Goal: Task Accomplishment & Management: Manage account settings

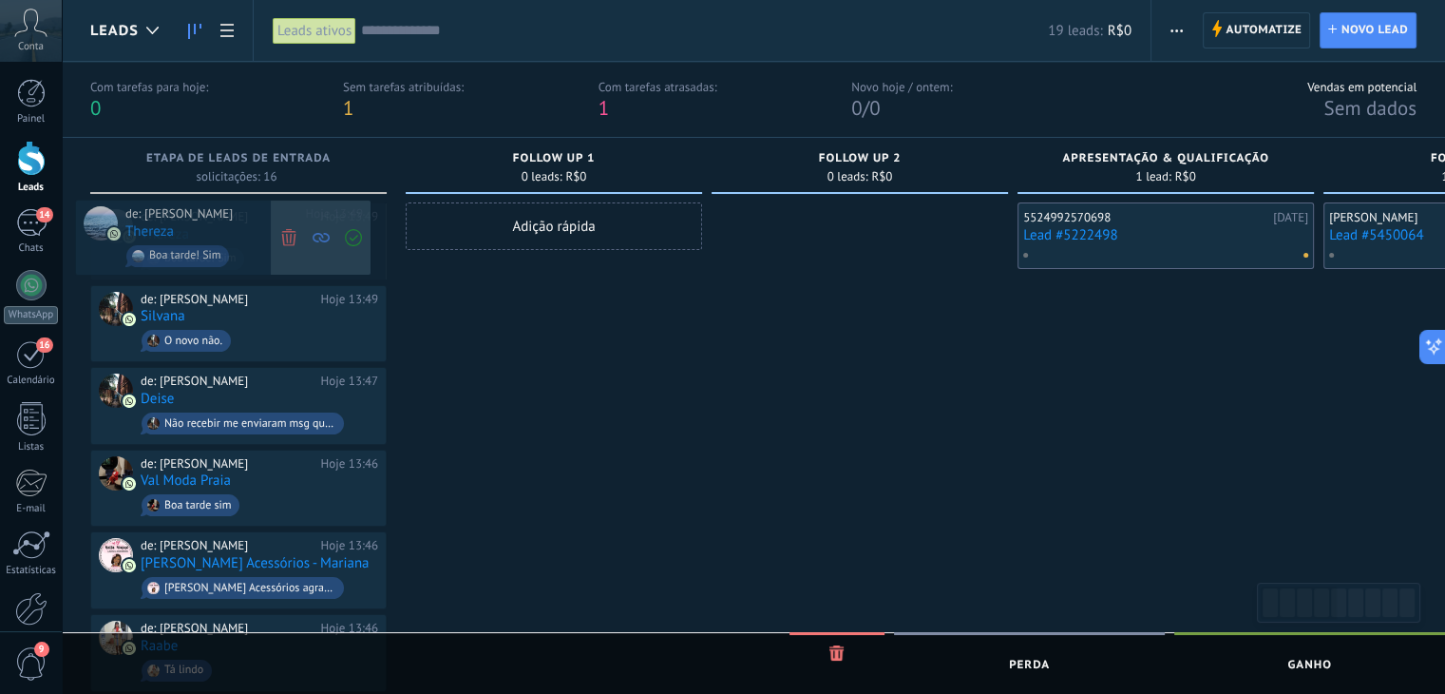
drag, startPoint x: 372, startPoint y: 202, endPoint x: 357, endPoint y: 200, distance: 15.5
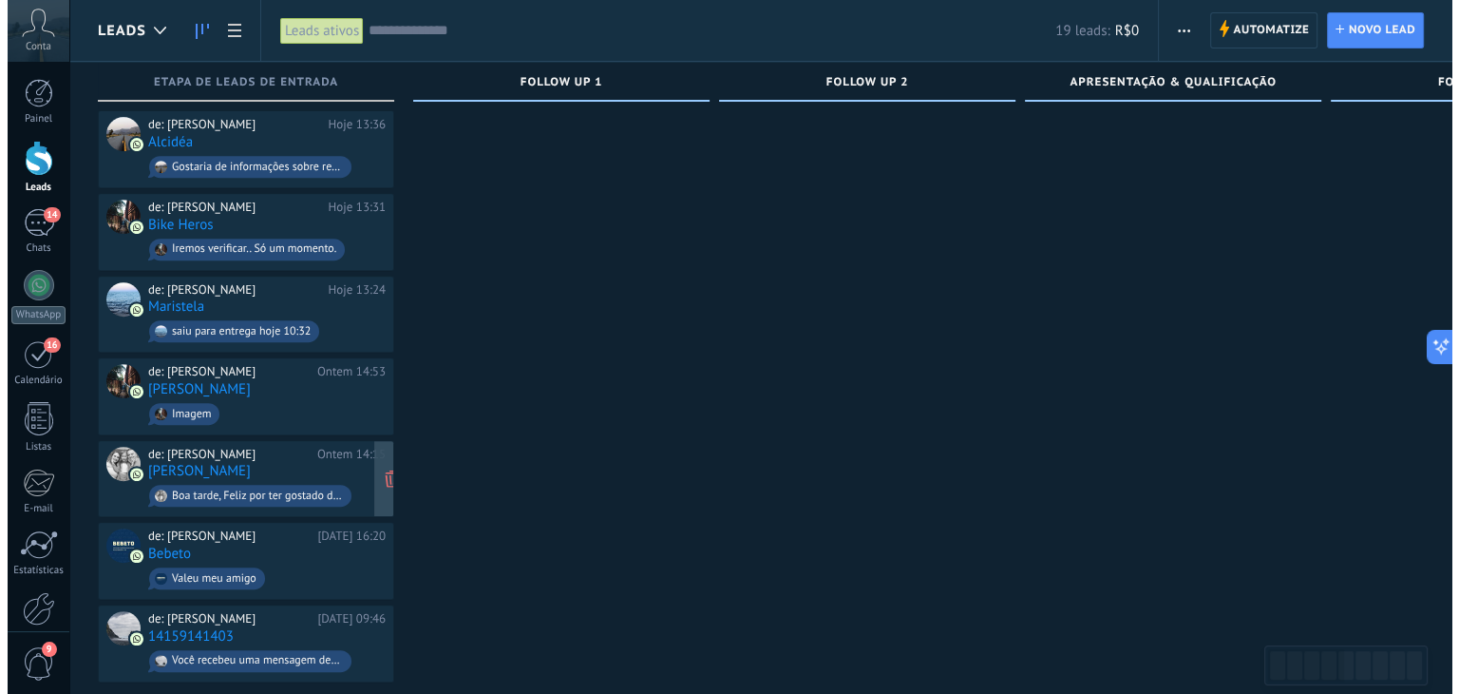
scroll to position [661, 0]
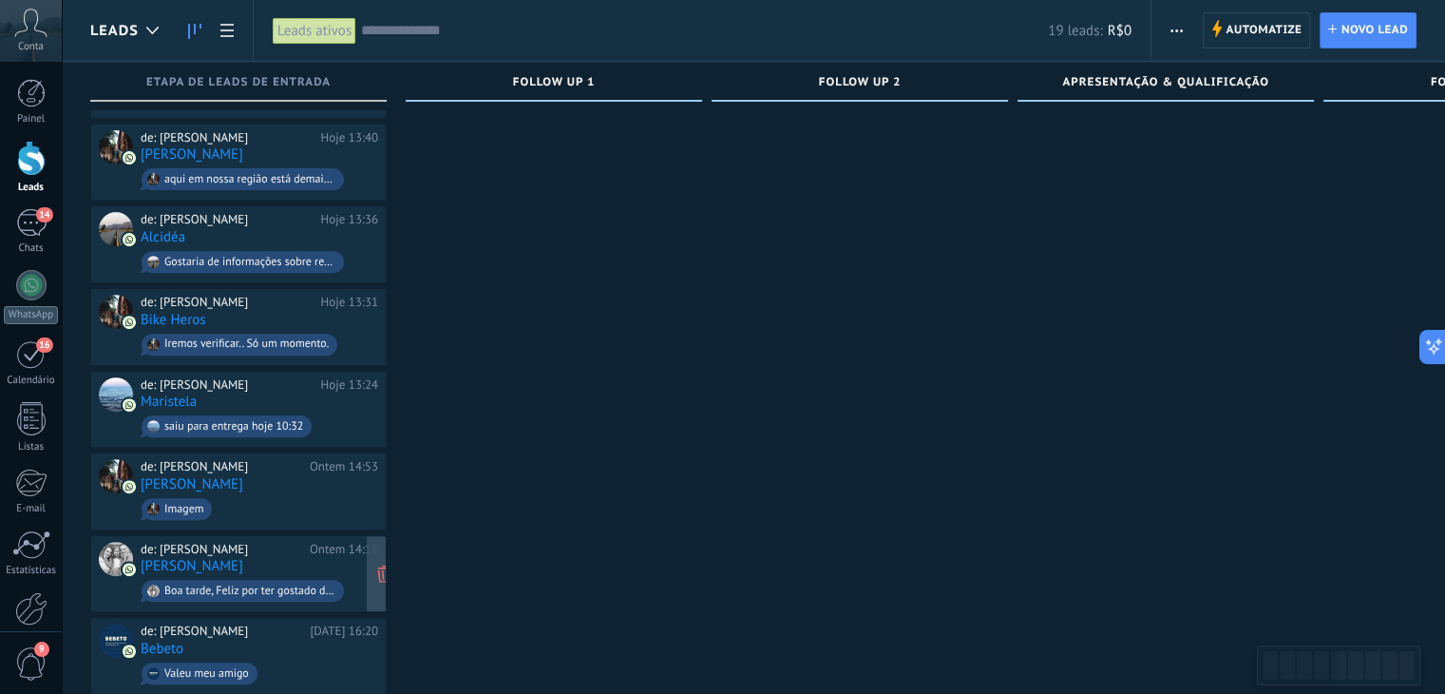
click at [226, 542] on div "de: [PERSON_NAME]" at bounding box center [222, 549] width 162 height 15
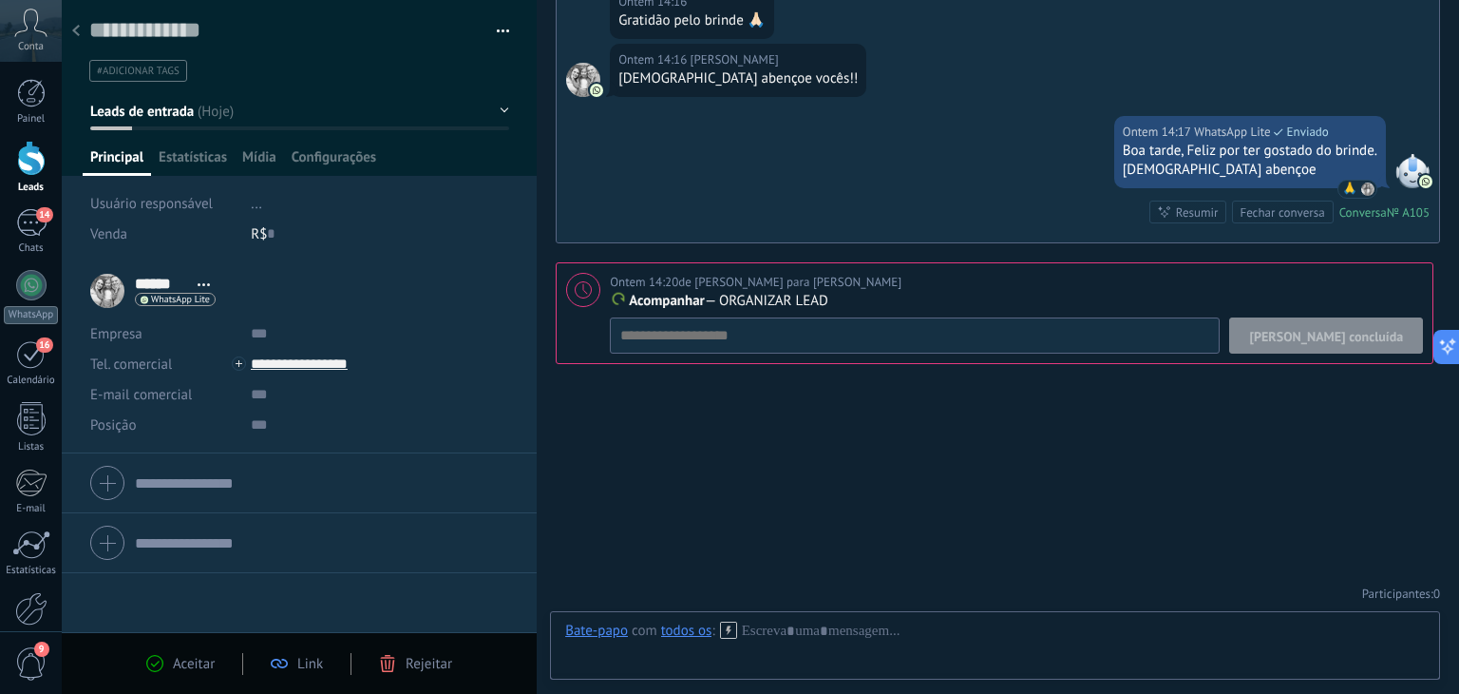
scroll to position [578, 0]
click at [233, 113] on button "Leads de entrada" at bounding box center [299, 111] width 419 height 34
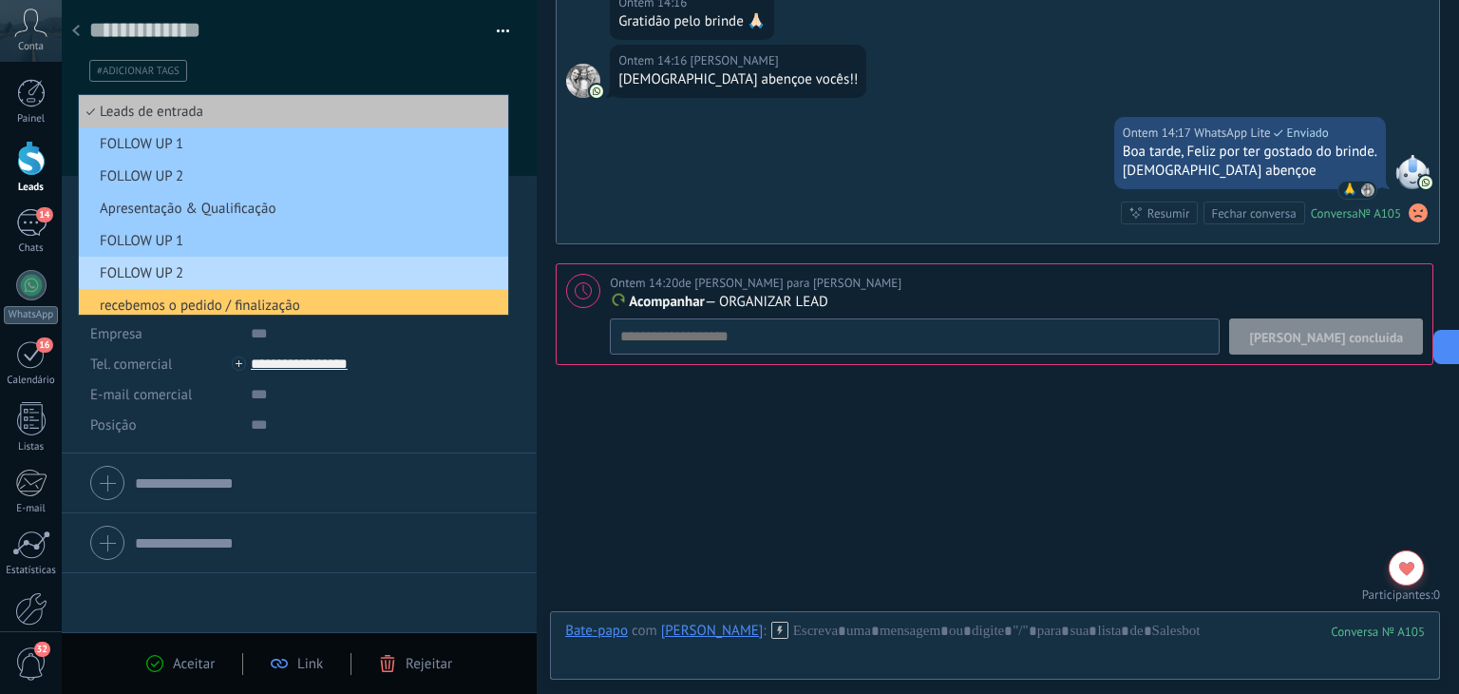
scroll to position [137, 0]
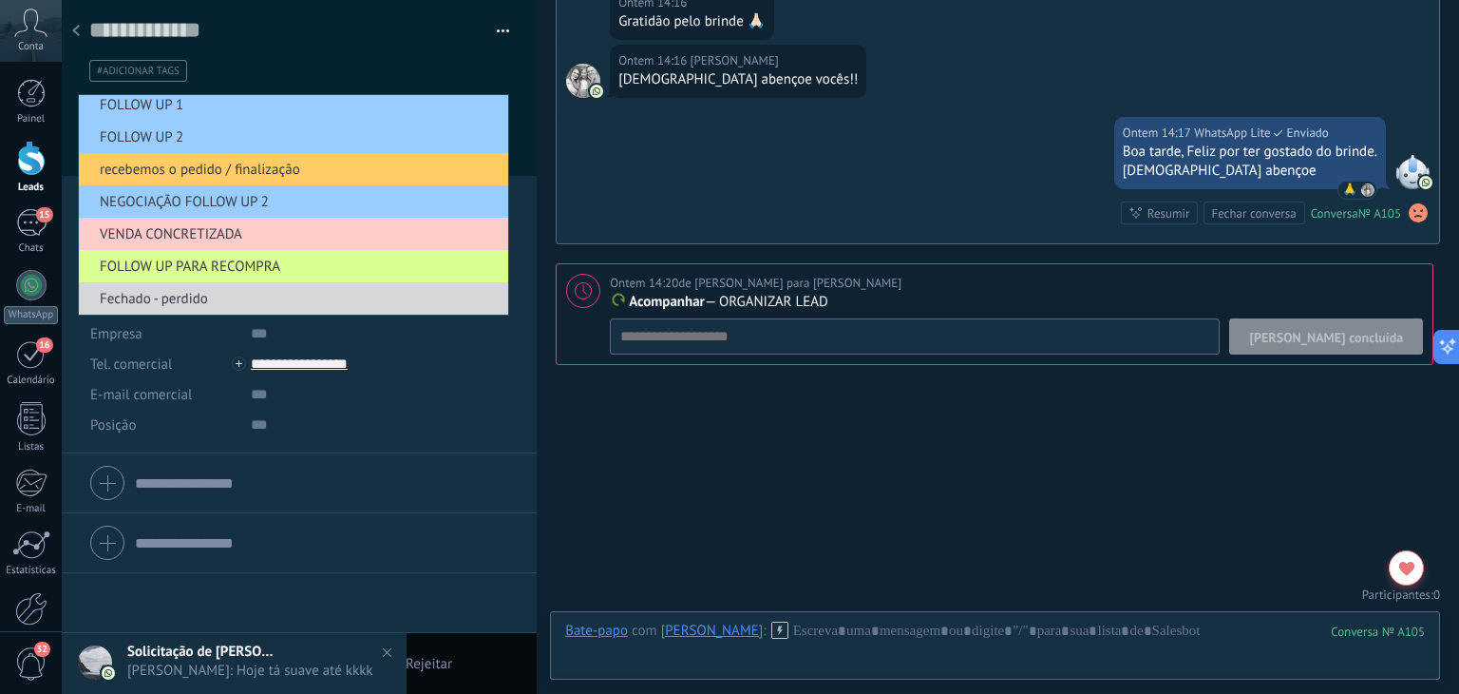
click at [217, 267] on span "FOLLOW UP PARA RECOMPRA" at bounding box center [291, 266] width 424 height 18
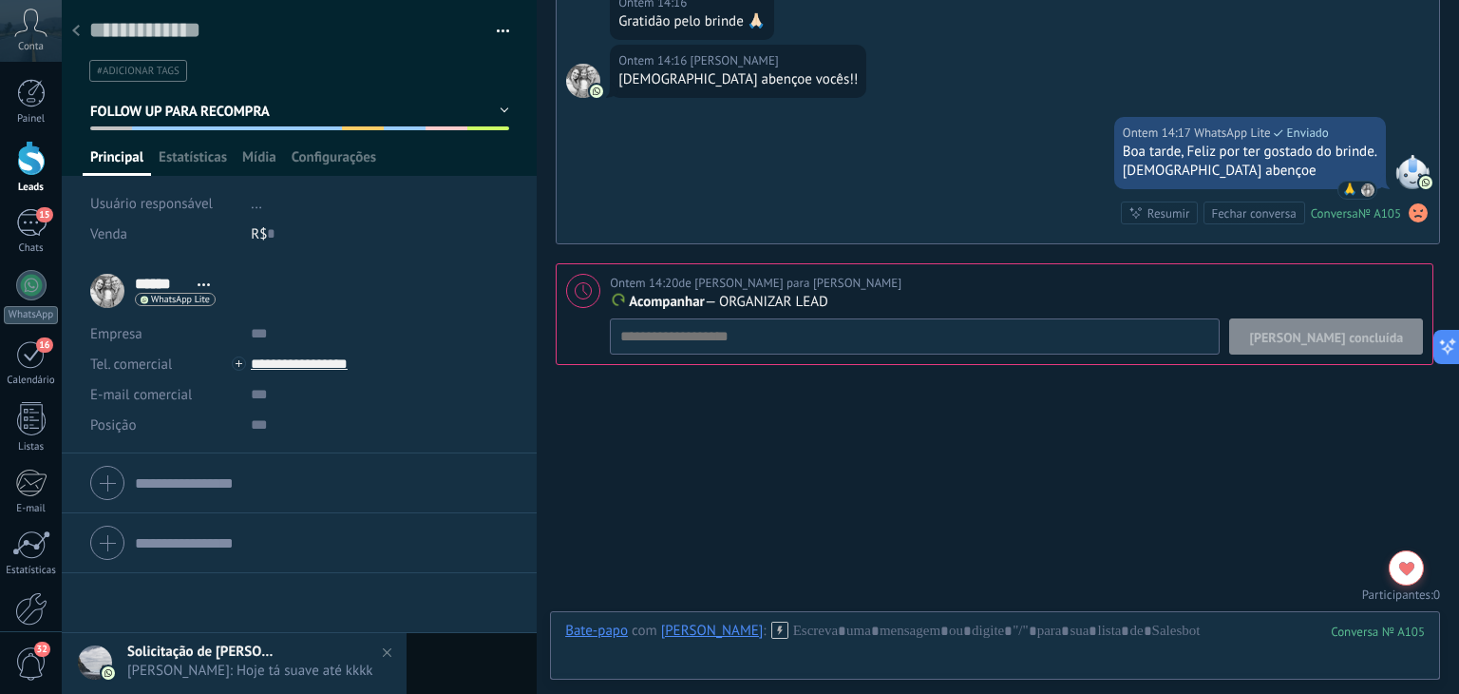
click at [224, 669] on span "Eder Souza: Hoje tá suave até kkkk" at bounding box center [253, 670] width 252 height 18
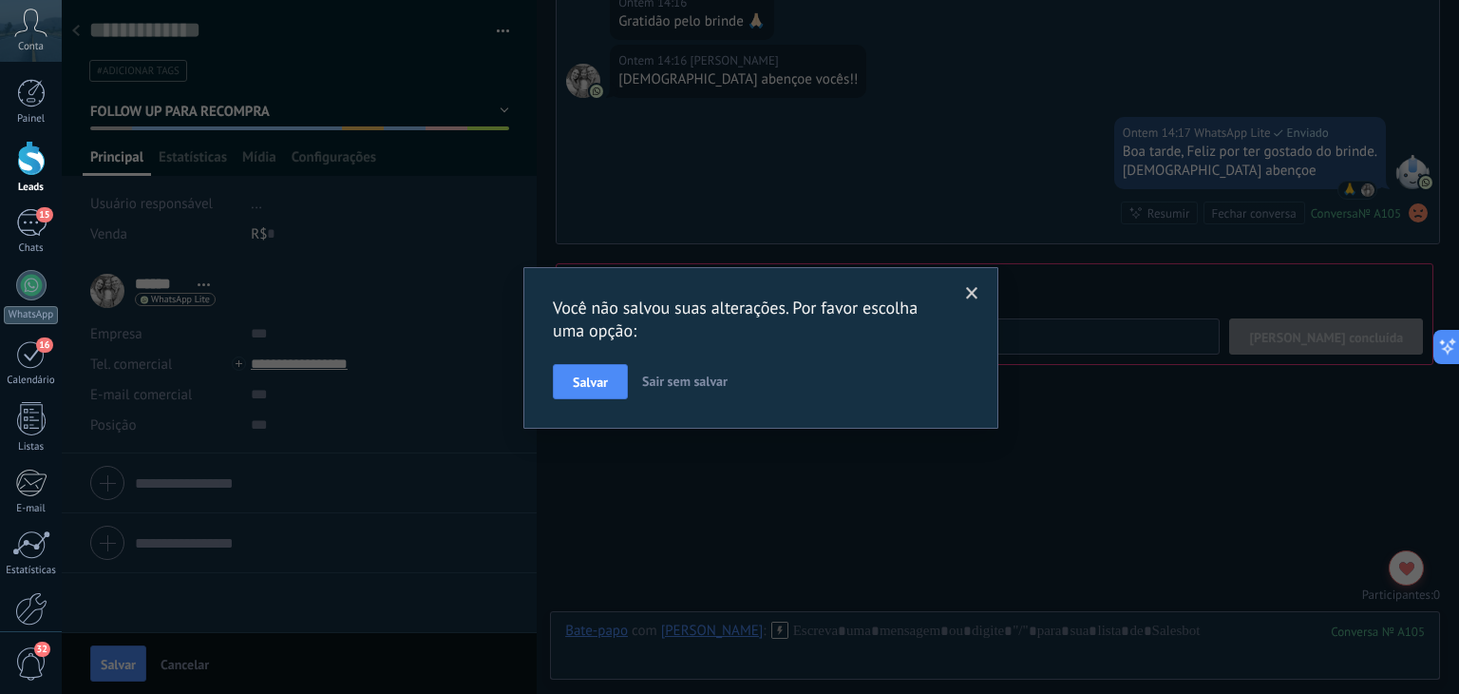
click at [624, 502] on div "Você não salvou suas alterações. Por favor escolha uma opção: [PERSON_NAME] sem…" at bounding box center [761, 347] width 1398 height 694
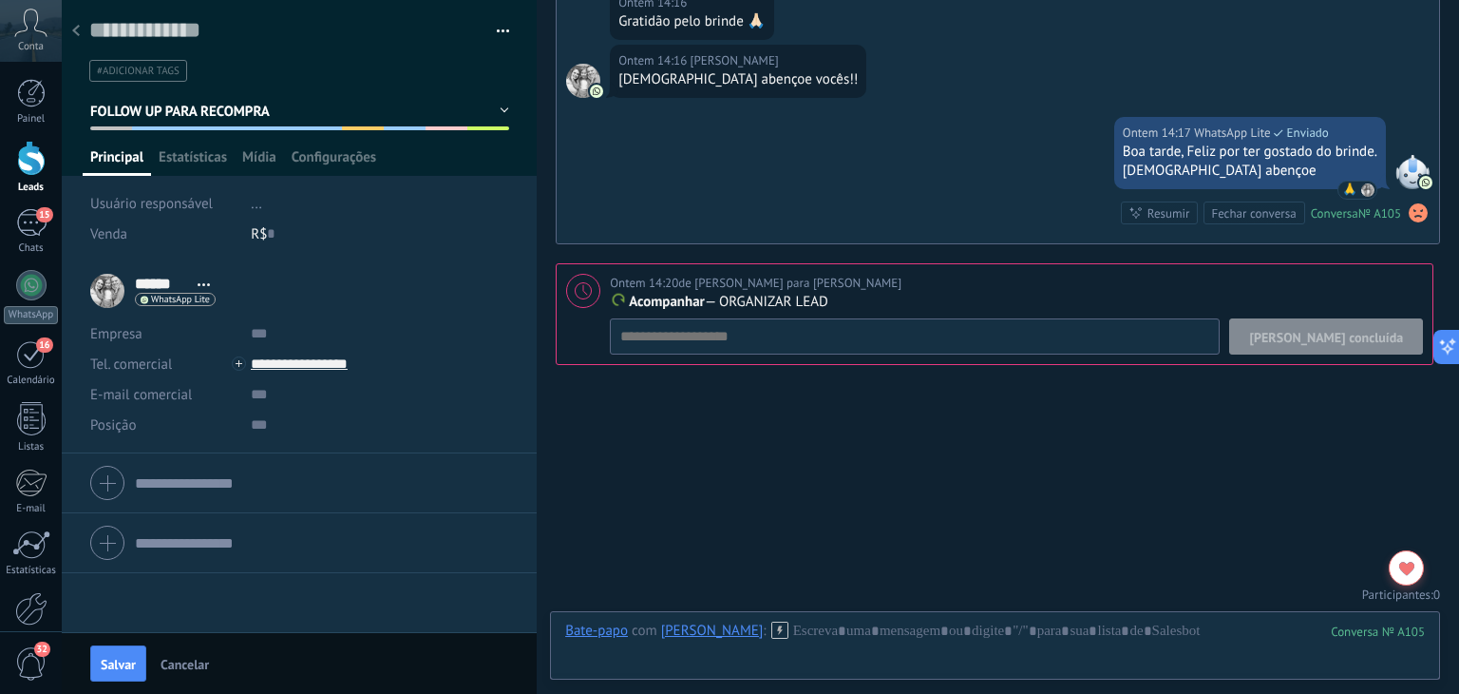
click at [1376, 332] on span "[PERSON_NAME] concluída" at bounding box center [1326, 337] width 154 height 13
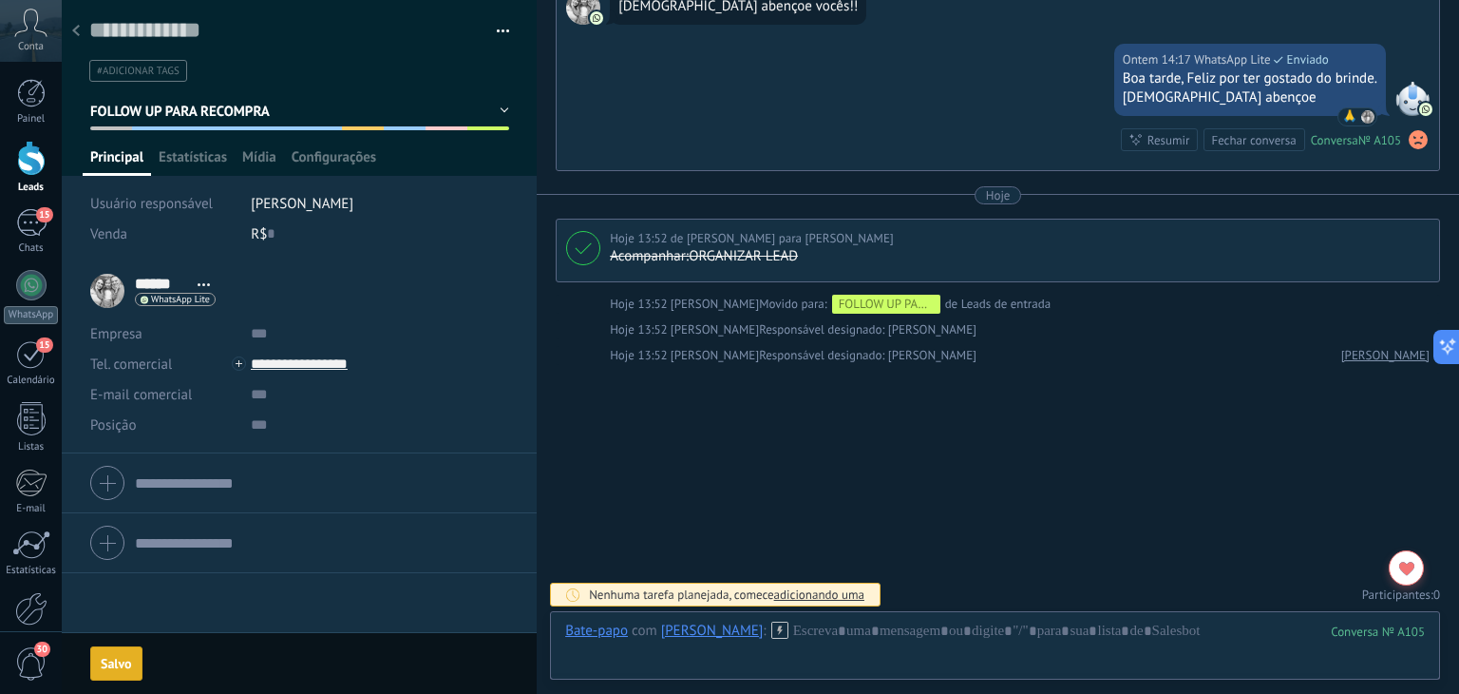
scroll to position [716, 0]
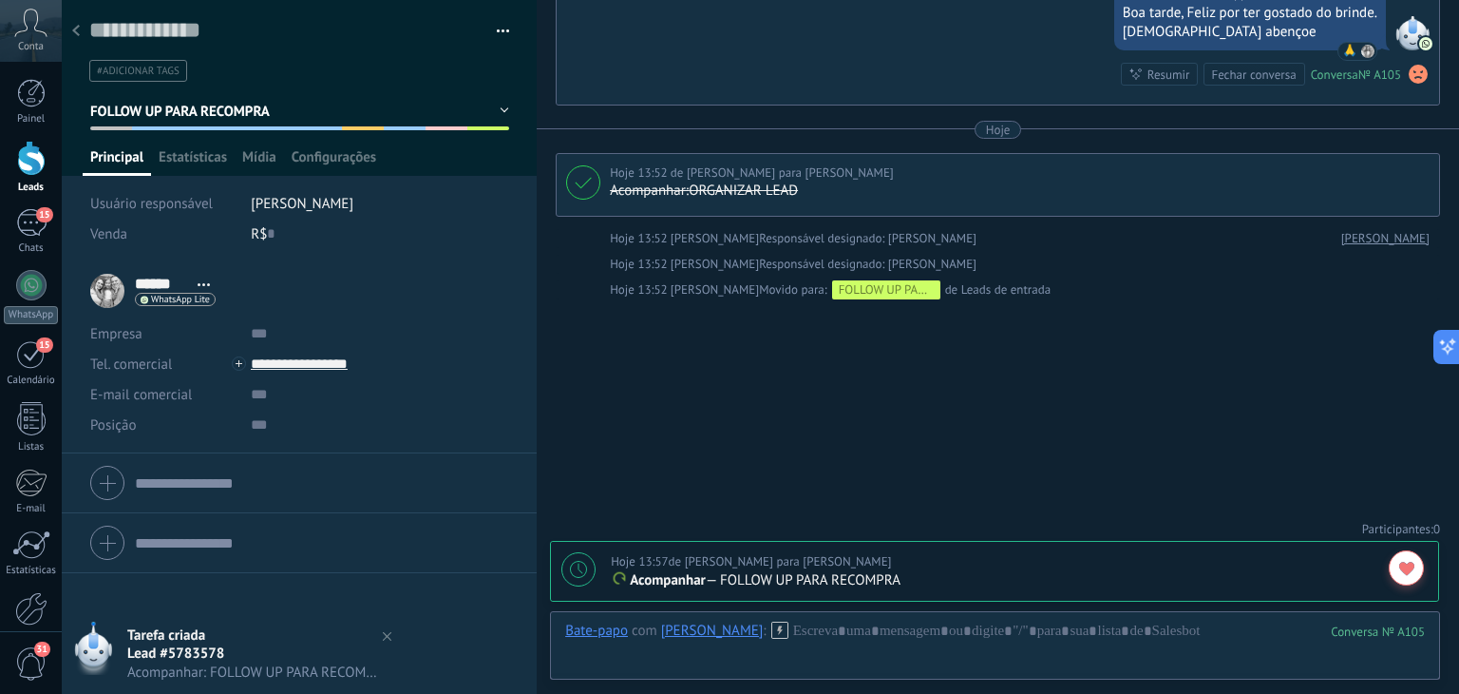
click at [674, 562] on div "Hoje 13:57 de Robô para Lucas Hana rio" at bounding box center [751, 561] width 280 height 19
type textarea "**********"
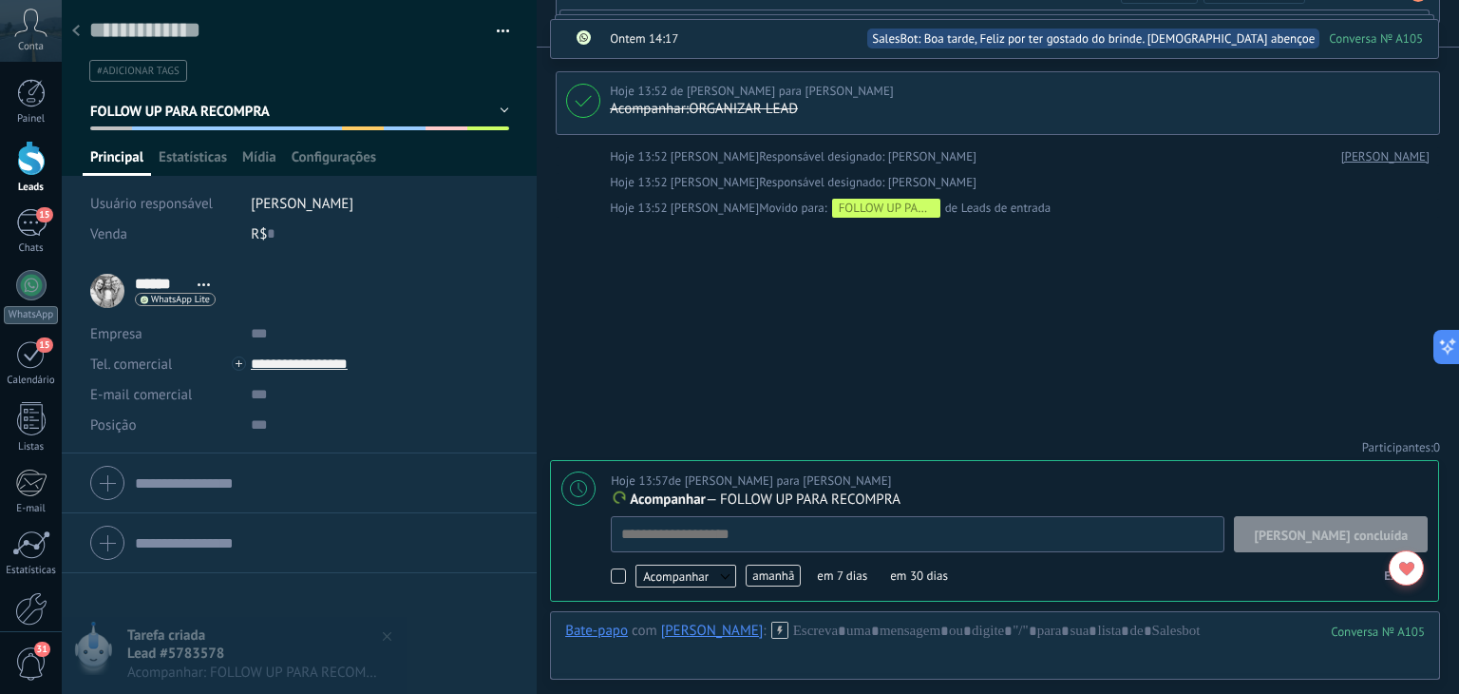
click at [771, 574] on span "amanhã" at bounding box center [773, 575] width 55 height 22
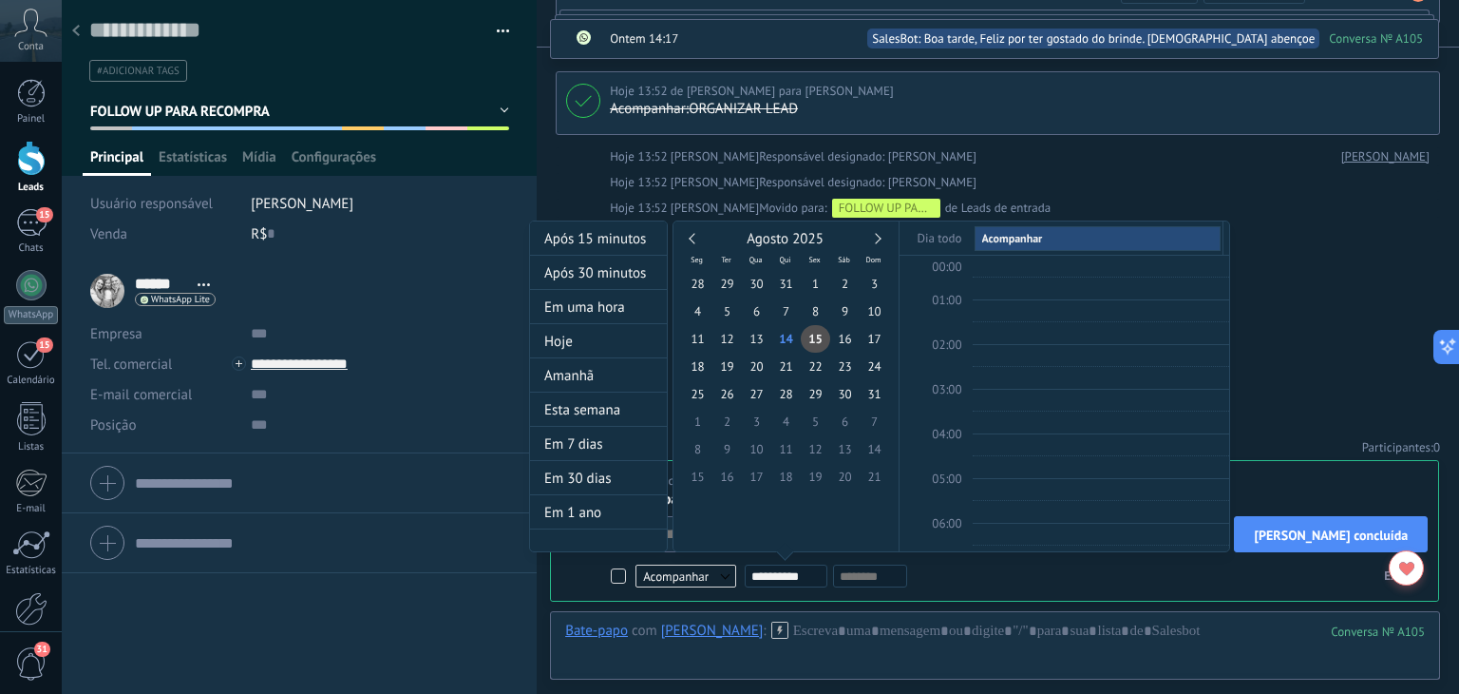
scroll to position [355, 0]
click at [875, 235] on link at bounding box center [875, 238] width 10 height 10
type input "**********"
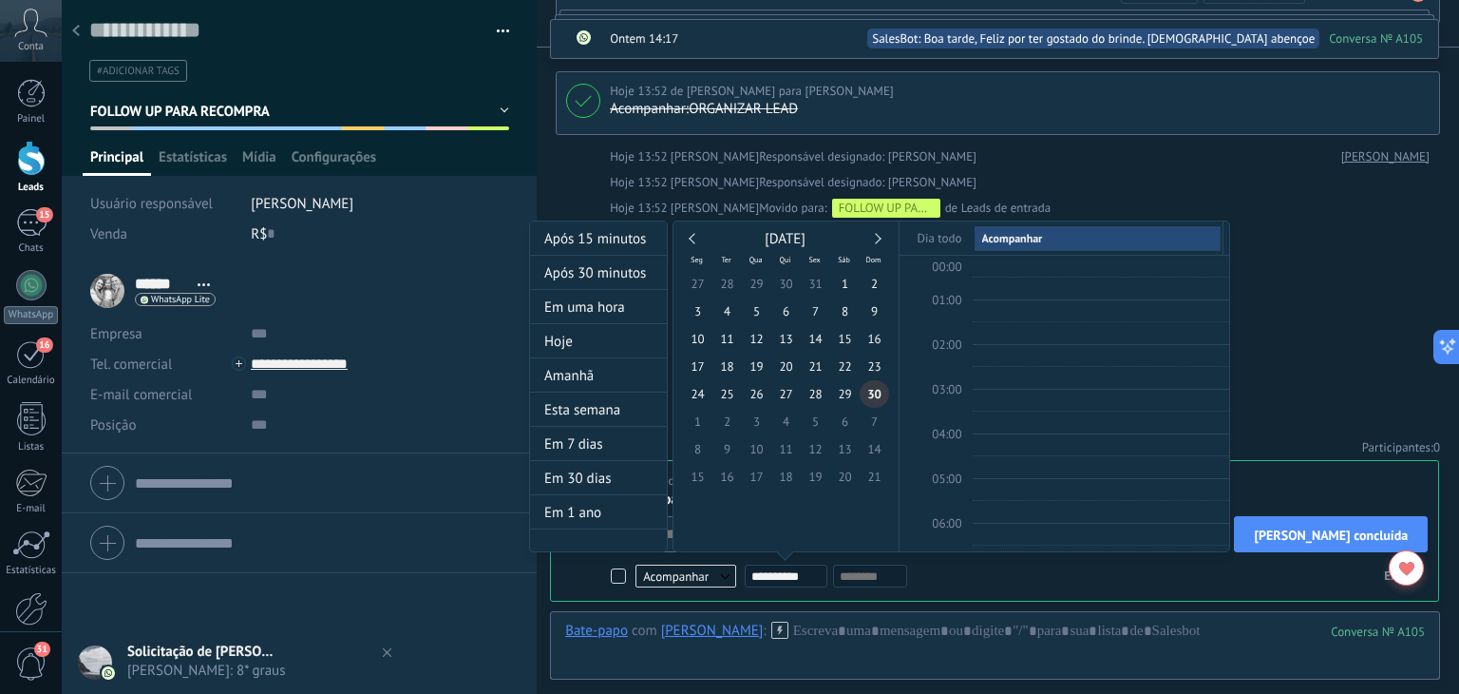
click at [870, 394] on span "30" at bounding box center [874, 394] width 29 height 28
click at [1115, 649] on div at bounding box center [729, 347] width 1459 height 694
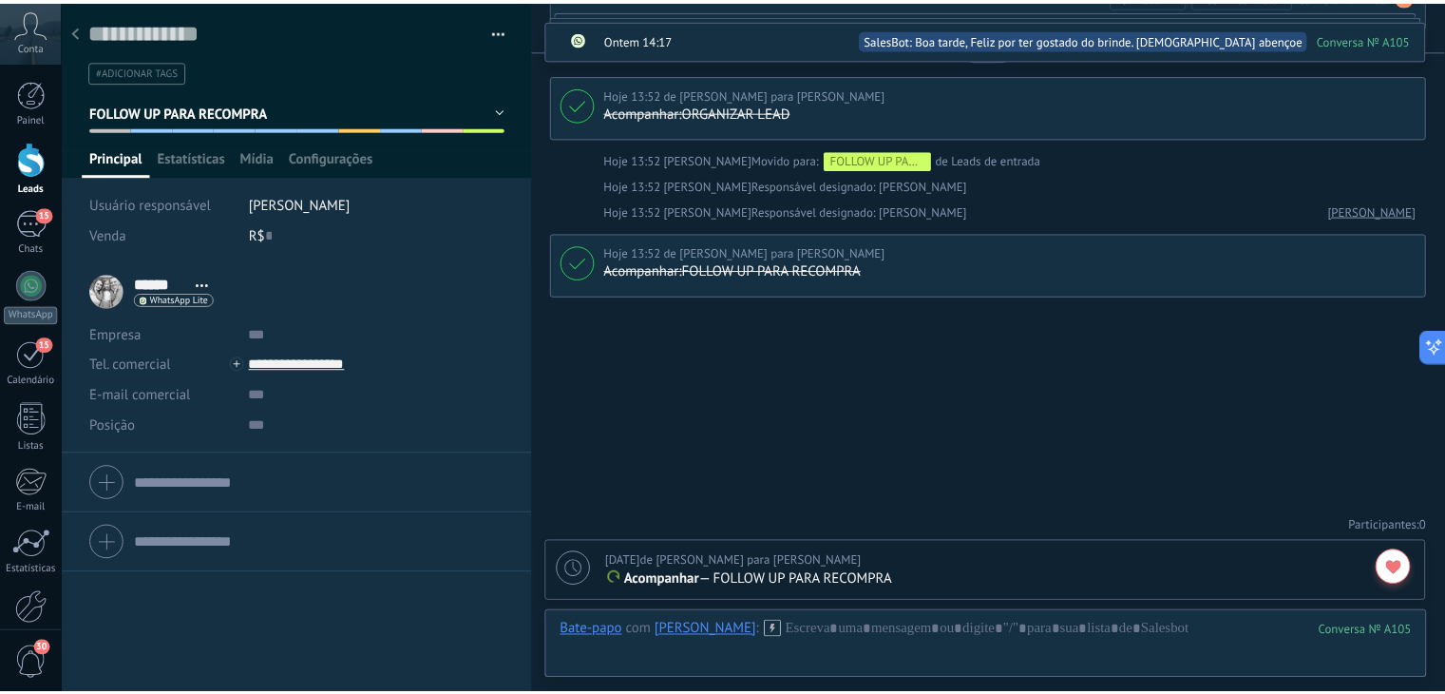
scroll to position [792, 0]
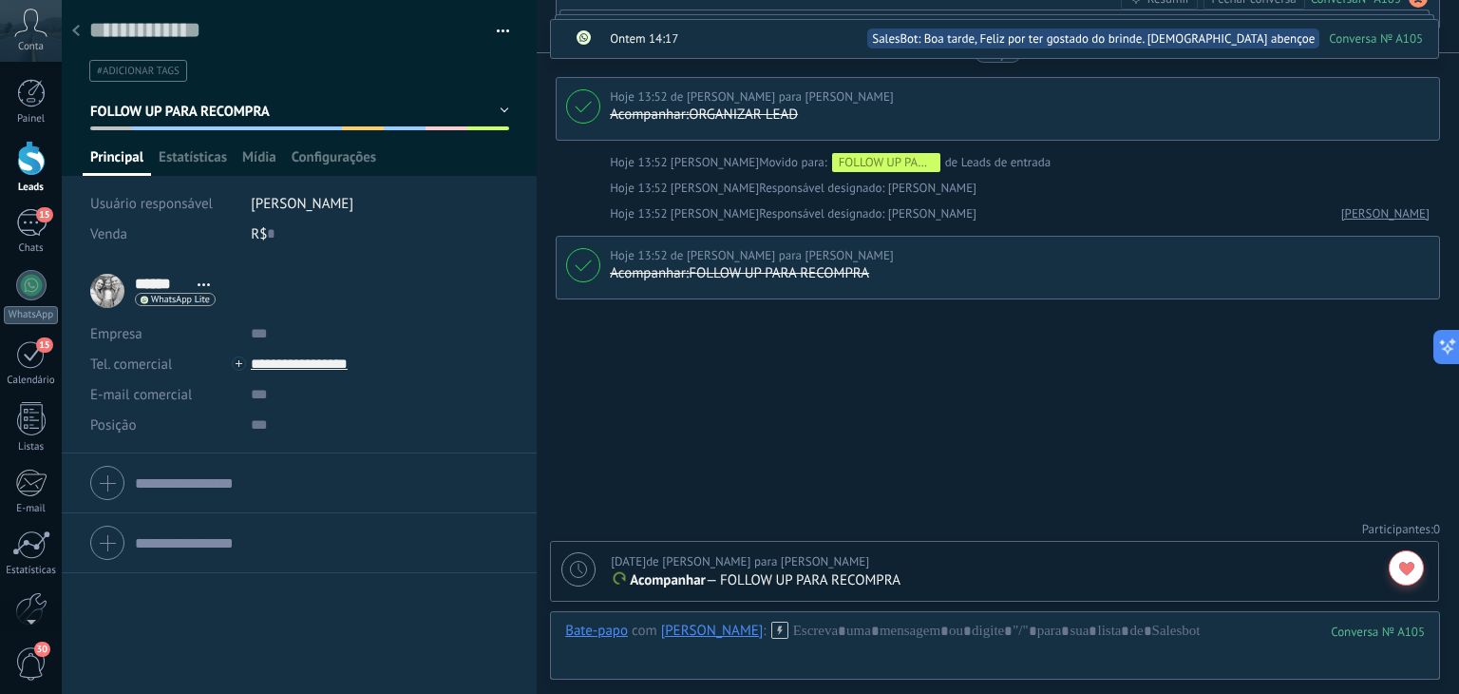
click at [28, 157] on div at bounding box center [31, 158] width 29 height 35
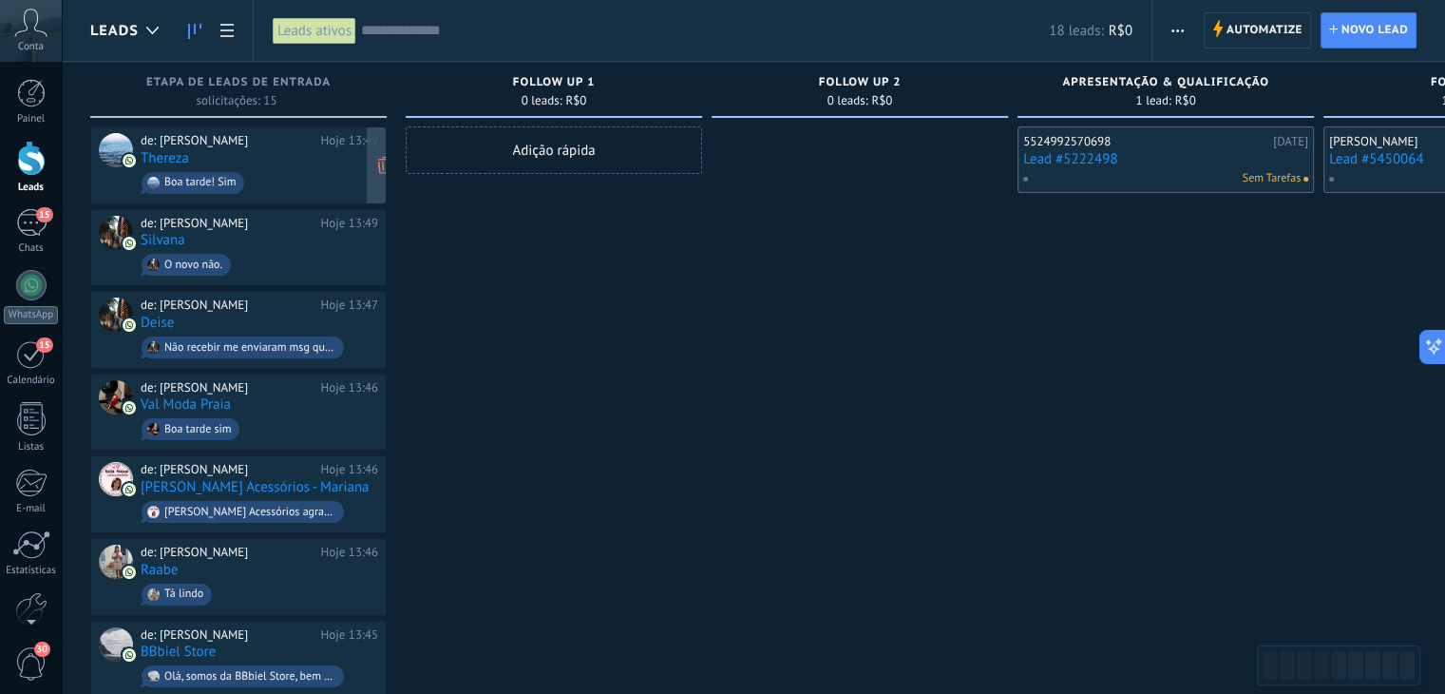
click at [215, 138] on div "de: [PERSON_NAME]" at bounding box center [228, 140] width 174 height 15
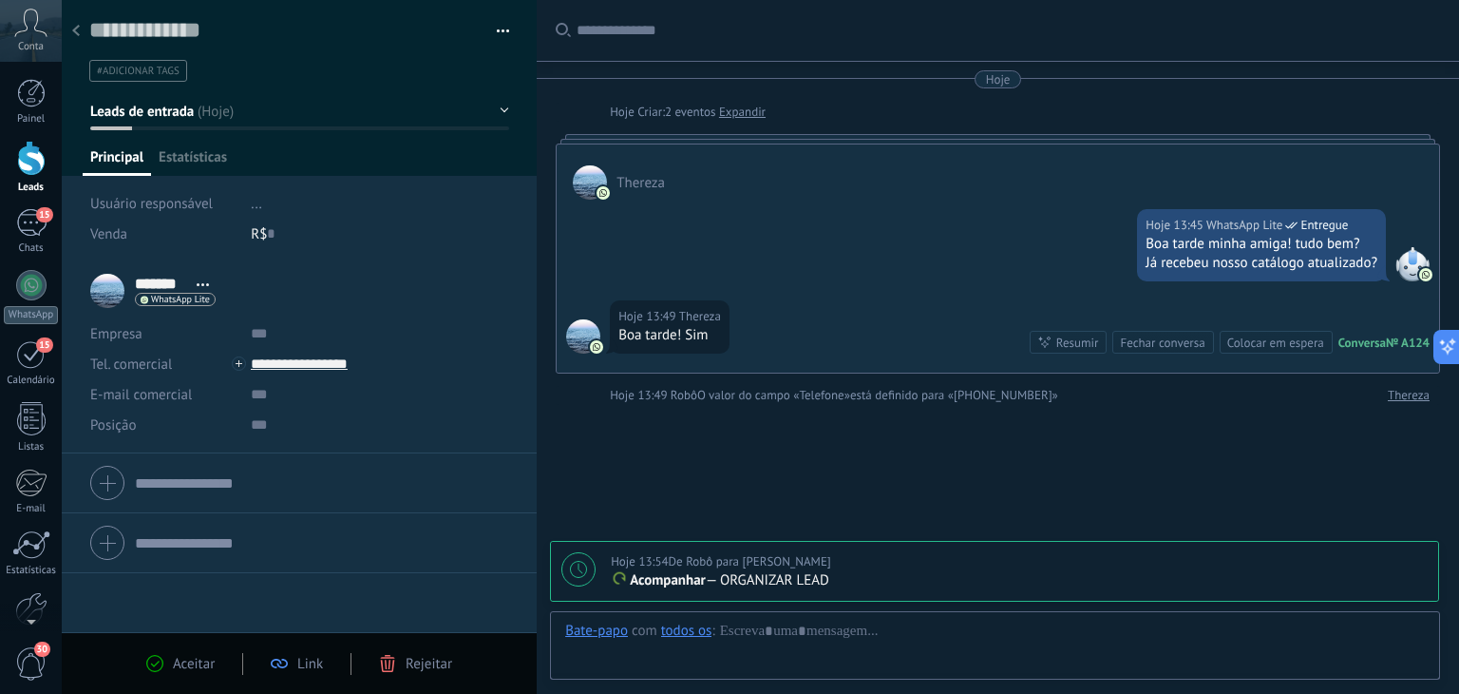
scroll to position [106, 0]
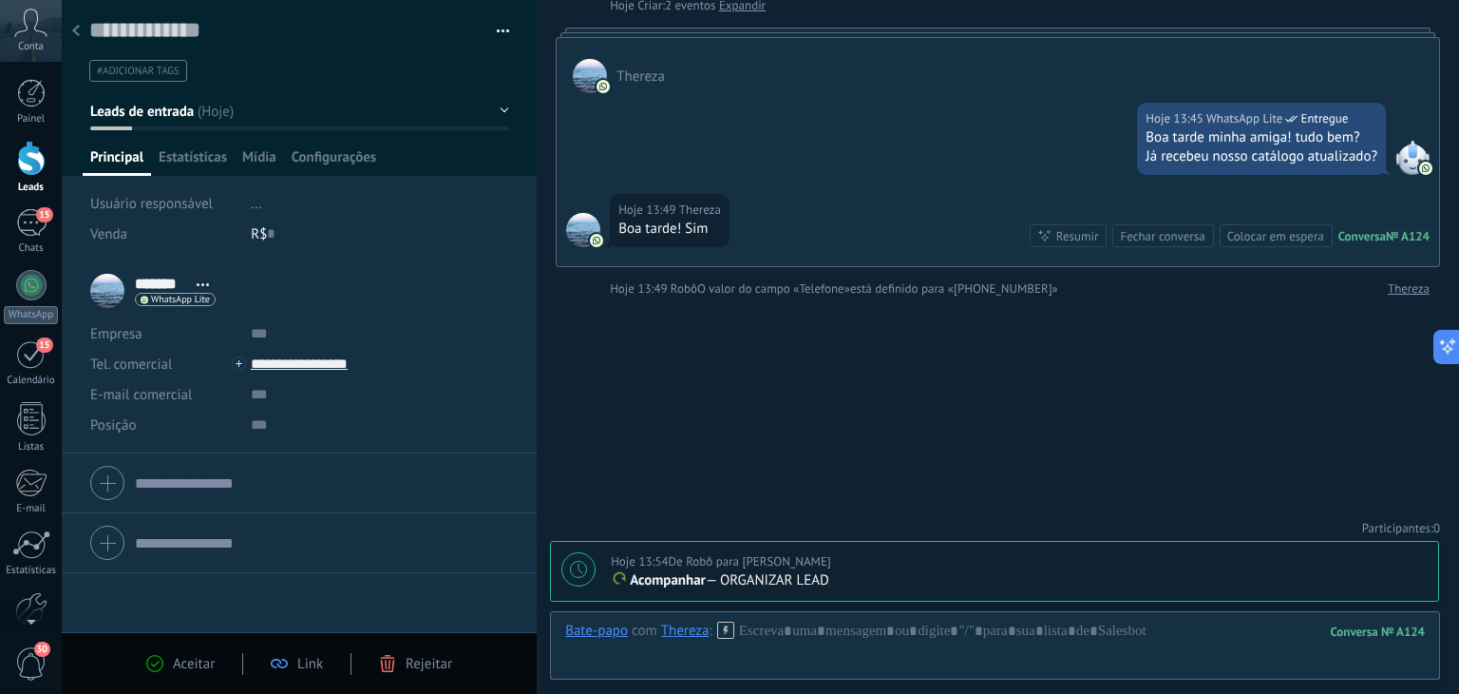
click at [188, 111] on span "Leads de entrada" at bounding box center [142, 112] width 104 height 18
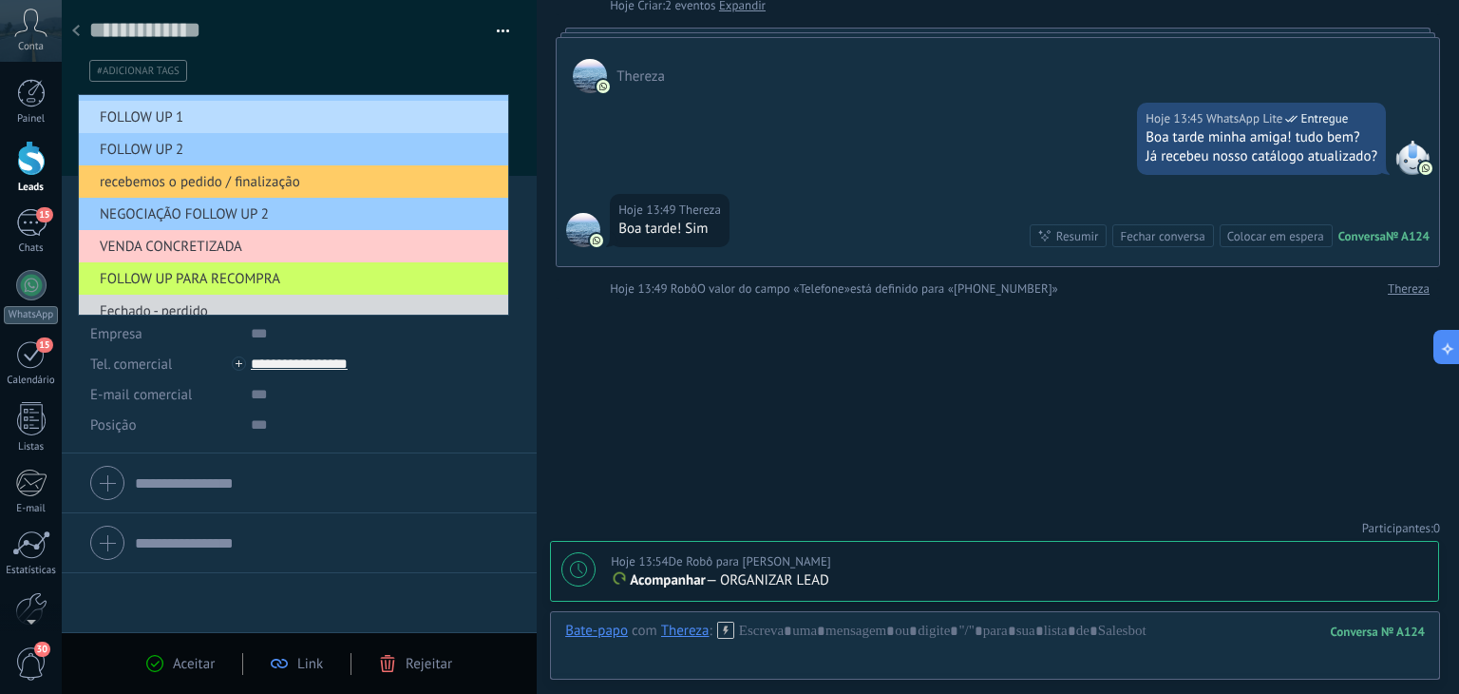
scroll to position [137, 0]
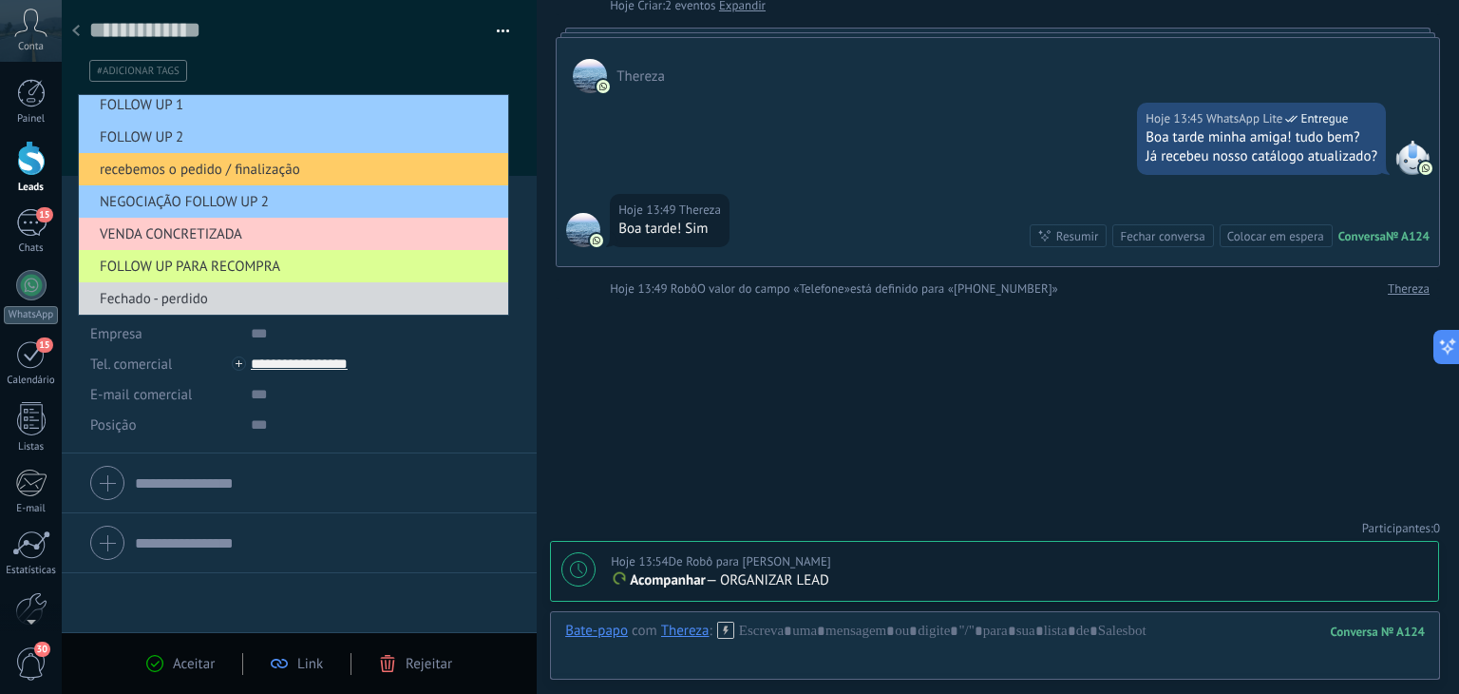
click at [175, 267] on span "FOLLOW UP PARA RECOMPRA" at bounding box center [291, 266] width 424 height 18
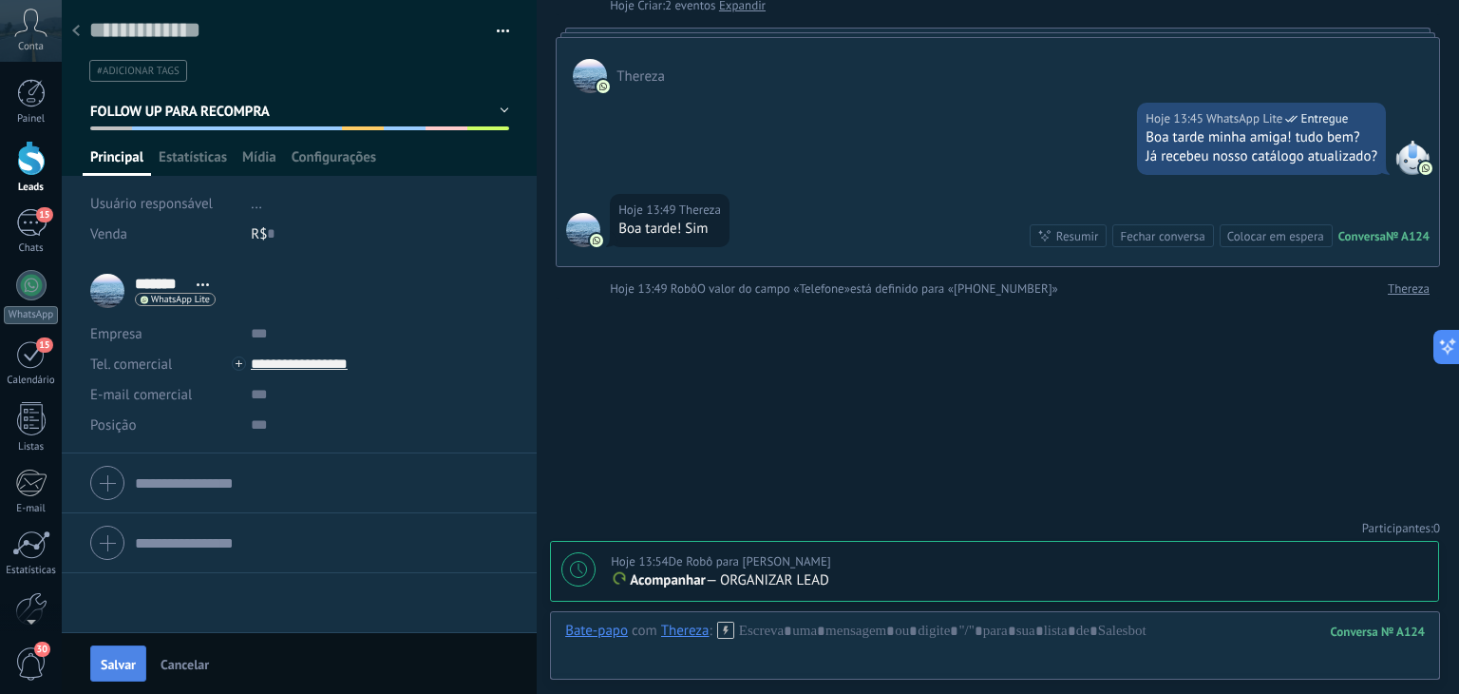
click at [122, 662] on span "Salvar" at bounding box center [118, 663] width 35 height 13
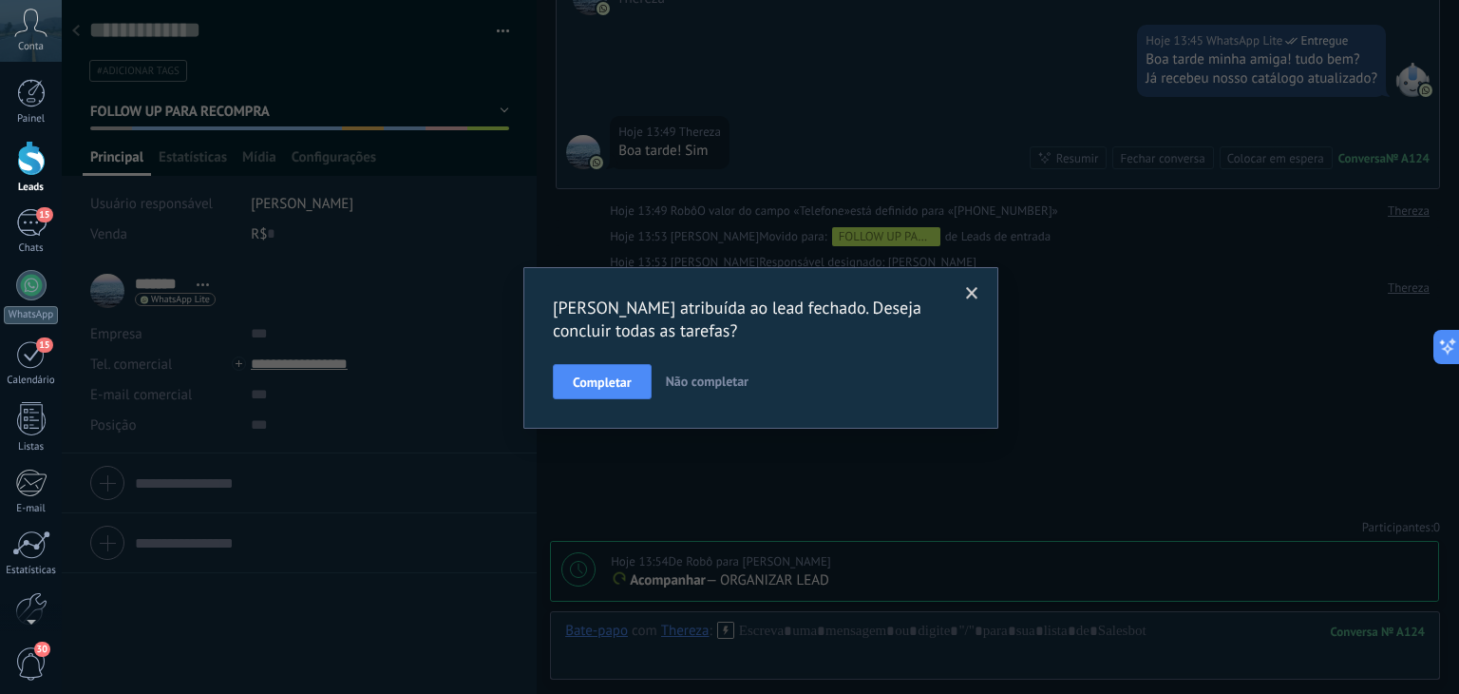
scroll to position [191, 0]
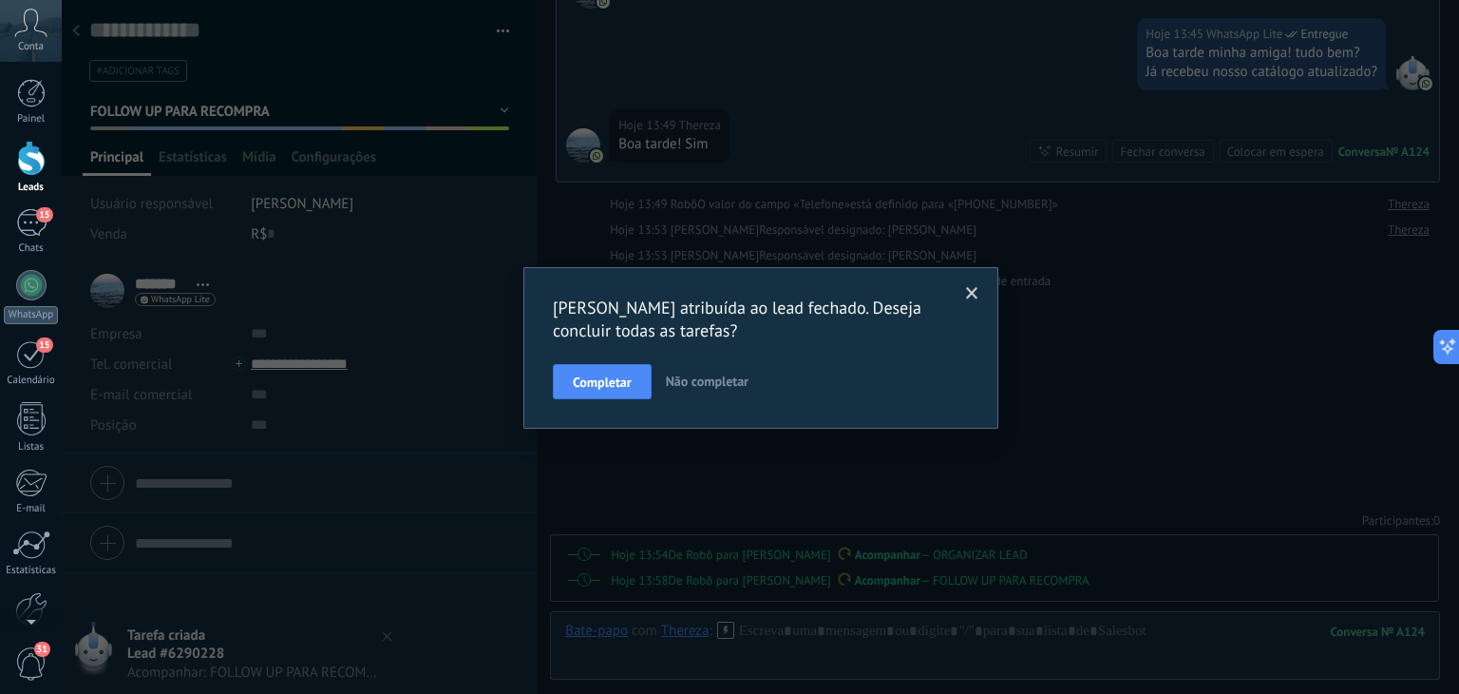
click at [977, 290] on span at bounding box center [972, 293] width 12 height 13
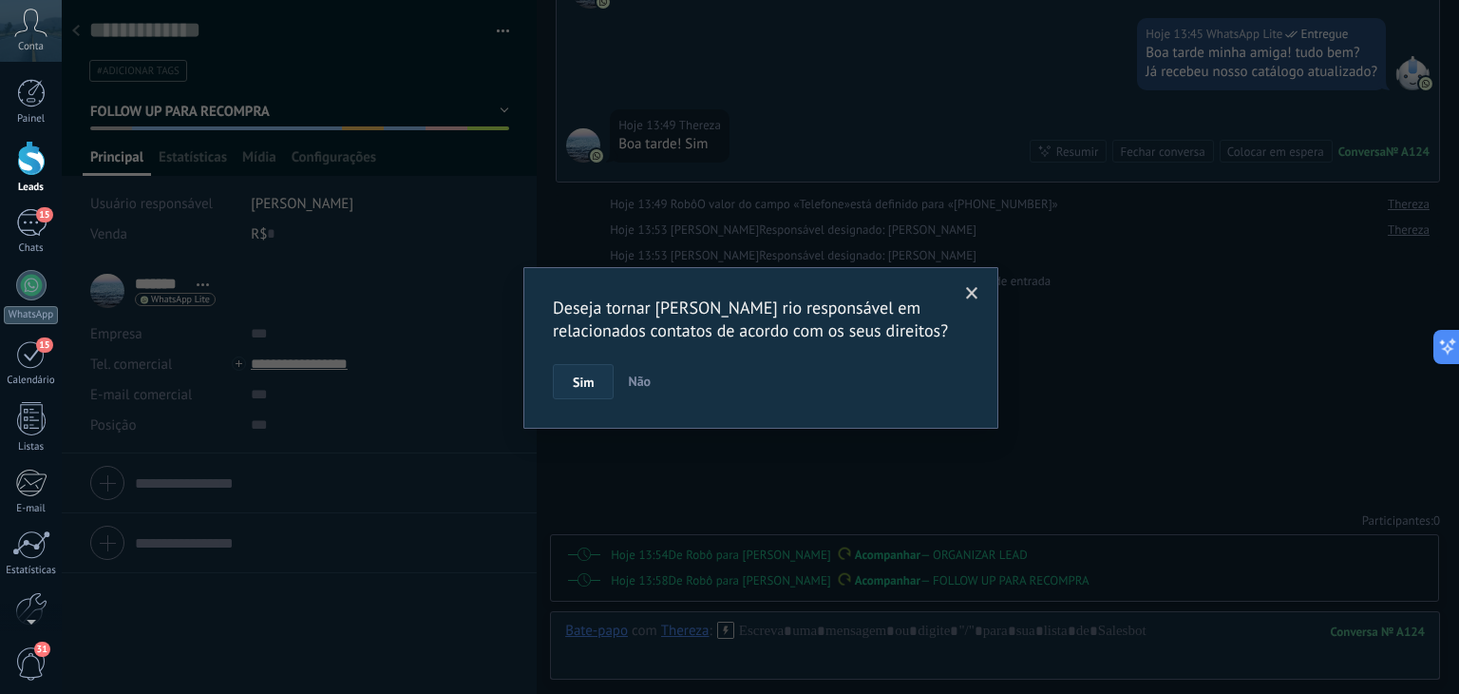
click at [594, 381] on button "Sim" at bounding box center [583, 382] width 61 height 36
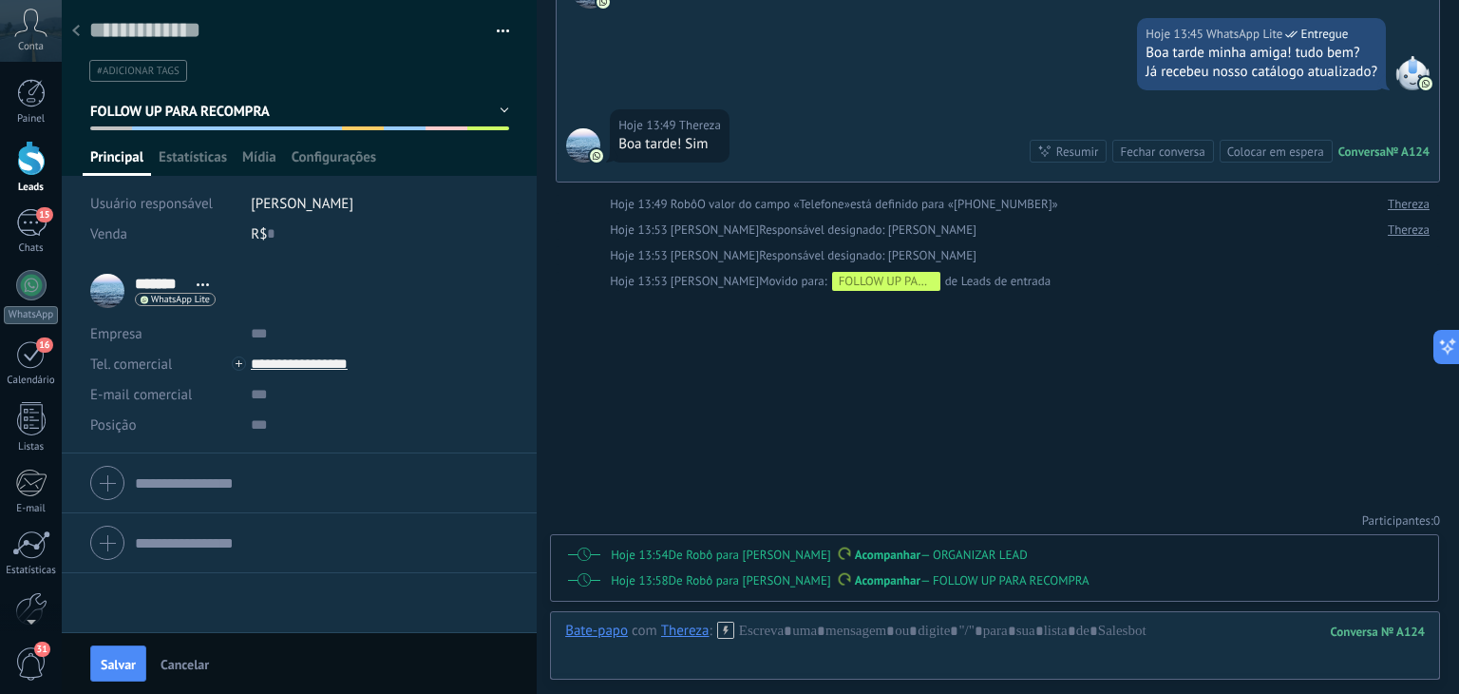
click at [1058, 548] on p "Acompanhar — ORGANIZAR LEAD" at bounding box center [1019, 554] width 817 height 19
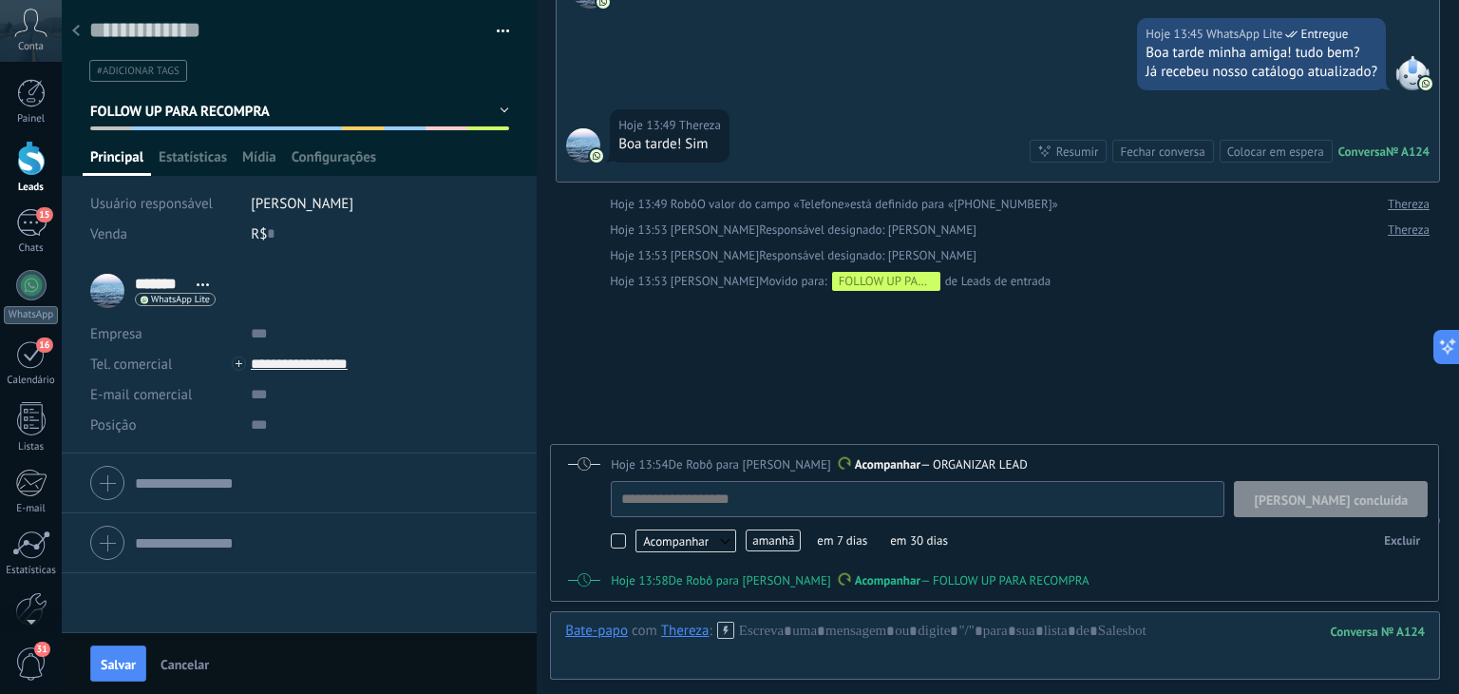
scroll to position [19, 0]
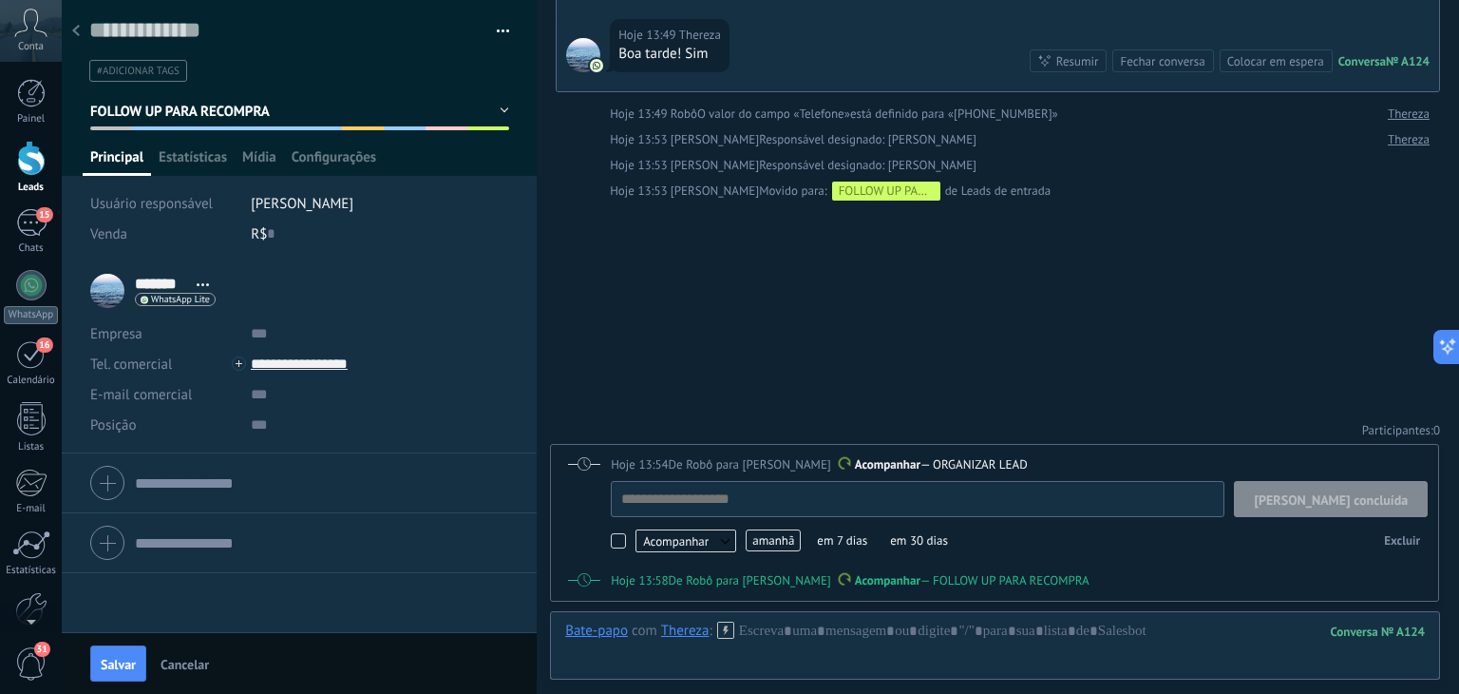
click at [1342, 495] on span "[PERSON_NAME] concluída" at bounding box center [1331, 499] width 154 height 13
type textarea "**********"
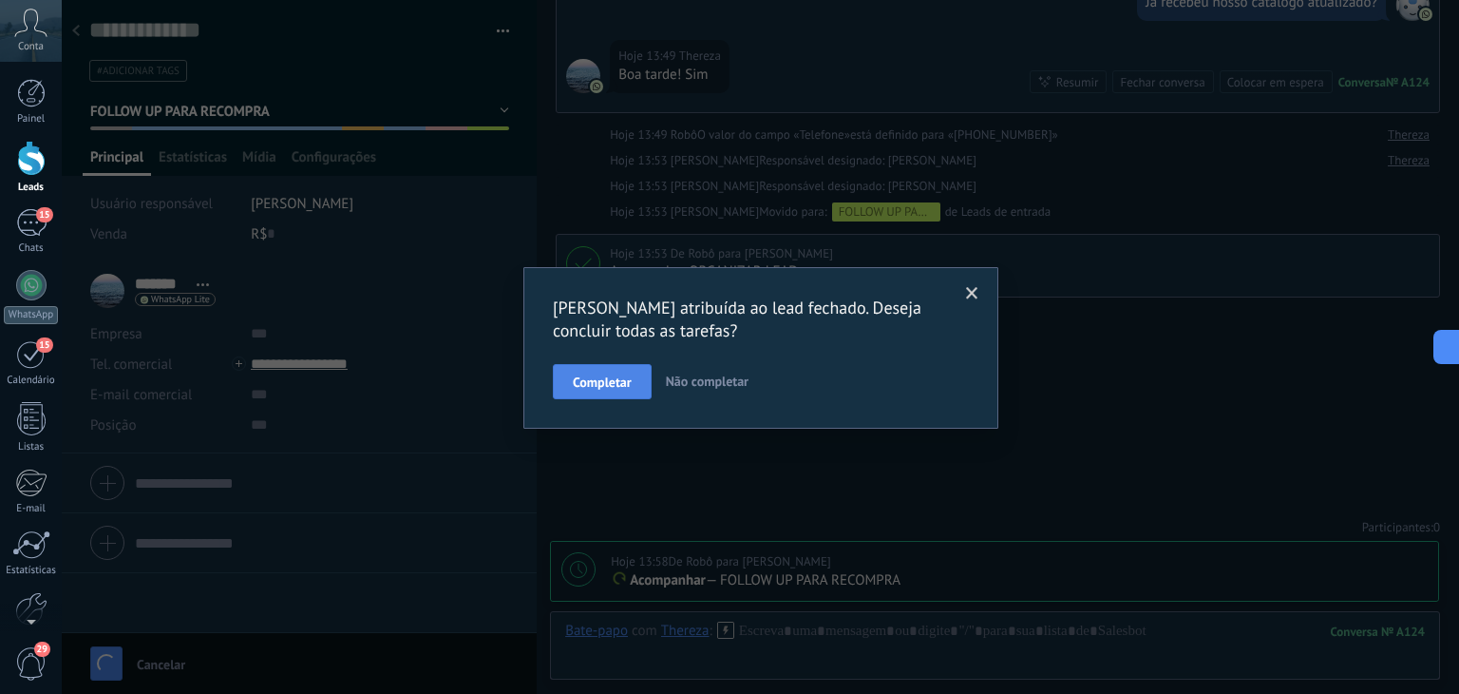
click at [597, 378] on span "Completar" at bounding box center [602, 381] width 59 height 13
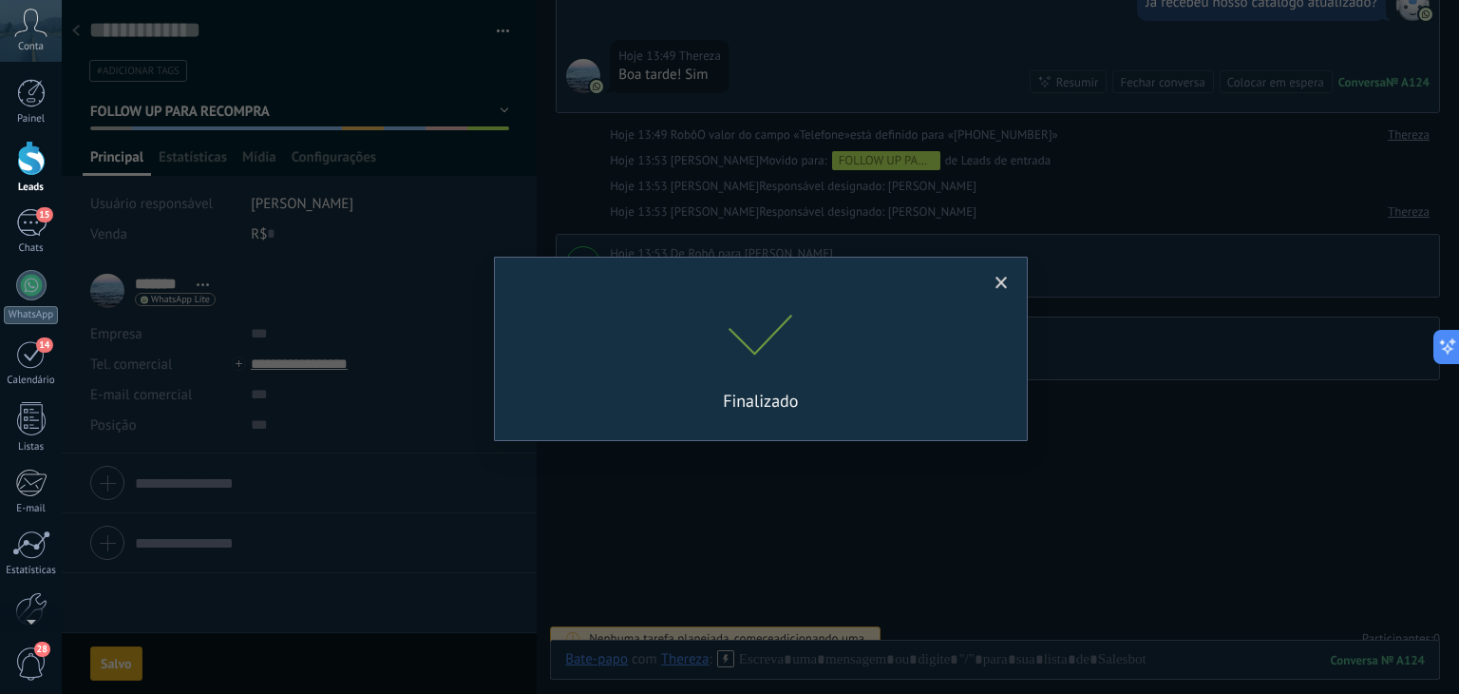
scroll to position [270, 0]
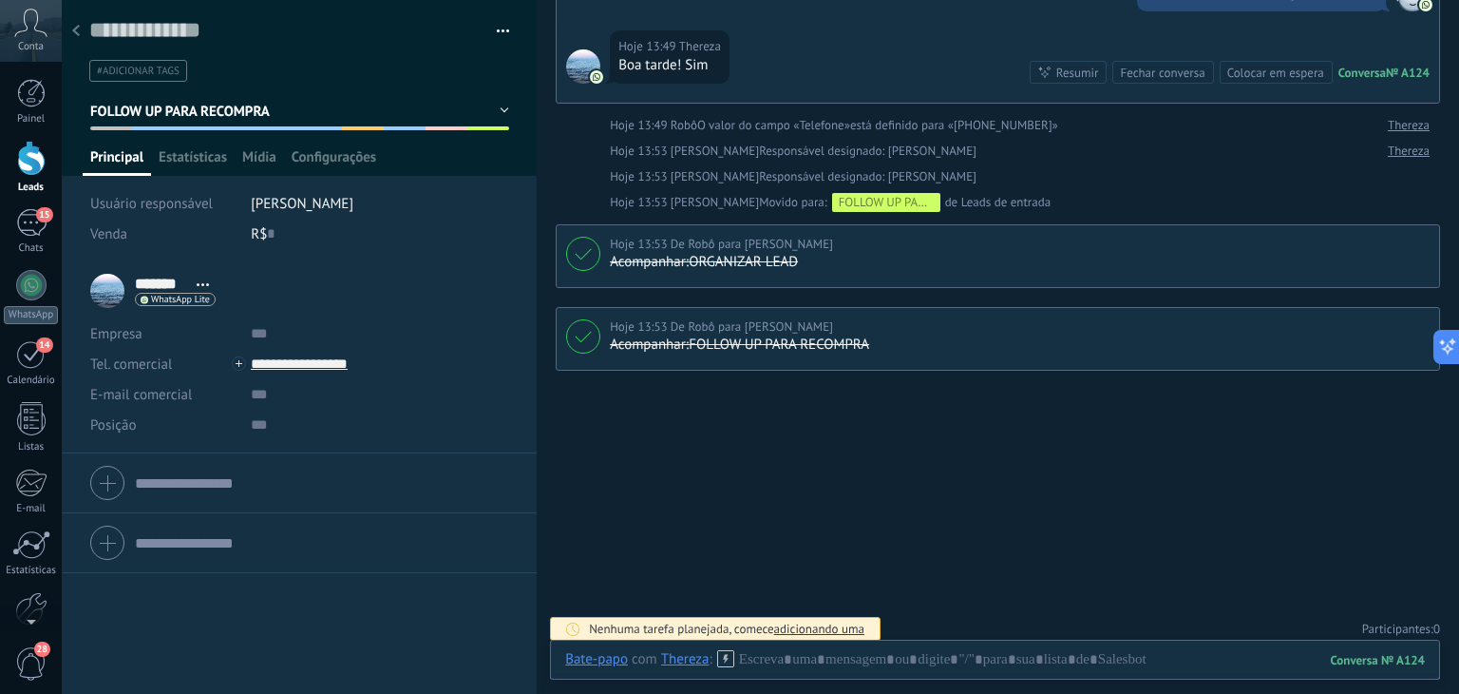
click at [171, 111] on span "FOLLOW UP PARA RECOMPRA" at bounding box center [180, 112] width 181 height 18
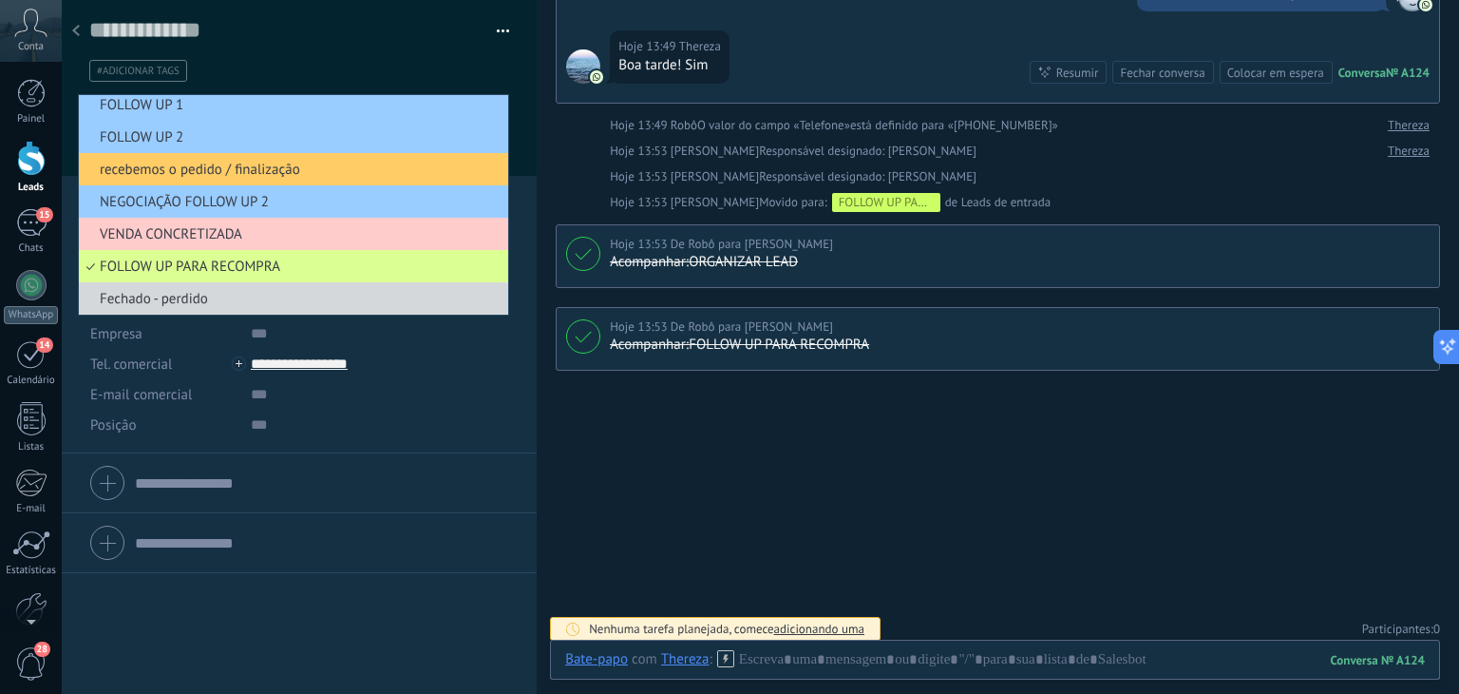
click at [211, 267] on span "FOLLOW UP PARA RECOMPRA" at bounding box center [291, 266] width 424 height 18
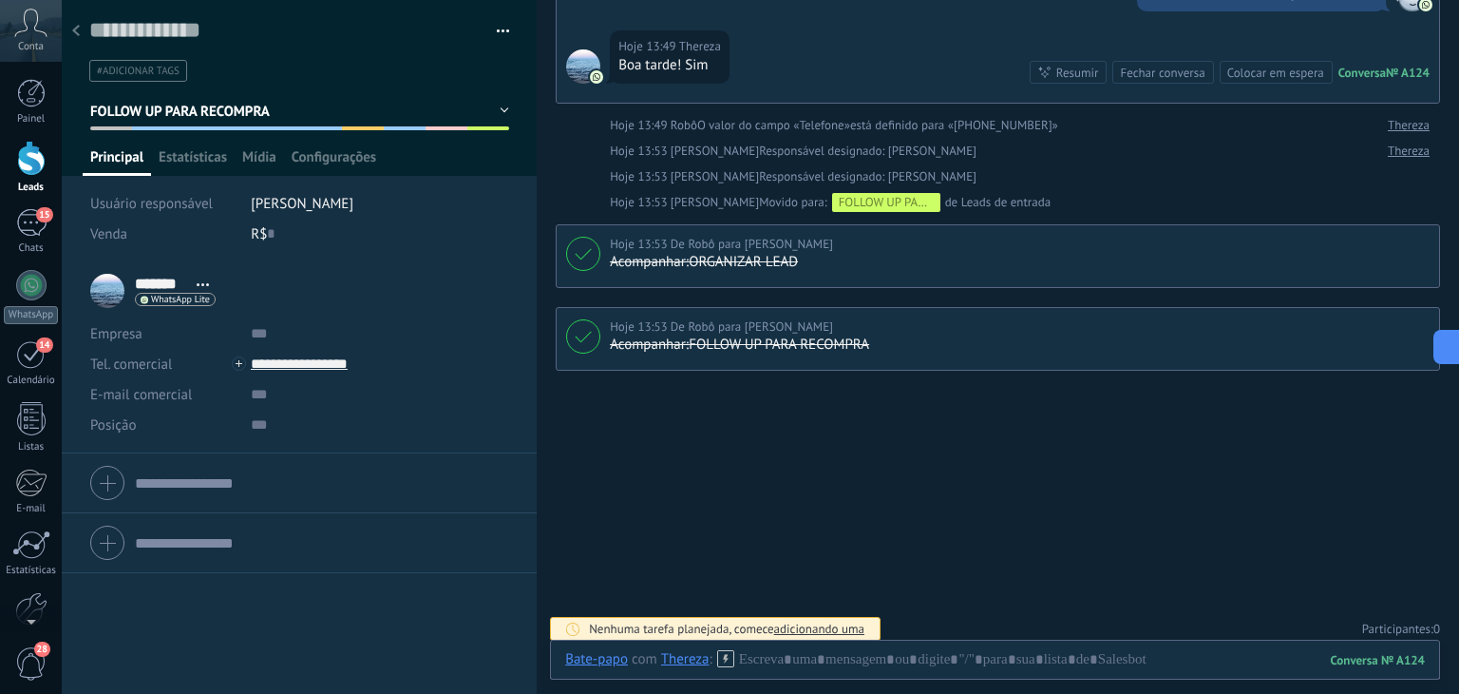
click at [213, 124] on button "FOLLOW UP PARA RECOMPRA" at bounding box center [299, 111] width 419 height 34
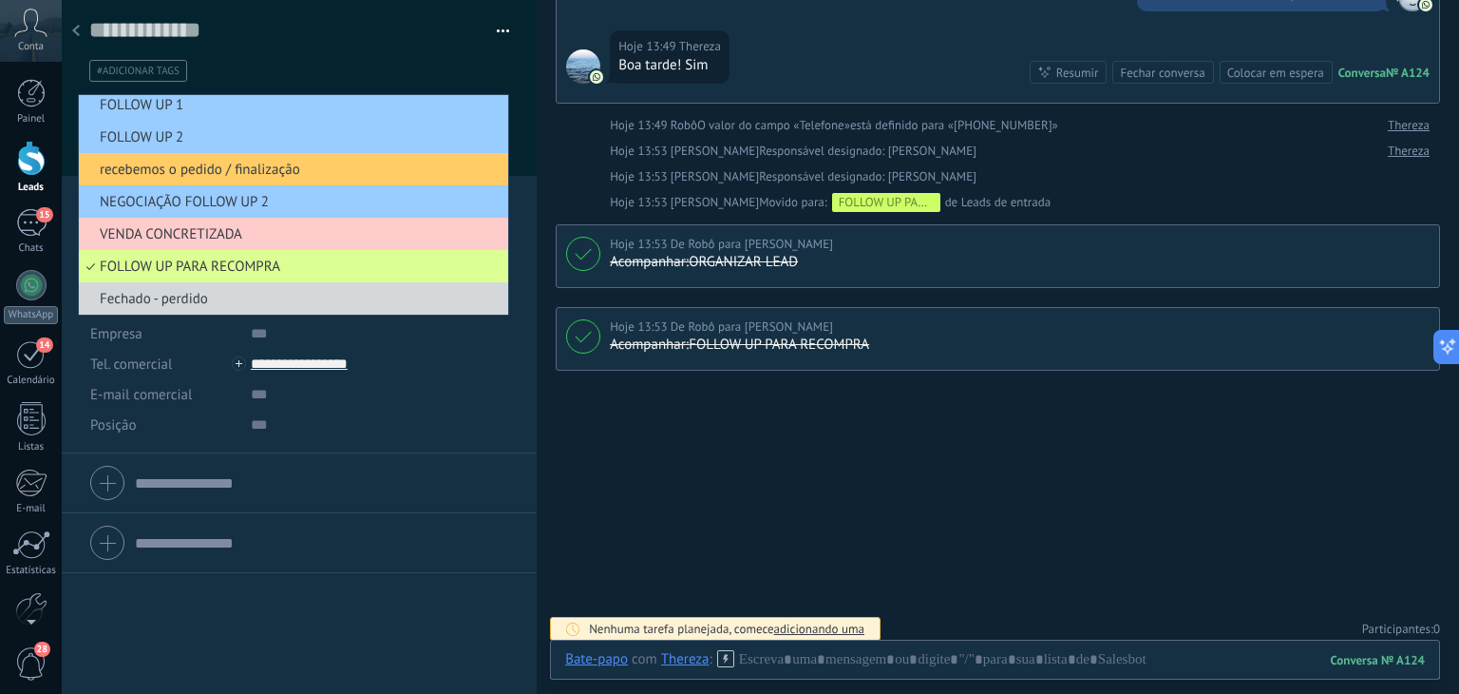
click at [172, 257] on span "FOLLOW UP PARA RECOMPRA" at bounding box center [291, 266] width 424 height 18
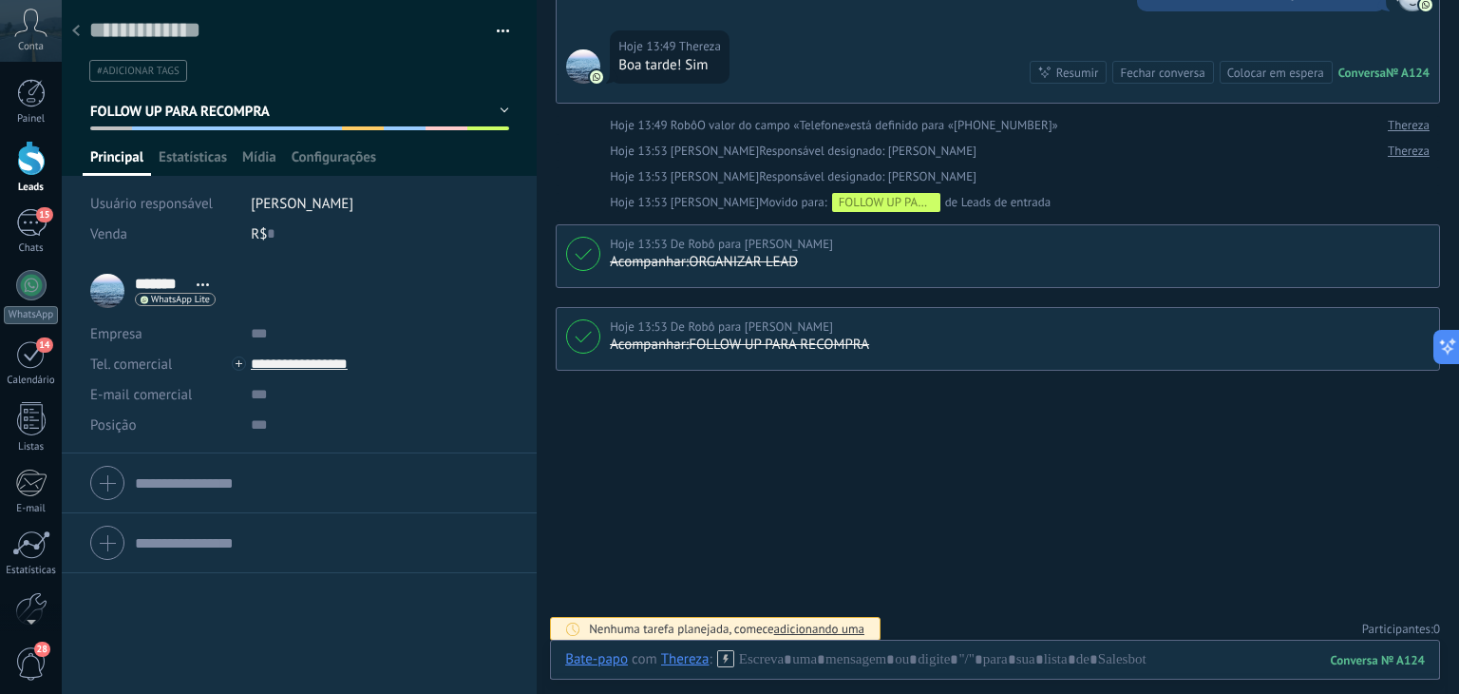
click at [724, 417] on div "Buscar Carregar mais Hoje Hoje Criar: 2 eventos Expandir Thereza Hoje 13:45 Wha…" at bounding box center [998, 216] width 923 height 972
click at [832, 328] on div "Hoje 13:53 De Robô para Lucas Hana rio" at bounding box center [1020, 326] width 820 height 19
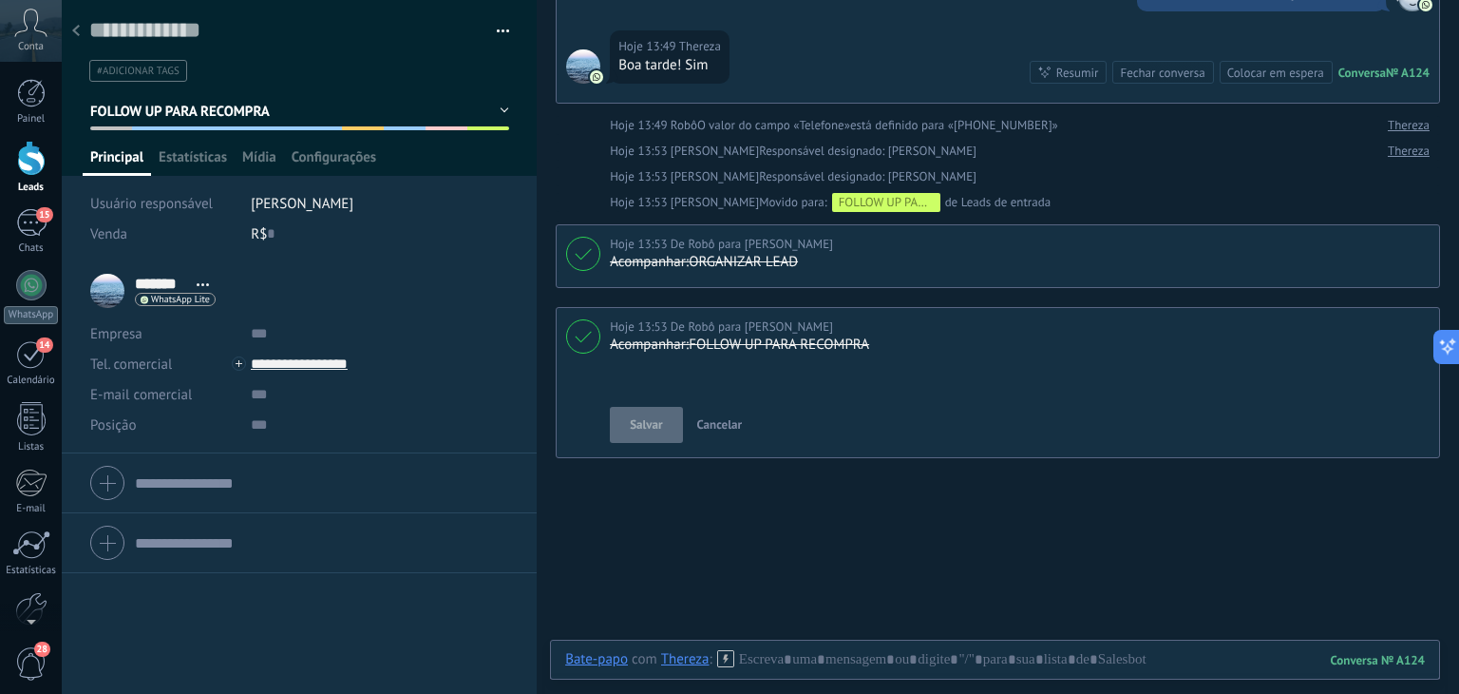
click at [784, 333] on div "Hoje 13:53 De Robô para Lucas Hana rio" at bounding box center [721, 326] width 223 height 19
click at [718, 419] on span "Cancelar" at bounding box center [720, 424] width 46 height 16
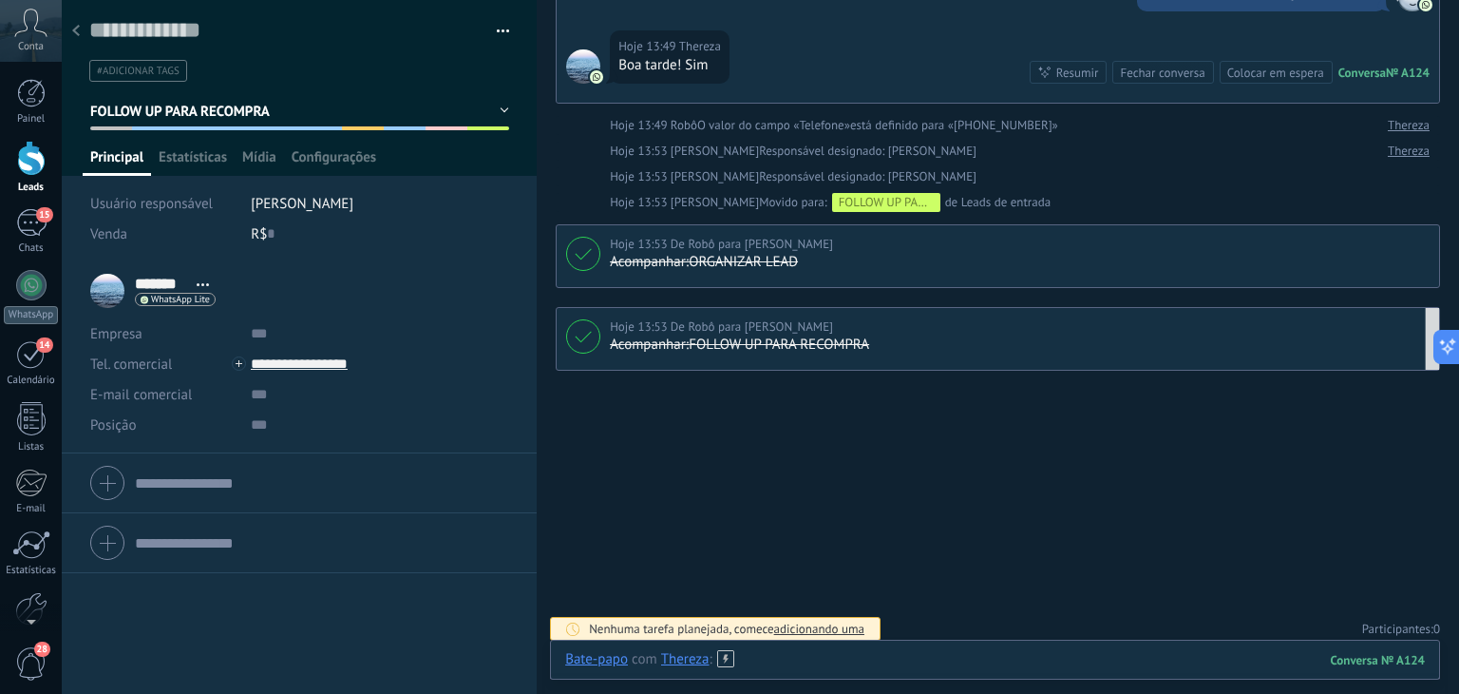
click at [779, 669] on div at bounding box center [995, 678] width 860 height 57
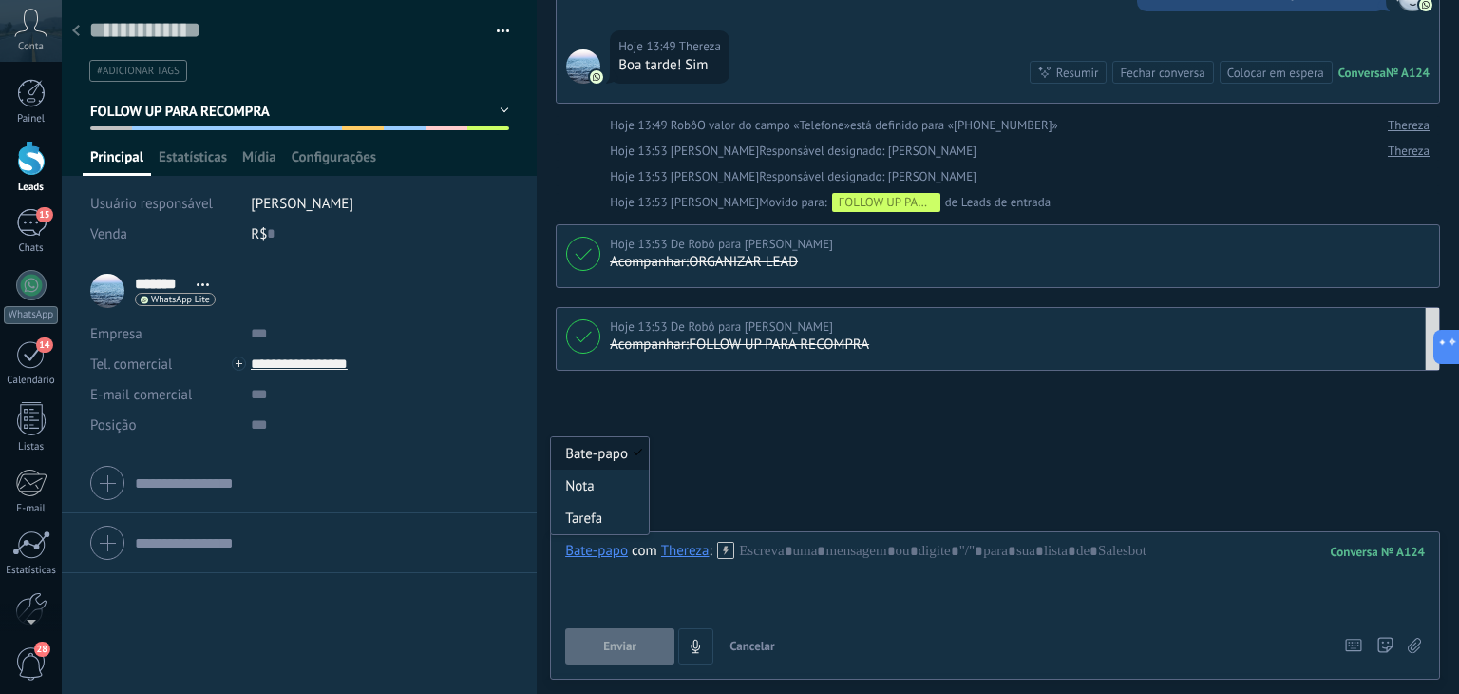
click at [601, 556] on div "Bate-papo" at bounding box center [596, 550] width 63 height 17
click at [312, 615] on div "******* Thereza ******* Thereza Sobrenome Abrir detalhes Copiar nome" at bounding box center [299, 477] width 475 height 432
click at [745, 435] on div "Buscar Carregar mais Hoje Hoje Criar: 2 eventos Expandir Thereza Hoje 13:45 Wha…" at bounding box center [998, 216] width 923 height 972
click at [586, 518] on div "Tarefa" at bounding box center [600, 518] width 98 height 32
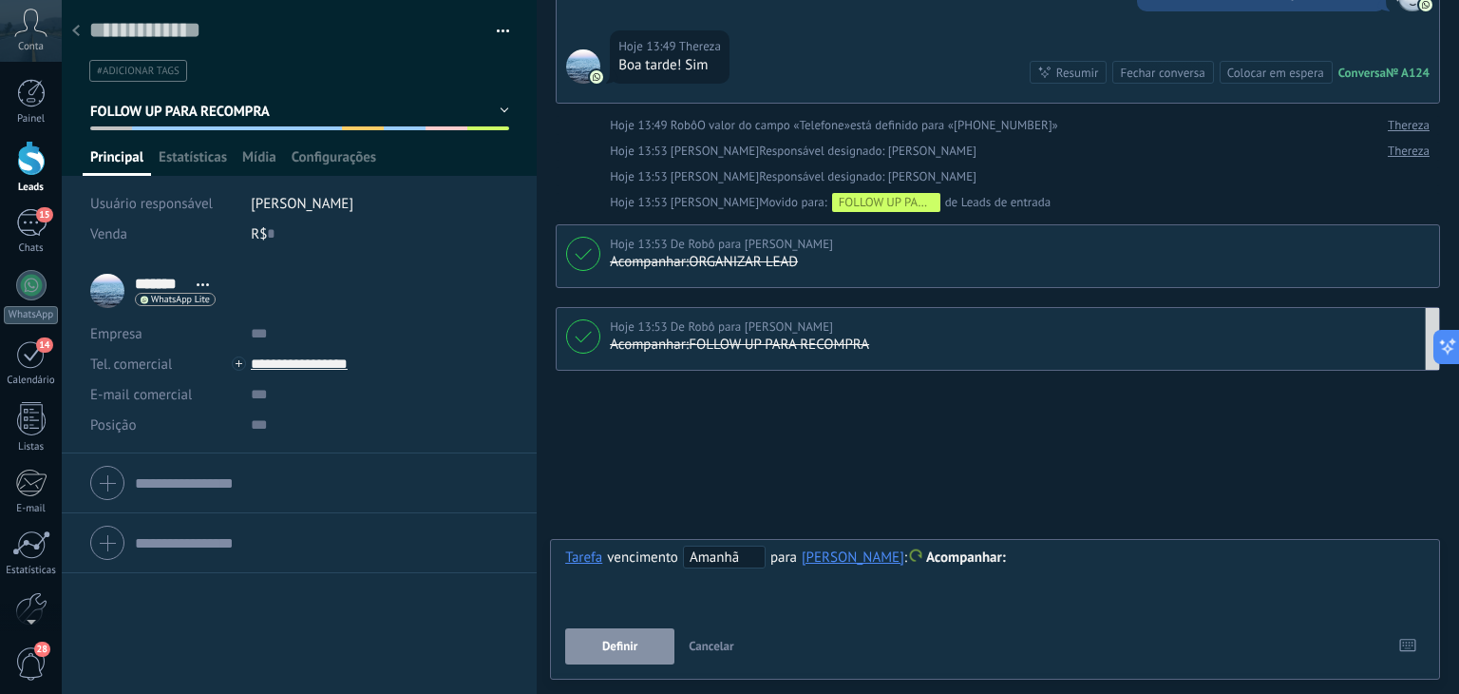
click at [734, 554] on span "Amanhã" at bounding box center [724, 556] width 83 height 23
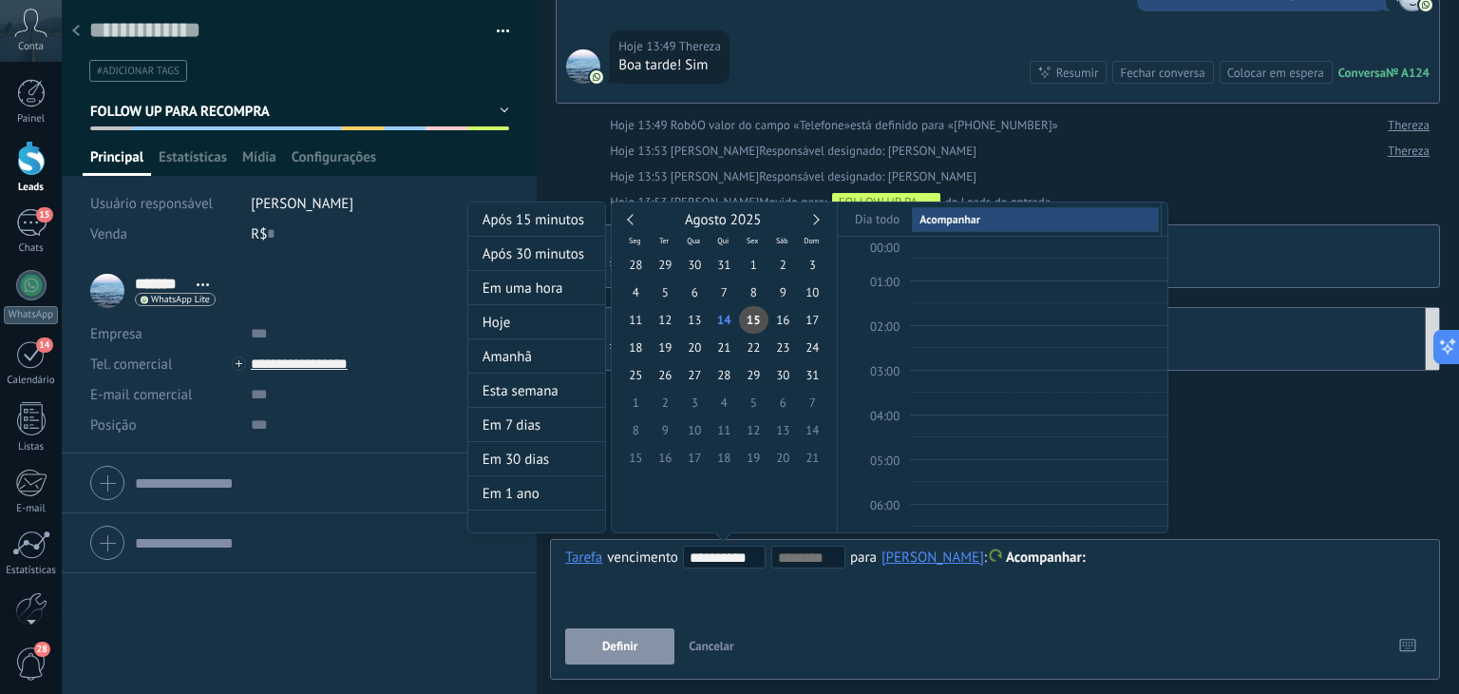
scroll to position [355, 0]
click at [814, 219] on link at bounding box center [814, 219] width 10 height 10
type input "**********"
click at [657, 270] on span "2" at bounding box center [665, 265] width 29 height 28
click at [1083, 557] on div "**********" at bounding box center [817, 384] width 701 height 367
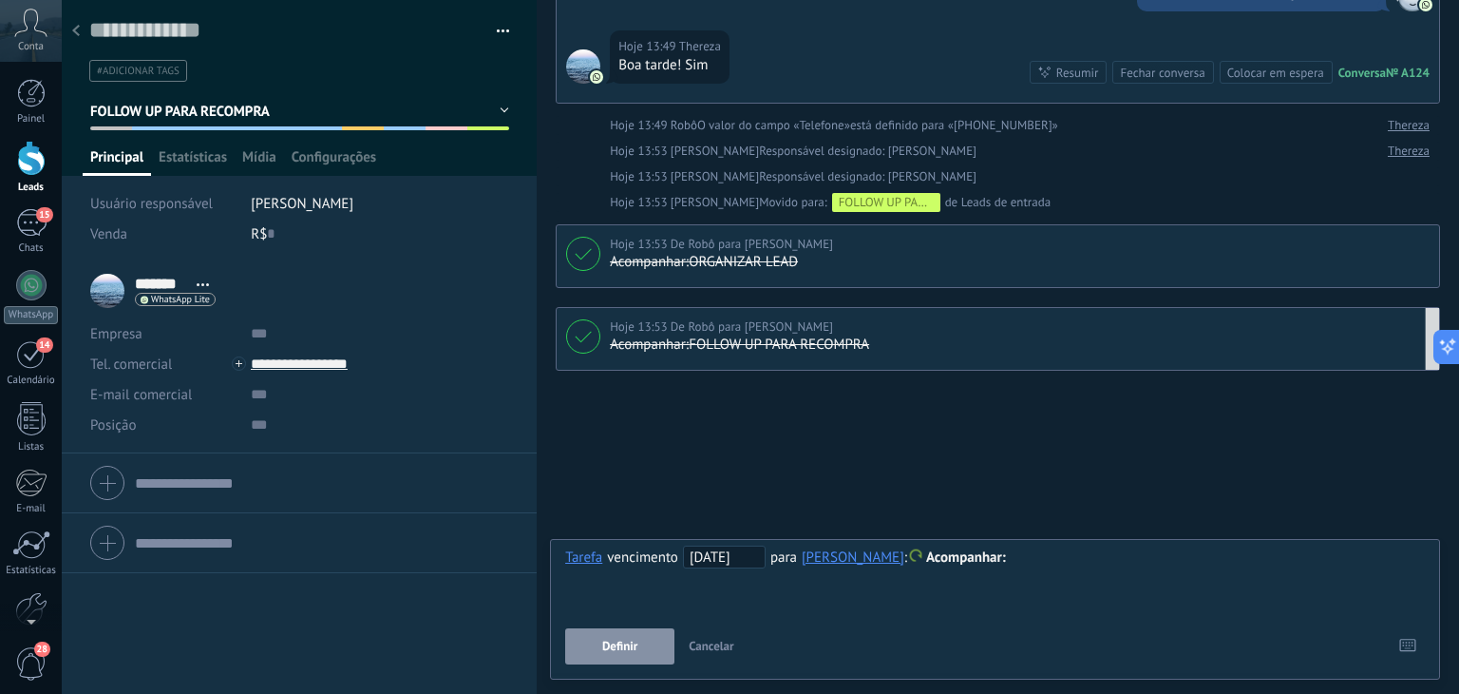
click at [1076, 566] on div at bounding box center [995, 557] width 860 height 23
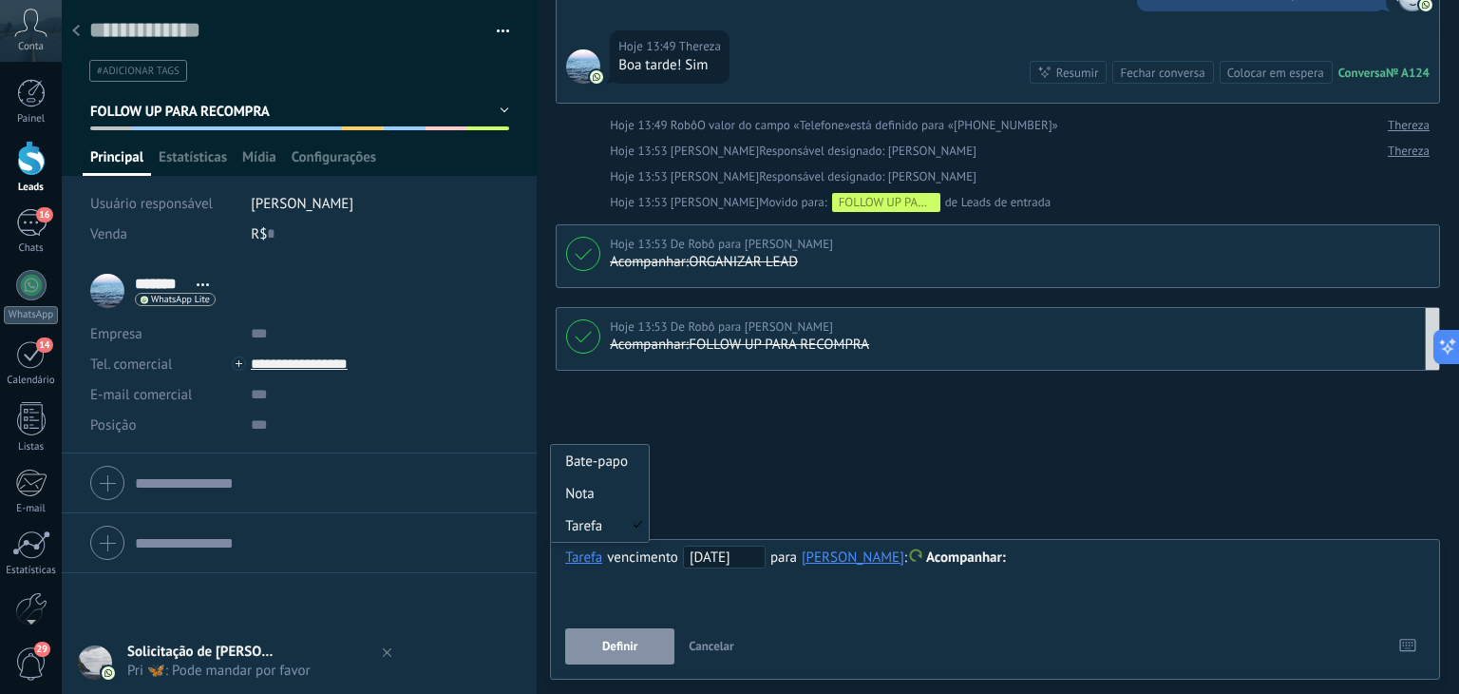
click at [589, 560] on div "Tarefa" at bounding box center [583, 556] width 37 height 17
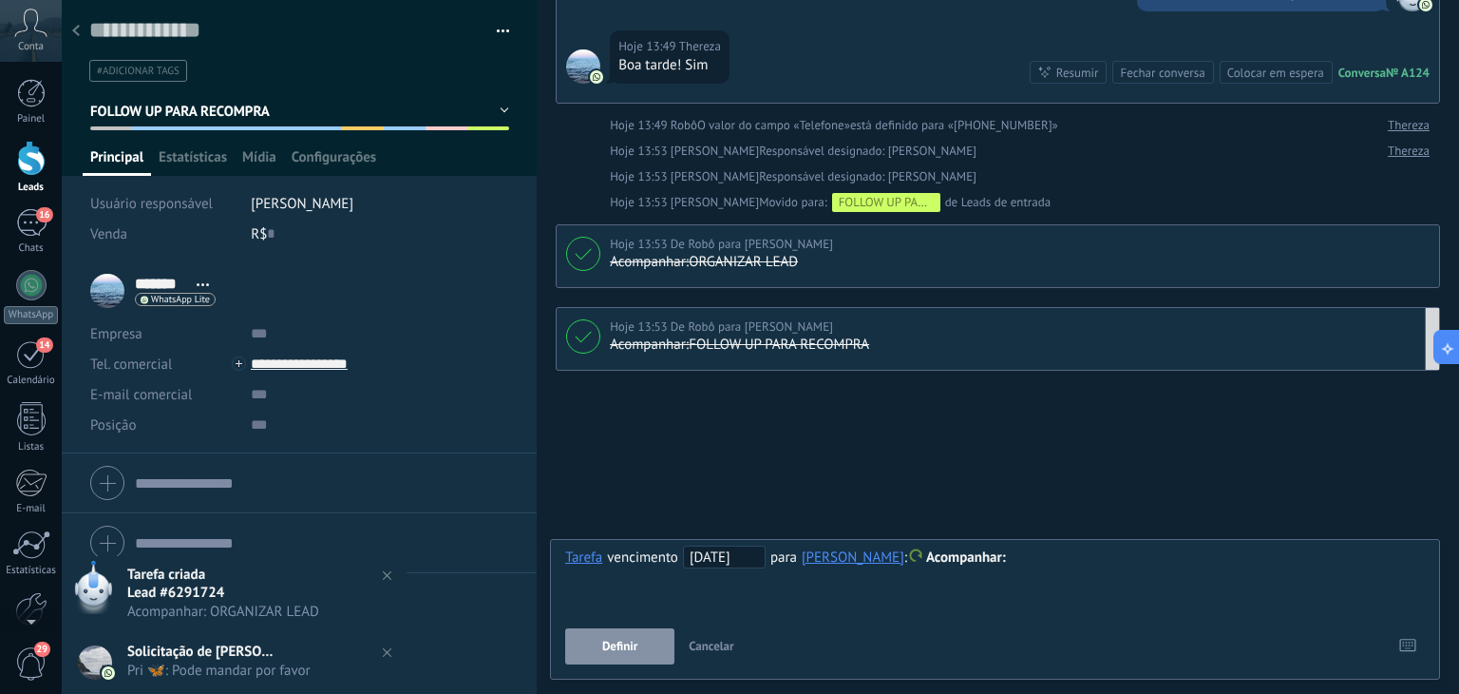
click at [771, 441] on div "Buscar Carregar mais Hoje Hoje Criar: 2 eventos Expandir Thereza Hoje 13:45 Wha…" at bounding box center [998, 216] width 923 height 972
click at [724, 639] on span "Cancelar" at bounding box center [712, 646] width 46 height 16
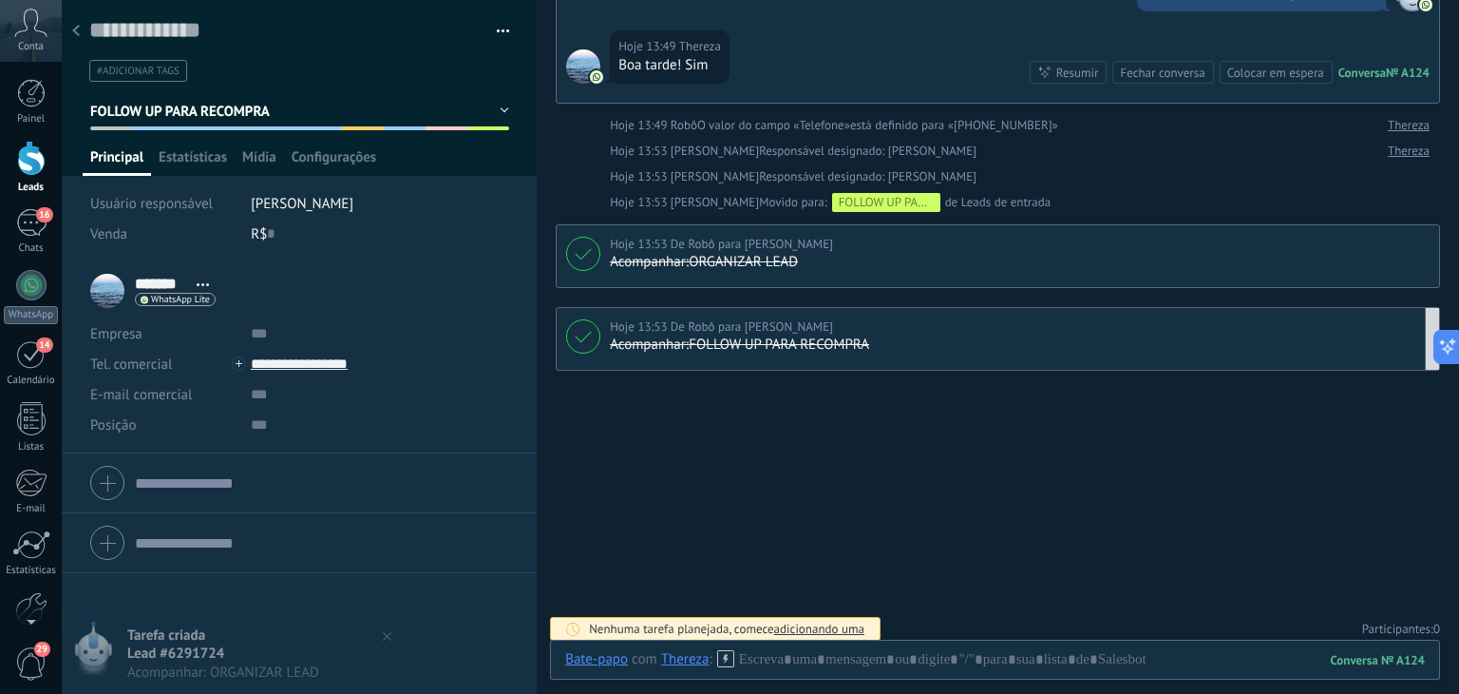
click at [247, 112] on span "FOLLOW UP PARA RECOMPRA" at bounding box center [180, 112] width 181 height 18
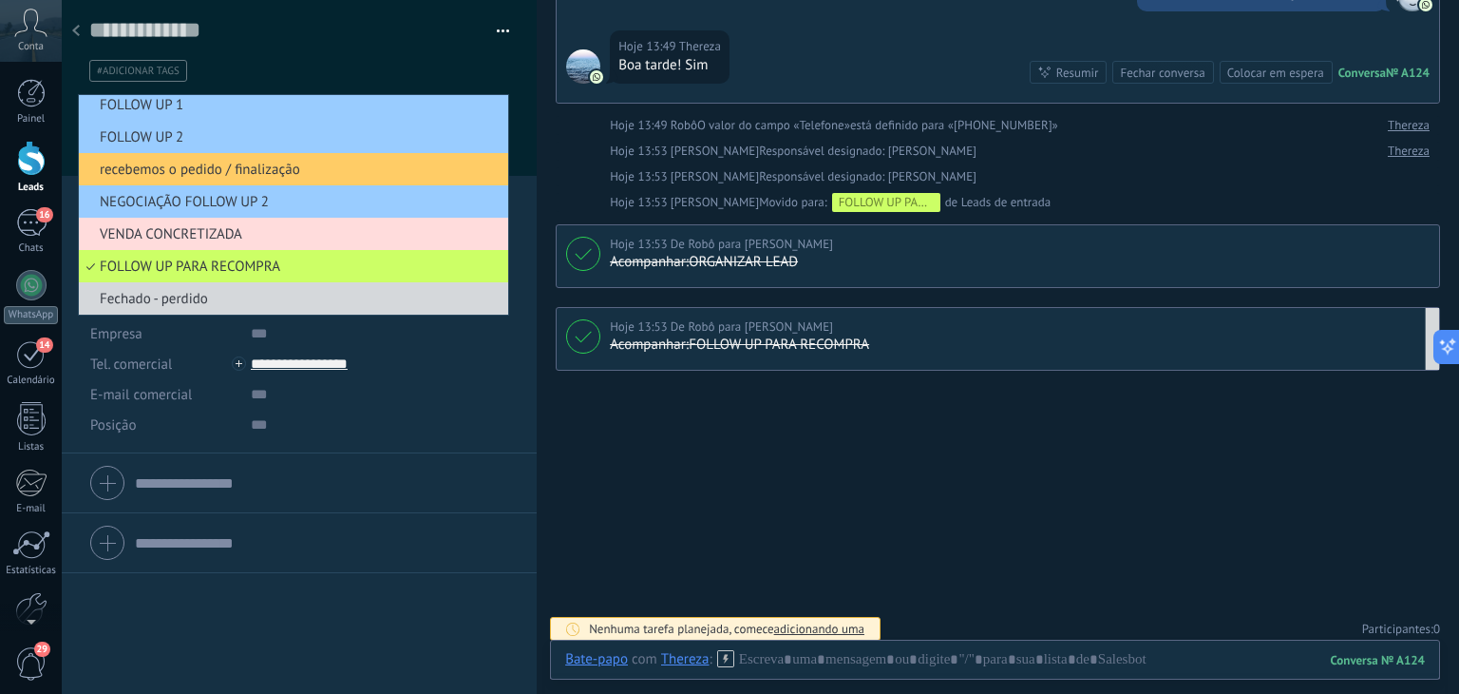
click at [183, 238] on span "VENDA CONCRETIZADA" at bounding box center [291, 234] width 424 height 18
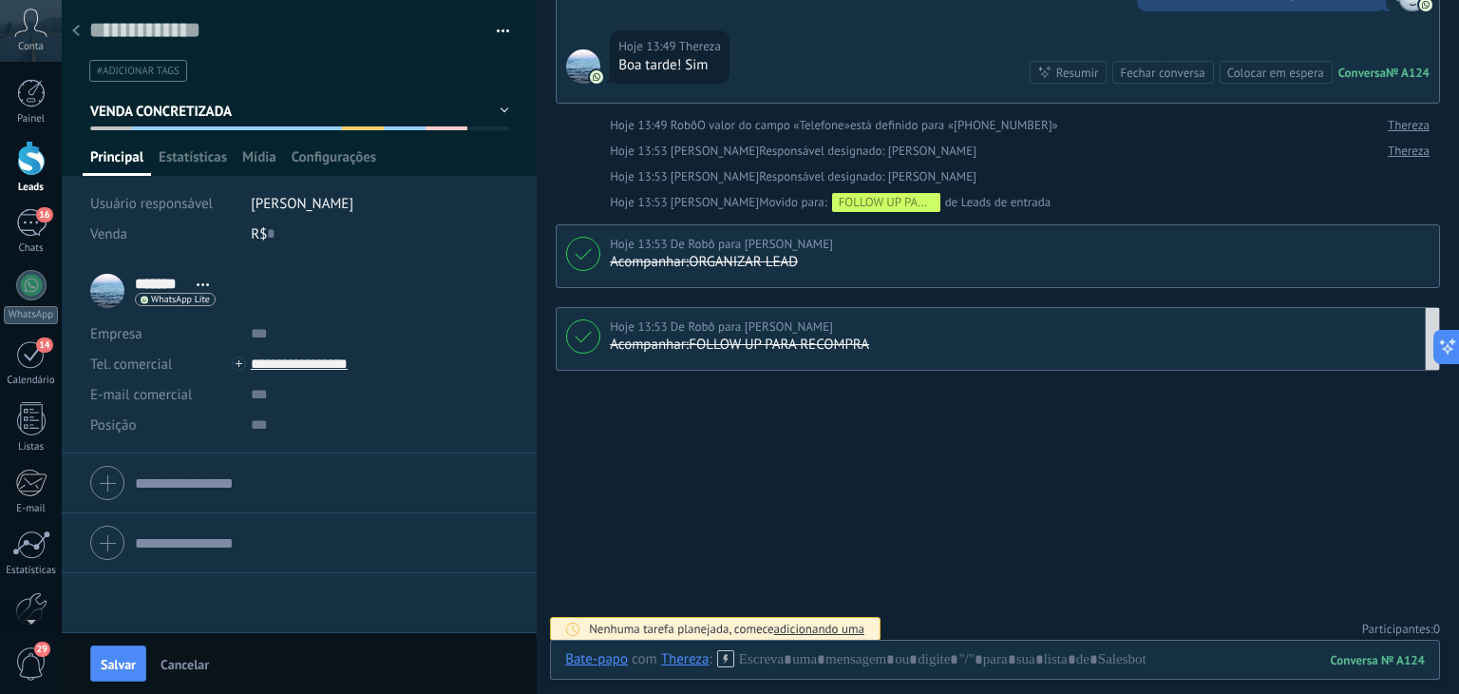
click at [213, 108] on span "VENDA CONCRETIZADA" at bounding box center [161, 112] width 143 height 18
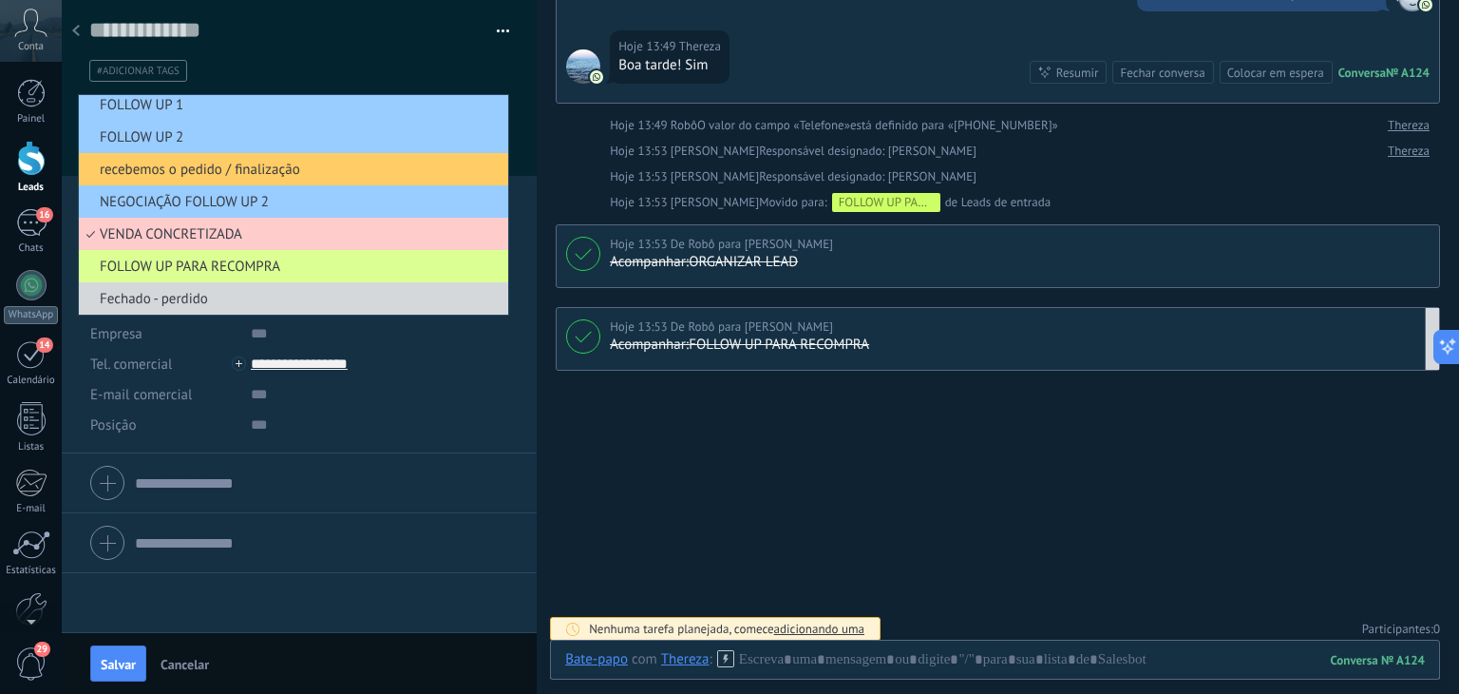
click at [179, 270] on span "FOLLOW UP PARA RECOMPRA" at bounding box center [291, 266] width 424 height 18
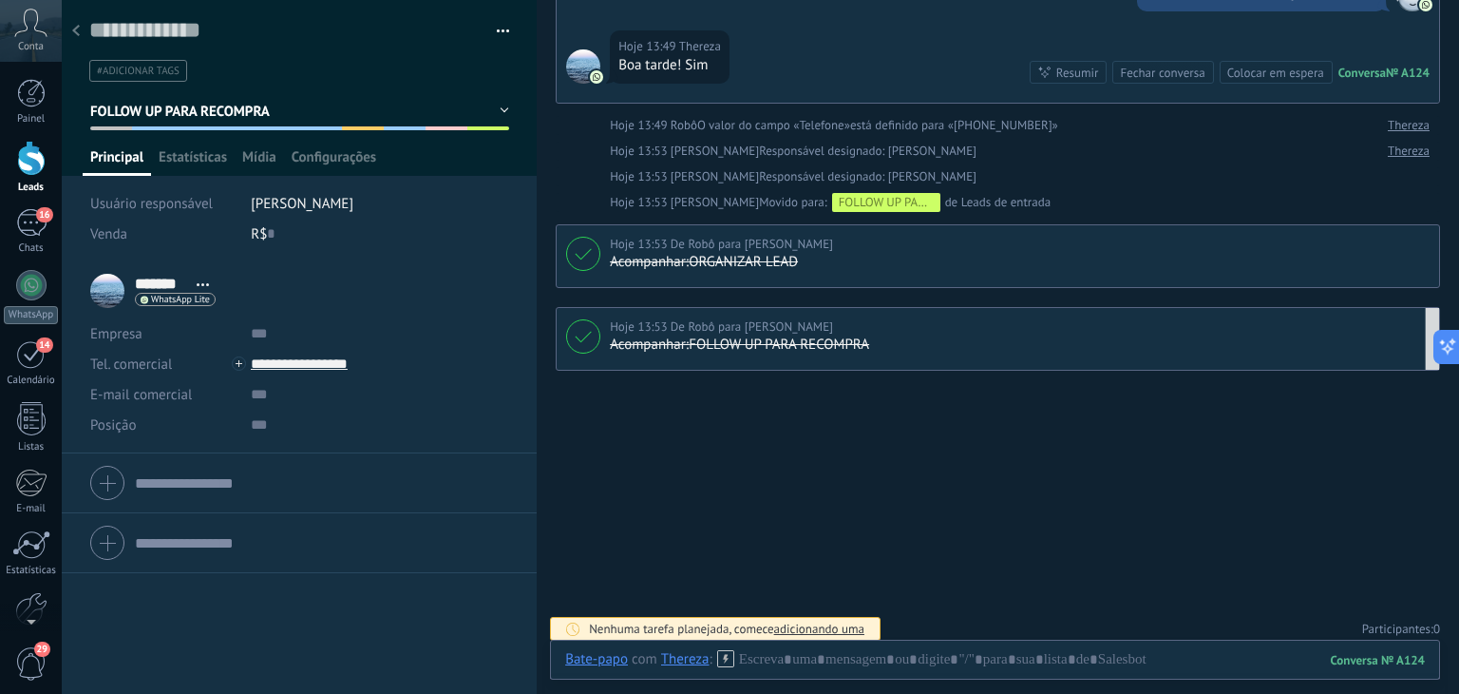
click at [1357, 329] on div "Hoje 13:53 De Robô para Lucas Hana rio" at bounding box center [1020, 326] width 820 height 19
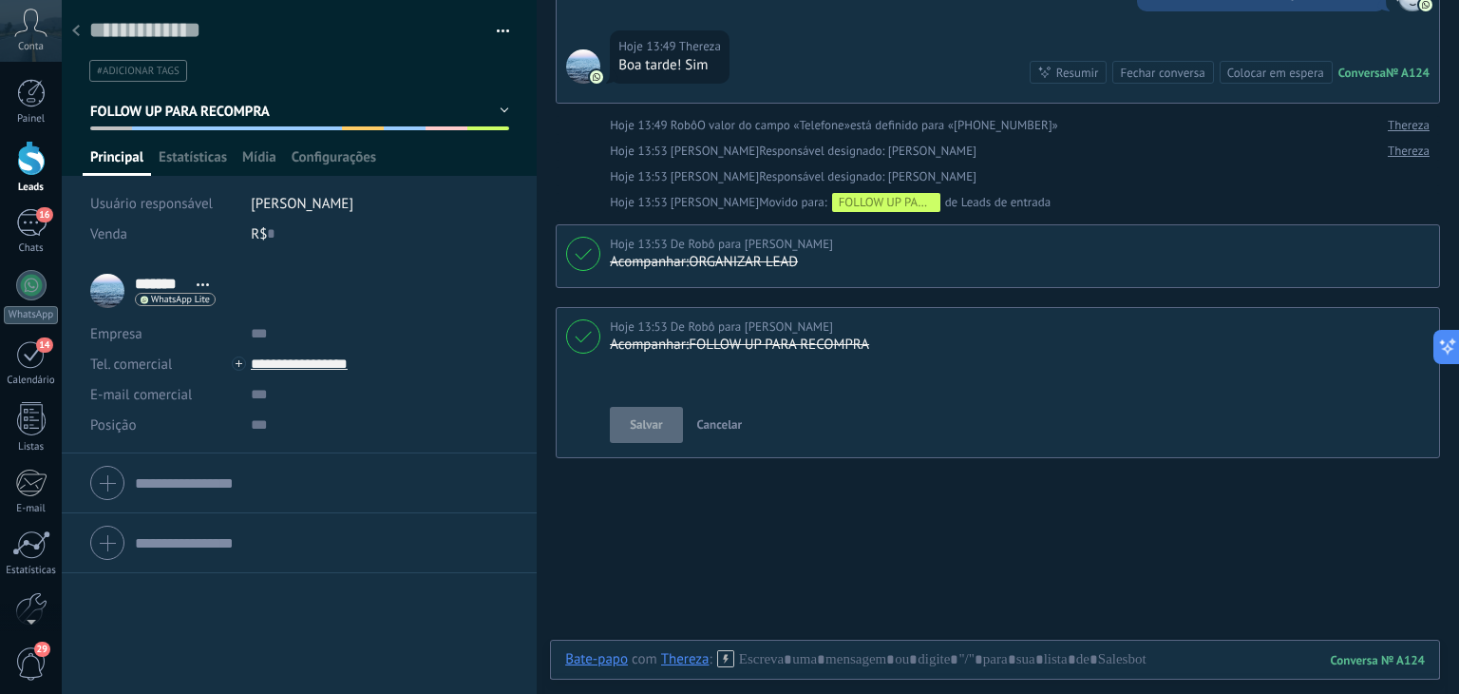
scroll to position [19, 0]
click at [655, 427] on span "Salvar" at bounding box center [646, 424] width 32 height 19
click at [715, 429] on span "Cancelar" at bounding box center [720, 424] width 46 height 16
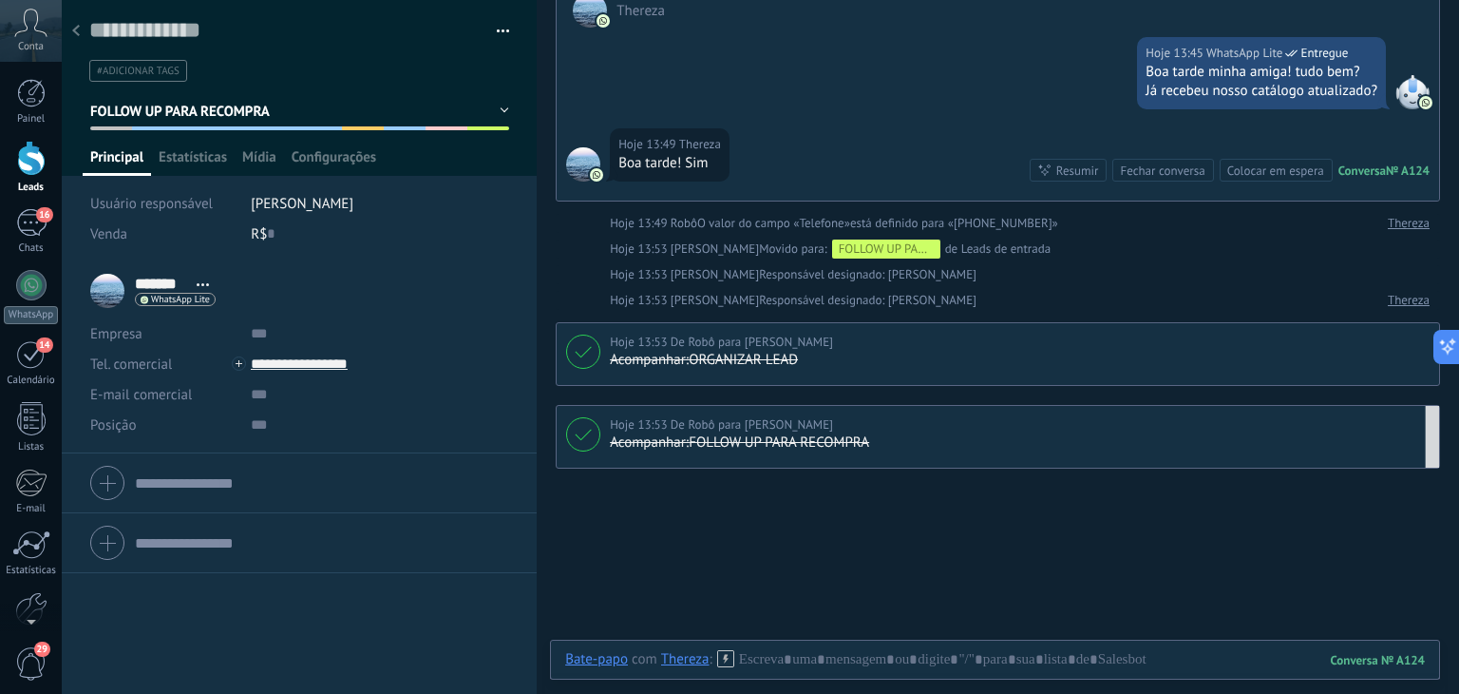
scroll to position [190, 0]
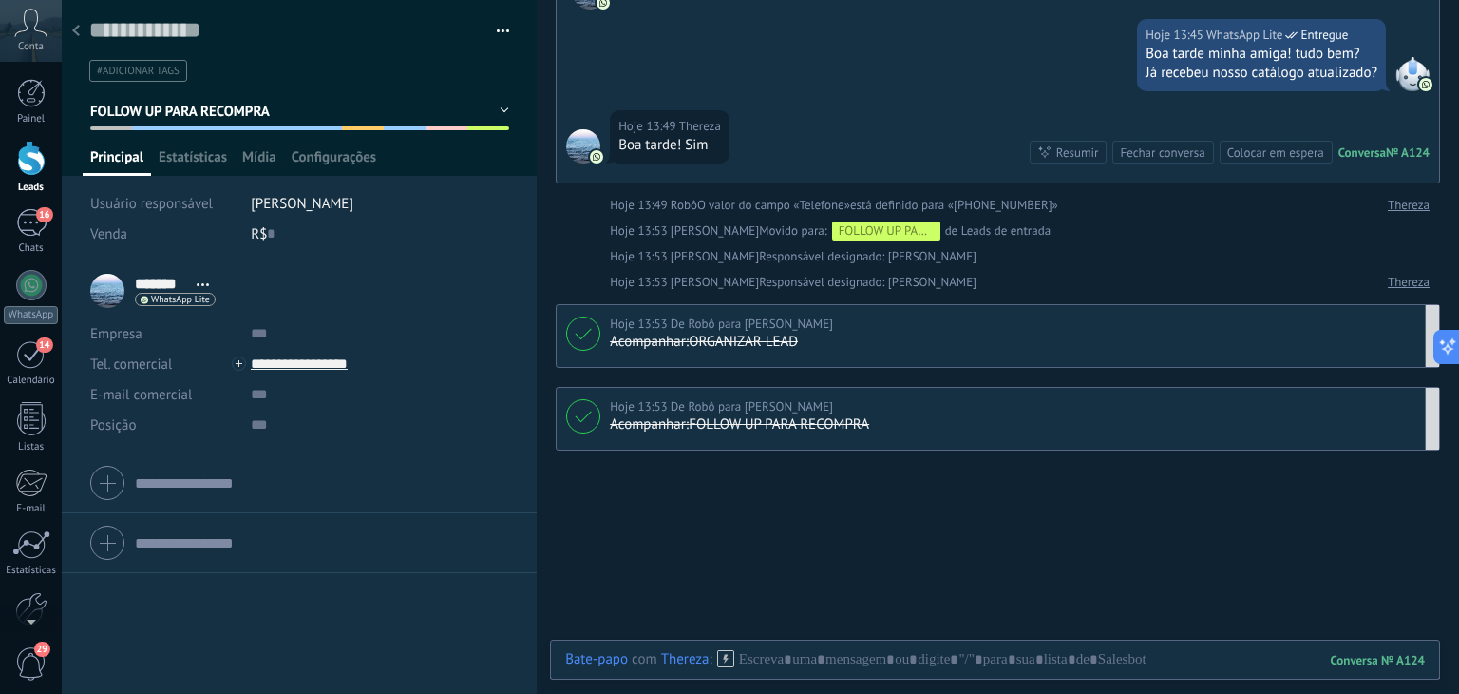
click at [1190, 352] on div "Hoje 13:53 De Robô para Lucas Hana rio Acompanhar: ORGANIZAR LEAD Excluir Editar" at bounding box center [998, 336] width 885 height 64
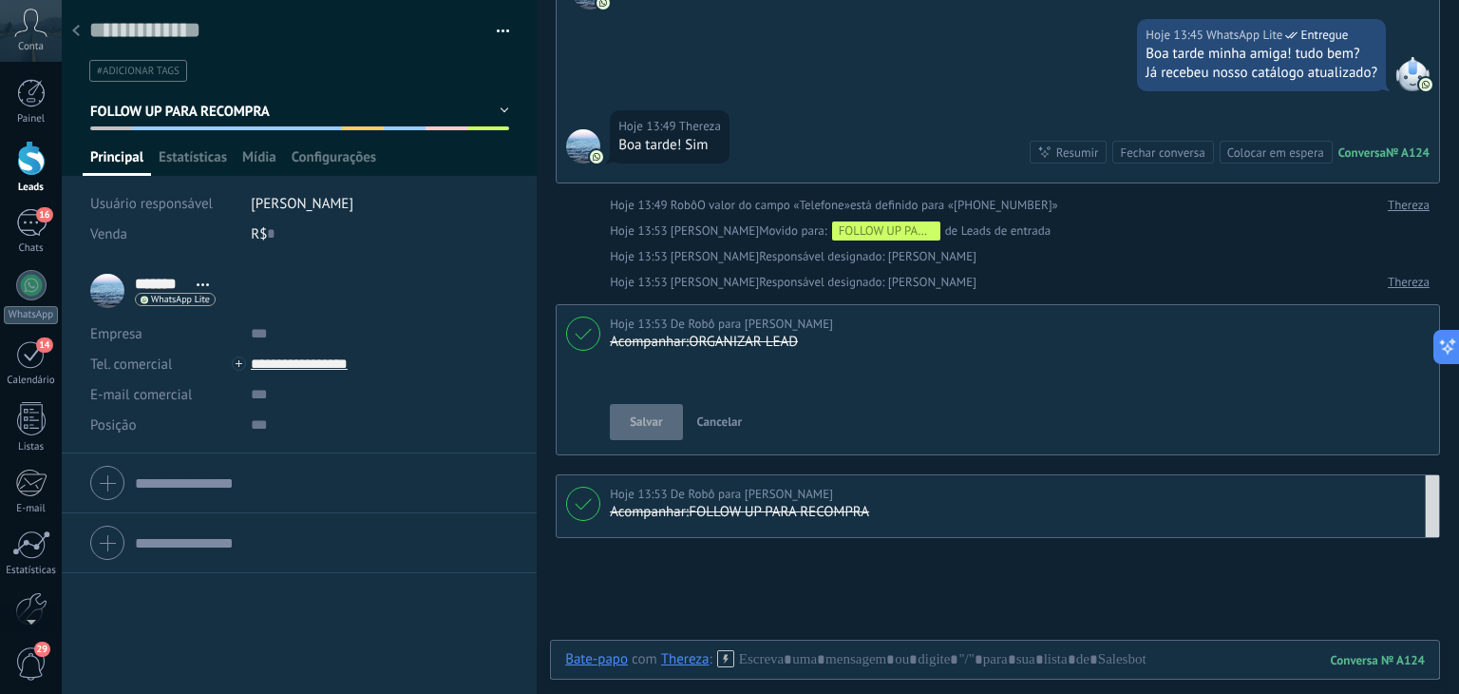
scroll to position [19, 0]
click at [661, 424] on span "Salvar" at bounding box center [646, 421] width 32 height 19
click at [771, 583] on div "Buscar Carregar mais Hoje Hoje Criar: 2 eventos Expandir Thereza Hoje 13:45 Wha…" at bounding box center [998, 339] width 923 height 1059
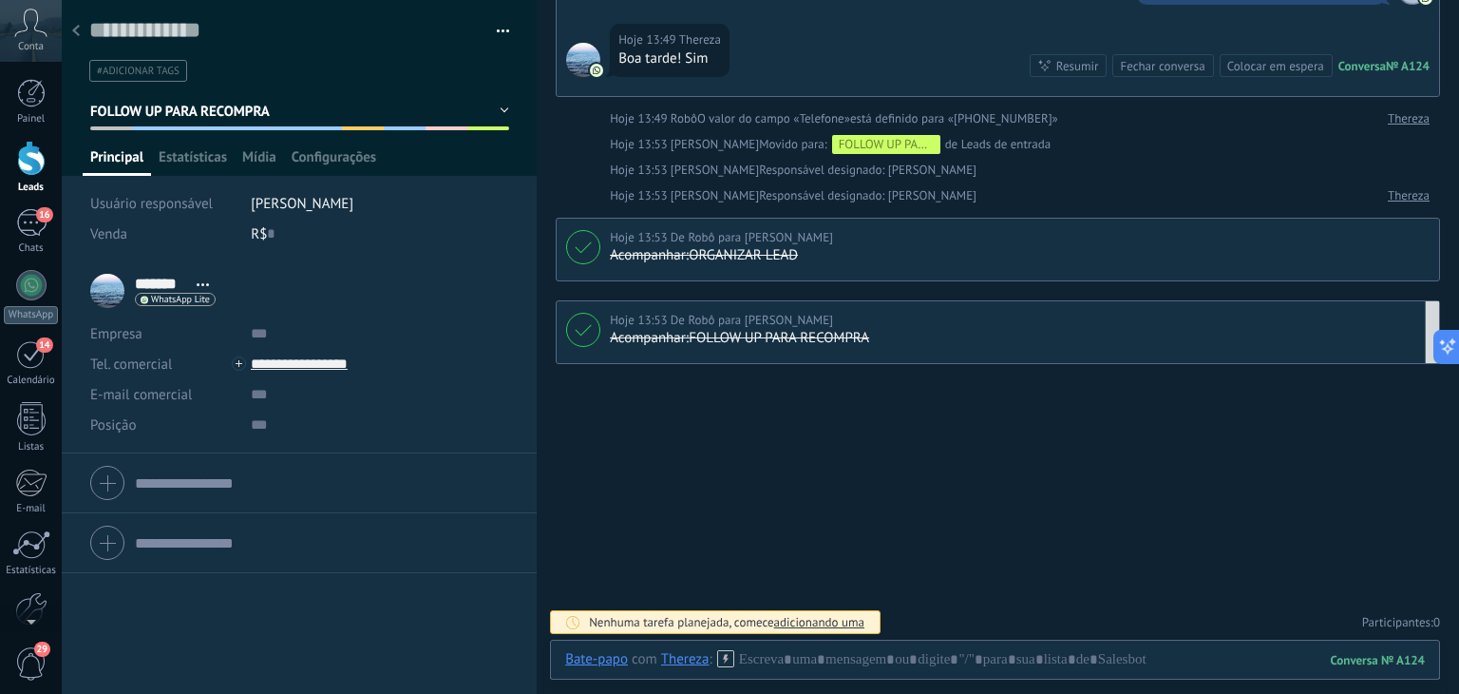
scroll to position [277, 0]
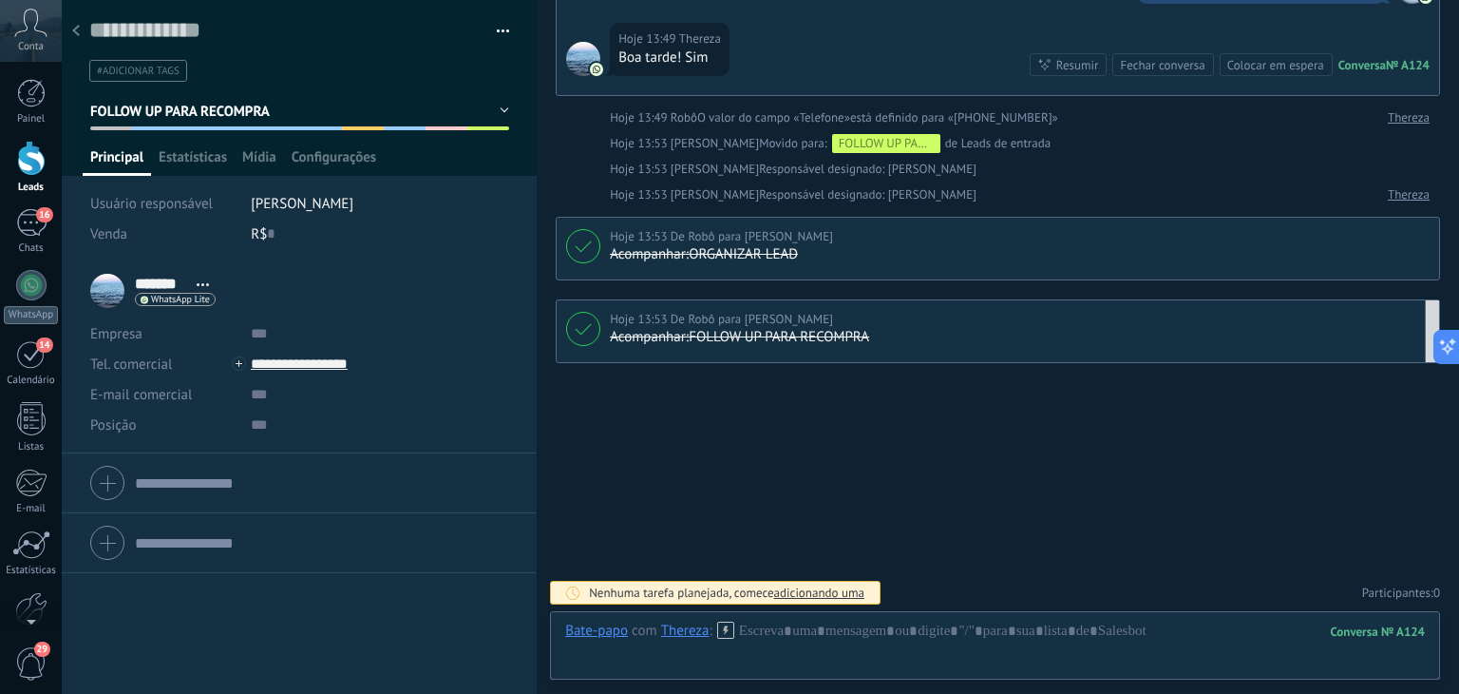
click at [1426, 588] on link "Participantes: 0" at bounding box center [1401, 592] width 78 height 16
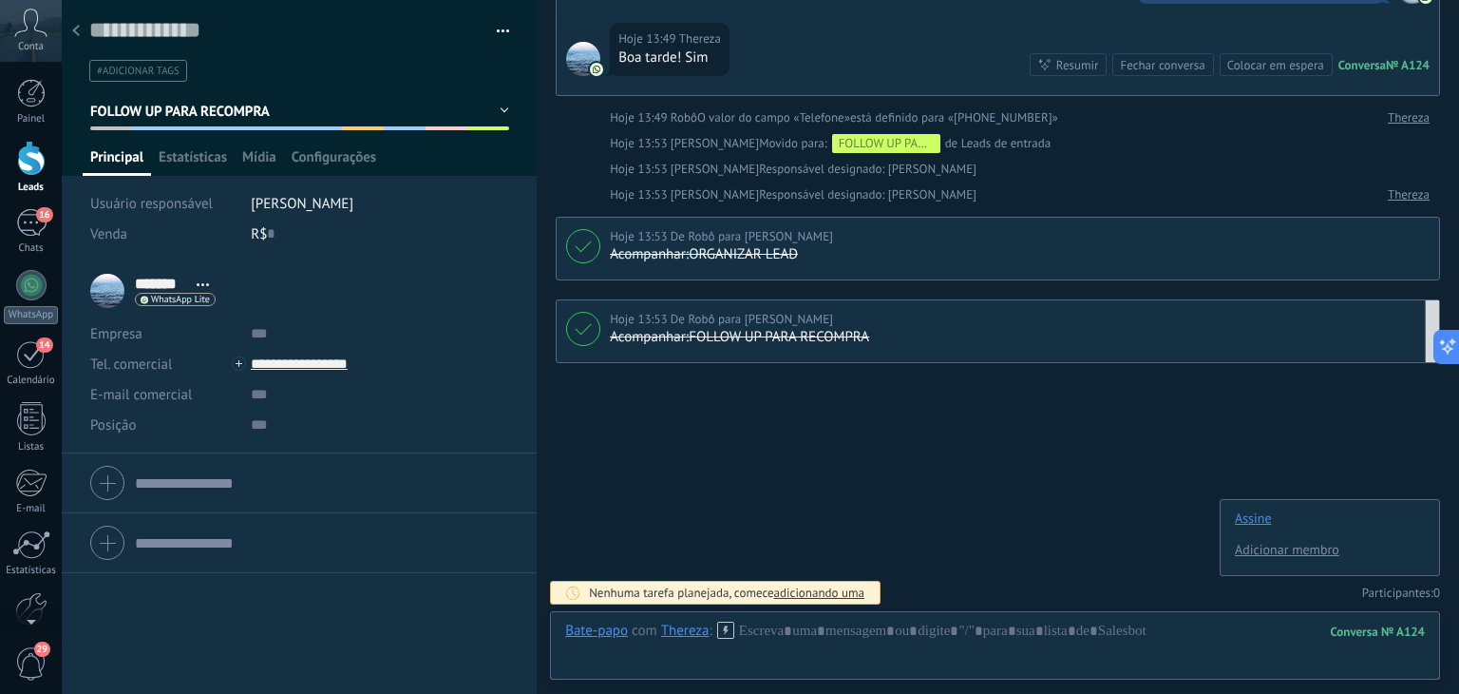
click at [1076, 491] on div "Buscar Carregar mais Hoje Hoje Criar: 2 eventos Expandir Thereza Hoje 13:45 Wha…" at bounding box center [998, 209] width 923 height 972
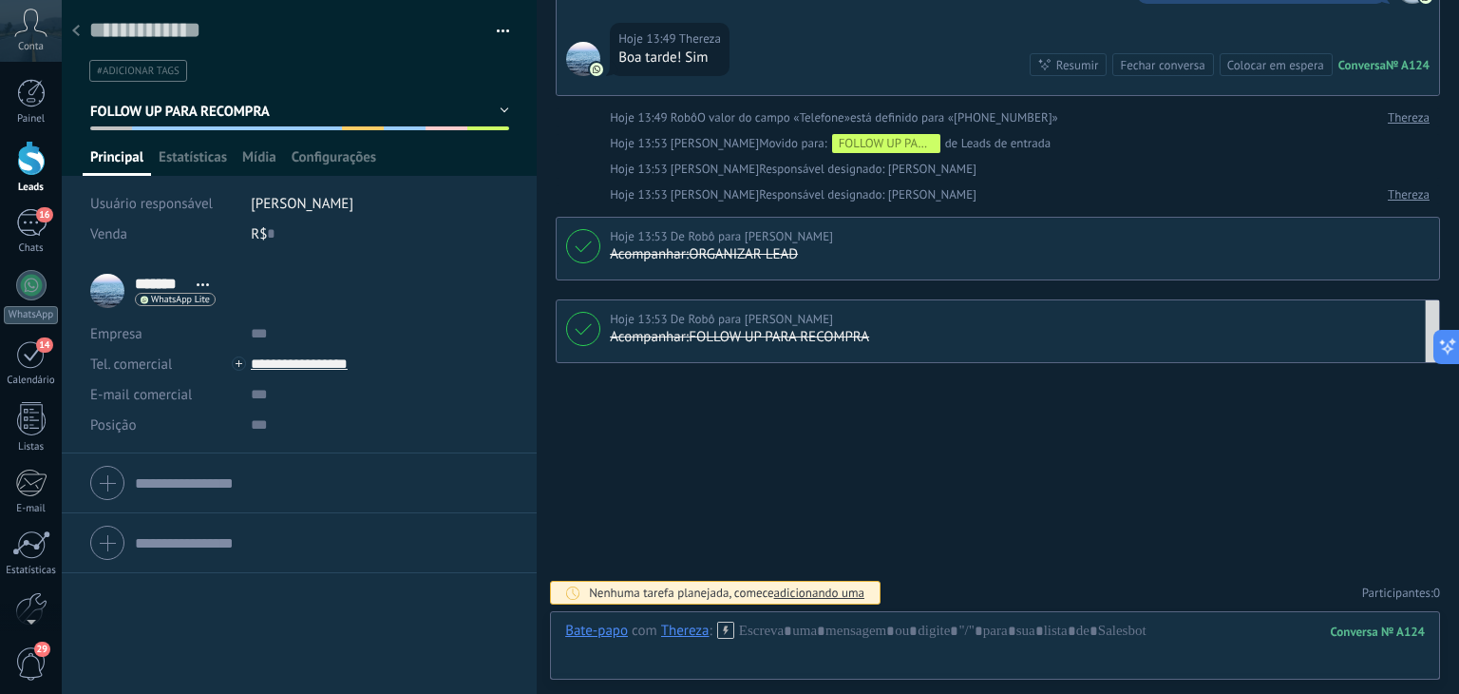
click at [813, 591] on span "adicionando uma" at bounding box center [819, 592] width 90 height 16
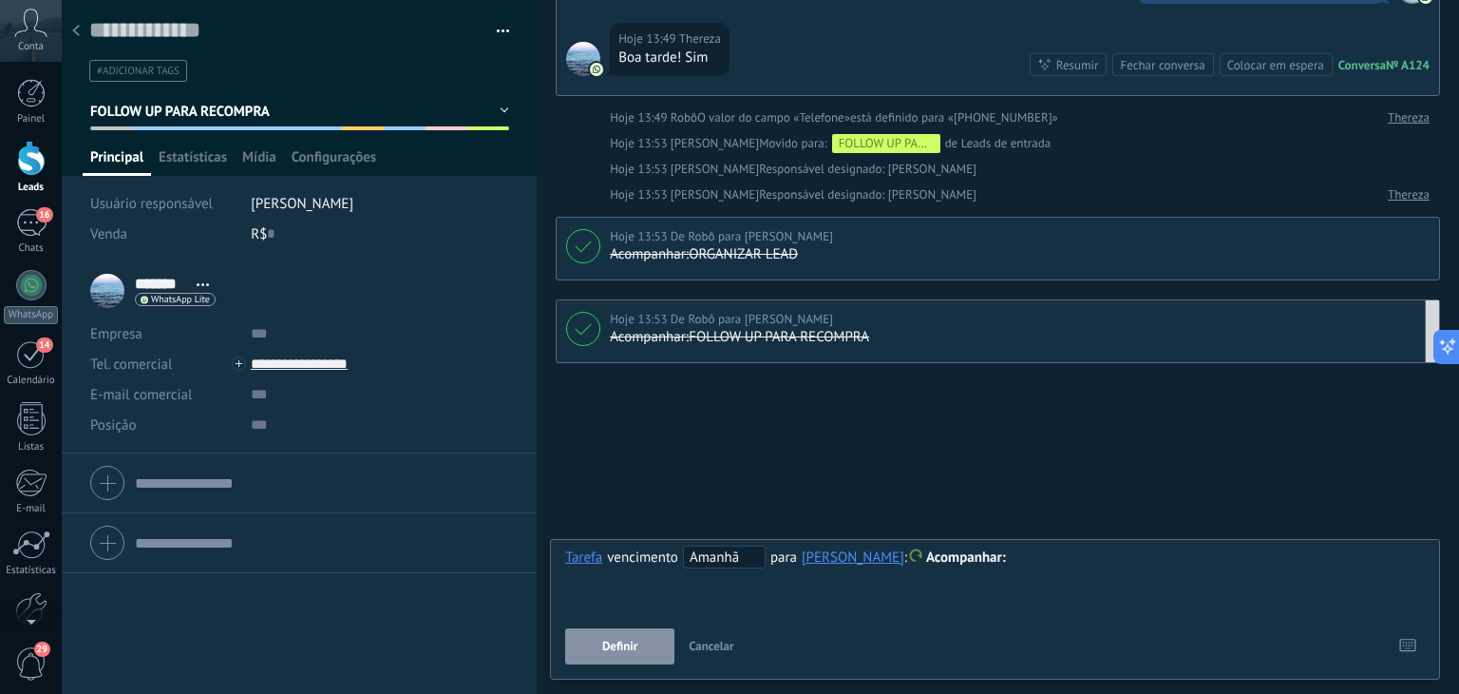
click at [718, 558] on span "Amanhã" at bounding box center [724, 556] width 83 height 23
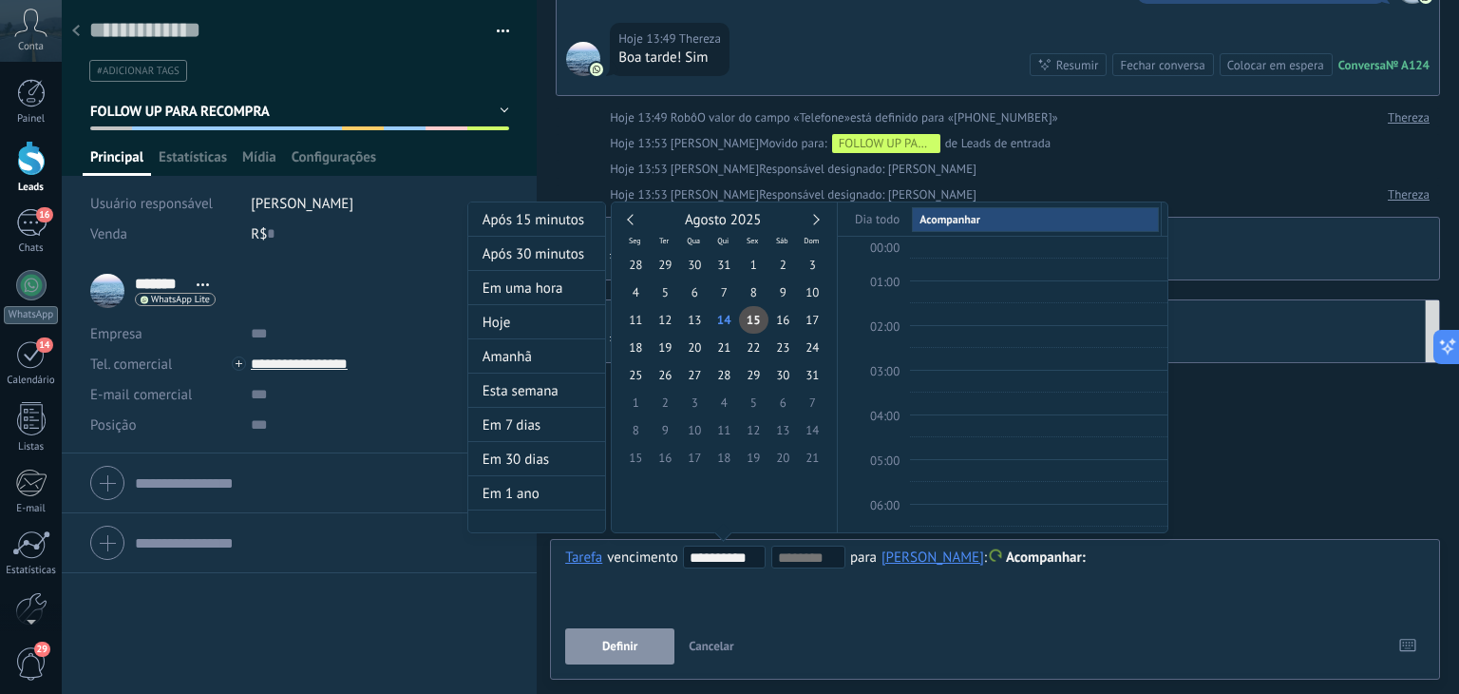
scroll to position [355, 0]
click at [814, 214] on link at bounding box center [814, 219] width 10 height 10
type input "**********"
click at [697, 295] on span "10" at bounding box center [694, 292] width 29 height 28
click at [929, 559] on div "**********" at bounding box center [817, 384] width 701 height 367
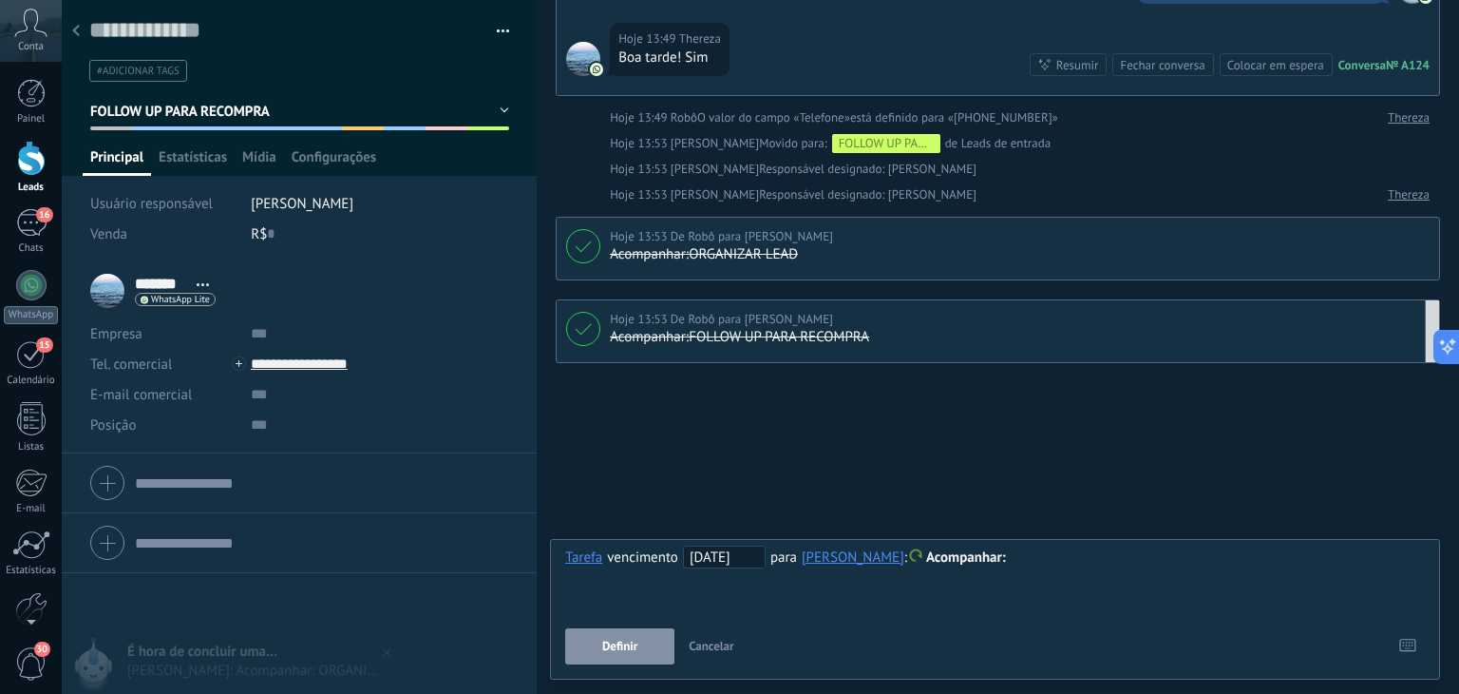
click at [1000, 552] on div at bounding box center [995, 557] width 860 height 23
click at [998, 562] on div "*********" at bounding box center [995, 557] width 860 height 23
click at [618, 651] on span "Definir" at bounding box center [619, 645] width 35 height 13
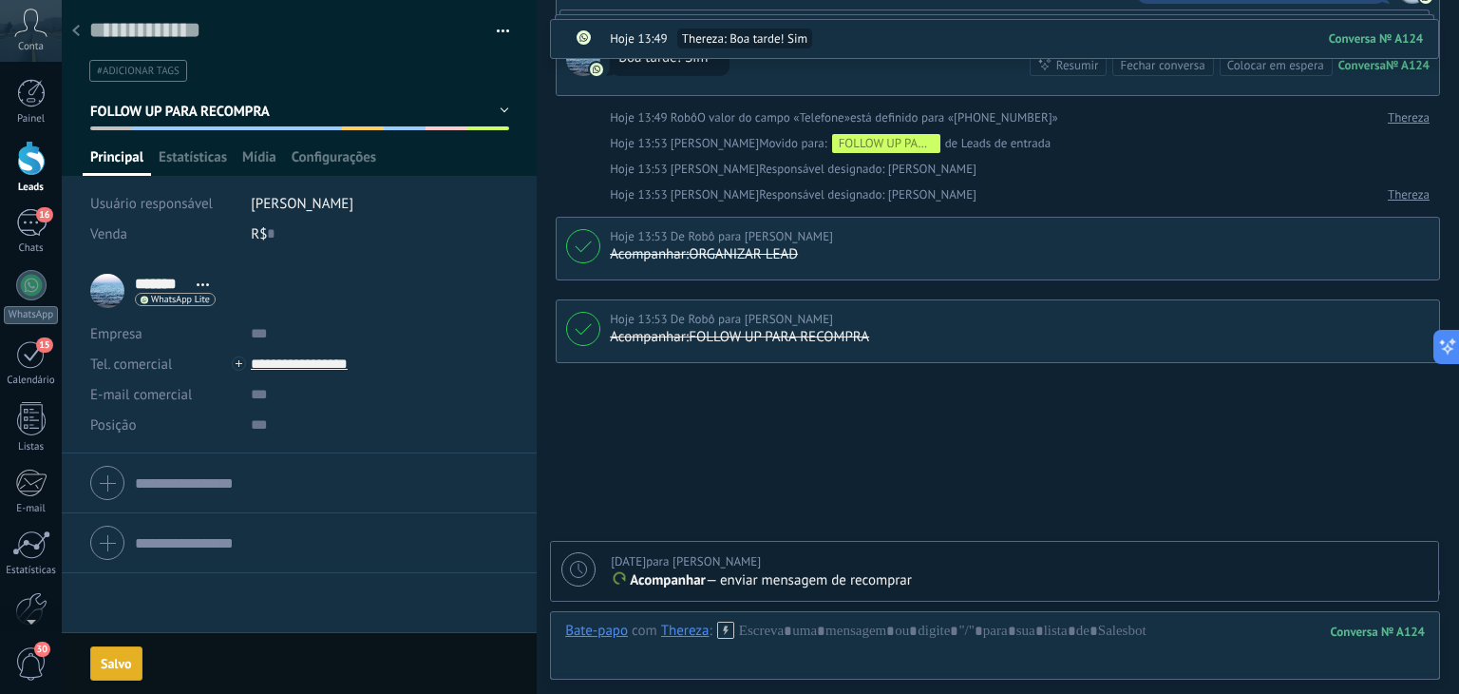
scroll to position [342, 0]
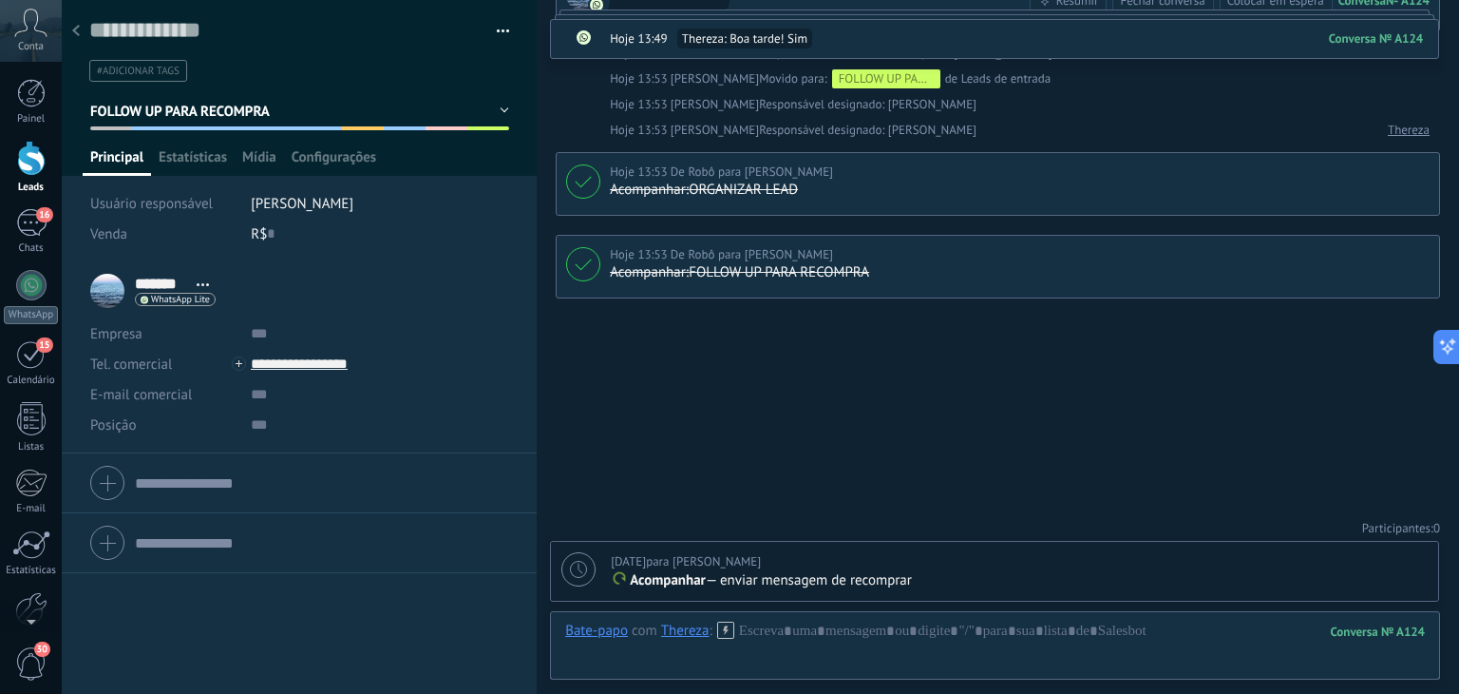
click at [577, 570] on icon at bounding box center [578, 569] width 17 height 17
type textarea "**********"
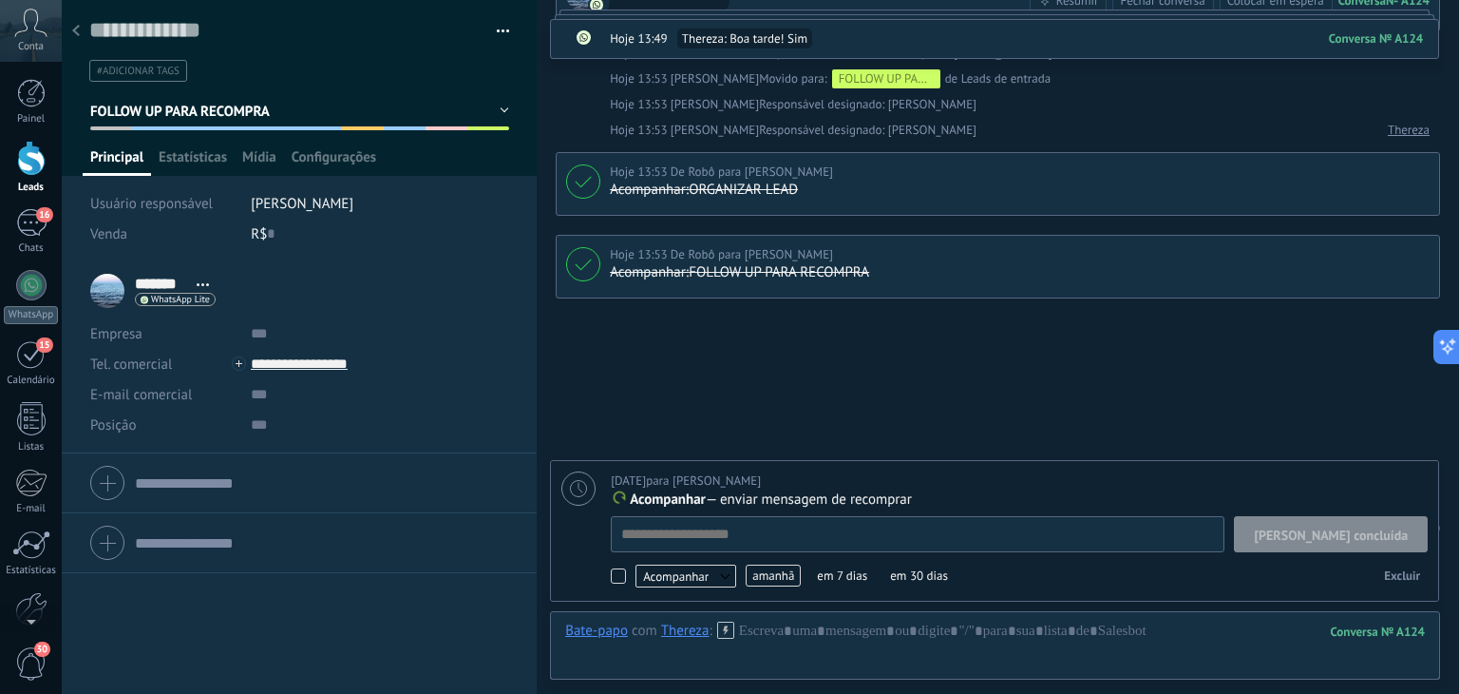
scroll to position [19, 0]
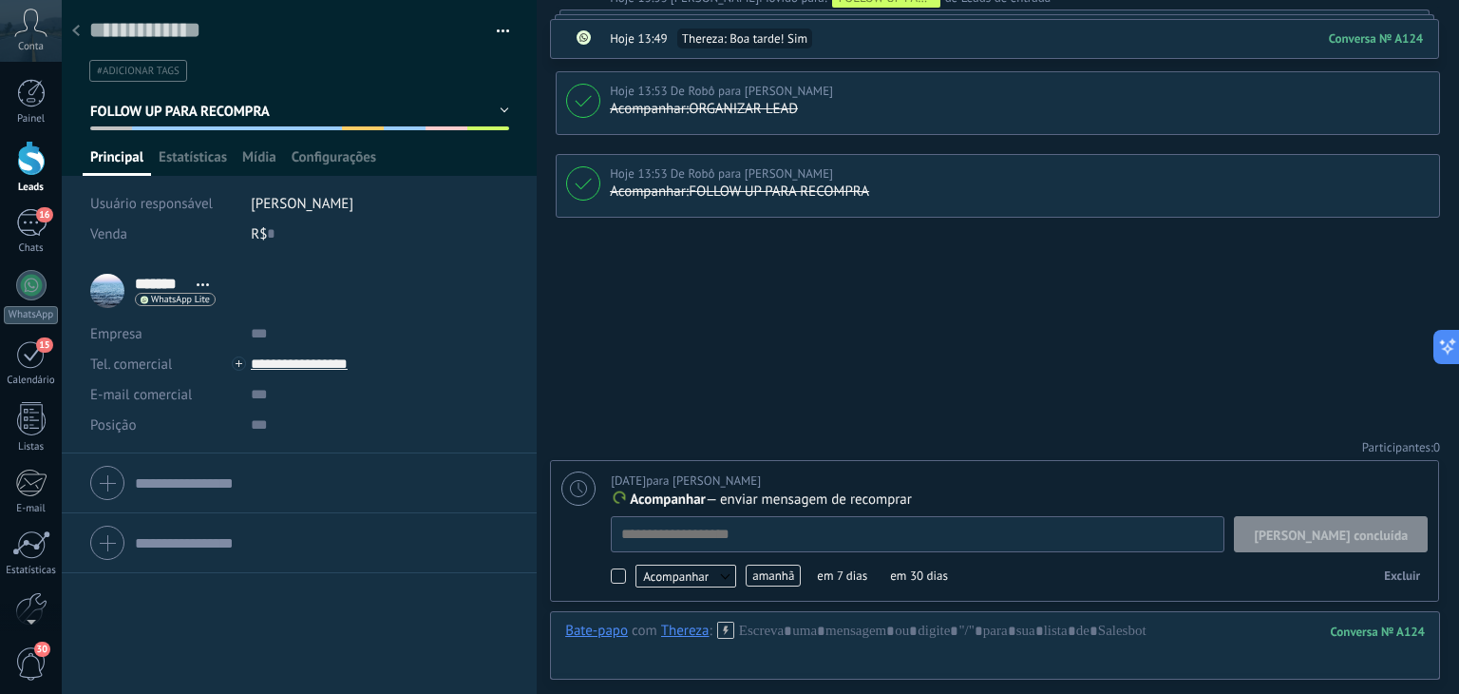
click at [922, 503] on p "Acompanhar — enviar mensagem de recomprar" at bounding box center [1019, 499] width 817 height 19
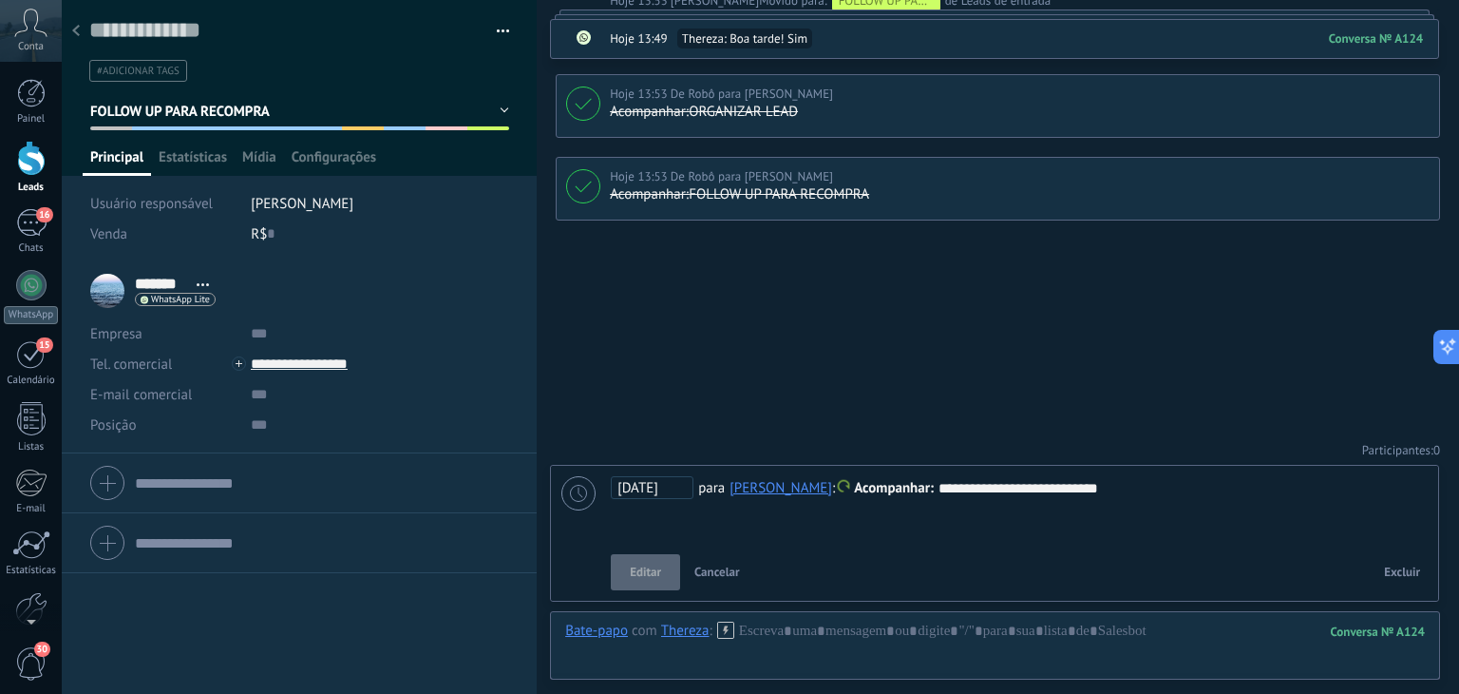
scroll to position [418, 0]
click at [787, 271] on div "**********" at bounding box center [998, 139] width 923 height 1114
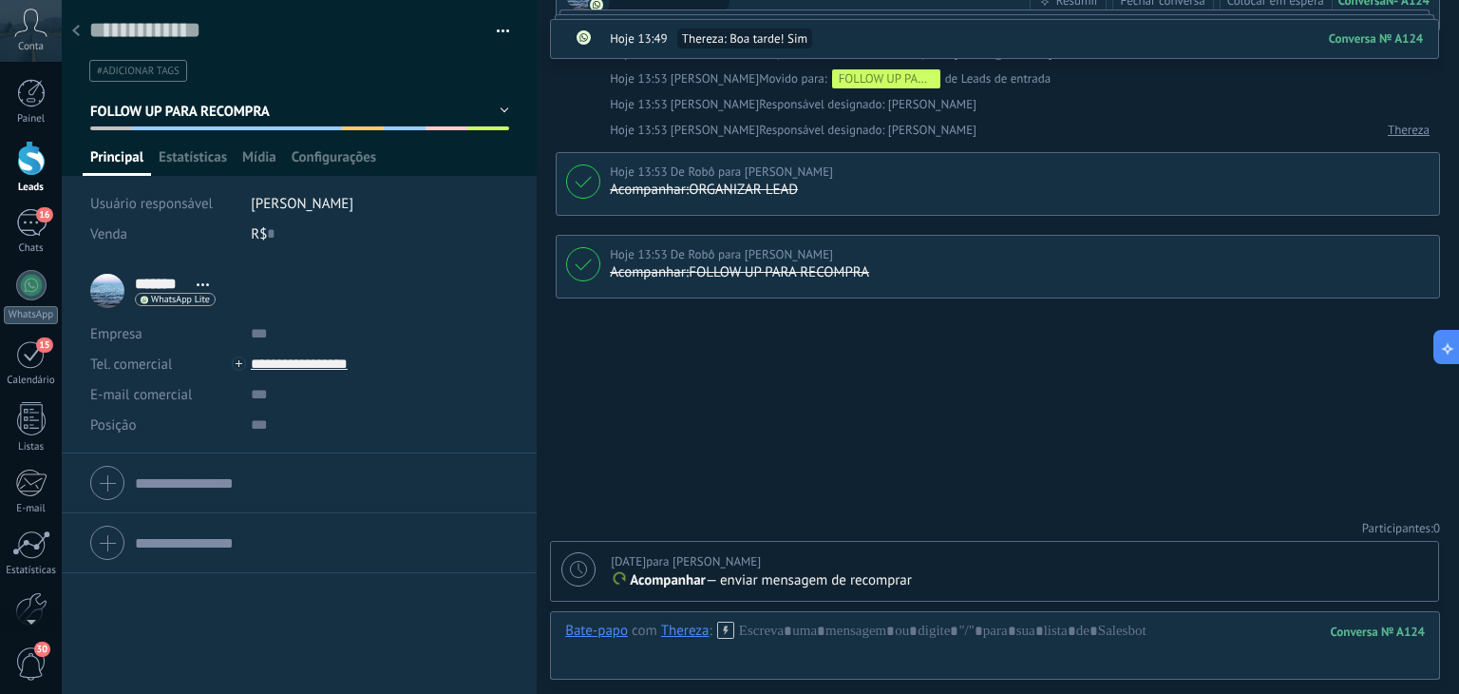
click at [82, 28] on div at bounding box center [76, 31] width 27 height 37
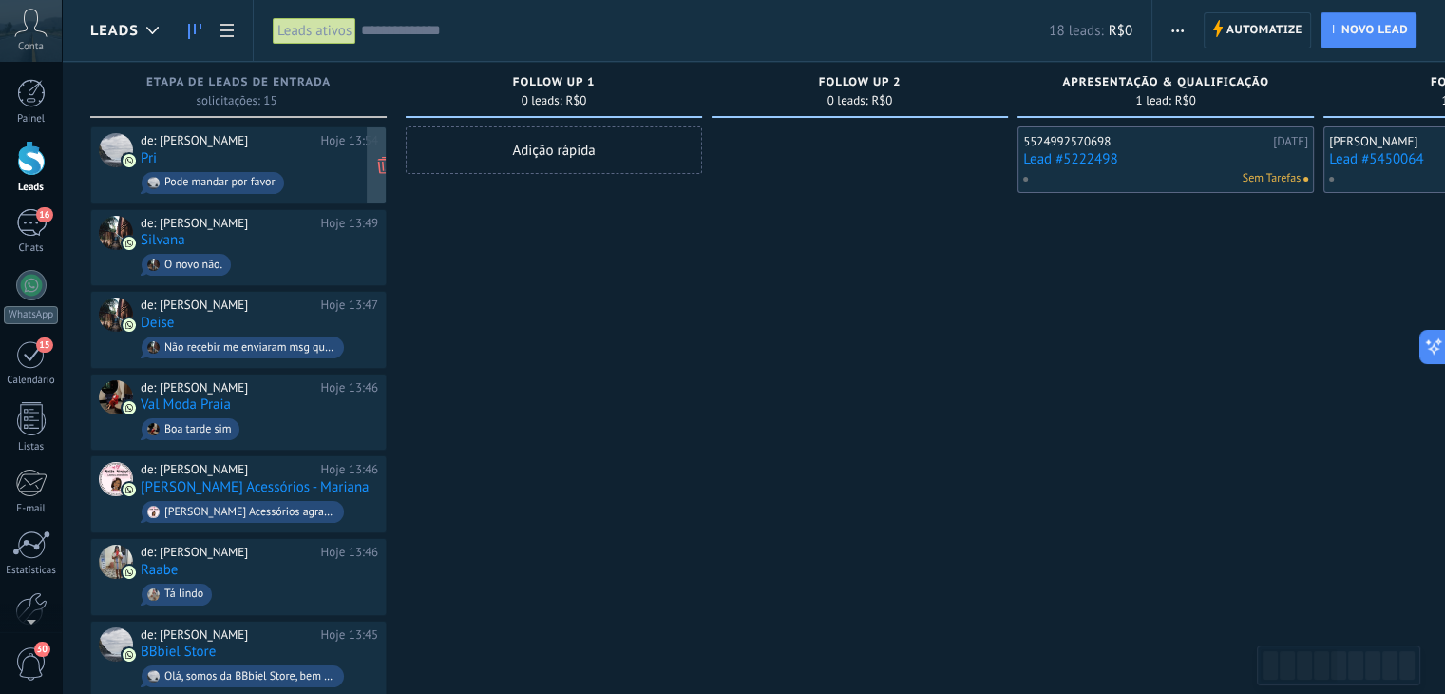
click at [110, 149] on div at bounding box center [116, 150] width 34 height 34
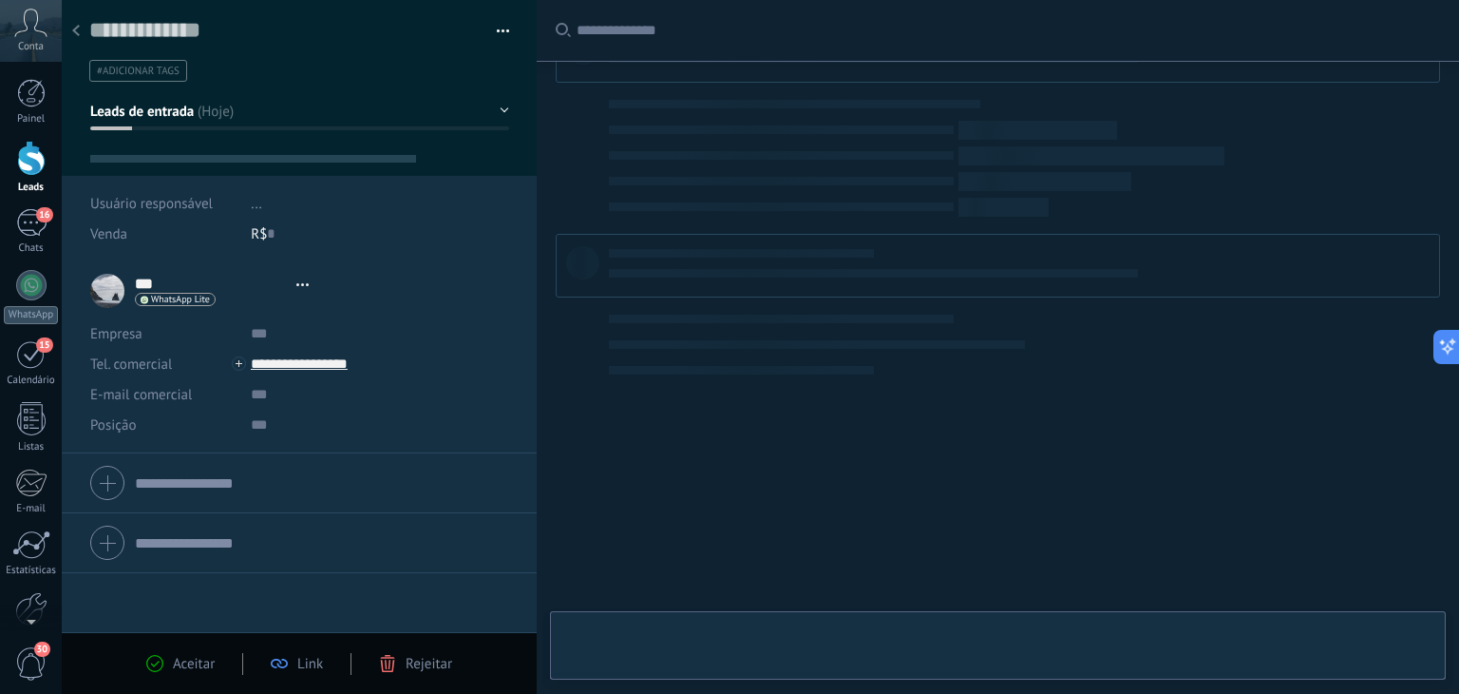
type textarea "**********"
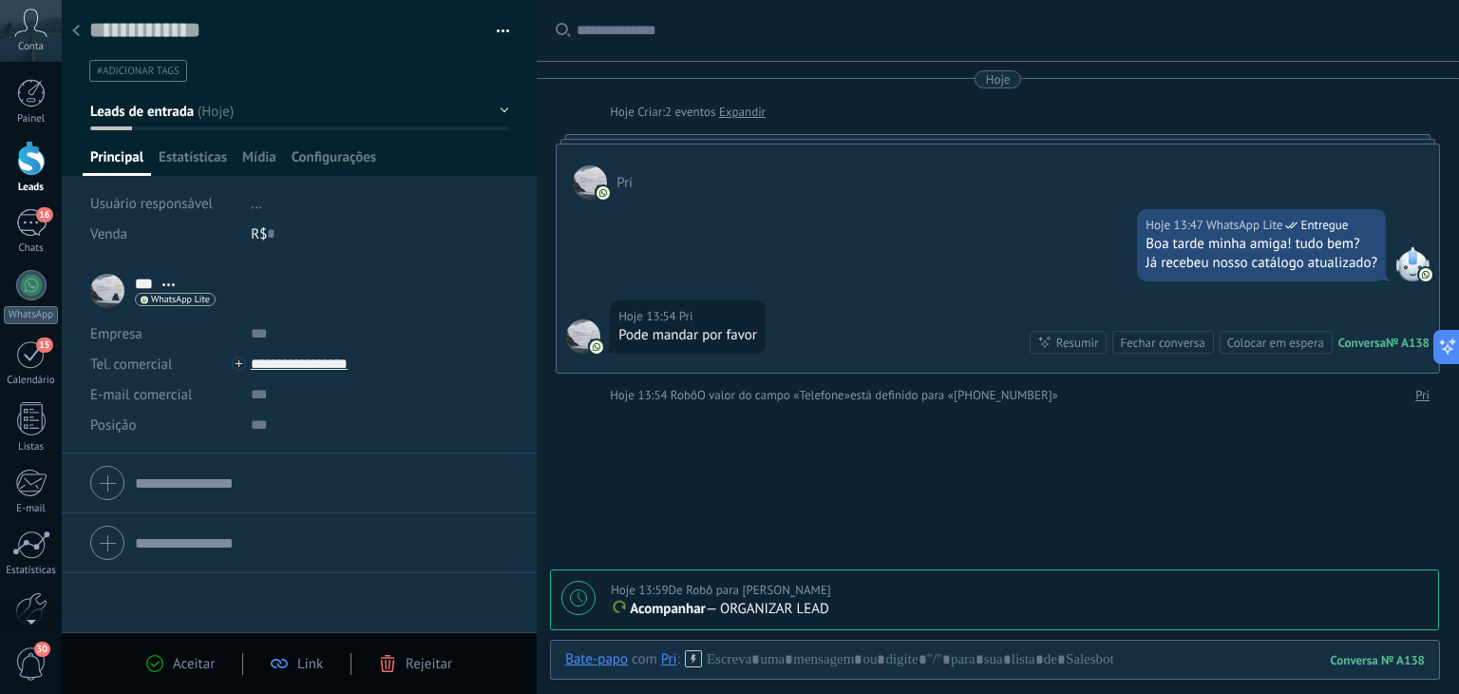
scroll to position [107, 0]
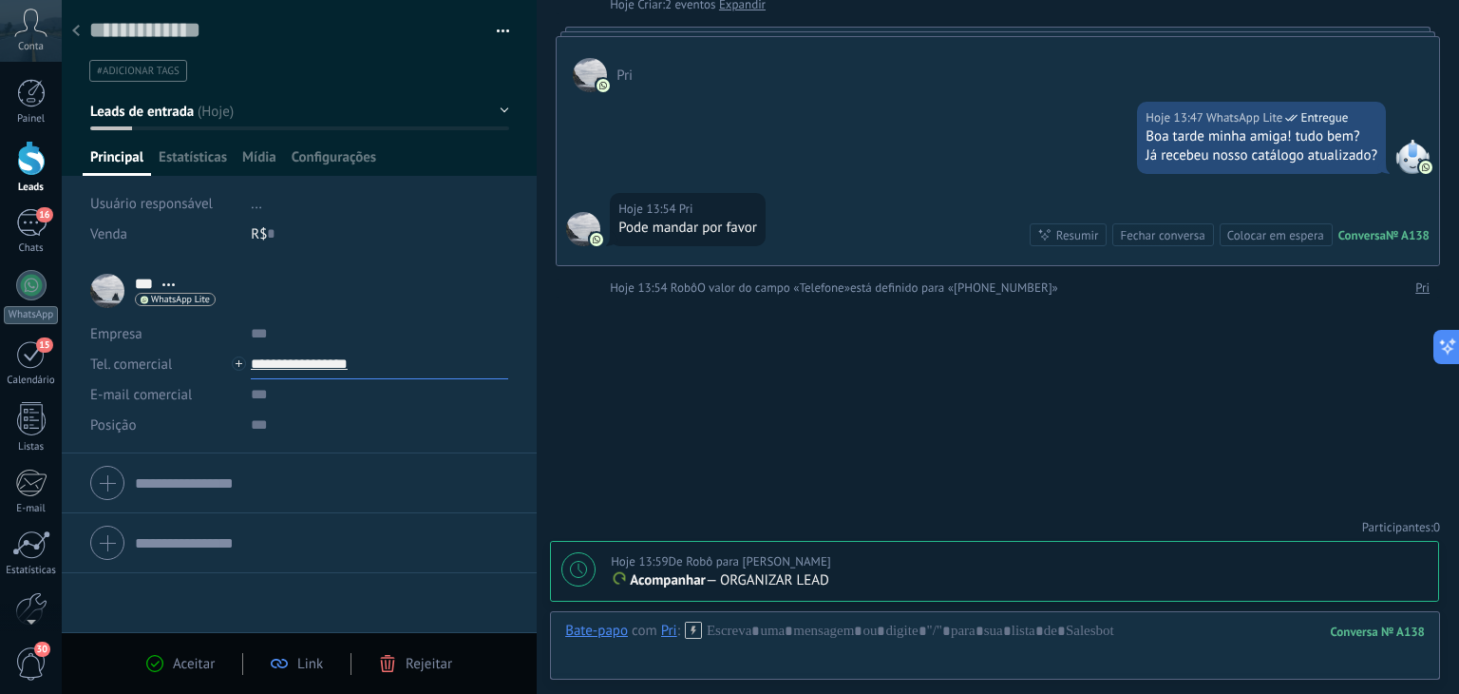
click at [318, 365] on input "**********" at bounding box center [379, 364] width 257 height 30
type input "**********"
click at [310, 457] on div "Copiar" at bounding box center [364, 461] width 225 height 32
click at [779, 630] on div at bounding box center [995, 649] width 860 height 57
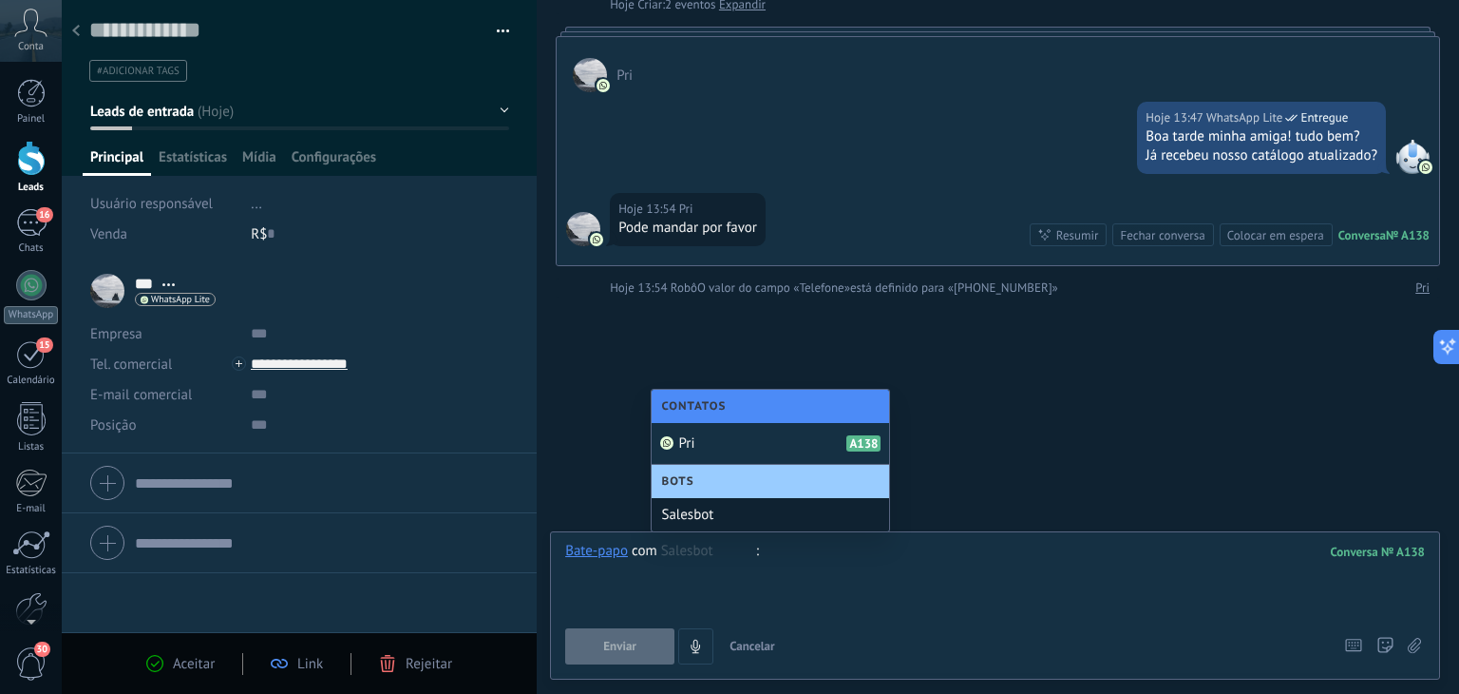
click at [697, 513] on div "Salesbot" at bounding box center [771, 514] width 238 height 33
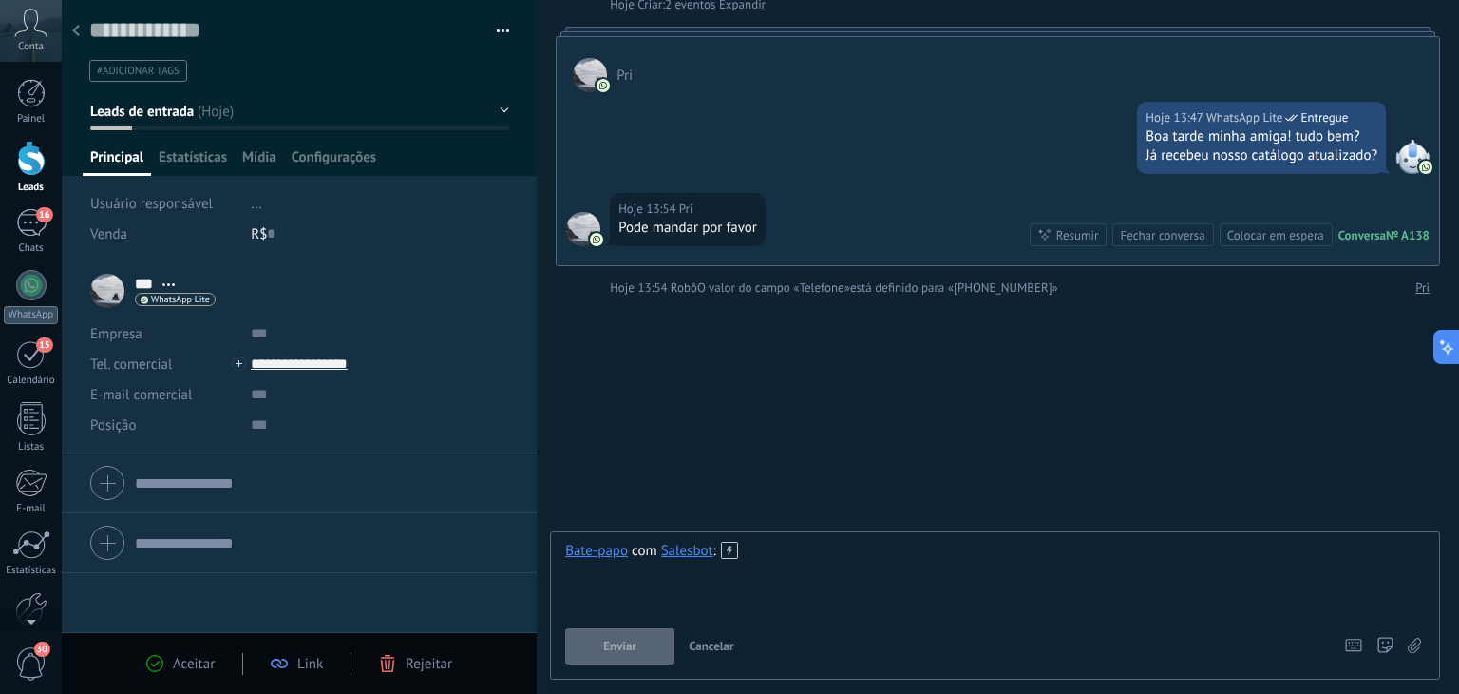
click at [806, 562] on div at bounding box center [995, 578] width 860 height 72
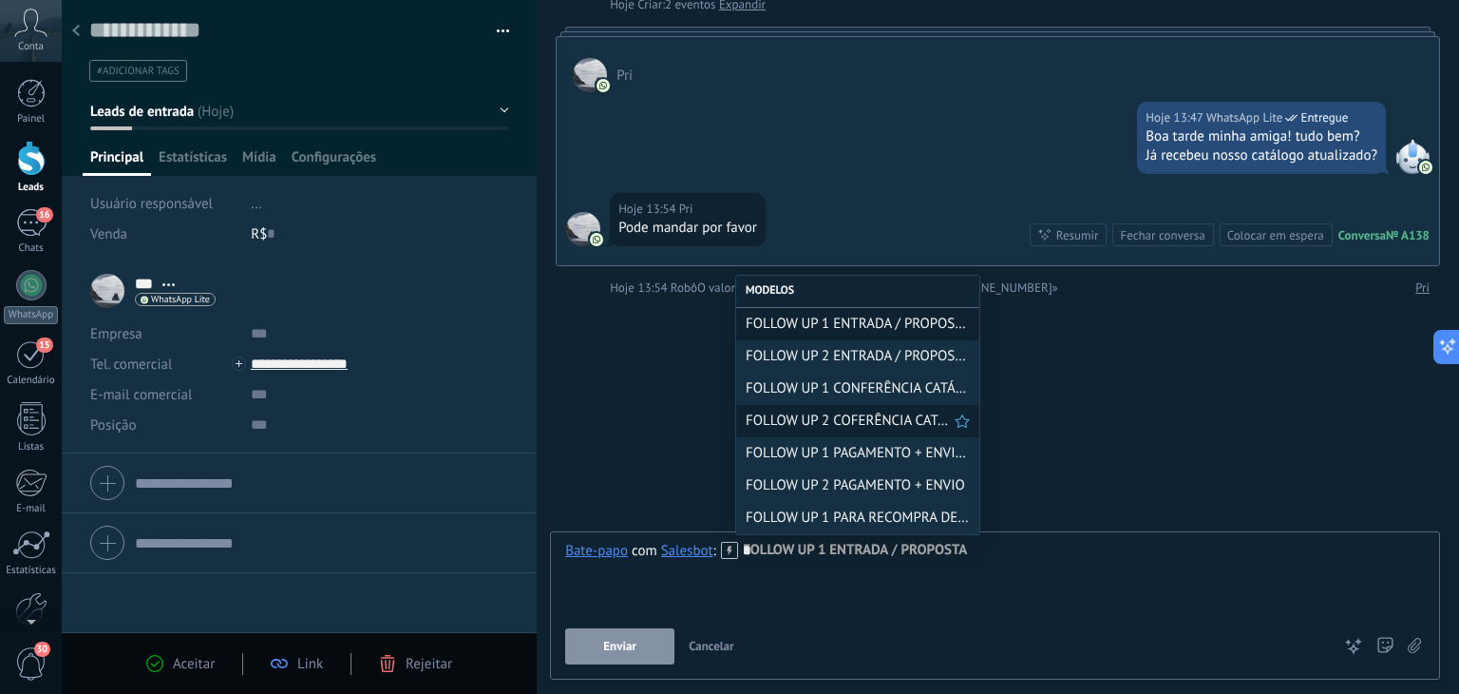
click at [872, 426] on span "FOLLOW UP 2 COFERÊNCIA CATÁLOGO" at bounding box center [850, 420] width 209 height 18
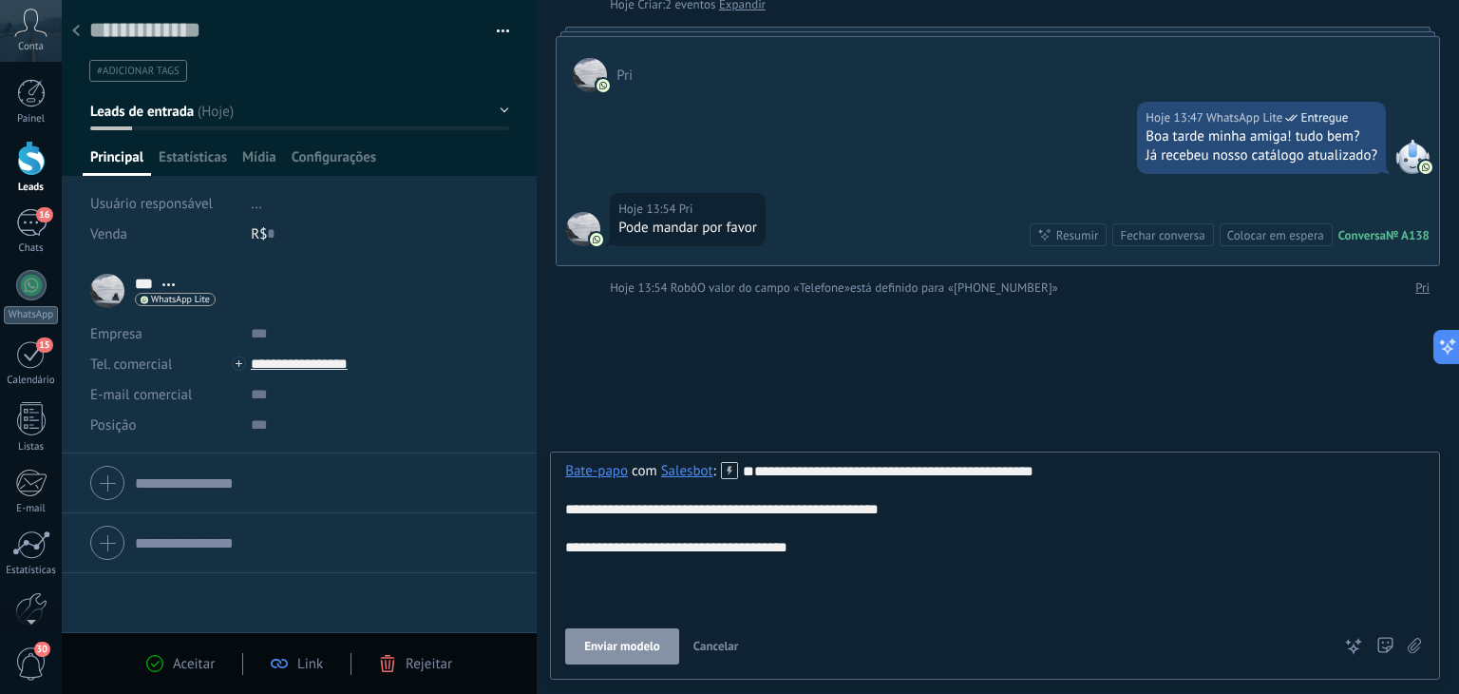
click at [724, 643] on span "Cancelar" at bounding box center [717, 646] width 46 height 16
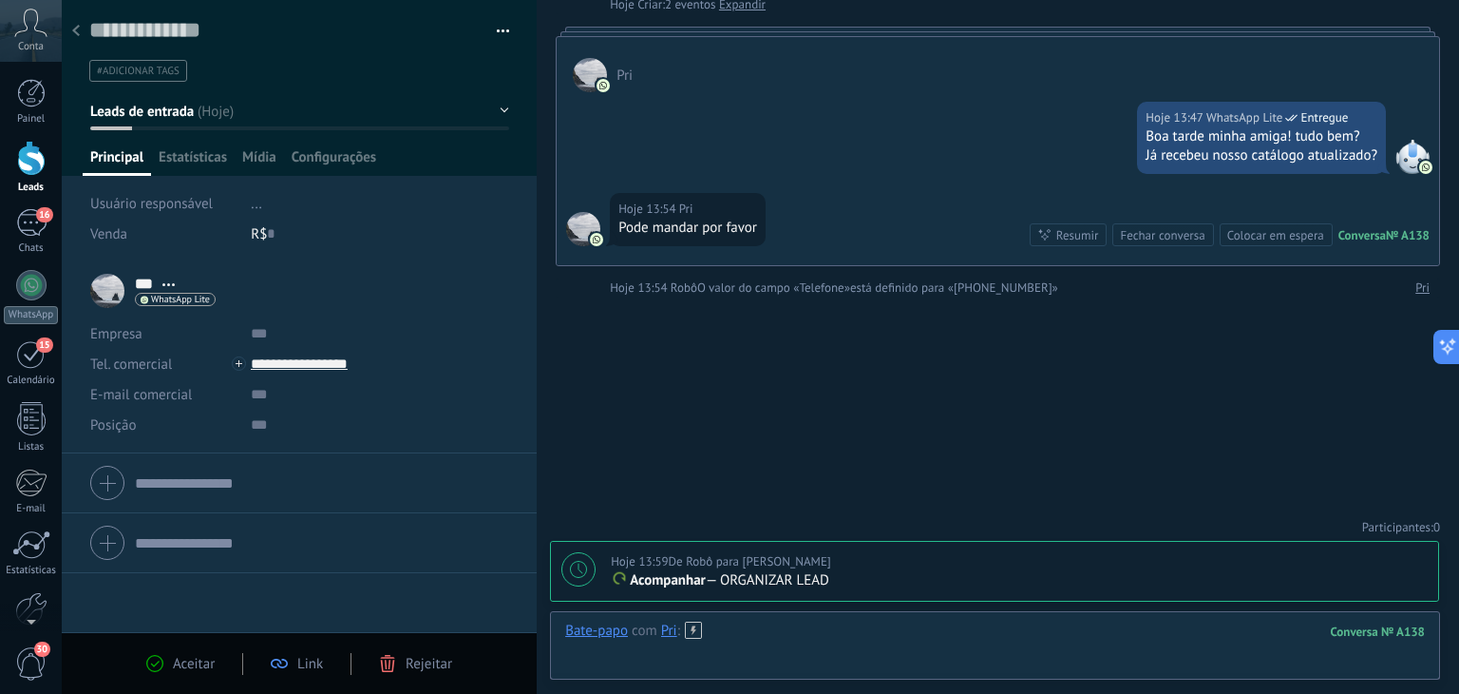
click at [762, 624] on div at bounding box center [995, 649] width 860 height 57
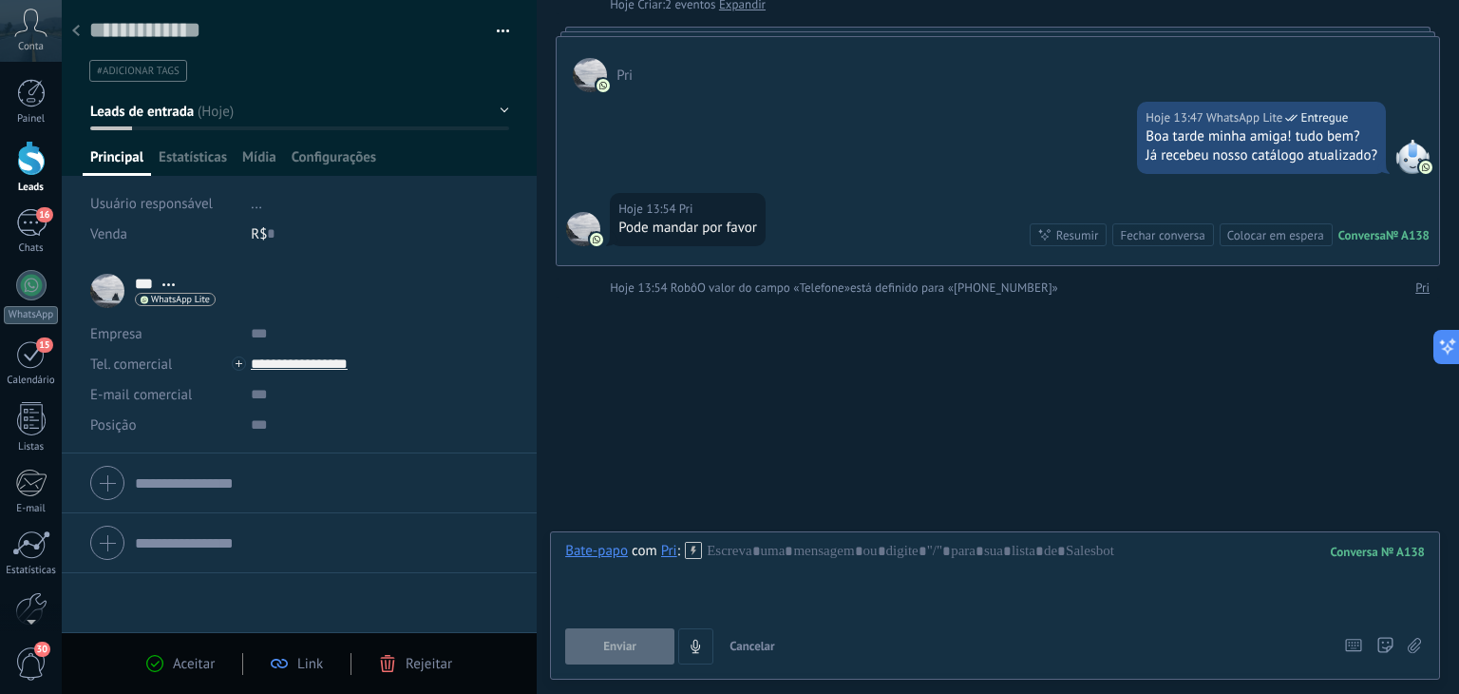
click at [252, 111] on button "Leads de entrada" at bounding box center [299, 111] width 419 height 34
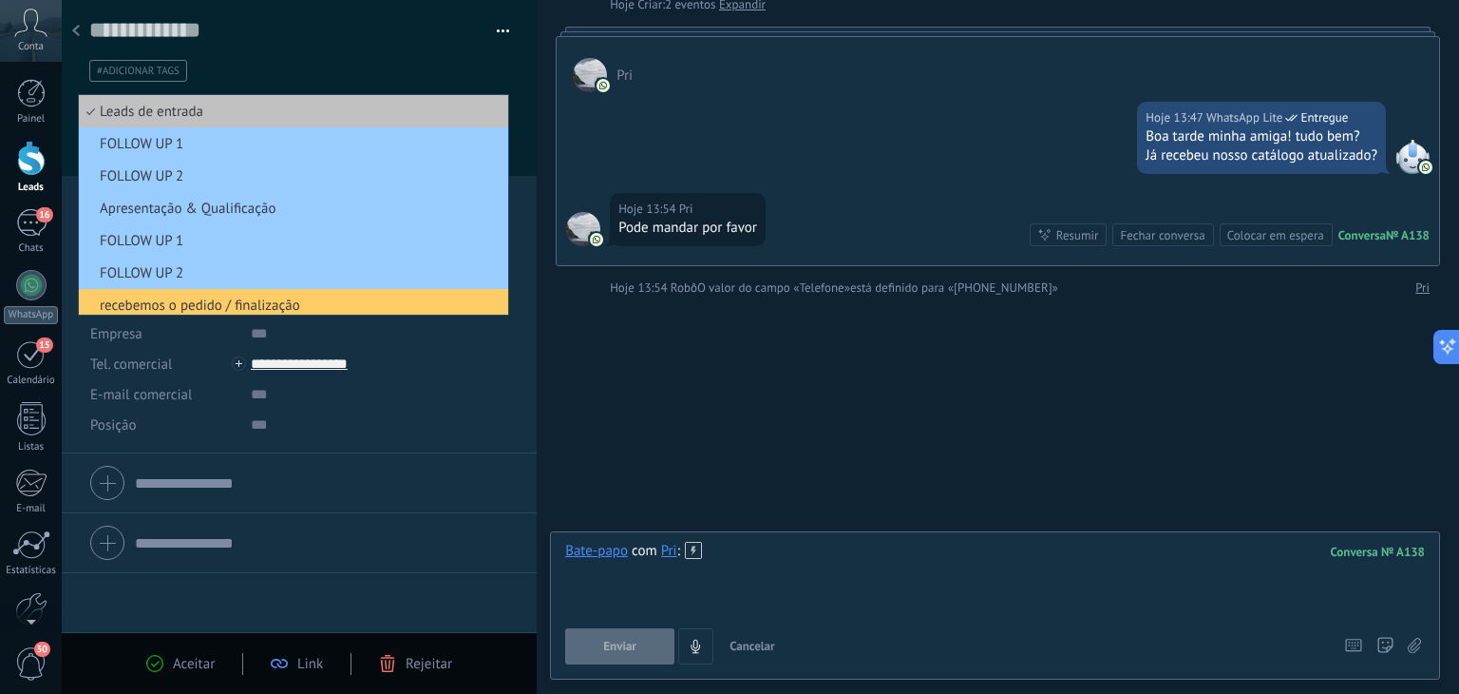
click at [760, 559] on div at bounding box center [995, 578] width 860 height 72
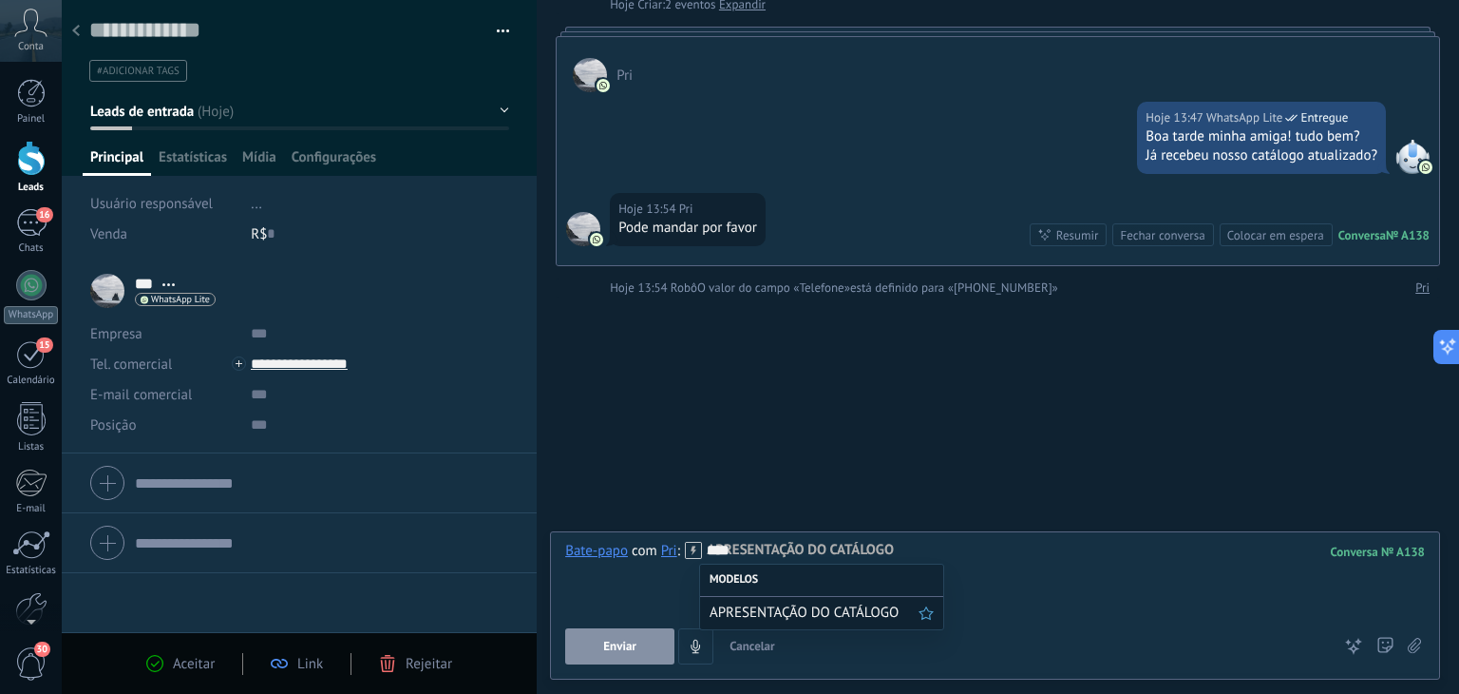
click at [744, 616] on span "APRESENTAÇÃO DO CATÁLOGO" at bounding box center [814, 612] width 209 height 18
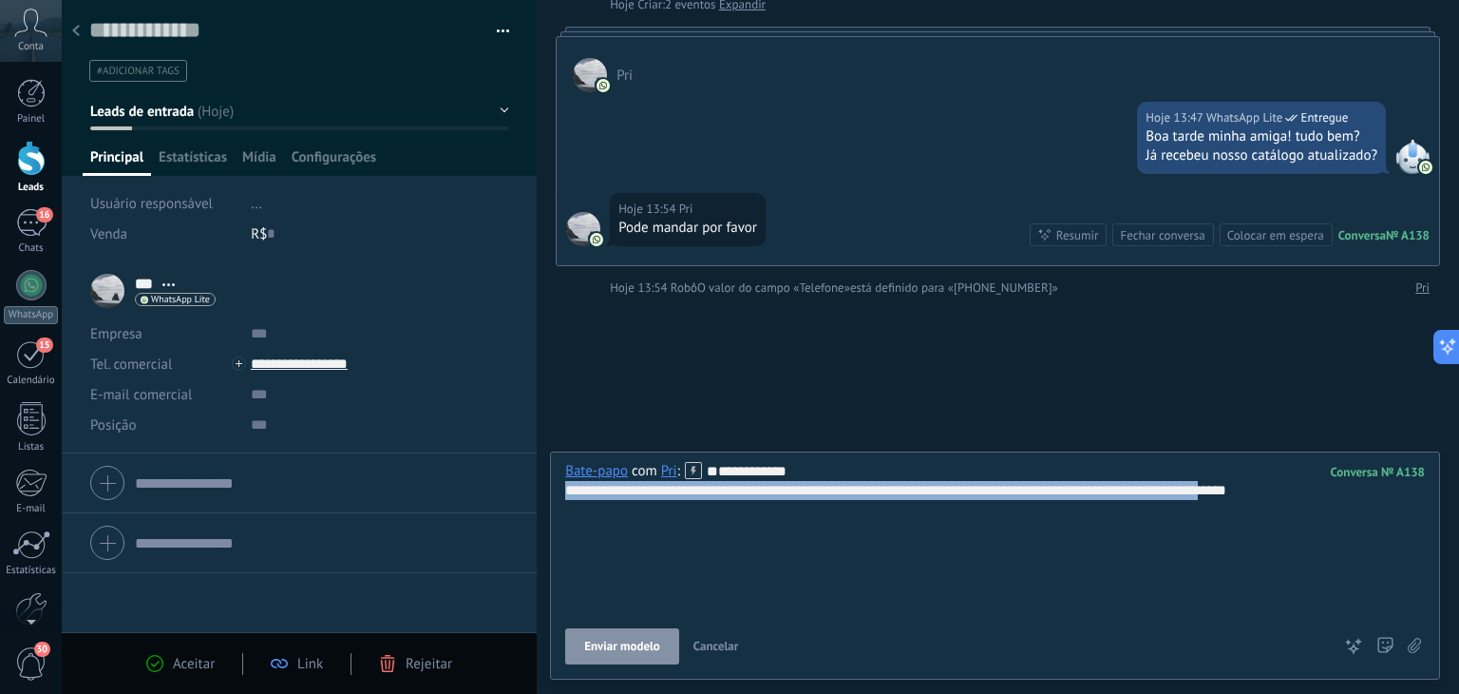
drag, startPoint x: 564, startPoint y: 535, endPoint x: 1273, endPoint y: 522, distance: 708.9
click at [1273, 522] on div "**********" at bounding box center [995, 538] width 860 height 152
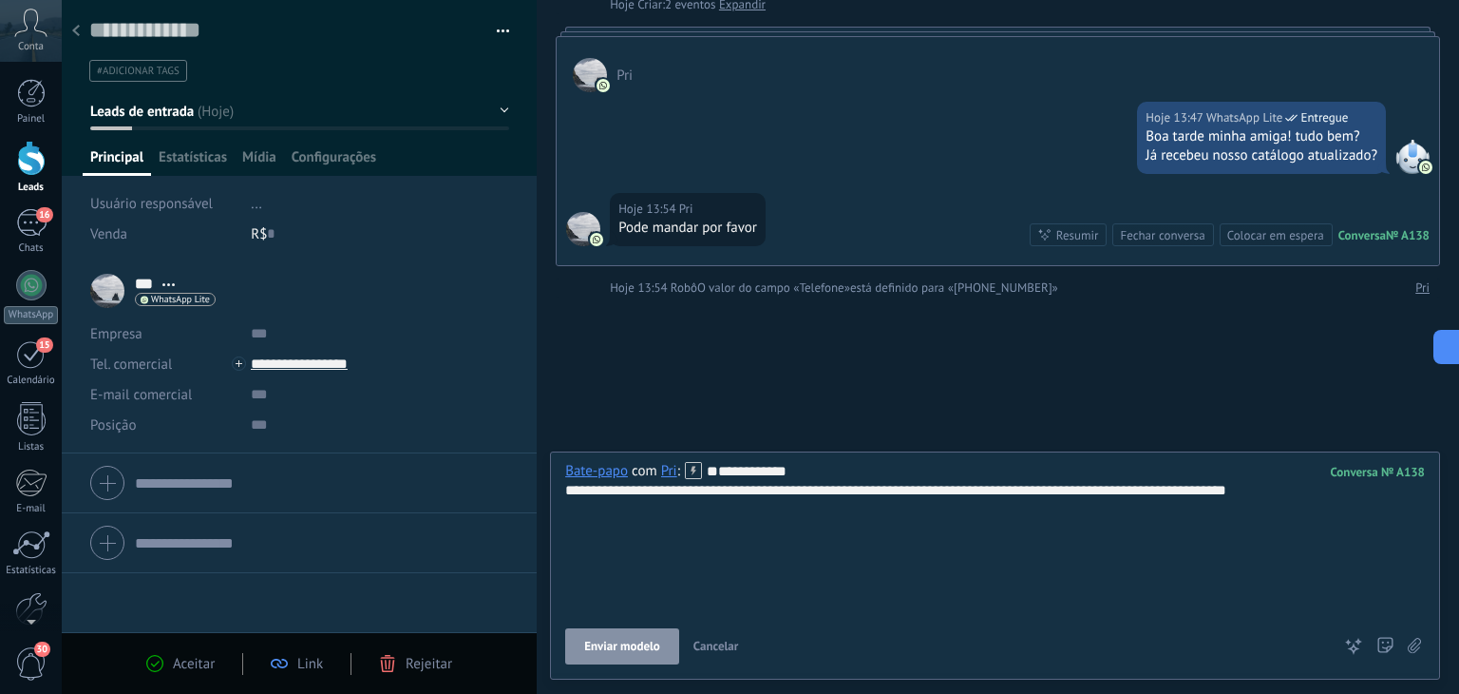
click at [837, 604] on div "**********" at bounding box center [995, 538] width 860 height 152
click at [671, 535] on div "**********" at bounding box center [995, 538] width 860 height 152
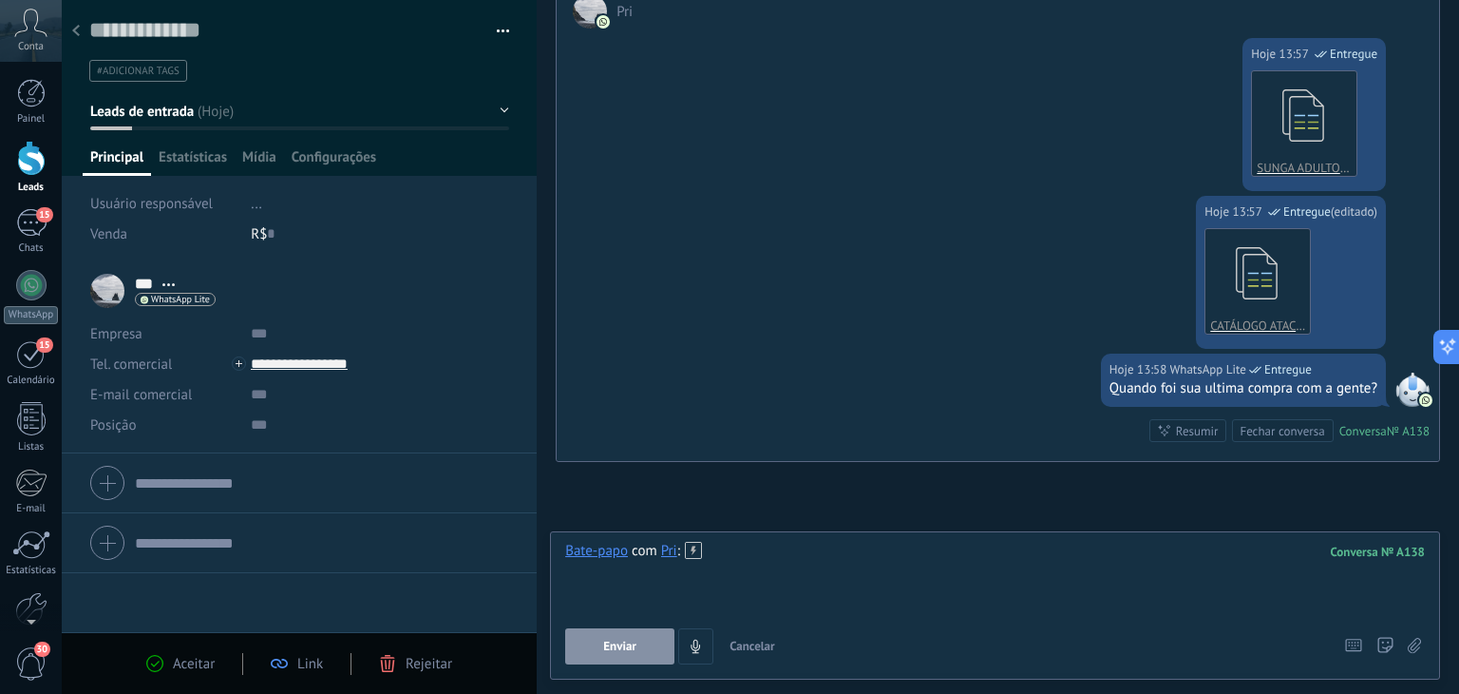
scroll to position [617, 0]
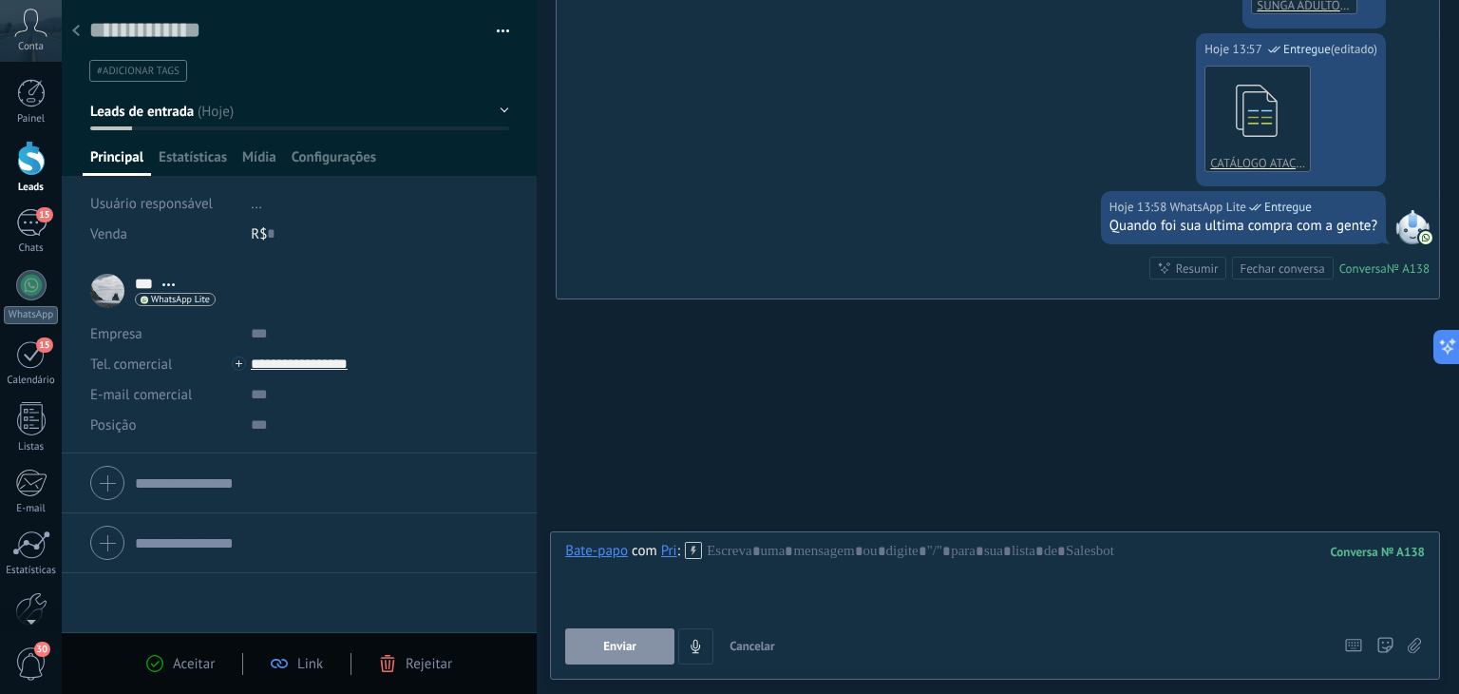
click at [756, 653] on span "Cancelar" at bounding box center [753, 646] width 46 height 16
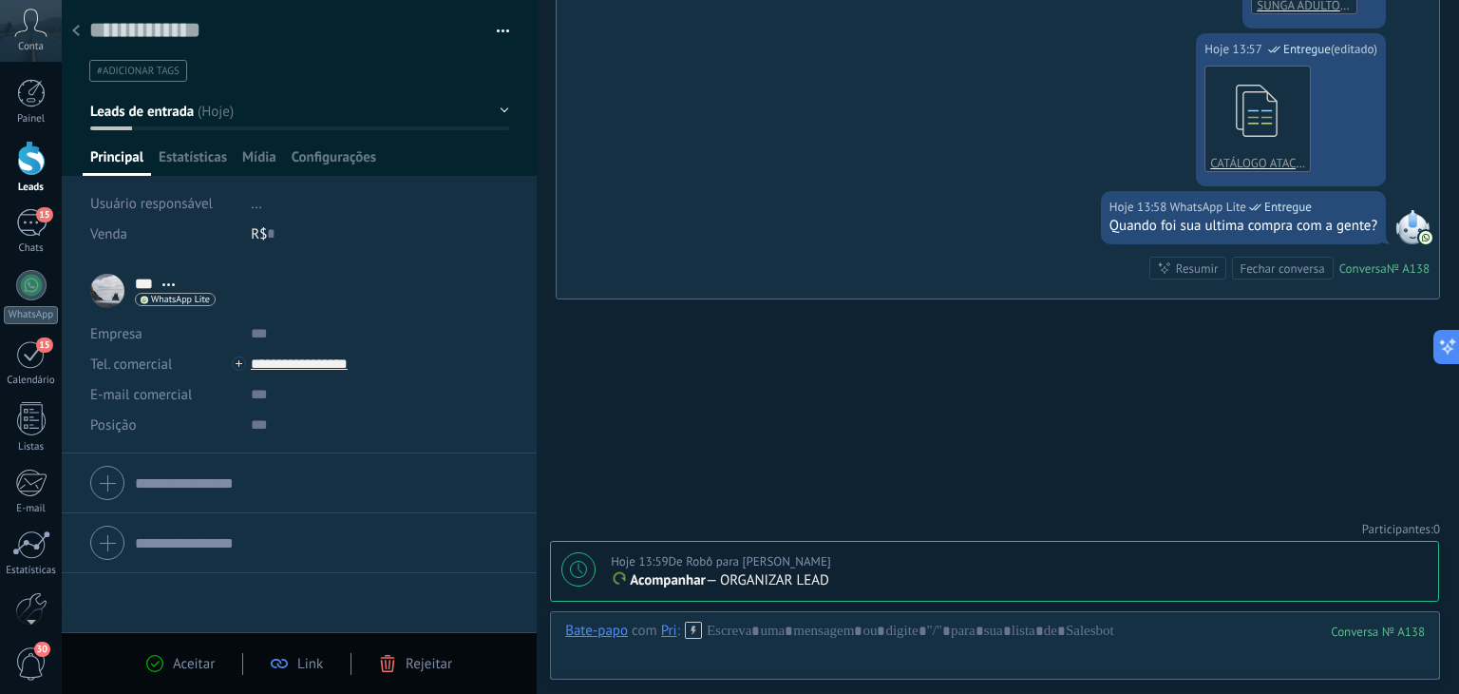
click at [189, 113] on span "Leads de entrada" at bounding box center [142, 112] width 104 height 18
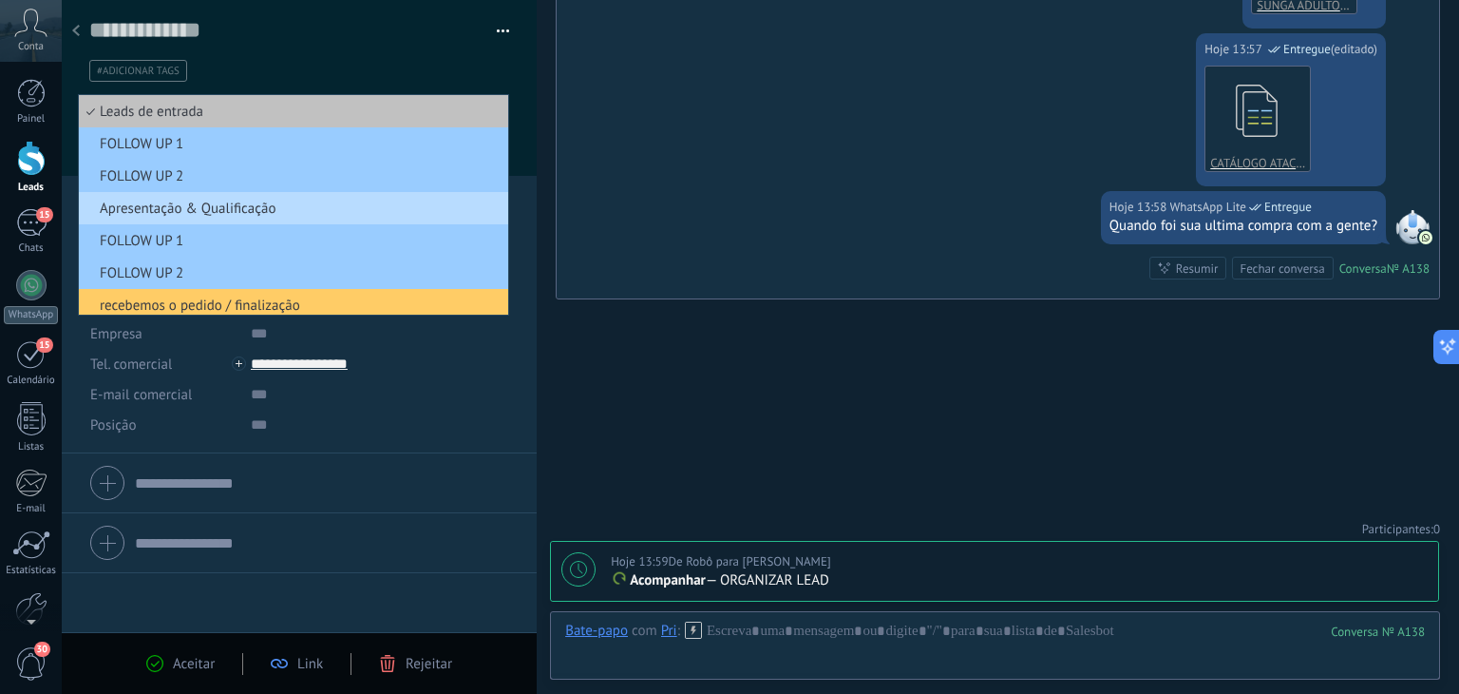
click at [222, 204] on span "Apresentação & Qualificação" at bounding box center [291, 209] width 424 height 18
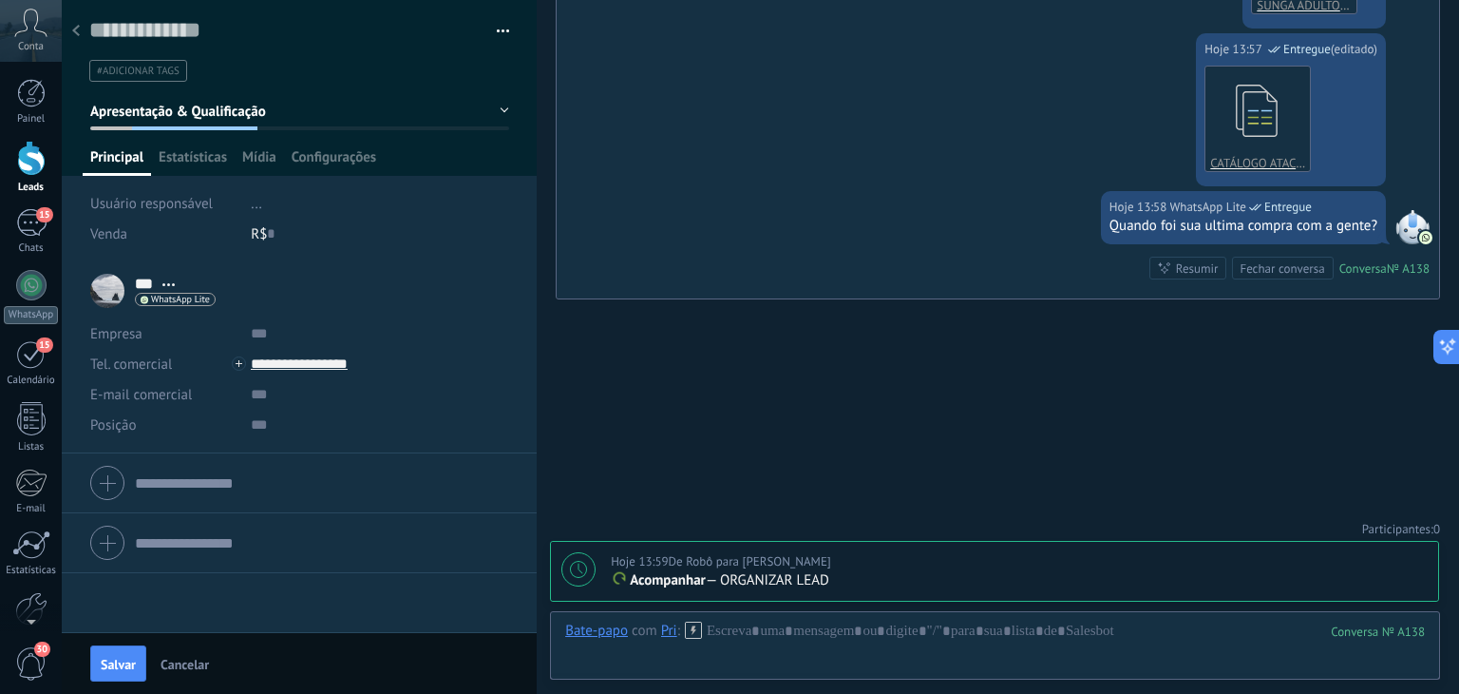
click at [181, 110] on span "Apresentação & Qualificação" at bounding box center [178, 112] width 176 height 18
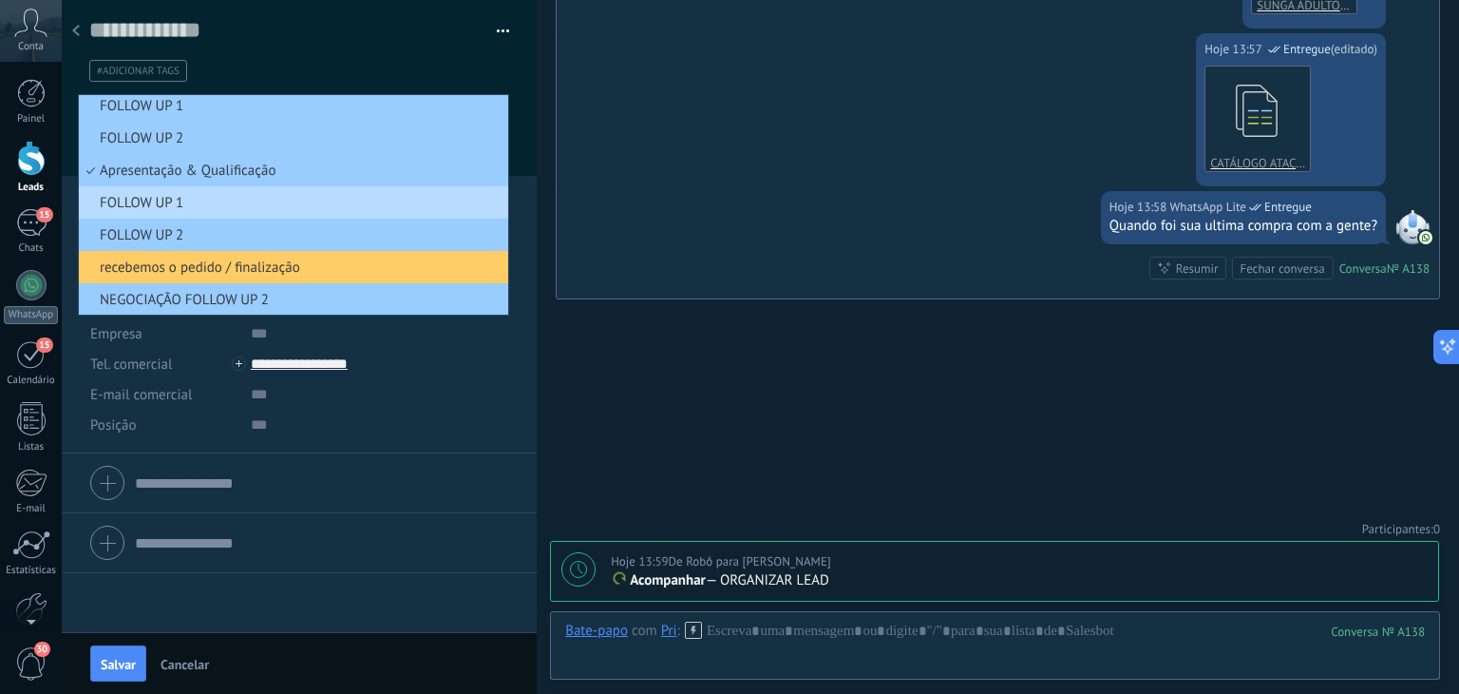
scroll to position [5, 0]
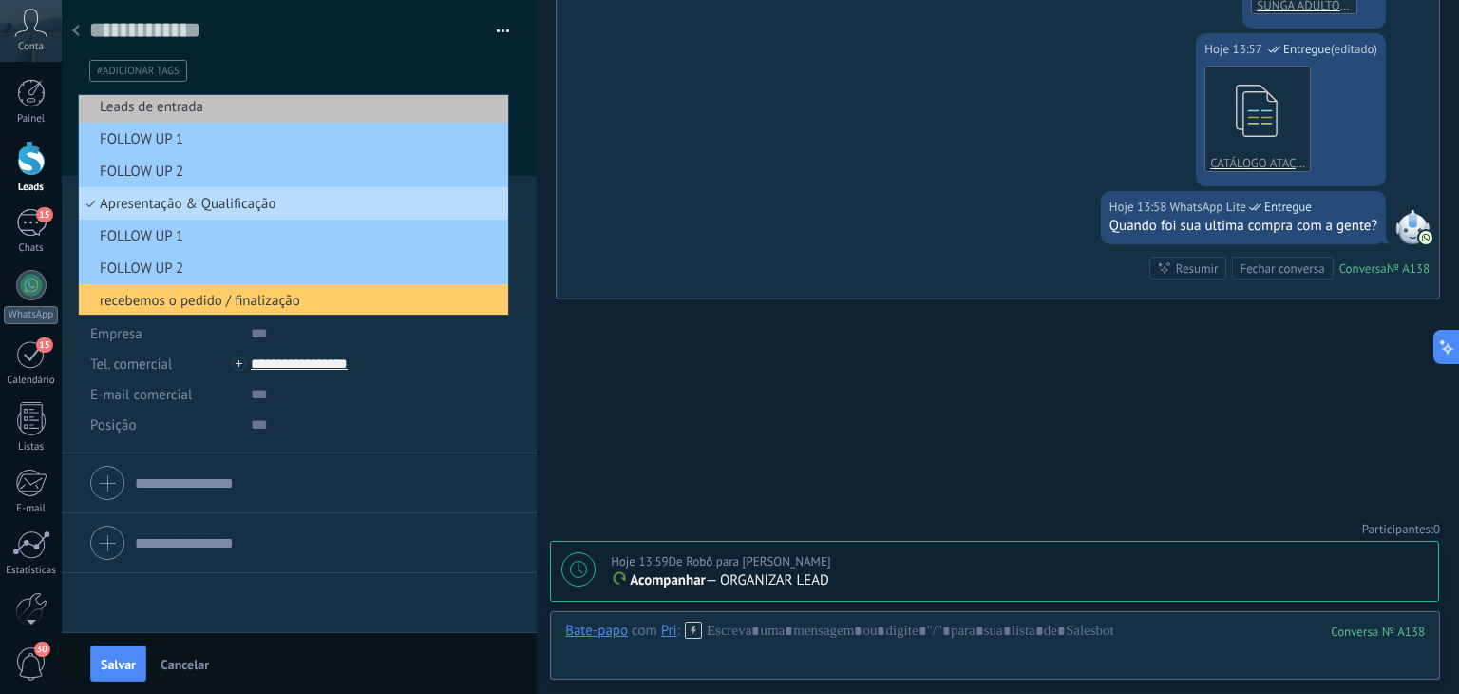
click at [224, 198] on span "Apresentação & Qualificação" at bounding box center [291, 204] width 424 height 18
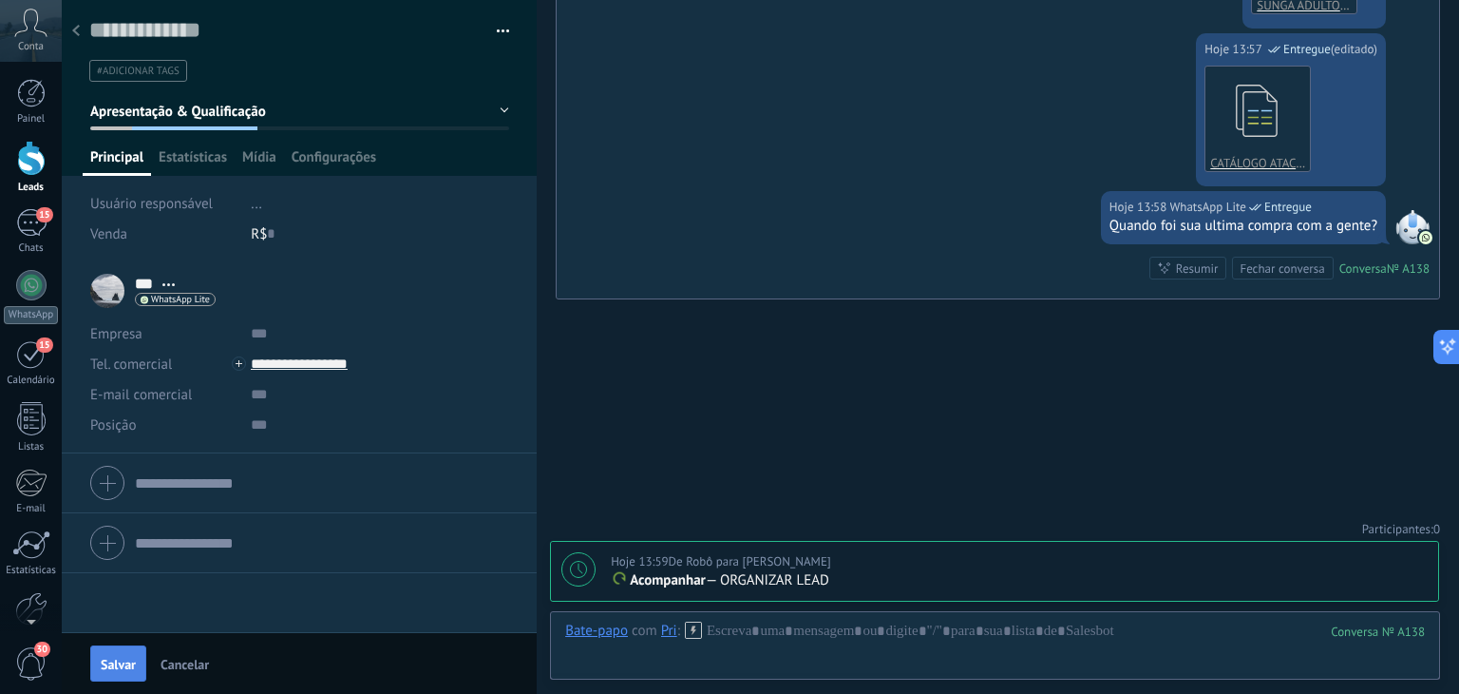
click at [105, 655] on button "Salvar" at bounding box center [118, 663] width 56 height 36
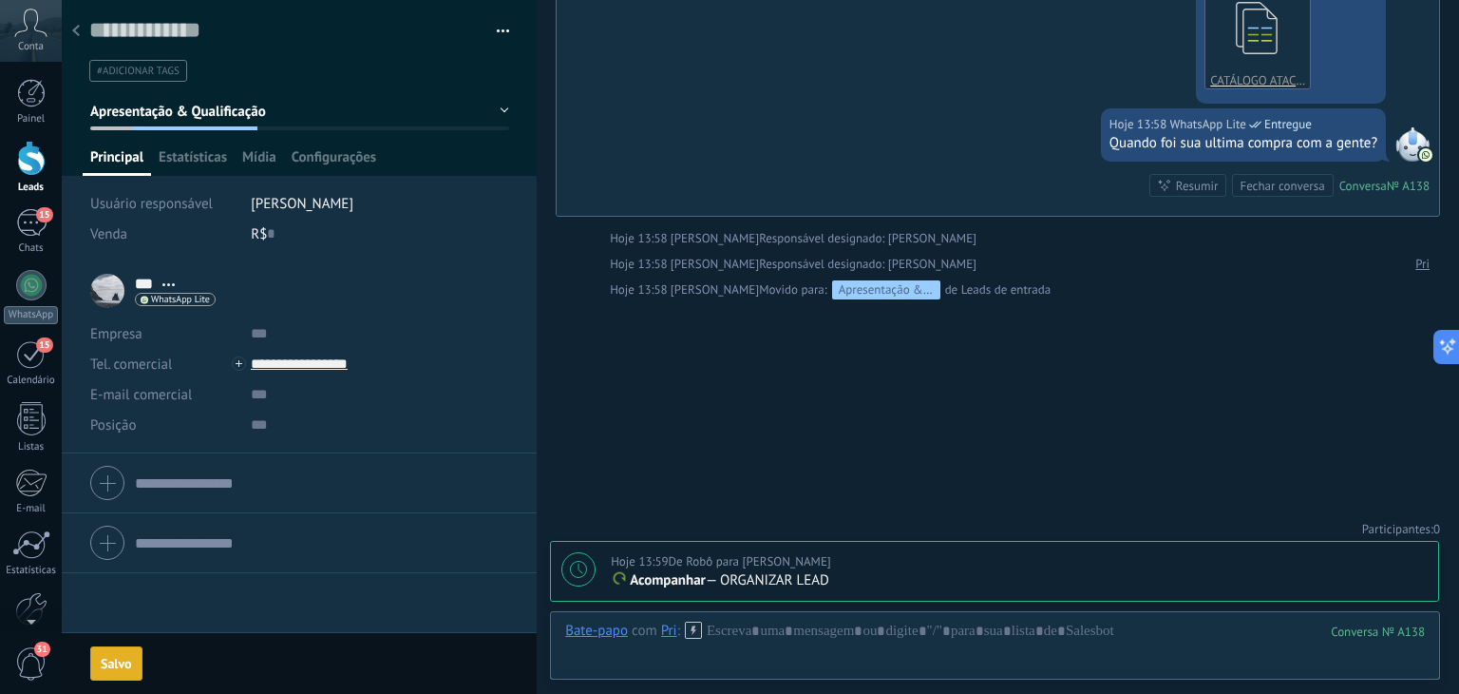
scroll to position [707, 0]
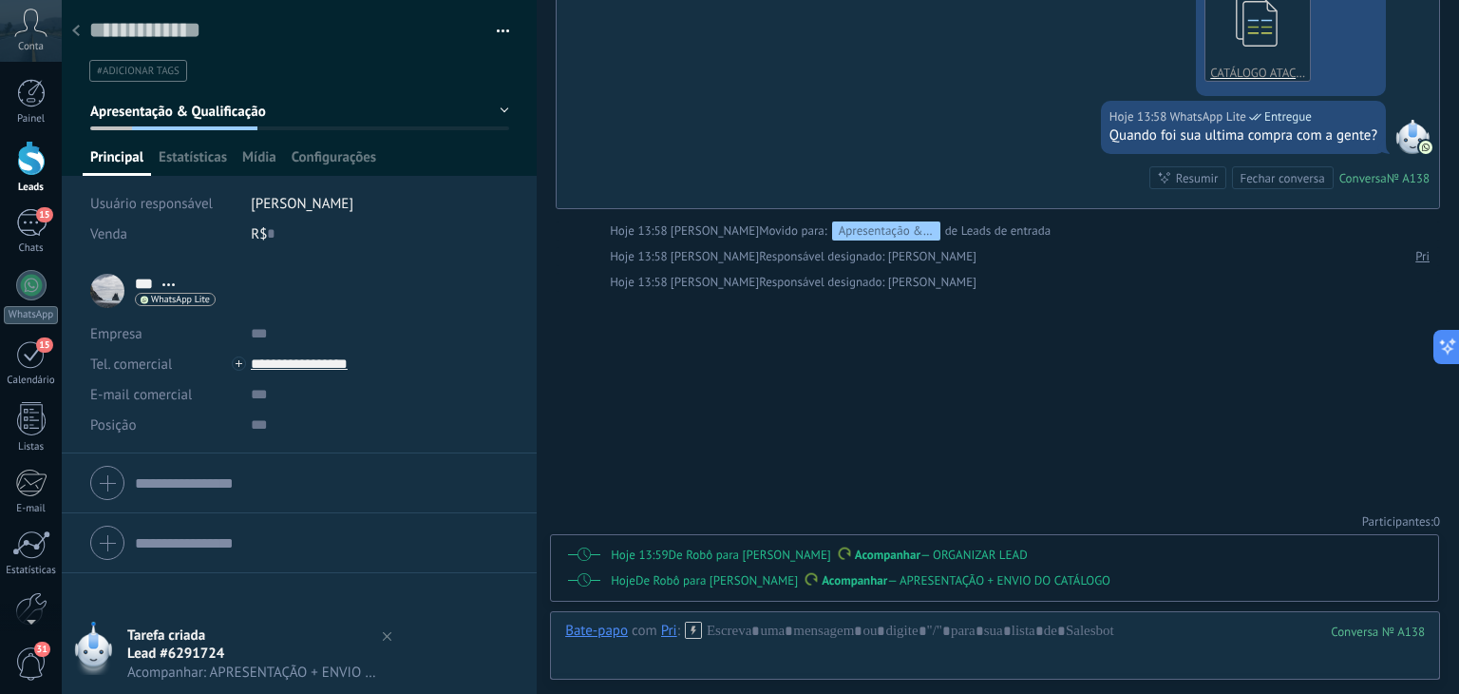
click at [1231, 547] on p "Acompanhar — ORGANIZAR LEAD" at bounding box center [1019, 554] width 817 height 19
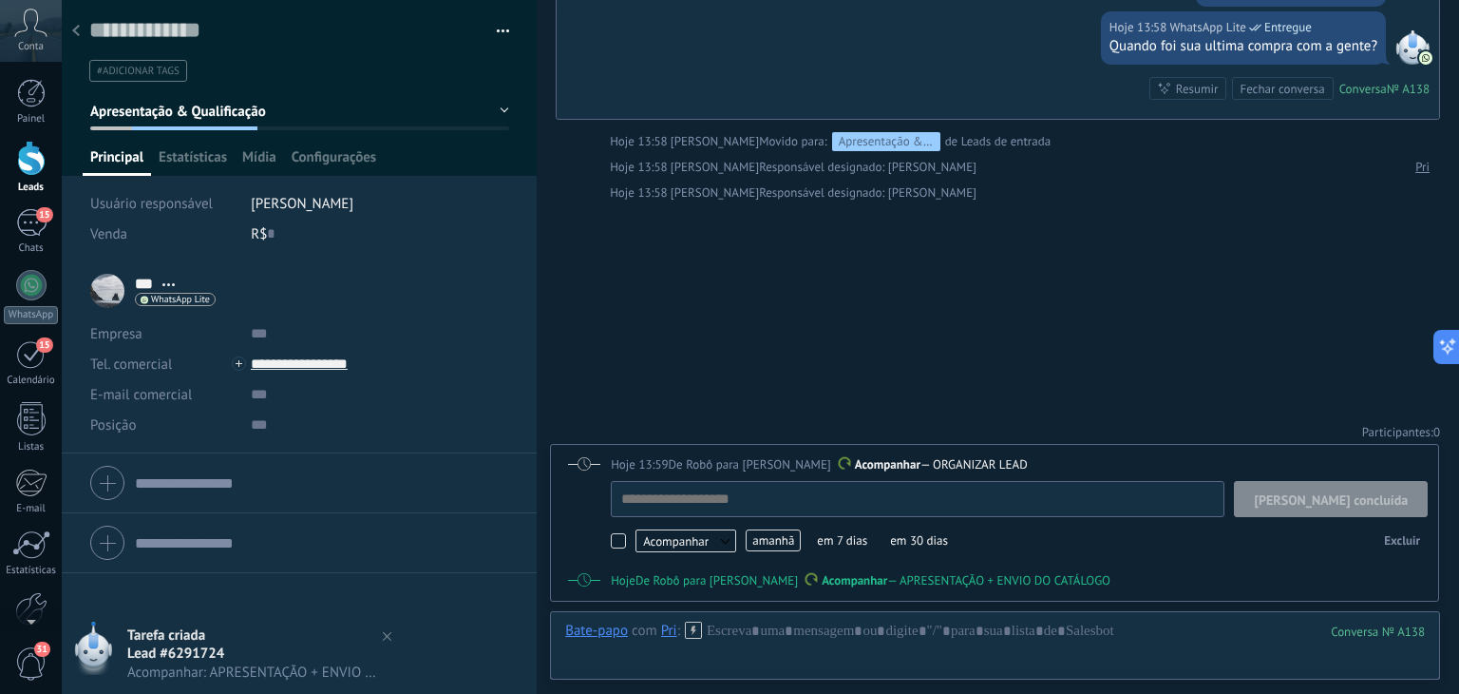
click at [1168, 537] on div "Excluir" at bounding box center [1191, 540] width 473 height 29
click at [1176, 571] on p "Acompanhar — APRESENTAÇÃO + ENVIO DO CATÁLOGO" at bounding box center [1019, 580] width 817 height 19
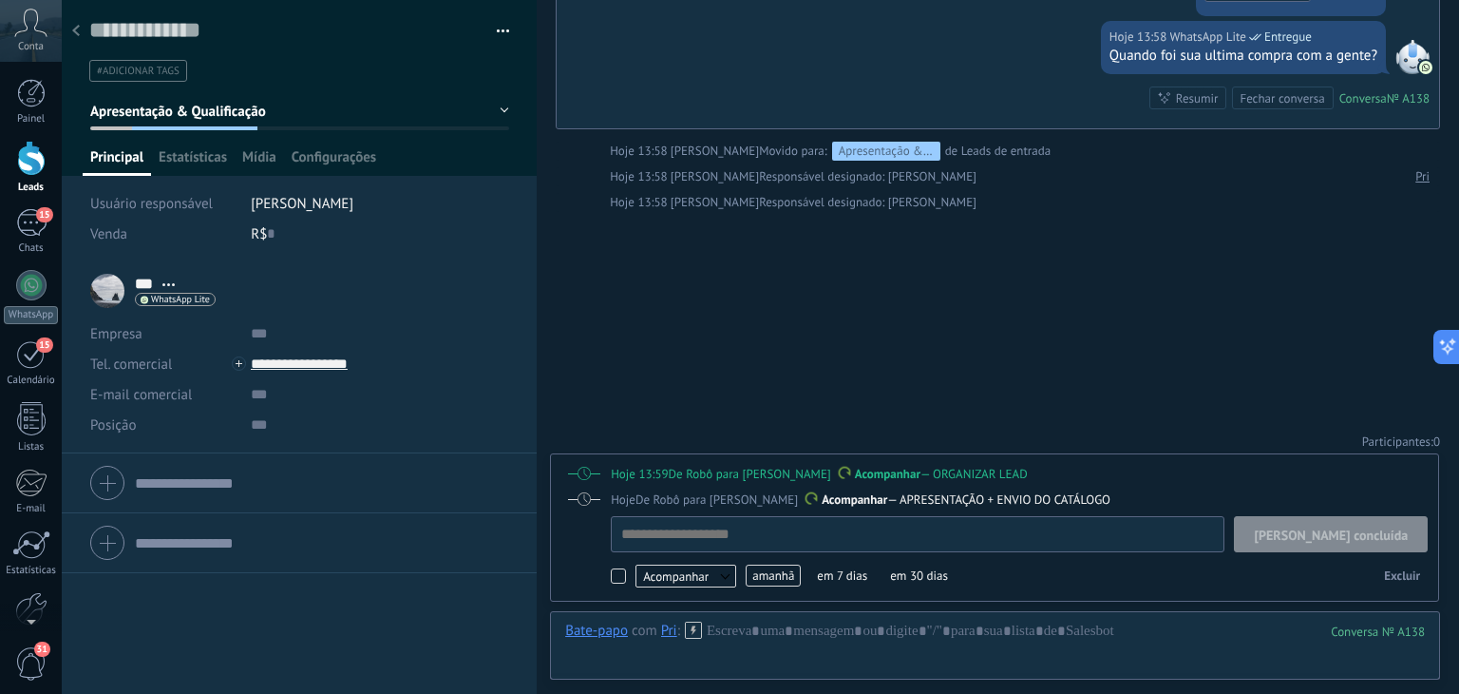
click at [1406, 574] on span "Excluir" at bounding box center [1402, 575] width 36 height 16
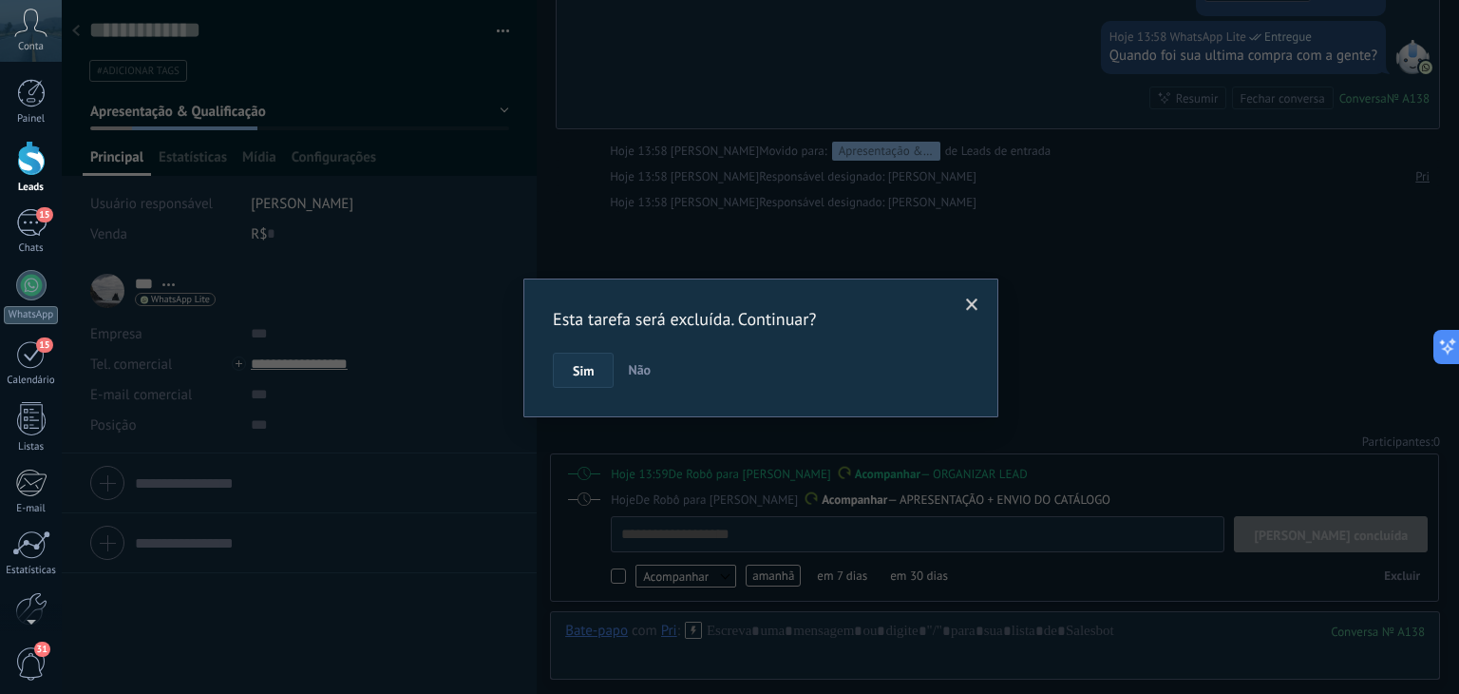
click at [582, 370] on span "Sim" at bounding box center [583, 370] width 21 height 13
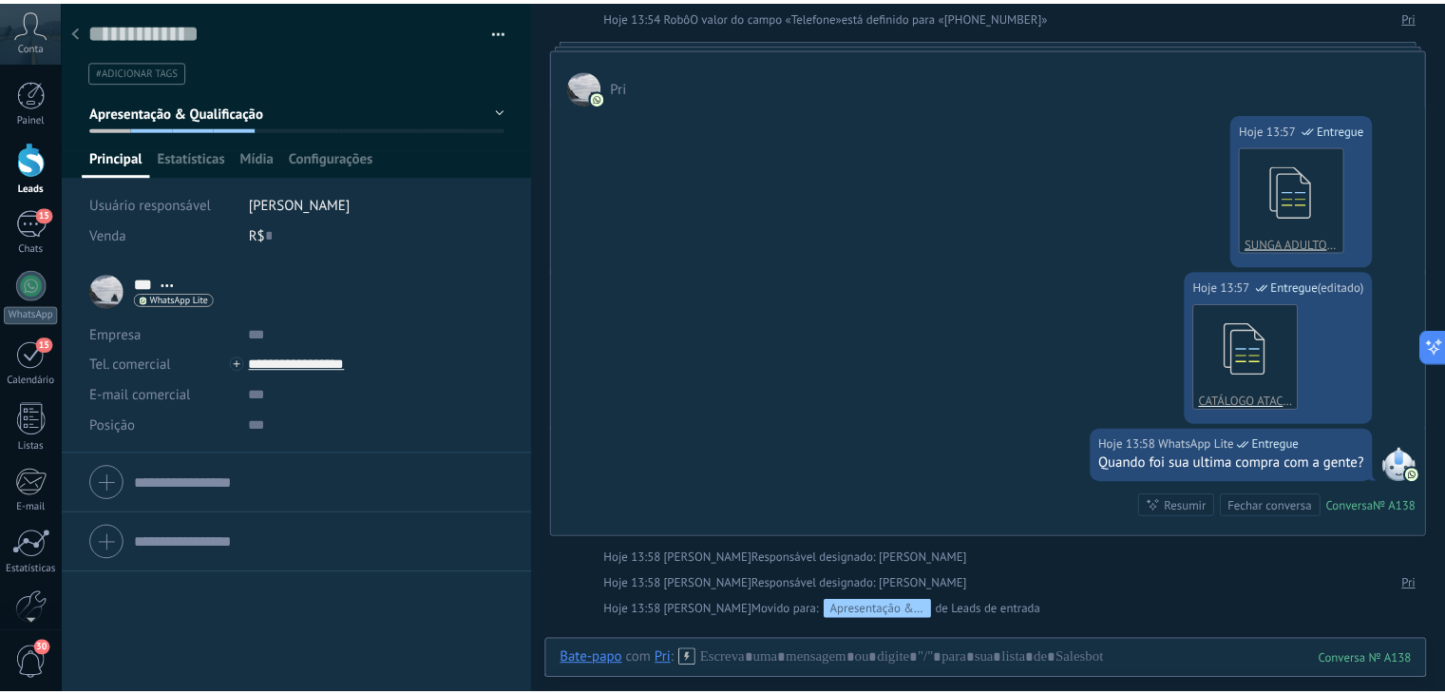
scroll to position [414, 0]
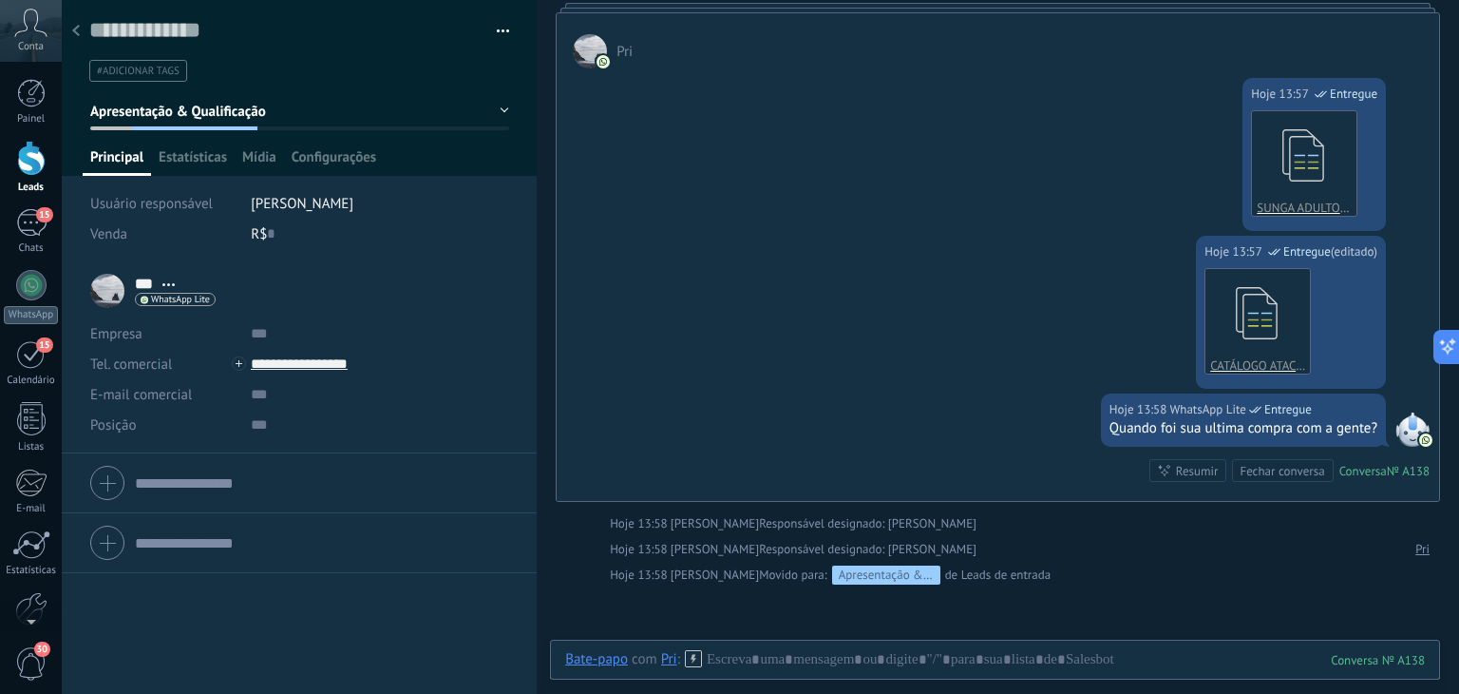
click at [73, 28] on icon at bounding box center [76, 30] width 8 height 11
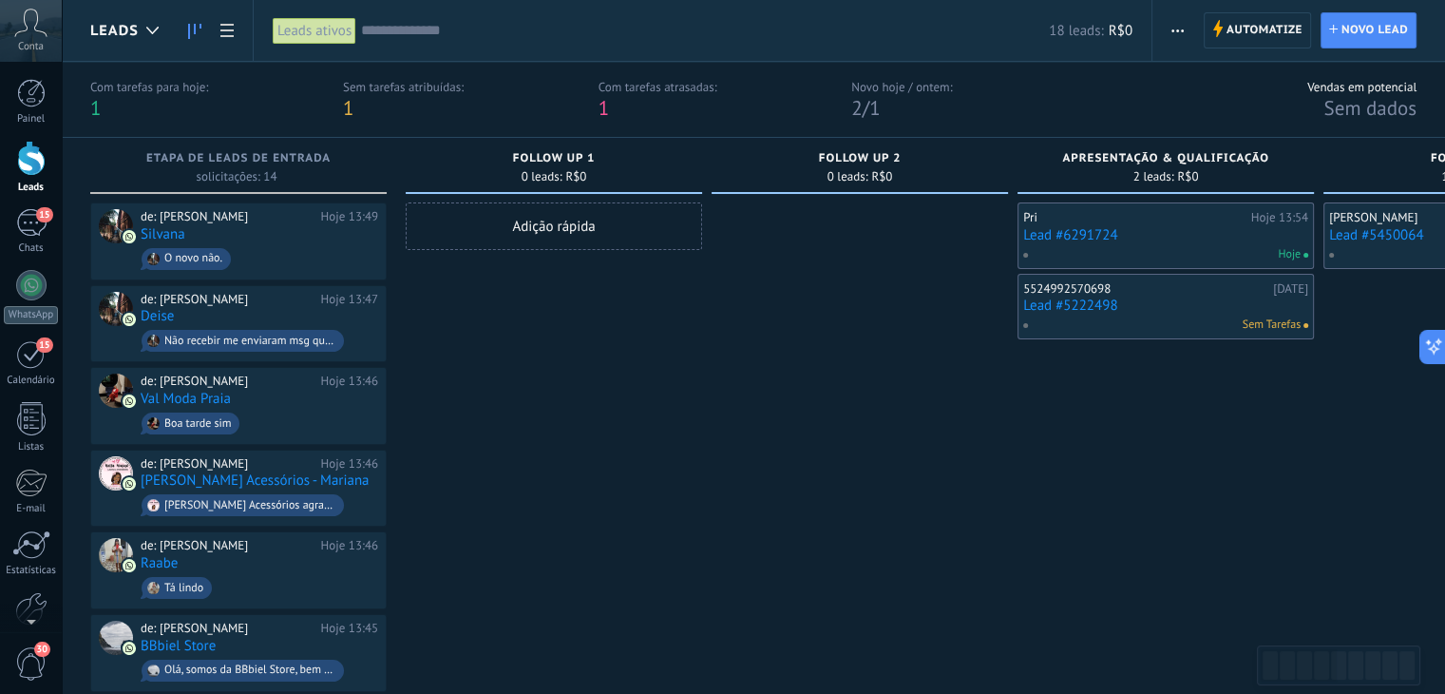
click at [688, 86] on div "Com tarefas atrasadas:" at bounding box center [658, 87] width 119 height 16
drag, startPoint x: 642, startPoint y: 426, endPoint x: 1083, endPoint y: 431, distance: 440.9
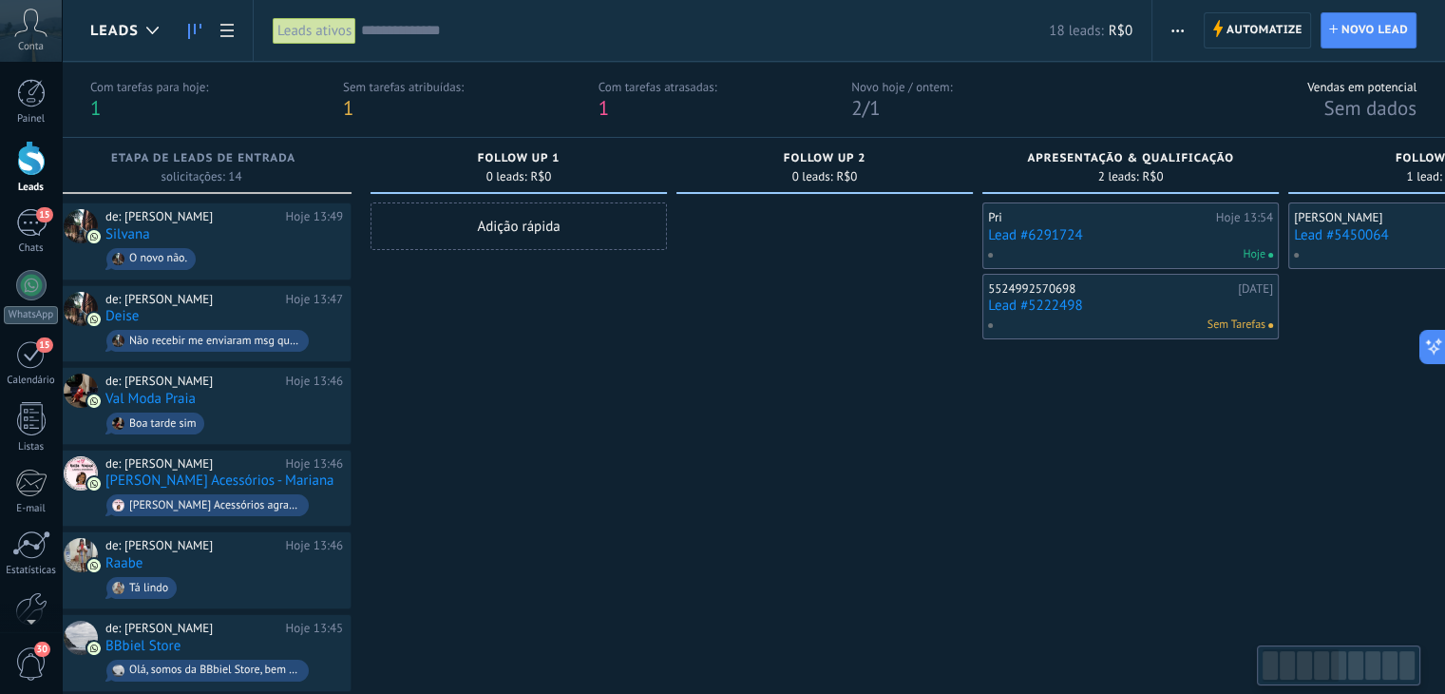
drag, startPoint x: 770, startPoint y: 470, endPoint x: 1096, endPoint y: 438, distance: 328.4
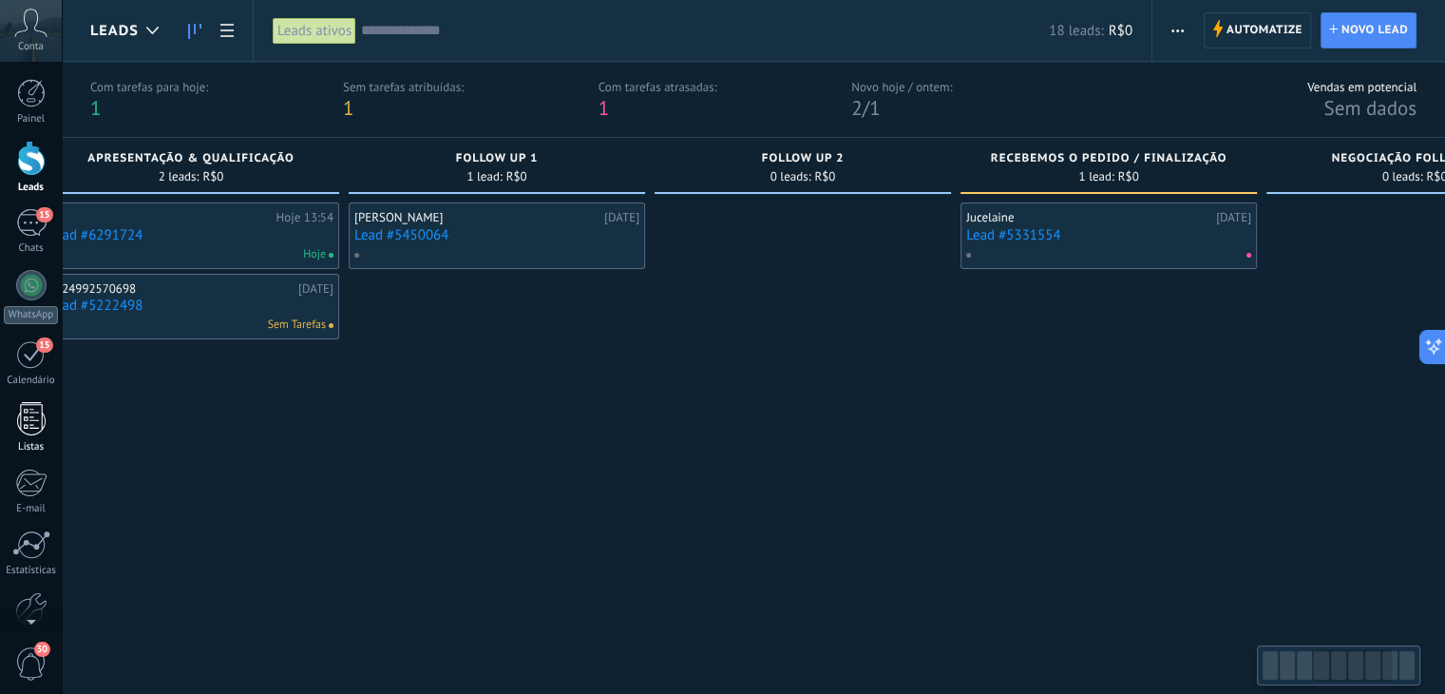
scroll to position [0, 1102]
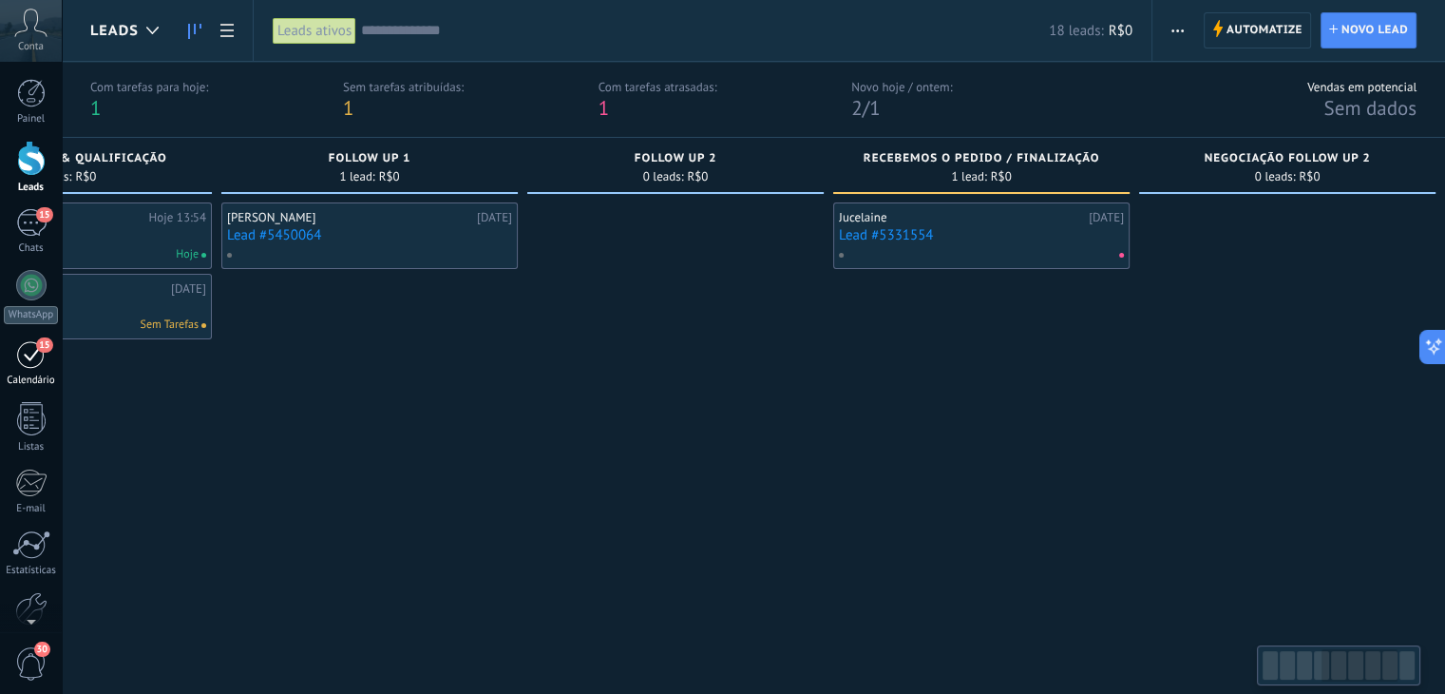
drag, startPoint x: 1181, startPoint y: 460, endPoint x: 53, endPoint y: 380, distance: 1130.6
click at [0, 411] on body ".abccls-1,.abccls-2{fill-rule:evenodd}.abccls-2{fill:#fff} .abfcls-1{fill:none}…" at bounding box center [722, 347] width 1445 height 694
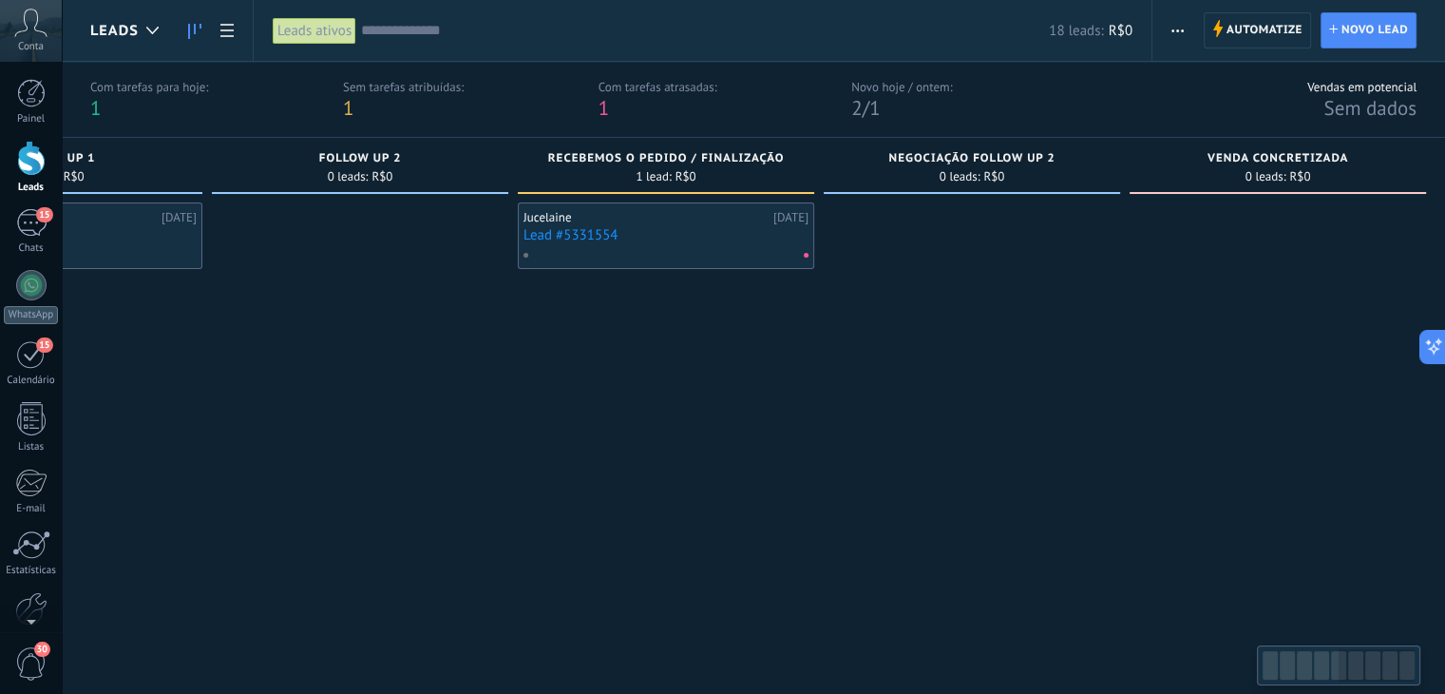
scroll to position [0, 1427]
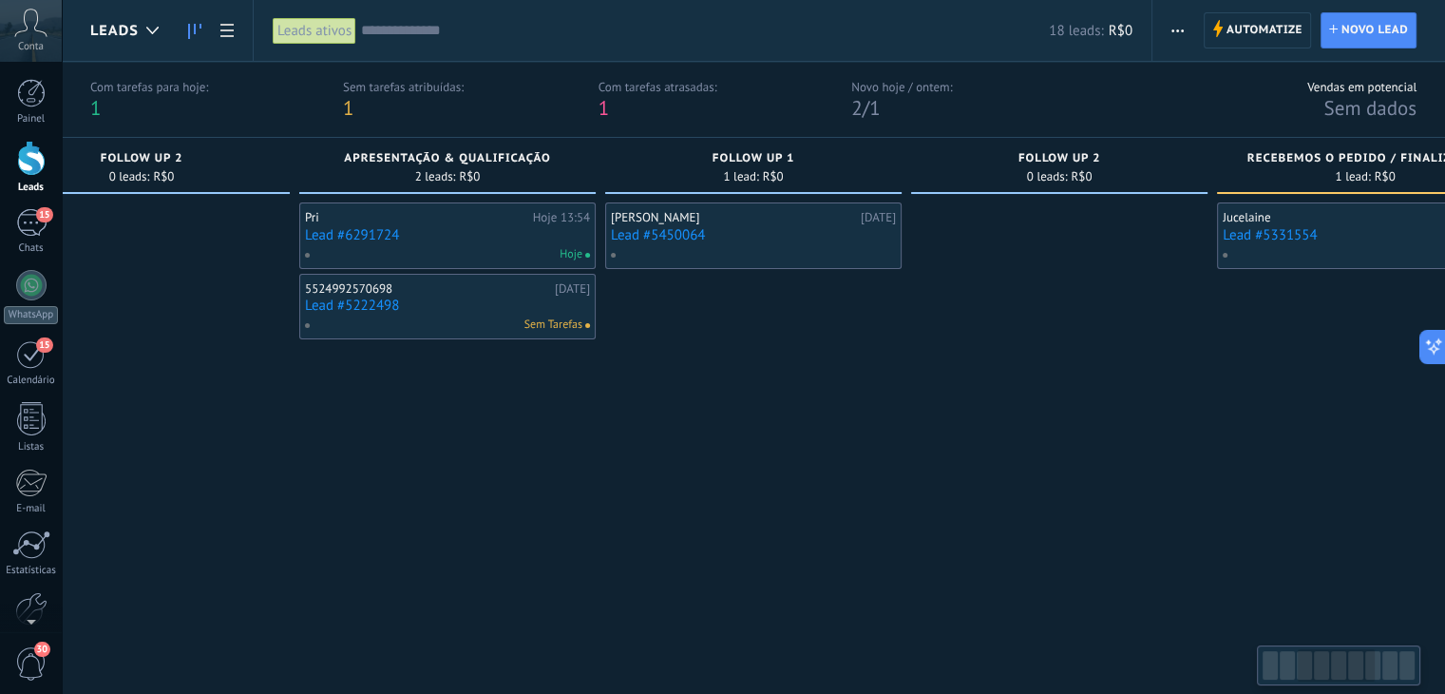
drag, startPoint x: 1247, startPoint y: 395, endPoint x: 1462, endPoint y: 377, distance: 216.4
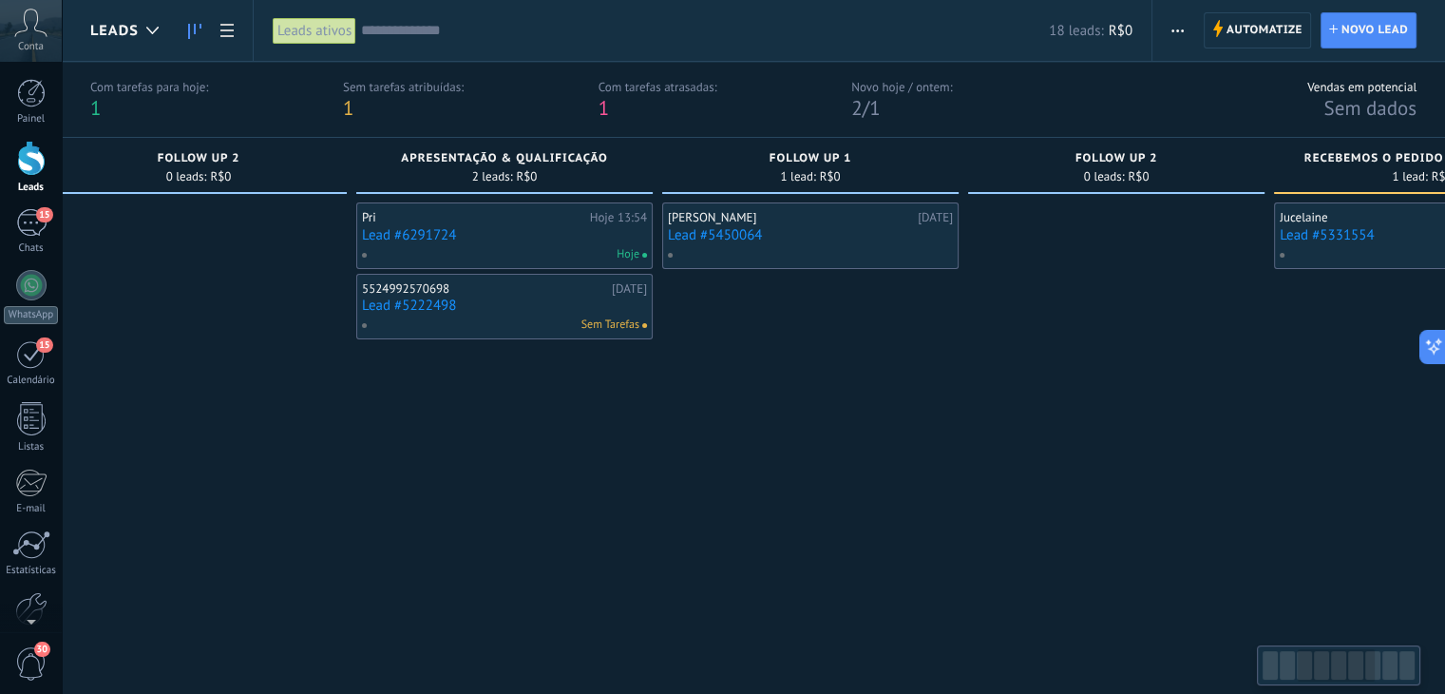
click at [1444, 377] on html ".abccls-1,.abccls-2{fill-rule:evenodd}.abccls-2{fill:#fff} .abfcls-1{fill:none}…" at bounding box center [722, 347] width 1445 height 694
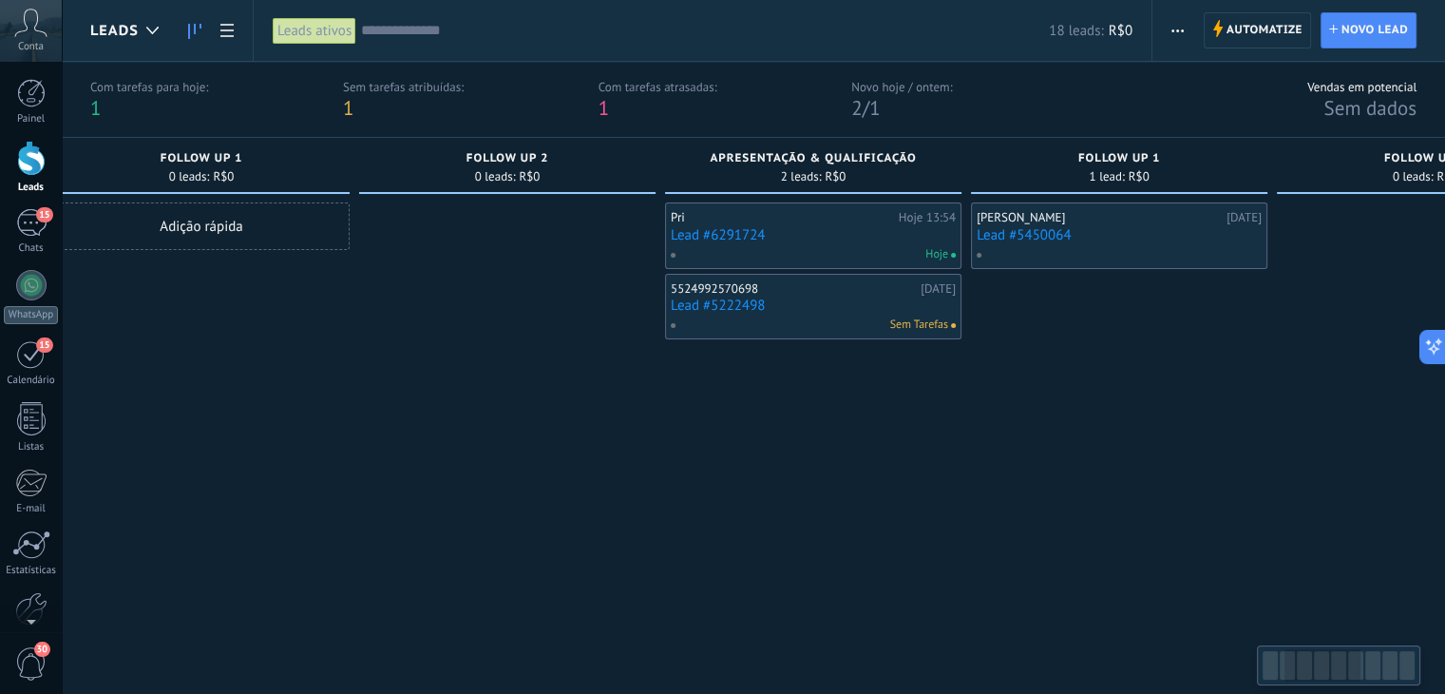
drag, startPoint x: 992, startPoint y: 464, endPoint x: 1452, endPoint y: 434, distance: 460.8
click at [1444, 434] on html ".abccls-1,.abccls-2{fill-rule:evenodd}.abccls-2{fill:#fff} .abfcls-1{fill:none}…" at bounding box center [722, 347] width 1445 height 694
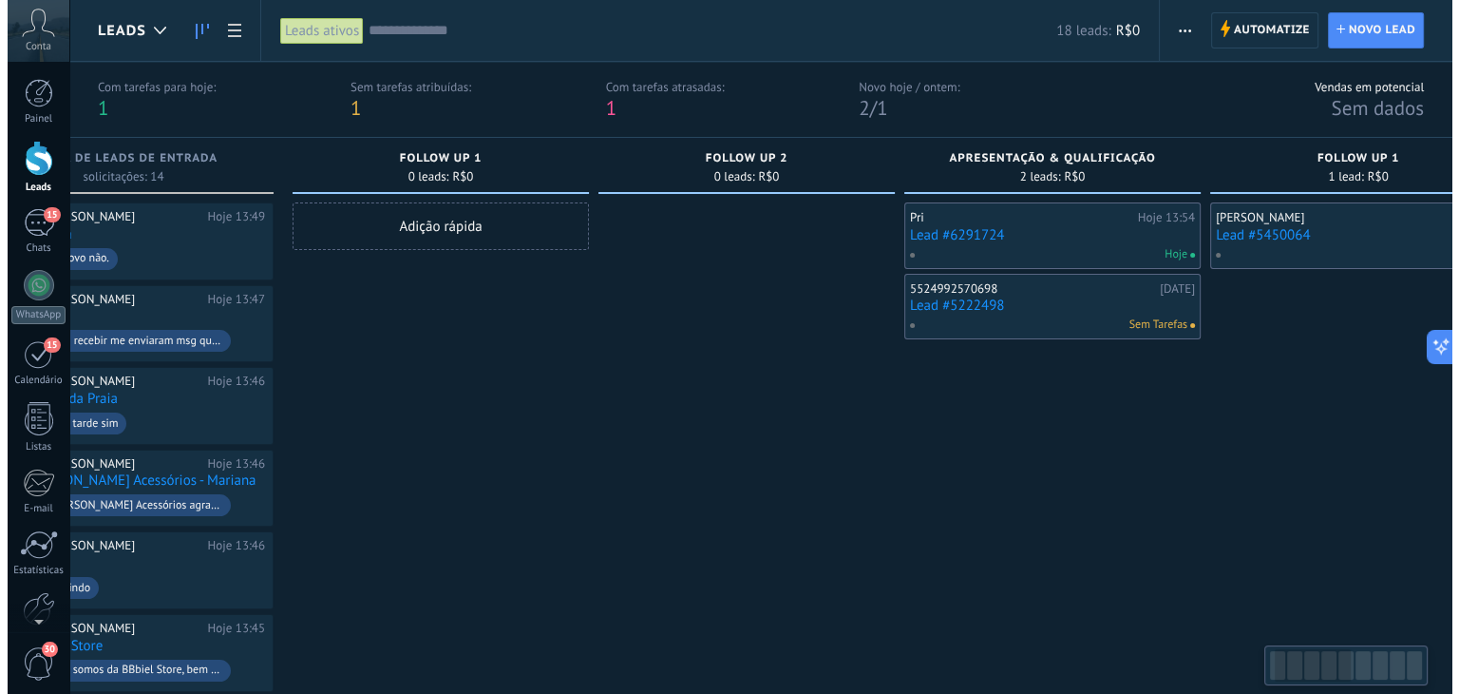
scroll to position [0, 103]
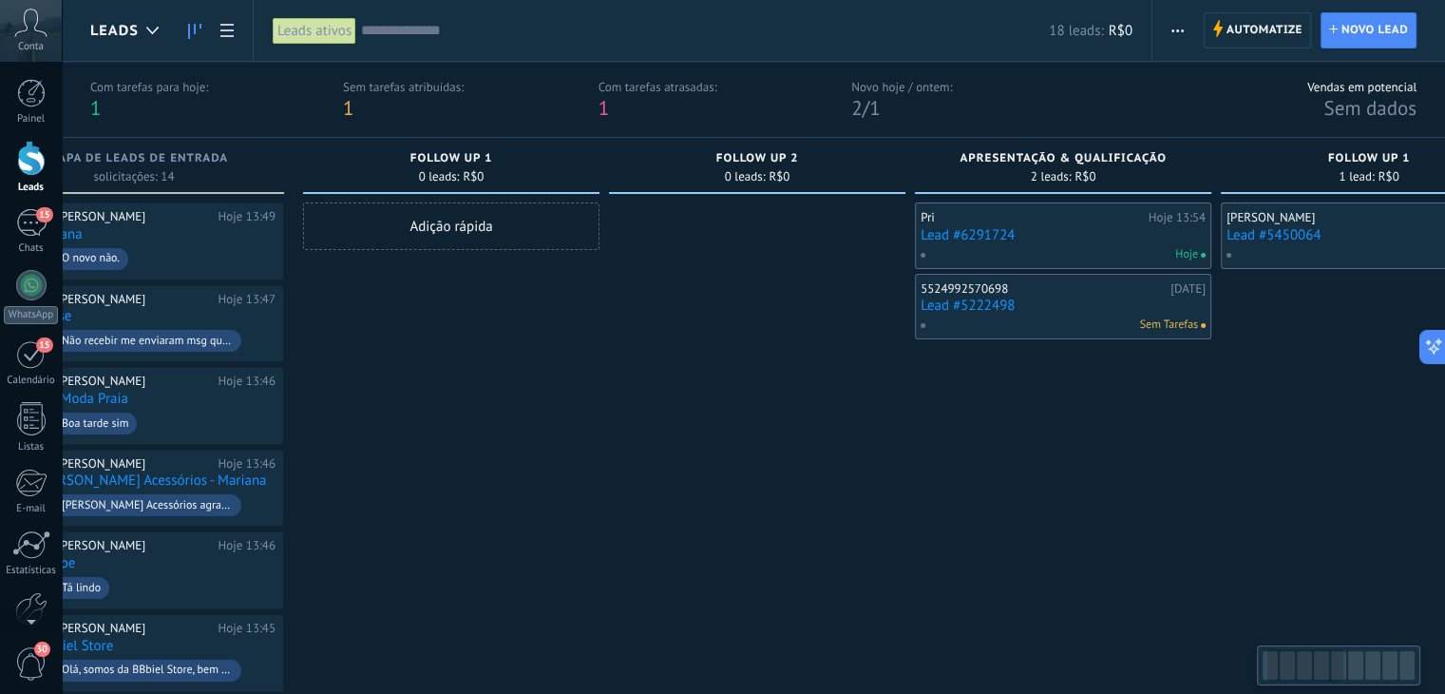
drag, startPoint x: 729, startPoint y: 465, endPoint x: 855, endPoint y: 472, distance: 126.6
click at [1173, 324] on span "Sem Tarefas" at bounding box center [1169, 324] width 58 height 17
click at [1049, 286] on div "5524992570698" at bounding box center [1043, 288] width 245 height 15
click at [969, 301] on link "Lead #5222498" at bounding box center [1063, 305] width 285 height 16
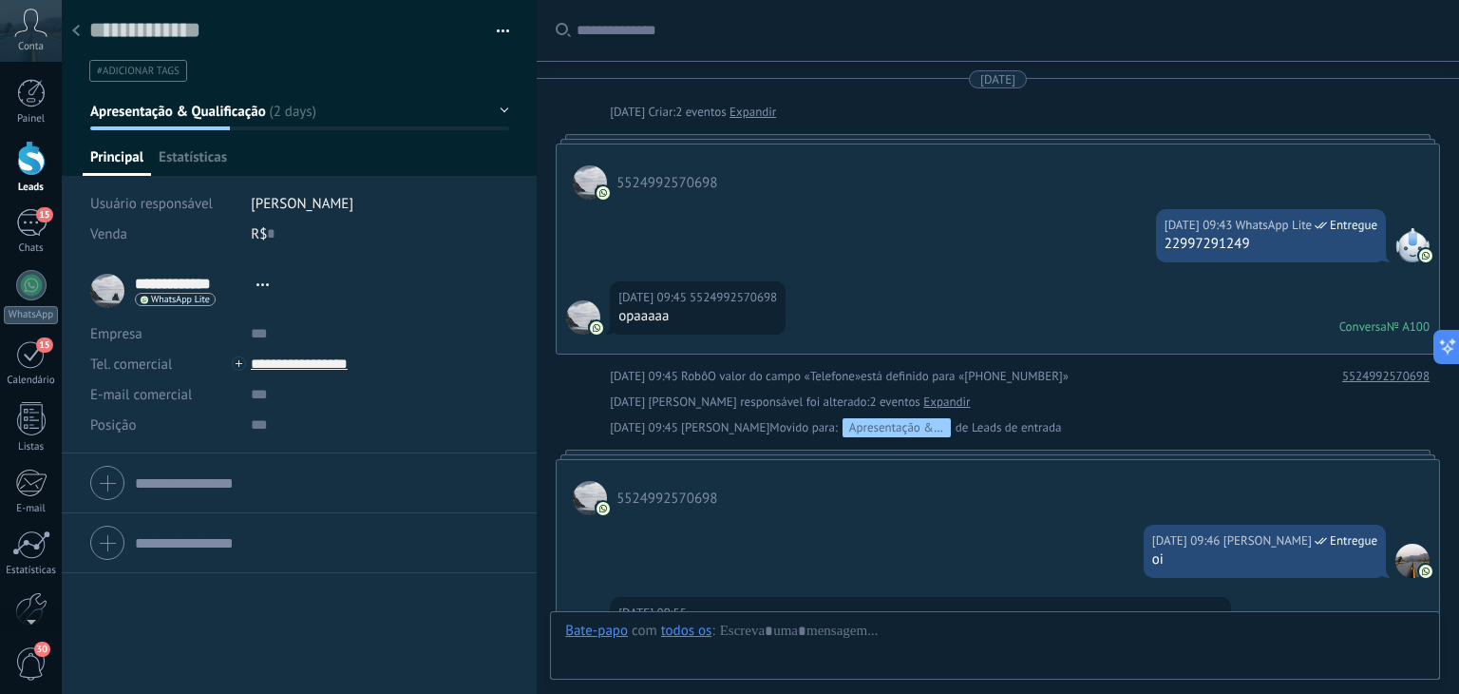
scroll to position [28, 0]
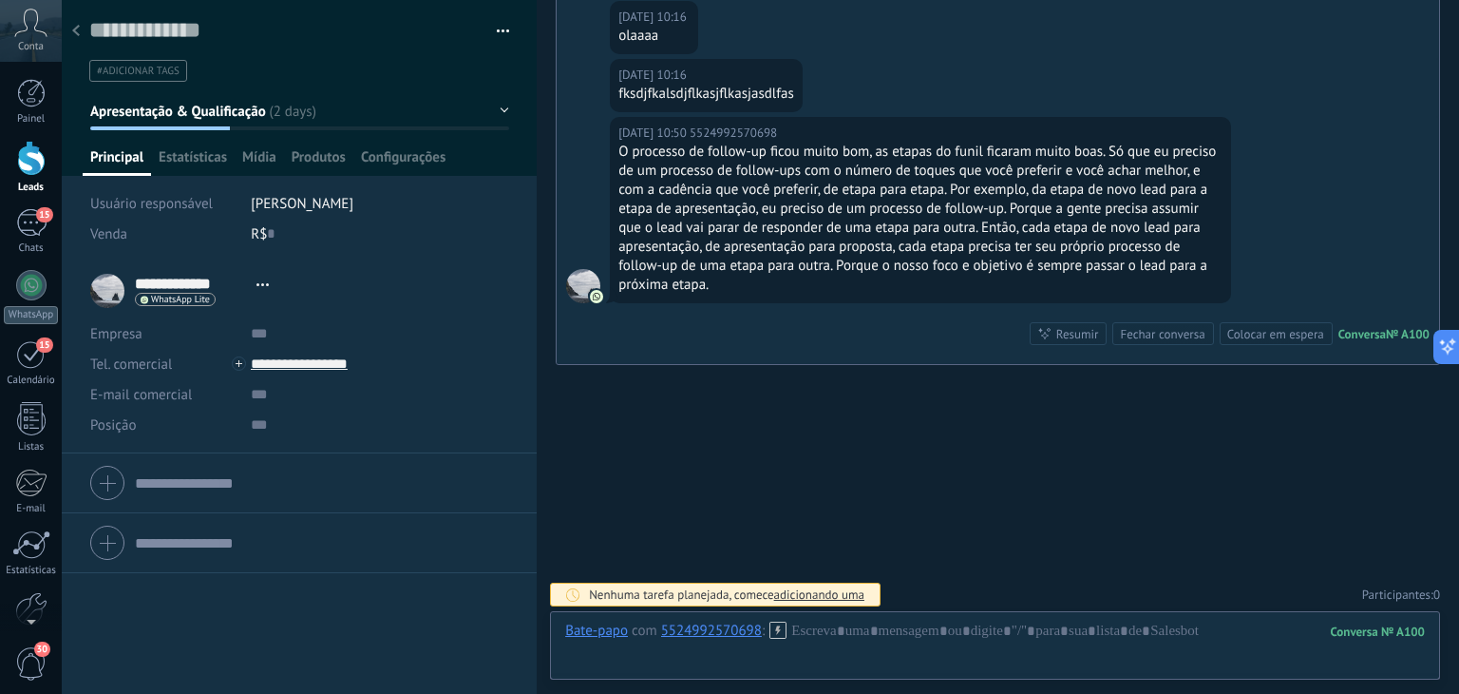
click at [499, 26] on button "button" at bounding box center [497, 31] width 28 height 29
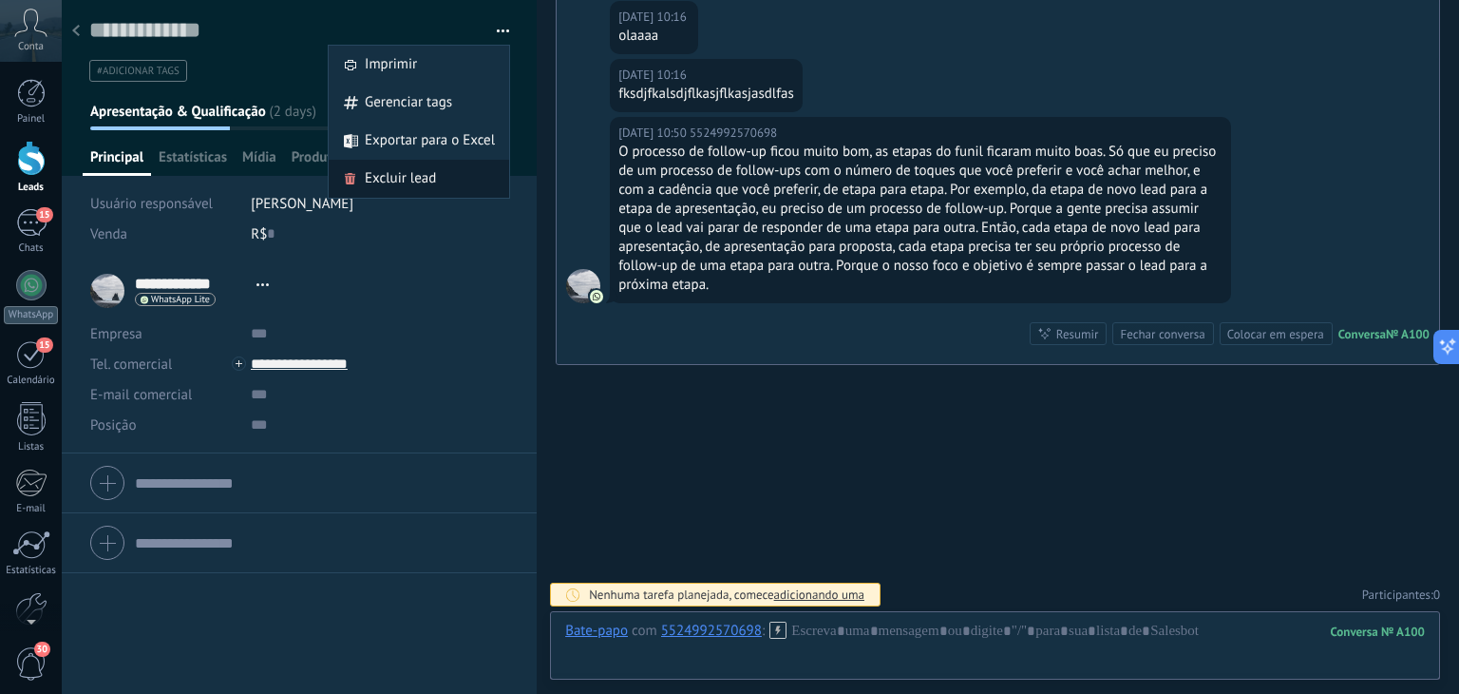
click at [409, 169] on span "Excluir lead" at bounding box center [400, 179] width 71 height 38
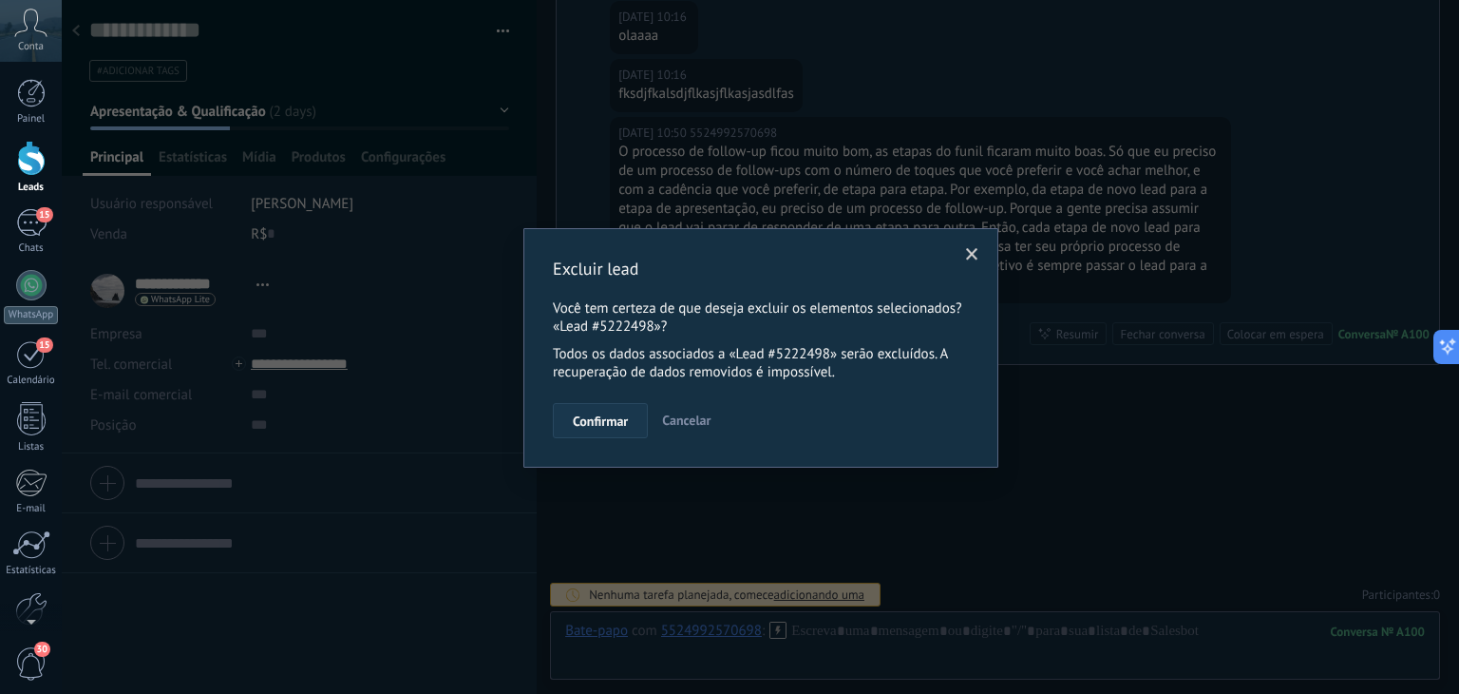
click at [601, 411] on button "Confirmar" at bounding box center [600, 421] width 95 height 36
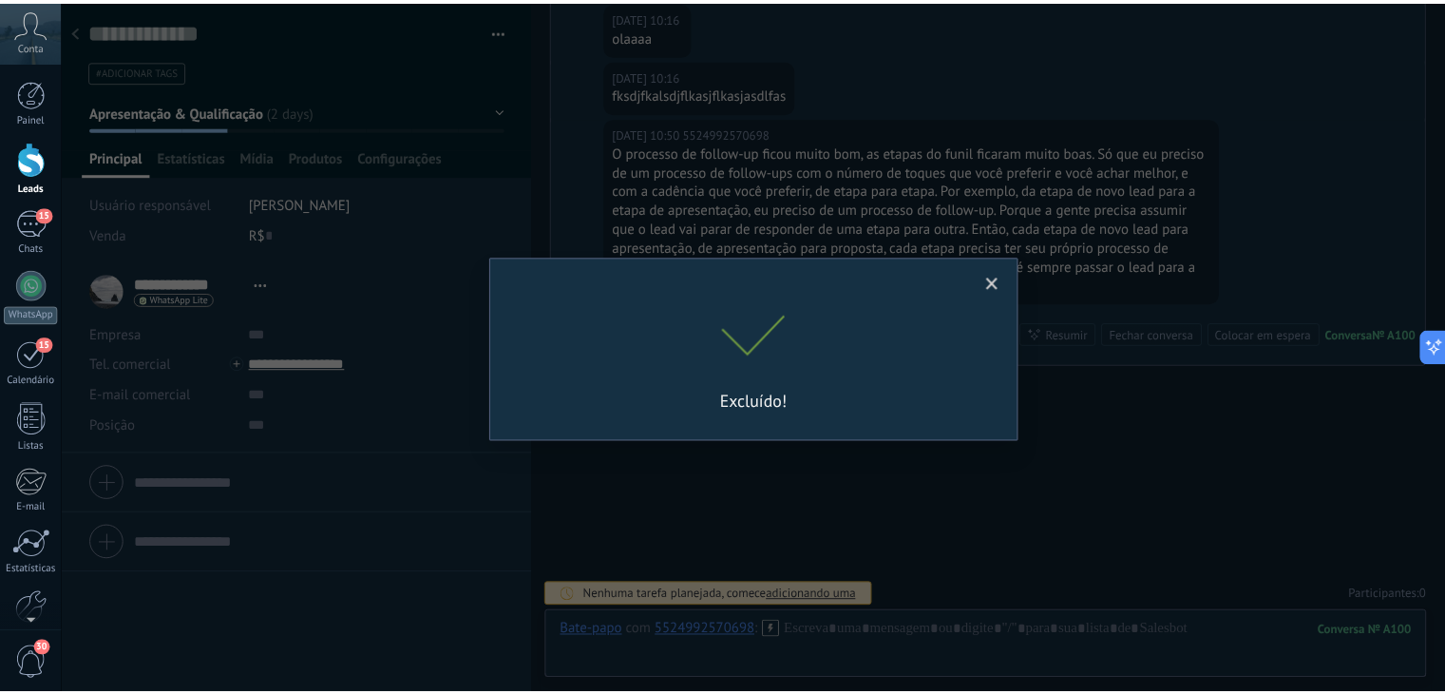
scroll to position [964, 0]
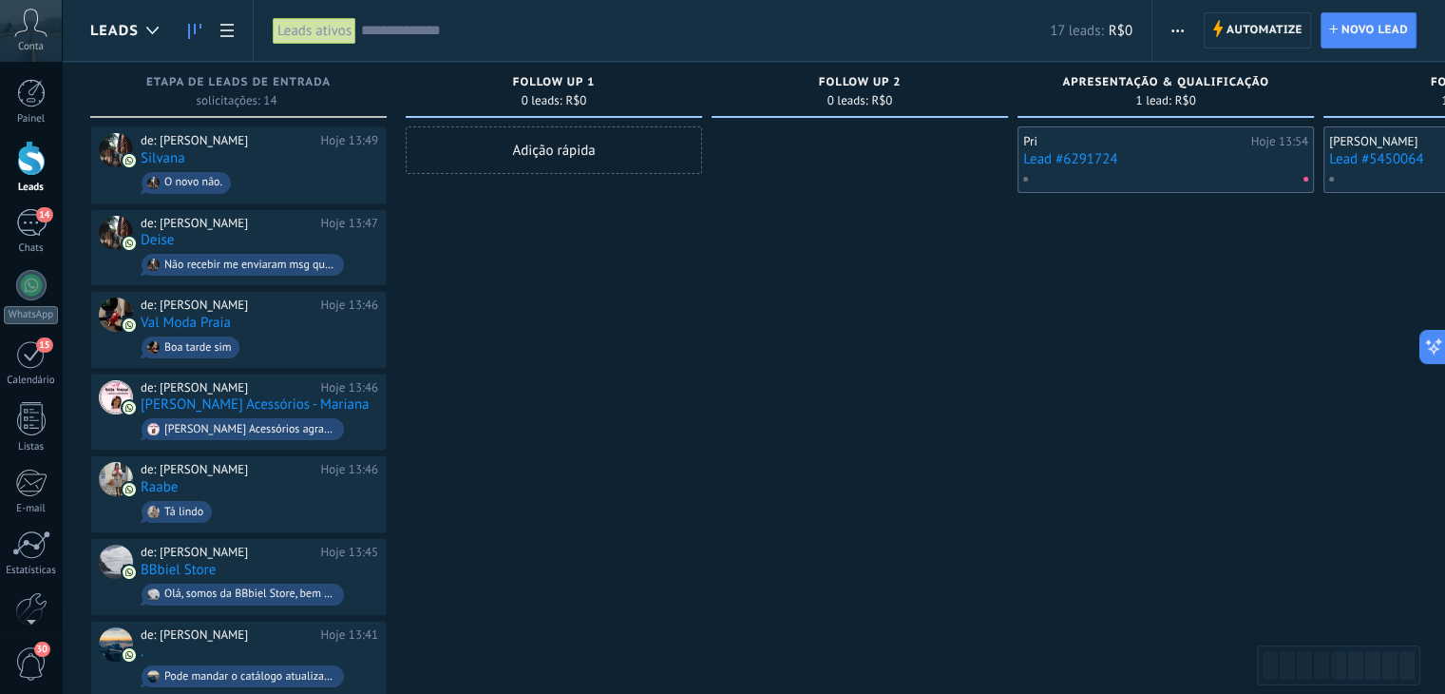
drag, startPoint x: 742, startPoint y: 476, endPoint x: 997, endPoint y: 497, distance: 255.5
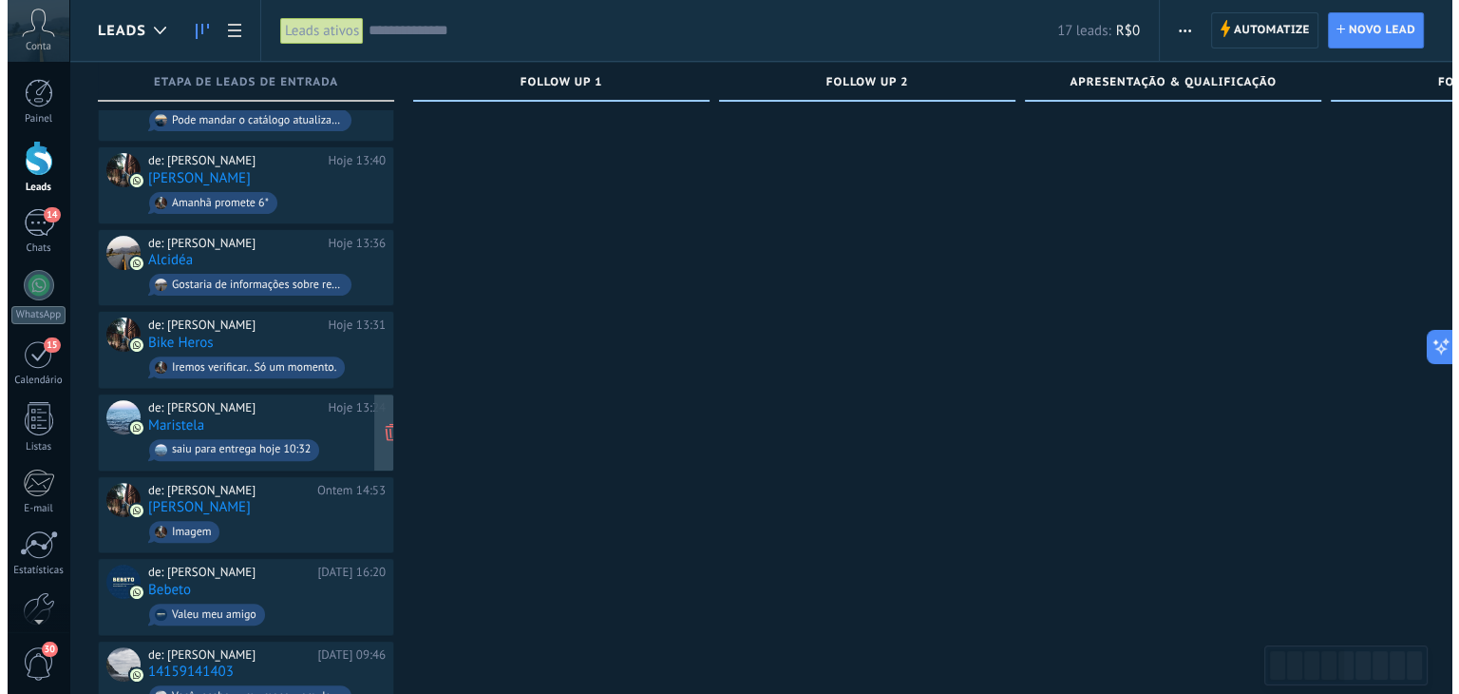
scroll to position [608, 0]
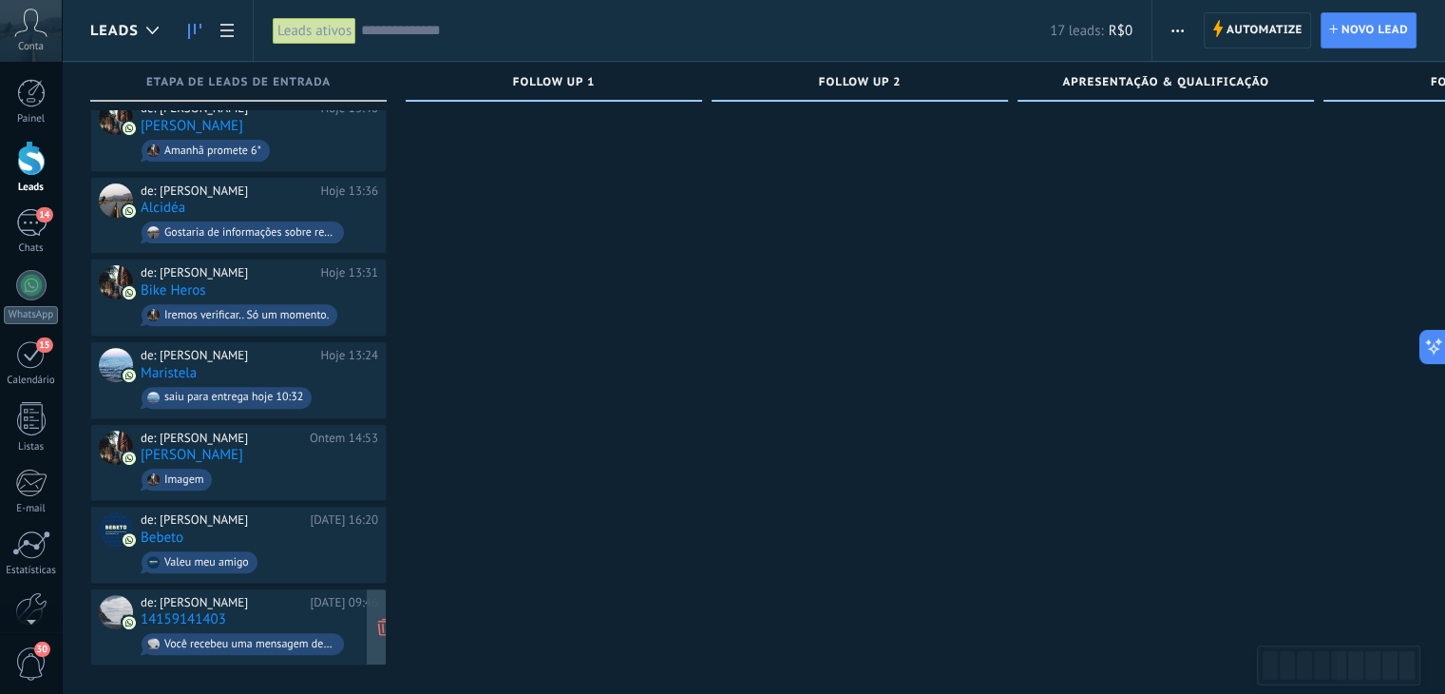
click at [196, 611] on link "14159141403" at bounding box center [184, 619] width 86 height 16
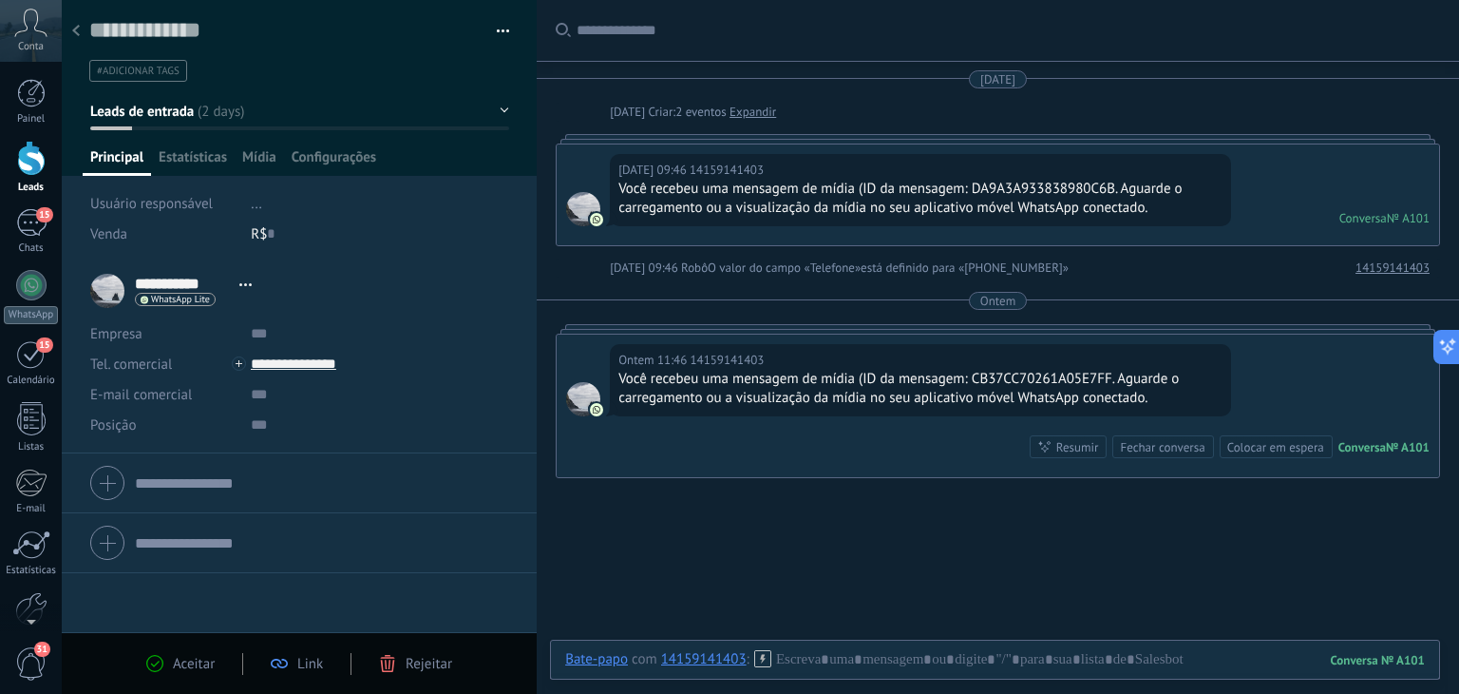
click at [500, 32] on span "button" at bounding box center [503, 34] width 13 height 4
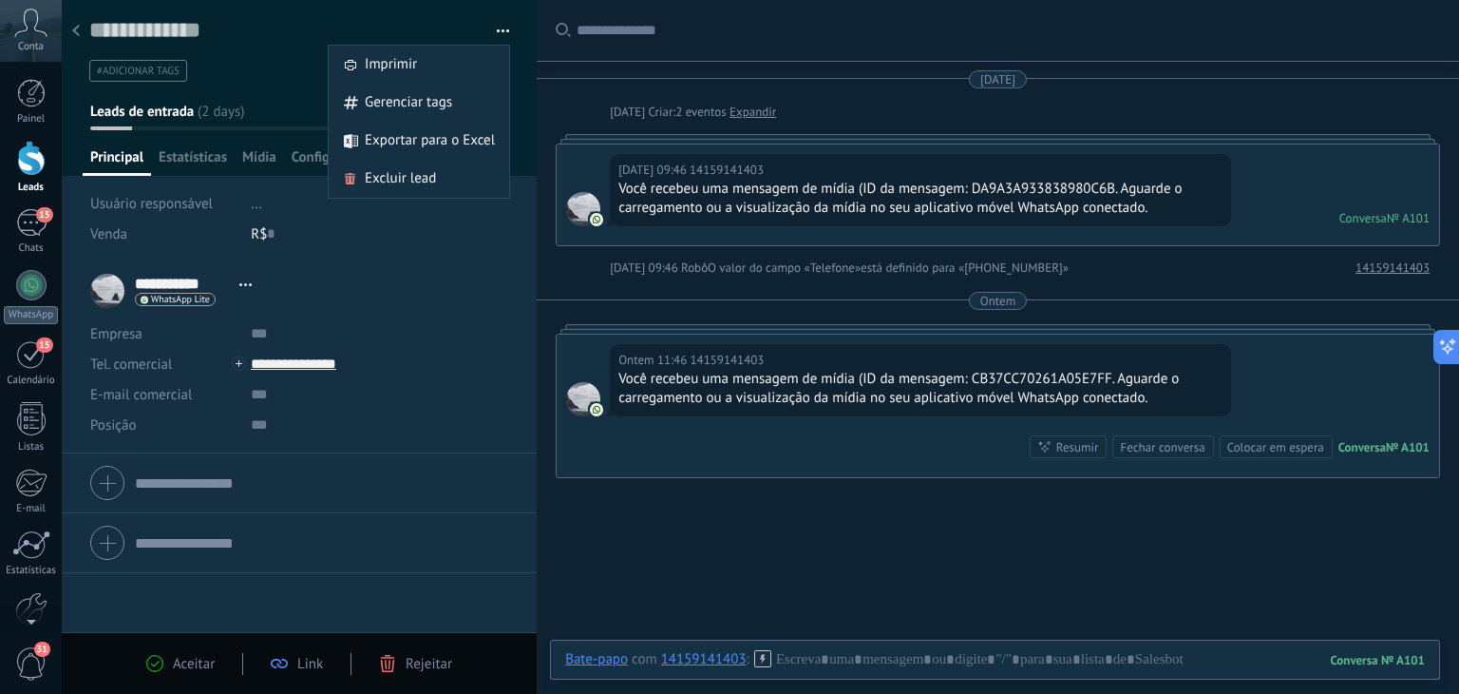
click at [178, 298] on span "WhatsApp Lite" at bounding box center [180, 300] width 59 height 10
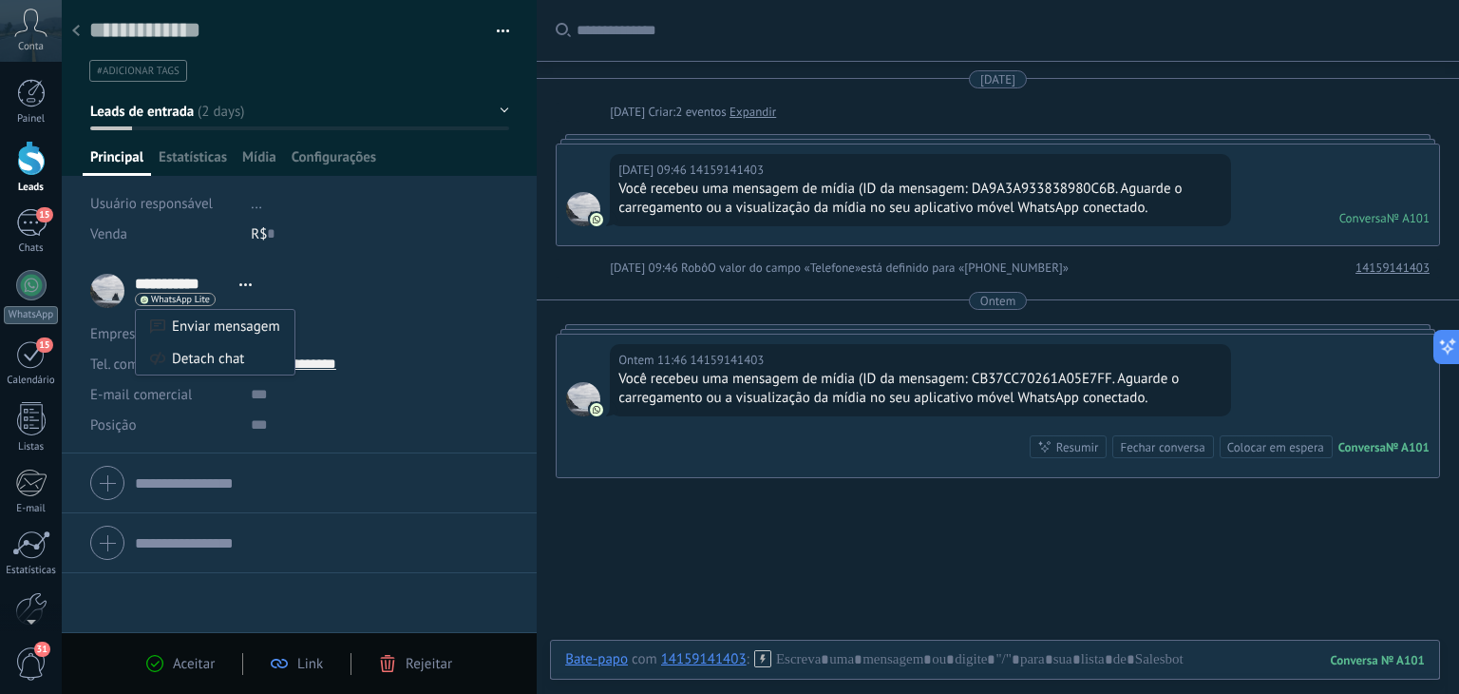
drag, startPoint x: 454, startPoint y: 242, endPoint x: 457, endPoint y: 228, distance: 14.5
click at [455, 242] on div at bounding box center [729, 347] width 1459 height 694
click at [502, 24] on button "button" at bounding box center [497, 31] width 28 height 29
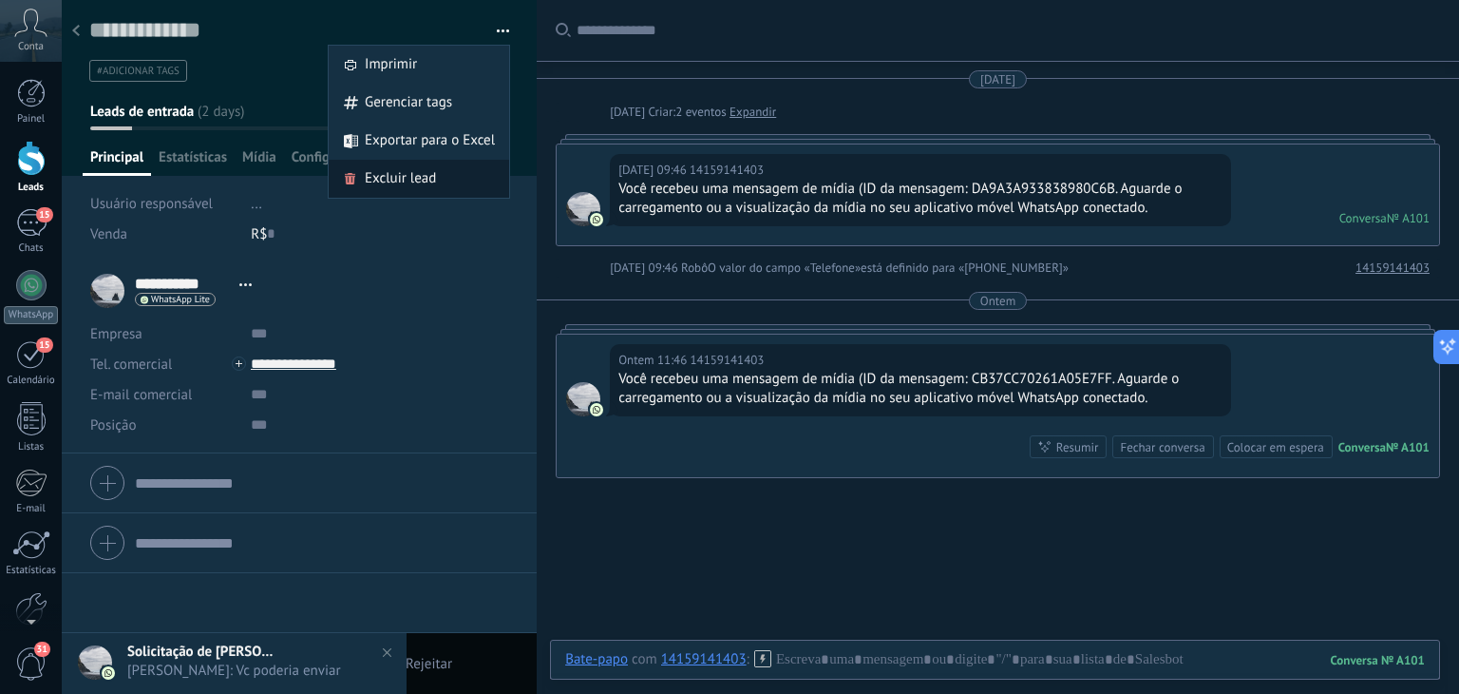
click at [390, 171] on span "Excluir lead" at bounding box center [400, 179] width 71 height 38
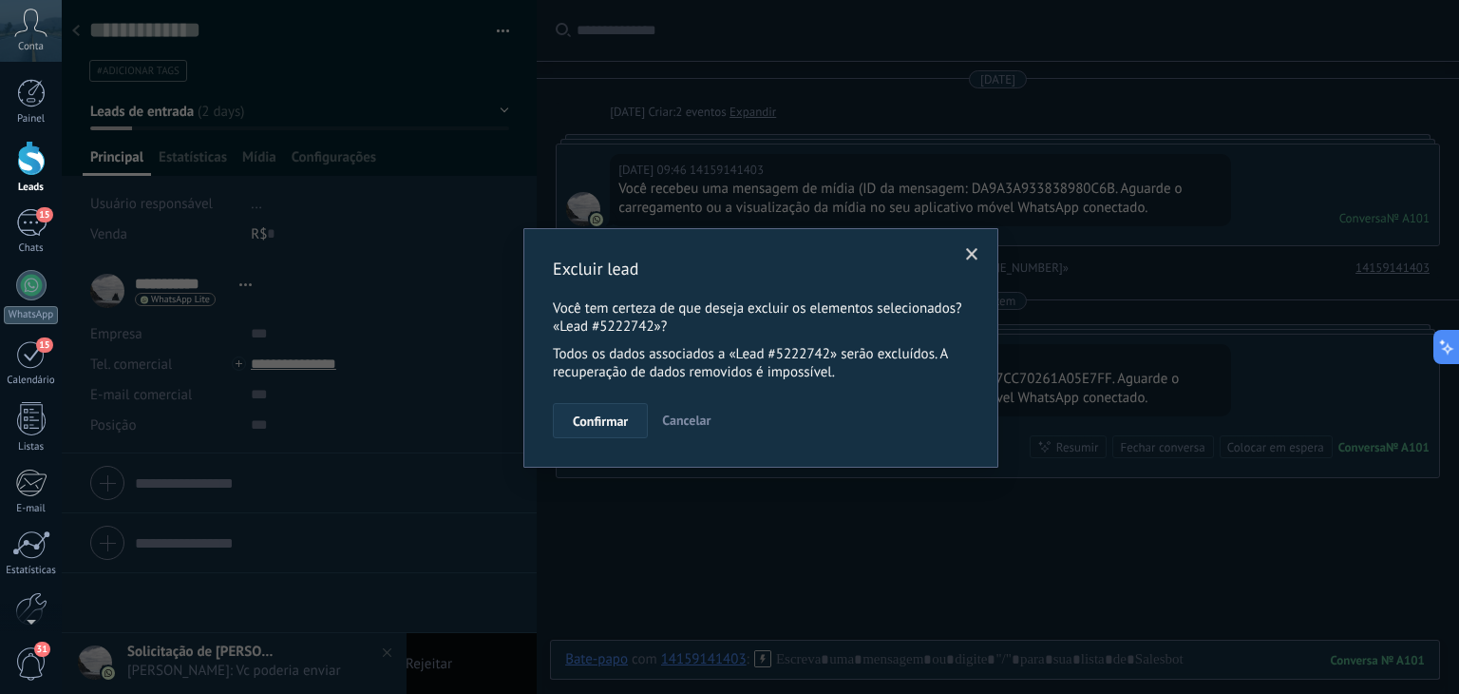
click at [600, 416] on span "Confirmar" at bounding box center [600, 420] width 55 height 13
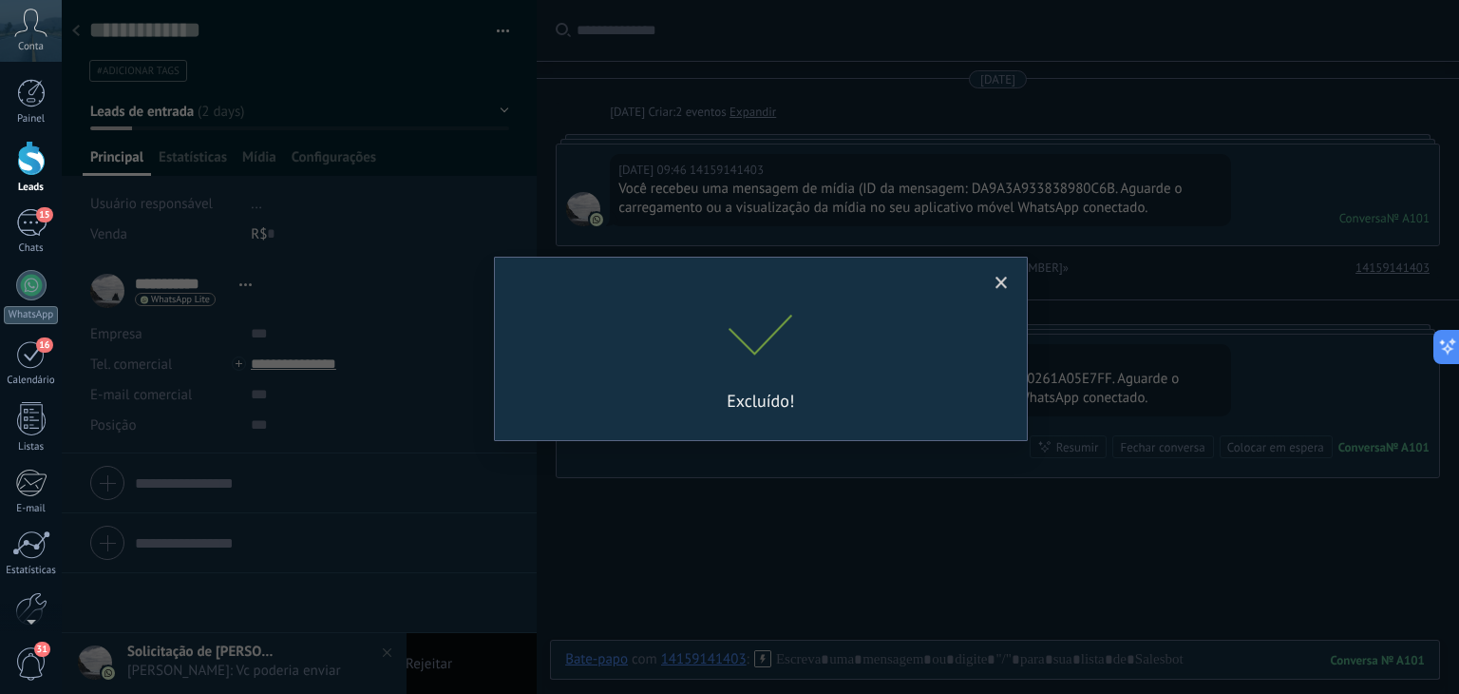
scroll to position [67, 0]
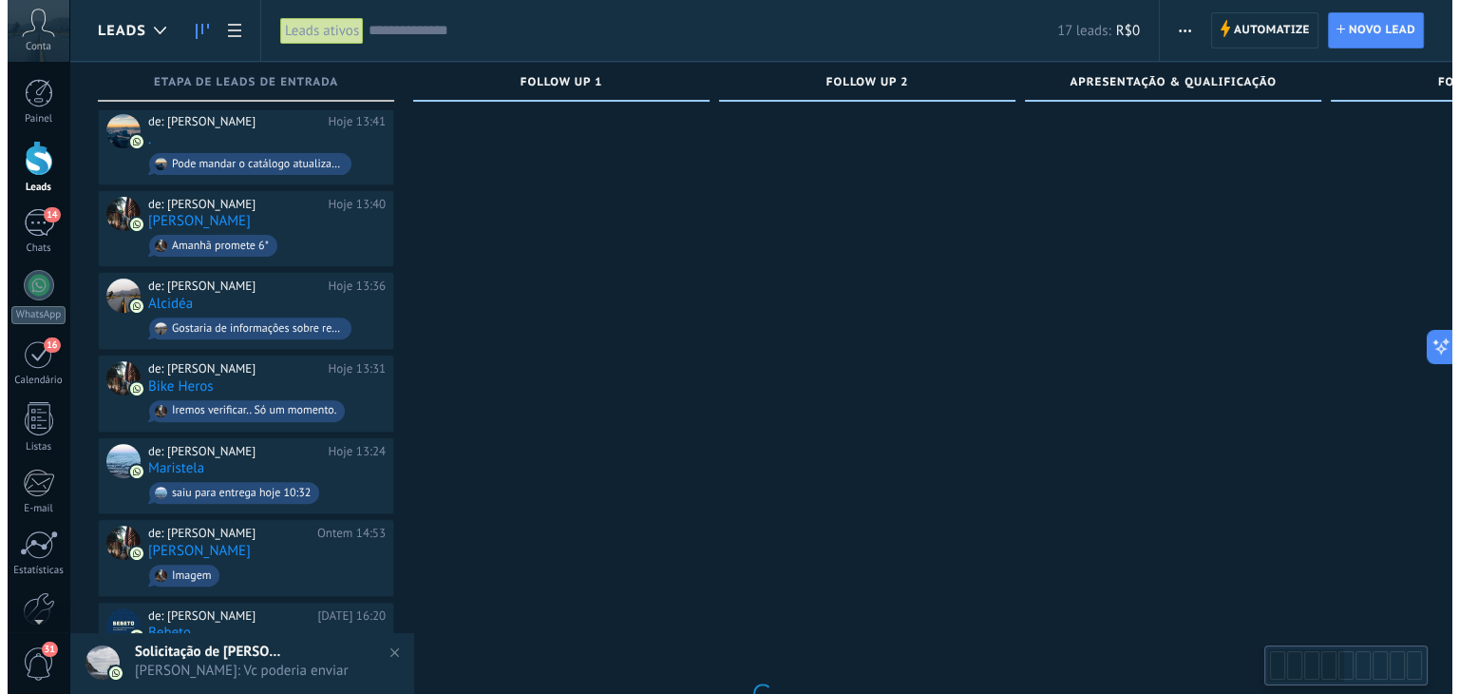
scroll to position [608, 0]
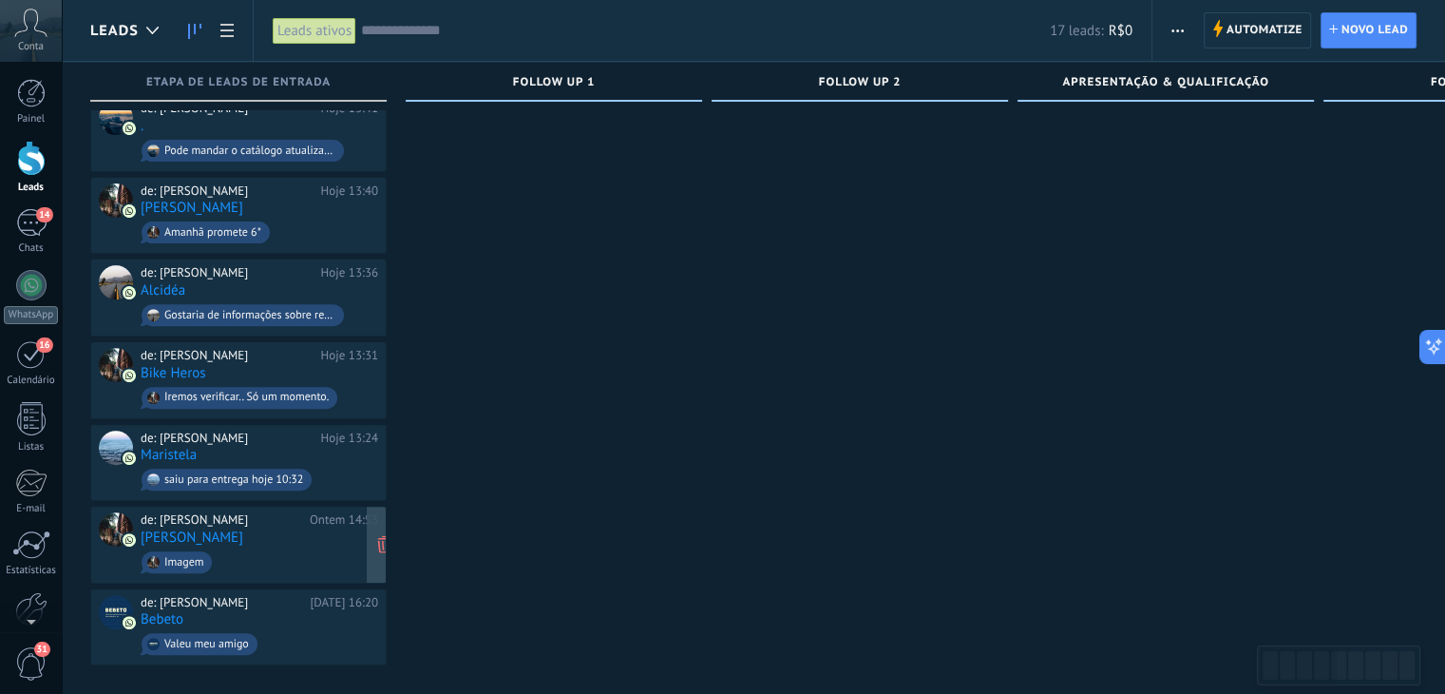
click at [250, 524] on div "de: Lucas Hana Rio Ontem 14:53 Lucas Vianna Imagem" at bounding box center [260, 544] width 238 height 65
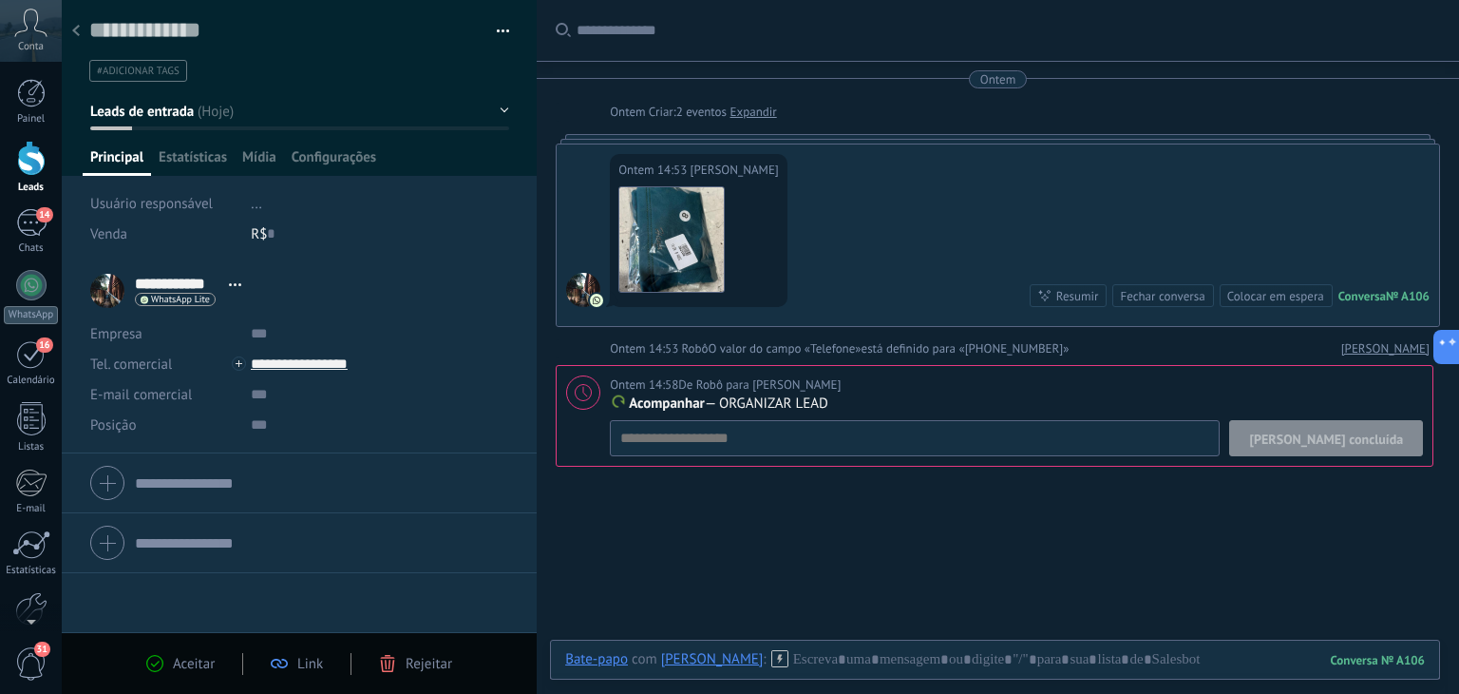
click at [60, 37] on div "Conta" at bounding box center [31, 31] width 62 height 62
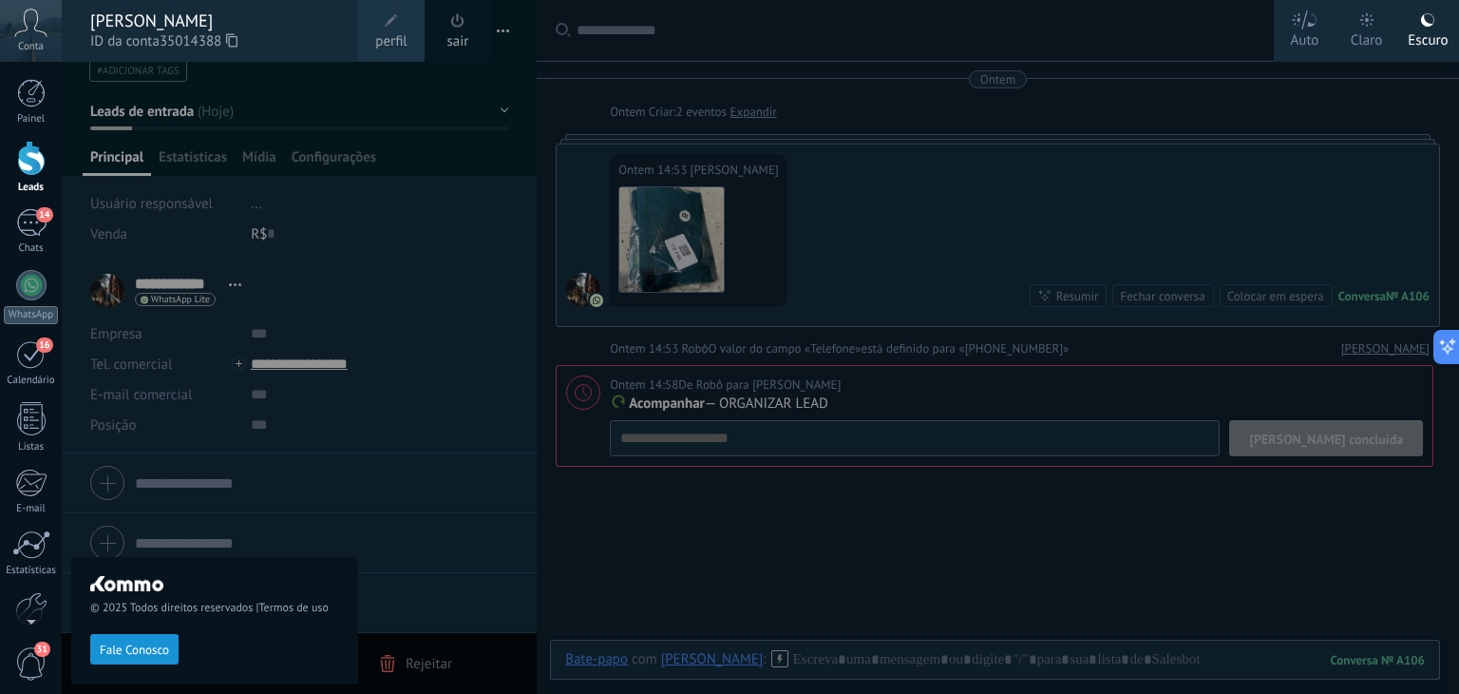
click at [319, 112] on div "© 2025 Todos direitos reservados | Termos de uso Fale Conosco" at bounding box center [214, 378] width 287 height 632
click at [403, 111] on div at bounding box center [791, 347] width 1459 height 694
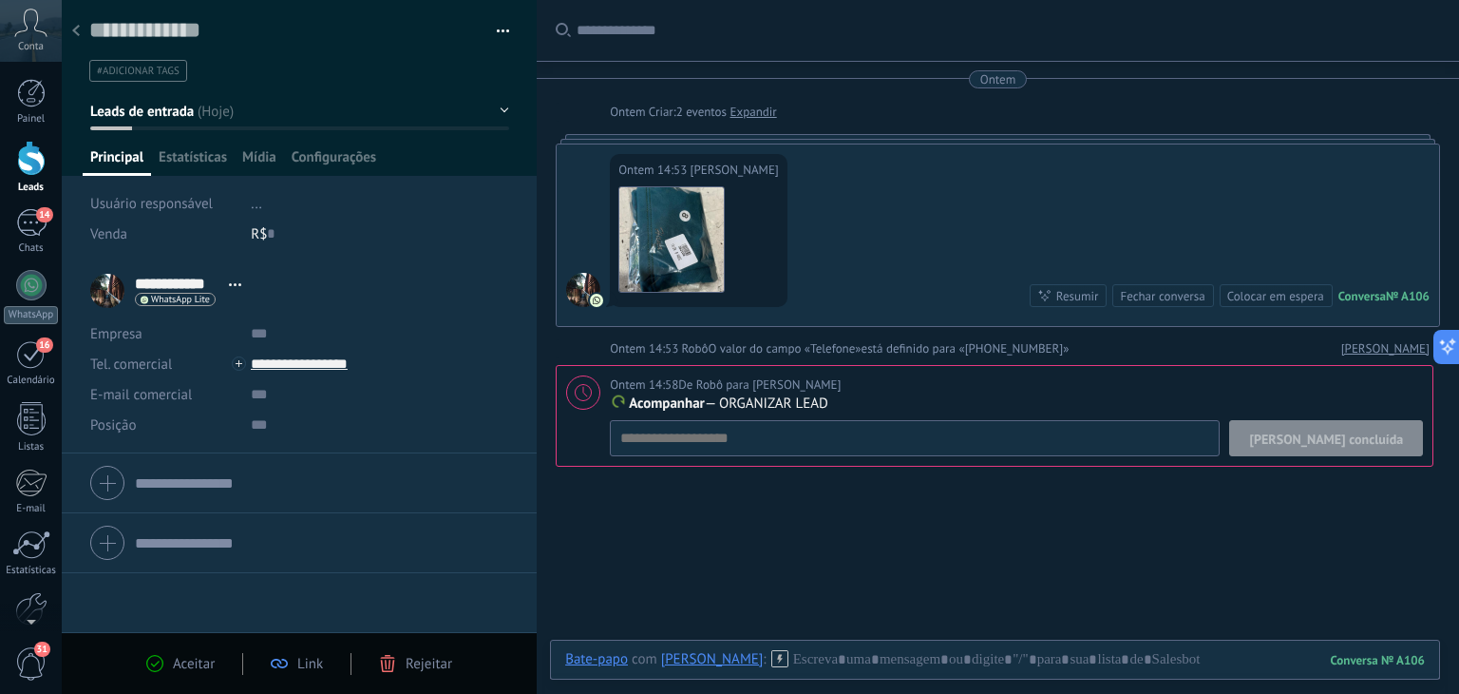
click at [75, 28] on icon at bounding box center [76, 30] width 8 height 11
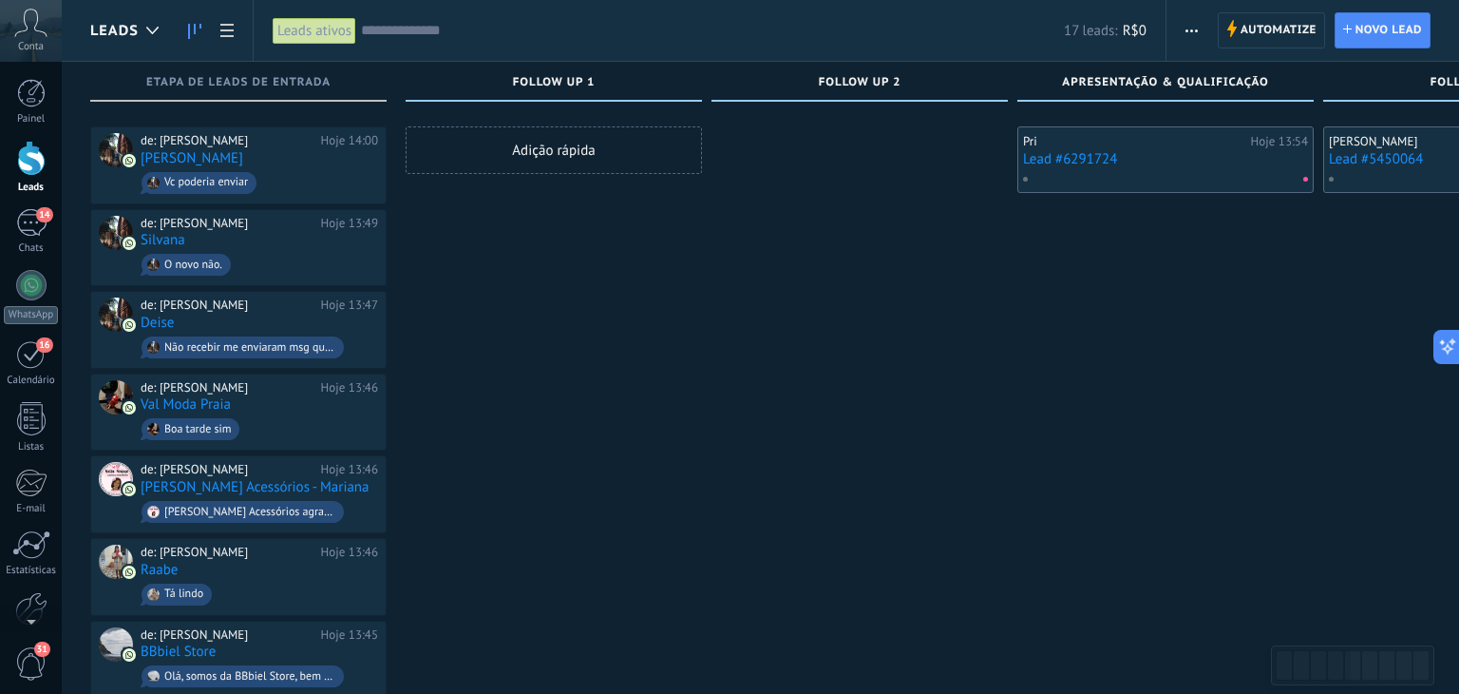
scroll to position [608, 0]
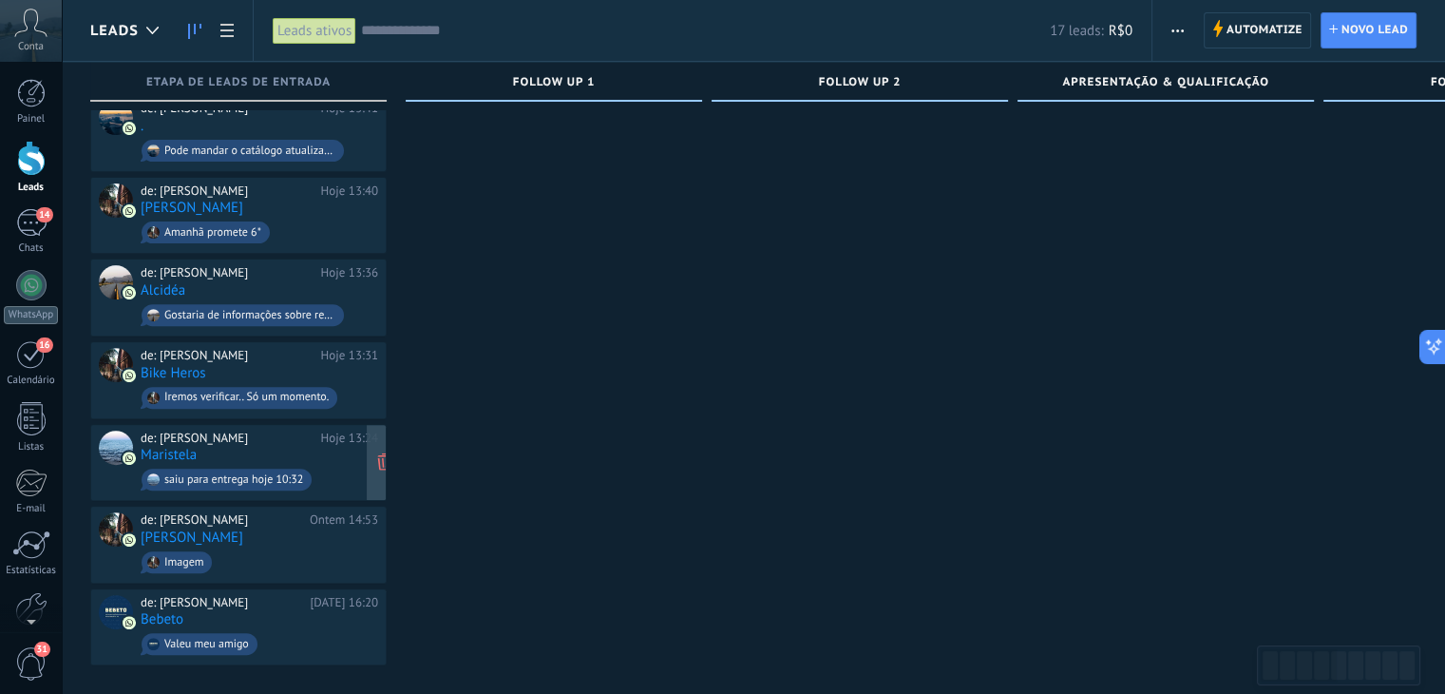
click at [171, 447] on link "Maristela" at bounding box center [169, 455] width 56 height 16
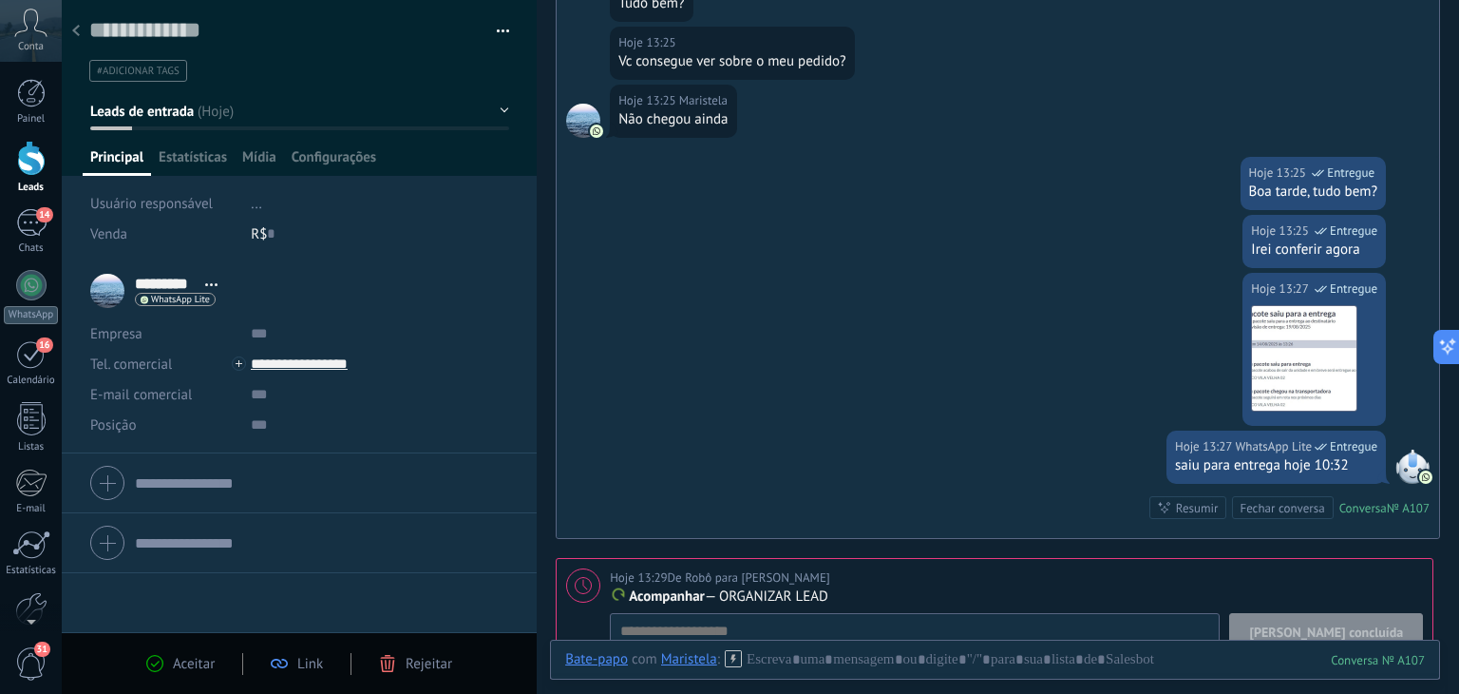
scroll to position [665, 0]
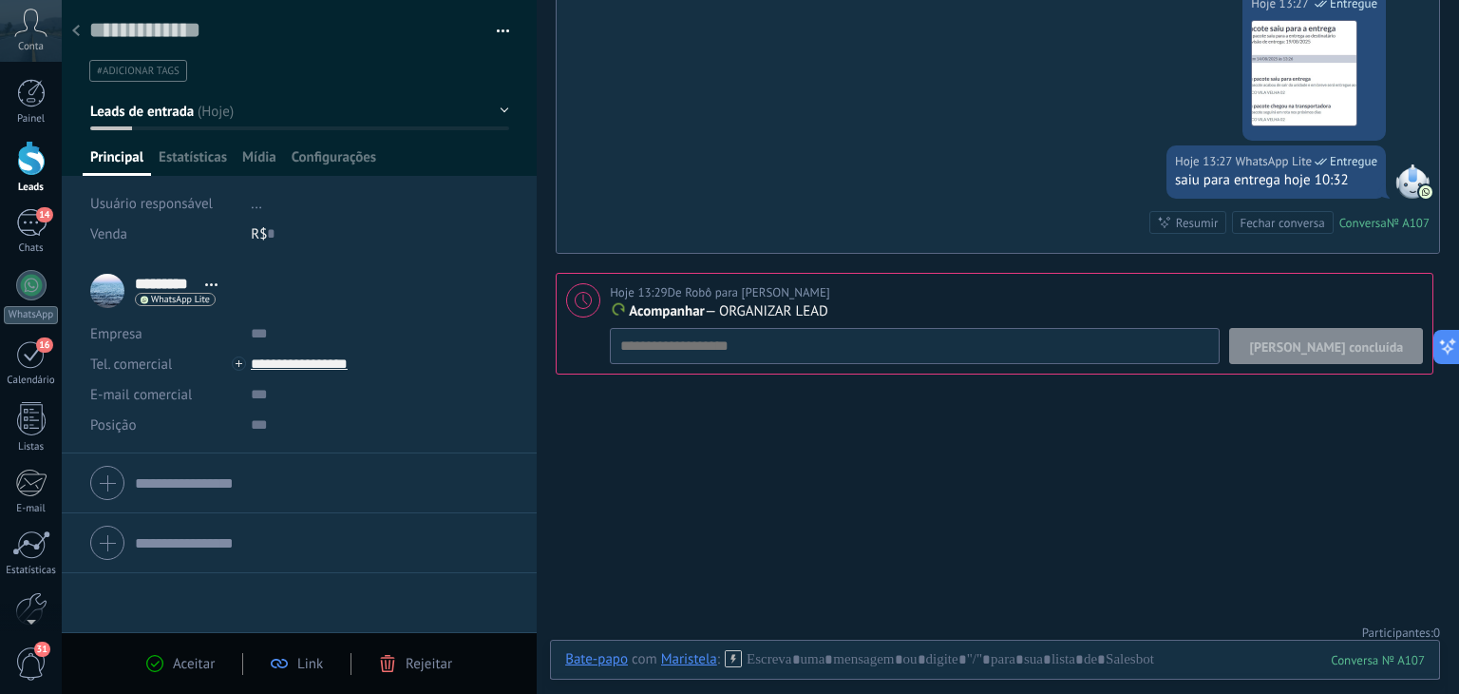
click at [209, 108] on button "Leads de entrada" at bounding box center [299, 111] width 419 height 34
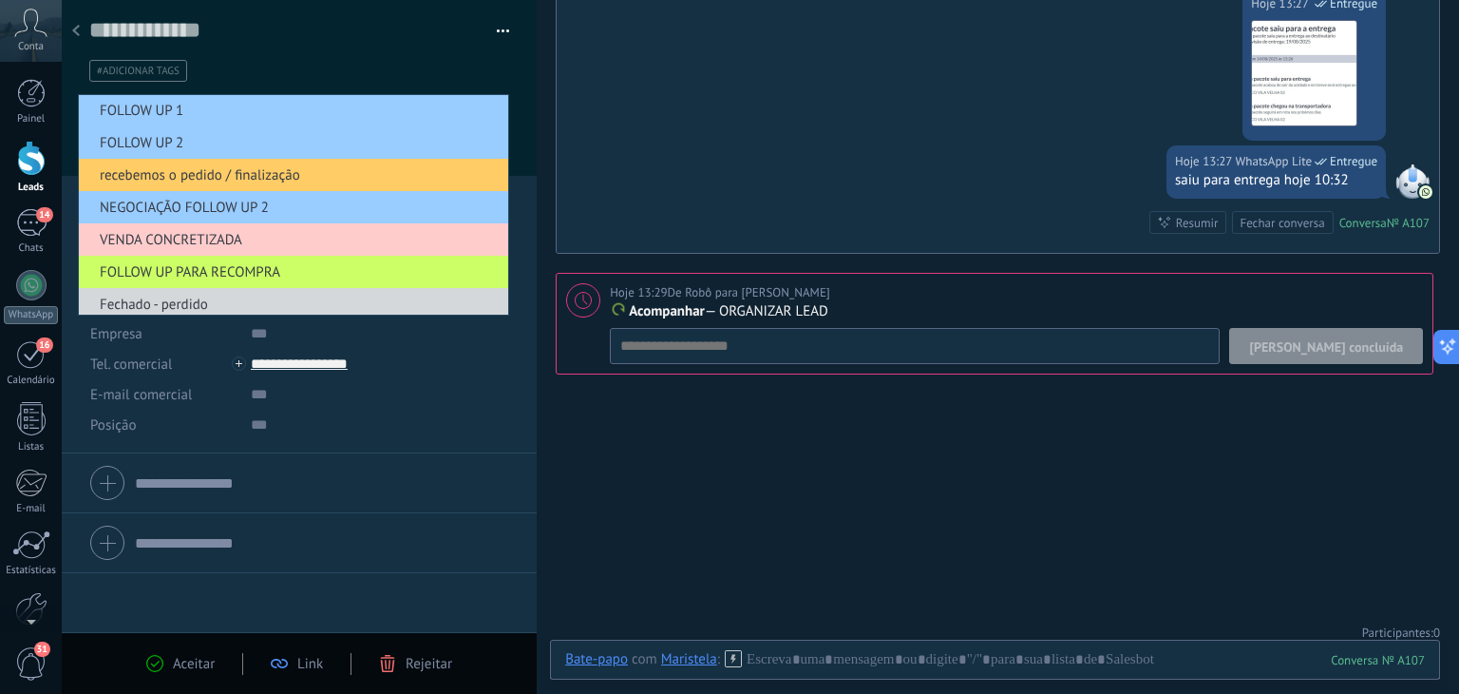
scroll to position [137, 0]
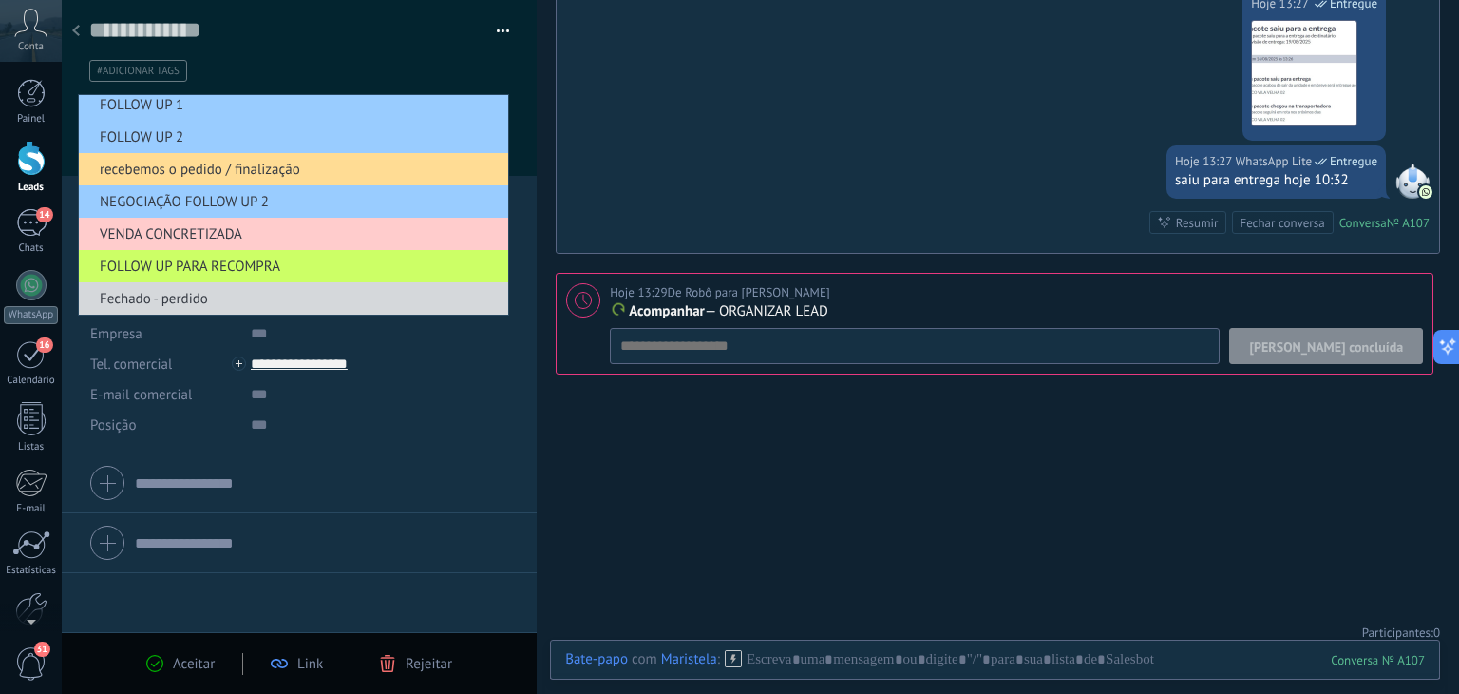
click at [253, 164] on span "recebemos o pedido / finalização" at bounding box center [291, 170] width 424 height 18
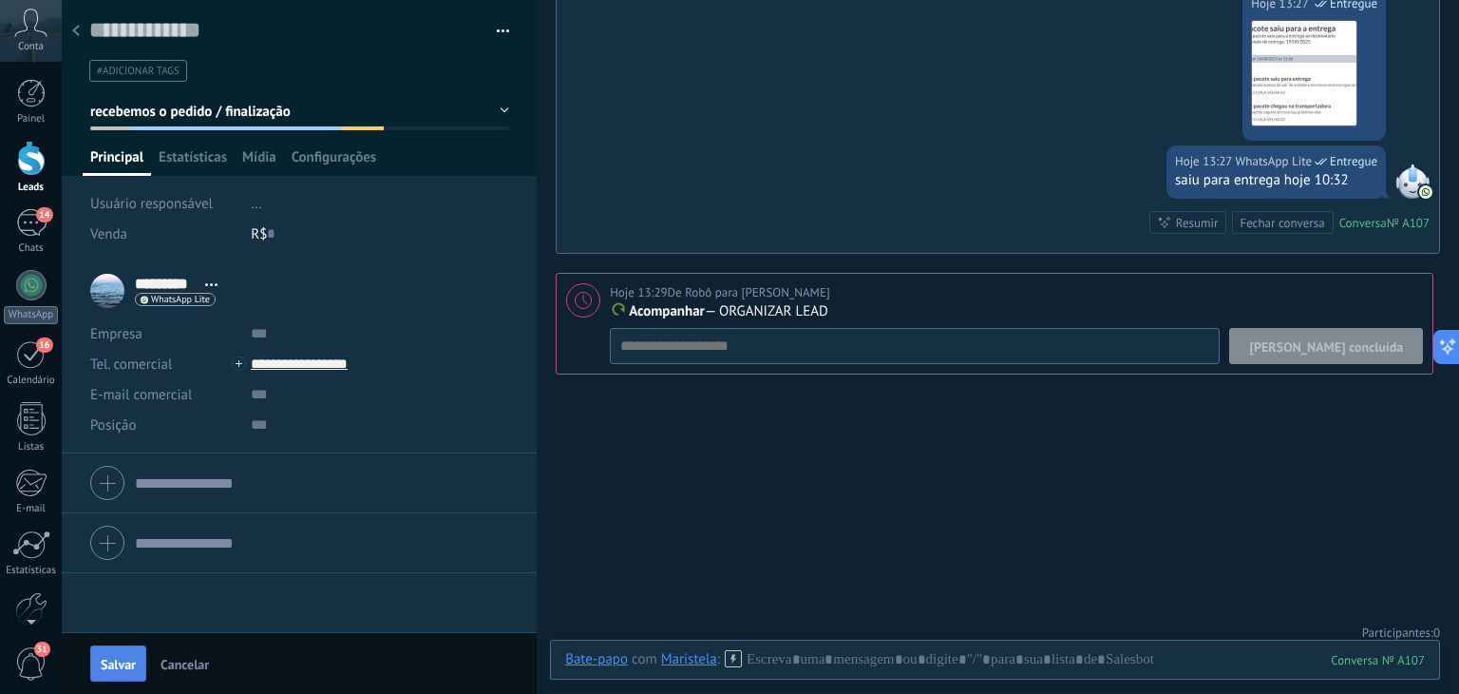
click at [119, 658] on span "Salvar" at bounding box center [118, 663] width 35 height 13
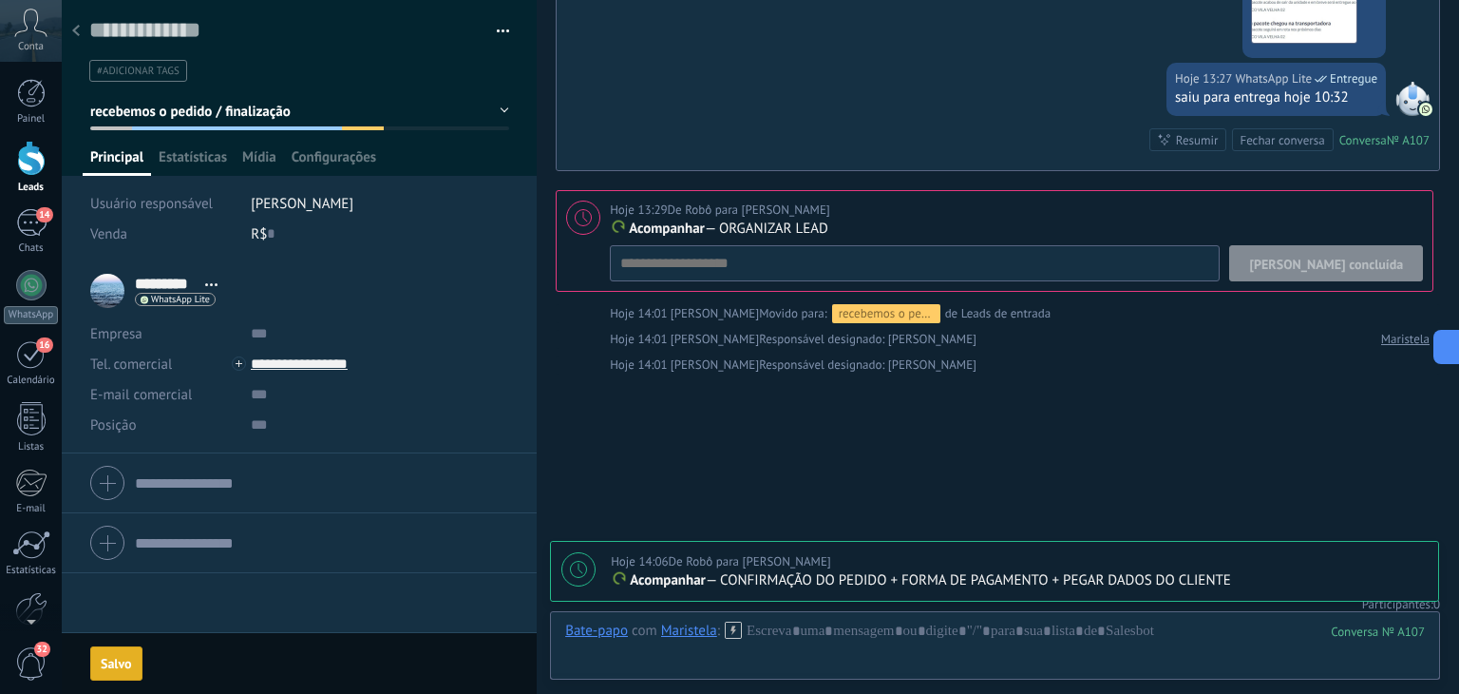
scroll to position [813, 0]
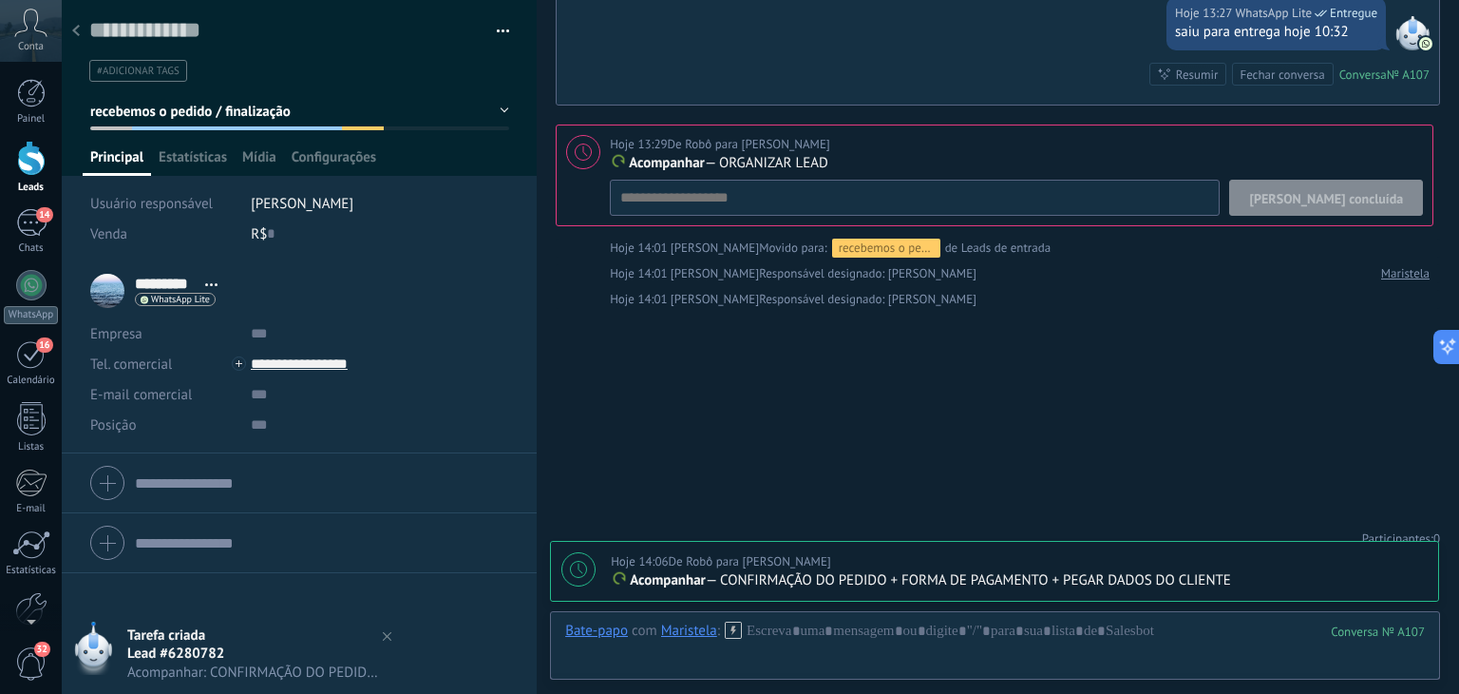
click at [1218, 544] on div "Hoje 14:06 De Robô para Lucas Hana rio Acompanhar — CONFIRMAÇÃO DO PEDIDO + FOR…" at bounding box center [994, 571] width 887 height 59
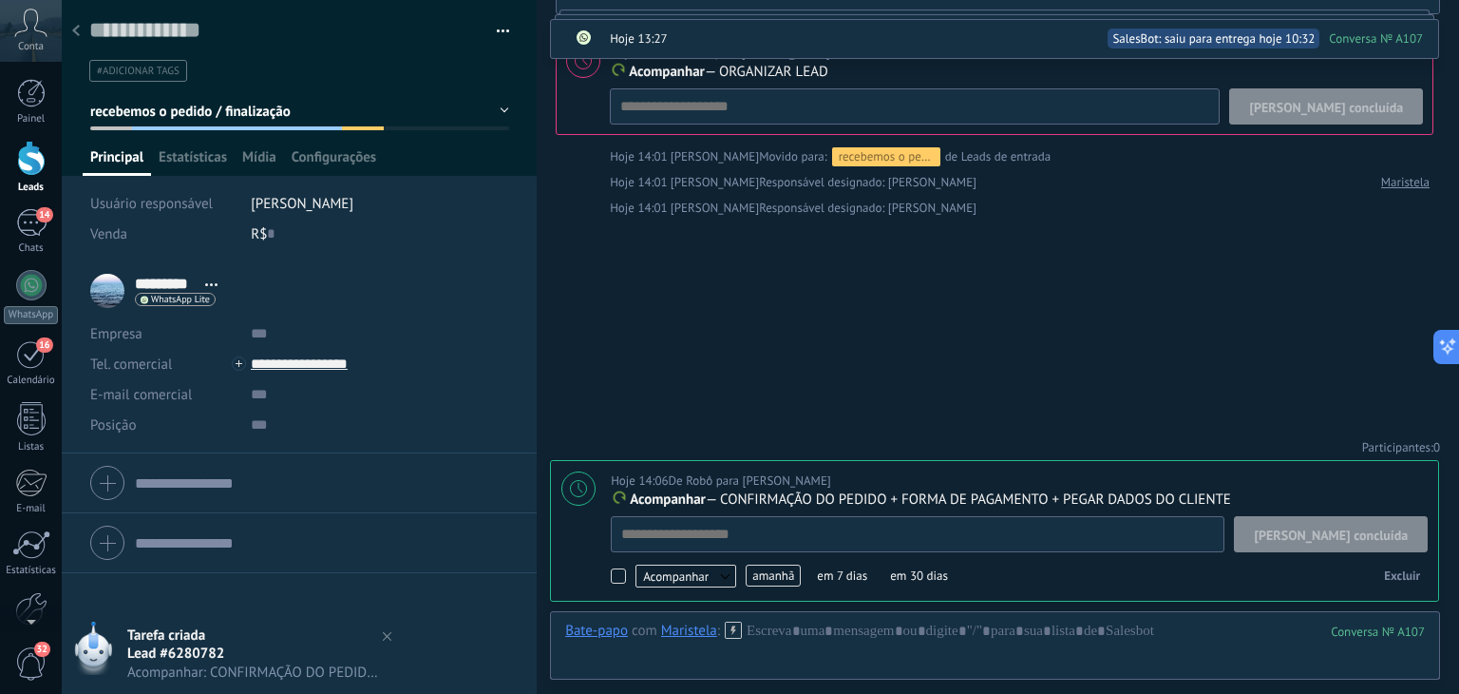
click at [1336, 538] on span "[PERSON_NAME] concluída" at bounding box center [1331, 534] width 154 height 13
type textarea "**********"
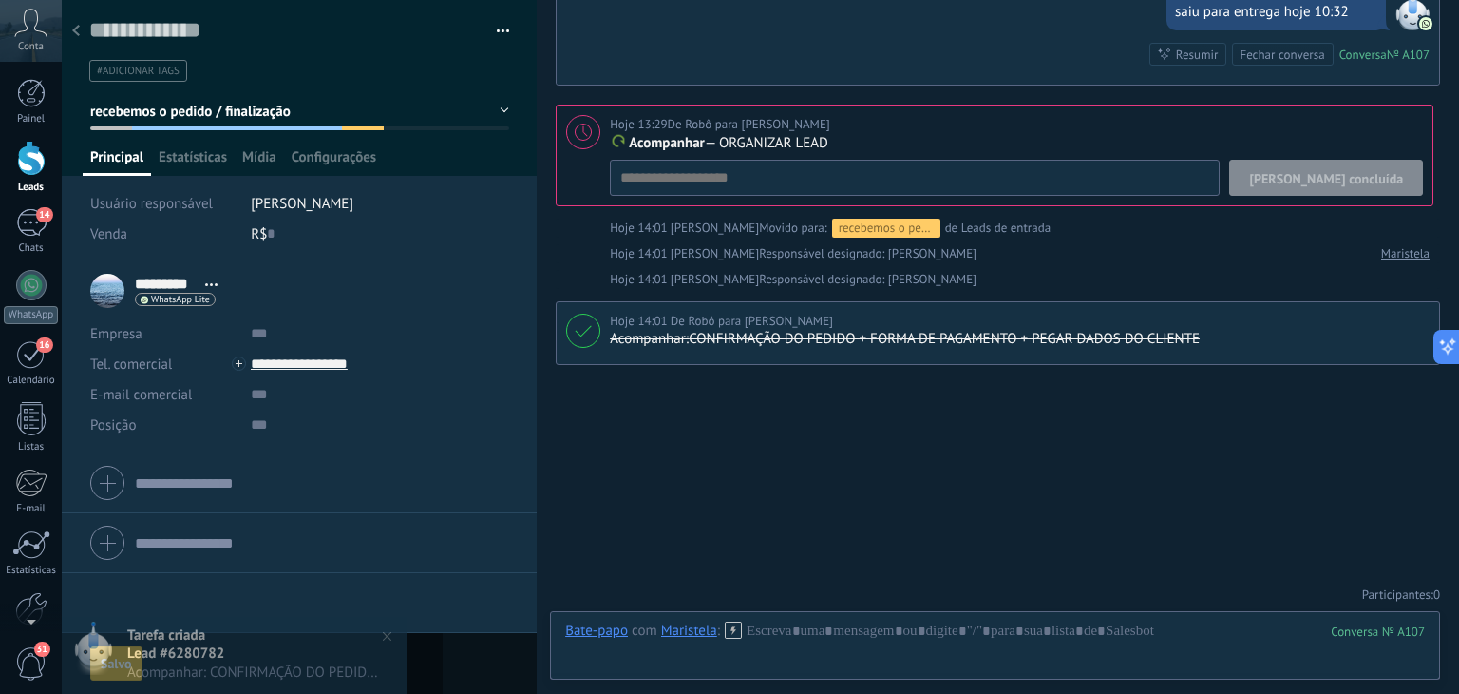
click at [235, 111] on span "recebemos o pedido / finalização" at bounding box center [190, 112] width 200 height 18
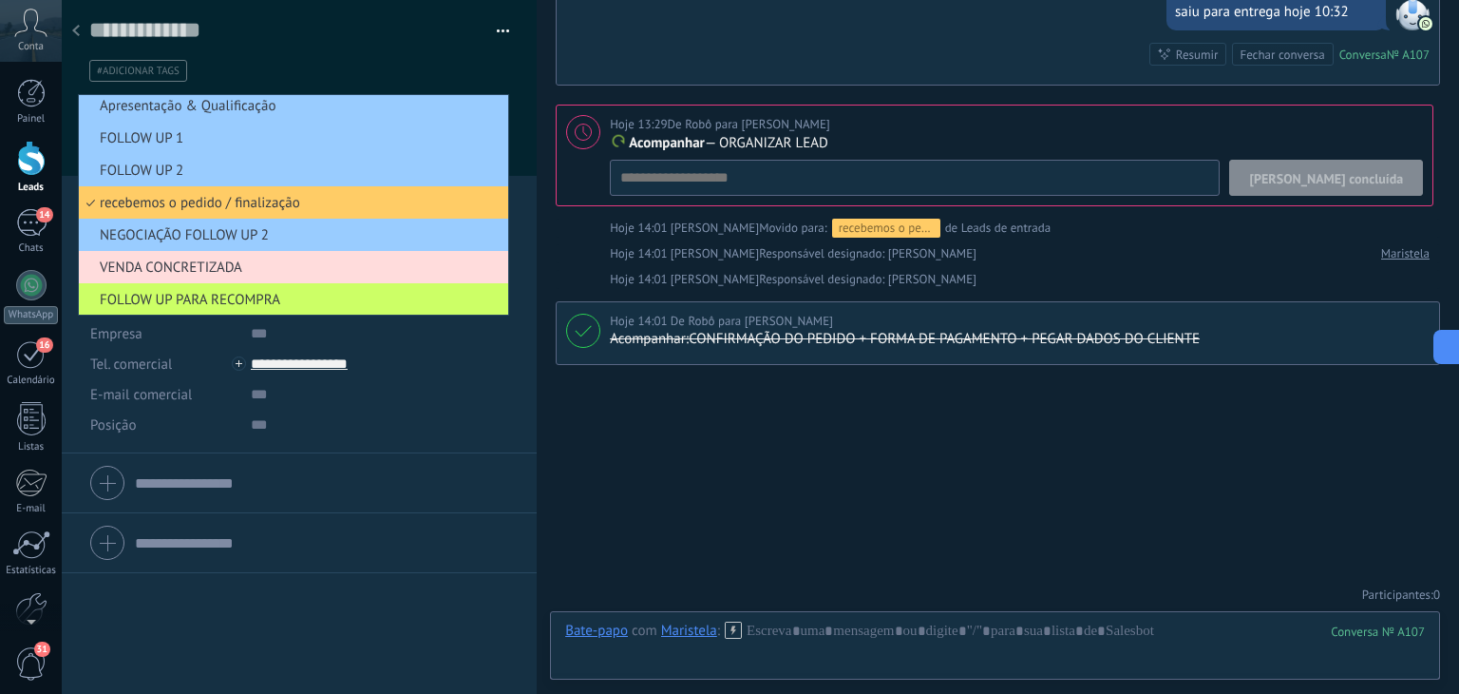
scroll to position [137, 0]
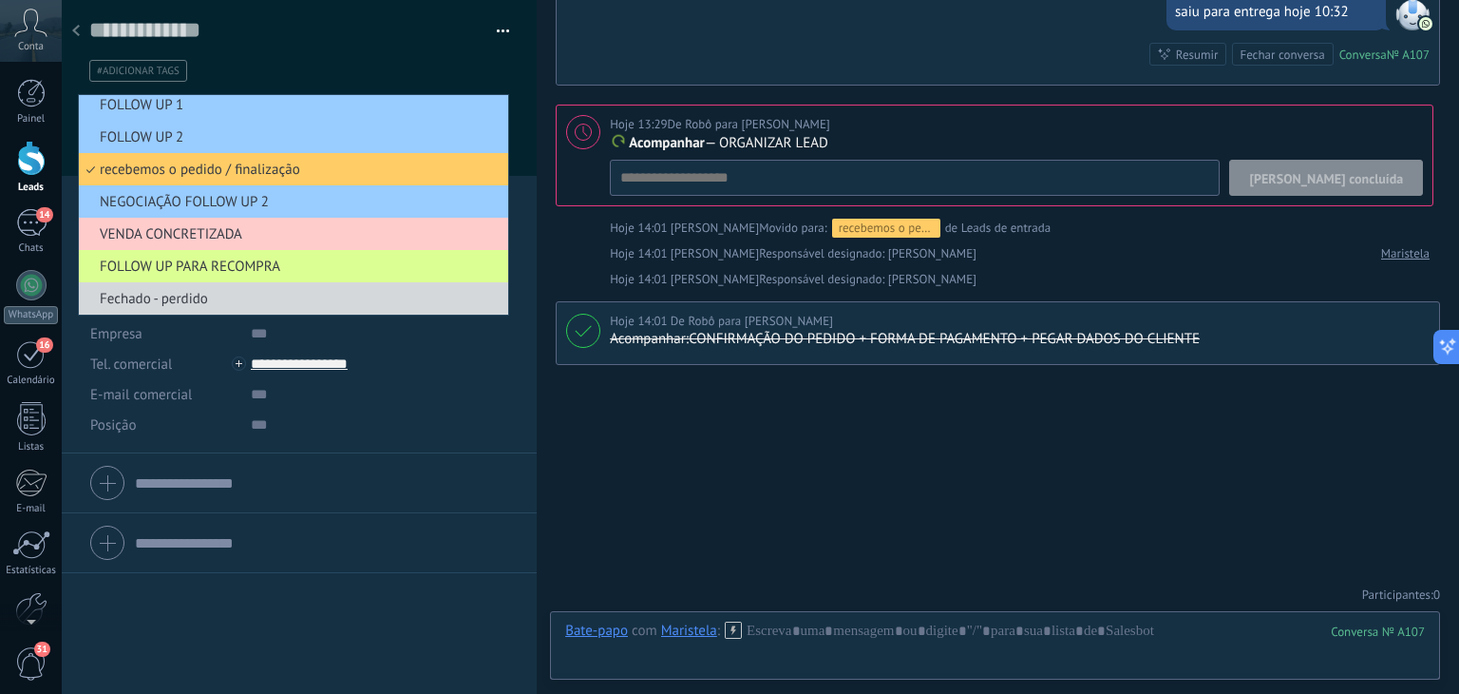
click at [205, 263] on span "FOLLOW UP PARA RECOMPRA" at bounding box center [291, 266] width 424 height 18
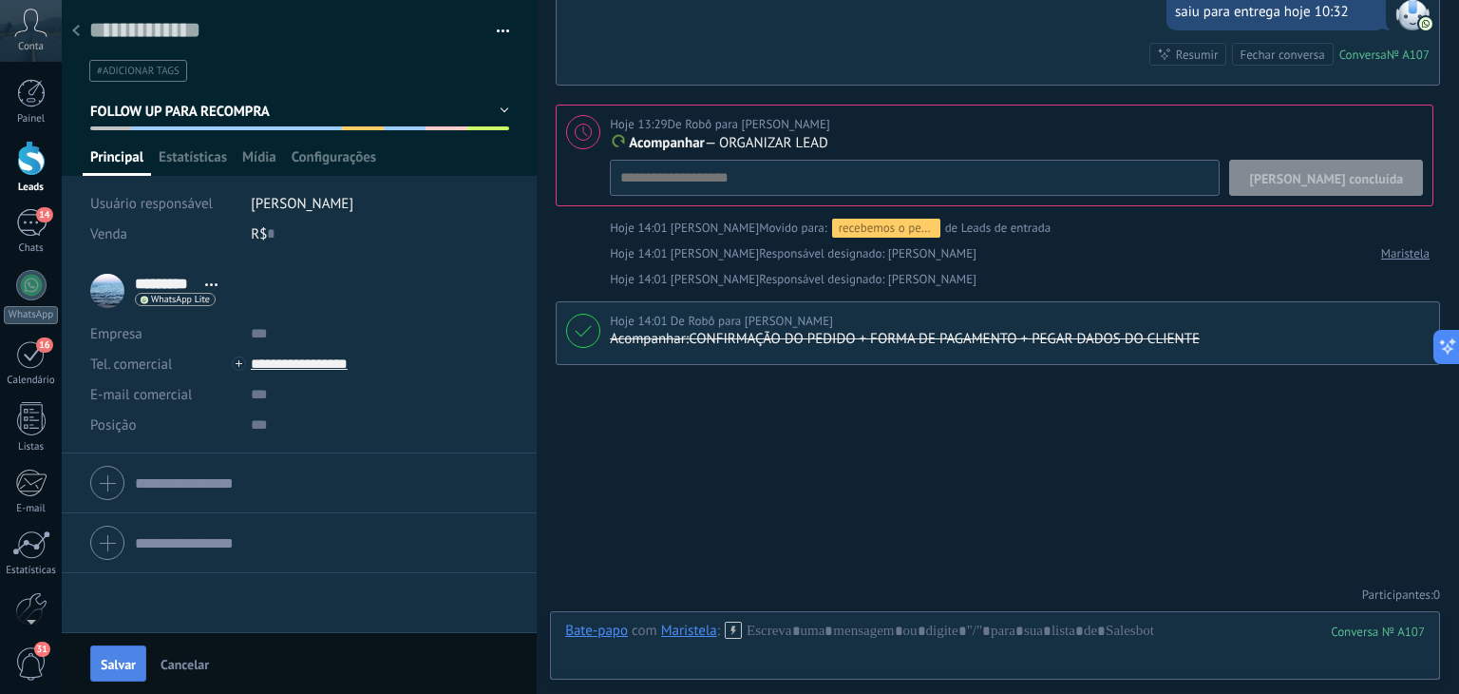
click at [120, 670] on span "Salvar" at bounding box center [118, 663] width 35 height 13
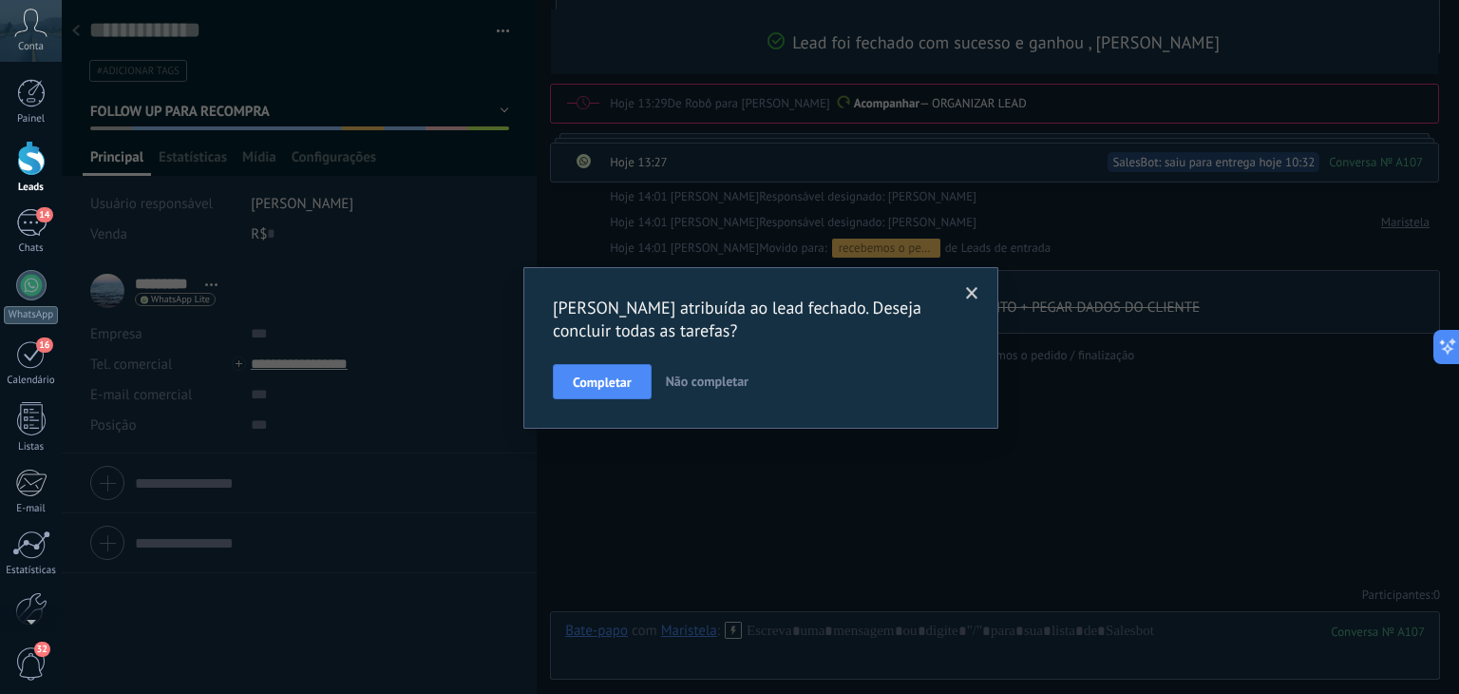
scroll to position [1009, 0]
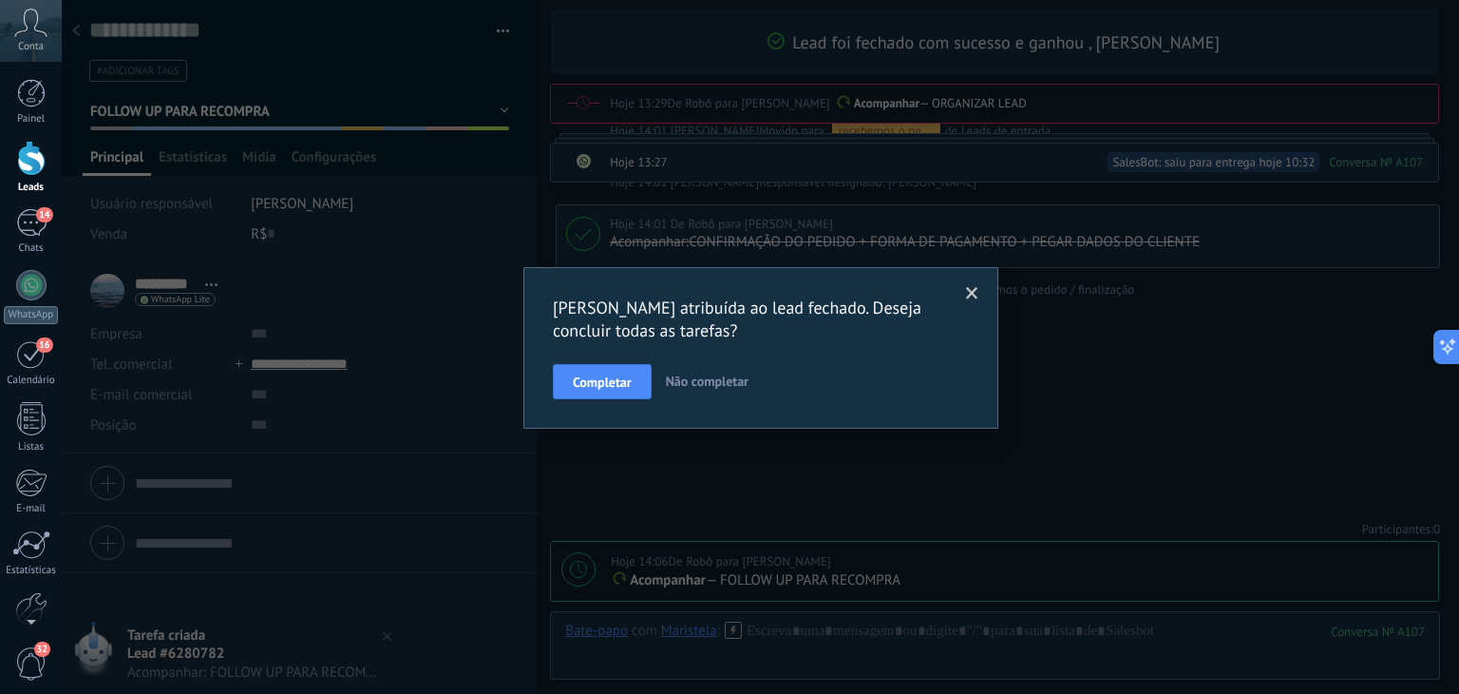
click at [975, 287] on span at bounding box center [972, 293] width 12 height 13
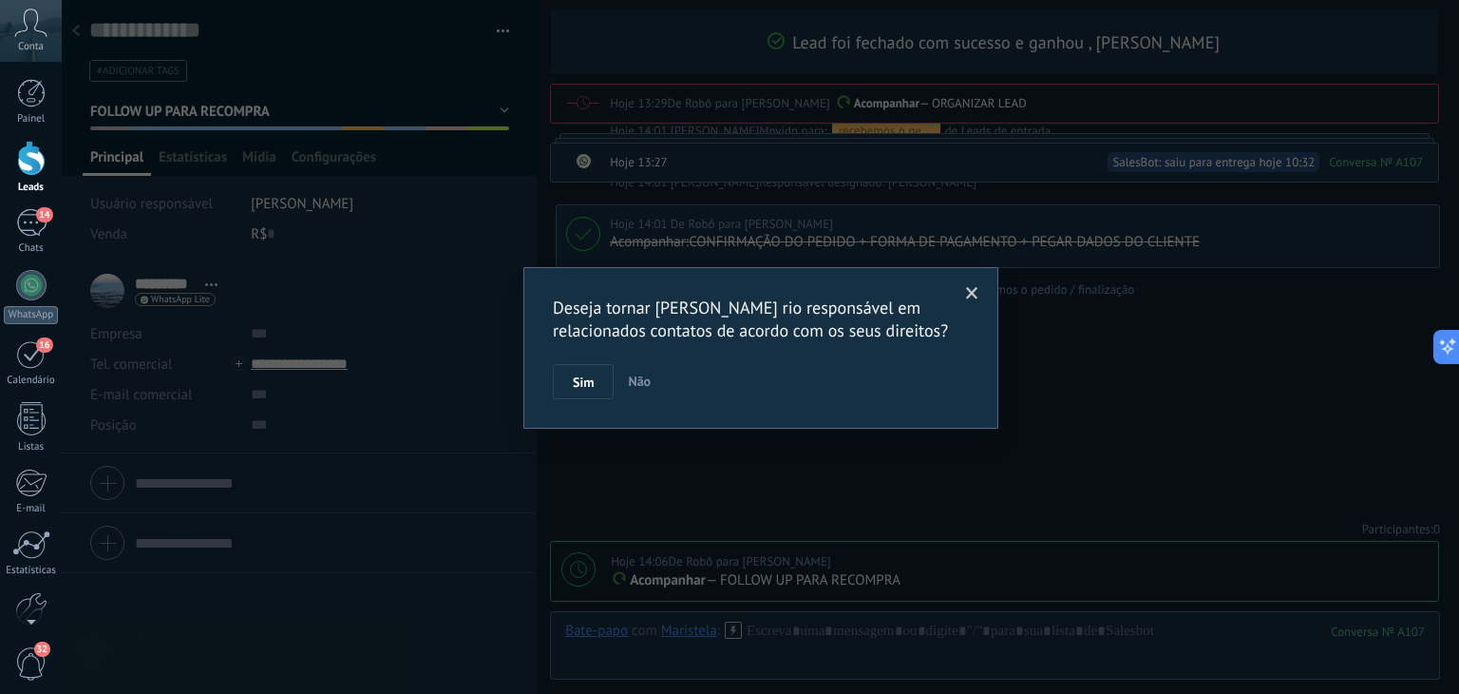
click at [650, 380] on span "Não" at bounding box center [639, 380] width 23 height 17
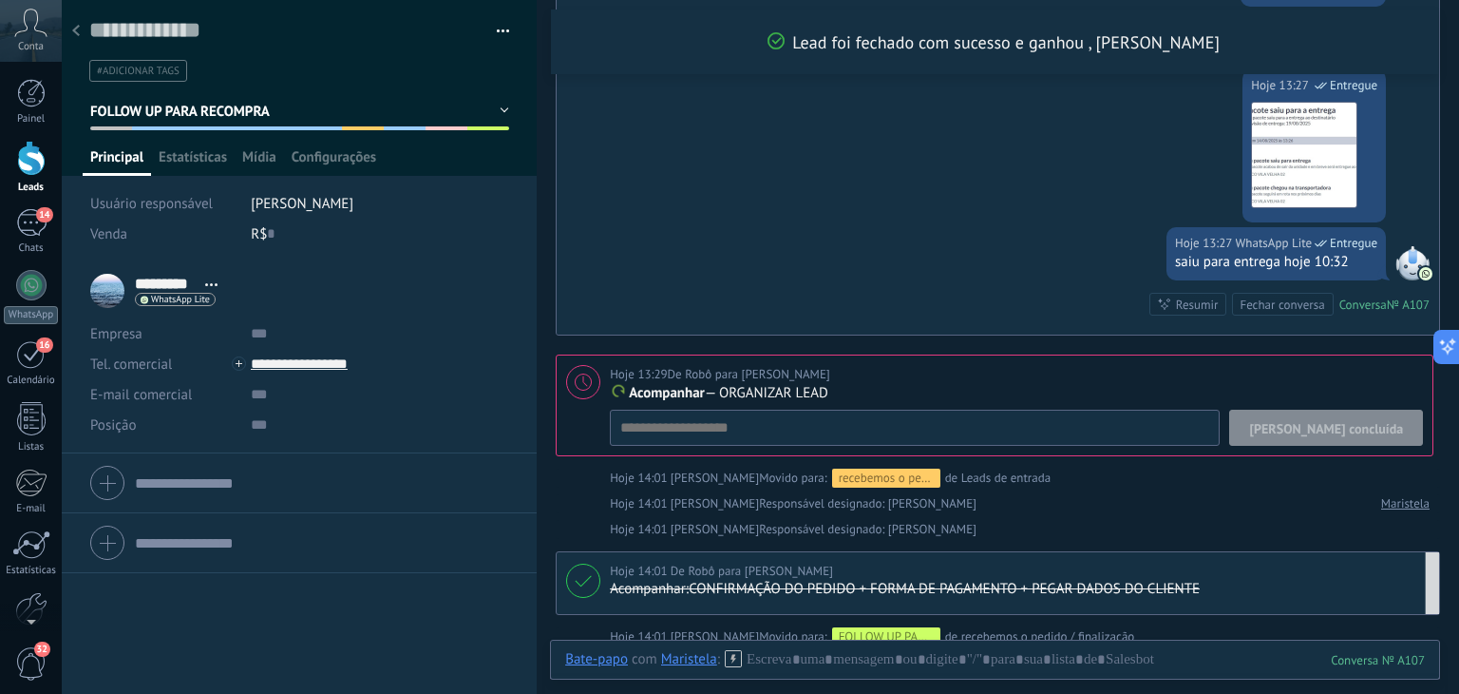
scroll to position [629, 0]
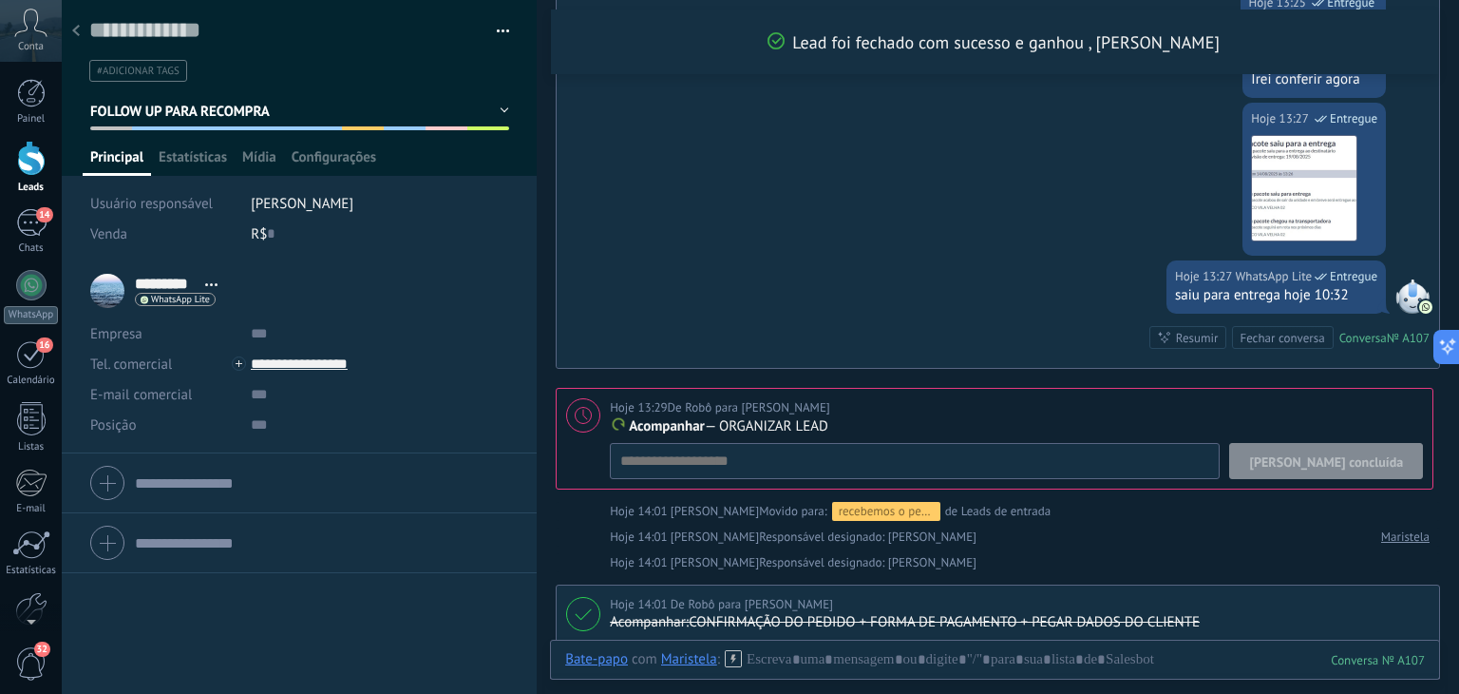
click at [1344, 455] on span "[PERSON_NAME] concluída" at bounding box center [1326, 461] width 154 height 13
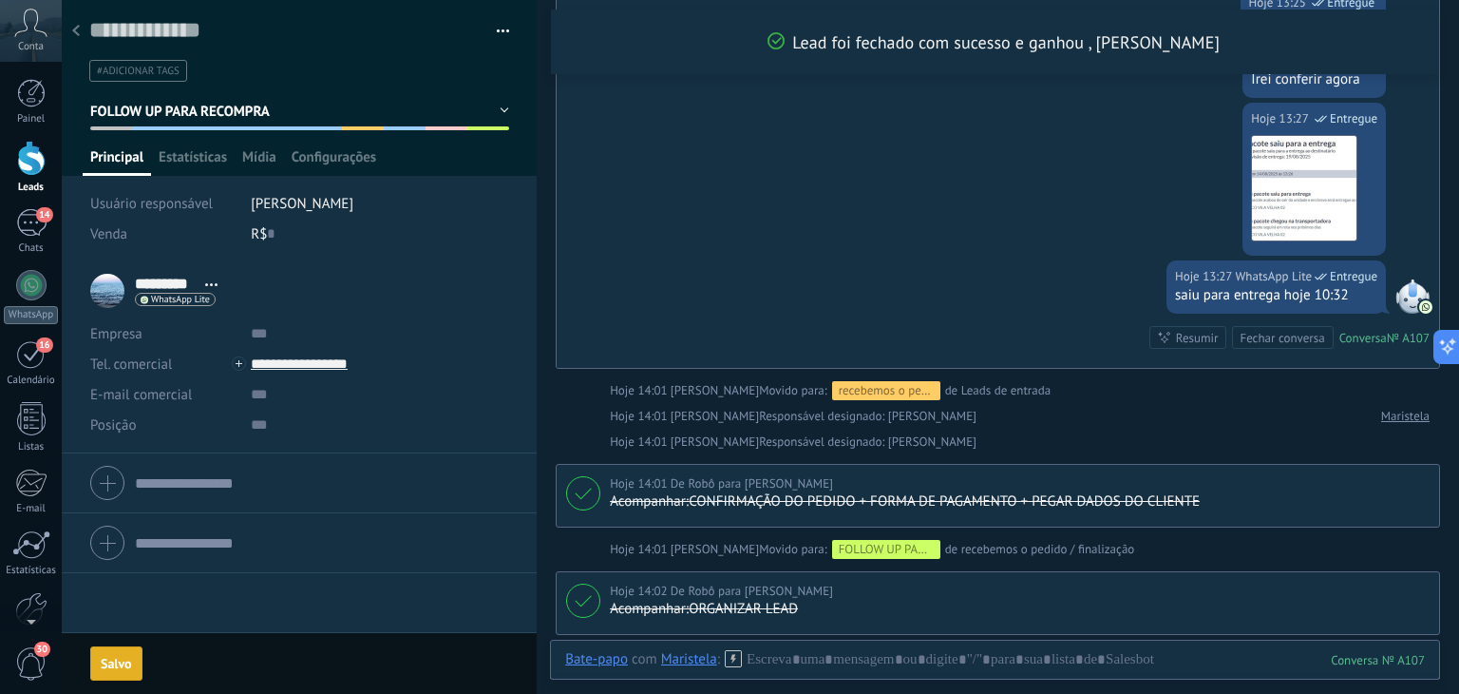
click at [204, 105] on span "FOLLOW UP PARA RECOMPRA" at bounding box center [180, 112] width 181 height 18
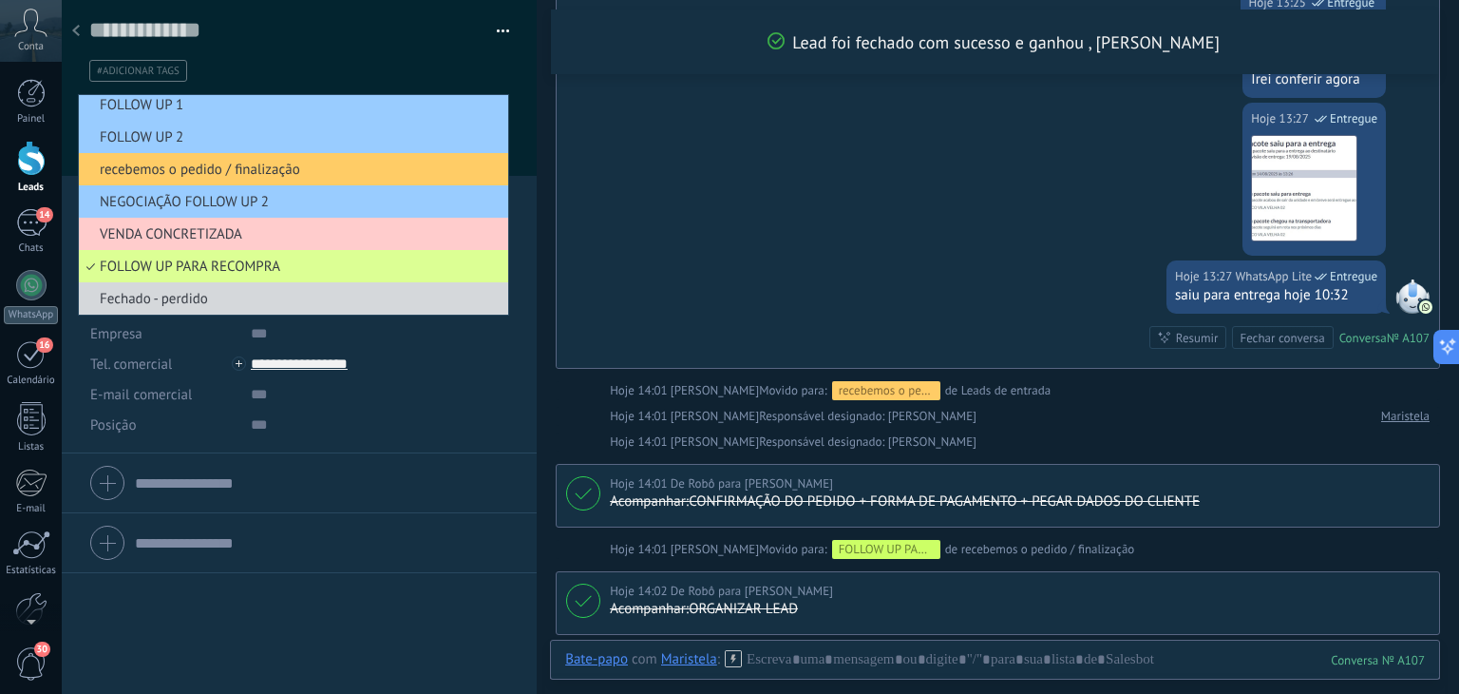
click at [225, 269] on span "FOLLOW UP PARA RECOMPRA" at bounding box center [291, 266] width 424 height 18
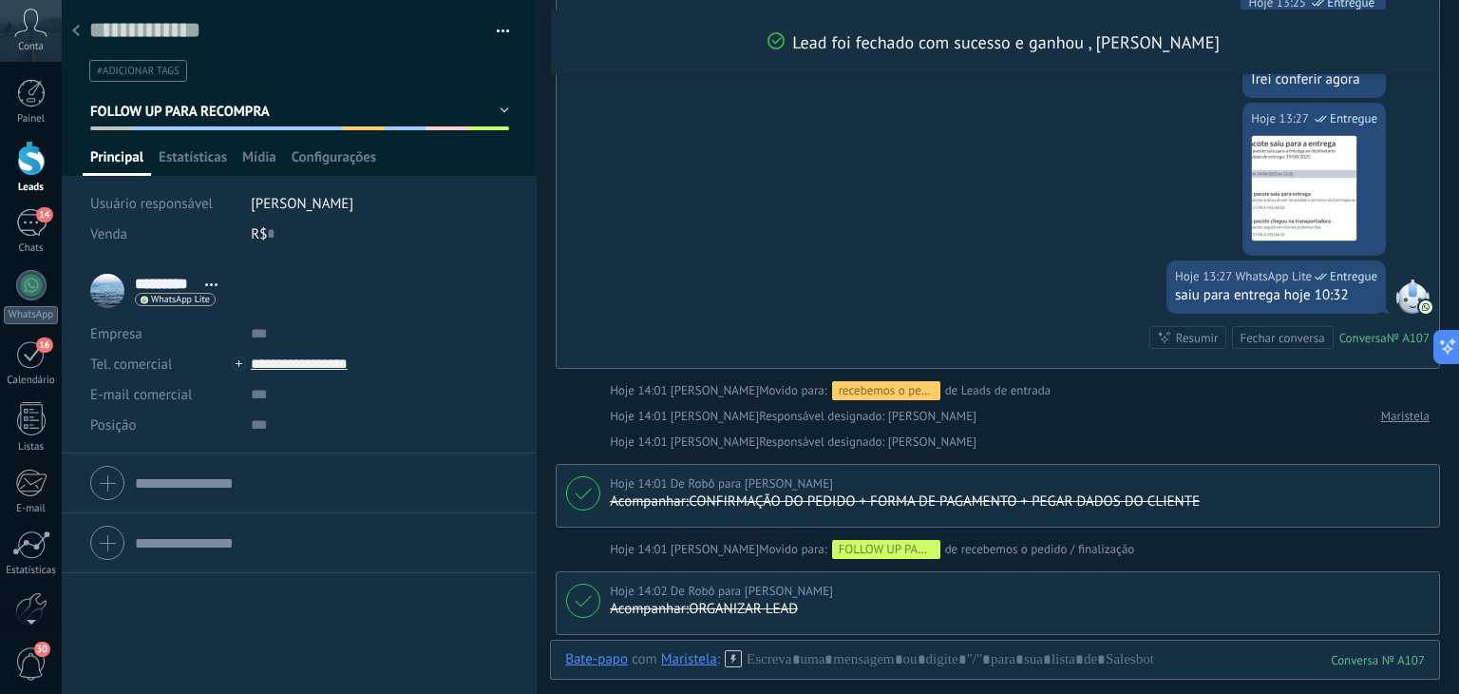
click at [229, 116] on span "FOLLOW UP PARA RECOMPRA" at bounding box center [180, 112] width 181 height 18
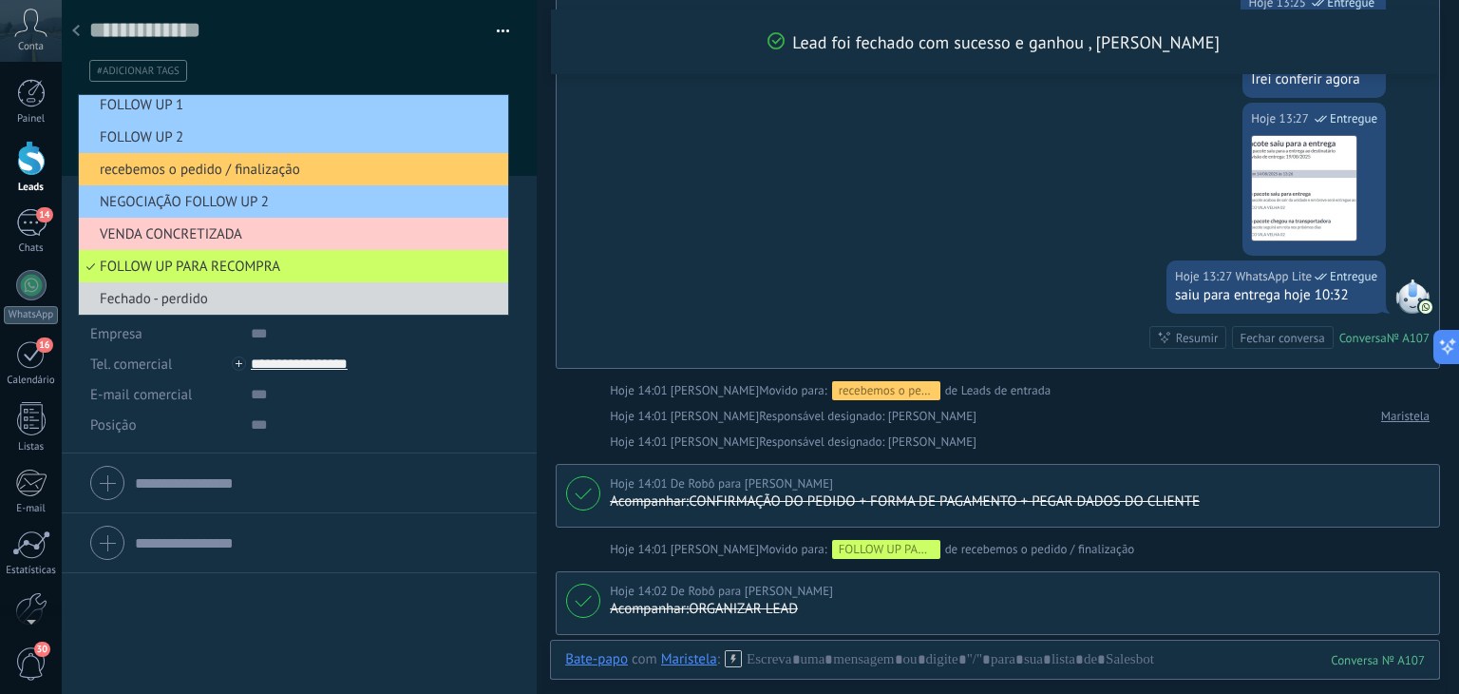
click at [223, 237] on span "VENDA CONCRETIZADA" at bounding box center [291, 234] width 424 height 18
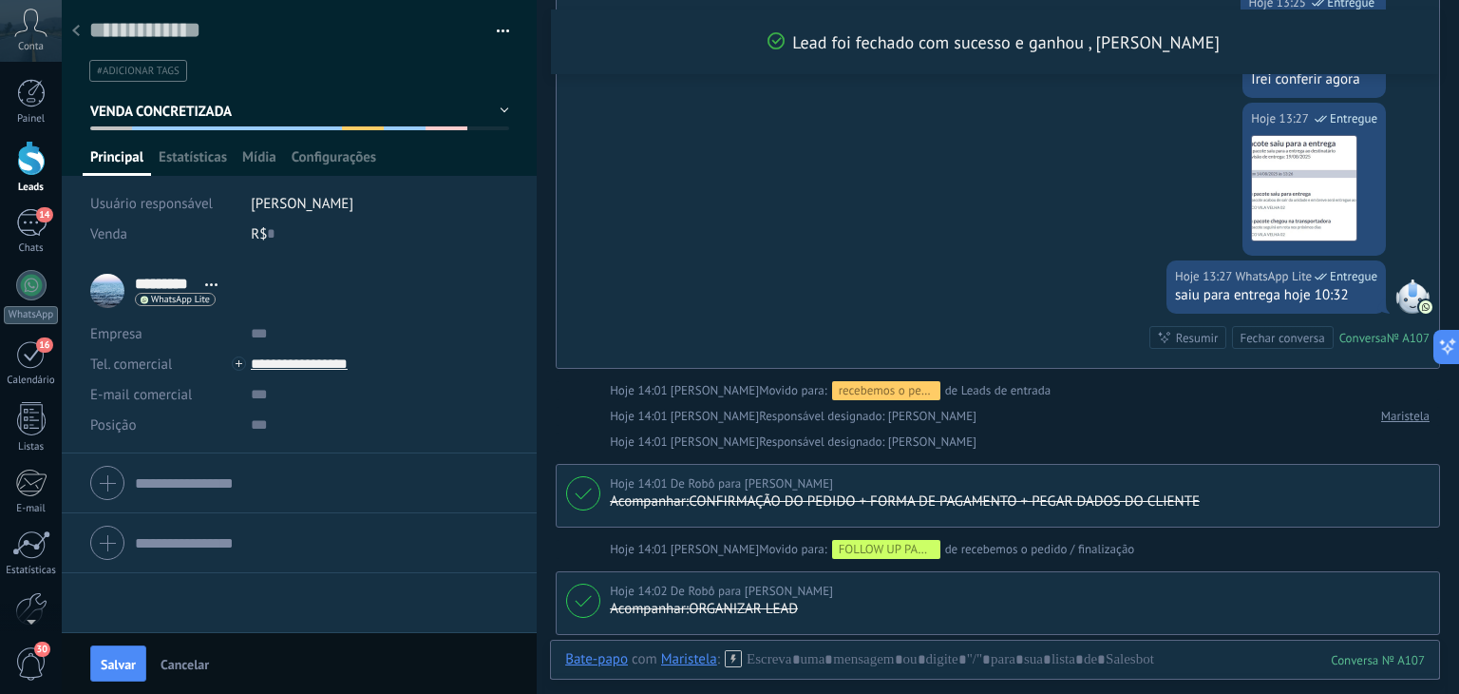
click at [249, 107] on button "VENDA CONCRETIZADA" at bounding box center [299, 111] width 419 height 34
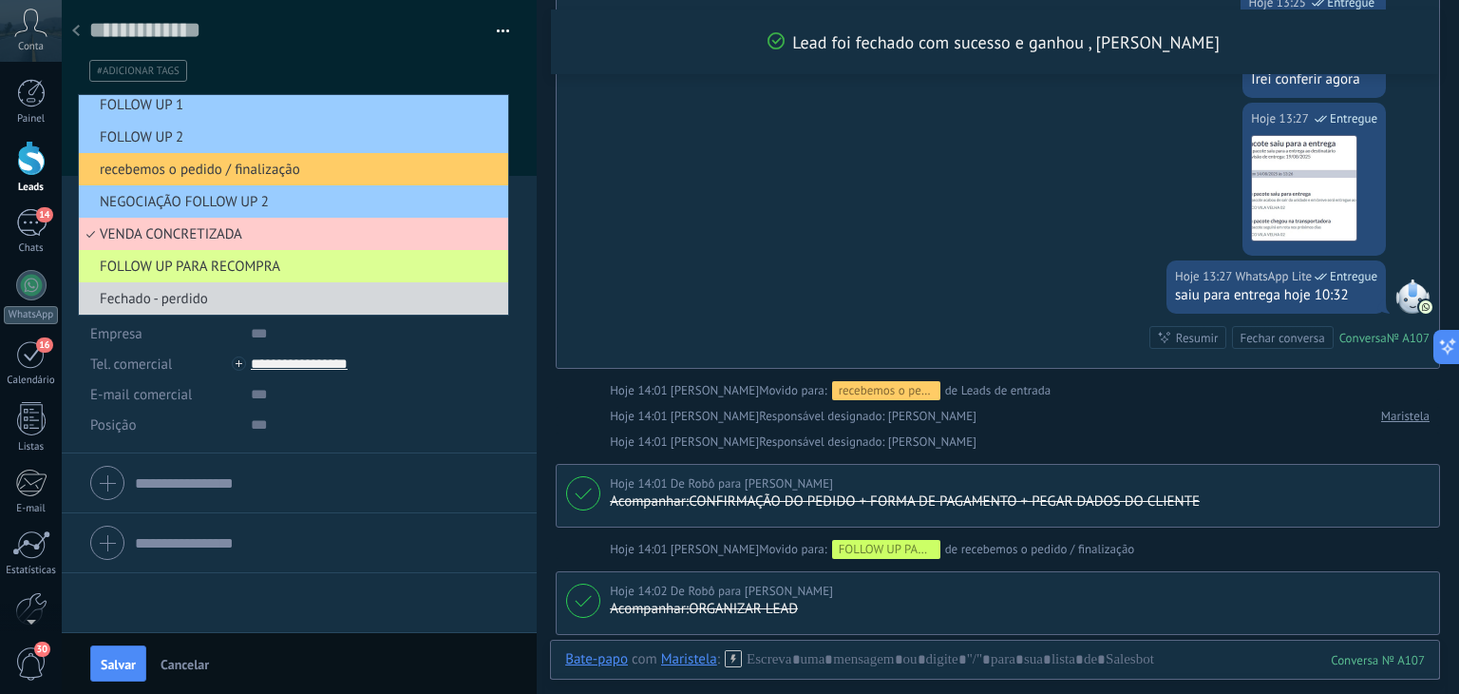
click at [205, 258] on span "FOLLOW UP PARA RECOMPRA" at bounding box center [291, 266] width 424 height 18
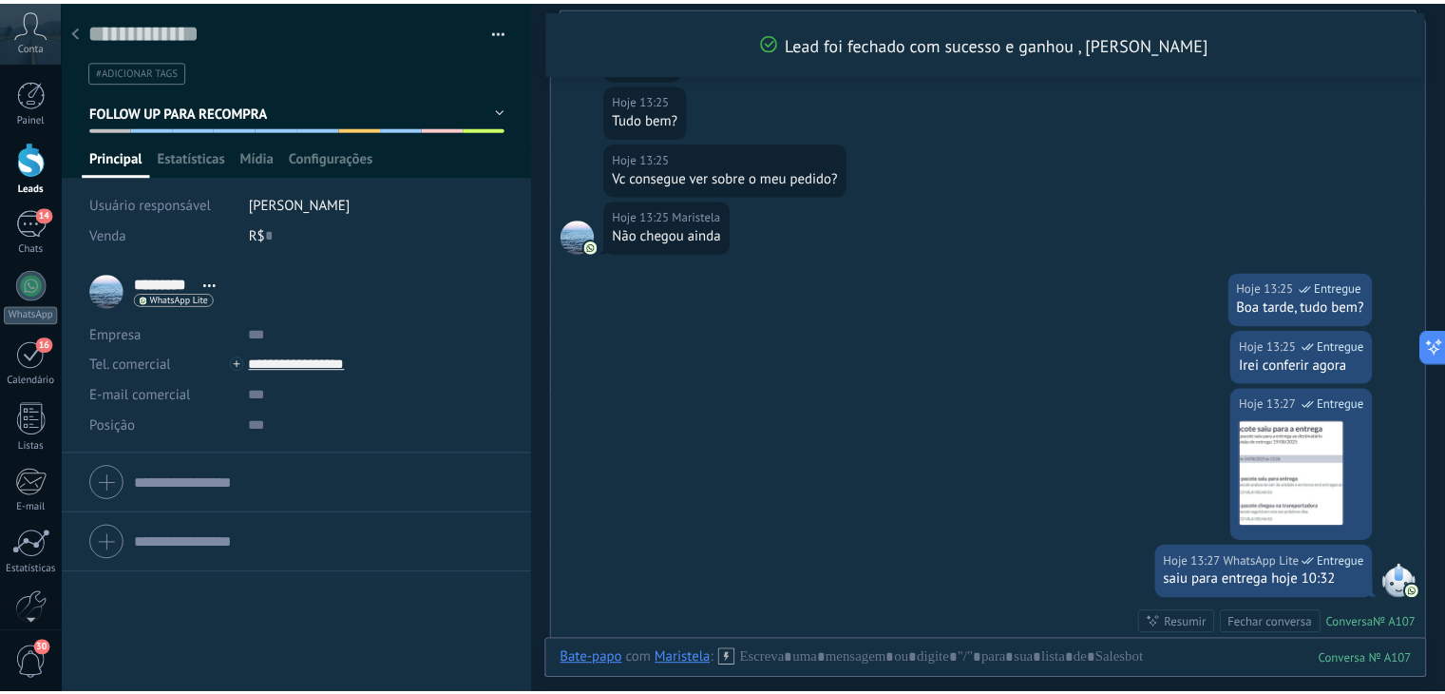
scroll to position [0, 0]
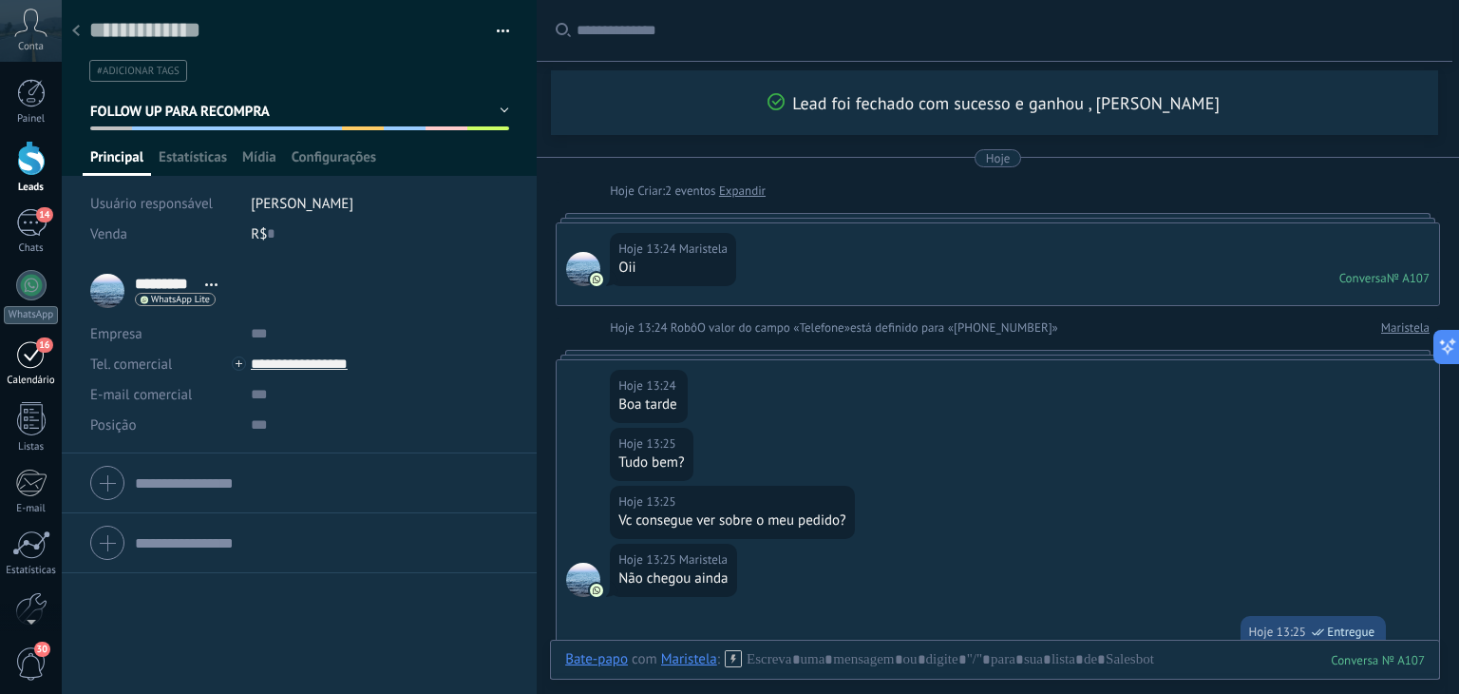
click at [33, 360] on div "16" at bounding box center [31, 353] width 30 height 29
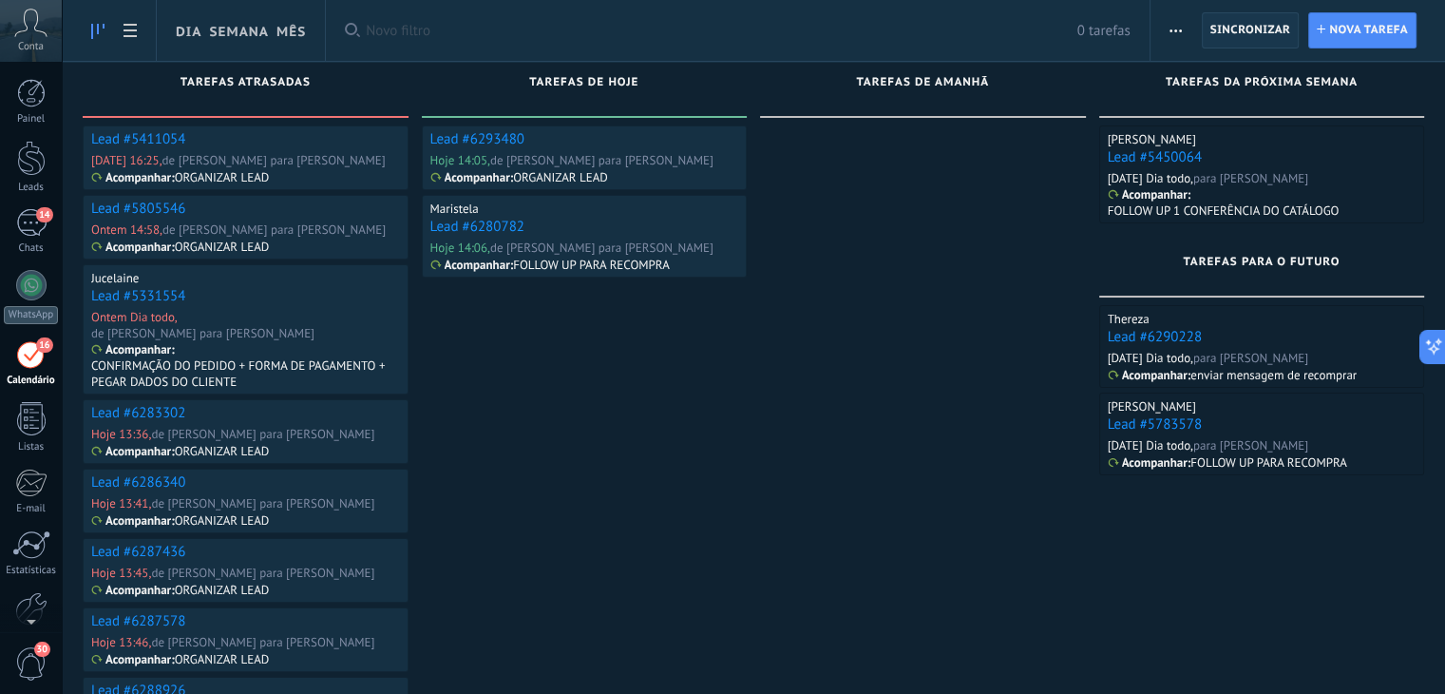
click at [1257, 31] on span "Sincronizar" at bounding box center [1250, 30] width 81 height 11
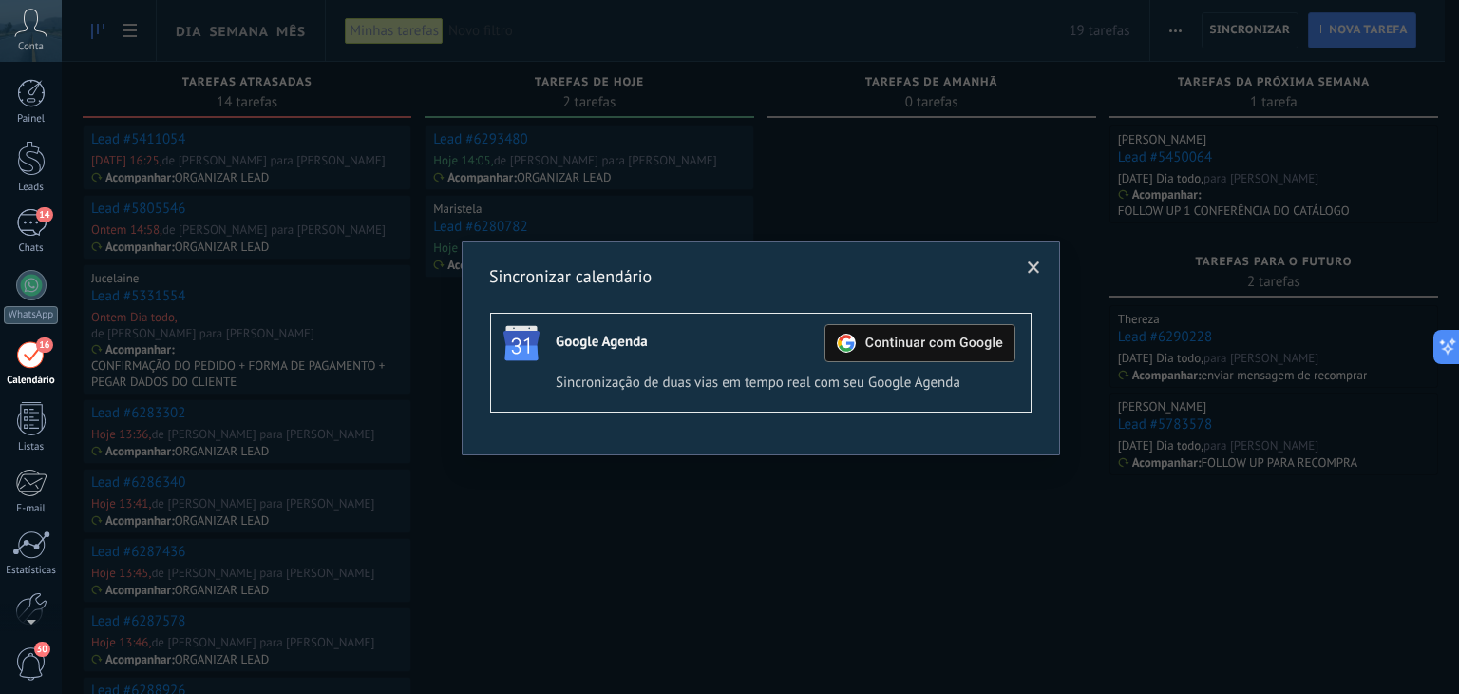
click at [1030, 267] on span at bounding box center [1034, 267] width 12 height 13
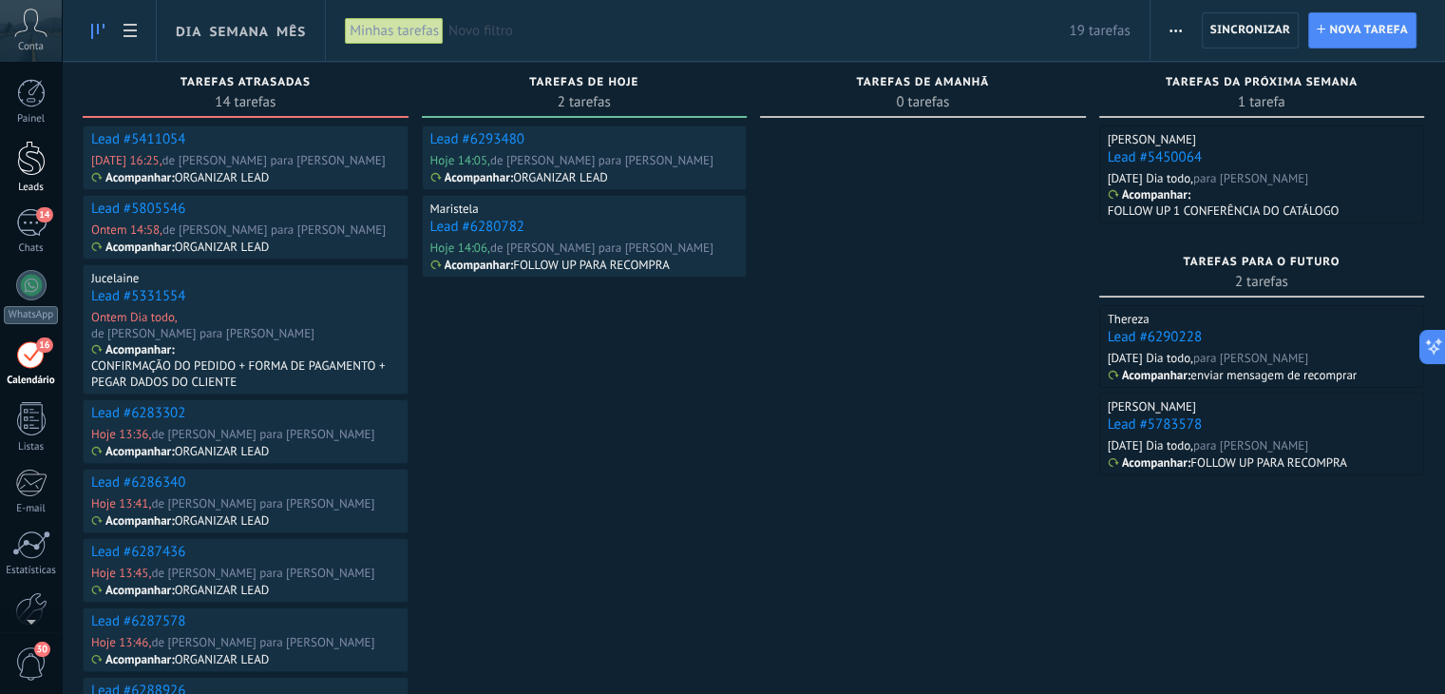
click at [18, 164] on div at bounding box center [31, 158] width 29 height 35
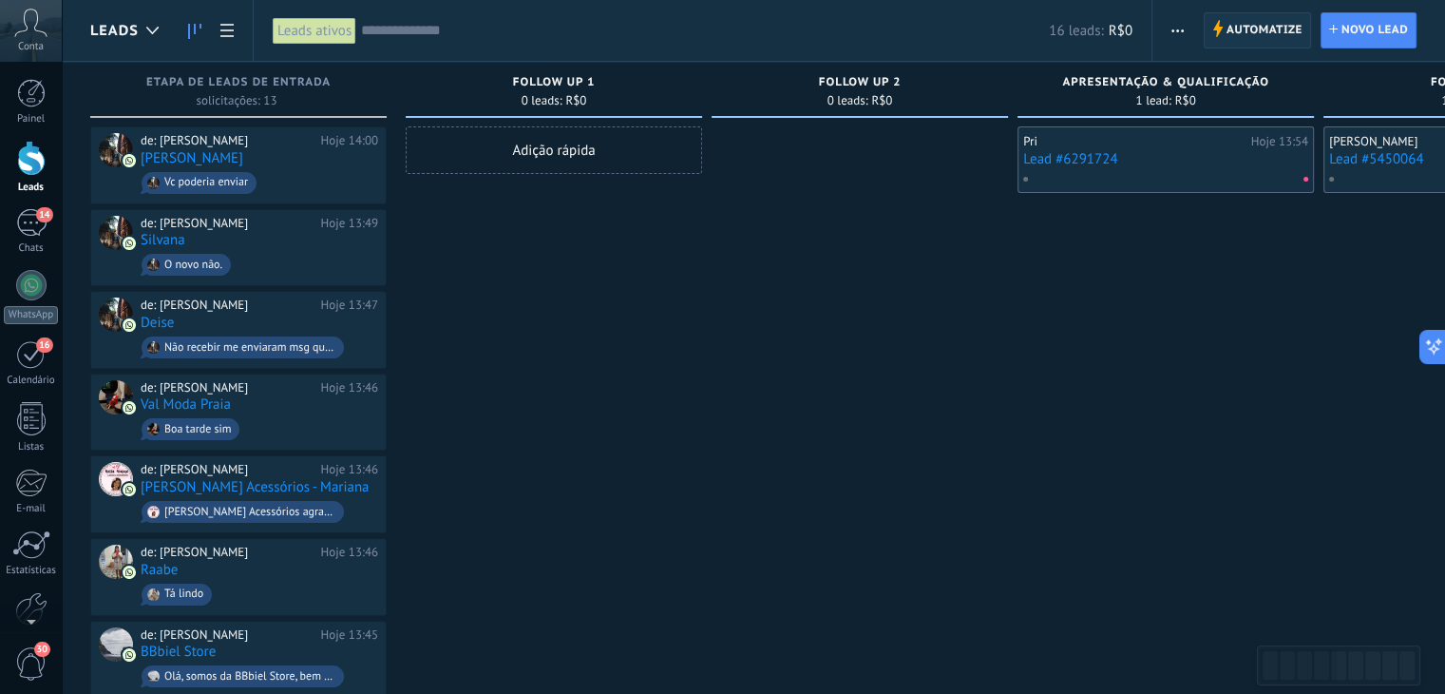
click at [1247, 31] on span "Automatize" at bounding box center [1265, 30] width 76 height 34
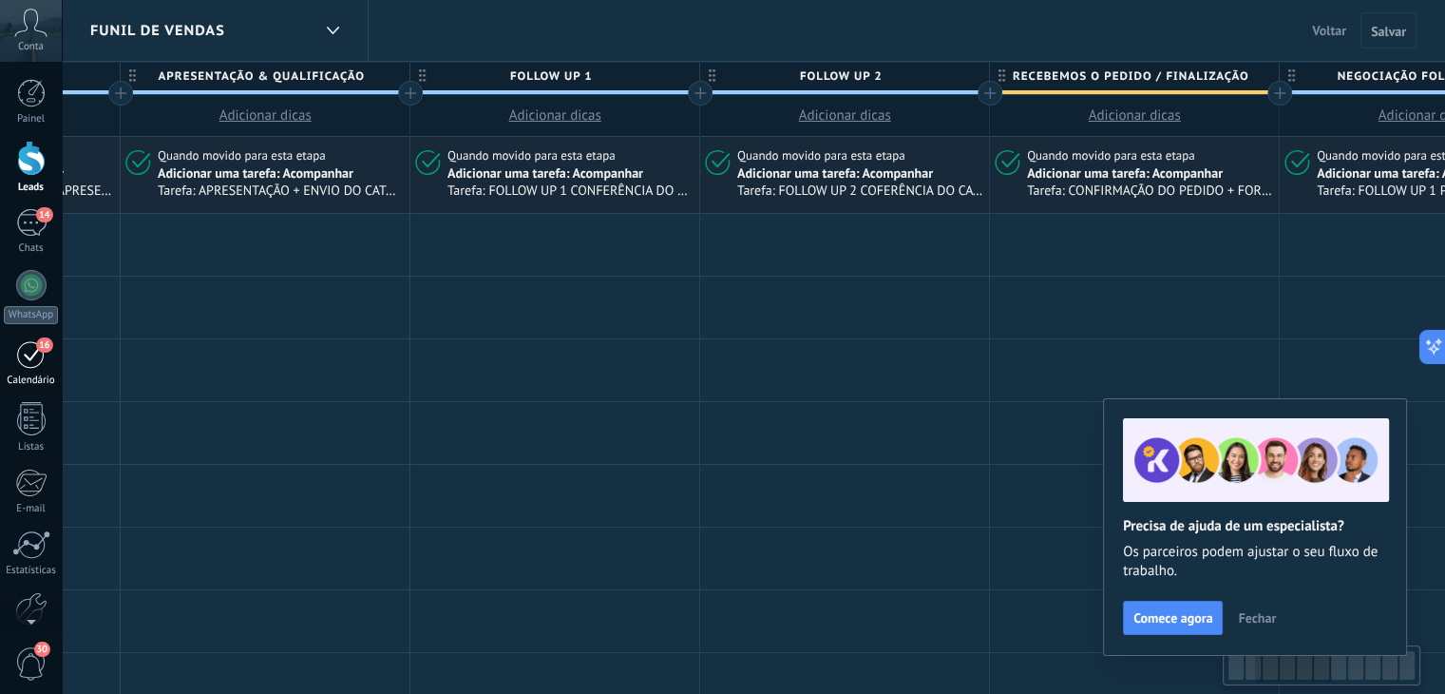
drag, startPoint x: 1288, startPoint y: 346, endPoint x: 0, endPoint y: 373, distance: 1288.7
click at [0, 364] on body ".abccls-1,.abccls-2{fill-rule:evenodd}.abccls-2{fill:#fff} .abfcls-1{fill:none}…" at bounding box center [722, 347] width 1445 height 694
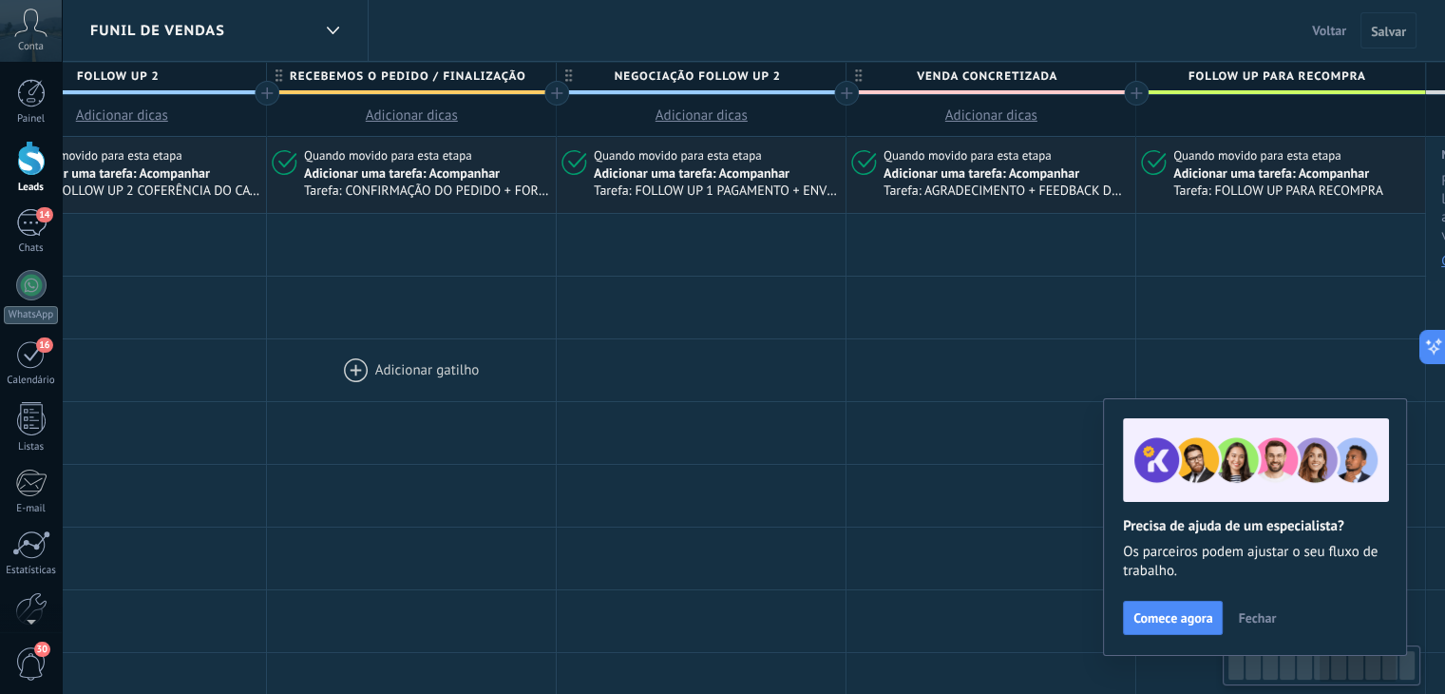
drag, startPoint x: 971, startPoint y: 335, endPoint x: 348, endPoint y: 392, distance: 625.9
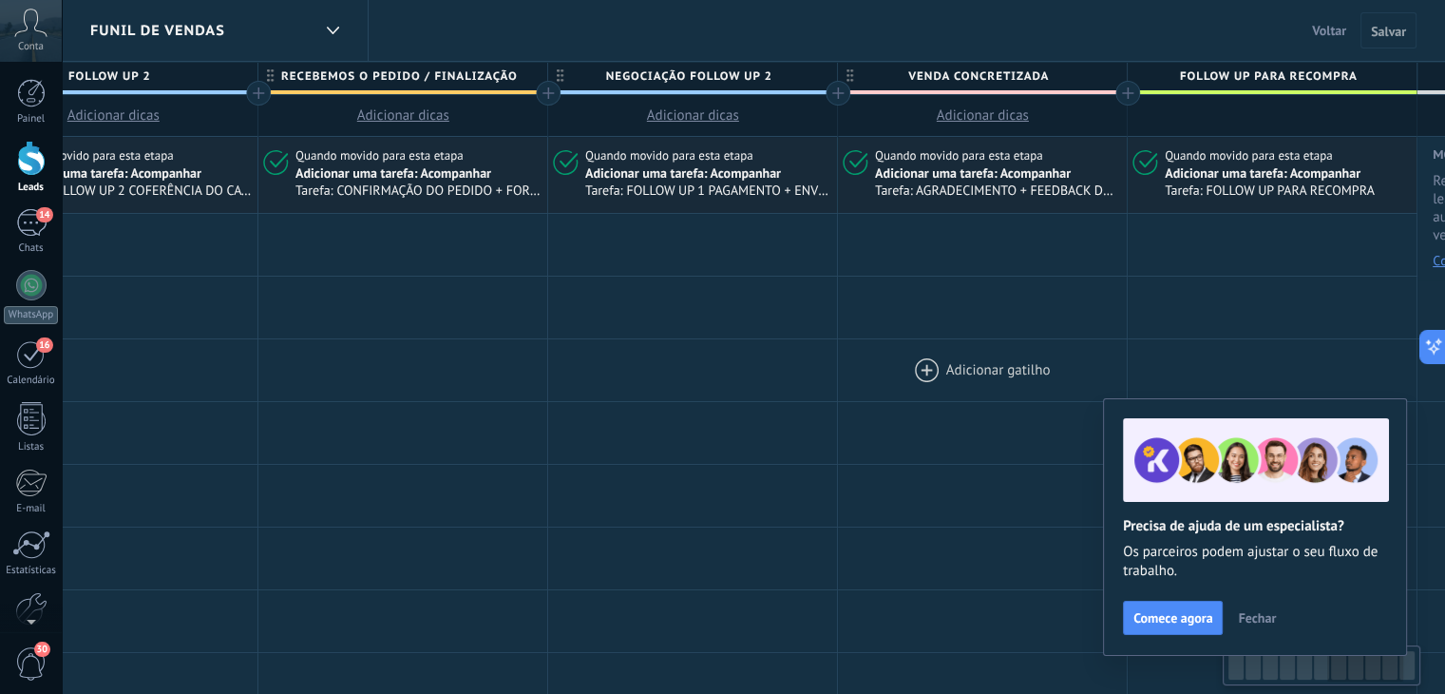
scroll to position [0, 2109]
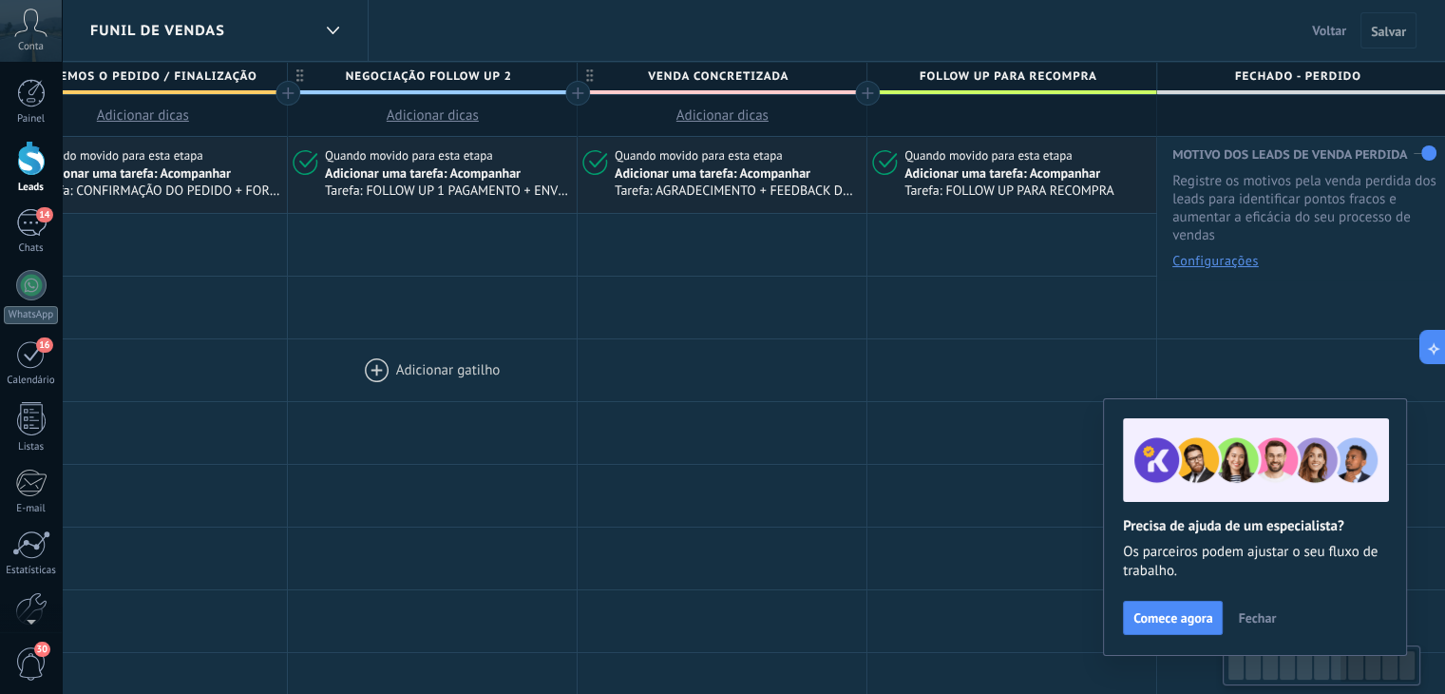
drag, startPoint x: 1059, startPoint y: 345, endPoint x: 555, endPoint y: 397, distance: 507.2
click at [1039, 145] on div "Quando movido para esta etapa Adicionar uma tarefa: Acompanhar Tarefa: FOLLOW U…" at bounding box center [1011, 175] width 289 height 76
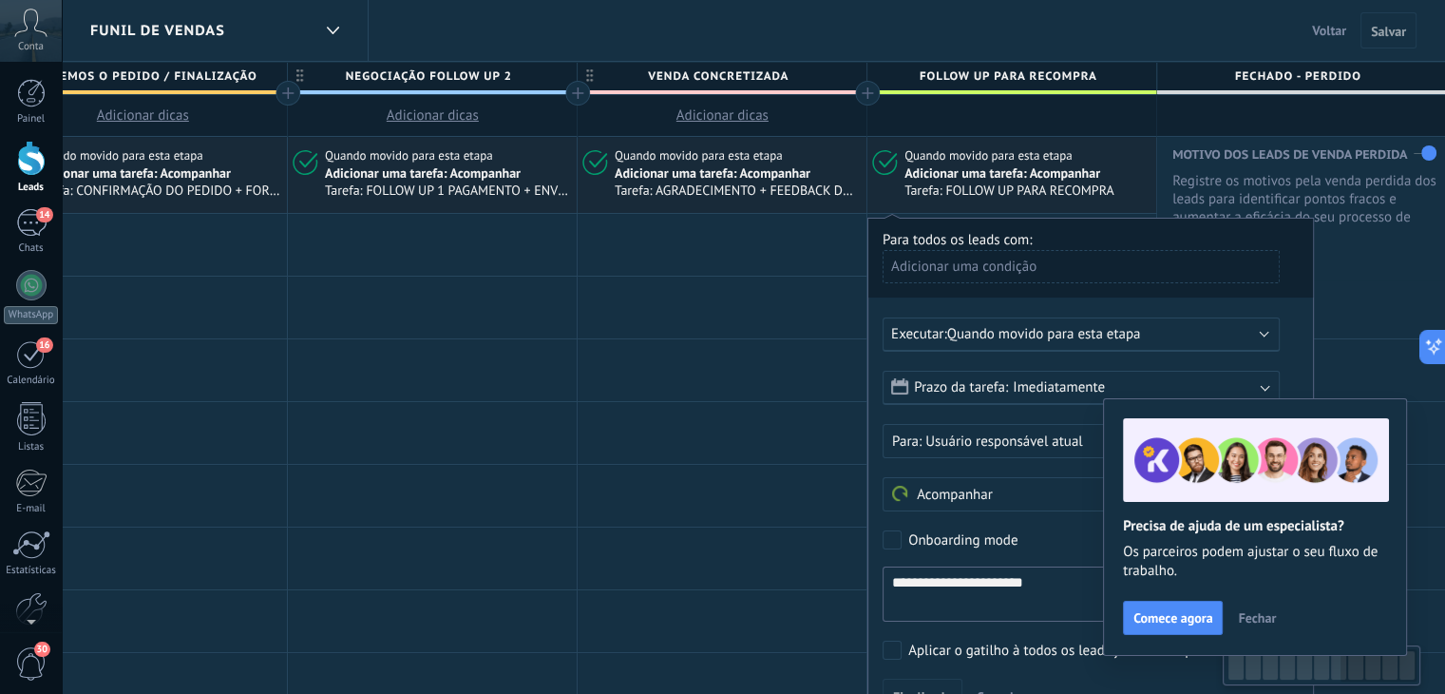
click at [1255, 619] on span "Fechar" at bounding box center [1257, 617] width 38 height 13
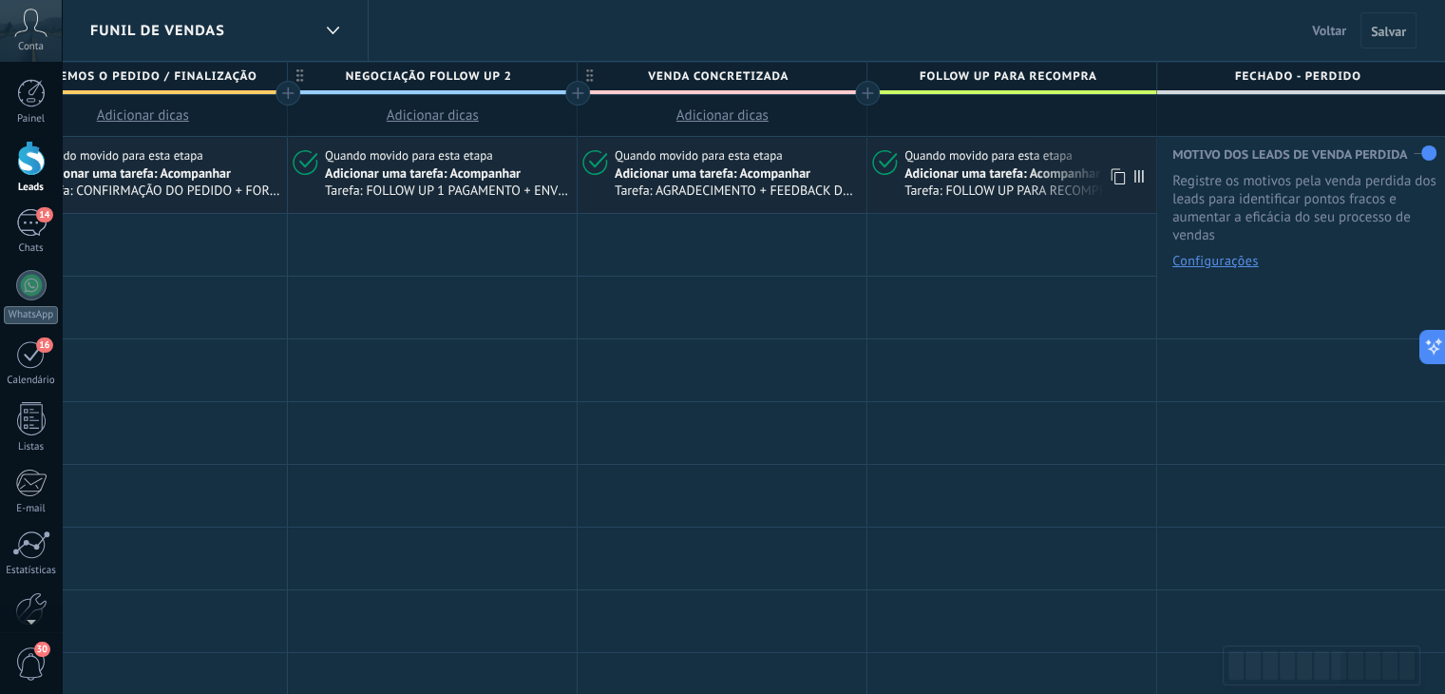
click at [1037, 153] on span "Quando movido para esta etapa" at bounding box center [990, 155] width 171 height 17
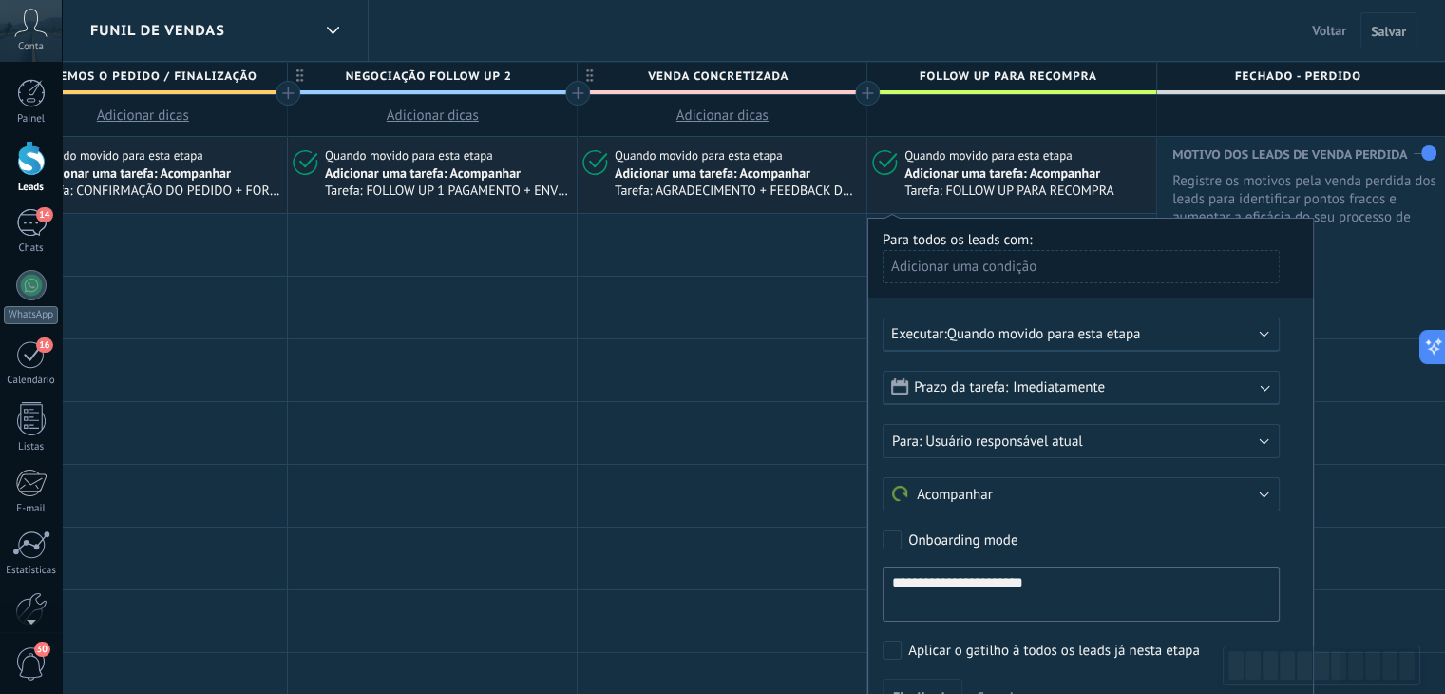
click at [1101, 385] on span "Imediatamente" at bounding box center [1059, 387] width 92 height 18
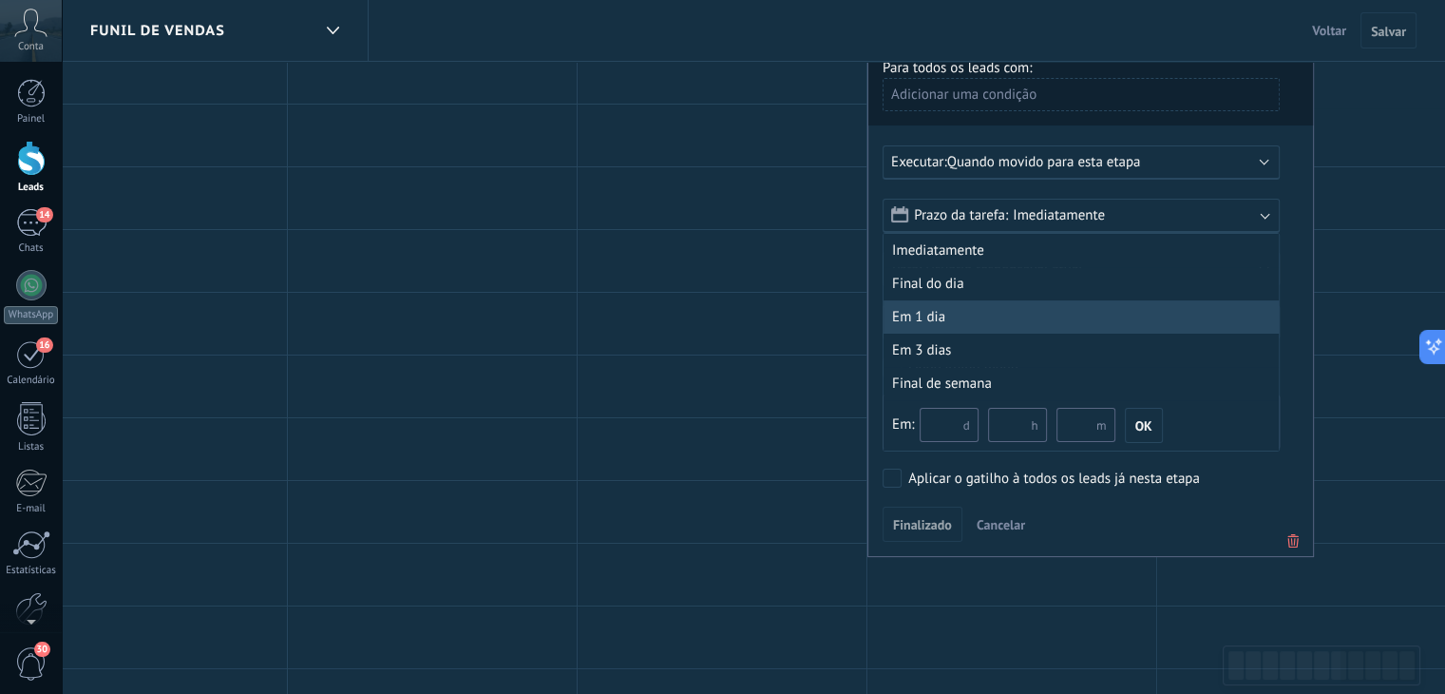
scroll to position [190, 0]
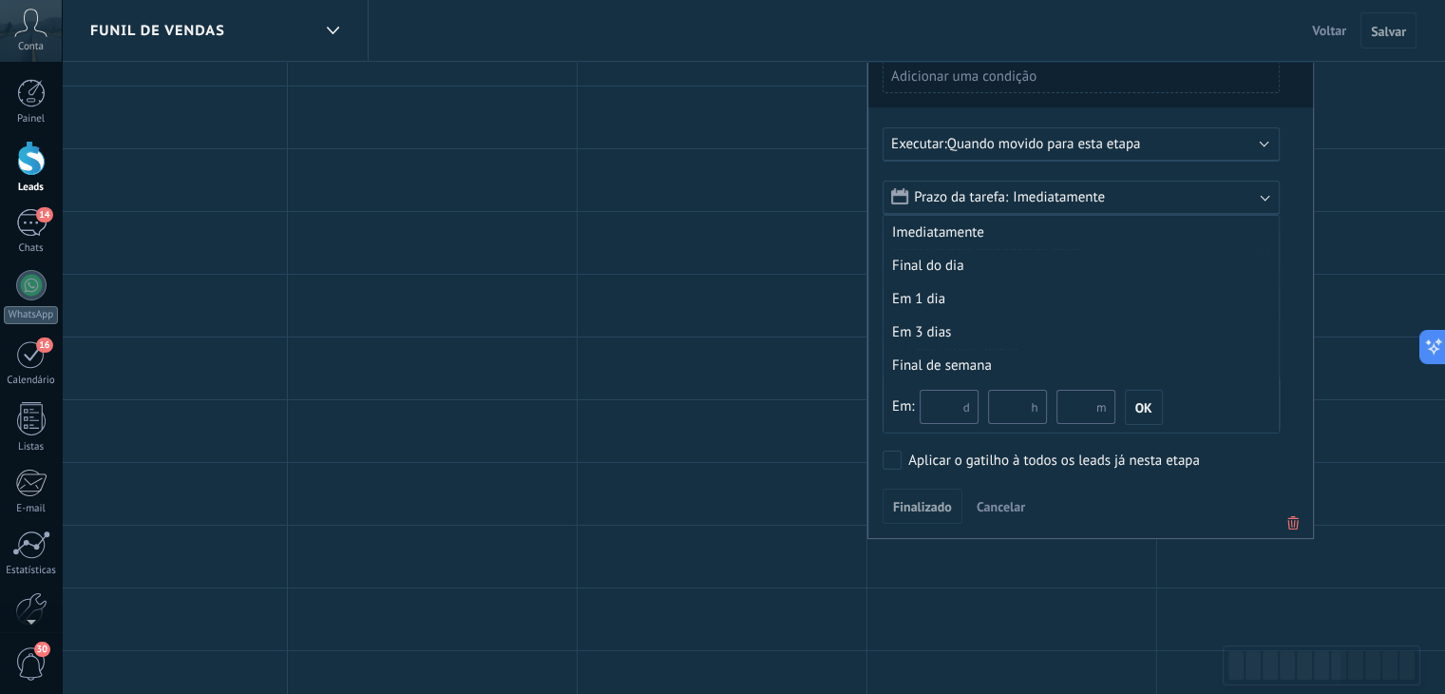
click at [947, 410] on input "text" at bounding box center [949, 407] width 59 height 34
type input "**"
click at [930, 508] on span "Finalizado" at bounding box center [922, 506] width 59 height 13
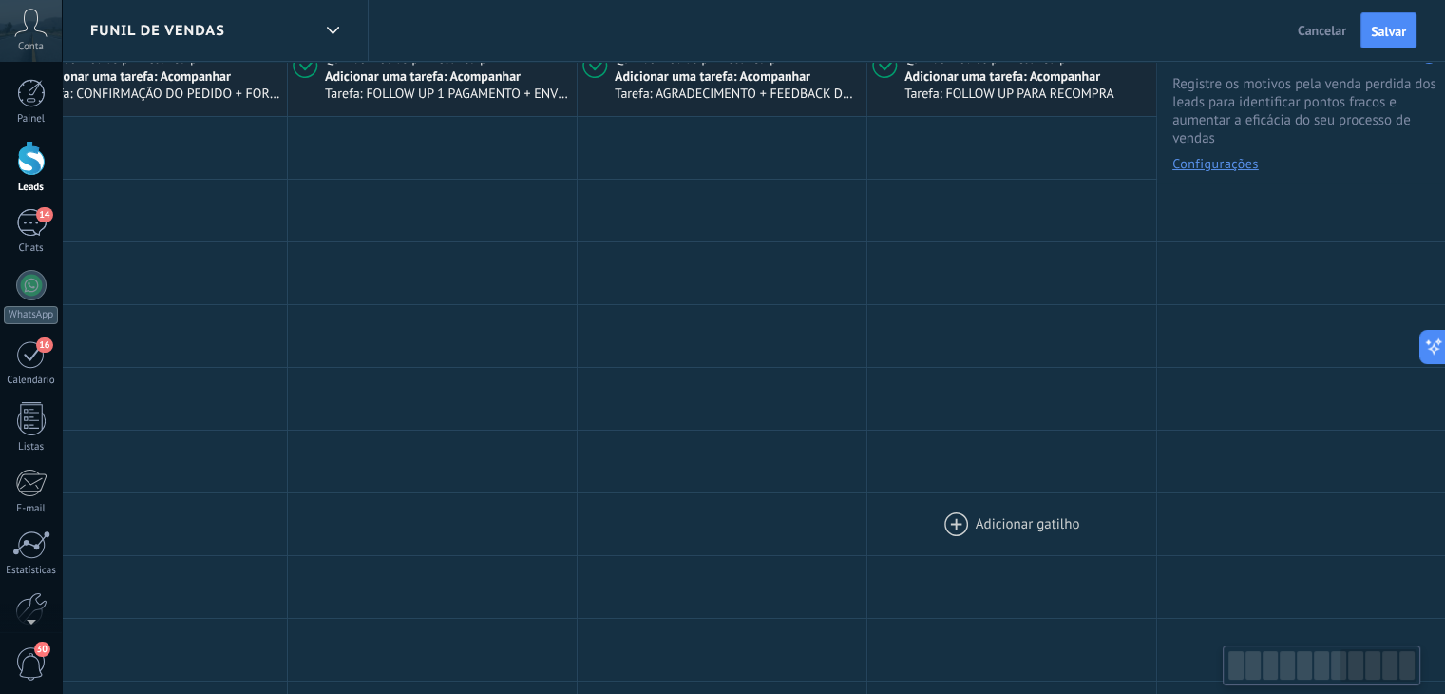
scroll to position [0, 0]
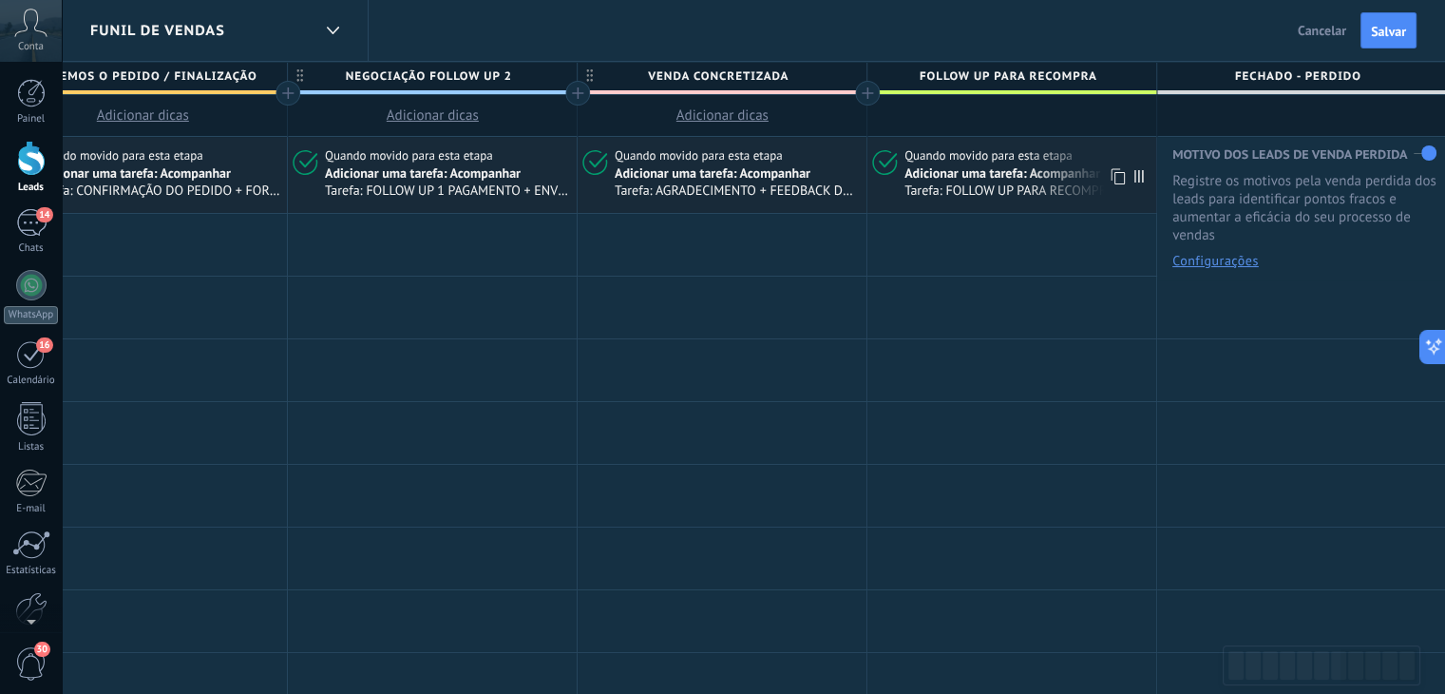
click at [977, 158] on span "Quando movido para esta etapa" at bounding box center [990, 155] width 171 height 17
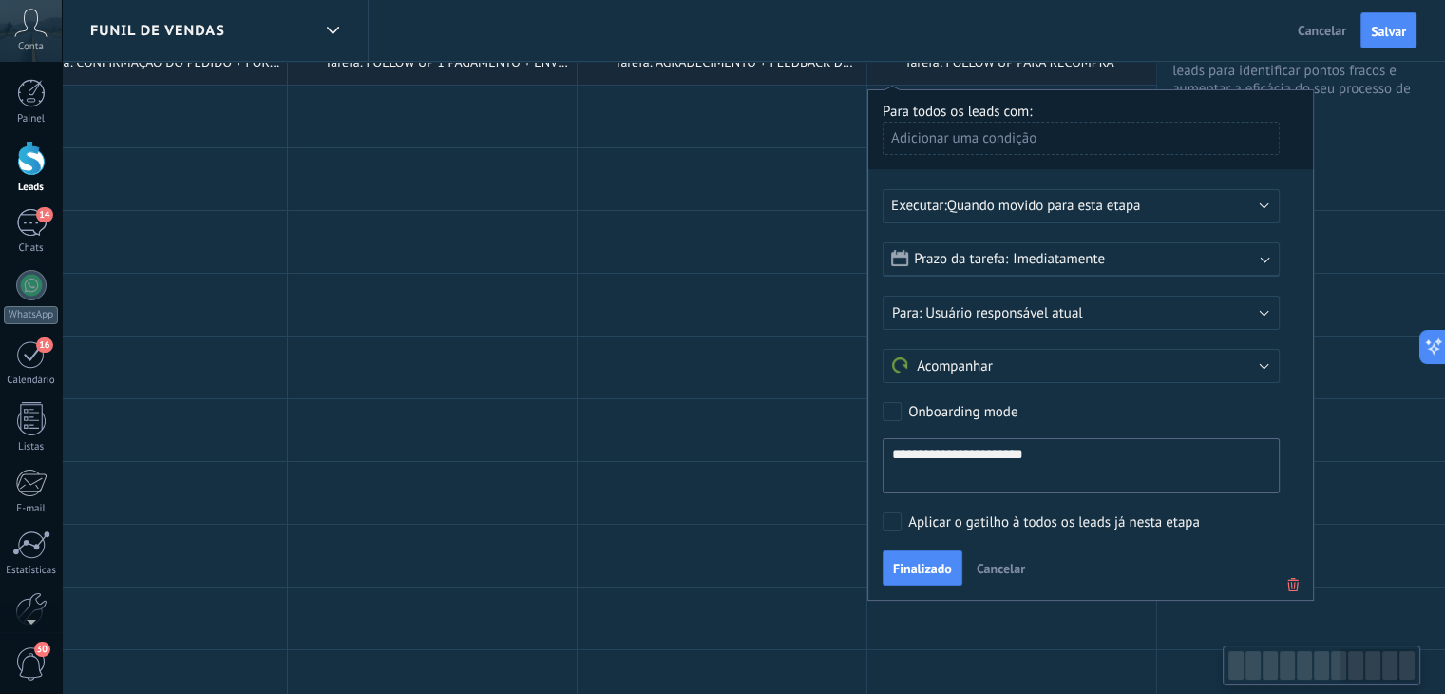
scroll to position [95, 0]
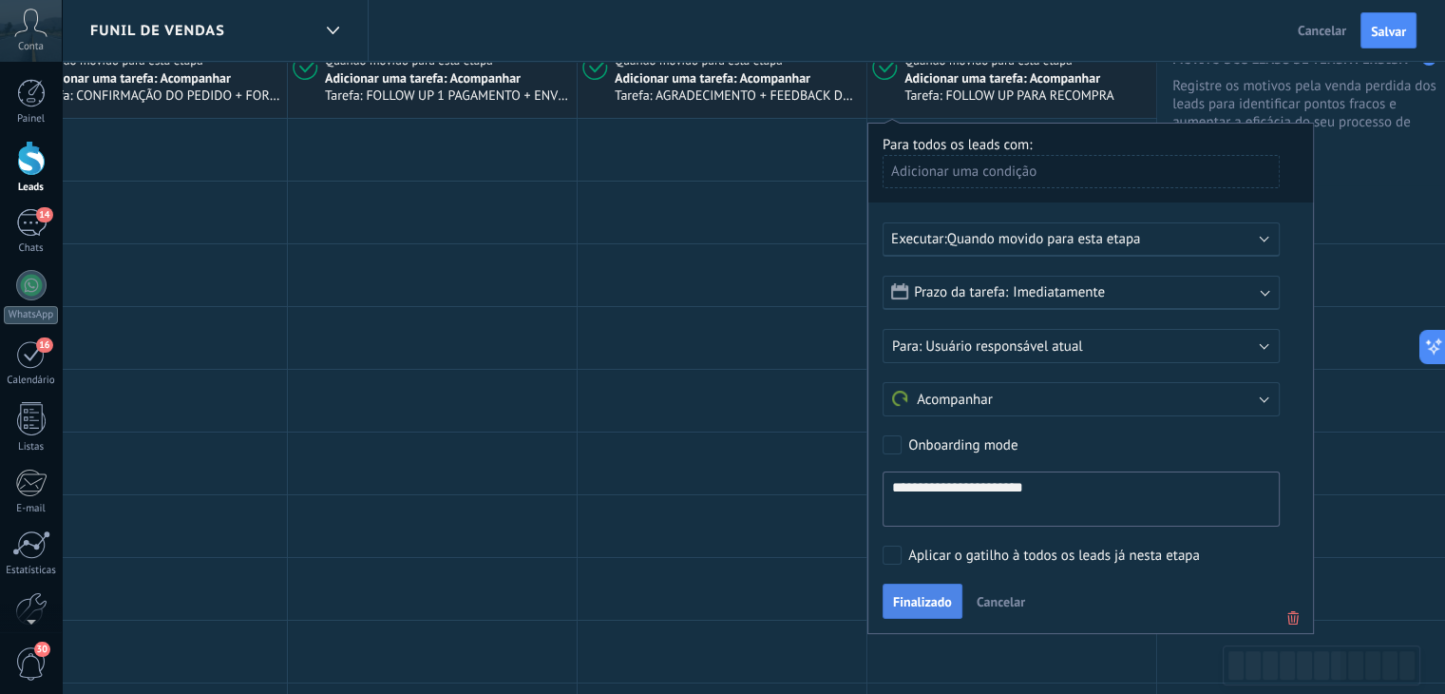
click at [900, 601] on span "Finalizado" at bounding box center [922, 601] width 59 height 13
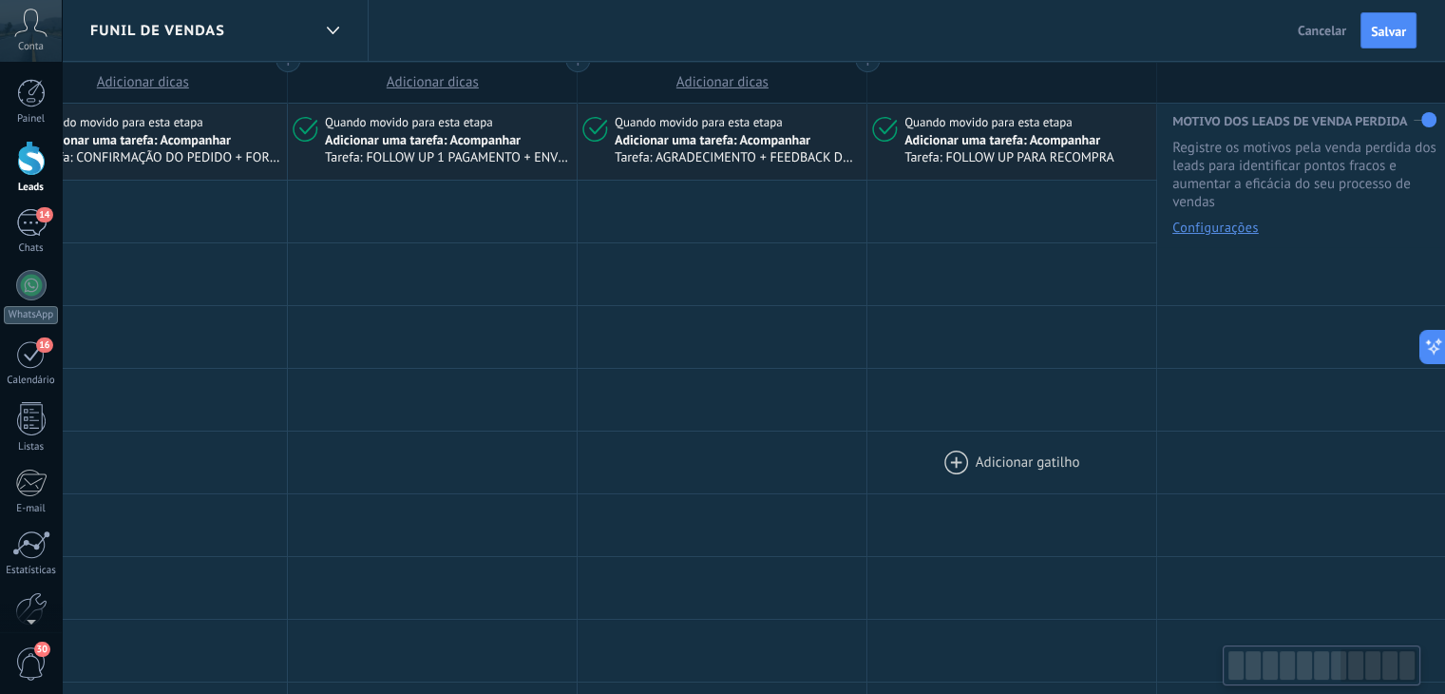
scroll to position [0, 0]
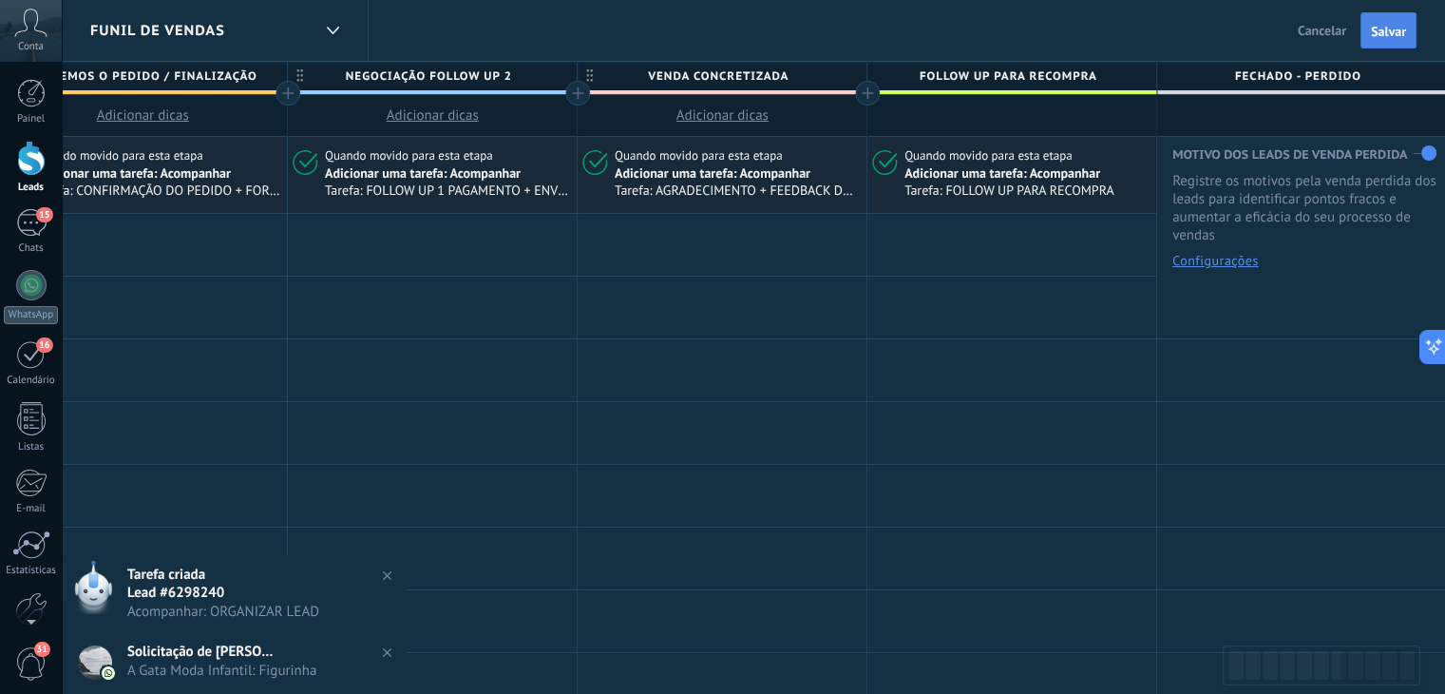
click at [1376, 25] on span "Salvar" at bounding box center [1388, 31] width 35 height 13
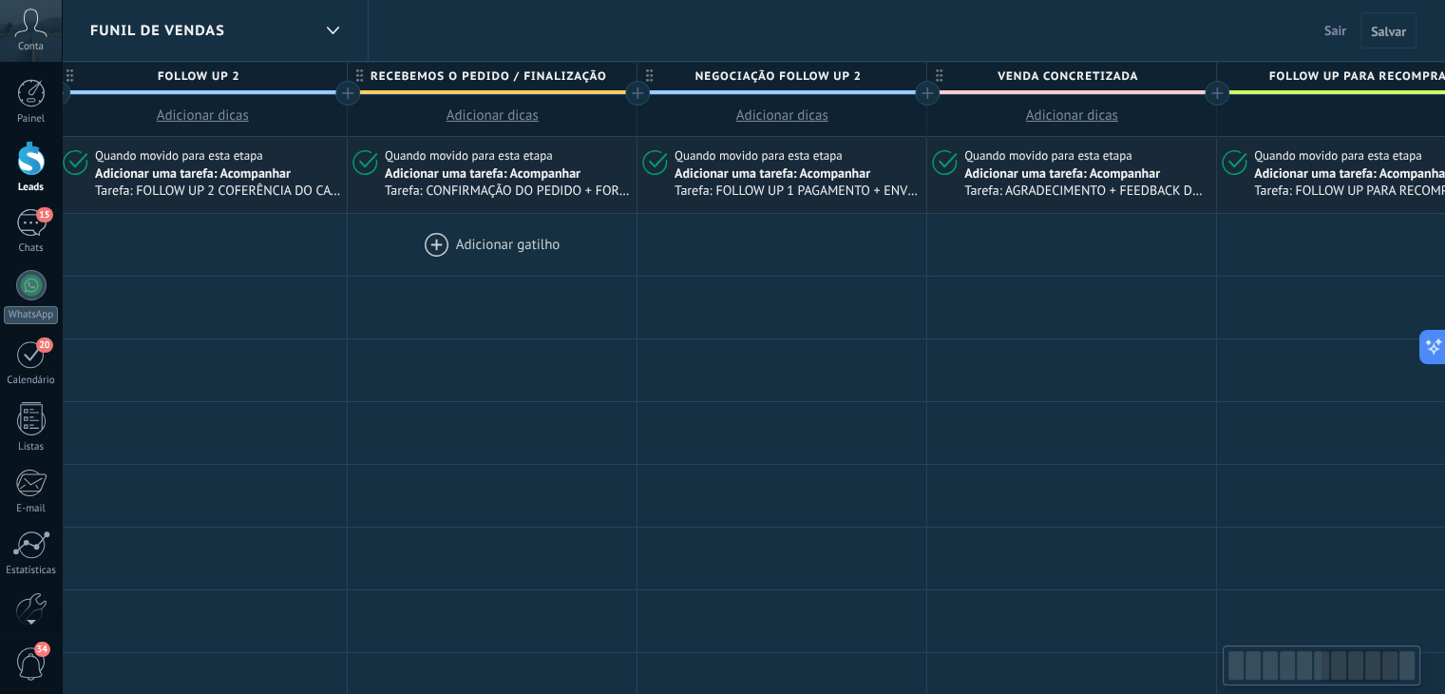
scroll to position [0, 2109]
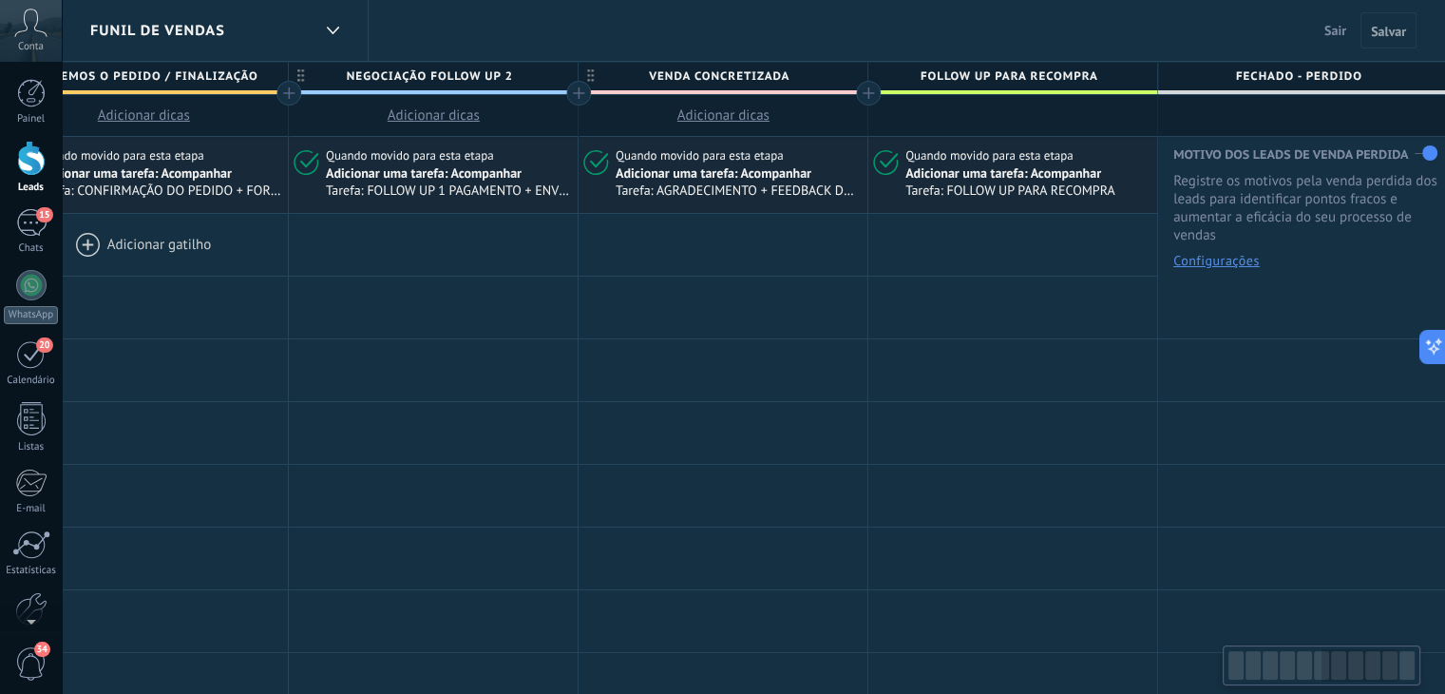
drag, startPoint x: 359, startPoint y: 309, endPoint x: 168, endPoint y: 248, distance: 200.4
click at [1386, 31] on span "Salvar" at bounding box center [1388, 31] width 35 height 13
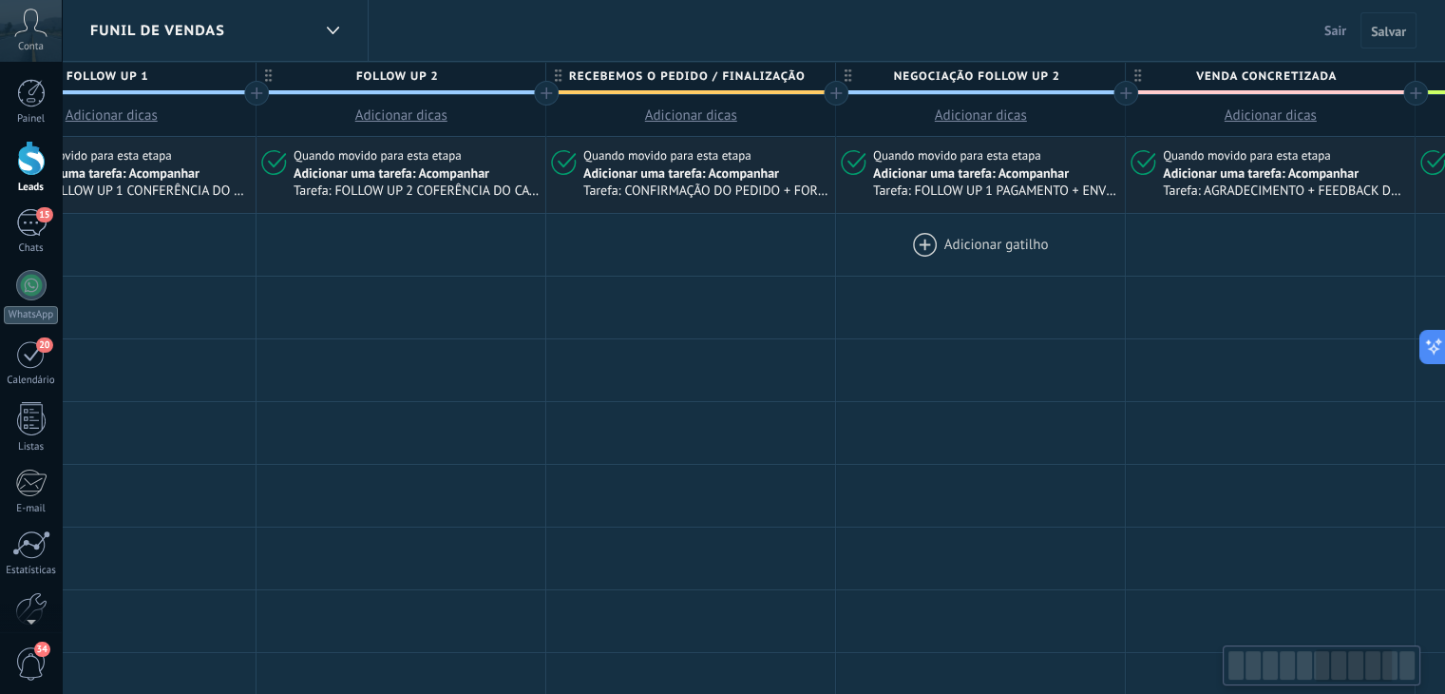
drag, startPoint x: 327, startPoint y: 333, endPoint x: 1319, endPoint y: 233, distance: 997.0
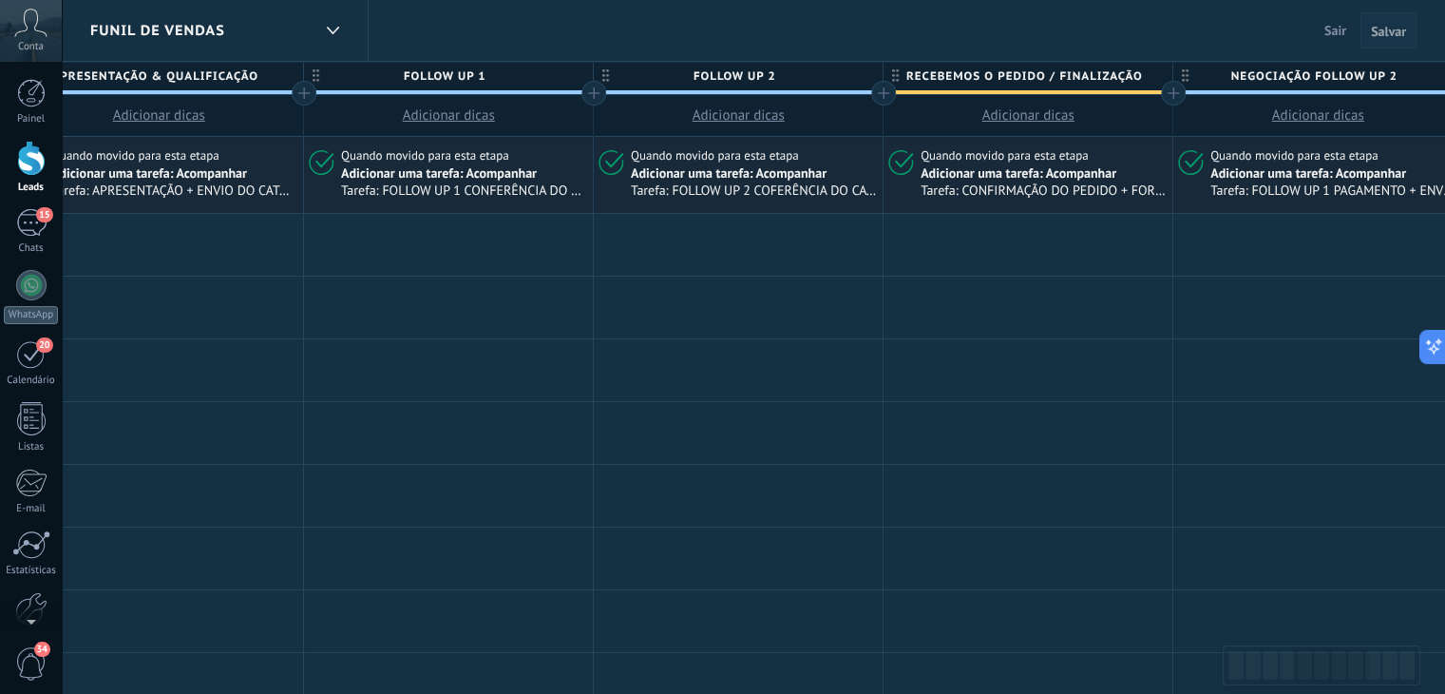
click at [1387, 28] on span "Salvar" at bounding box center [1388, 31] width 35 height 13
click at [1330, 23] on span "Sair" at bounding box center [1335, 30] width 22 height 17
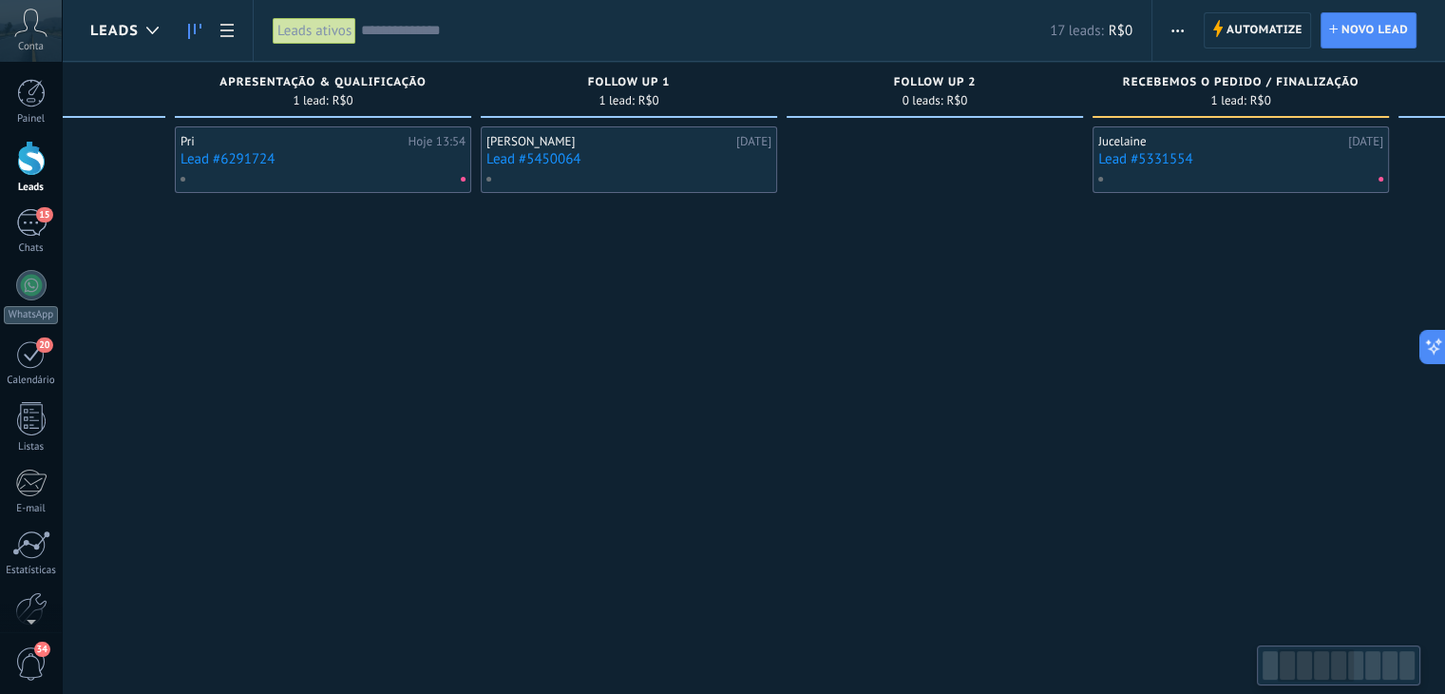
drag, startPoint x: 1242, startPoint y: 343, endPoint x: 286, endPoint y: 451, distance: 961.9
click at [373, 463] on div "Pri Hoje 13:54 Lead #6291724" at bounding box center [322, 699] width 296 height 1147
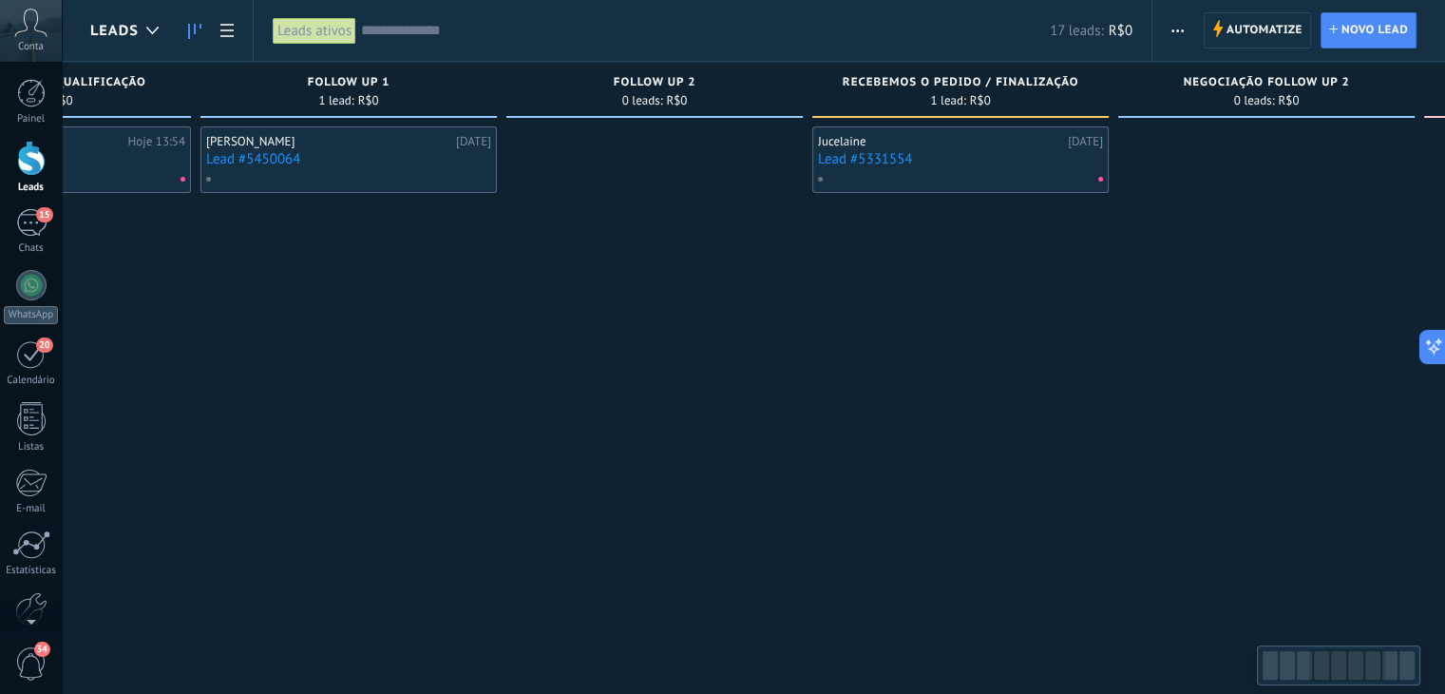
scroll to position [0, 1427]
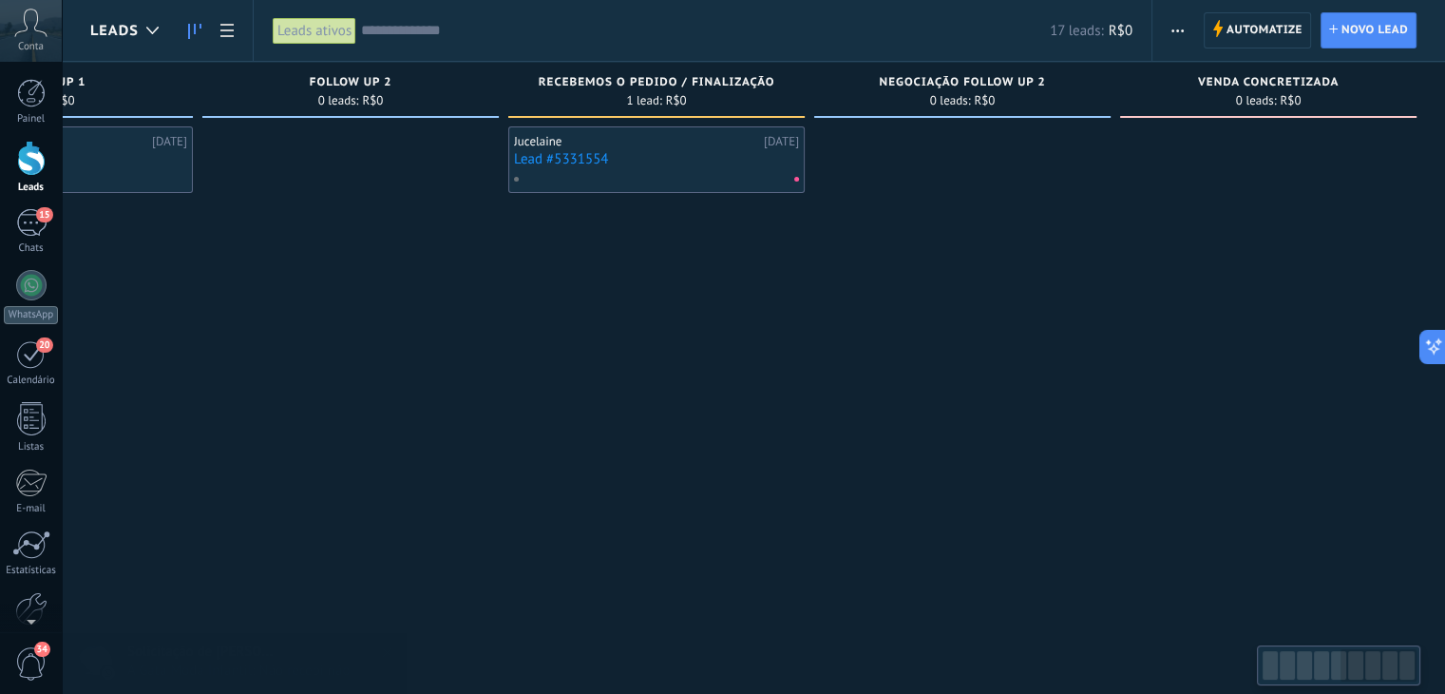
drag, startPoint x: 1111, startPoint y: 364, endPoint x: 131, endPoint y: 392, distance: 980.0
click at [133, 392] on div "Etapa de leads de entrada solicitações: 14 0 0 0 14 0 0 0 14 de: Lucas Hana Rio…" at bounding box center [54, 667] width 2782 height 1211
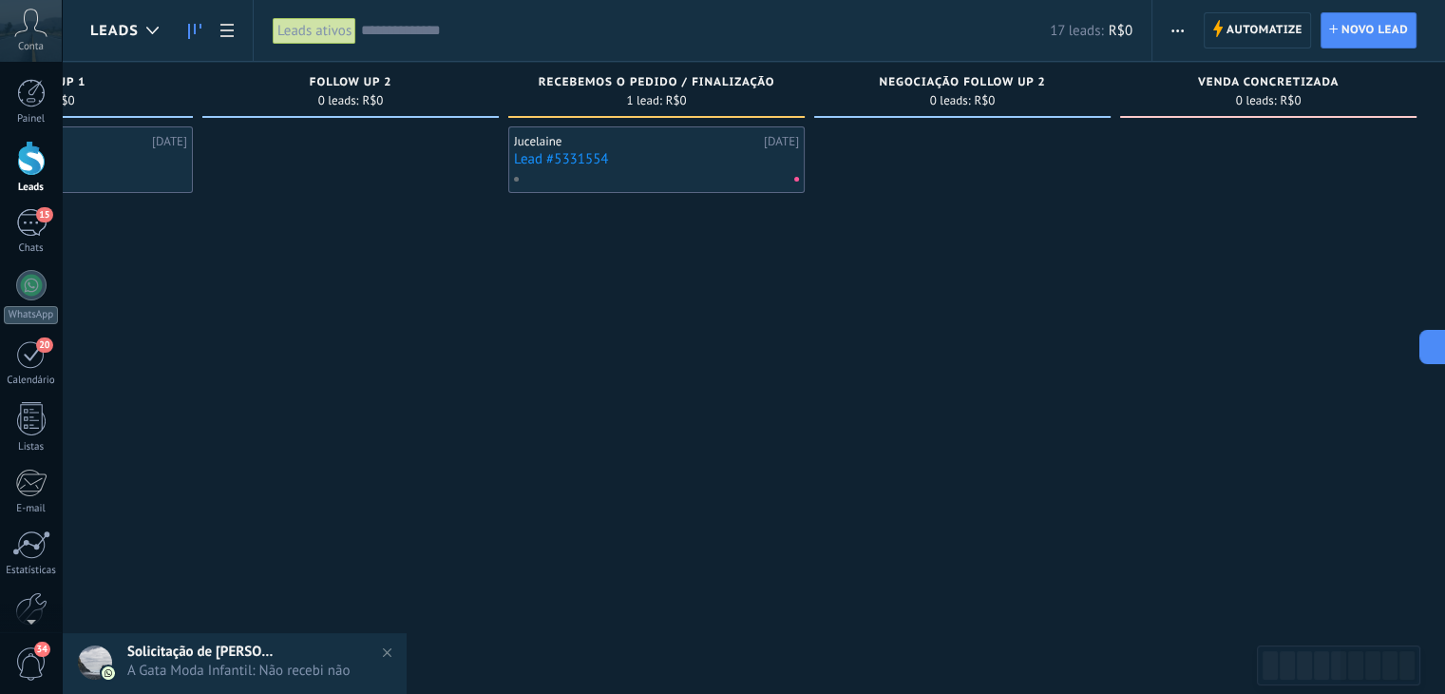
drag, startPoint x: 893, startPoint y: 276, endPoint x: 568, endPoint y: 297, distance: 325.7
click at [568, 297] on div "Etapa de leads de entrada solicitações: 14 0 0 0 14 0 0 0 14 de: Lucas Hana Rio…" at bounding box center [54, 667] width 2782 height 1211
click at [1318, 77] on span "VENDA CONCRETIZADA" at bounding box center [1268, 82] width 141 height 13
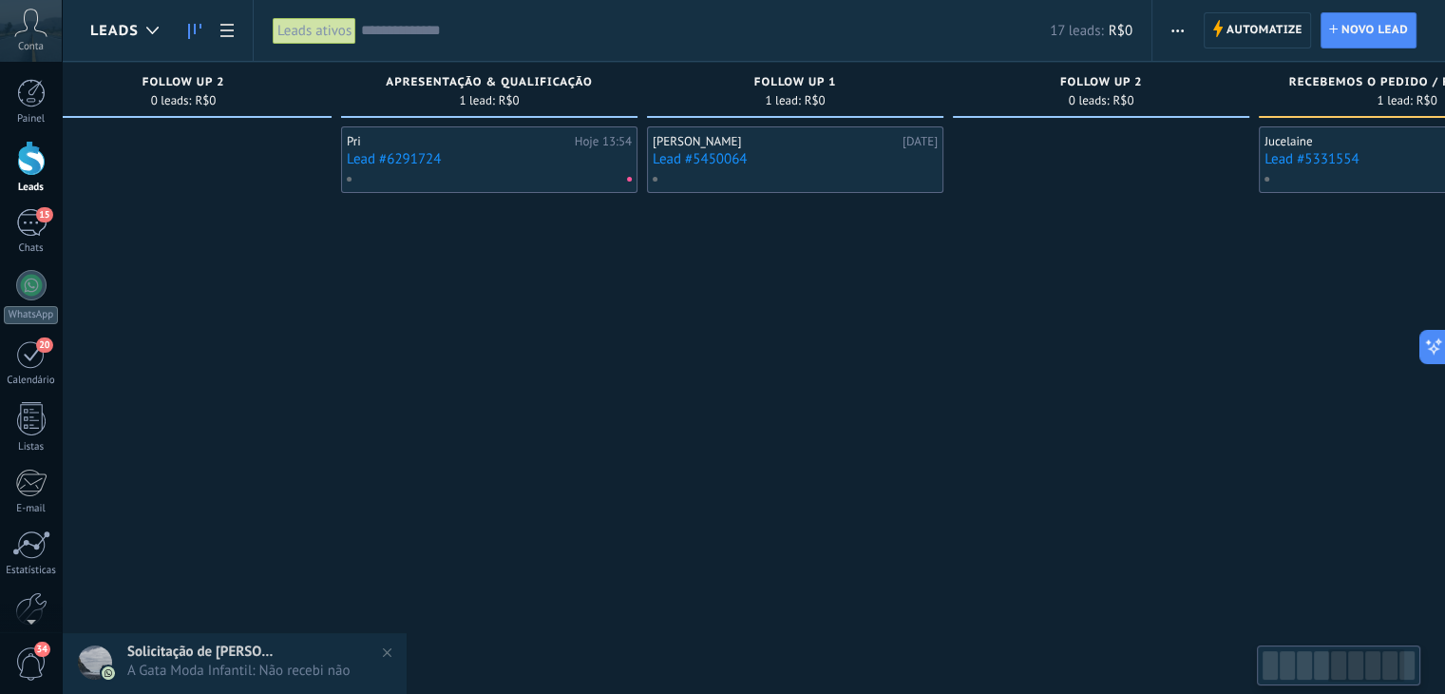
drag, startPoint x: 468, startPoint y: 358, endPoint x: 1209, endPoint y: 378, distance: 740.4
click at [1192, 378] on div at bounding box center [1101, 699] width 296 height 1147
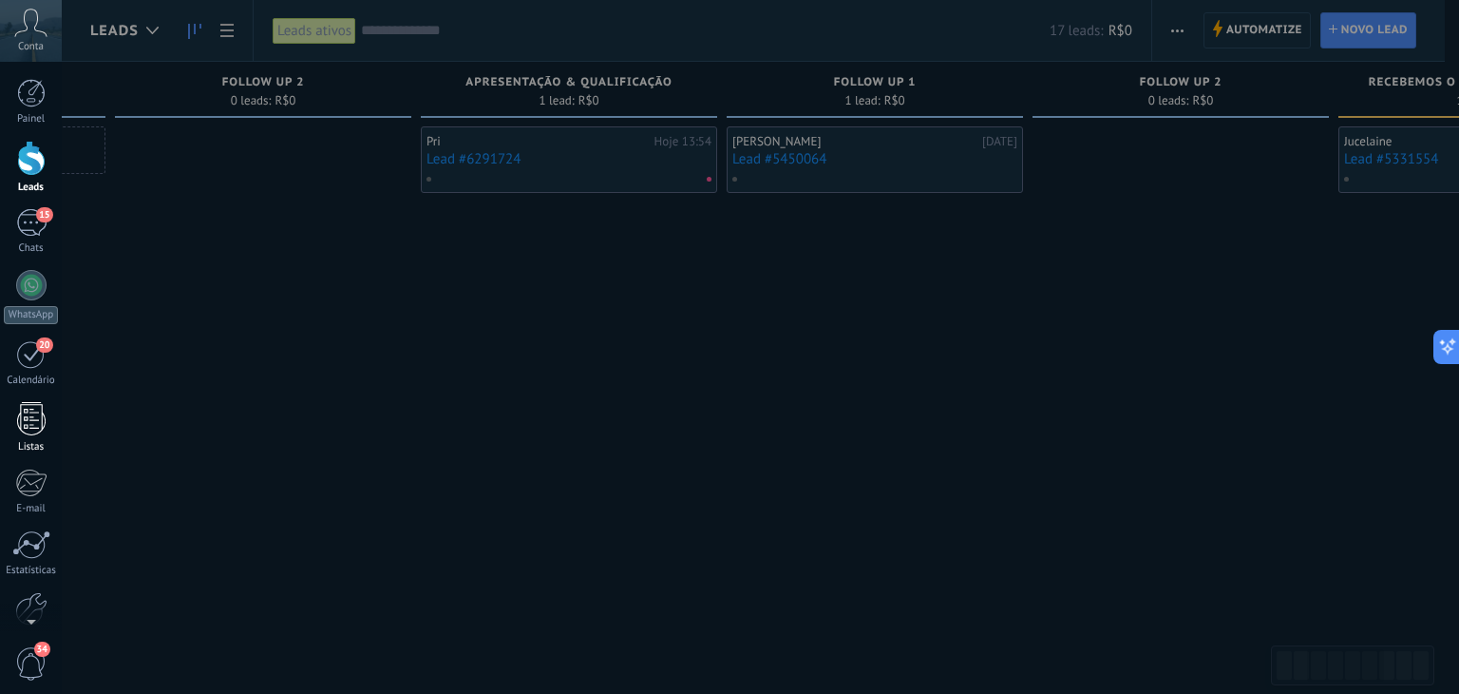
click at [29, 427] on div at bounding box center [31, 418] width 29 height 33
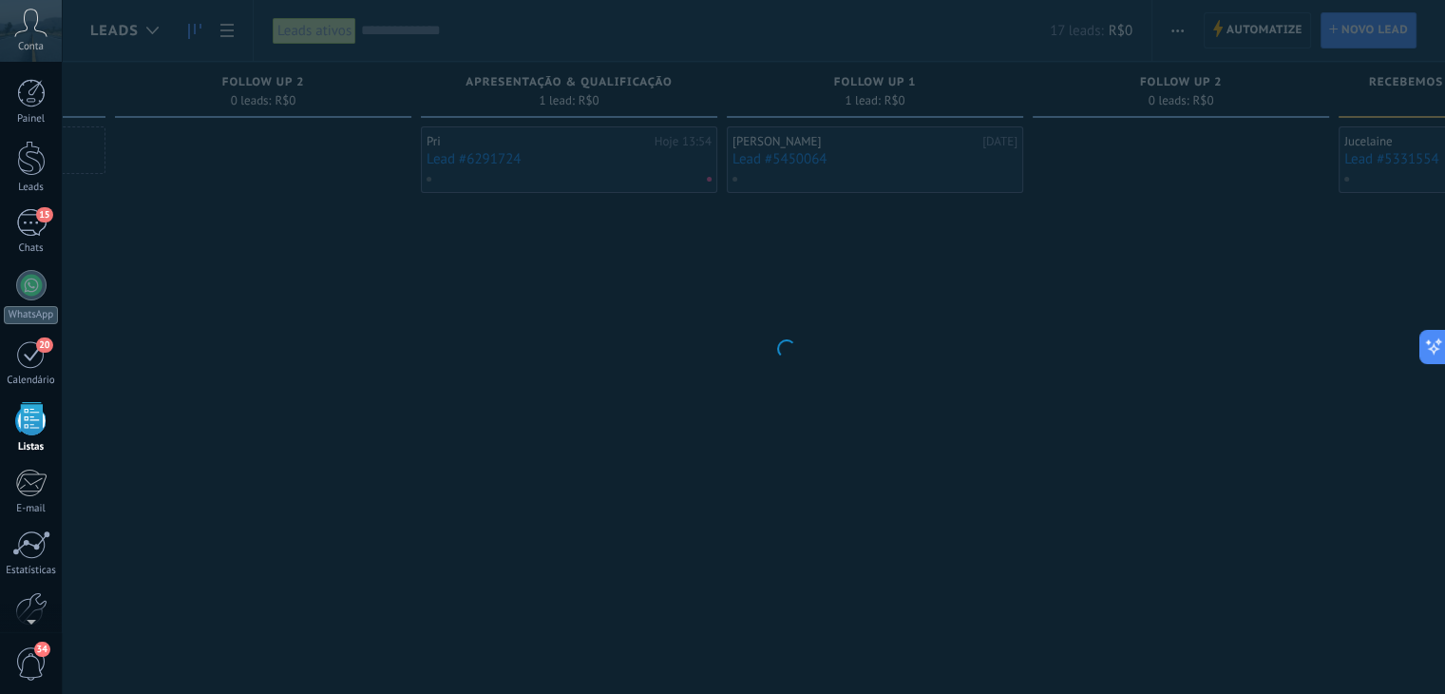
scroll to position [48, 0]
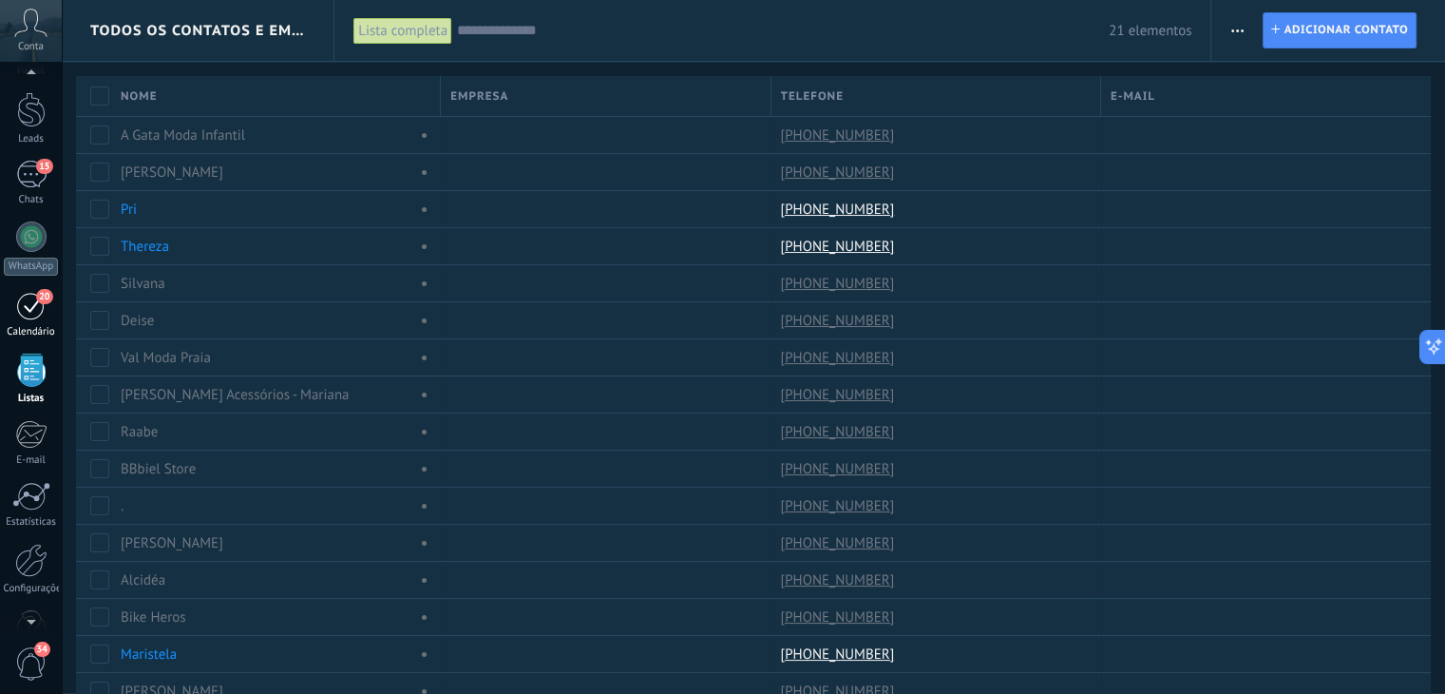
click at [38, 321] on link "20 Calendário" at bounding box center [31, 315] width 62 height 48
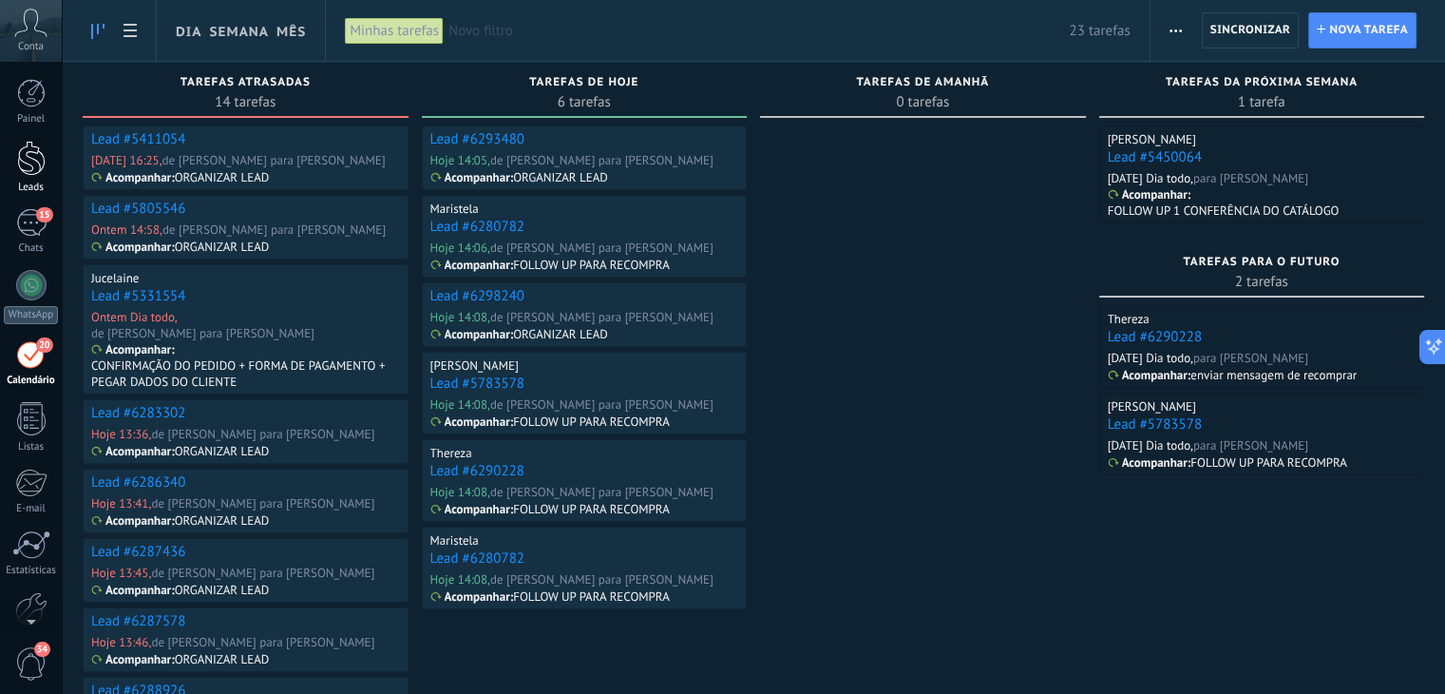
click at [29, 157] on div at bounding box center [31, 158] width 29 height 35
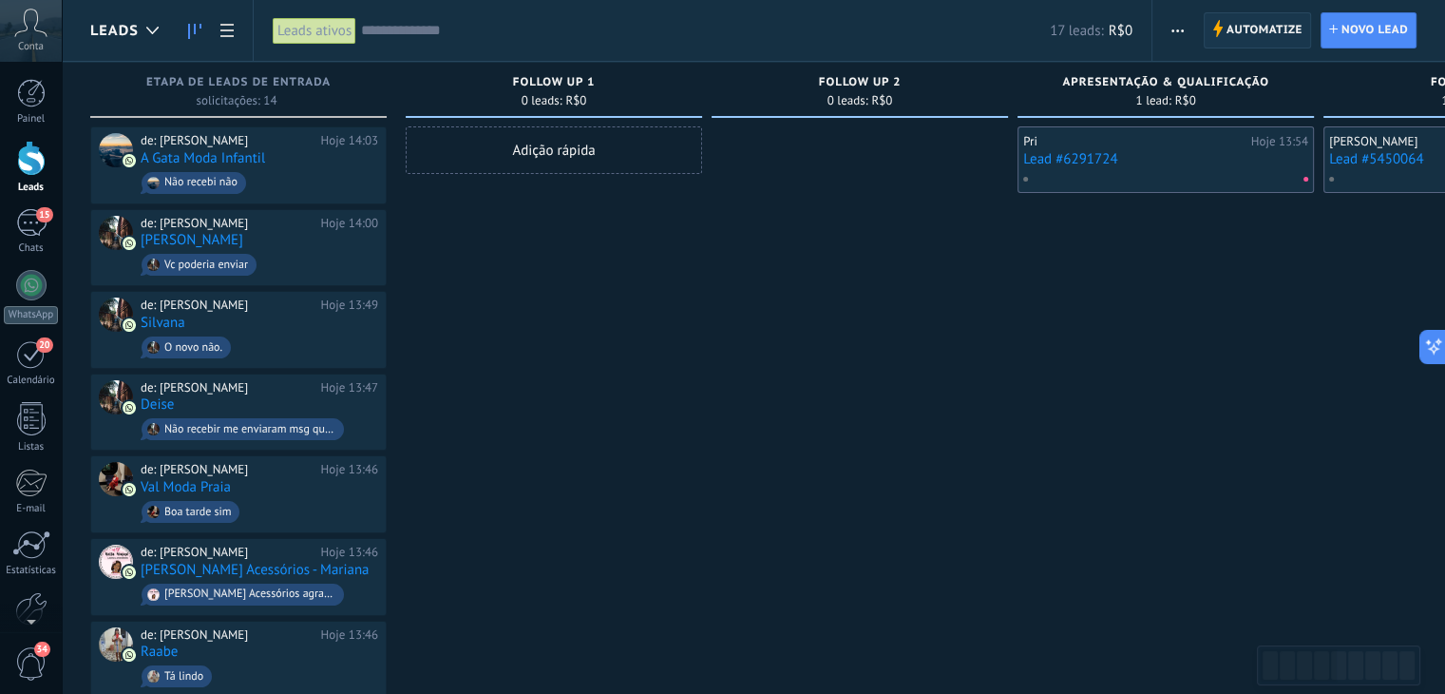
click at [1266, 26] on span "Automatize" at bounding box center [1265, 30] width 76 height 34
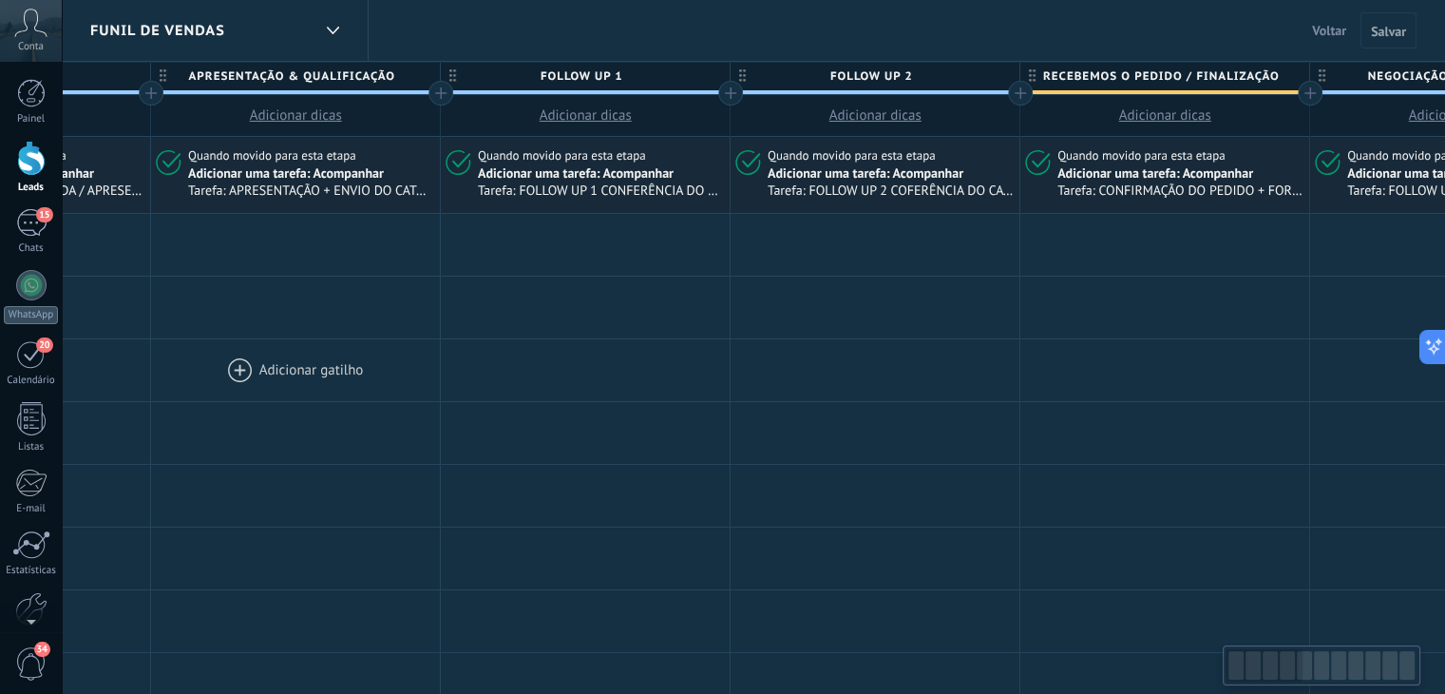
drag, startPoint x: 1342, startPoint y: 331, endPoint x: 171, endPoint y: 350, distance: 1170.7
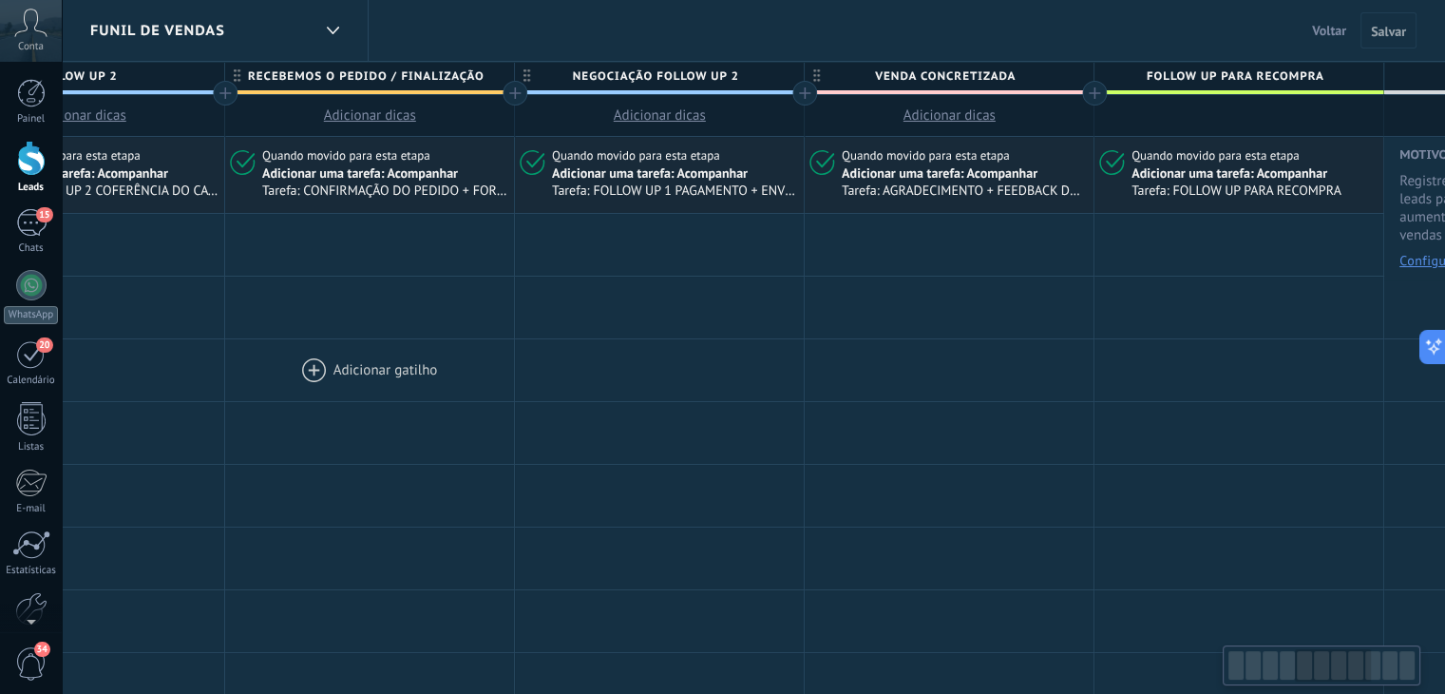
drag, startPoint x: 1174, startPoint y: 326, endPoint x: 403, endPoint y: 378, distance: 773.3
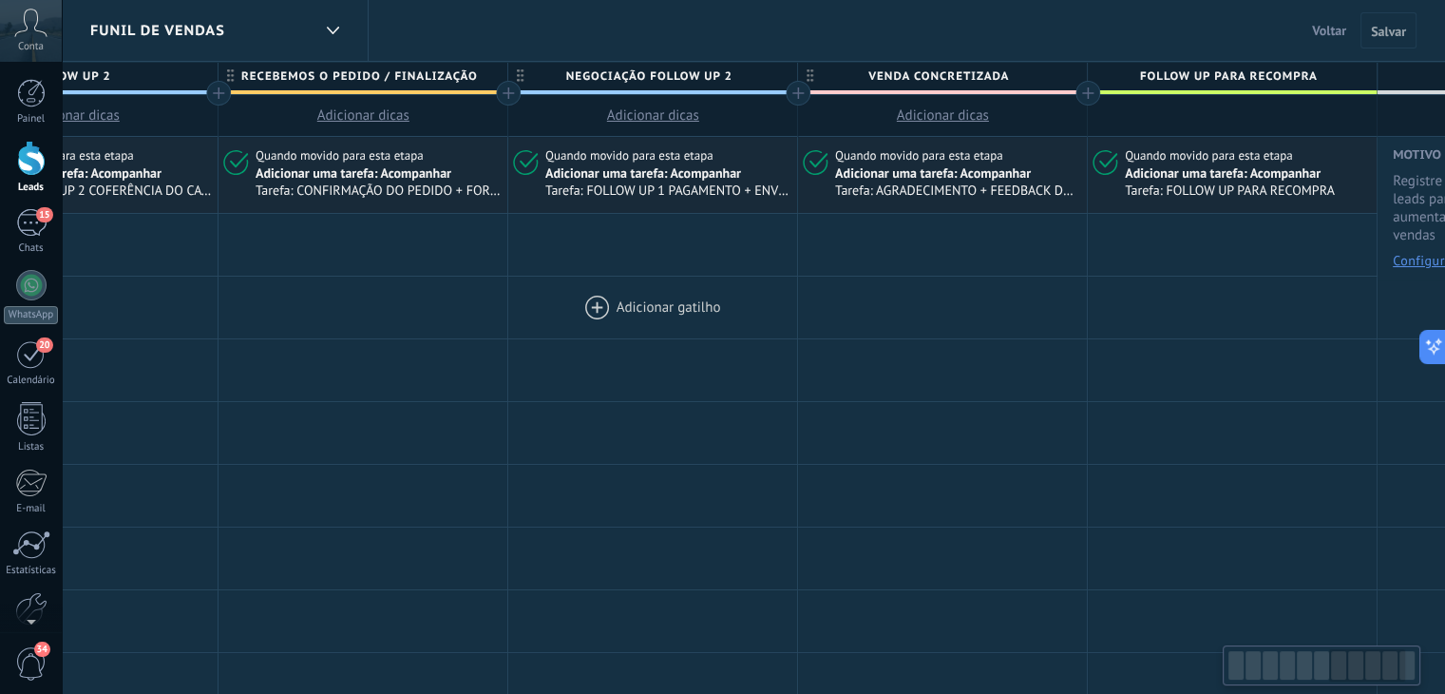
scroll to position [0, 2109]
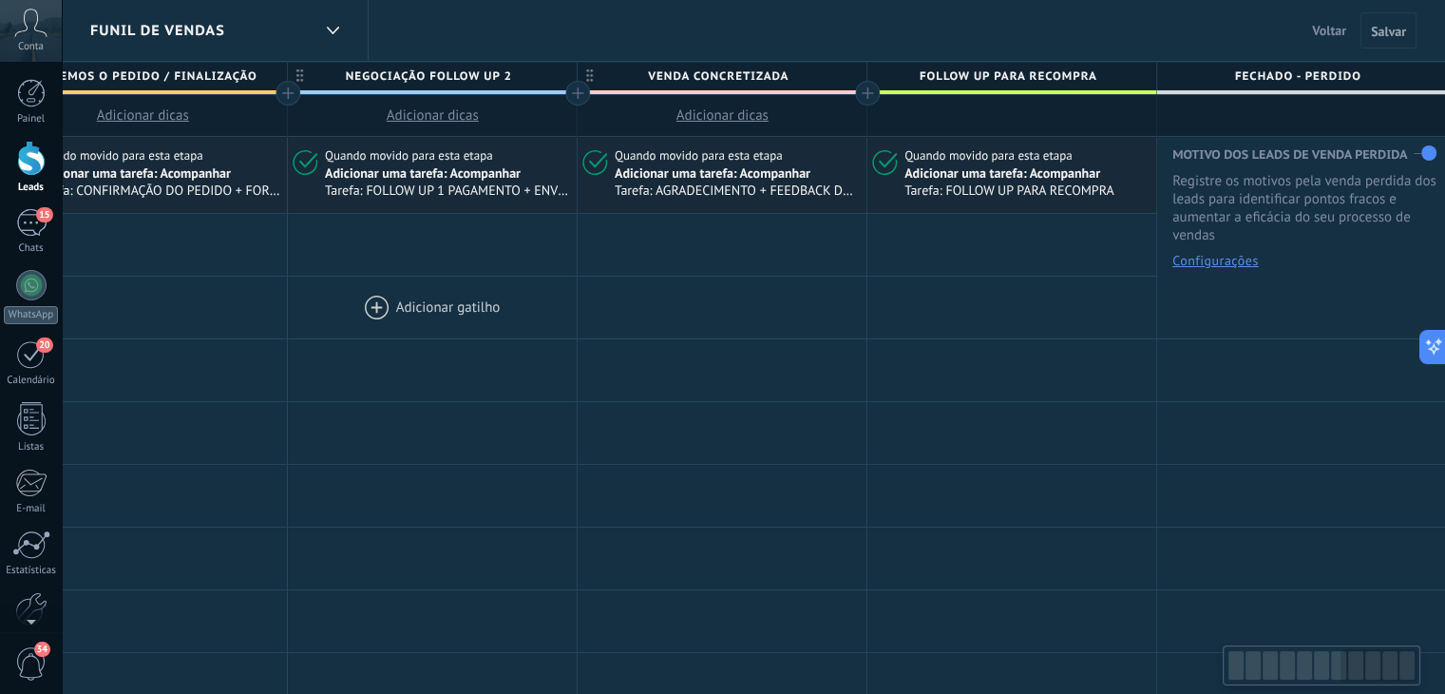
drag, startPoint x: 1152, startPoint y: 311, endPoint x: 435, endPoint y: 294, distance: 716.6
click at [986, 161] on span "Quando movido para esta etapa" at bounding box center [990, 155] width 171 height 17
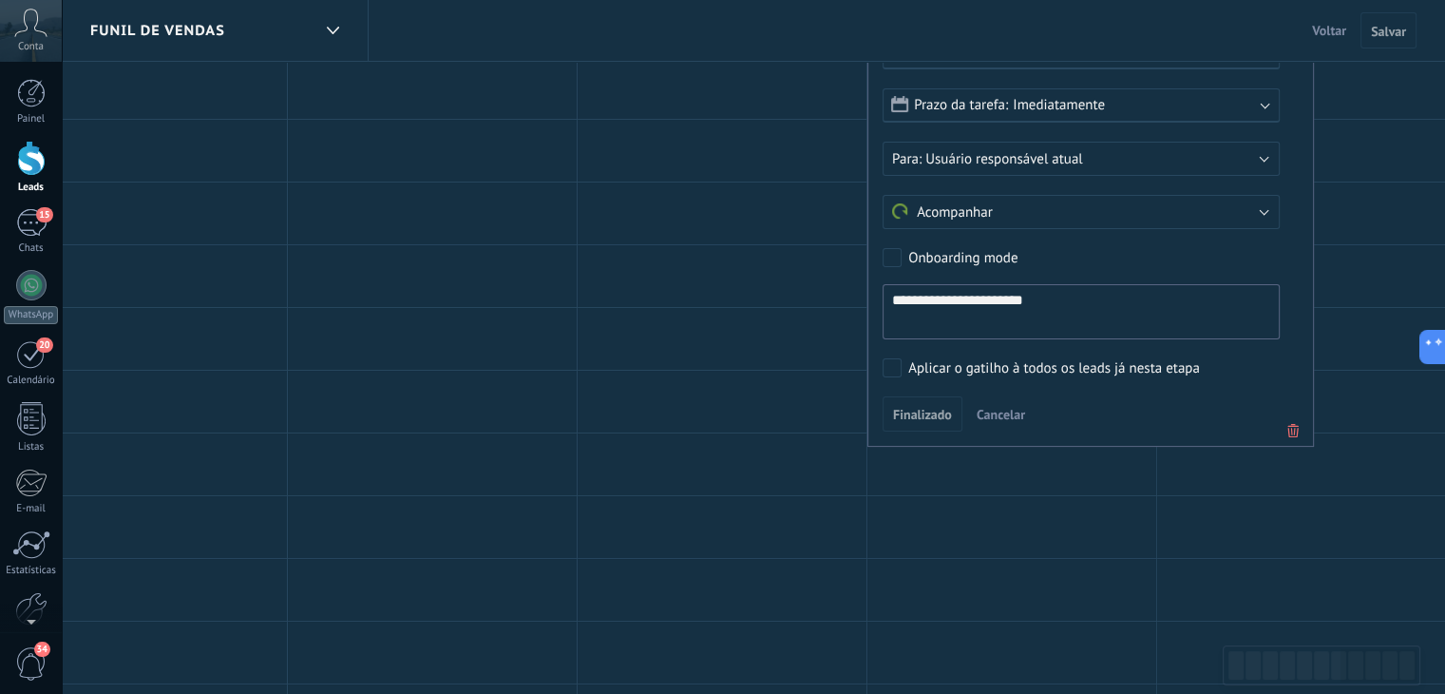
scroll to position [285, 0]
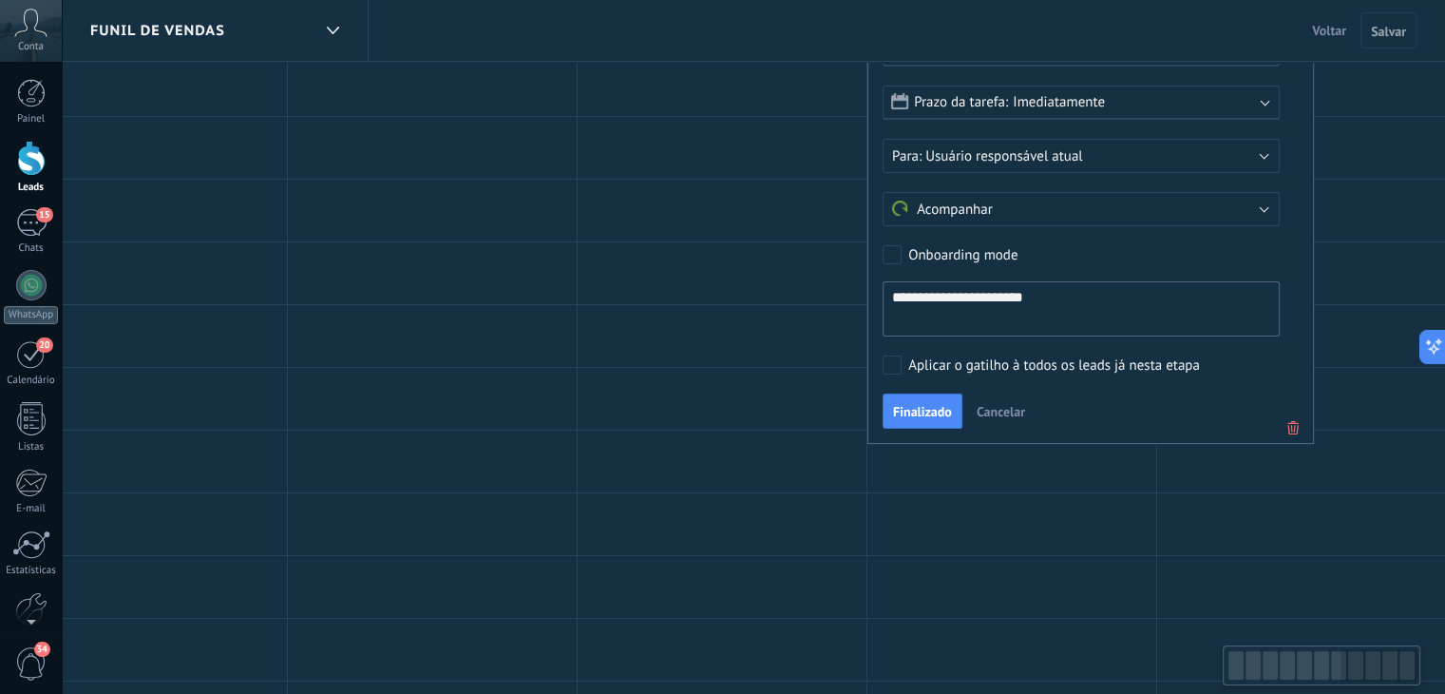
click at [934, 400] on button "Finalizado" at bounding box center [923, 411] width 80 height 36
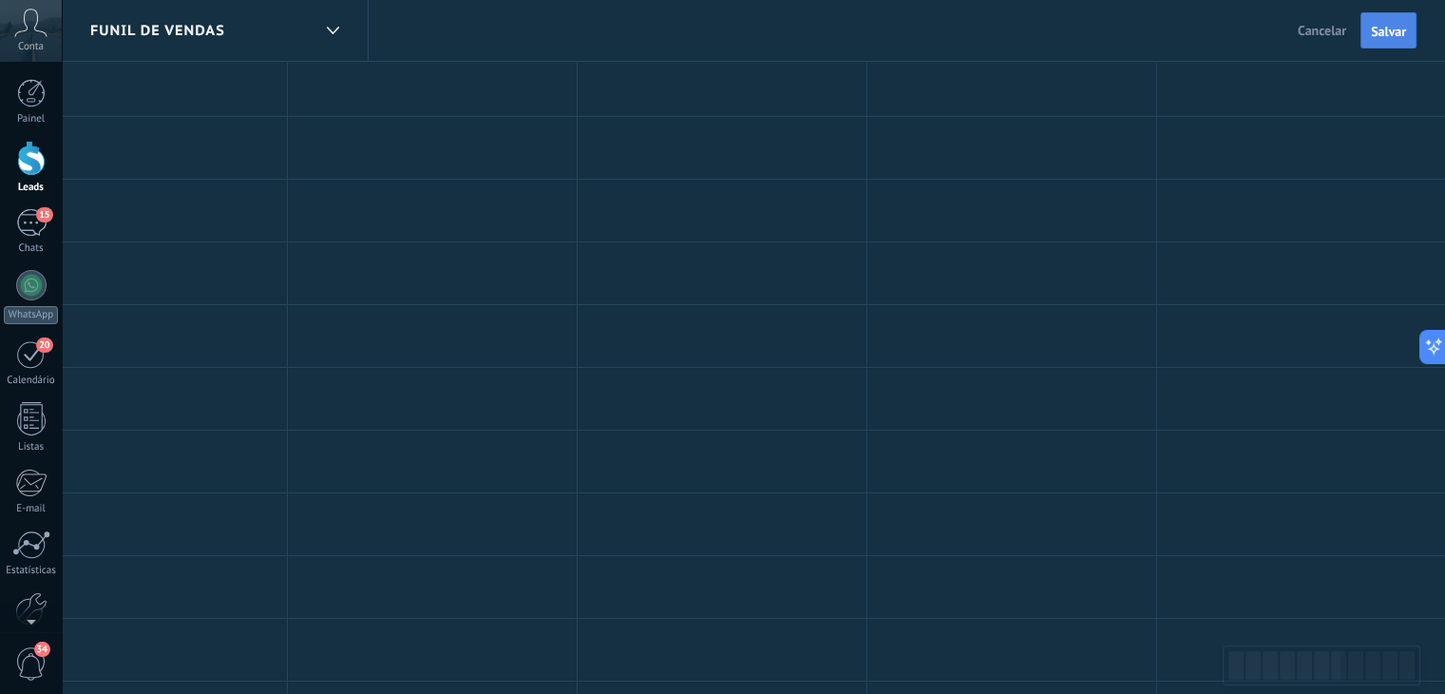
click at [1387, 25] on span "Salvar" at bounding box center [1388, 31] width 35 height 13
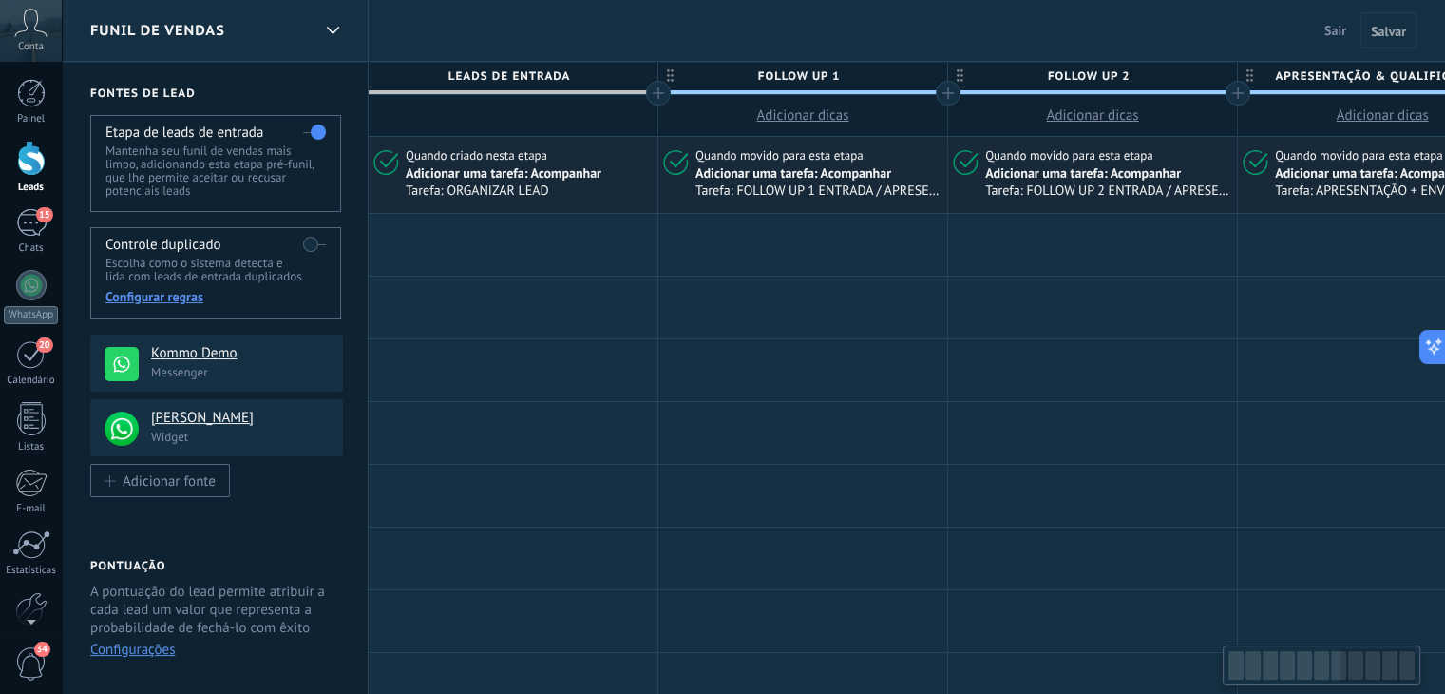
scroll to position [0, 2109]
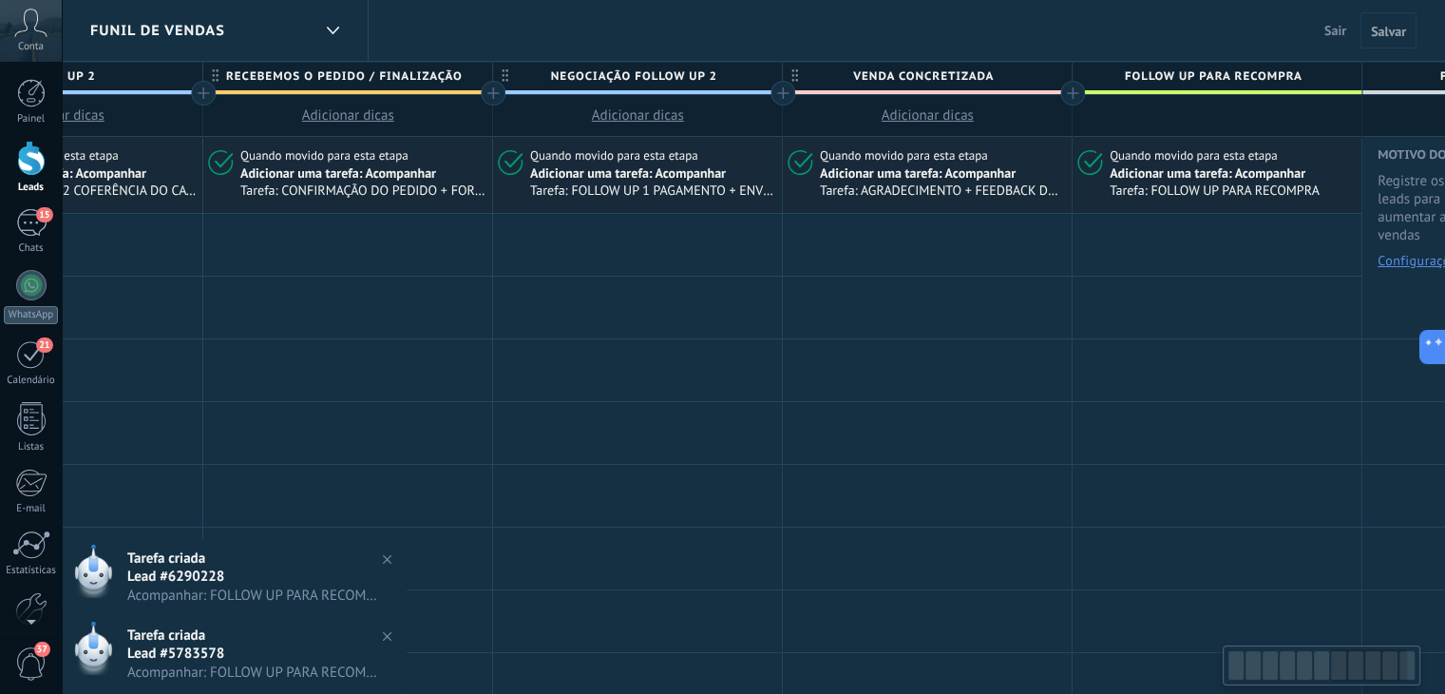
drag, startPoint x: 467, startPoint y: 342, endPoint x: 1446, endPoint y: 257, distance: 983.3
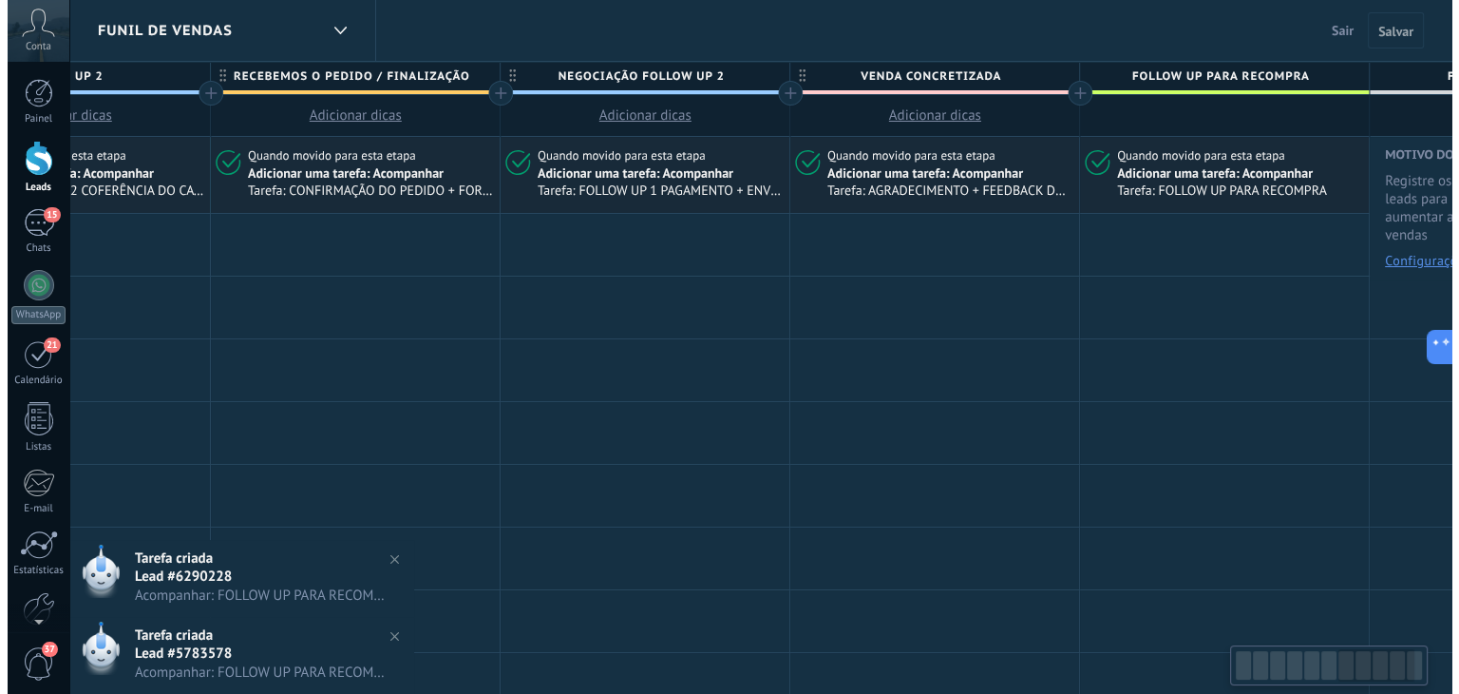
scroll to position [0, 1170]
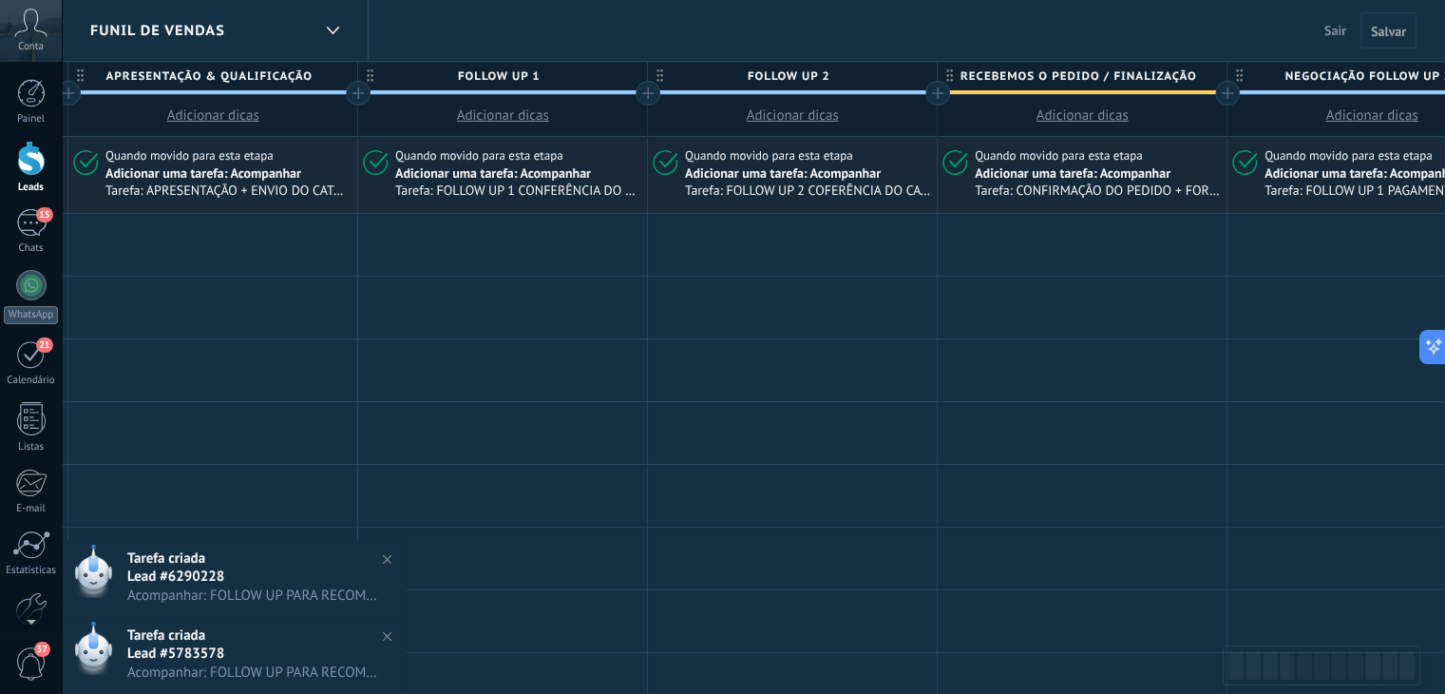
click at [313, 24] on div "Funil de vendas" at bounding box center [215, 30] width 307 height 61
click at [329, 27] on icon at bounding box center [333, 31] width 12 height 8
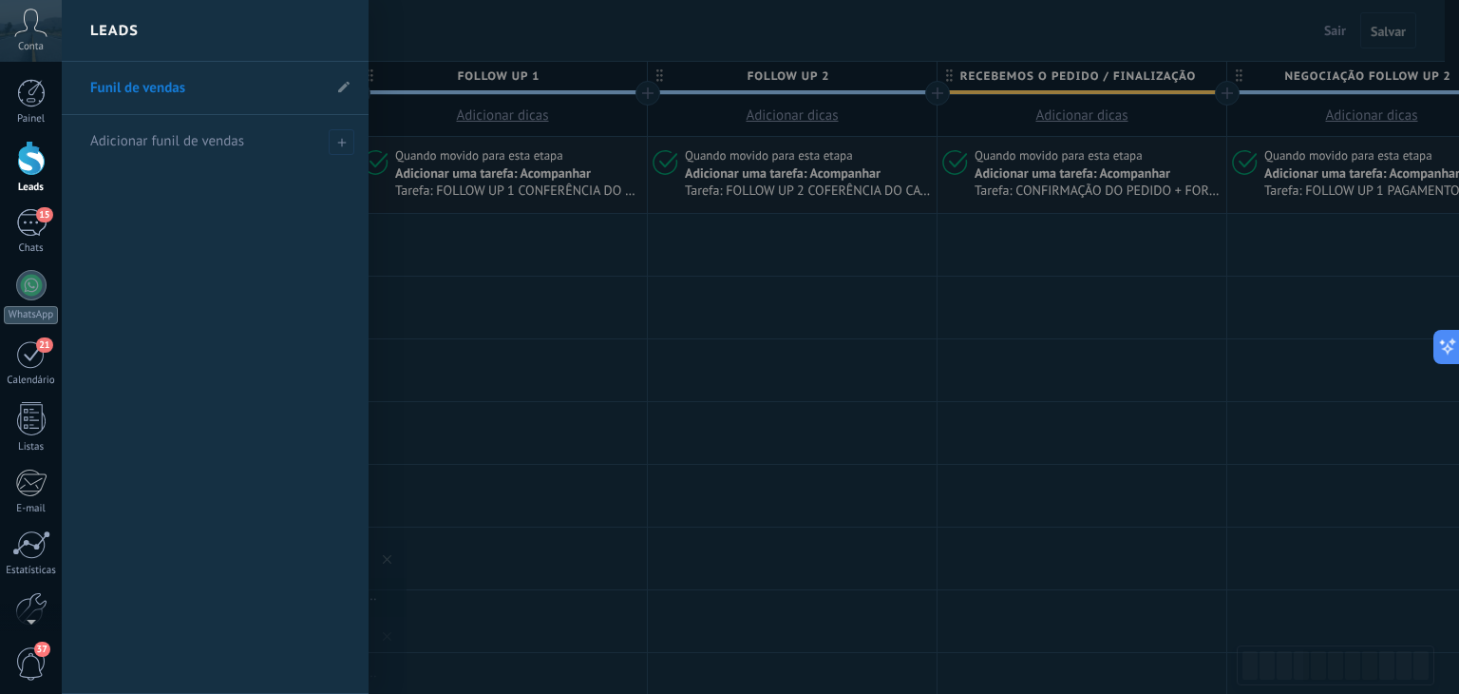
click at [541, 351] on div at bounding box center [791, 347] width 1459 height 694
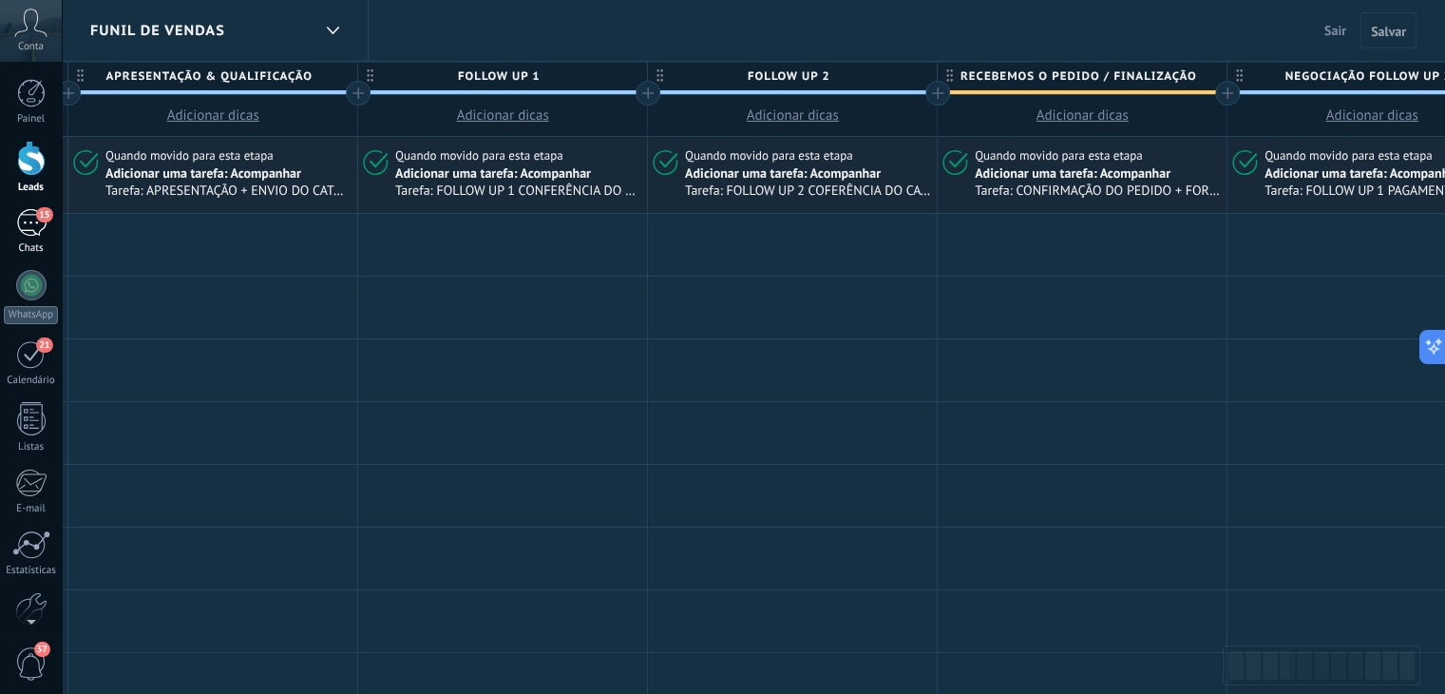
click at [32, 225] on div "15" at bounding box center [31, 223] width 30 height 28
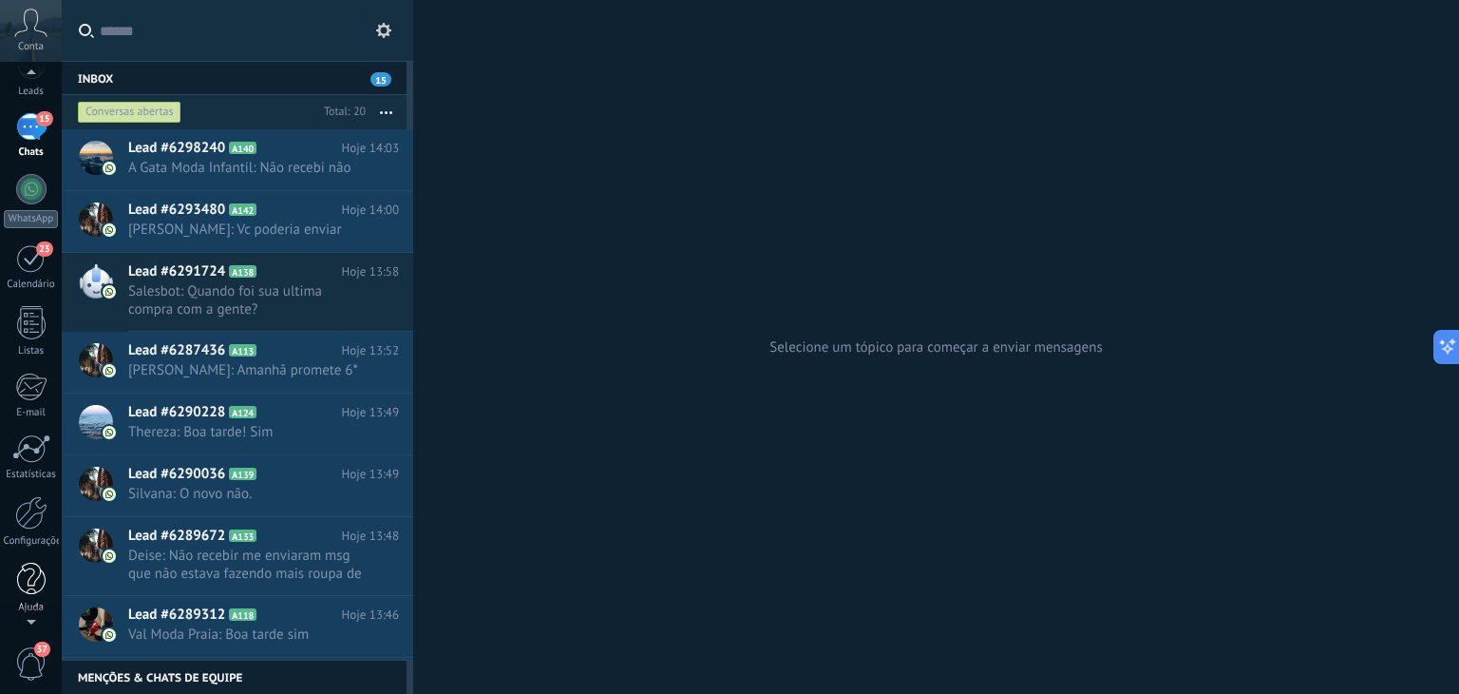
scroll to position [95, 0]
click at [35, 511] on div at bounding box center [31, 513] width 32 height 33
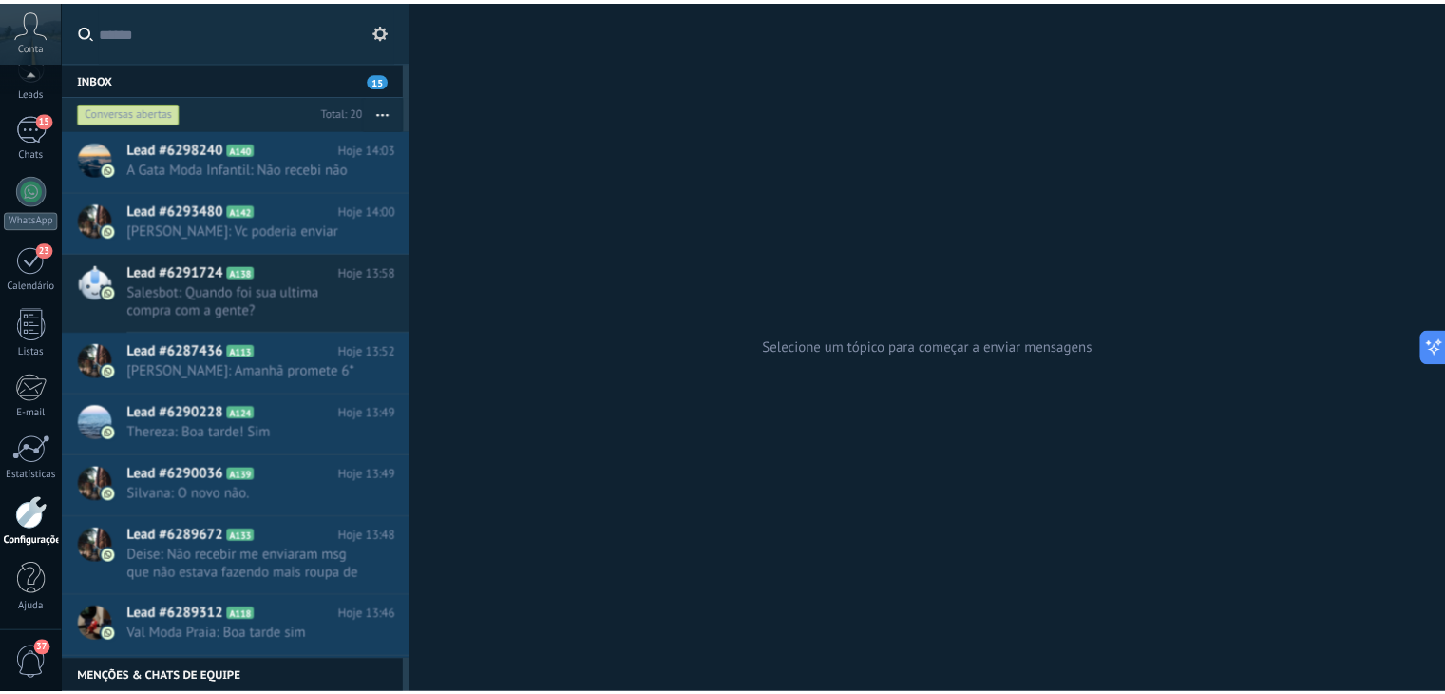
scroll to position [96, 0]
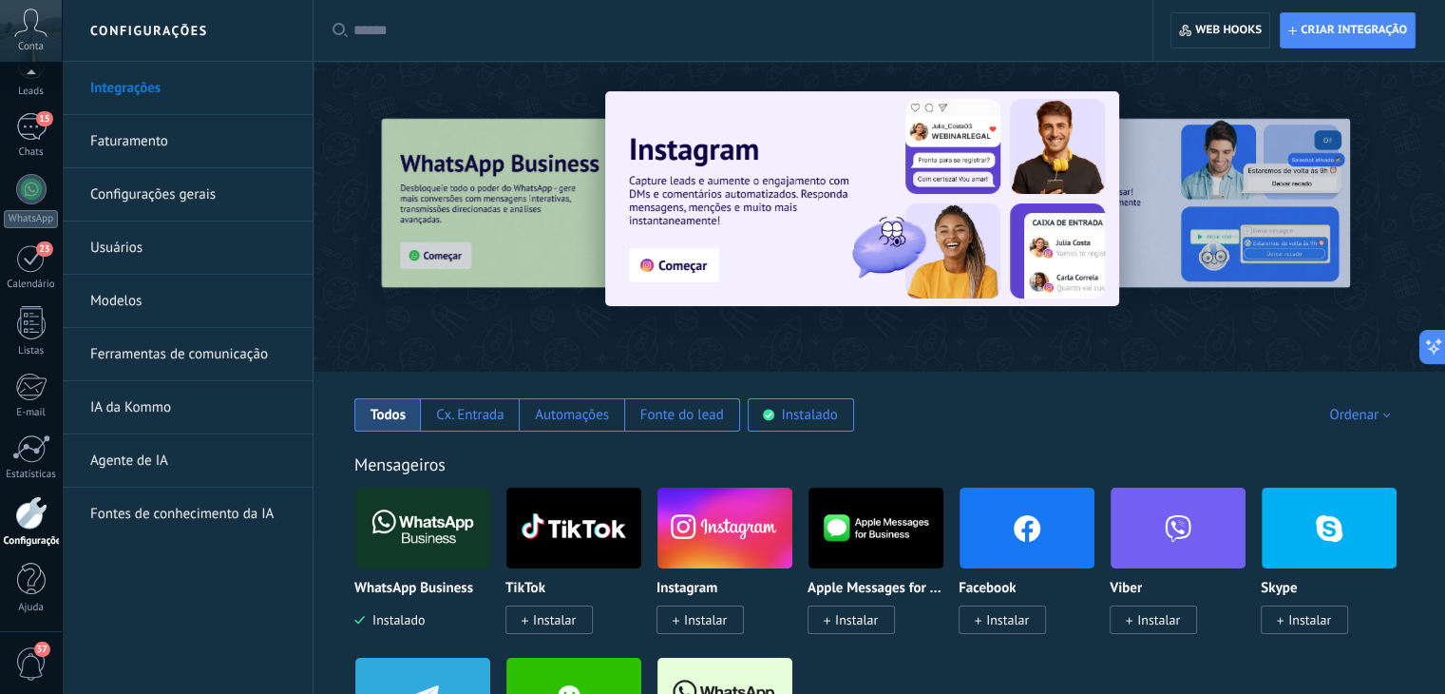
click at [141, 292] on link "Modelos" at bounding box center [191, 301] width 203 height 53
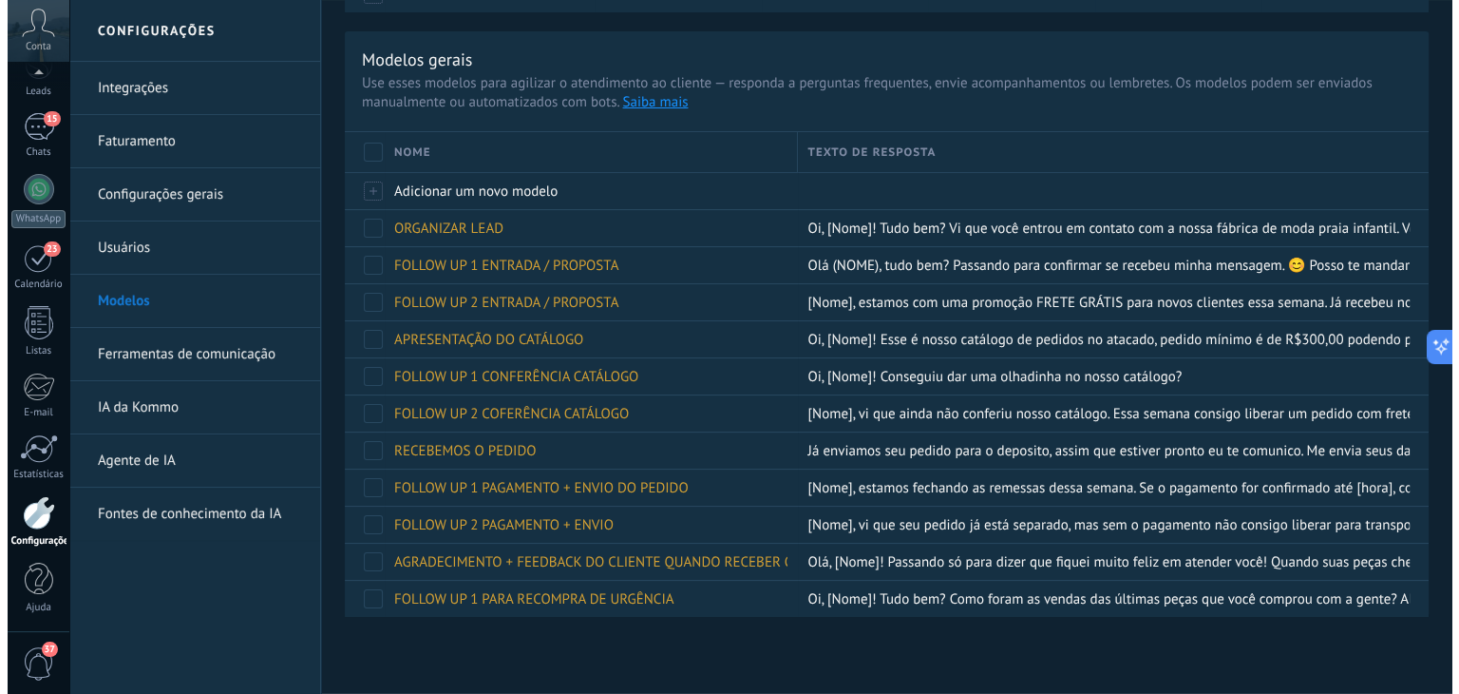
scroll to position [227, 0]
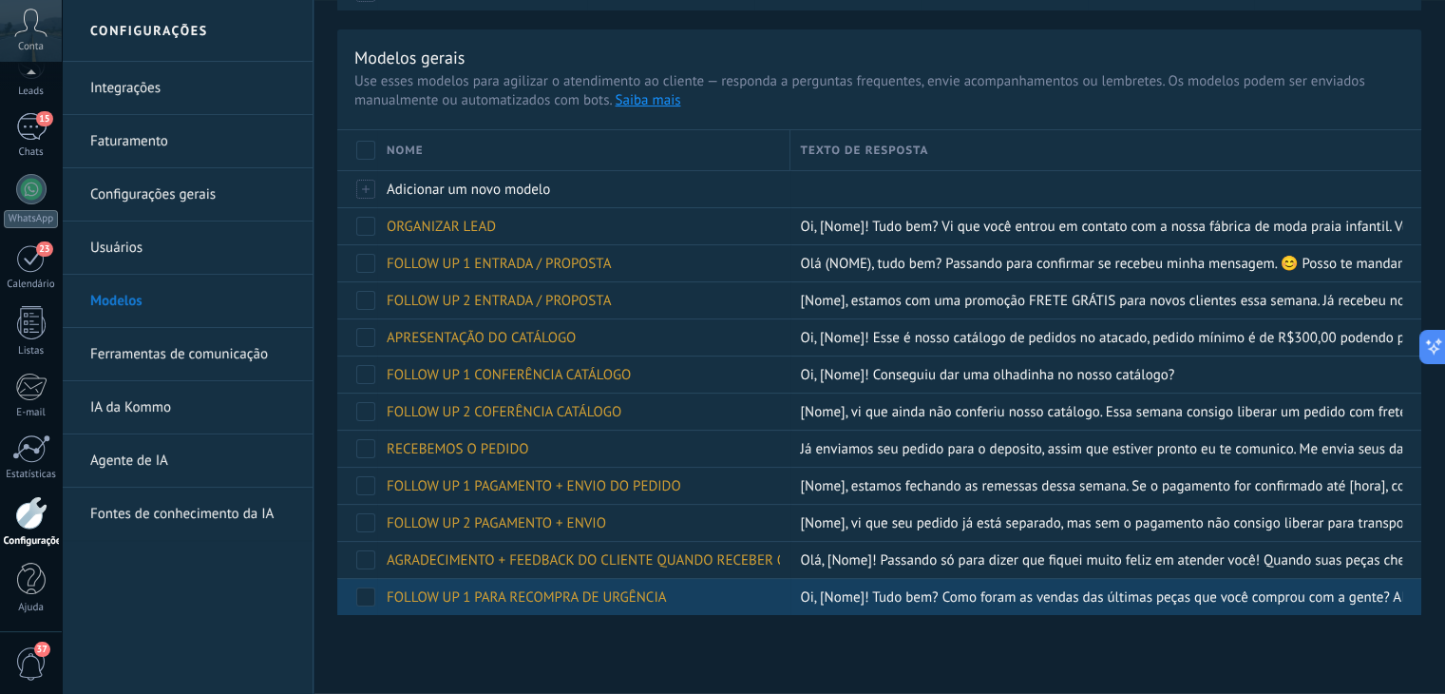
click at [474, 593] on span "FOLLOW UP 1 PARA RECOMPRA DE URGÊNCIA" at bounding box center [526, 597] width 279 height 18
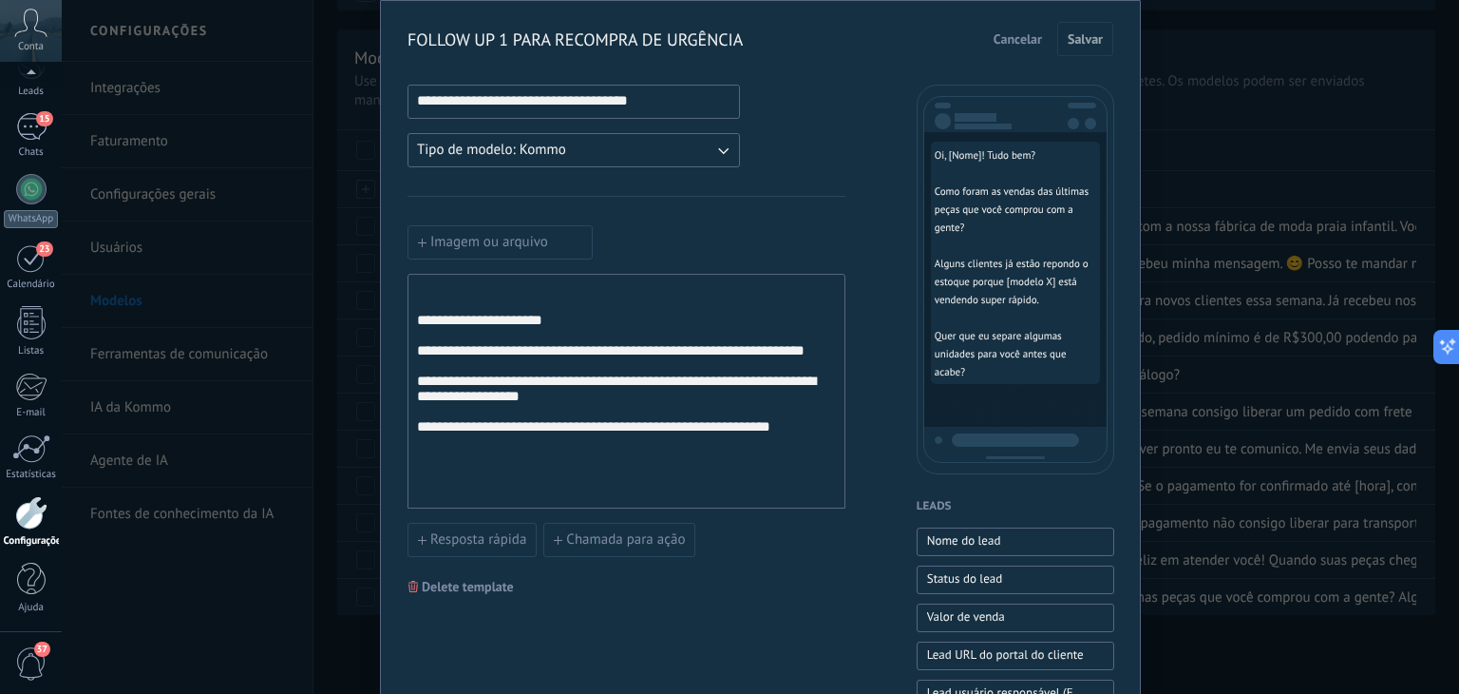
scroll to position [95, 0]
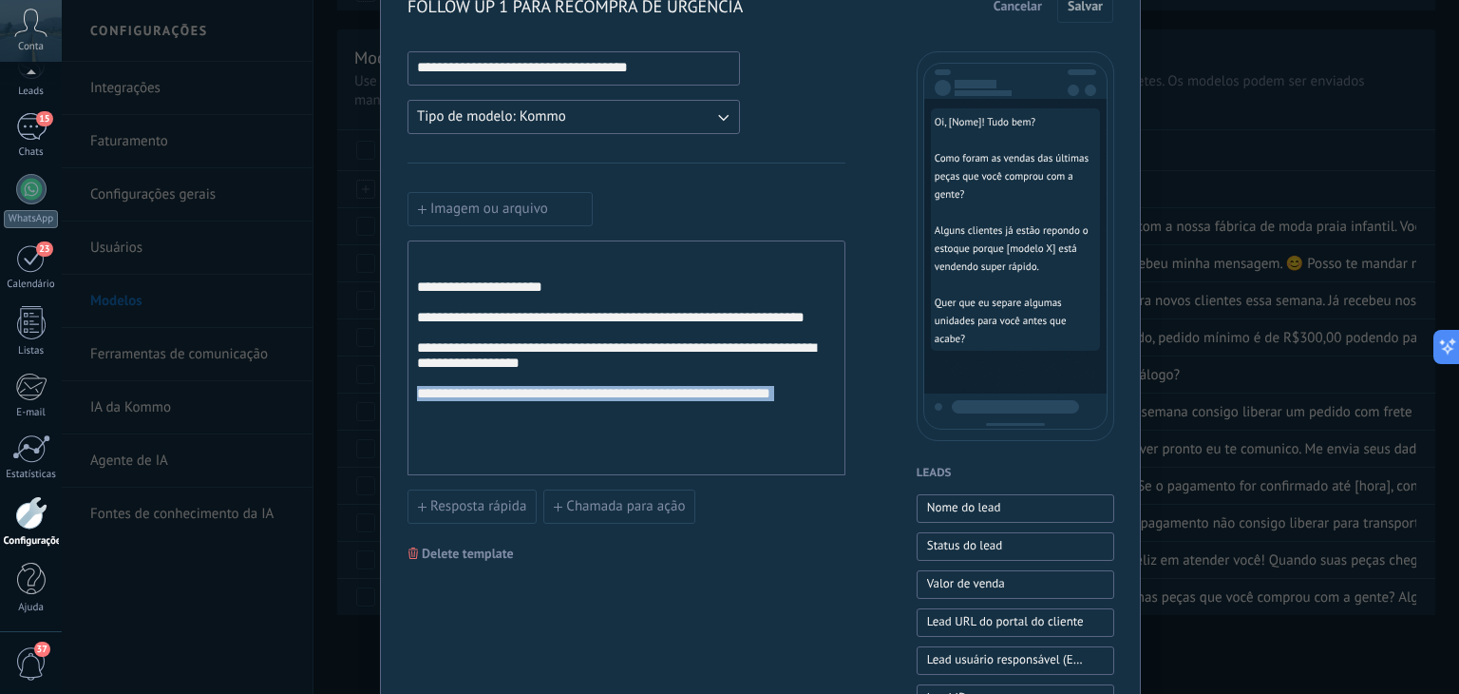
drag, startPoint x: 813, startPoint y: 446, endPoint x: 745, endPoint y: 449, distance: 68.5
click at [745, 449] on div "**********" at bounding box center [626, 358] width 419 height 219
click at [792, 543] on div "**********" at bounding box center [627, 693] width 438 height 1284
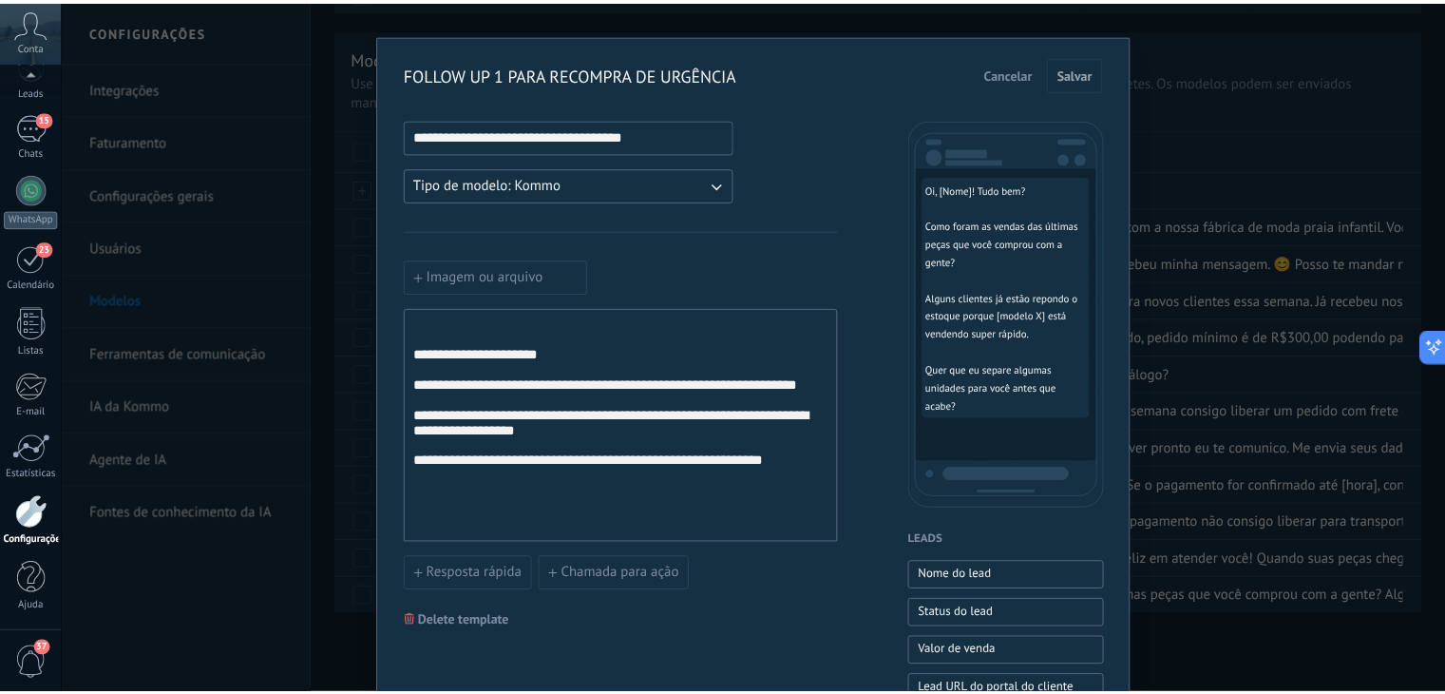
scroll to position [0, 0]
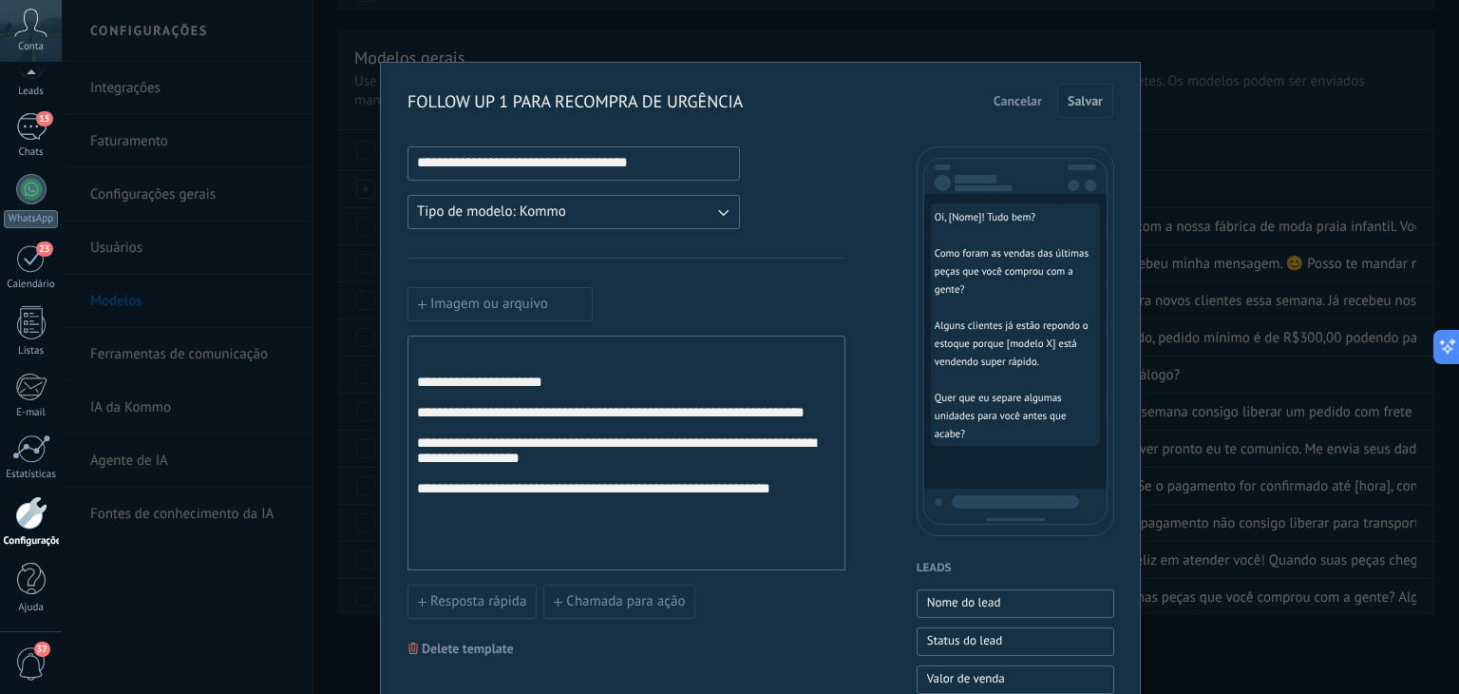
click at [1006, 107] on span "Cancelar" at bounding box center [1018, 100] width 48 height 13
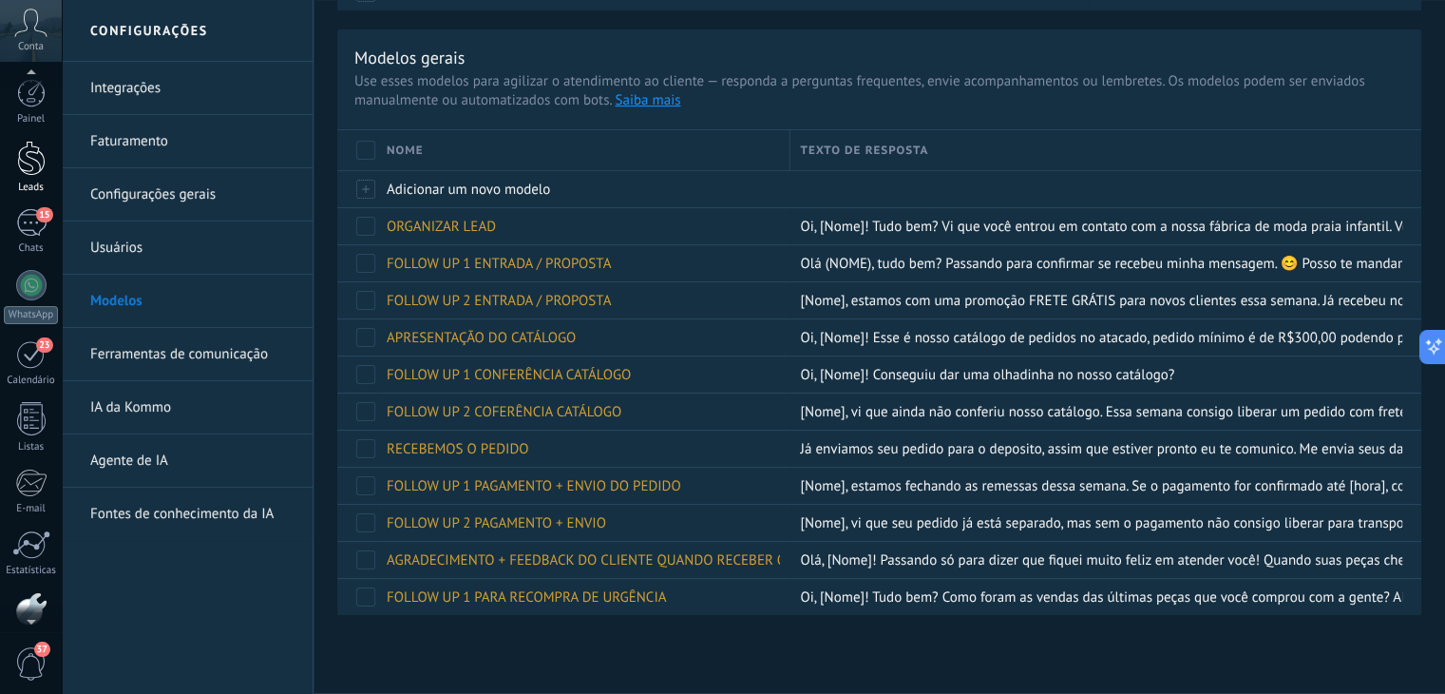
click at [36, 165] on div at bounding box center [31, 158] width 29 height 35
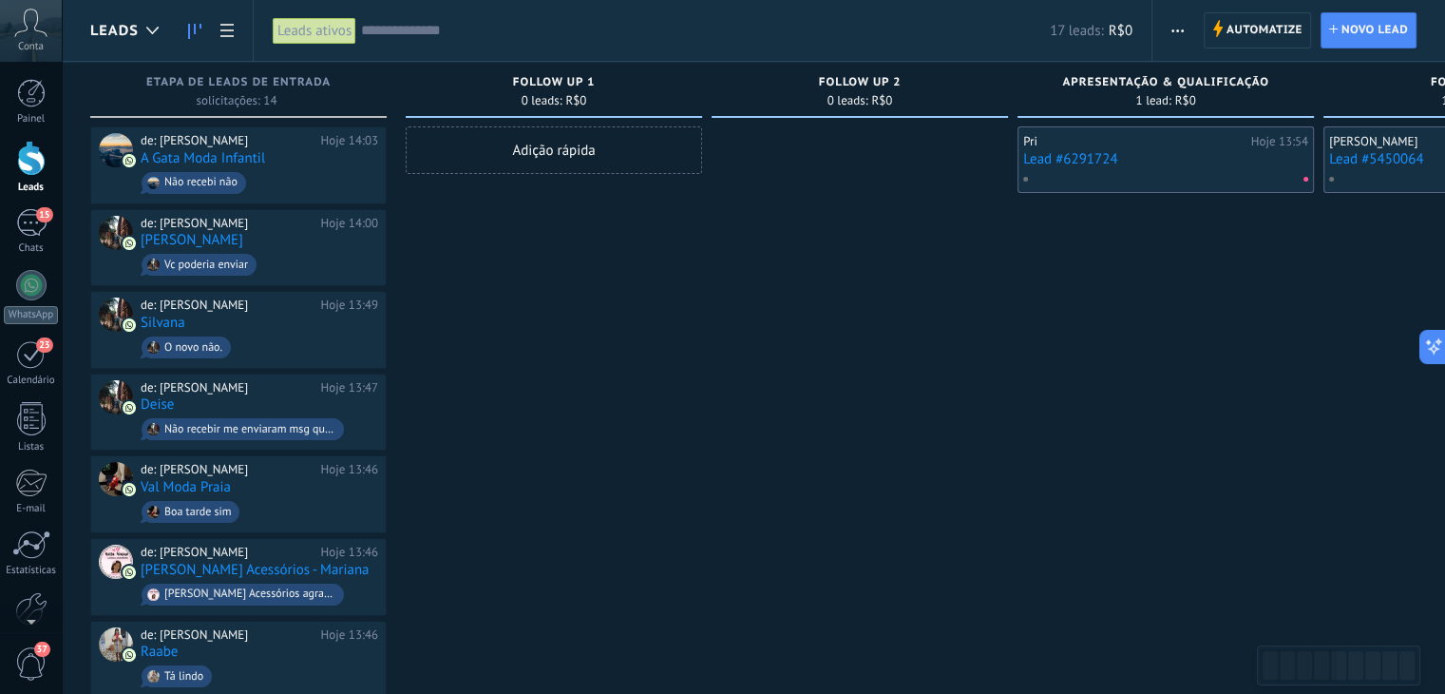
drag, startPoint x: 548, startPoint y: 554, endPoint x: 870, endPoint y: 537, distance: 322.5
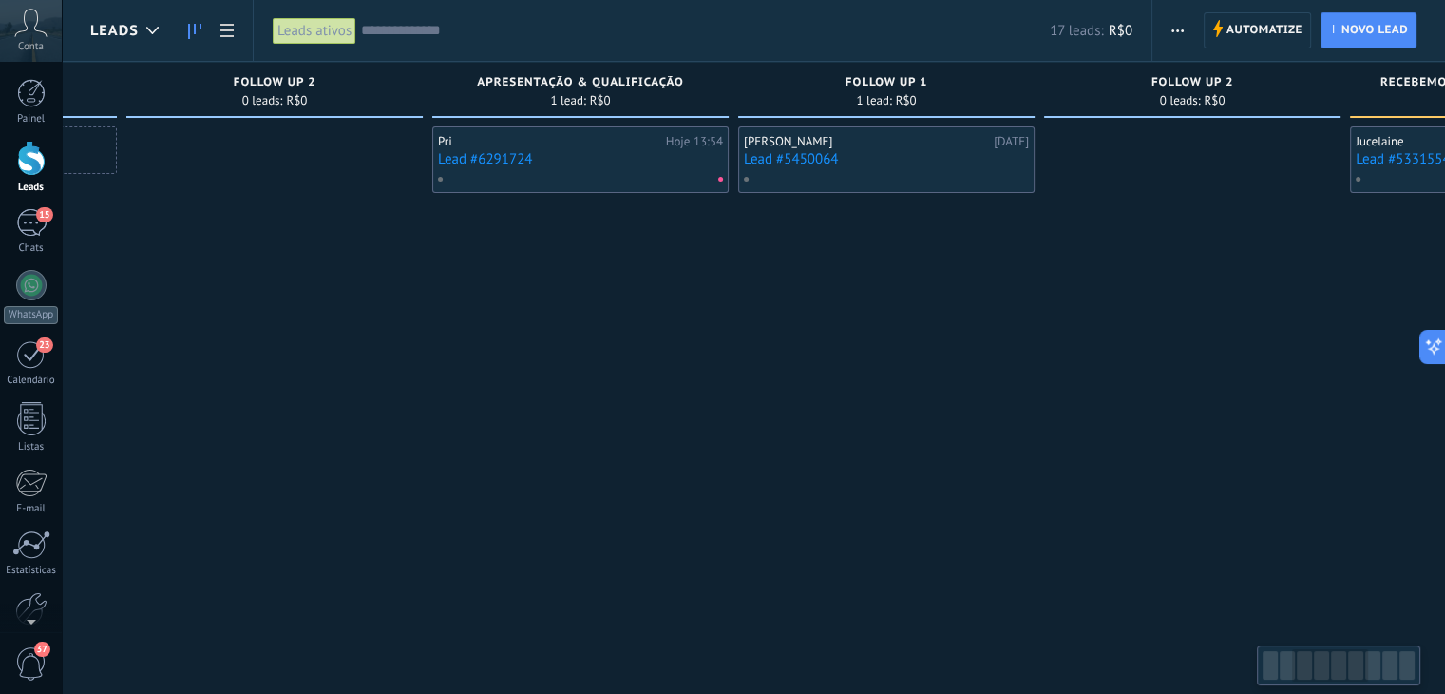
scroll to position [0, 585]
drag, startPoint x: 1087, startPoint y: 454, endPoint x: 747, endPoint y: 242, distance: 400.7
click at [503, 468] on div "Pri Hoje 13:54 Lead #6291724" at bounding box center [580, 699] width 296 height 1147
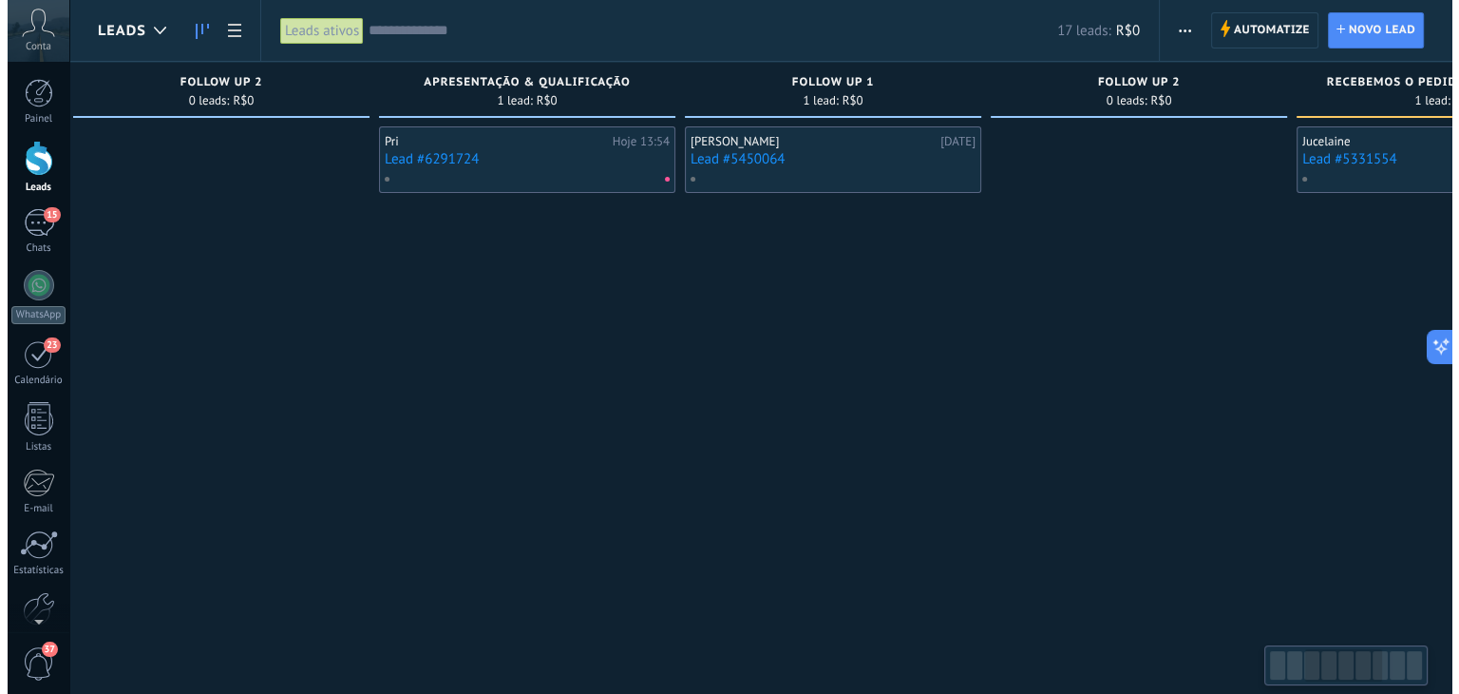
scroll to position [0, 665]
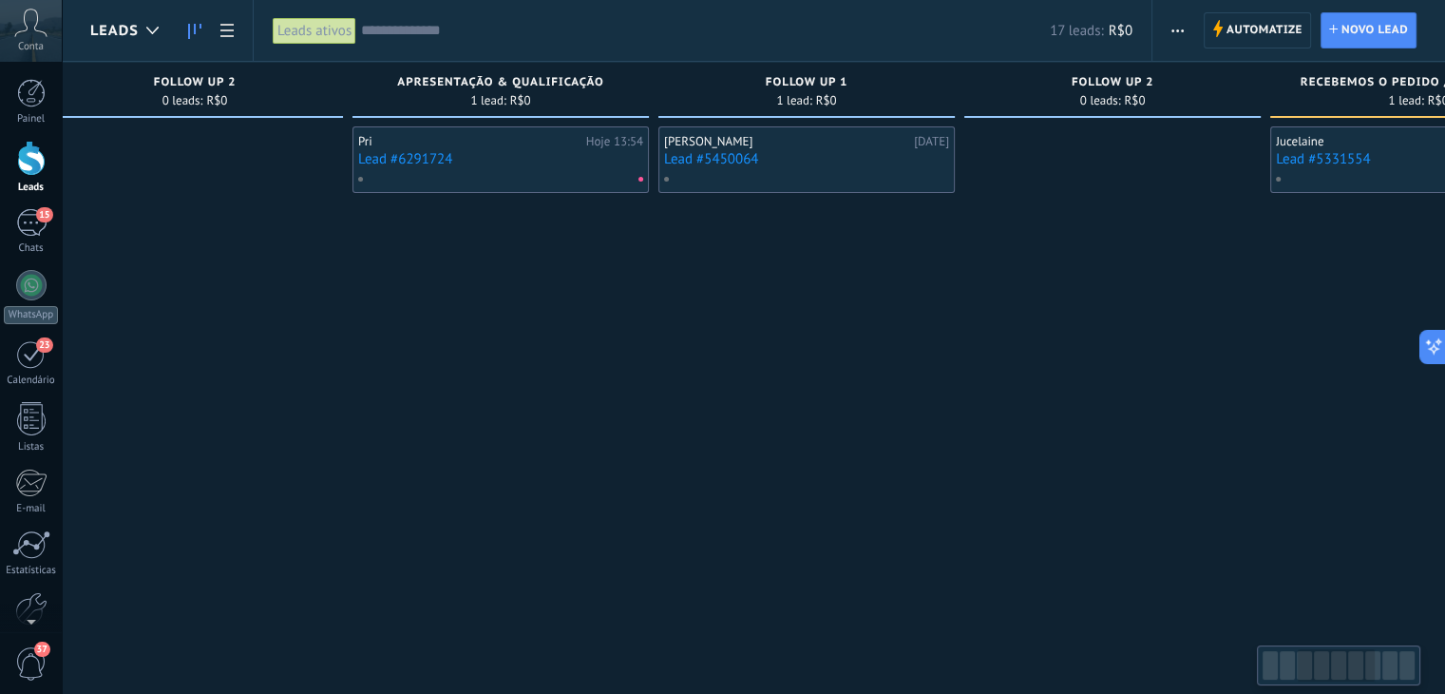
drag, startPoint x: 1067, startPoint y: 338, endPoint x: 988, endPoint y: 349, distance: 79.5
click at [988, 349] on div at bounding box center [1112, 699] width 296 height 1147
click at [786, 134] on div "[PERSON_NAME]" at bounding box center [786, 141] width 245 height 15
click at [782, 153] on link "Lead #5450064" at bounding box center [806, 159] width 285 height 16
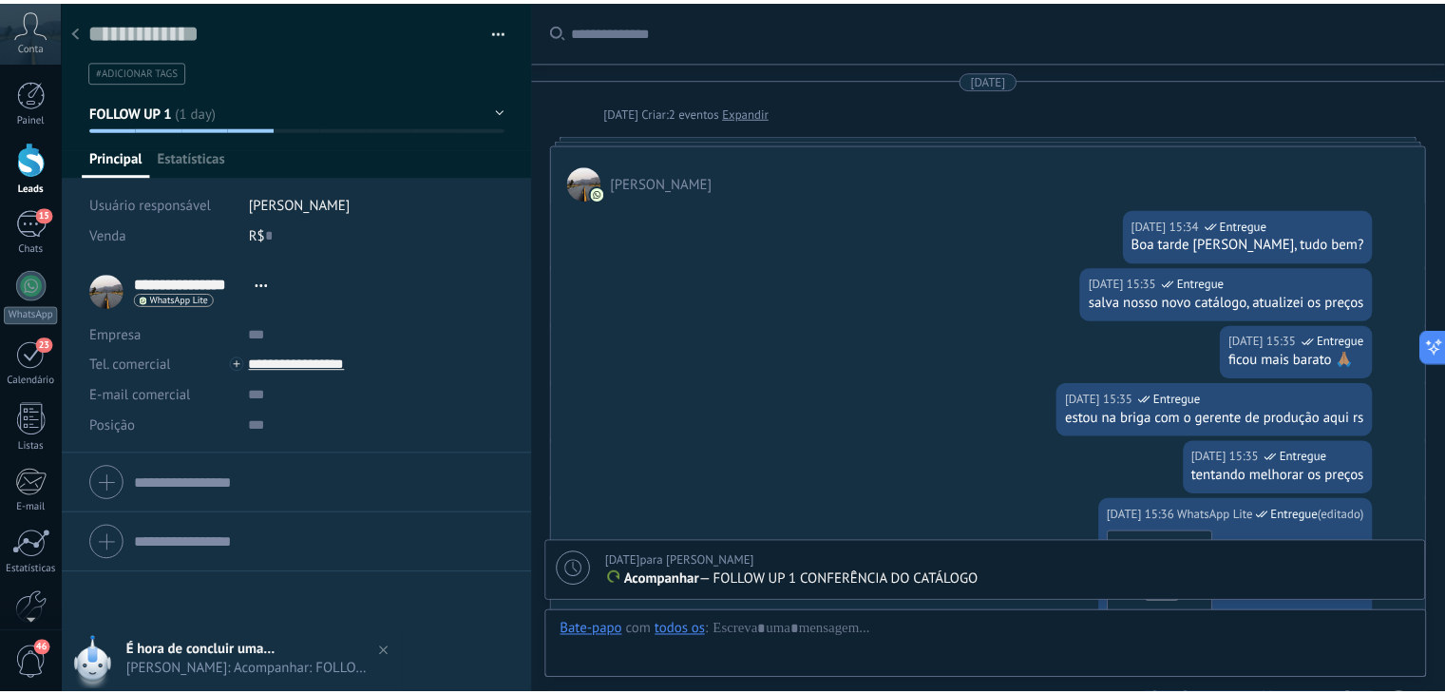
scroll to position [28, 0]
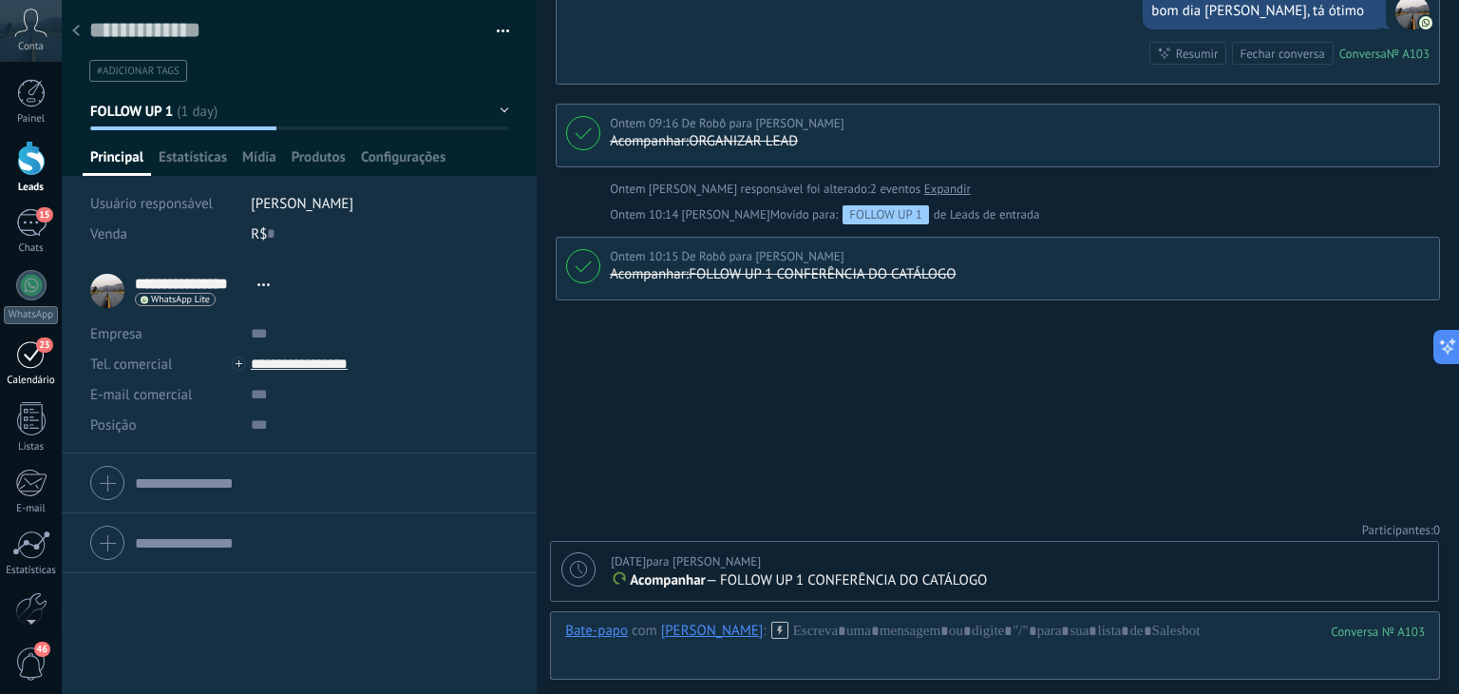
click at [18, 342] on div "23" at bounding box center [31, 353] width 30 height 29
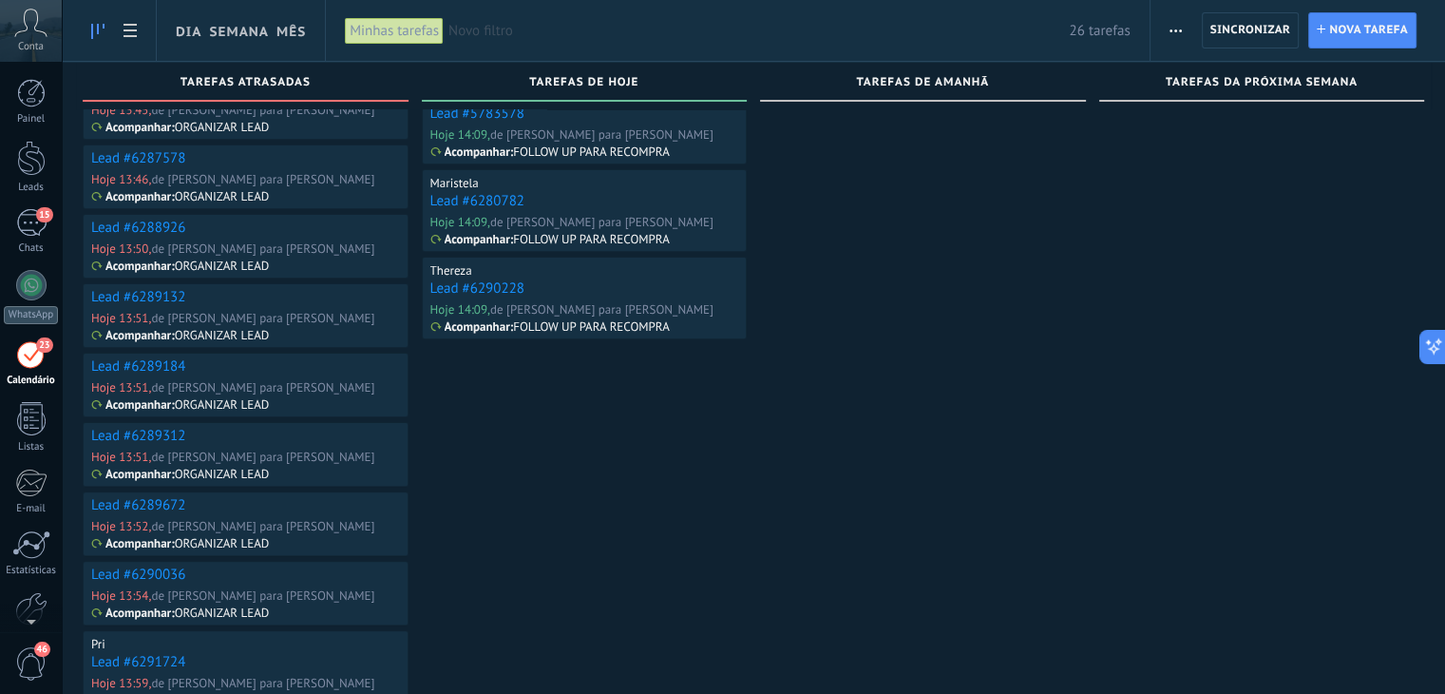
scroll to position [534, 0]
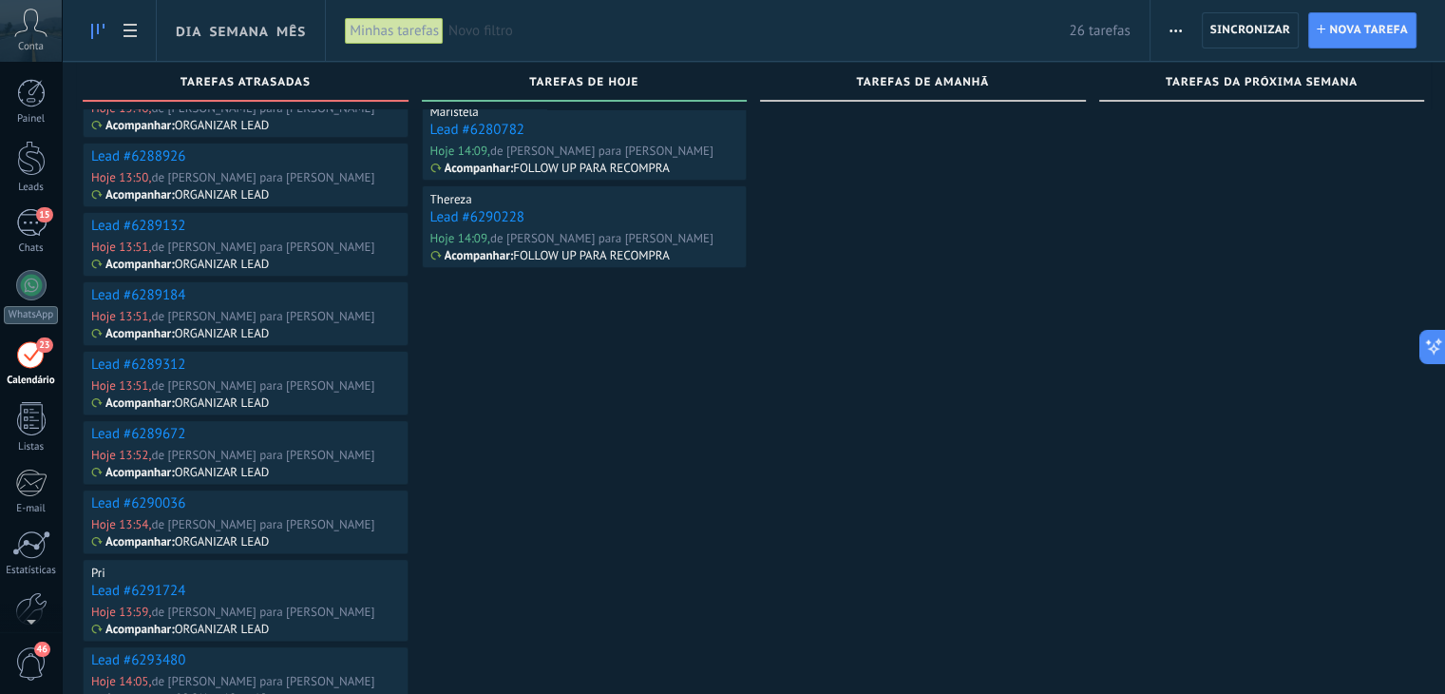
click at [257, 651] on div "Lead #6293480" at bounding box center [245, 661] width 309 height 20
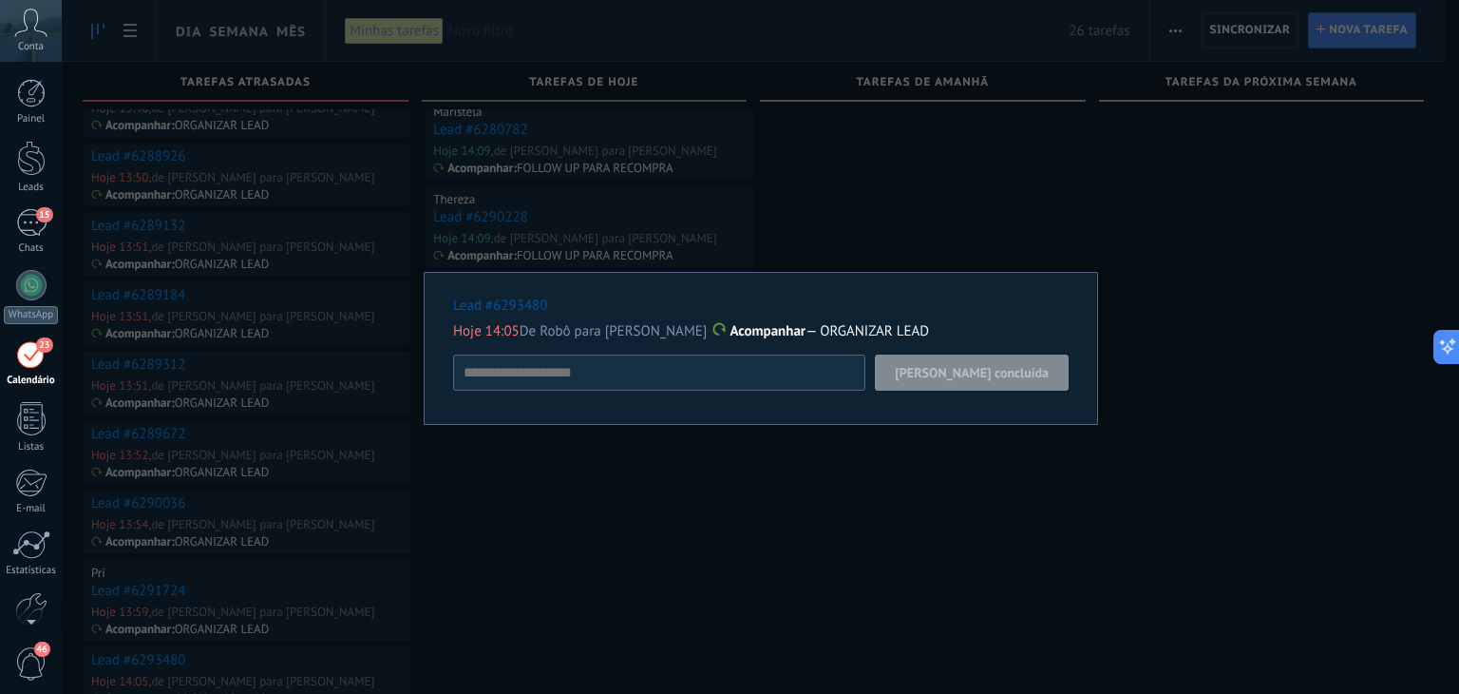
click at [931, 525] on div "Lead #6293480 Hoje 14:05 De Robô para Lucas Hana rio Acompanhar — ORGANIZAR LEA…" at bounding box center [761, 347] width 1398 height 694
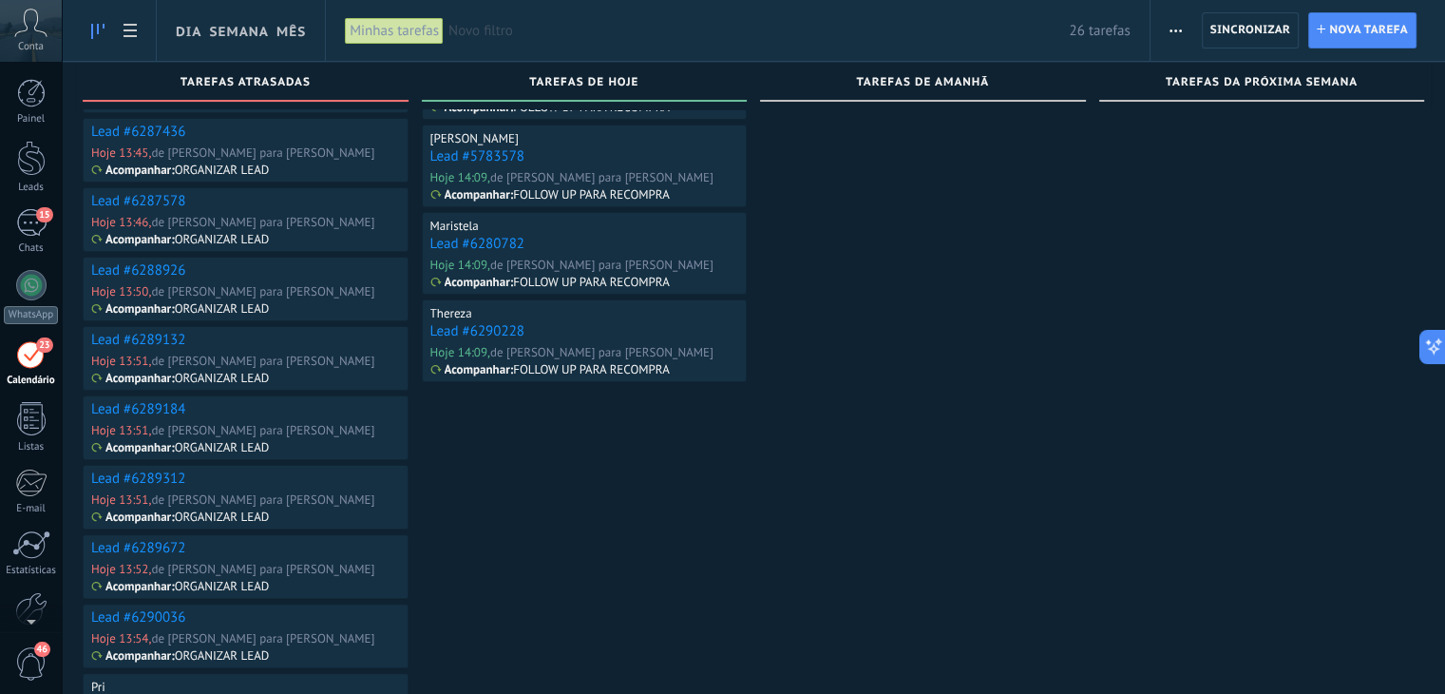
scroll to position [0, 0]
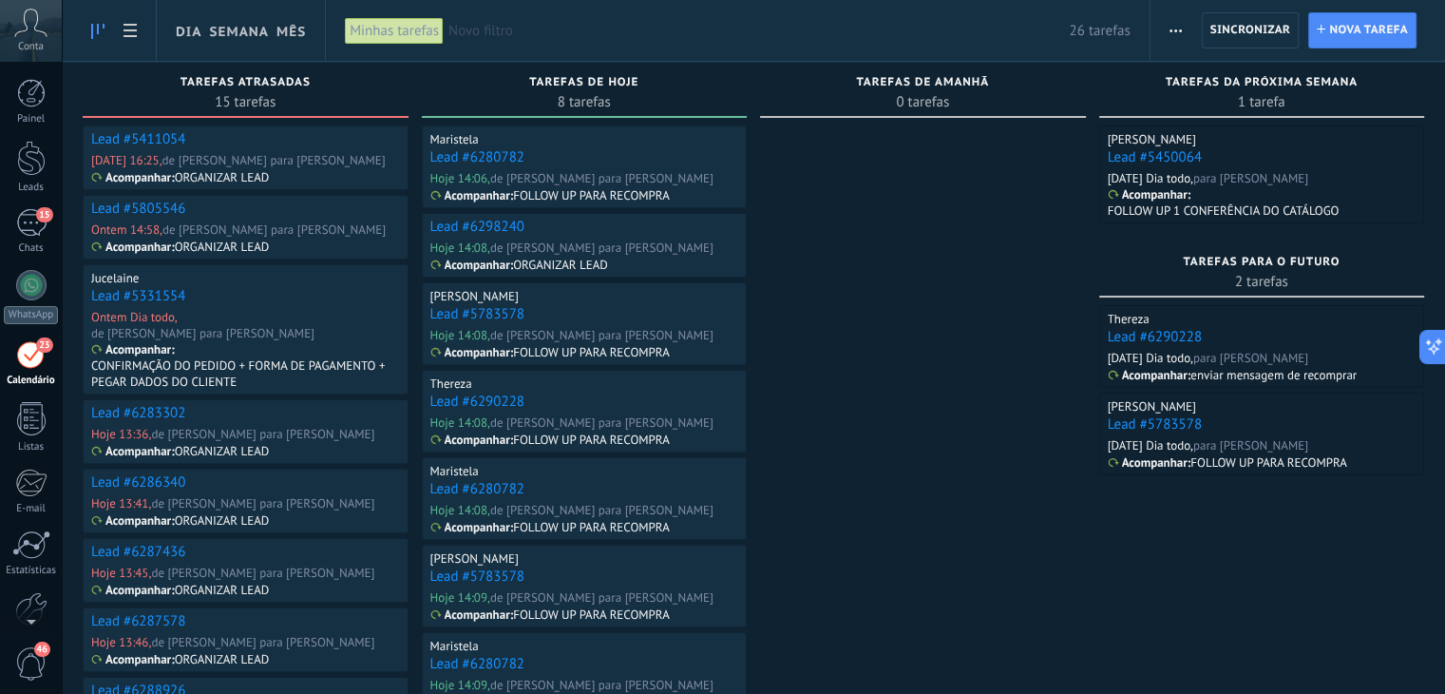
click at [494, 24] on span "Novo filtro" at bounding box center [758, 31] width 620 height 18
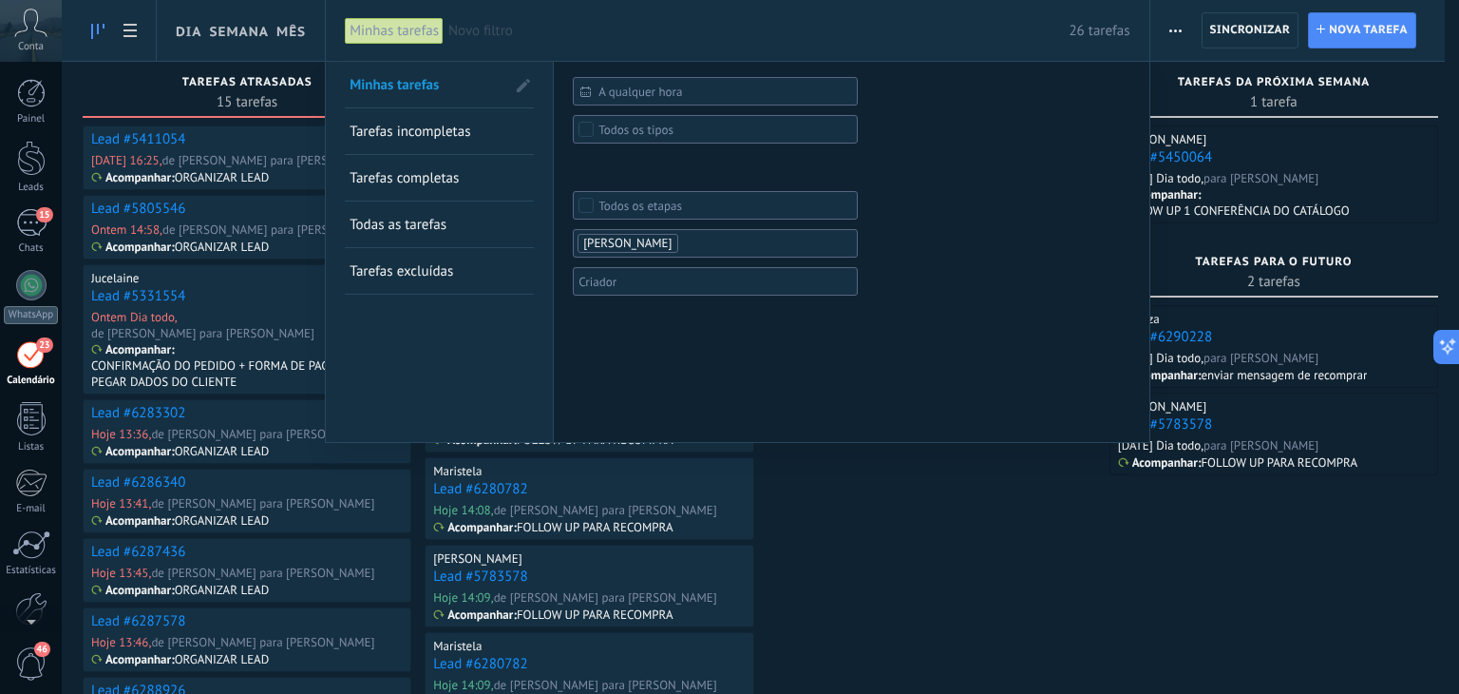
click at [677, 130] on span "Todos os tipos" at bounding box center [716, 130] width 235 height 14
click at [756, 374] on div "A qualquer hora A qualquer hora Hoje Ontem Últimos ** 30 dias Esta semana Últim…" at bounding box center [851, 252] width 595 height 380
click at [459, 131] on span "Tarefas incompletas" at bounding box center [410, 132] width 121 height 18
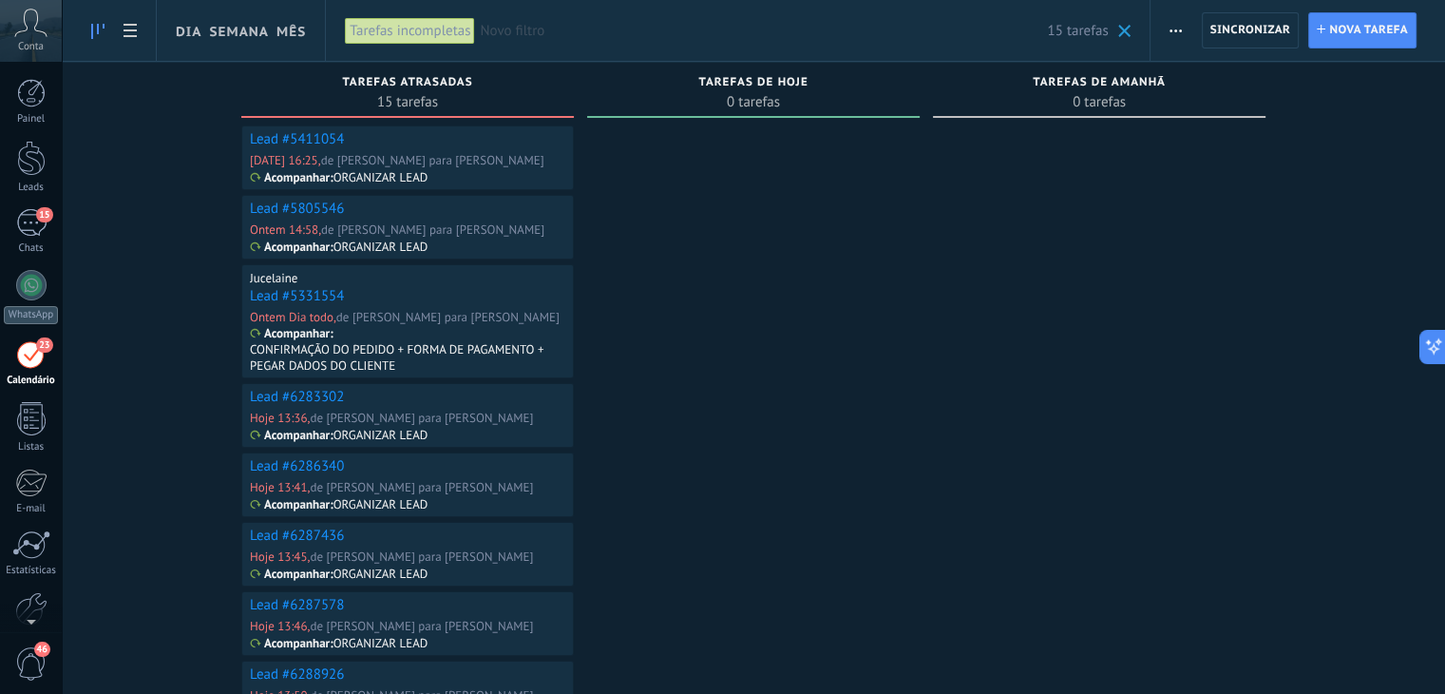
click at [290, 135] on link "Lead #5411054" at bounding box center [297, 139] width 94 height 18
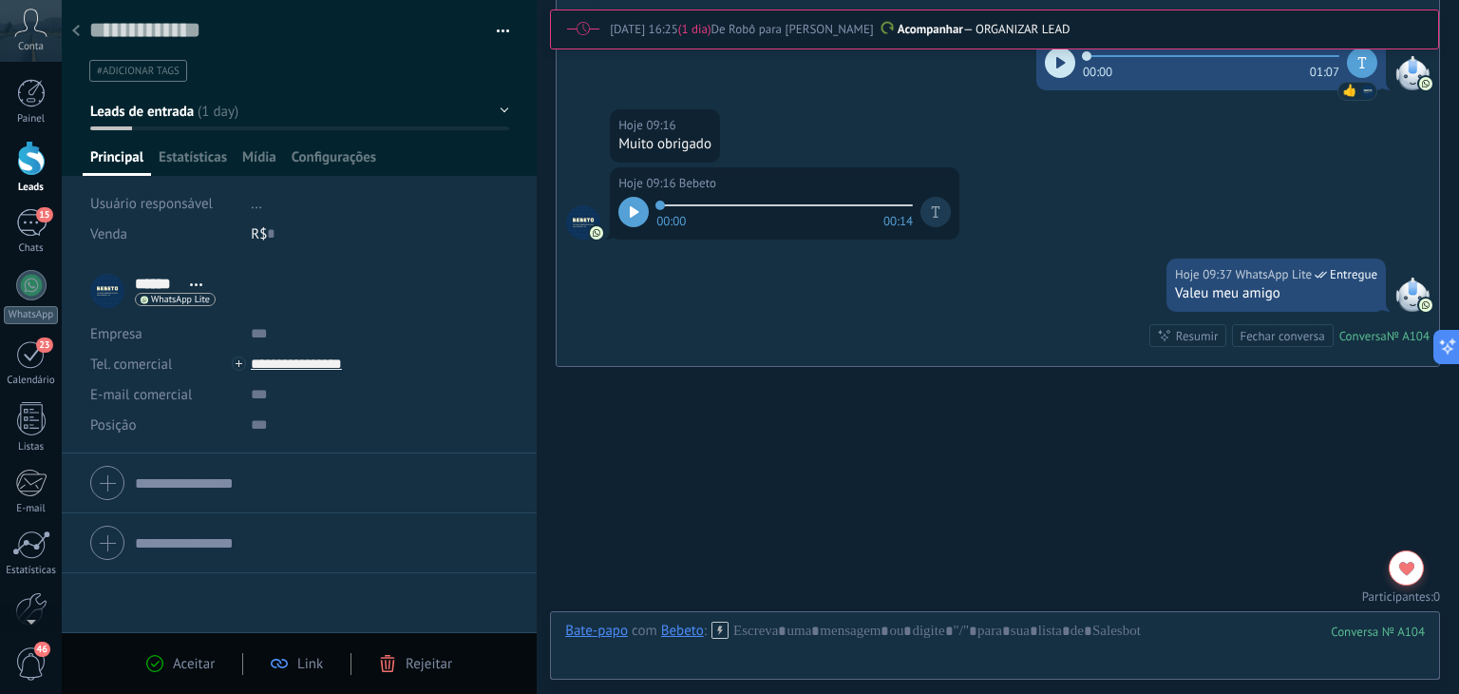
scroll to position [1631, 0]
click at [177, 667] on span "Aceitar" at bounding box center [194, 664] width 42 height 18
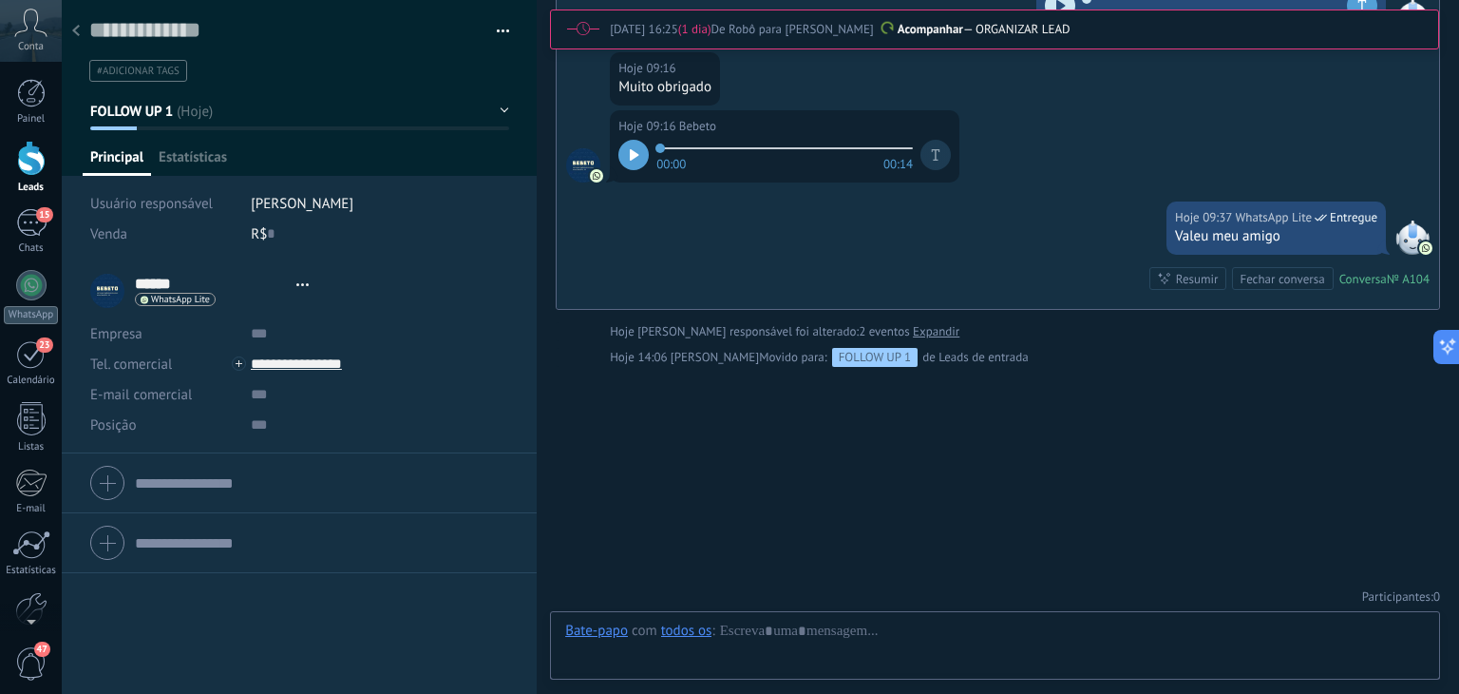
scroll to position [28, 0]
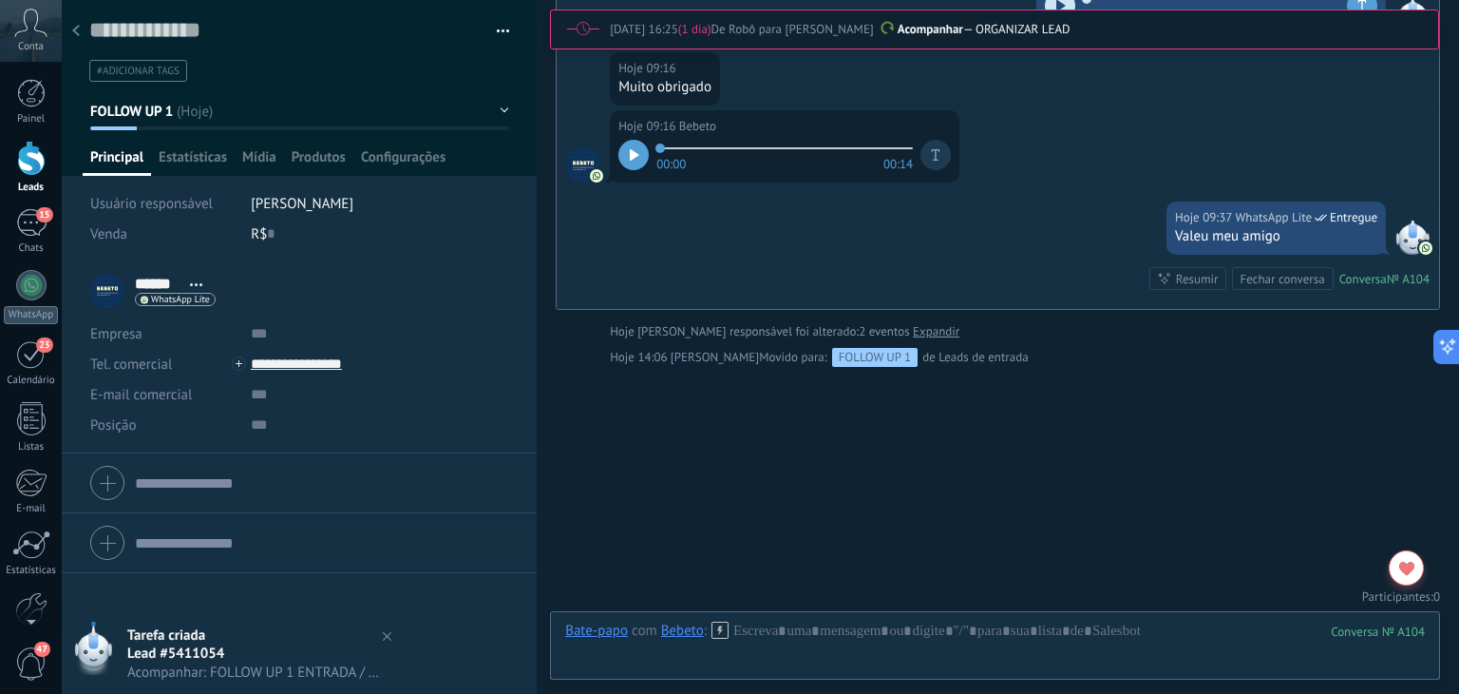
click at [1070, 26] on p "Acompanhar — ORGANIZAR LEAD" at bounding box center [1016, 29] width 813 height 19
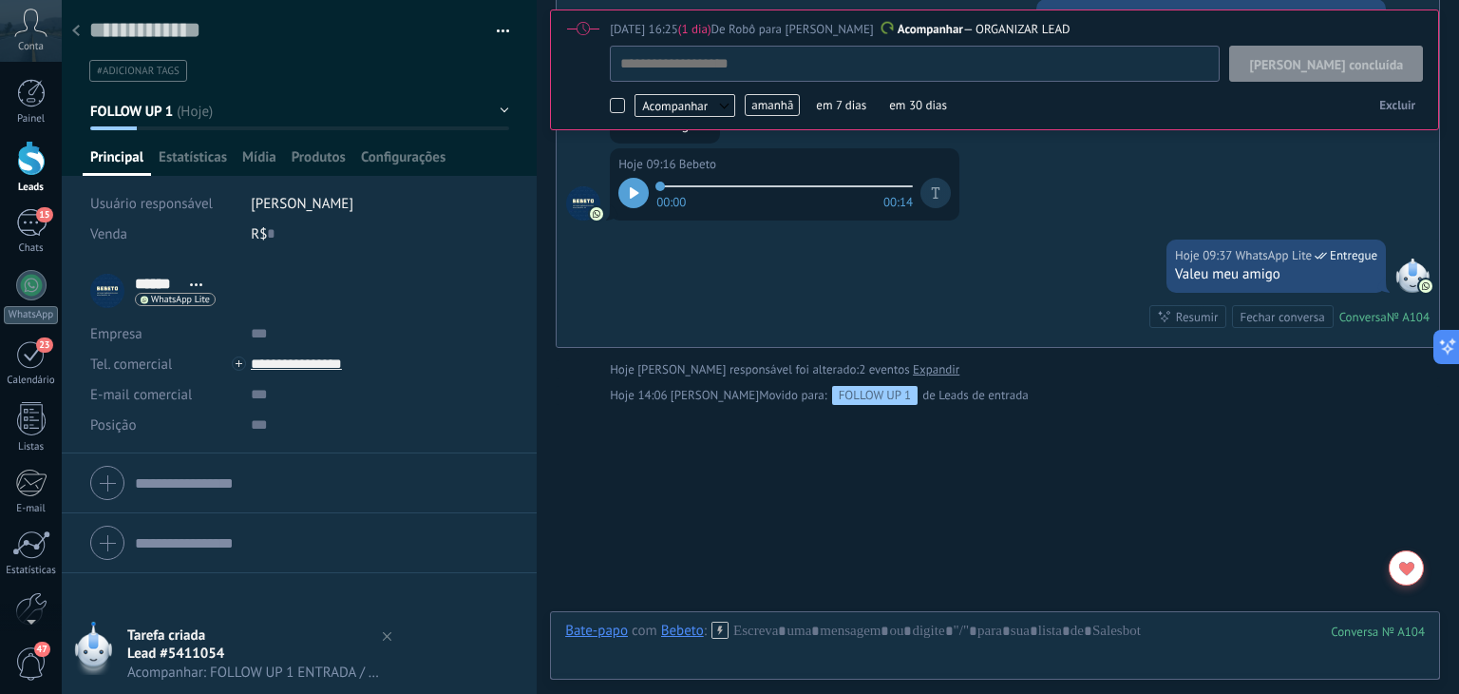
scroll to position [19, 0]
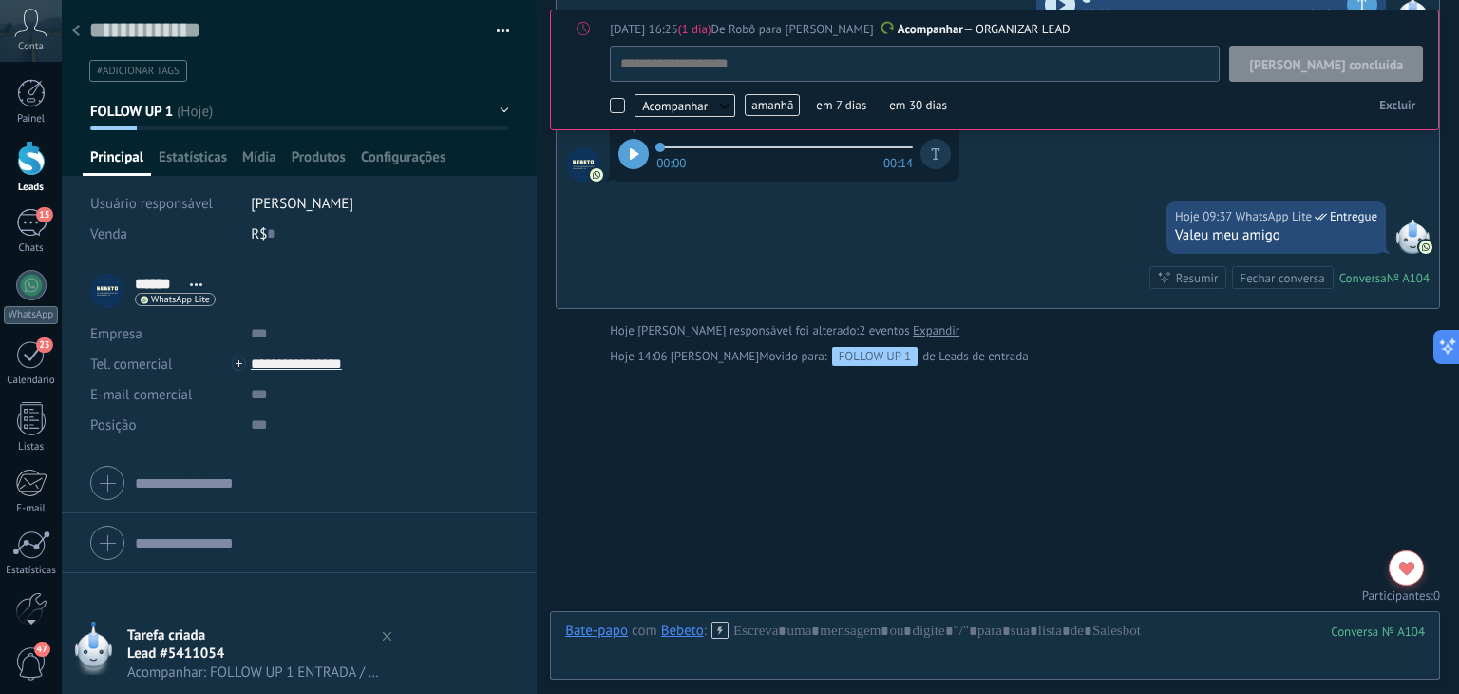
click at [1343, 58] on span "[PERSON_NAME] concluída" at bounding box center [1326, 64] width 154 height 13
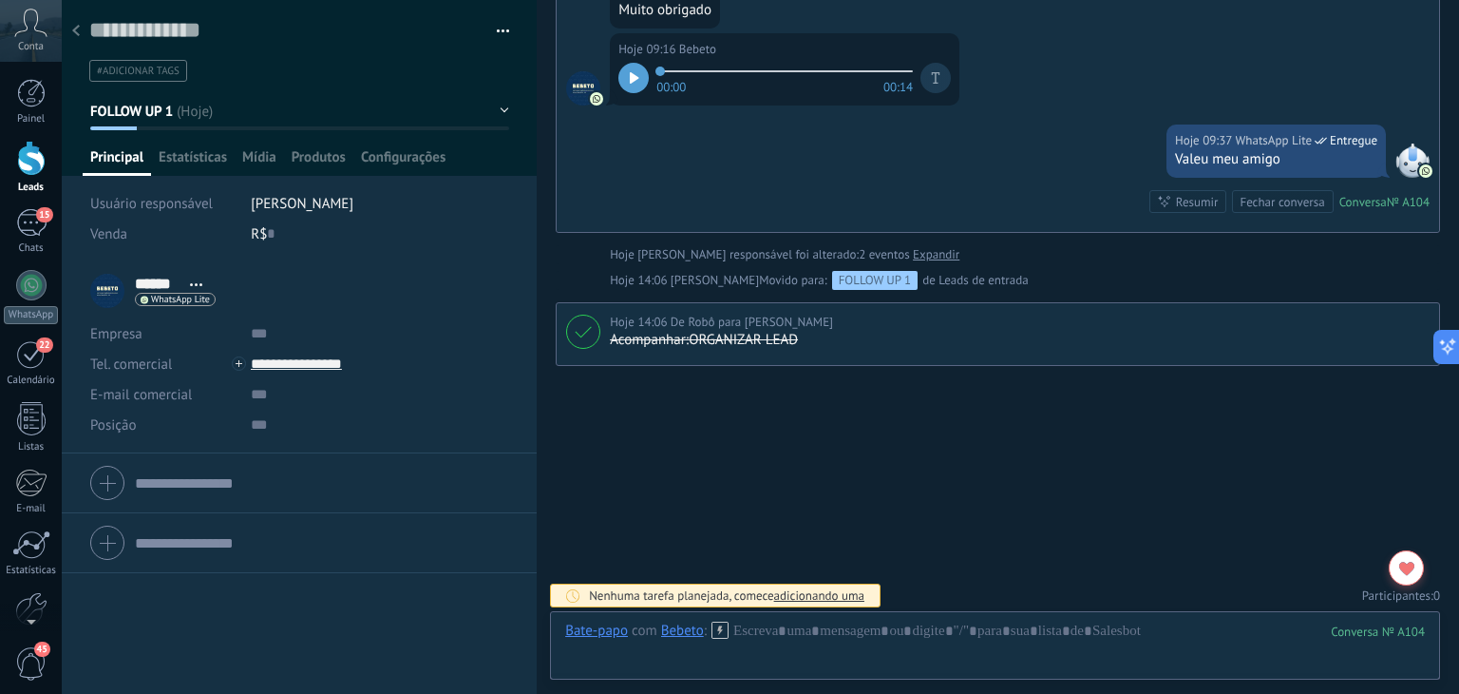
click at [167, 106] on span "FOLLOW UP 1" at bounding box center [132, 112] width 84 height 18
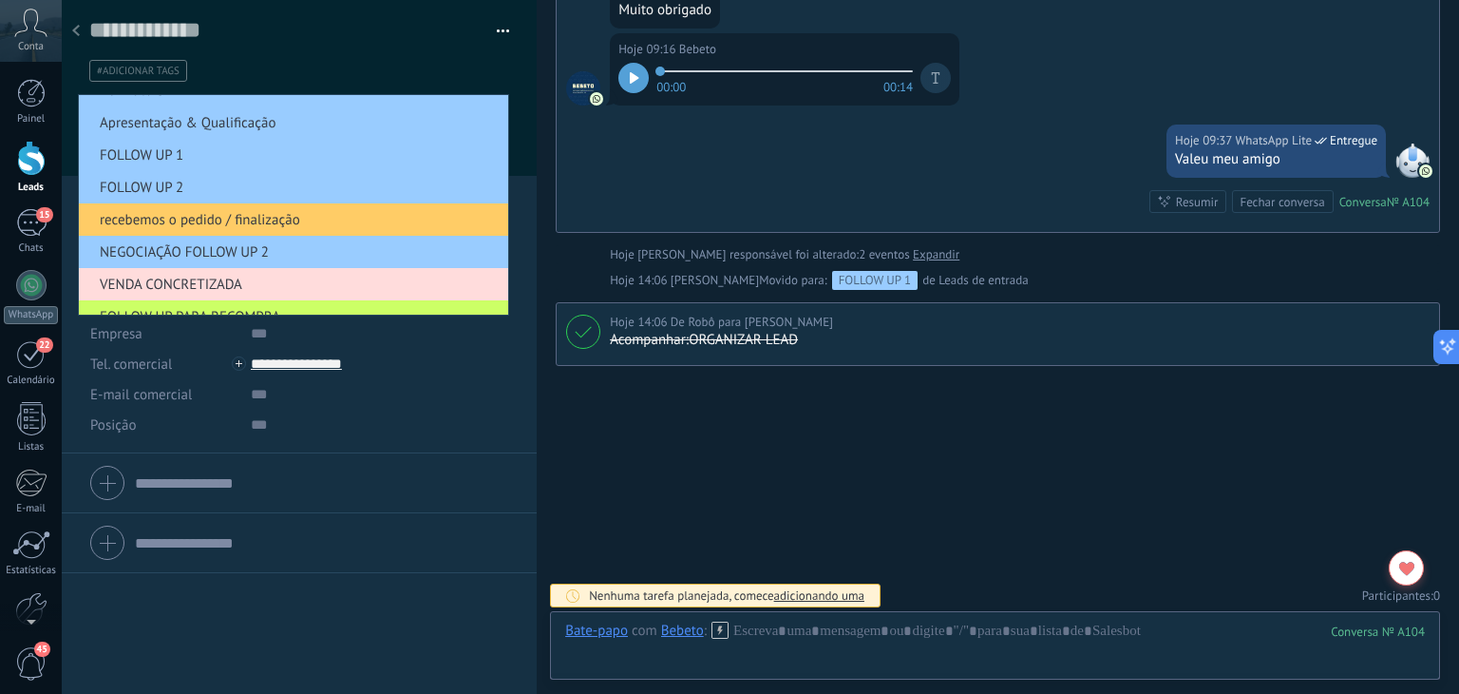
scroll to position [105, 0]
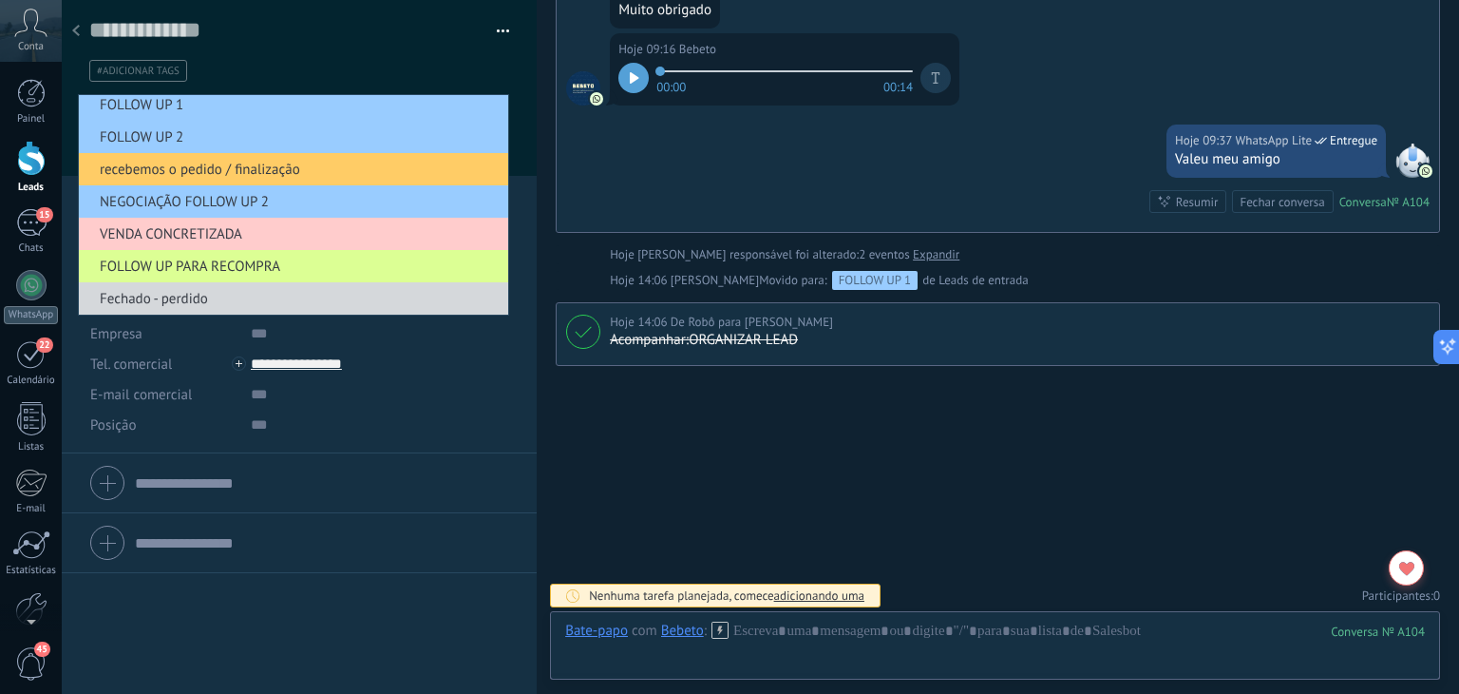
click at [179, 261] on span "FOLLOW UP PARA RECOMPRA" at bounding box center [291, 266] width 424 height 18
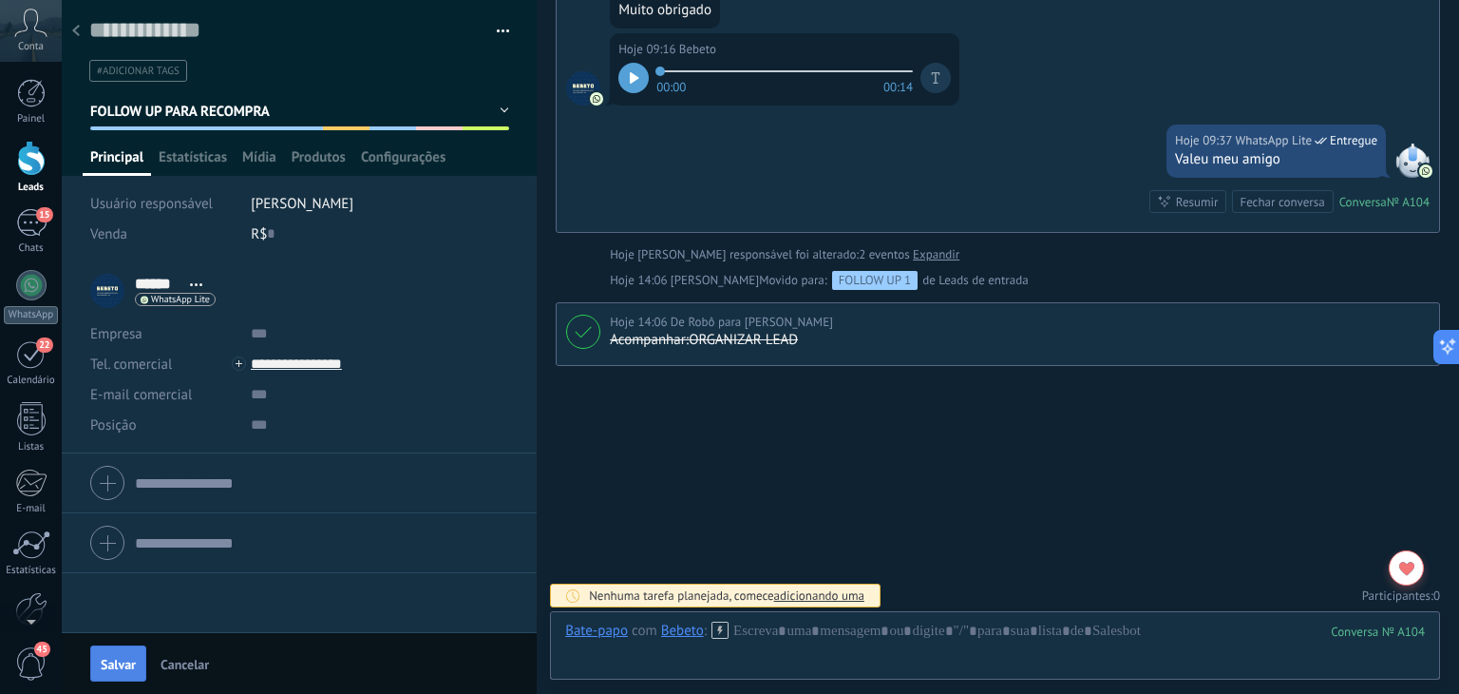
click at [121, 657] on span "Salvar" at bounding box center [118, 663] width 35 height 13
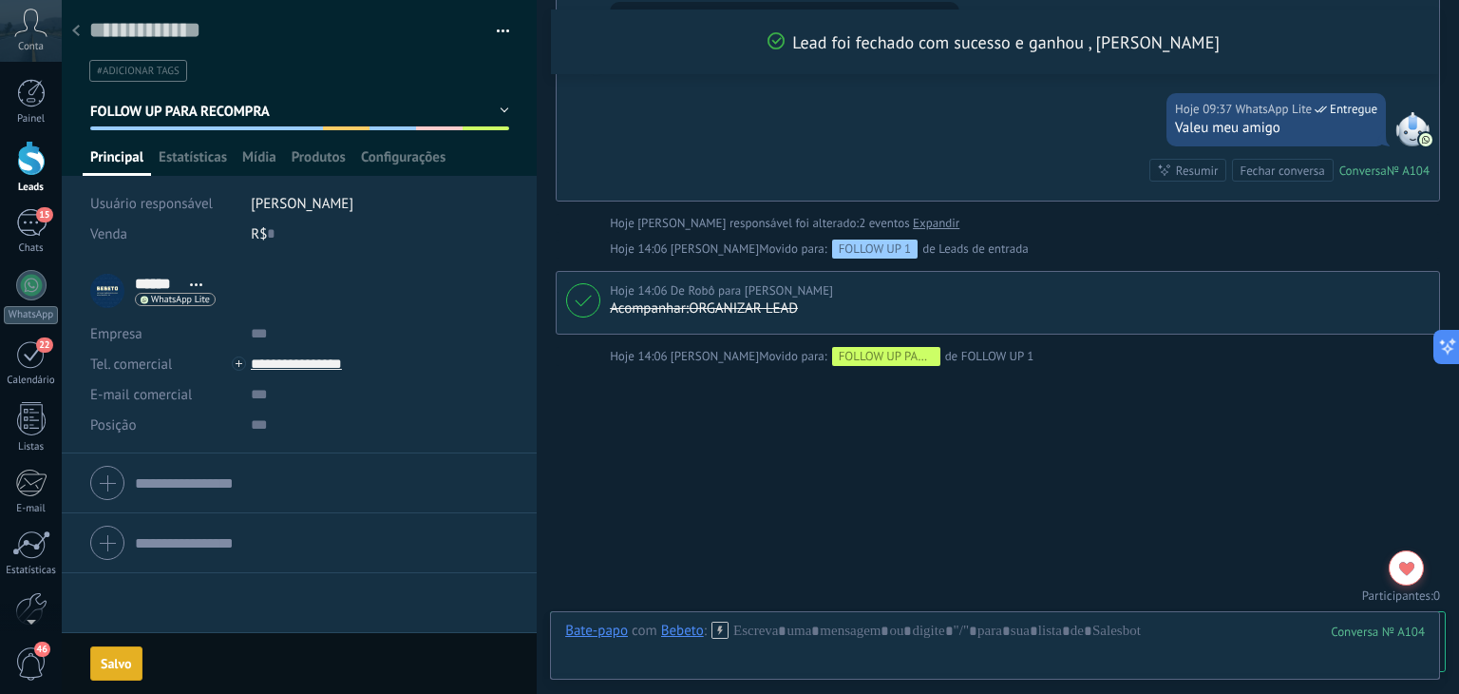
scroll to position [1819, 0]
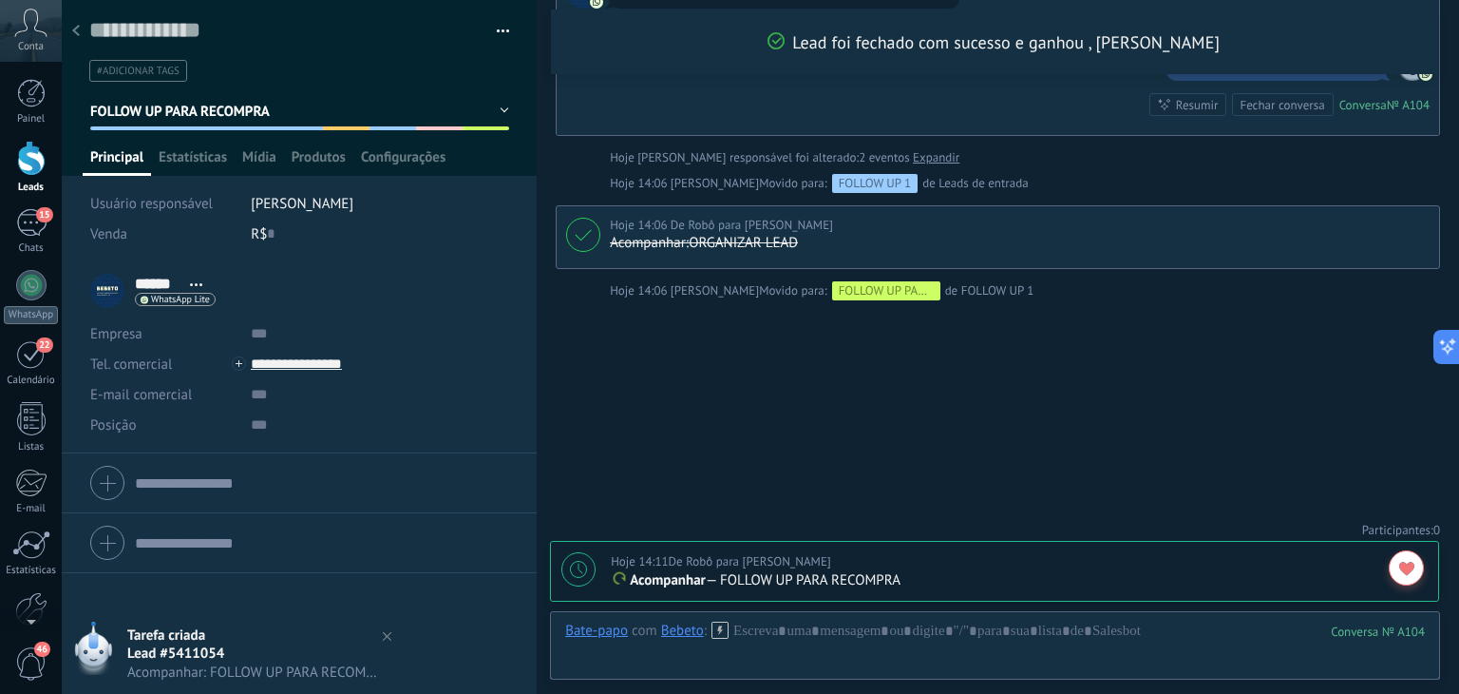
click at [76, 29] on use at bounding box center [76, 30] width 8 height 11
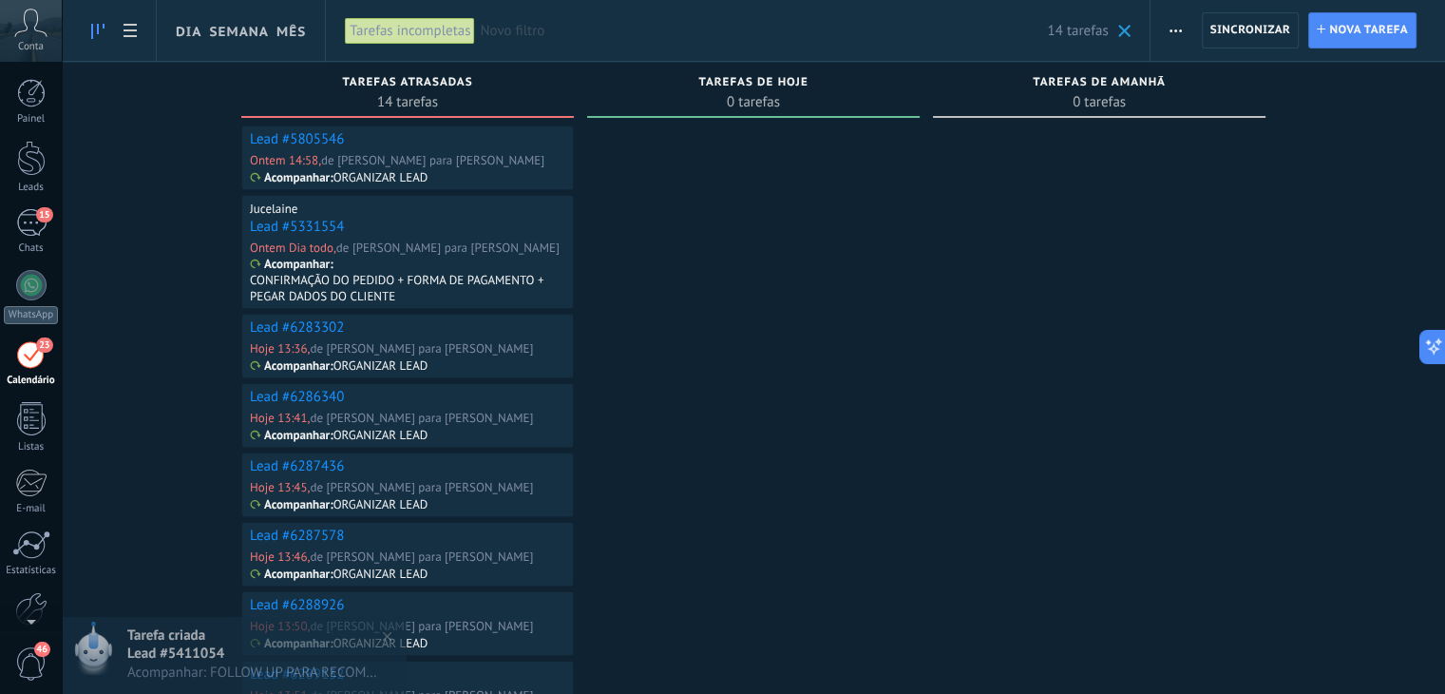
click at [296, 141] on link "Lead #5805546" at bounding box center [297, 139] width 94 height 18
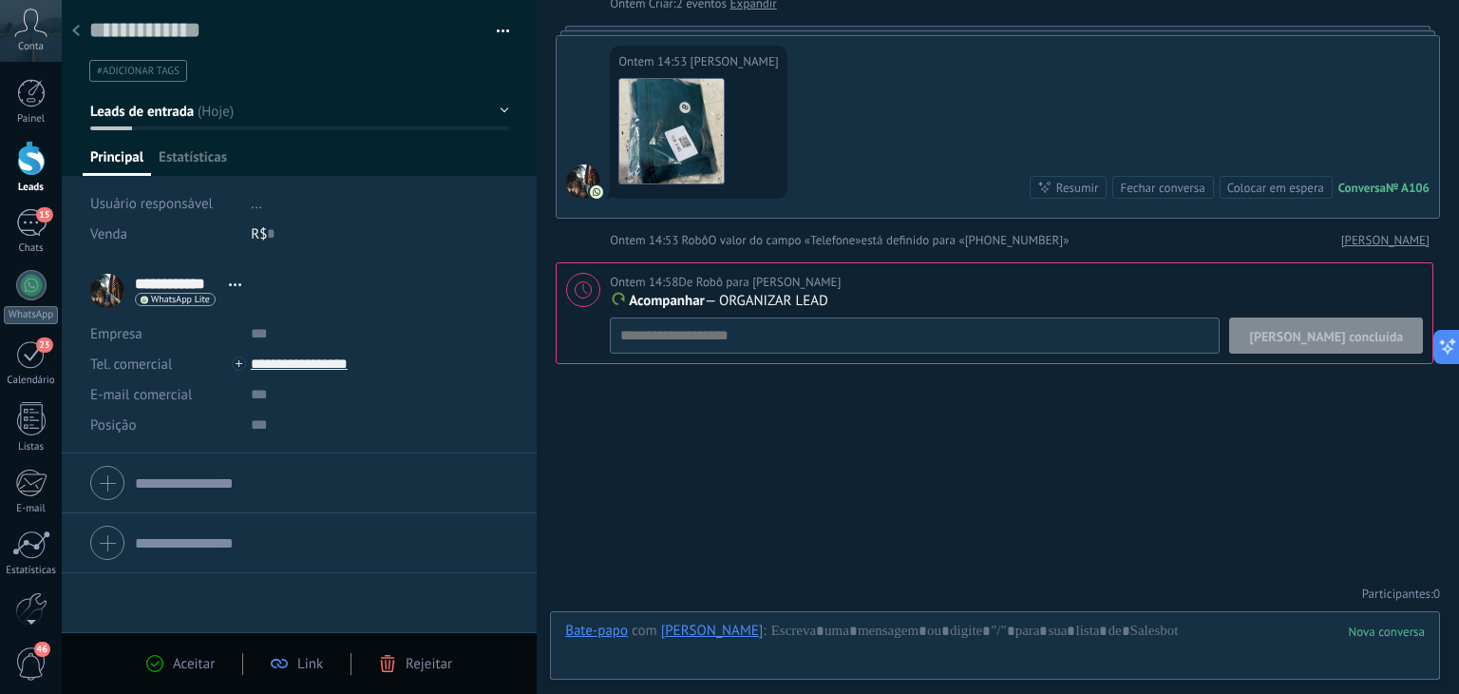
scroll to position [103, 0]
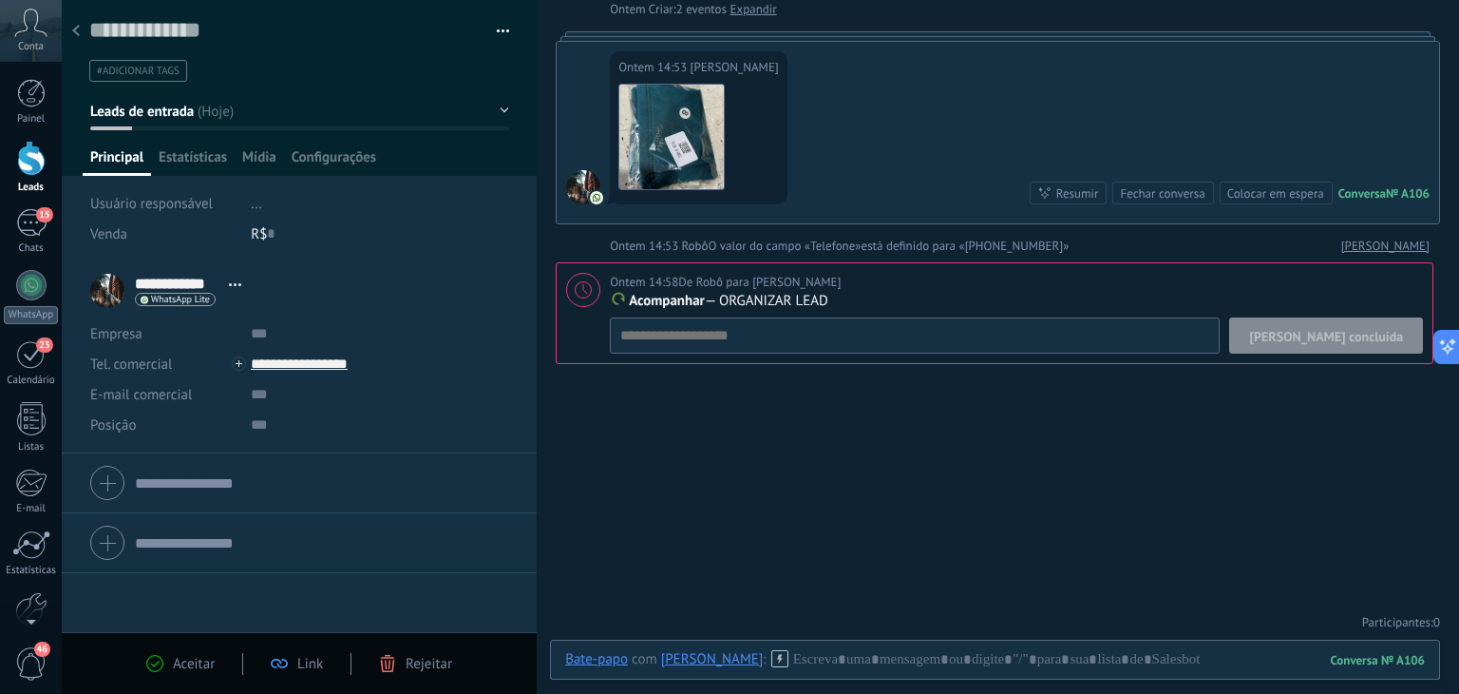
drag, startPoint x: 508, startPoint y: 24, endPoint x: 498, endPoint y: 33, distance: 14.1
click at [504, 30] on div "Salvar e criar Imprimir Gerenciar tags Exportar para o Excel" at bounding box center [300, 41] width 476 height 82
click at [498, 33] on span "button" at bounding box center [503, 34] width 13 height 4
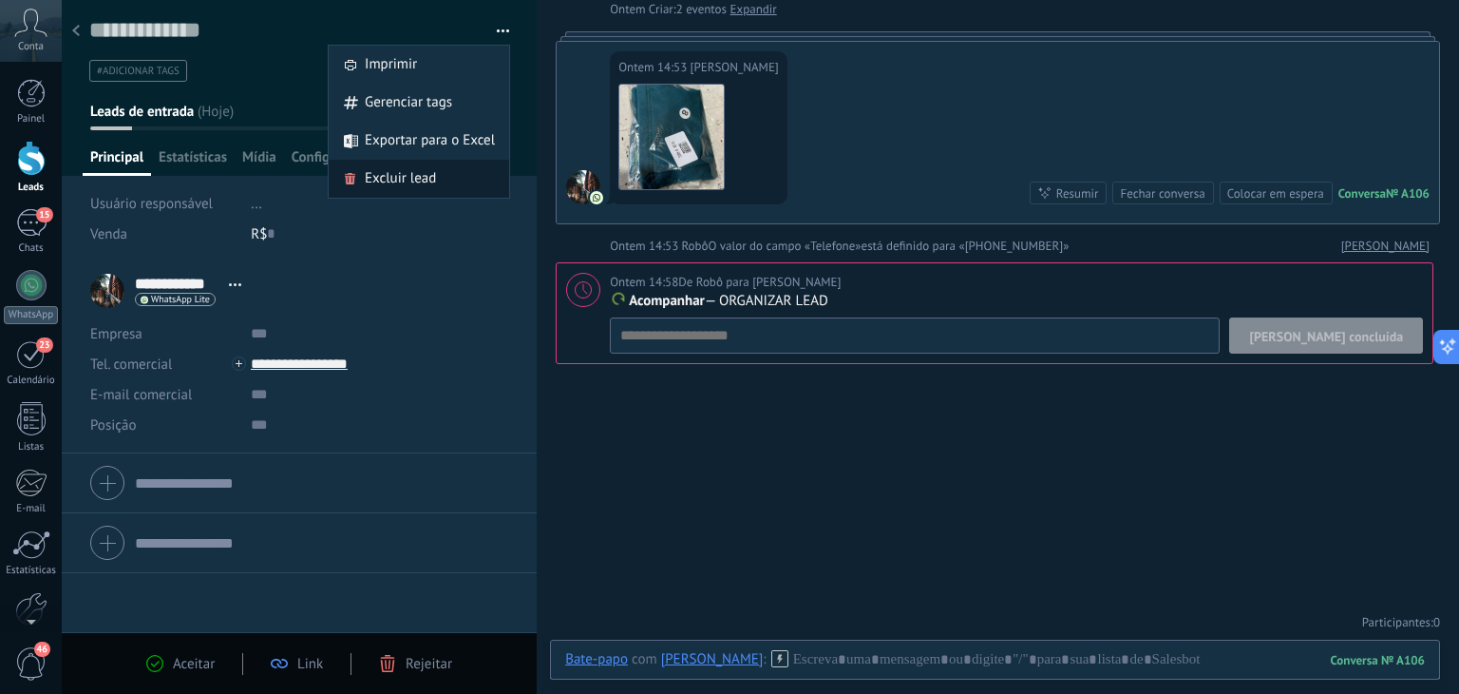
click at [424, 178] on span "Excluir lead" at bounding box center [400, 179] width 71 height 38
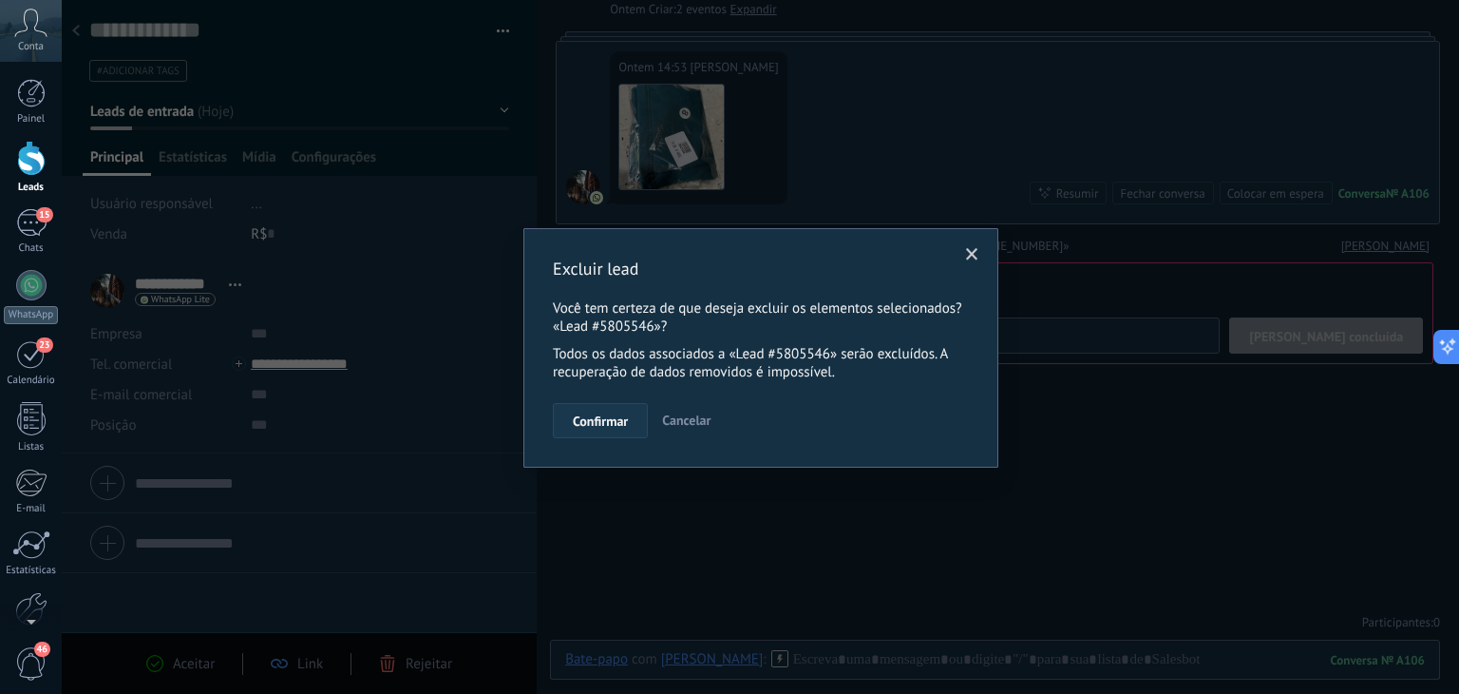
click at [591, 414] on span "Confirmar" at bounding box center [600, 420] width 55 height 13
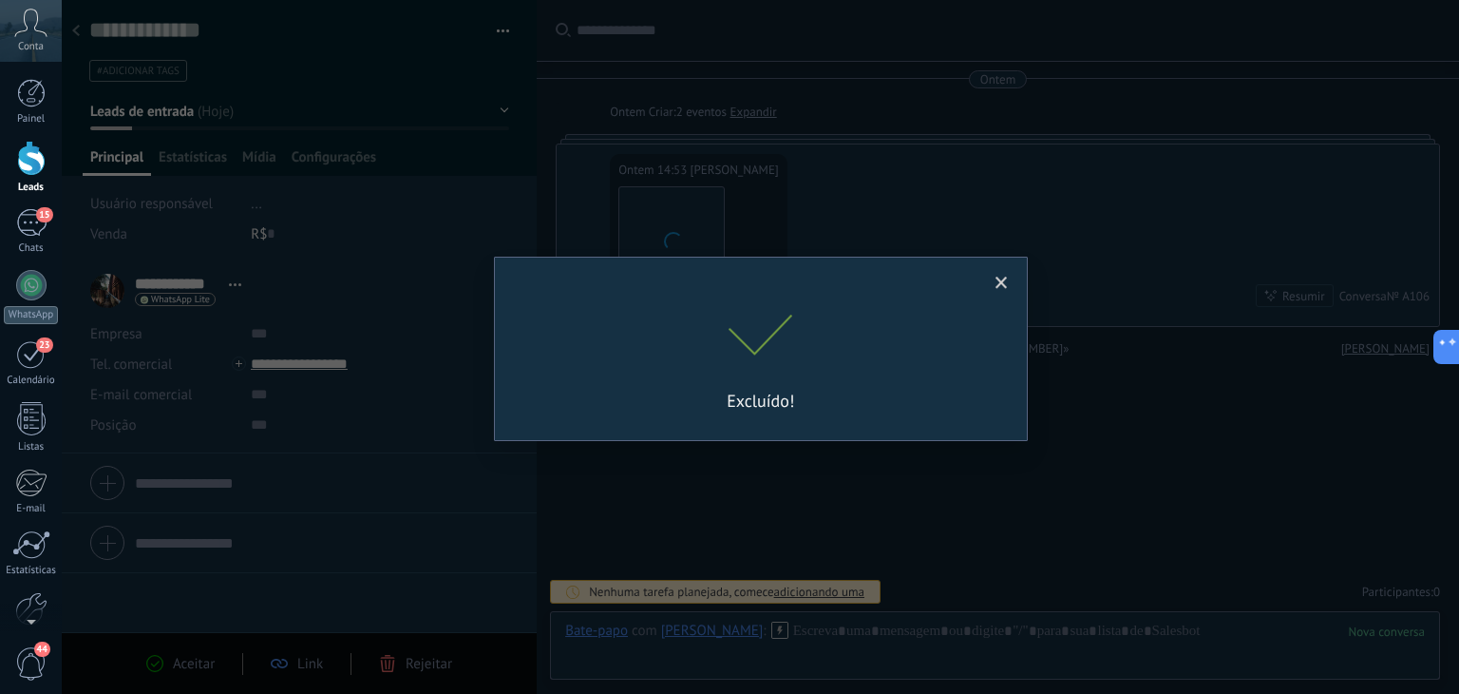
scroll to position [60, 0]
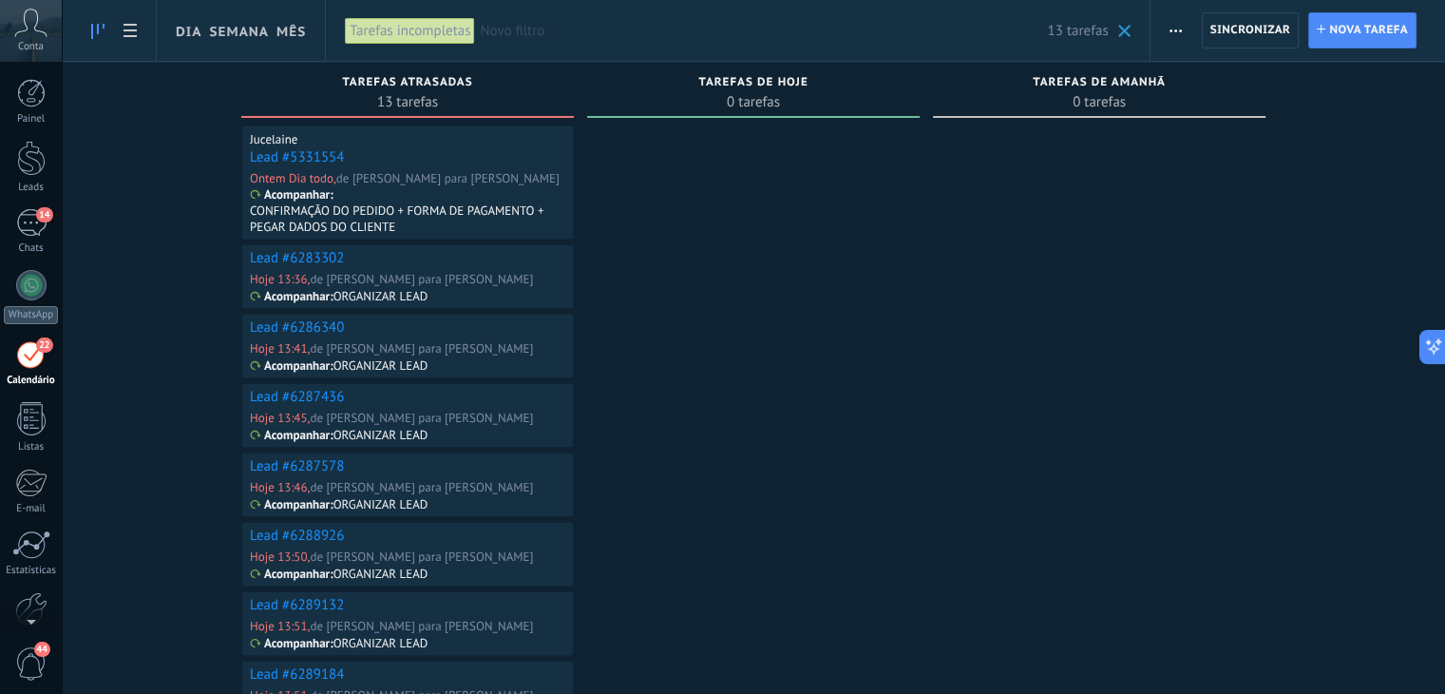
click at [290, 161] on link "Lead #5331554" at bounding box center [297, 157] width 94 height 18
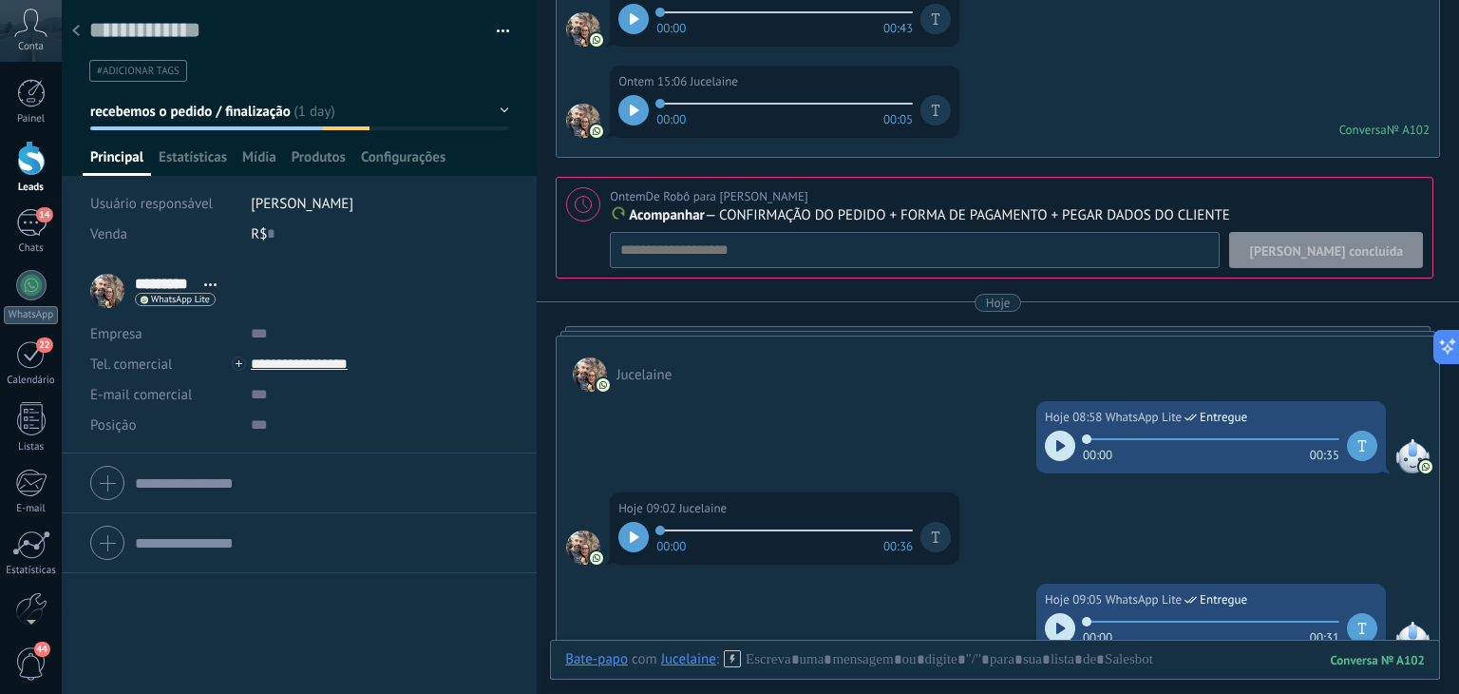
scroll to position [2789, 0]
click at [572, 202] on div at bounding box center [583, 205] width 34 height 34
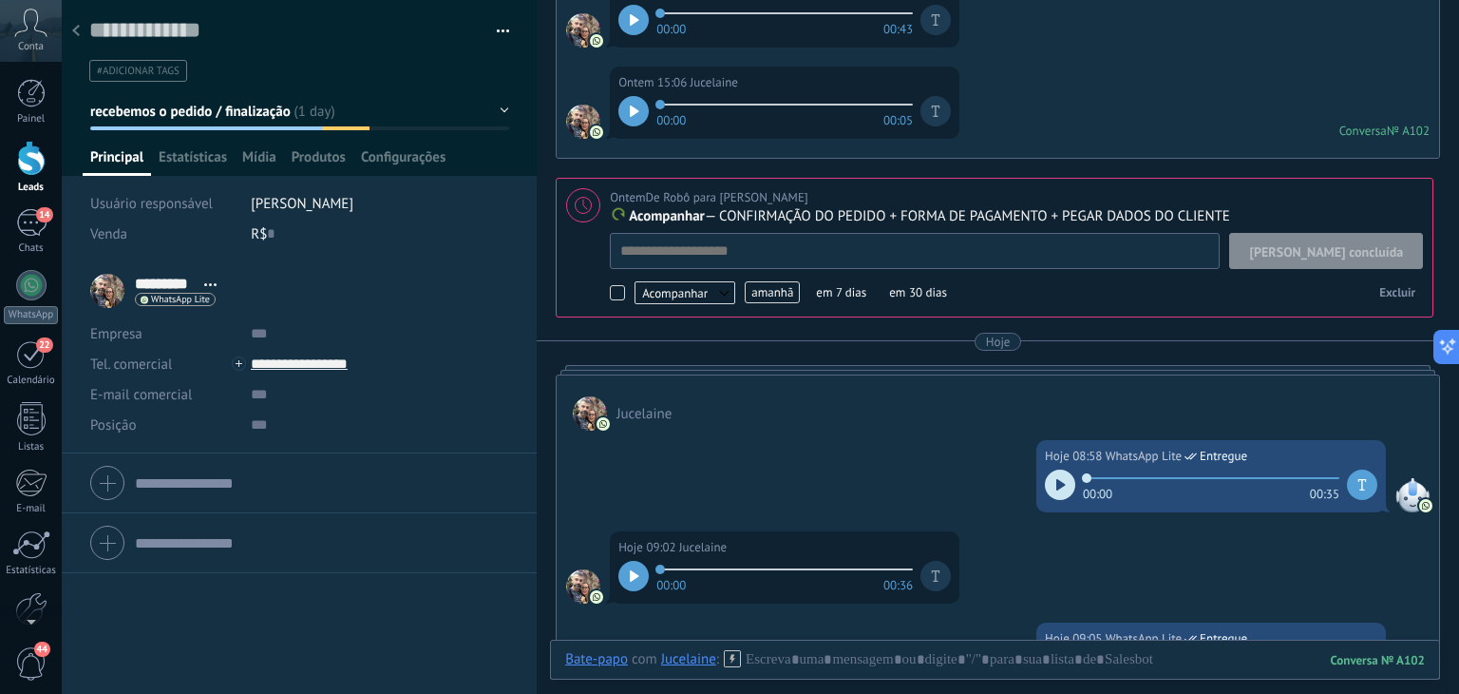
scroll to position [19, 0]
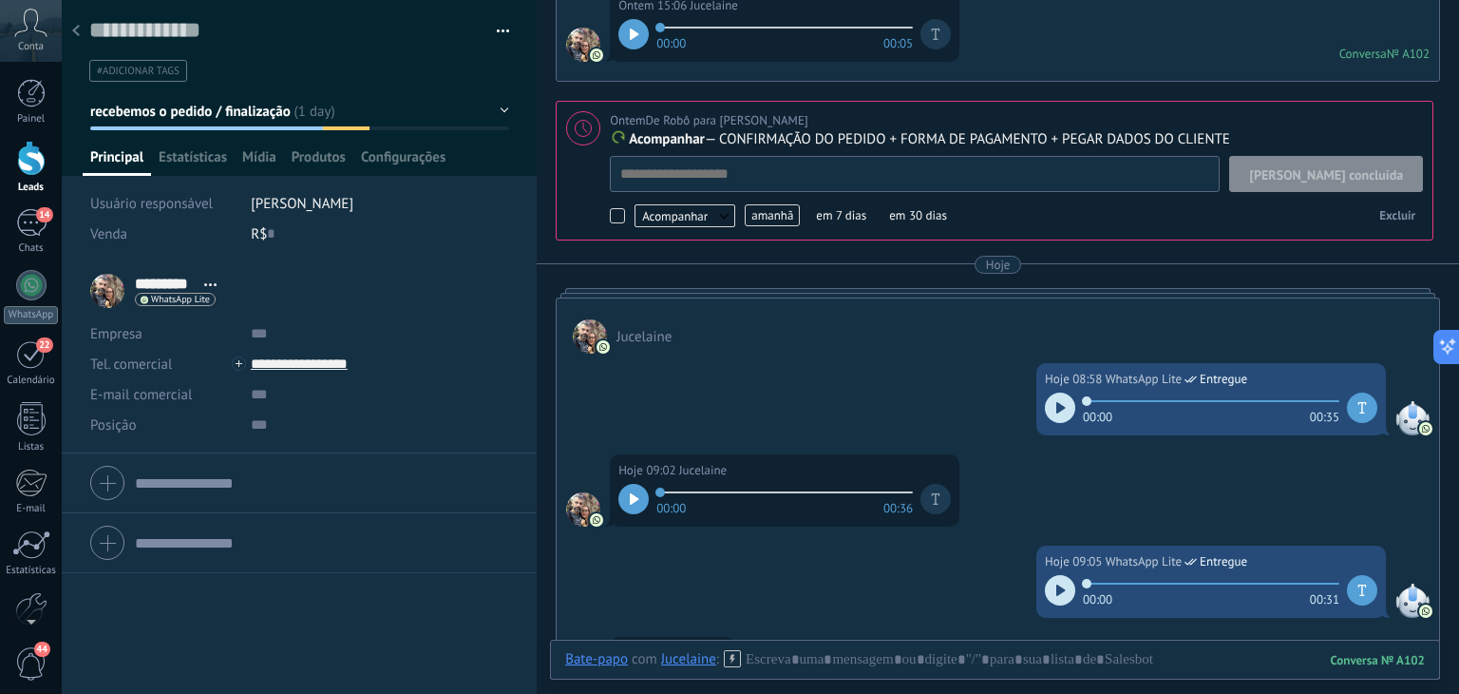
click at [775, 210] on span "amanhã" at bounding box center [772, 215] width 55 height 22
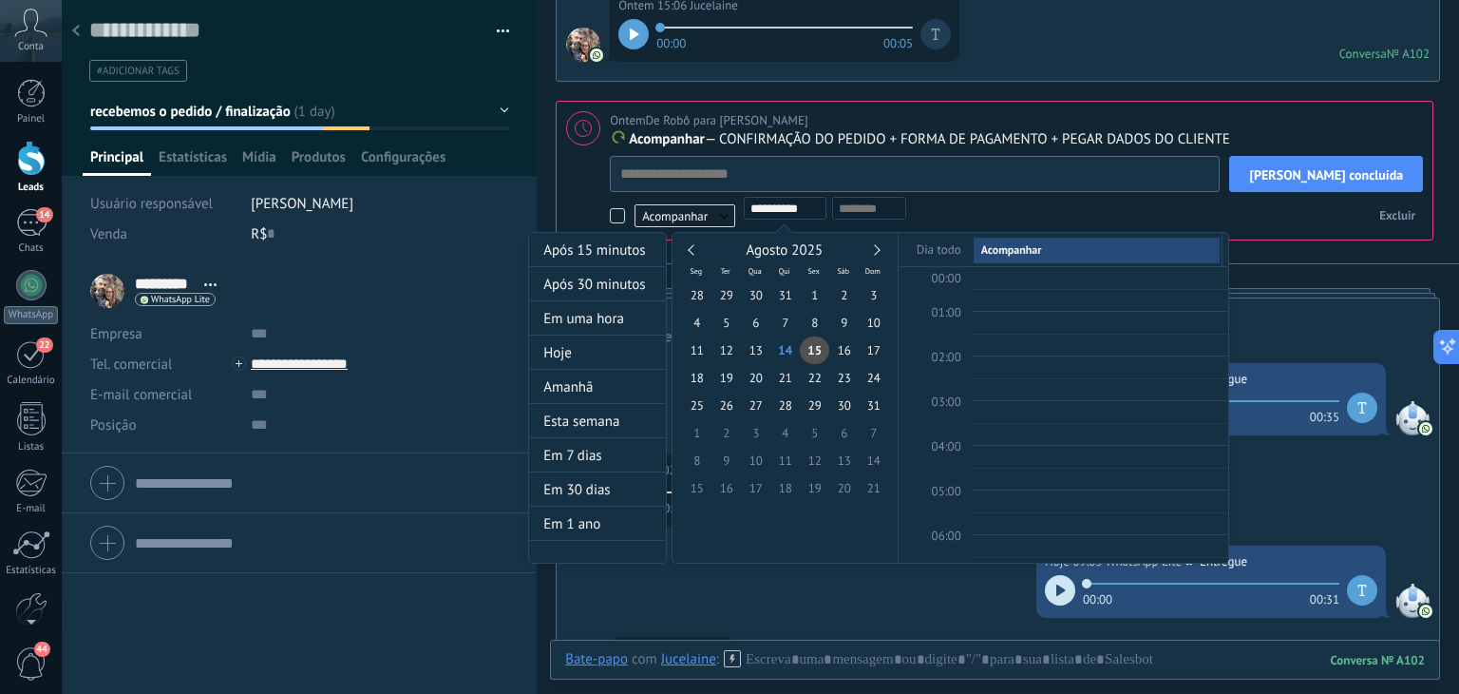
scroll to position [355, 0]
click at [817, 351] on span "15" at bounding box center [814, 350] width 29 height 28
click at [1348, 163] on div at bounding box center [729, 347] width 1459 height 694
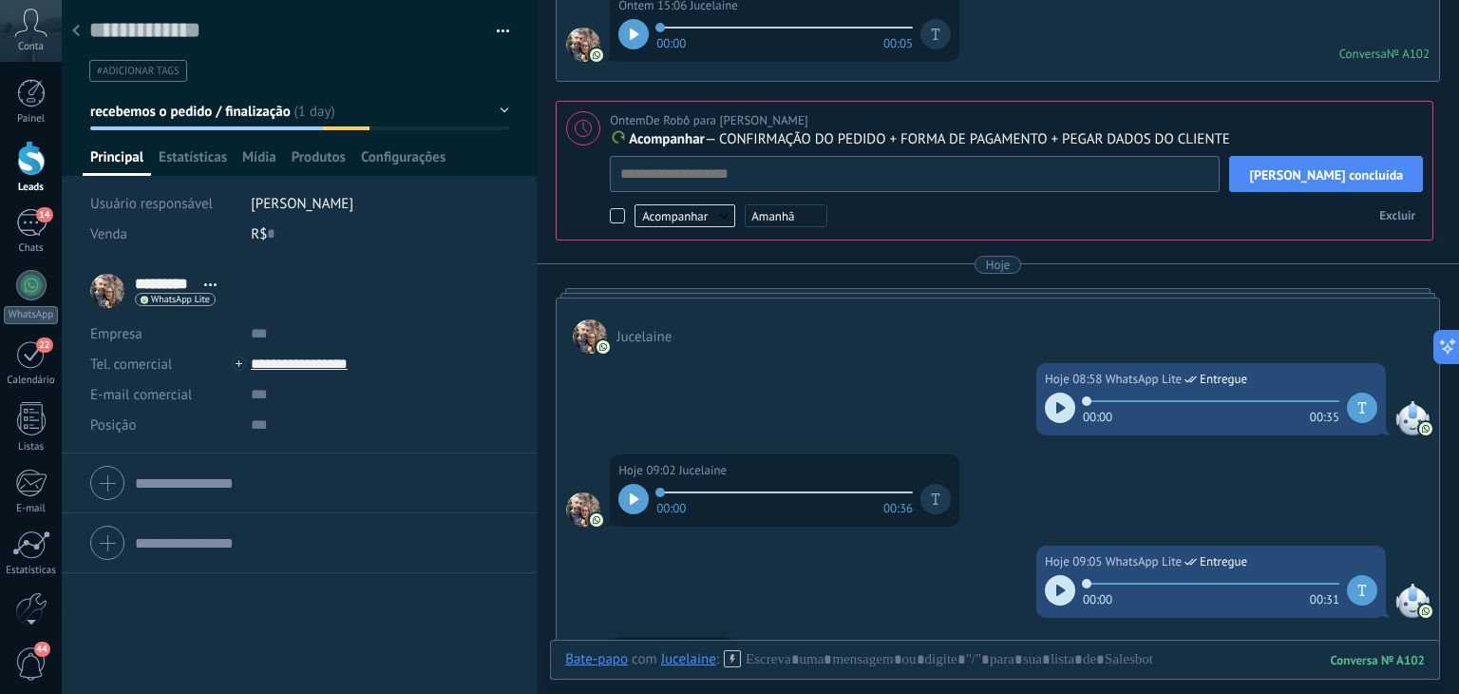
click at [1345, 175] on span "[PERSON_NAME] concluída" at bounding box center [1326, 174] width 154 height 13
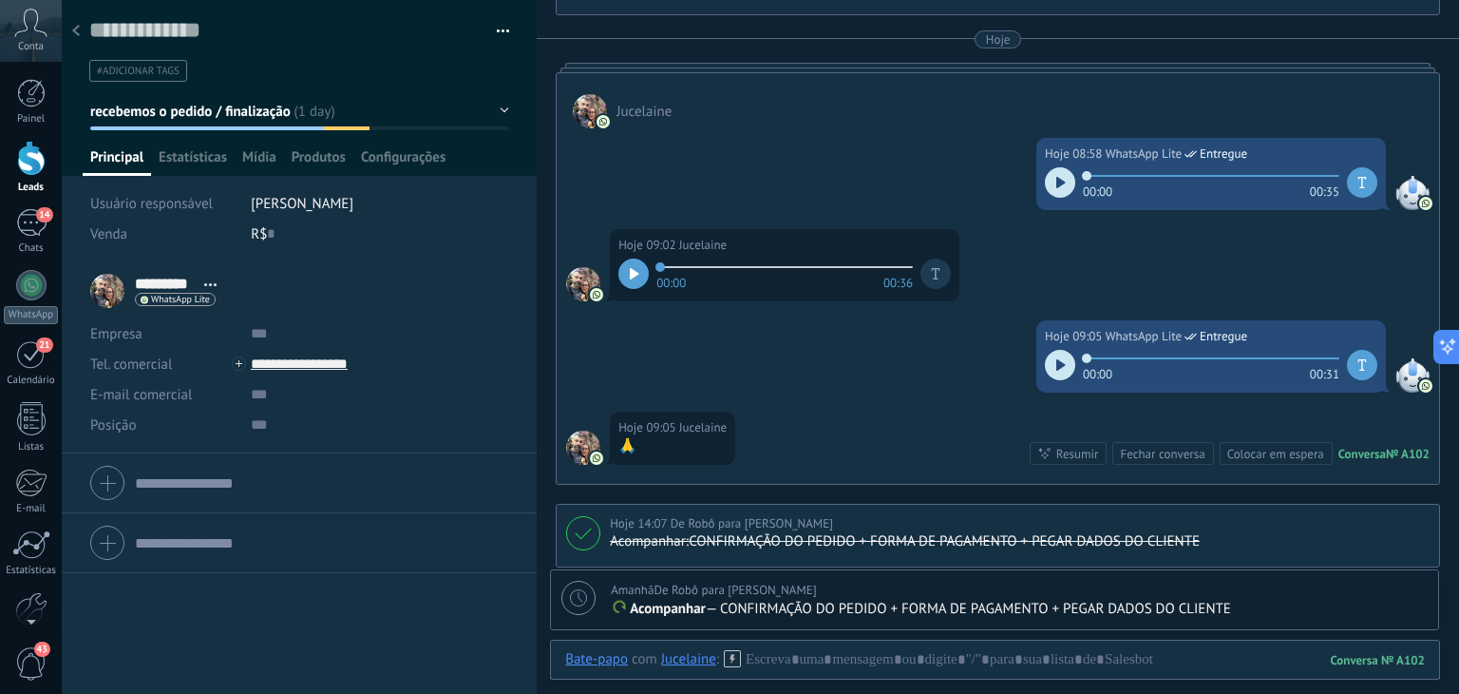
scroll to position [2937, 0]
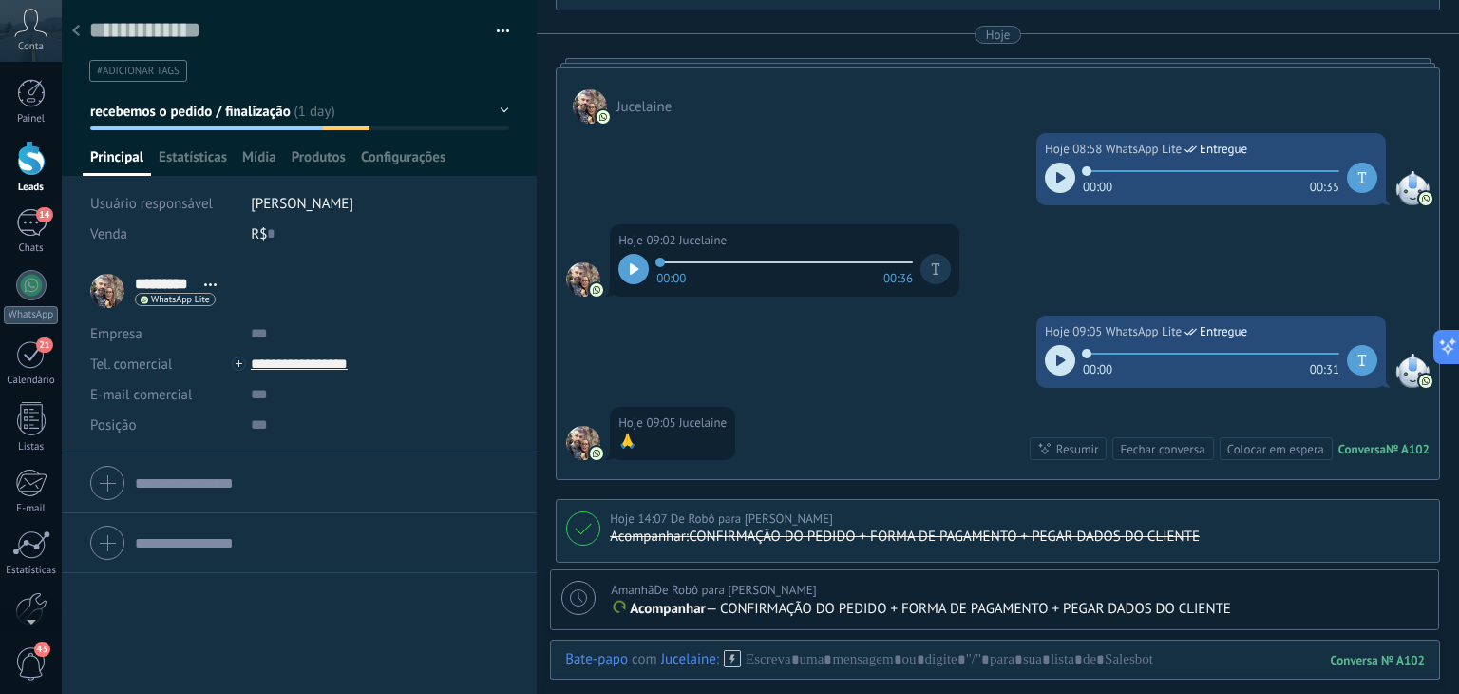
click at [78, 28] on use at bounding box center [76, 30] width 8 height 11
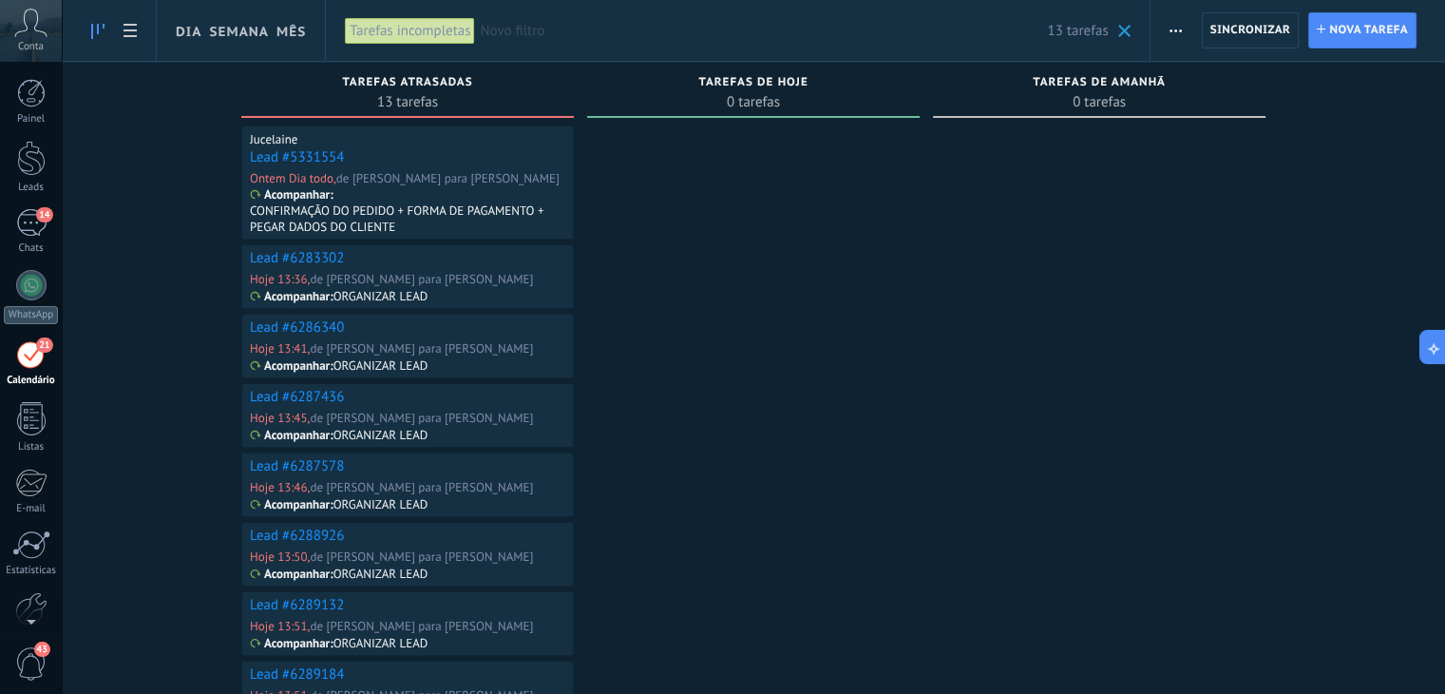
click at [313, 157] on link "Lead #5331554" at bounding box center [297, 157] width 94 height 18
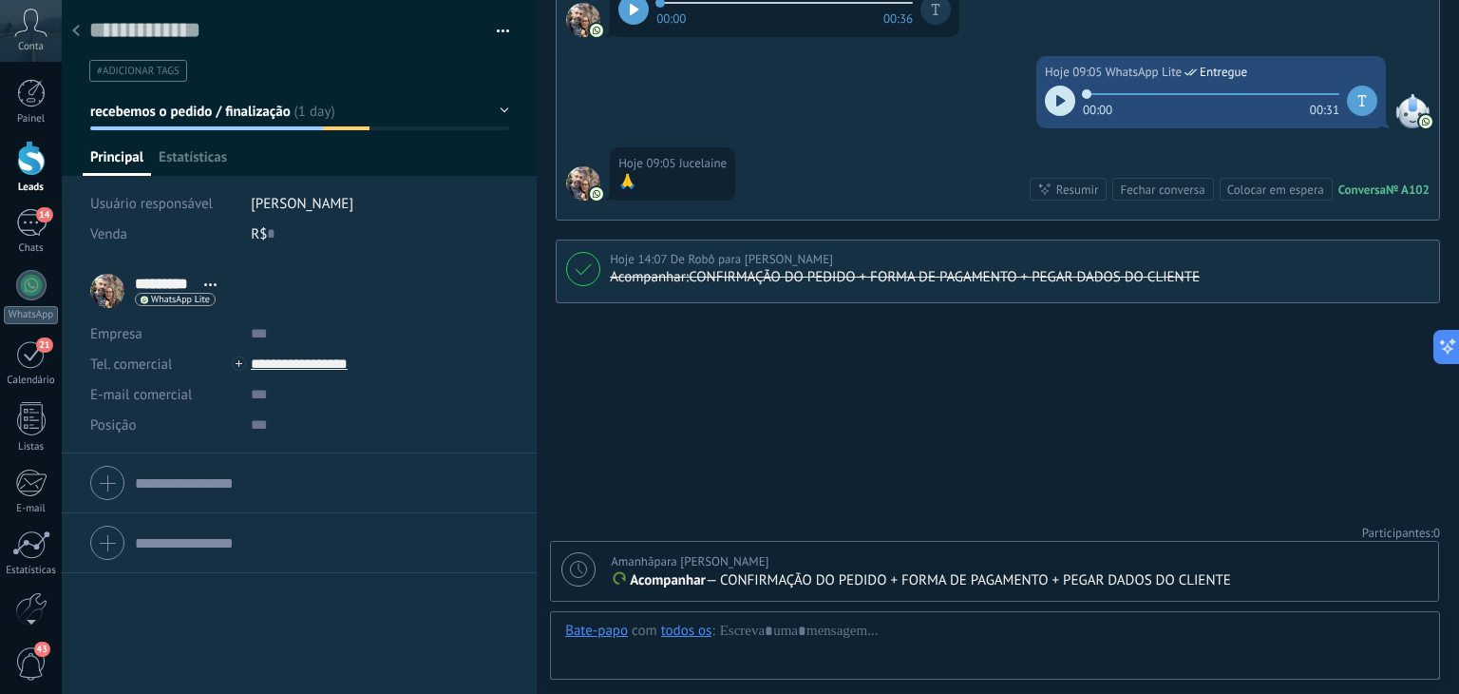
scroll to position [28, 0]
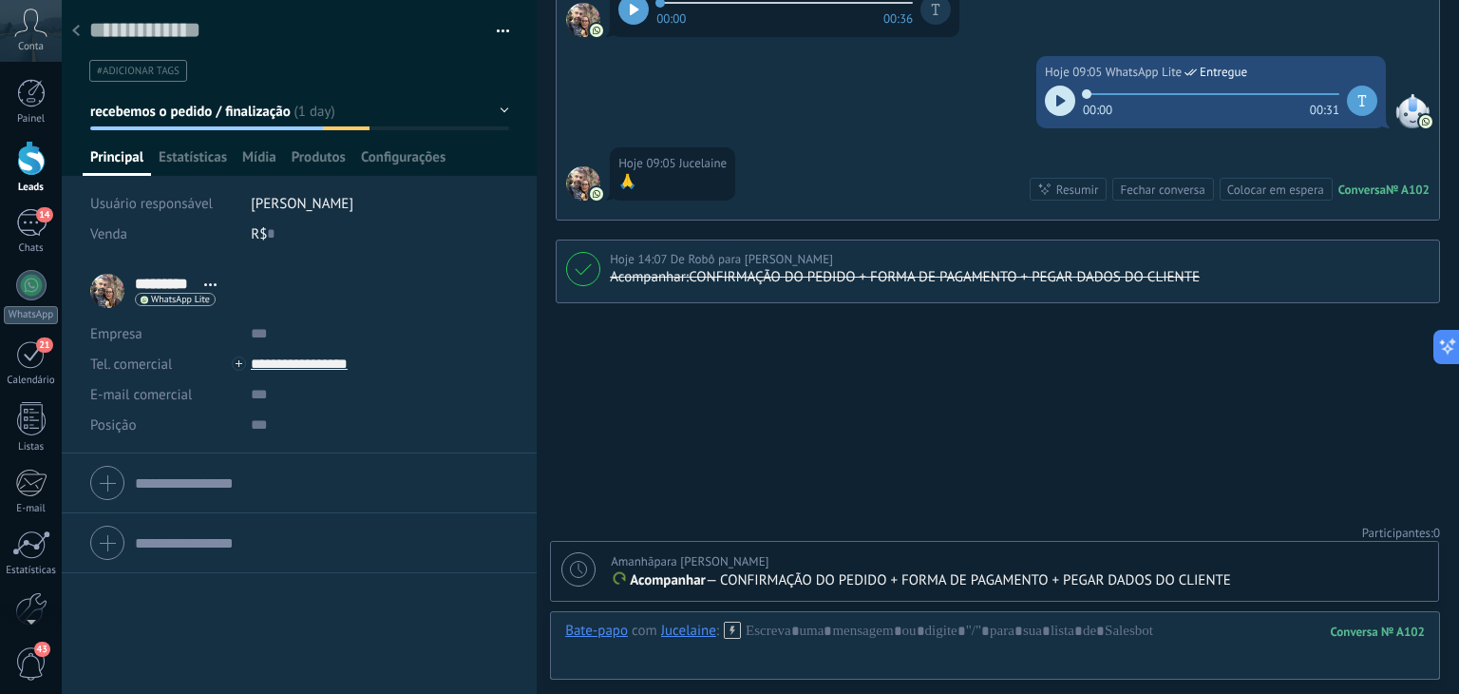
click at [565, 562] on div at bounding box center [579, 569] width 34 height 34
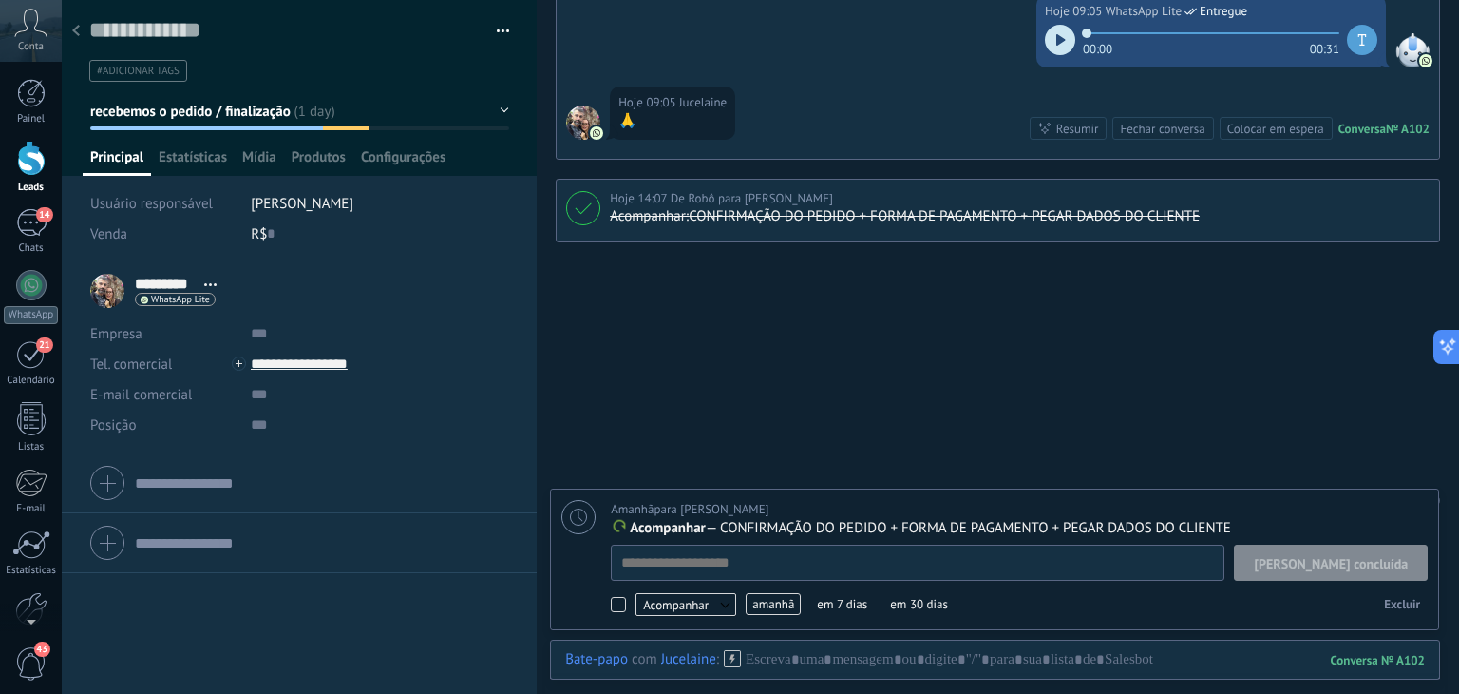
scroll to position [3202, 0]
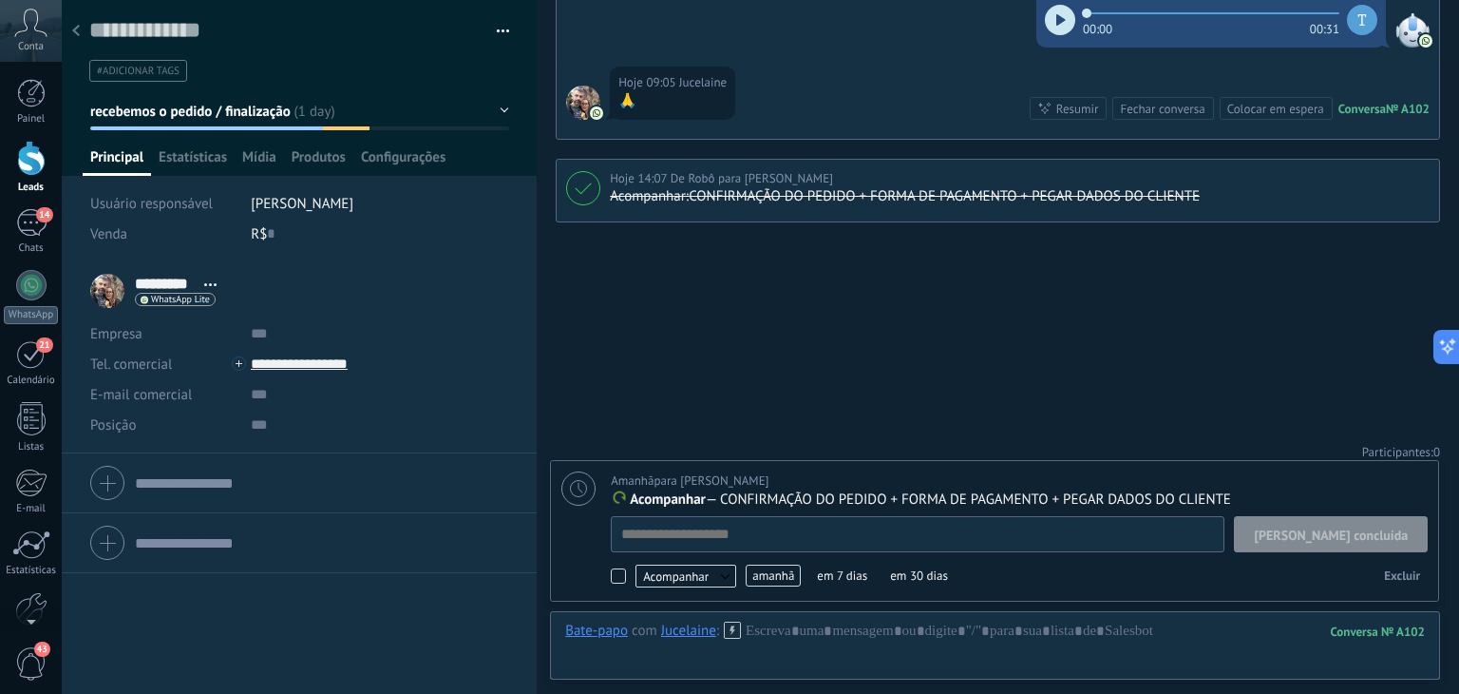
click at [1334, 533] on span "[PERSON_NAME] concluída" at bounding box center [1331, 534] width 154 height 13
type textarea "**********"
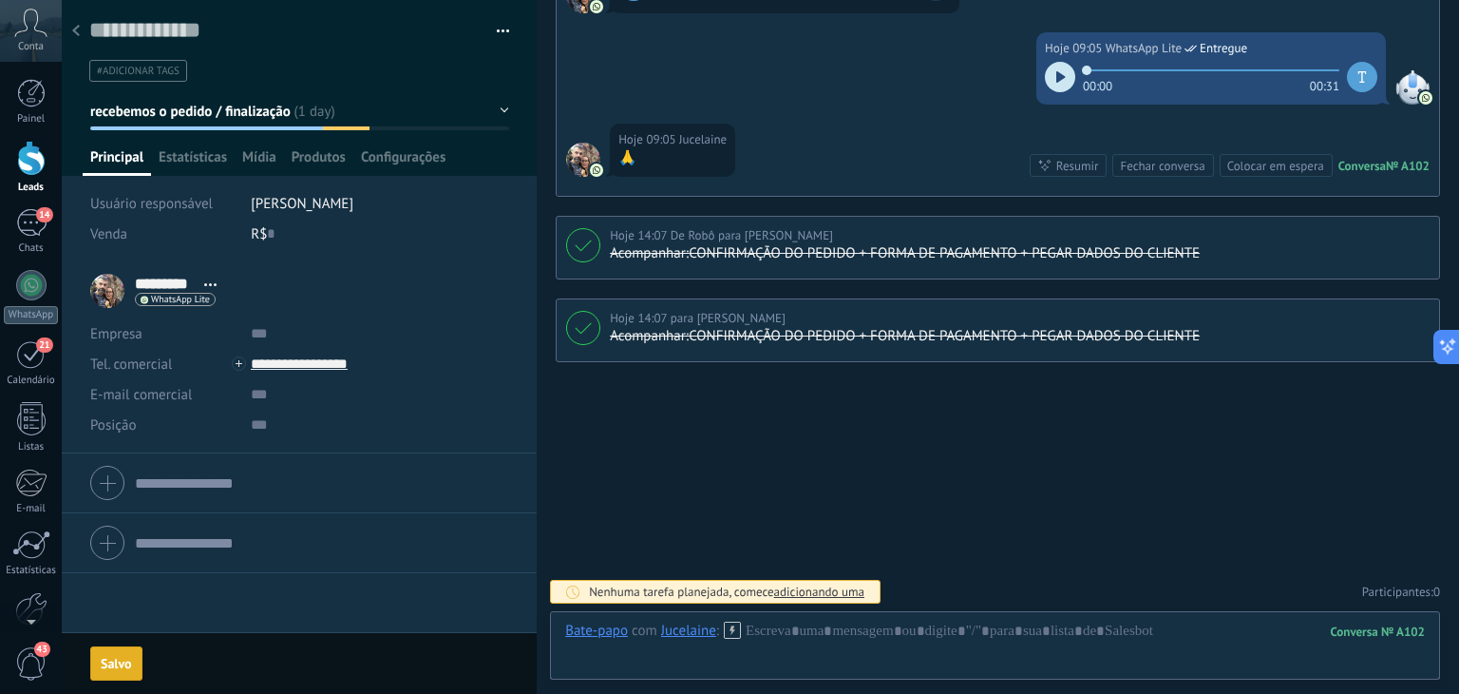
scroll to position [19, 0]
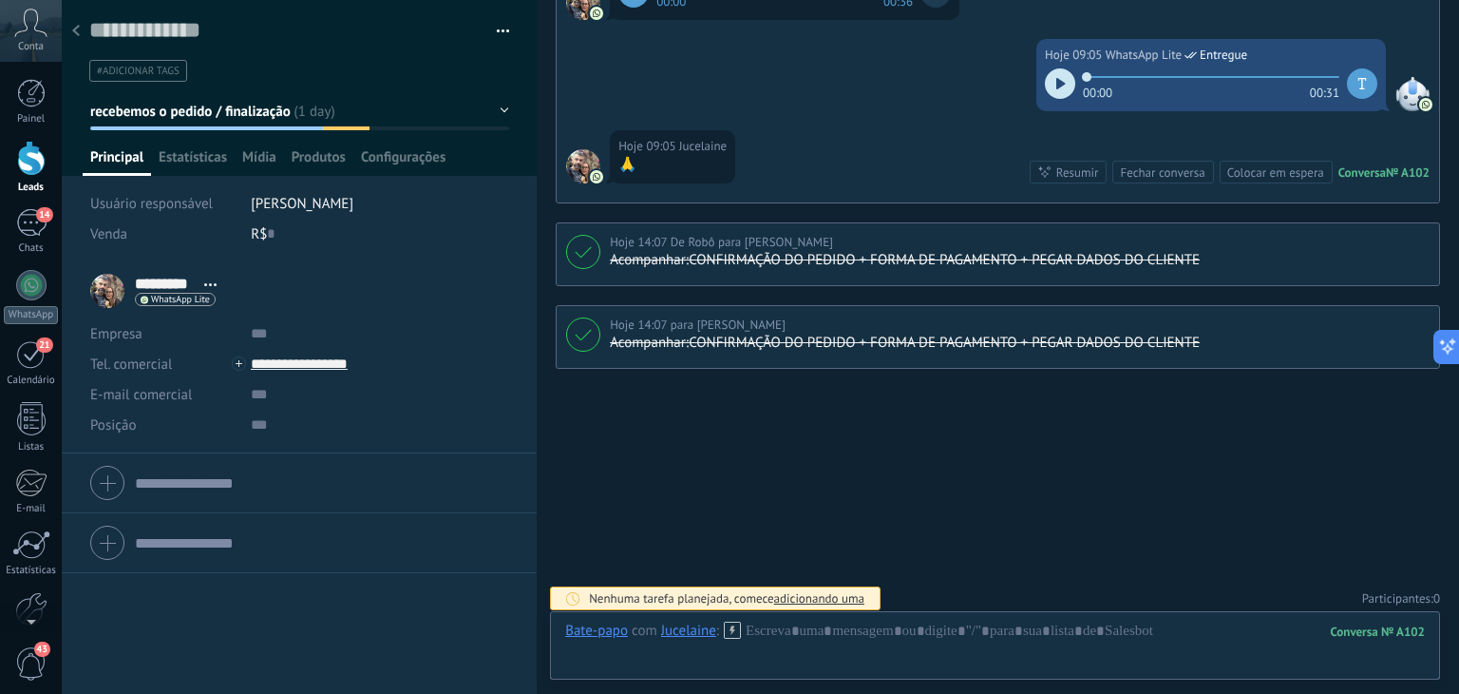
click at [248, 103] on span "recebemos o pedido / finalização" at bounding box center [190, 112] width 200 height 18
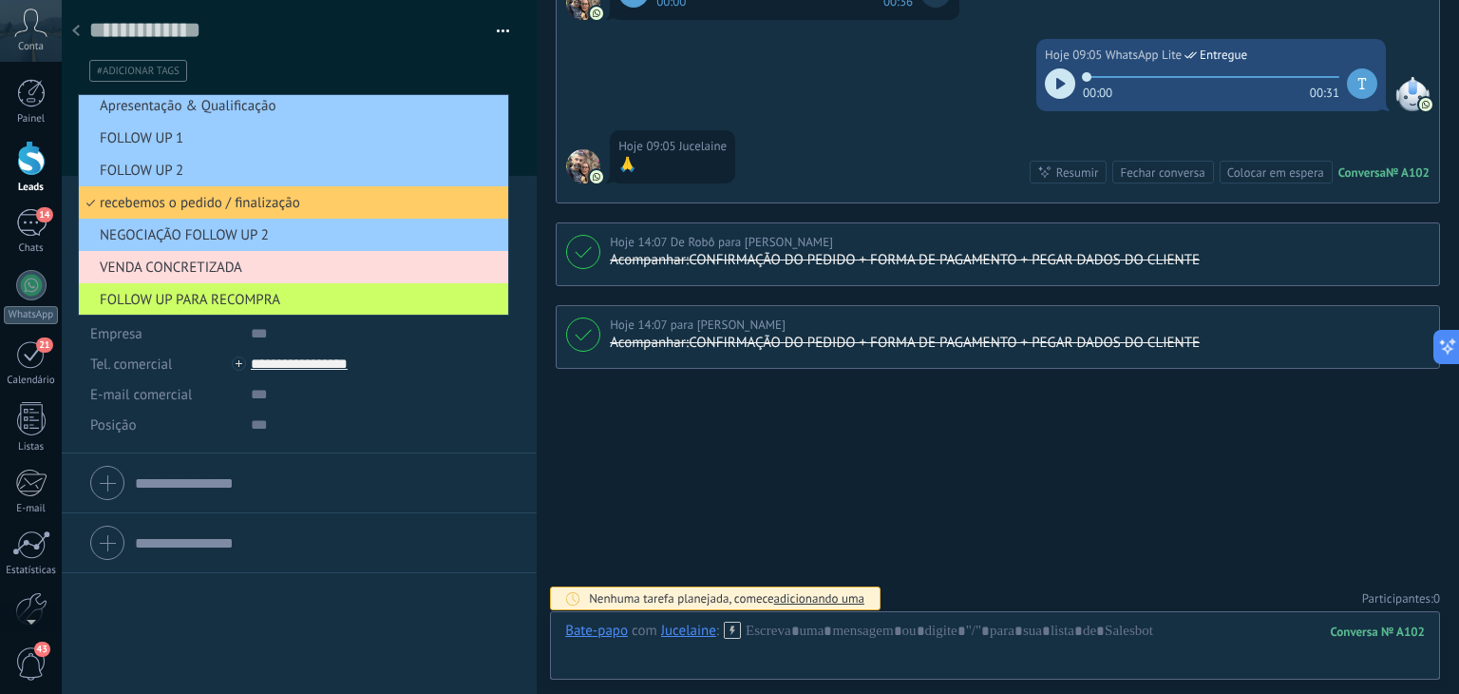
click at [203, 273] on span "VENDA CONCRETIZADA" at bounding box center [291, 267] width 424 height 18
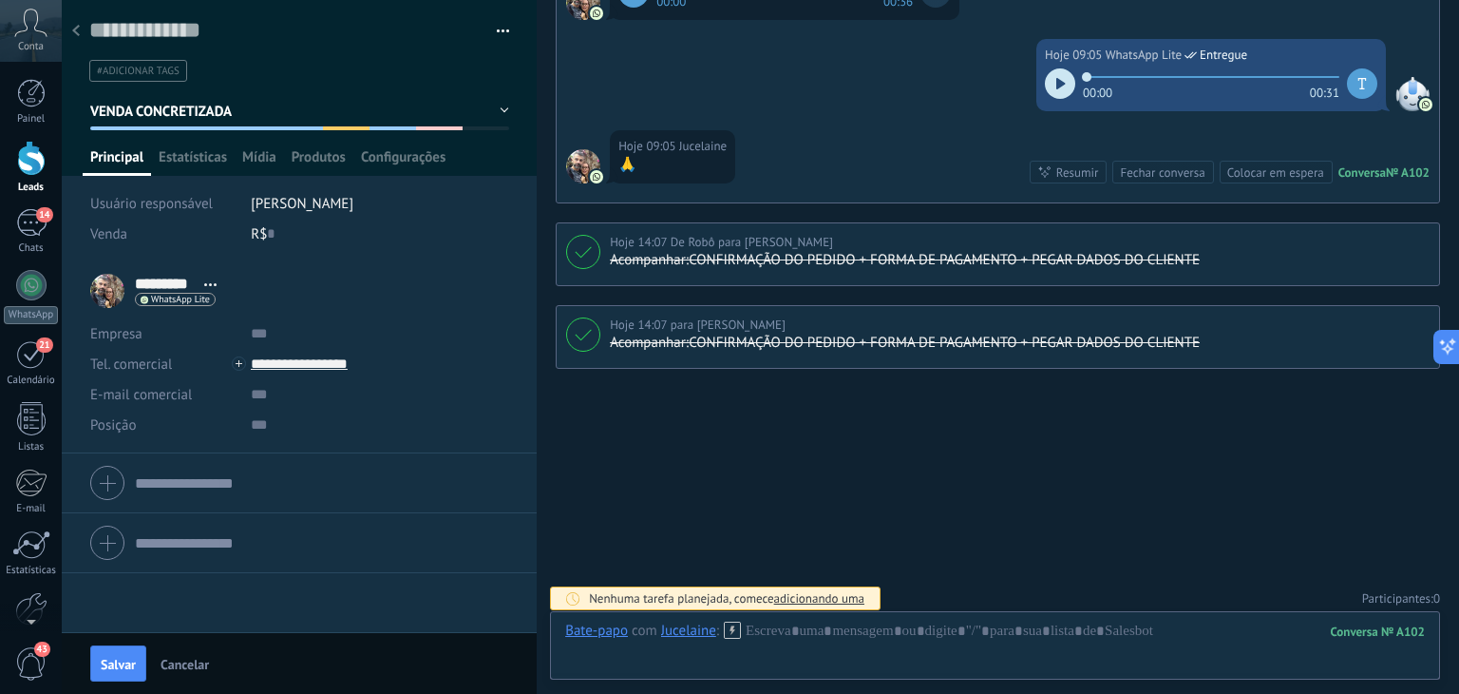
click at [233, 107] on button "VENDA CONCRETIZADA" at bounding box center [299, 111] width 419 height 34
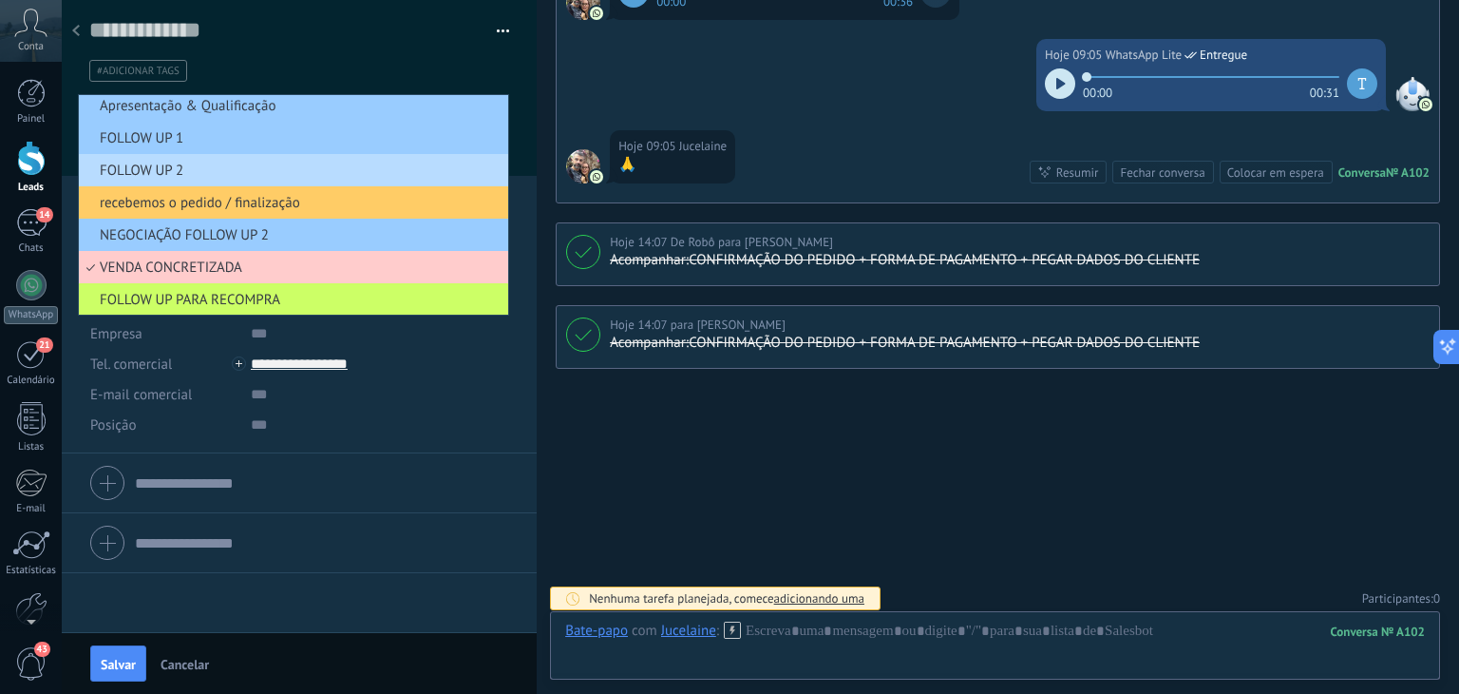
scroll to position [105, 0]
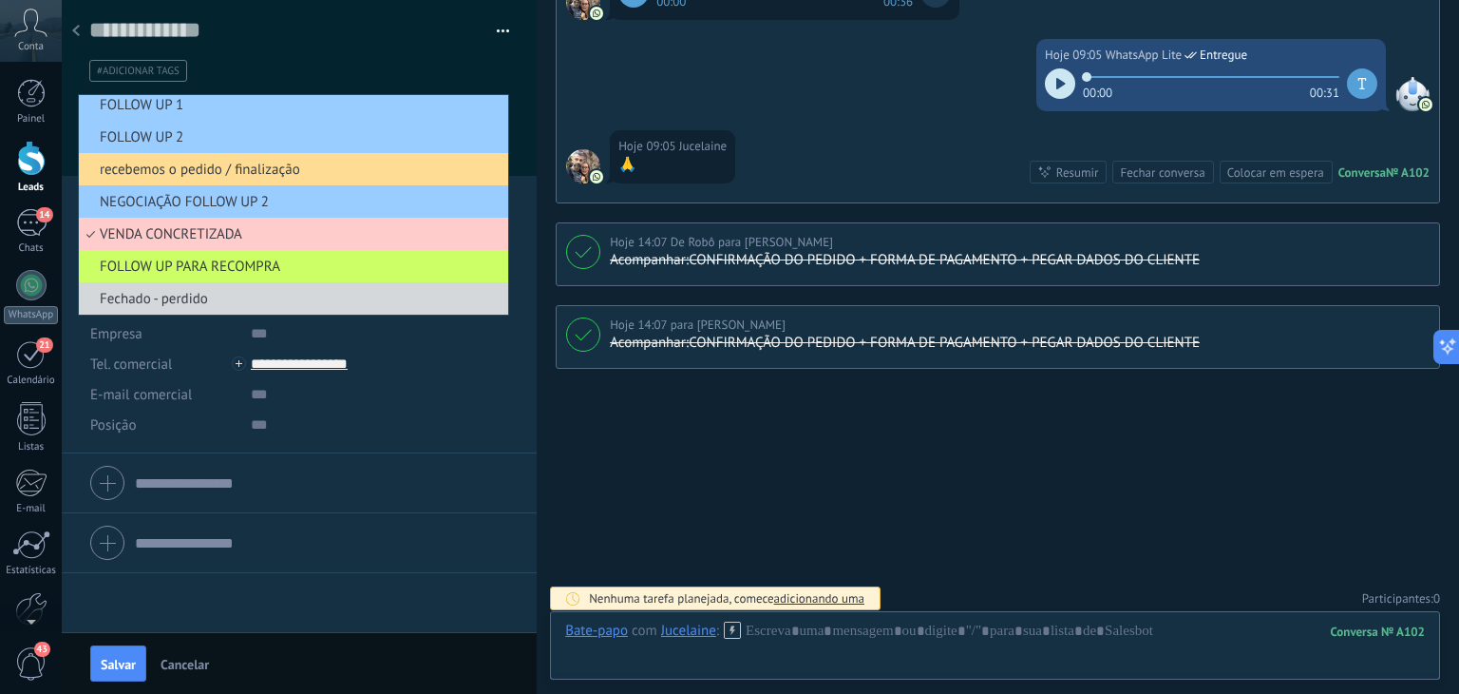
click at [243, 168] on span "recebemos o pedido / finalização" at bounding box center [291, 170] width 424 height 18
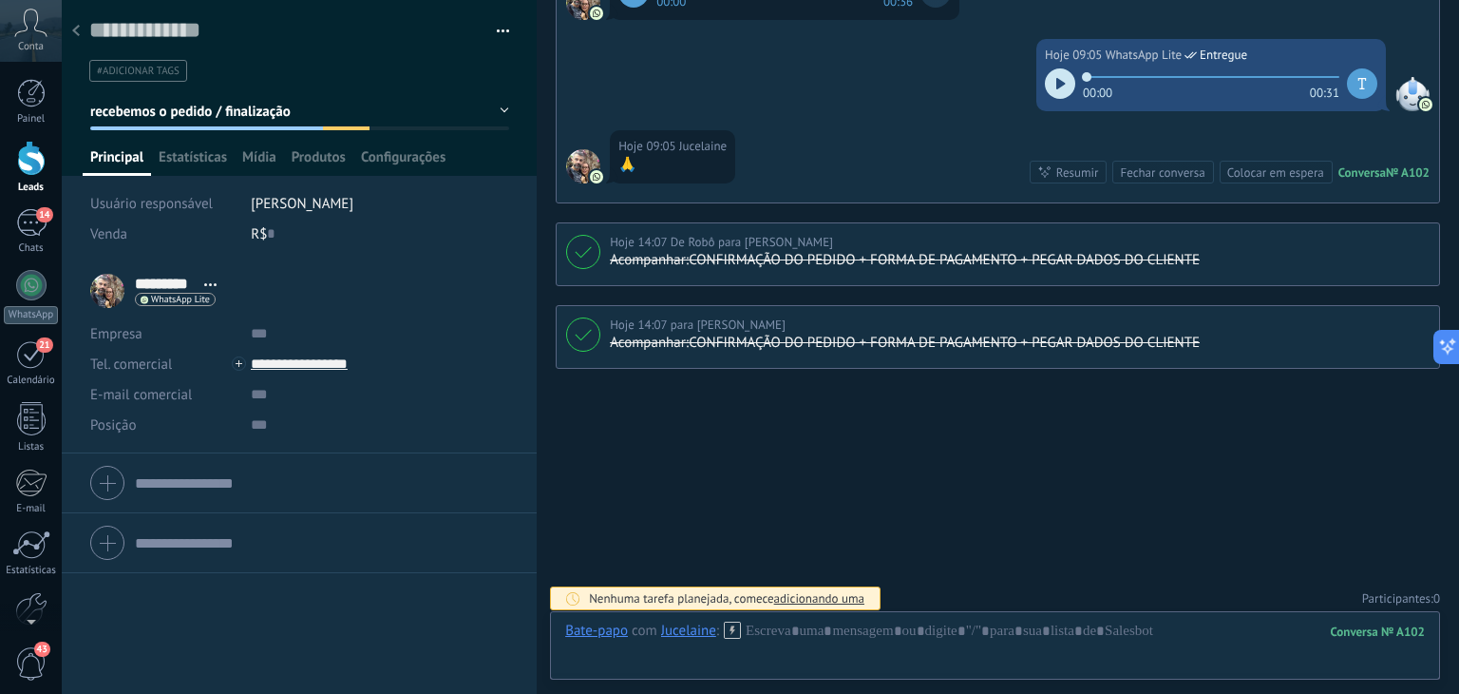
click at [219, 108] on span "recebemos o pedido / finalização" at bounding box center [190, 112] width 200 height 18
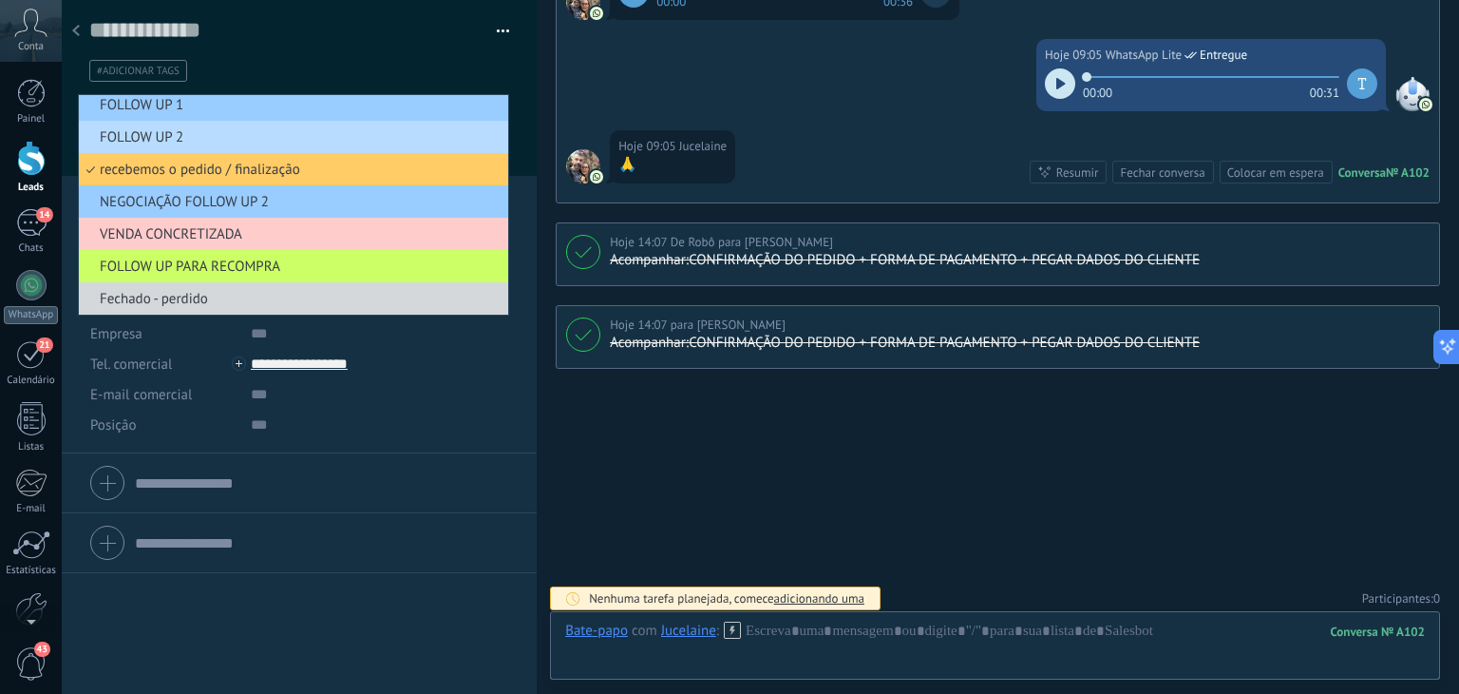
scroll to position [70, 0]
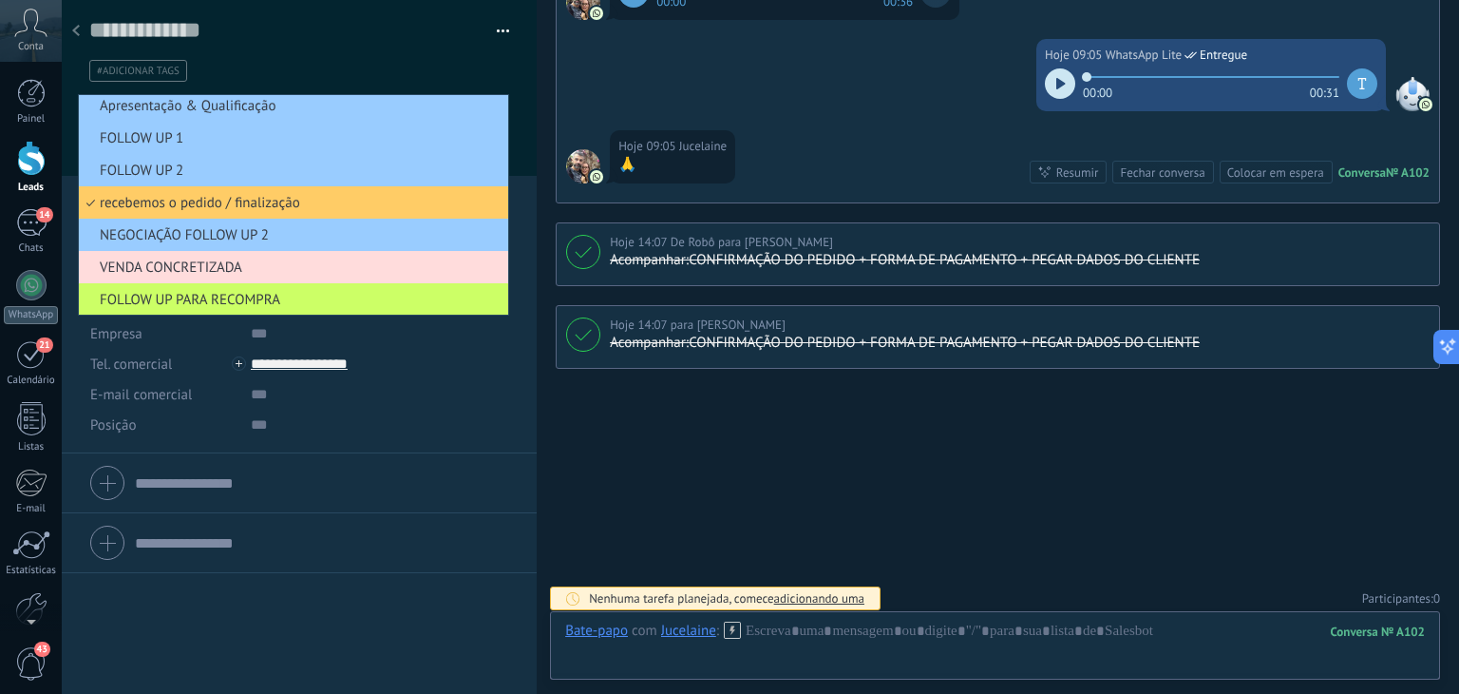
click at [183, 261] on span "VENDA CONCRETIZADA" at bounding box center [291, 267] width 424 height 18
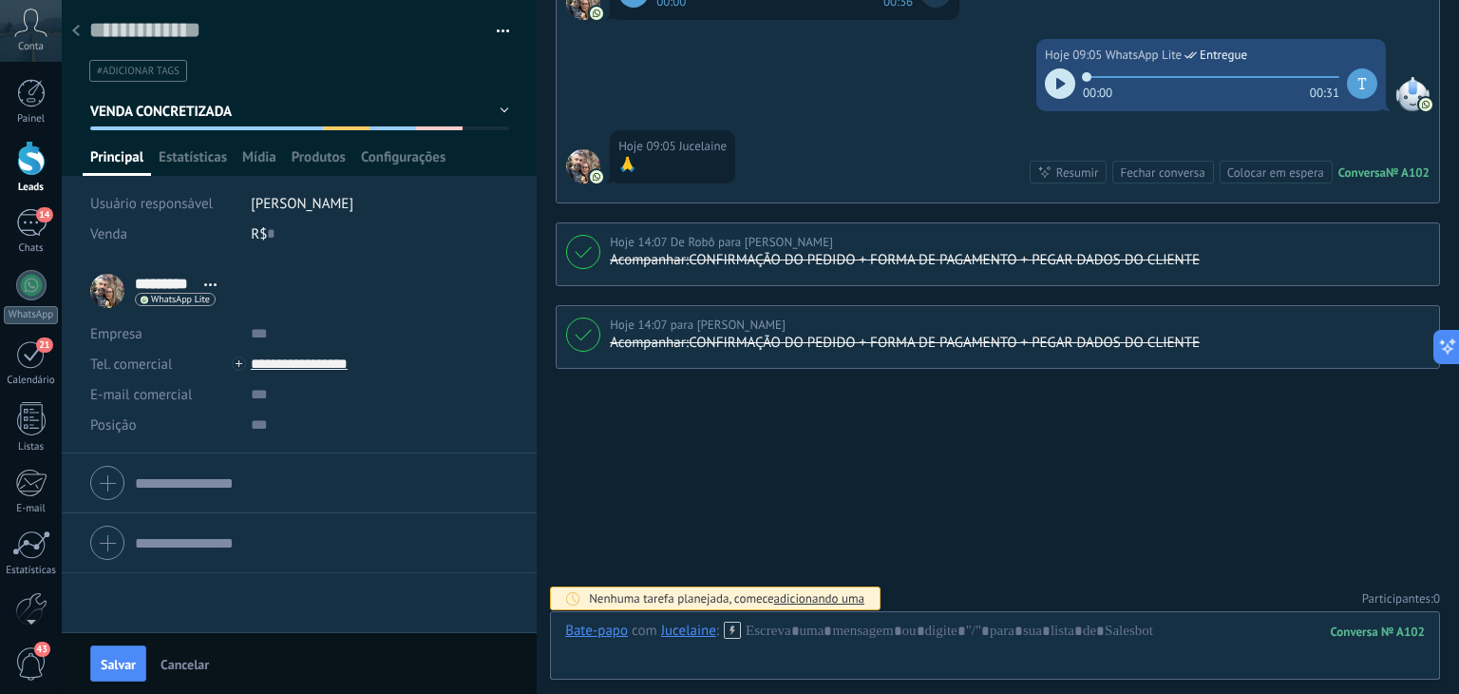
click at [210, 118] on span "VENDA CONCRETIZADA" at bounding box center [161, 112] width 143 height 18
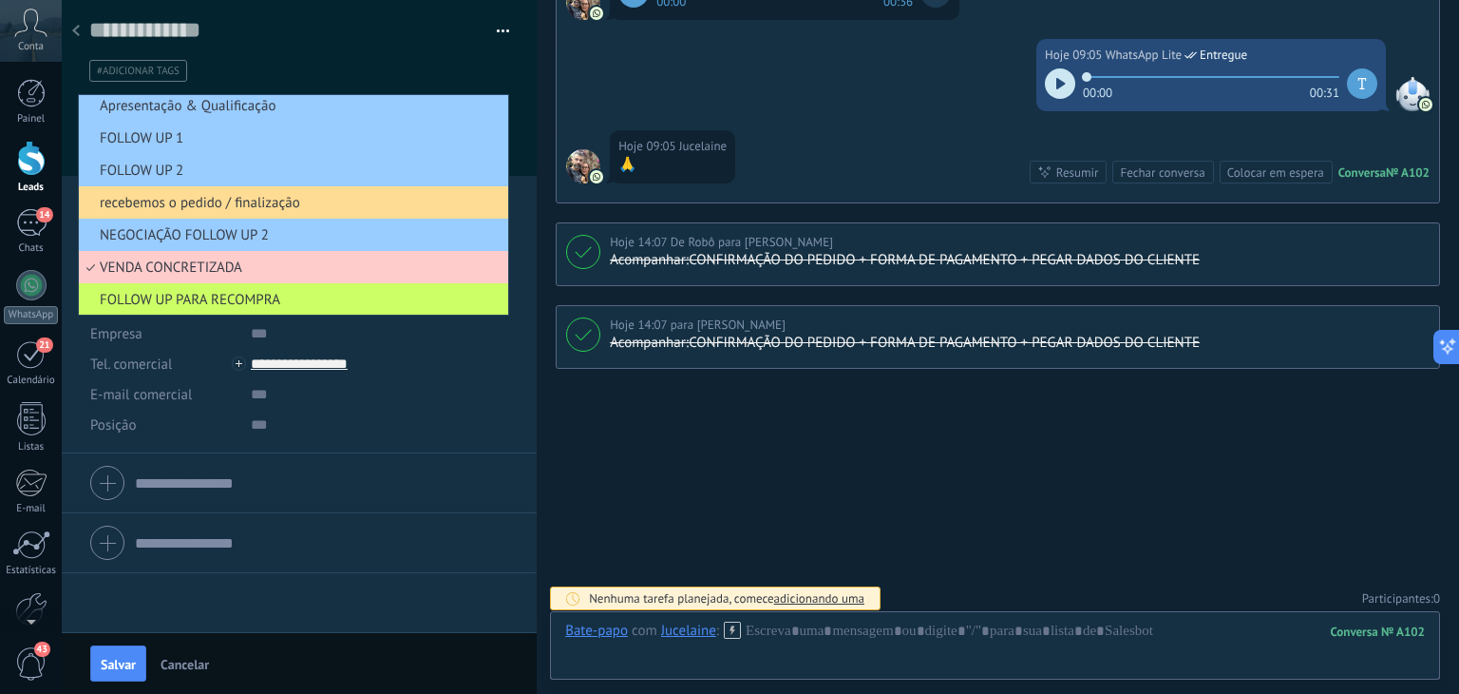
scroll to position [105, 0]
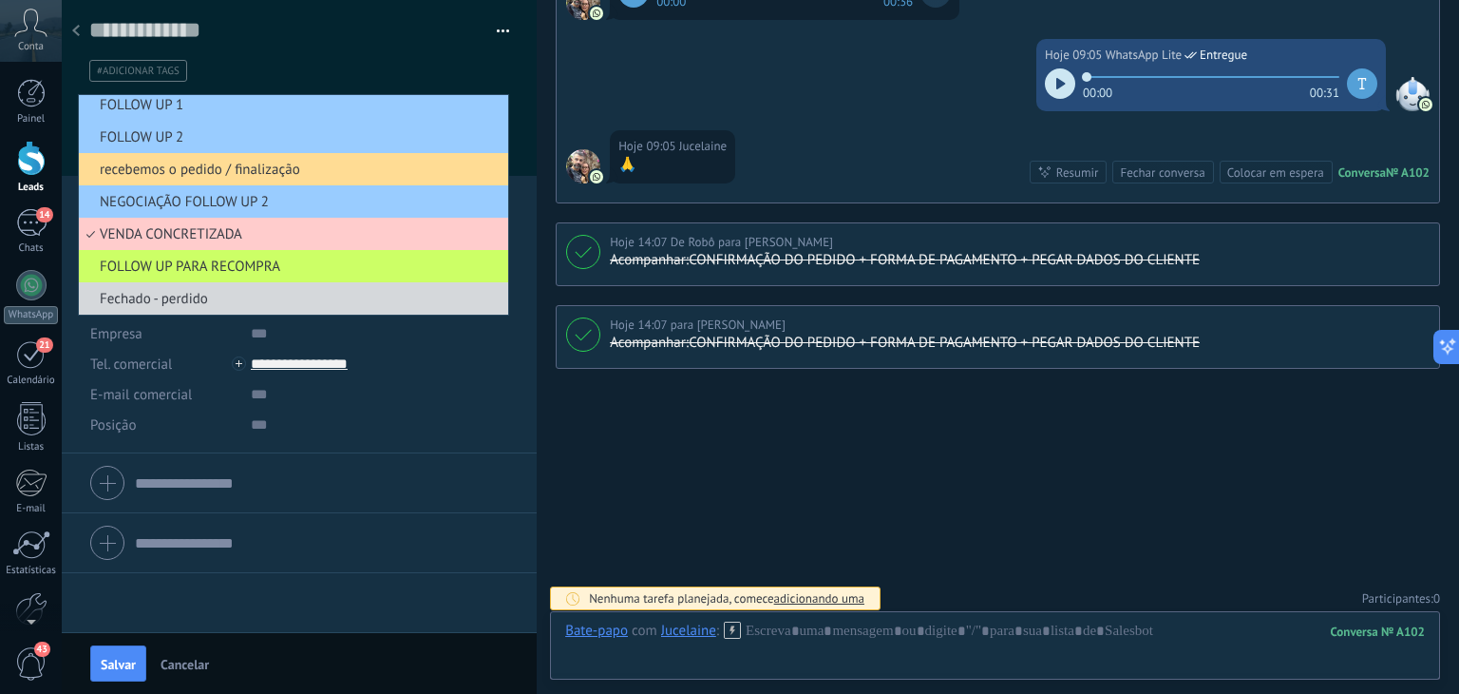
click at [201, 170] on span "recebemos o pedido / finalização" at bounding box center [291, 170] width 424 height 18
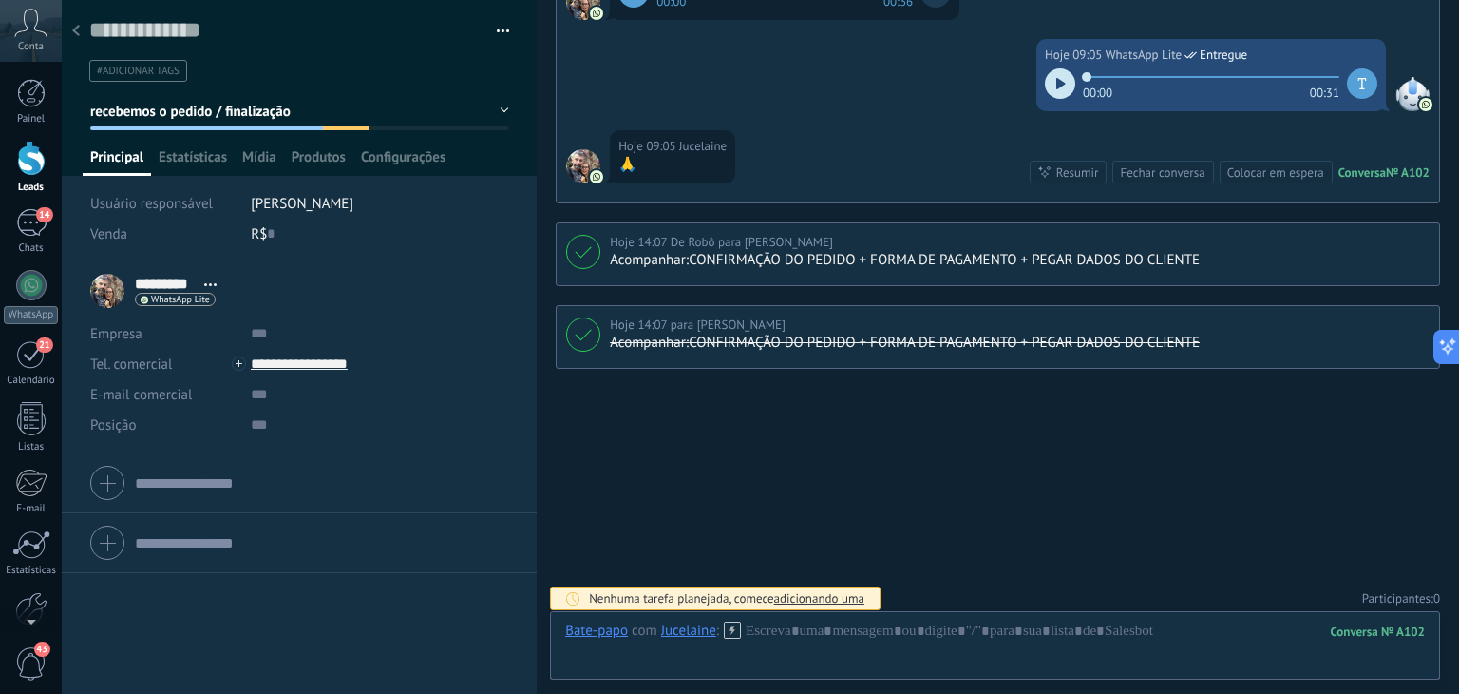
click at [215, 107] on span "recebemos o pedido / finalização" at bounding box center [190, 112] width 200 height 18
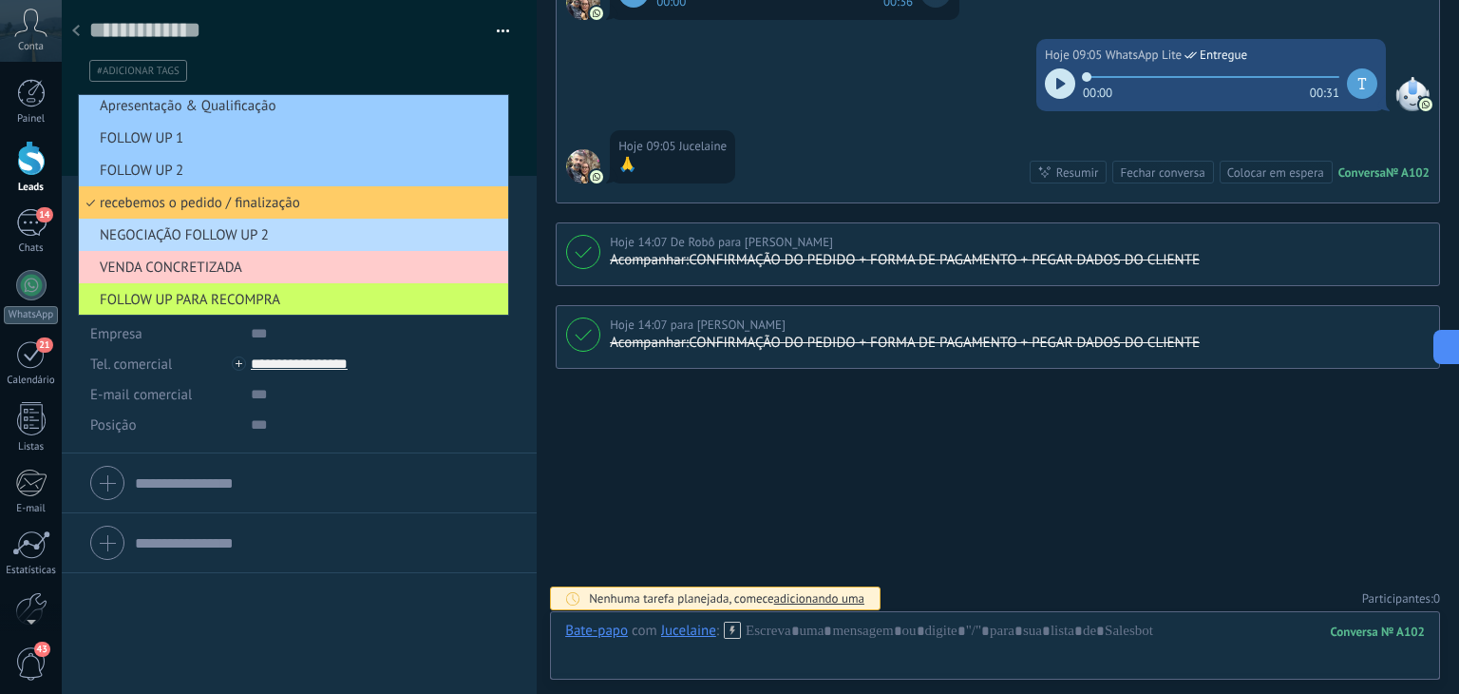
click at [202, 251] on li "NEGOCIAÇÃO FOLLOW UP 2" at bounding box center [293, 235] width 429 height 32
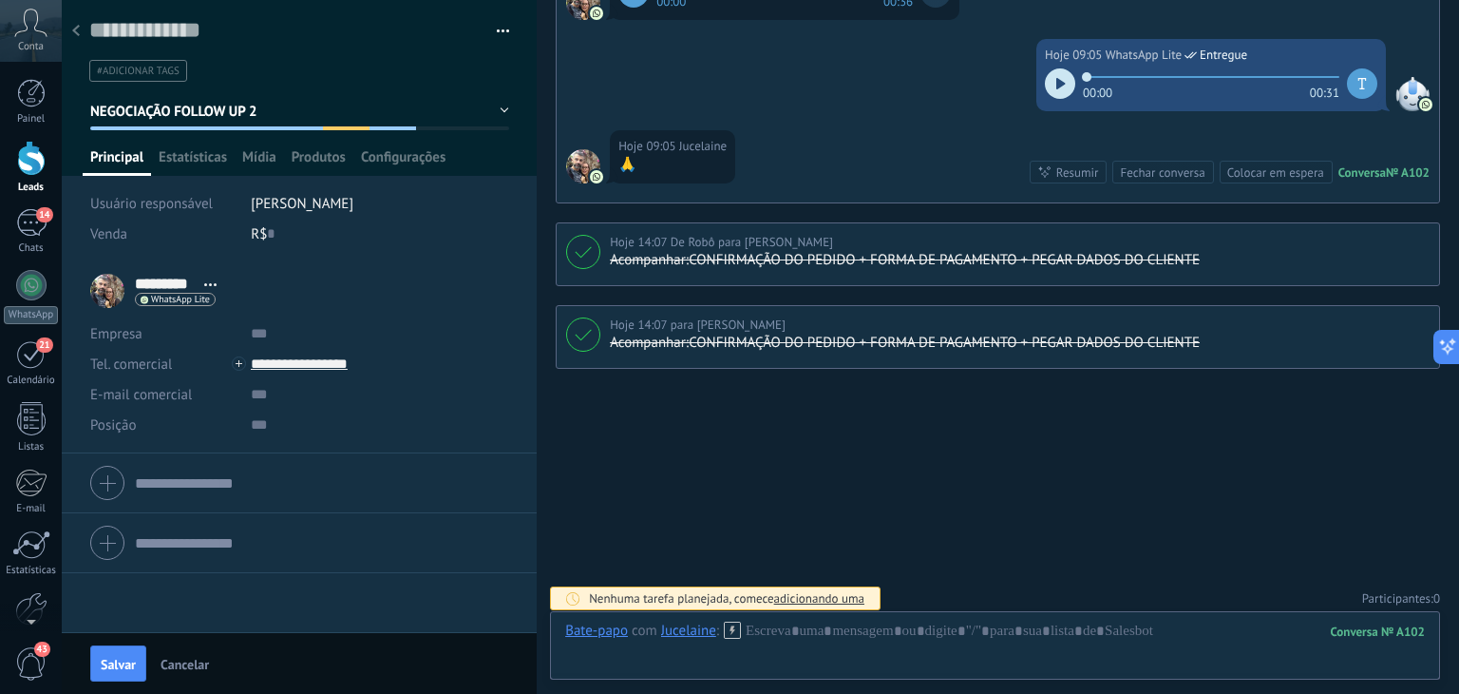
click at [177, 666] on span "Cancelar" at bounding box center [185, 663] width 48 height 13
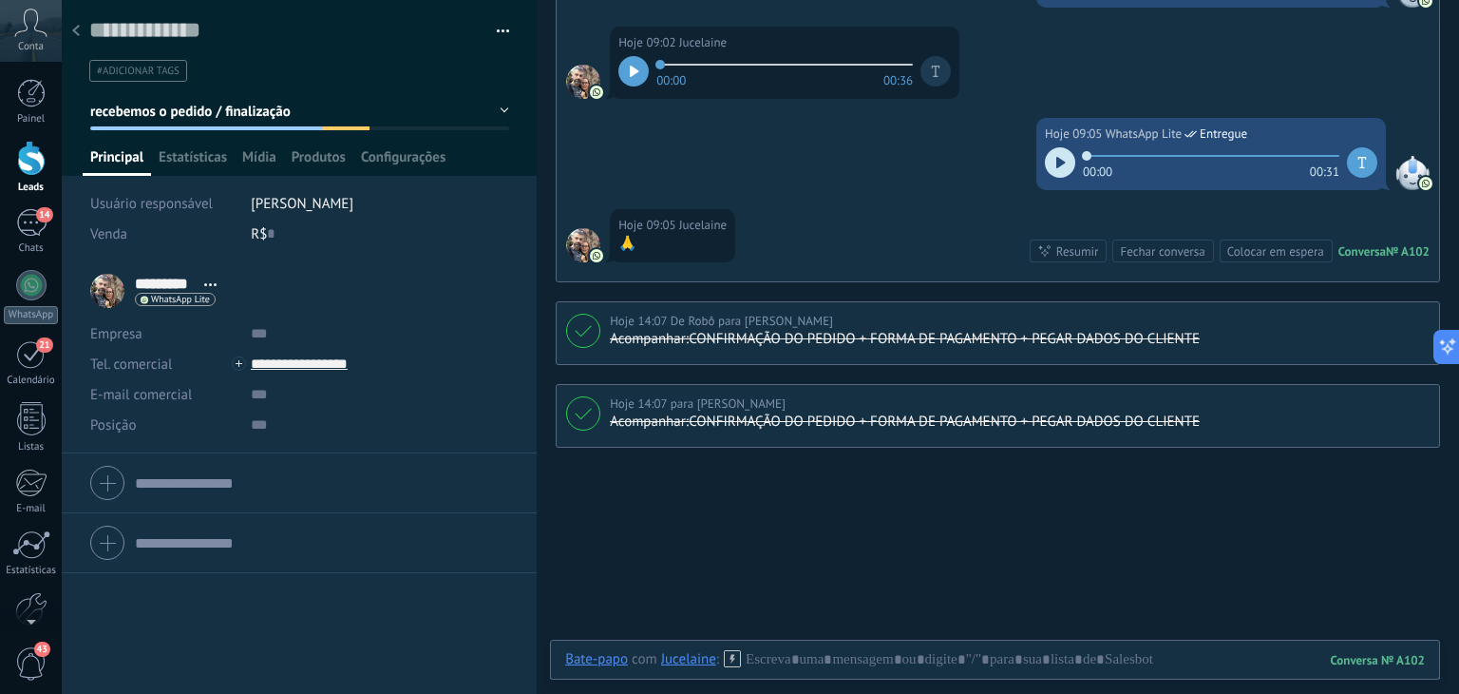
scroll to position [2948, 0]
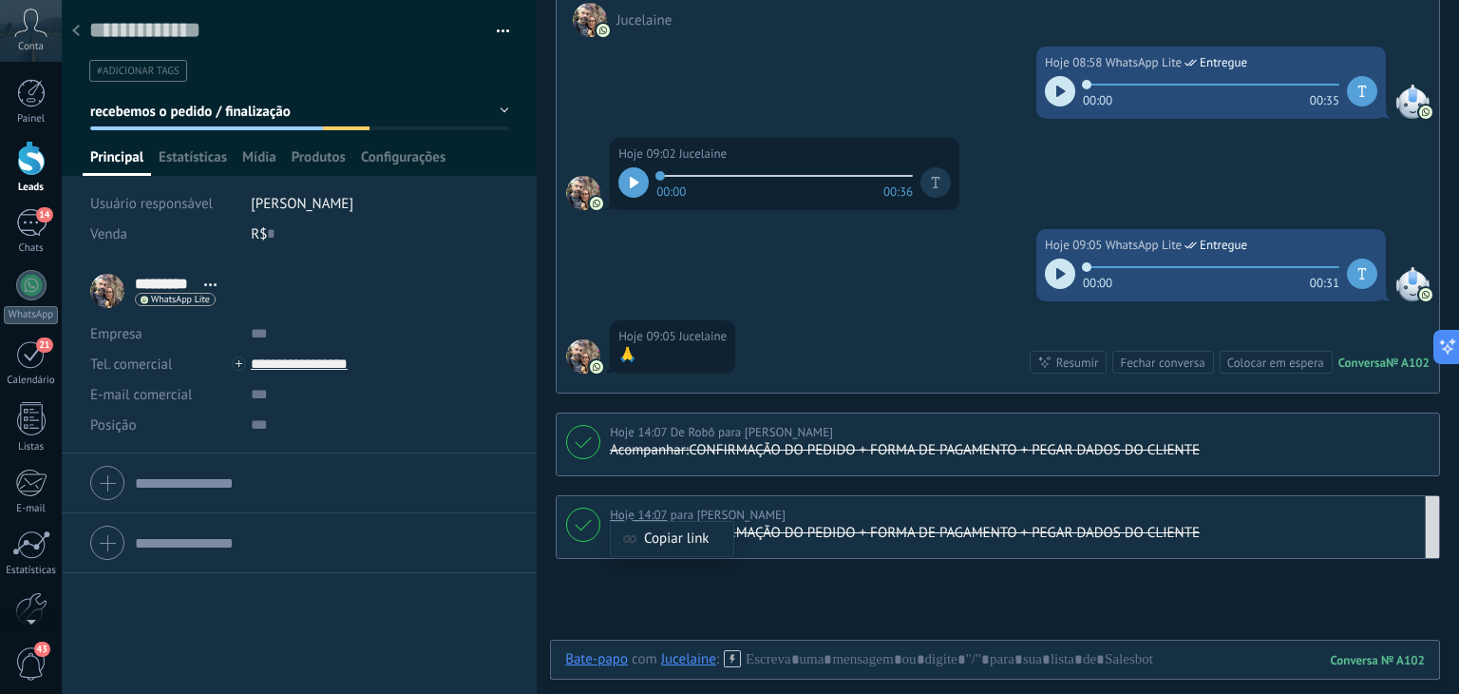
click at [588, 509] on div at bounding box center [583, 524] width 34 height 34
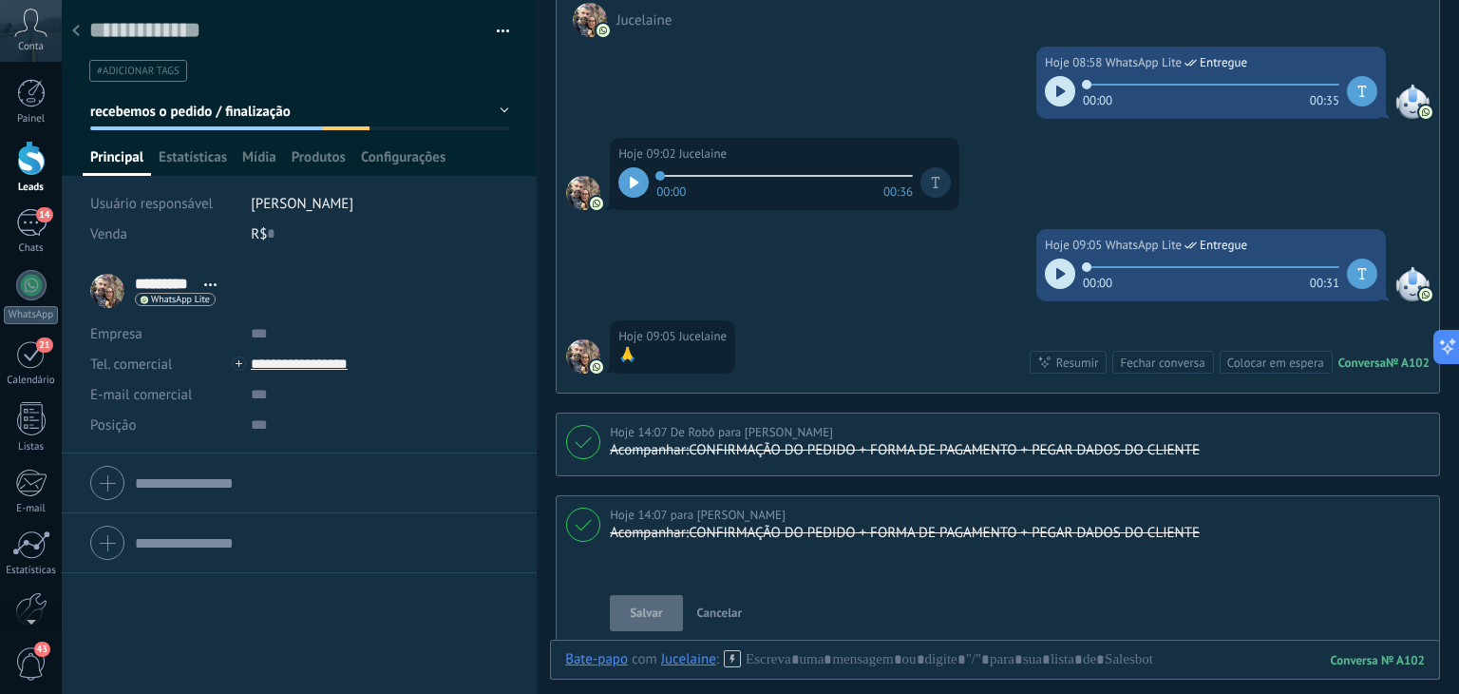
scroll to position [19, 0]
click at [695, 514] on div "Hoje 14:07 para Lucas Hana rio" at bounding box center [698, 514] width 176 height 19
click at [824, 505] on div "Hoje 14:07 para Lucas Hana rio" at bounding box center [1020, 514] width 820 height 19
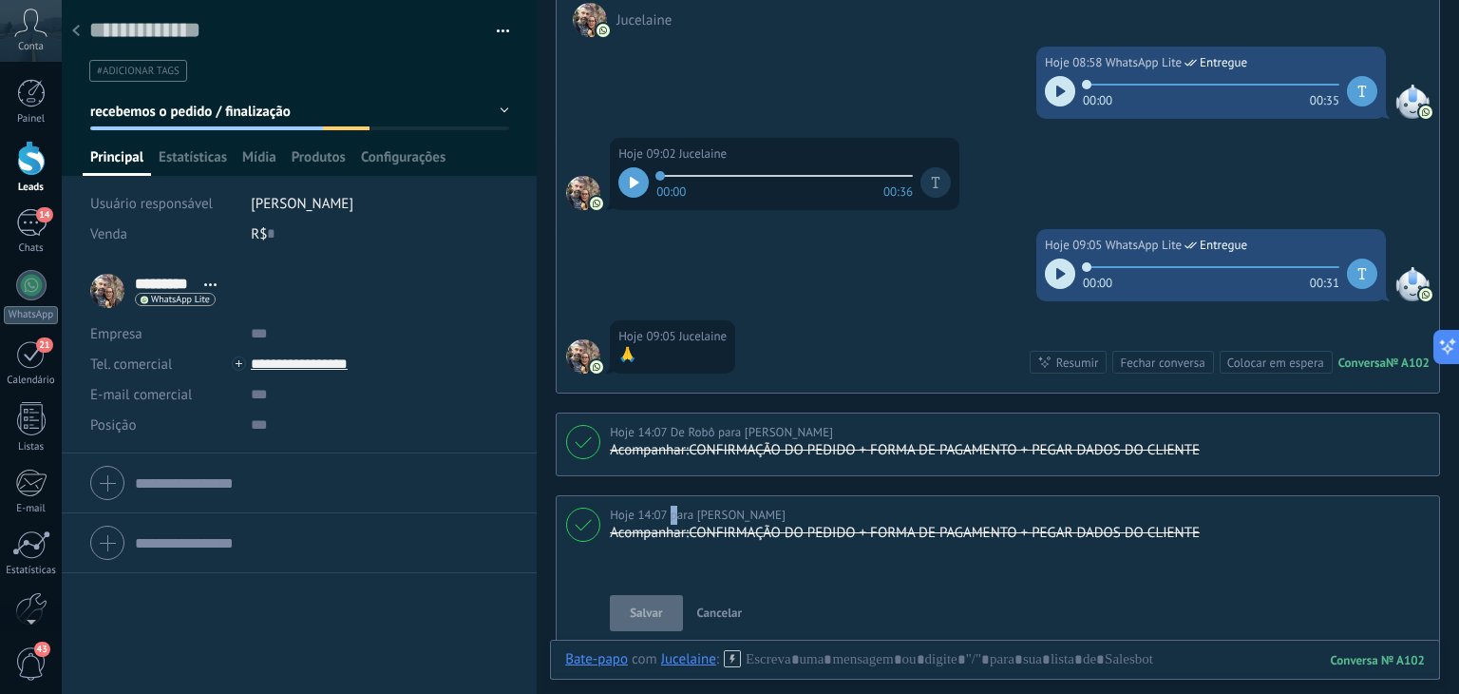
click at [1140, 508] on div "Hoje 14:07 para Lucas Hana rio" at bounding box center [1020, 514] width 820 height 19
click at [1321, 543] on textarea at bounding box center [1020, 562] width 820 height 38
click at [1237, 620] on div "Salvar Cancelar" at bounding box center [1020, 613] width 820 height 36
click at [1237, 619] on div "Salvar Cancelar" at bounding box center [1020, 613] width 820 height 36
drag, startPoint x: 1039, startPoint y: 601, endPoint x: 1015, endPoint y: 602, distance: 24.7
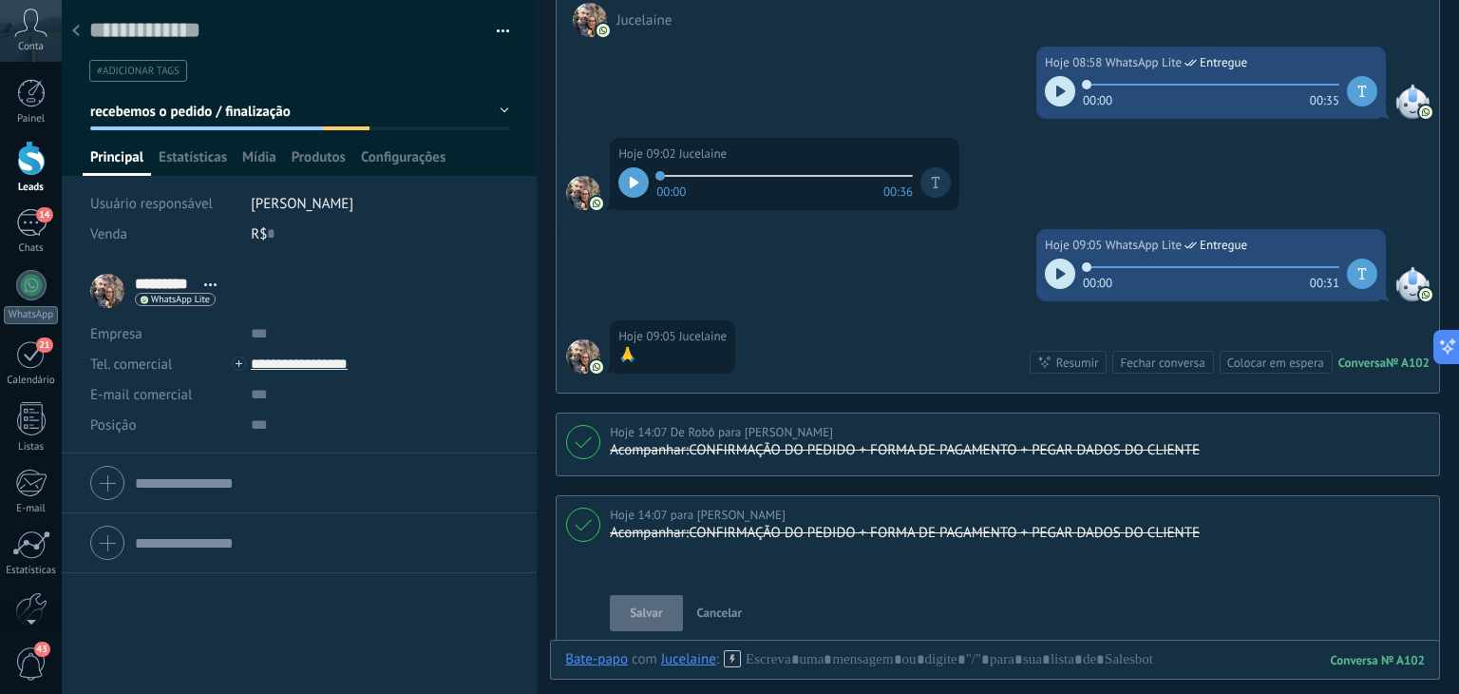
click at [1026, 602] on div "Salvar Cancelar" at bounding box center [1020, 613] width 820 height 36
click at [713, 604] on span "Cancelar" at bounding box center [720, 612] width 46 height 16
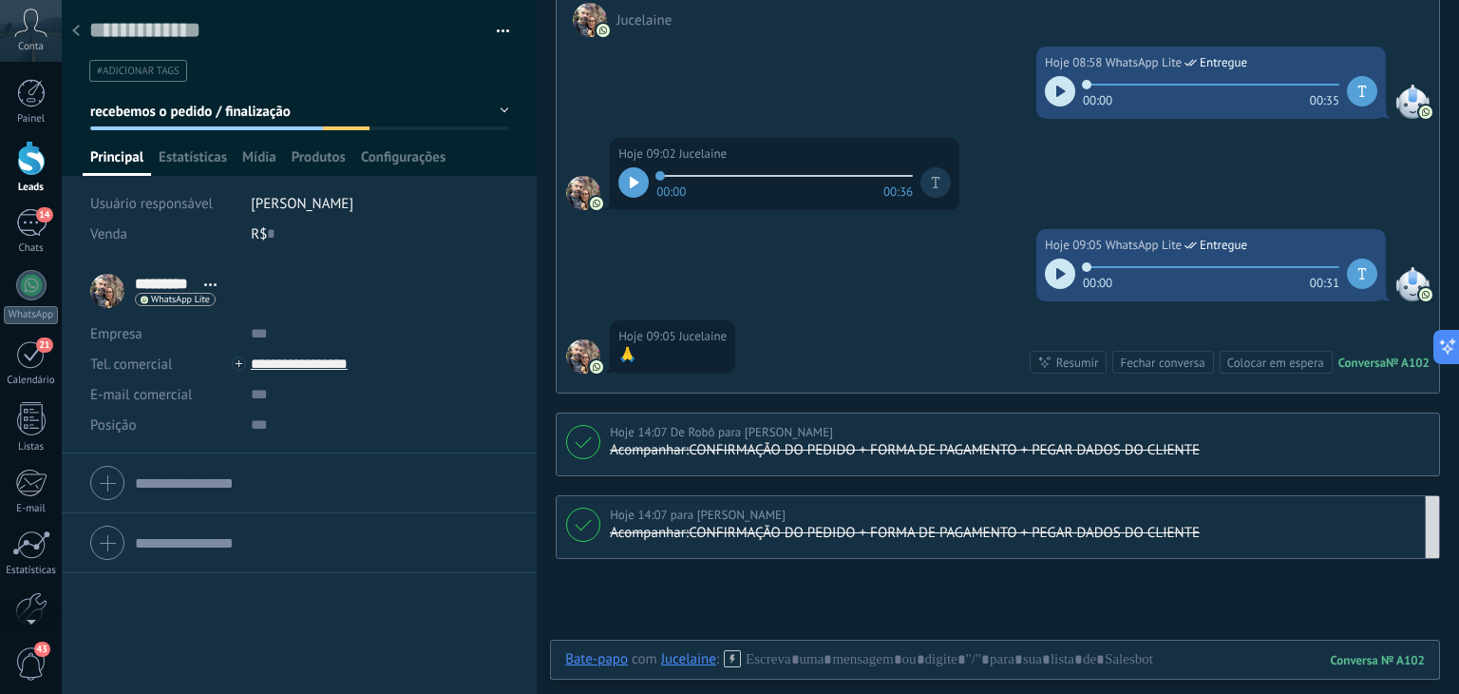
scroll to position [3138, 0]
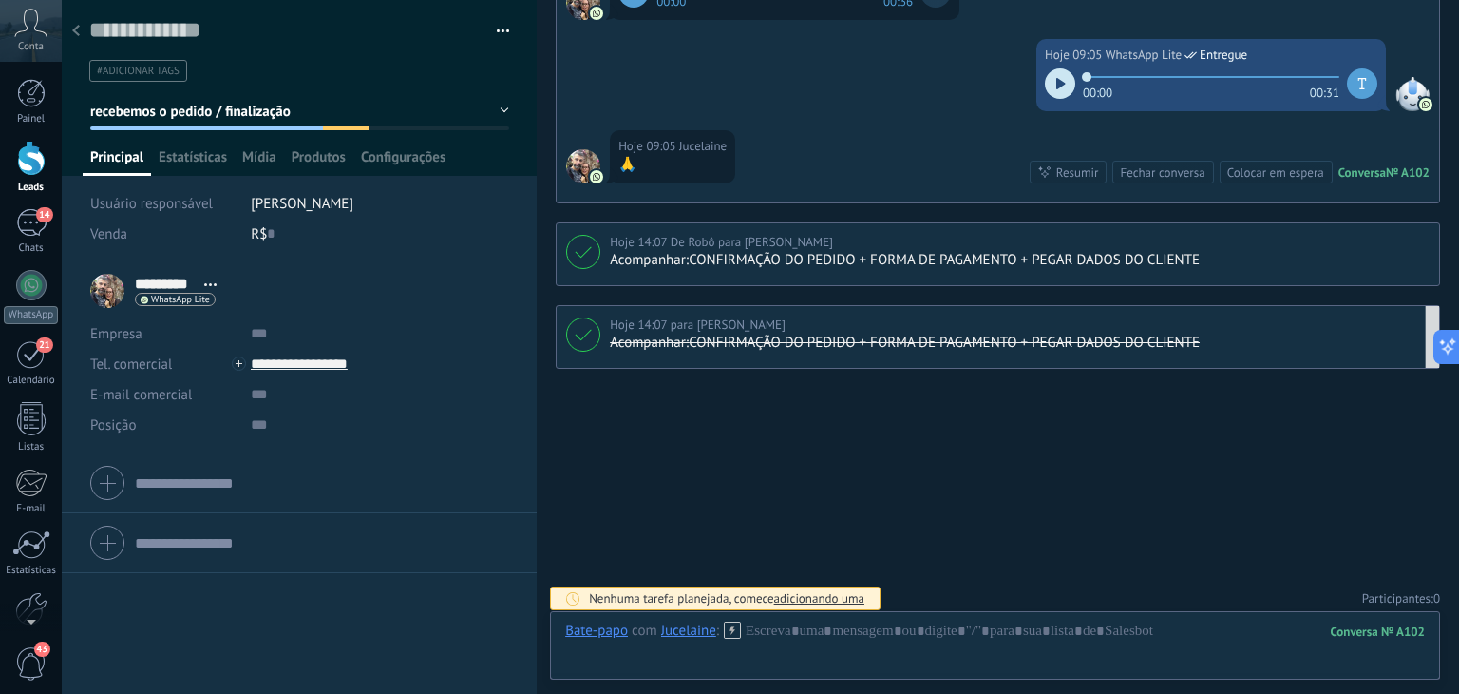
click at [166, 111] on span "recebemos o pedido / finalização" at bounding box center [190, 112] width 200 height 18
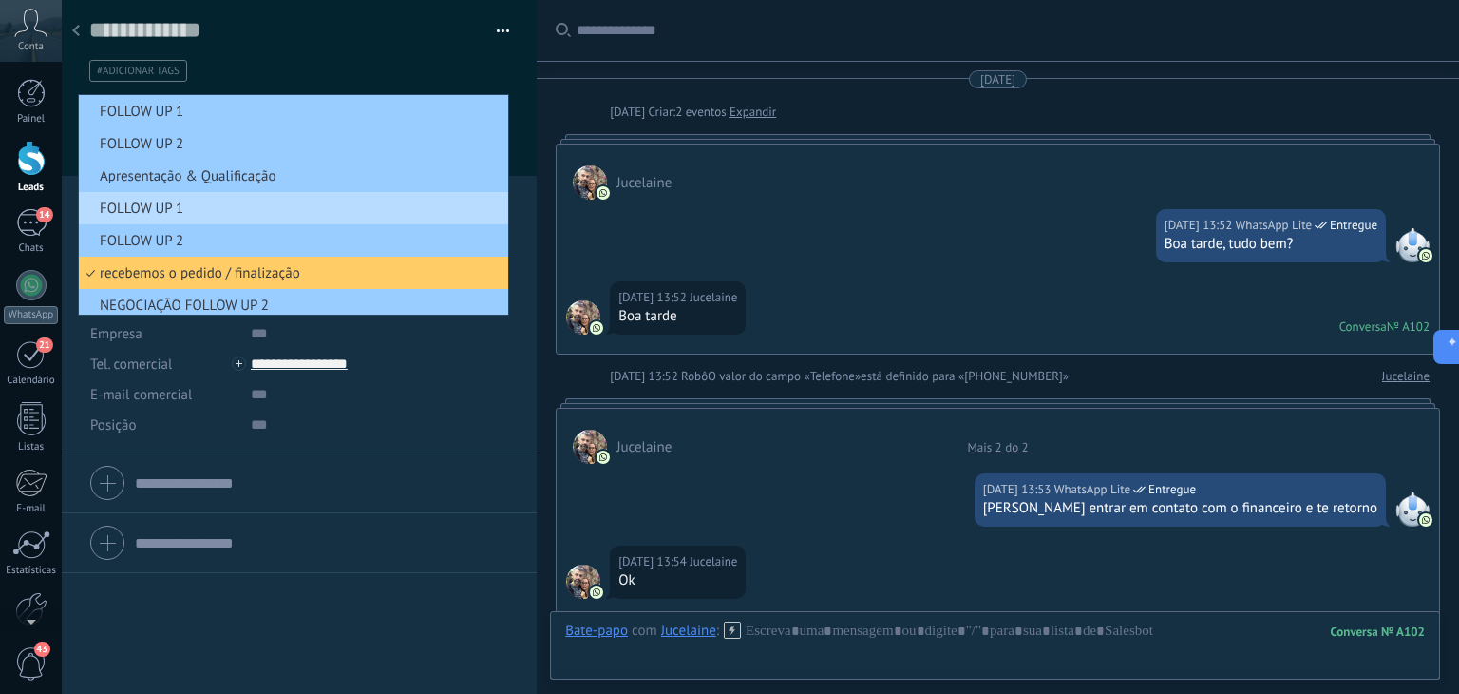
scroll to position [19, 0]
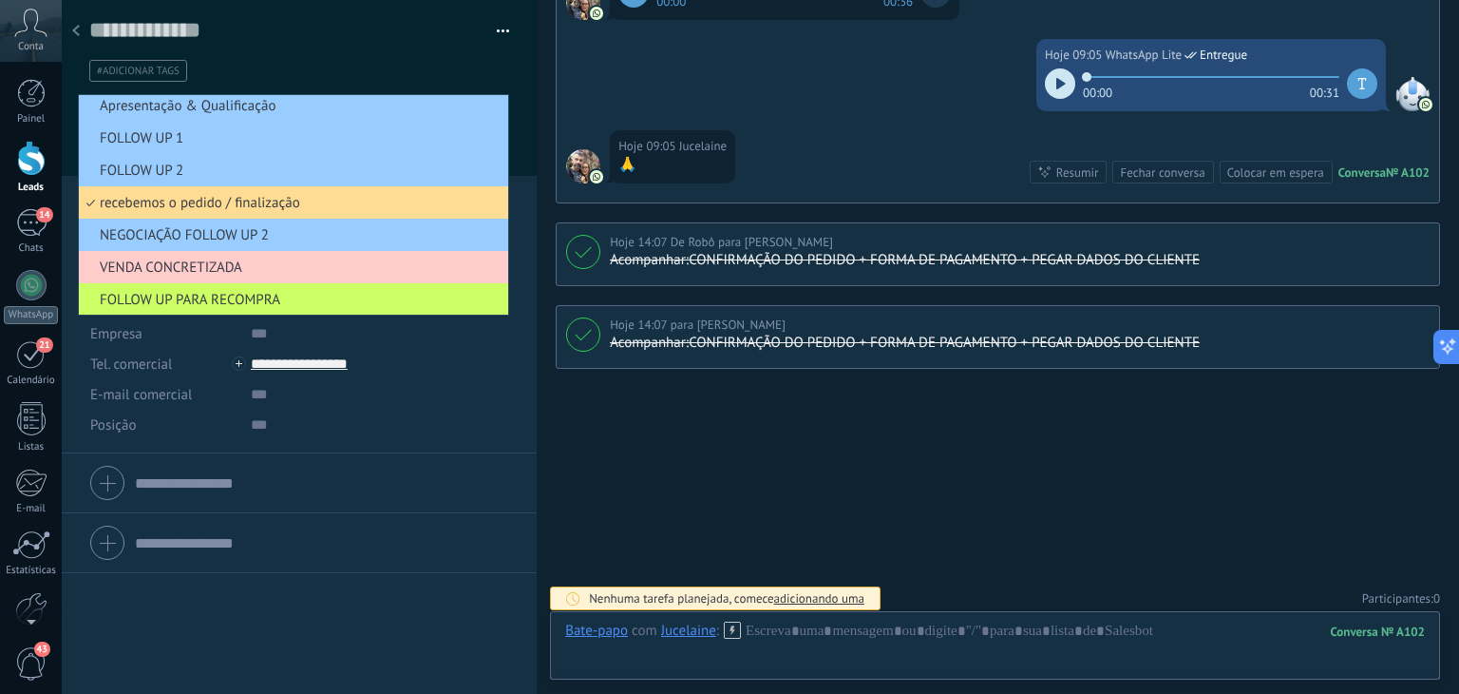
click at [162, 203] on span "recebemos o pedido / finalização" at bounding box center [291, 203] width 424 height 18
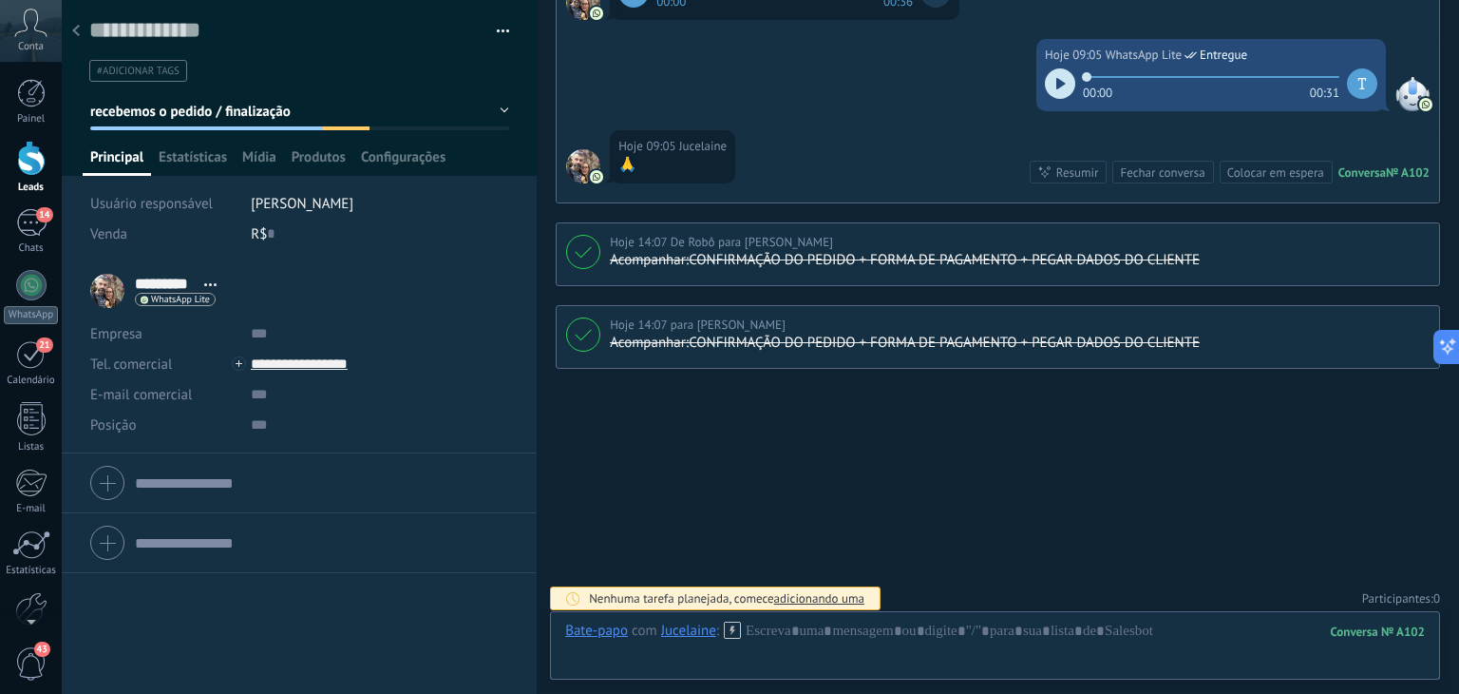
click at [82, 23] on div at bounding box center [76, 31] width 27 height 37
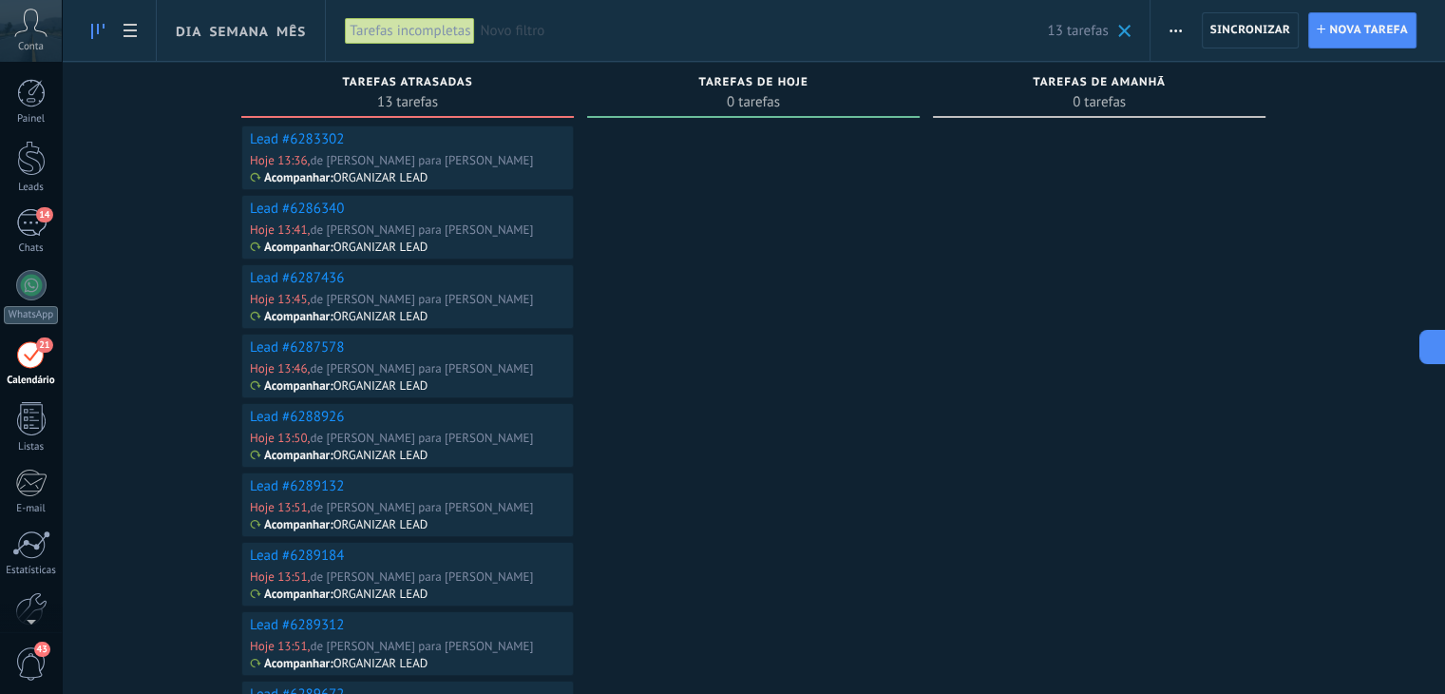
click at [315, 136] on link "Lead #6283302" at bounding box center [297, 139] width 94 height 18
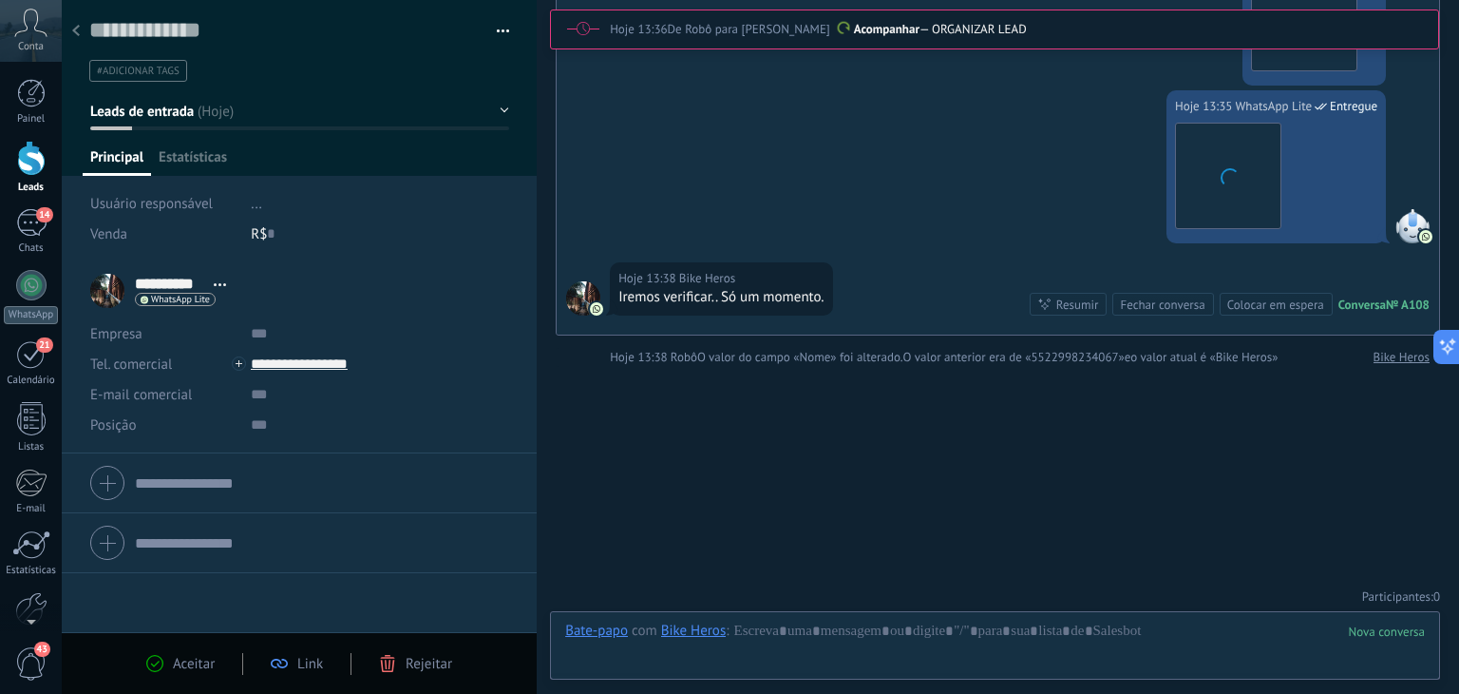
scroll to position [1406, 0]
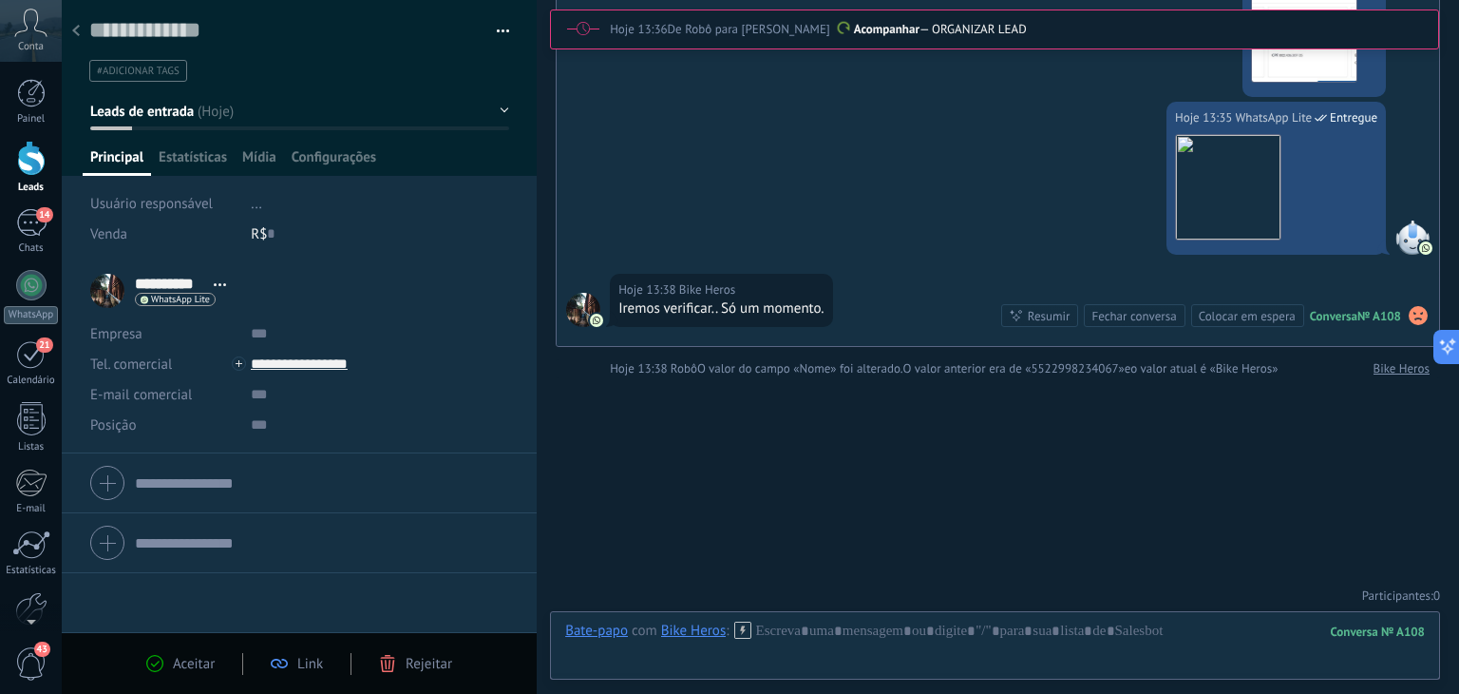
click at [497, 31] on button "button" at bounding box center [497, 31] width 28 height 29
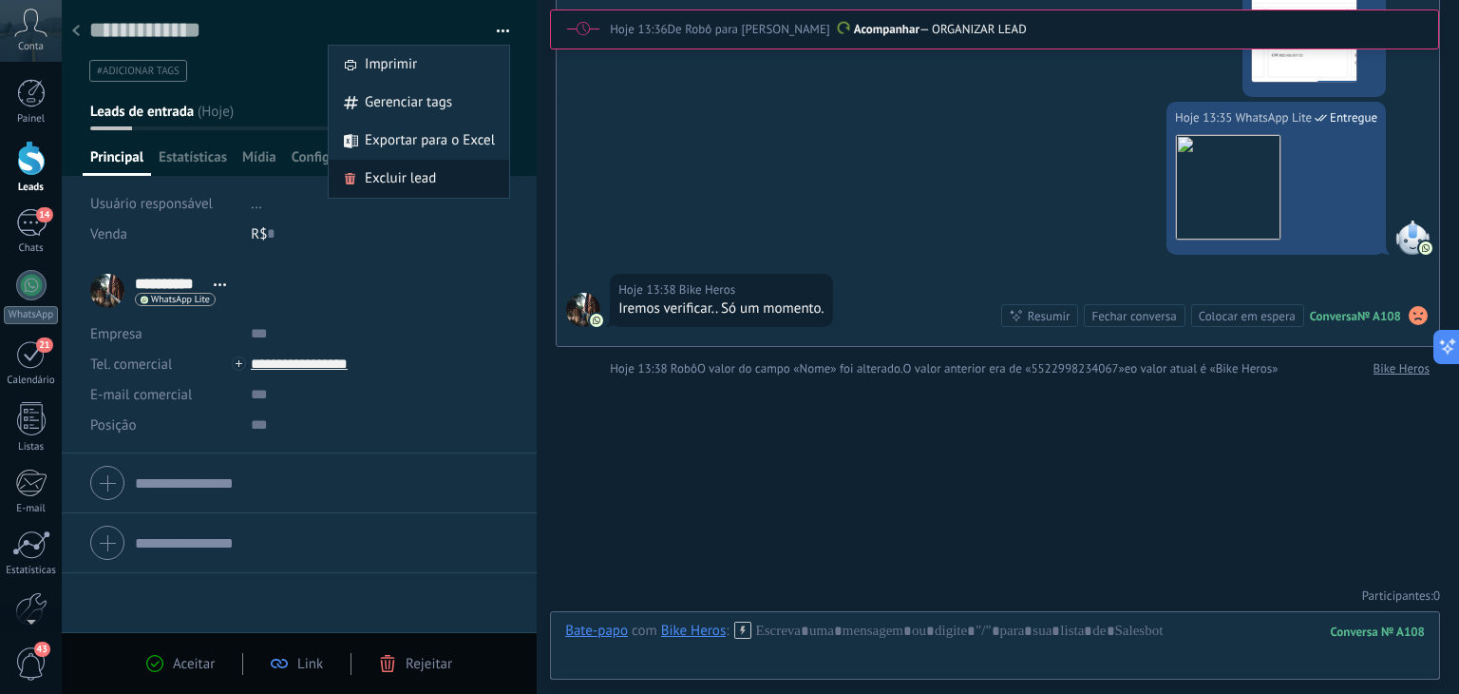
click at [408, 180] on span "Excluir lead" at bounding box center [400, 179] width 71 height 38
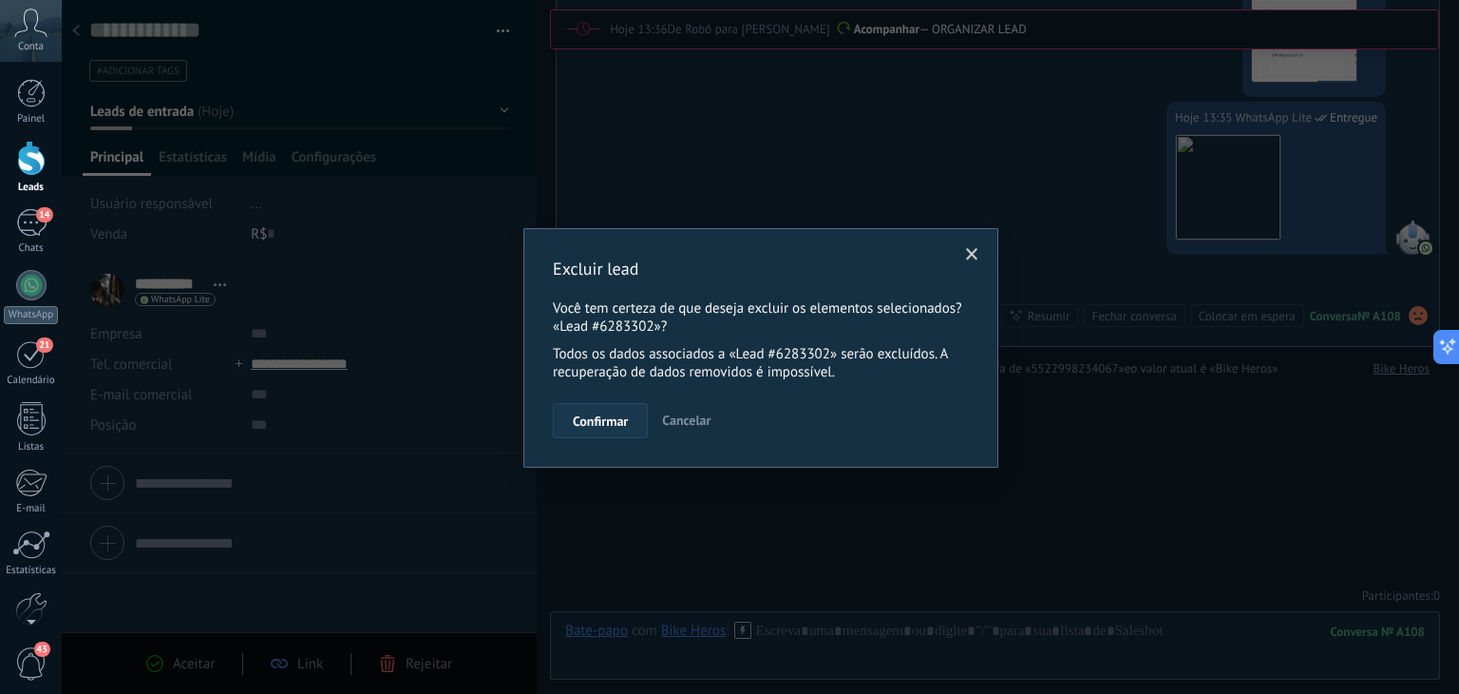
click at [622, 421] on span "Confirmar" at bounding box center [600, 420] width 55 height 13
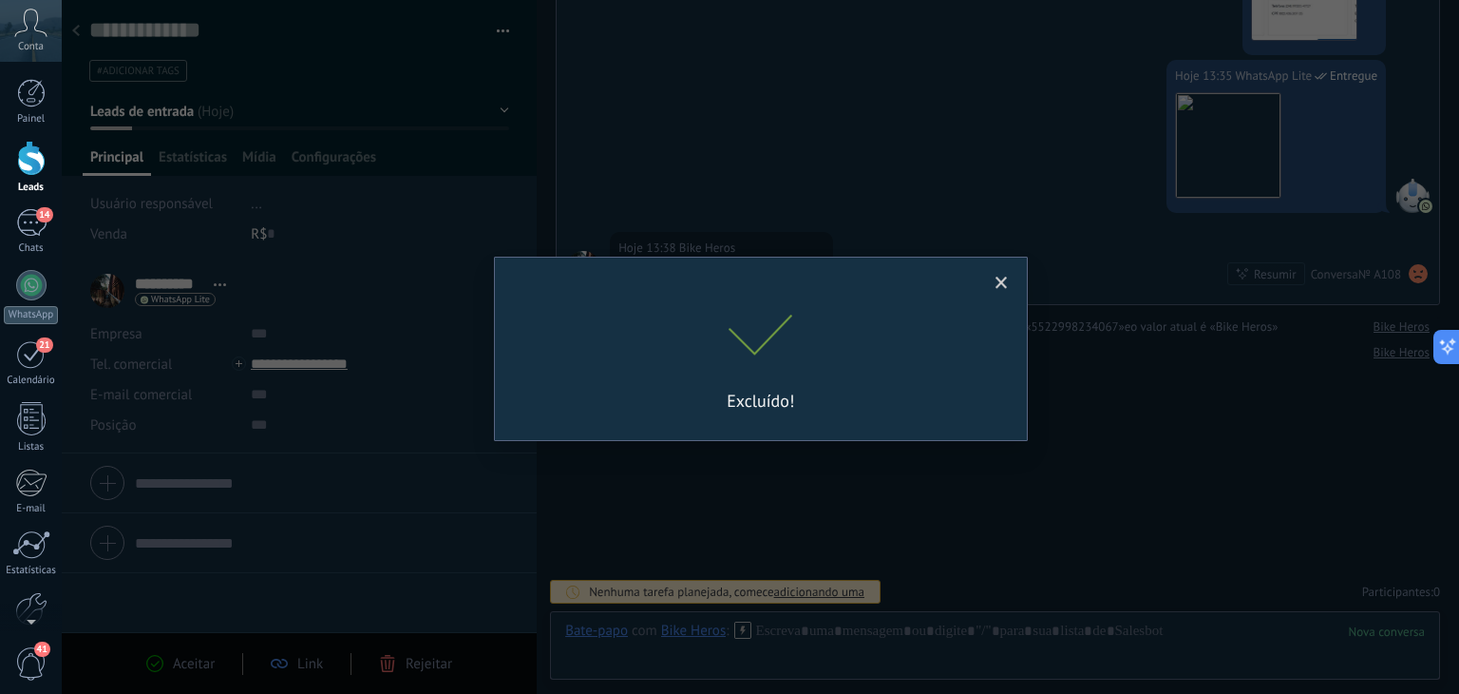
scroll to position [1311, 0]
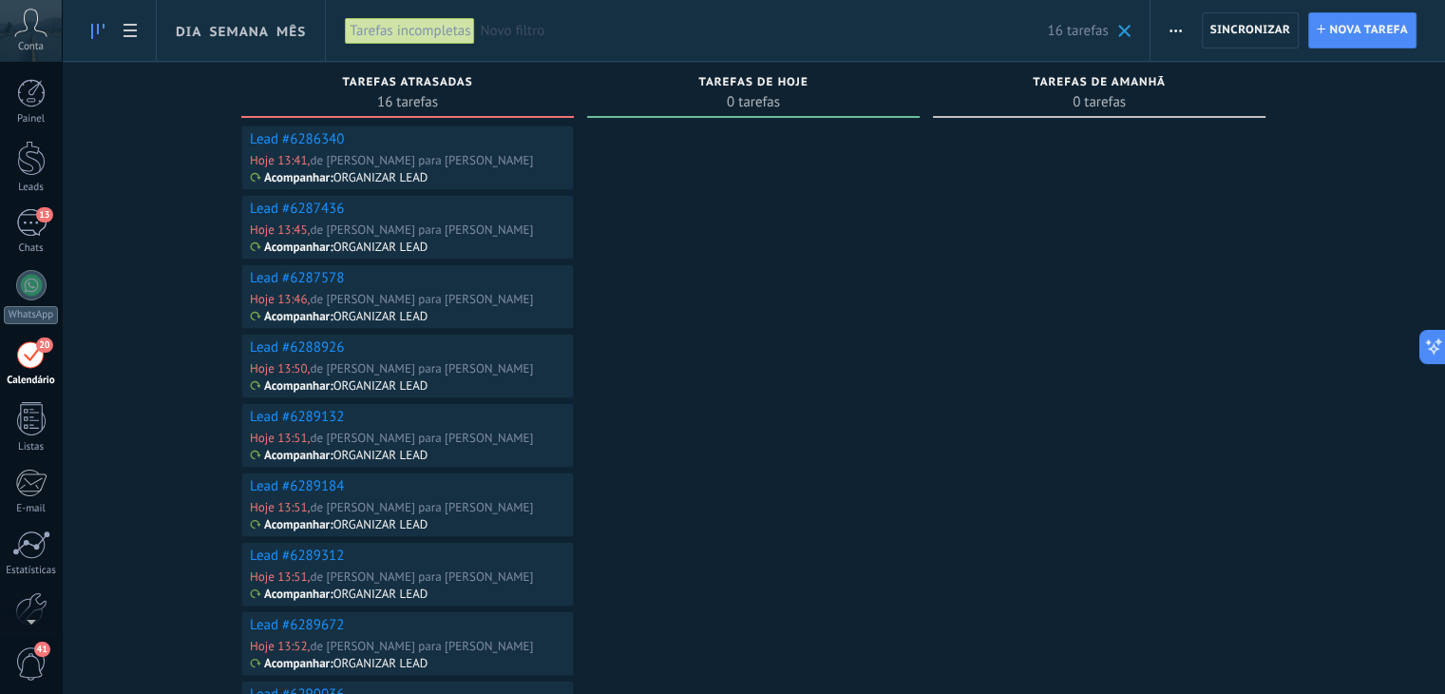
click at [283, 136] on link "Lead #6286340" at bounding box center [297, 139] width 94 height 18
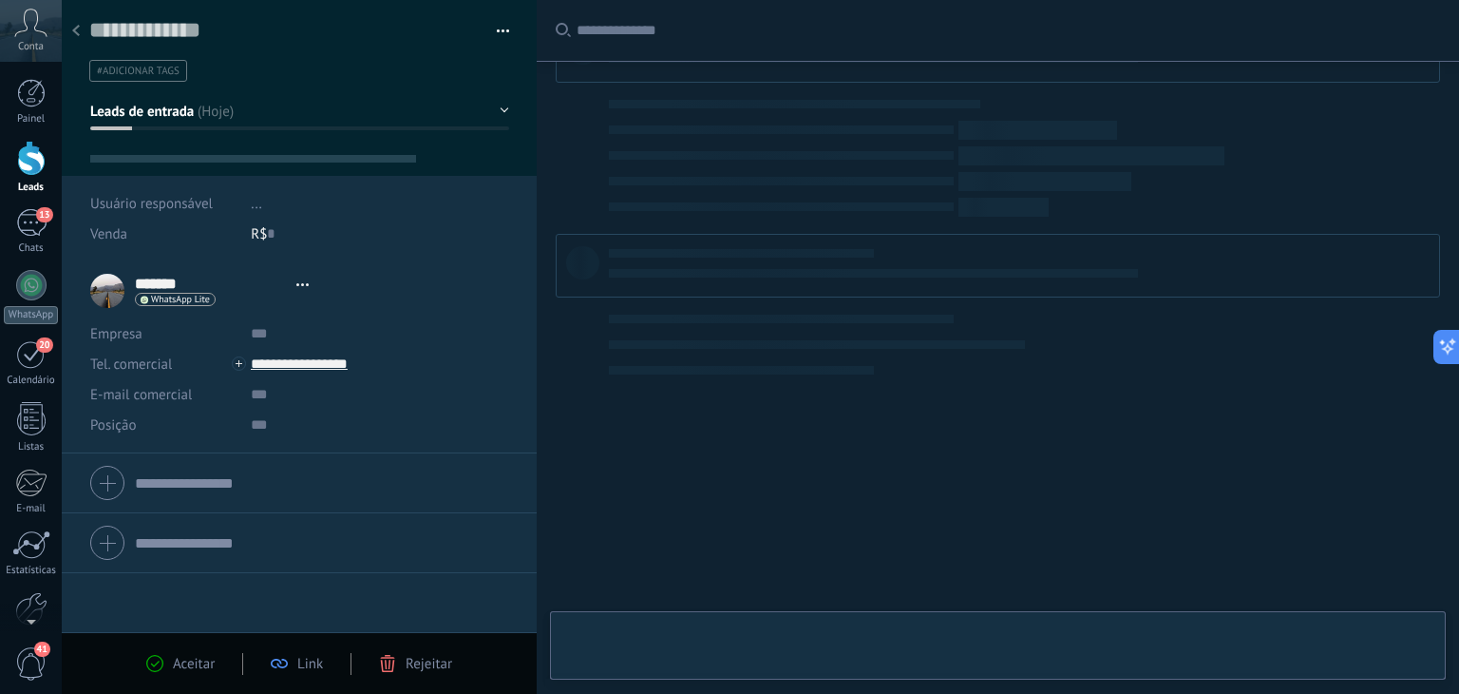
type textarea "**********"
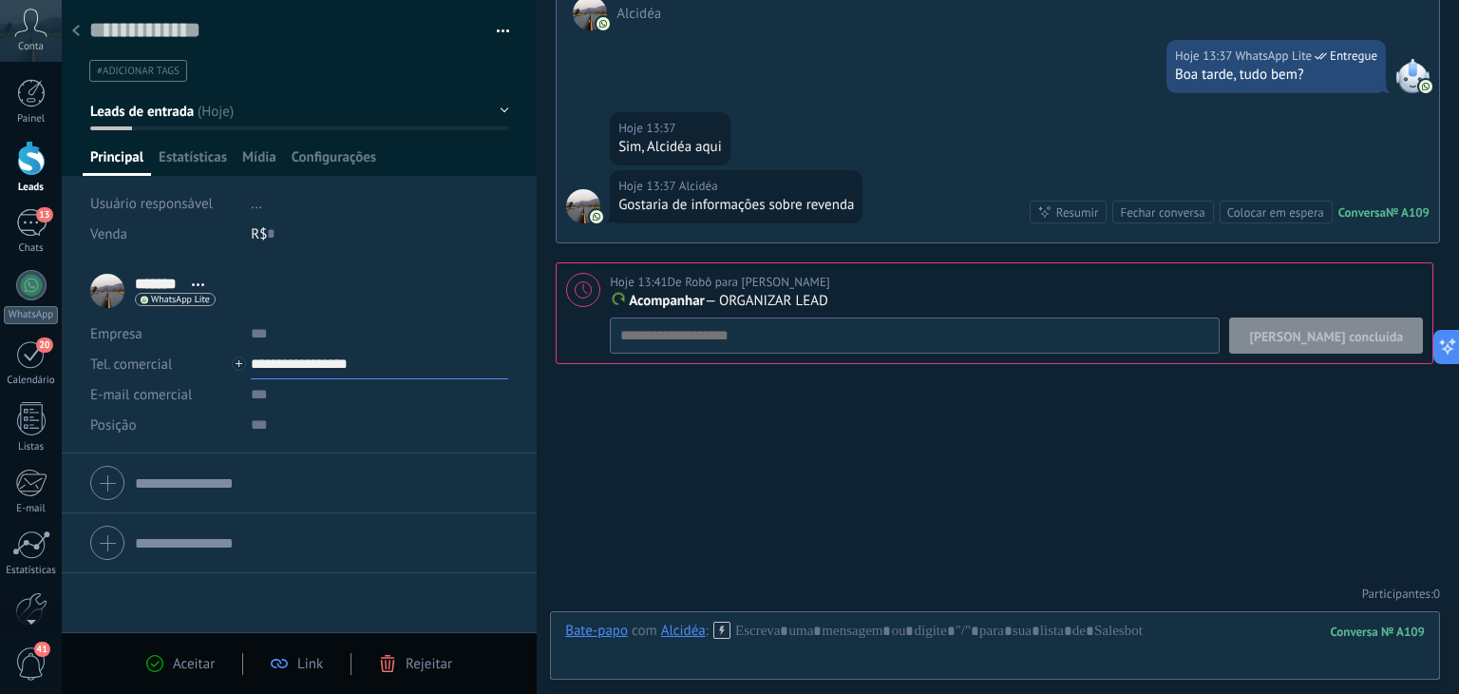
click at [293, 364] on input "**********" at bounding box center [379, 364] width 257 height 30
type input "**********"
click at [335, 464] on div "Copiar" at bounding box center [364, 461] width 225 height 32
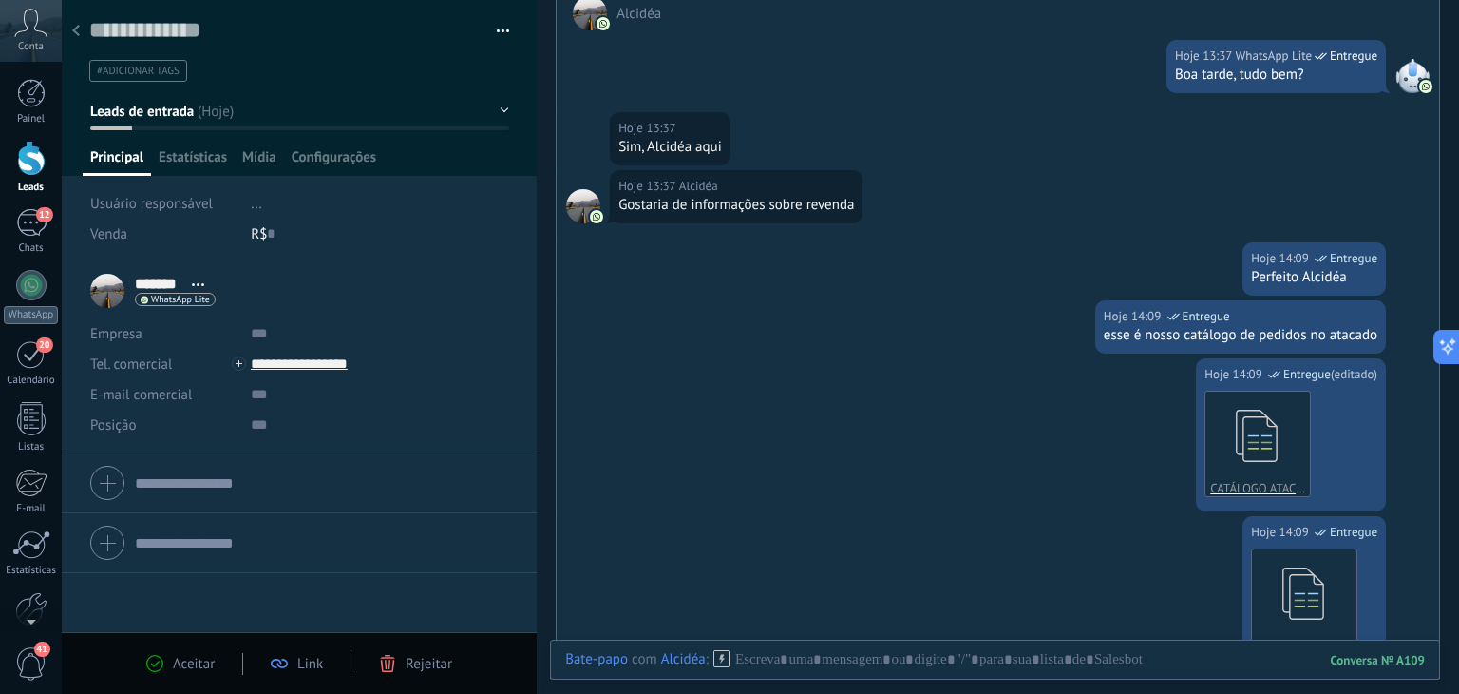
scroll to position [768, 0]
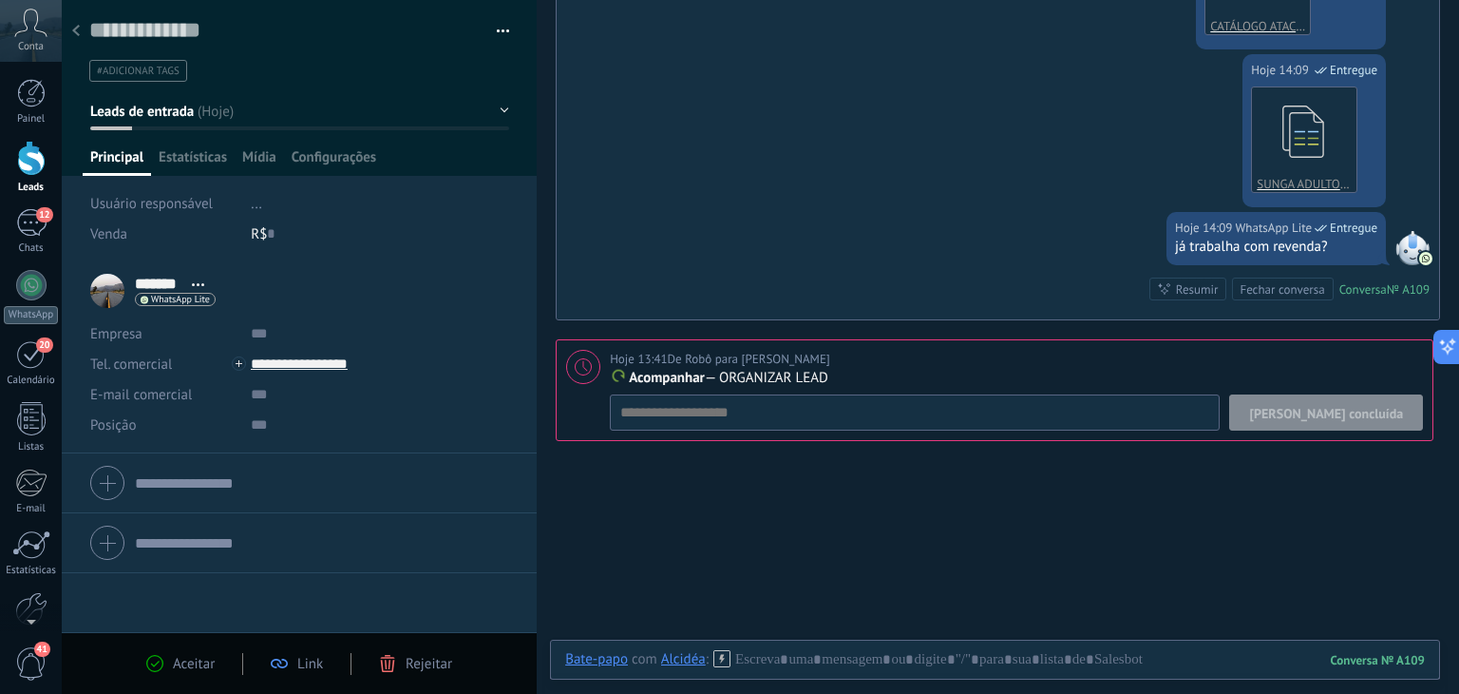
click at [581, 362] on icon at bounding box center [583, 366] width 17 height 17
type textarea "**********"
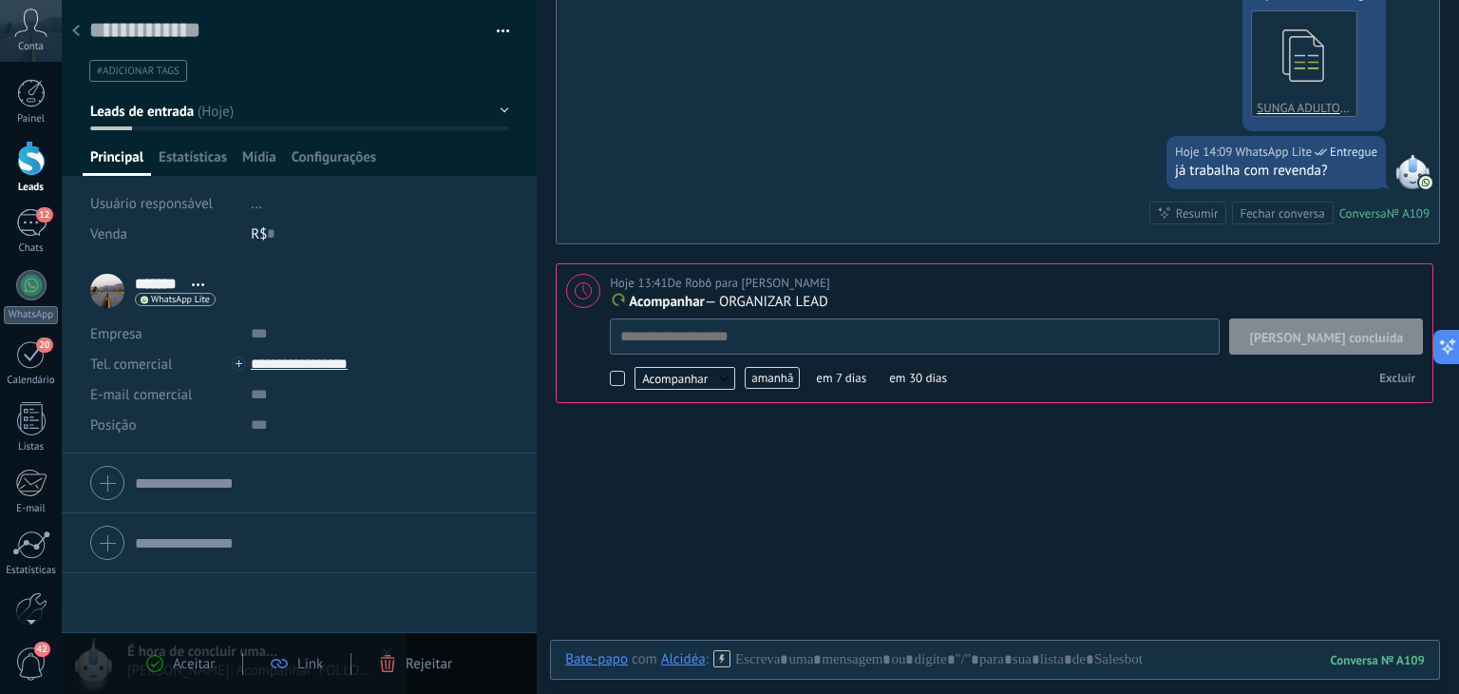
click at [758, 371] on span "amanhã" at bounding box center [772, 378] width 55 height 22
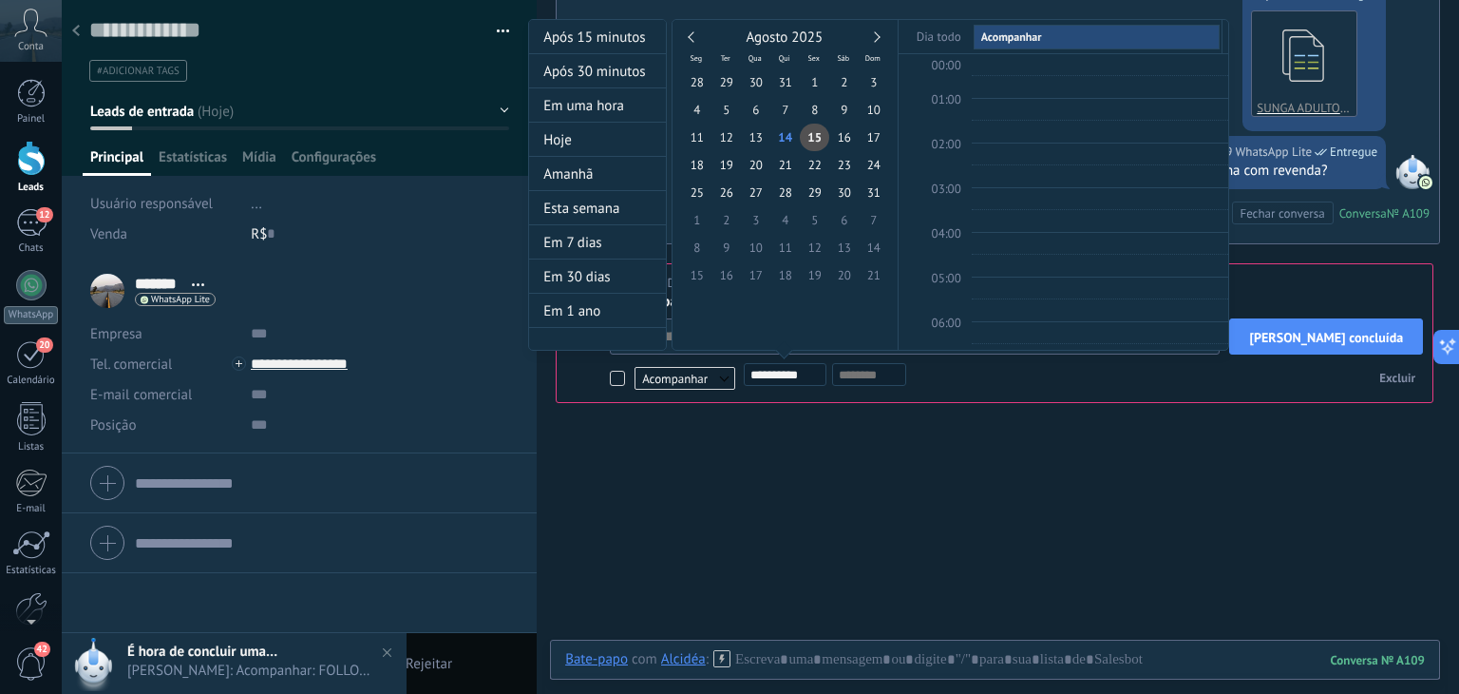
scroll to position [355, 0]
click at [789, 138] on span "14" at bounding box center [785, 138] width 29 height 28
type input "**********"
click at [814, 139] on span "15" at bounding box center [814, 138] width 29 height 28
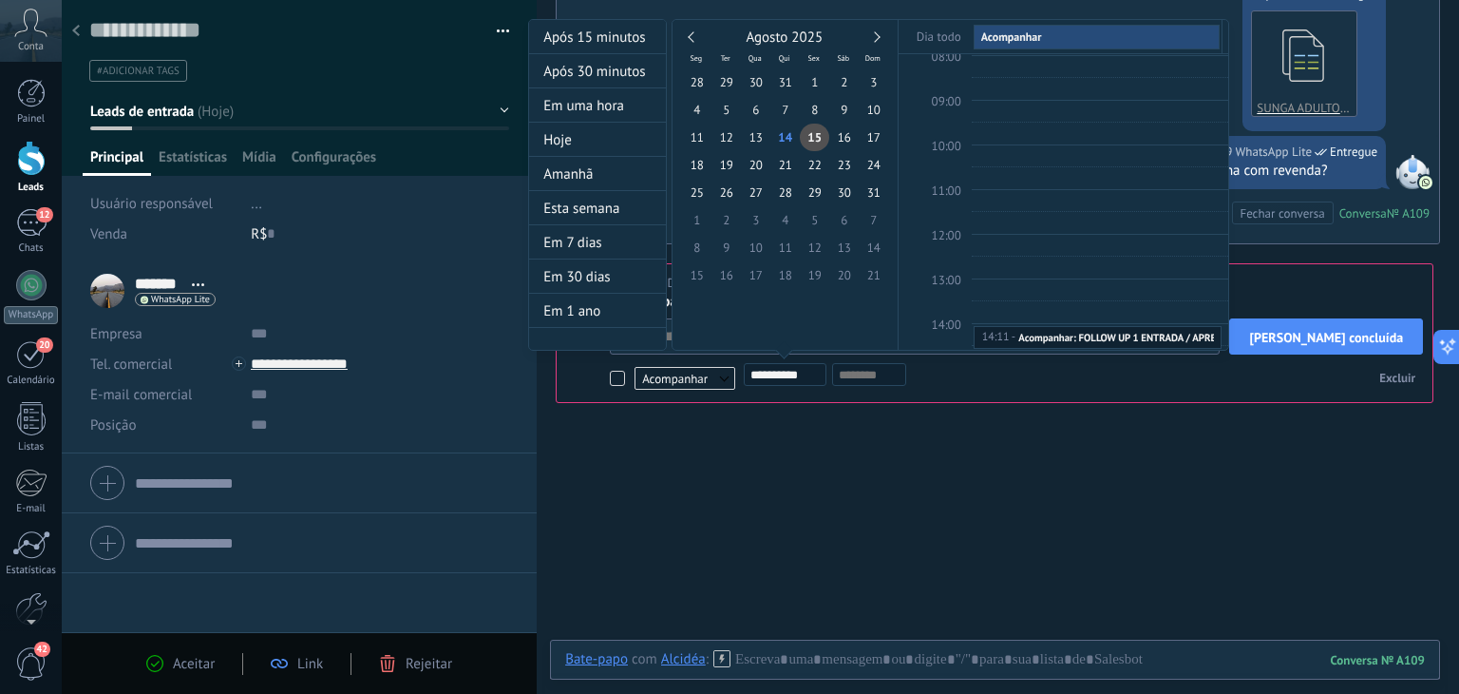
click at [1351, 337] on div at bounding box center [729, 347] width 1459 height 694
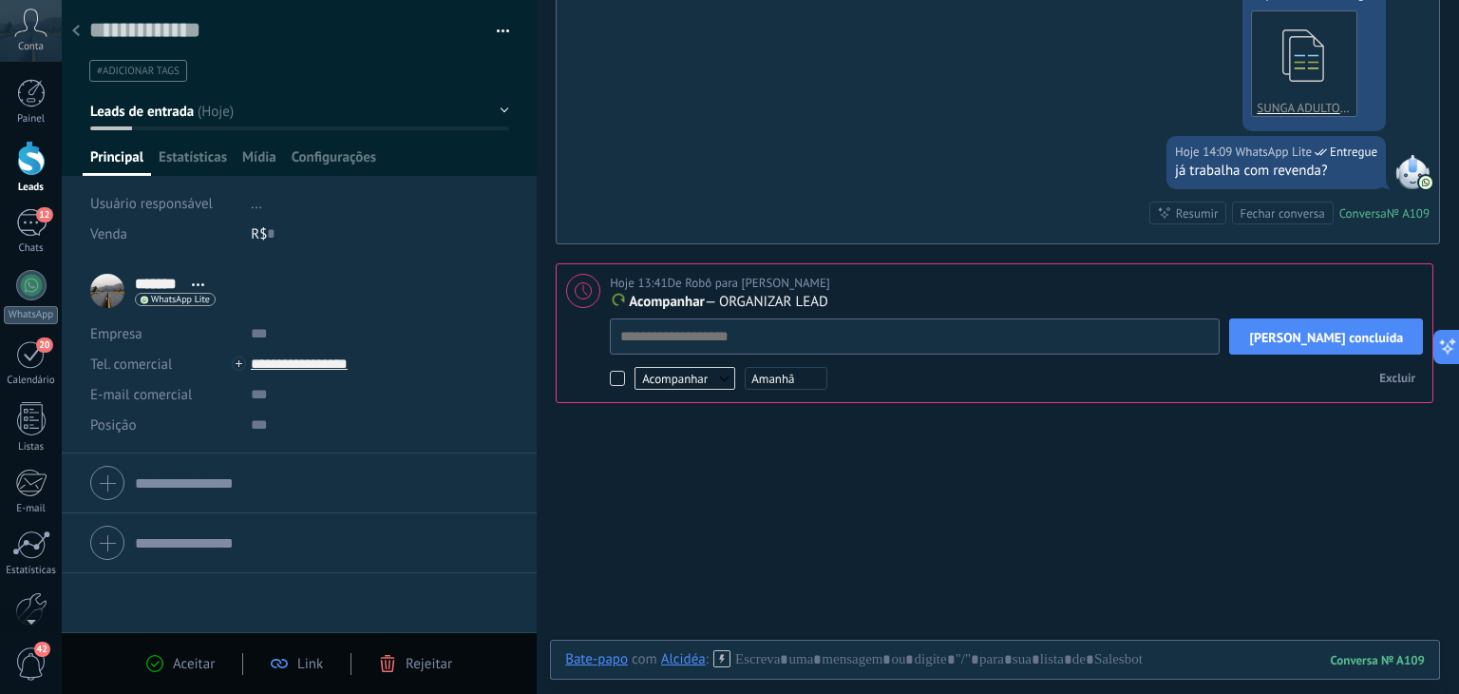
click at [1351, 337] on span "[PERSON_NAME] concluída" at bounding box center [1326, 337] width 154 height 13
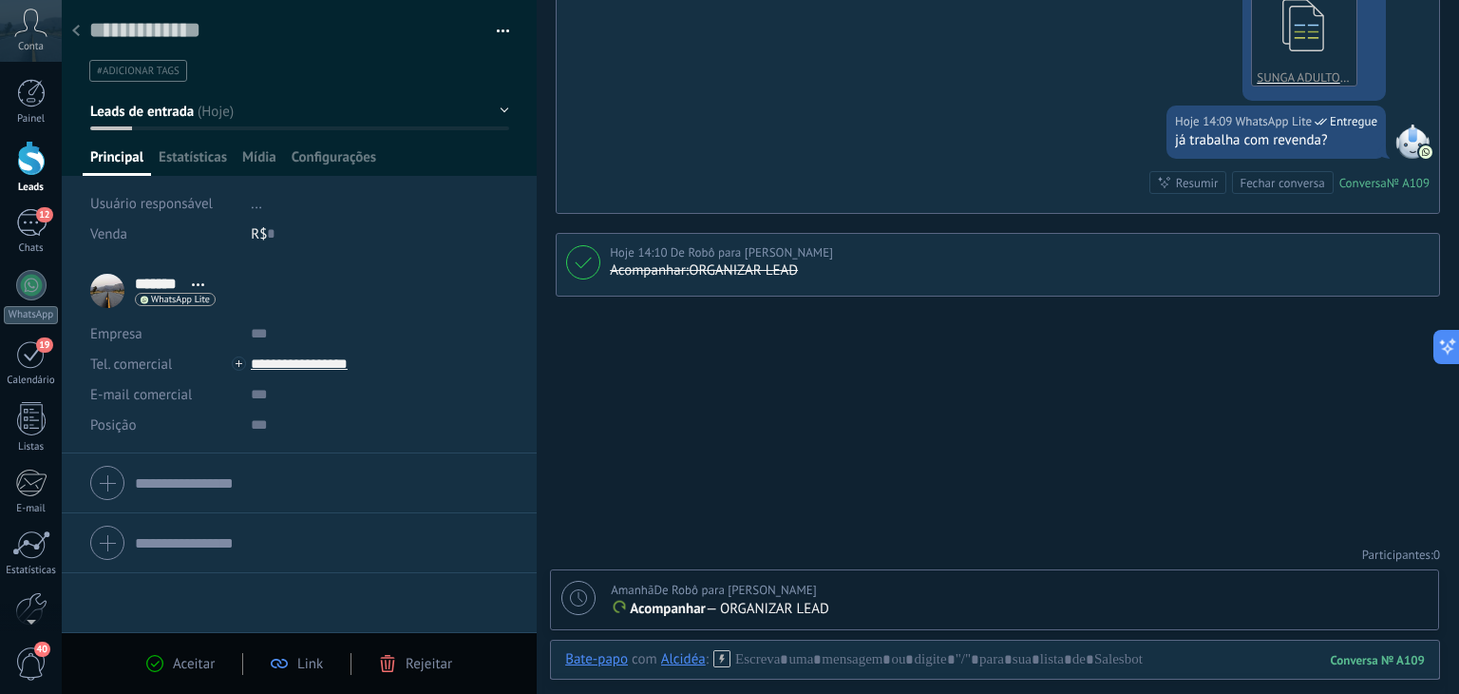
scroll to position [794, 0]
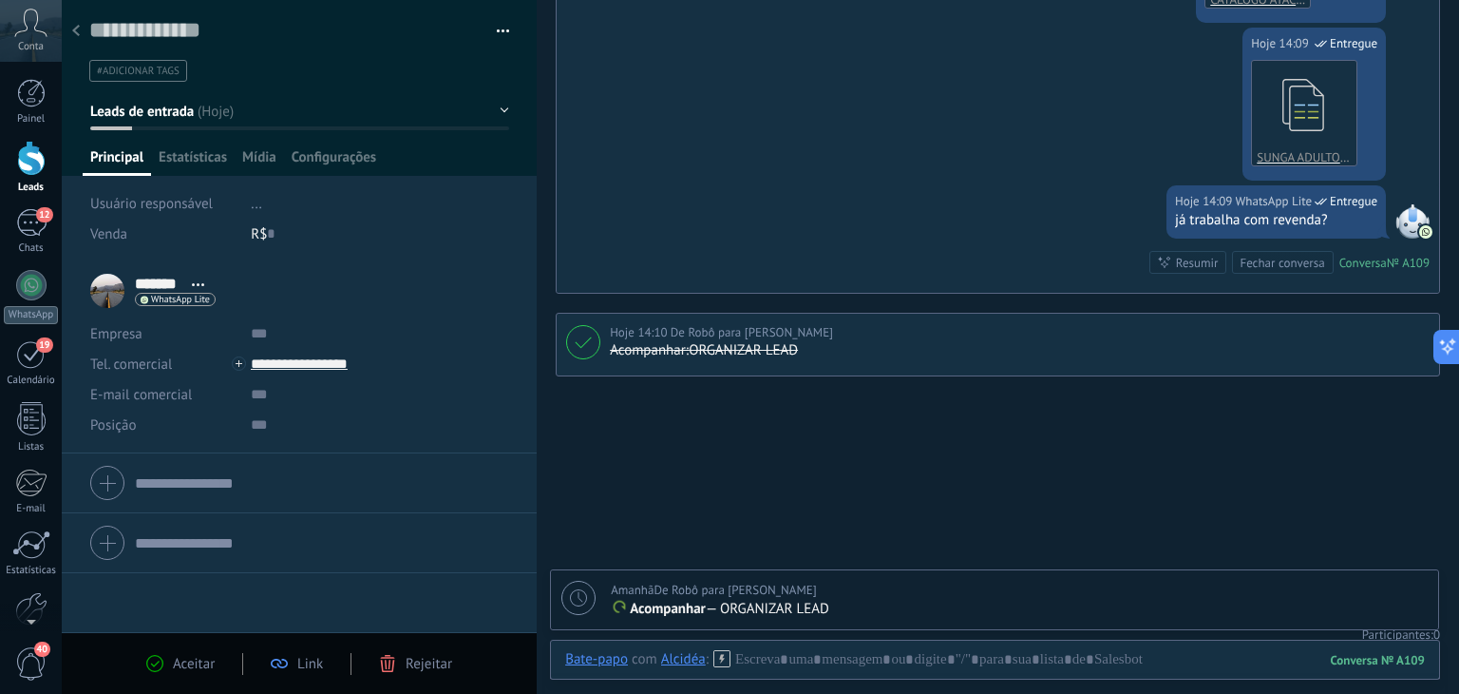
click at [572, 597] on icon at bounding box center [578, 597] width 17 height 17
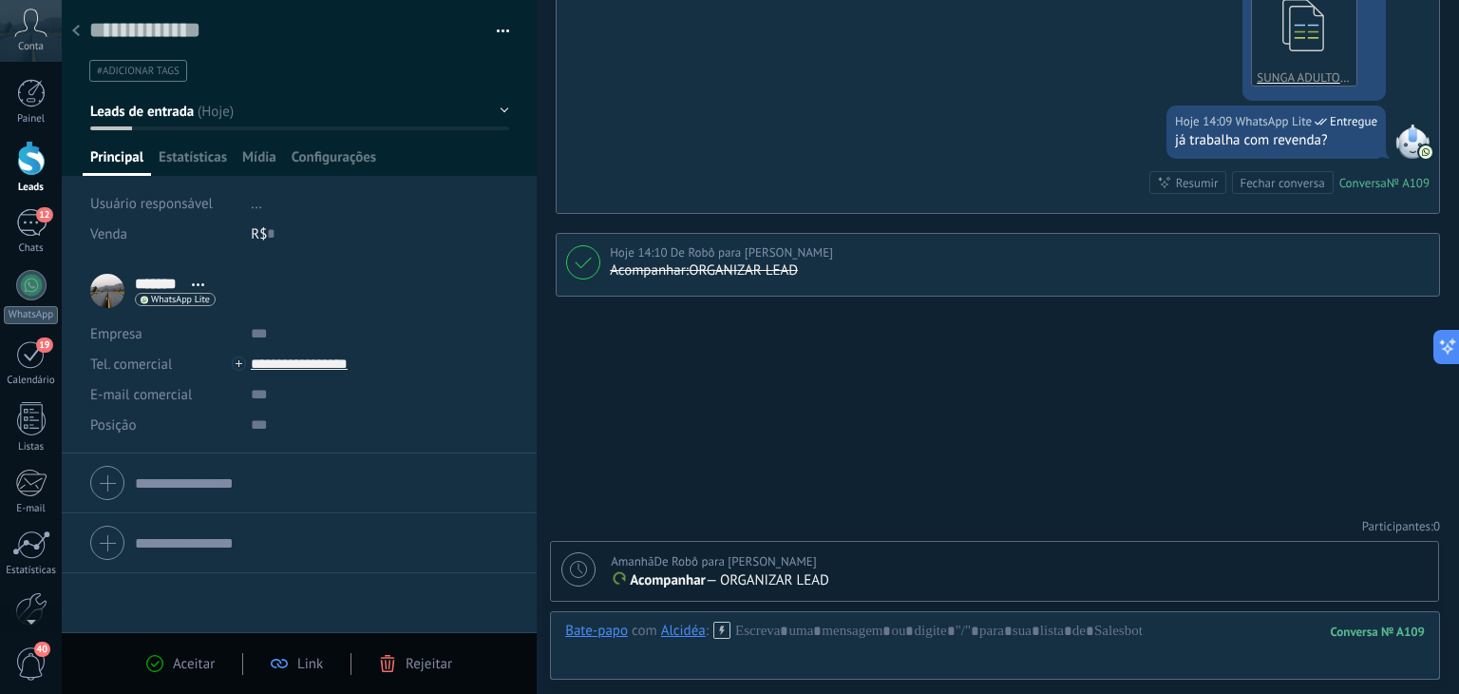
scroll to position [871, 0]
click at [78, 35] on use at bounding box center [76, 30] width 8 height 11
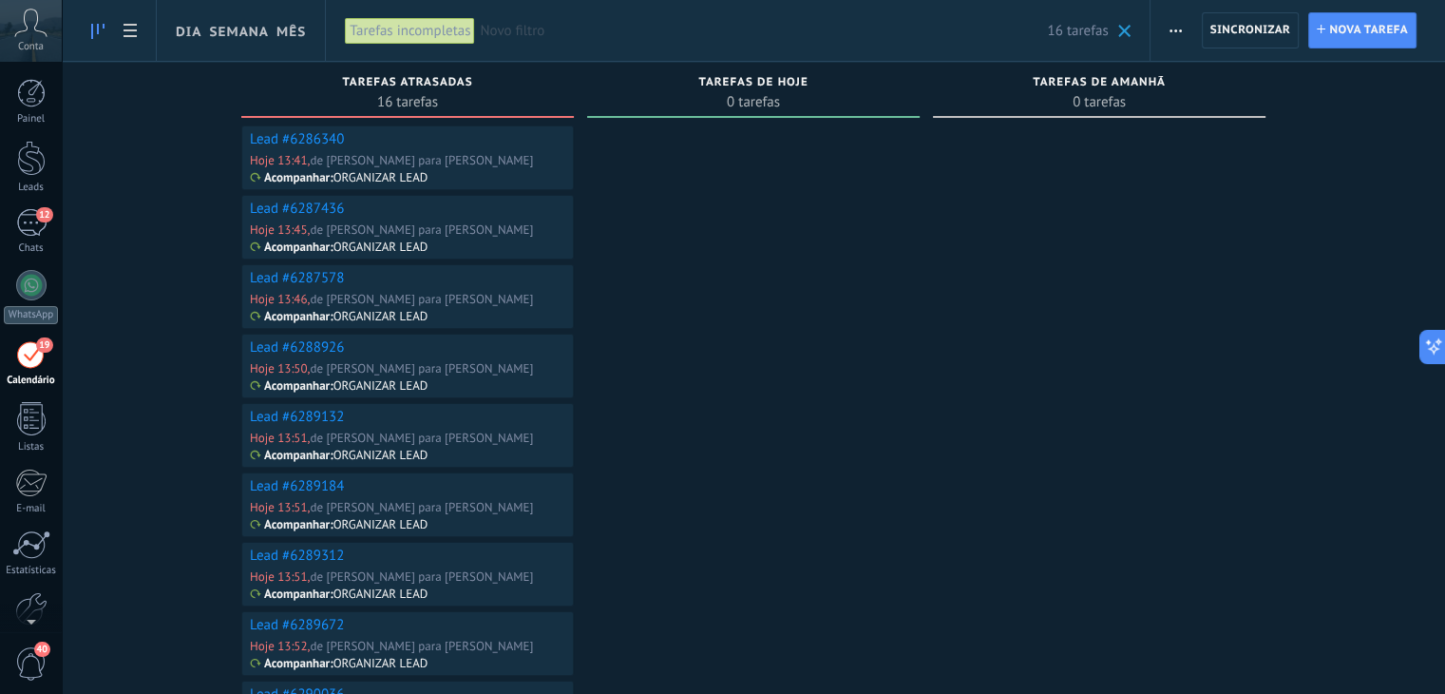
click at [289, 137] on link "Lead #6286340" at bounding box center [297, 139] width 94 height 18
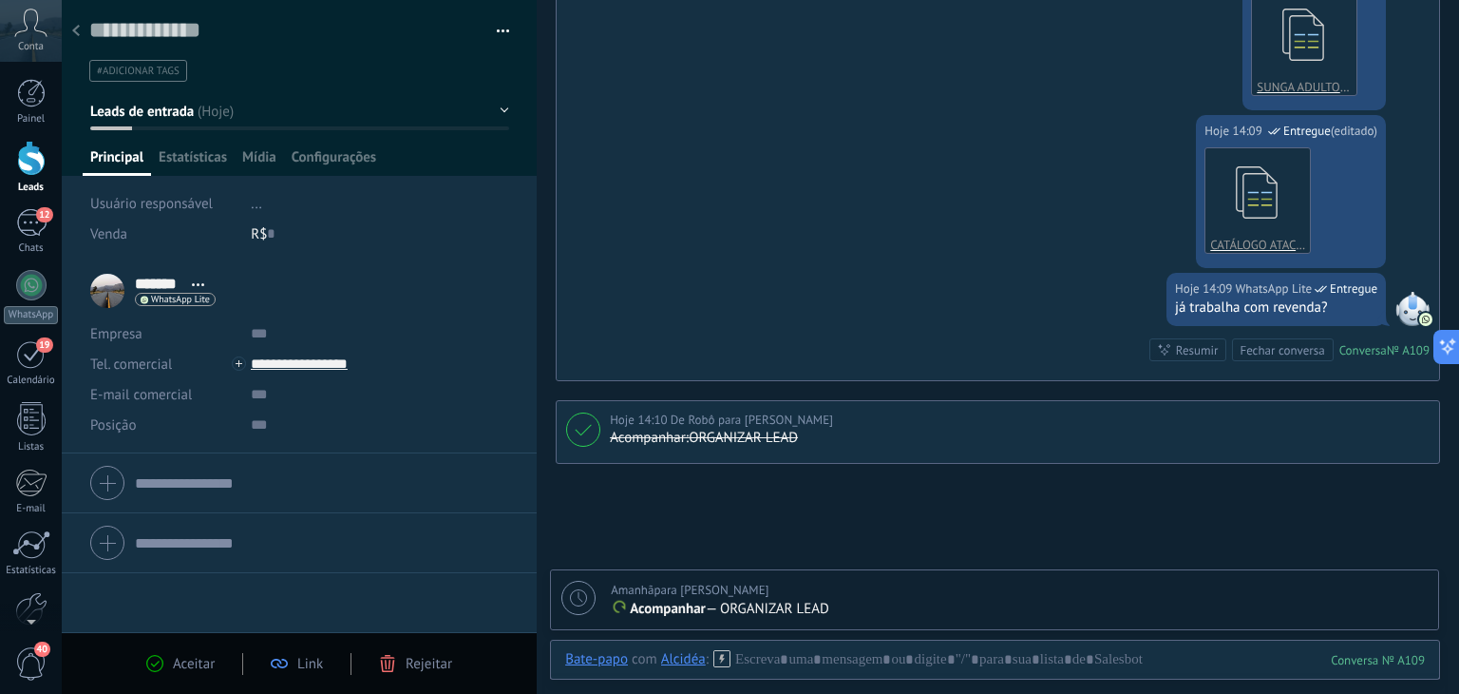
scroll to position [680, 0]
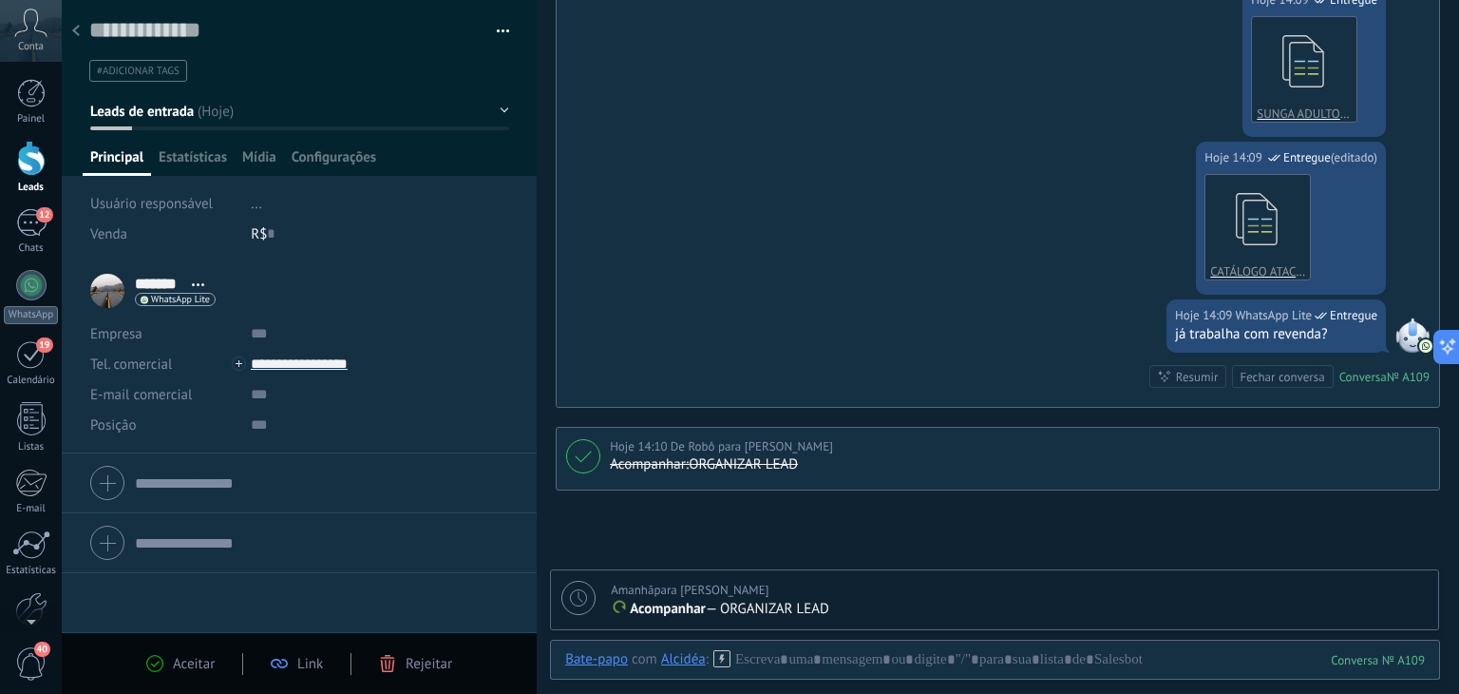
click at [80, 29] on div at bounding box center [76, 31] width 27 height 37
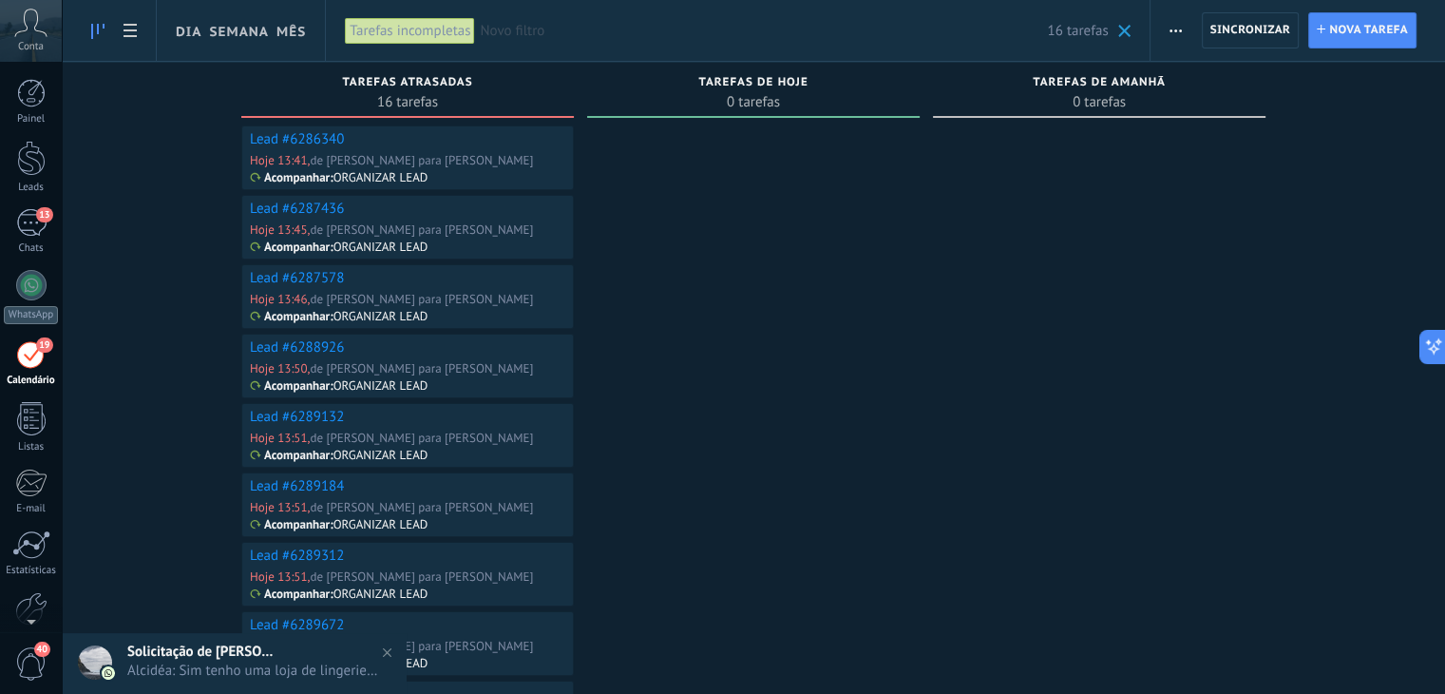
click at [294, 138] on link "Lead #6286340" at bounding box center [297, 139] width 94 height 18
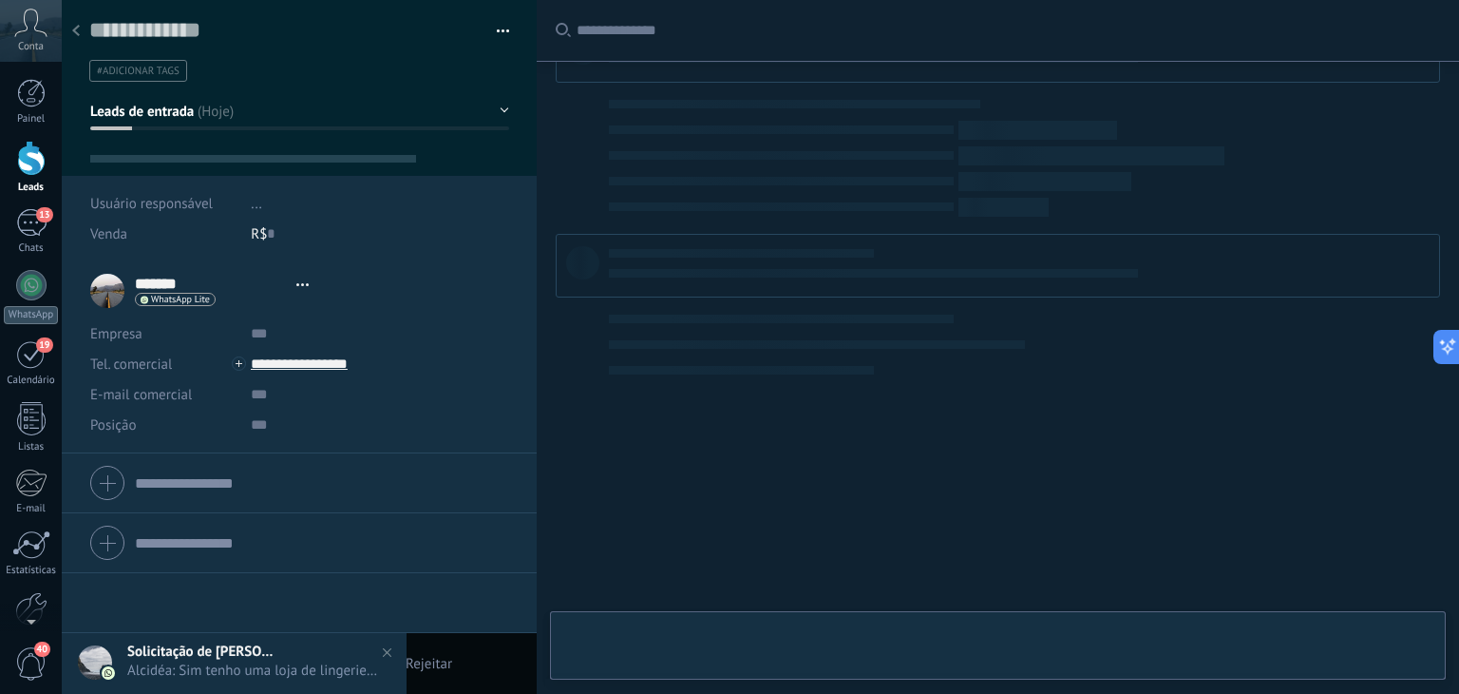
scroll to position [28, 0]
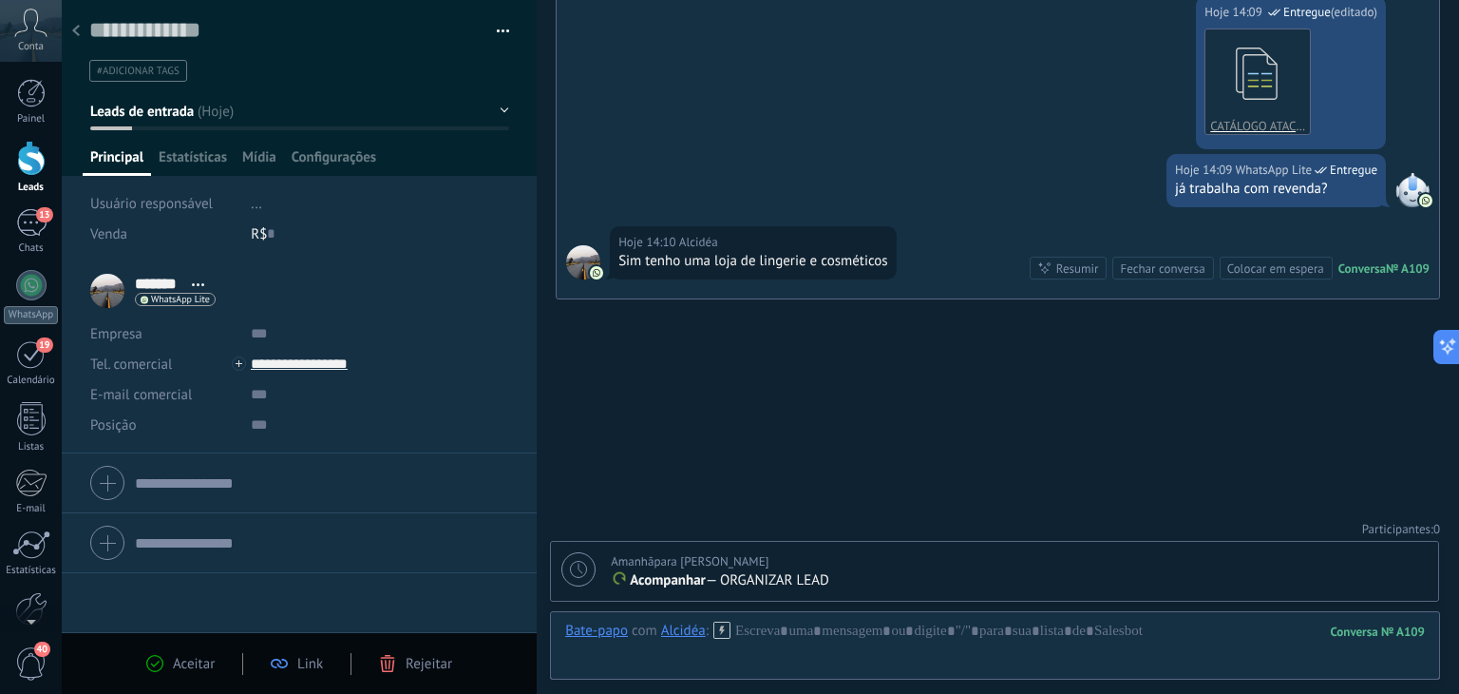
click at [171, 657] on div "Aceitar" at bounding box center [180, 663] width 68 height 17
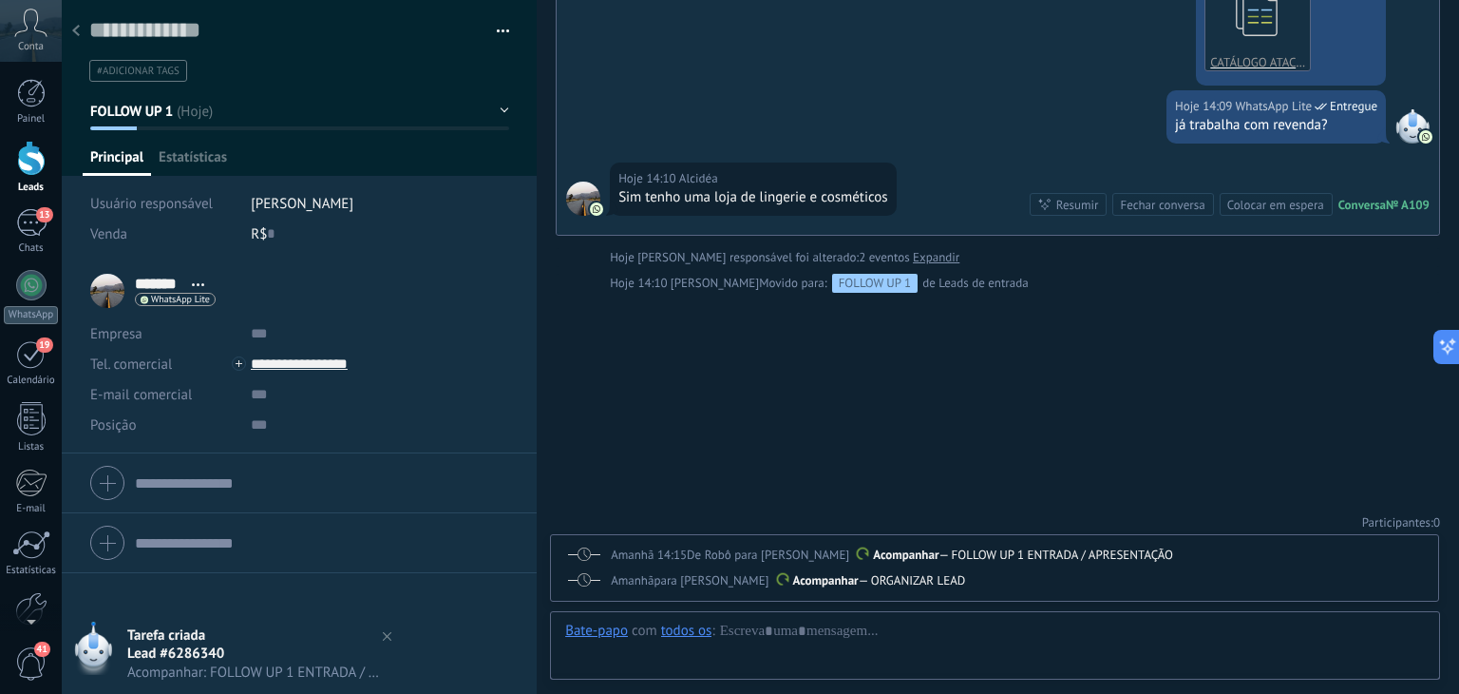
scroll to position [28, 0]
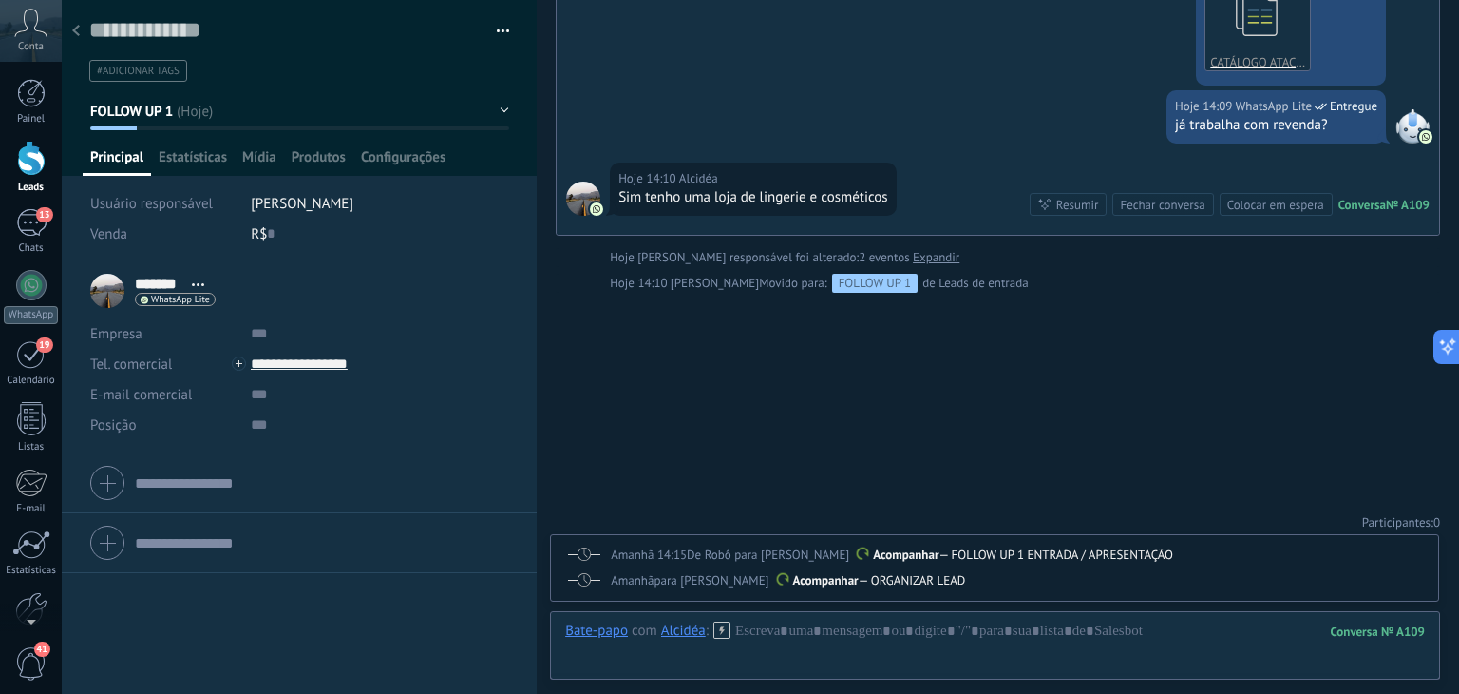
click at [1051, 571] on p "Acompanhar — ORGANIZAR LEAD" at bounding box center [1019, 580] width 817 height 19
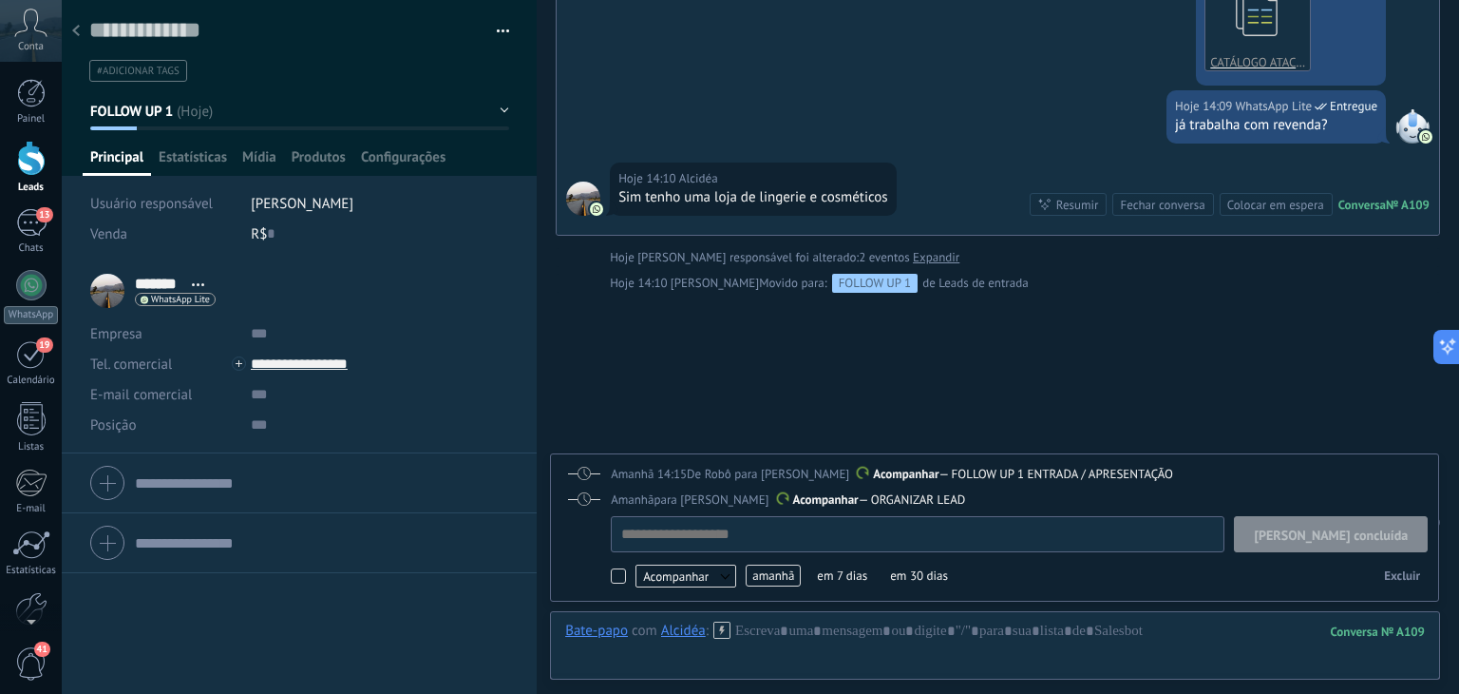
scroll to position [19, 0]
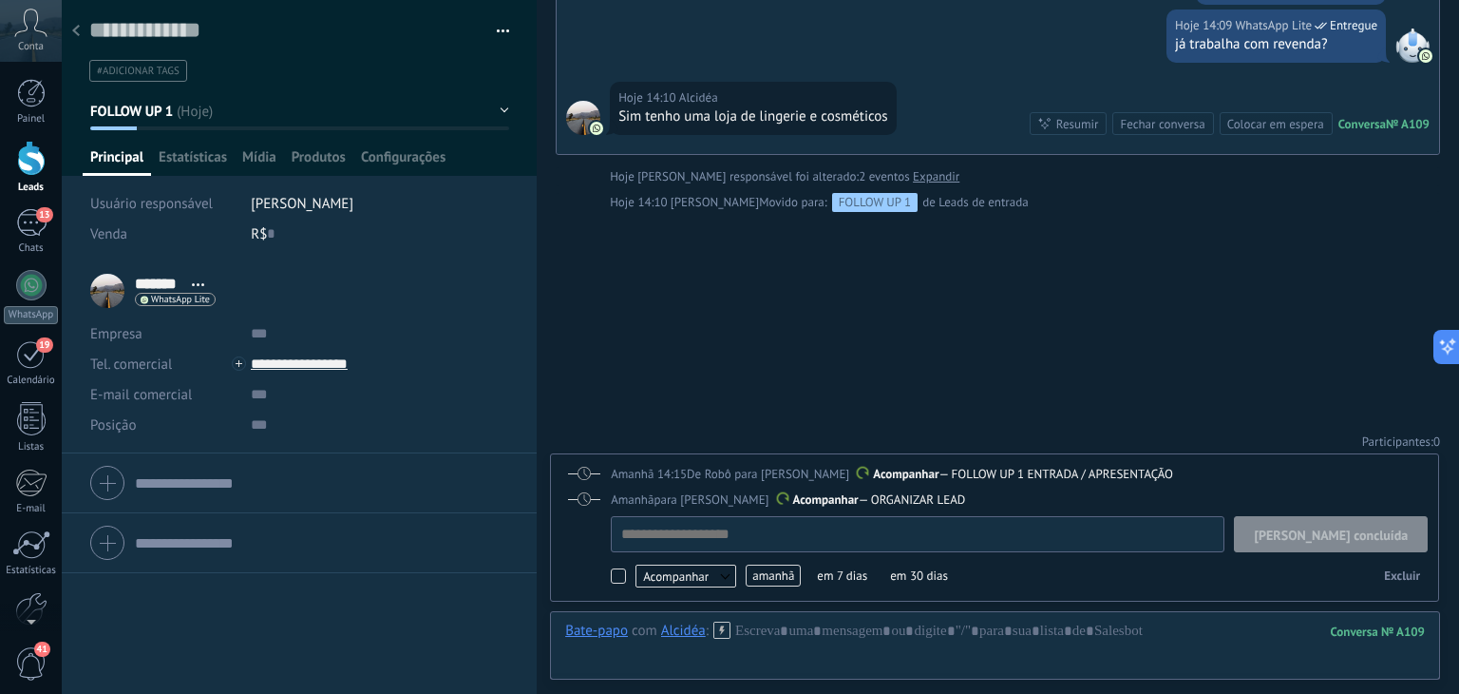
click at [1369, 528] on span "[PERSON_NAME] concluída" at bounding box center [1331, 534] width 154 height 13
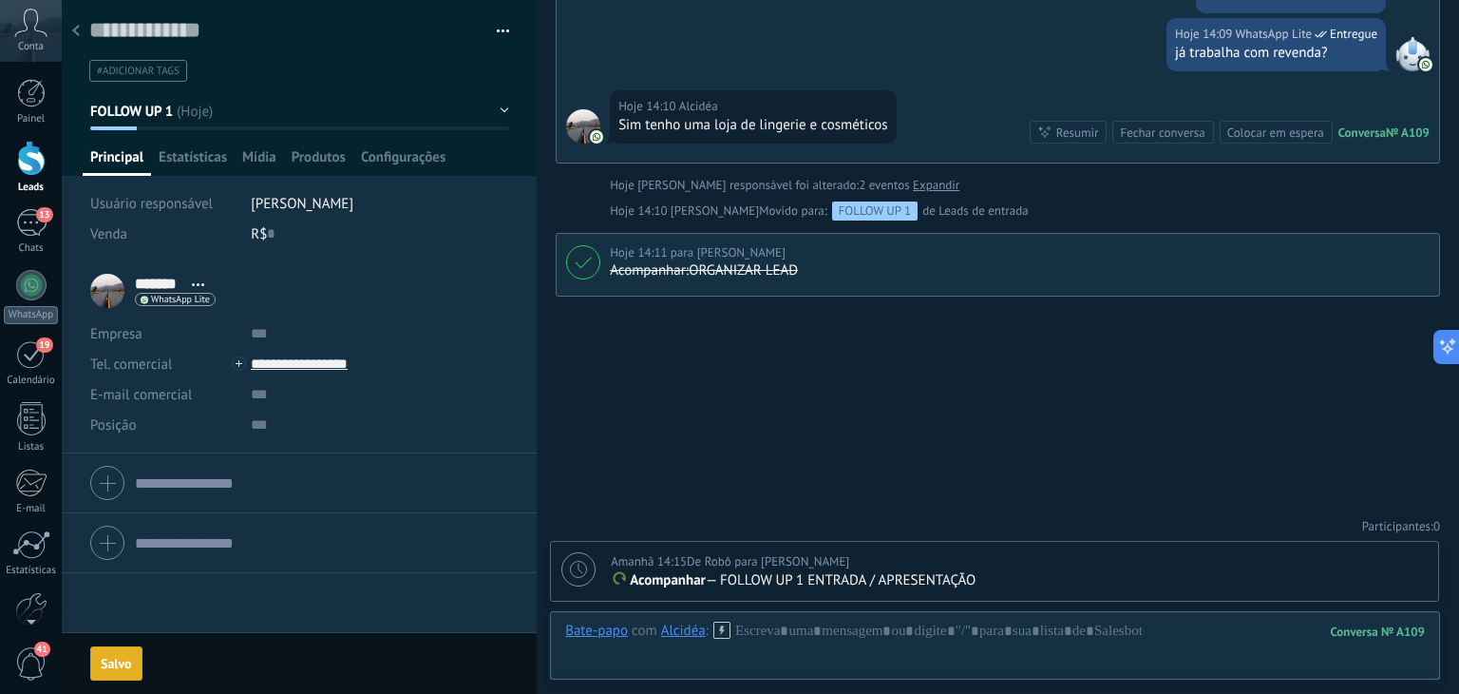
scroll to position [1041, 0]
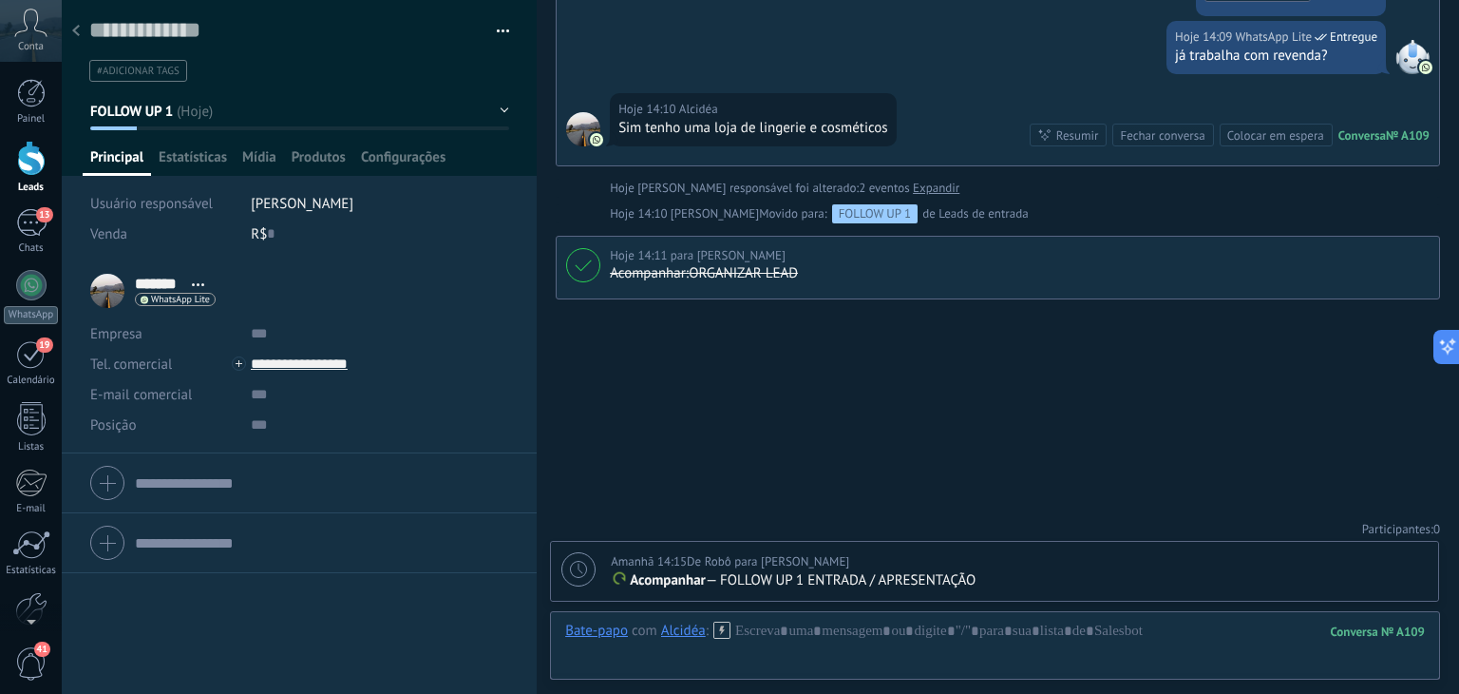
click at [1029, 567] on div "Amanhã 14:15 De Robô para Lucas Hana rio" at bounding box center [1019, 561] width 817 height 19
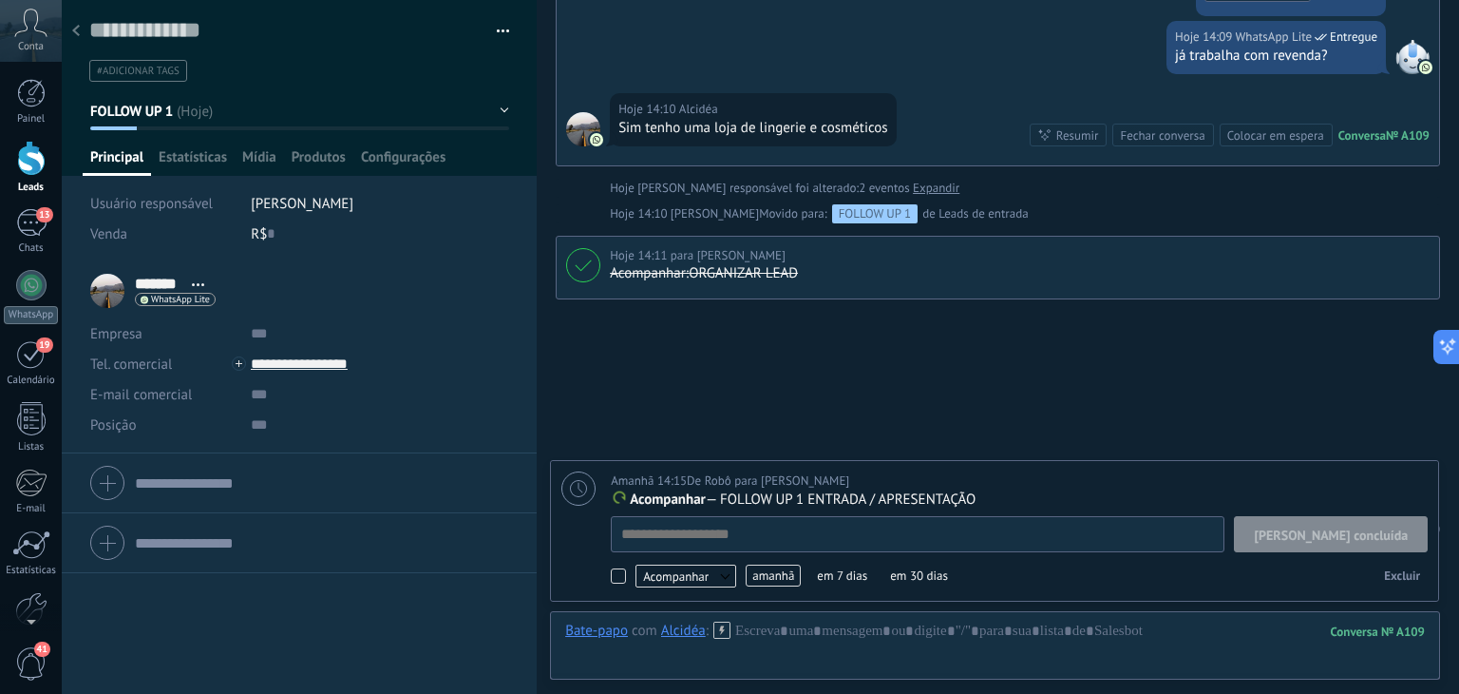
scroll to position [19, 0]
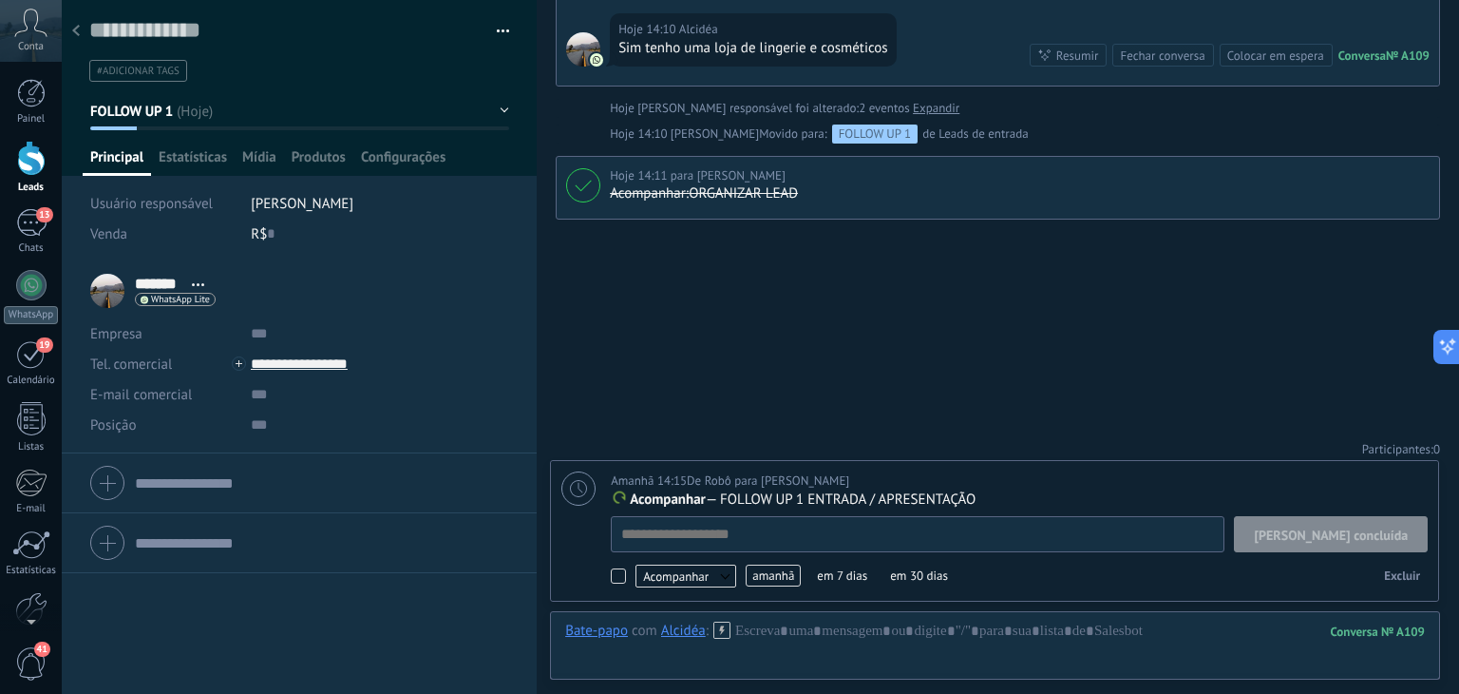
click at [1368, 533] on span "[PERSON_NAME] concluída" at bounding box center [1331, 534] width 154 height 13
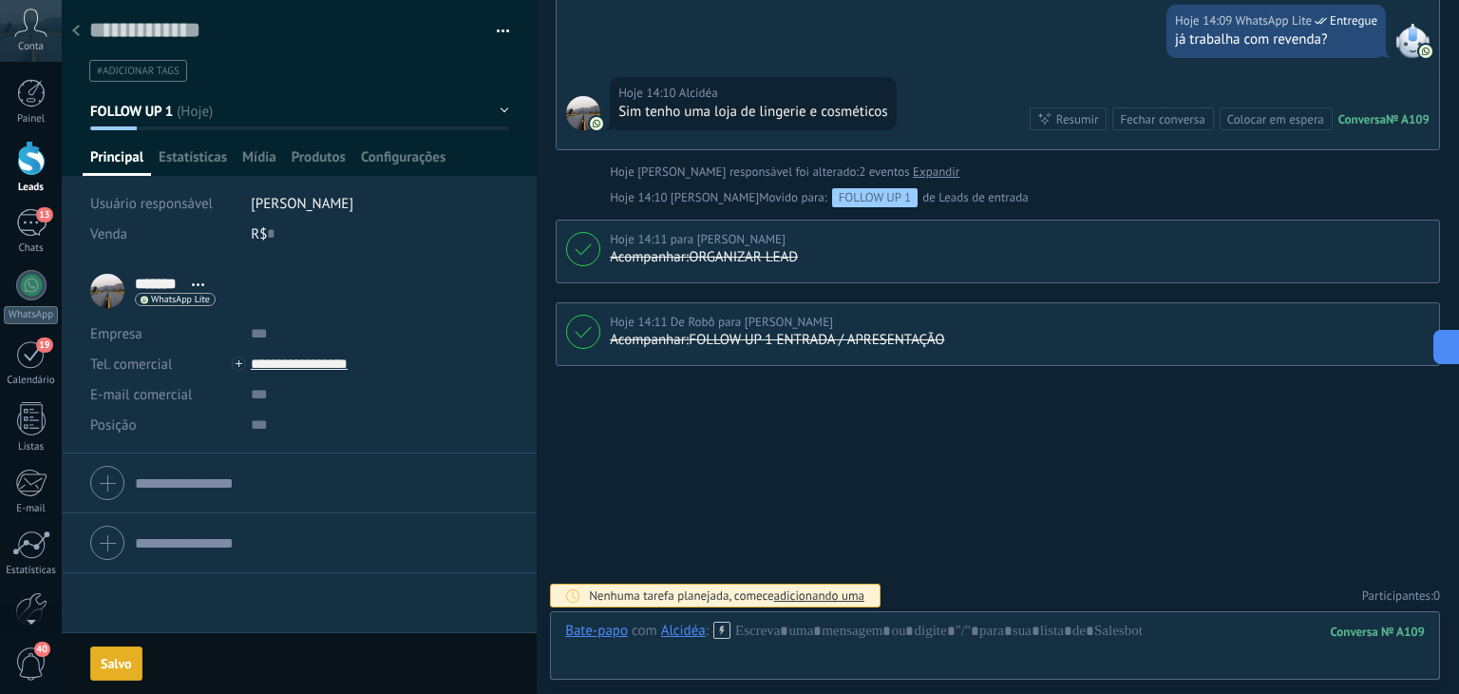
click at [251, 110] on button "FOLLOW UP 1" at bounding box center [299, 111] width 419 height 34
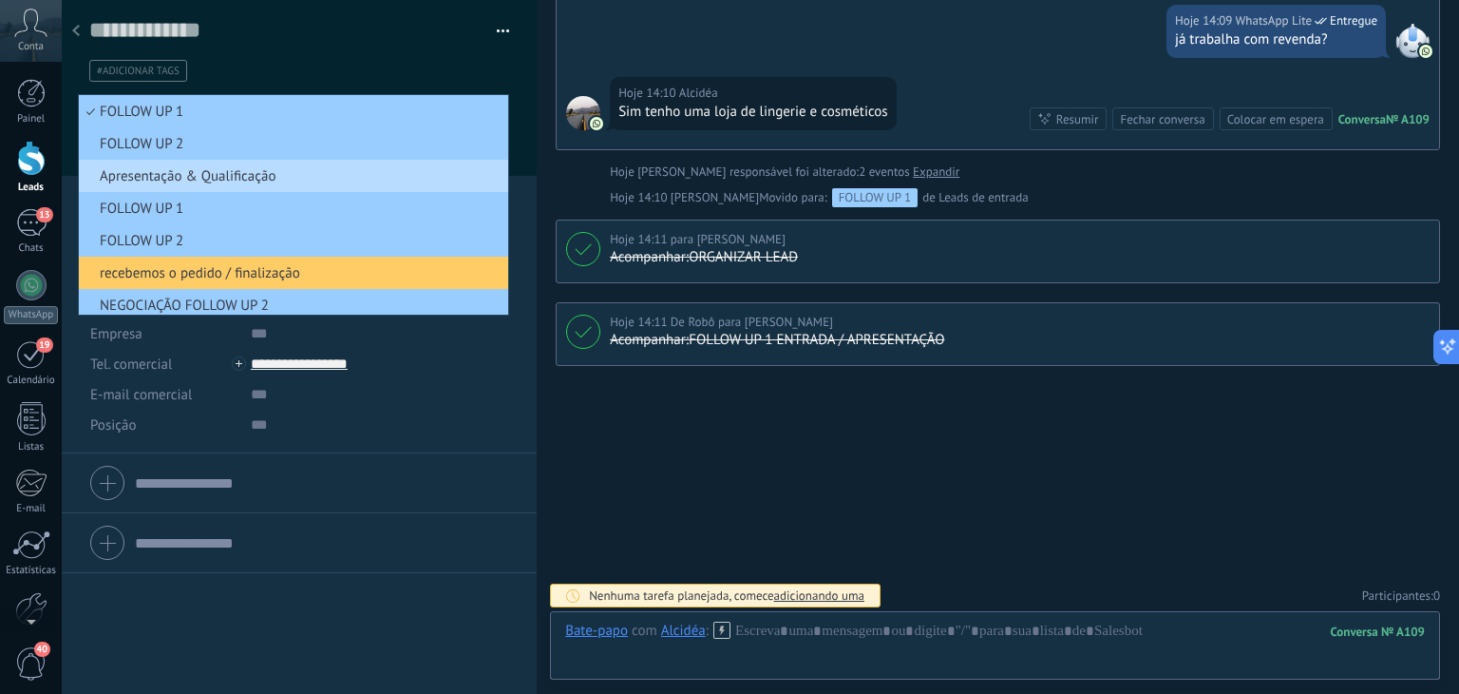
click at [241, 173] on span "Apresentação & Qualificação" at bounding box center [291, 176] width 424 height 18
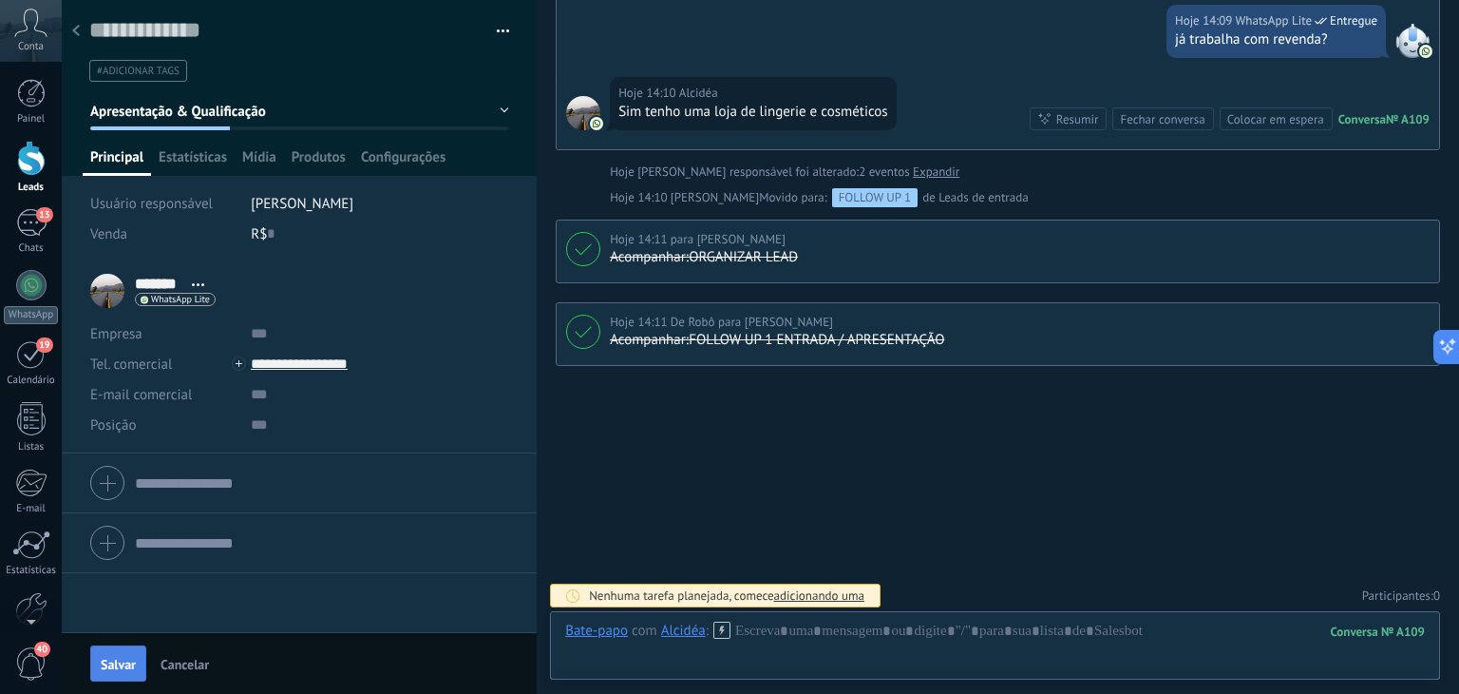
click at [107, 666] on span "Salvar" at bounding box center [118, 663] width 35 height 13
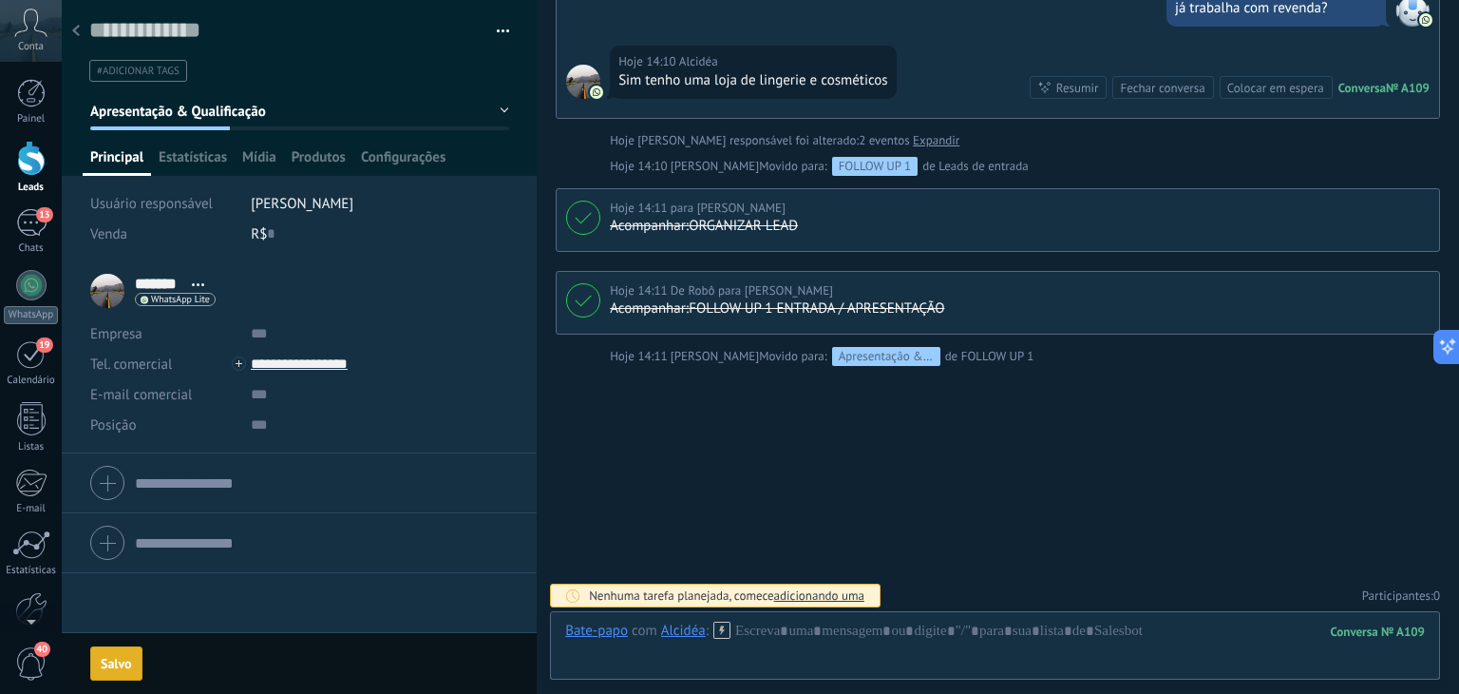
scroll to position [1155, 0]
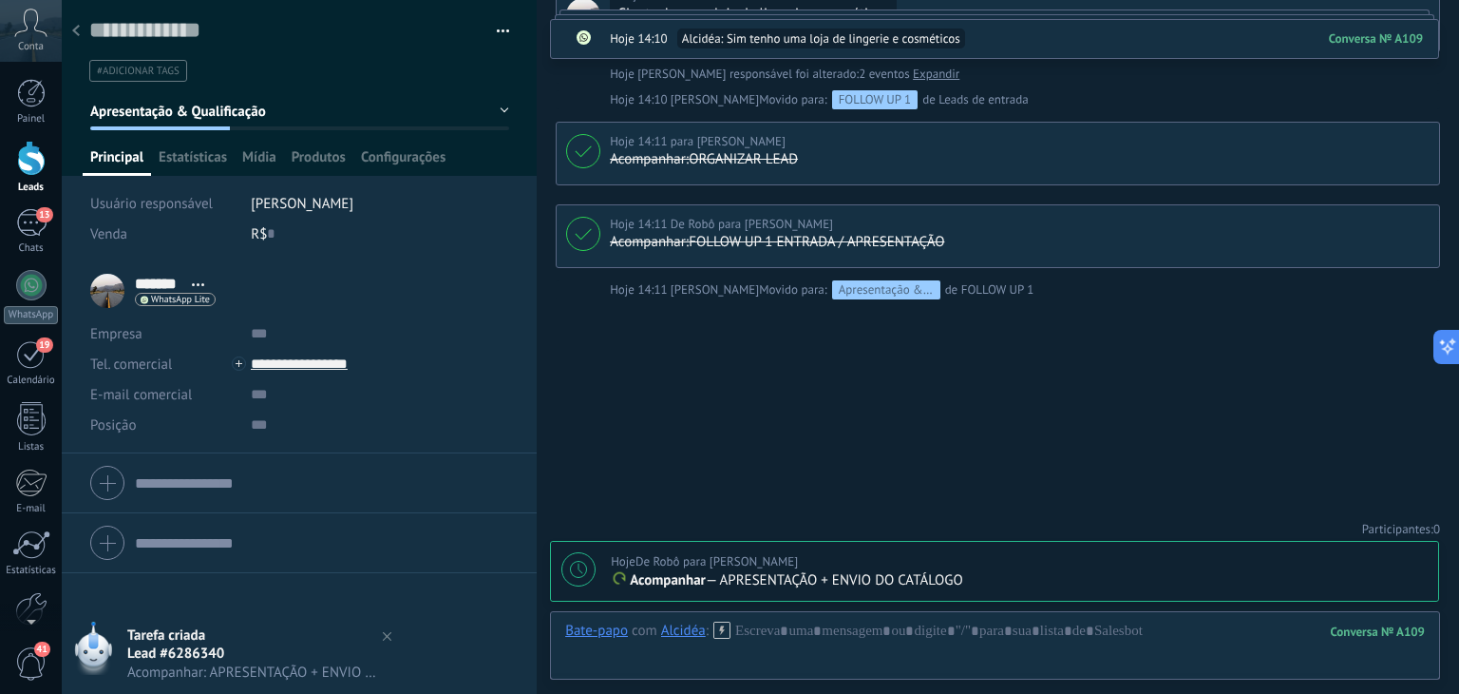
click at [80, 35] on div at bounding box center [76, 31] width 27 height 37
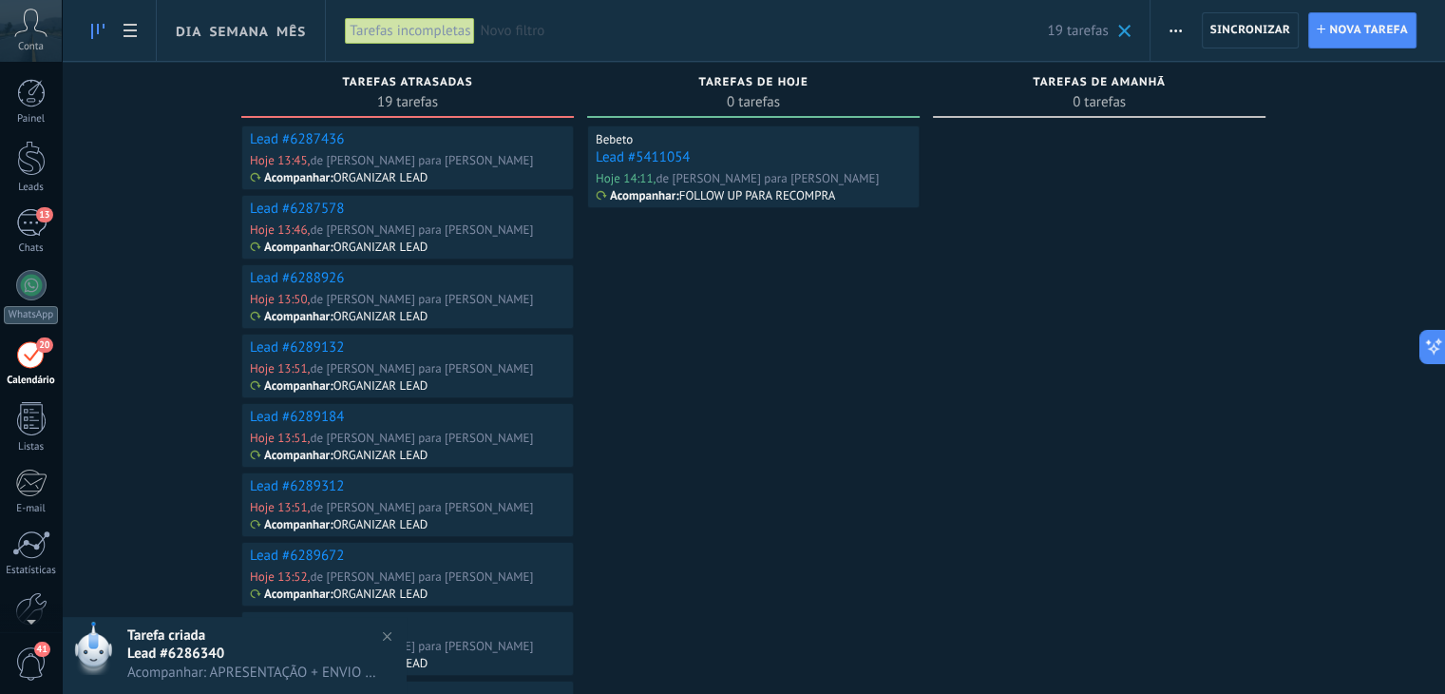
click at [304, 138] on link "Lead #6287436" at bounding box center [297, 139] width 94 height 18
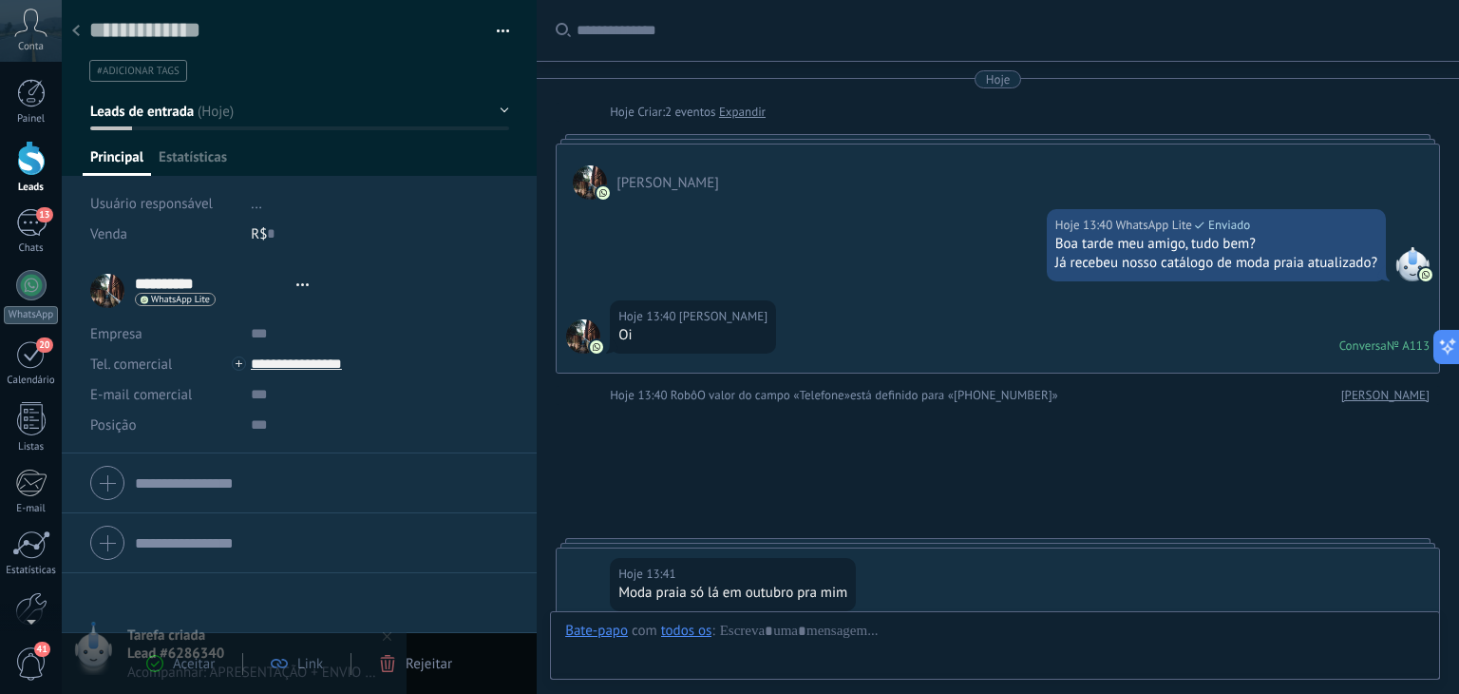
type textarea "**********"
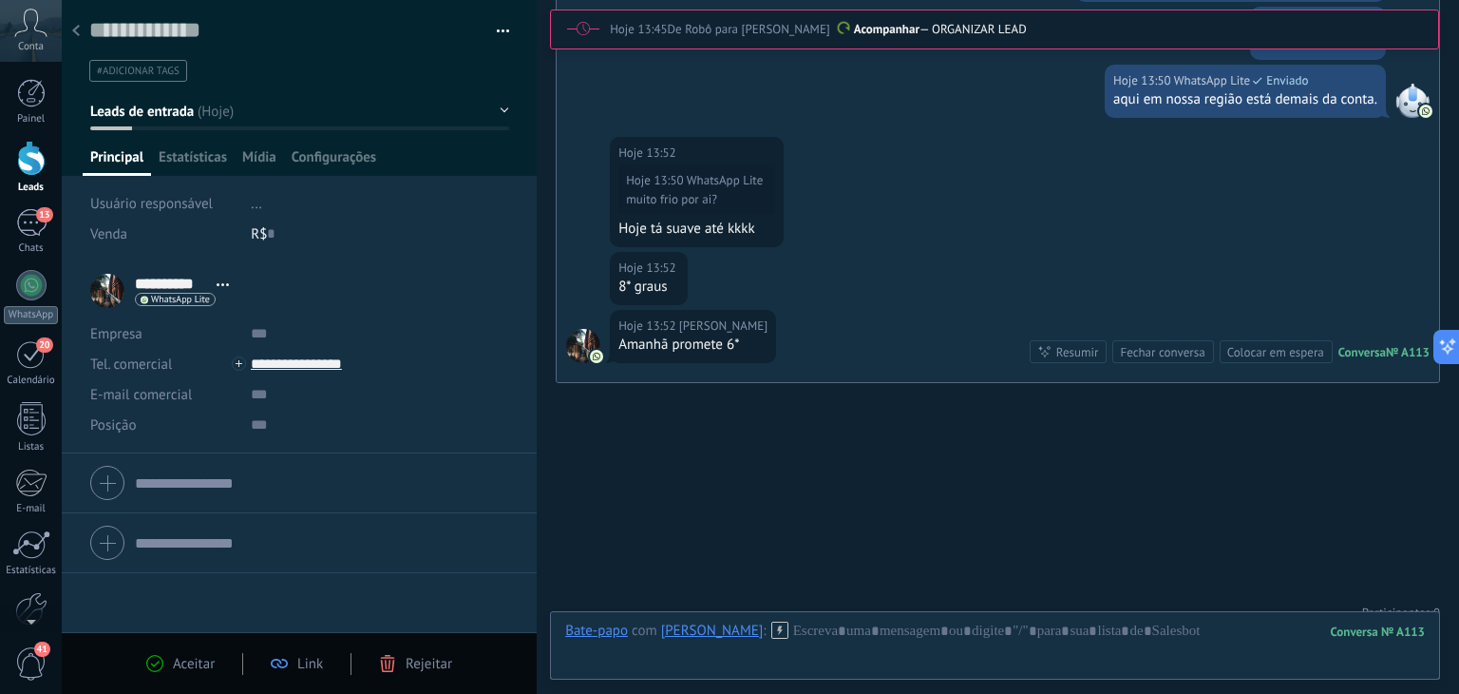
scroll to position [817, 0]
click at [808, 634] on div at bounding box center [995, 649] width 860 height 57
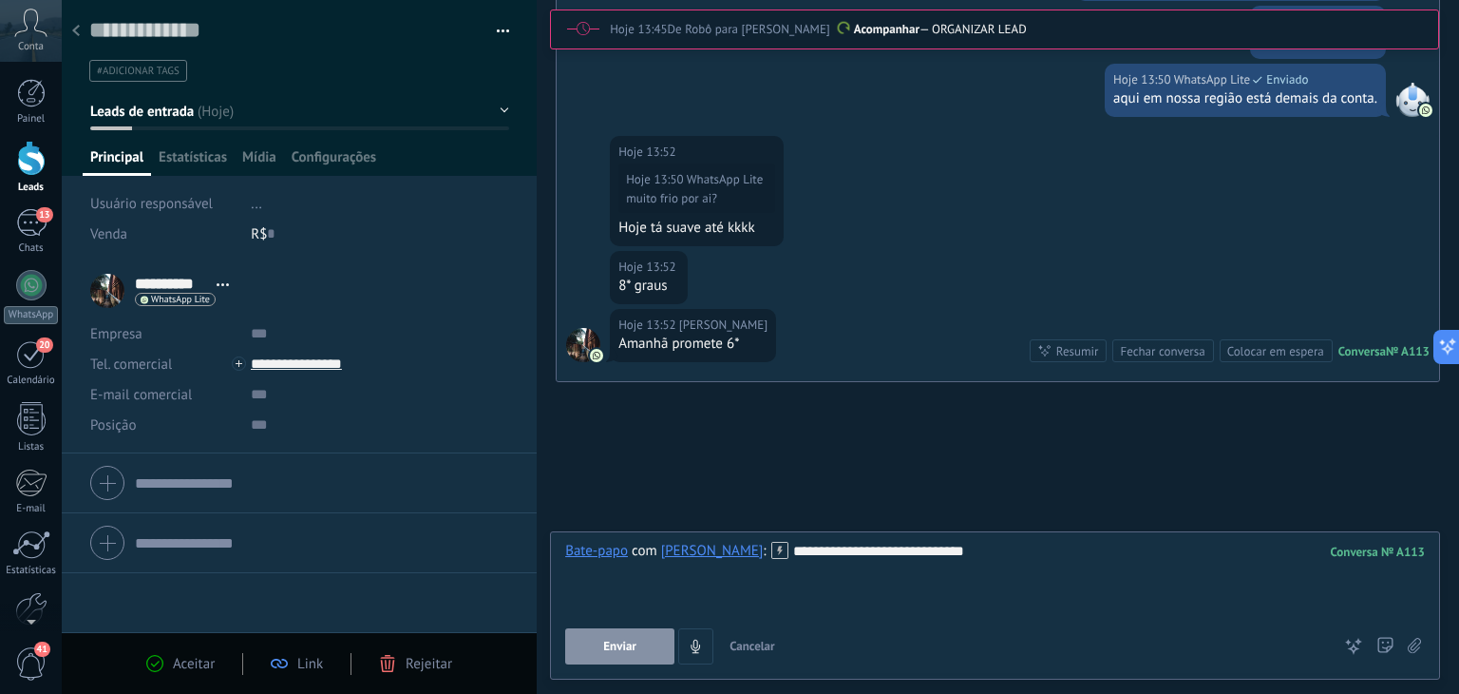
click at [631, 649] on span "Enviar" at bounding box center [619, 645] width 33 height 13
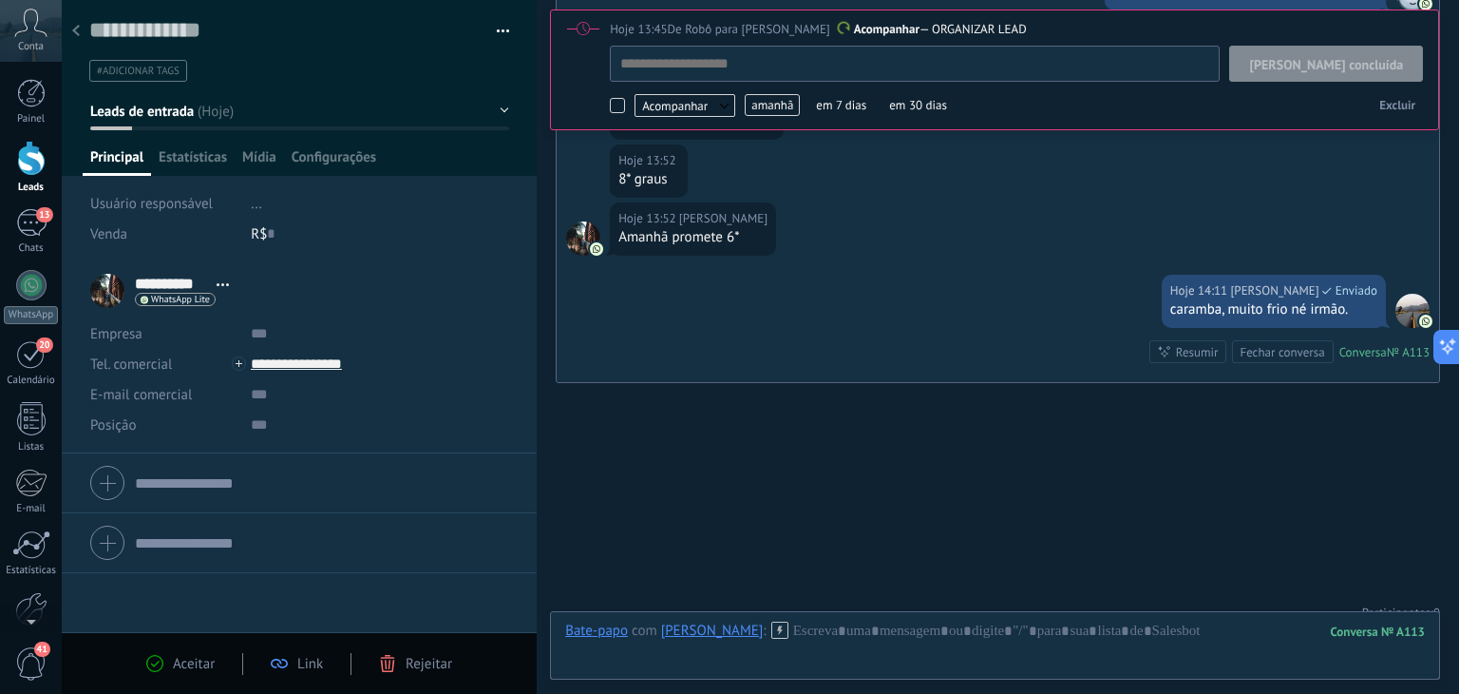
scroll to position [19, 0]
click at [217, 105] on button "Leads de entrada" at bounding box center [299, 111] width 419 height 34
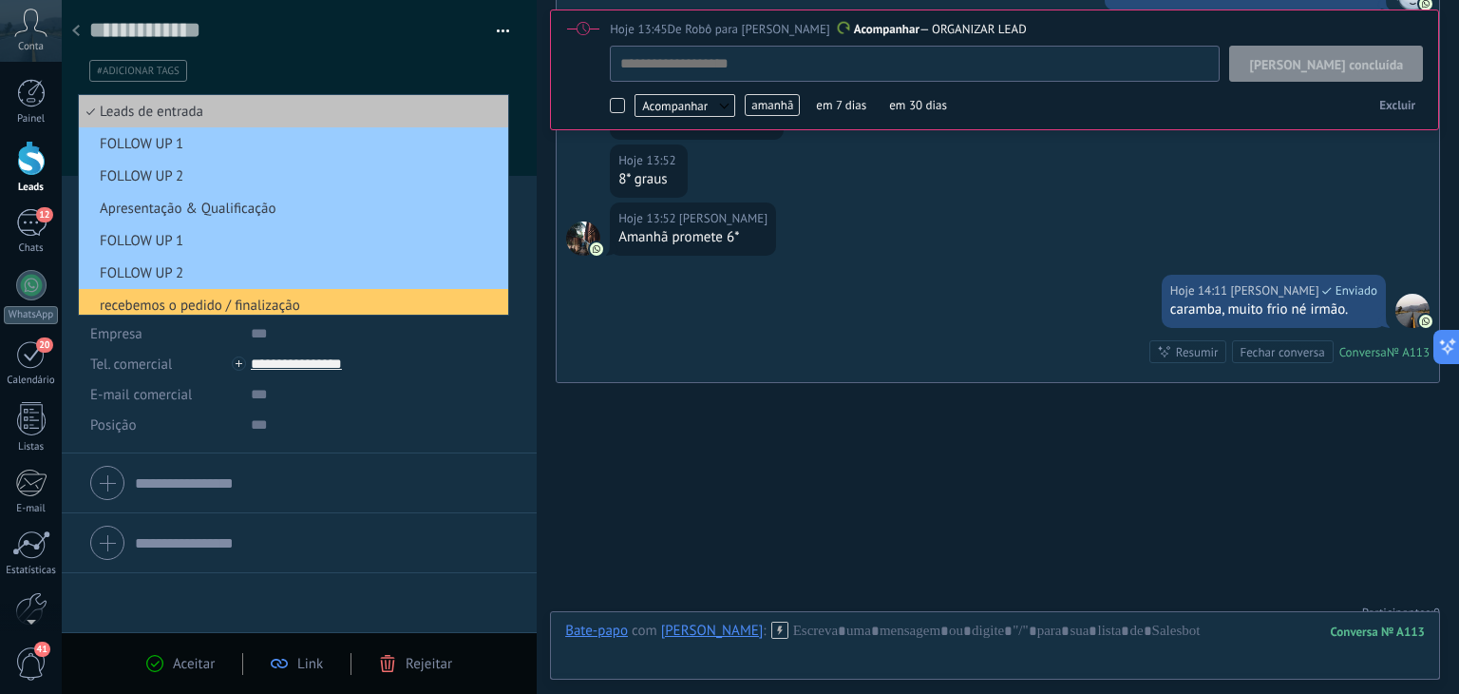
click at [1325, 58] on span "[PERSON_NAME] concluída" at bounding box center [1326, 64] width 154 height 13
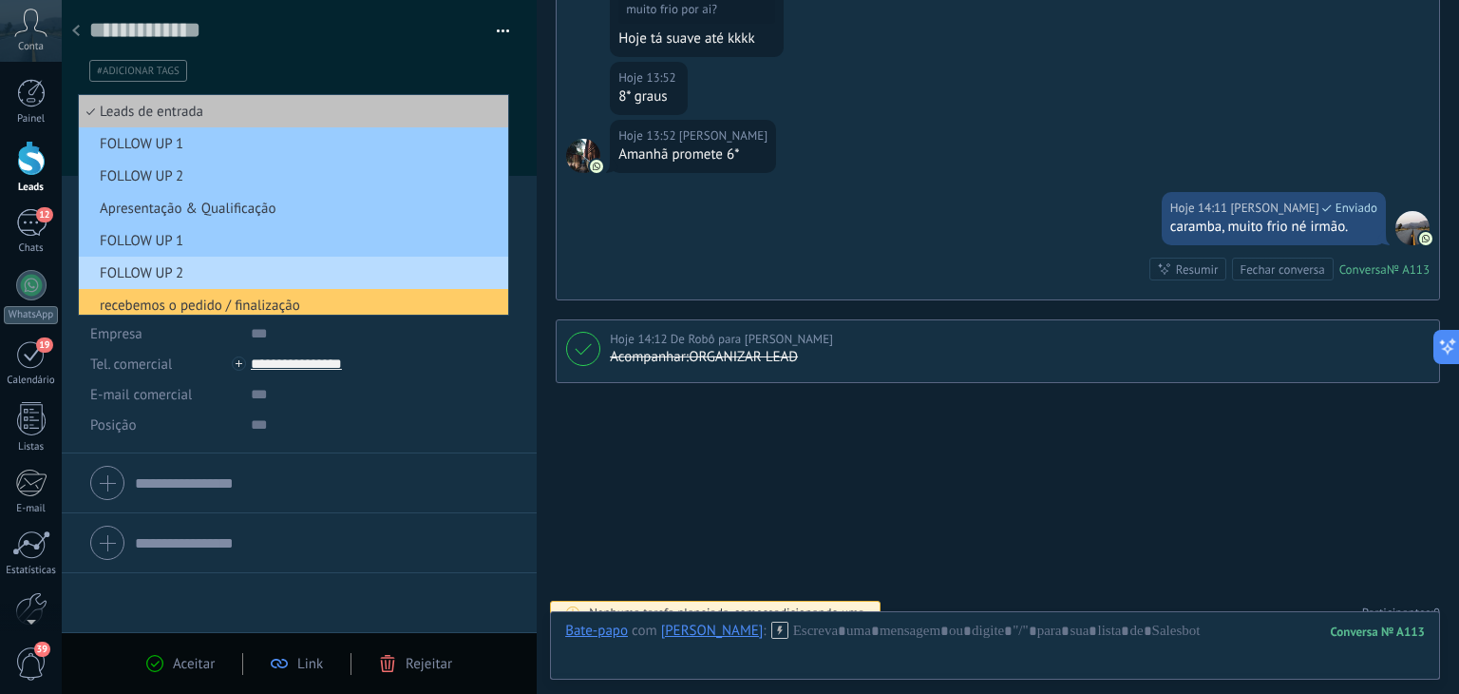
scroll to position [0, 0]
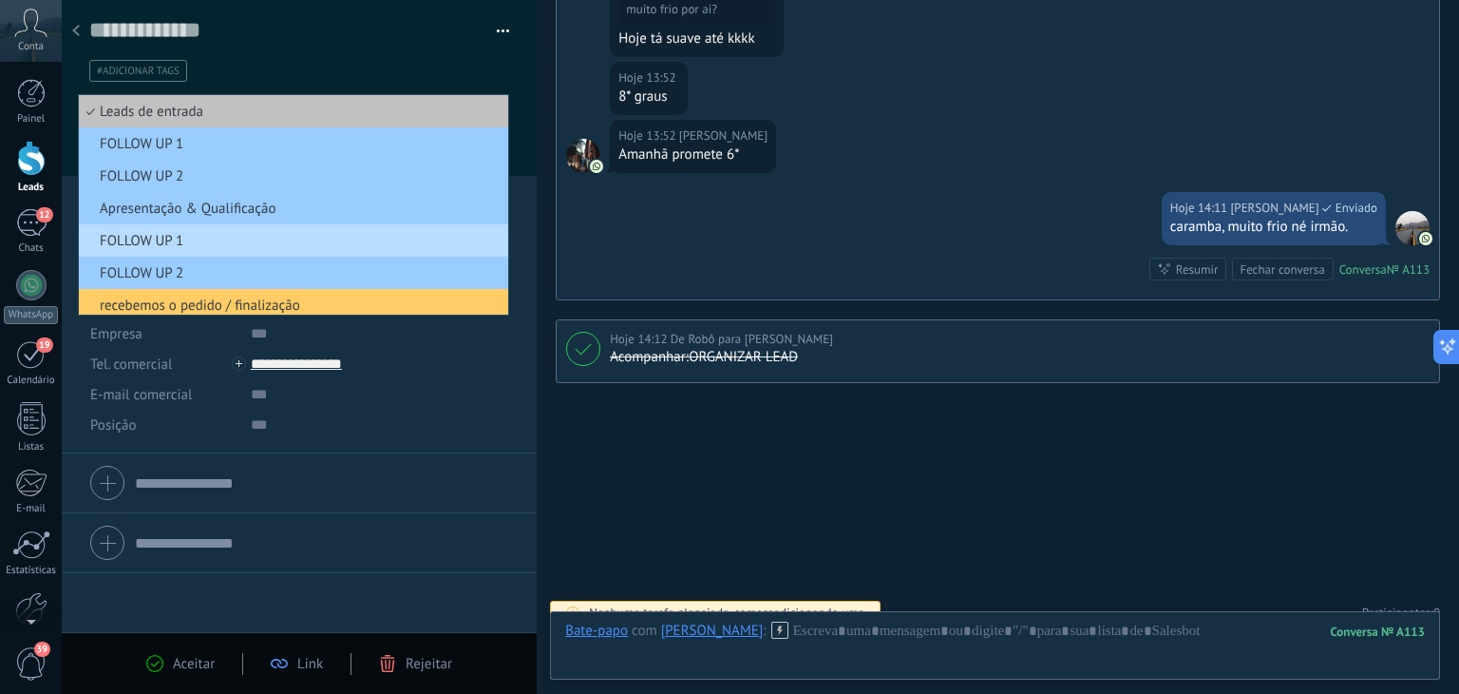
click at [156, 237] on span "FOLLOW UP 1" at bounding box center [291, 241] width 424 height 18
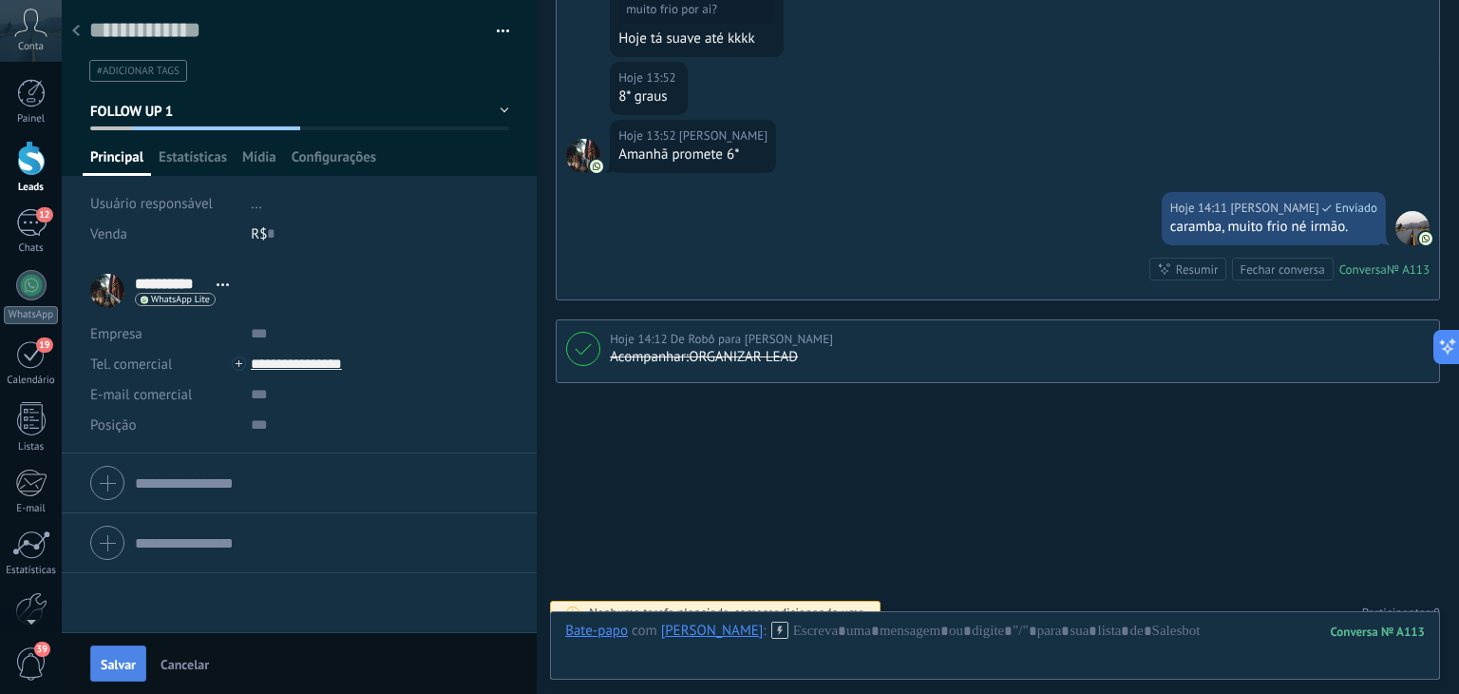
click at [122, 654] on button "Salvar" at bounding box center [118, 663] width 56 height 36
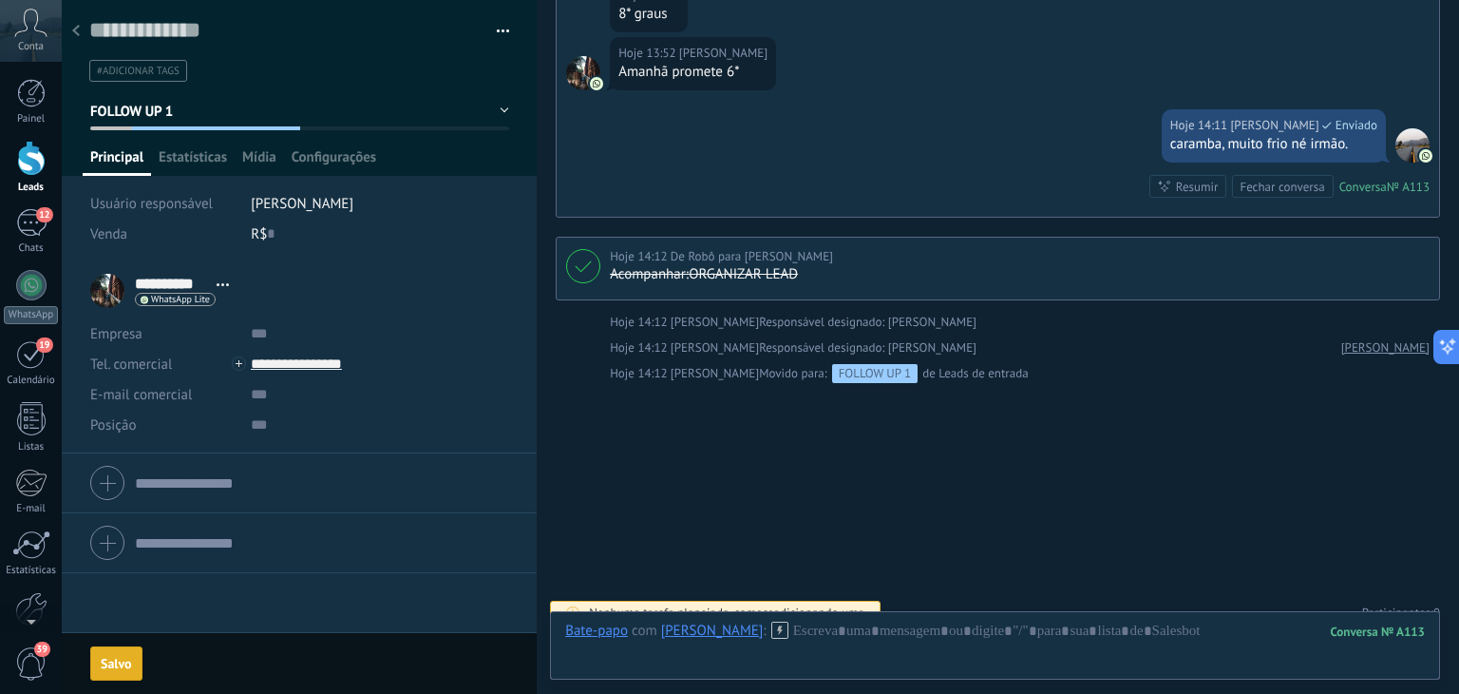
scroll to position [1034, 0]
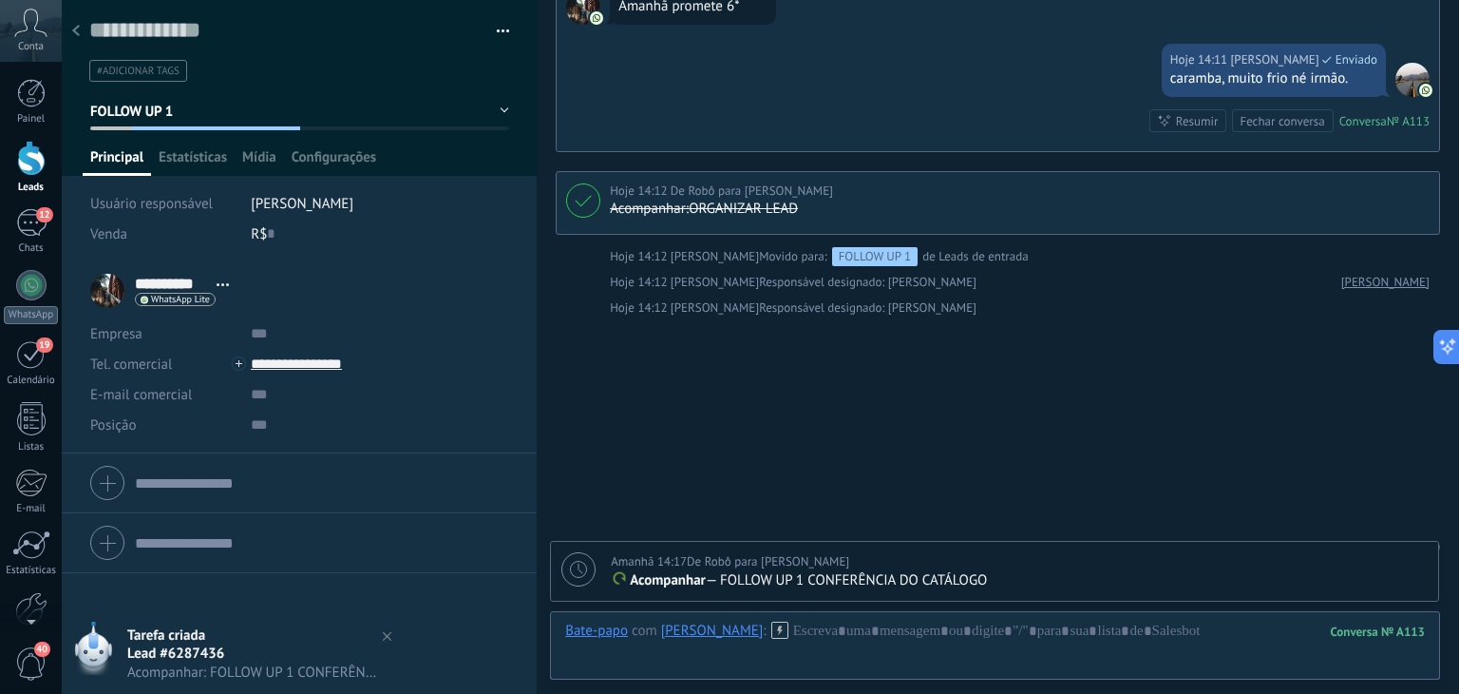
click at [677, 570] on div "Amanhã 14:17 De Robô para Lucas Hana rio" at bounding box center [730, 561] width 238 height 19
type textarea "**********"
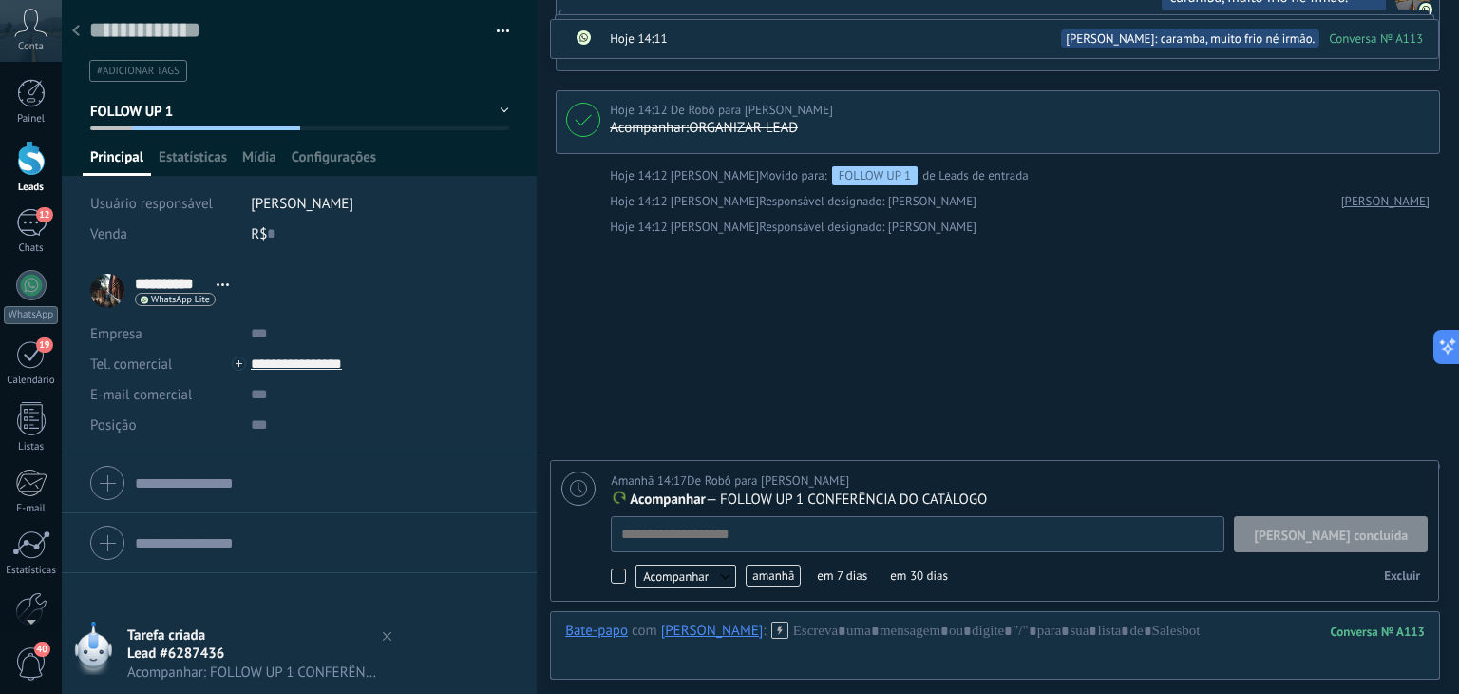
click at [772, 577] on span "amanhã" at bounding box center [773, 575] width 55 height 22
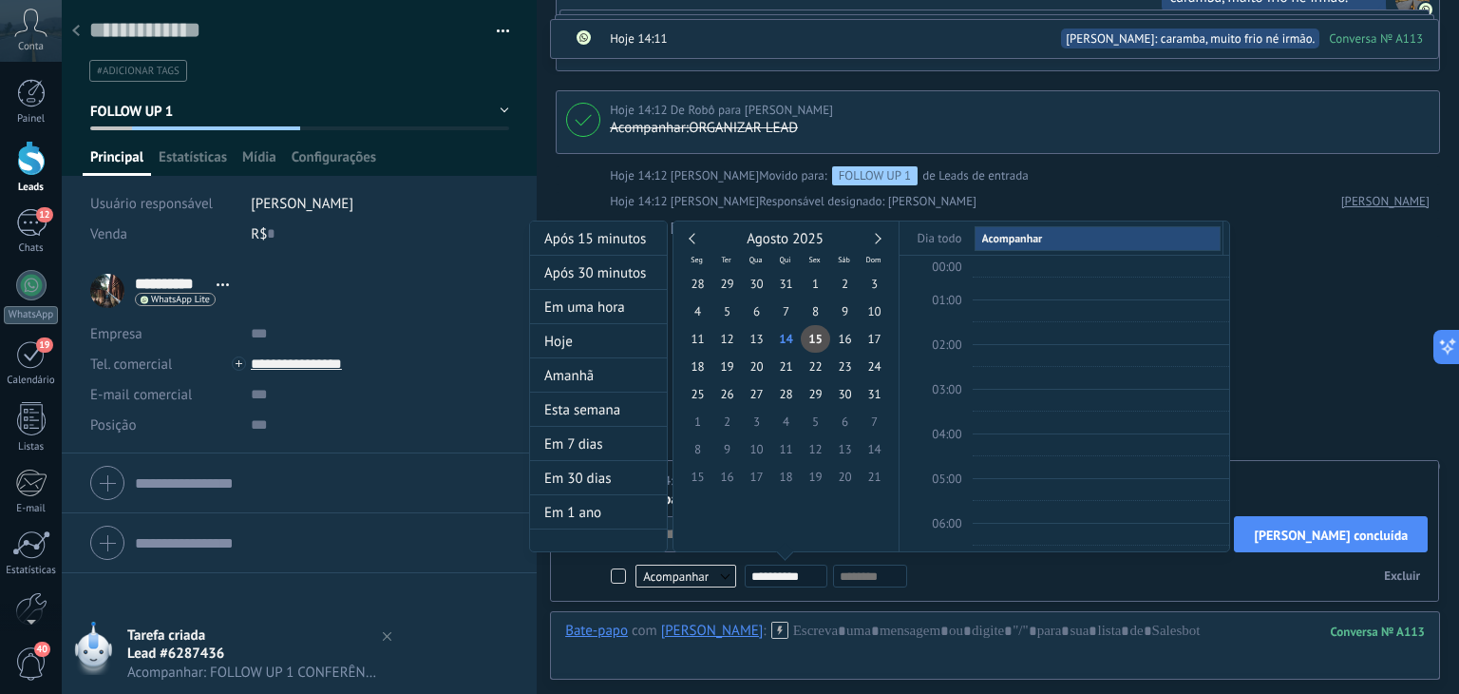
scroll to position [355, 0]
click at [880, 232] on div "Agosto 2025" at bounding box center [786, 239] width 206 height 17
click at [878, 233] on div "Agosto 2025" at bounding box center [786, 239] width 206 height 17
click at [874, 238] on link at bounding box center [875, 238] width 10 height 10
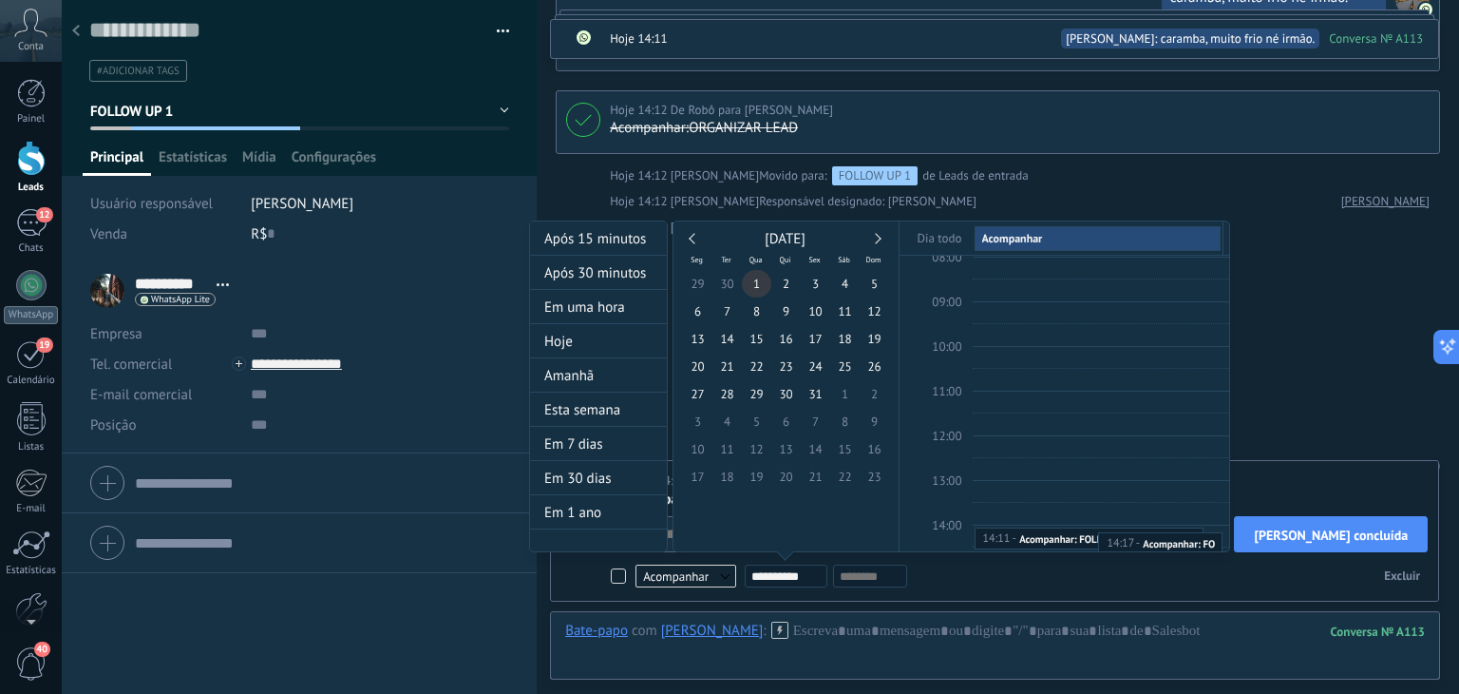
type input "**********"
click at [760, 284] on span "1" at bounding box center [756, 284] width 29 height 28
click at [1261, 481] on div at bounding box center [729, 347] width 1459 height 694
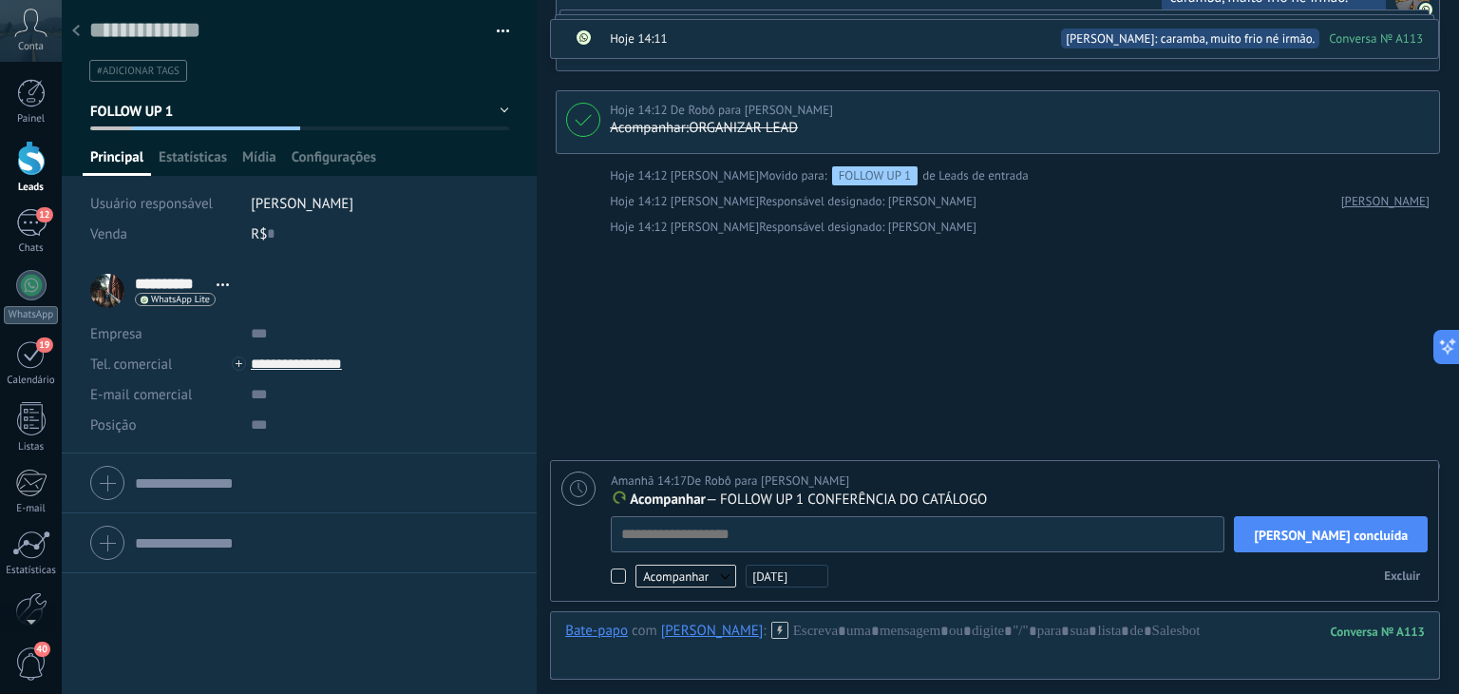
click at [1374, 522] on button "[PERSON_NAME] concluída" at bounding box center [1331, 534] width 194 height 36
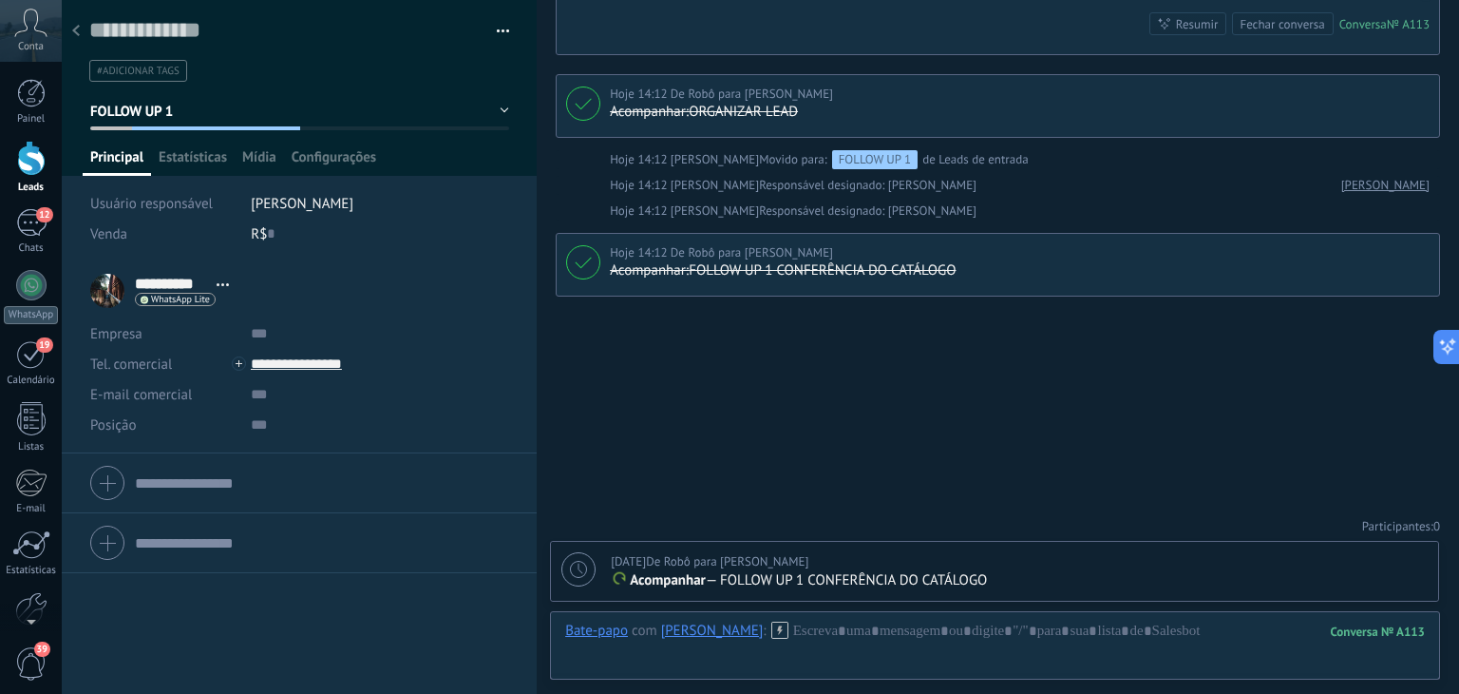
scroll to position [1110, 0]
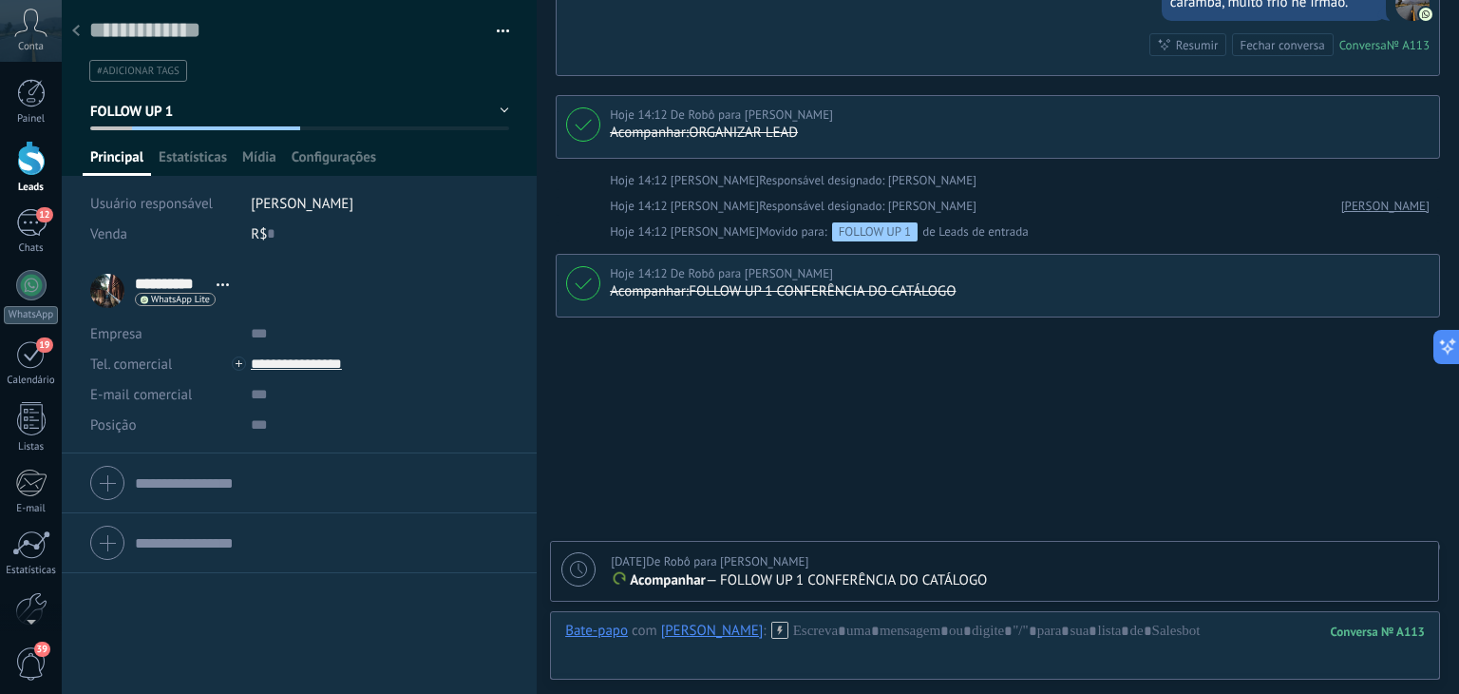
click at [76, 29] on use at bounding box center [76, 30] width 8 height 11
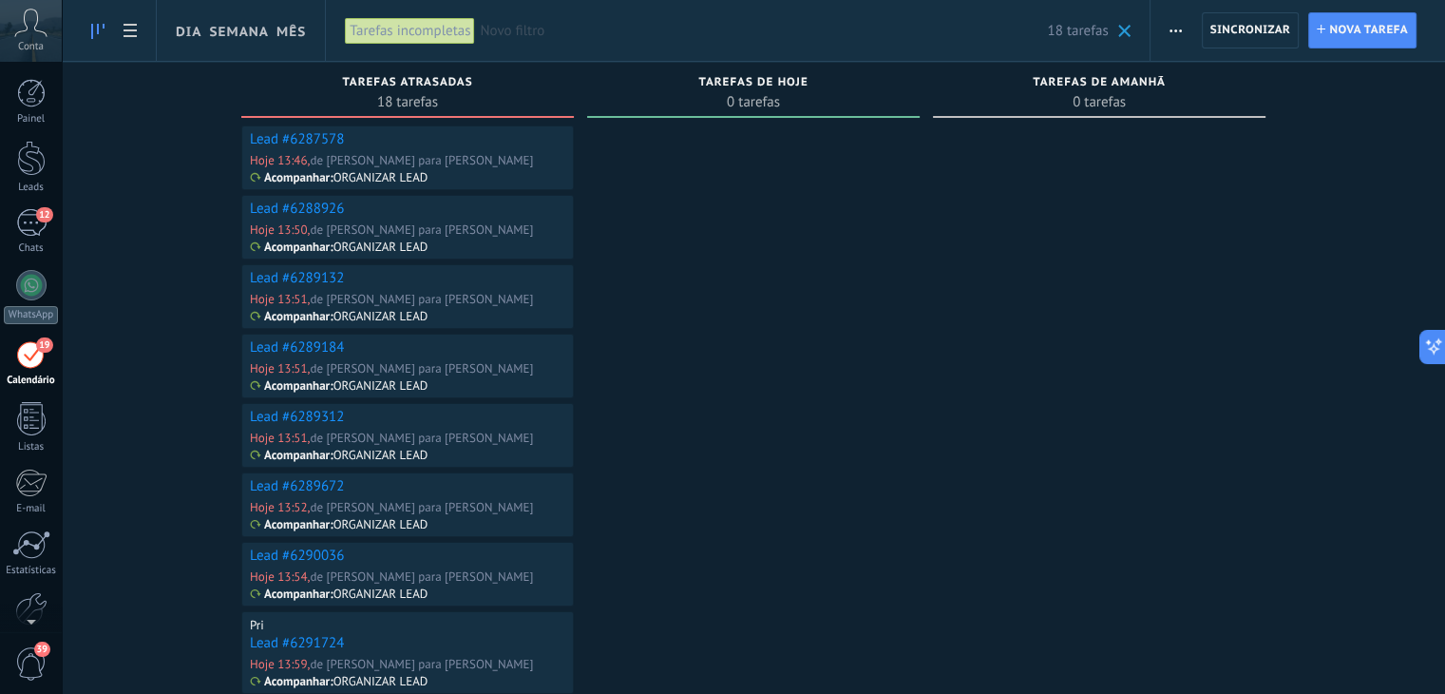
click at [297, 144] on link "Lead #6287578" at bounding box center [297, 139] width 94 height 18
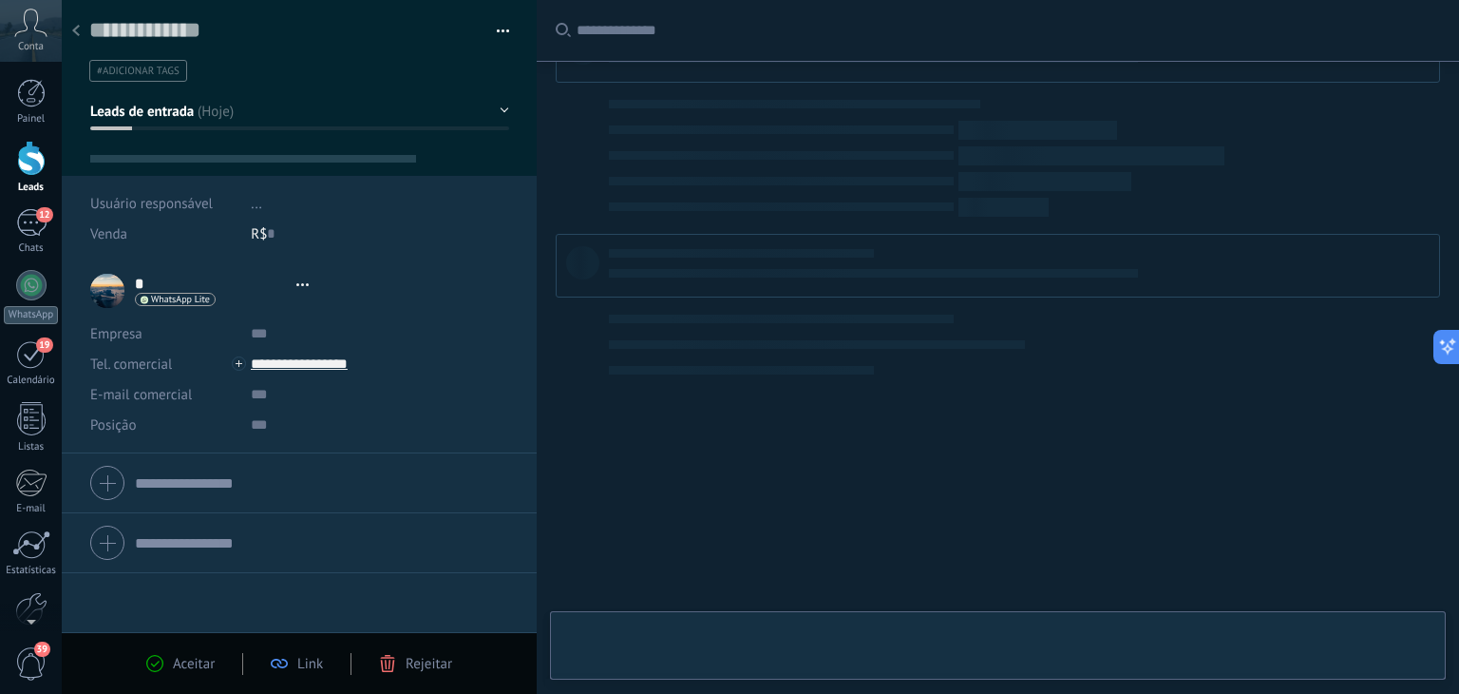
type textarea "**********"
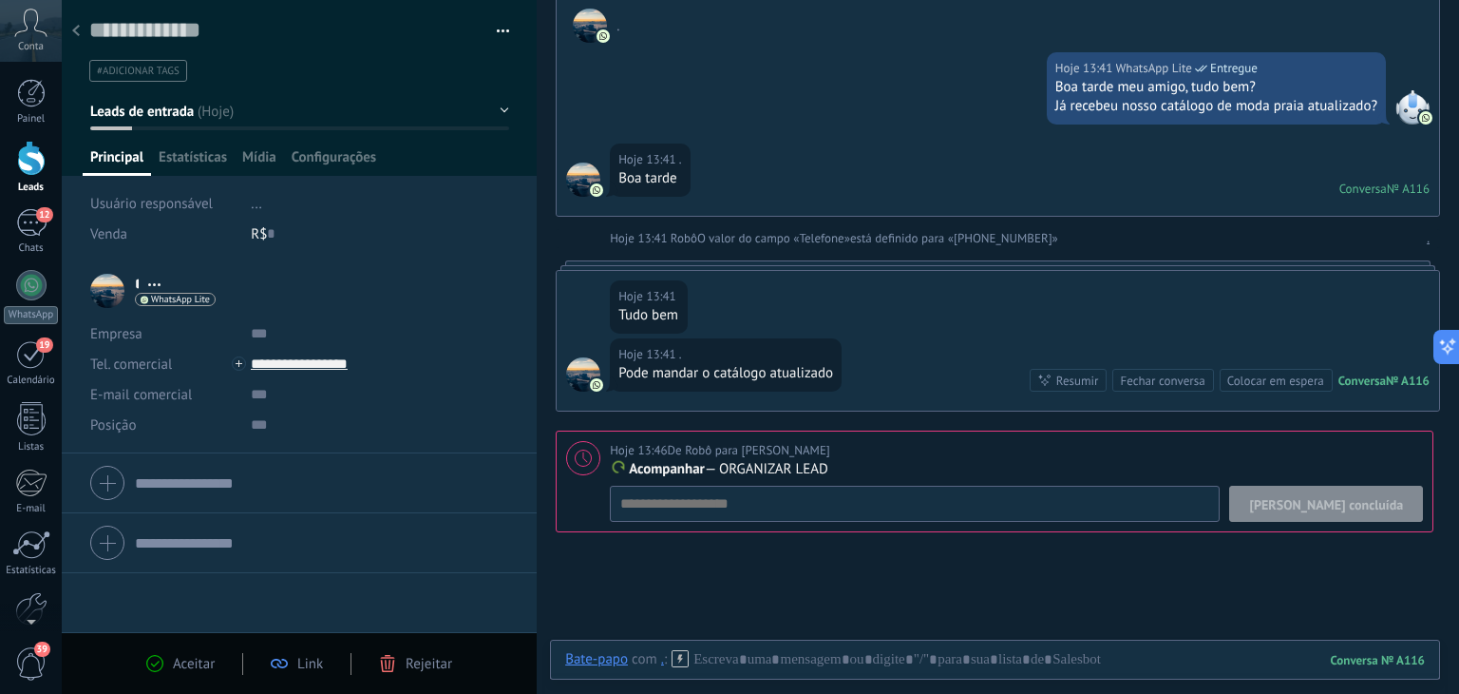
scroll to position [135, 0]
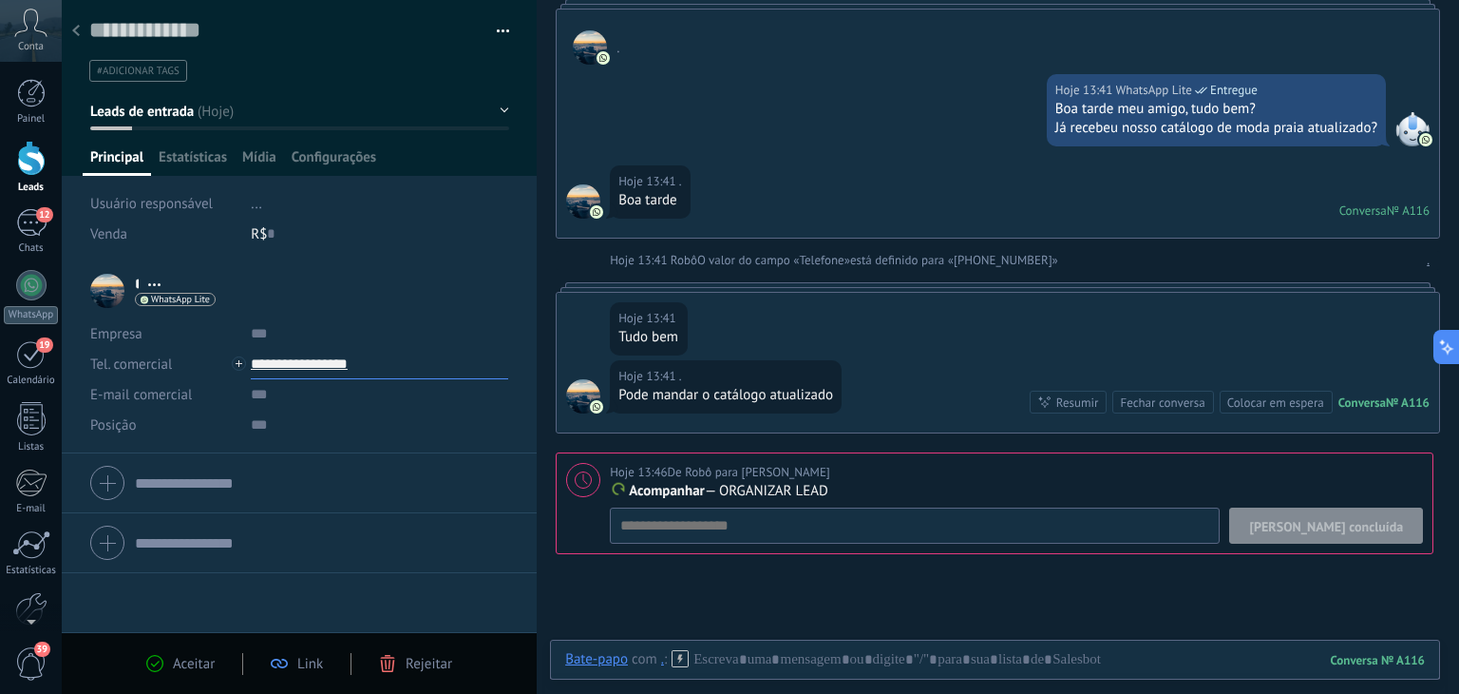
click at [313, 366] on input "**********" at bounding box center [379, 364] width 257 height 30
type input "**********"
click at [313, 472] on div "Copiar" at bounding box center [364, 461] width 225 height 32
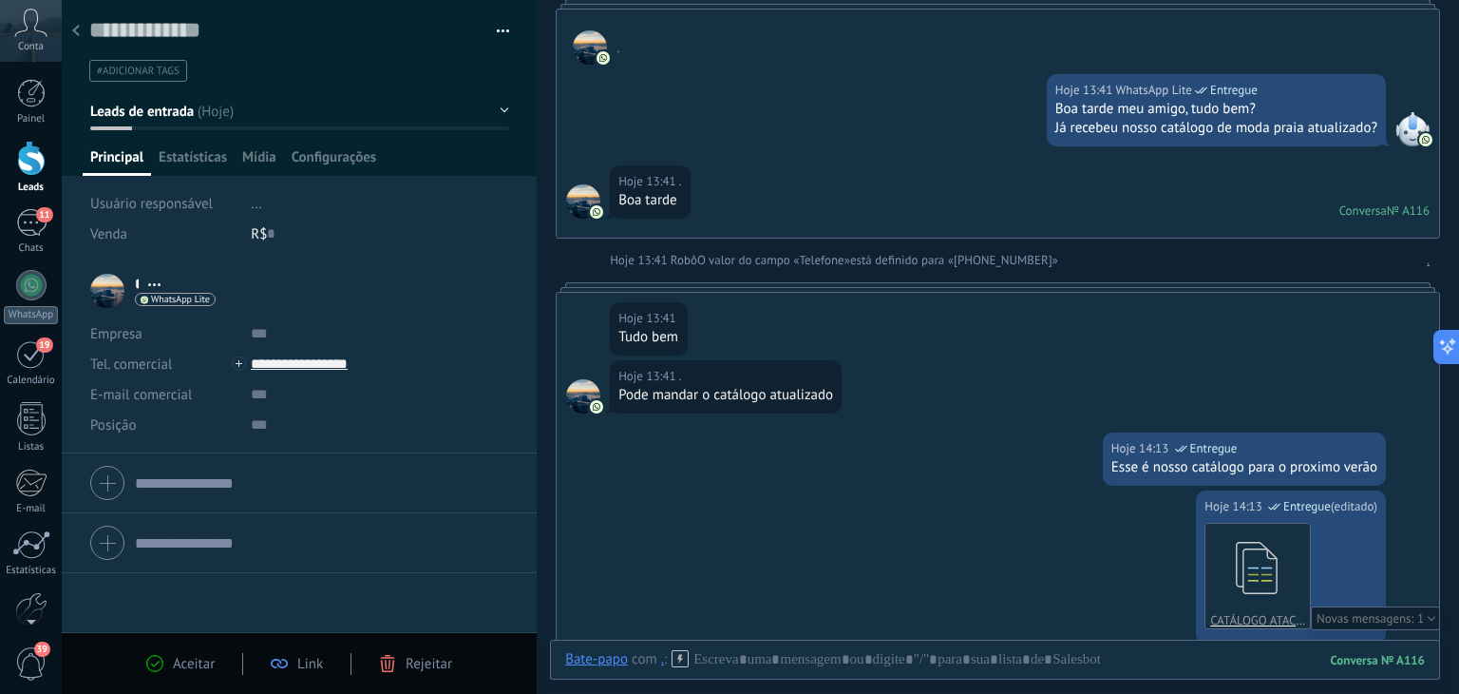
scroll to position [549, 0]
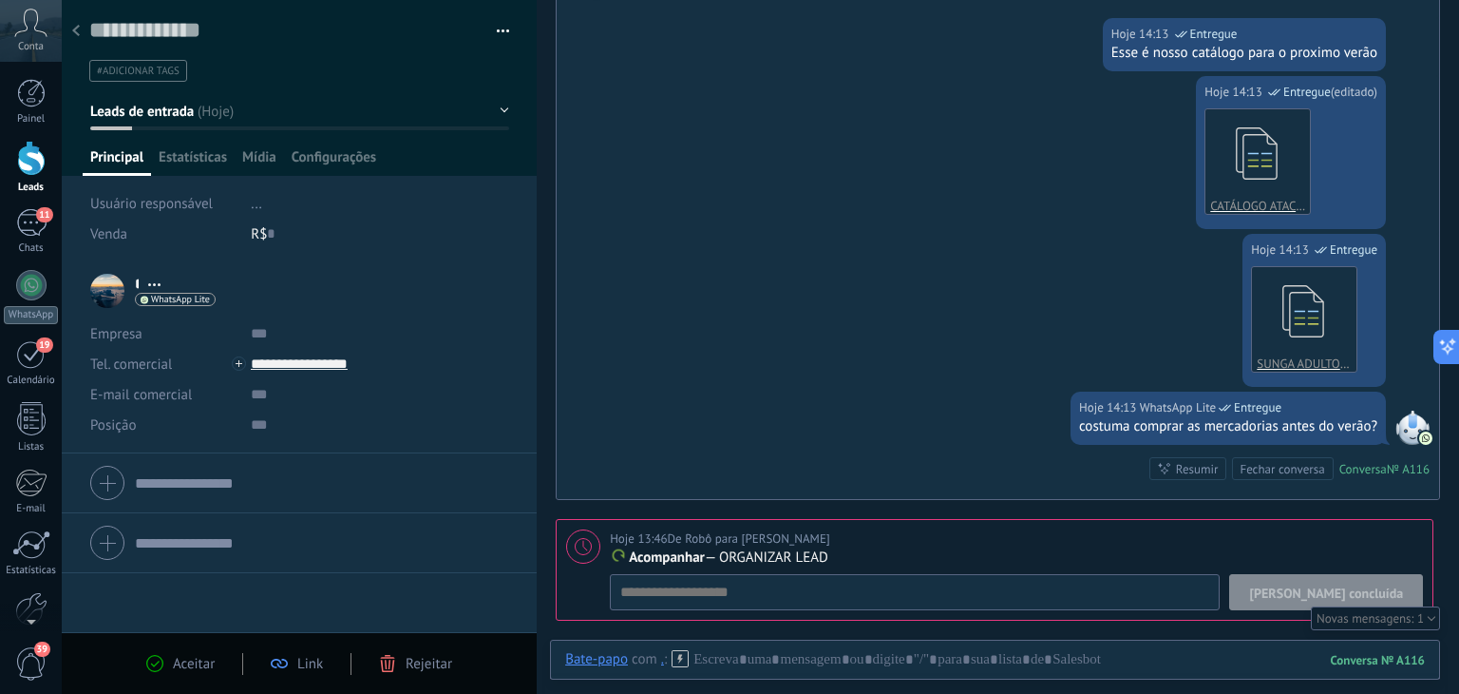
click at [76, 30] on use at bounding box center [76, 30] width 8 height 11
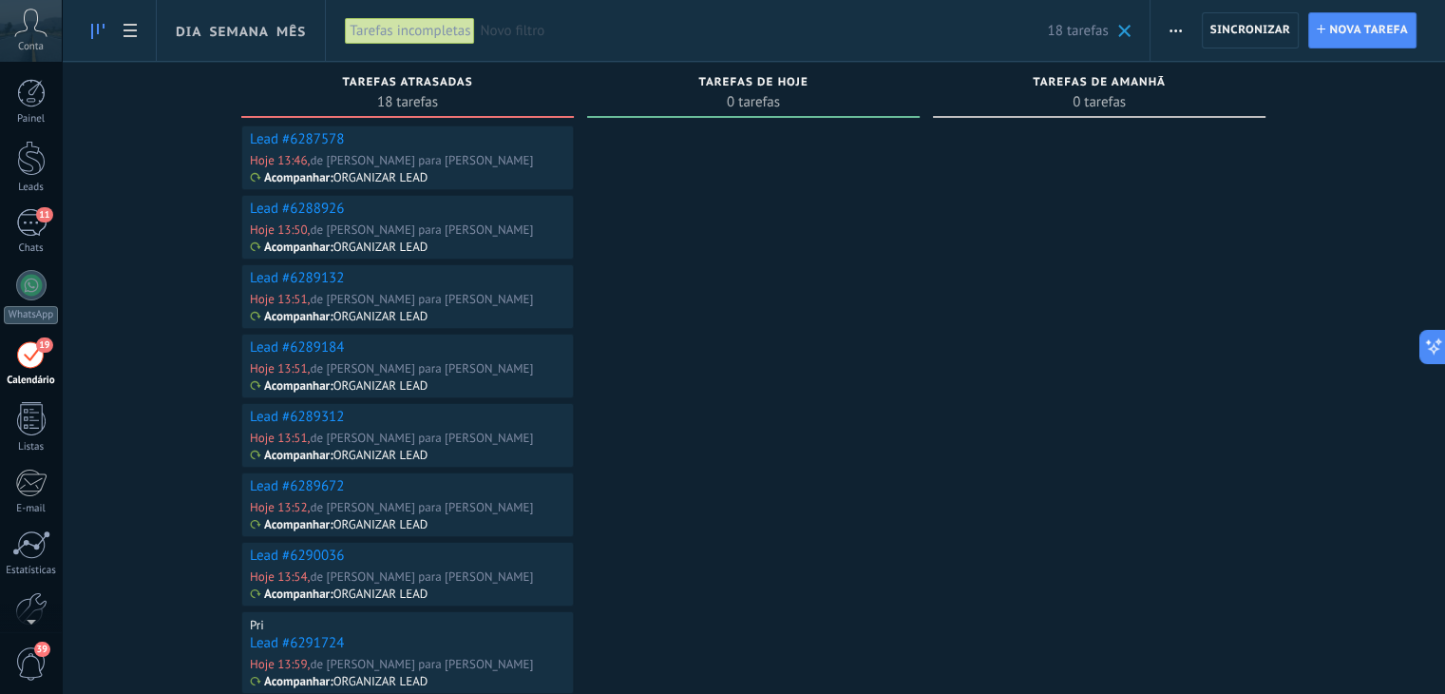
click at [291, 134] on link "Lead #6287578" at bounding box center [297, 139] width 94 height 18
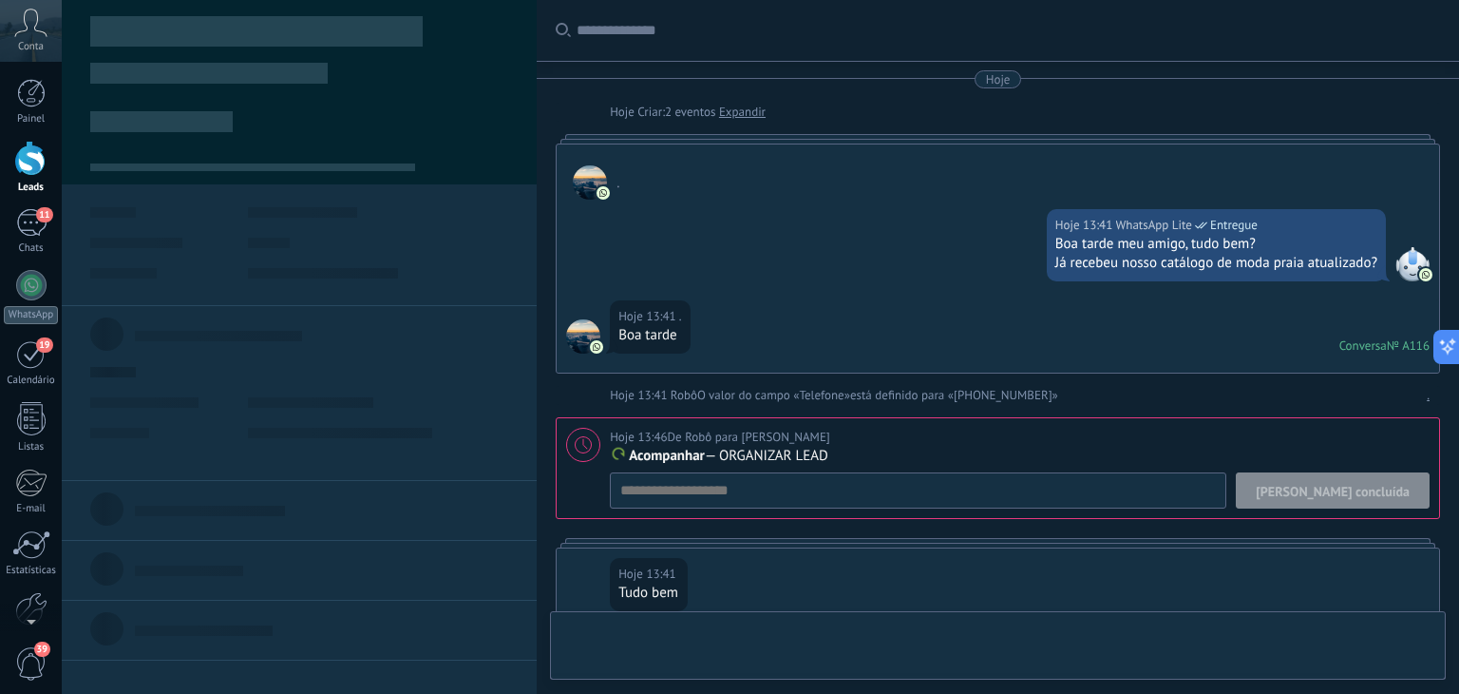
scroll to position [28, 0]
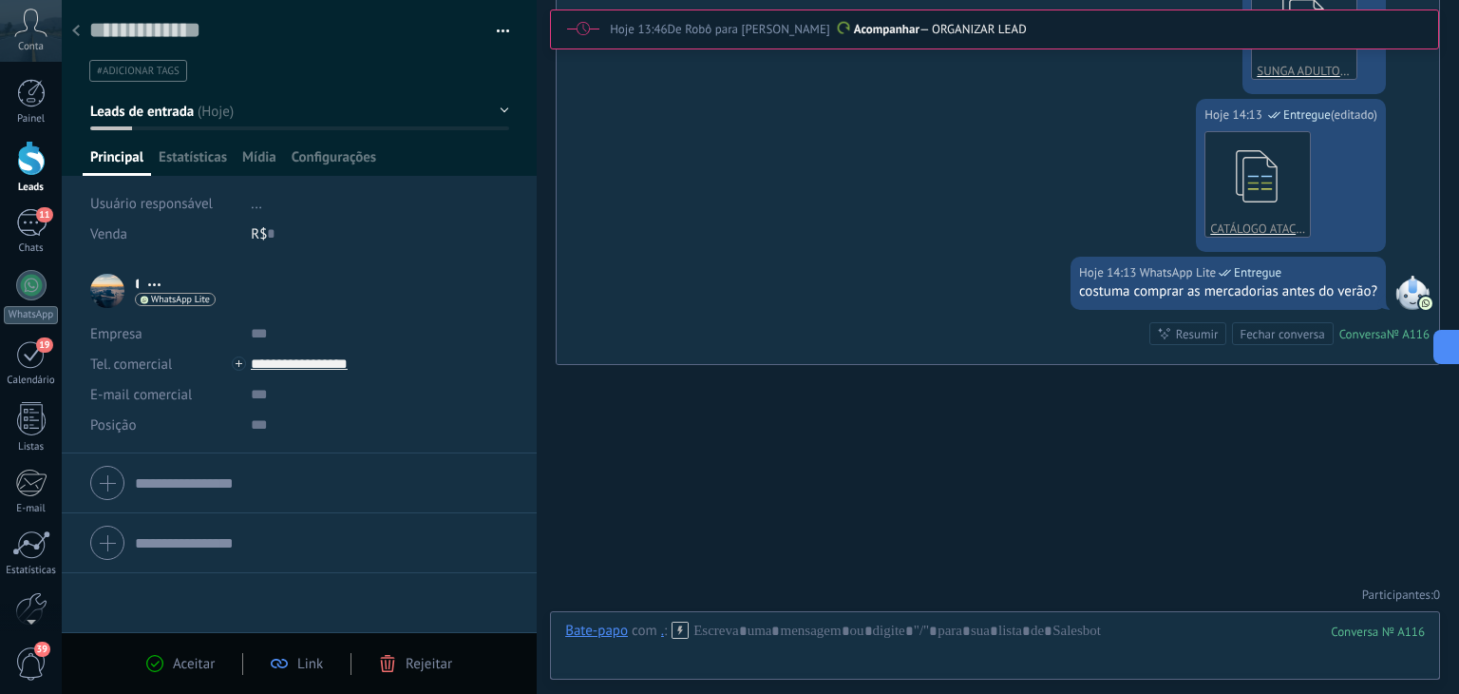
click at [75, 30] on use at bounding box center [76, 30] width 8 height 11
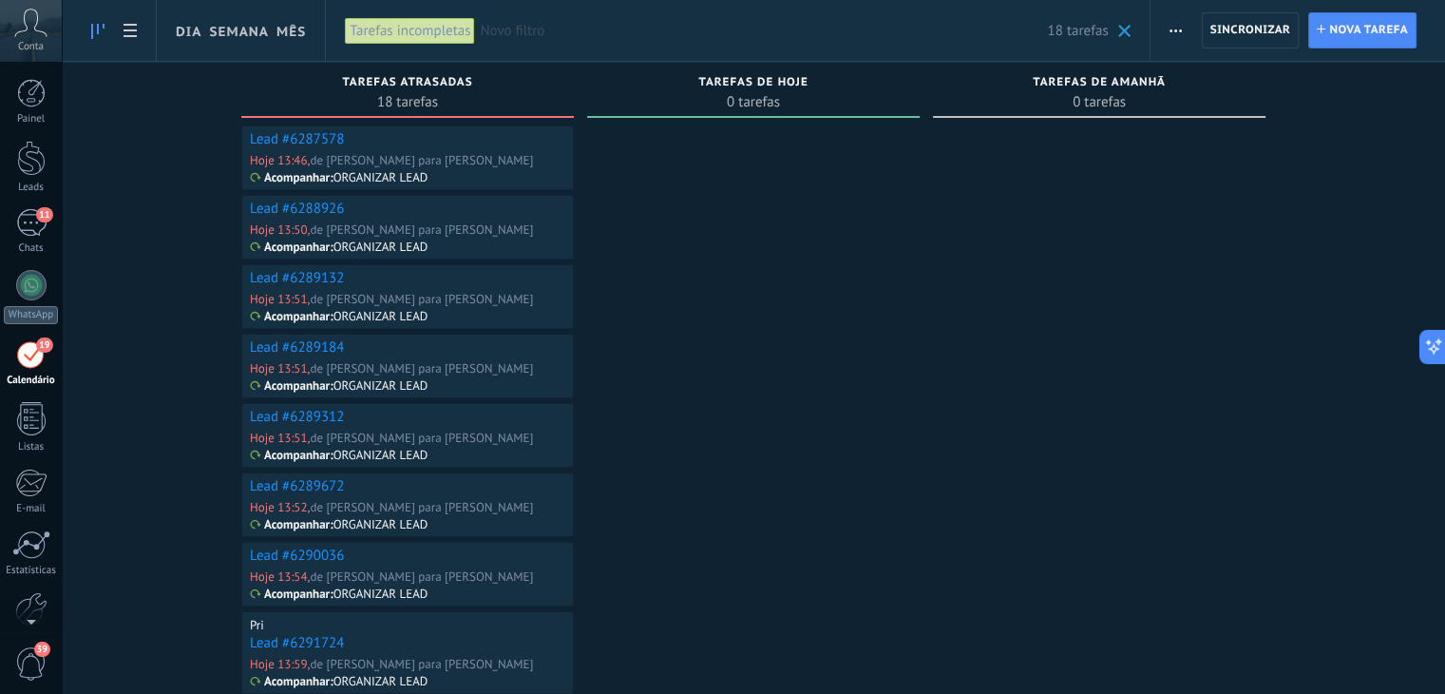
click at [276, 211] on link "Lead #6288926" at bounding box center [297, 209] width 94 height 18
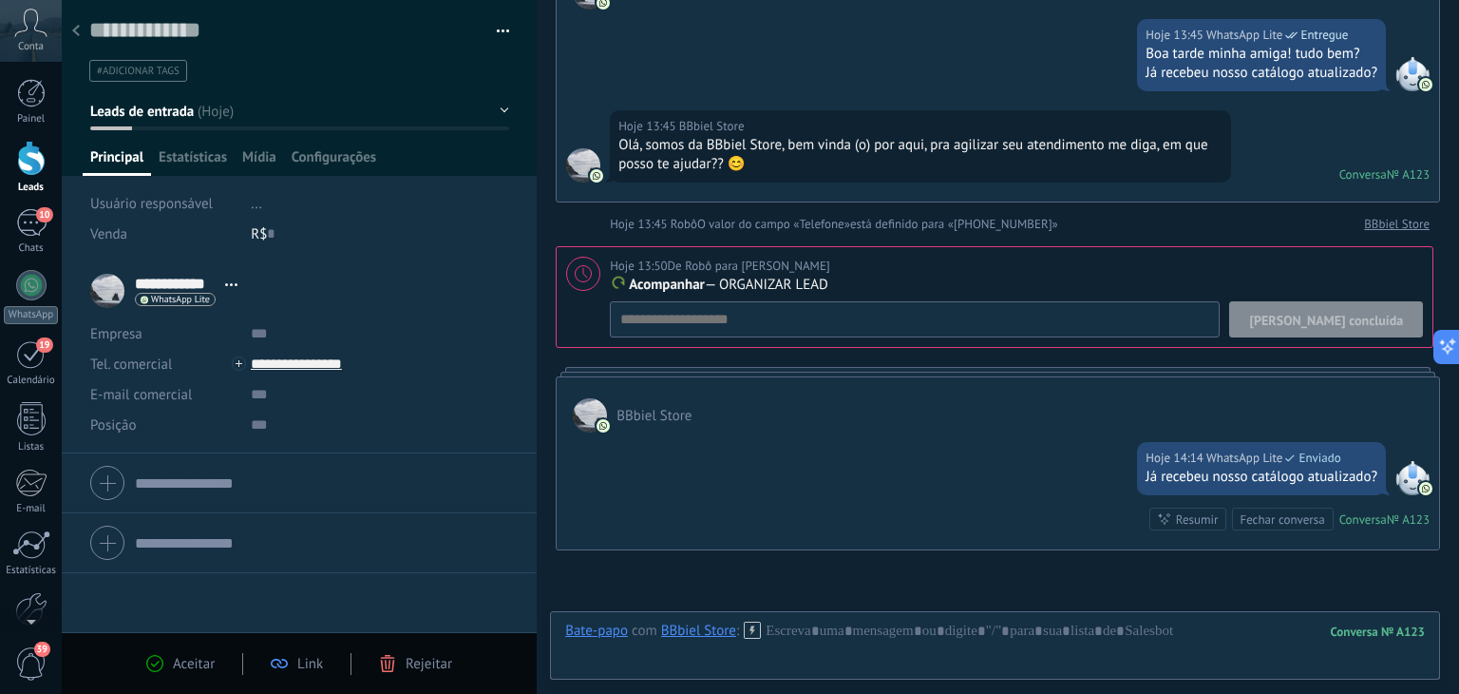
scroll to position [174, 0]
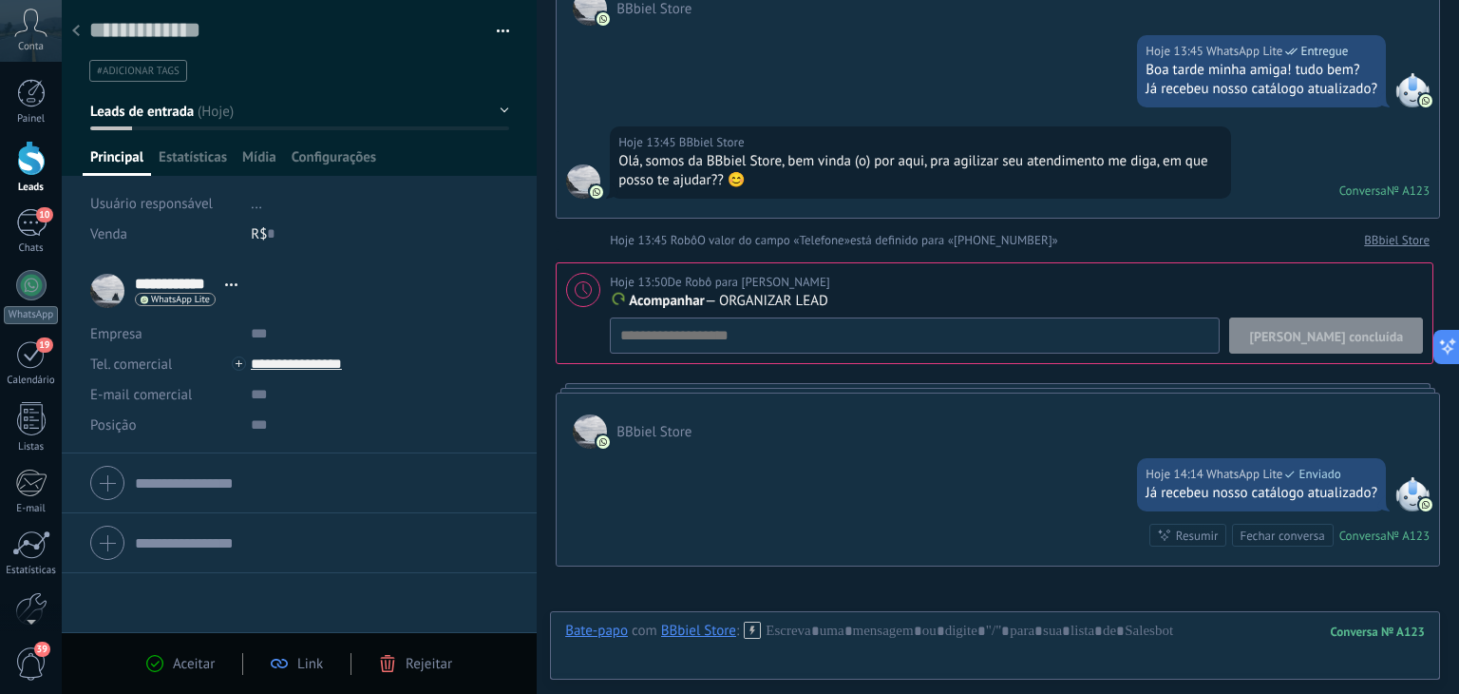
click at [76, 32] on icon at bounding box center [76, 30] width 8 height 11
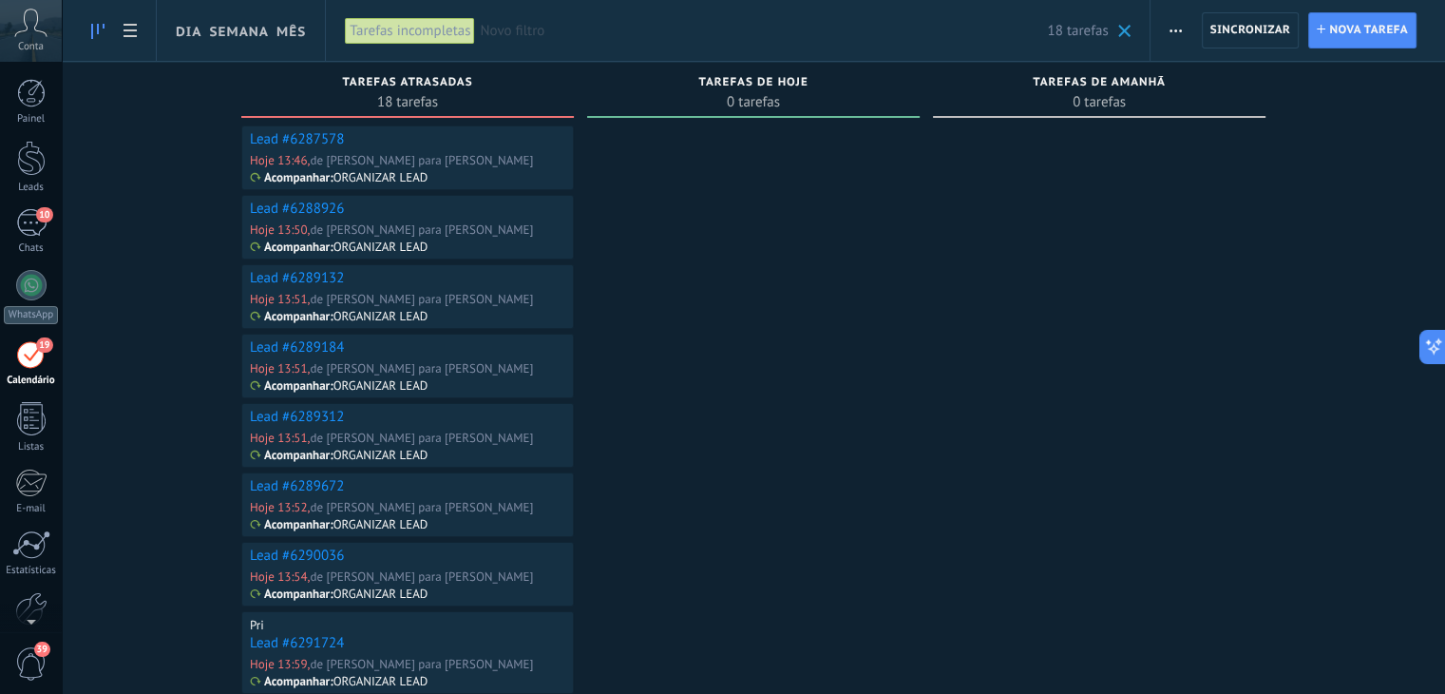
click at [291, 274] on link "Lead #6289132" at bounding box center [297, 278] width 94 height 18
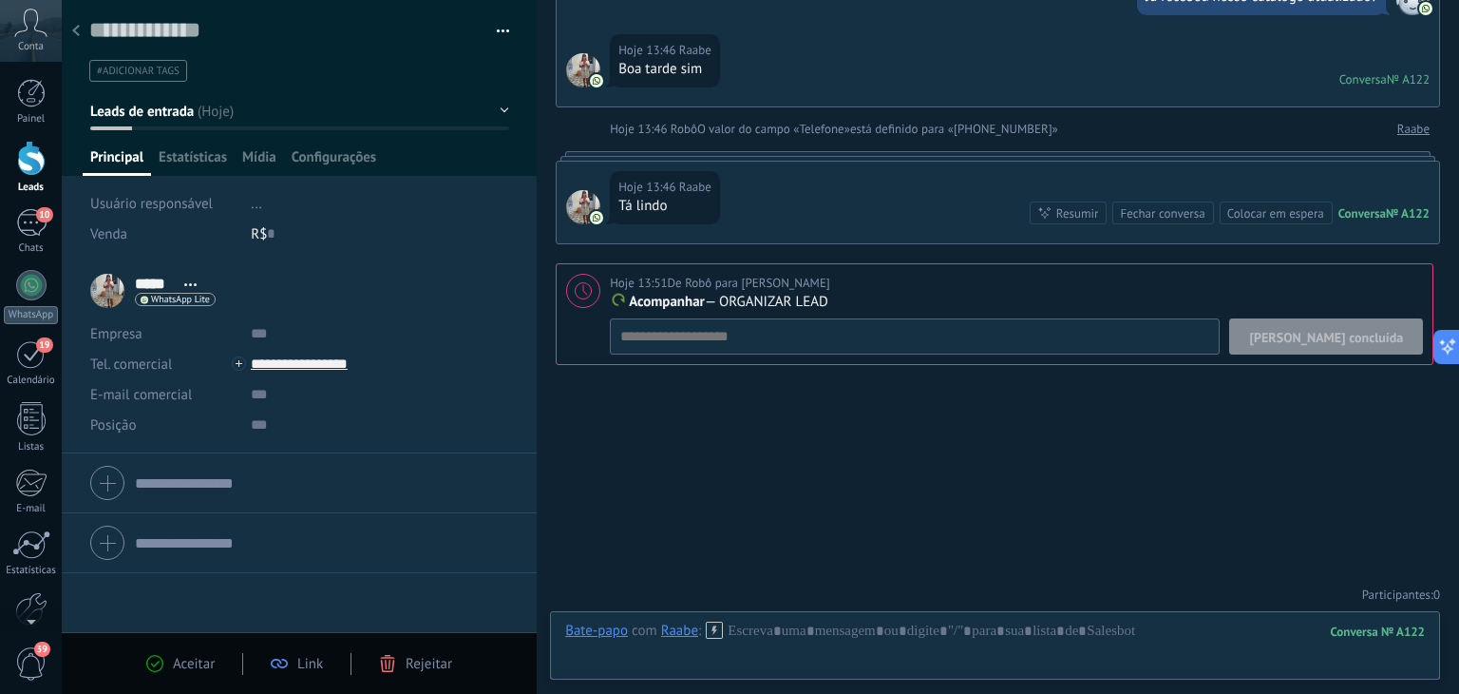
scroll to position [267, 0]
click at [1343, 331] on span "[PERSON_NAME] concluída" at bounding box center [1326, 336] width 154 height 13
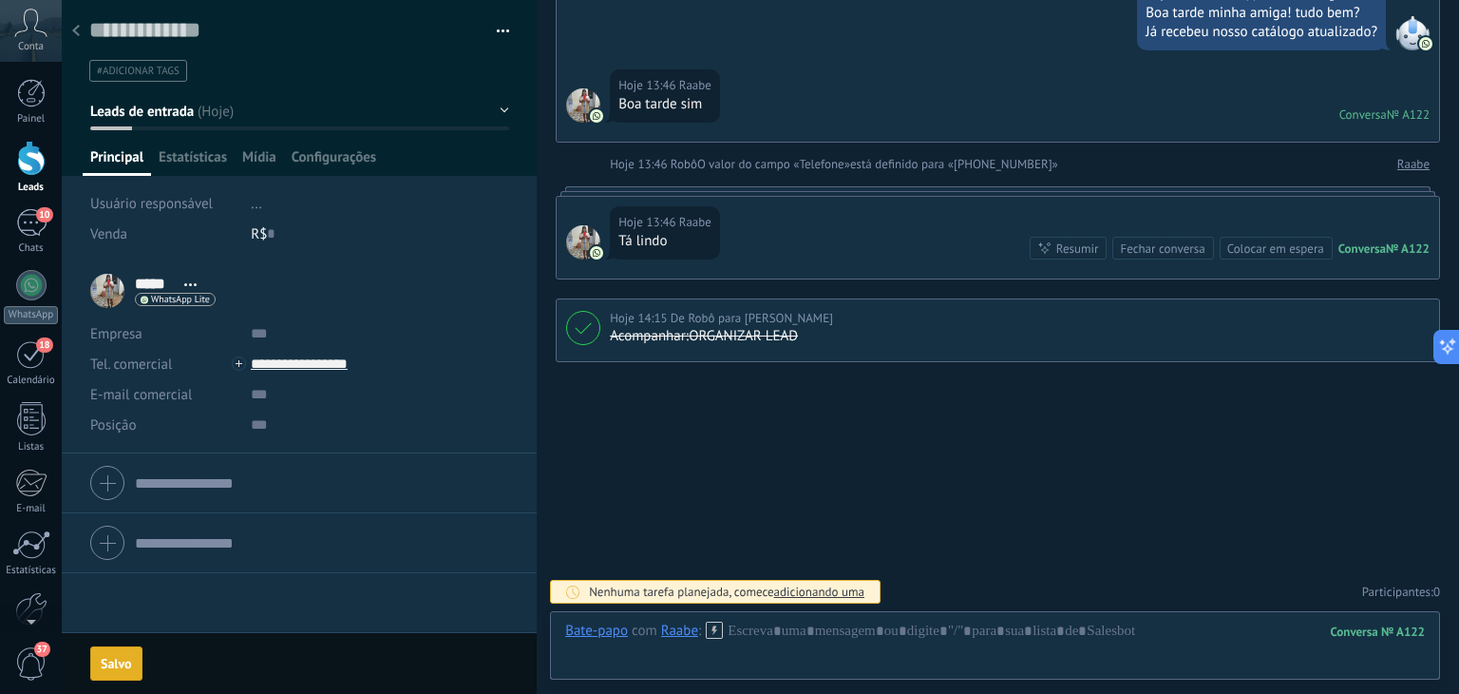
scroll to position [229, 0]
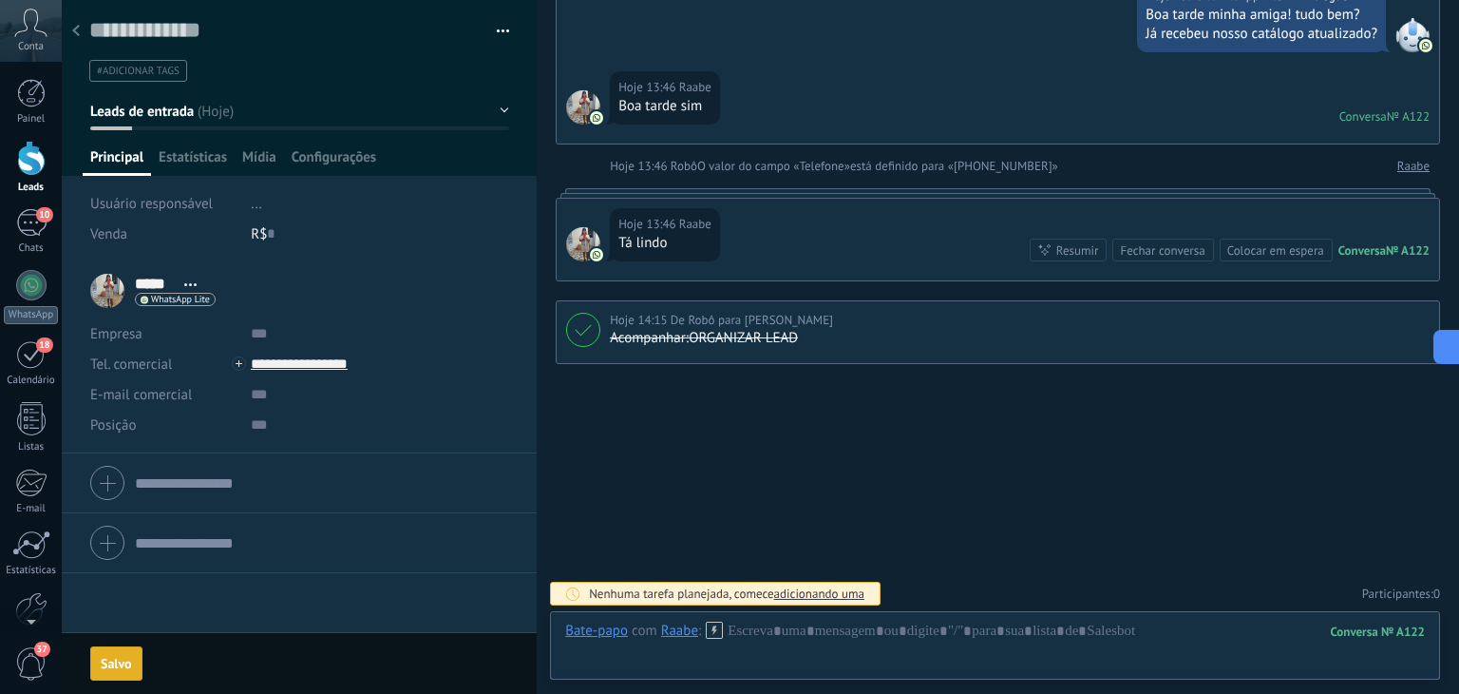
click at [192, 108] on span "Leads de entrada" at bounding box center [142, 112] width 104 height 18
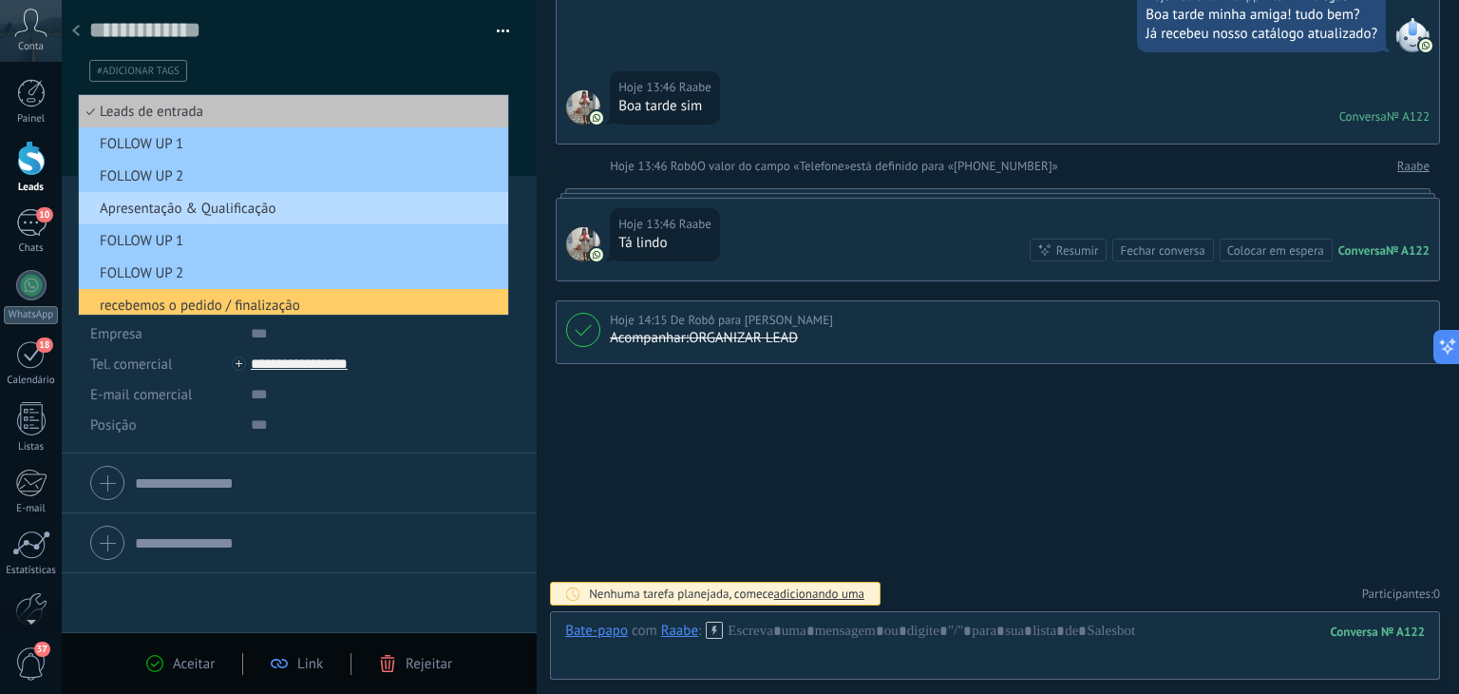
scroll to position [137, 0]
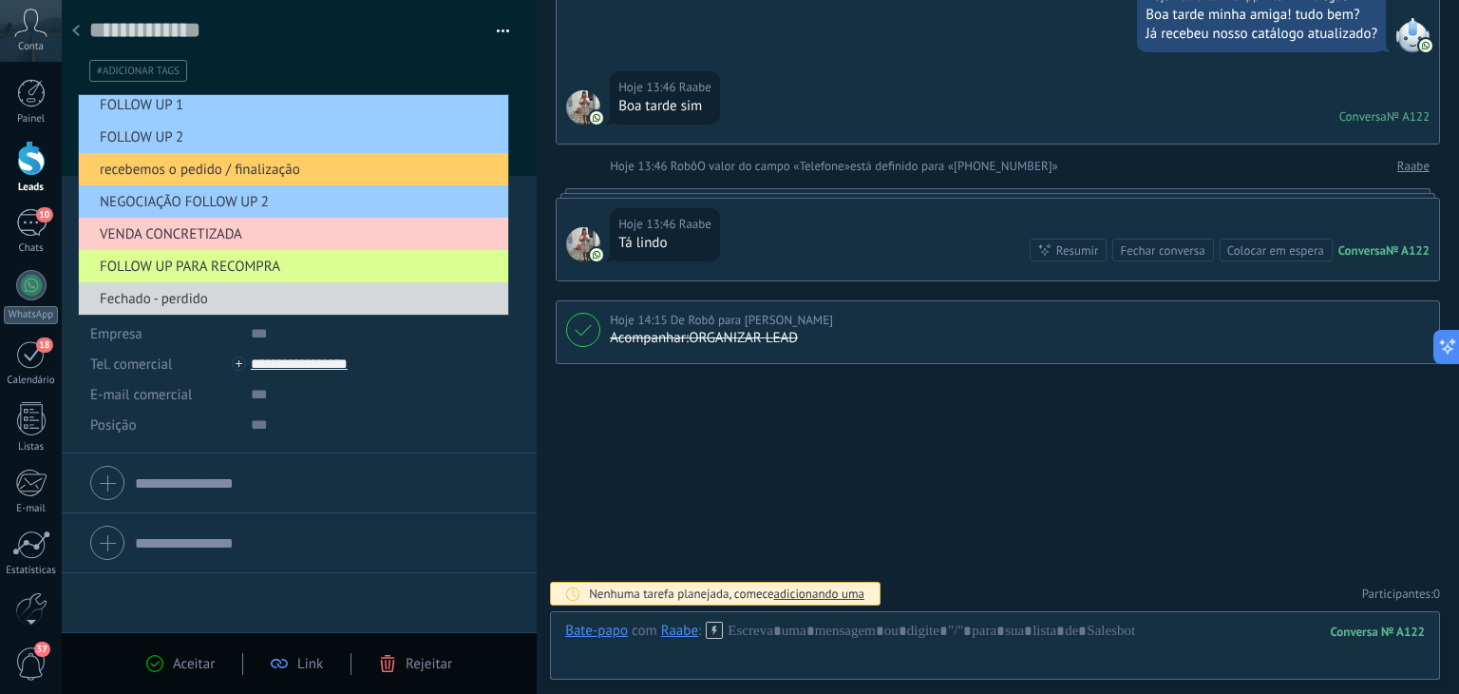
click at [189, 261] on span "FOLLOW UP PARA RECOMPRA" at bounding box center [291, 266] width 424 height 18
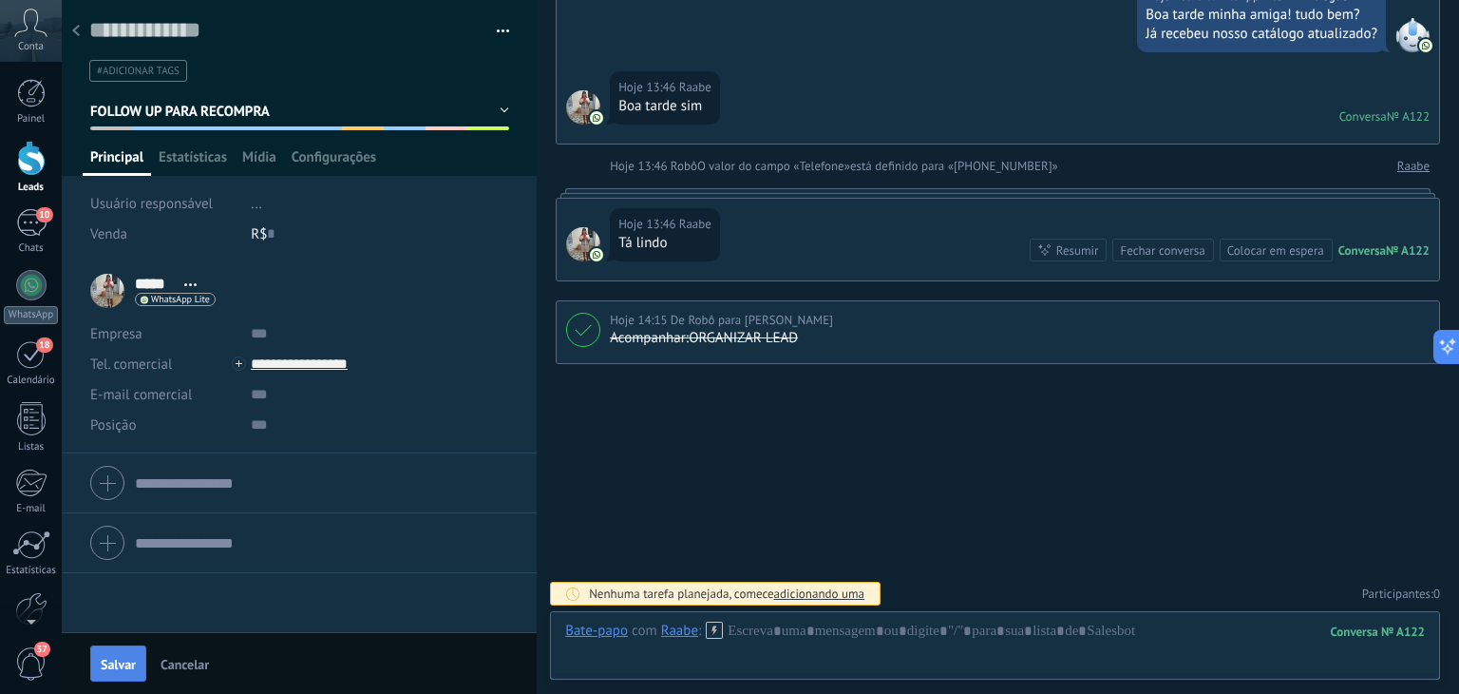
click at [107, 660] on span "Salvar" at bounding box center [118, 663] width 35 height 13
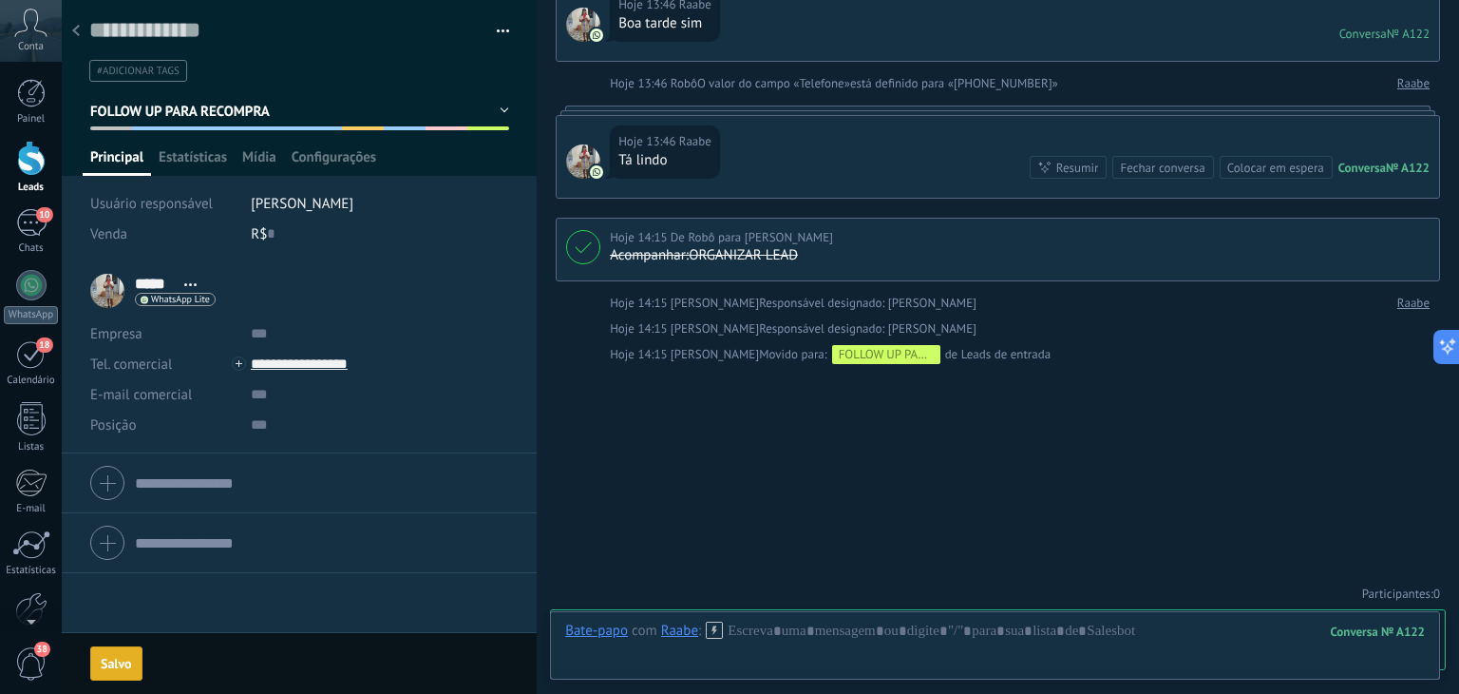
scroll to position [376, 0]
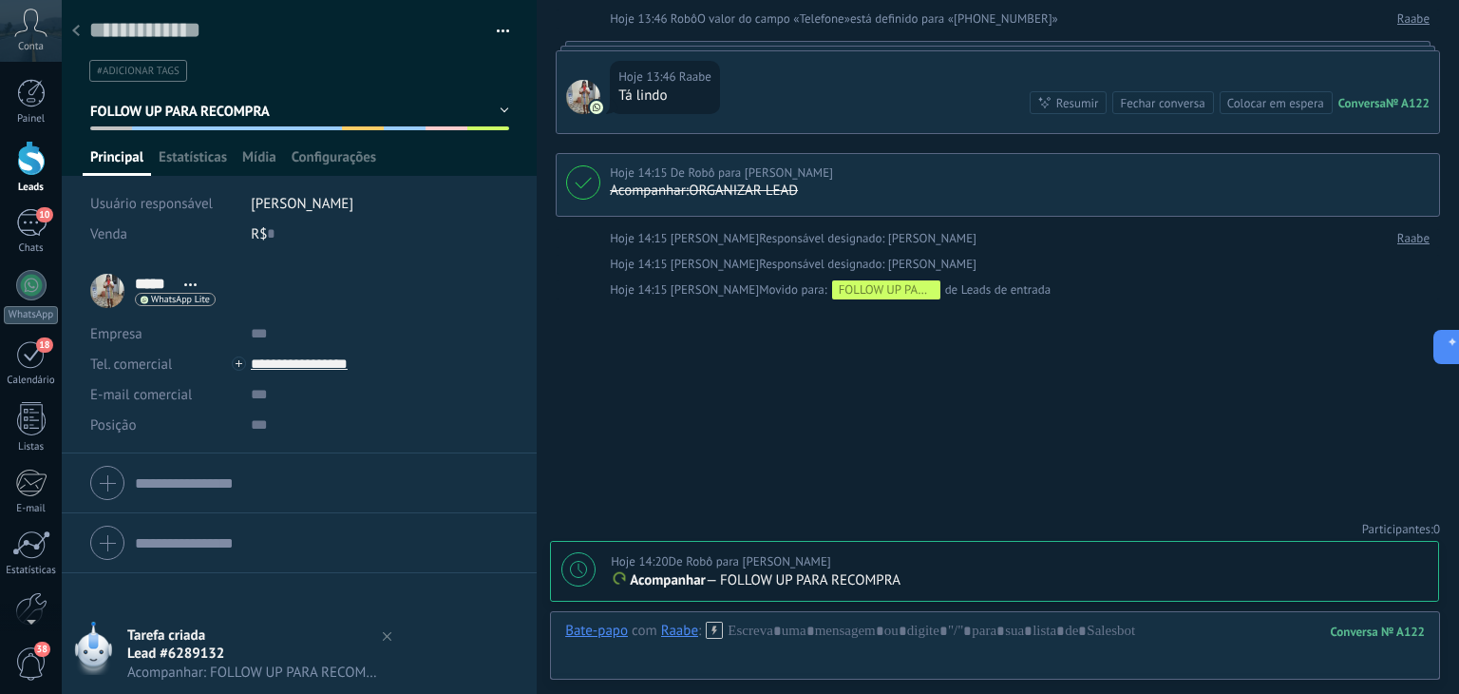
click at [571, 574] on use at bounding box center [578, 569] width 17 height 17
type textarea "**********"
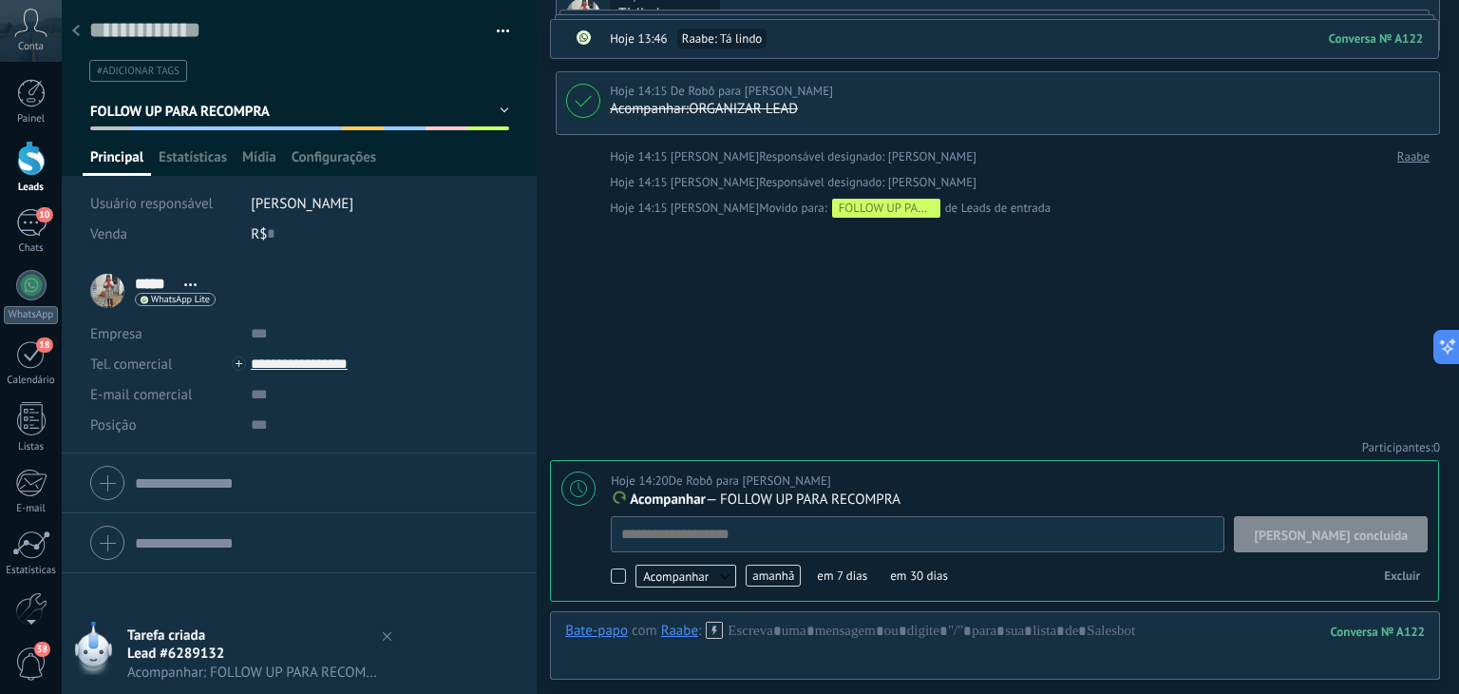
click at [771, 571] on span "amanhã" at bounding box center [773, 575] width 55 height 22
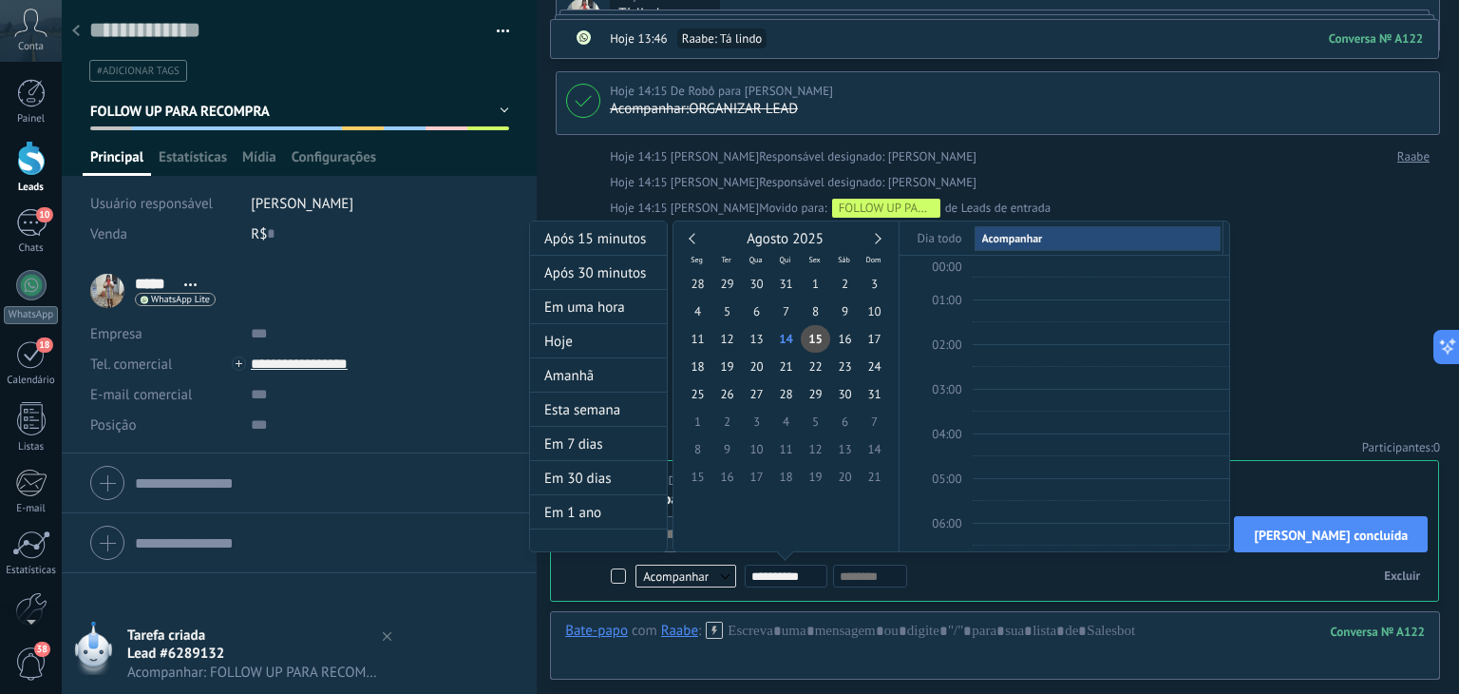
scroll to position [355, 0]
click at [886, 233] on div "Agosto 2025" at bounding box center [786, 239] width 206 height 17
click at [875, 236] on link at bounding box center [875, 238] width 10 height 10
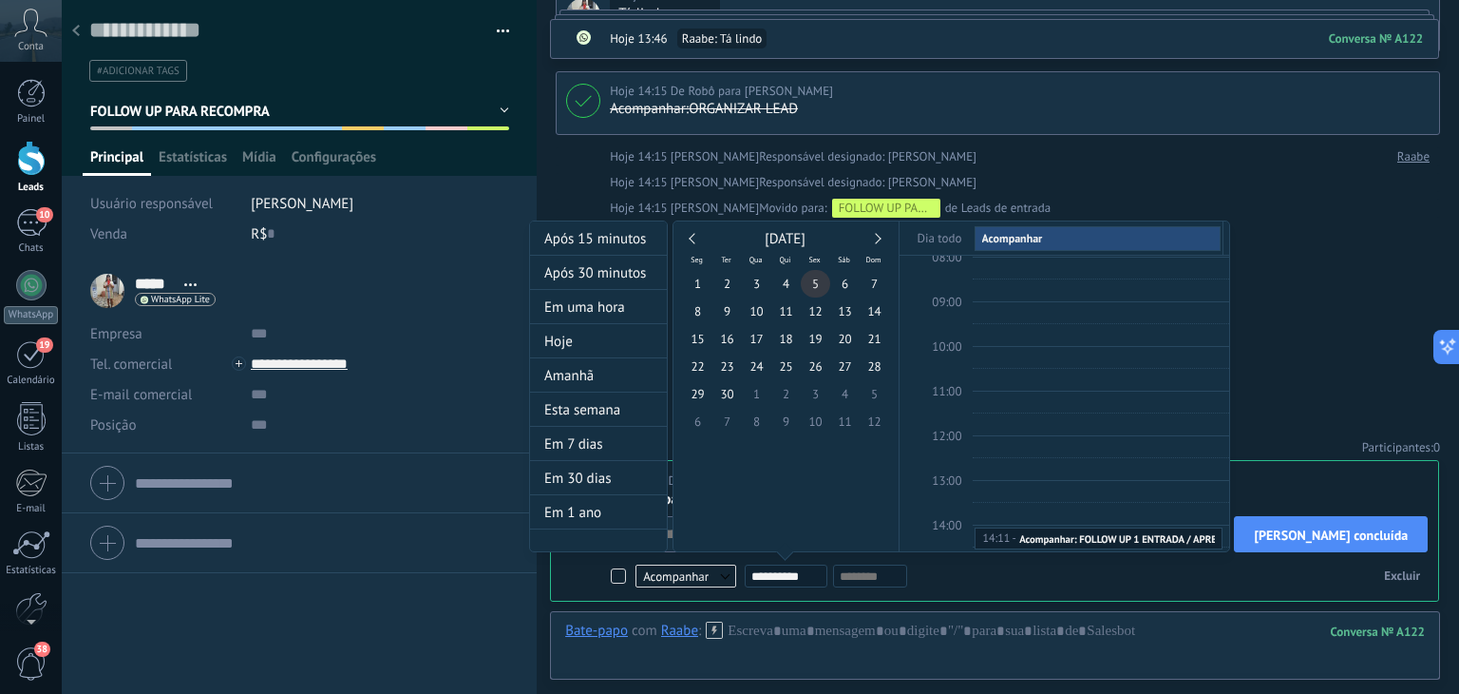
type input "**********"
click at [813, 279] on span "5" at bounding box center [815, 284] width 29 height 28
click at [1346, 539] on div at bounding box center [729, 347] width 1459 height 694
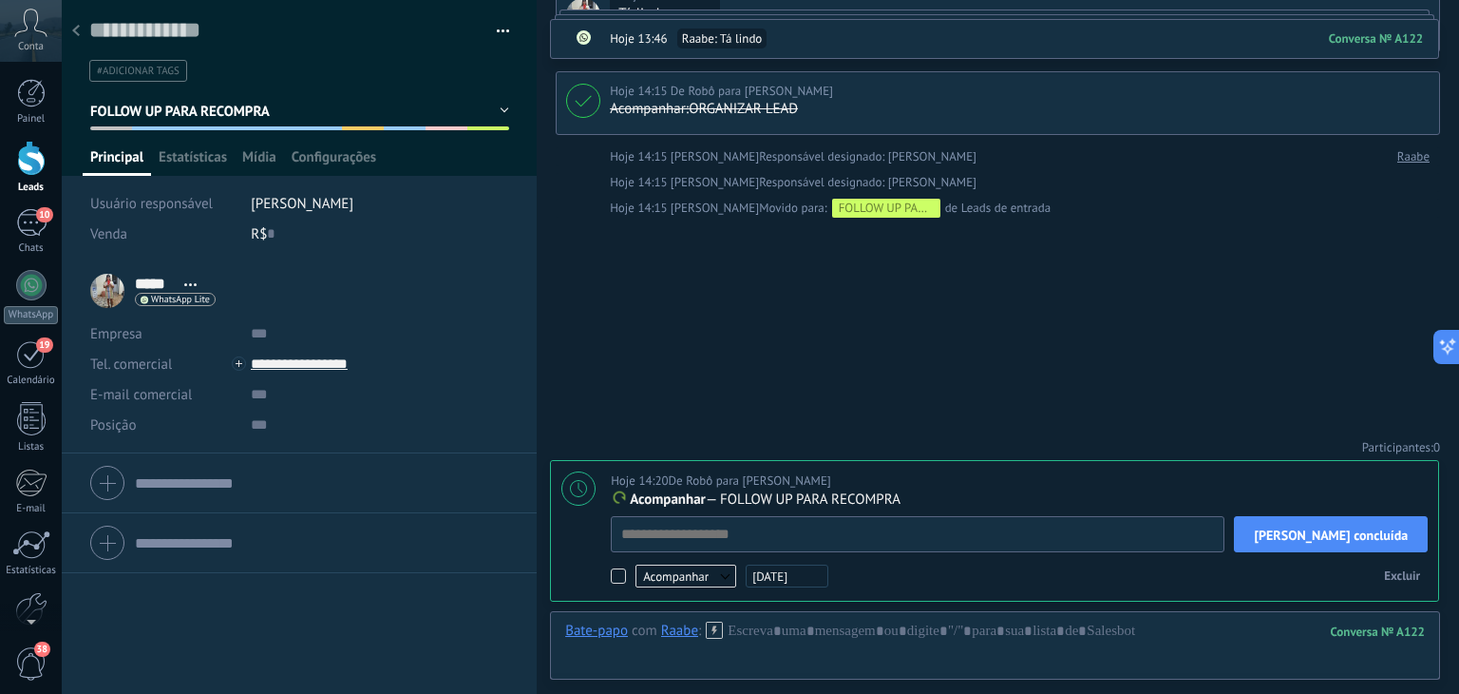
click at [1346, 539] on span "[PERSON_NAME] concluída" at bounding box center [1331, 534] width 154 height 13
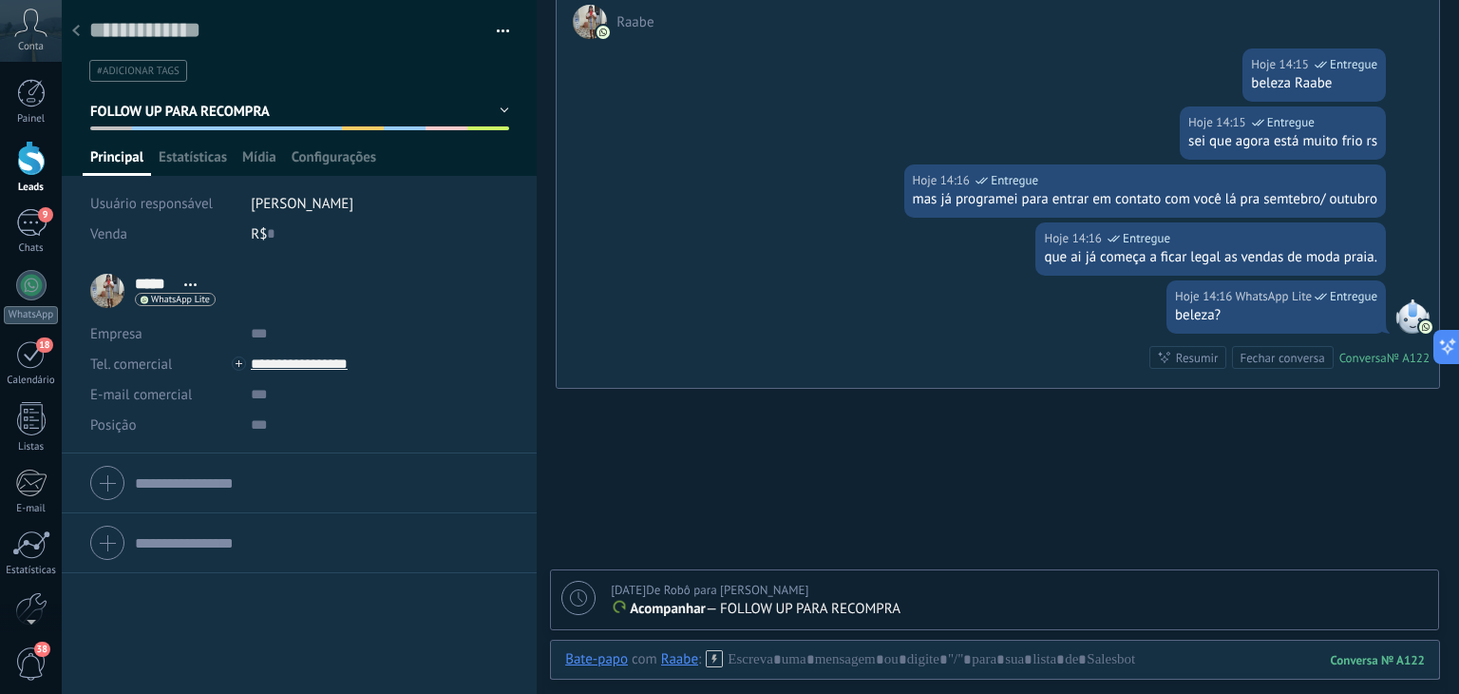
scroll to position [886, 0]
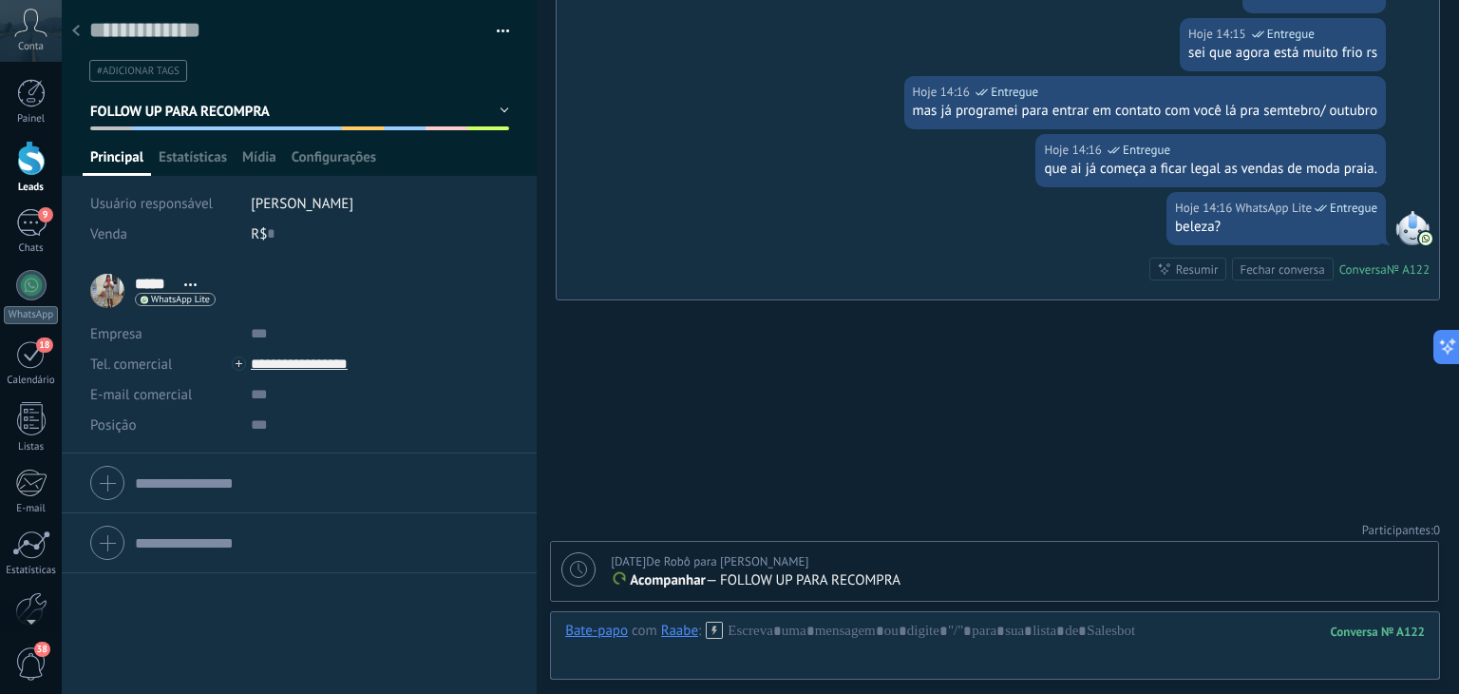
click at [580, 569] on icon at bounding box center [578, 569] width 17 height 17
type textarea "**********"
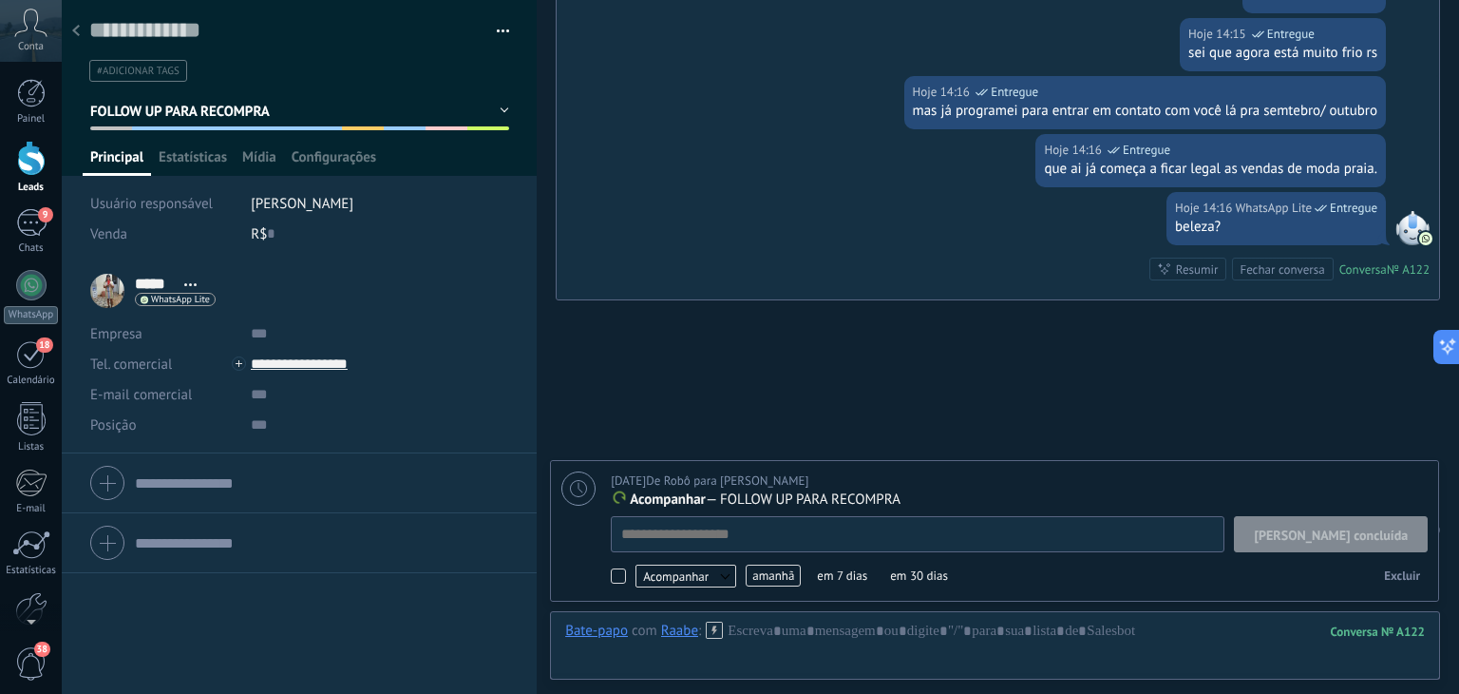
scroll to position [19, 0]
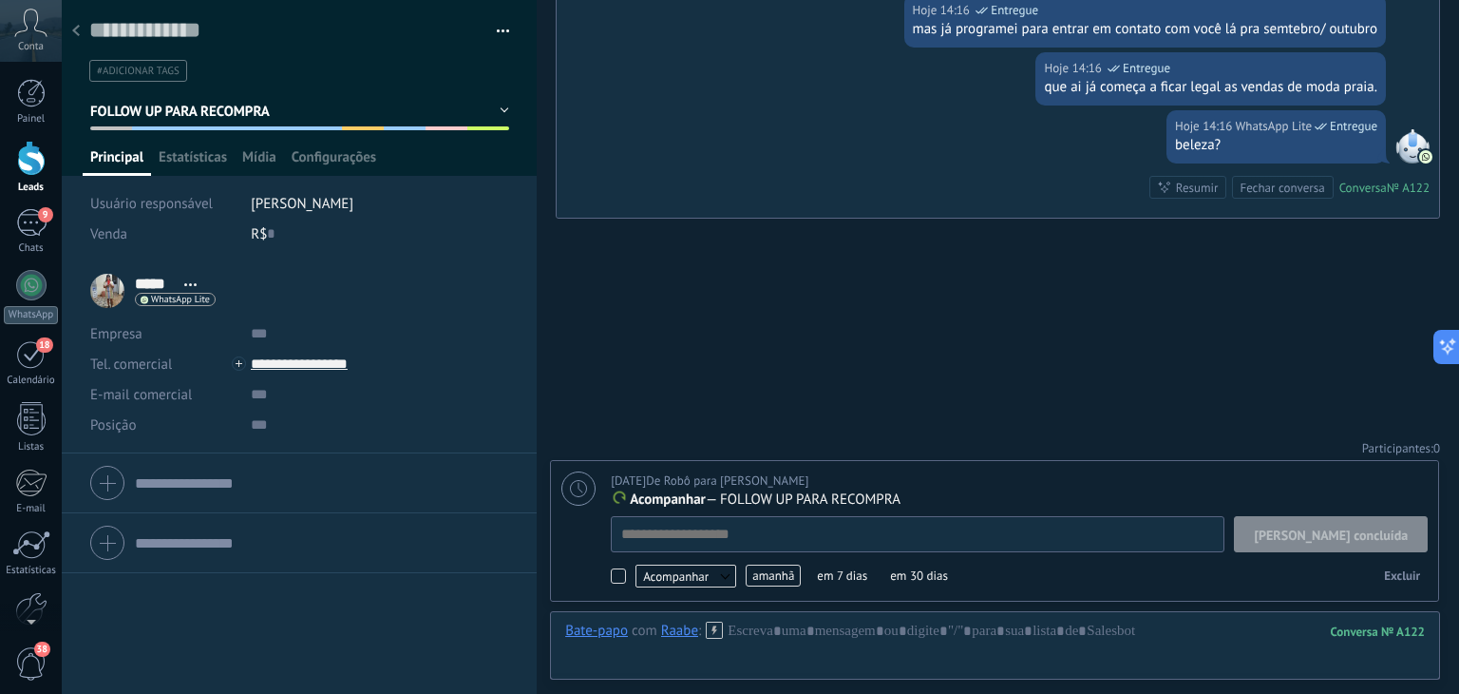
click at [787, 575] on span "amanhã" at bounding box center [773, 575] width 55 height 22
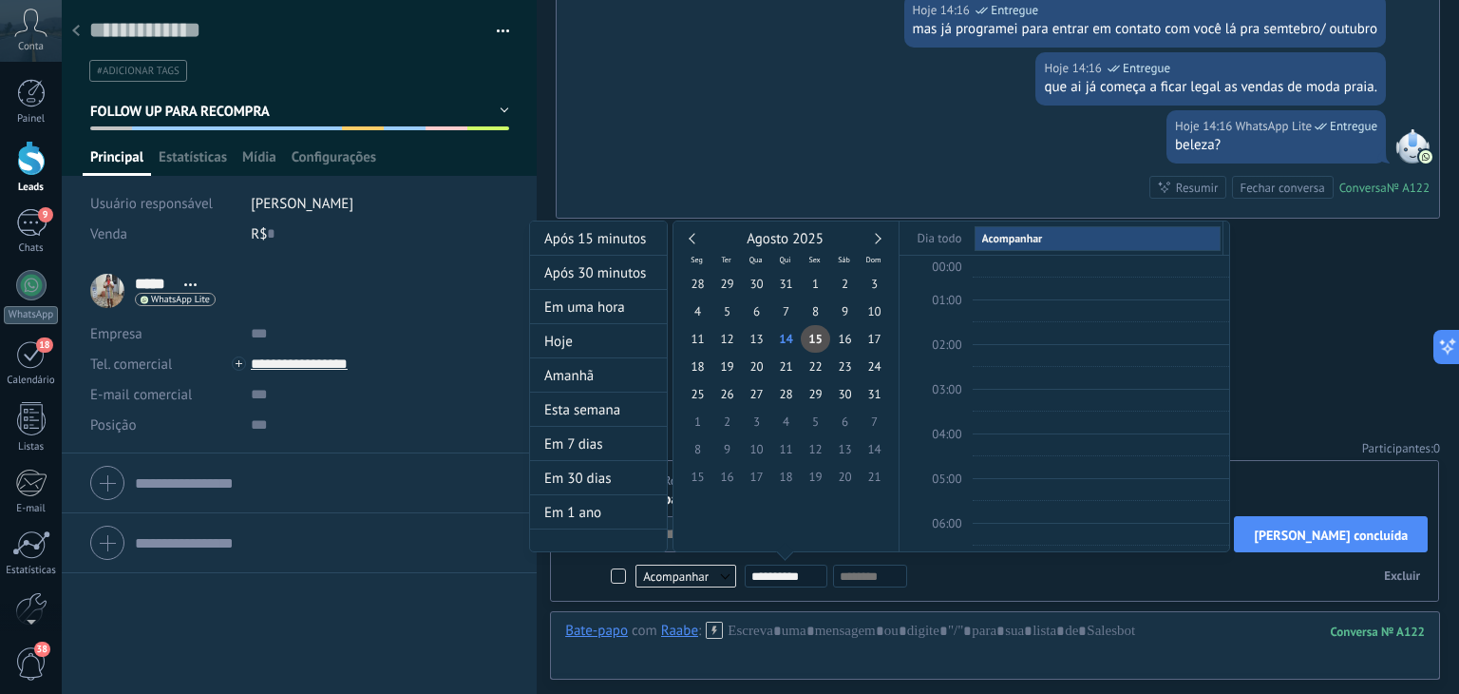
scroll to position [355, 0]
click at [881, 238] on div "Agosto 2025" at bounding box center [786, 239] width 206 height 17
click at [874, 234] on link at bounding box center [875, 238] width 10 height 10
type input "**********"
click at [733, 393] on span "30" at bounding box center [727, 394] width 29 height 28
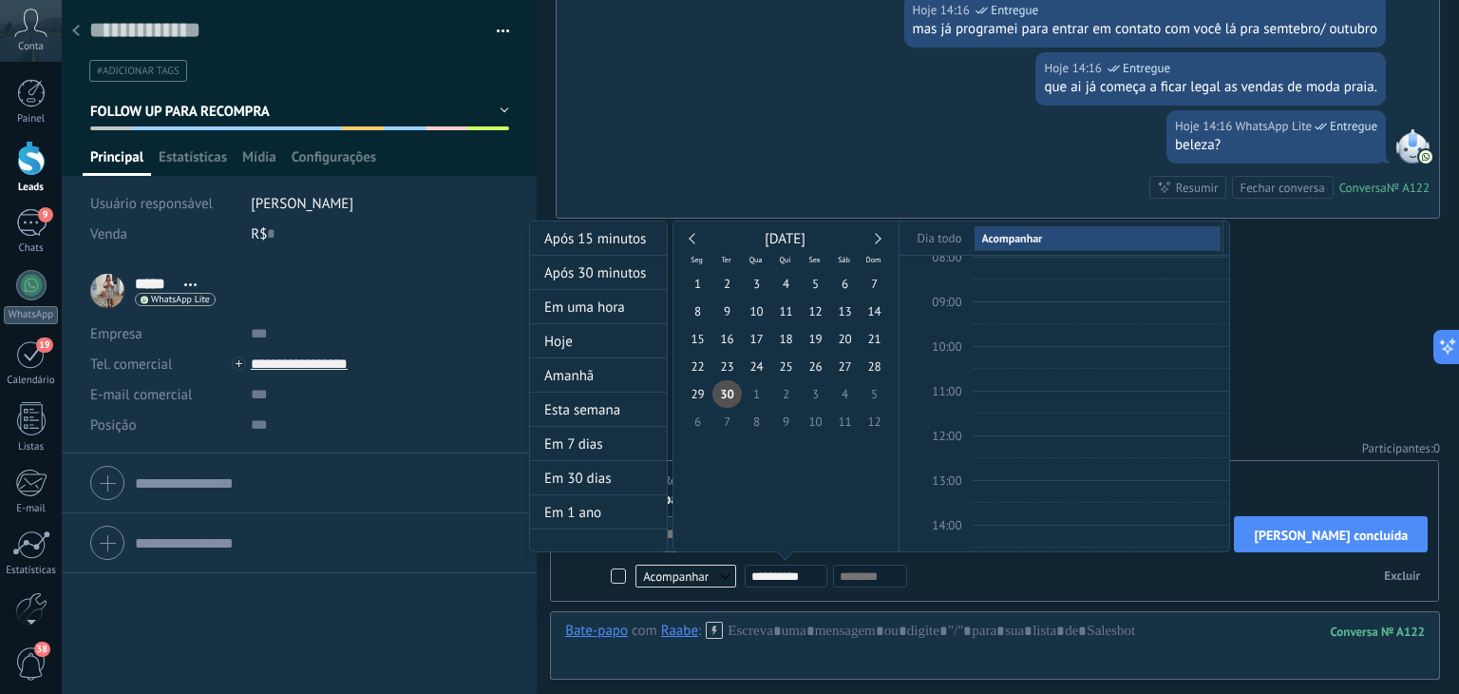
click at [1110, 587] on div at bounding box center [729, 347] width 1459 height 694
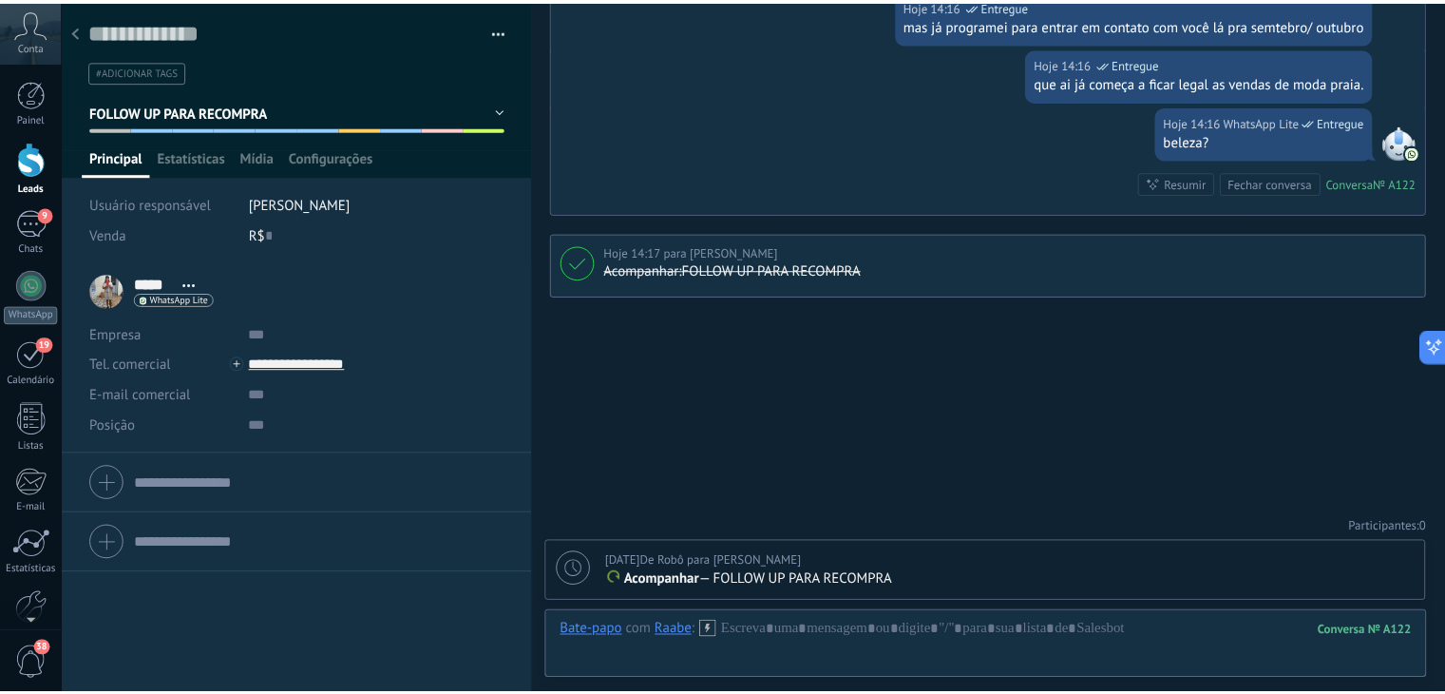
scroll to position [969, 0]
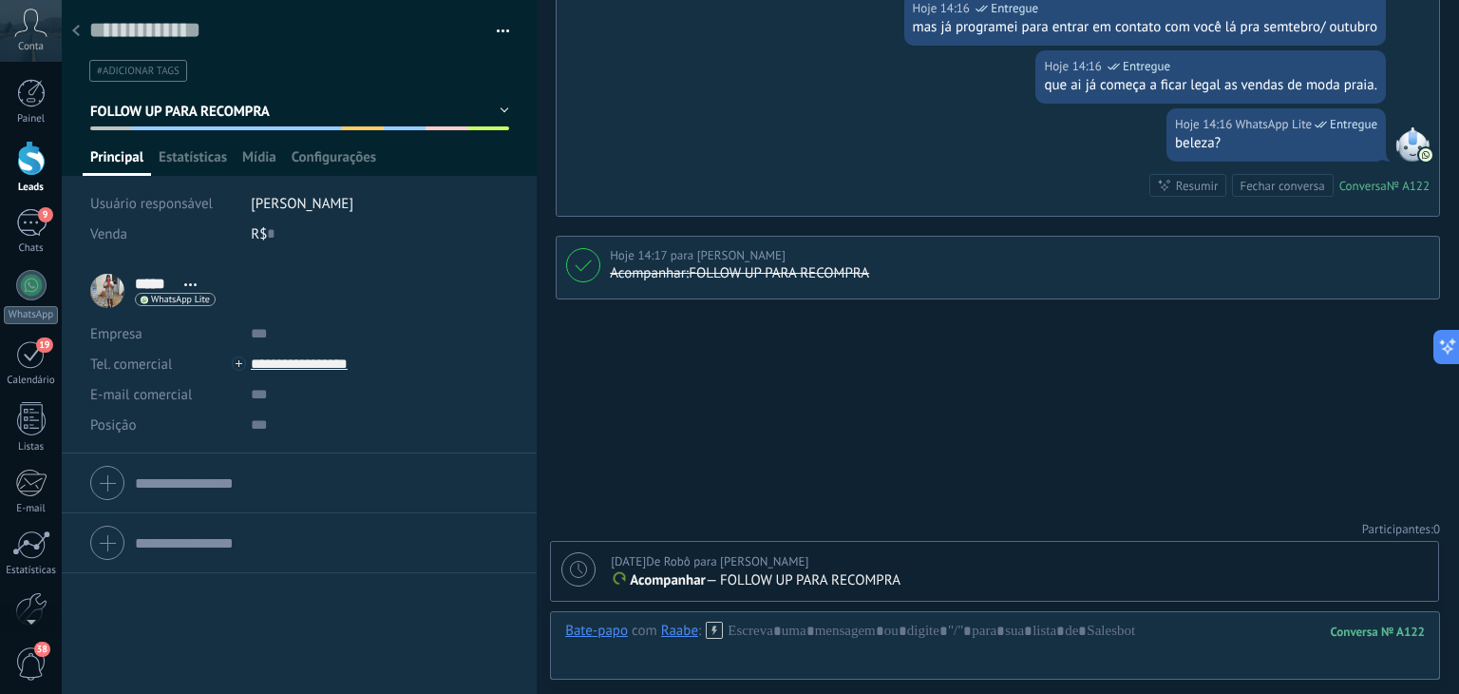
click at [81, 31] on div at bounding box center [76, 31] width 27 height 37
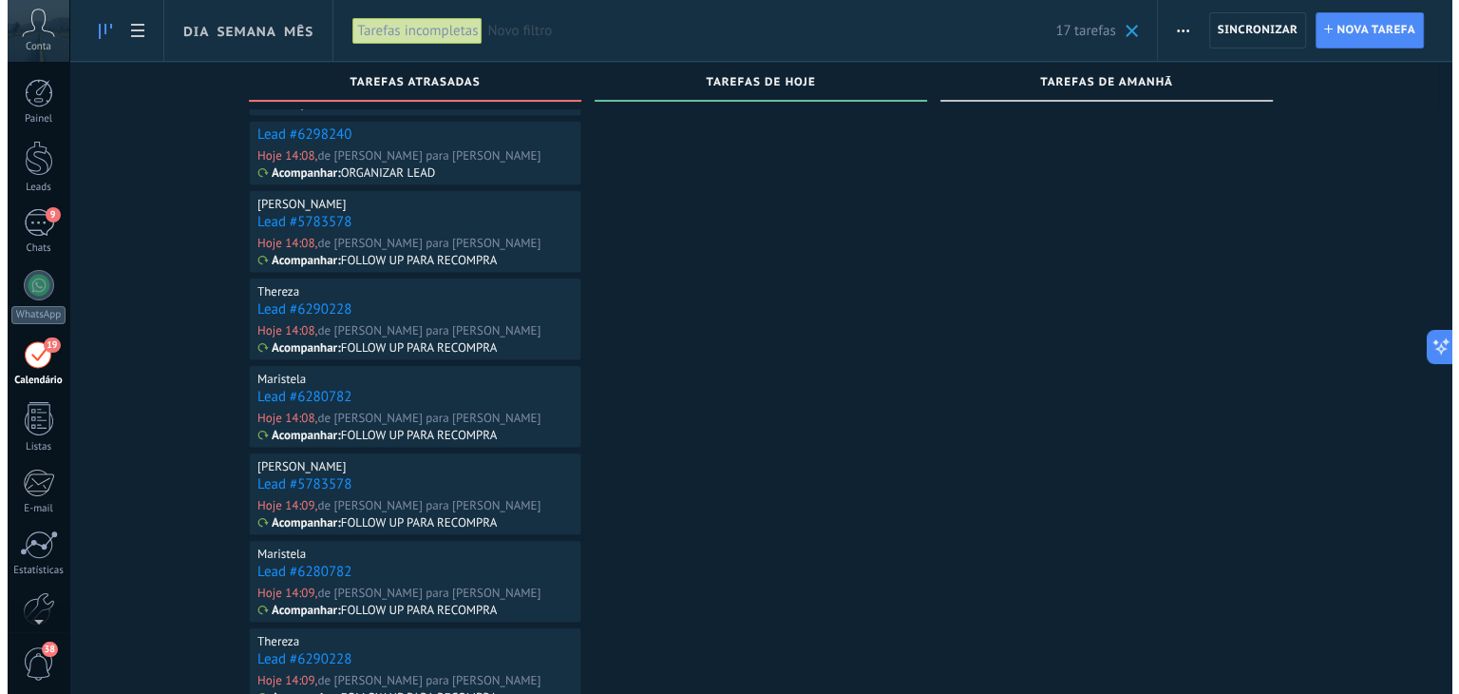
scroll to position [768, 0]
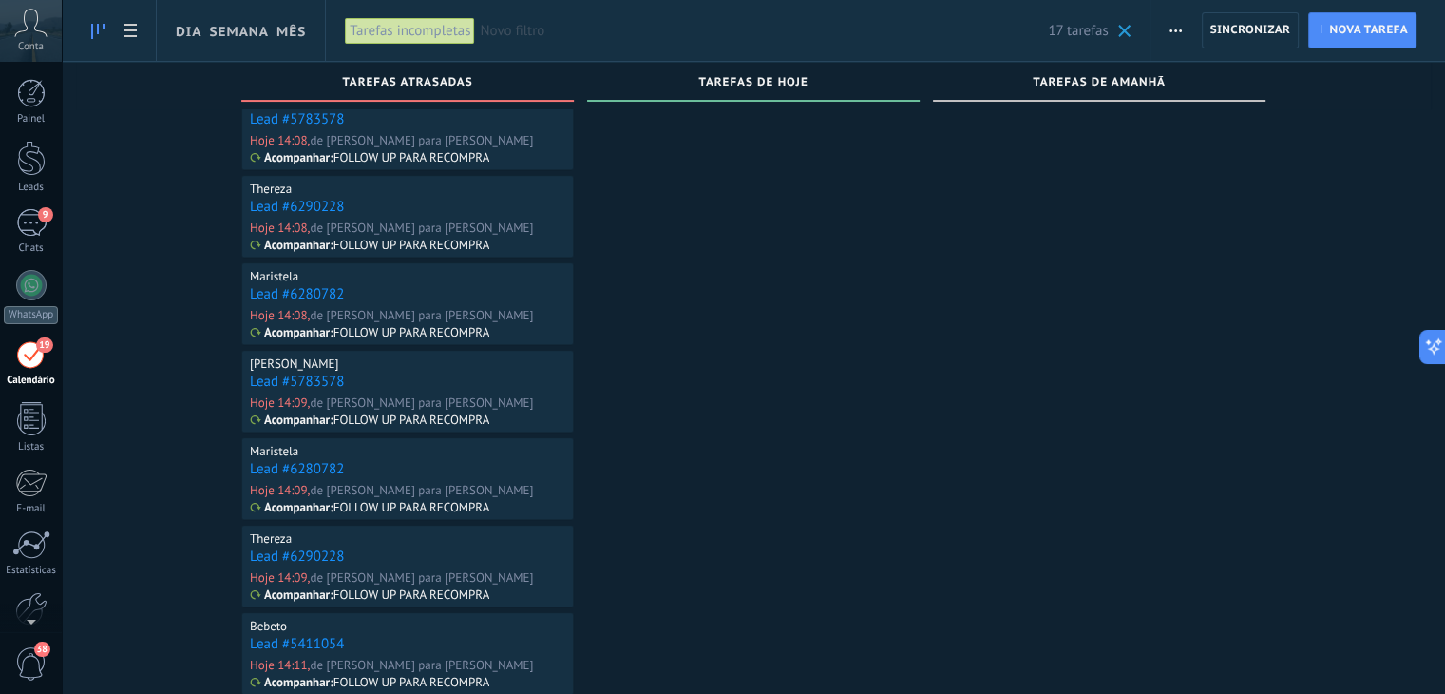
click at [307, 548] on link "Lead #6290228" at bounding box center [297, 556] width 94 height 18
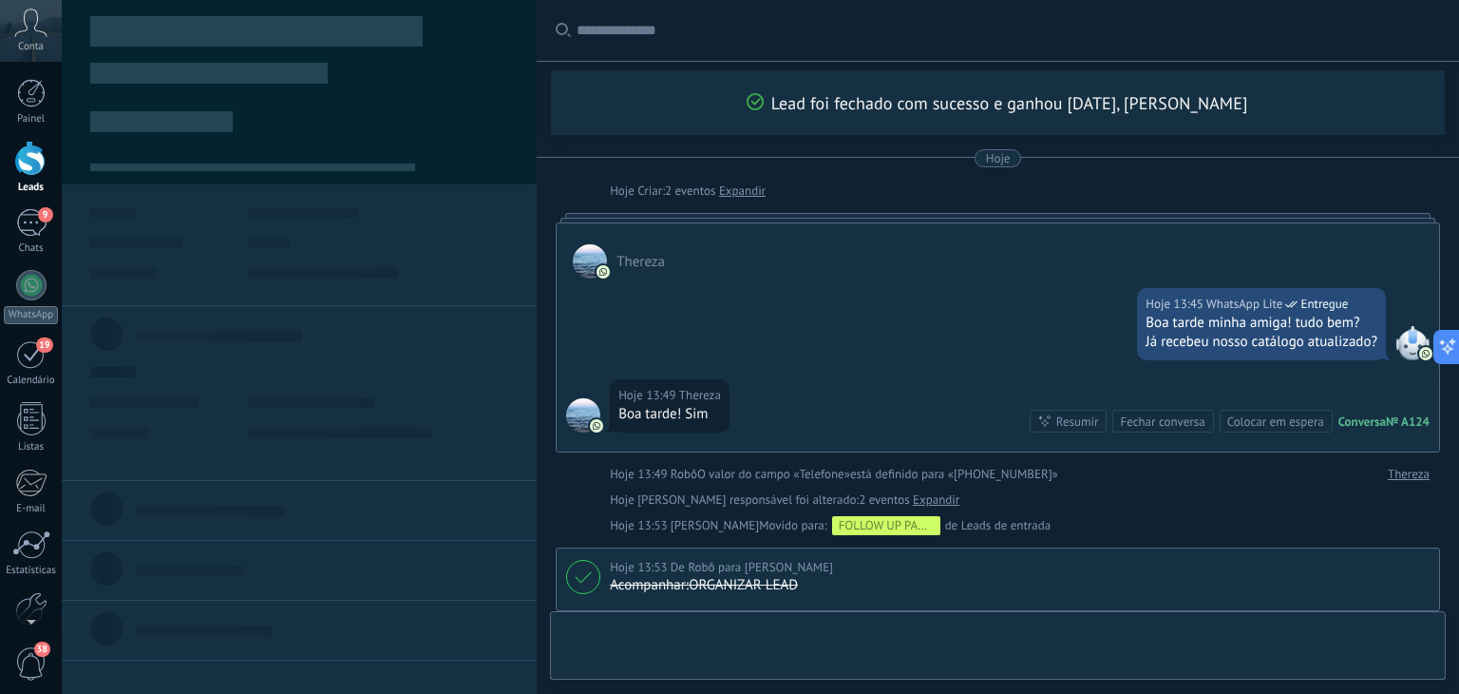
type textarea "**********"
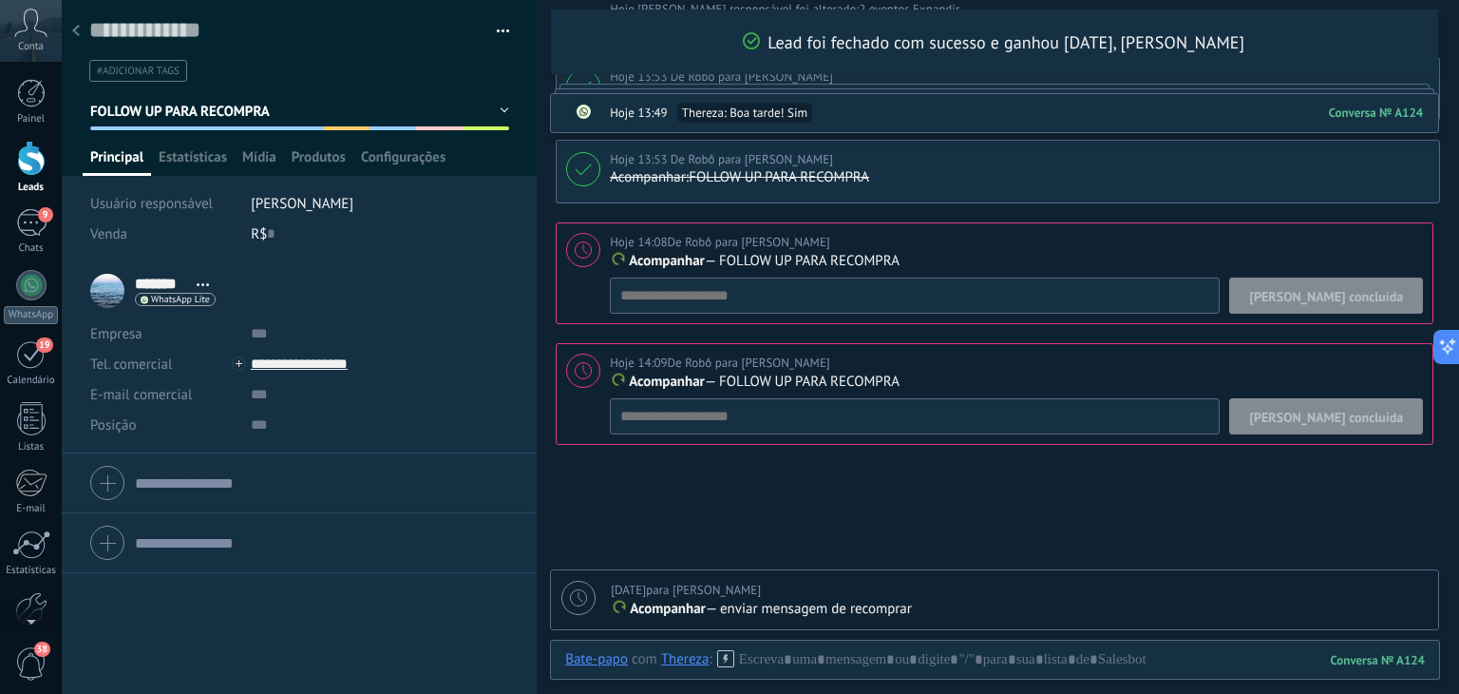
scroll to position [447, 0]
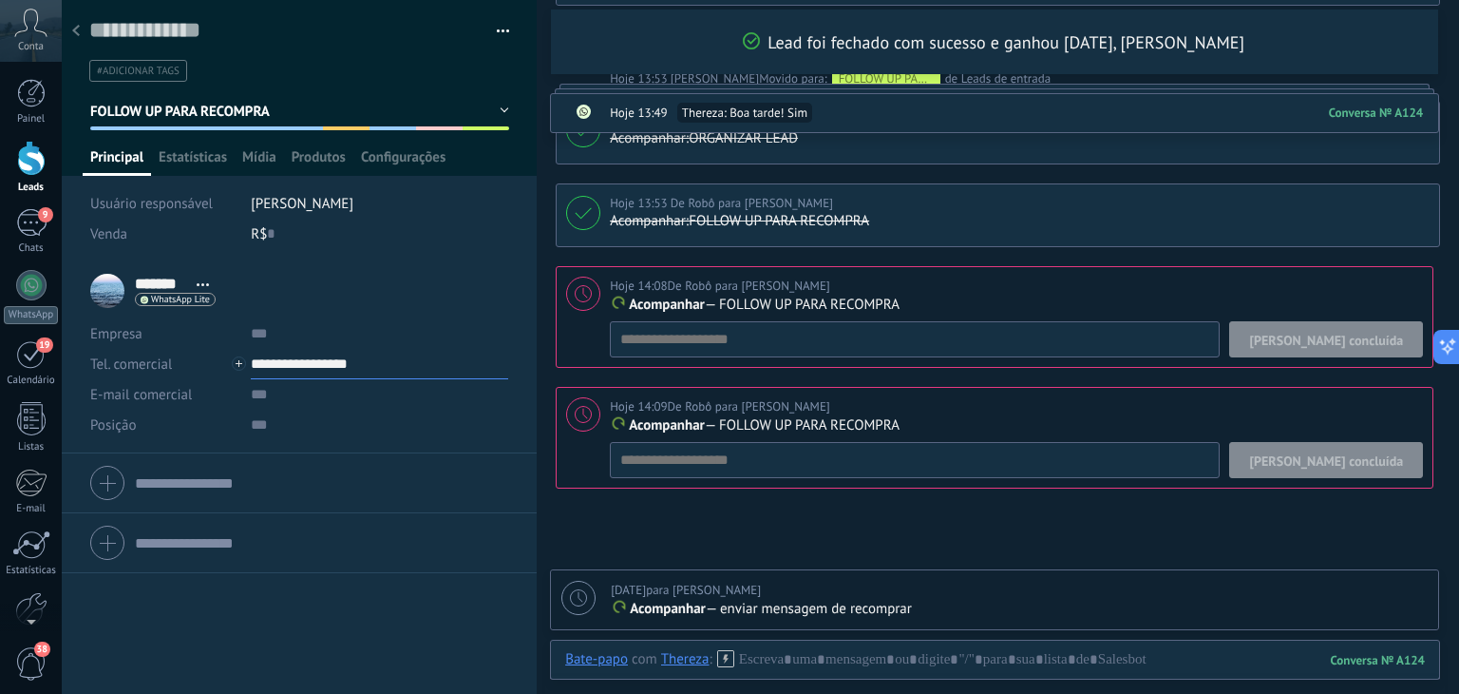
click at [334, 359] on input "**********" at bounding box center [379, 364] width 257 height 30
type input "**********"
click at [293, 459] on div "Copiar" at bounding box center [364, 461] width 225 height 32
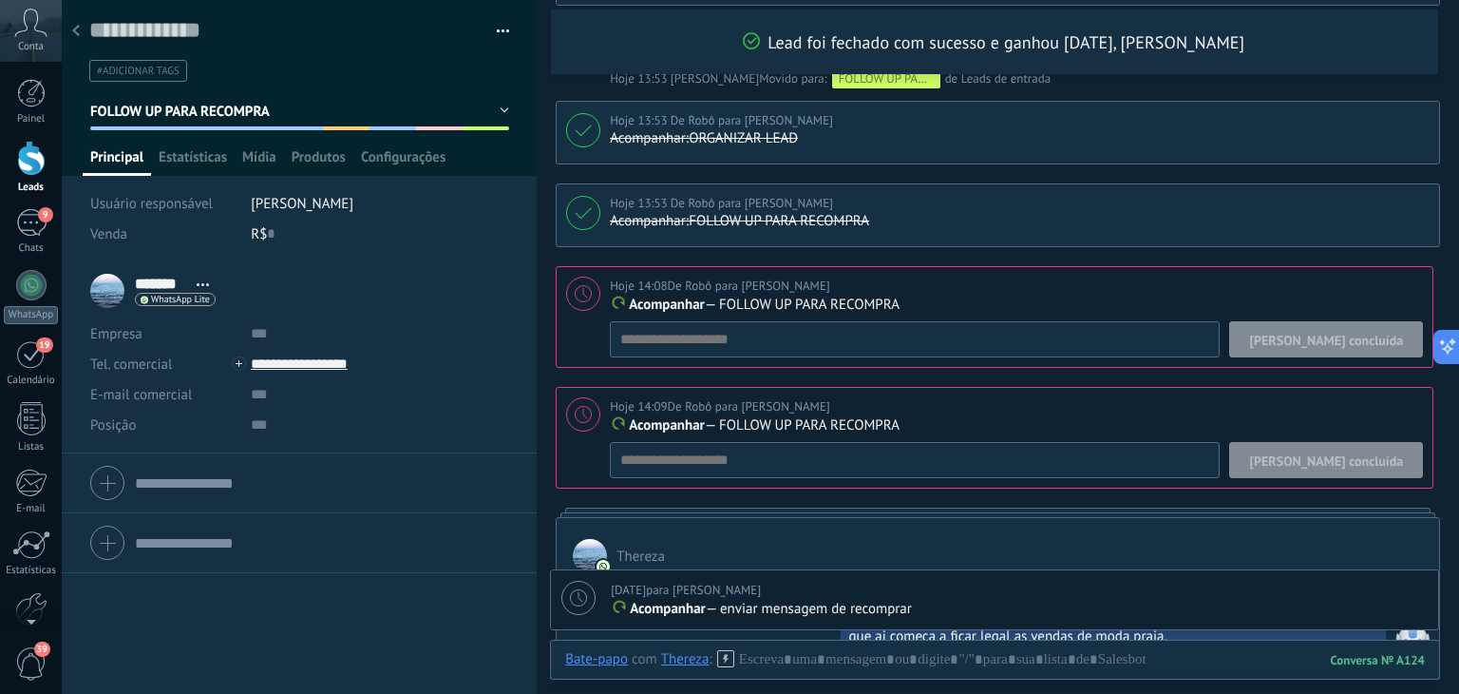
scroll to position [451, 0]
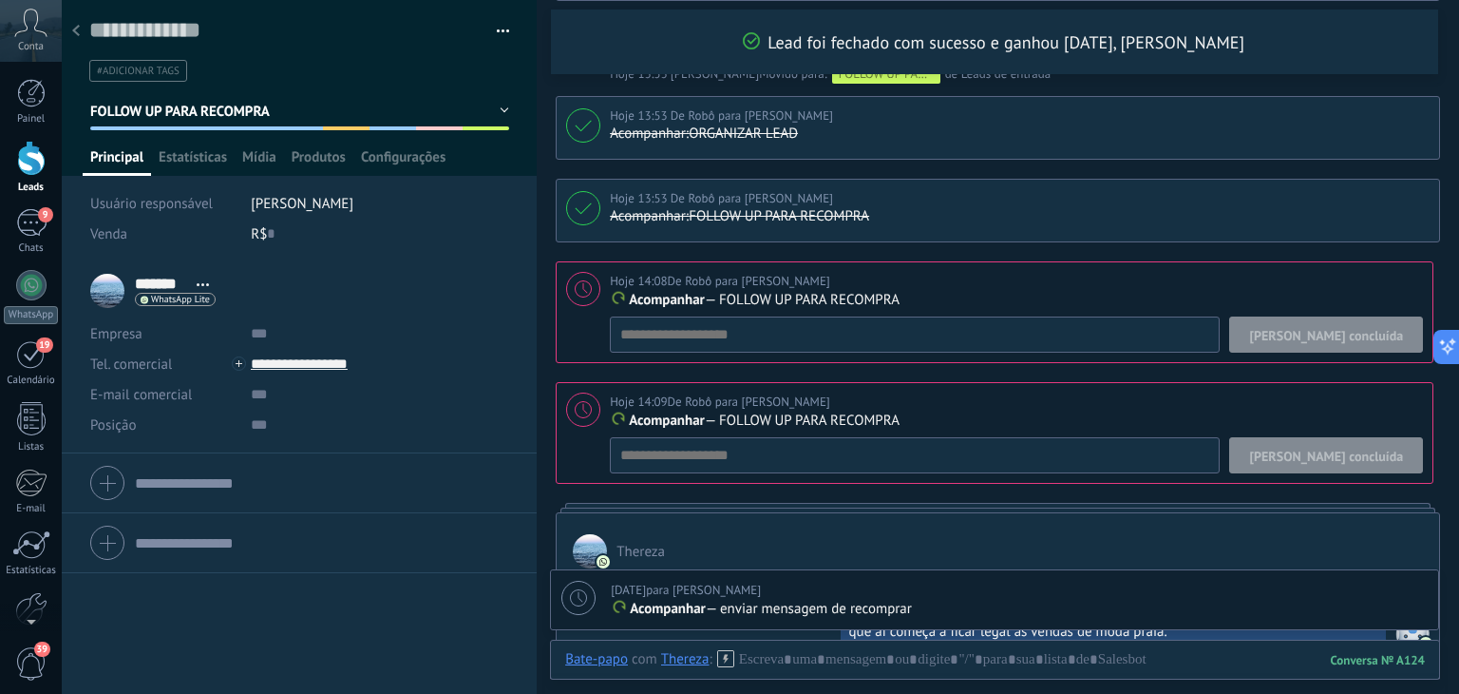
click at [1349, 333] on span "[PERSON_NAME] concluída" at bounding box center [1326, 335] width 154 height 13
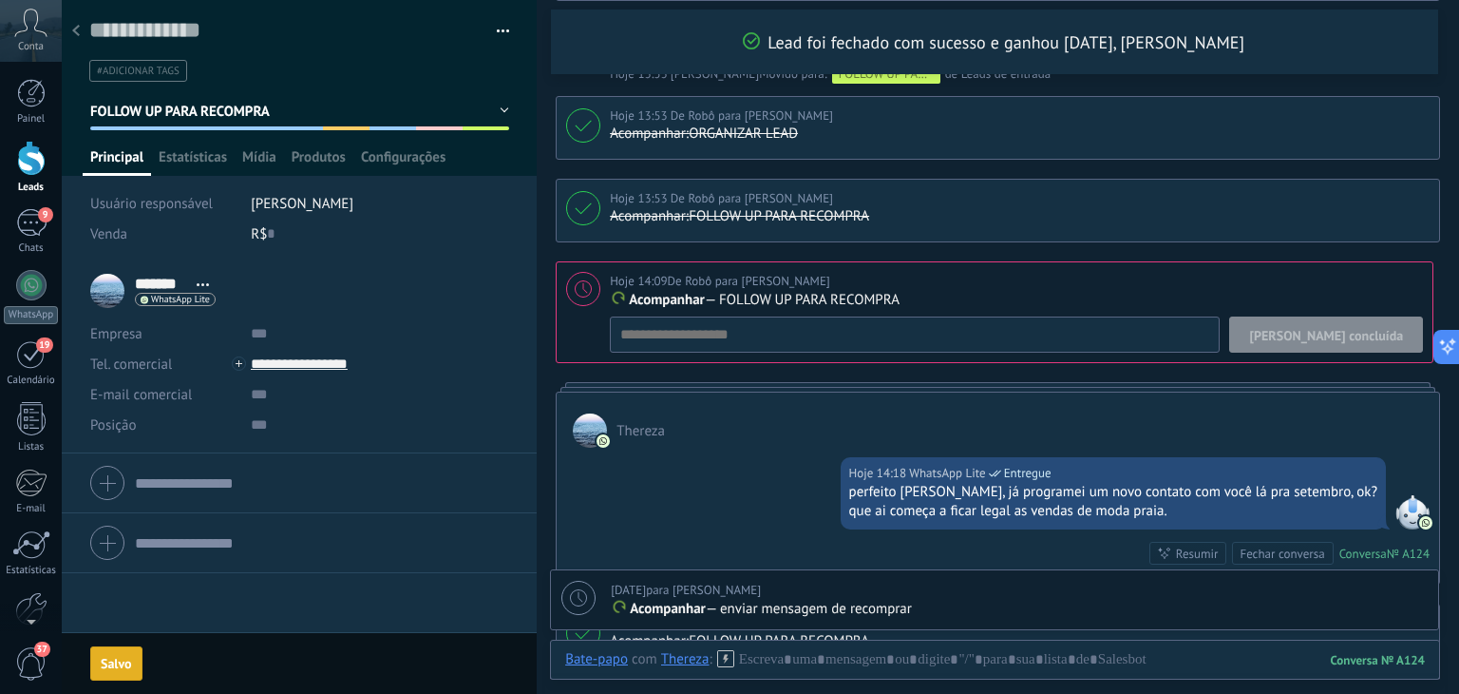
scroll to position [460, 0]
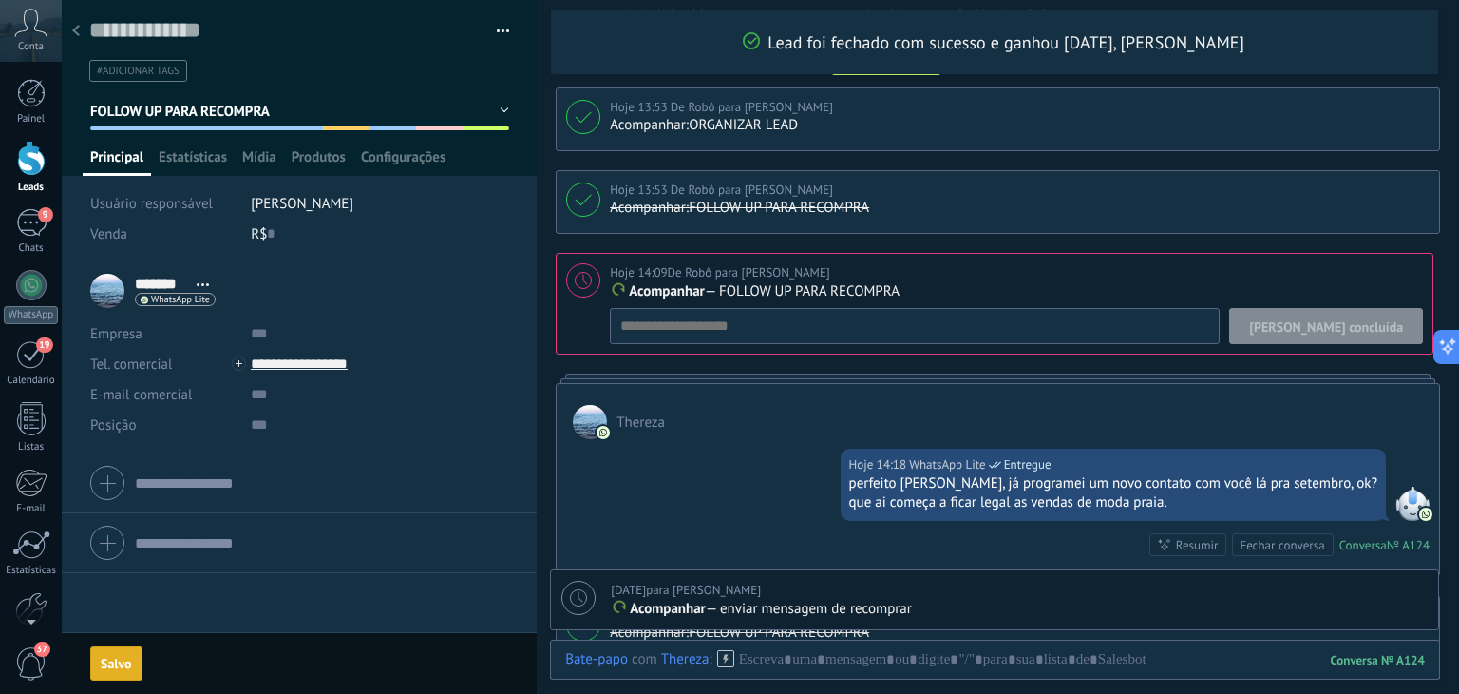
click at [1338, 321] on span "[PERSON_NAME] concluída" at bounding box center [1326, 326] width 154 height 13
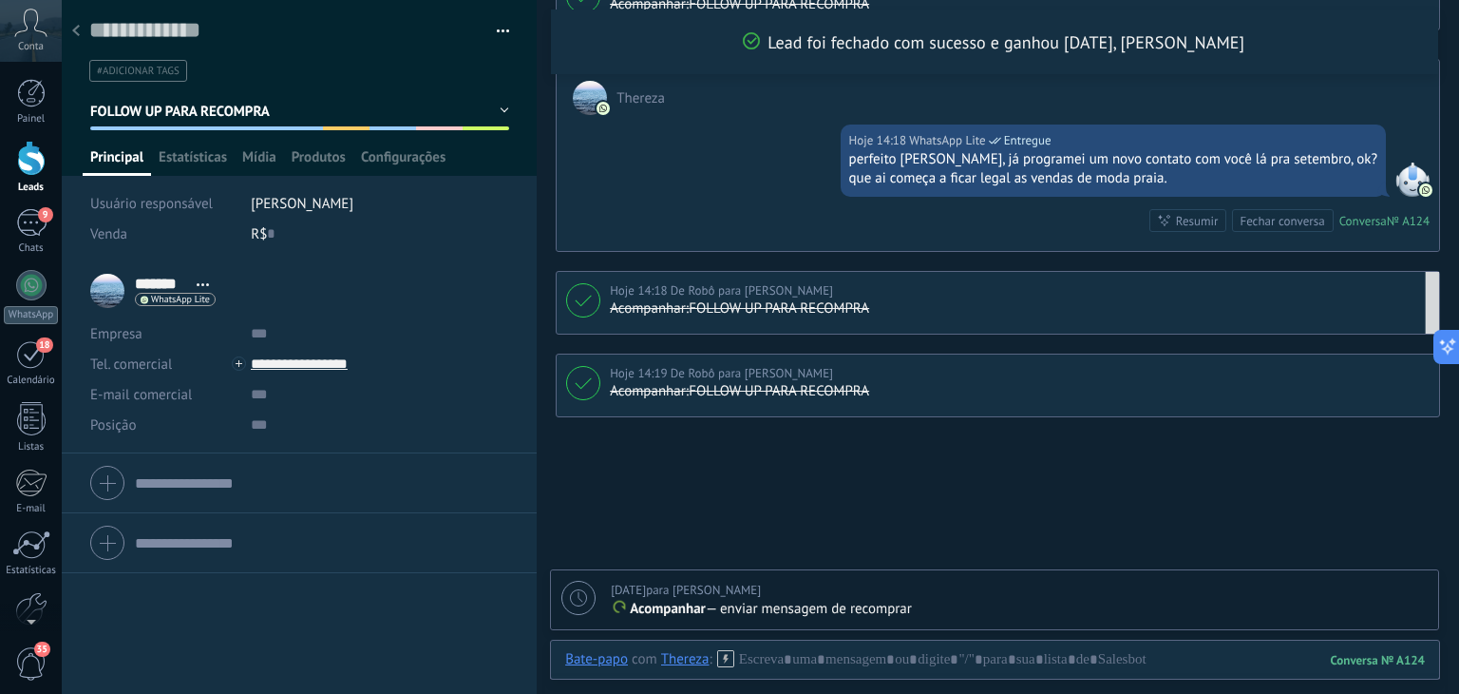
scroll to position [781, 0]
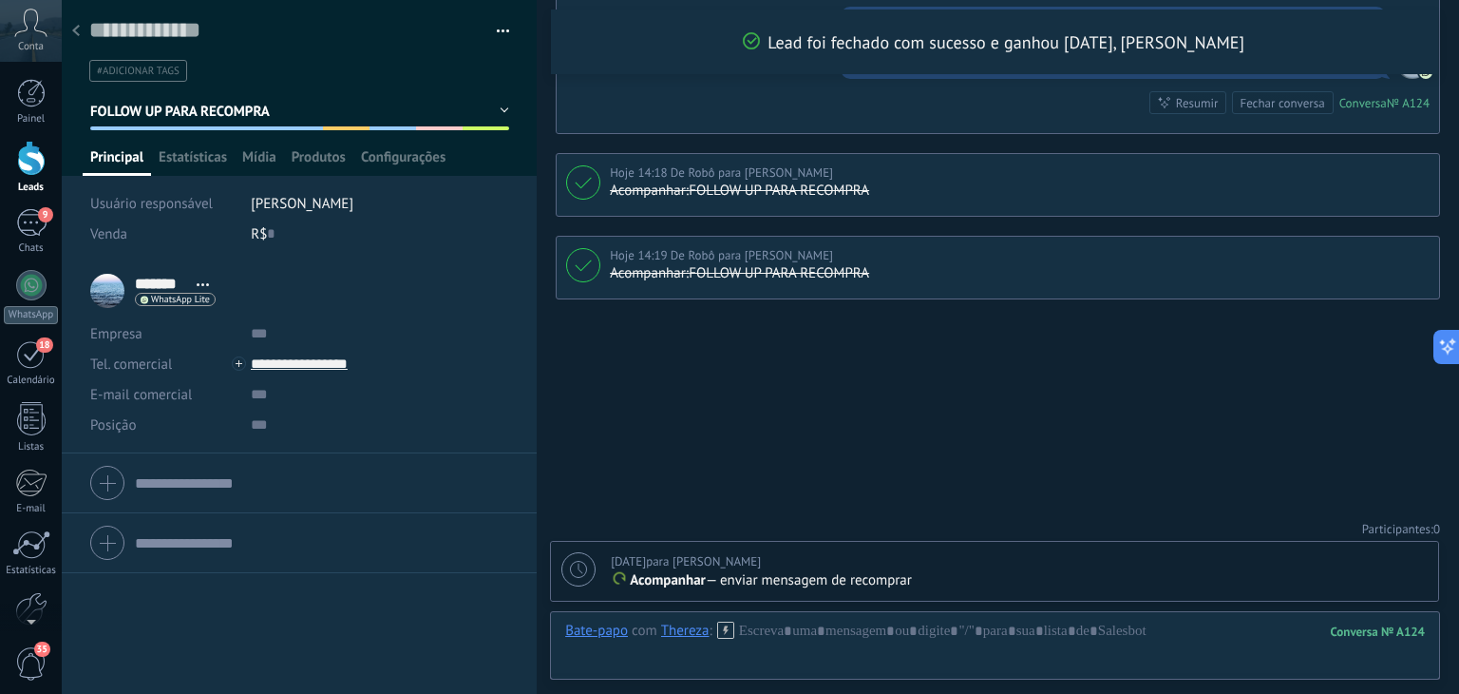
click at [79, 30] on icon at bounding box center [76, 30] width 8 height 11
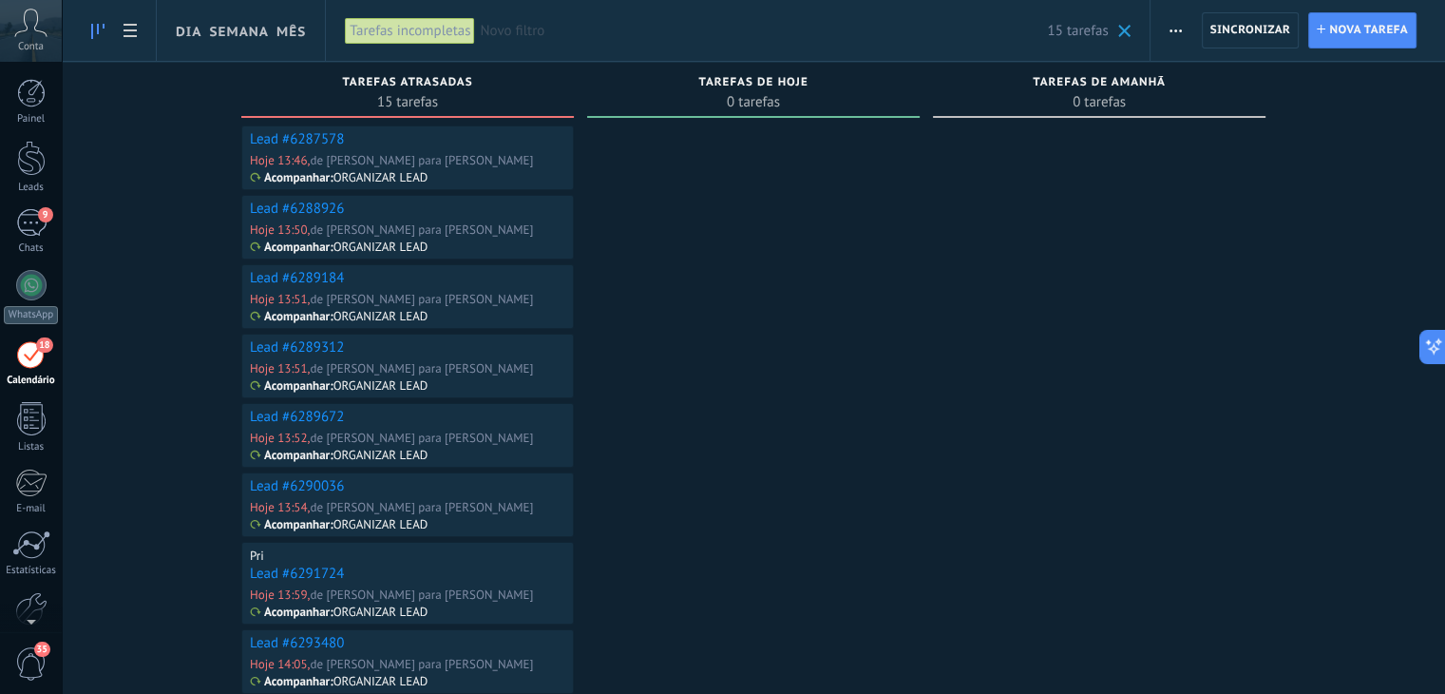
click at [283, 137] on link "Lead #6287578" at bounding box center [297, 139] width 94 height 18
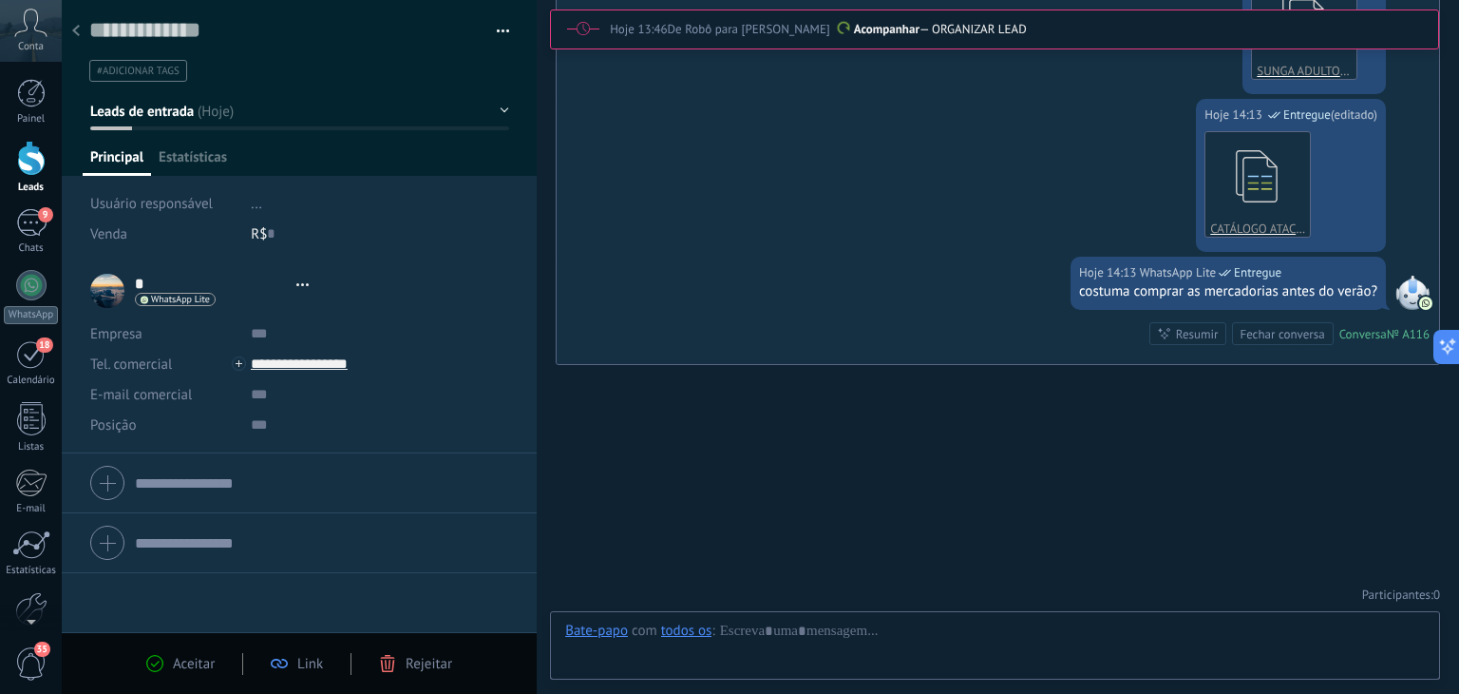
scroll to position [28, 0]
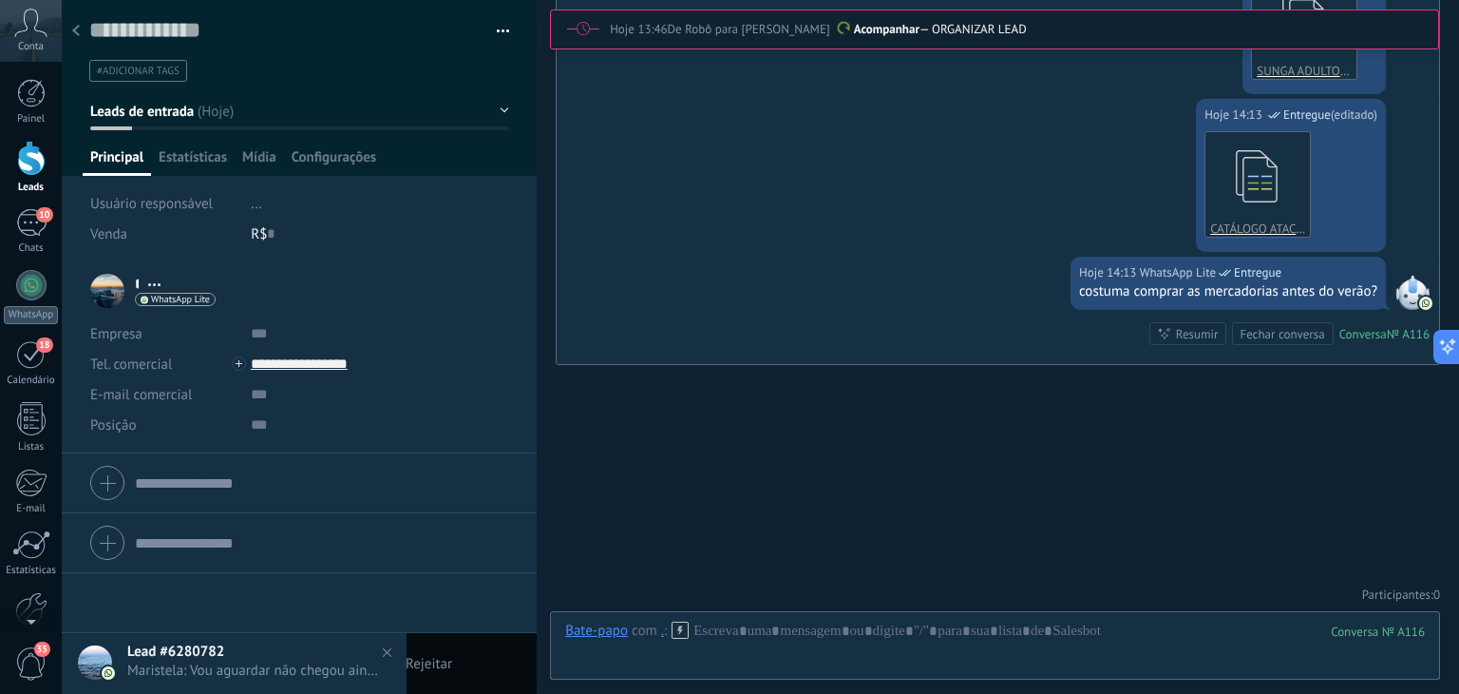
click at [78, 26] on use at bounding box center [76, 30] width 8 height 11
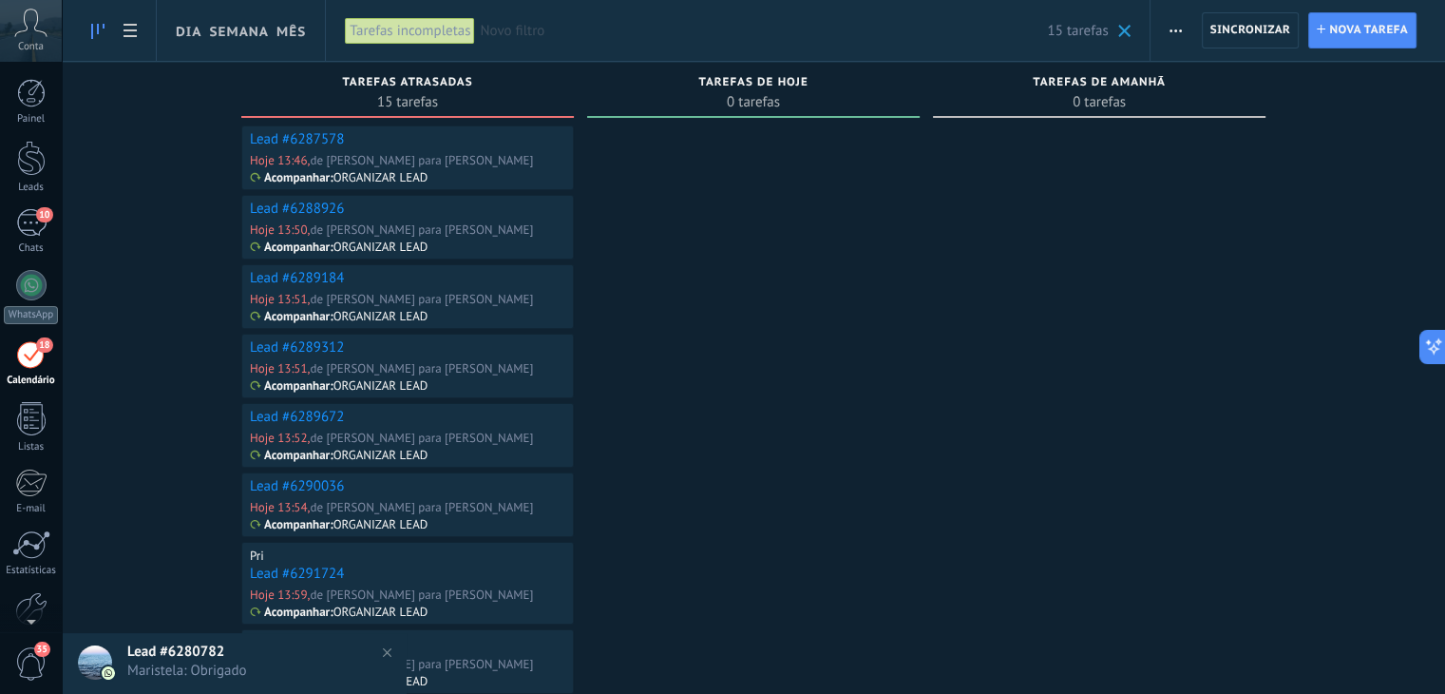
click at [294, 138] on link "Lead #6287578" at bounding box center [297, 139] width 94 height 18
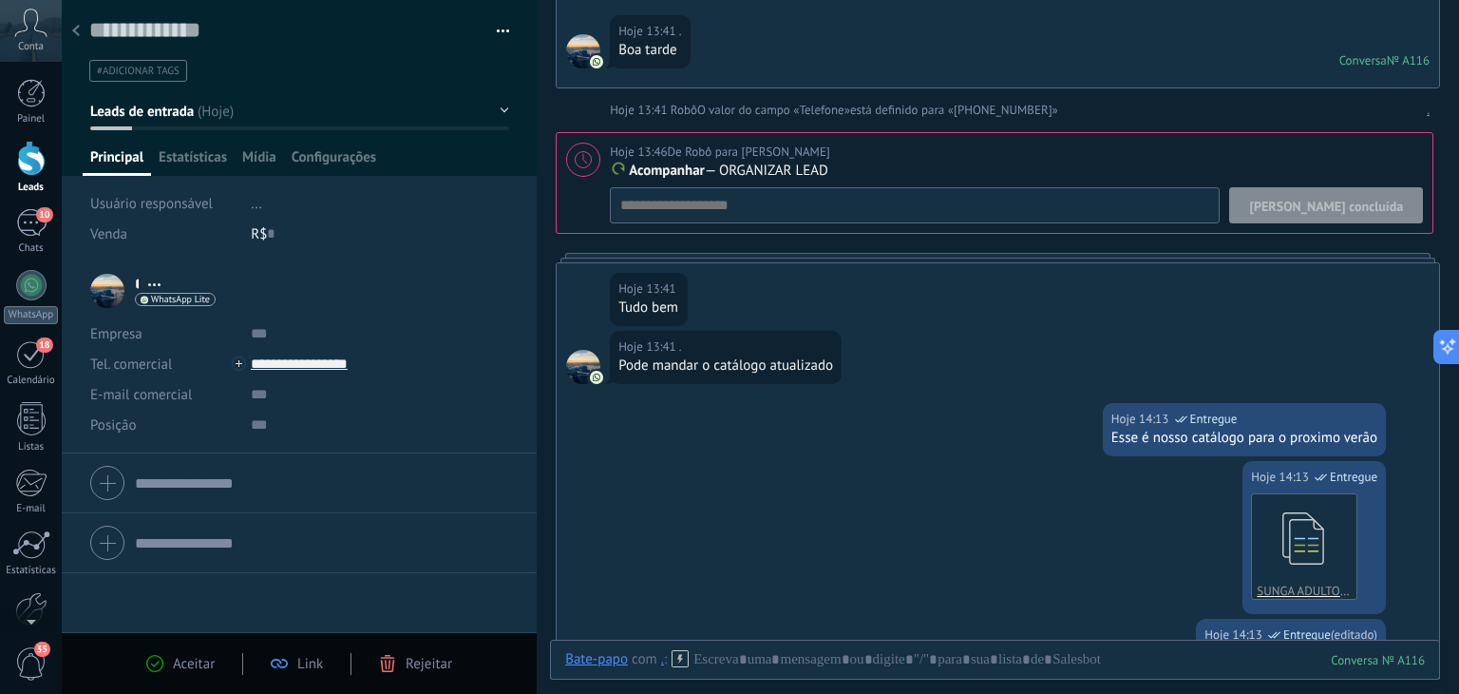
click at [1352, 210] on span "[PERSON_NAME] concluída" at bounding box center [1326, 206] width 154 height 13
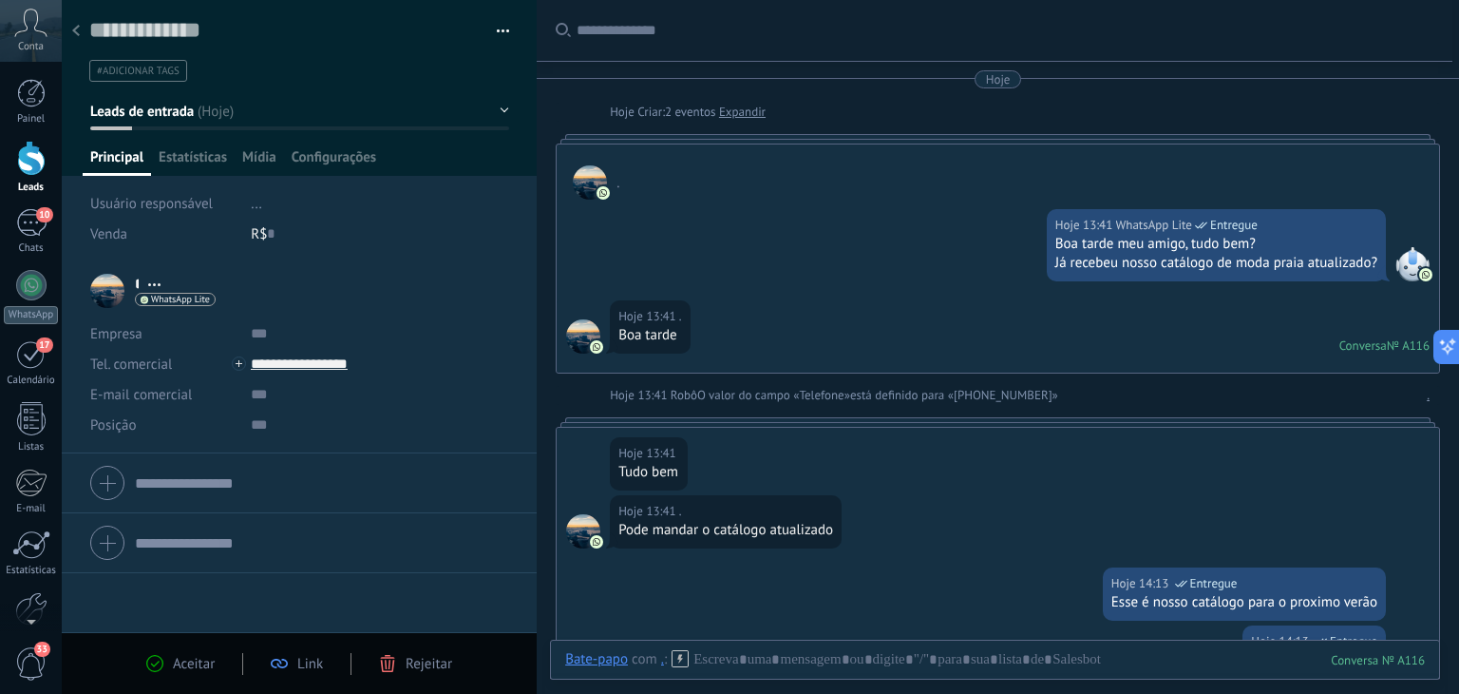
click at [139, 115] on span "Leads de entrada" at bounding box center [142, 112] width 104 height 18
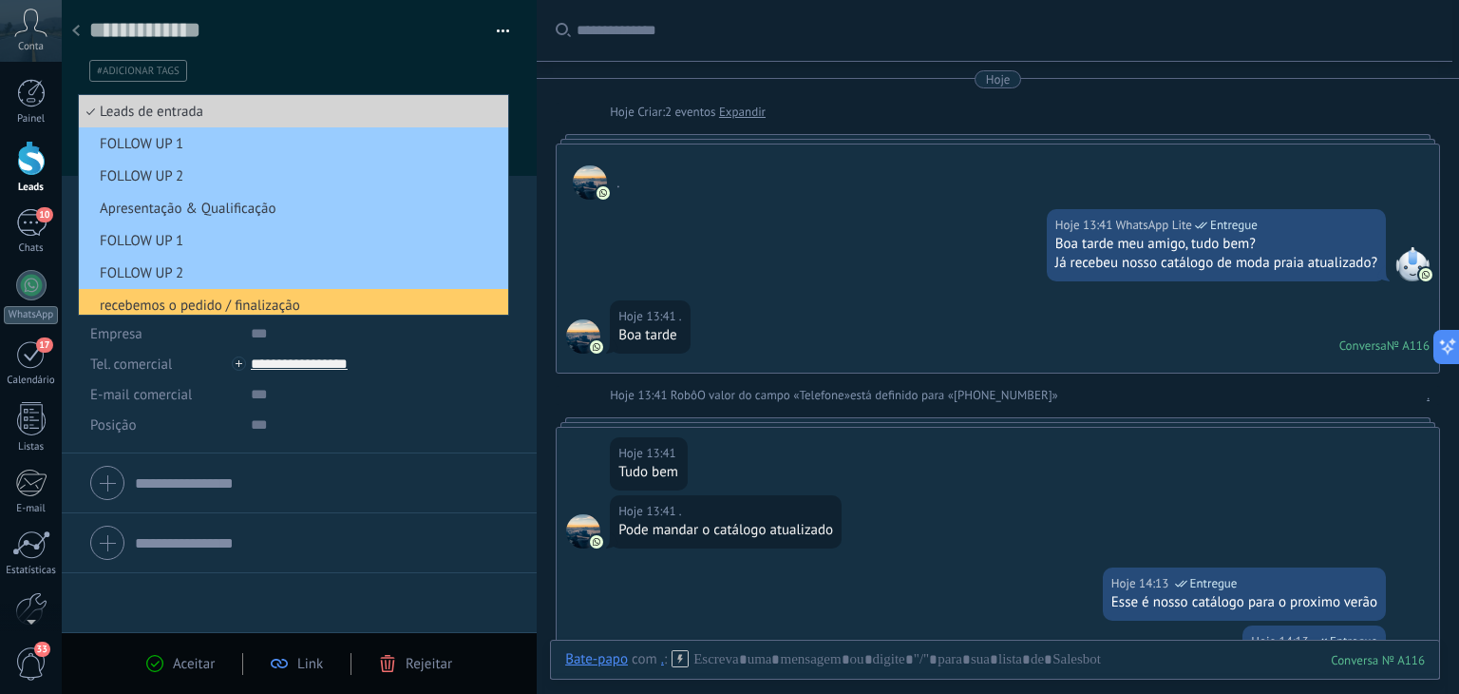
click at [171, 105] on span "Leads de entrada" at bounding box center [291, 112] width 424 height 18
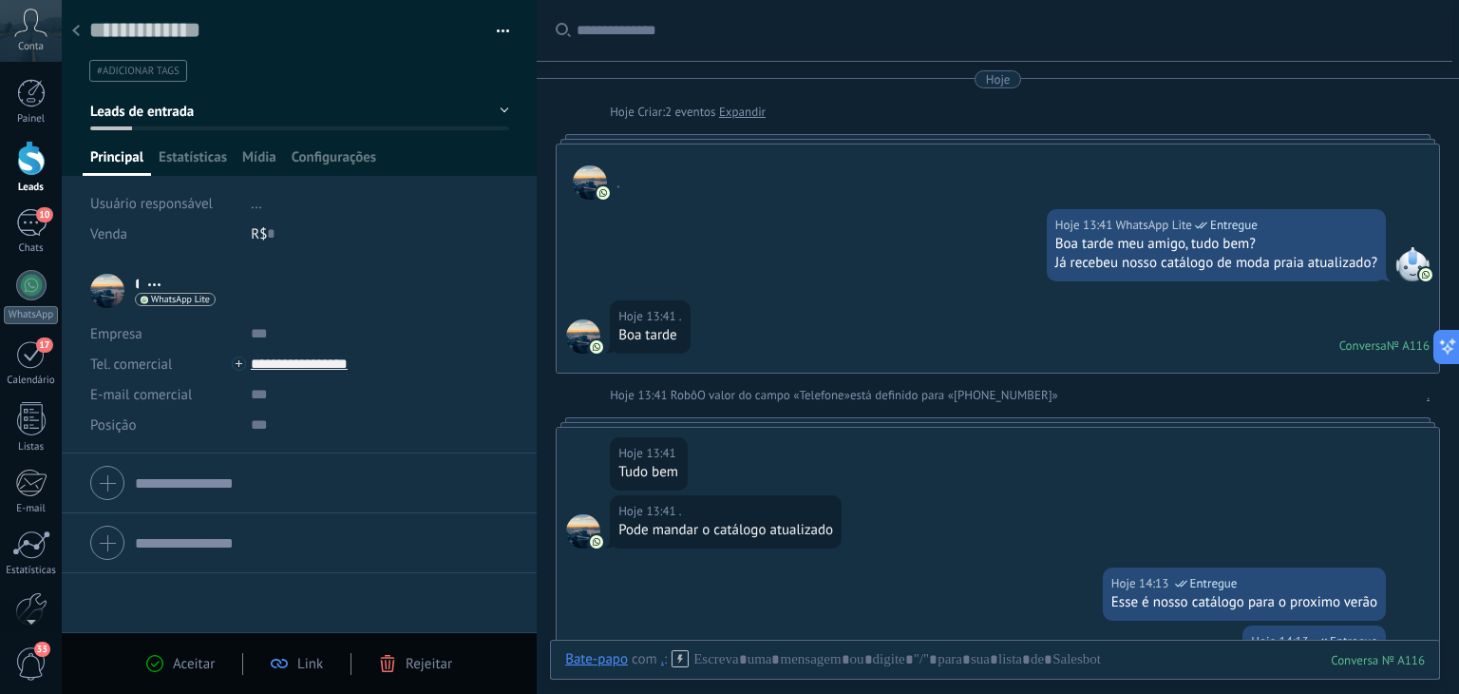
click at [178, 121] on button "Leads de entrada" at bounding box center [299, 111] width 419 height 34
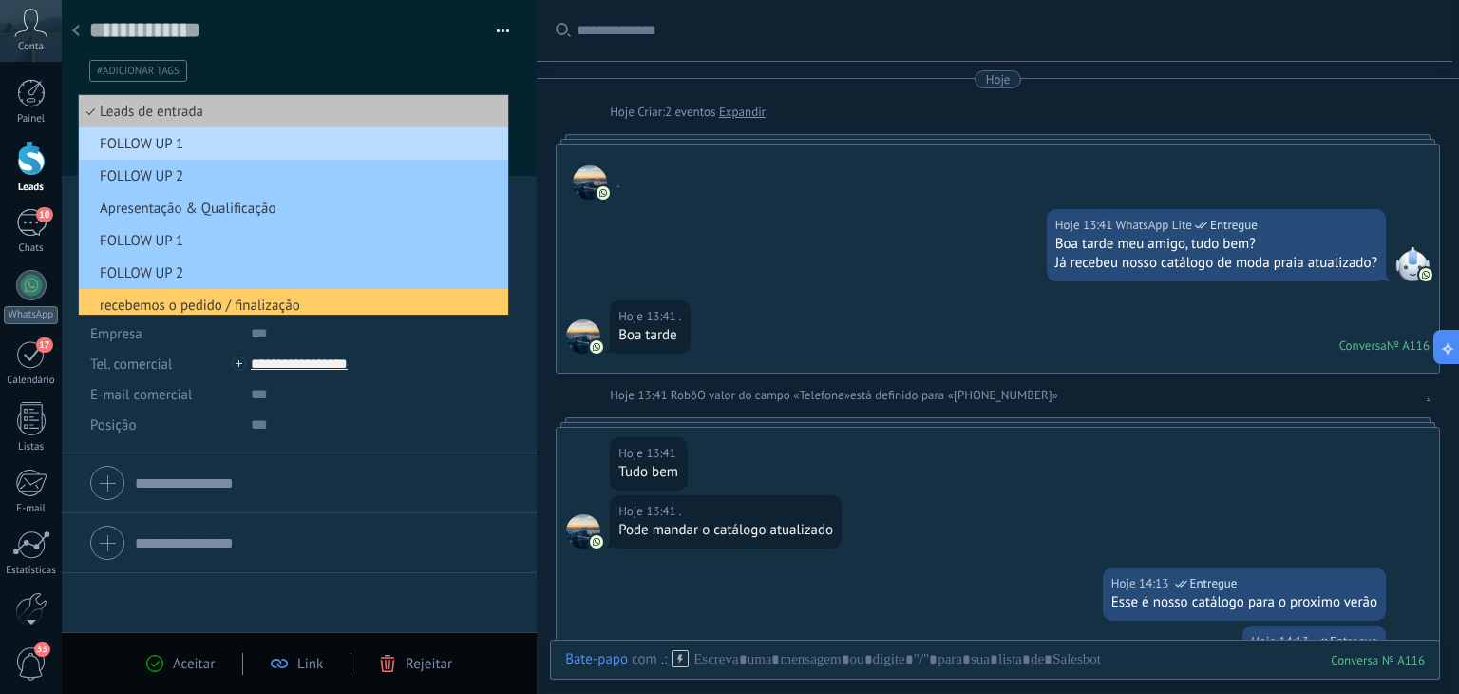
click at [168, 153] on li "FOLLOW UP 1" at bounding box center [293, 143] width 429 height 32
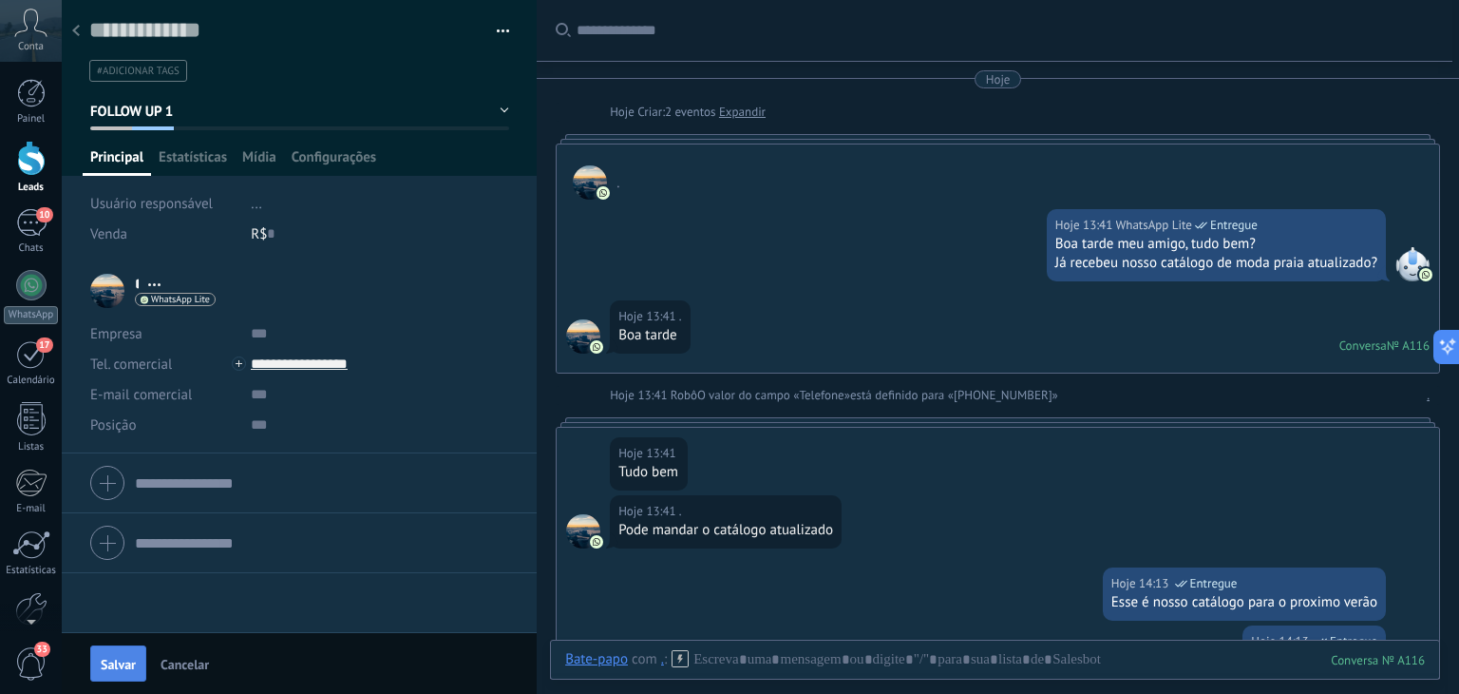
click at [124, 651] on button "Salvar" at bounding box center [118, 663] width 56 height 36
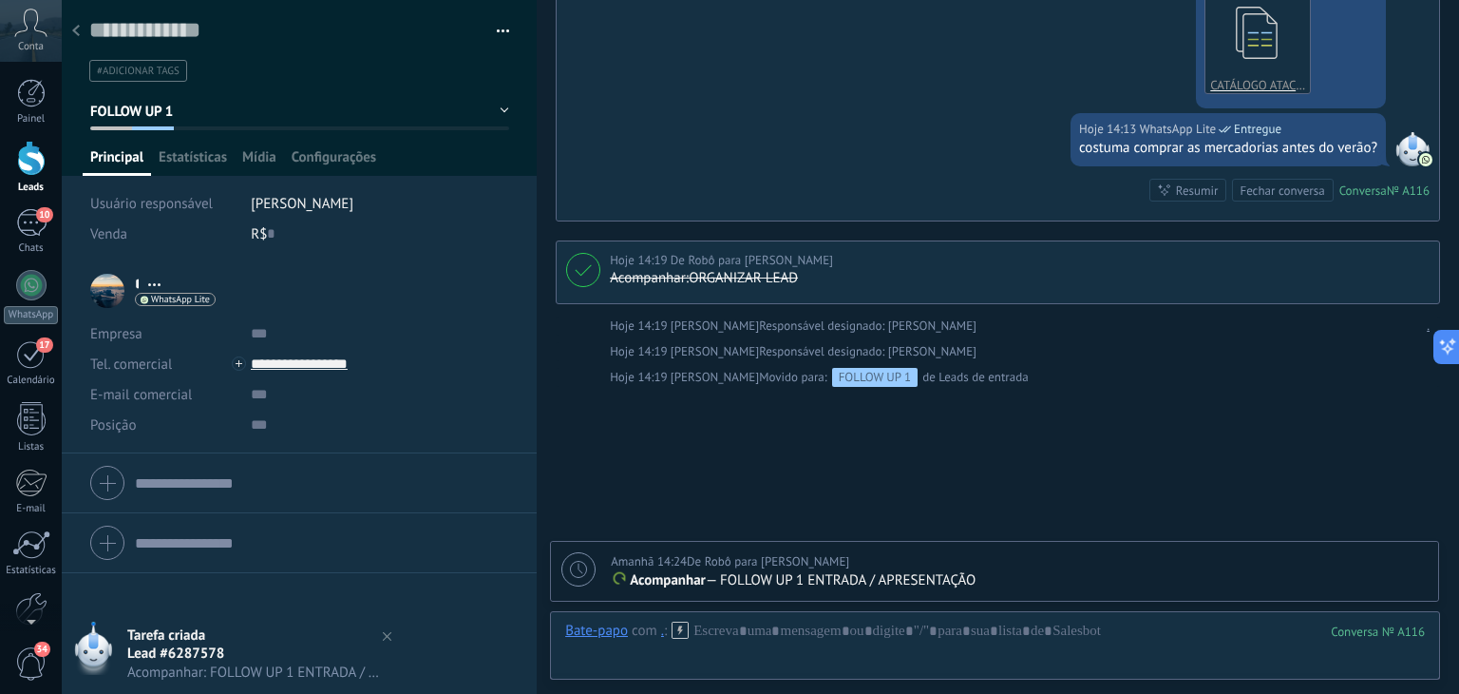
scroll to position [915, 0]
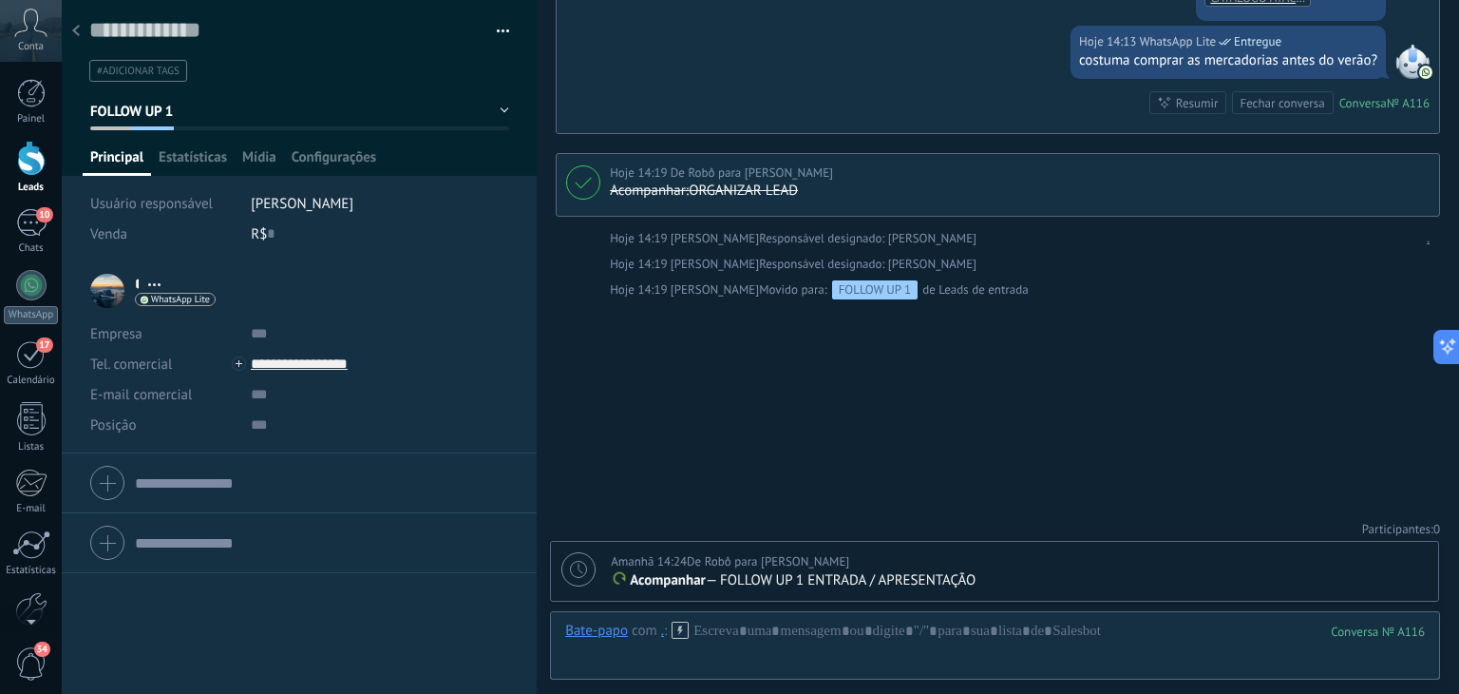
click at [581, 565] on icon at bounding box center [578, 569] width 17 height 17
type textarea "**********"
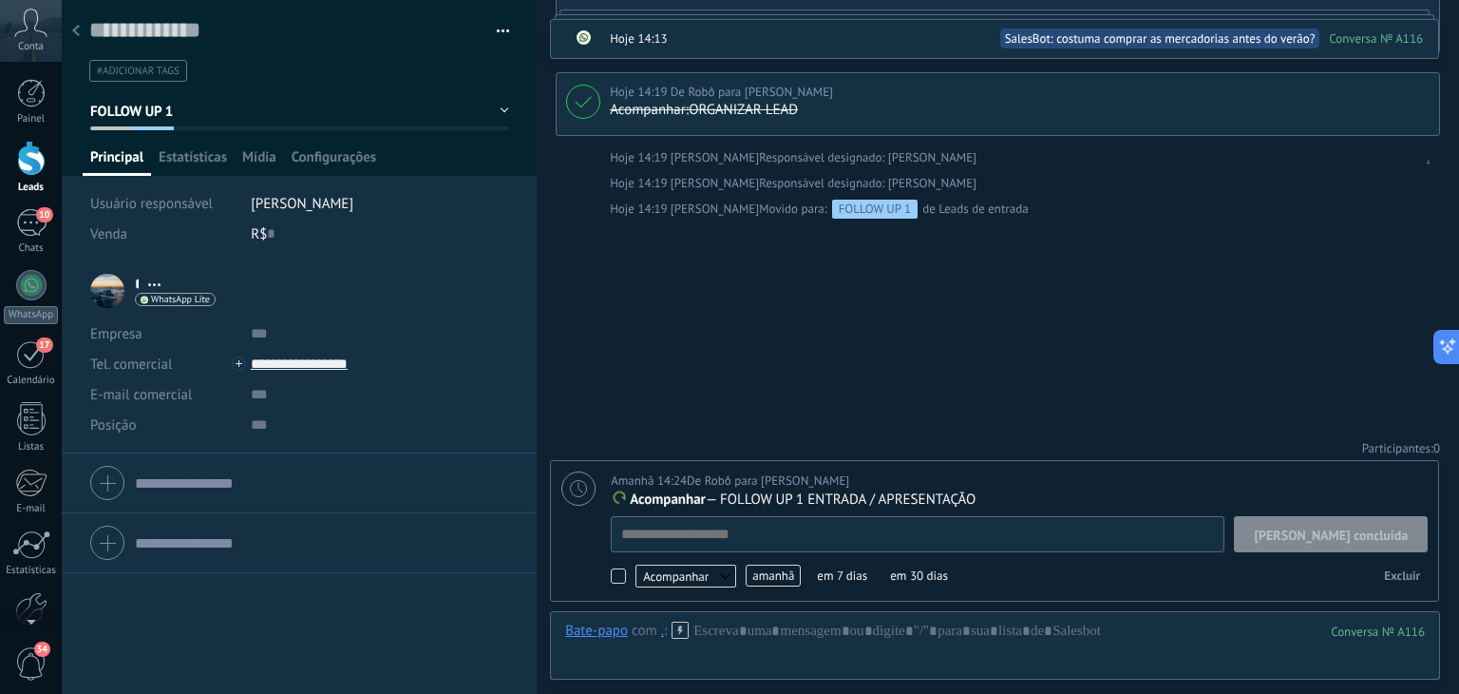
scroll to position [19, 0]
click at [761, 570] on span "amanhã" at bounding box center [773, 575] width 55 height 22
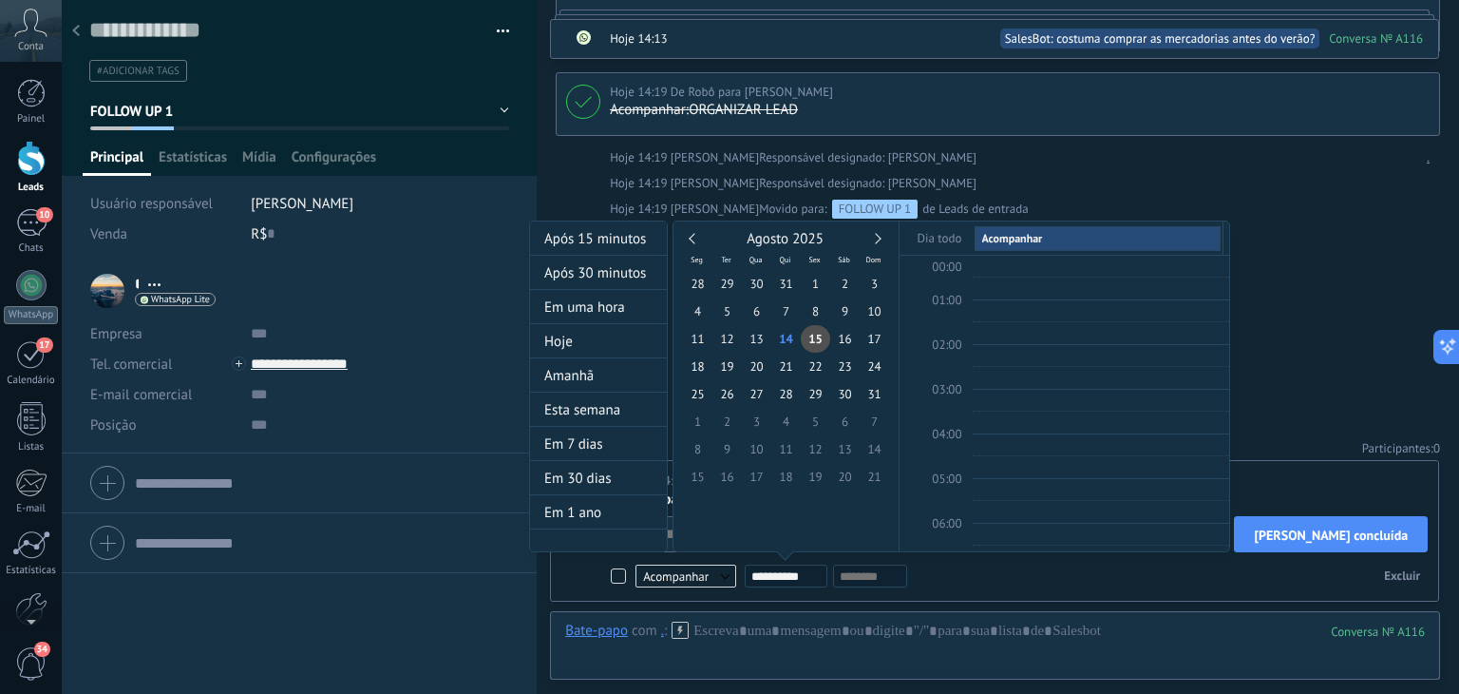
scroll to position [355, 0]
type input "**********"
click at [698, 365] on span "18" at bounding box center [697, 366] width 29 height 28
click at [1068, 582] on div "**********" at bounding box center [879, 403] width 701 height 367
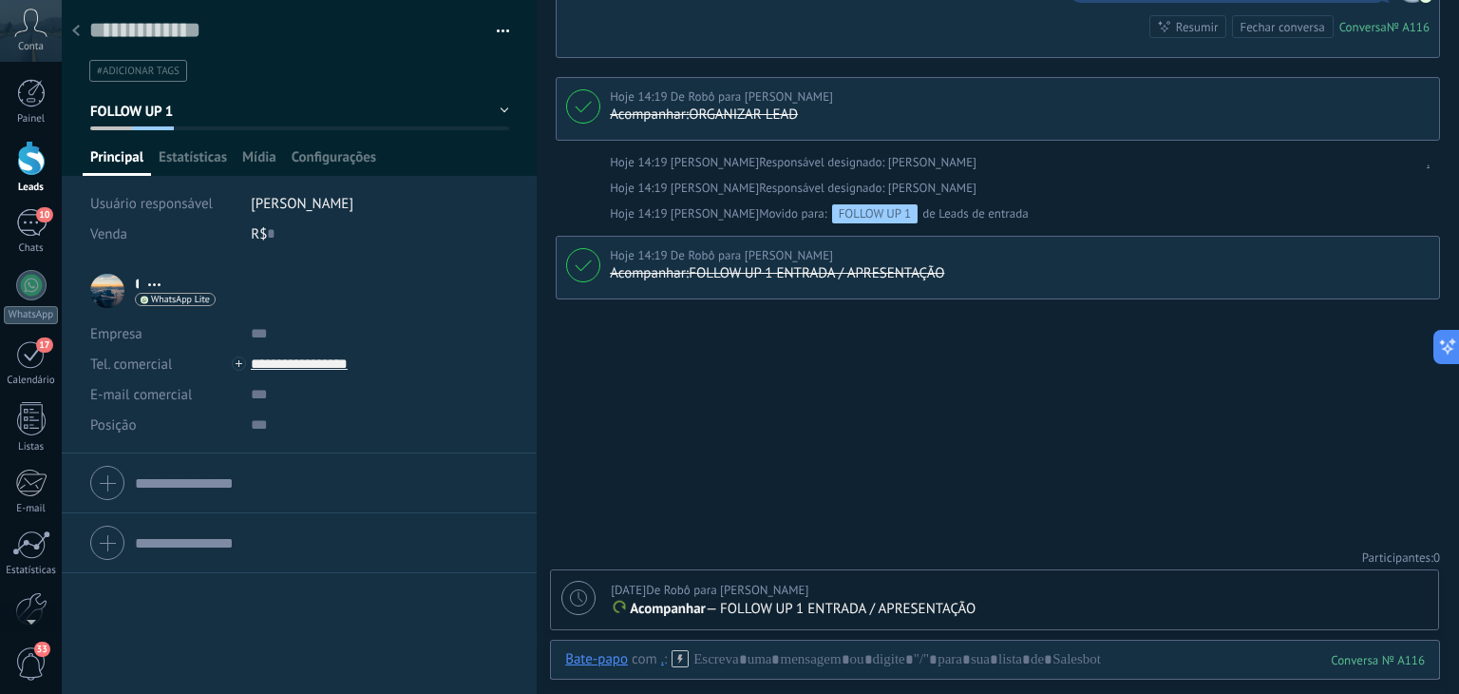
scroll to position [801, 0]
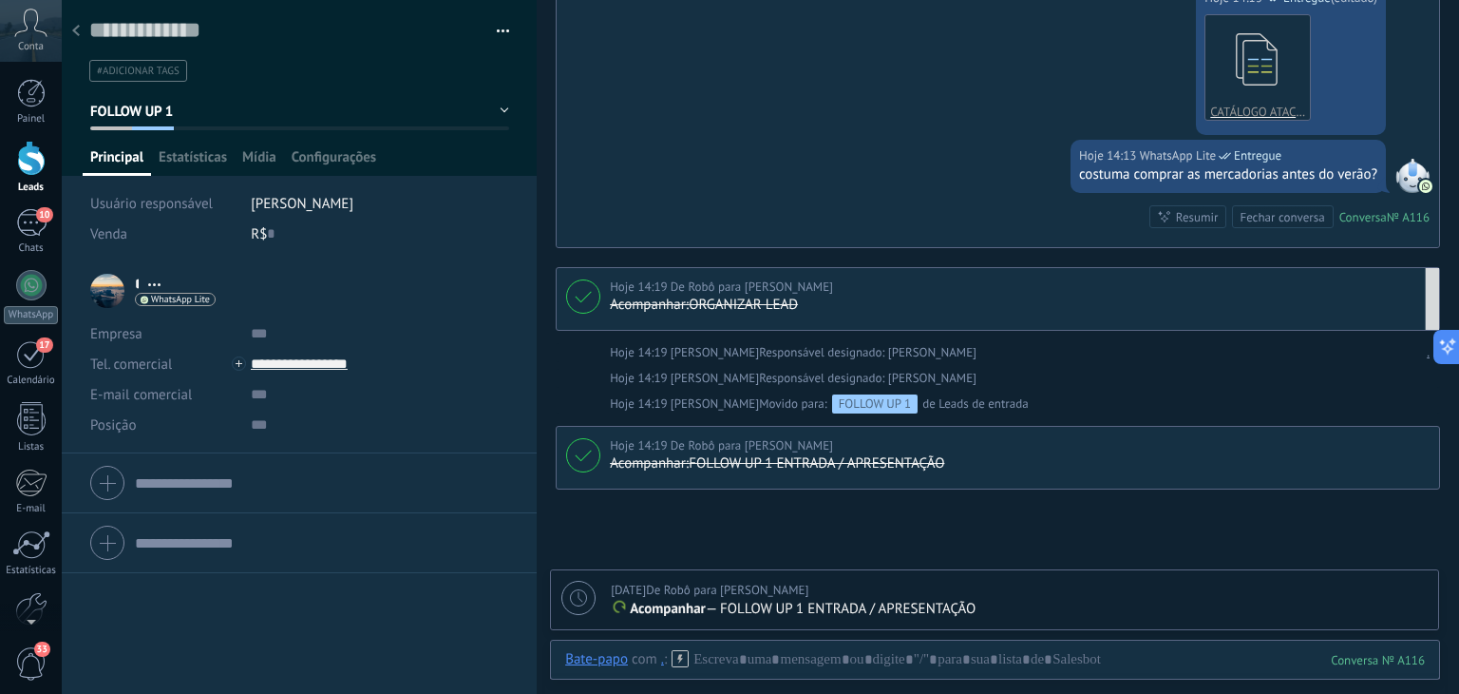
click at [849, 289] on div "Hoje 14:19 De Robô para Lucas Hana rio" at bounding box center [1020, 286] width 820 height 19
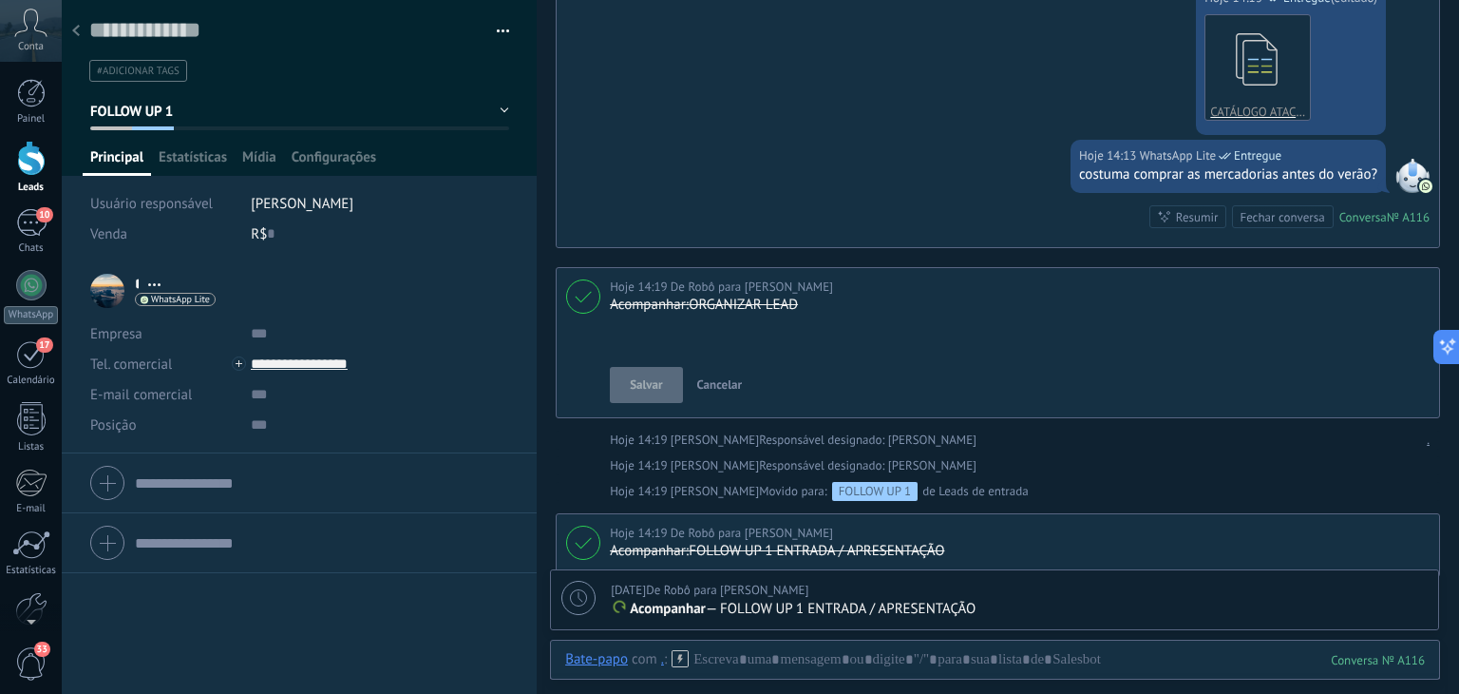
click at [718, 384] on span "Cancelar" at bounding box center [720, 384] width 46 height 16
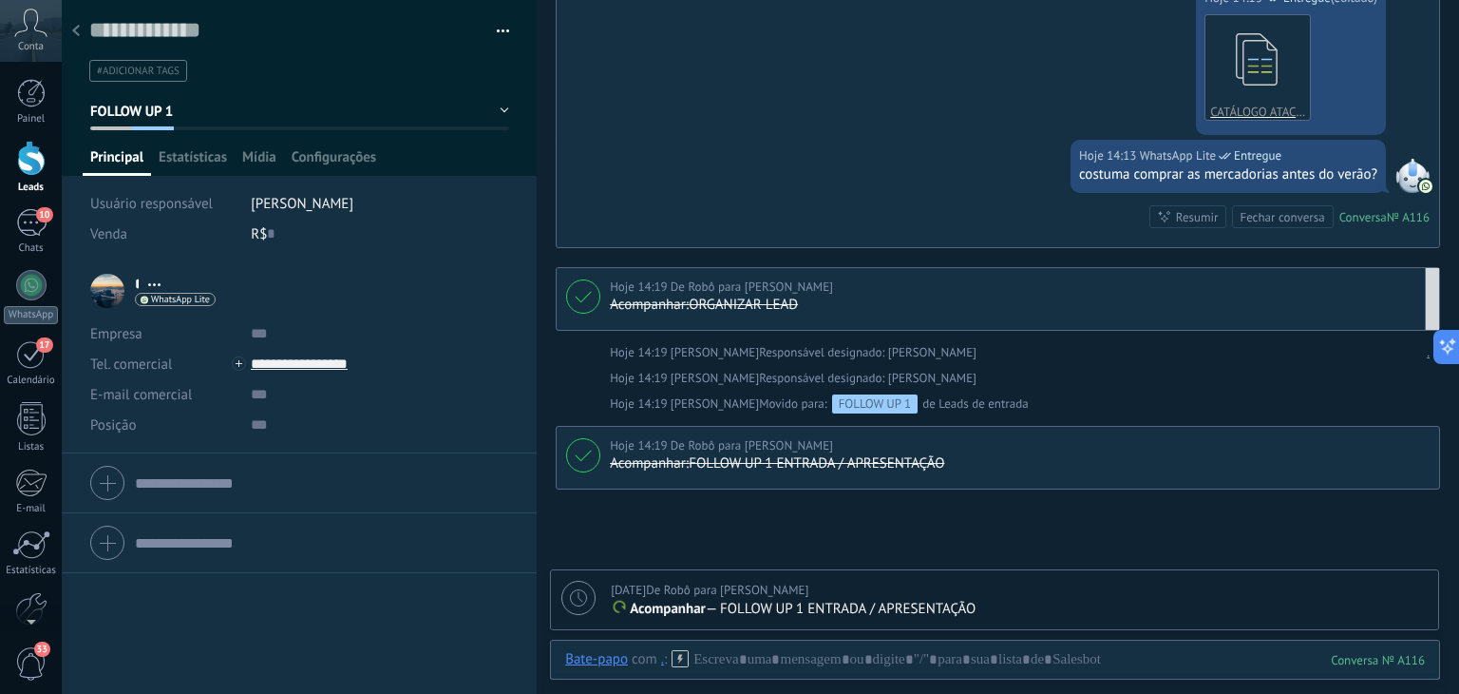
click at [889, 300] on p "ORGANIZAR LEAD" at bounding box center [1017, 304] width 815 height 19
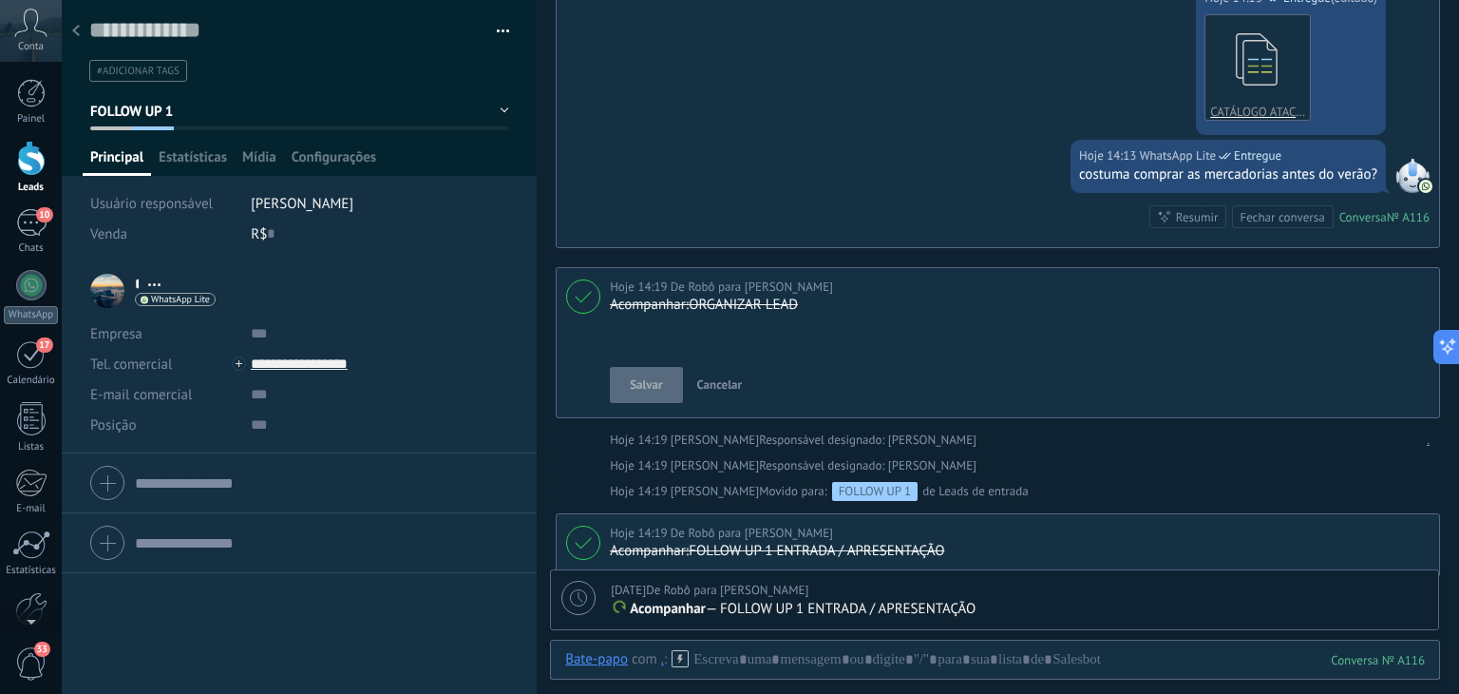
click at [713, 376] on span "Cancelar" at bounding box center [720, 384] width 46 height 16
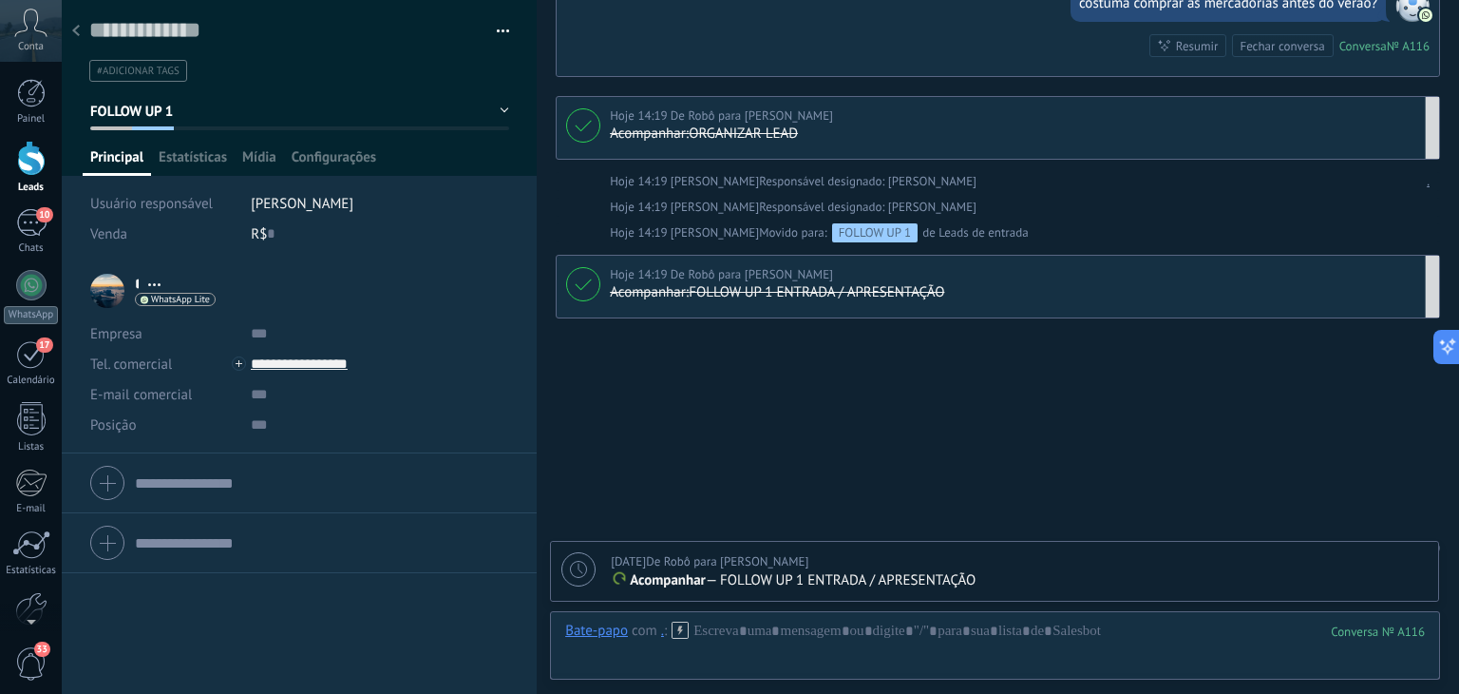
scroll to position [991, 0]
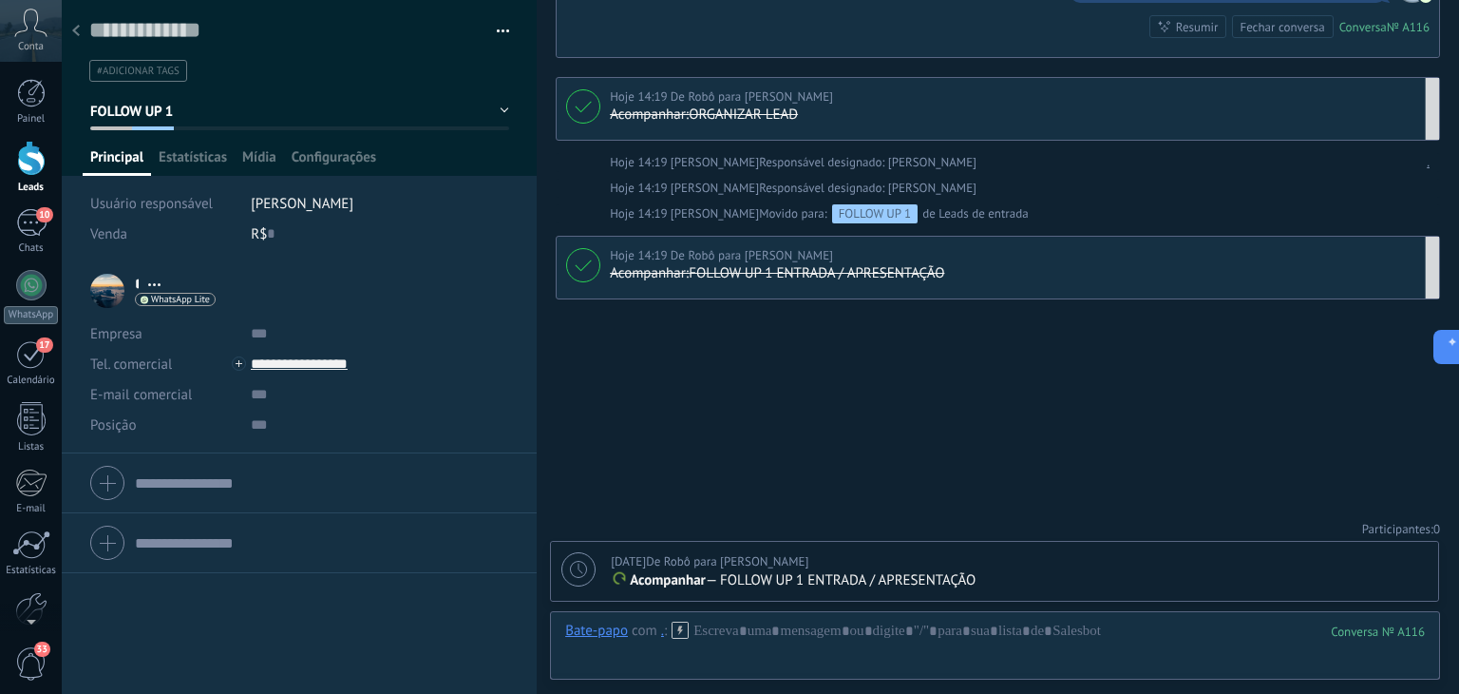
click at [576, 272] on div at bounding box center [583, 265] width 34 height 34
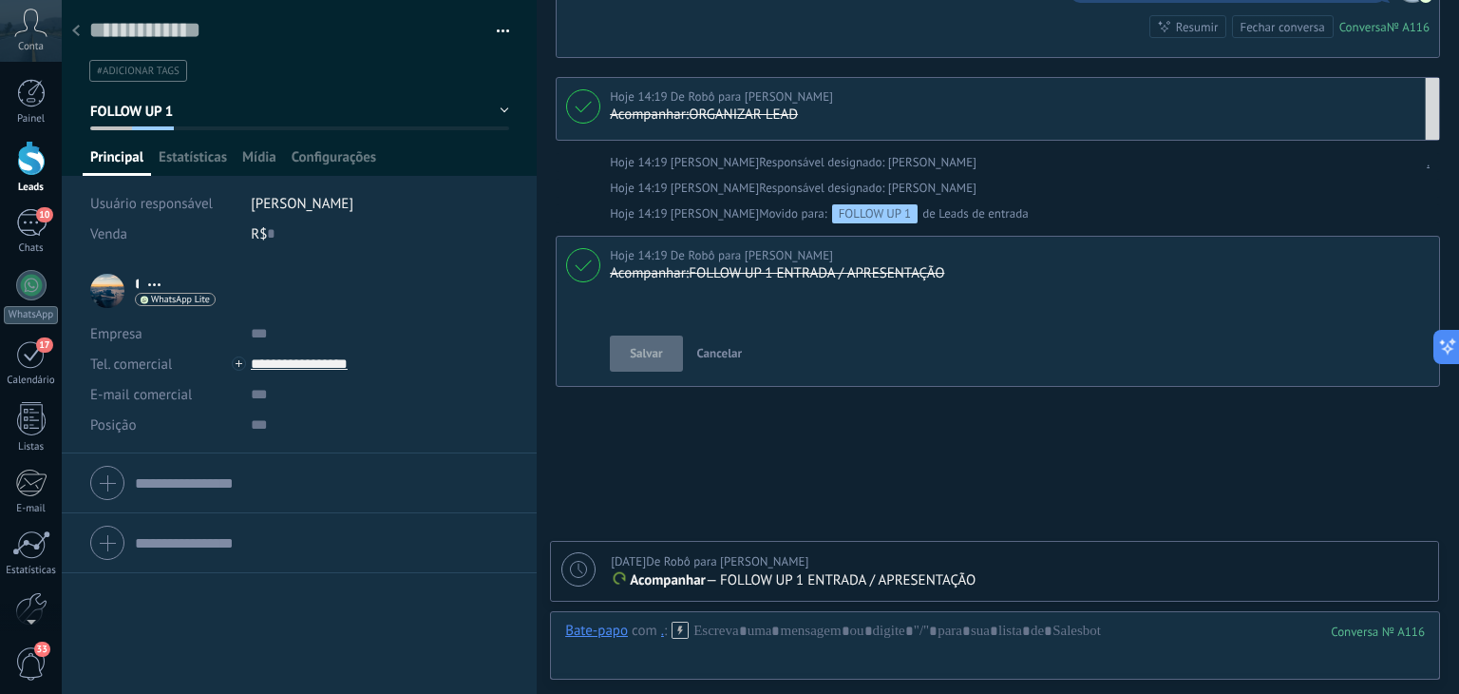
scroll to position [19, 0]
click at [576, 272] on div at bounding box center [583, 265] width 34 height 34
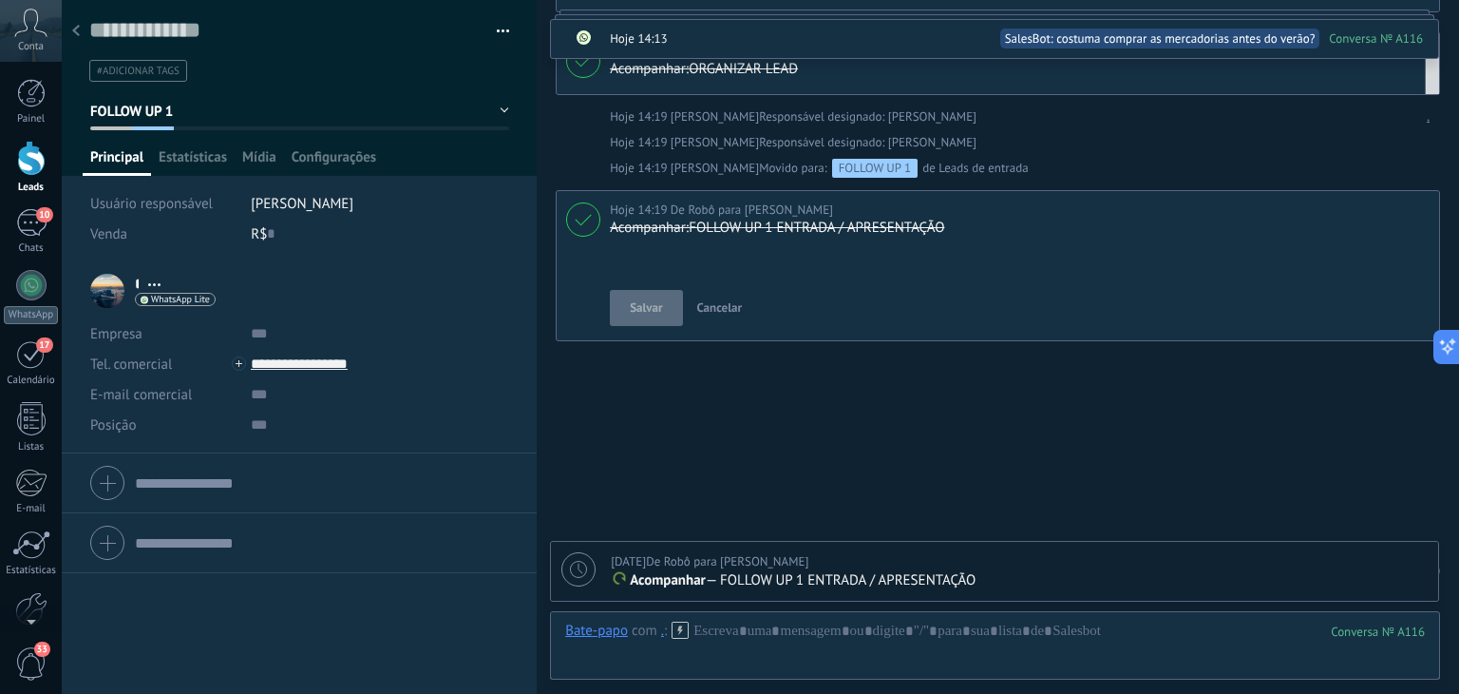
scroll to position [1077, 0]
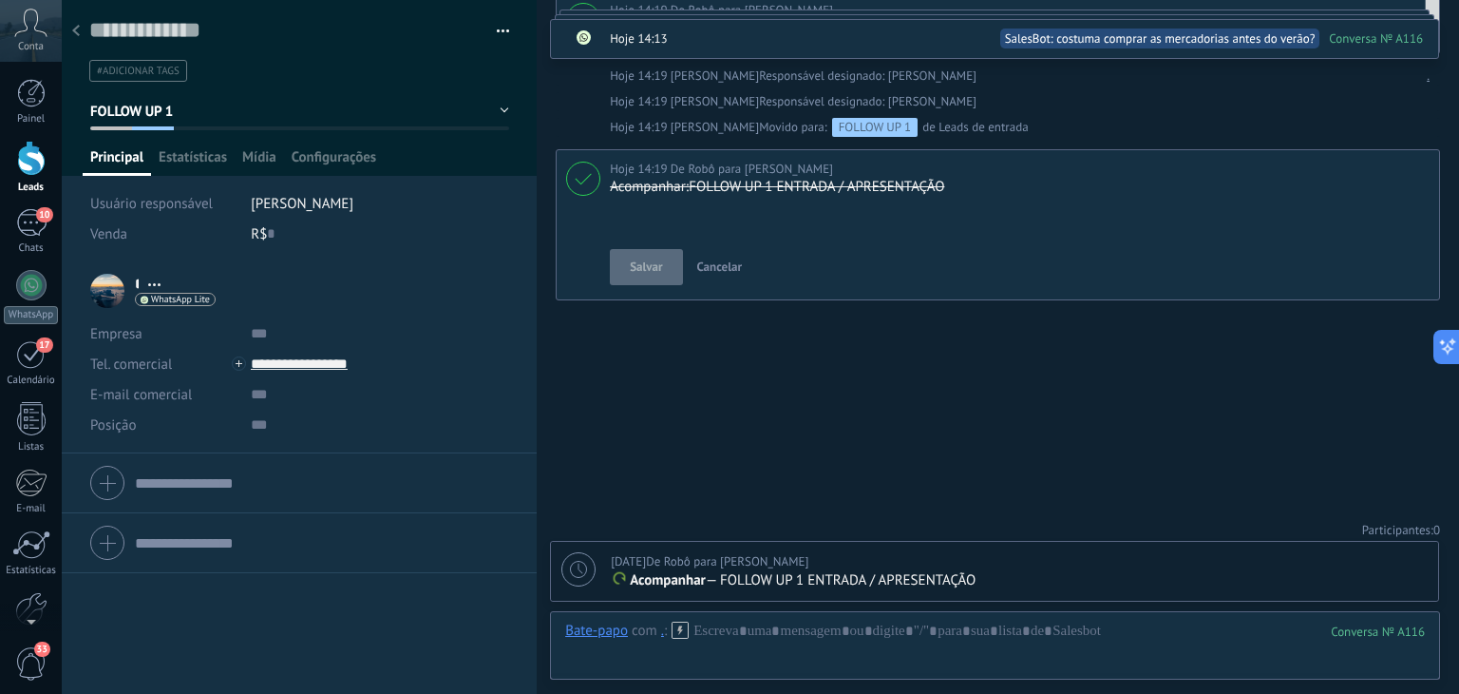
click at [76, 31] on icon at bounding box center [76, 30] width 8 height 11
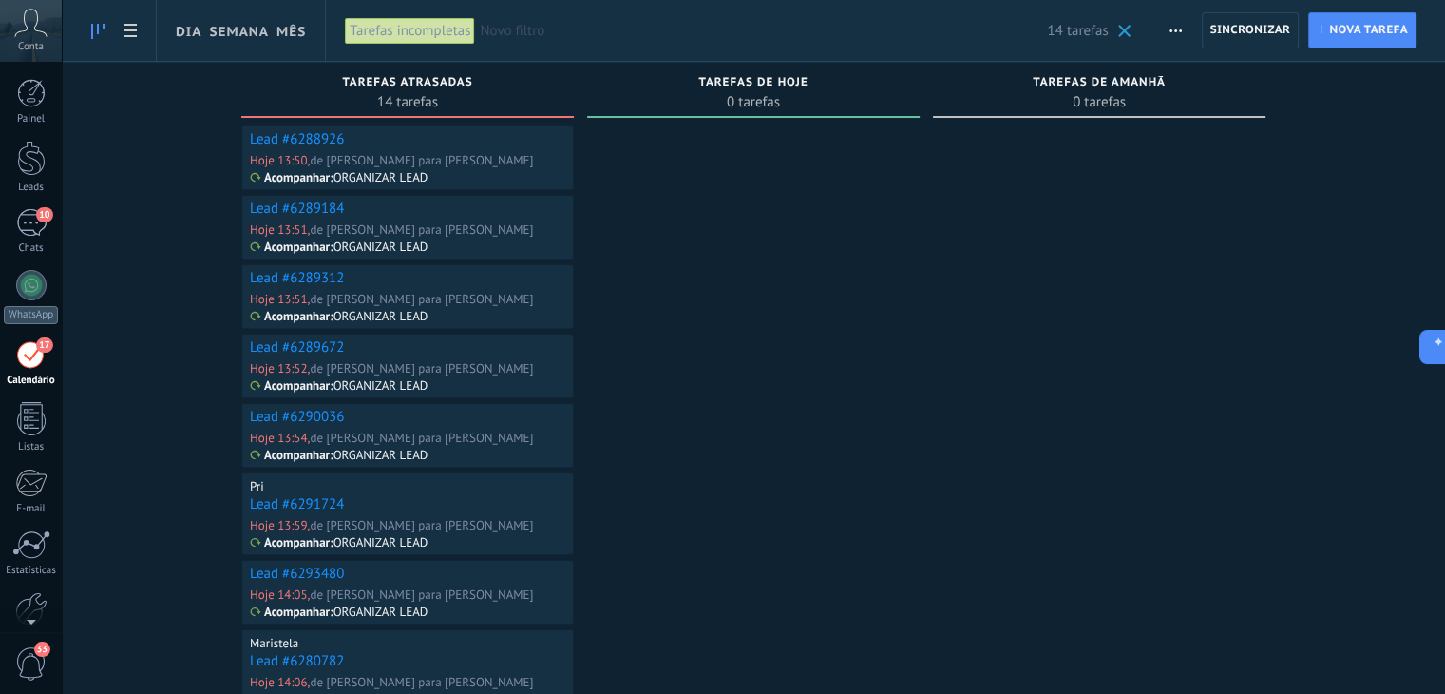
click at [298, 134] on link "Lead #6288926" at bounding box center [297, 139] width 94 height 18
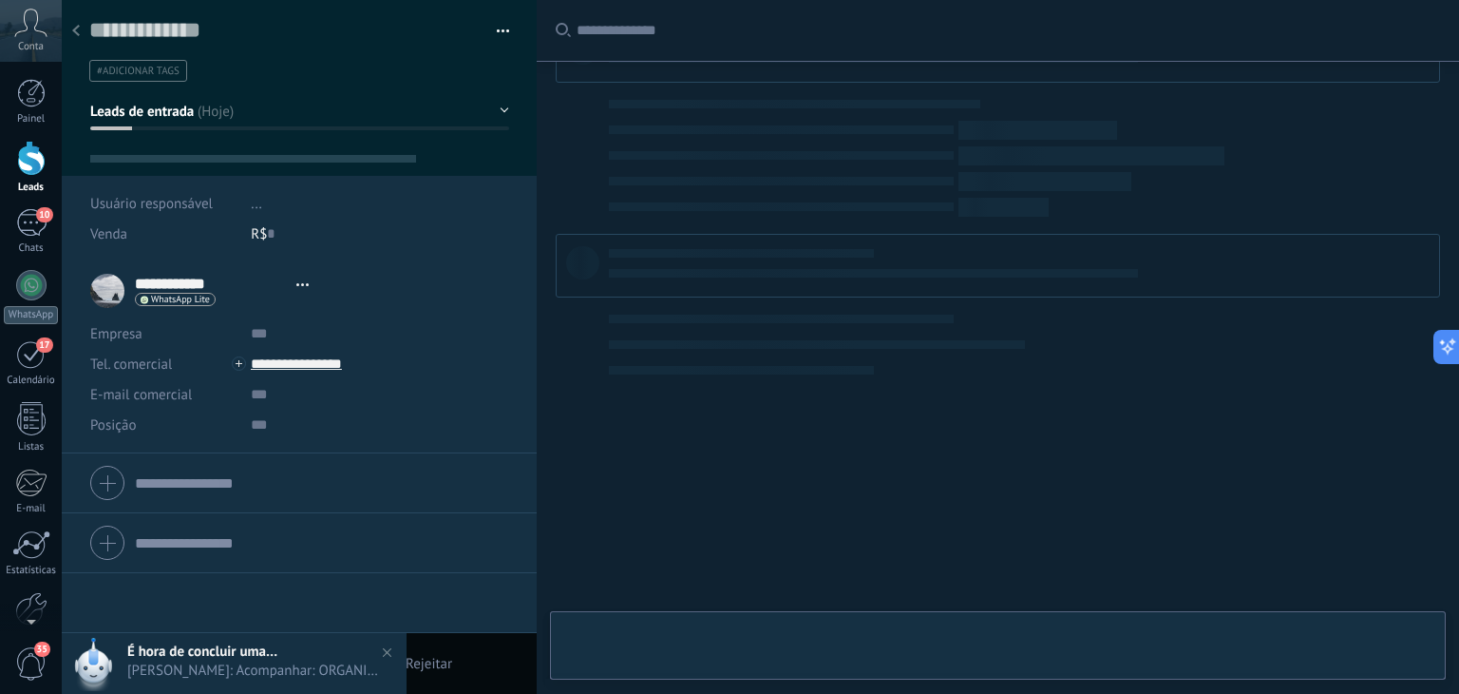
scroll to position [28, 0]
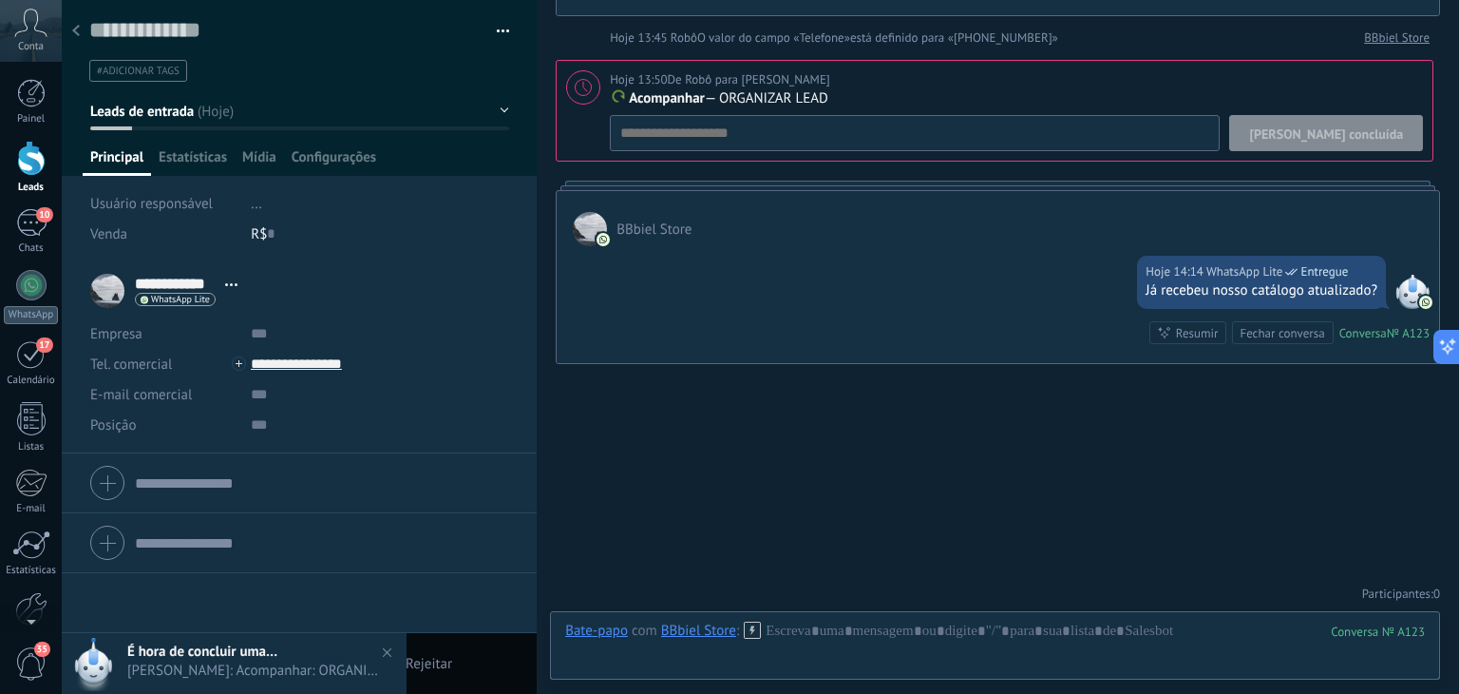
click at [202, 111] on button "Leads de entrada" at bounding box center [299, 111] width 419 height 34
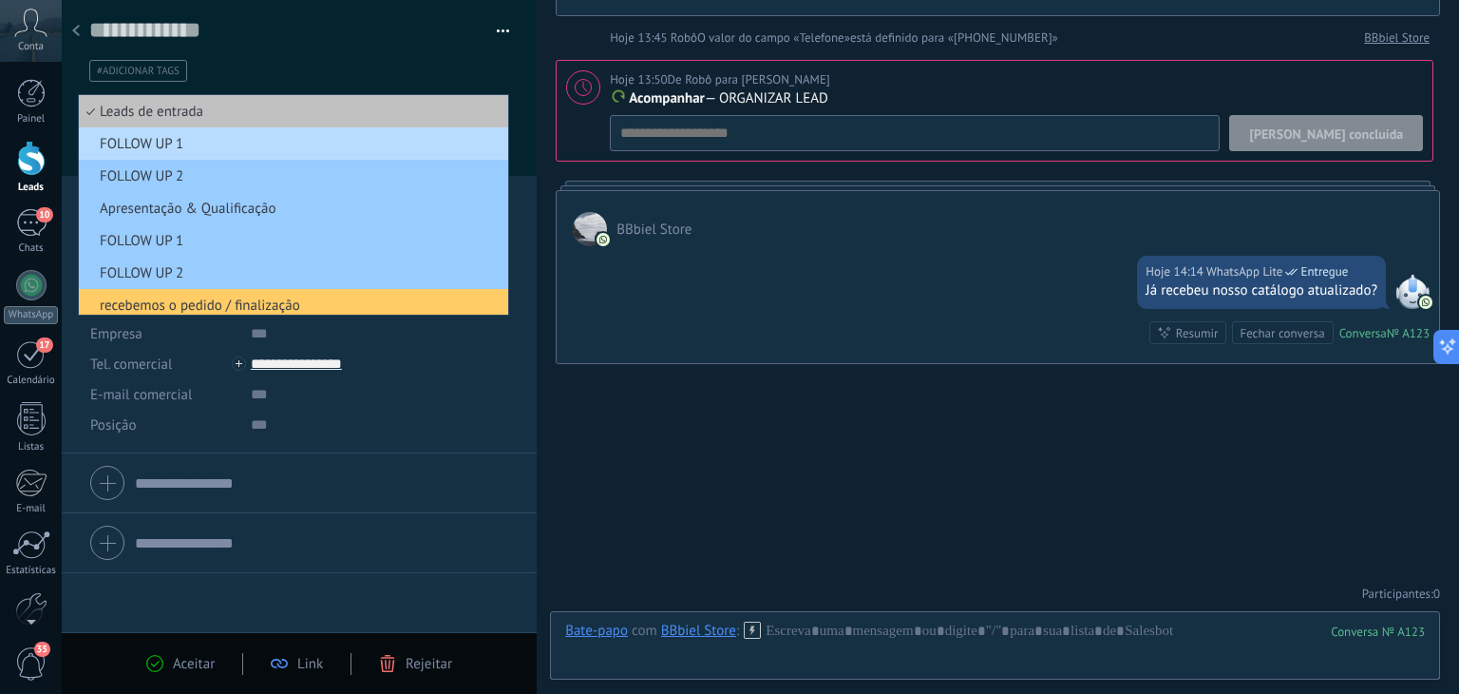
click at [220, 151] on span "FOLLOW UP 1" at bounding box center [291, 144] width 424 height 18
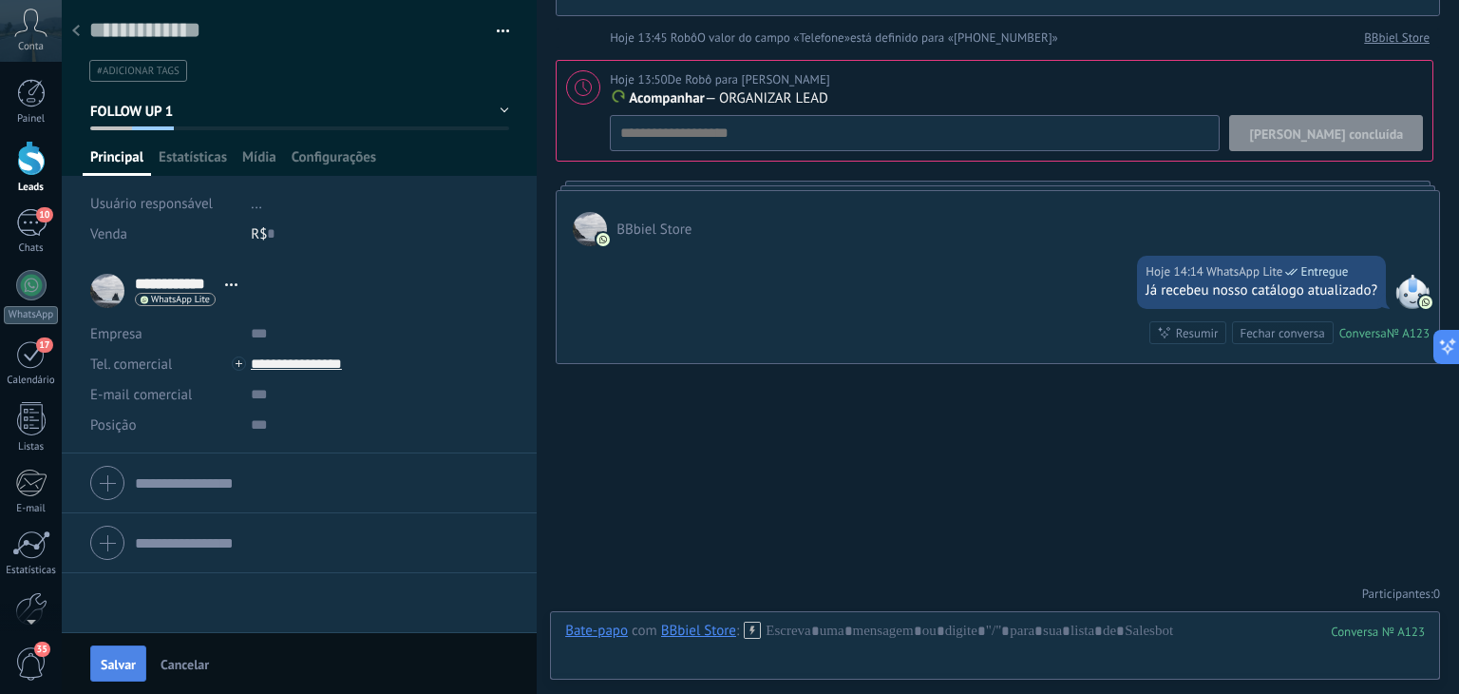
click at [96, 663] on button "Salvar" at bounding box center [118, 663] width 56 height 36
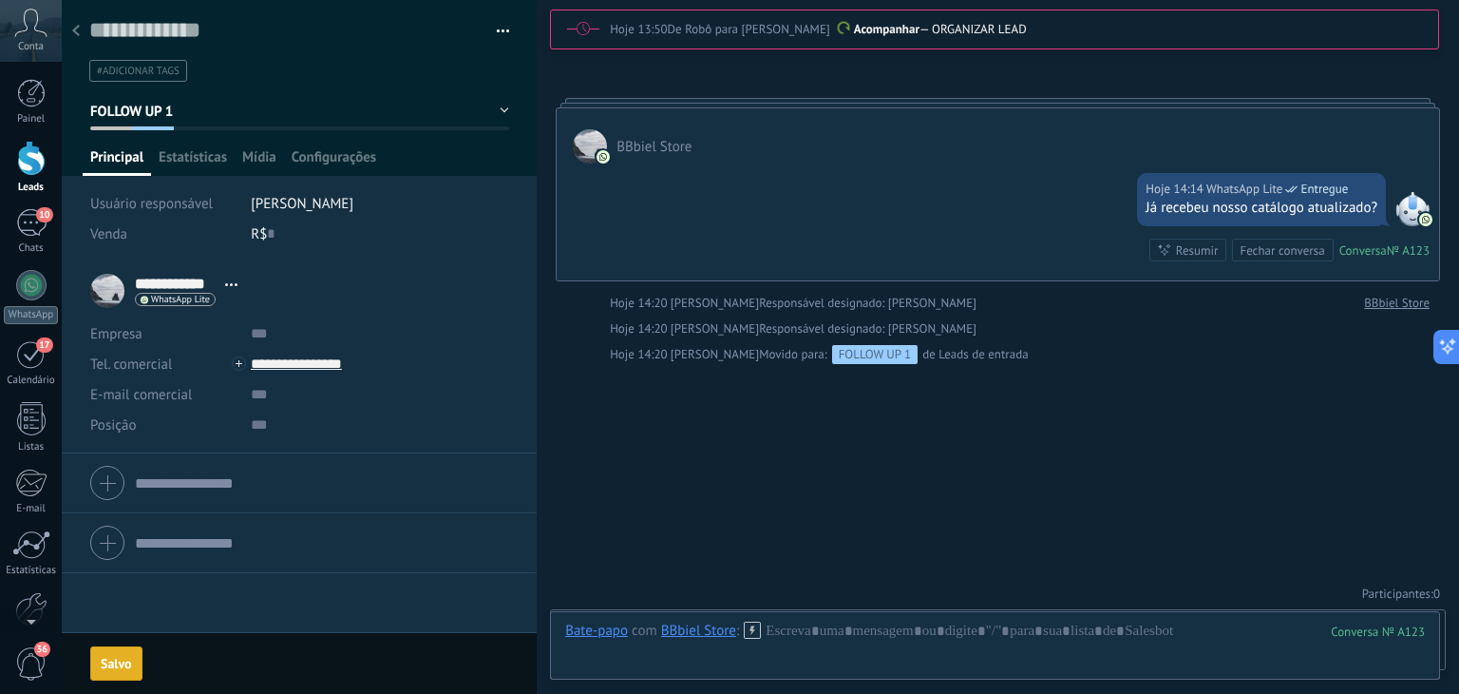
scroll to position [524, 0]
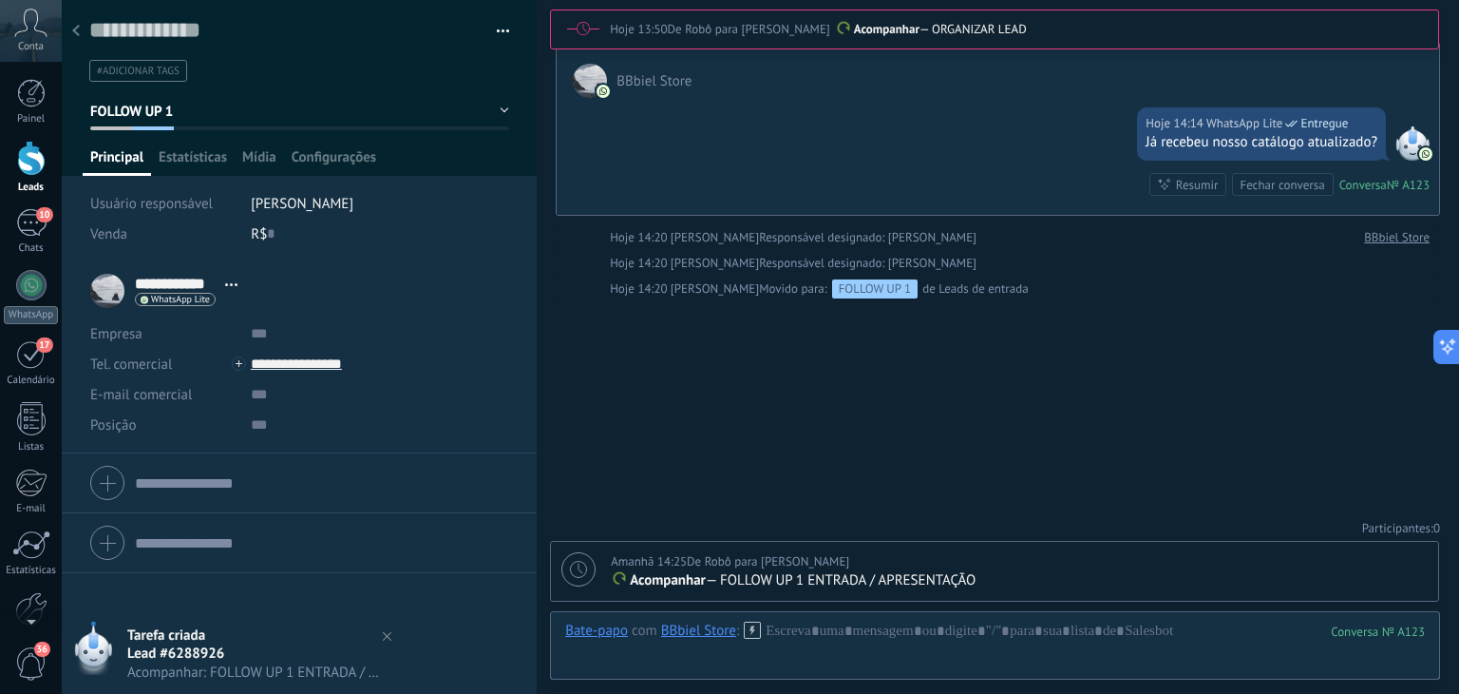
click at [584, 571] on icon at bounding box center [578, 569] width 17 height 17
type textarea "**********"
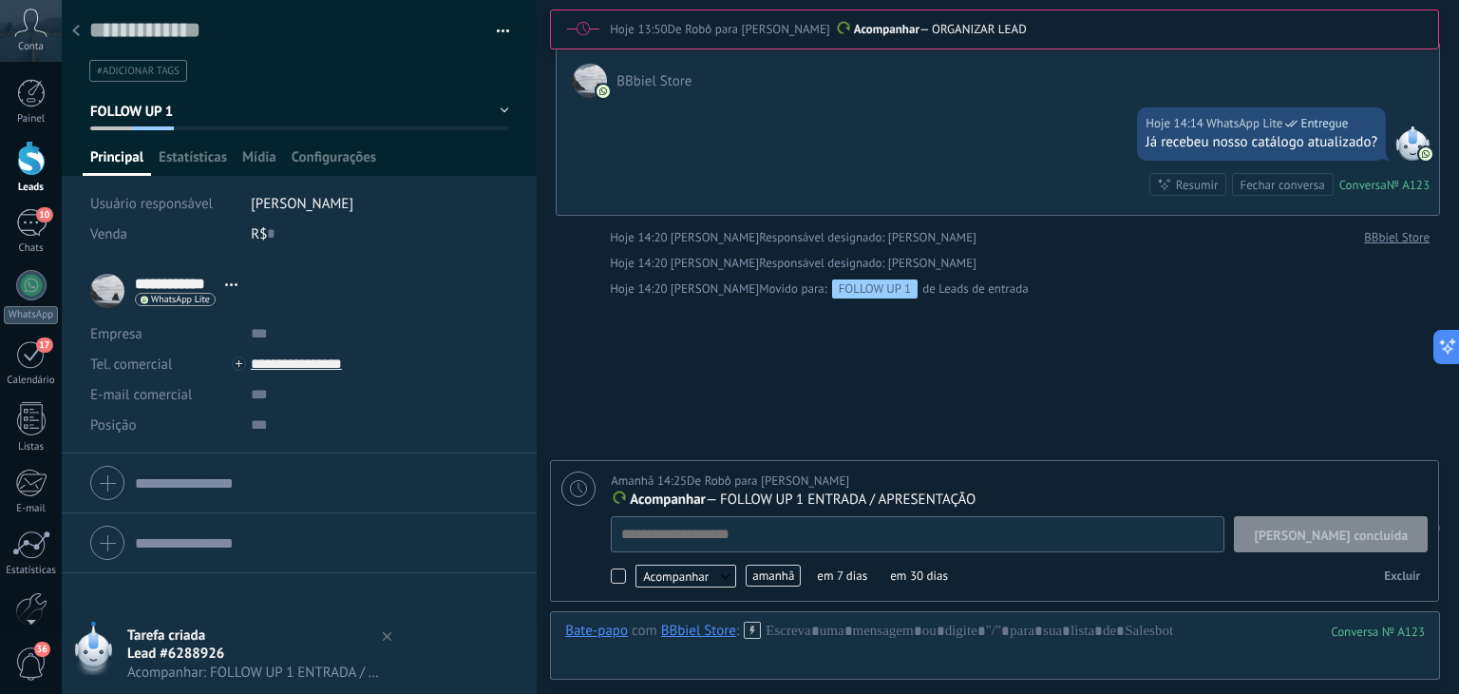
scroll to position [19, 0]
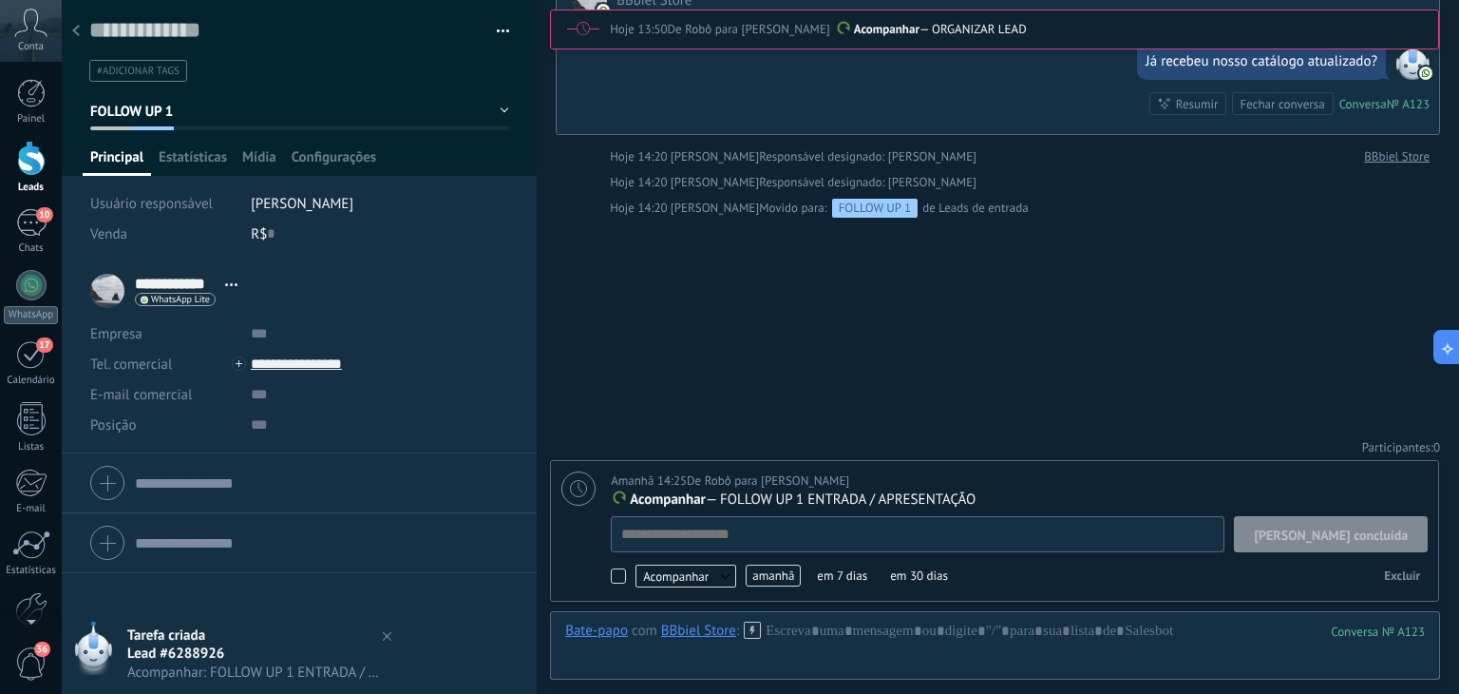
click at [773, 577] on span "amanhã" at bounding box center [773, 575] width 55 height 22
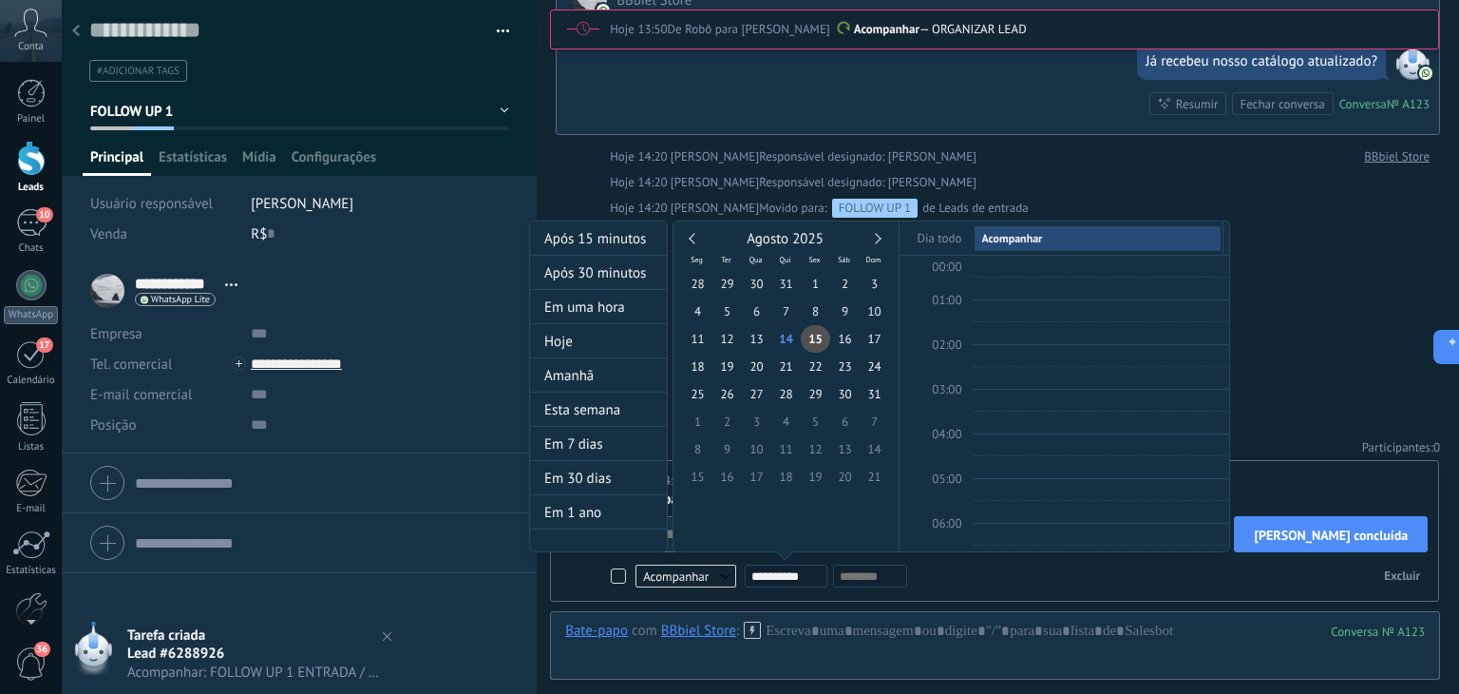
scroll to position [355, 0]
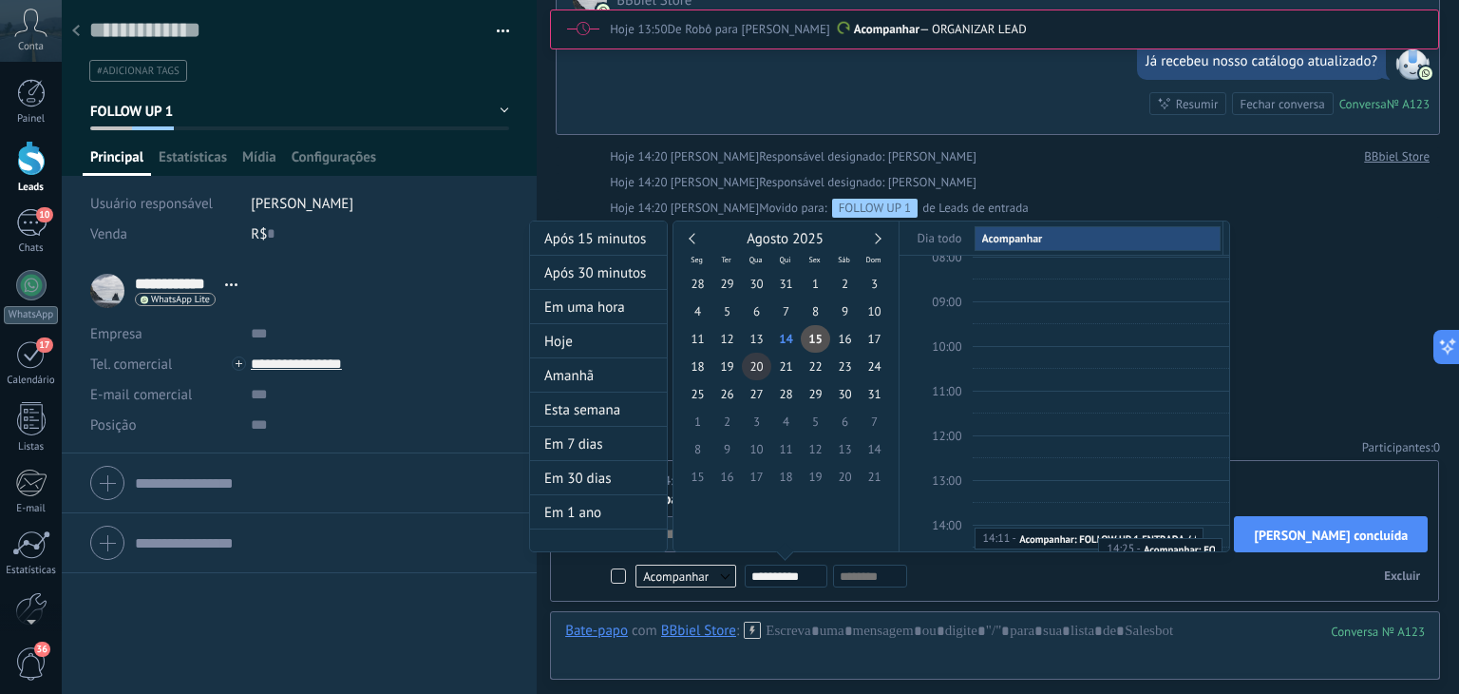
click at [758, 371] on span "20" at bounding box center [756, 366] width 29 height 28
type input "**********"
click at [783, 396] on span "28" at bounding box center [785, 394] width 29 height 28
click at [1254, 331] on div at bounding box center [729, 347] width 1459 height 694
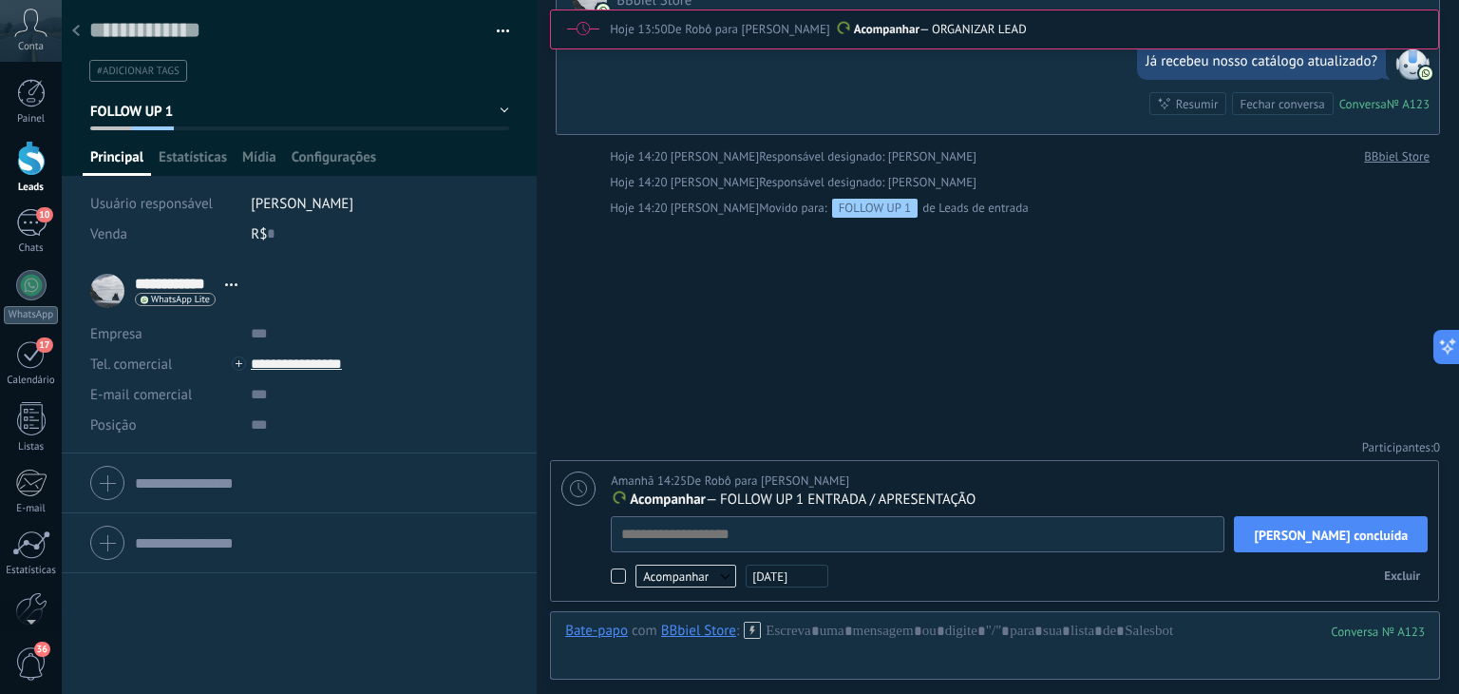
click at [1022, 291] on div "Buscar Carregar mais Hoje Hoje Criar: 2 eventos Expandir BBbiel Store Hoje 13:4…" at bounding box center [998, 45] width 923 height 1301
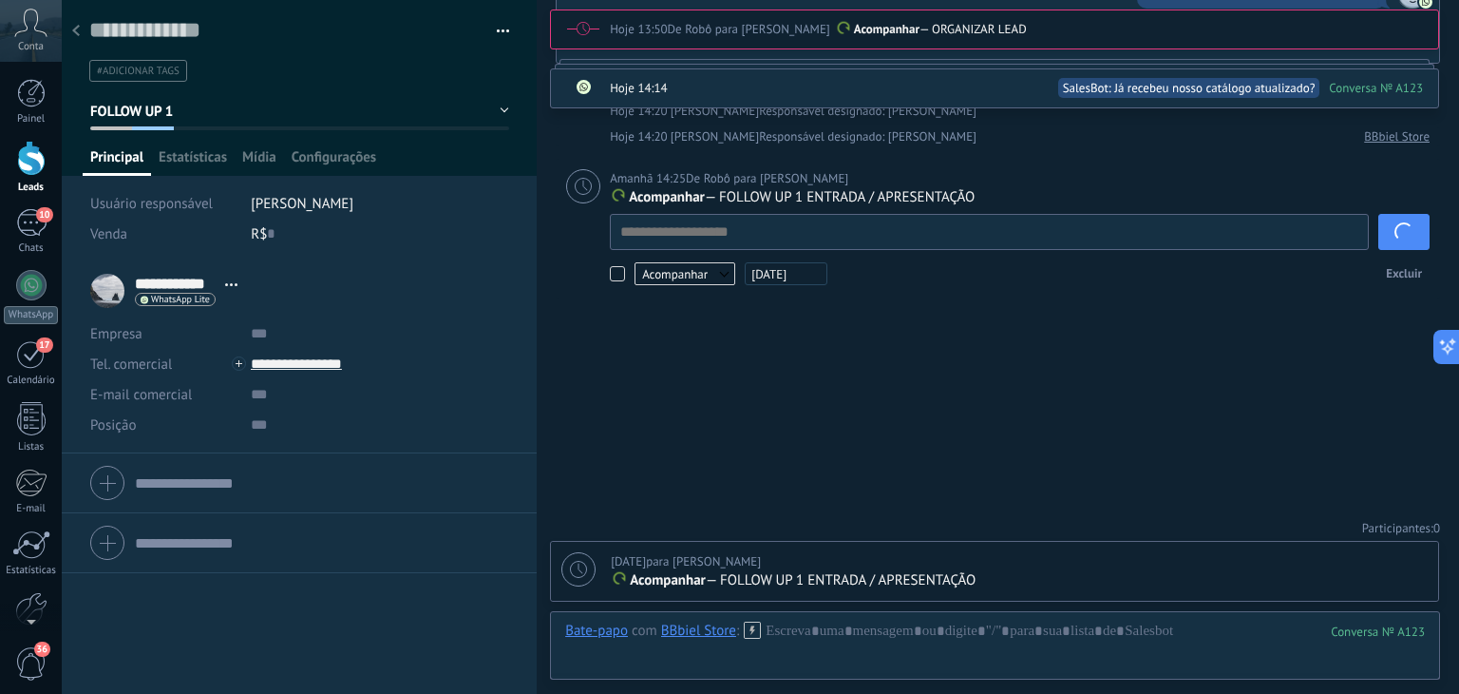
scroll to position [600, 0]
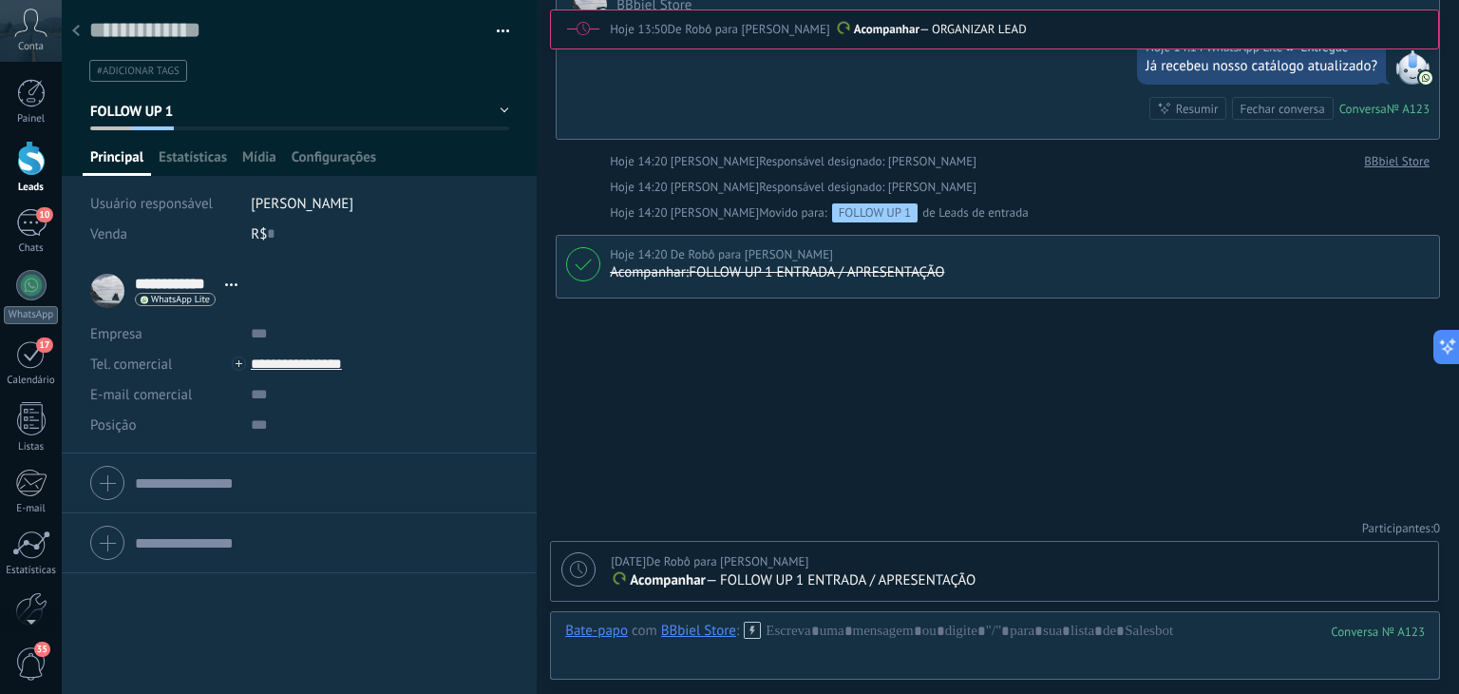
click at [72, 28] on icon at bounding box center [76, 30] width 8 height 11
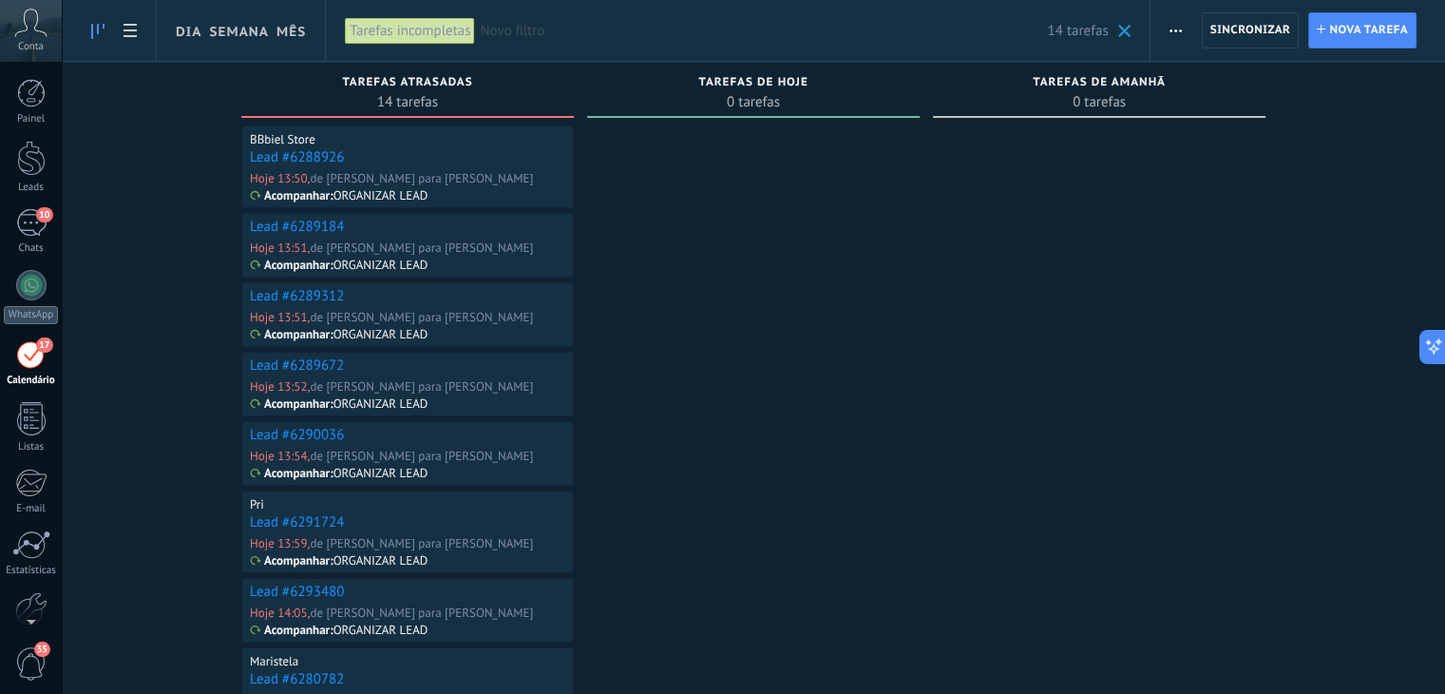
click at [304, 155] on link "Lead #6288926" at bounding box center [297, 157] width 94 height 18
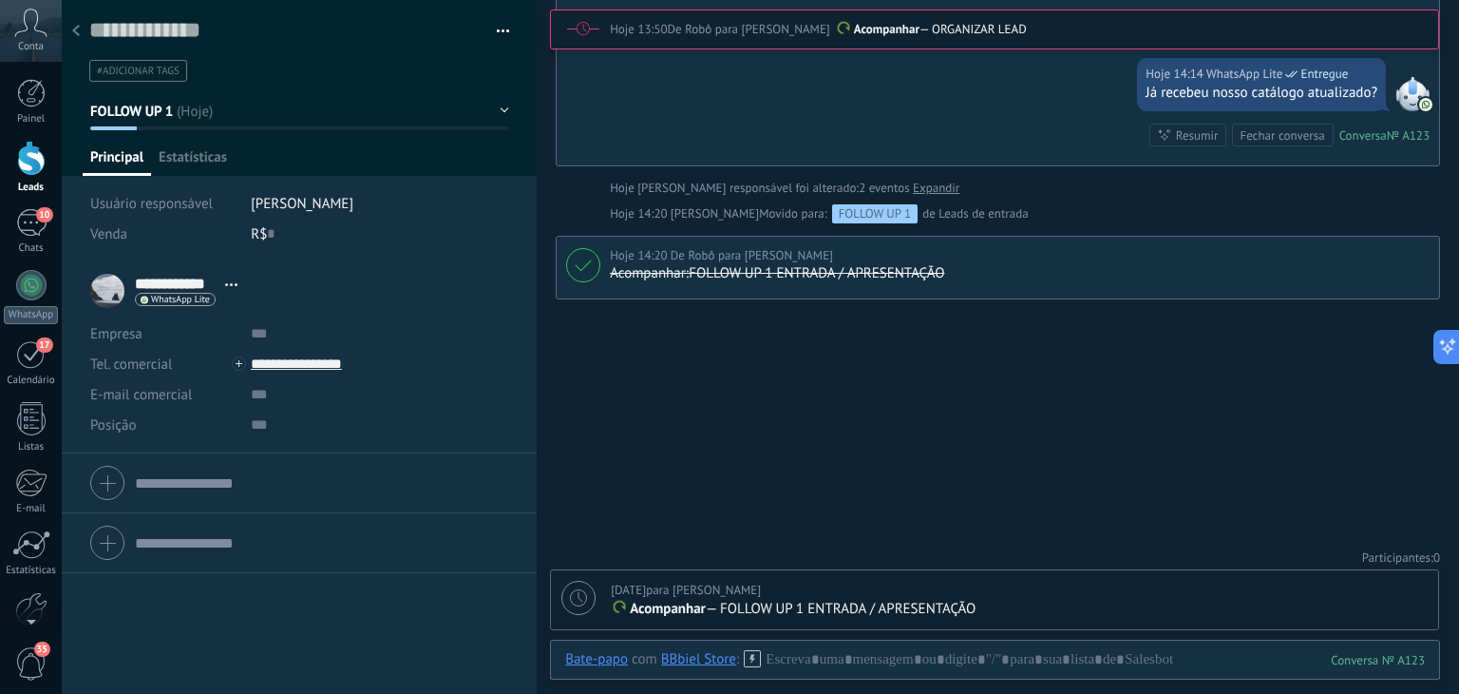
scroll to position [289, 0]
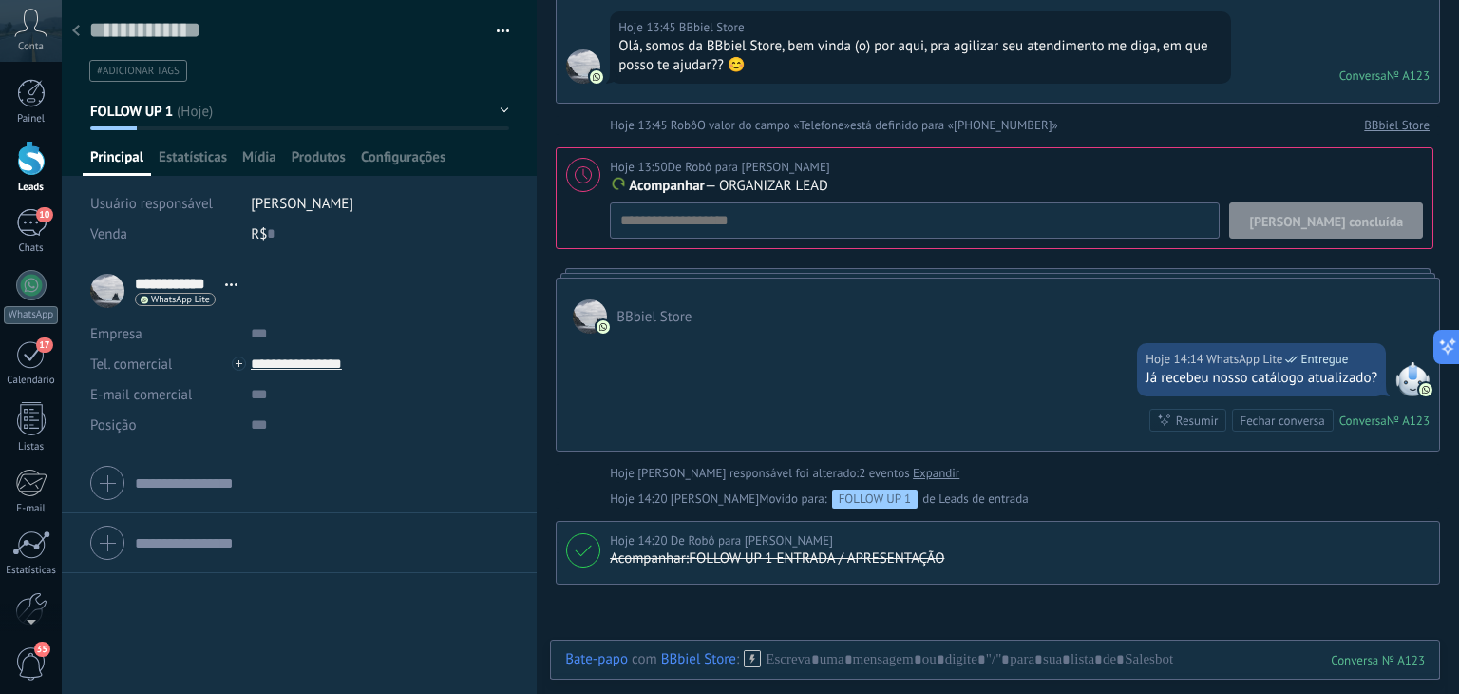
click at [1355, 217] on span "[PERSON_NAME] concluída" at bounding box center [1326, 221] width 154 height 13
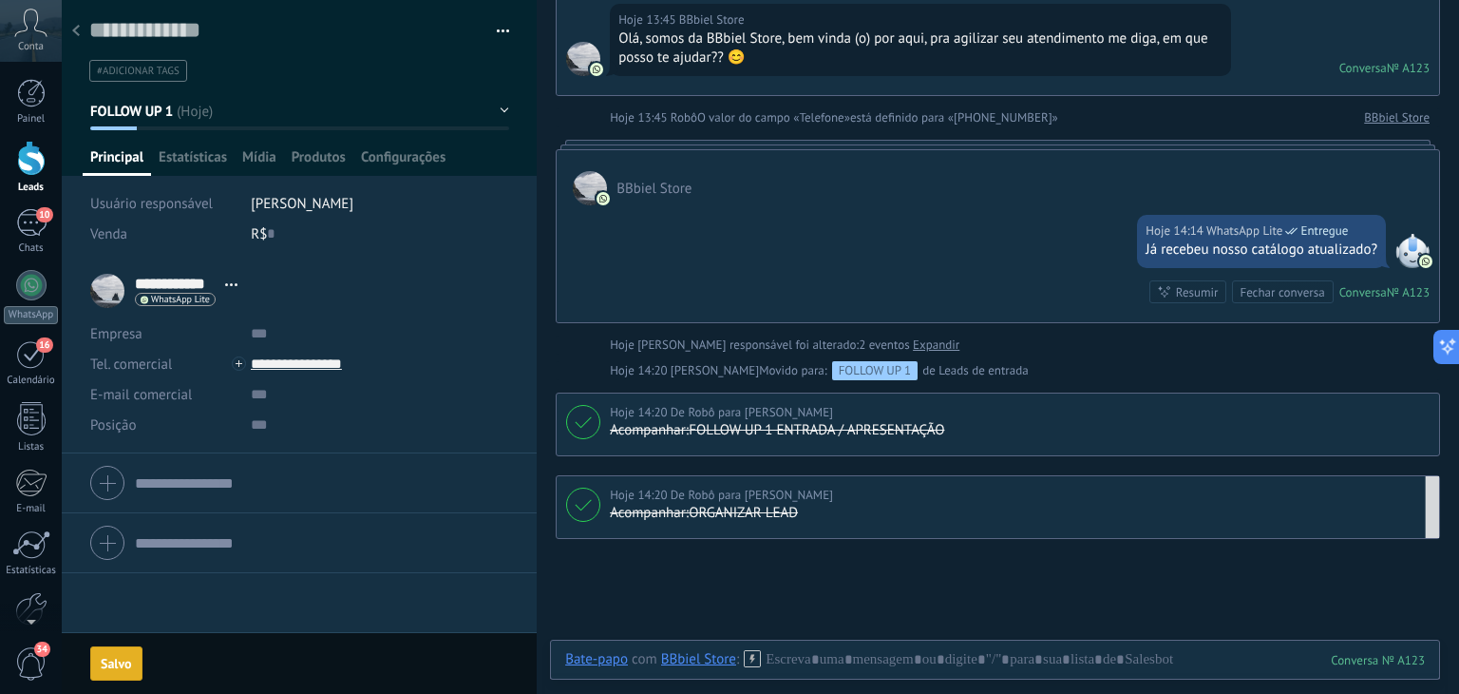
scroll to position [536, 0]
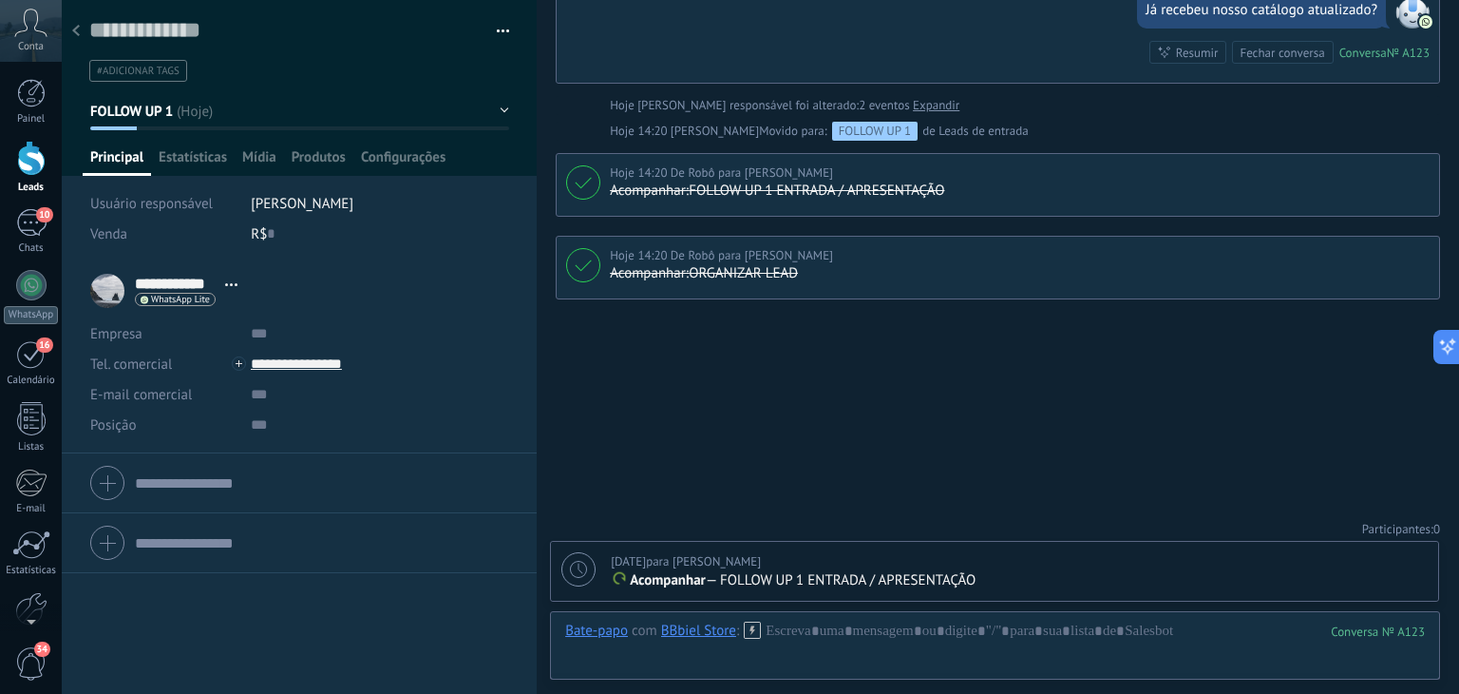
click at [80, 25] on div at bounding box center [76, 31] width 27 height 37
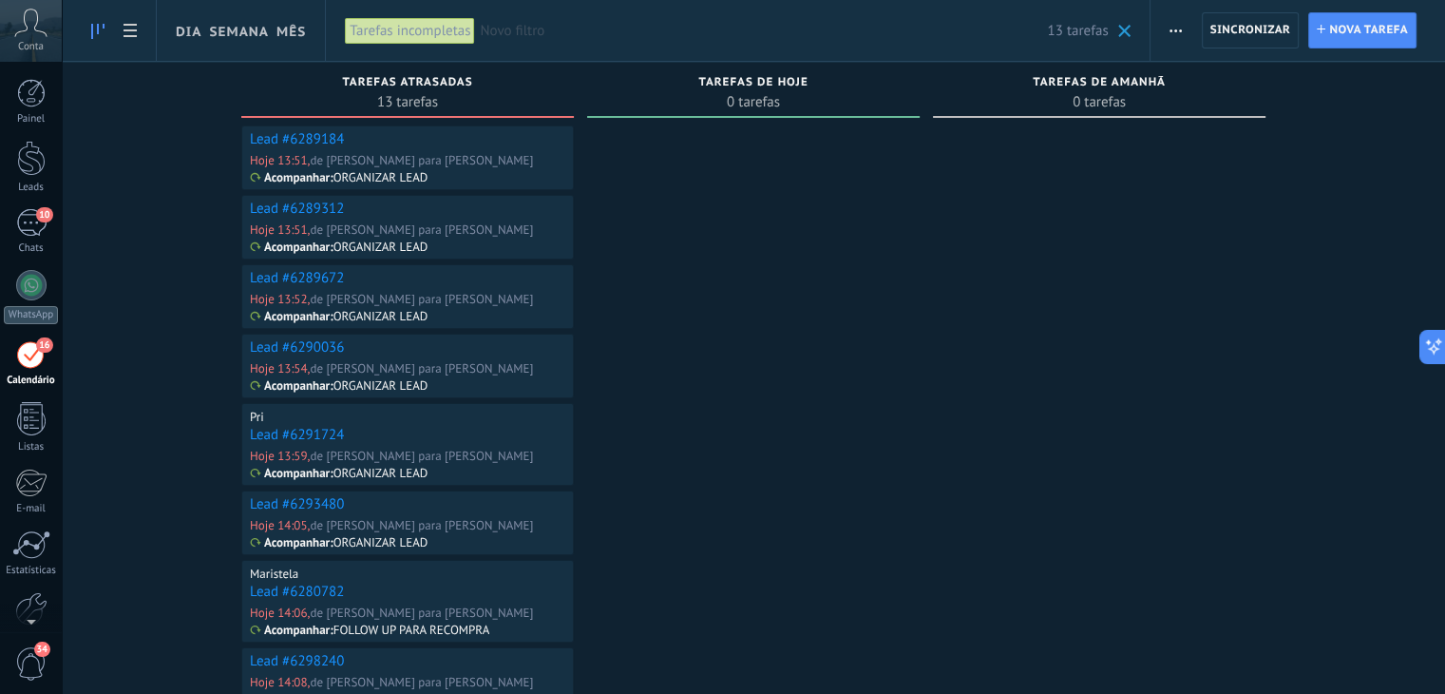
click at [304, 138] on link "Lead #6289184" at bounding box center [297, 139] width 94 height 18
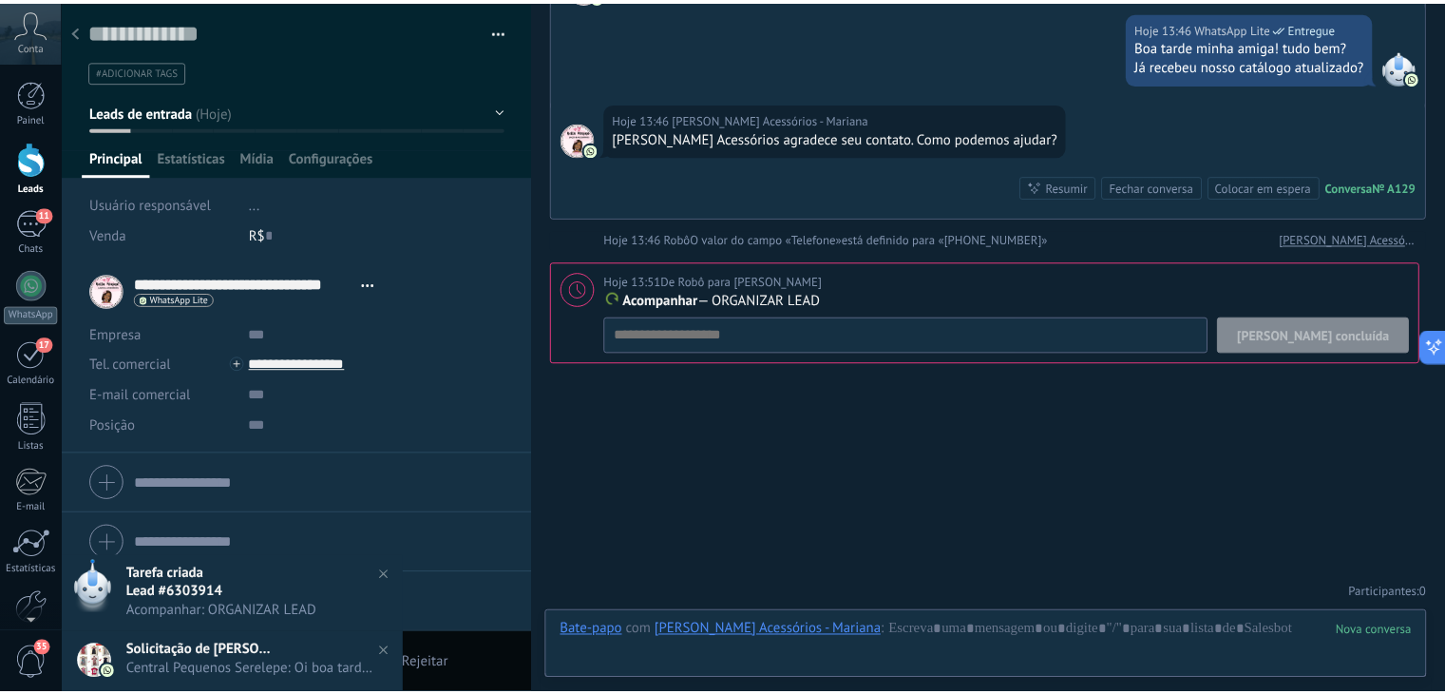
scroll to position [192, 0]
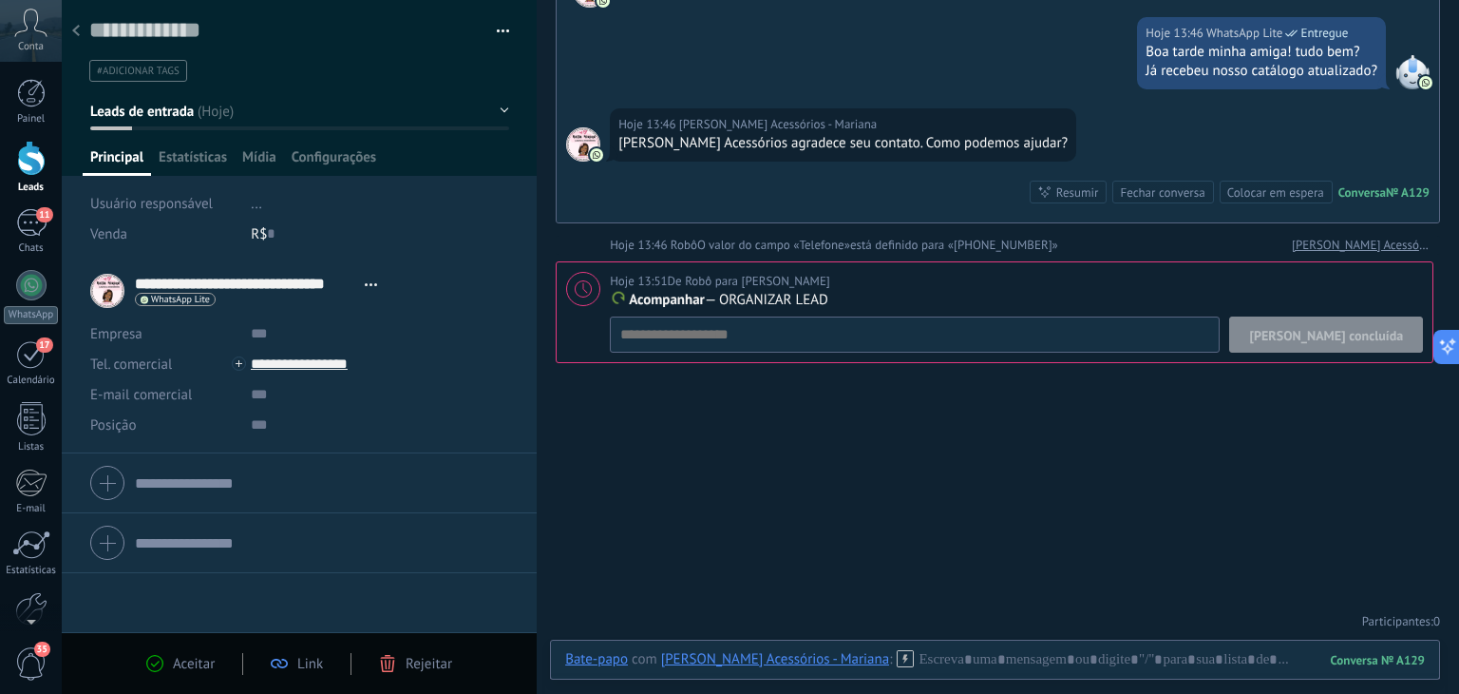
click at [78, 31] on icon at bounding box center [76, 30] width 8 height 11
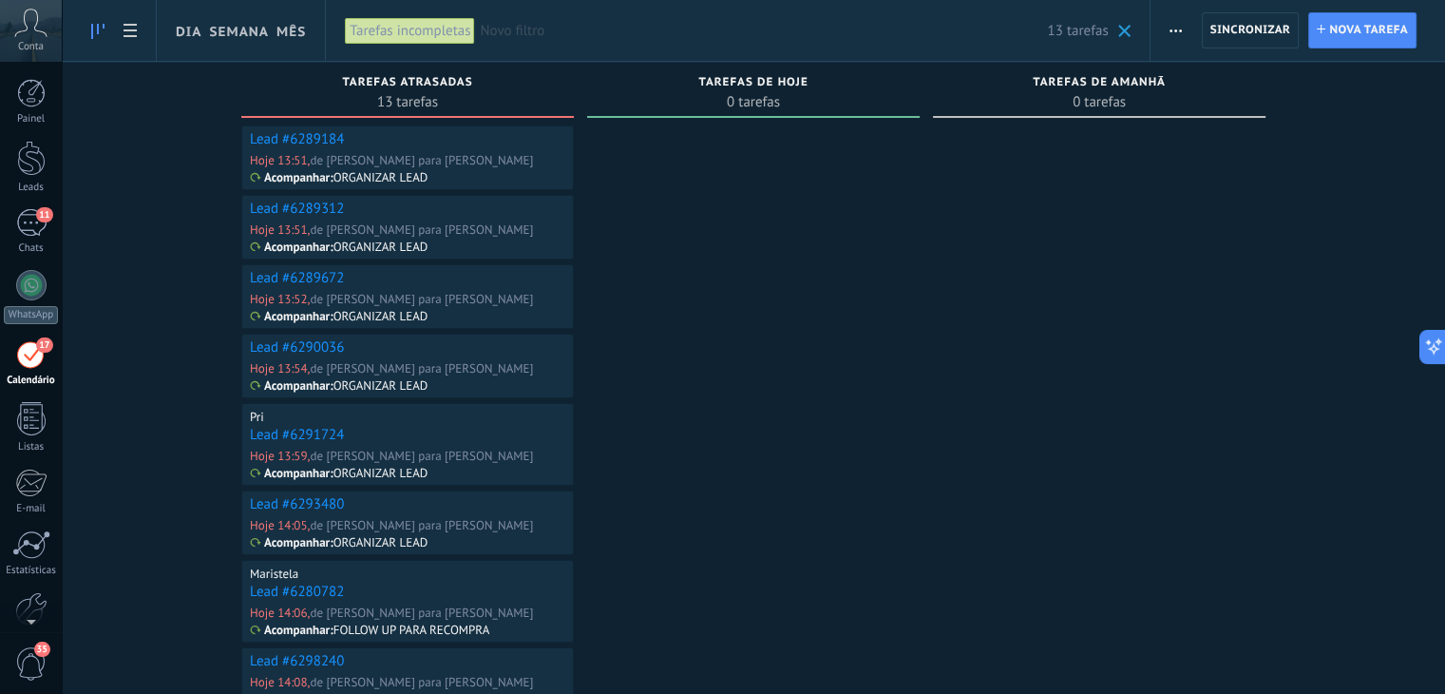
click at [294, 206] on link "Lead #6289312" at bounding box center [297, 209] width 94 height 18
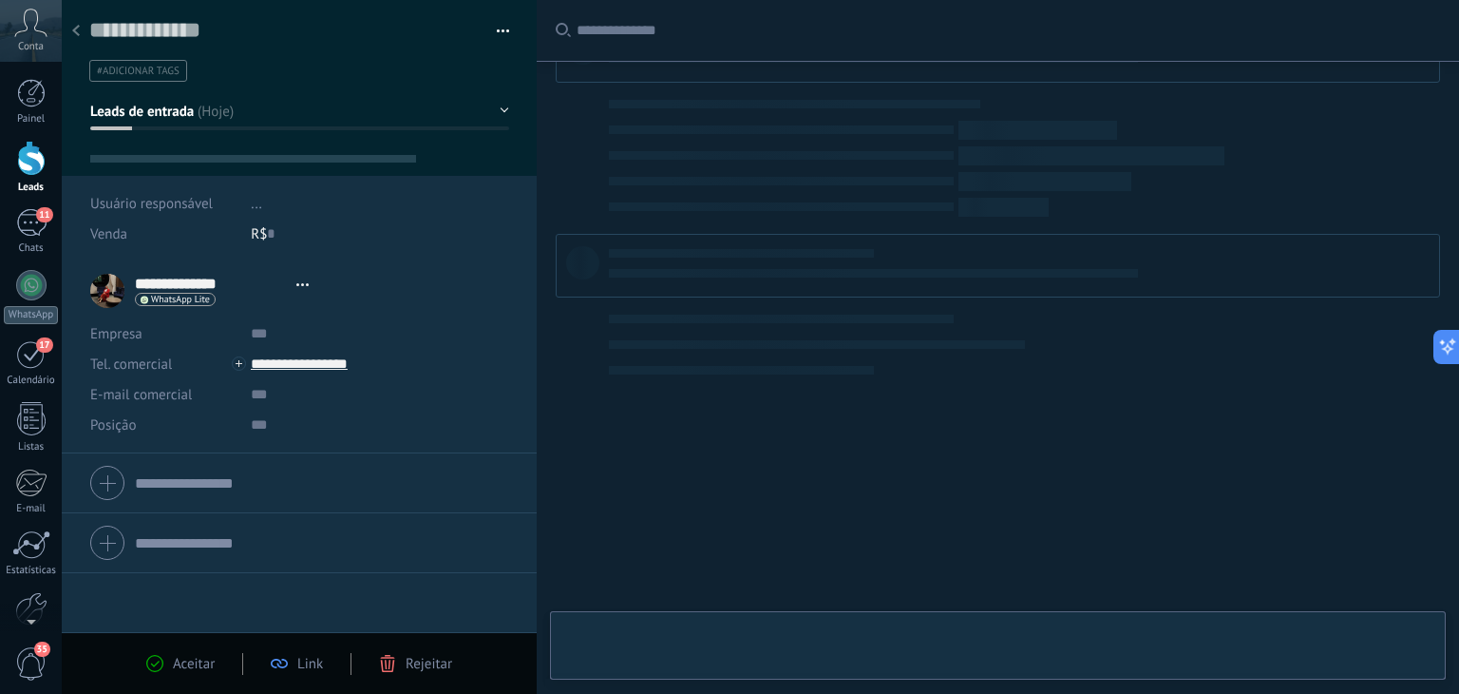
type textarea "**********"
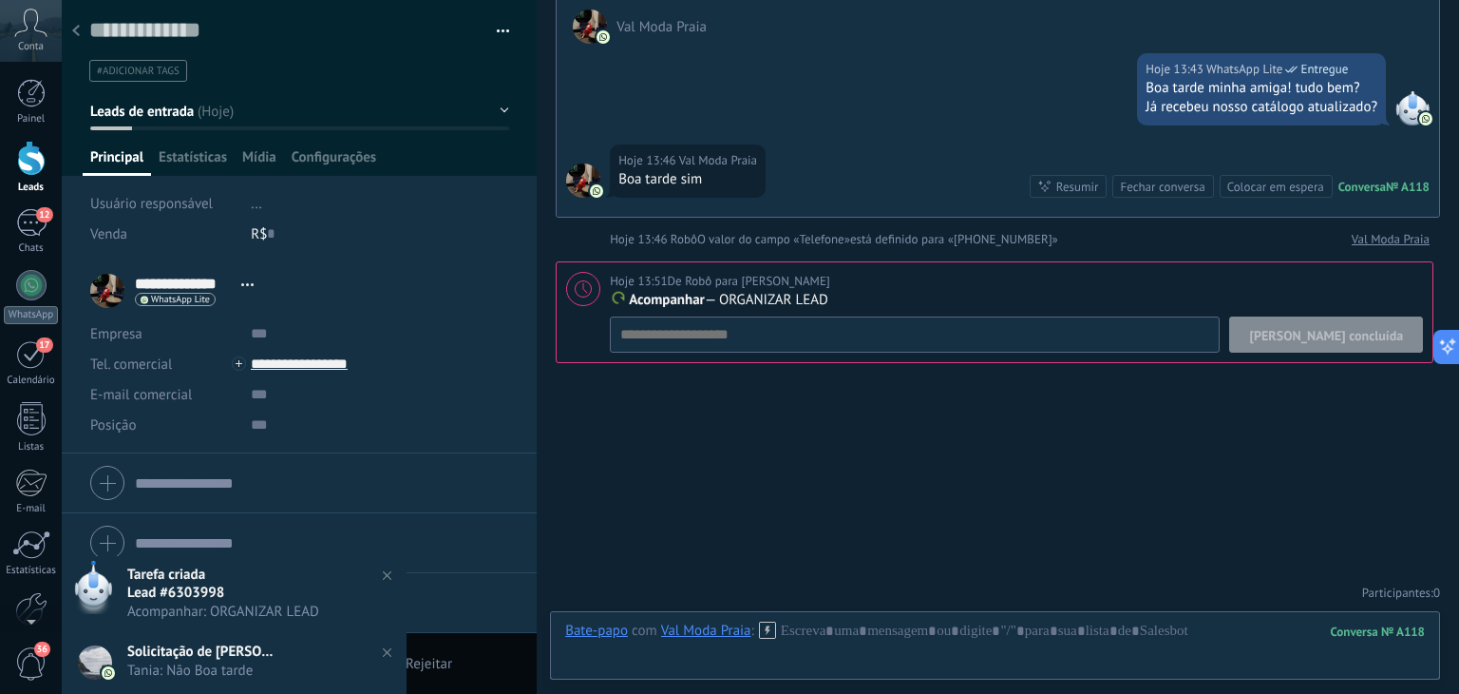
click at [1380, 333] on span "[PERSON_NAME] concluída" at bounding box center [1326, 335] width 154 height 13
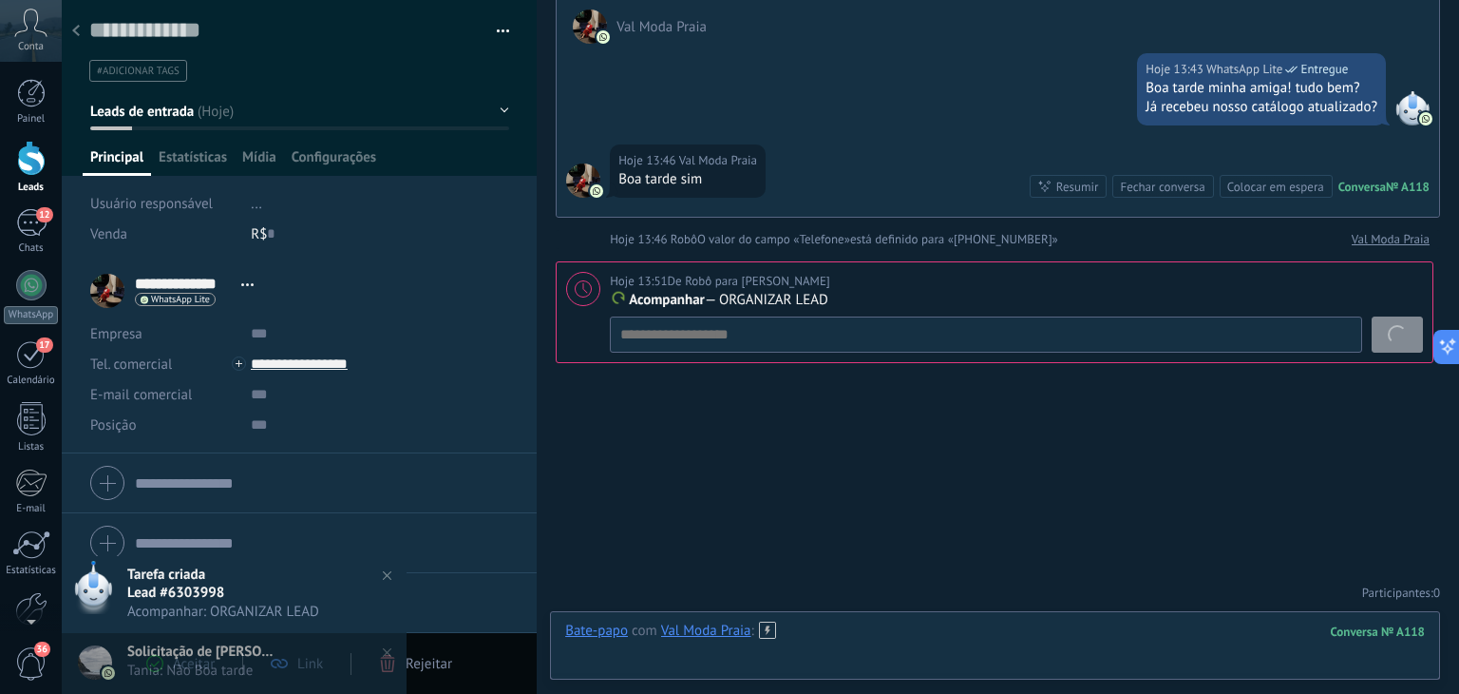
scroll to position [118, 0]
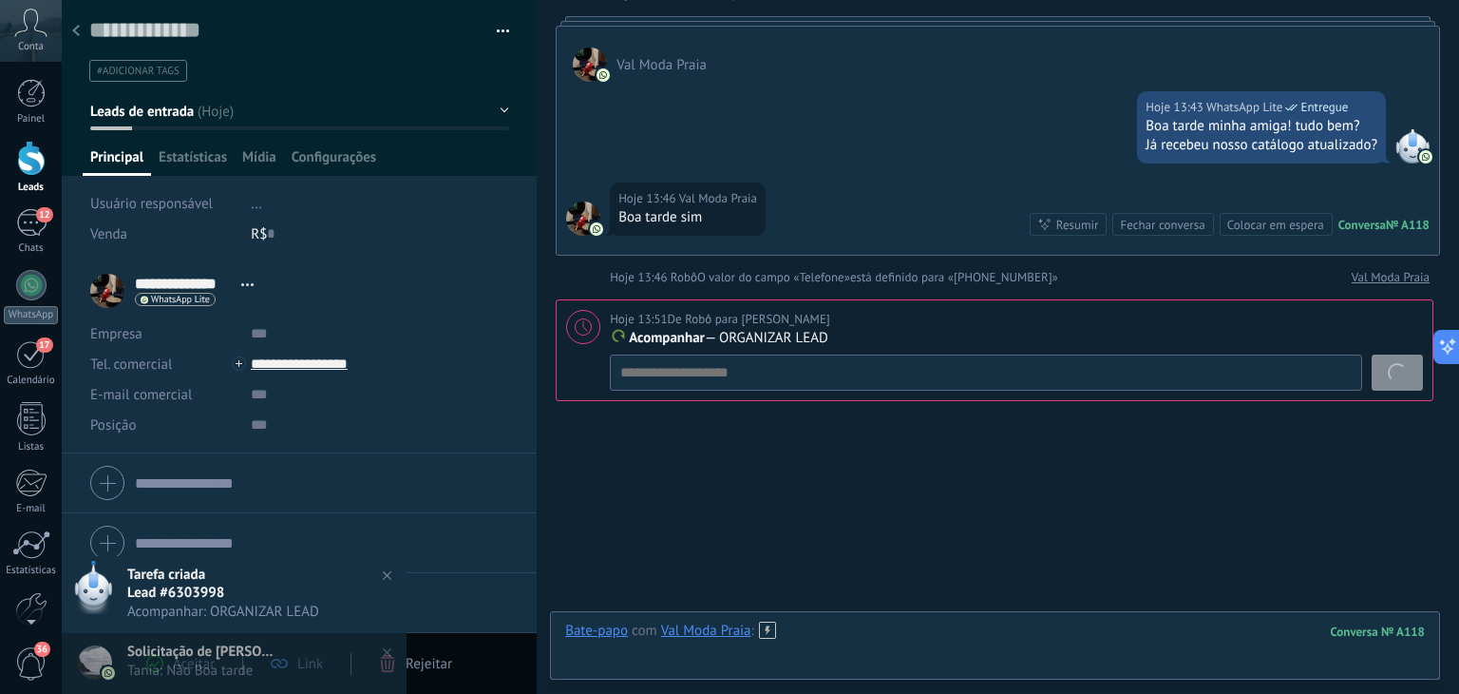
click at [893, 630] on div at bounding box center [995, 649] width 860 height 57
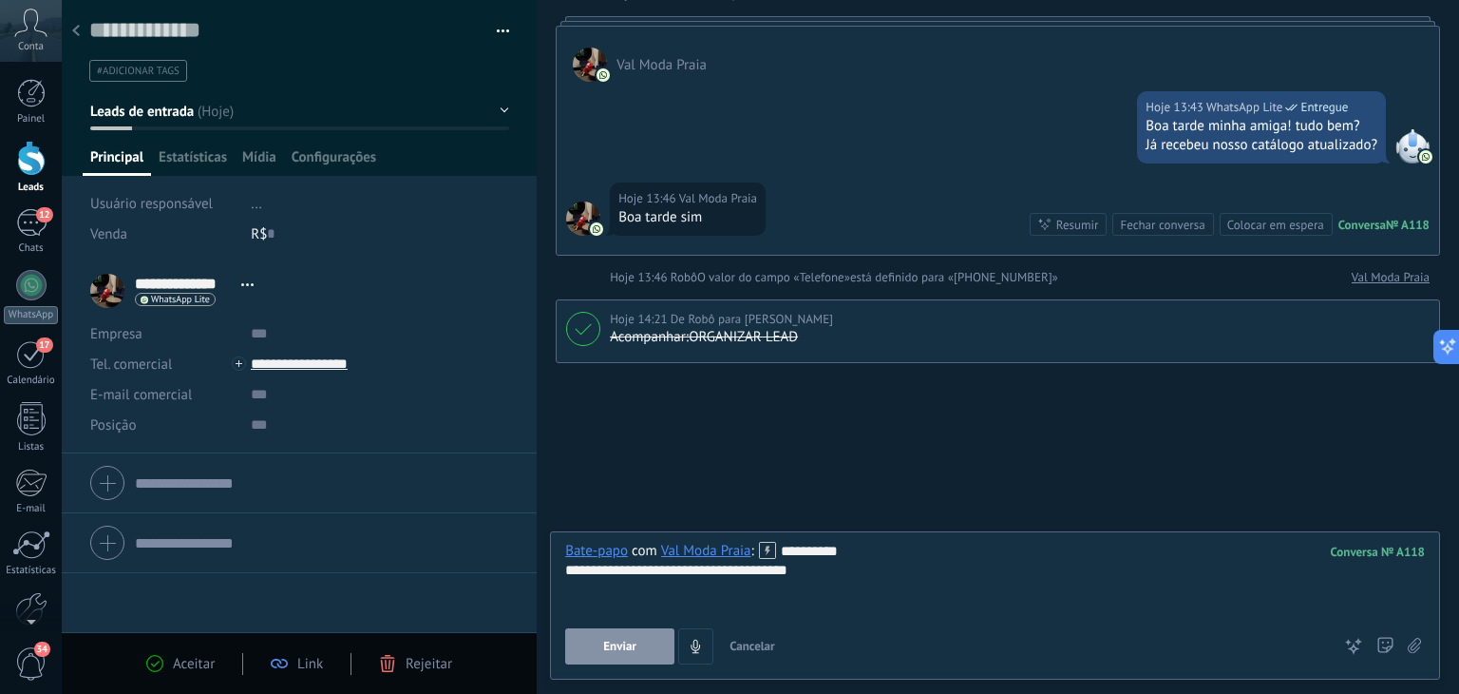
click at [623, 640] on span "Enviar" at bounding box center [619, 645] width 33 height 13
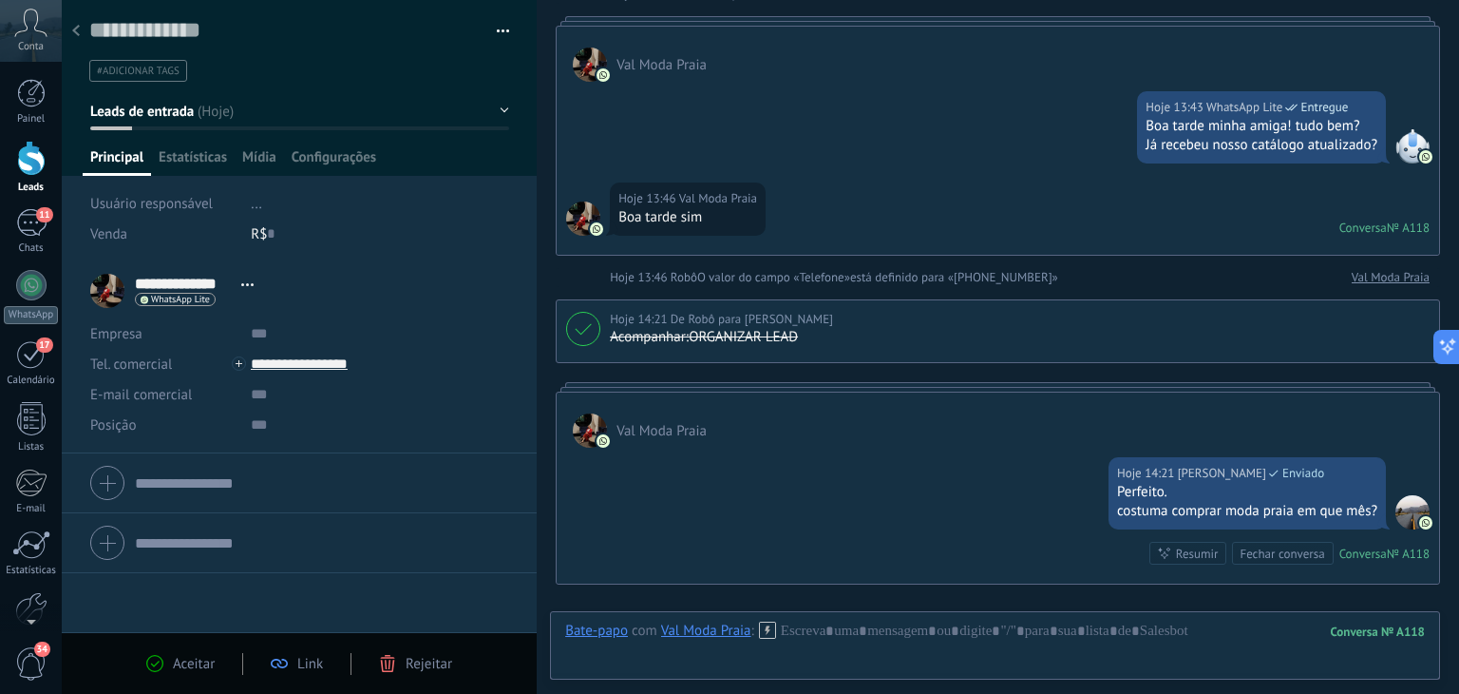
click at [74, 31] on use at bounding box center [76, 30] width 8 height 11
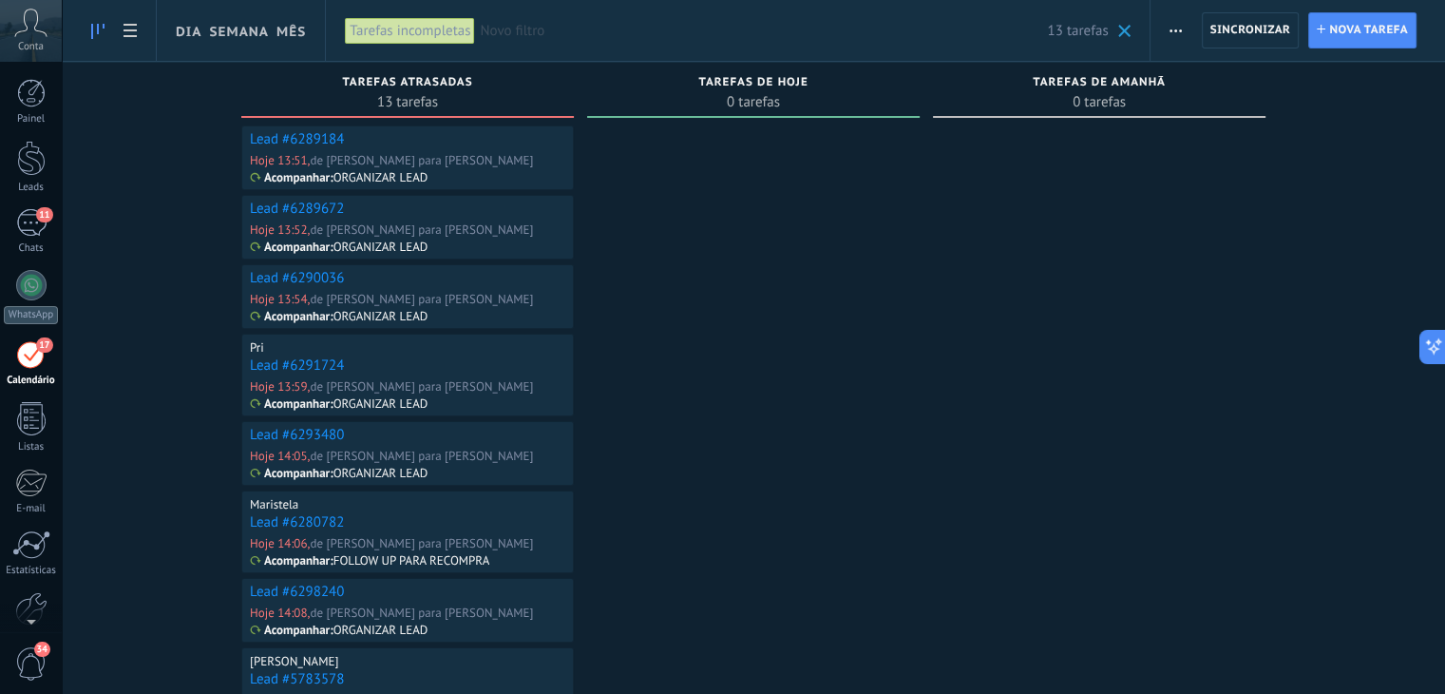
click at [304, 212] on link "Lead #6289672" at bounding box center [297, 209] width 94 height 18
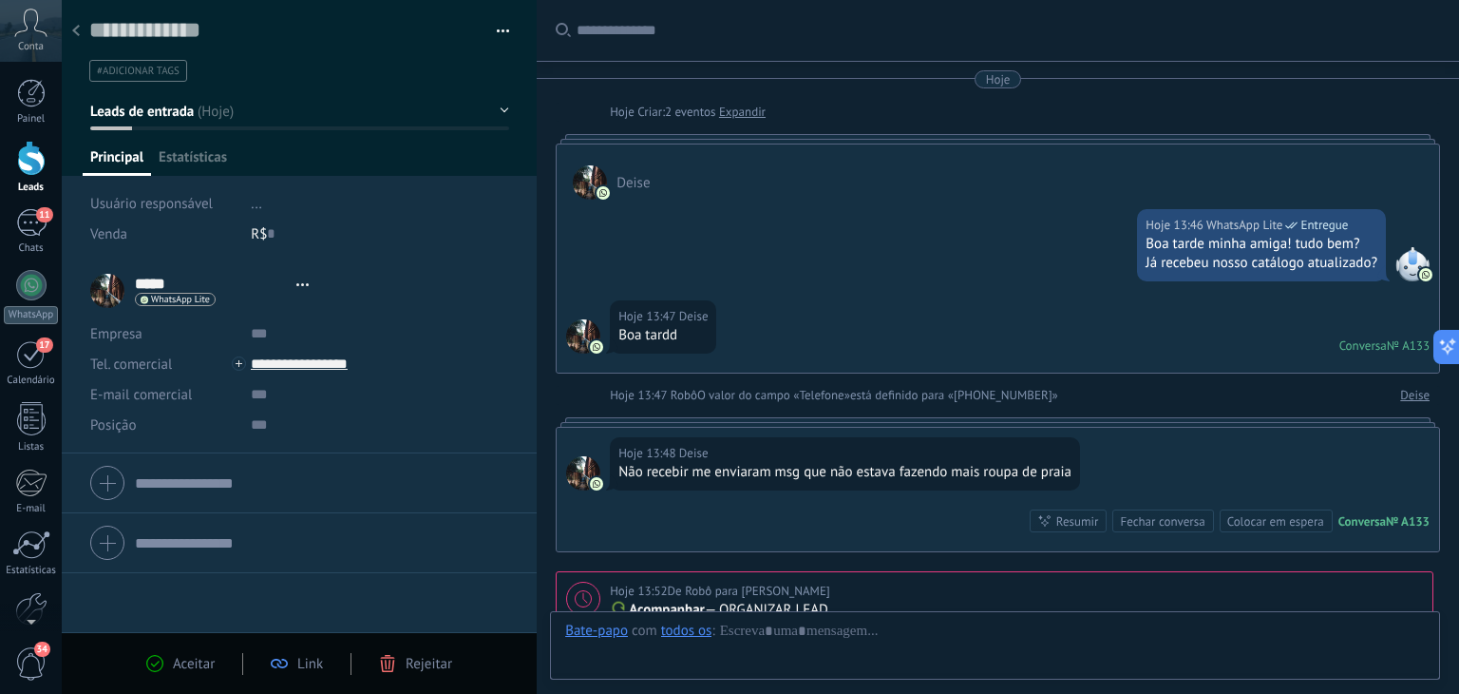
type textarea "**********"
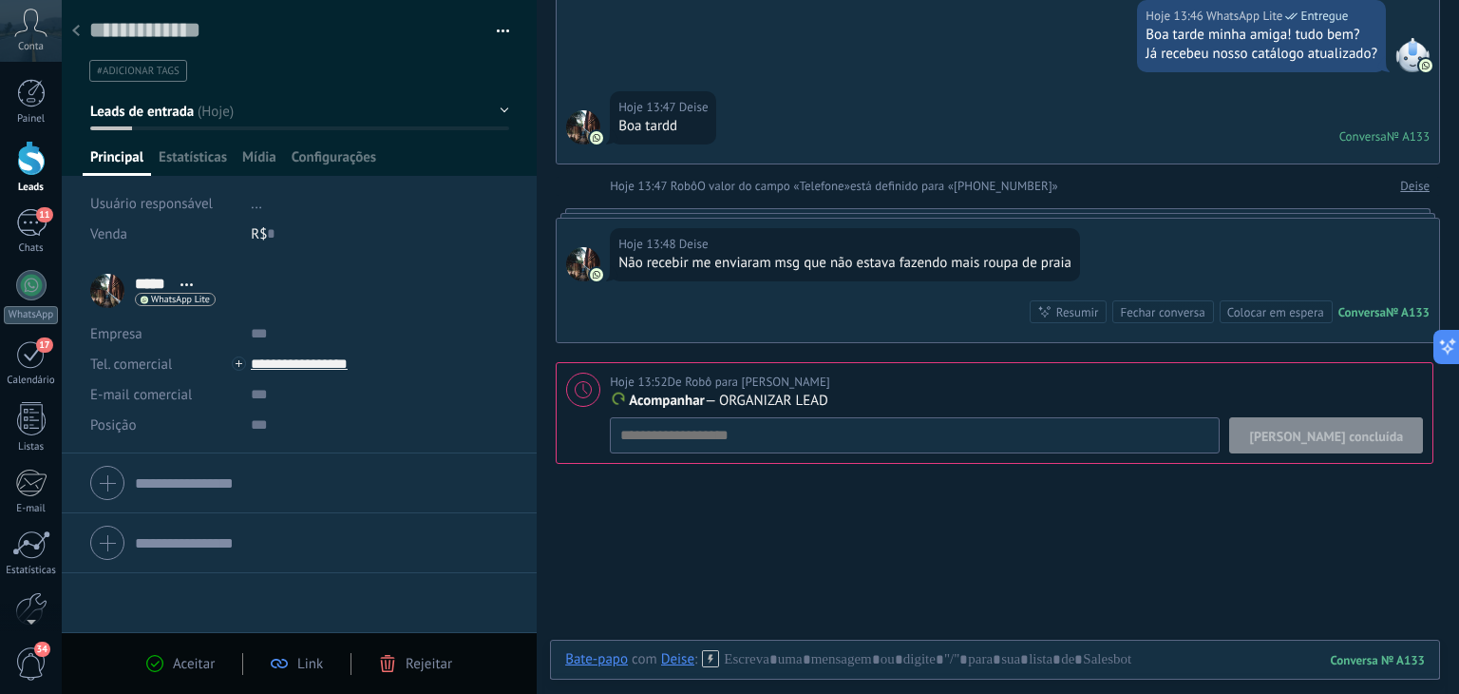
scroll to position [213, 0]
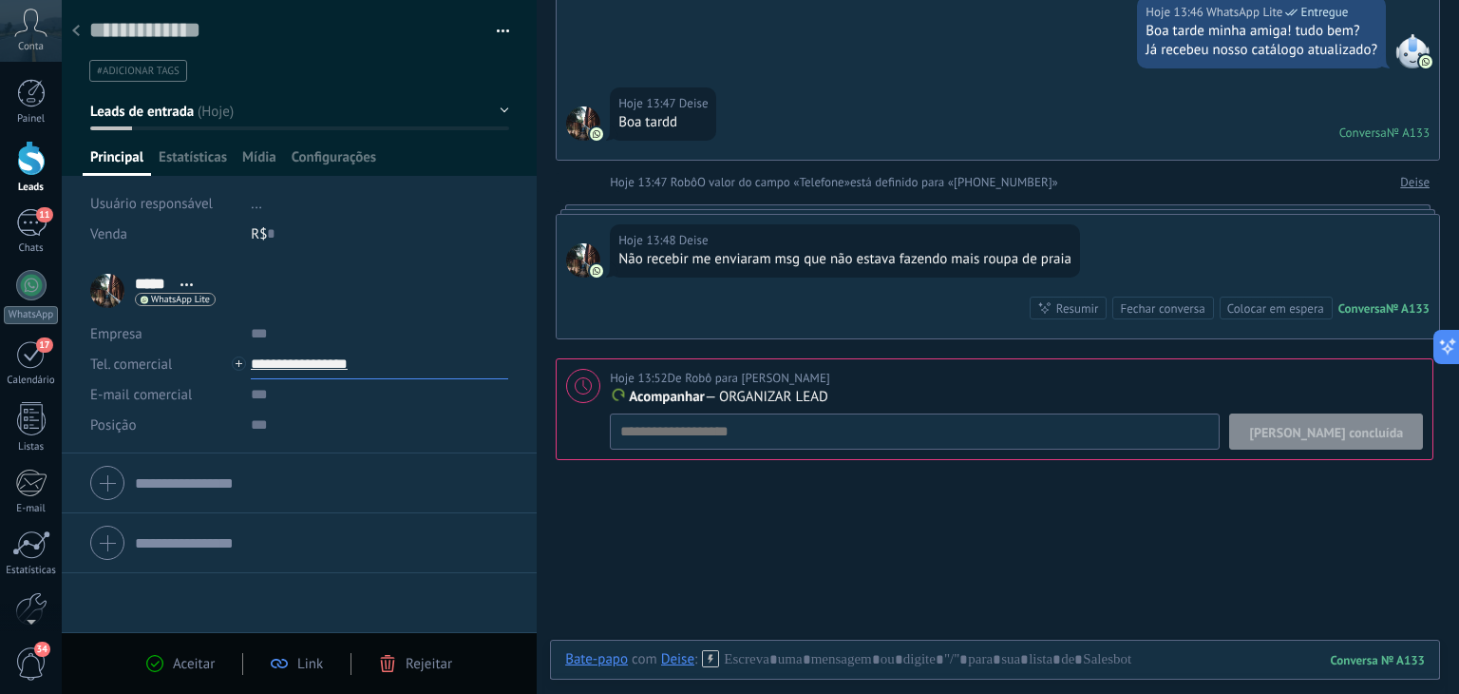
click at [321, 360] on input "**********" at bounding box center [379, 364] width 257 height 30
type input "**********"
click at [331, 451] on div "Copiar" at bounding box center [364, 461] width 225 height 32
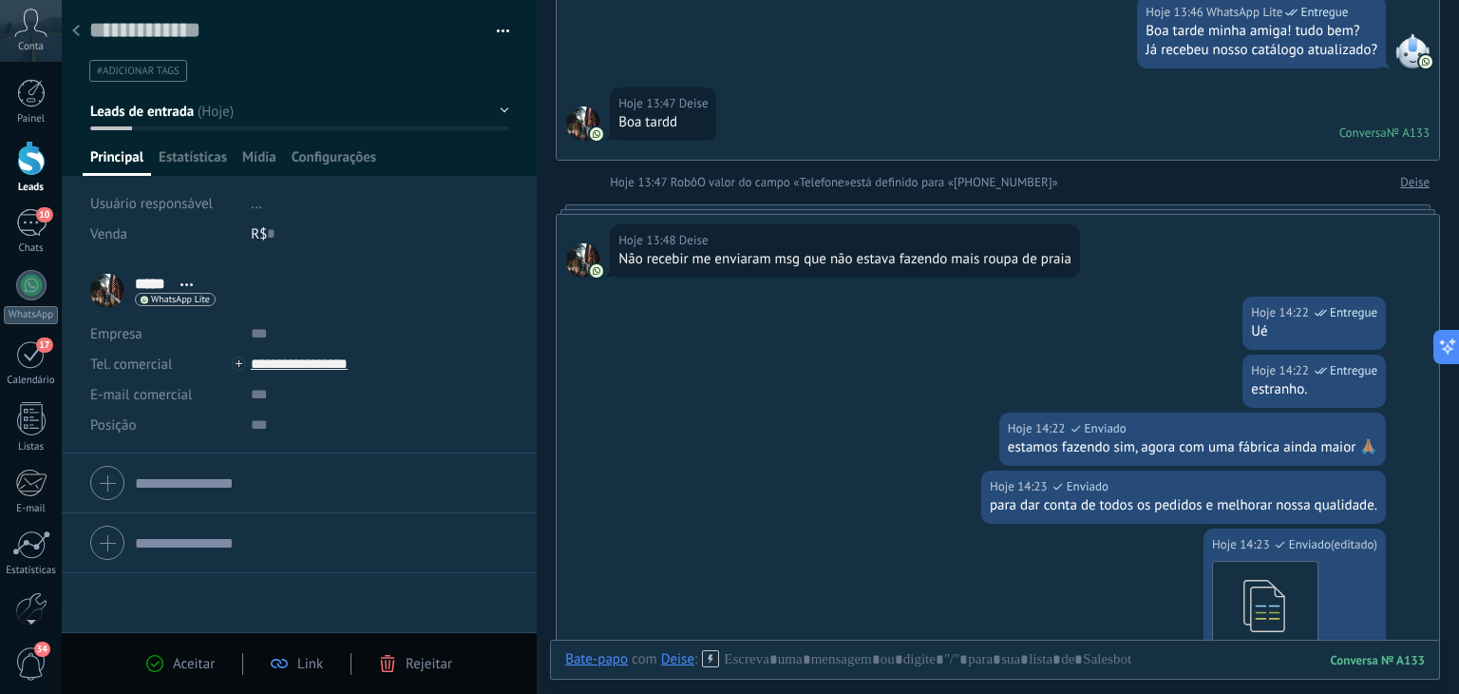
scroll to position [815, 0]
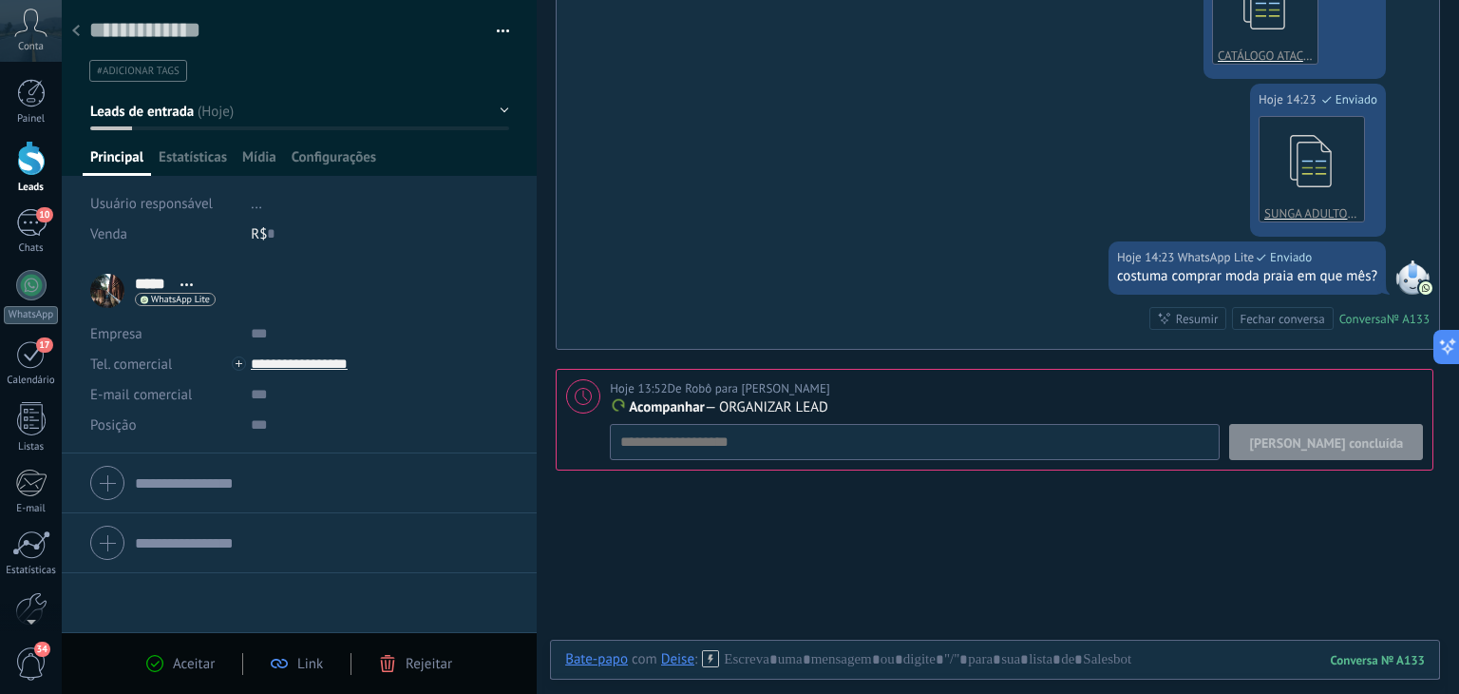
click at [1358, 448] on button "[PERSON_NAME] concluída" at bounding box center [1326, 442] width 194 height 36
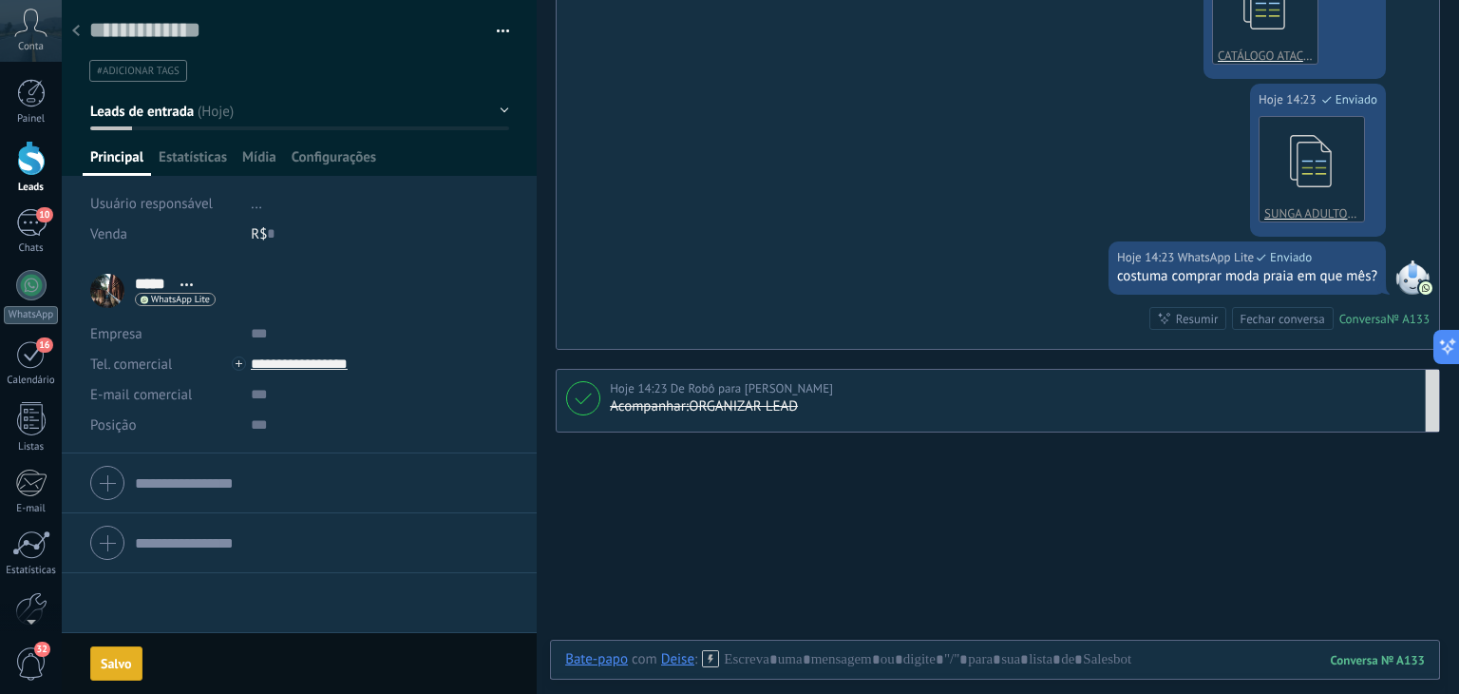
scroll to position [825, 0]
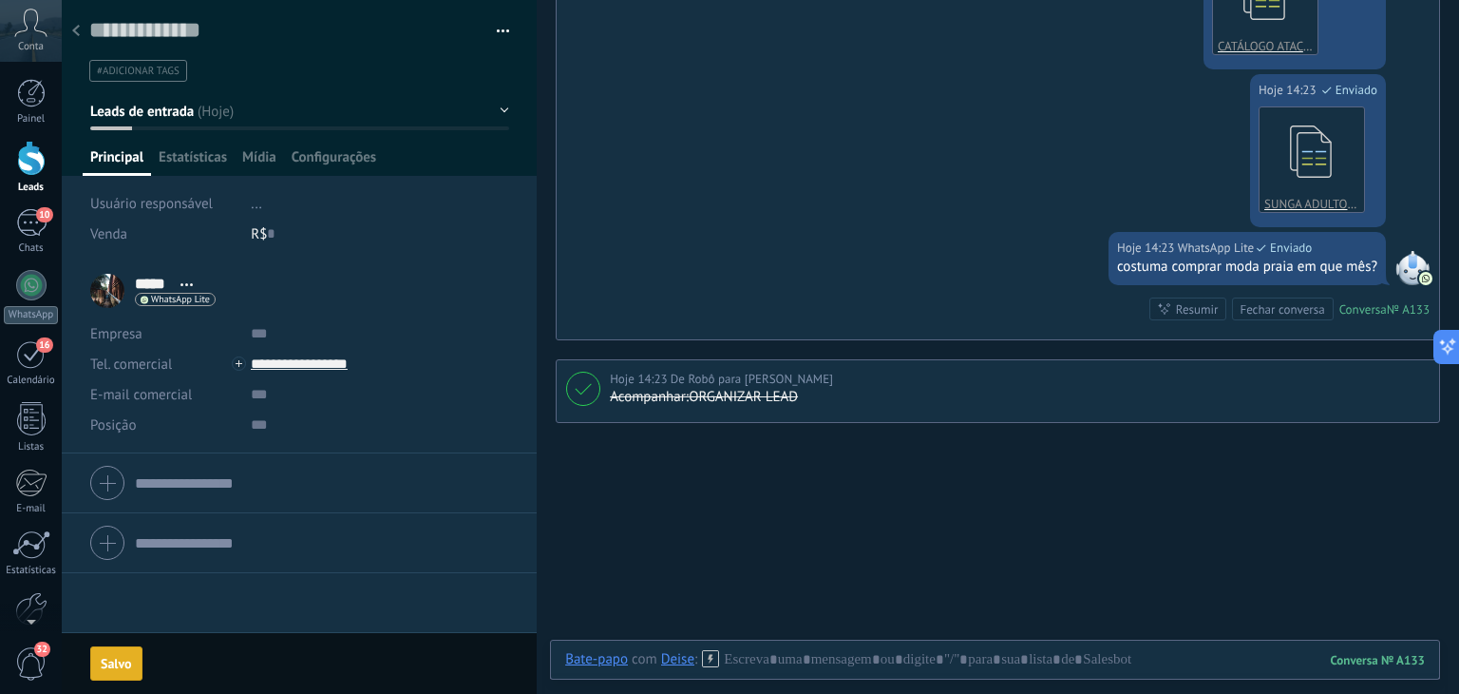
click at [212, 112] on button "Leads de entrada" at bounding box center [299, 111] width 419 height 34
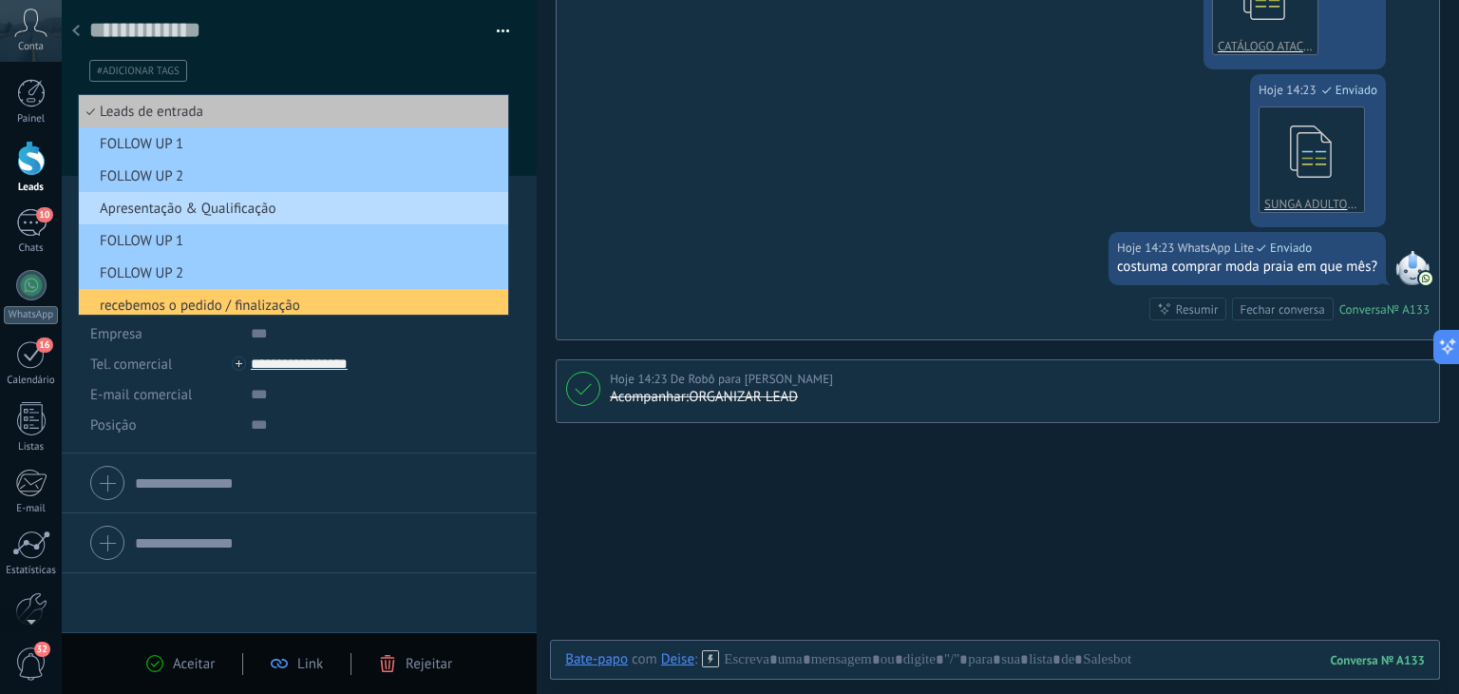
click at [152, 203] on span "Apresentação & Qualificação" at bounding box center [291, 209] width 424 height 18
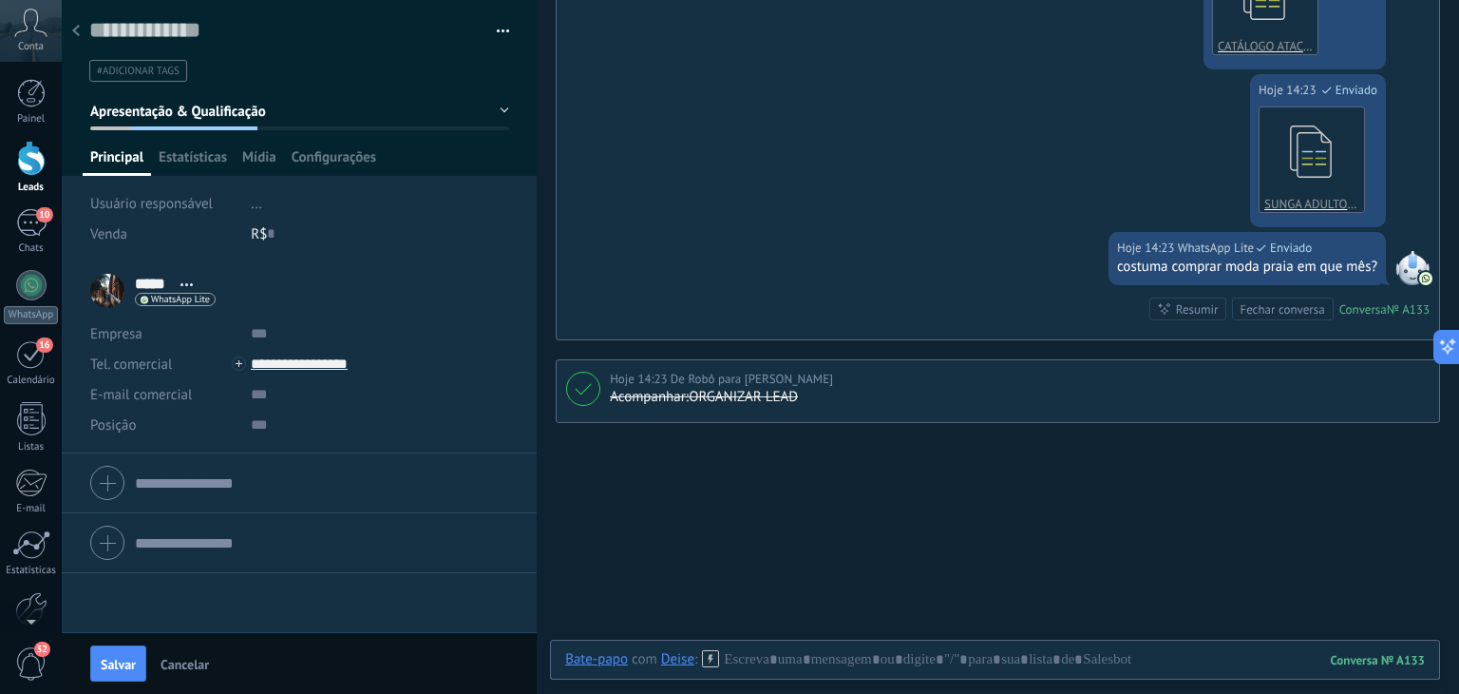
click at [194, 117] on span "Apresentação & Qualificação" at bounding box center [178, 112] width 176 height 18
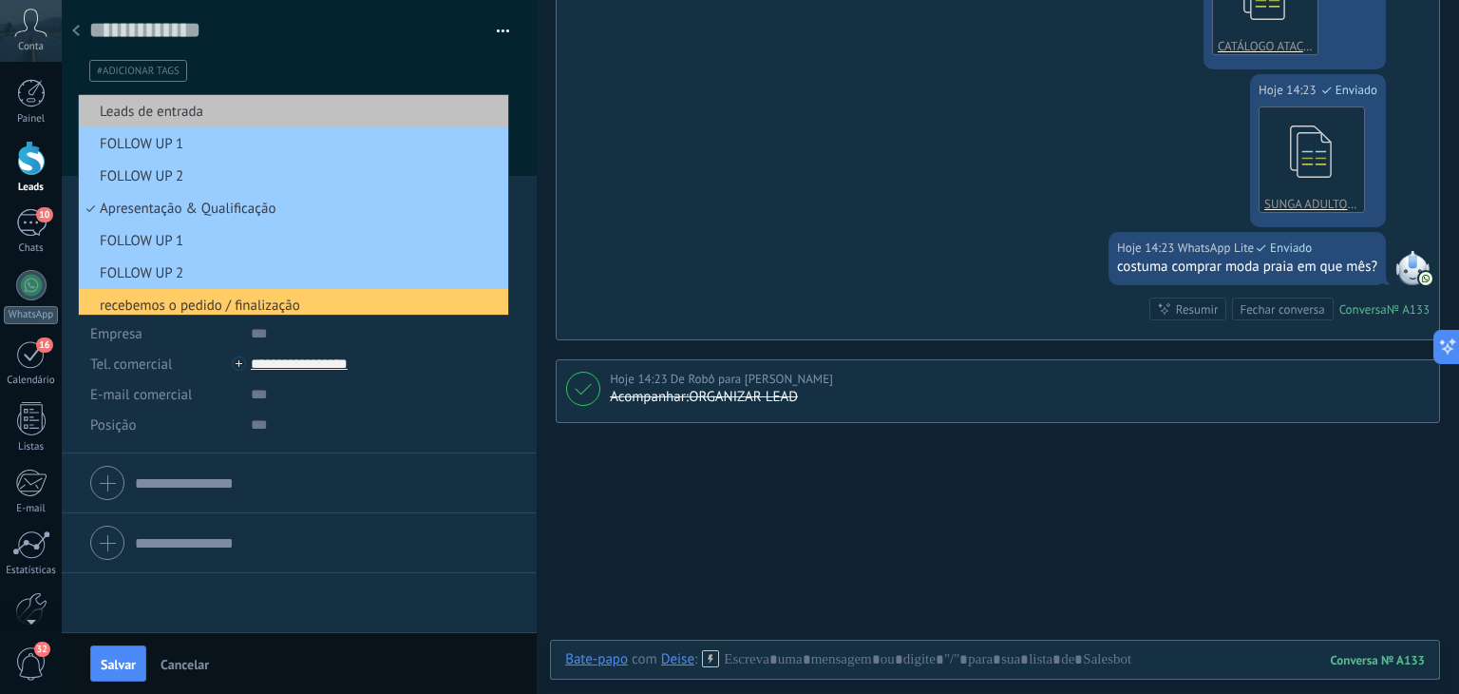
scroll to position [5, 0]
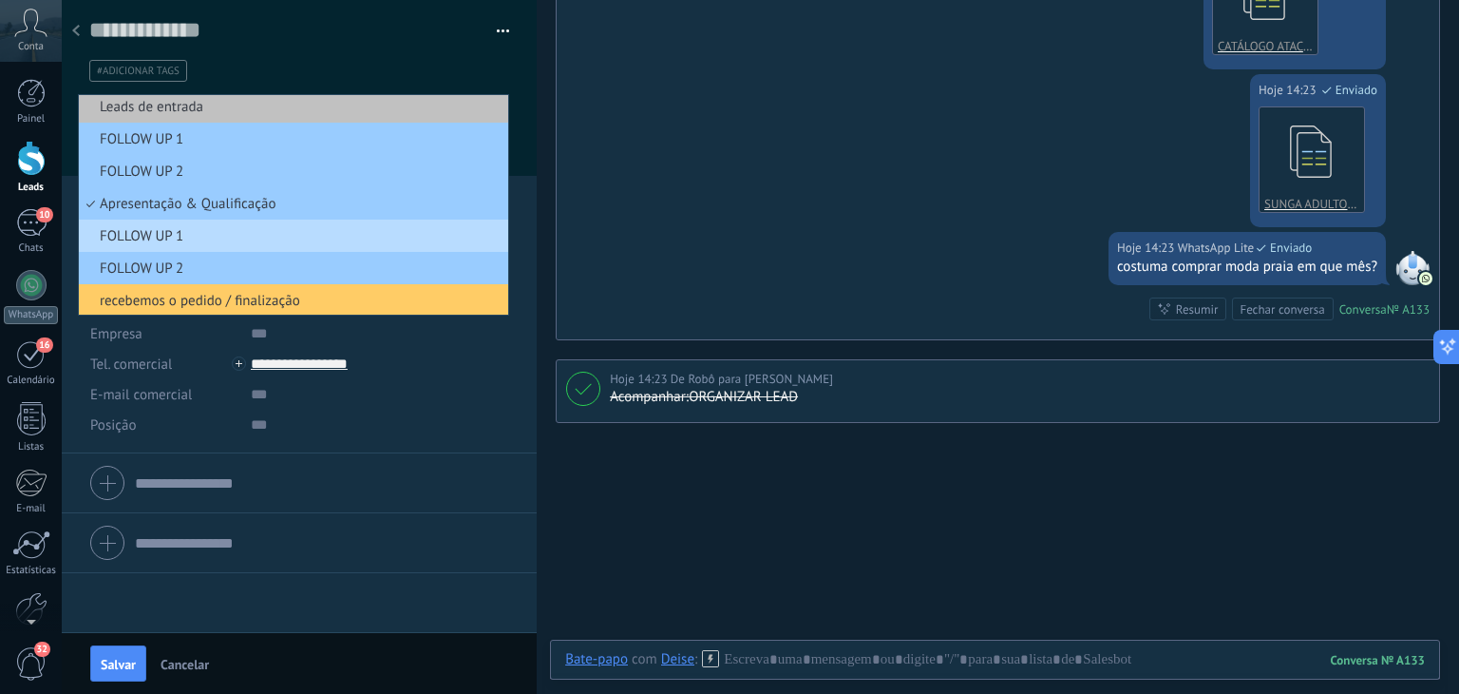
click at [159, 229] on span "FOLLOW UP 1" at bounding box center [291, 236] width 424 height 18
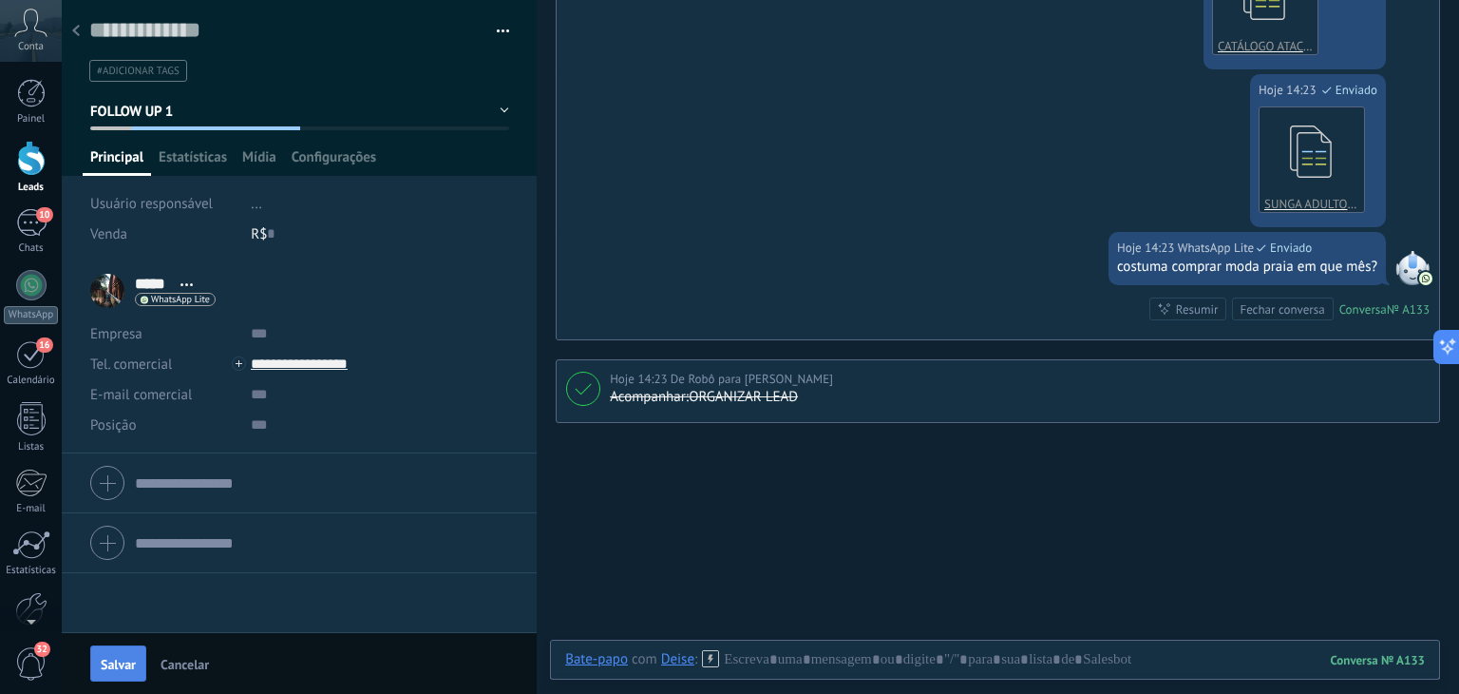
click at [106, 666] on span "Salvar" at bounding box center [118, 663] width 35 height 13
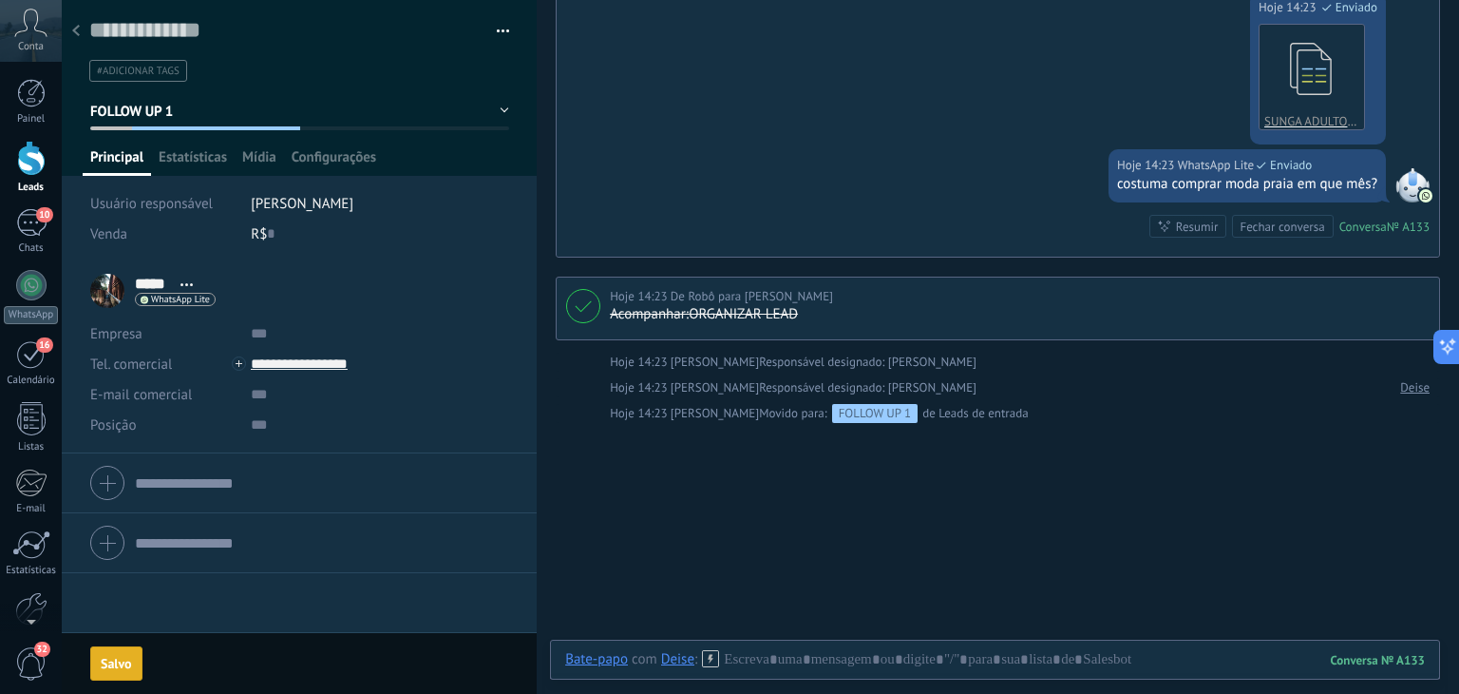
scroll to position [973, 0]
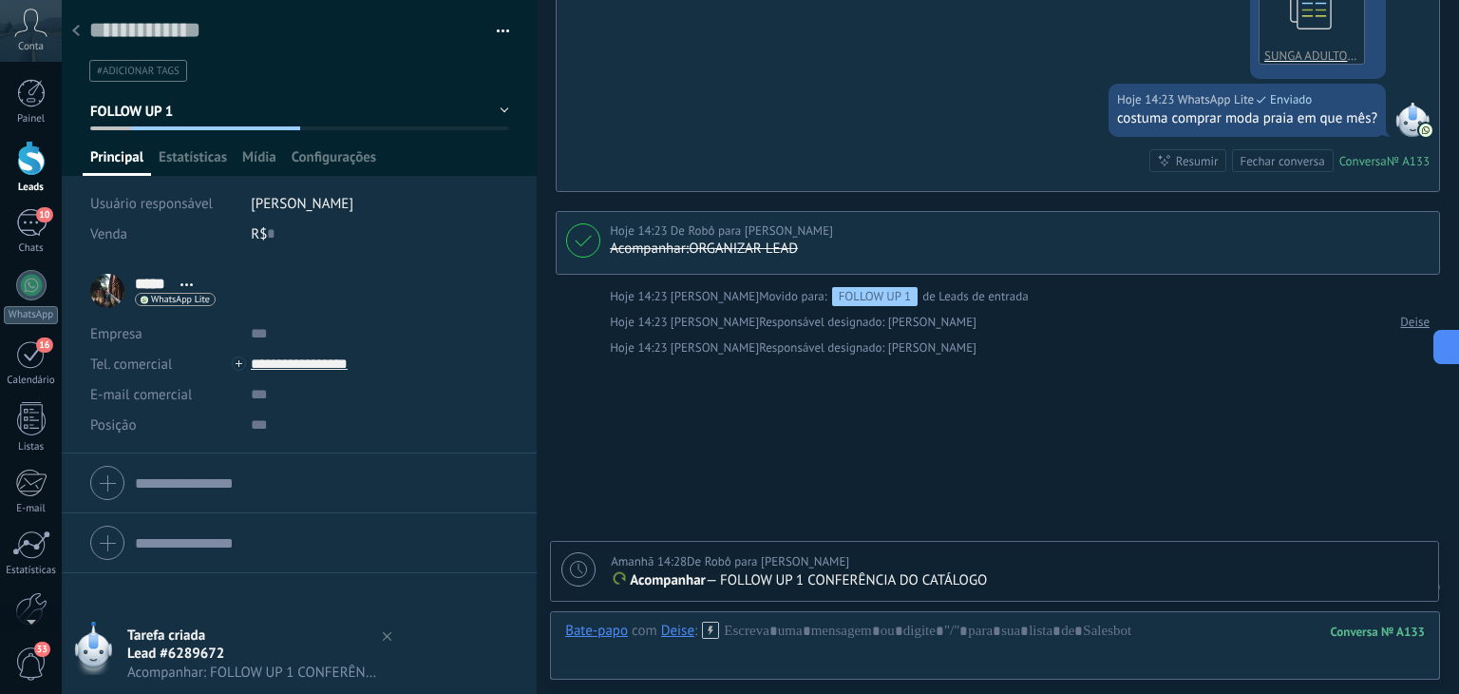
click at [578, 573] on icon at bounding box center [578, 569] width 17 height 17
type textarea "**********"
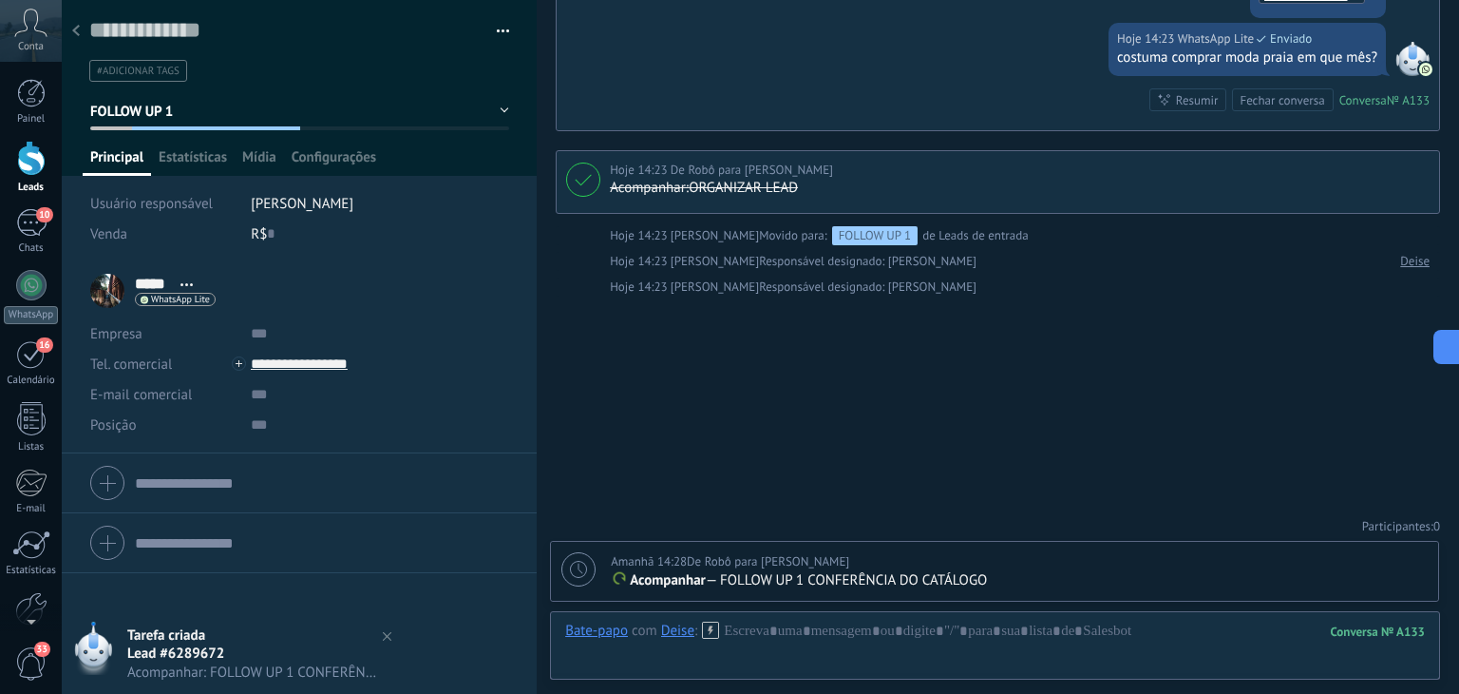
scroll to position [19, 0]
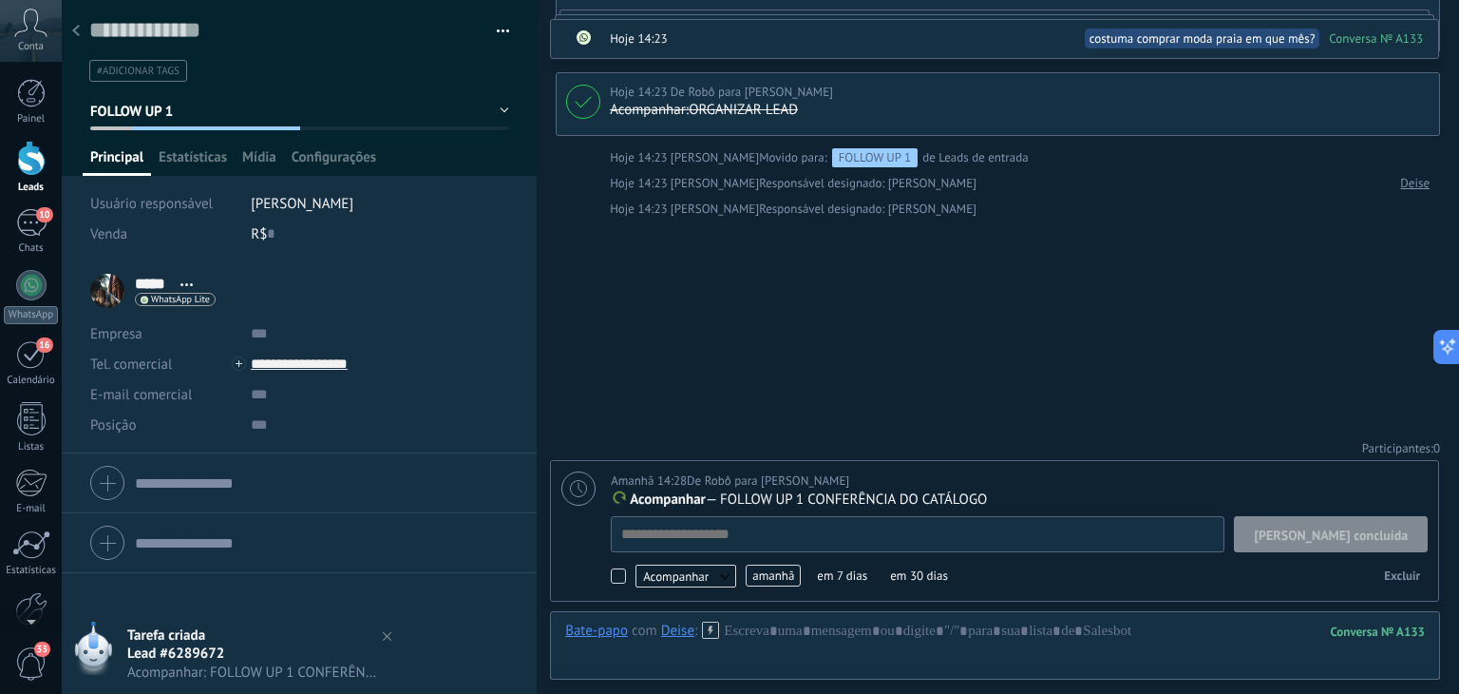
click at [779, 578] on span "amanhã" at bounding box center [773, 575] width 55 height 22
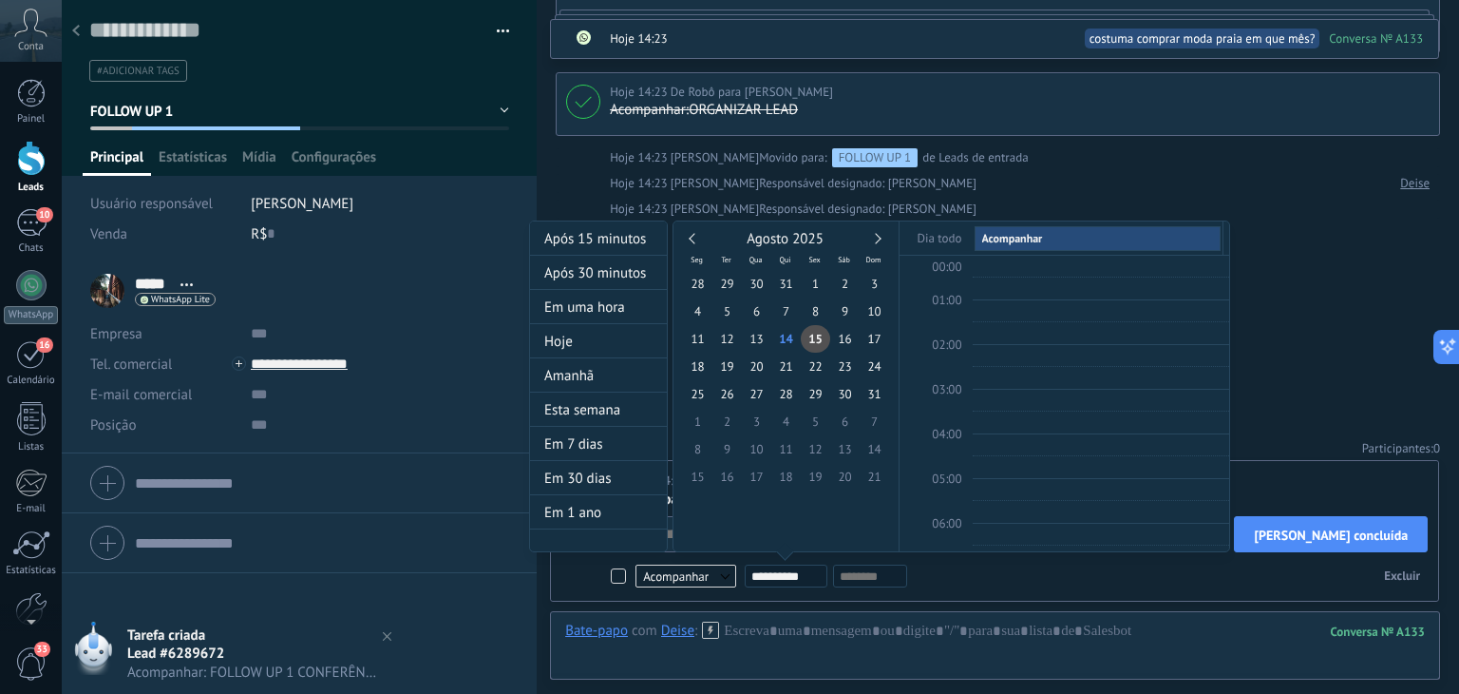
scroll to position [355, 0]
click at [870, 232] on div "Agosto 2025" at bounding box center [786, 239] width 206 height 17
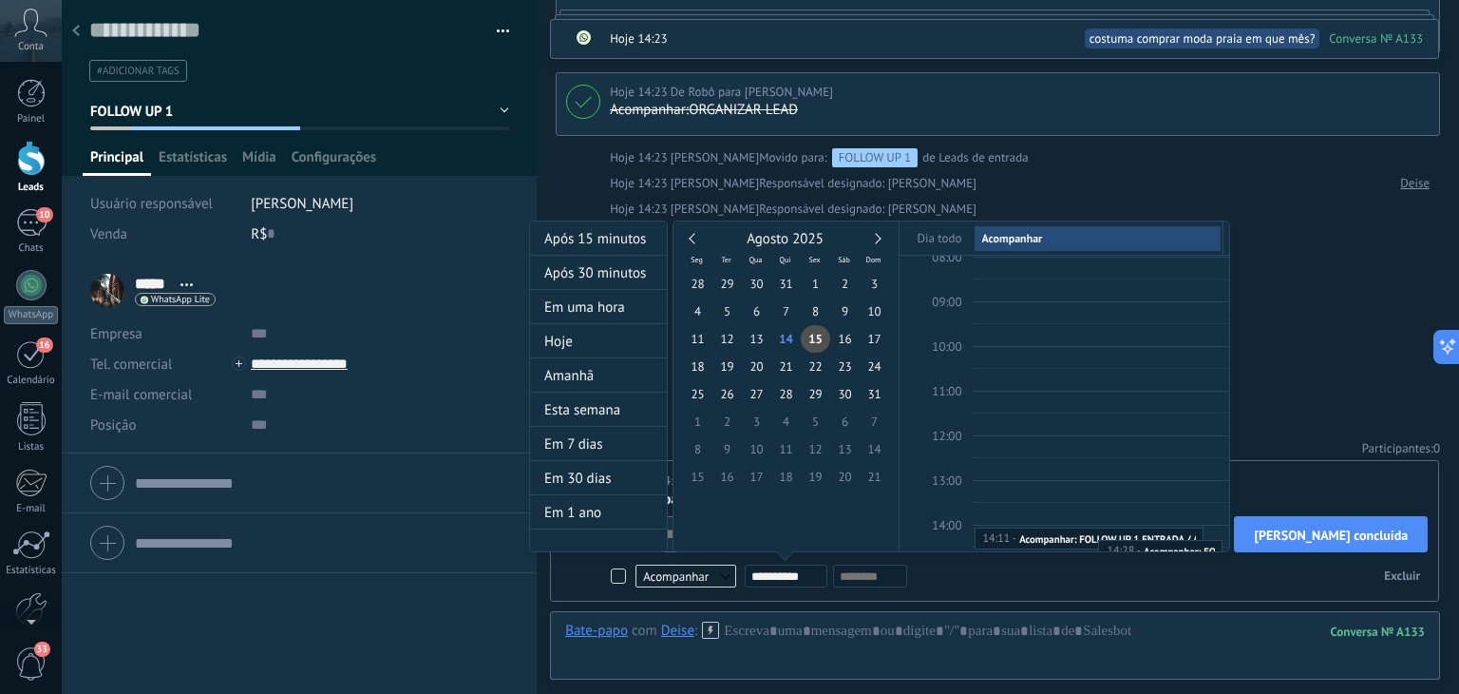
click at [875, 237] on link at bounding box center [875, 238] width 10 height 10
type input "**********"
click at [758, 319] on span "10" at bounding box center [756, 311] width 29 height 28
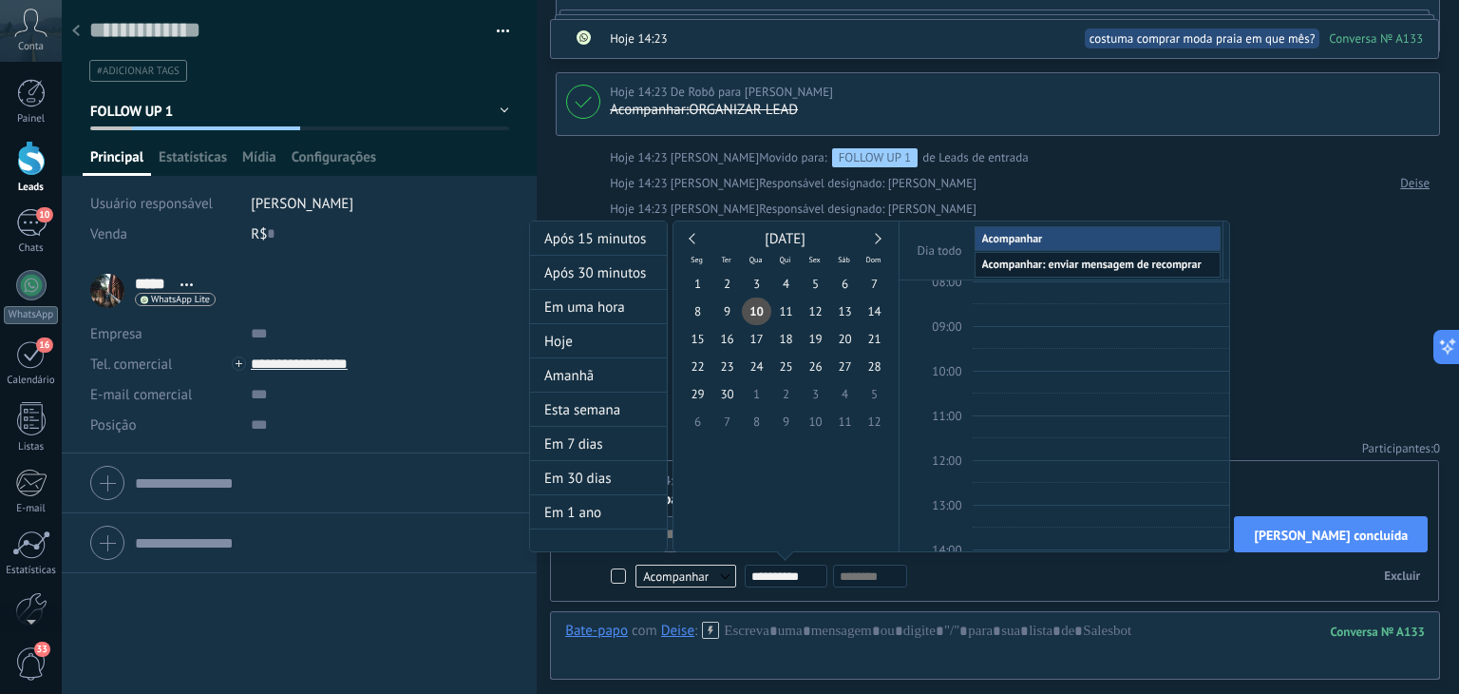
click at [1298, 382] on div at bounding box center [729, 347] width 1459 height 694
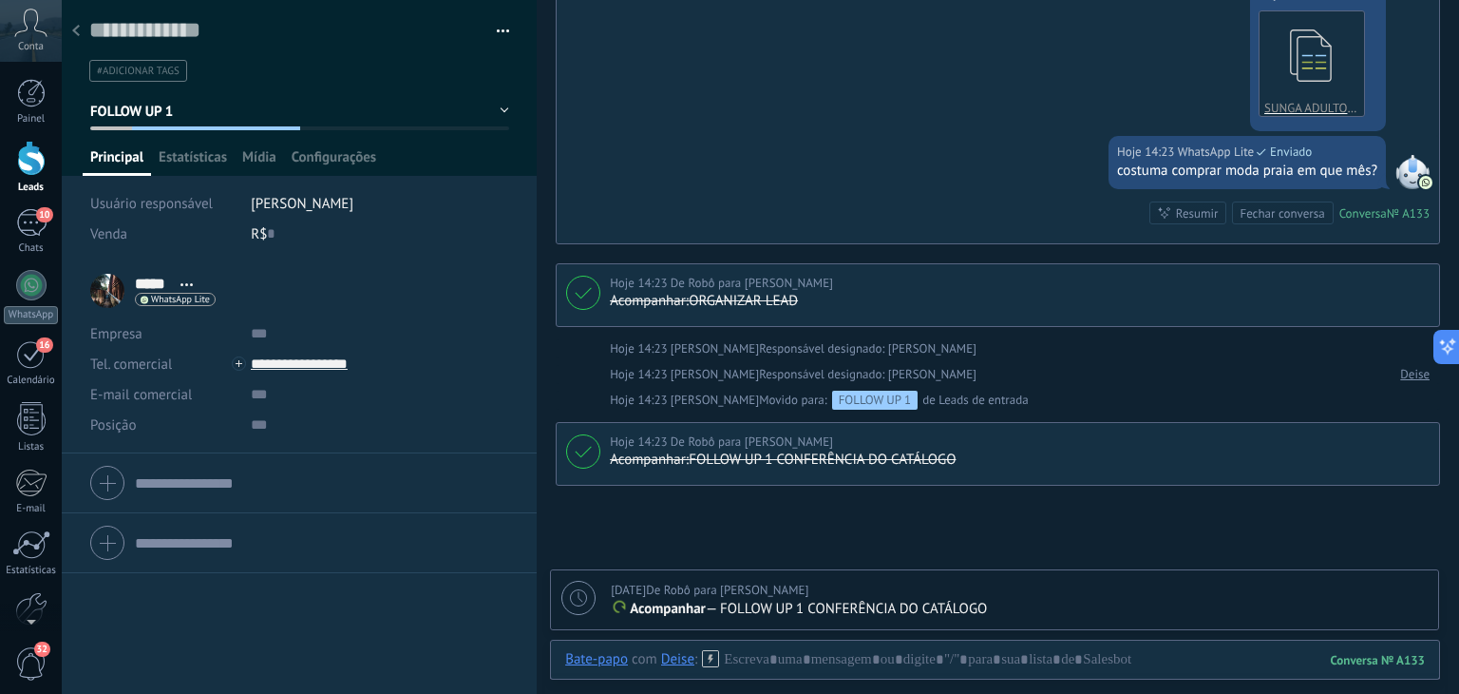
scroll to position [1106, 0]
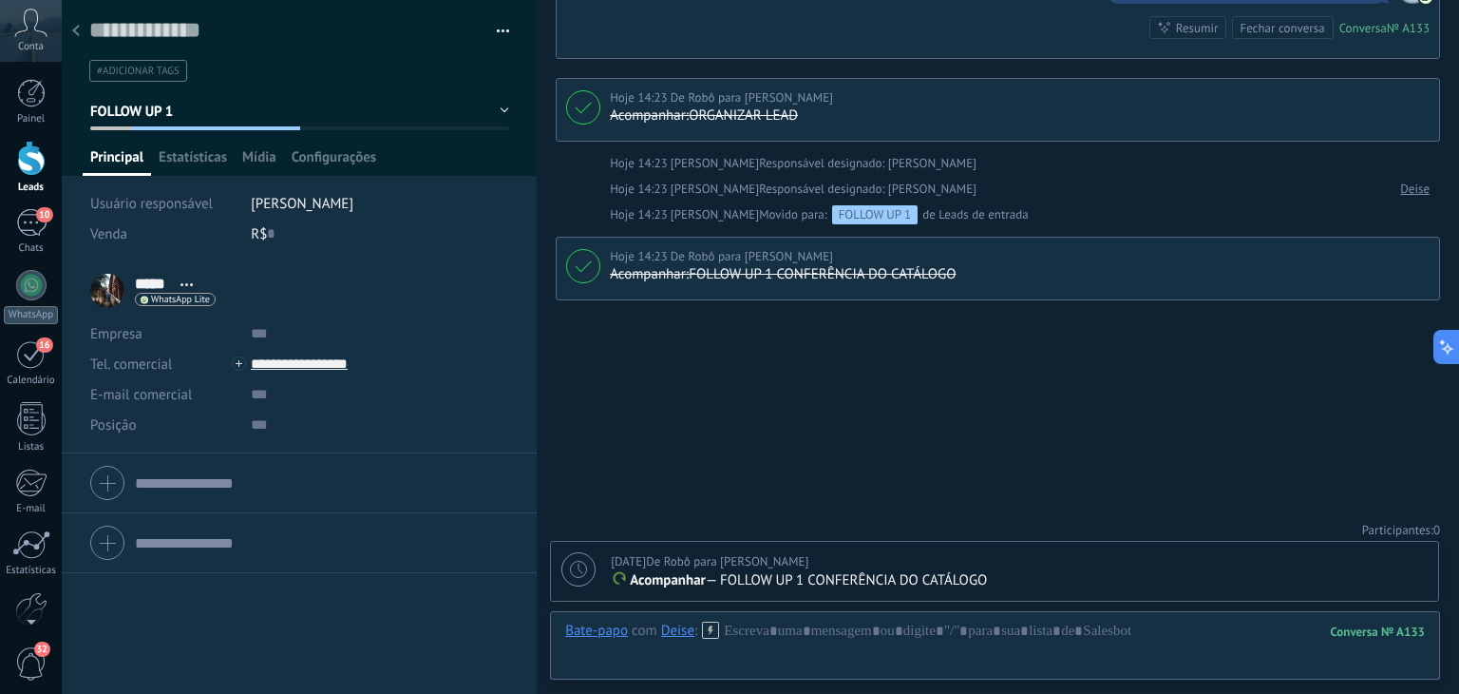
click at [73, 29] on icon at bounding box center [76, 30] width 8 height 11
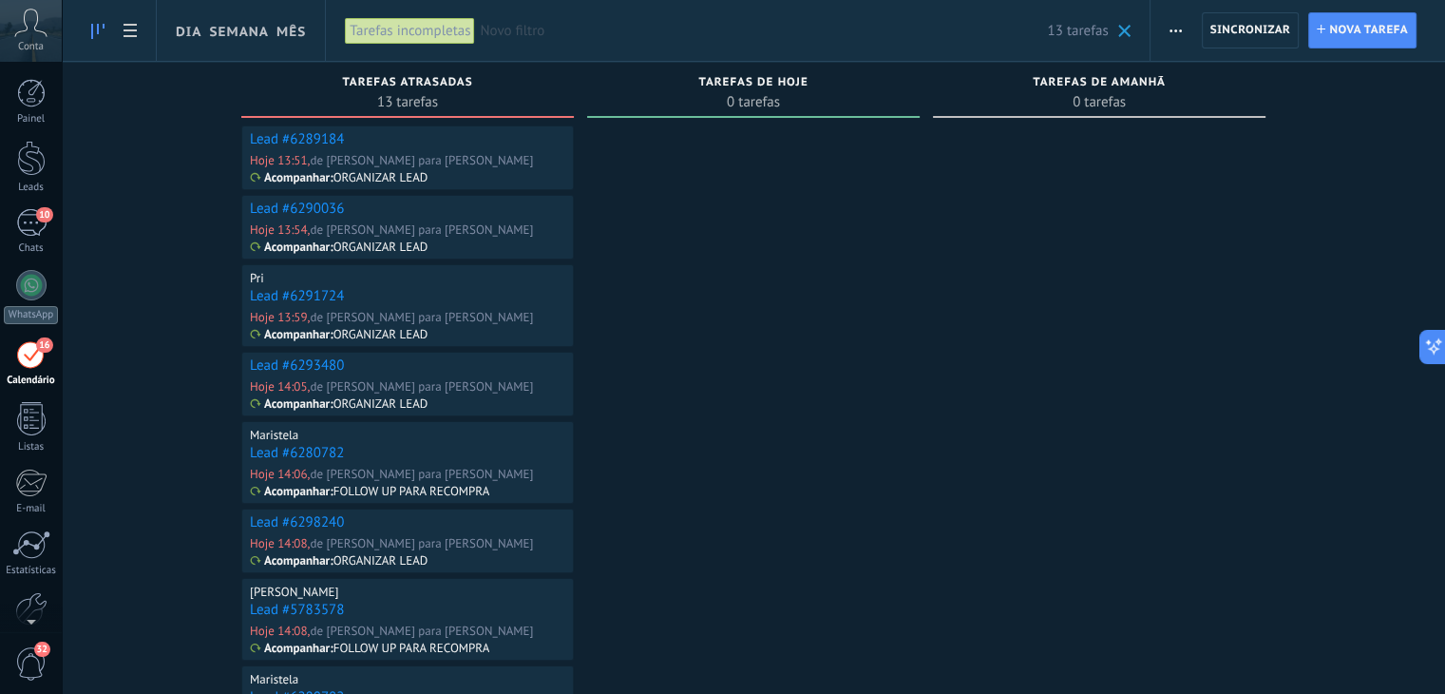
click at [285, 138] on link "Lead #6289184" at bounding box center [297, 139] width 94 height 18
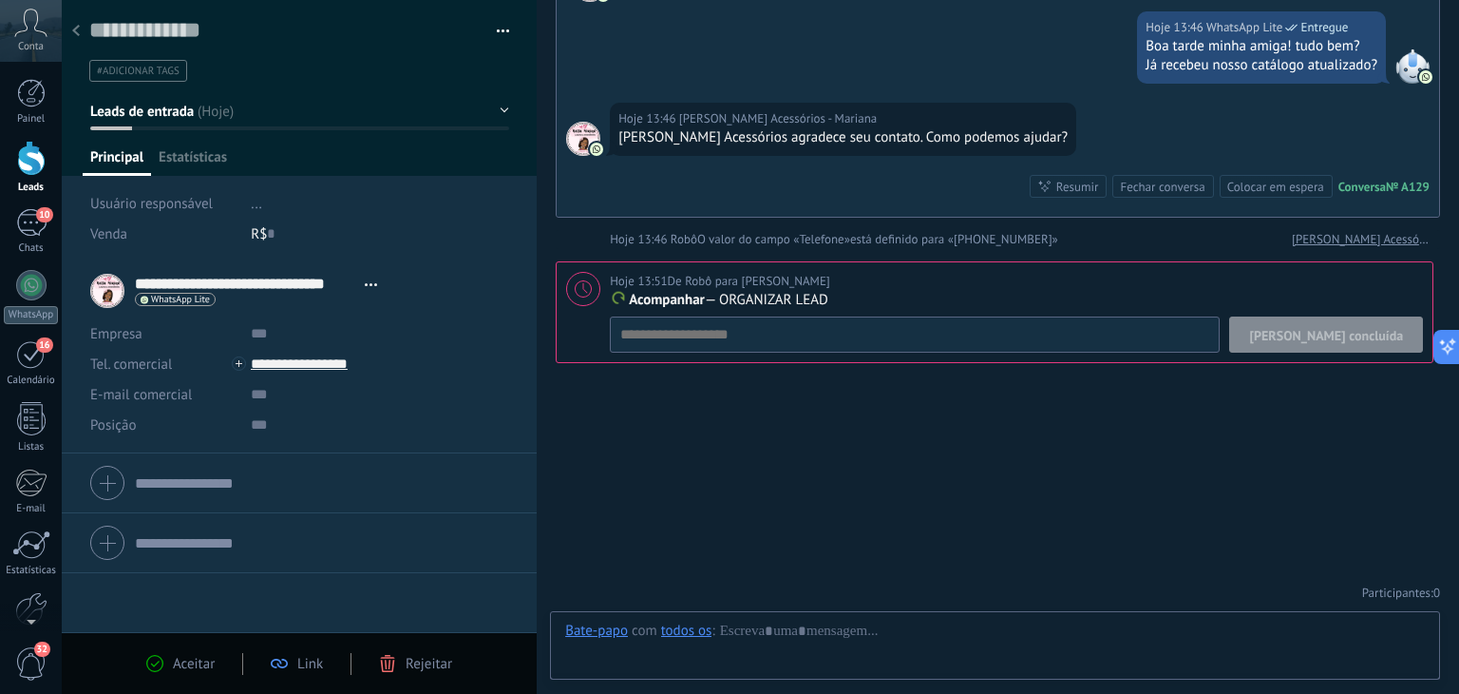
scroll to position [192, 0]
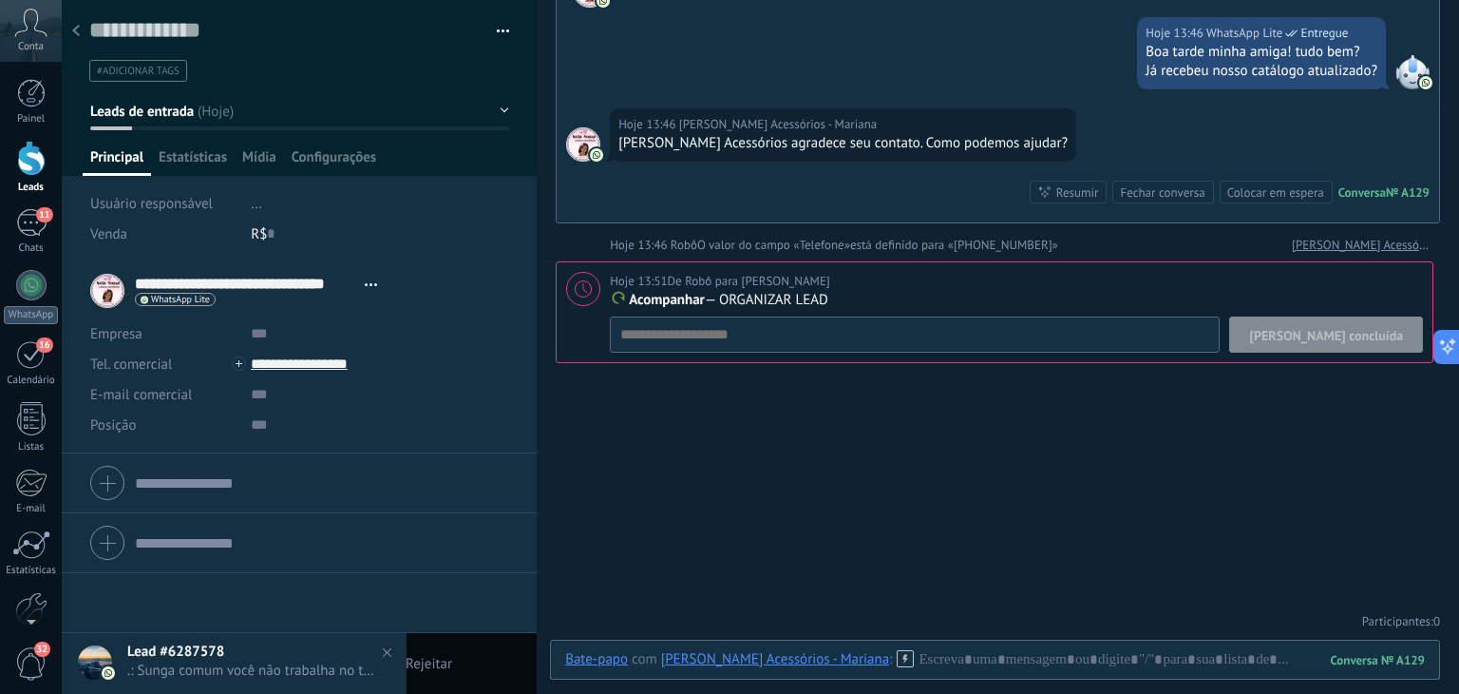
click at [1342, 329] on span "[PERSON_NAME] concluída" at bounding box center [1326, 335] width 154 height 13
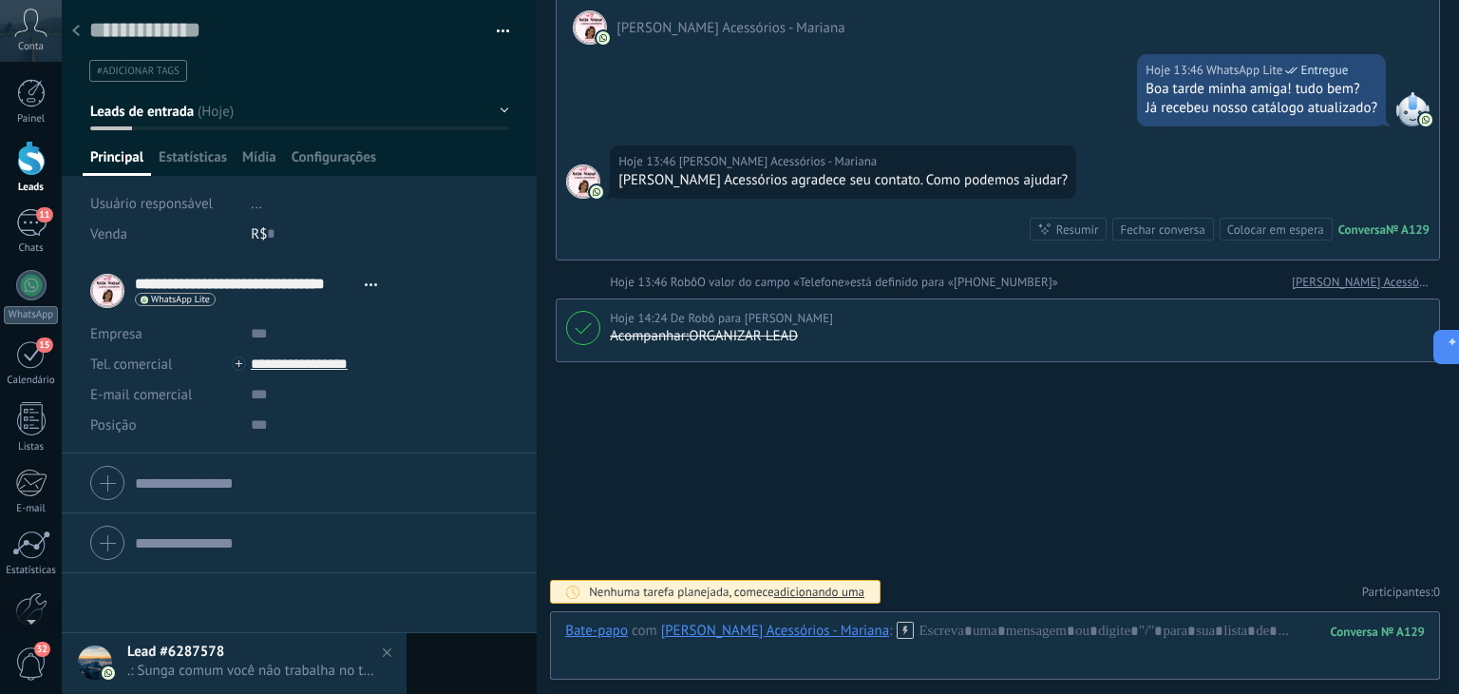
scroll to position [154, 0]
click at [138, 106] on span "Leads de entrada" at bounding box center [142, 112] width 104 height 18
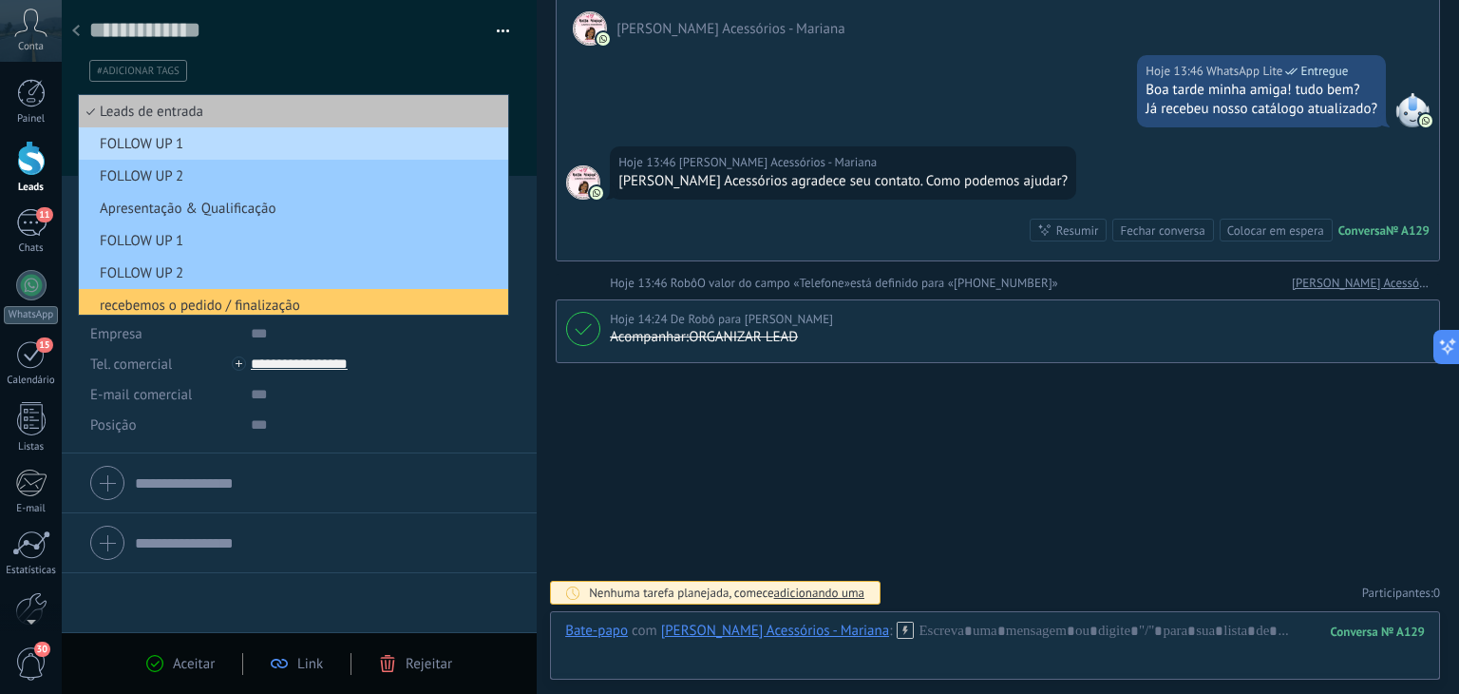
click at [181, 143] on span "FOLLOW UP 1" at bounding box center [291, 144] width 424 height 18
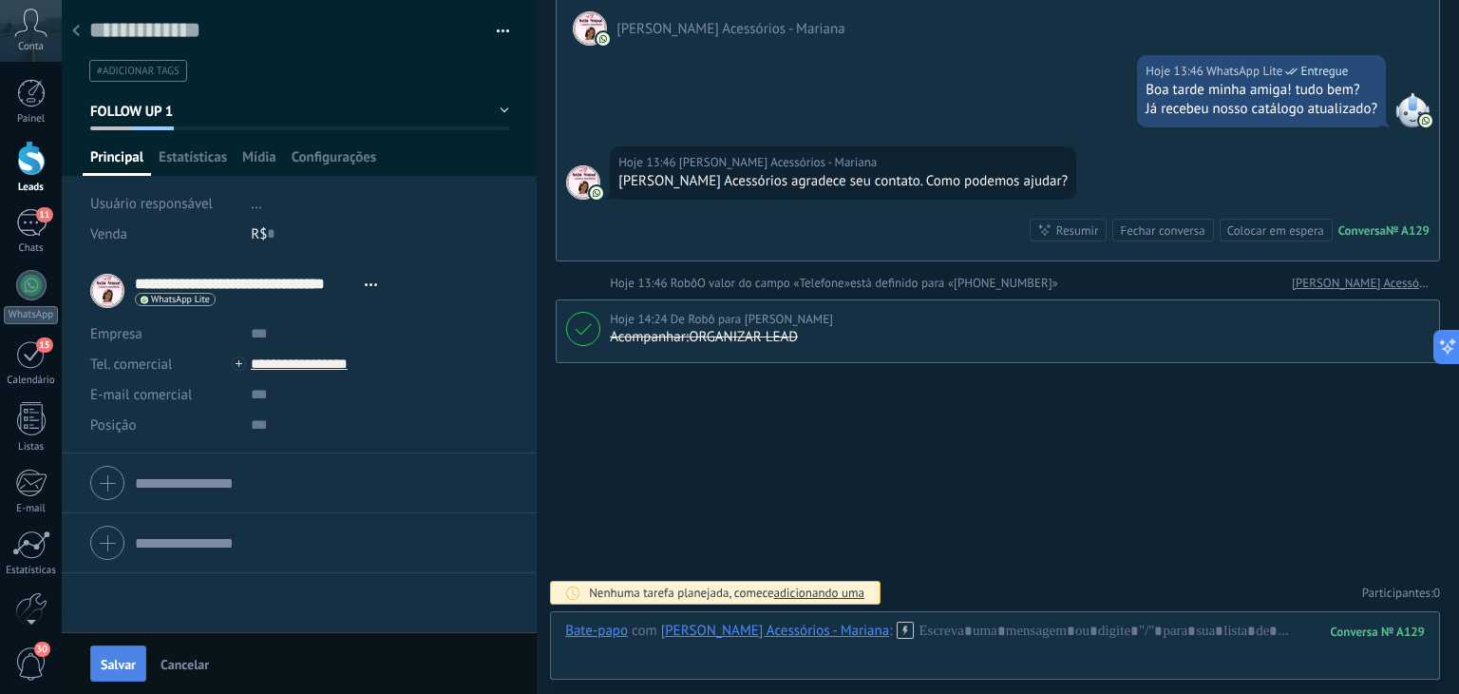
drag, startPoint x: 122, startPoint y: 668, endPoint x: 360, endPoint y: 589, distance: 251.2
click at [122, 668] on span "Salvar" at bounding box center [118, 663] width 35 height 13
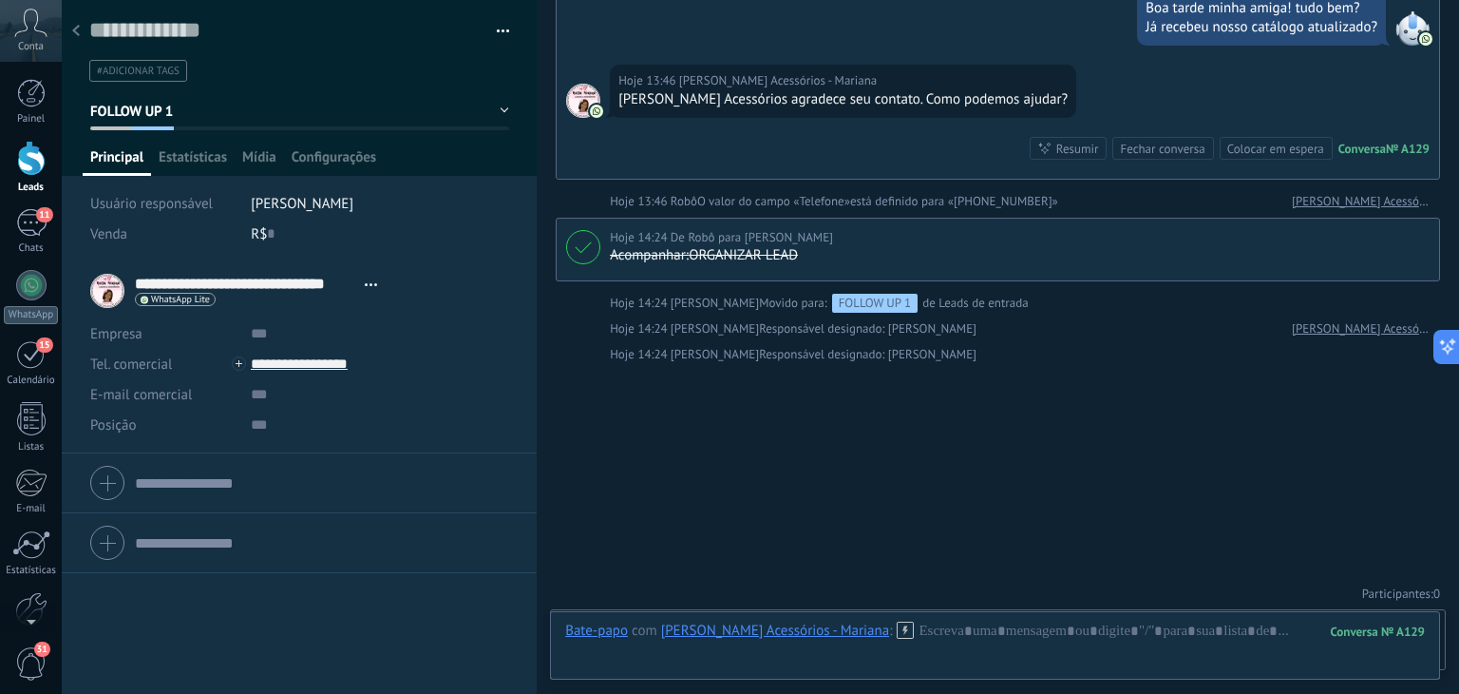
scroll to position [302, 0]
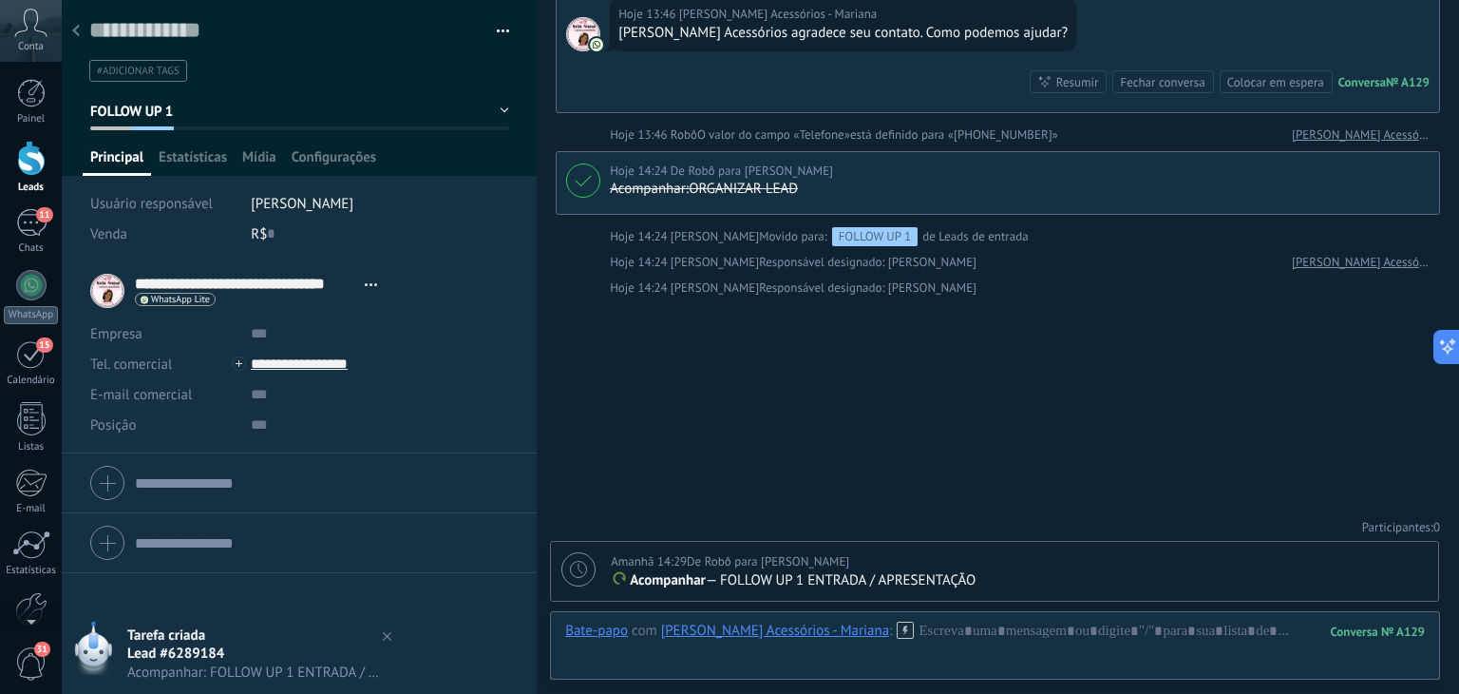
click at [581, 581] on div at bounding box center [579, 569] width 34 height 34
type textarea "**********"
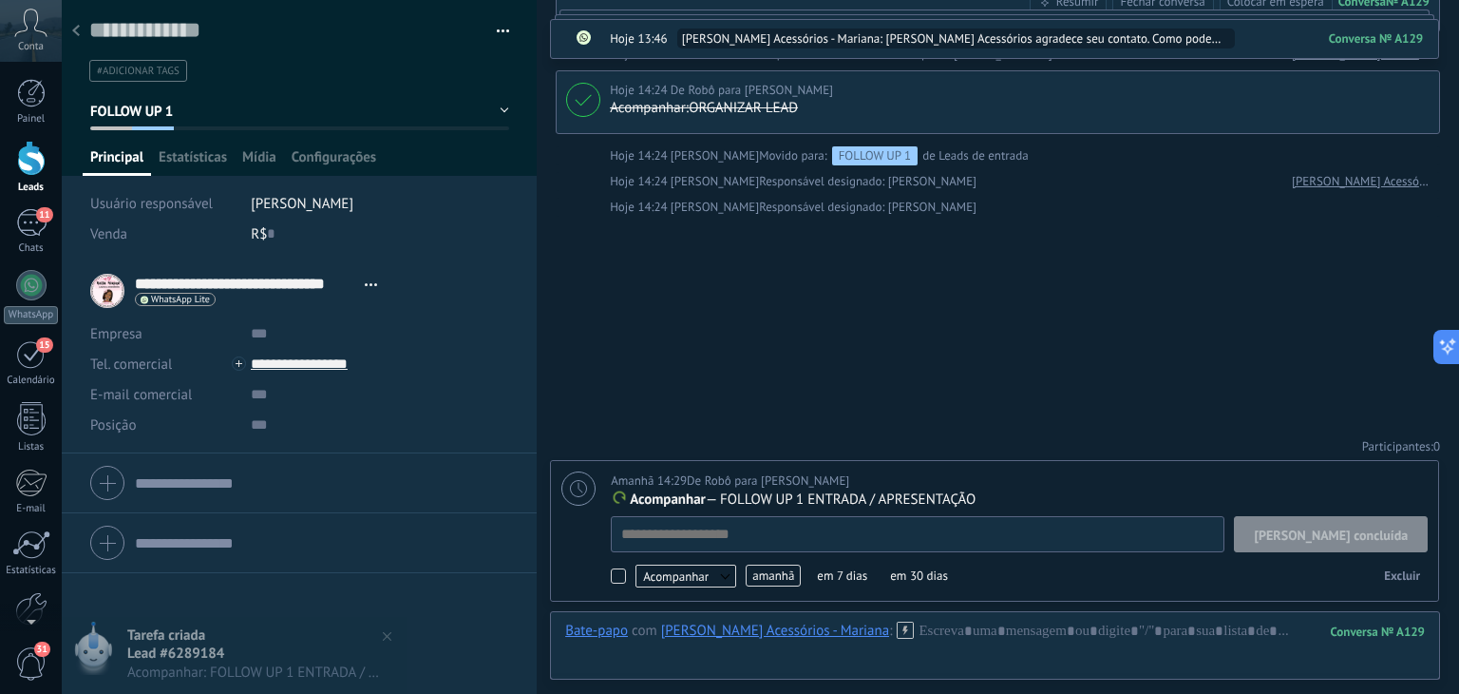
click at [762, 573] on span "amanhã" at bounding box center [773, 575] width 55 height 22
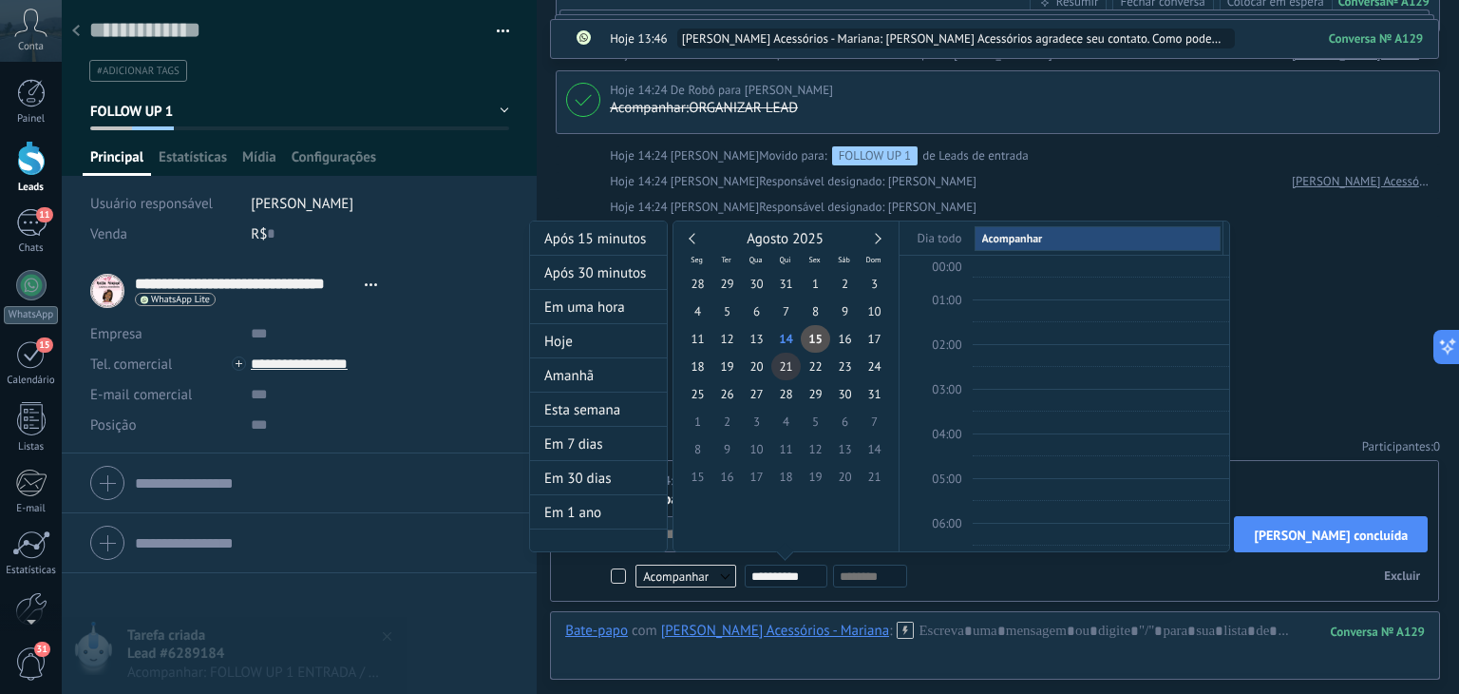
scroll to position [355, 0]
type input "**********"
click at [783, 394] on span "28" at bounding box center [785, 394] width 29 height 28
click at [1252, 326] on div at bounding box center [729, 347] width 1459 height 694
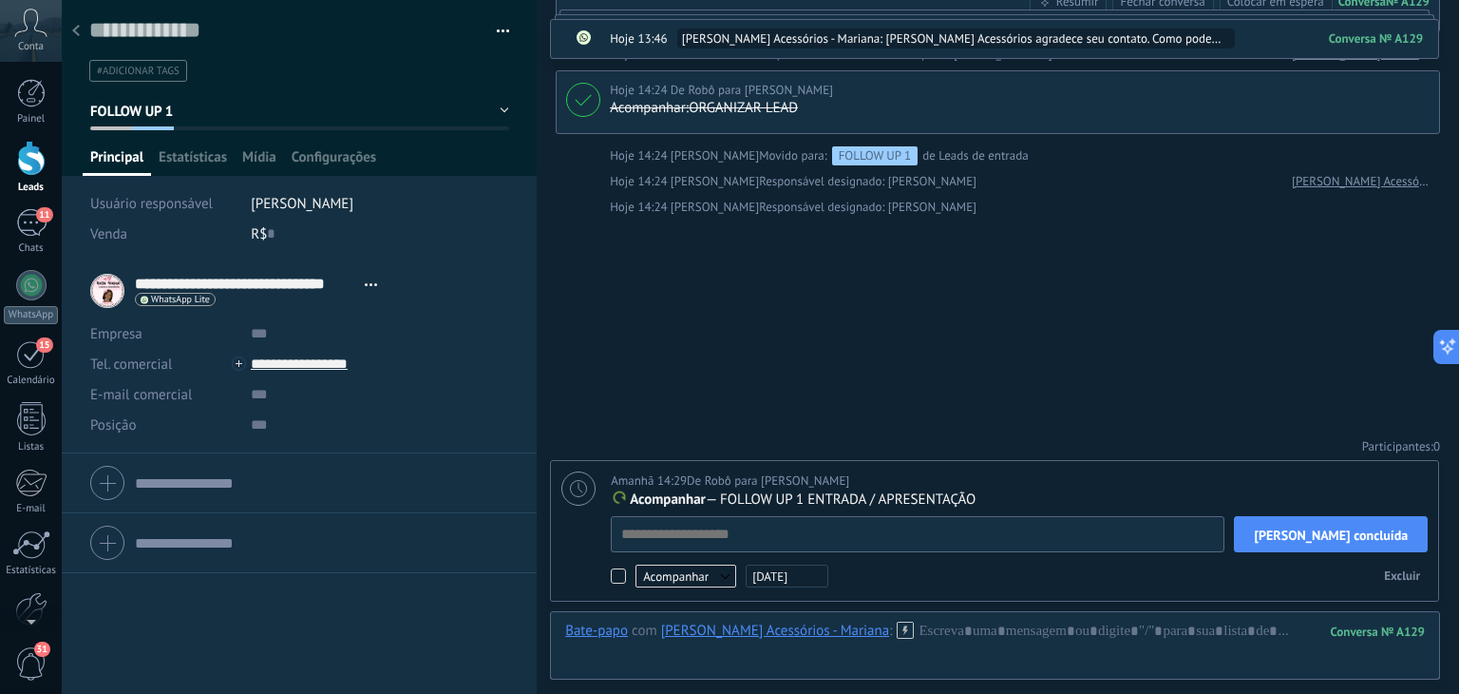
click at [1145, 305] on div "Buscar Carregar mais Hoje Hoje Criar: 2 eventos Expandir Bella Menina Acessório…" at bounding box center [998, 155] width 923 height 1077
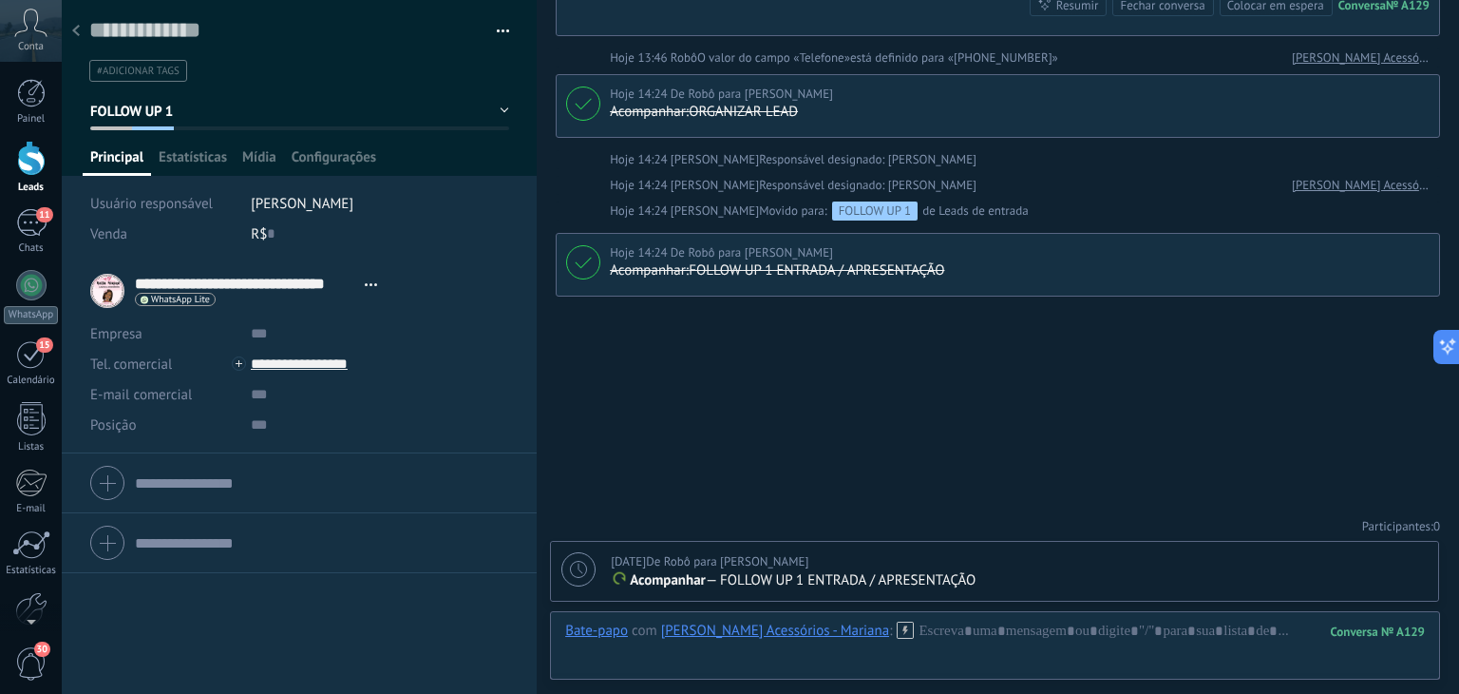
scroll to position [377, 0]
click at [80, 31] on div at bounding box center [76, 31] width 27 height 37
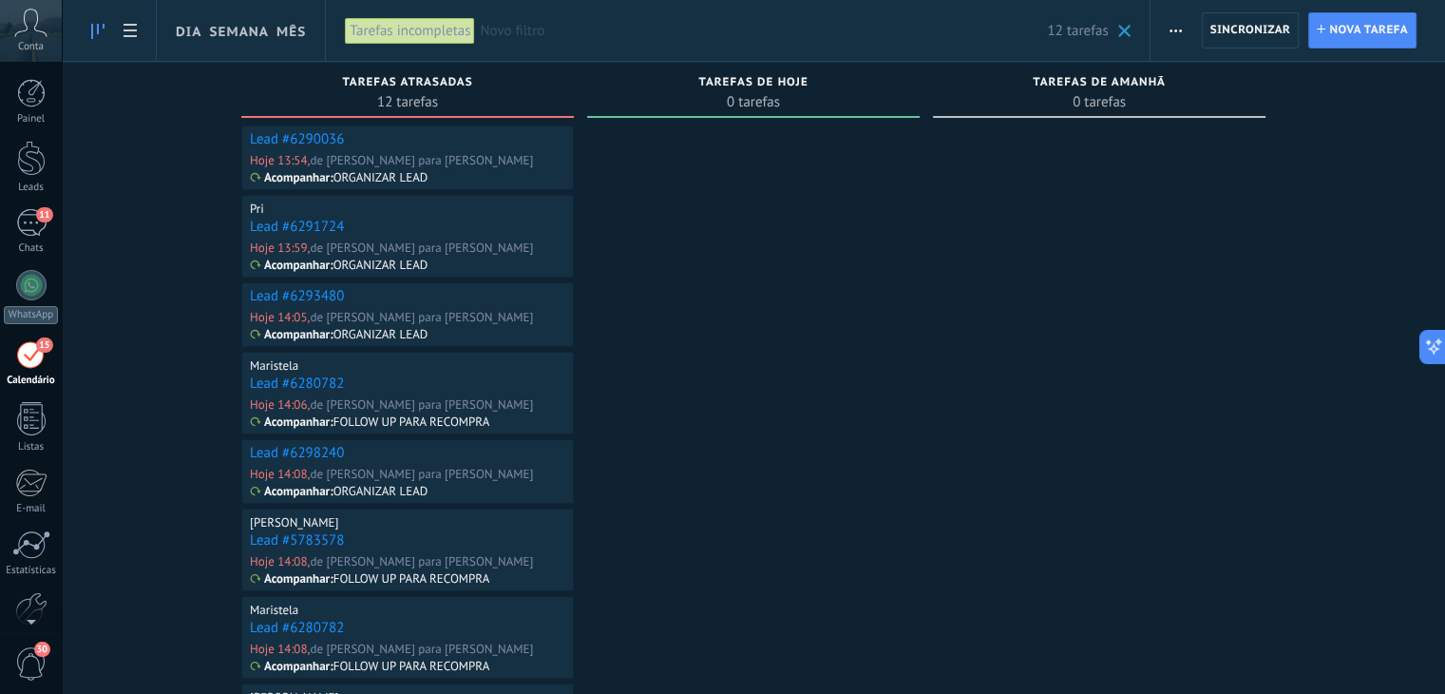
click at [274, 140] on link "Lead #6290036" at bounding box center [297, 139] width 94 height 18
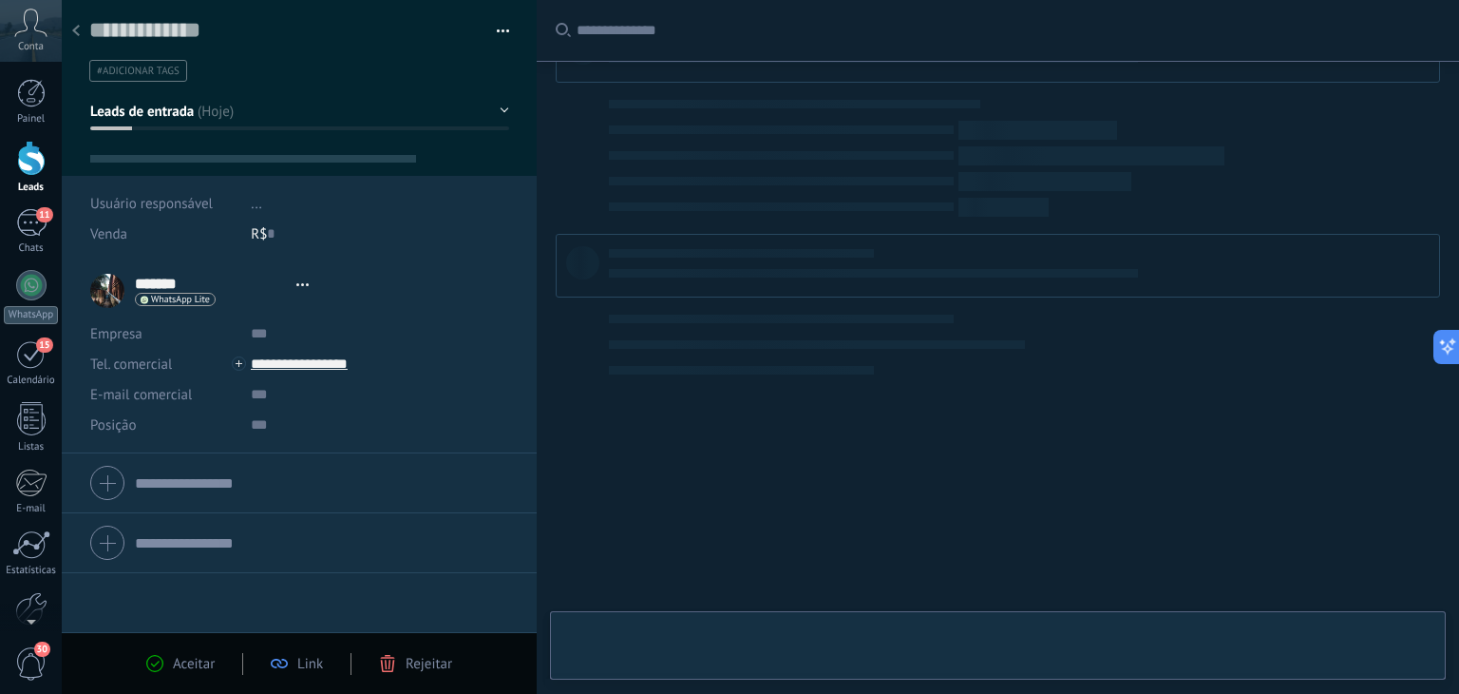
type textarea "**********"
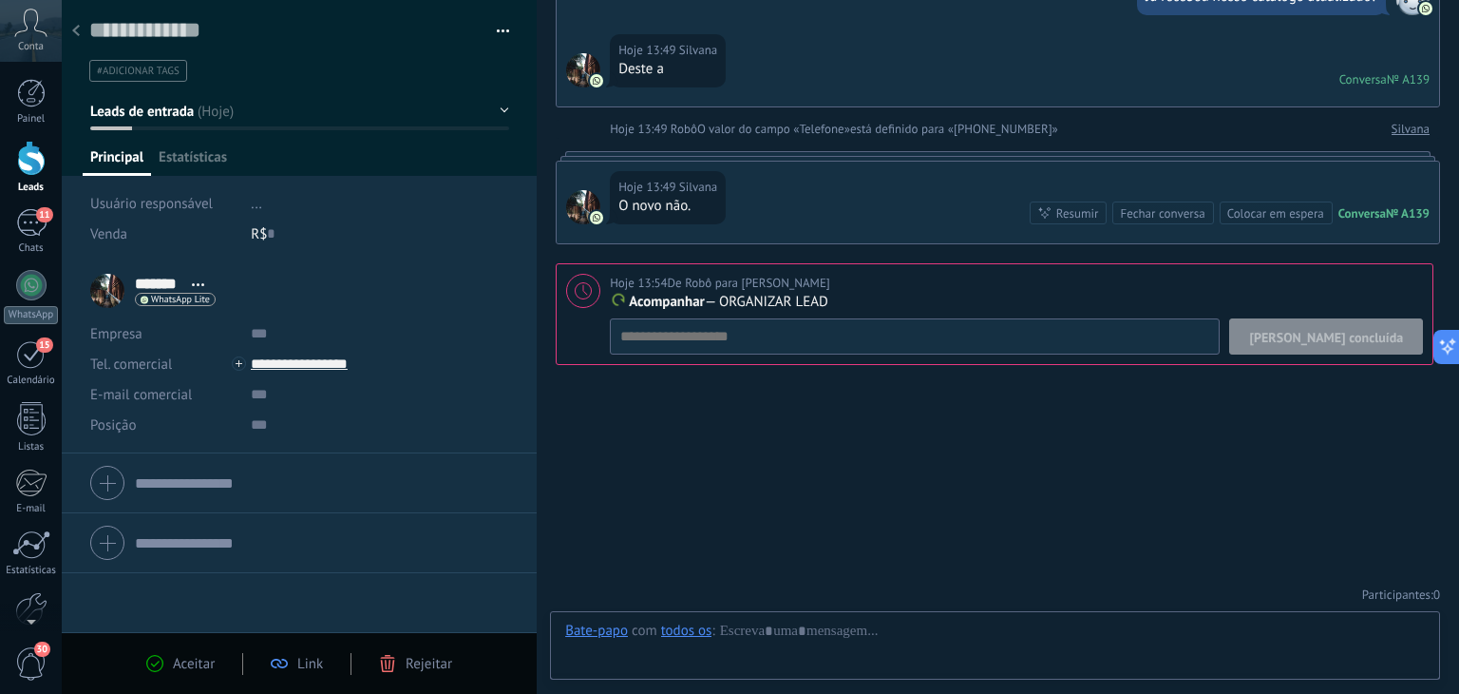
scroll to position [28, 0]
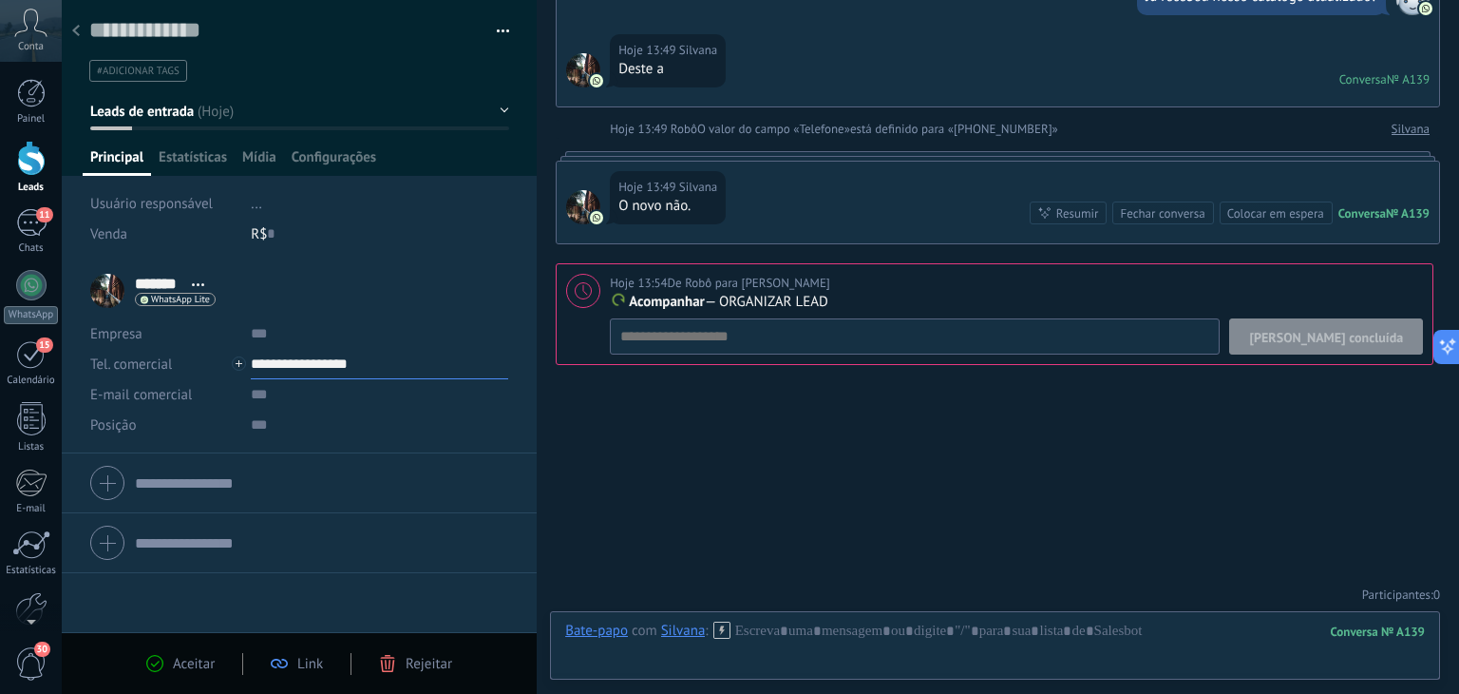
click at [289, 367] on input "**********" at bounding box center [379, 364] width 257 height 30
type input "**********"
click at [293, 458] on div "Copiar" at bounding box center [364, 461] width 225 height 32
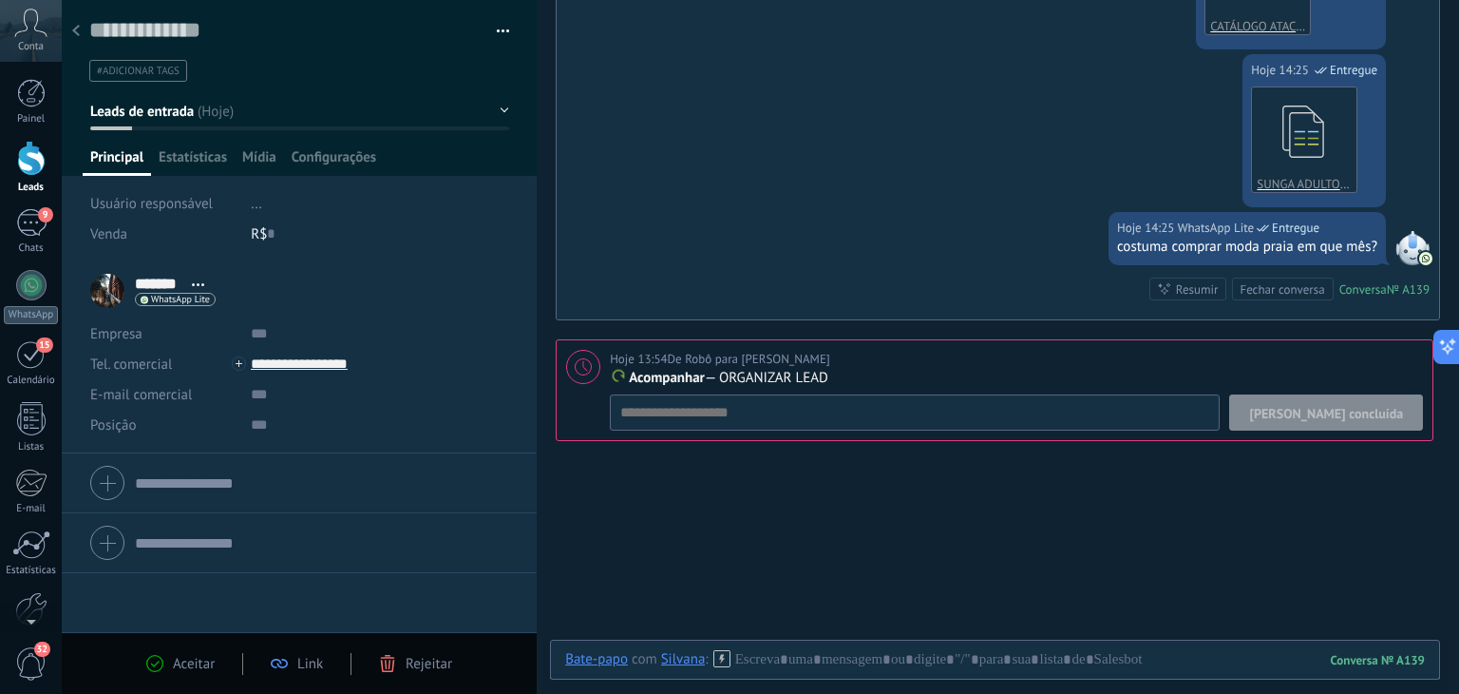
scroll to position [748, 0]
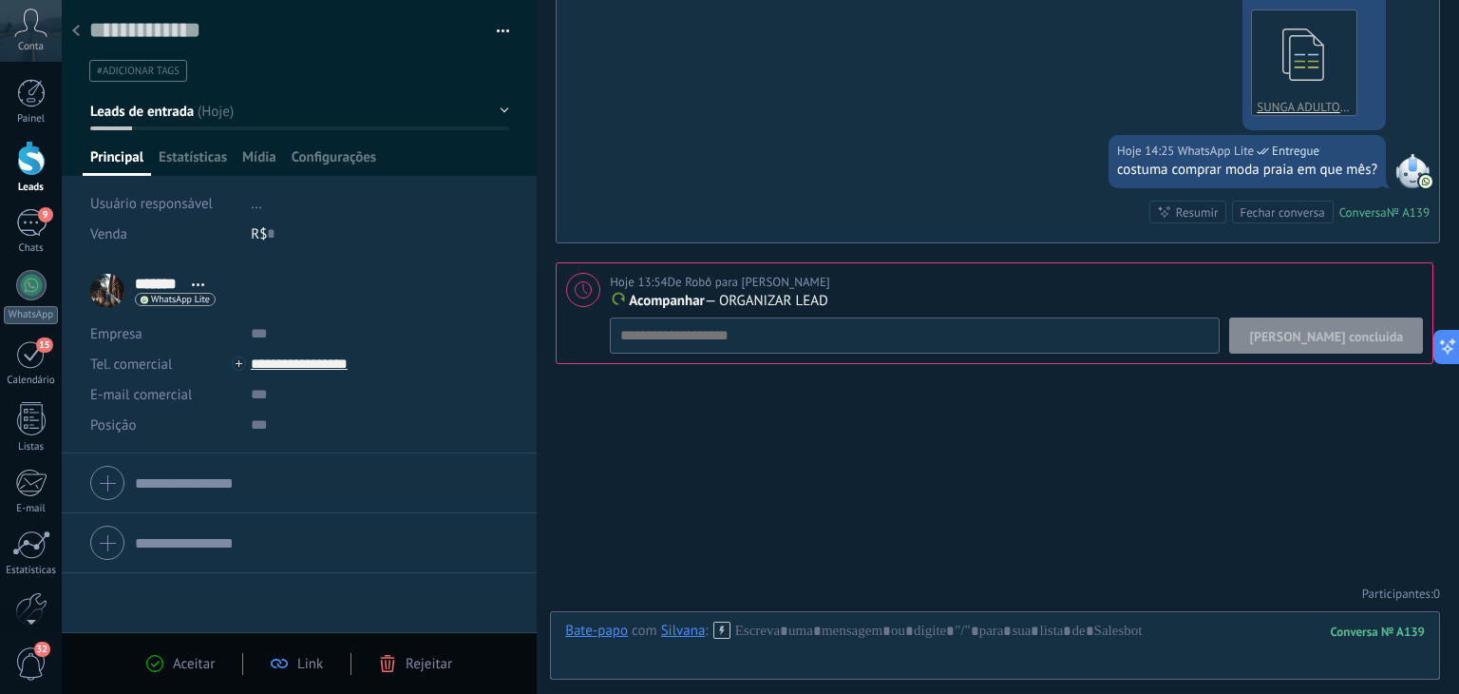
click at [1338, 335] on span "[PERSON_NAME] concluída" at bounding box center [1326, 336] width 154 height 13
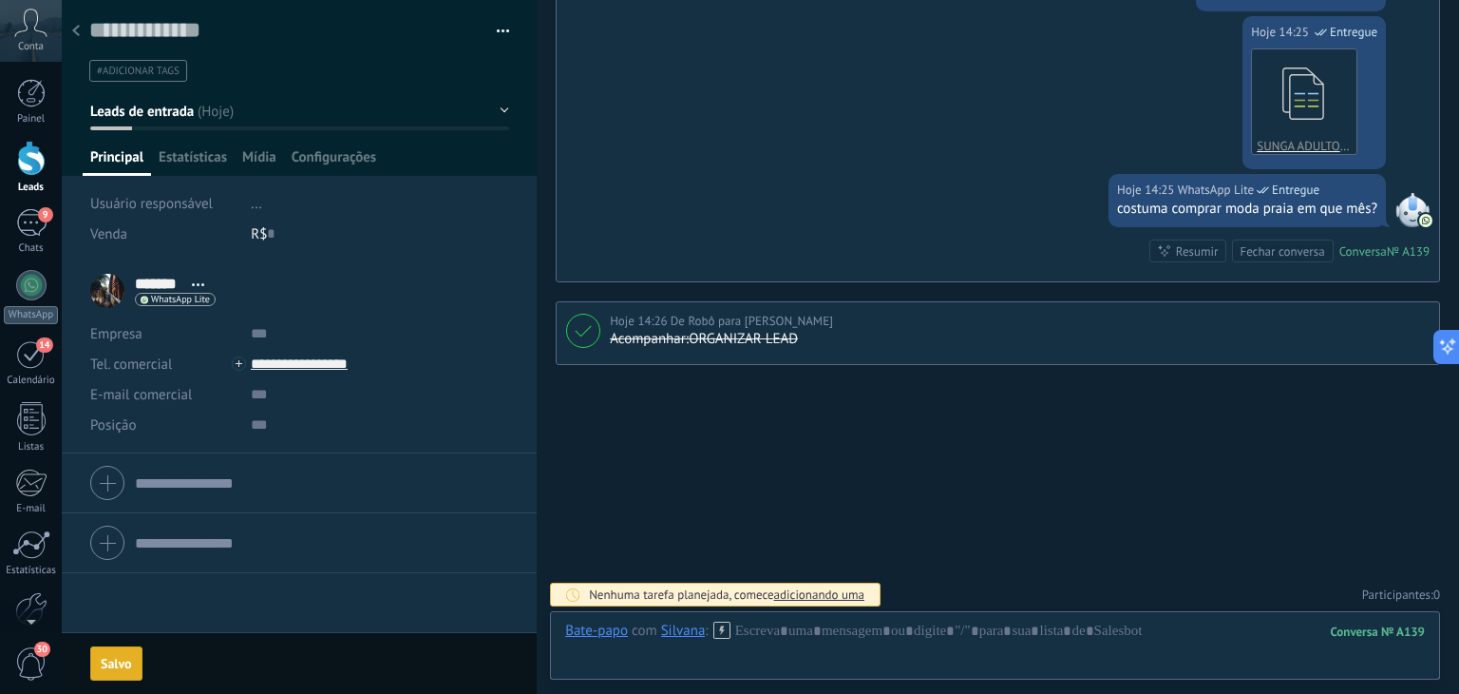
click at [191, 118] on span "Leads de entrada" at bounding box center [142, 112] width 104 height 18
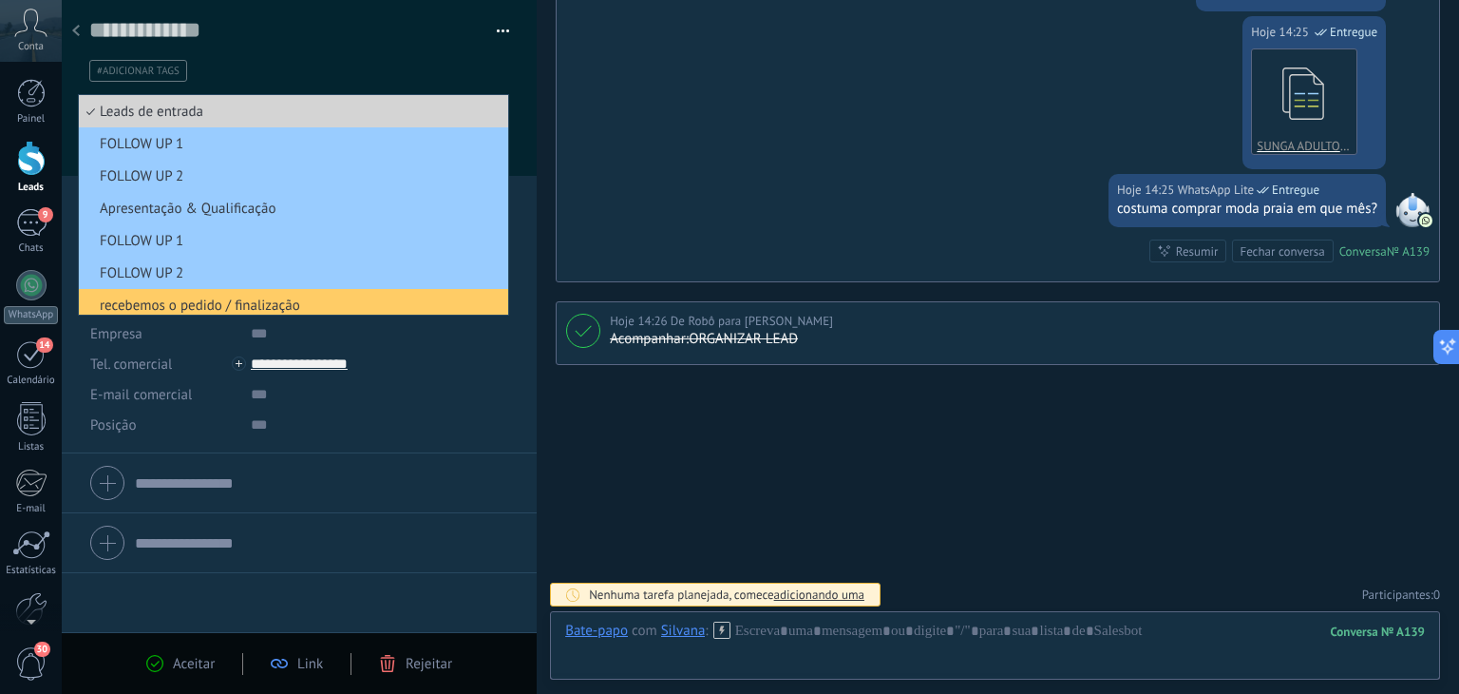
click at [201, 114] on span "Leads de entrada" at bounding box center [291, 112] width 424 height 18
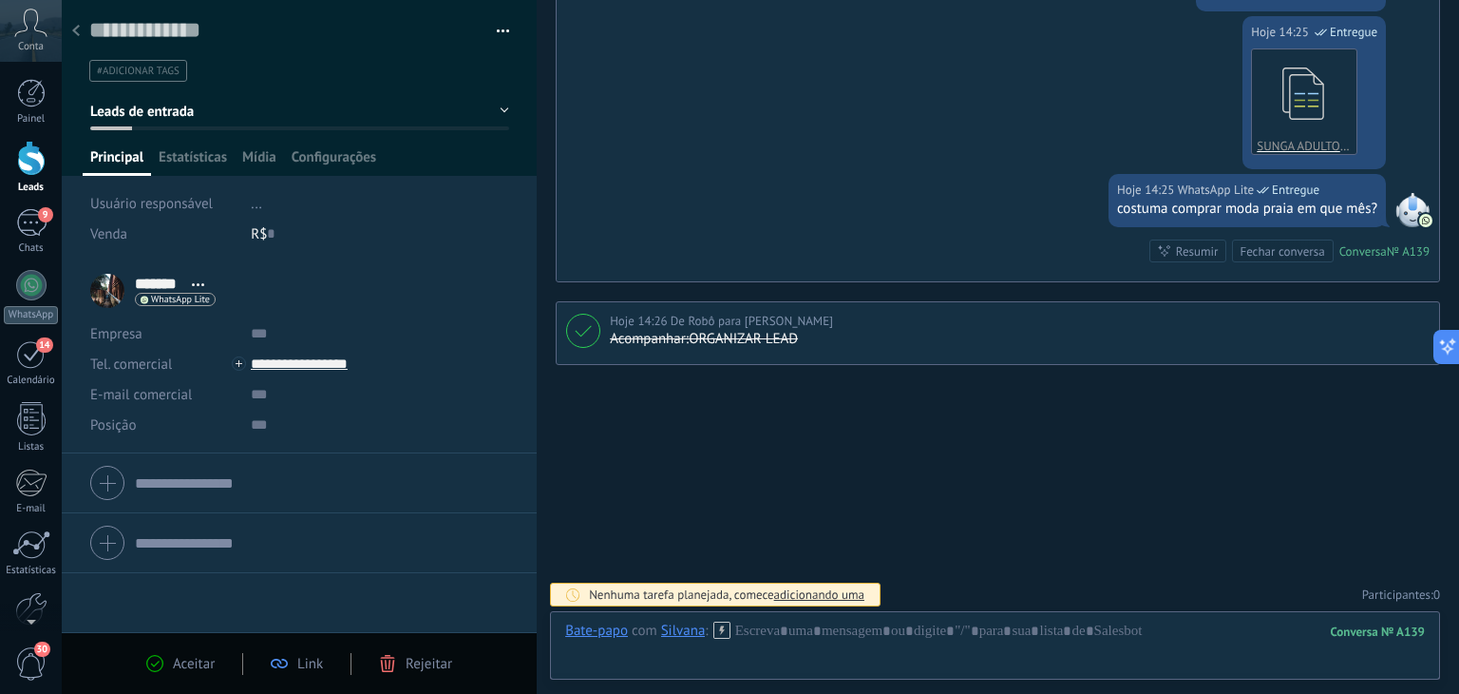
click at [192, 109] on span "Leads de entrada" at bounding box center [142, 112] width 104 height 18
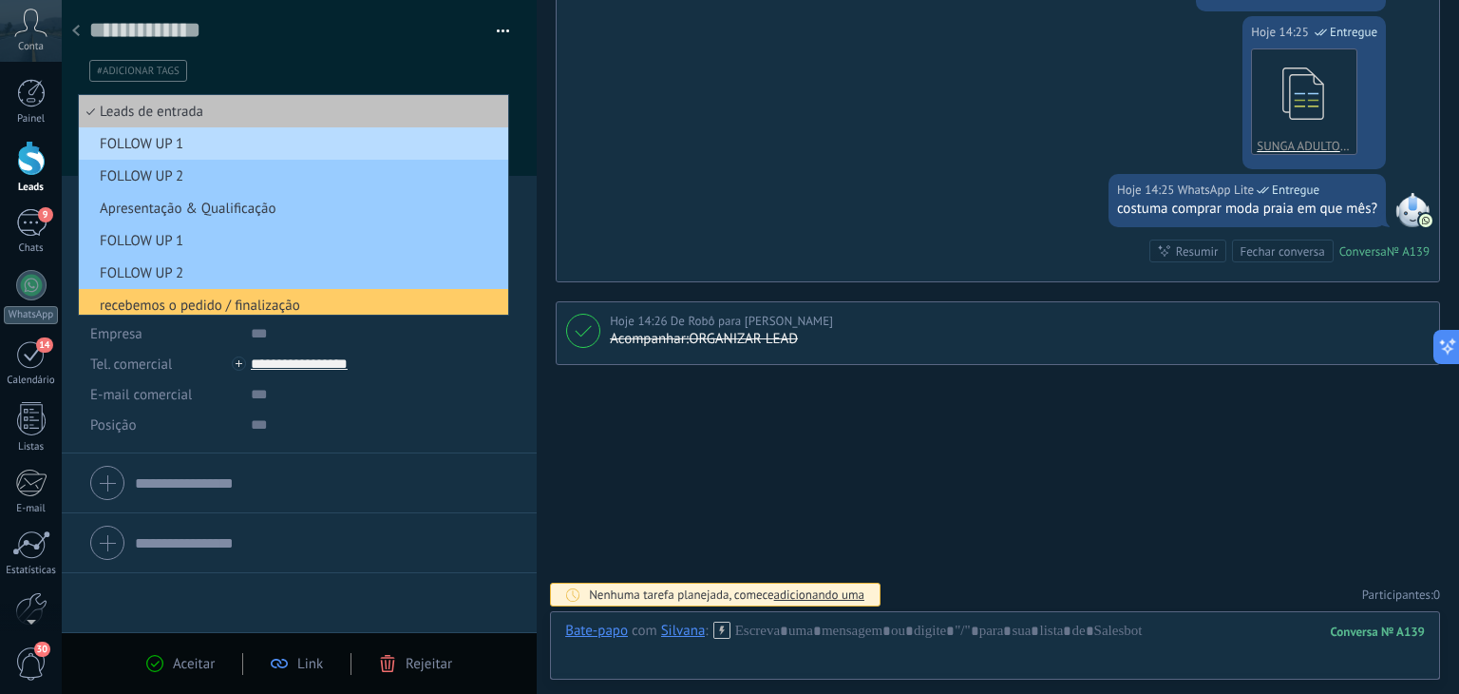
click at [190, 148] on span "FOLLOW UP 1" at bounding box center [291, 144] width 424 height 18
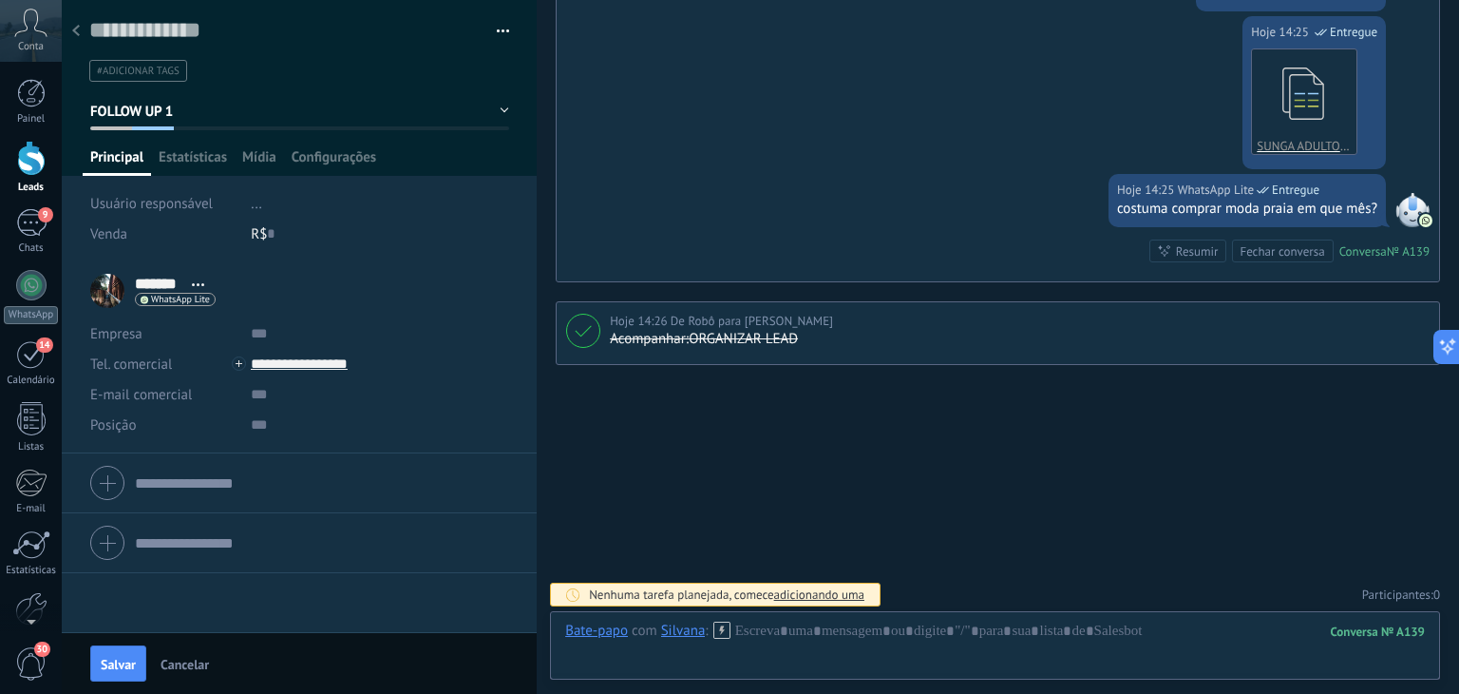
click at [215, 116] on button "FOLLOW UP 1" at bounding box center [299, 111] width 419 height 34
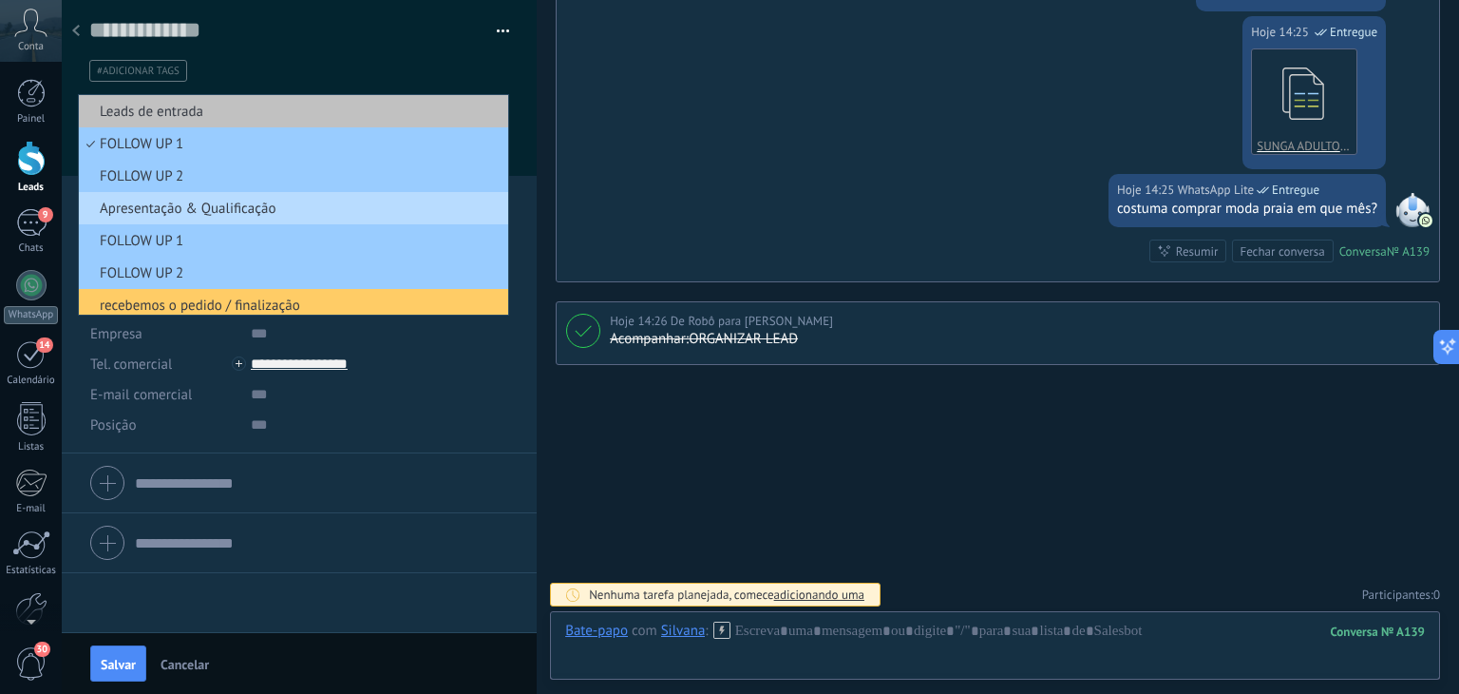
click at [200, 210] on span "Apresentação & Qualificação" at bounding box center [291, 209] width 424 height 18
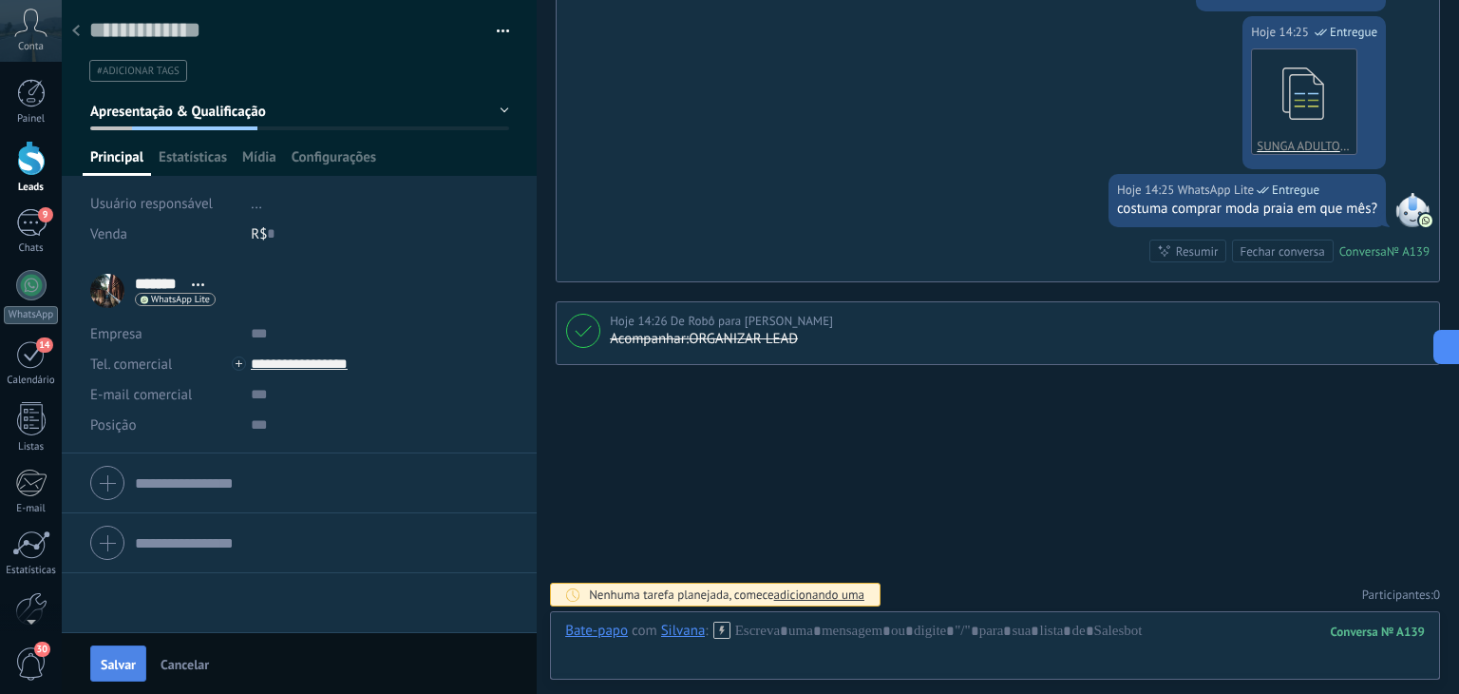
click at [122, 664] on span "Salvar" at bounding box center [118, 663] width 35 height 13
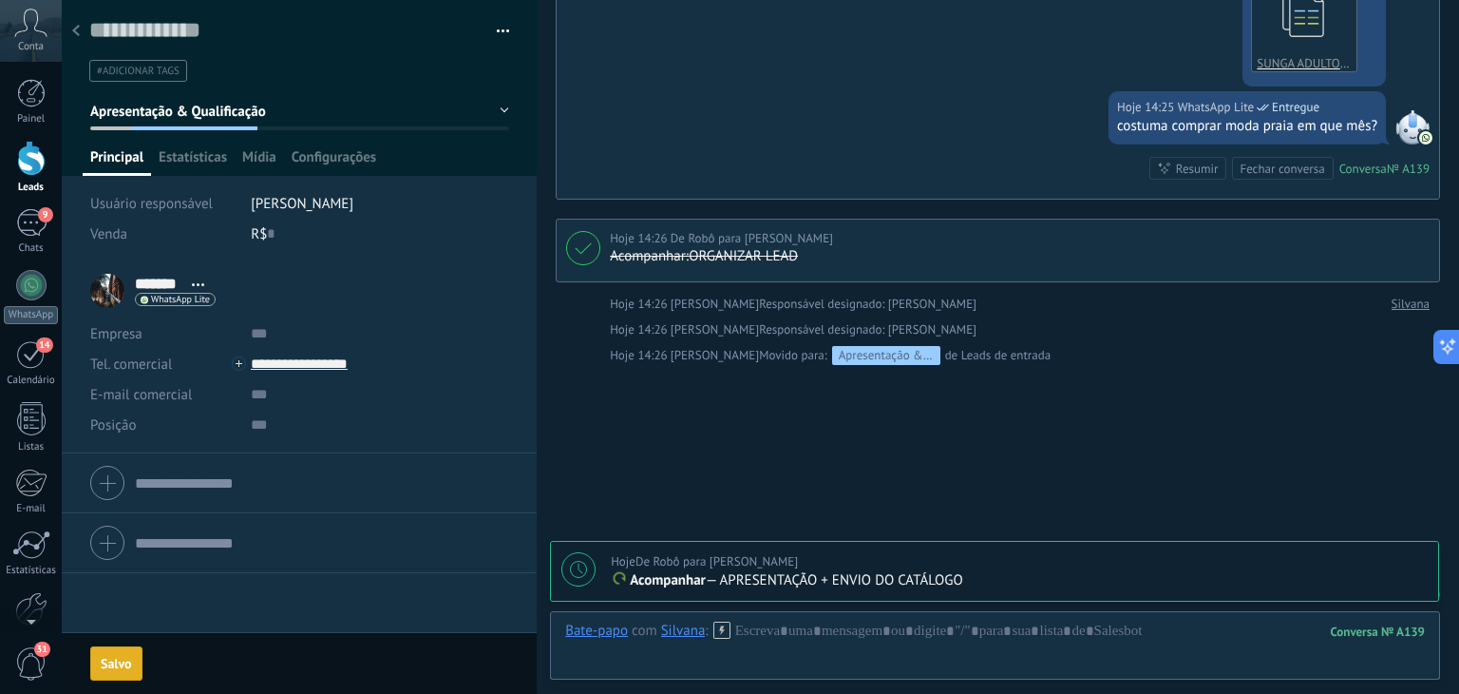
scroll to position [857, 0]
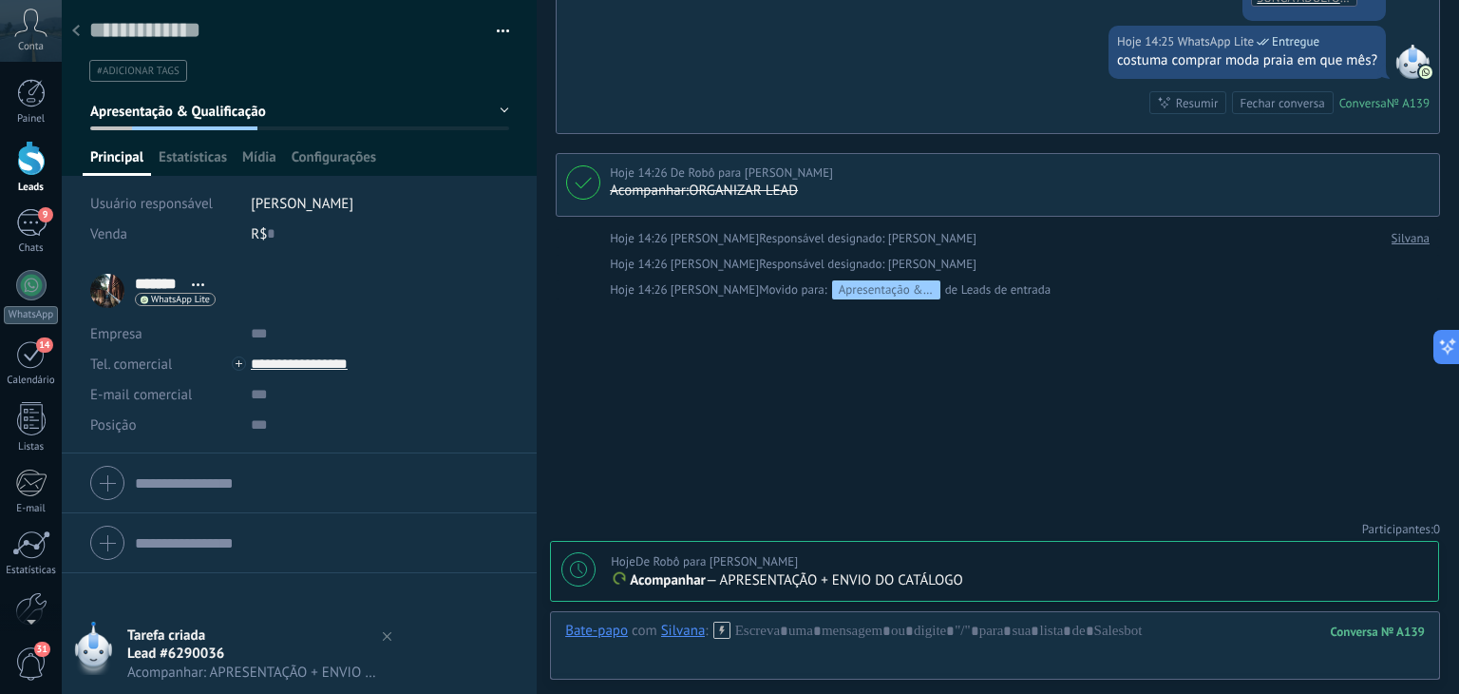
click at [585, 571] on icon at bounding box center [578, 569] width 17 height 17
type textarea "**********"
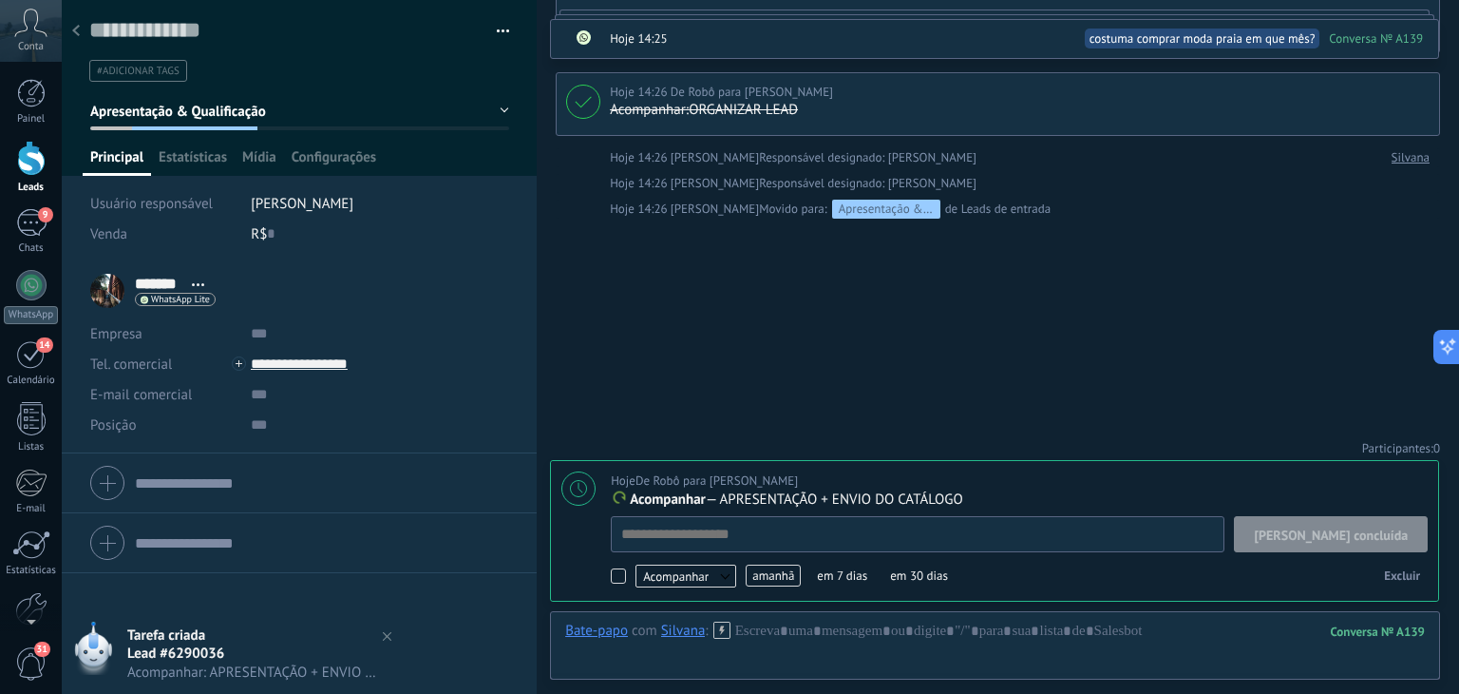
click at [778, 575] on span "amanhã" at bounding box center [773, 575] width 55 height 22
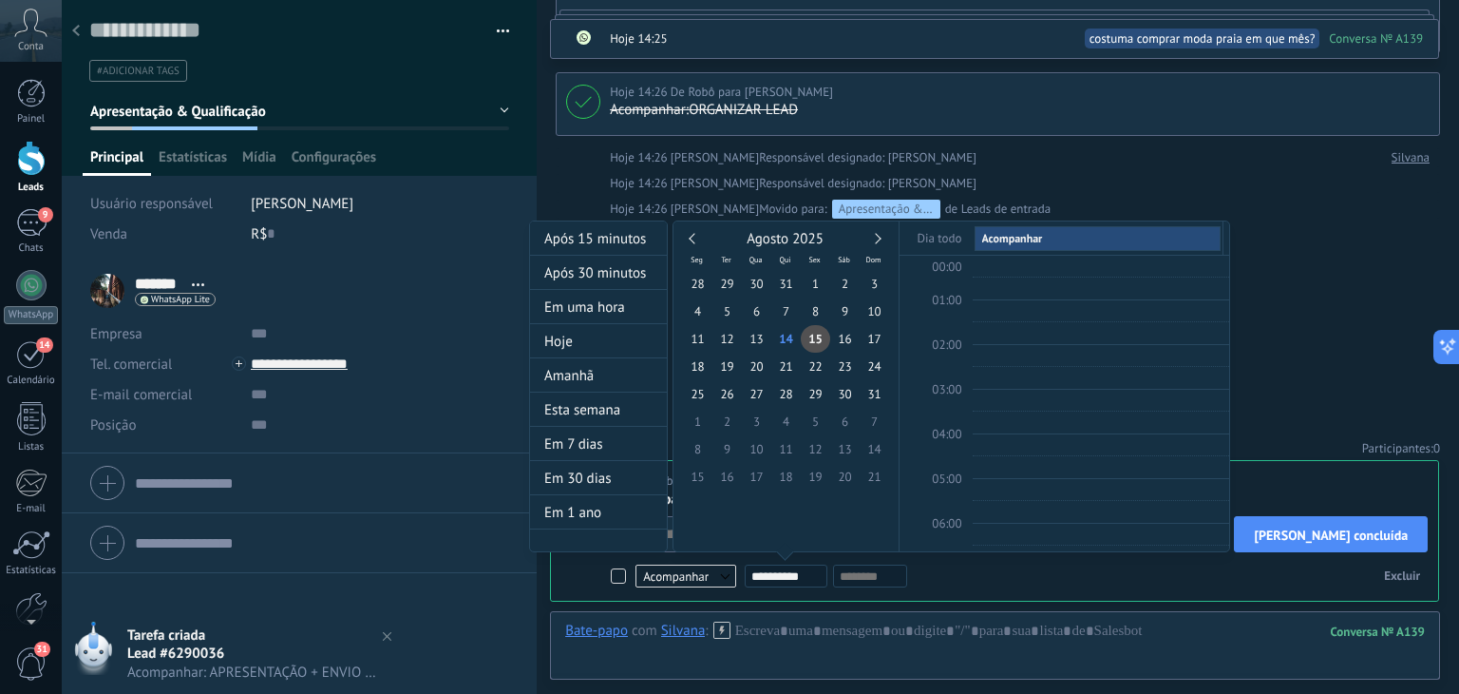
scroll to position [355, 0]
type input "**********"
click at [796, 396] on span "28" at bounding box center [785, 394] width 29 height 28
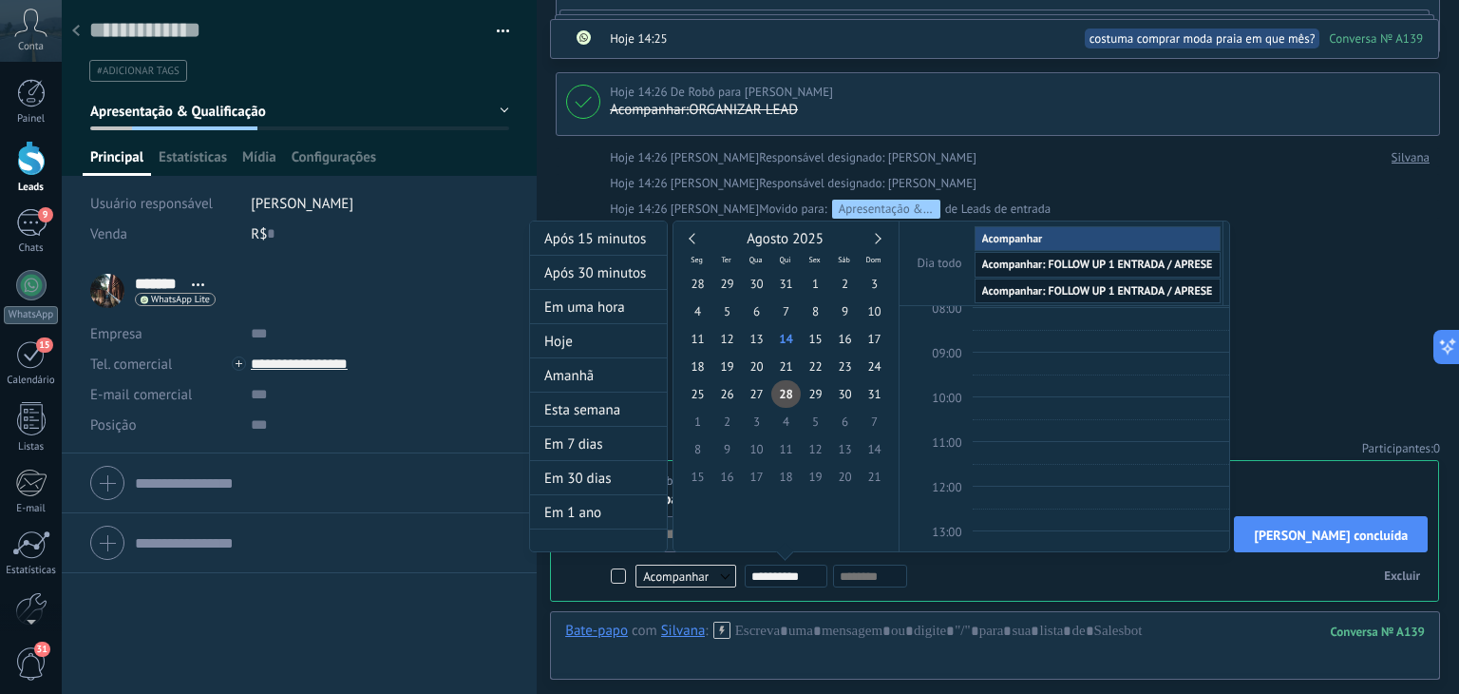
click at [1097, 257] on span "Acompanhar: FOLLOW UP 1 ENTRADA / APRESENTAÇÃO" at bounding box center [1117, 264] width 271 height 14
click at [1296, 224] on div at bounding box center [729, 347] width 1459 height 694
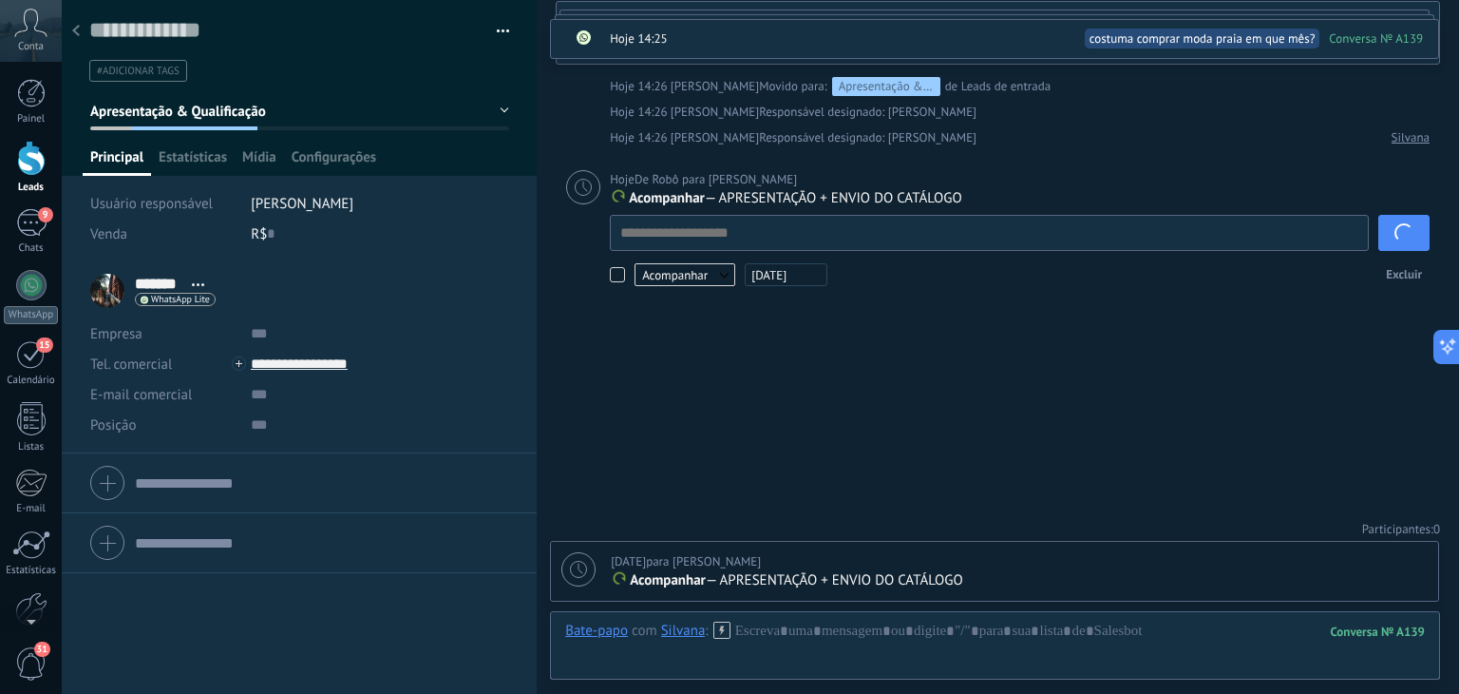
scroll to position [933, 0]
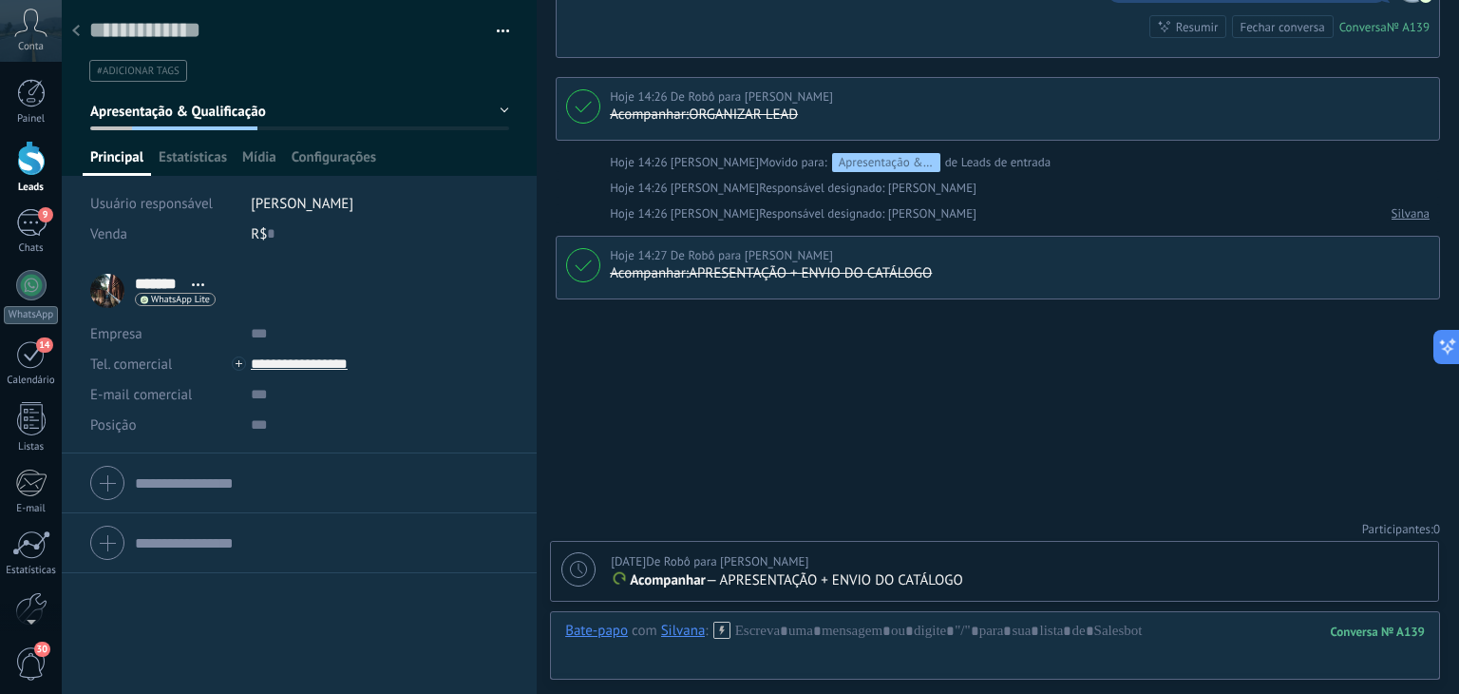
click at [83, 31] on div at bounding box center [76, 31] width 27 height 37
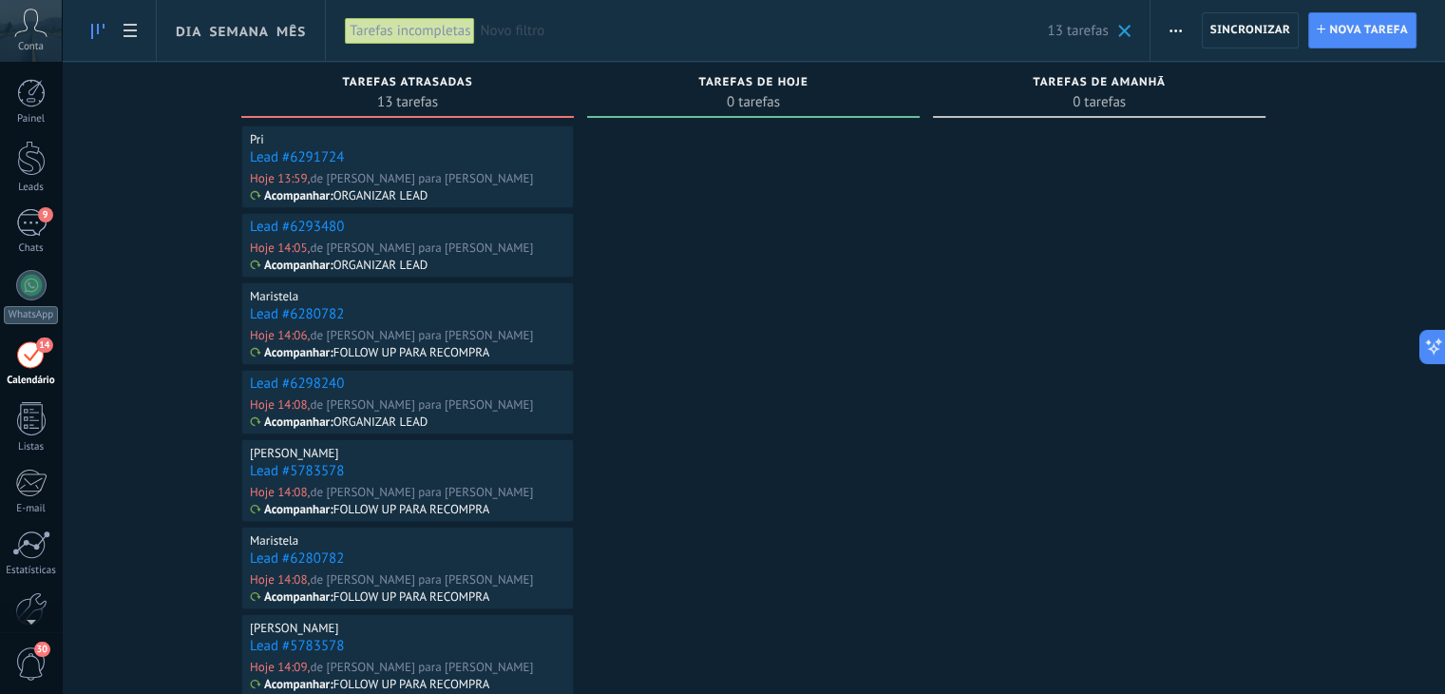
click at [283, 157] on link "Lead #6291724" at bounding box center [297, 157] width 94 height 18
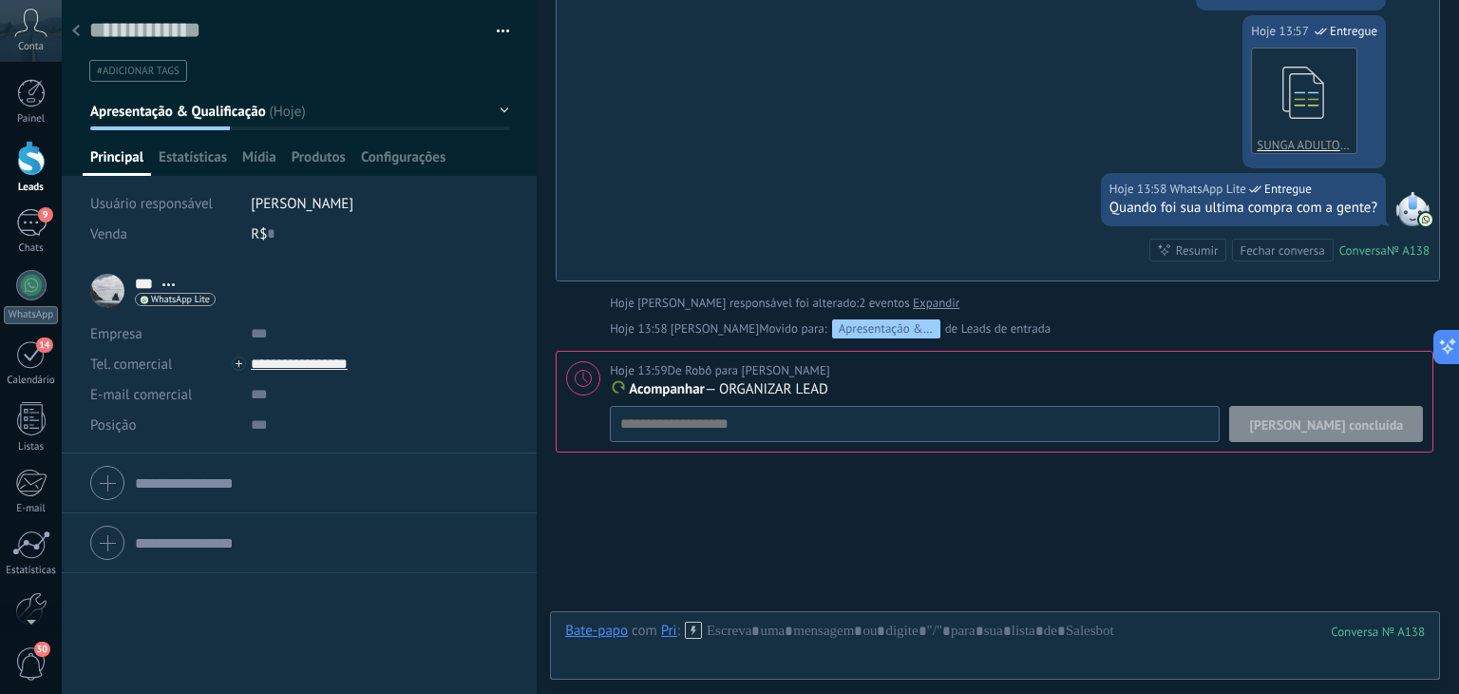
scroll to position [722, 0]
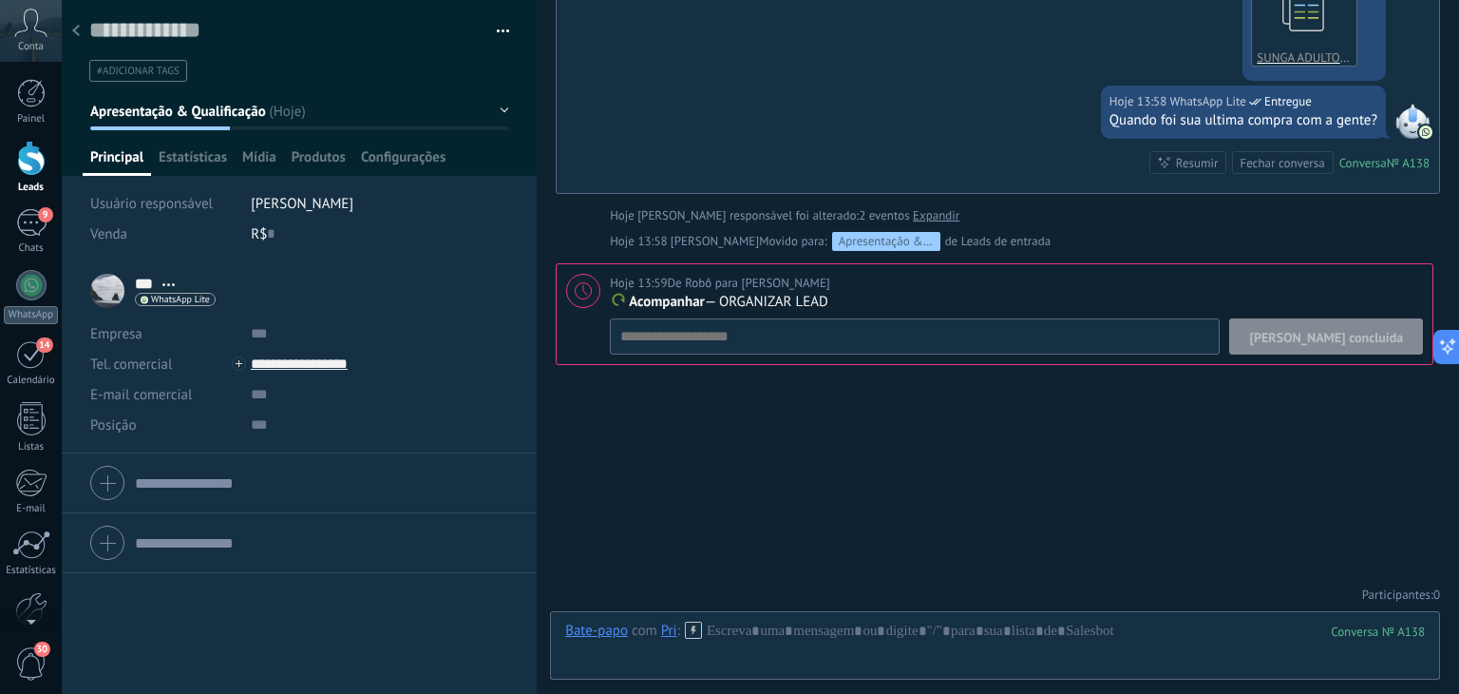
click at [1343, 331] on span "[PERSON_NAME] concluída" at bounding box center [1326, 337] width 154 height 13
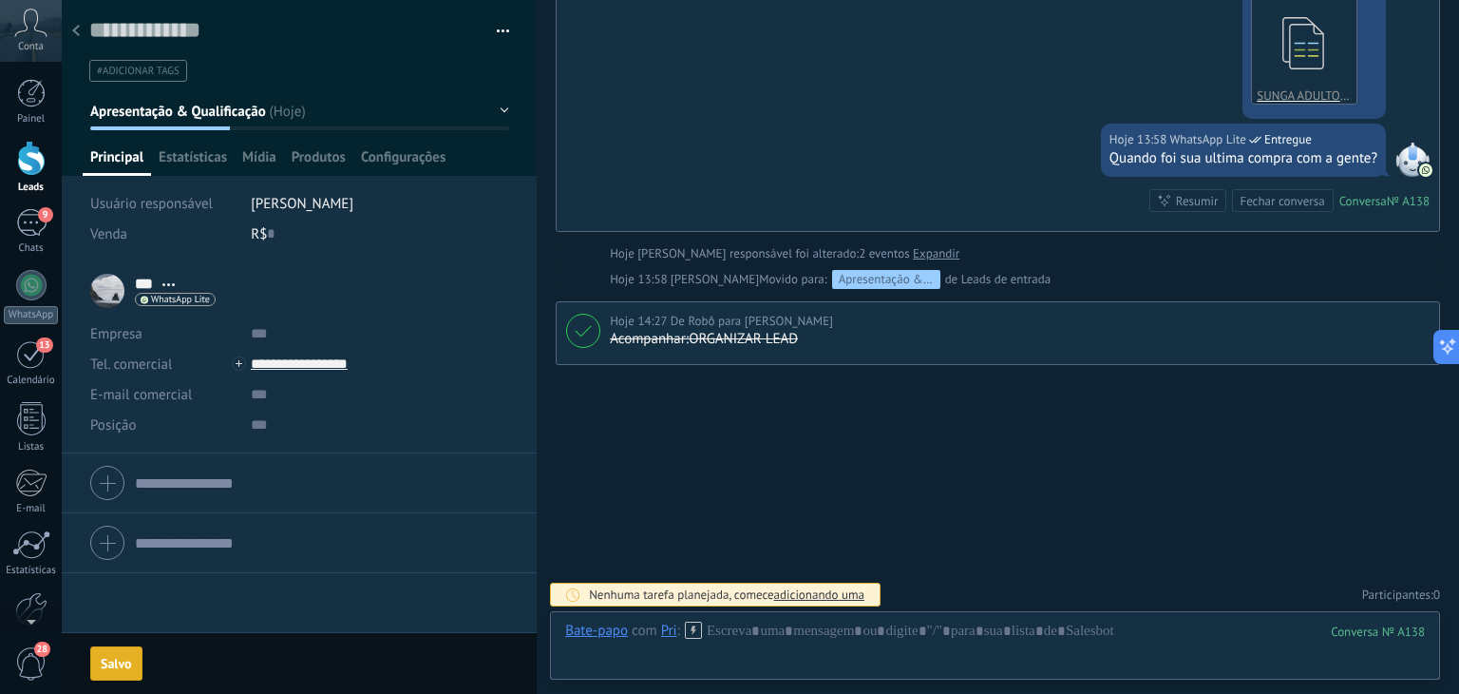
click at [199, 104] on span "Apresentação & Qualificação" at bounding box center [178, 112] width 176 height 18
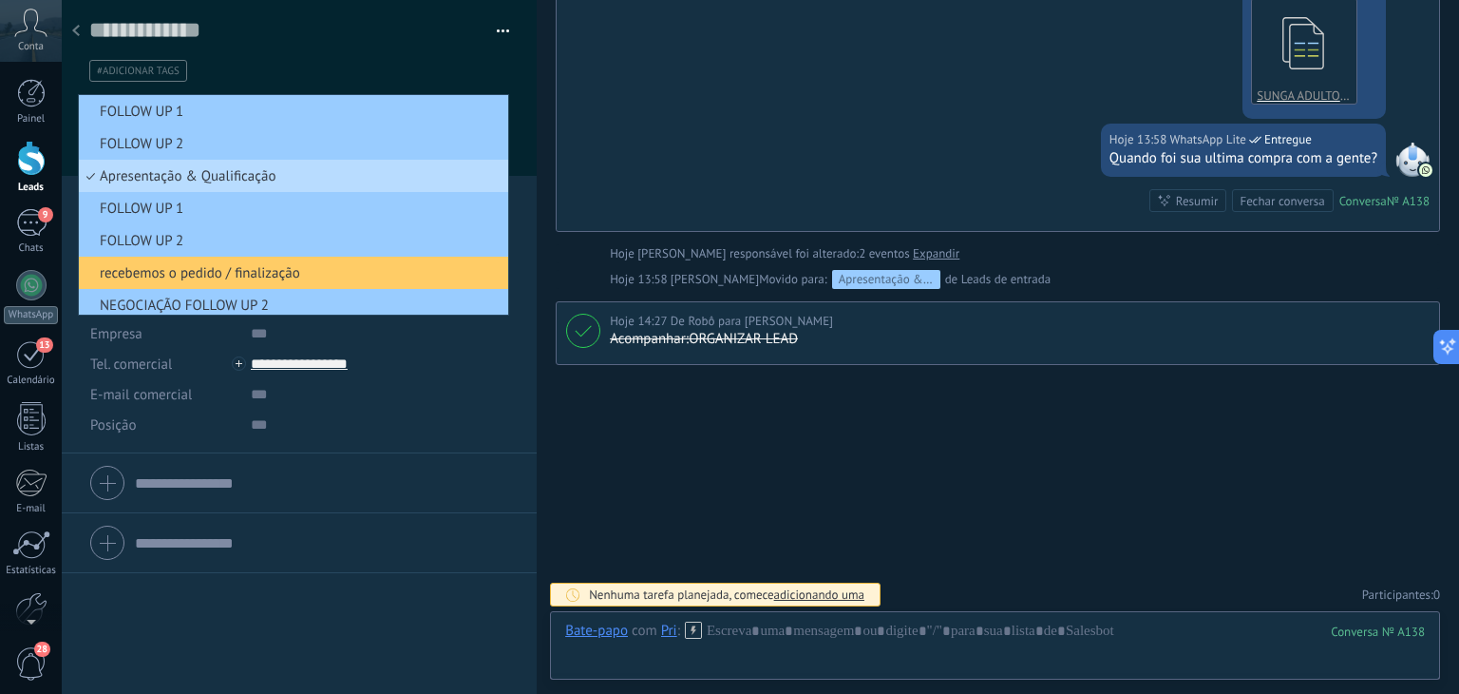
click at [186, 181] on span "Apresentação & Qualificação" at bounding box center [291, 176] width 424 height 18
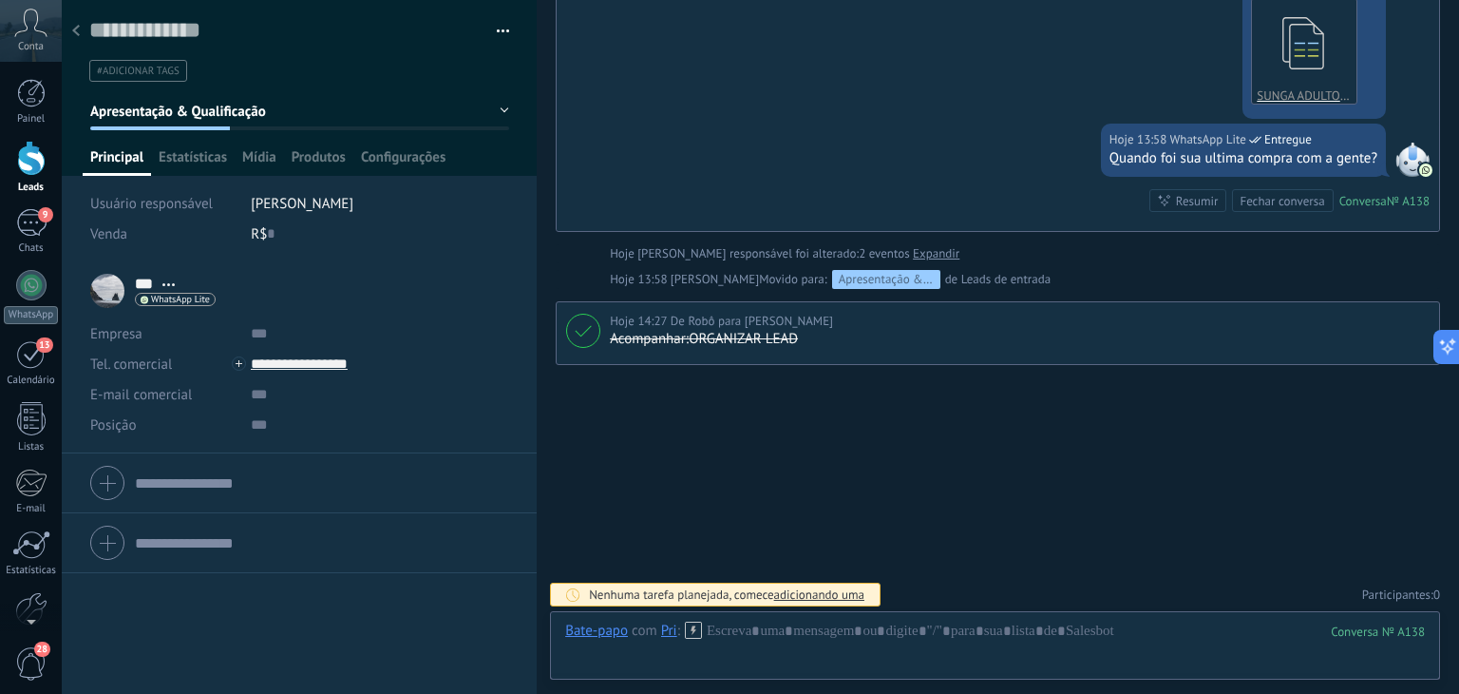
click at [181, 109] on span "Apresentação & Qualificação" at bounding box center [178, 112] width 176 height 18
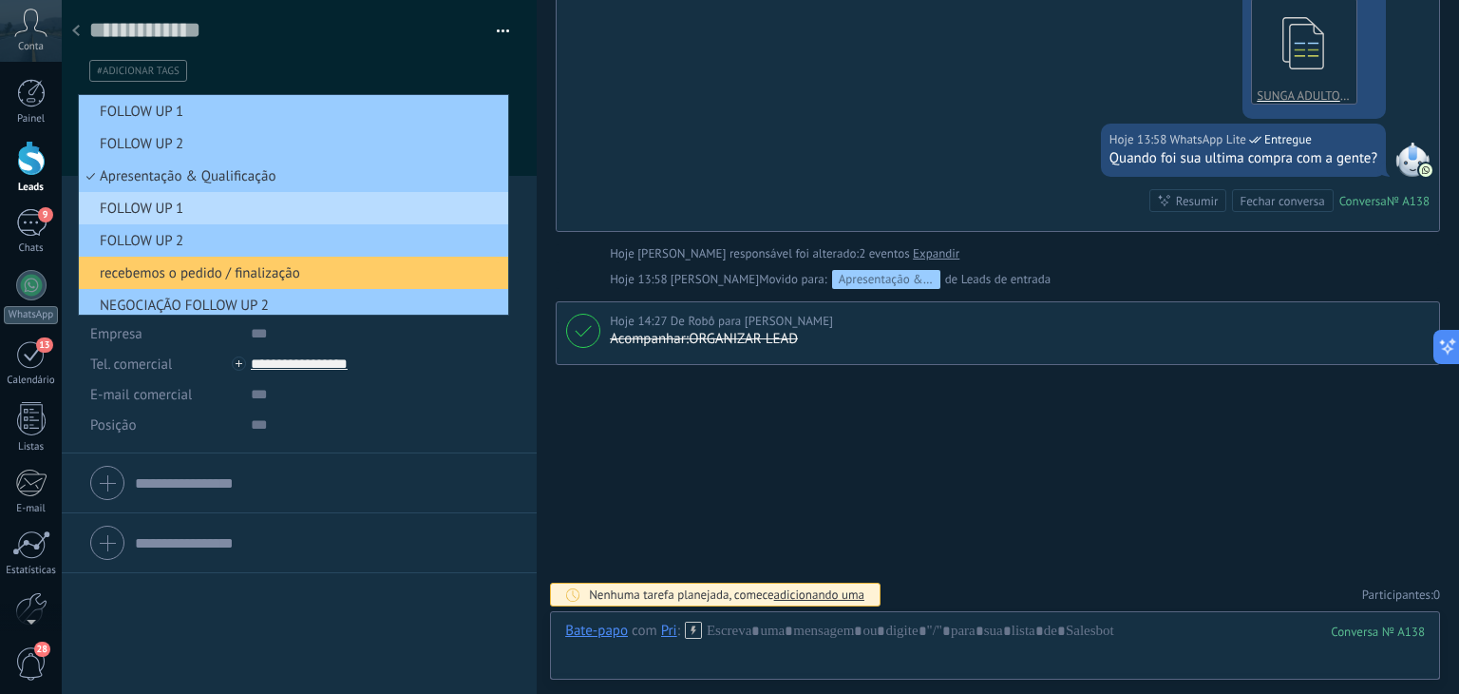
click at [148, 196] on li "FOLLOW UP 1" at bounding box center [293, 208] width 429 height 32
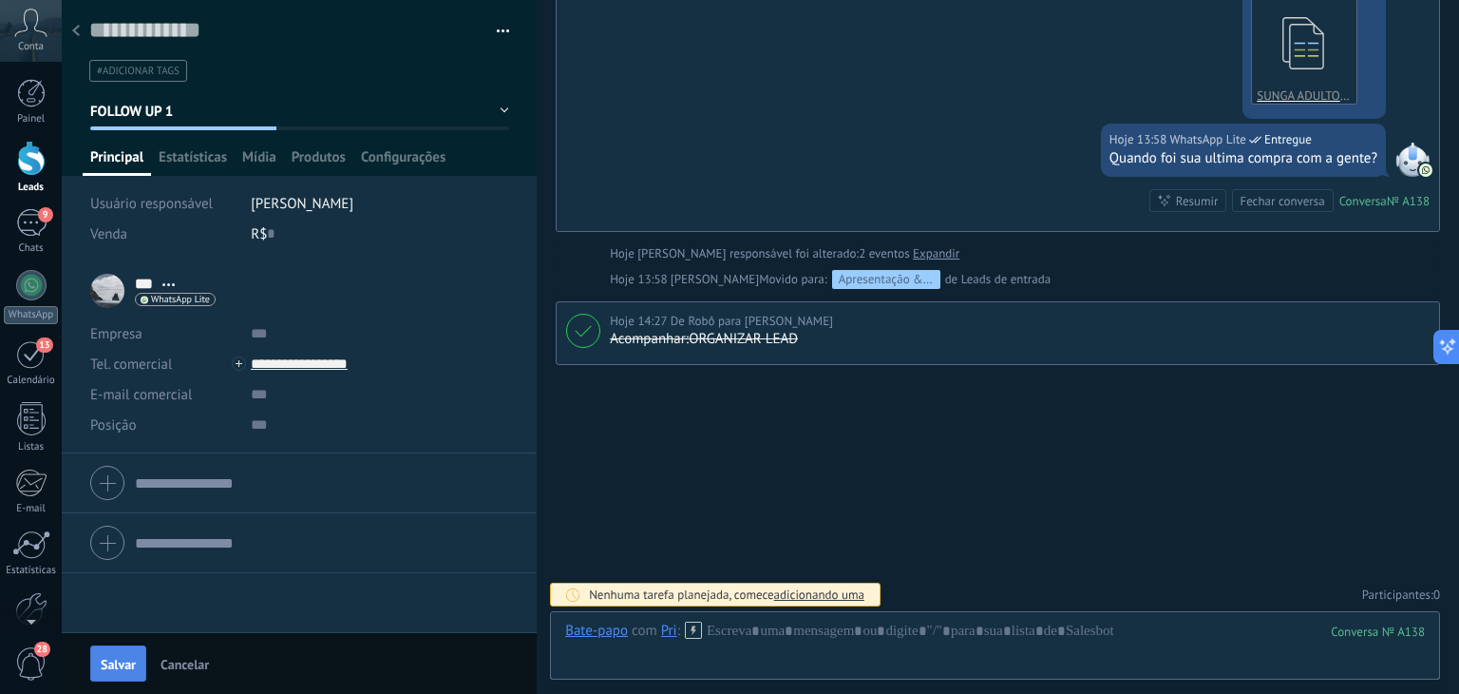
click at [121, 665] on span "Salvar" at bounding box center [118, 663] width 35 height 13
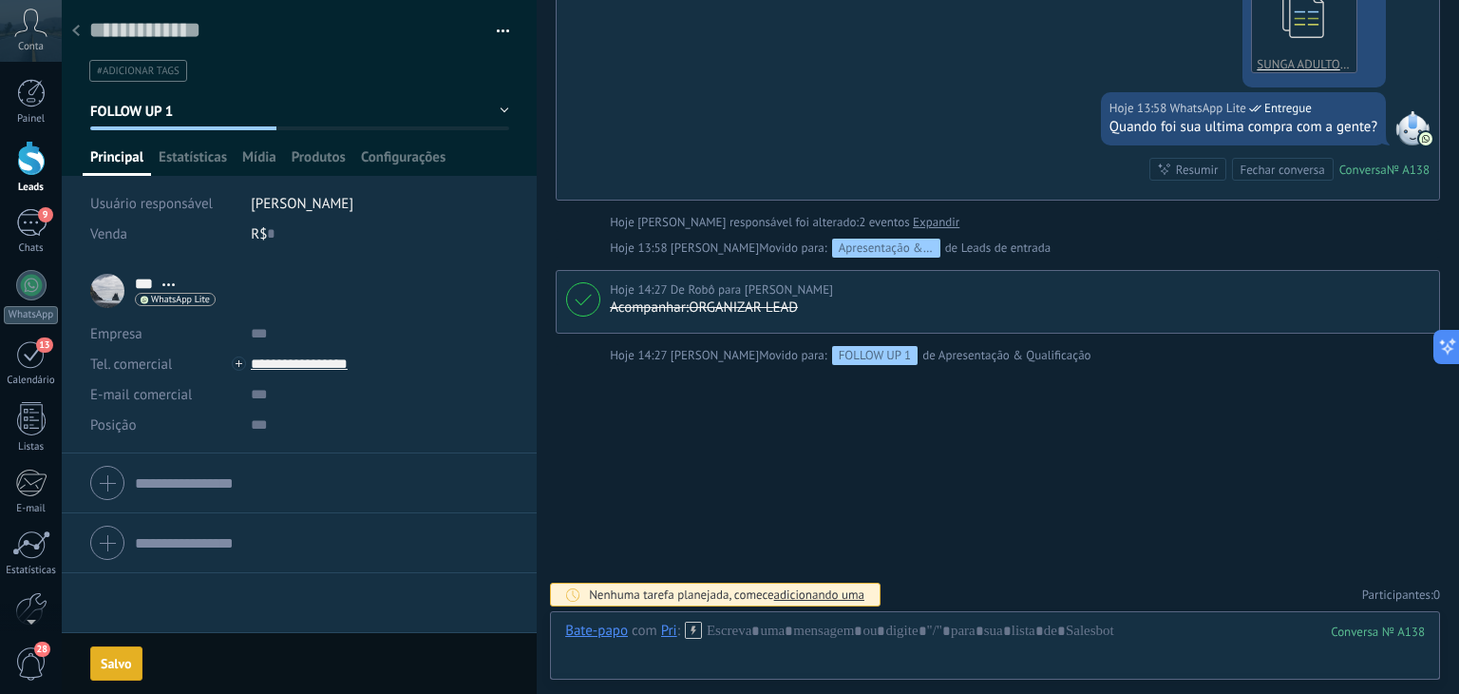
scroll to position [781, 0]
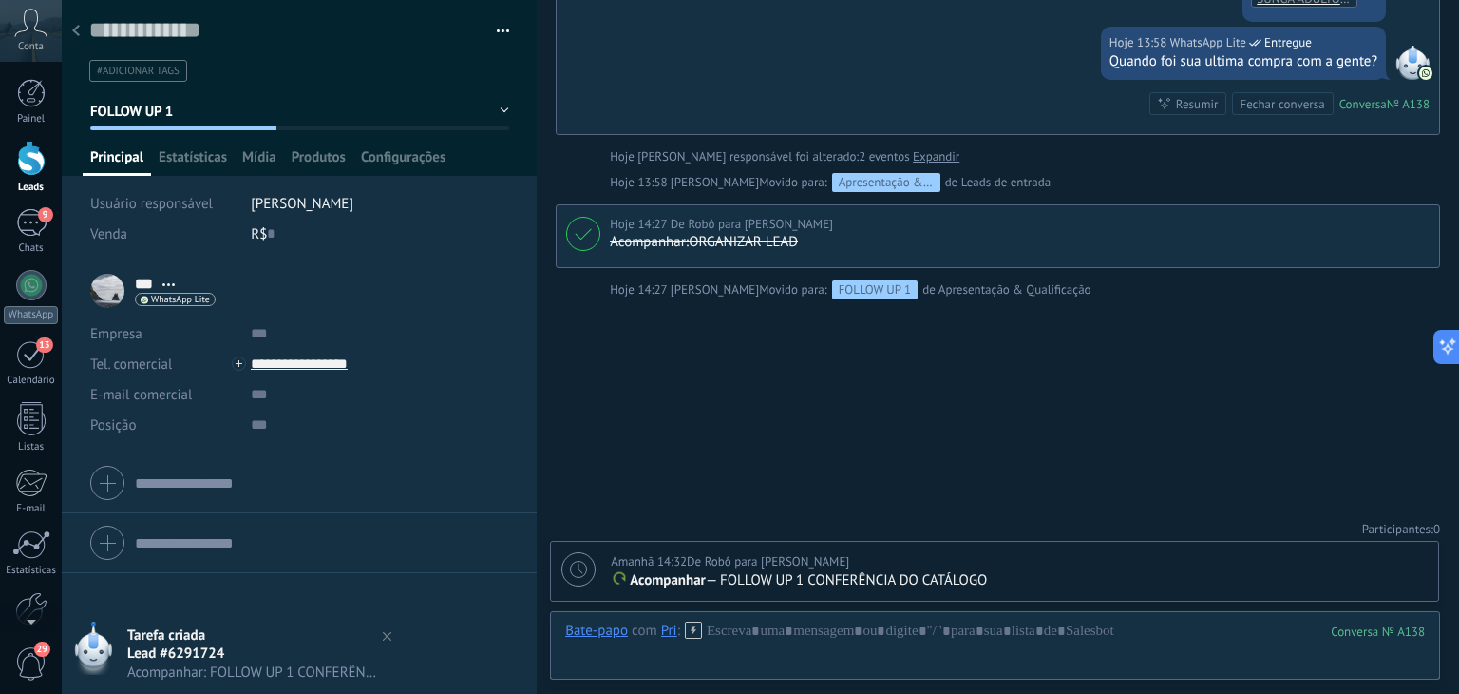
click at [582, 573] on icon at bounding box center [578, 569] width 17 height 17
type textarea "**********"
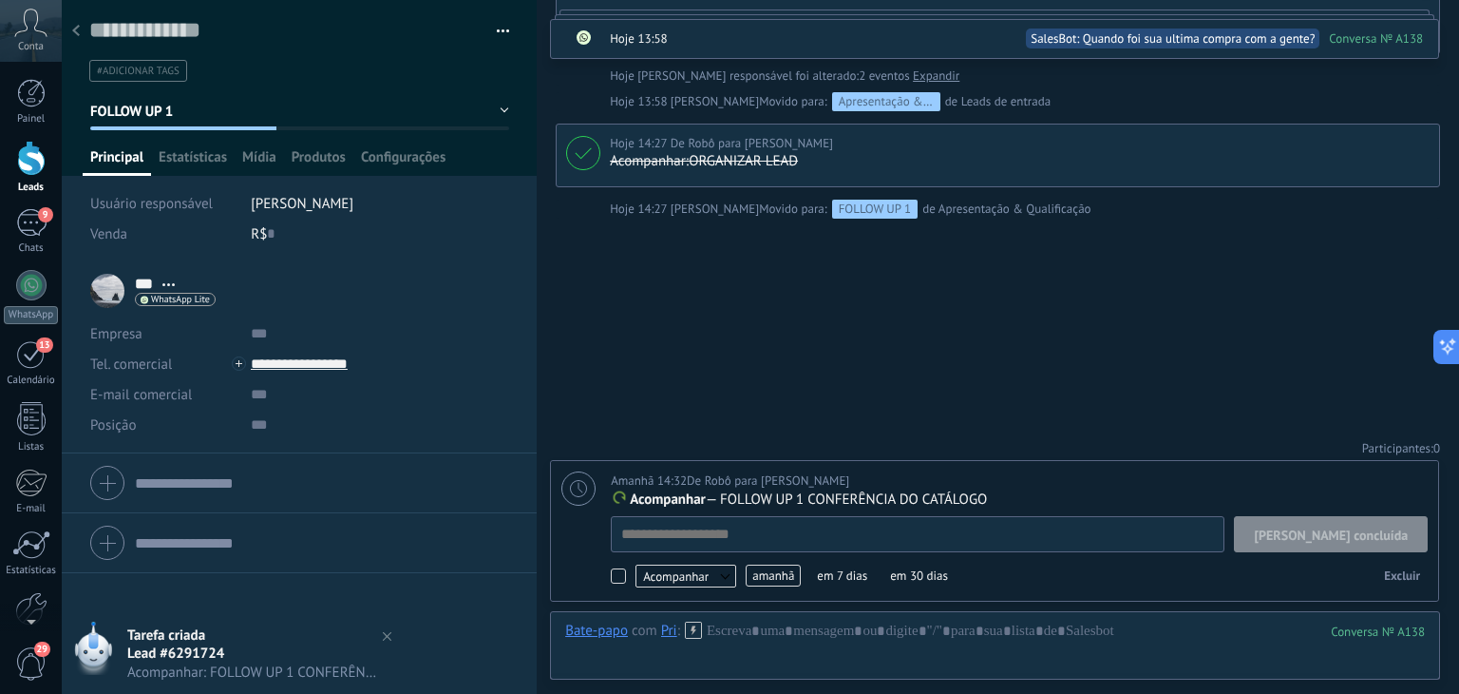
click at [773, 564] on span "amanhã" at bounding box center [773, 575] width 55 height 22
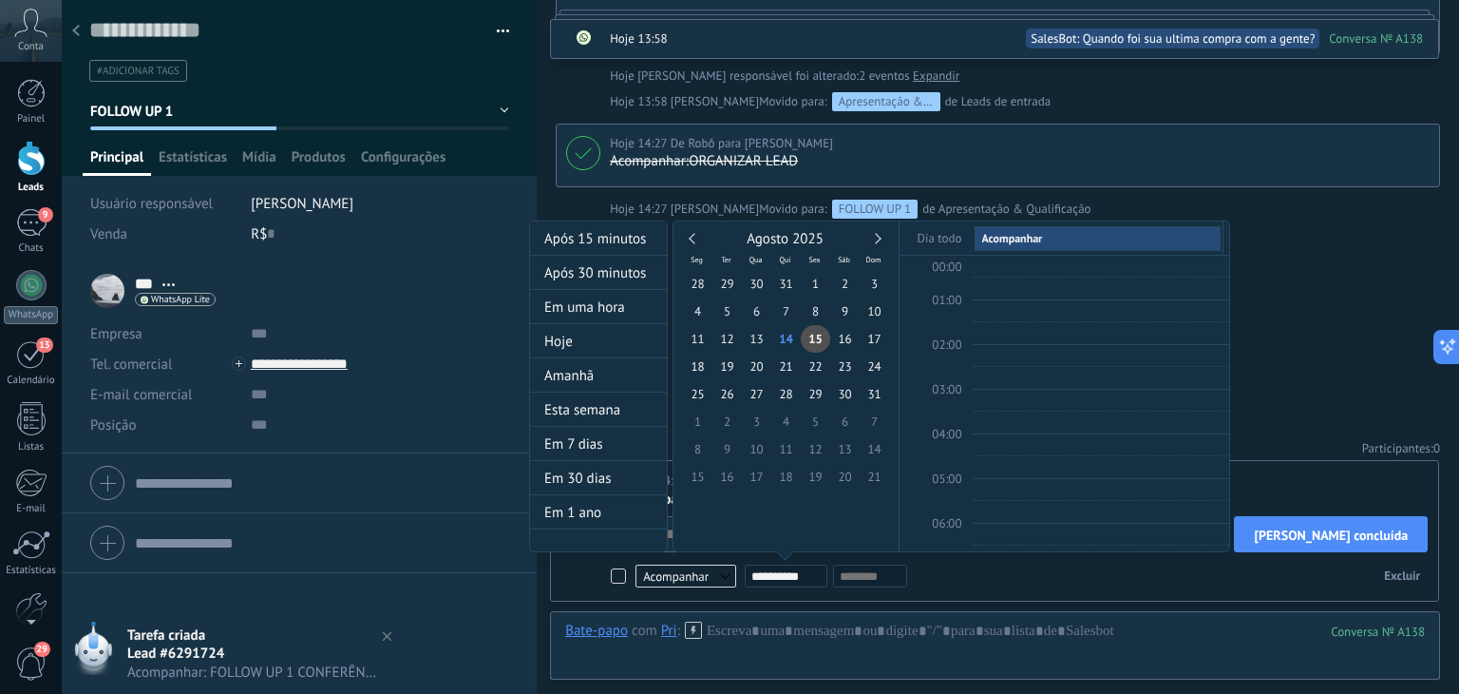
scroll to position [355, 0]
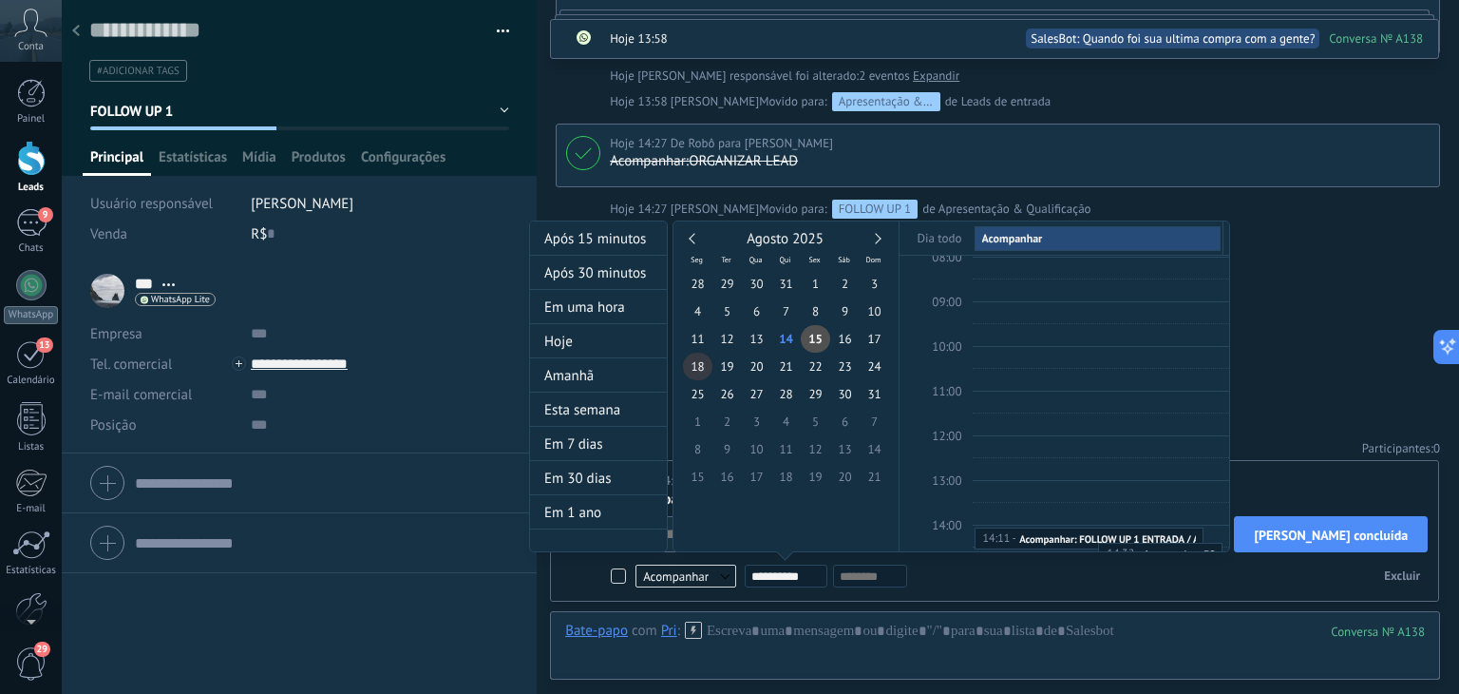
type input "**********"
click at [707, 369] on span "18" at bounding box center [697, 366] width 29 height 28
click at [1320, 356] on div at bounding box center [729, 347] width 1459 height 694
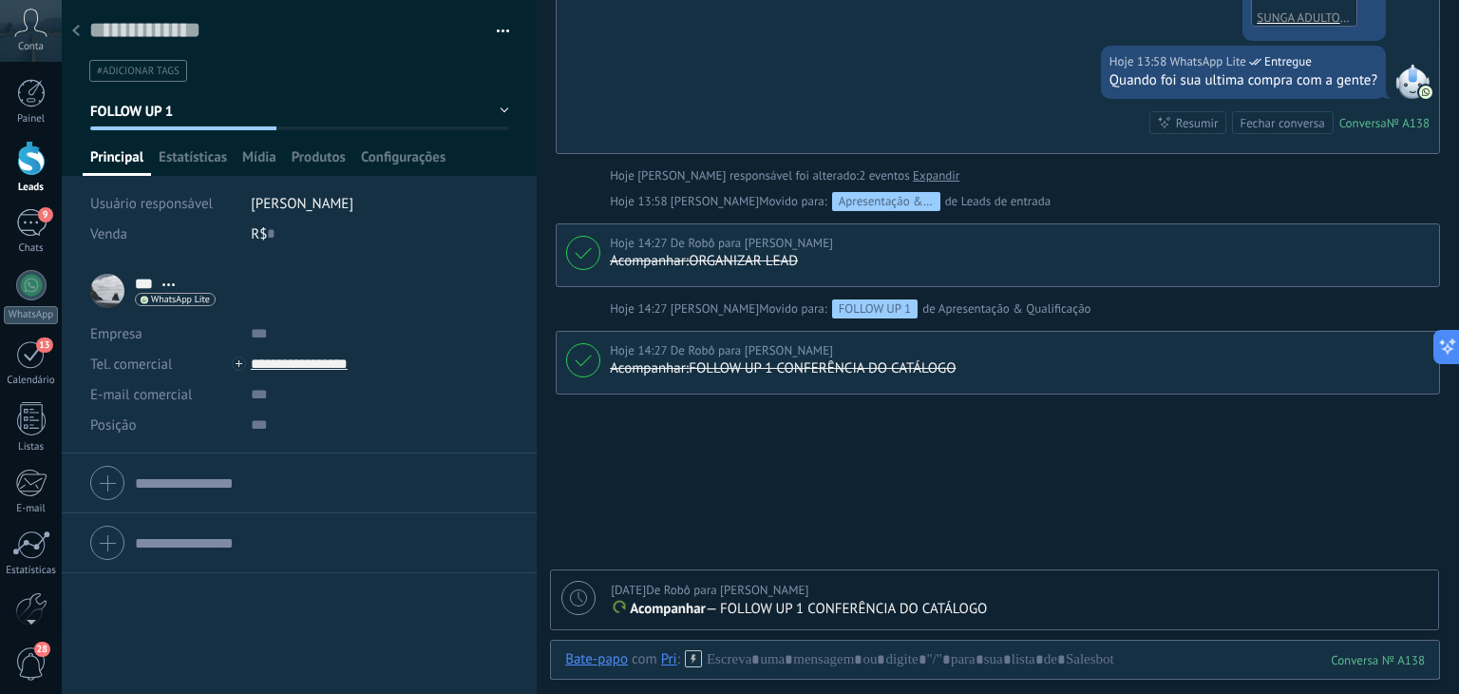
scroll to position [857, 0]
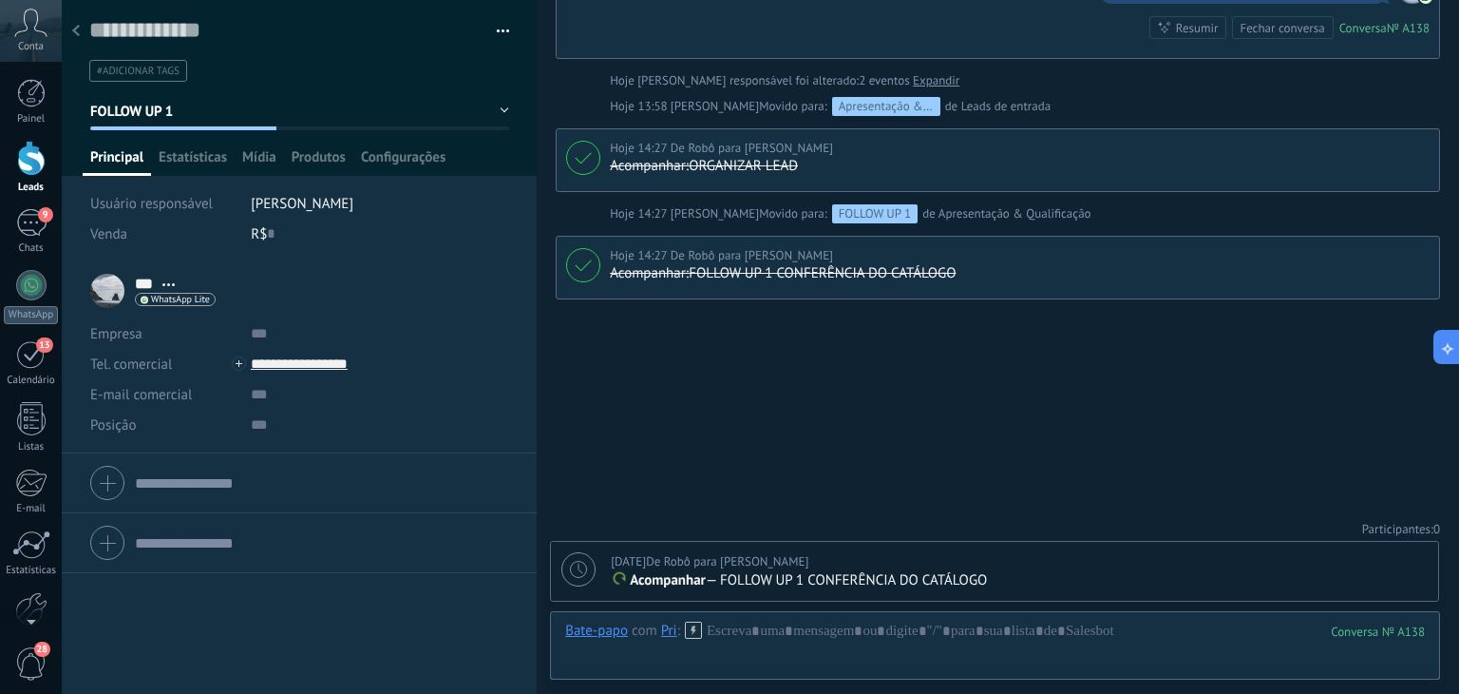
click at [75, 29] on use at bounding box center [76, 30] width 8 height 11
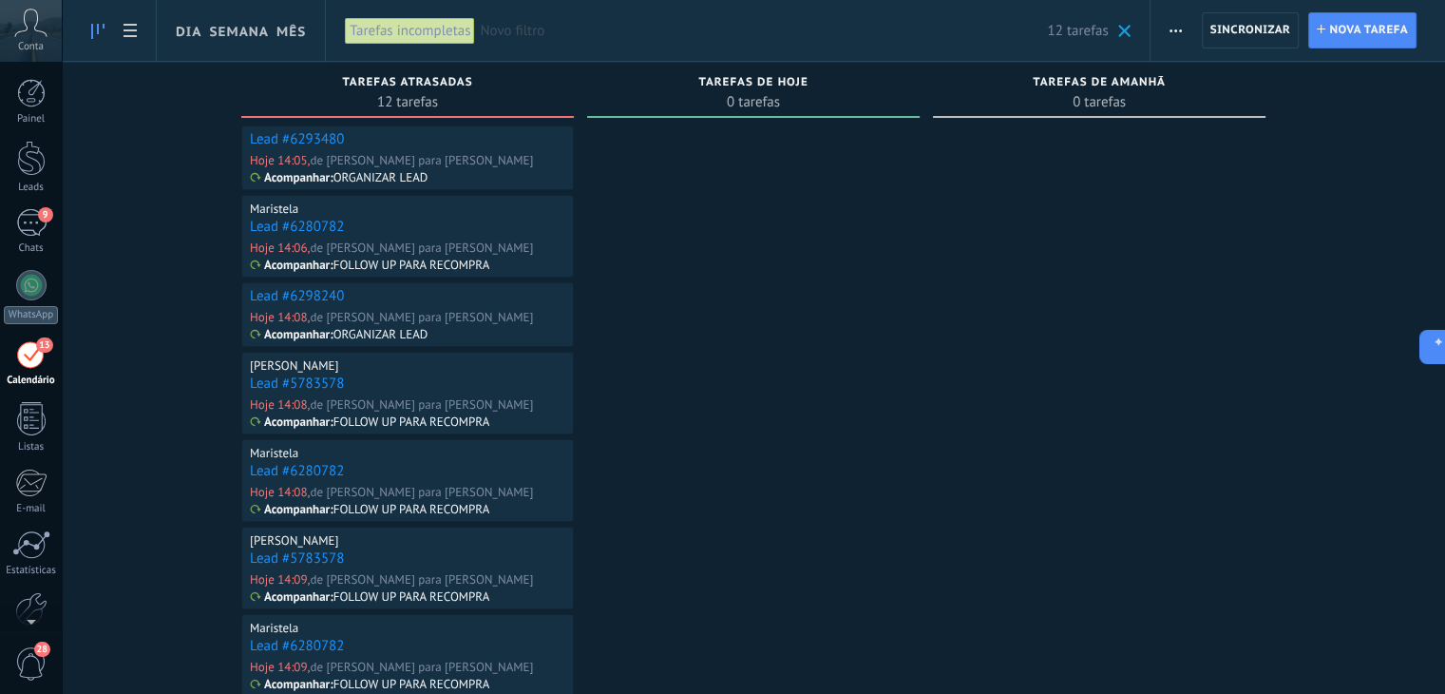
click at [549, 24] on span "Novo filtro" at bounding box center [763, 31] width 567 height 18
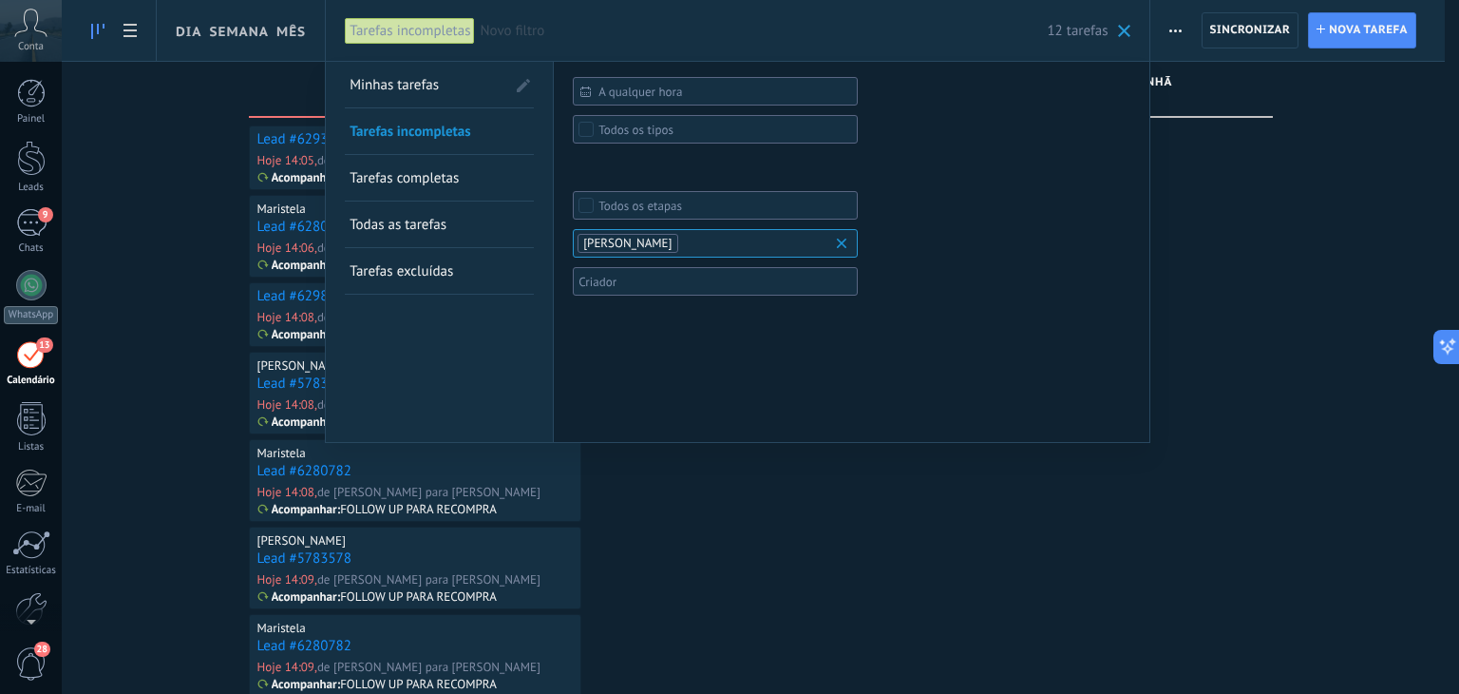
click at [570, 27] on span "Novo filtro" at bounding box center [763, 31] width 567 height 18
drag, startPoint x: 105, startPoint y: 183, endPoint x: 228, endPoint y: 114, distance: 141.7
click at [108, 183] on div at bounding box center [729, 347] width 1459 height 694
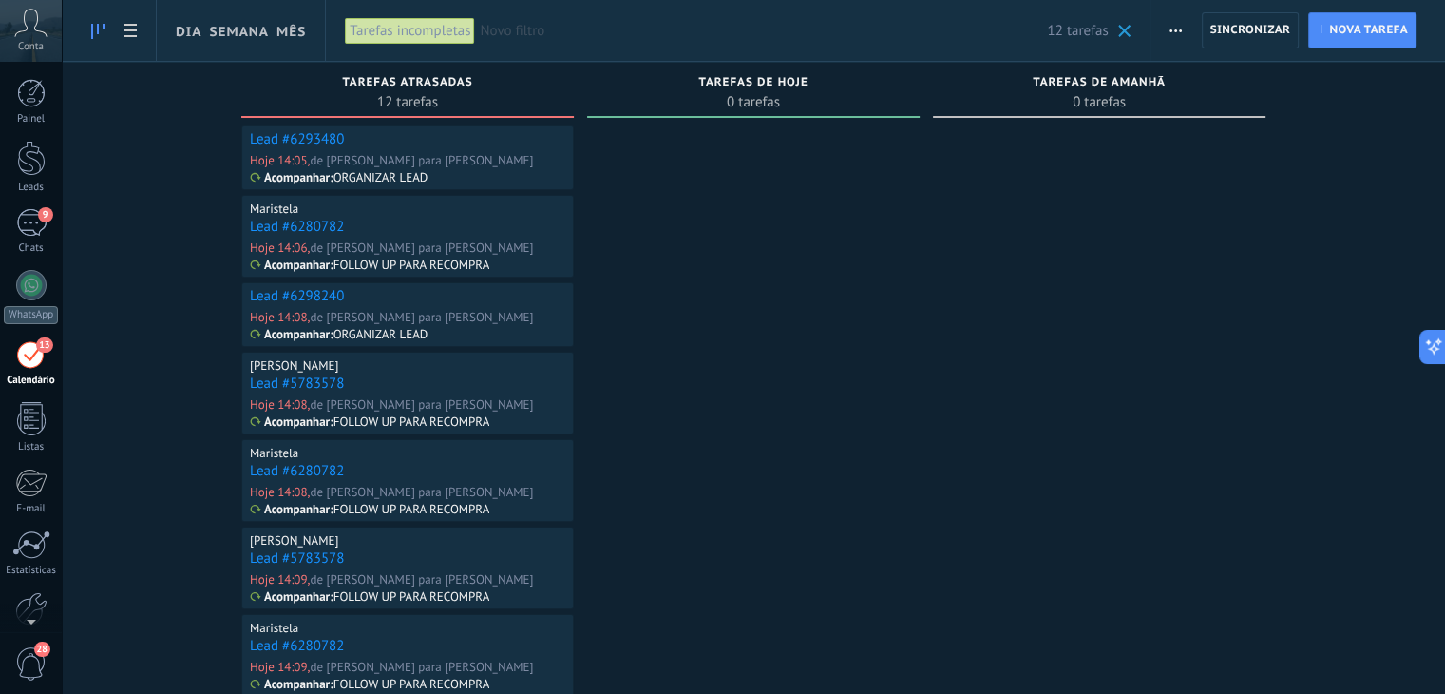
click at [612, 41] on div "Novo filtro 12 tarefas" at bounding box center [805, 30] width 650 height 61
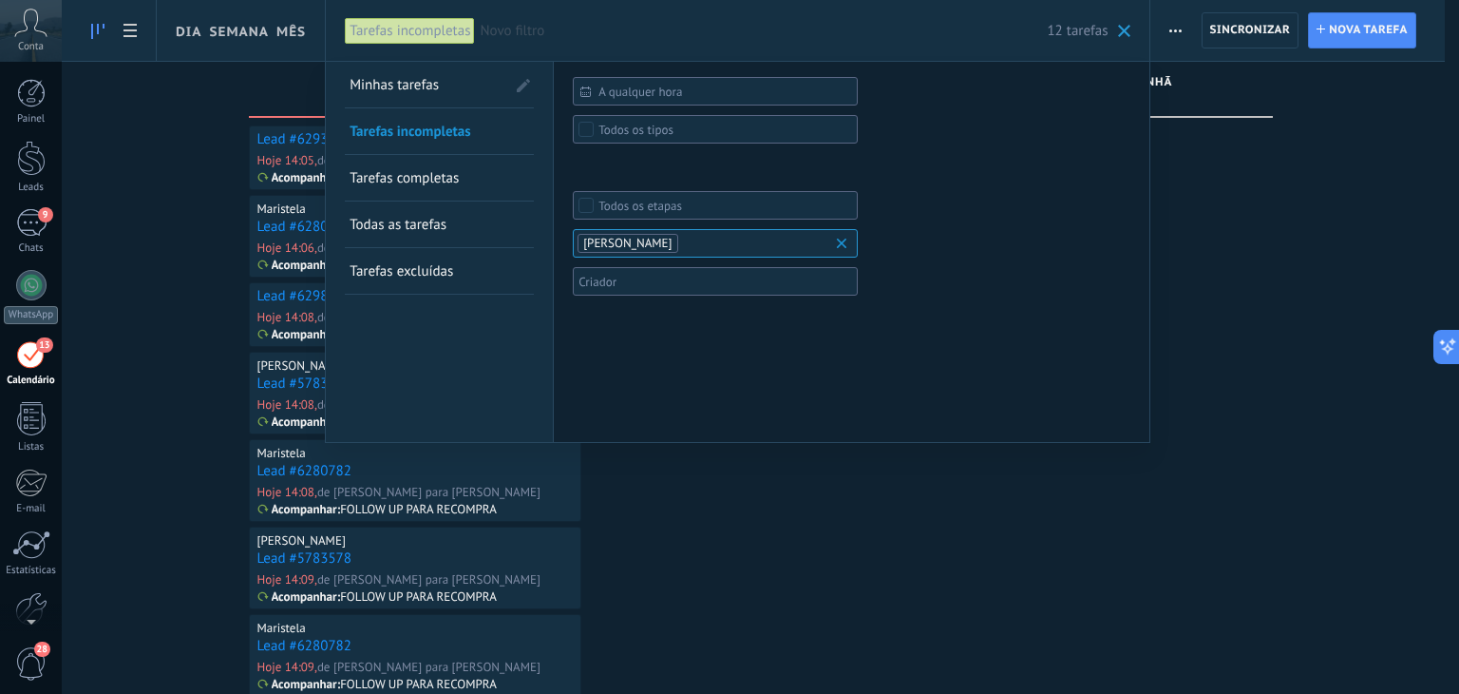
click at [624, 28] on span "Novo filtro" at bounding box center [763, 31] width 567 height 18
click at [525, 31] on span "Novo filtro" at bounding box center [763, 31] width 567 height 18
click at [478, 31] on div "Tarefas incompletas" at bounding box center [412, 30] width 135 height 61
click at [1012, 592] on div at bounding box center [729, 347] width 1459 height 694
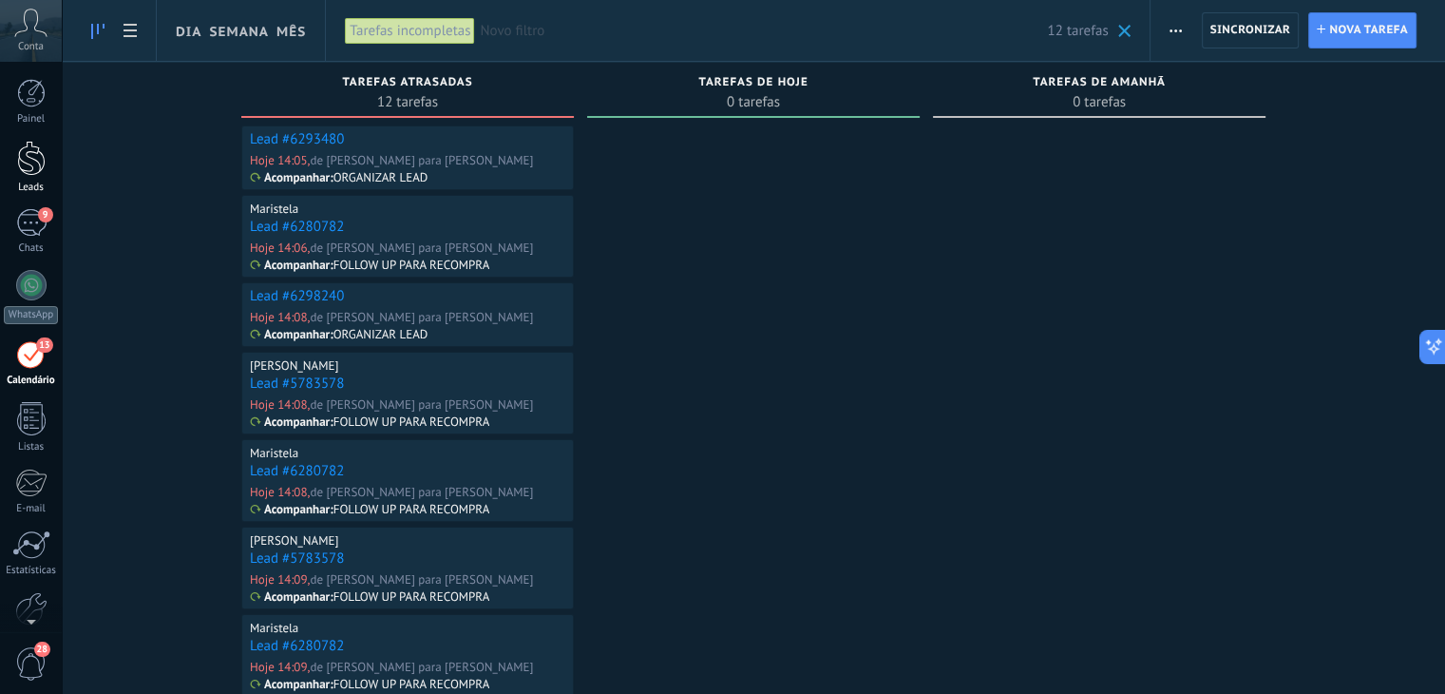
click at [34, 169] on div at bounding box center [31, 158] width 29 height 35
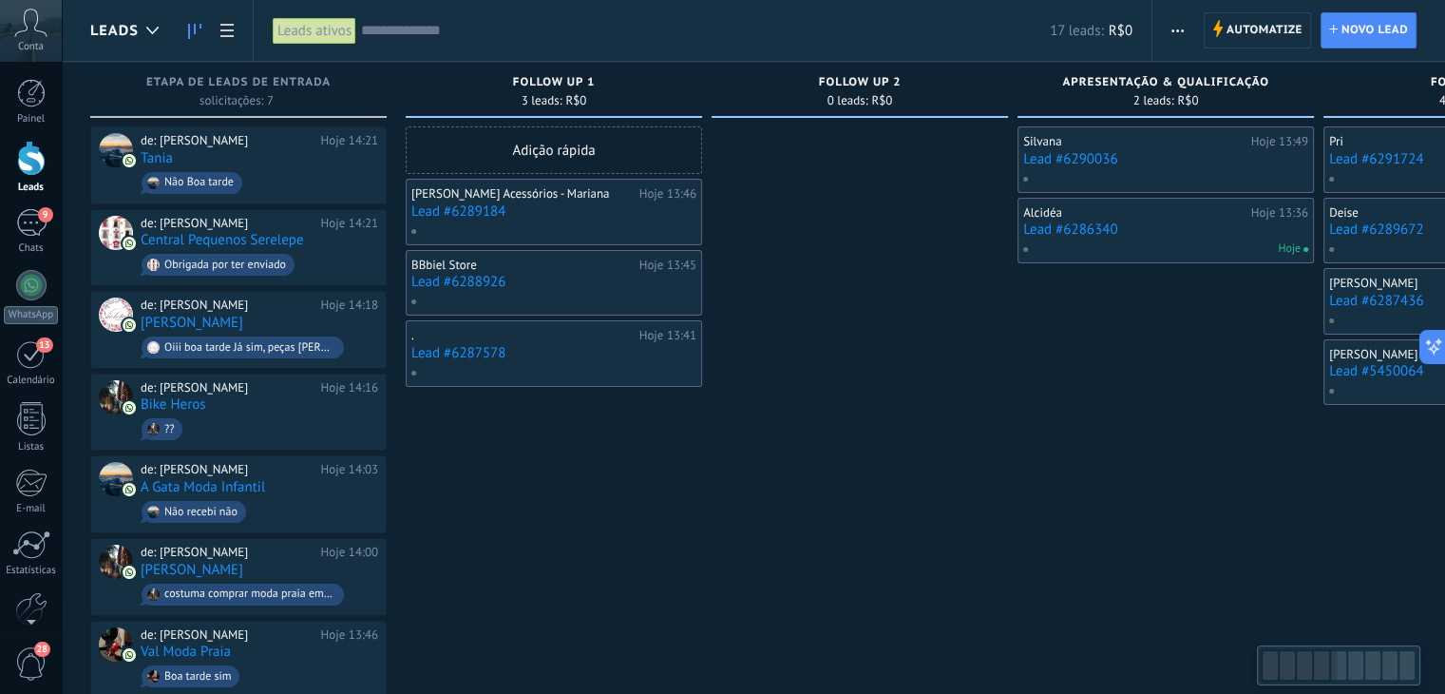
click at [486, 39] on input "text" at bounding box center [705, 31] width 689 height 20
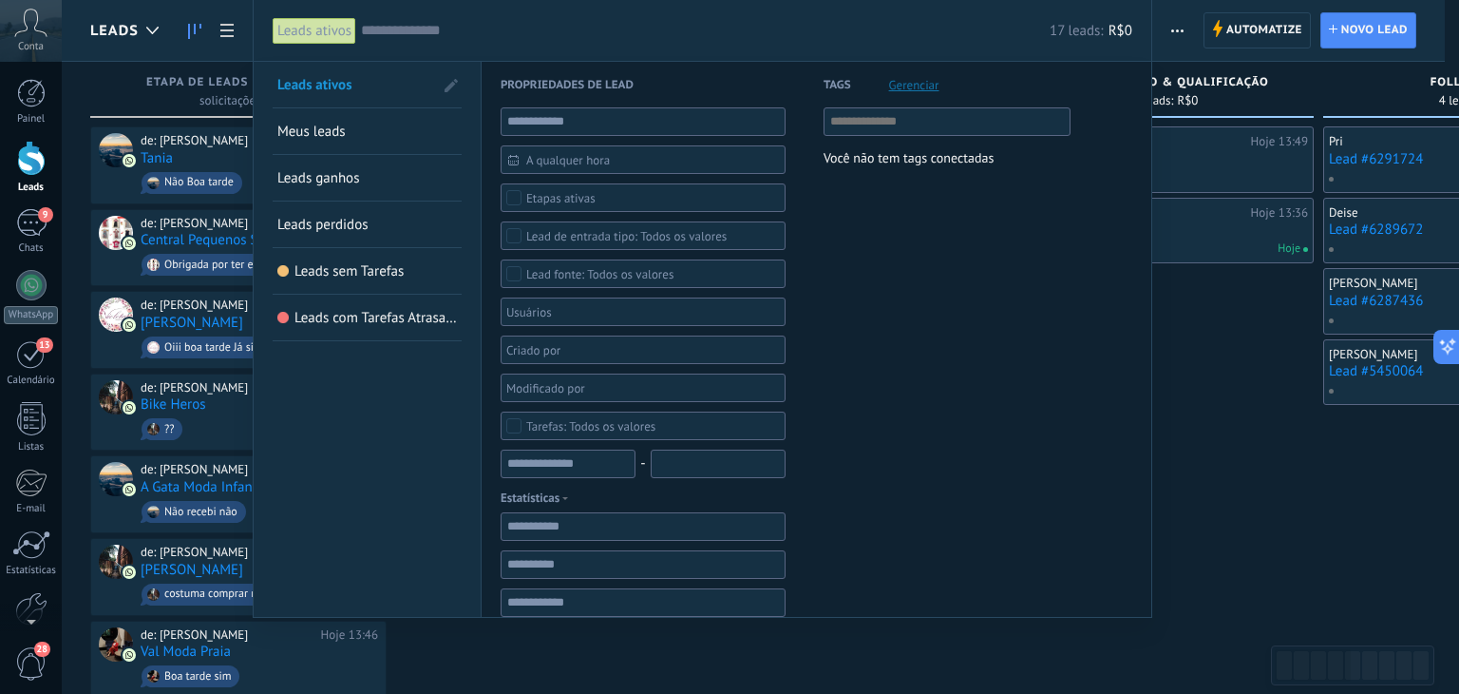
paste input "**********"
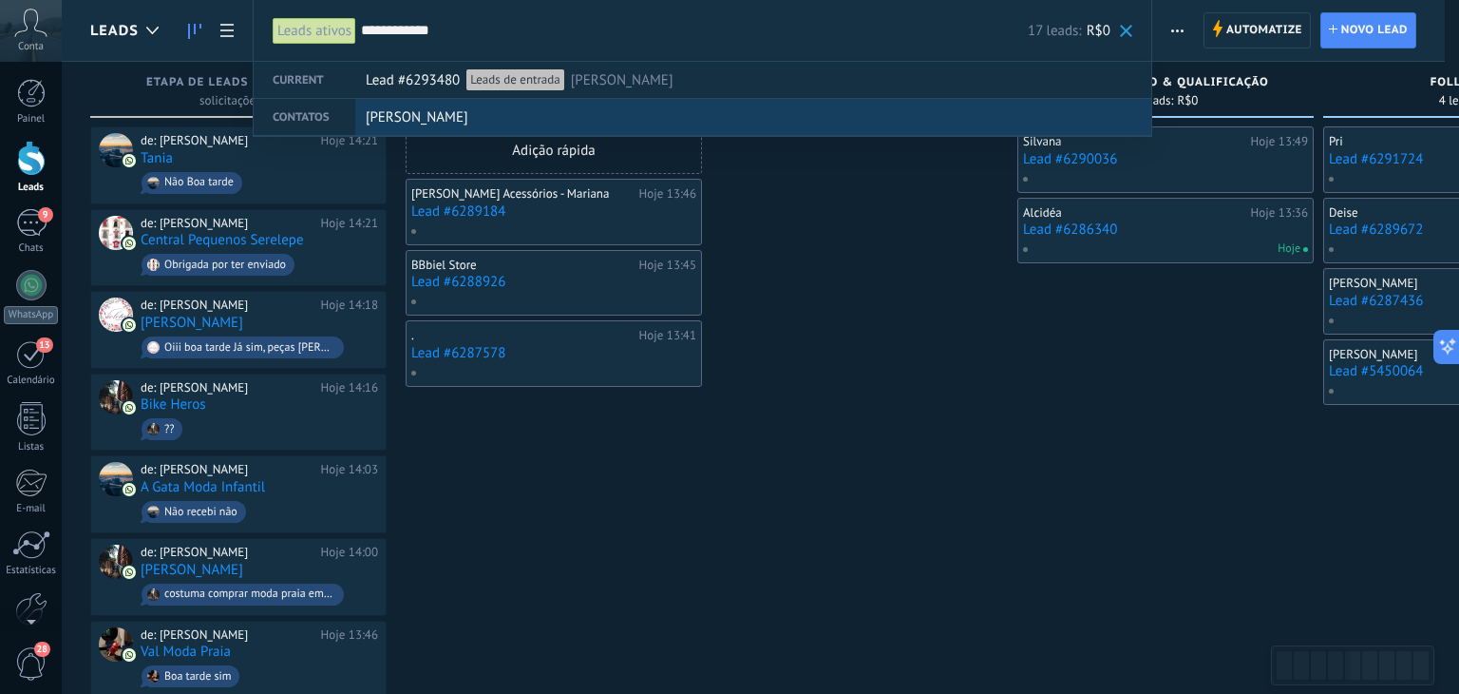
type input "**********"
click at [422, 114] on div "[PERSON_NAME]" at bounding box center [749, 118] width 767 height 36
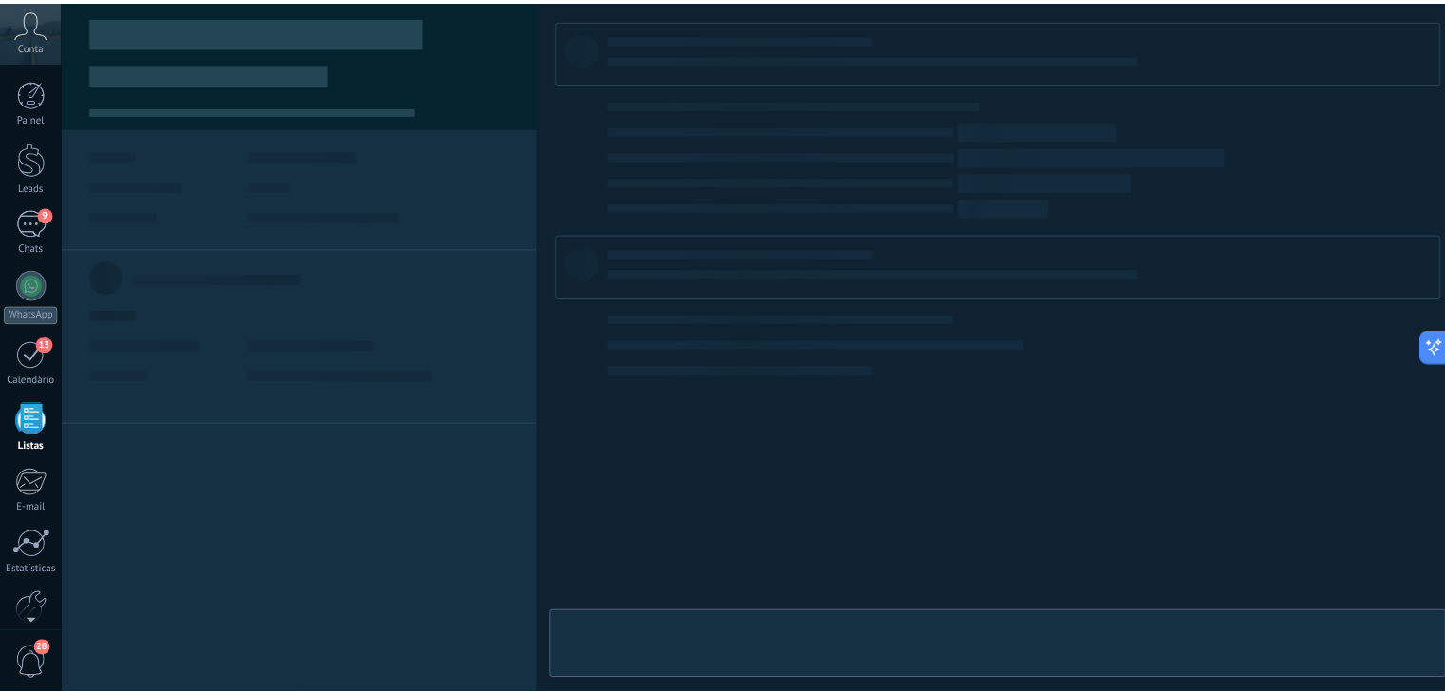
scroll to position [48, 0]
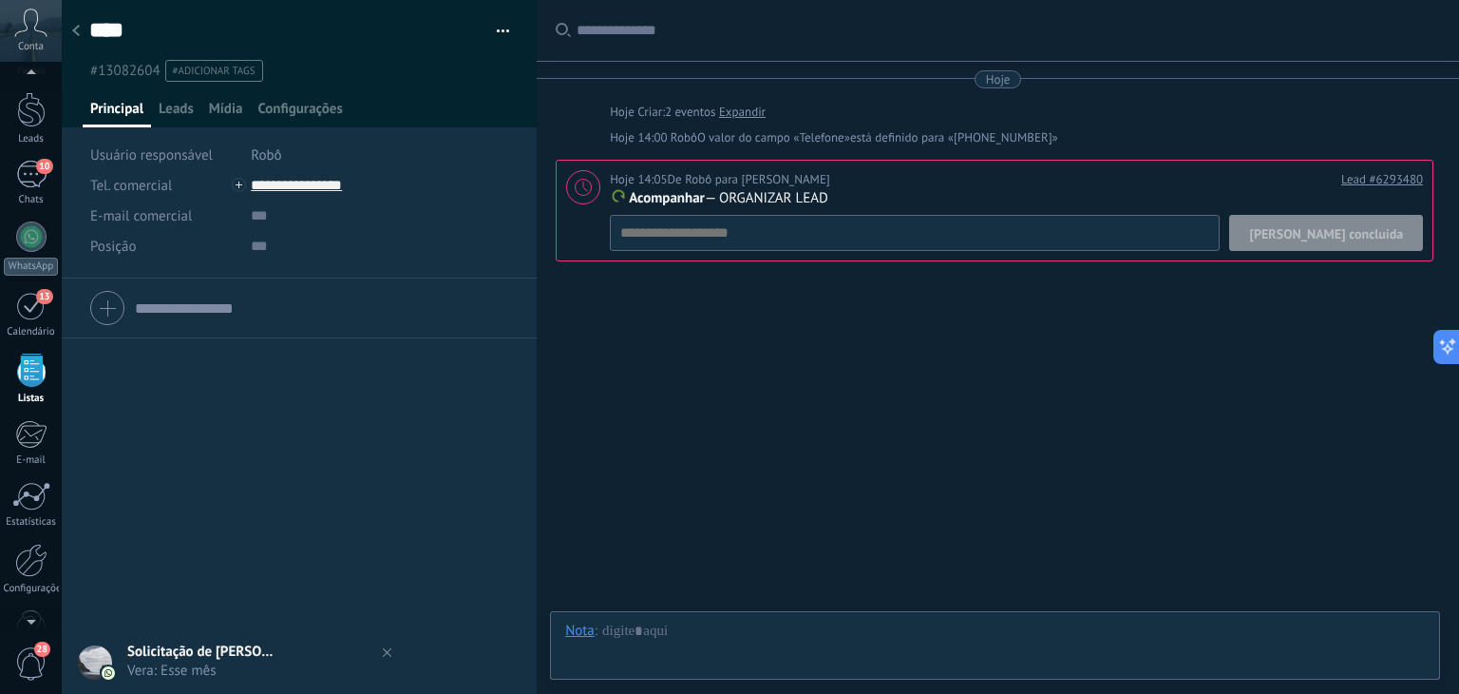
click at [1348, 229] on span "[PERSON_NAME] concluída" at bounding box center [1326, 233] width 154 height 13
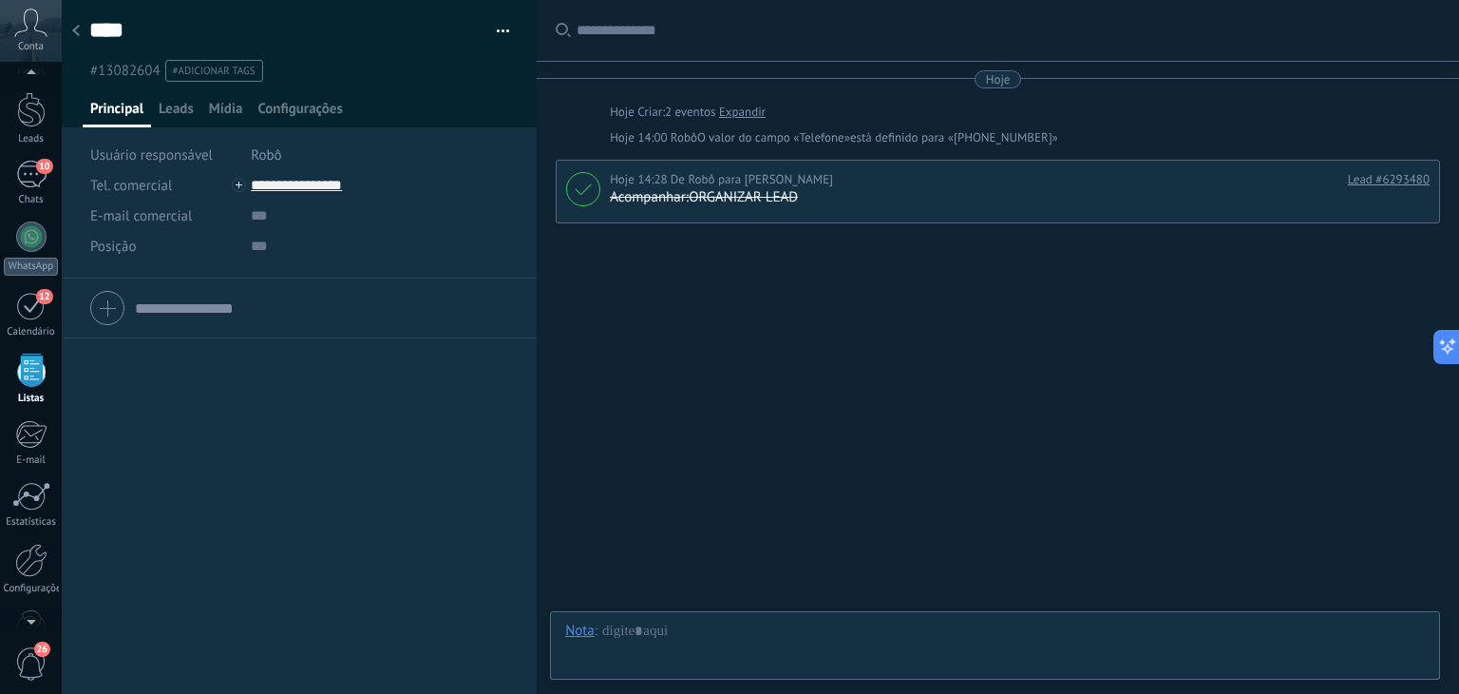
click at [74, 31] on use at bounding box center [76, 30] width 8 height 11
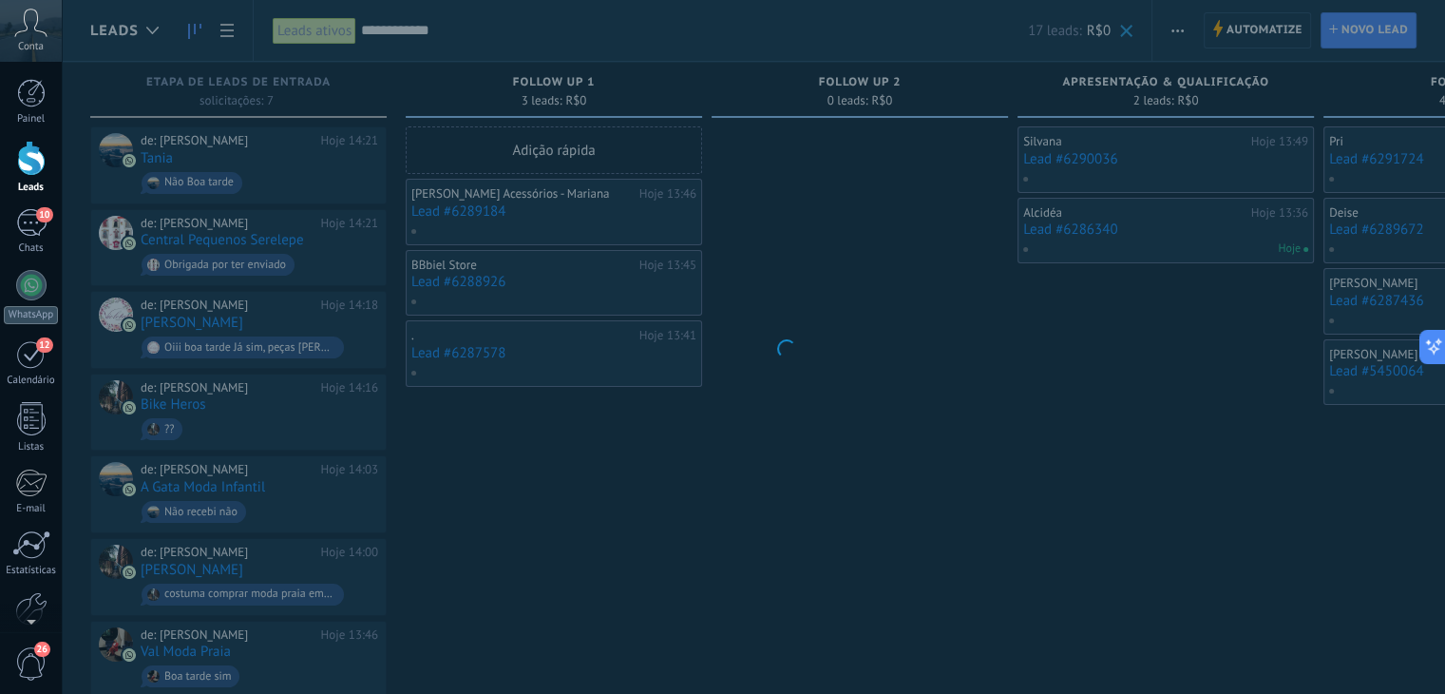
click at [524, 20] on body ".abccls-1,.abccls-2{fill-rule:evenodd}.abccls-2{fill:#fff} .abfcls-1{fill:none}…" at bounding box center [722, 347] width 1445 height 694
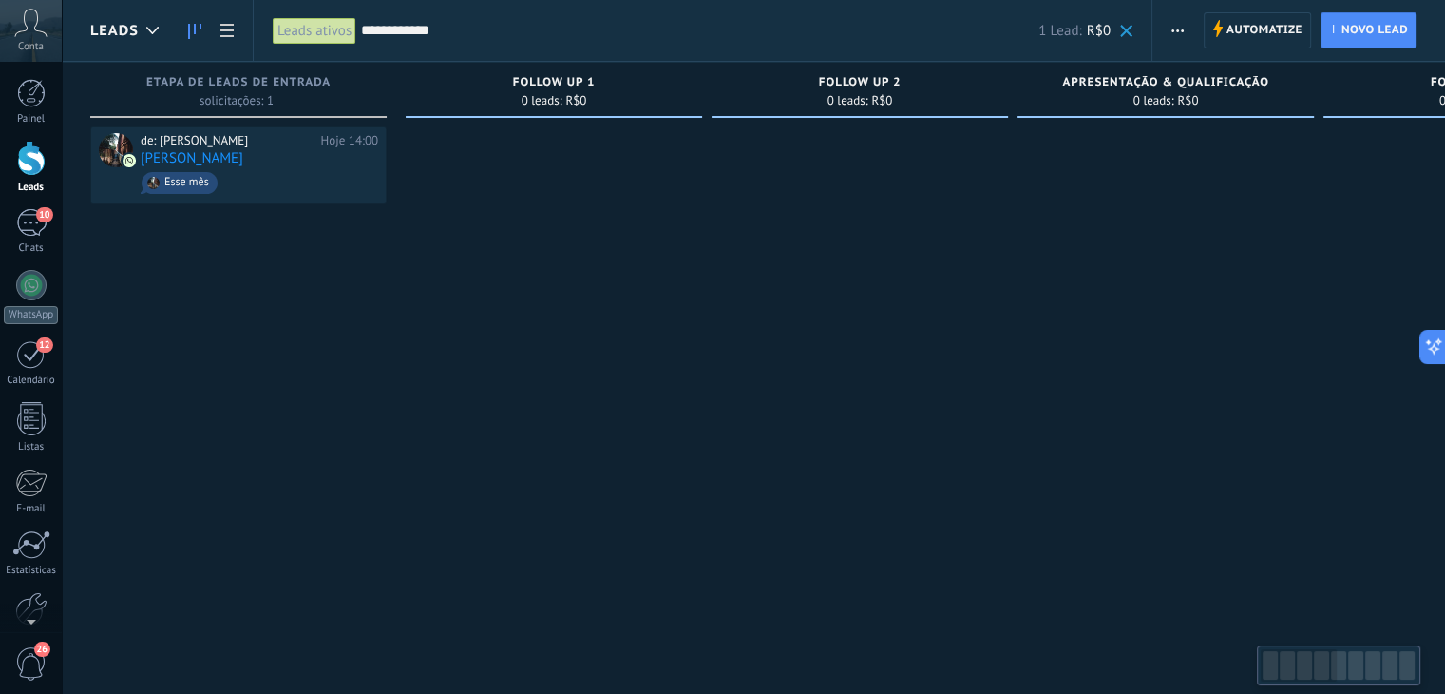
click at [524, 21] on input "**********" at bounding box center [699, 31] width 677 height 20
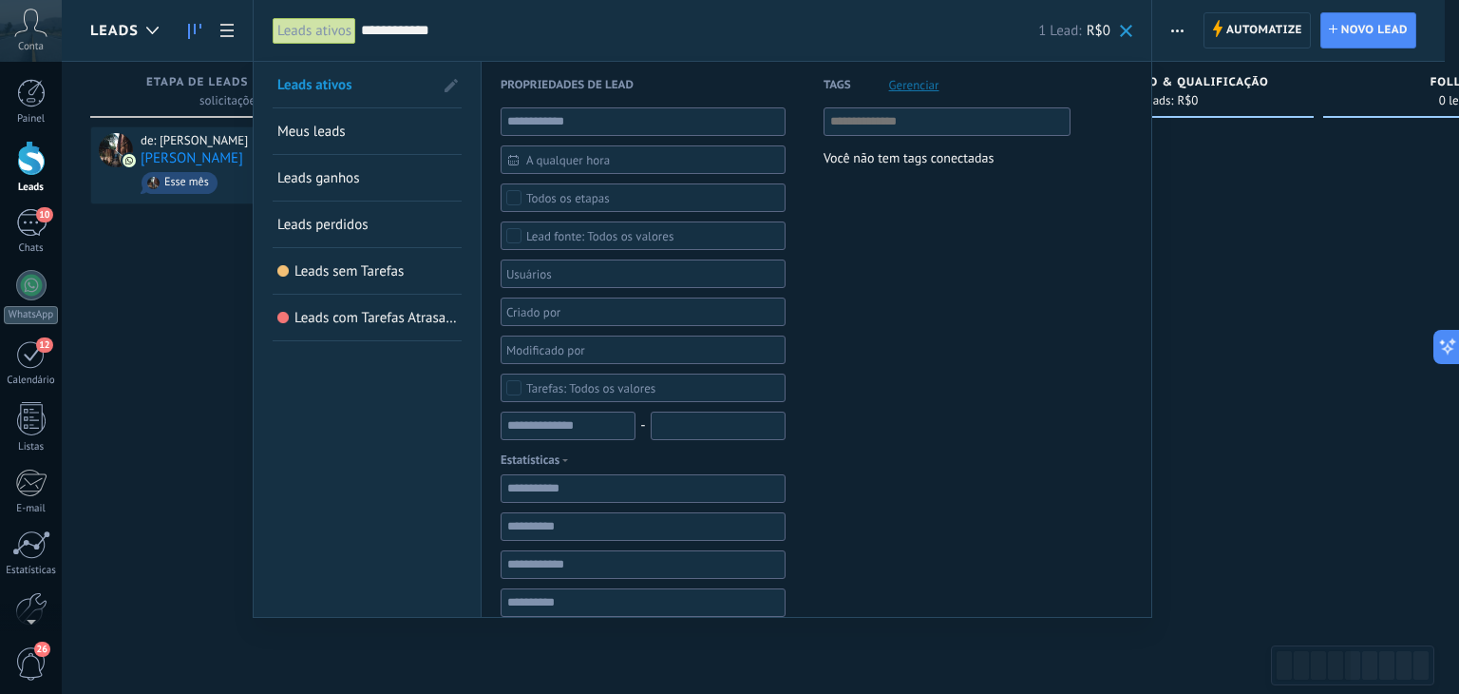
click at [113, 296] on div at bounding box center [729, 347] width 1459 height 694
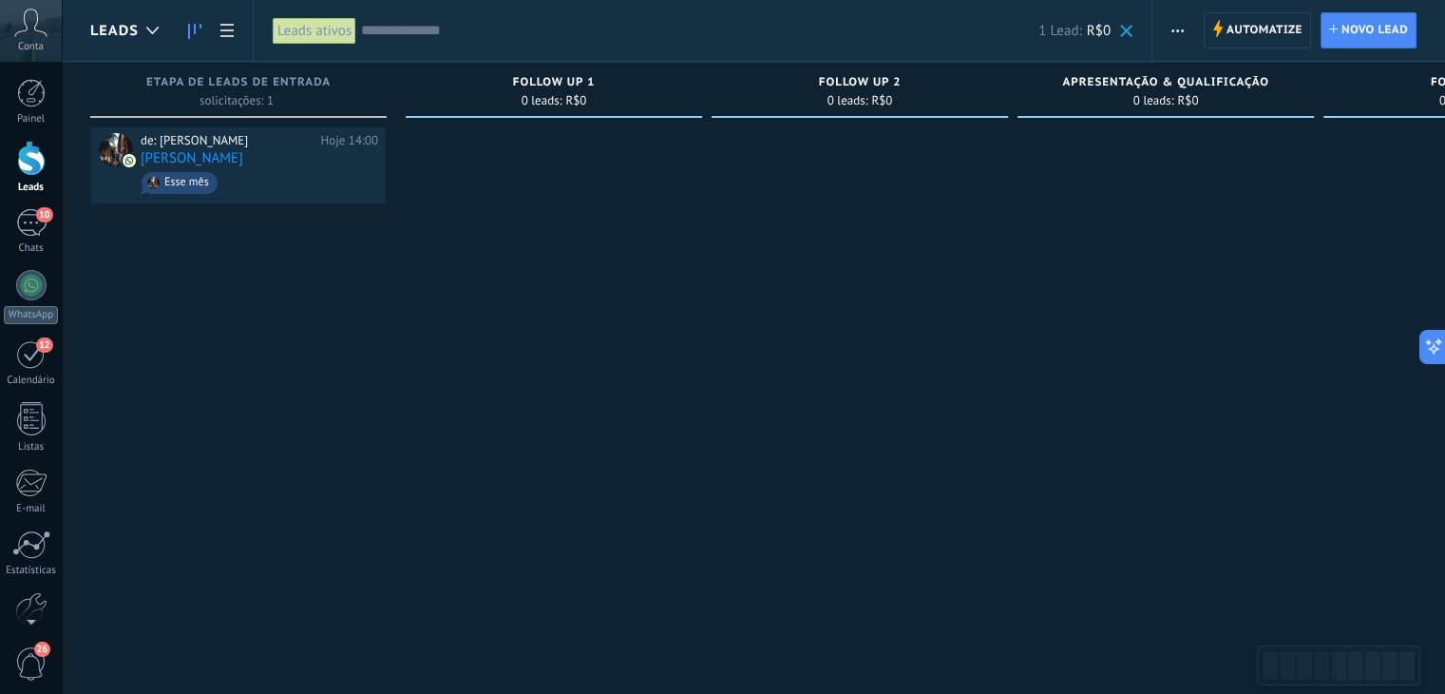
drag, startPoint x: 361, startPoint y: 338, endPoint x: 548, endPoint y: 352, distance: 187.7
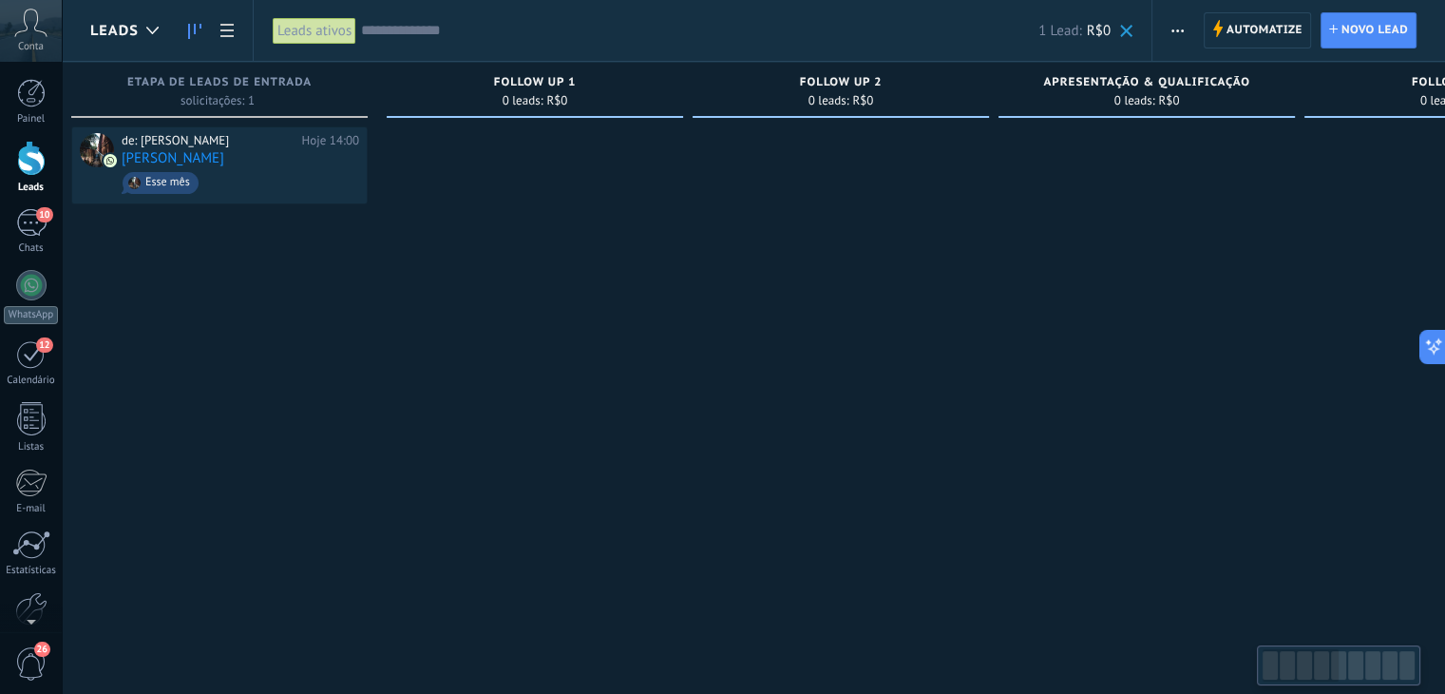
scroll to position [0, 20]
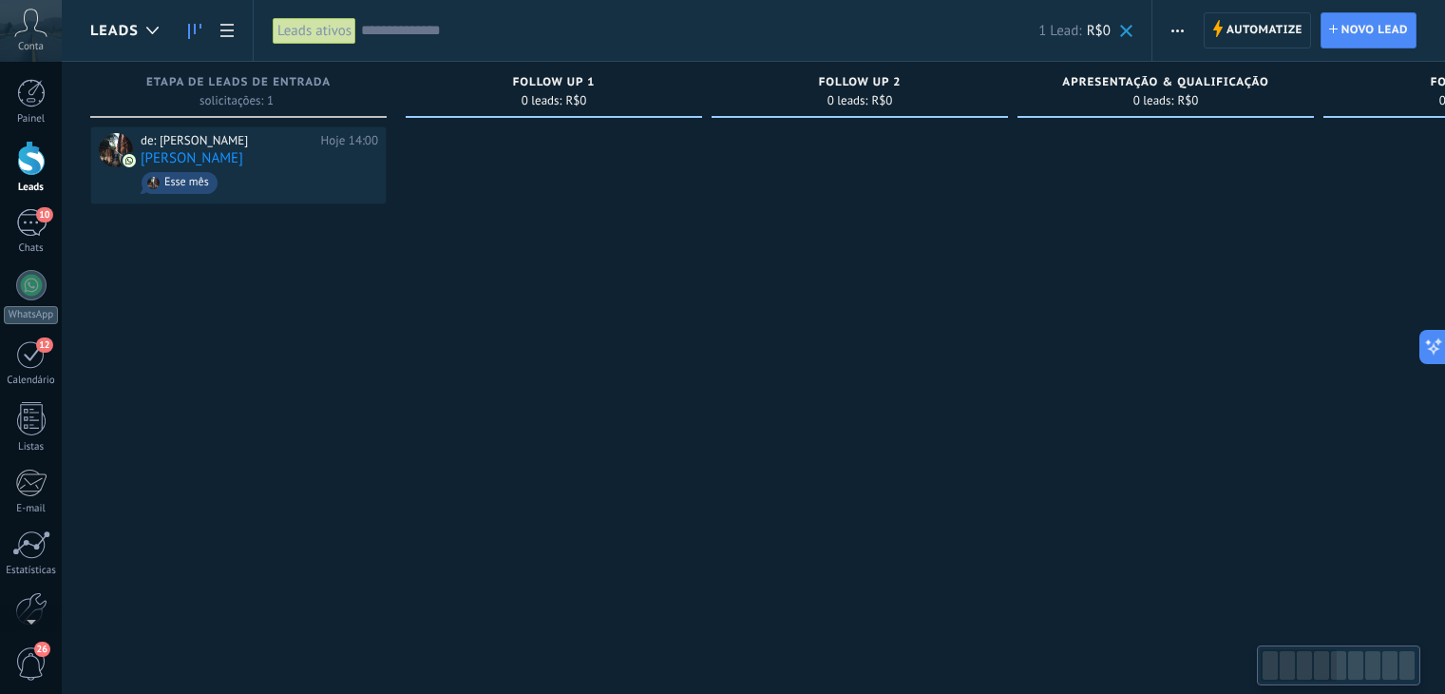
click at [710, 333] on div "FOLLOW UP 1 0 leads: R$0" at bounding box center [559, 317] width 306 height 510
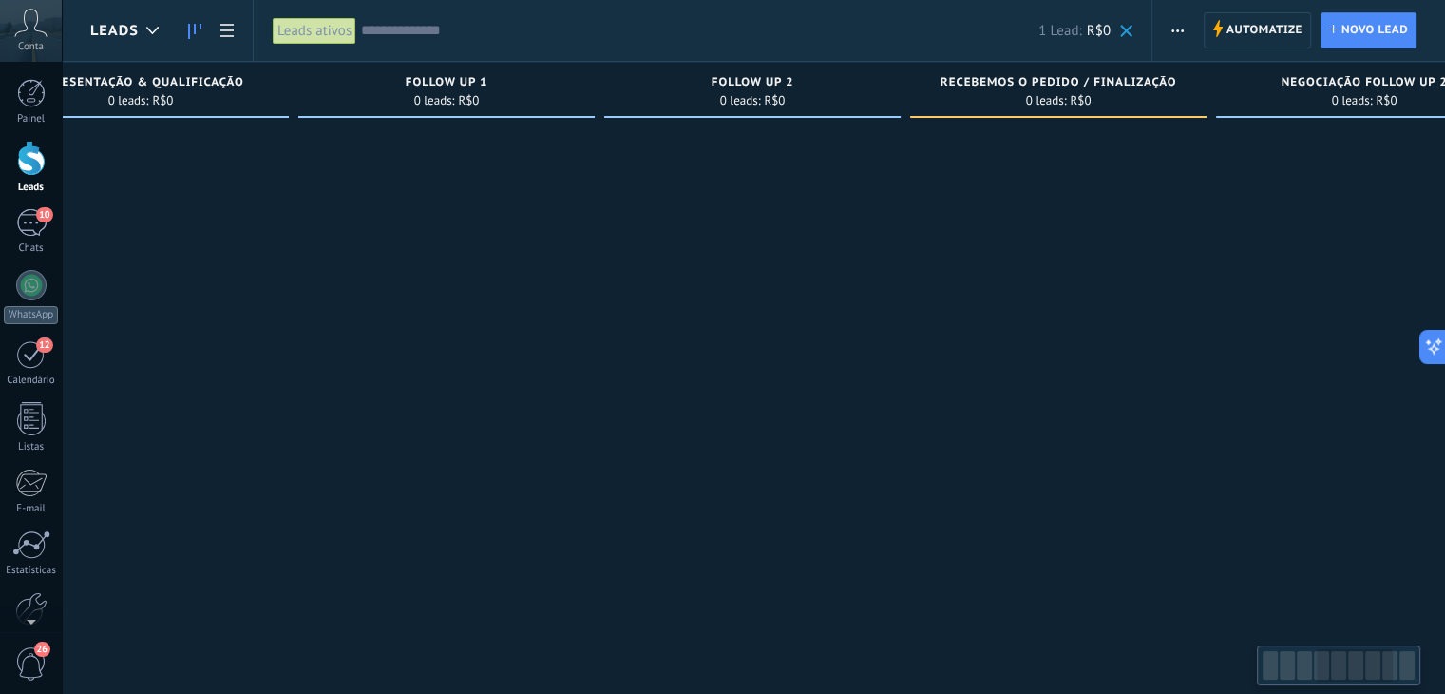
drag, startPoint x: 1171, startPoint y: 327, endPoint x: 148, endPoint y: 307, distance: 1022.5
click at [148, 307] on div at bounding box center [140, 349] width 296 height 446
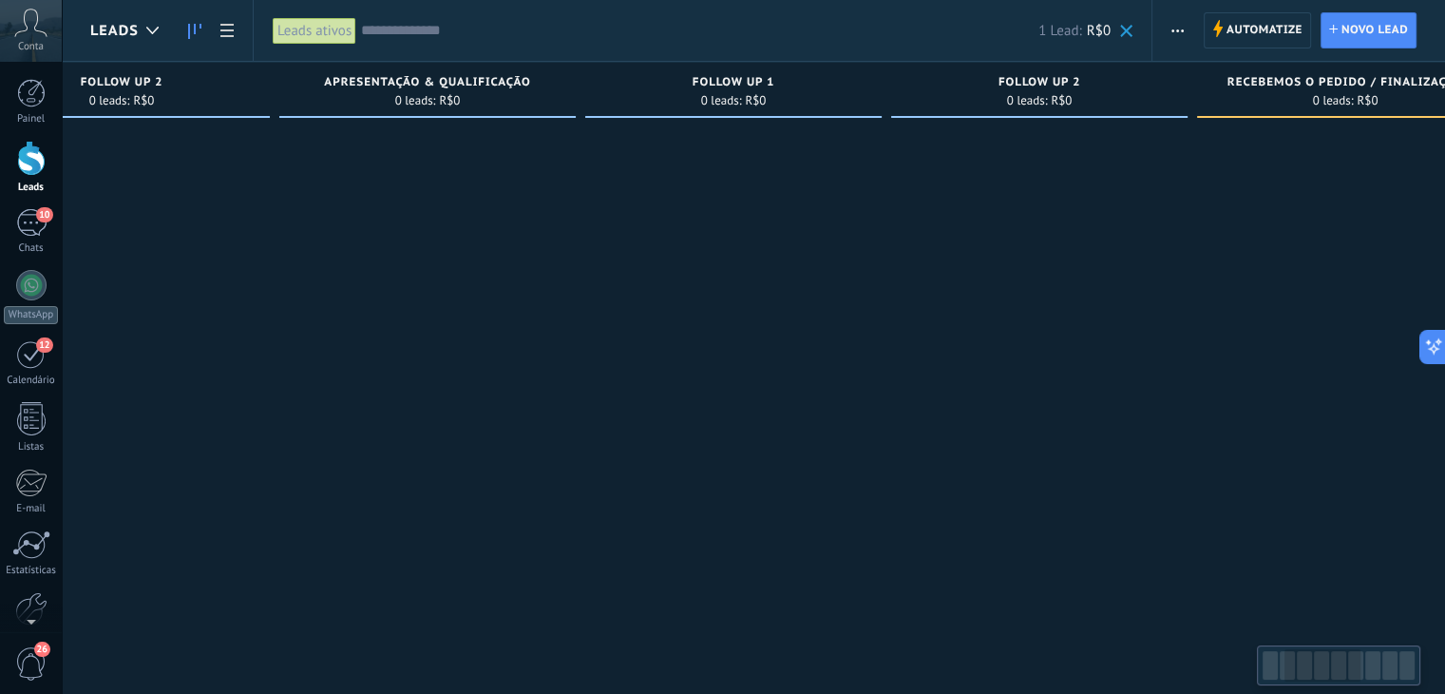
scroll to position [0, 431]
drag, startPoint x: 1186, startPoint y: 295, endPoint x: 1699, endPoint y: 289, distance: 513.1
click at [1444, 289] on html ".abccls-1,.abccls-2{fill-rule:evenodd}.abccls-2{fill:#fff} .abfcls-1{fill:none}…" at bounding box center [722, 347] width 1445 height 694
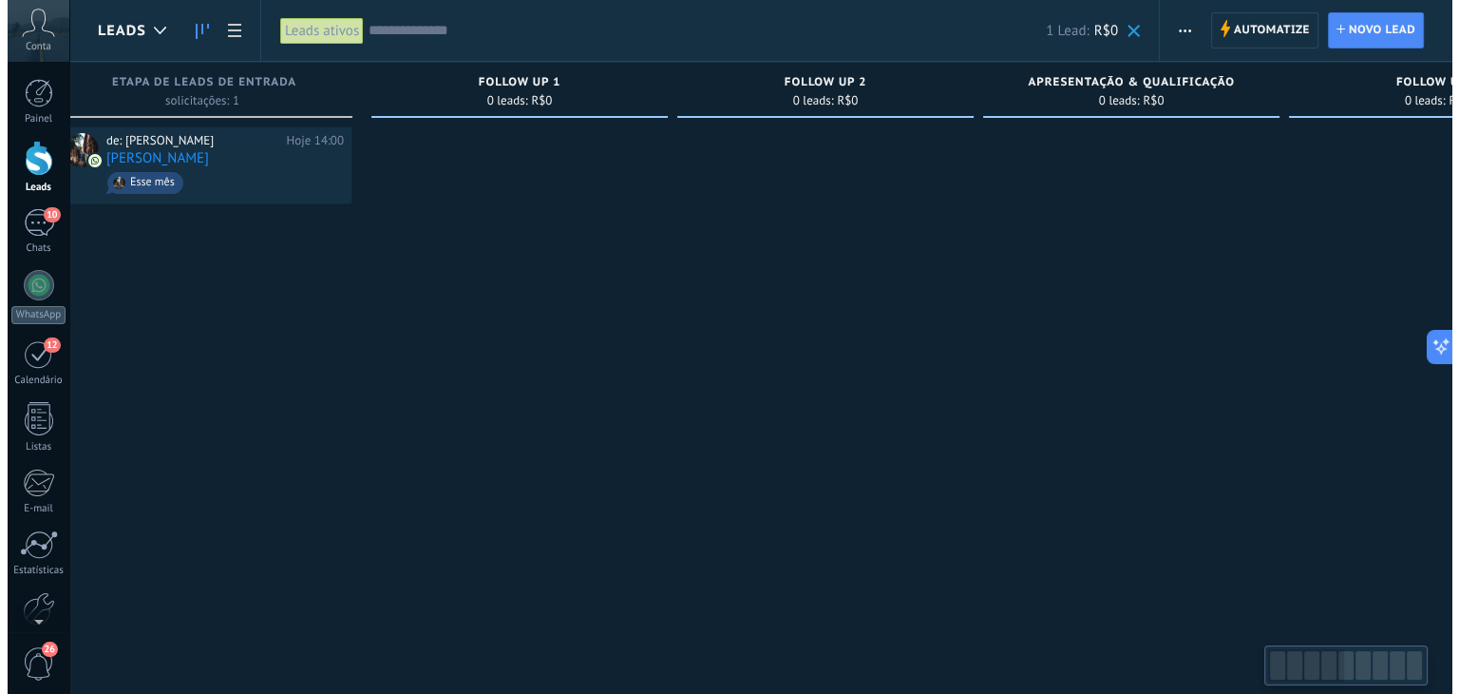
scroll to position [0, 0]
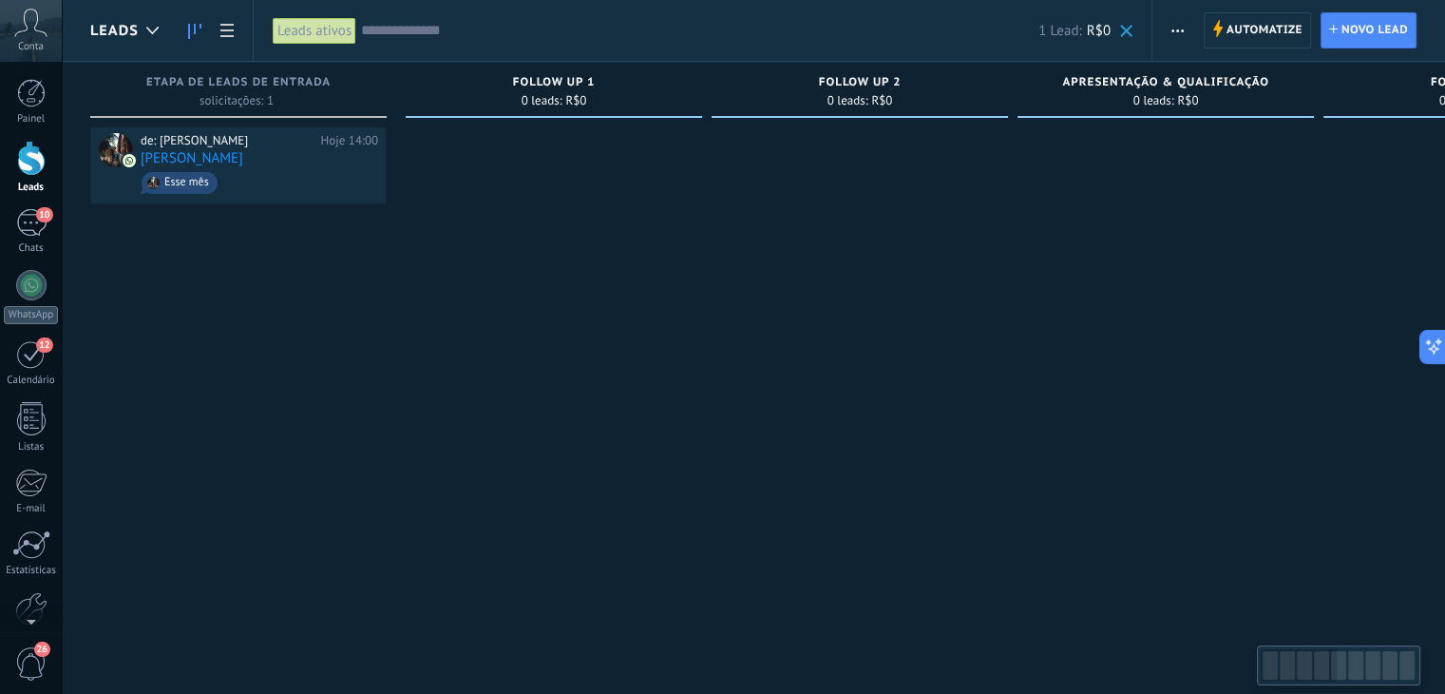
drag, startPoint x: 209, startPoint y: 270, endPoint x: 1203, endPoint y: 432, distance: 1007.0
click at [146, 27] on icon at bounding box center [152, 31] width 12 height 8
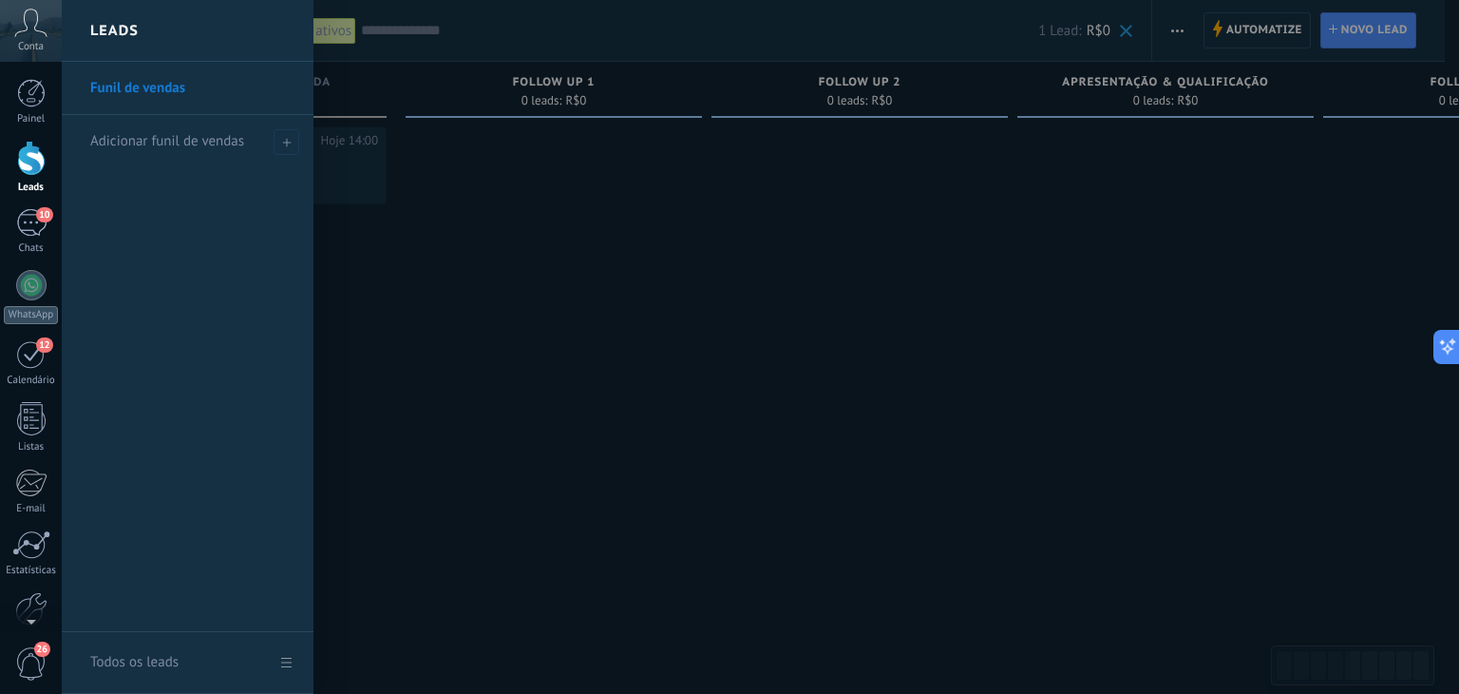
click at [700, 311] on div at bounding box center [791, 347] width 1459 height 694
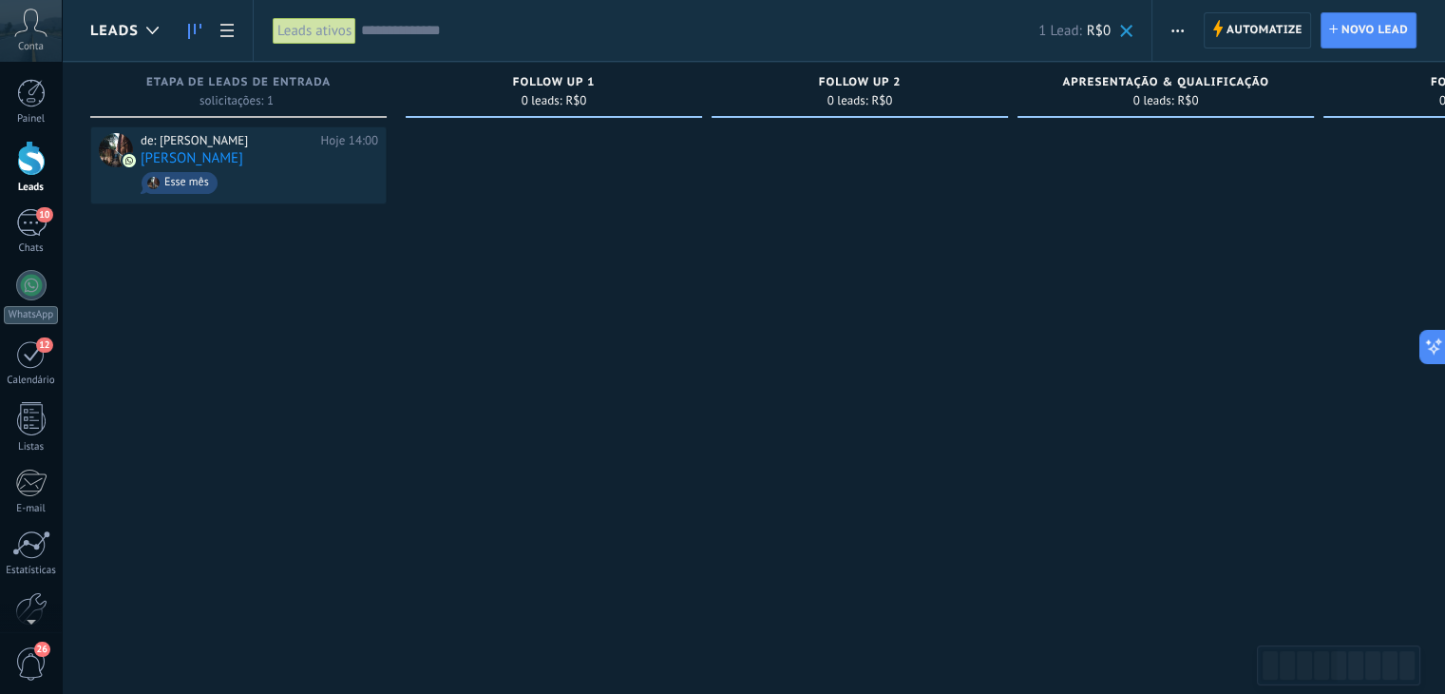
click at [429, 42] on div "1 Lead: R$0" at bounding box center [746, 30] width 771 height 61
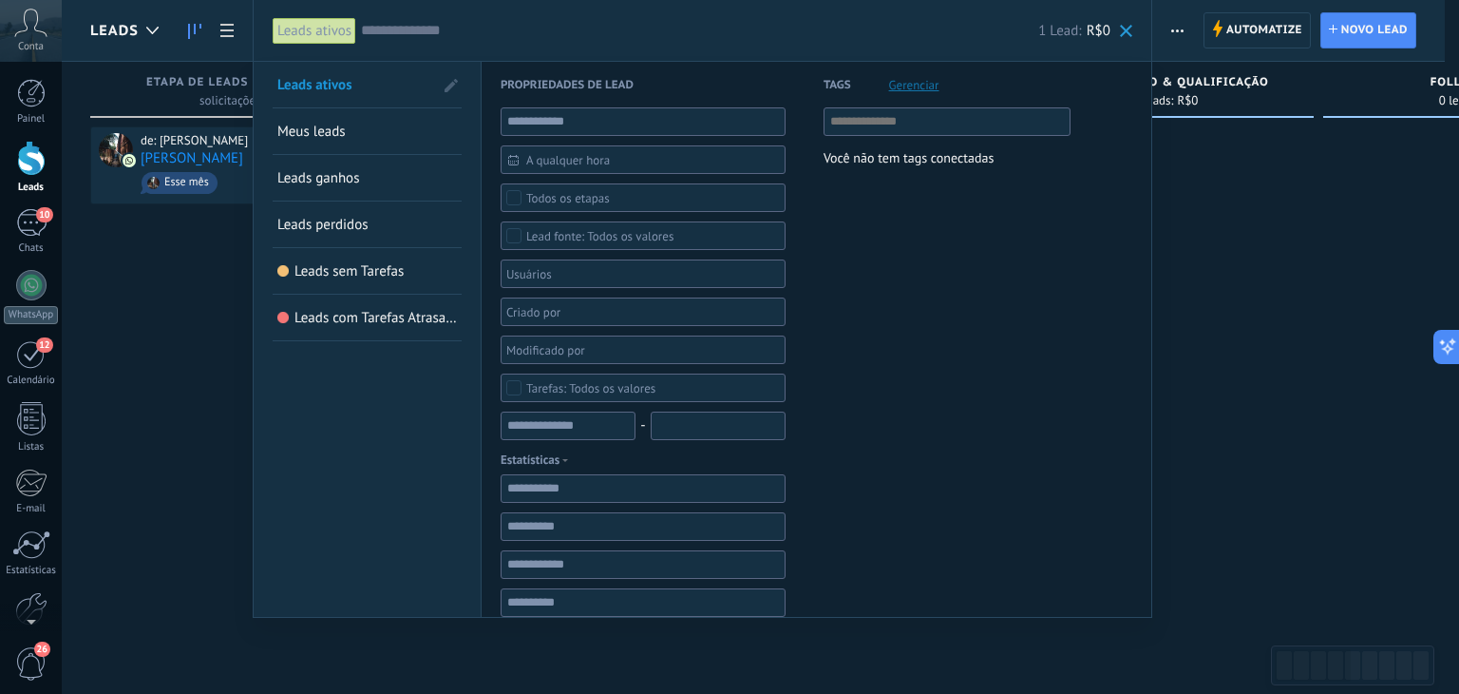
paste input "**********"
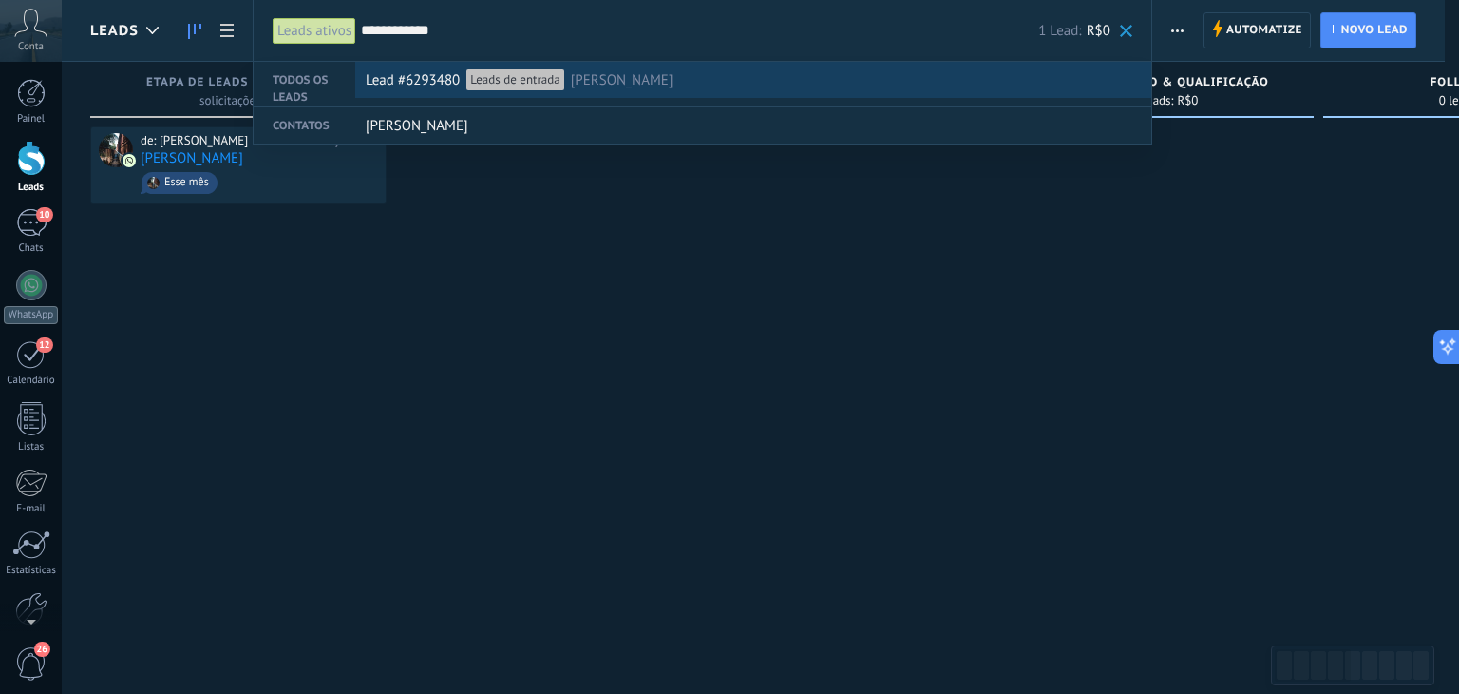
type input "**********"
click at [426, 74] on span "Lead #6293480" at bounding box center [413, 80] width 94 height 35
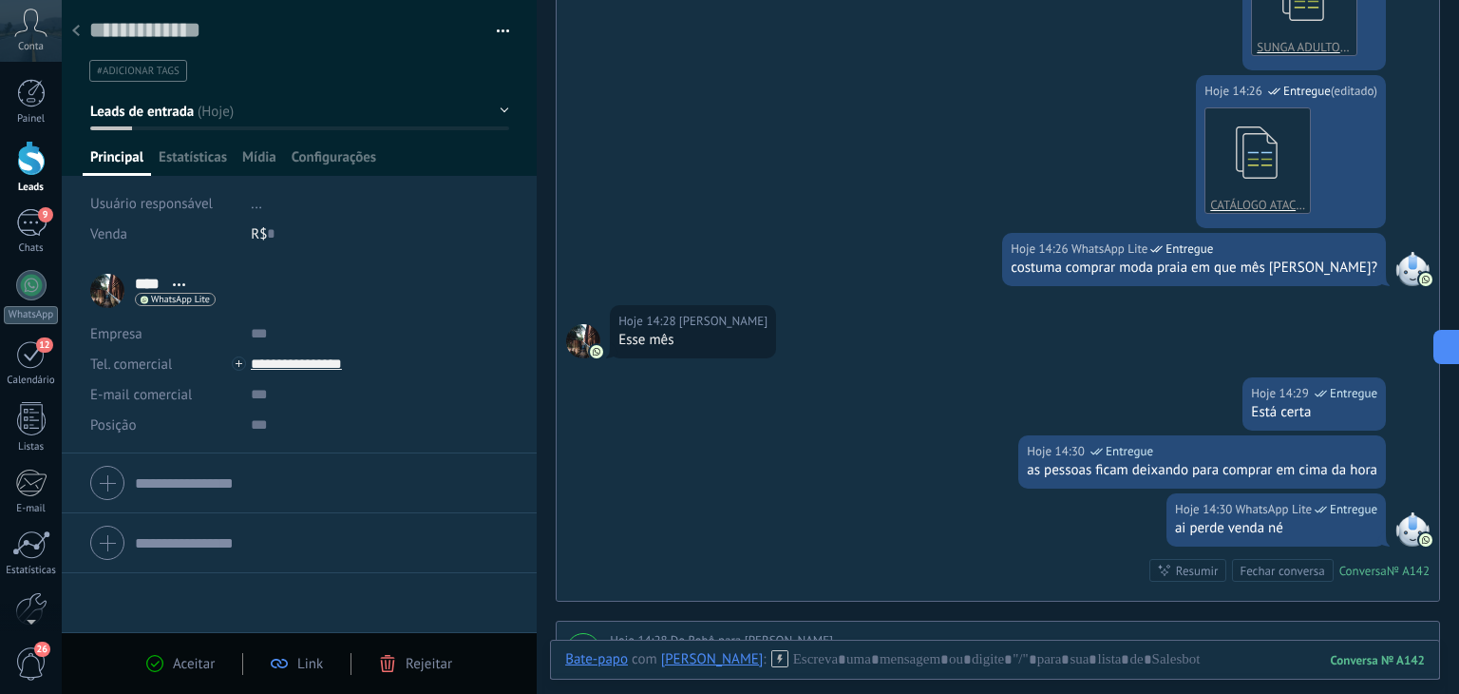
scroll to position [887, 0]
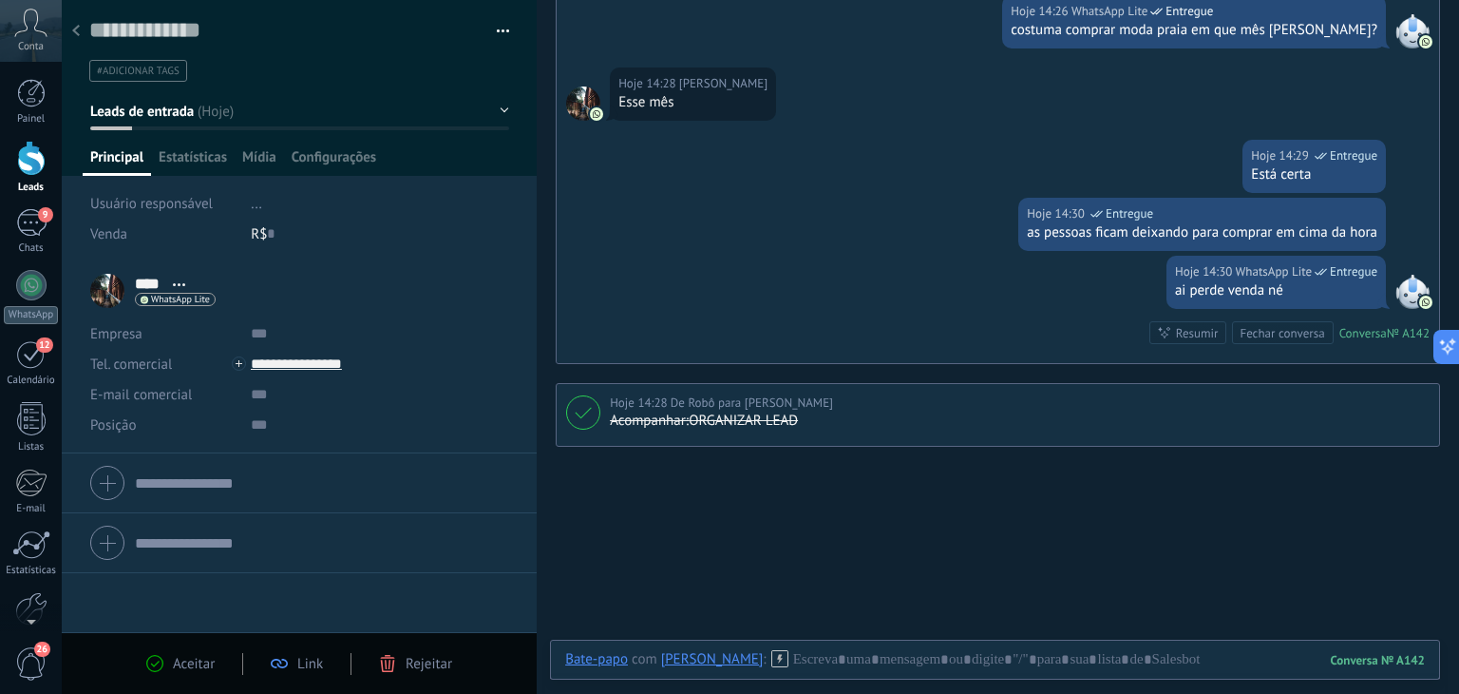
click at [182, 111] on span "Leads de entrada" at bounding box center [142, 112] width 104 height 18
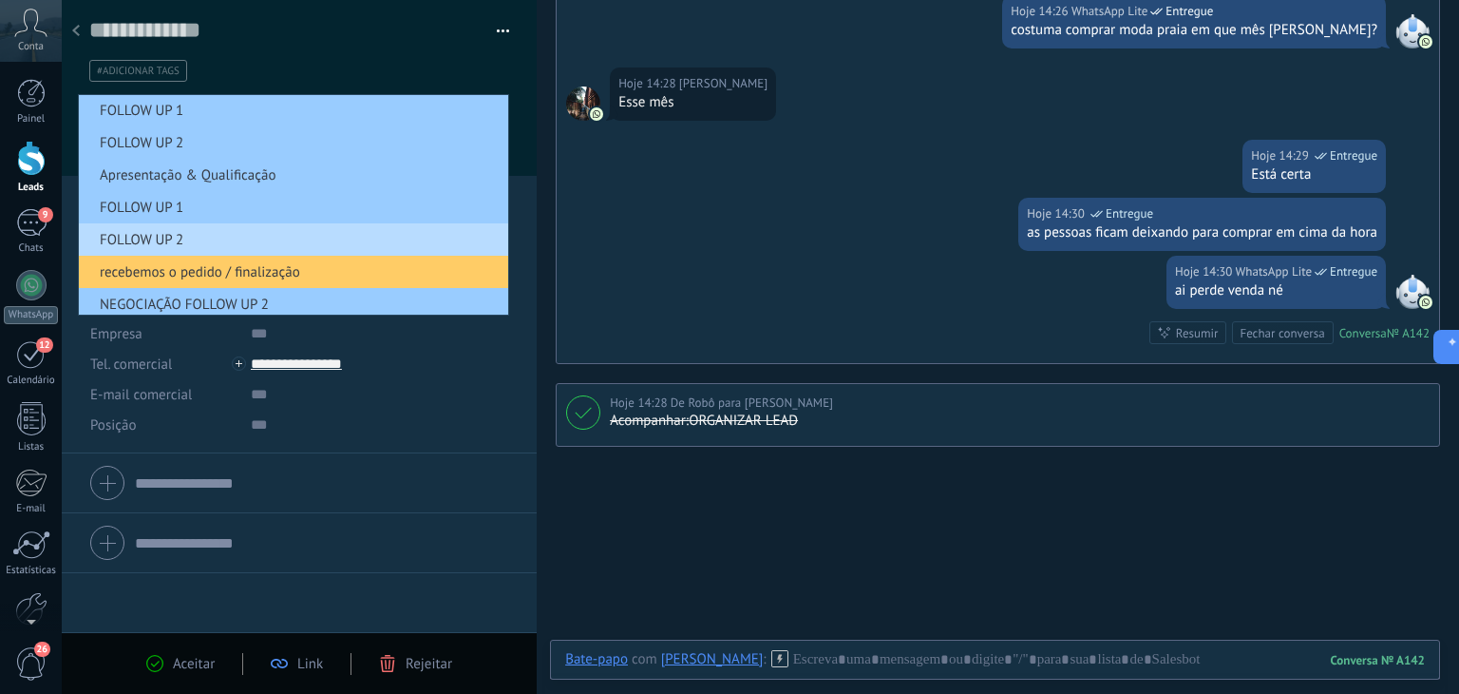
scroll to position [0, 0]
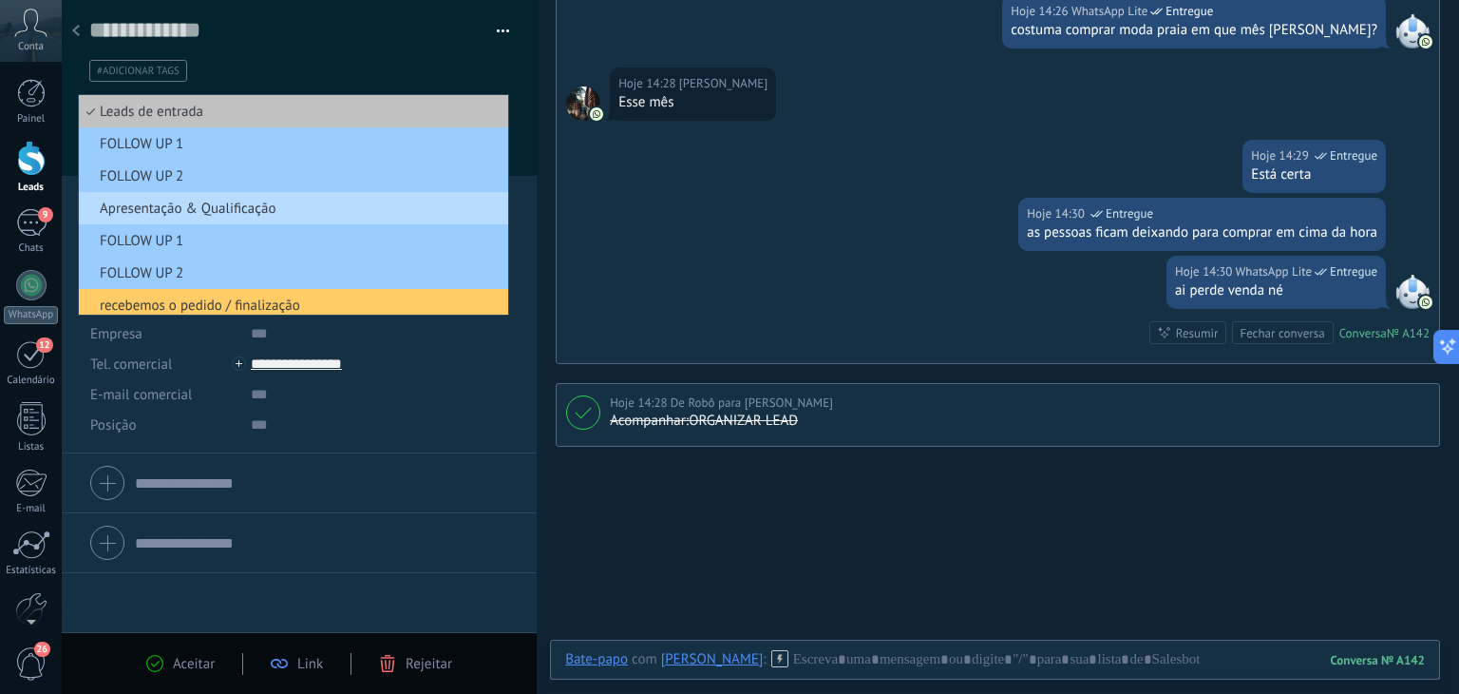
click at [215, 206] on span "Apresentação & Qualificação" at bounding box center [291, 209] width 424 height 18
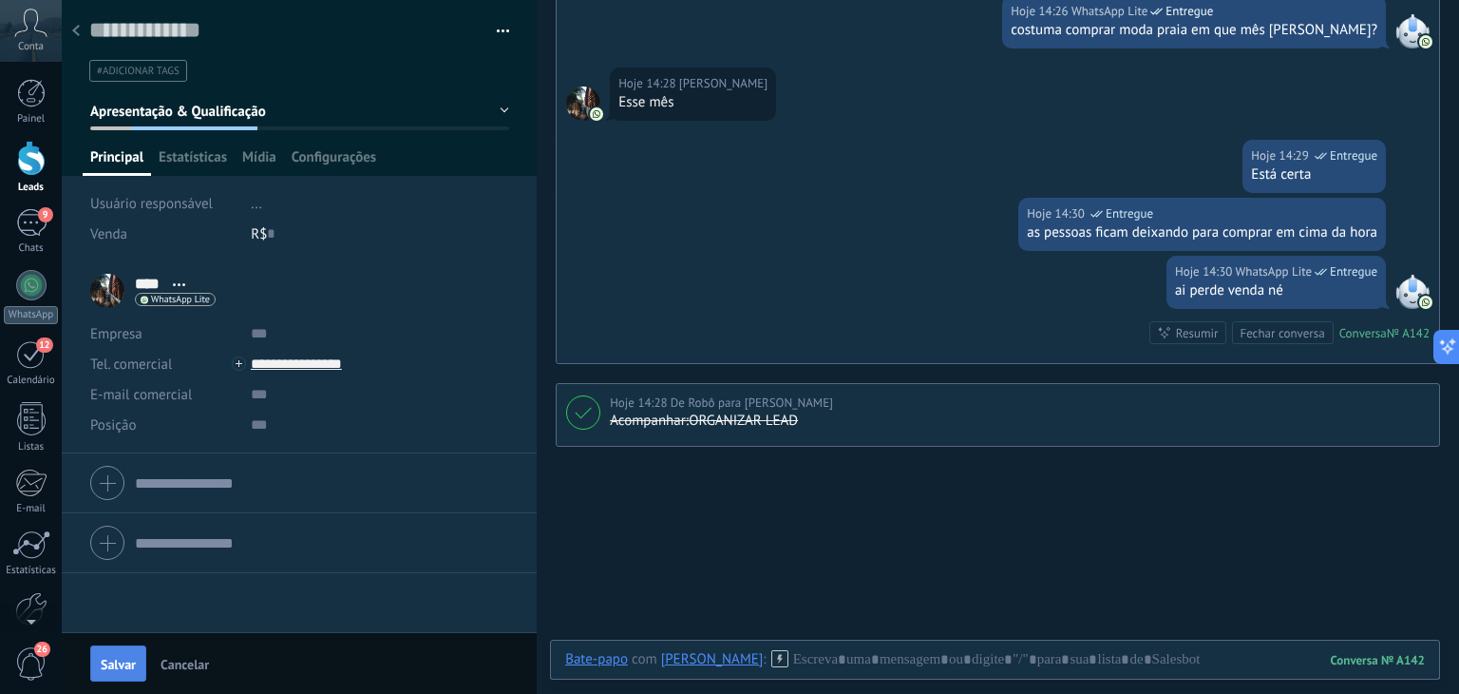
click at [109, 670] on span "Salvar" at bounding box center [118, 663] width 35 height 13
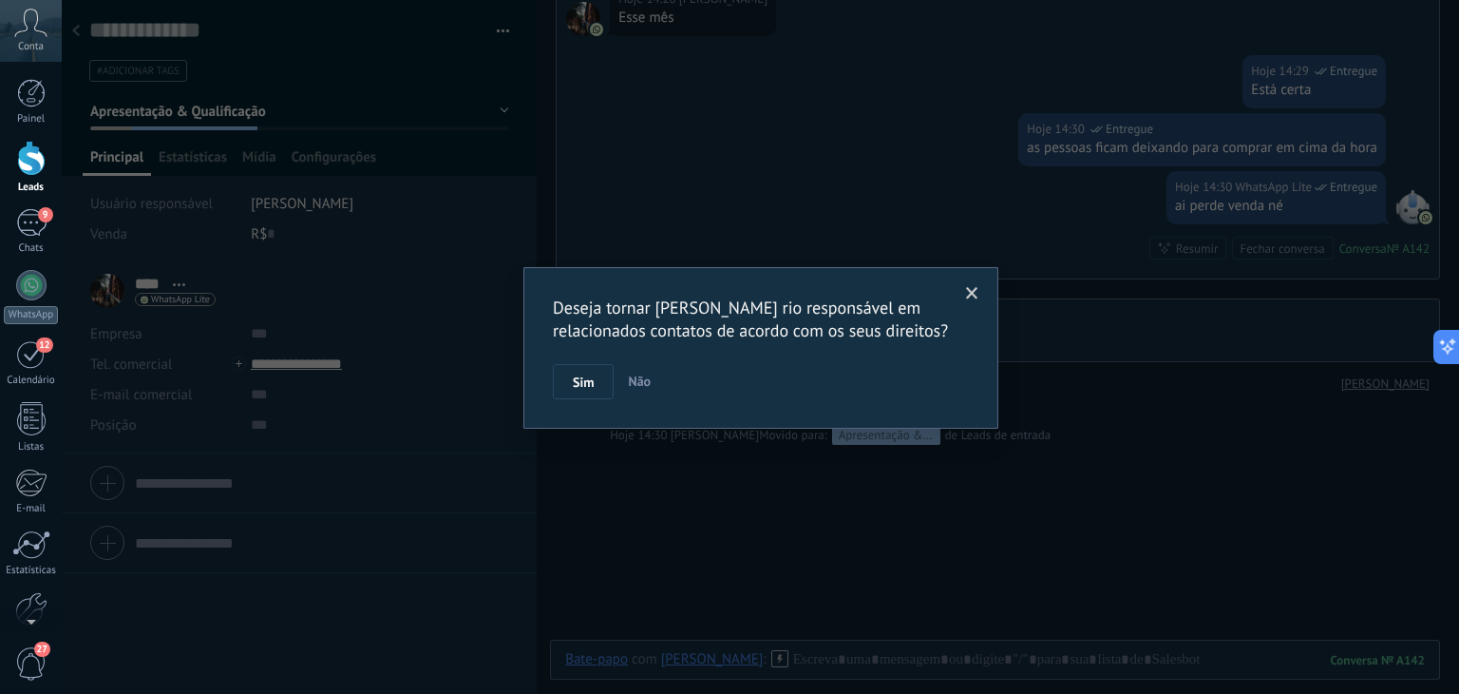
scroll to position [1038, 0]
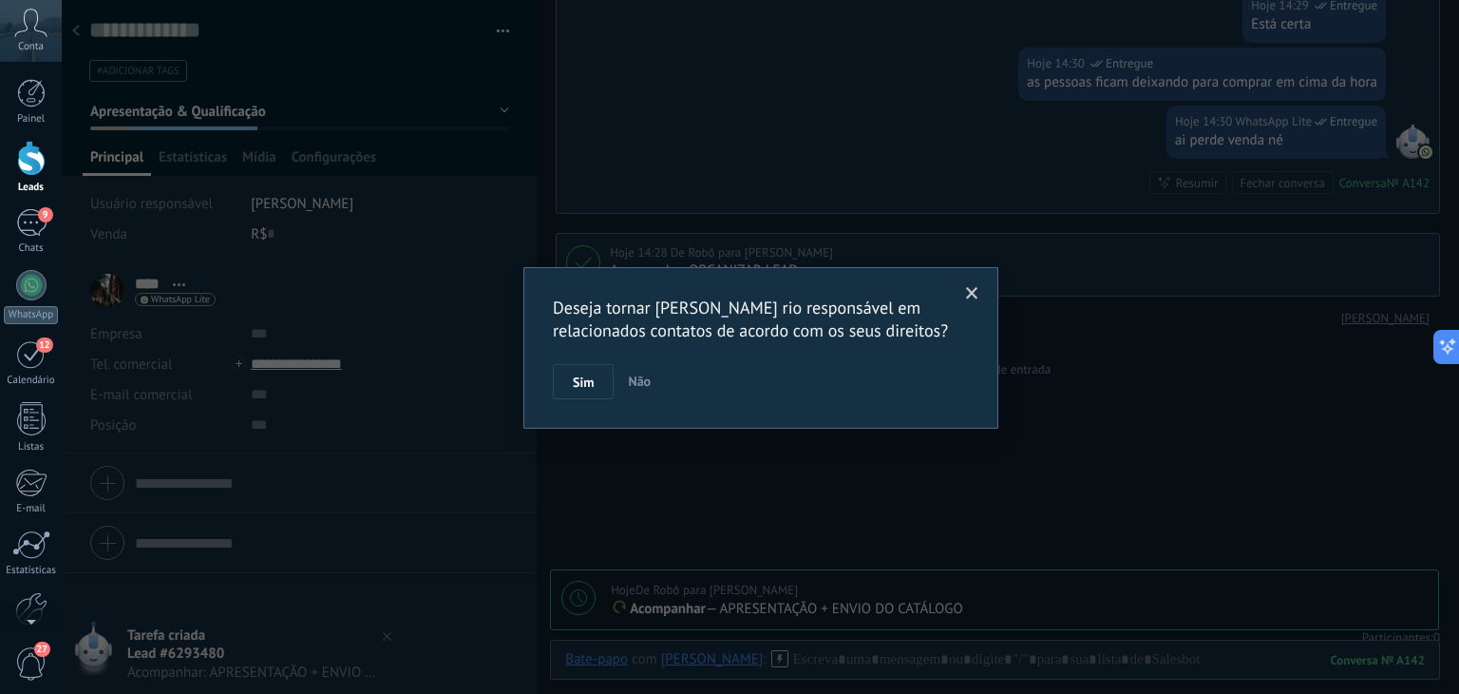
click at [973, 294] on span at bounding box center [972, 293] width 12 height 13
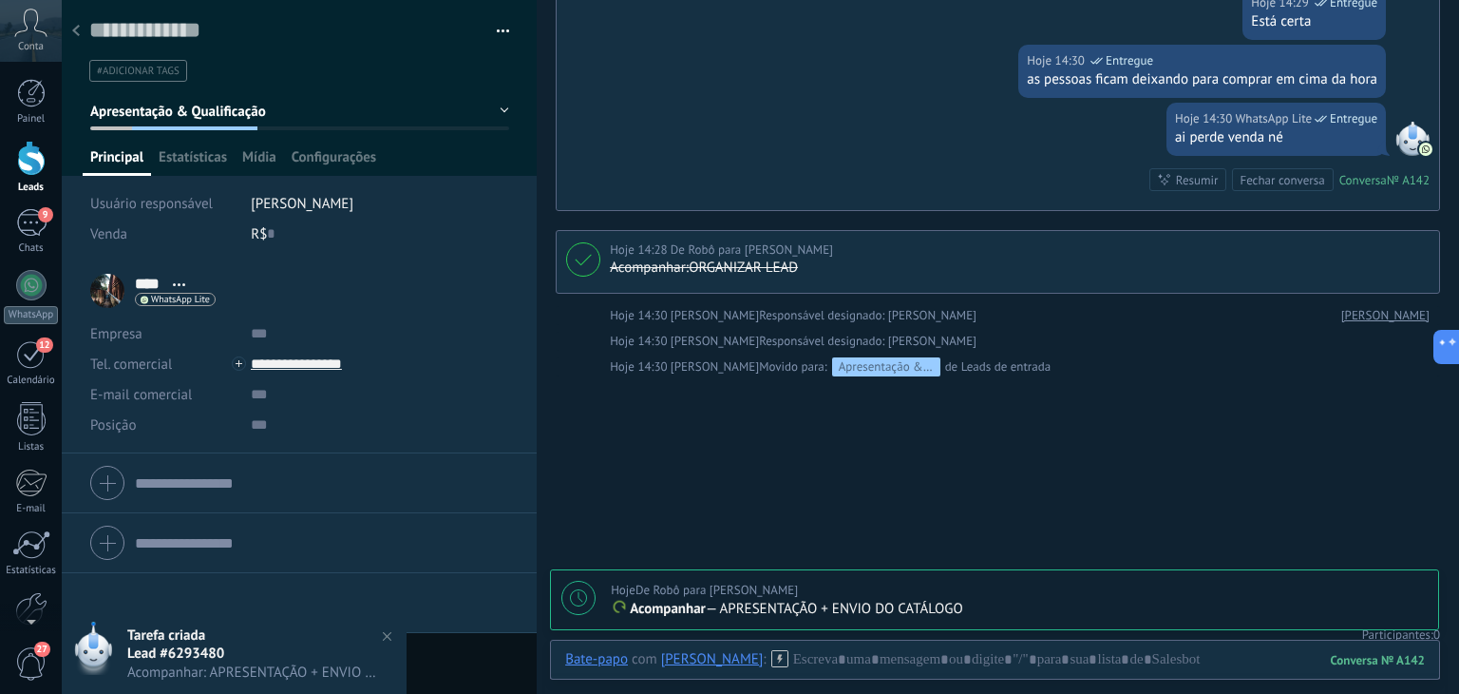
scroll to position [1117, 0]
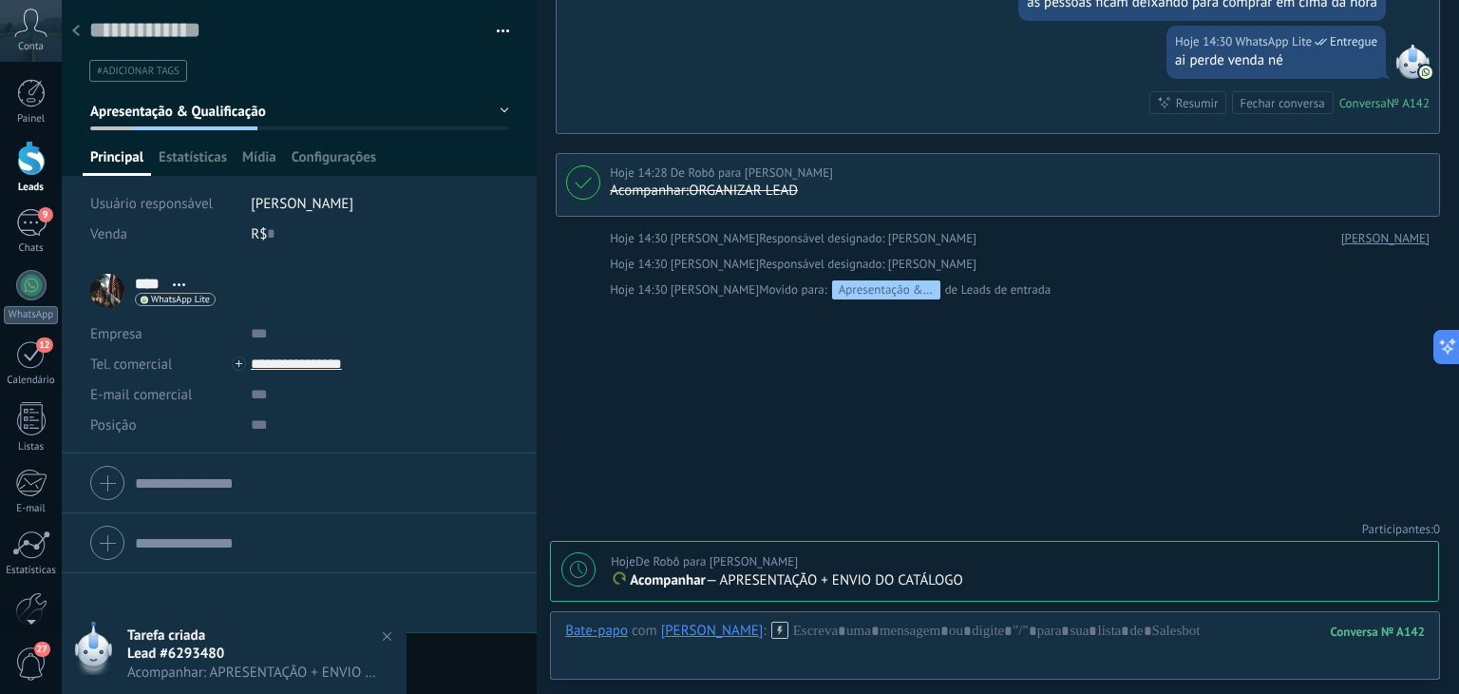
click at [388, 633] on img at bounding box center [387, 636] width 28 height 28
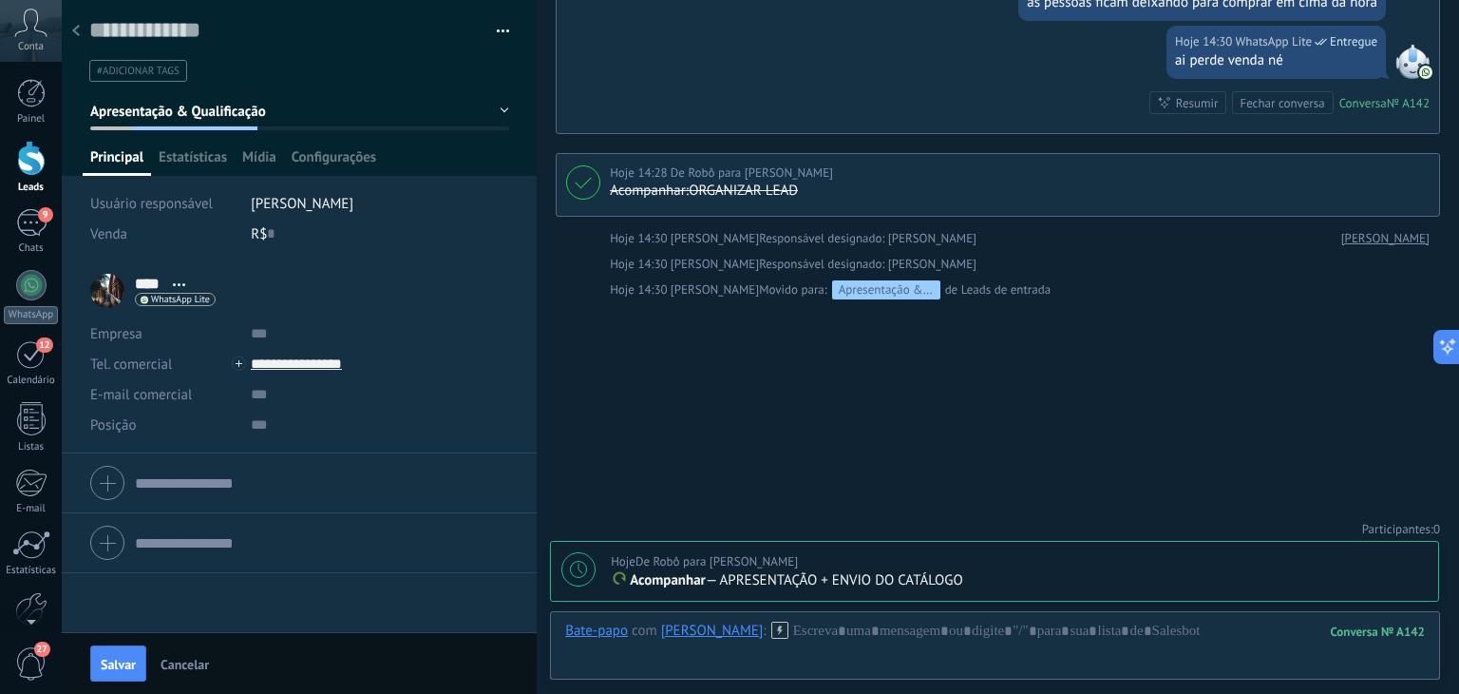
click at [799, 563] on div "Hoje De Robô para [PERSON_NAME]" at bounding box center [1019, 561] width 817 height 19
type textarea "**********"
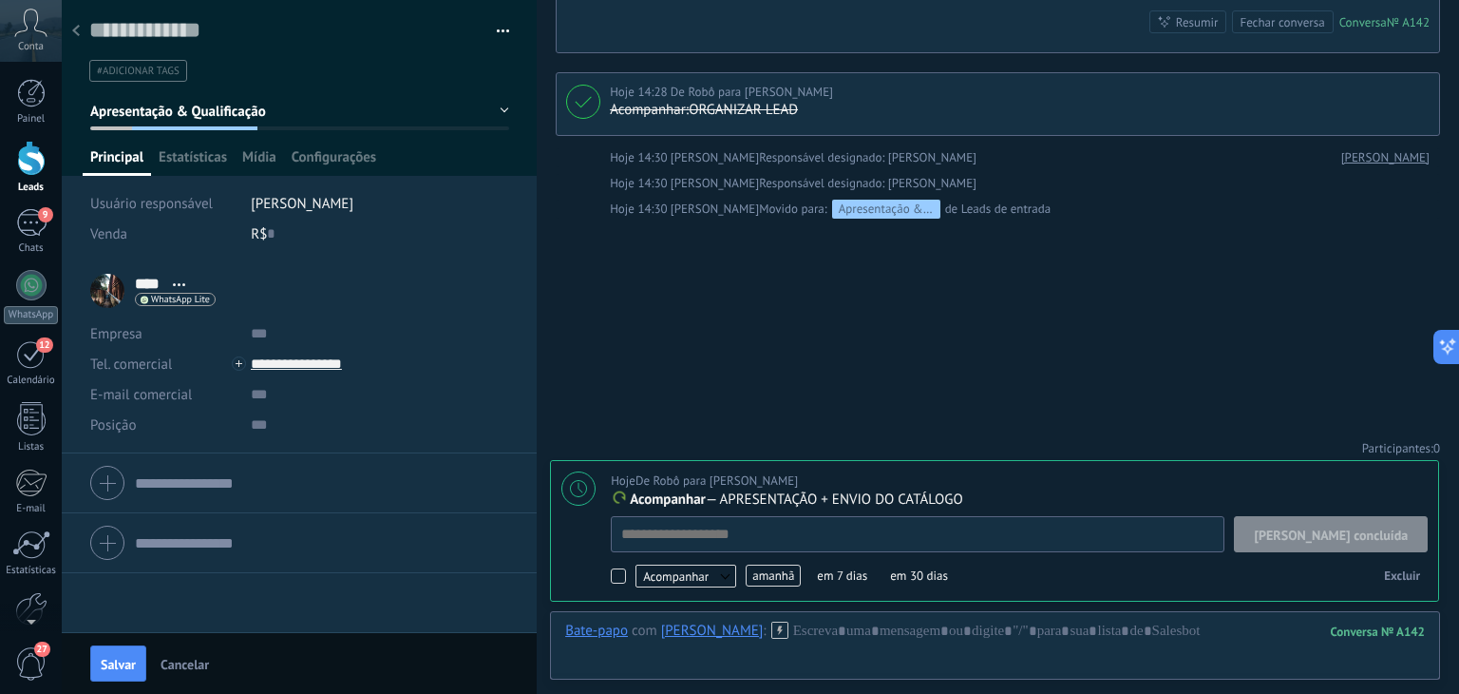
click at [775, 576] on span "amanhã" at bounding box center [773, 575] width 55 height 22
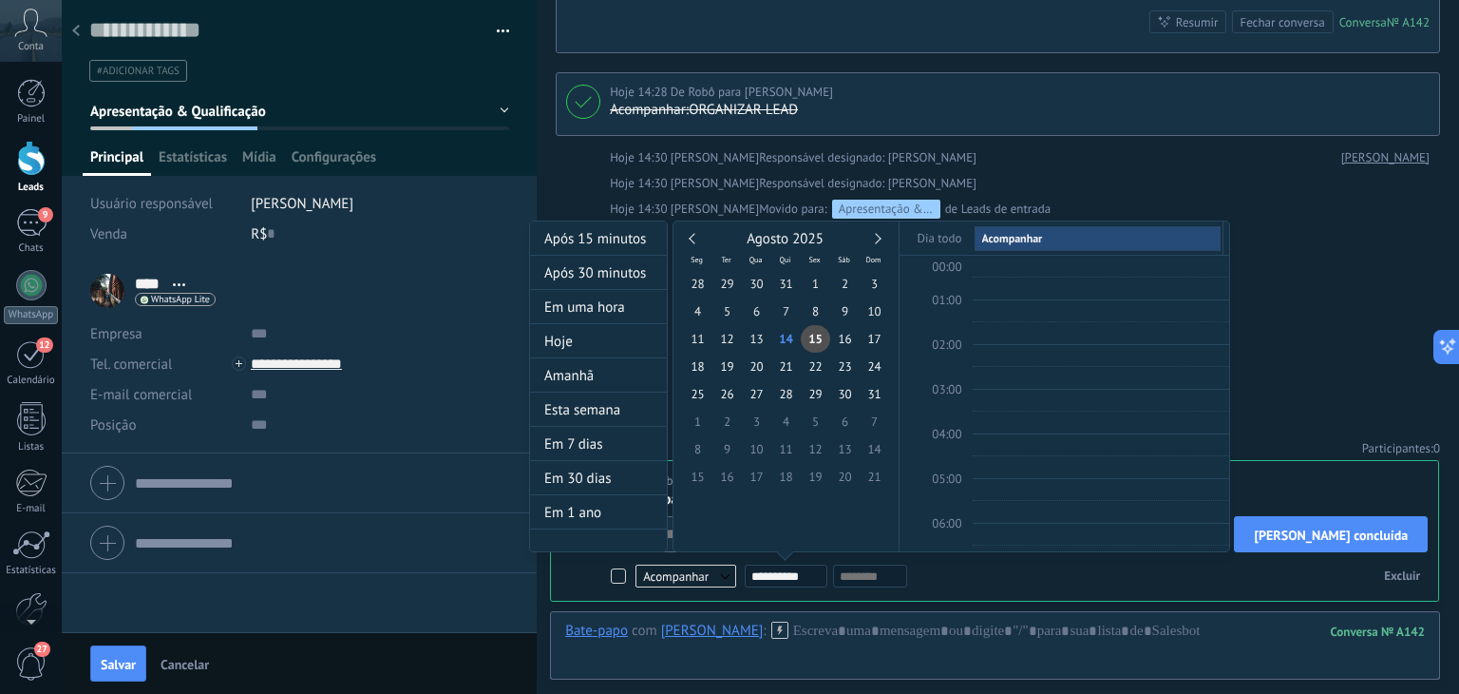
scroll to position [355, 0]
type input "**********"
click at [701, 367] on span "18" at bounding box center [697, 366] width 29 height 28
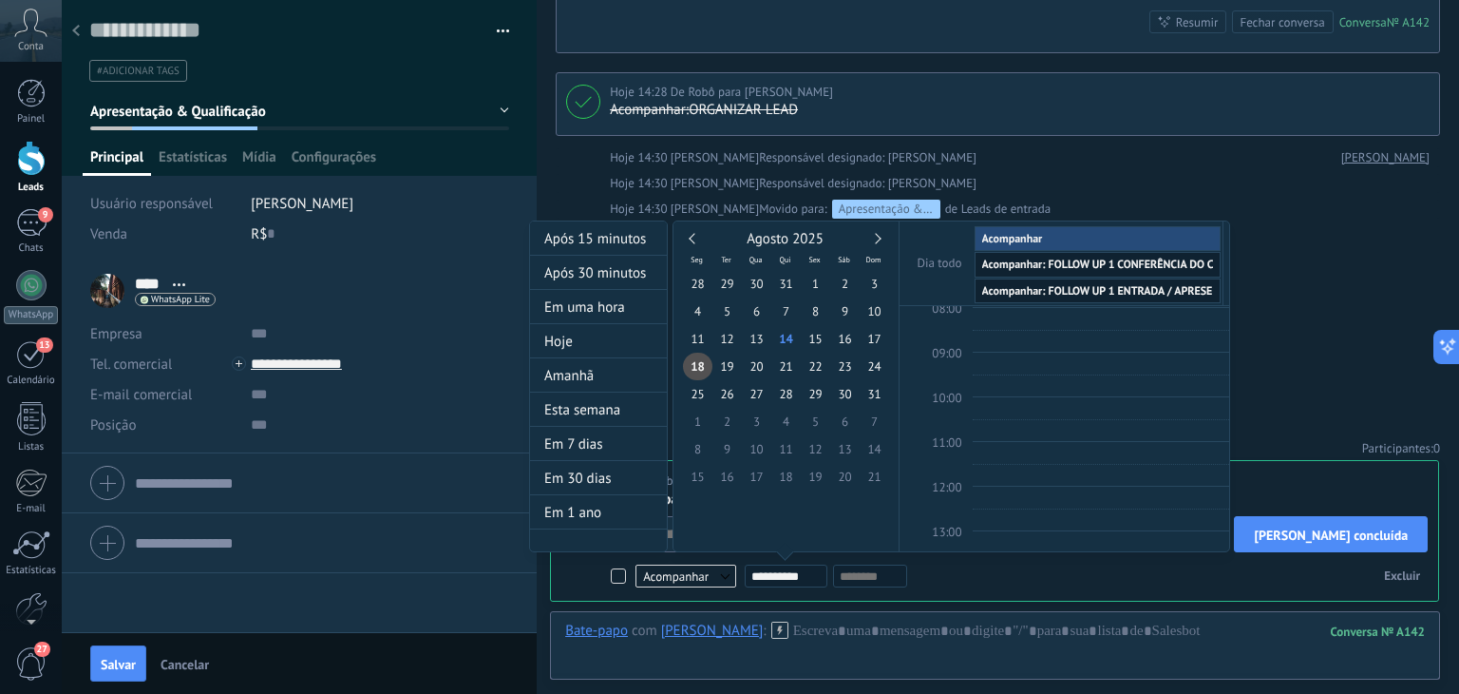
click at [1342, 289] on div at bounding box center [729, 347] width 1459 height 694
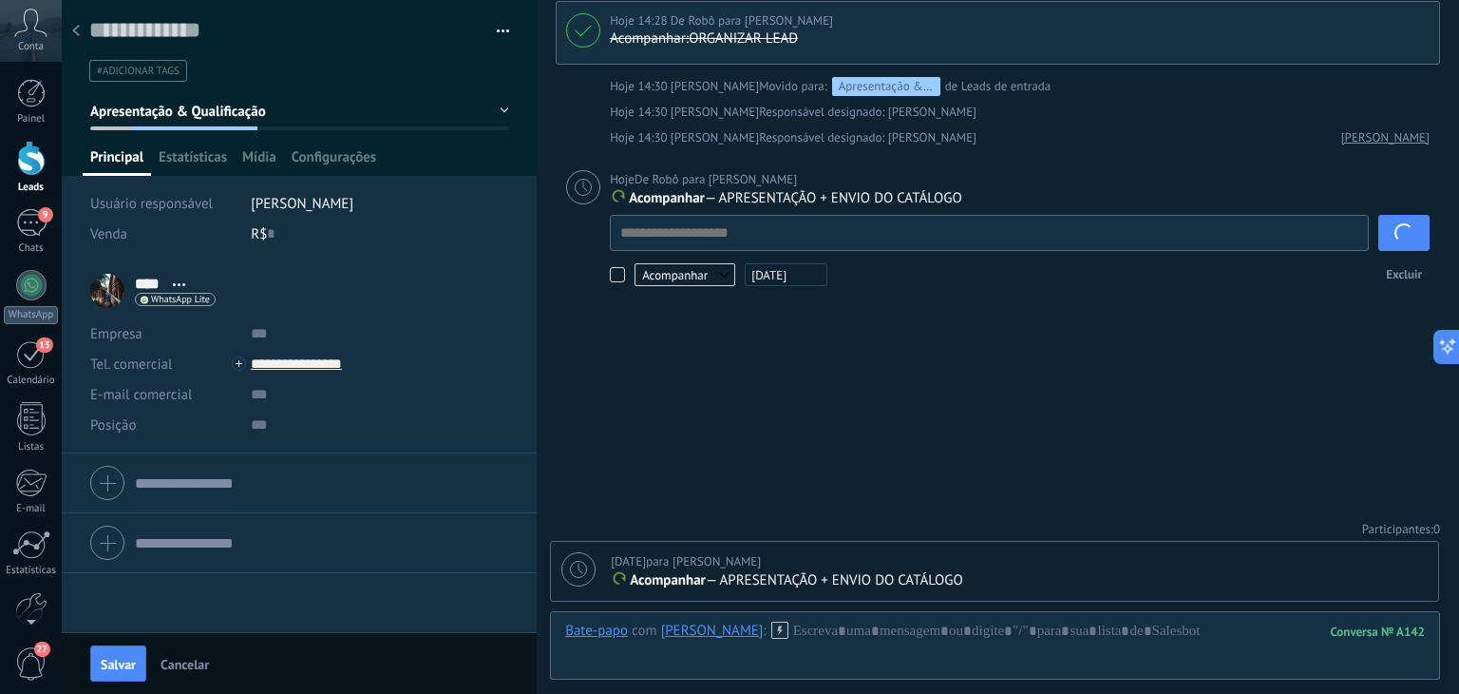
scroll to position [1193, 0]
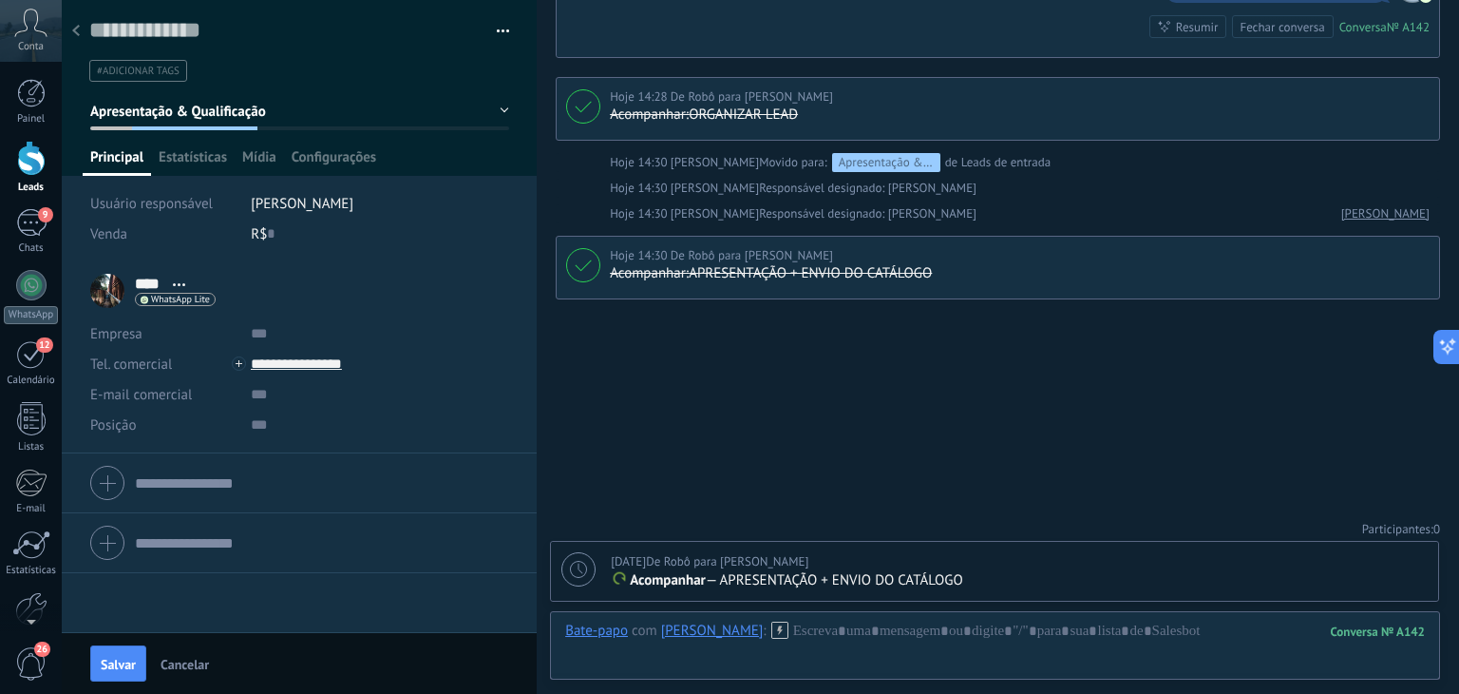
click at [80, 27] on div at bounding box center [76, 31] width 27 height 37
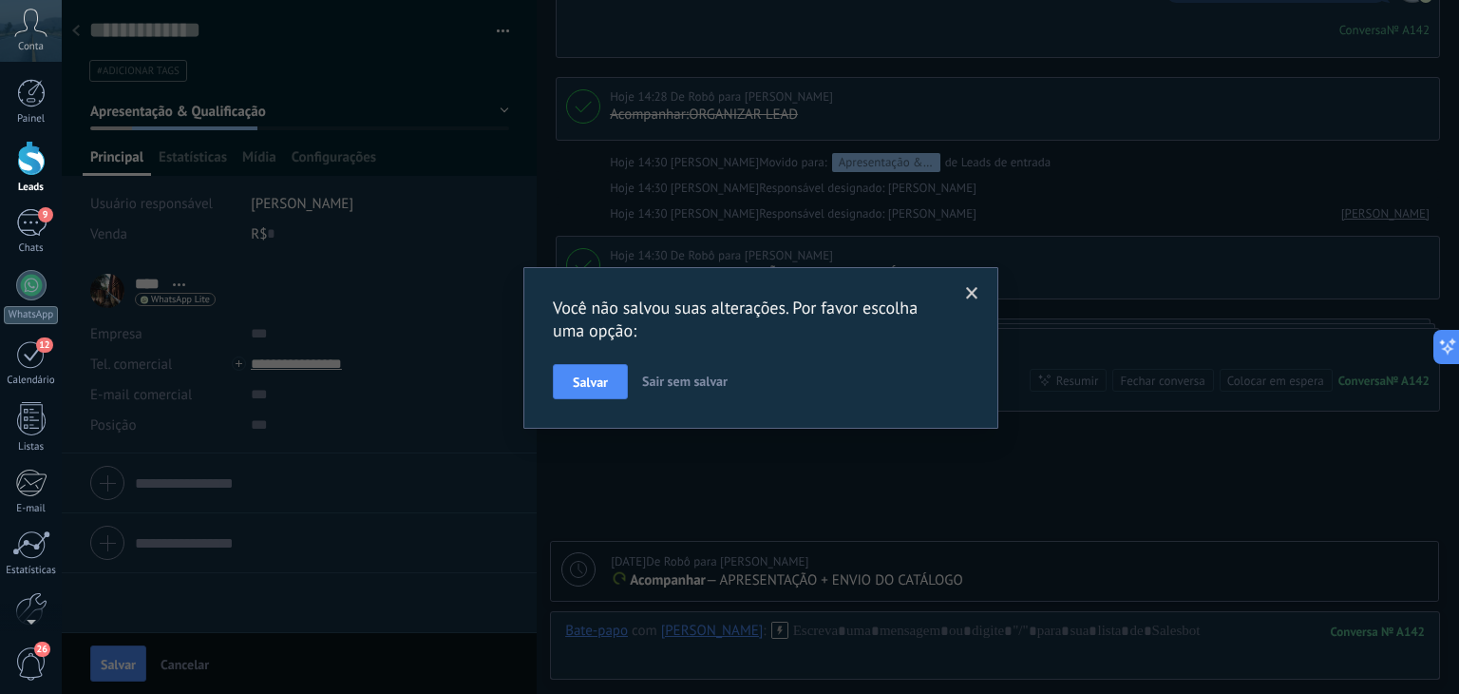
click at [684, 465] on div "Você não salvou suas alterações. Por favor escolha uma opção: [PERSON_NAME] sem…" at bounding box center [761, 347] width 1398 height 694
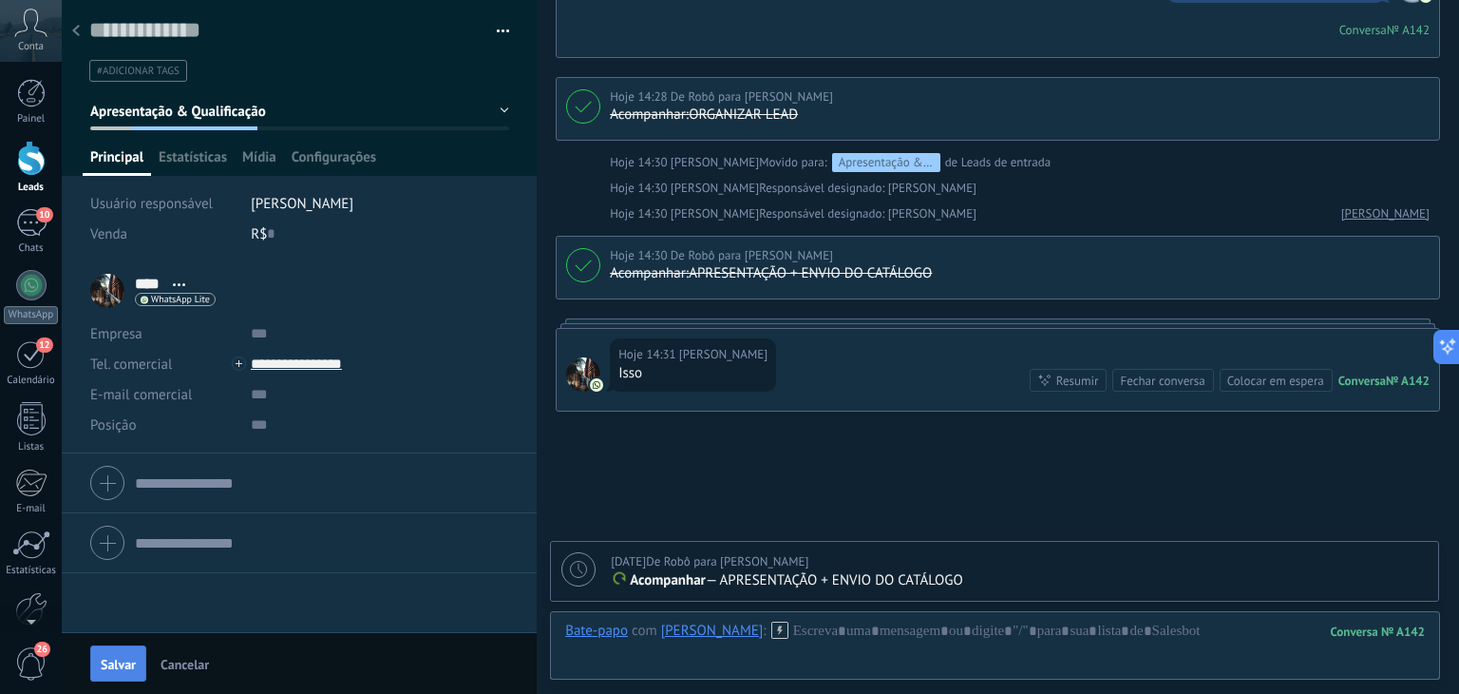
click at [110, 667] on span "Salvar" at bounding box center [118, 663] width 35 height 13
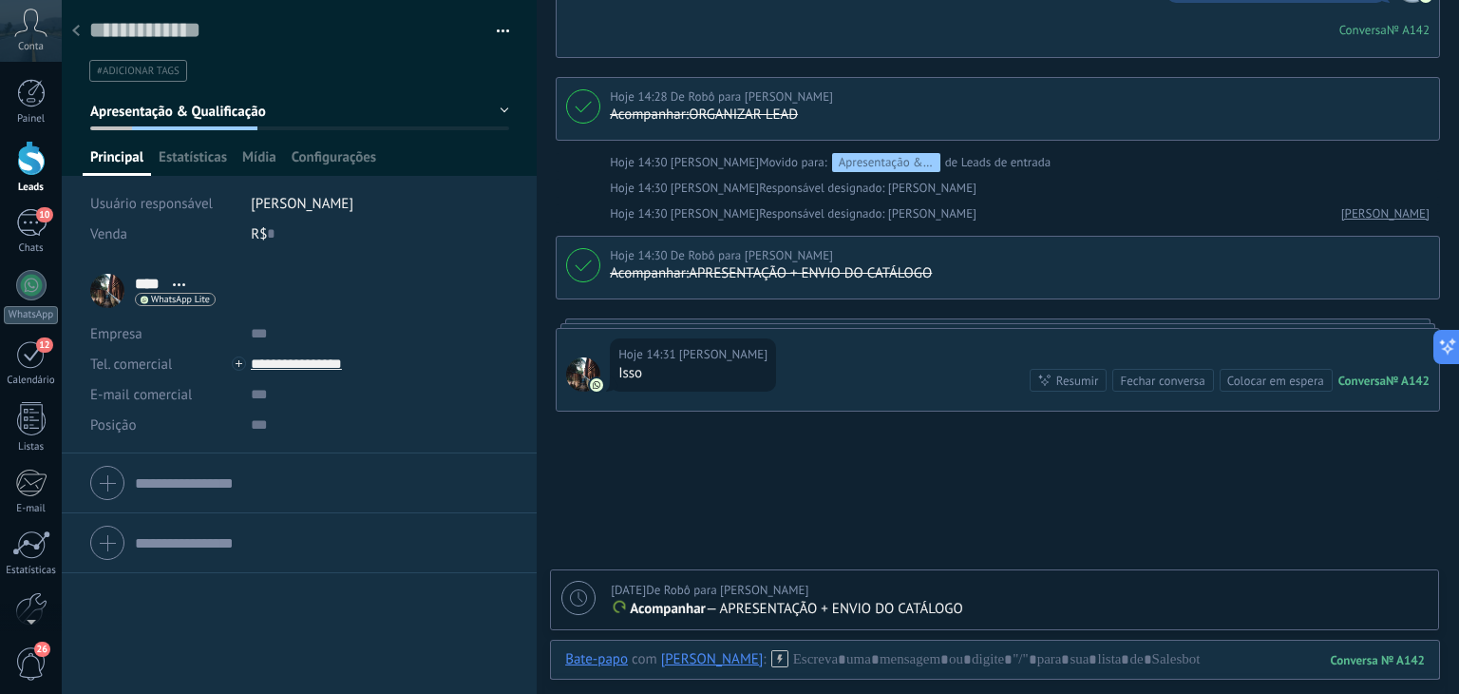
click at [82, 29] on div at bounding box center [76, 31] width 27 height 37
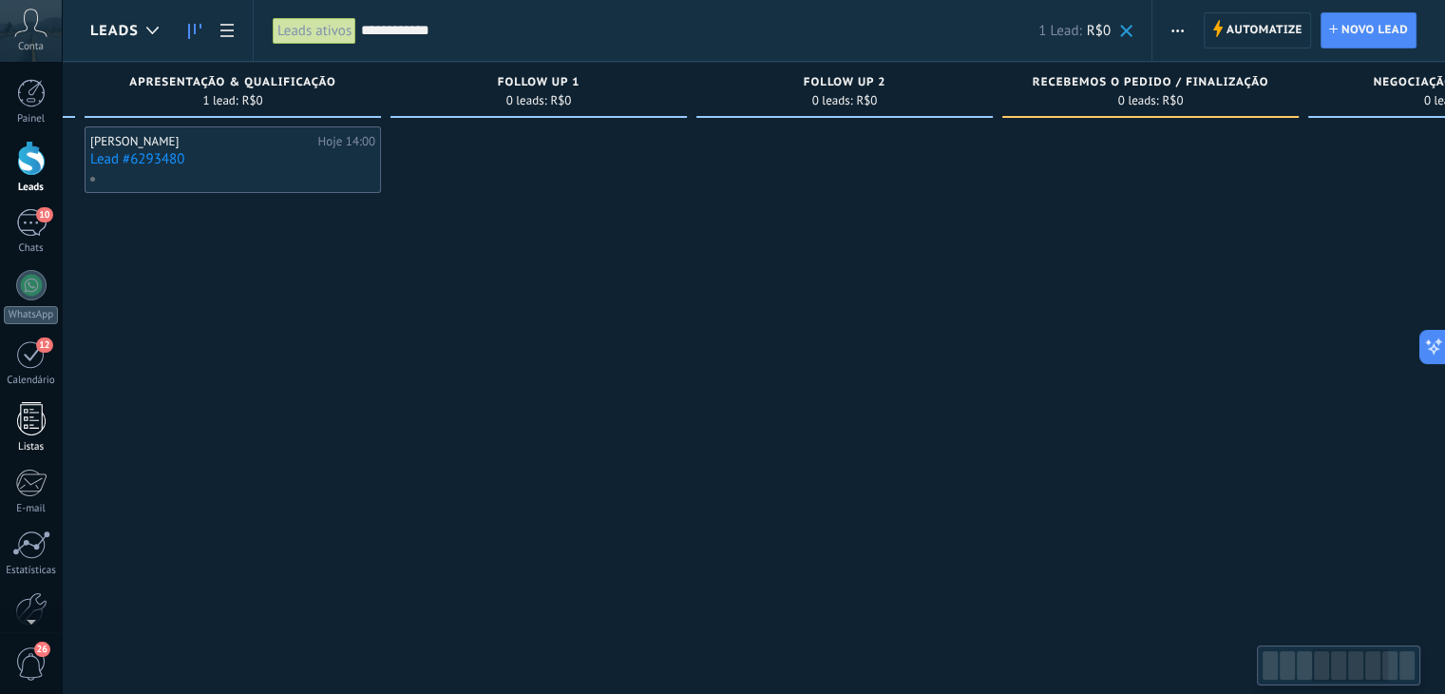
drag, startPoint x: 1031, startPoint y: 398, endPoint x: 0, endPoint y: 412, distance: 1031.0
click at [0, 412] on body ".abccls-1,.abccls-2{fill-rule:evenodd}.abccls-2{fill:#fff} .abfcls-1{fill:none}…" at bounding box center [722, 347] width 1445 height 694
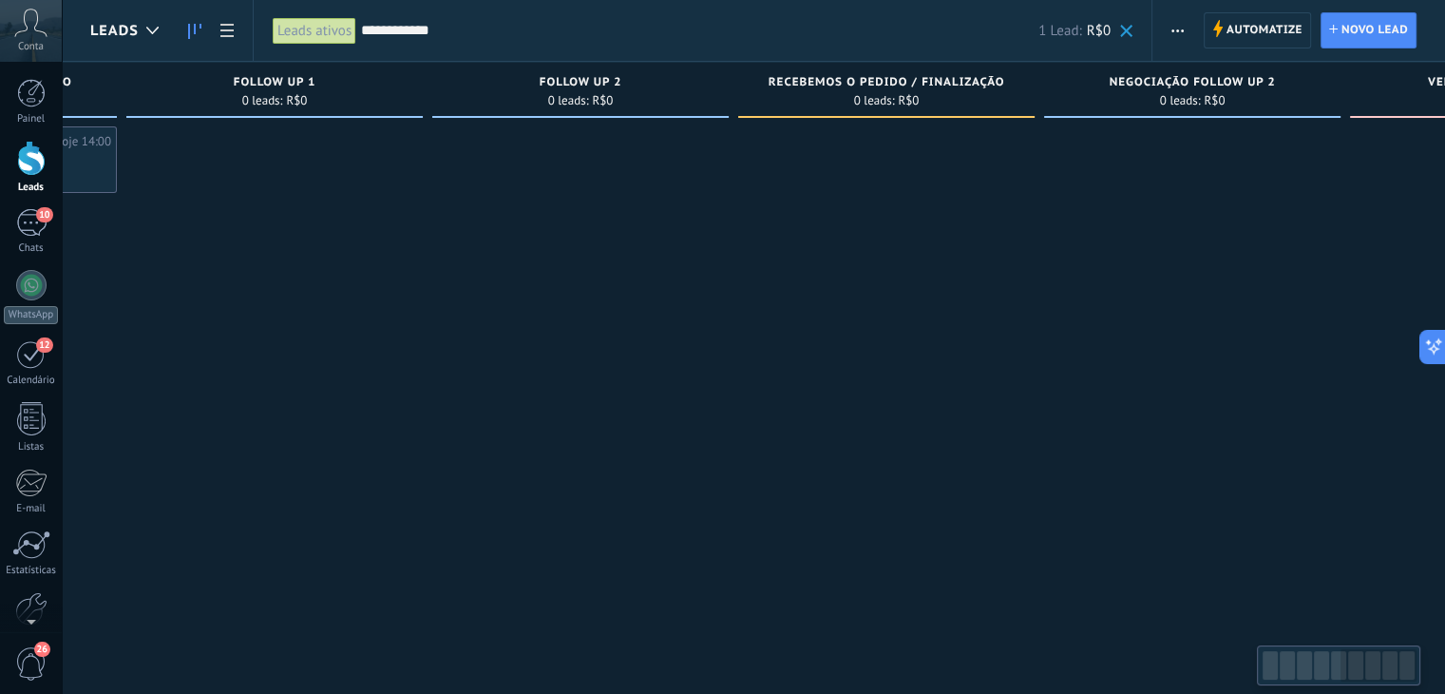
scroll to position [0, 377]
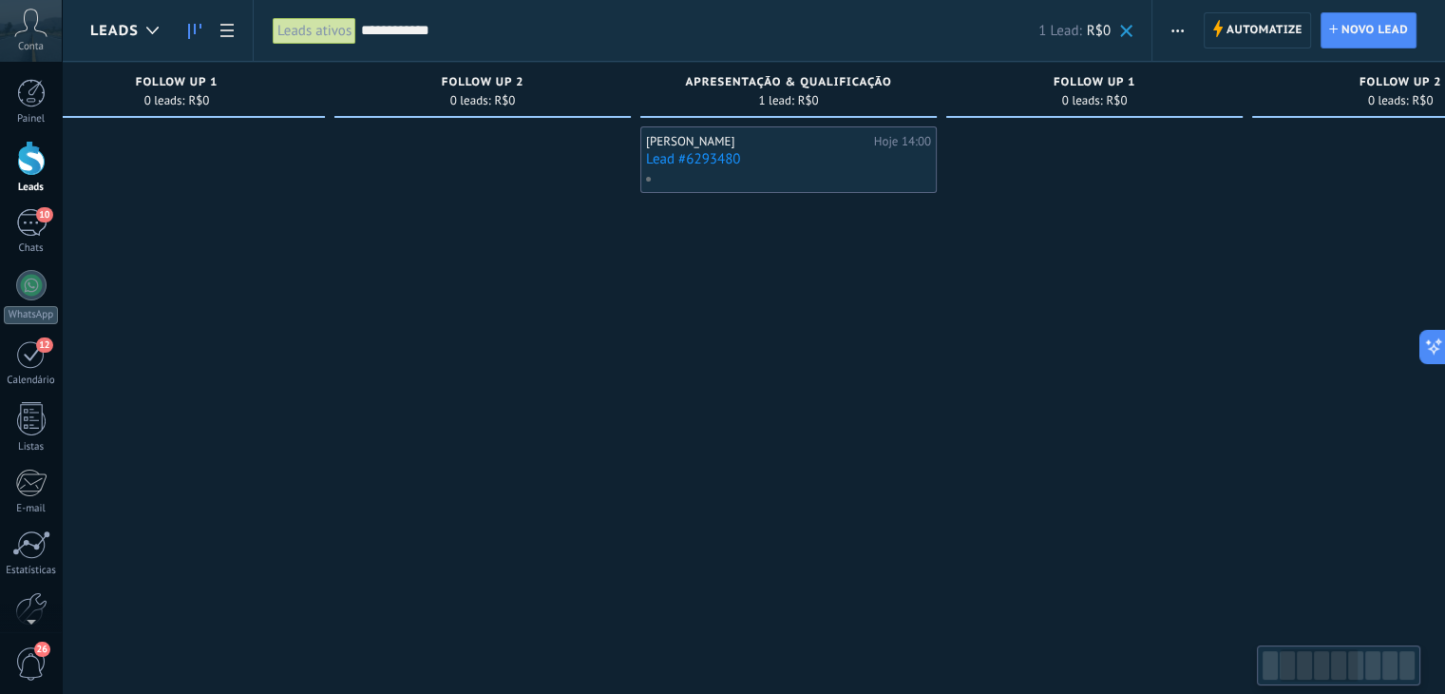
drag, startPoint x: 1103, startPoint y: 308, endPoint x: 1934, endPoint y: 519, distance: 857.7
click at [1444, 519] on html ".abccls-1,.abccls-2{fill-rule:evenodd}.abccls-2{fill:#fff} .abfcls-1{fill:none}…" at bounding box center [722, 347] width 1445 height 694
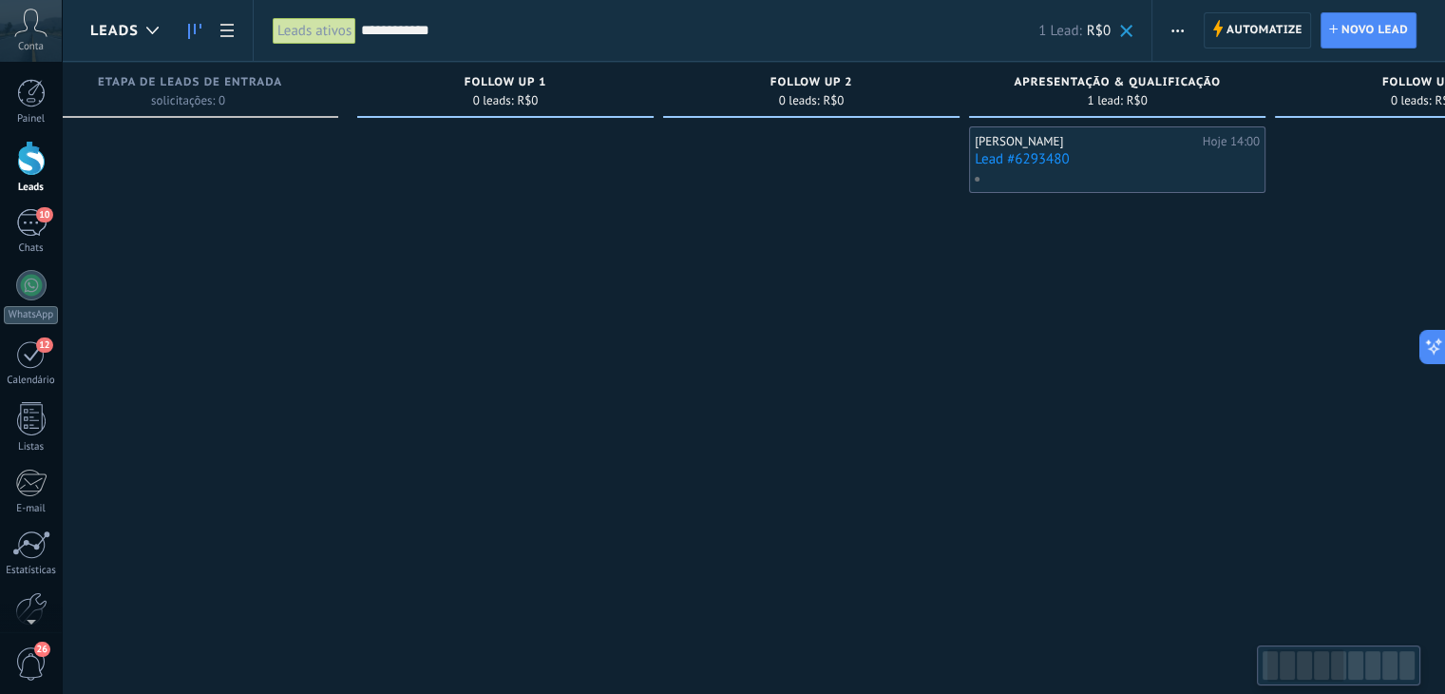
scroll to position [0, 0]
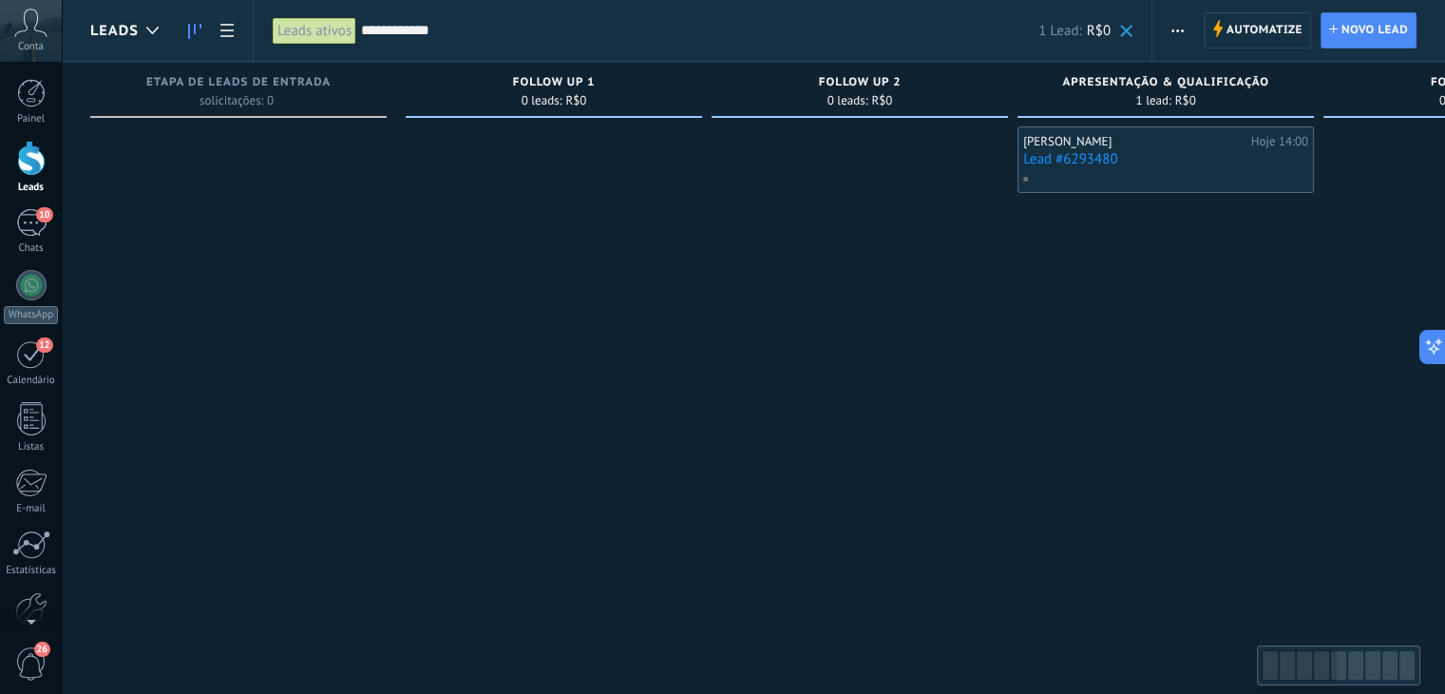
drag, startPoint x: 501, startPoint y: 402, endPoint x: 1275, endPoint y: 468, distance: 777.2
drag, startPoint x: 324, startPoint y: 16, endPoint x: 319, endPoint y: 26, distance: 10.6
click at [324, 20] on div "Leads ativos" at bounding box center [315, 31] width 84 height 28
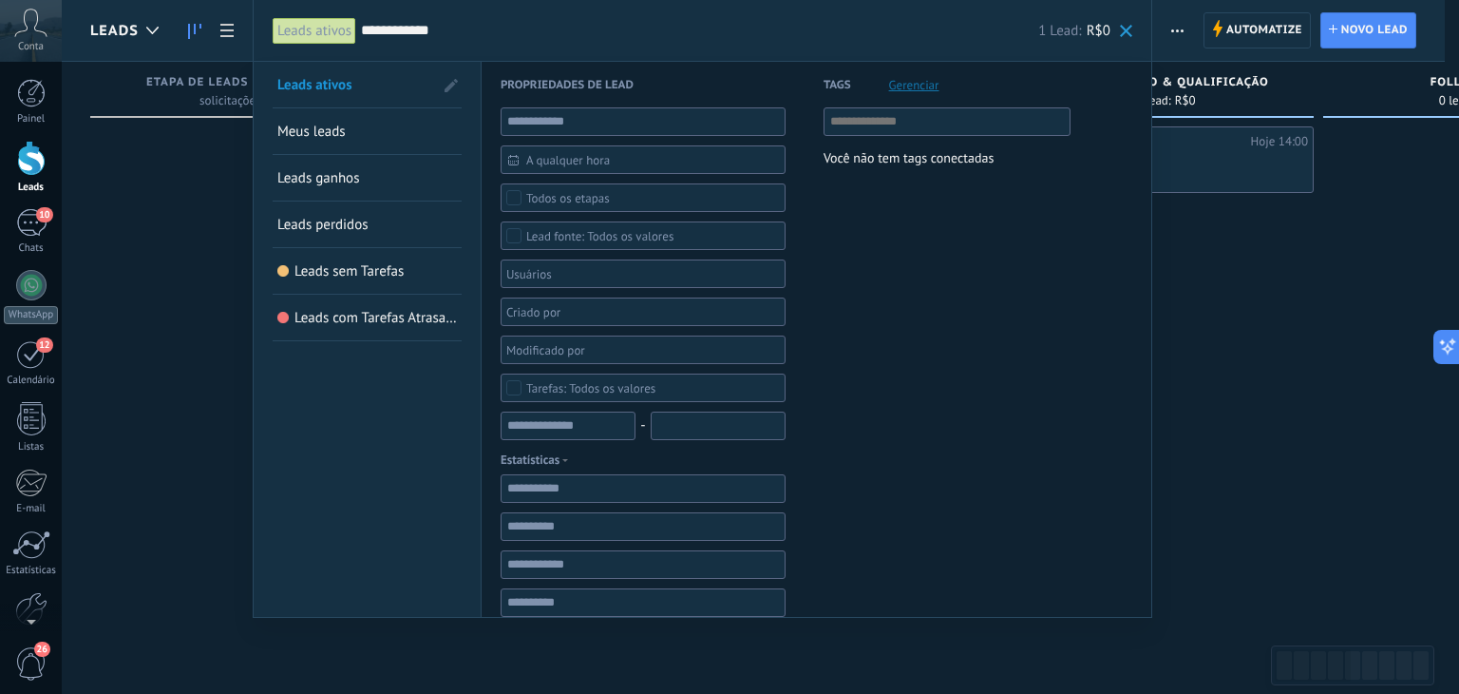
click at [309, 134] on span "Meus leads" at bounding box center [311, 132] width 68 height 18
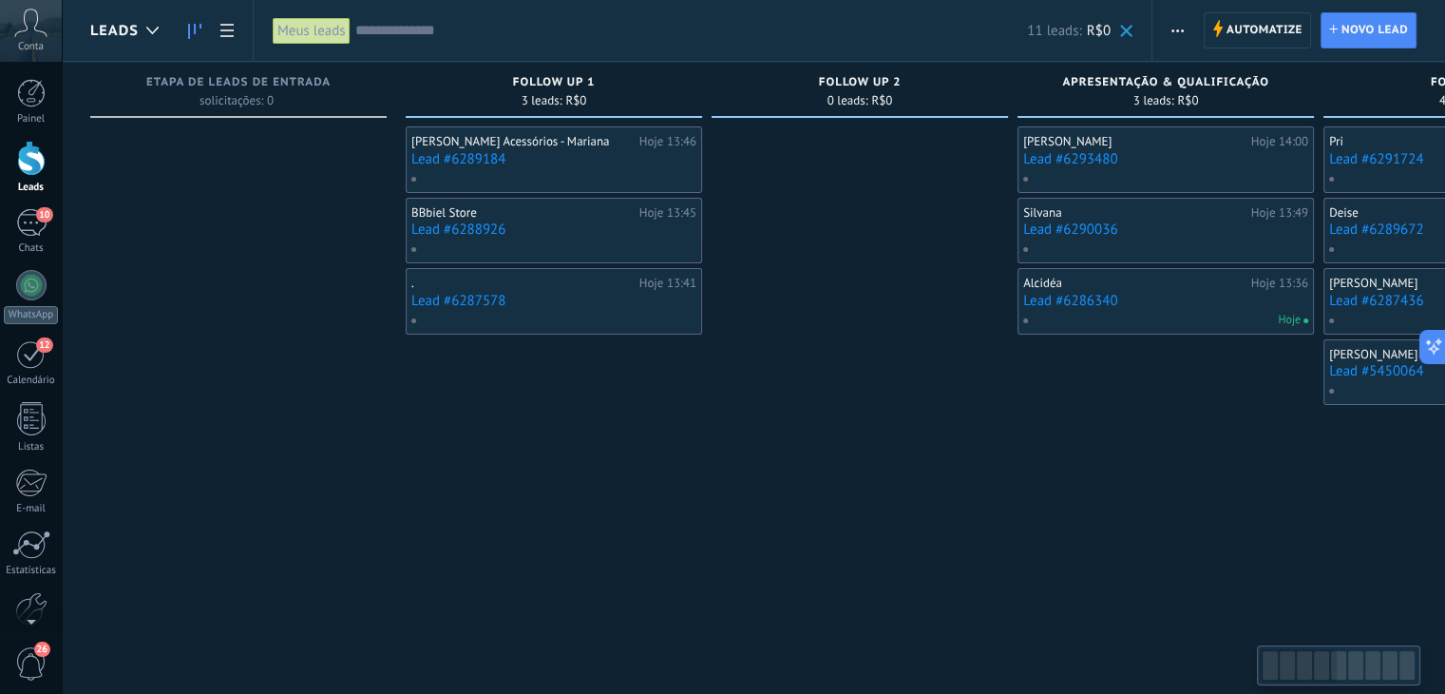
drag, startPoint x: 607, startPoint y: 419, endPoint x: 999, endPoint y: 433, distance: 391.7
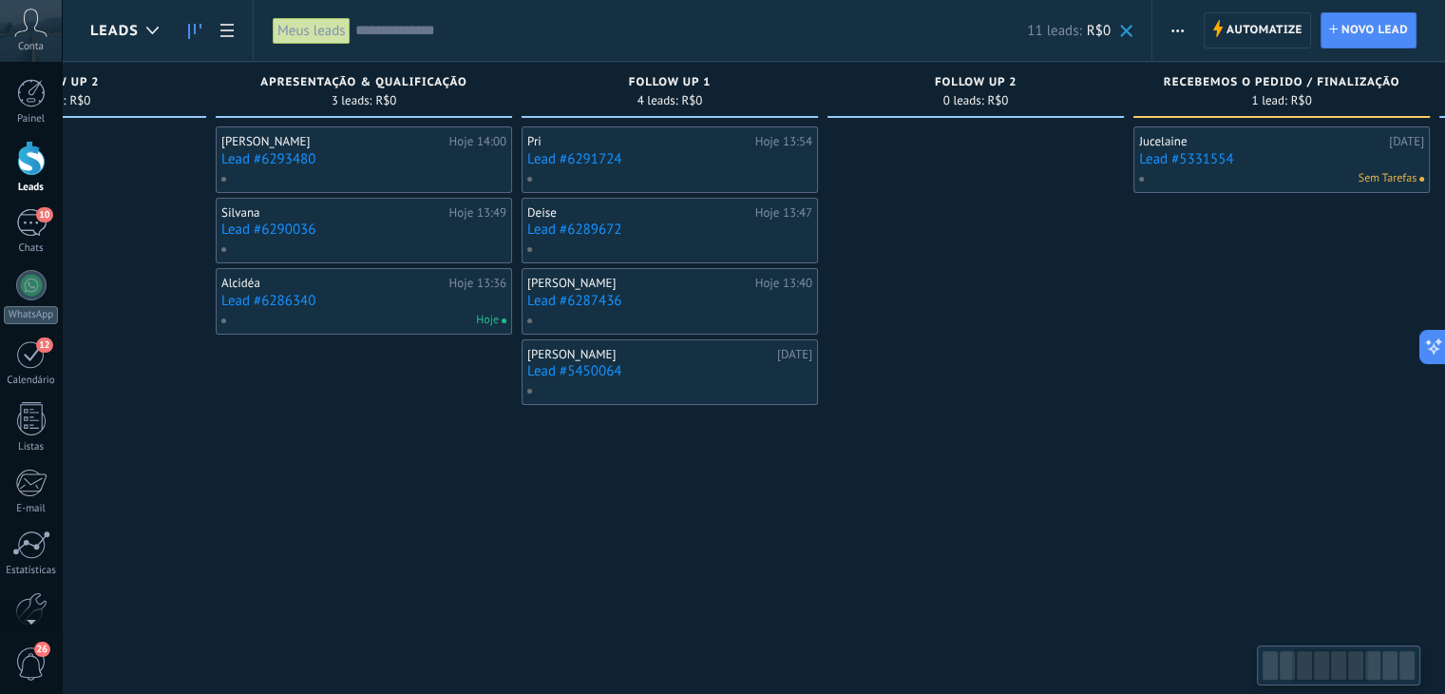
drag, startPoint x: 1144, startPoint y: 445, endPoint x: 363, endPoint y: 456, distance: 781.1
click at [367, 457] on div "[PERSON_NAME] 14:00 Lead #6293480 [PERSON_NAME] 13:49 Lead #6290036 Alcidéa Hoj…" at bounding box center [364, 349] width 296 height 446
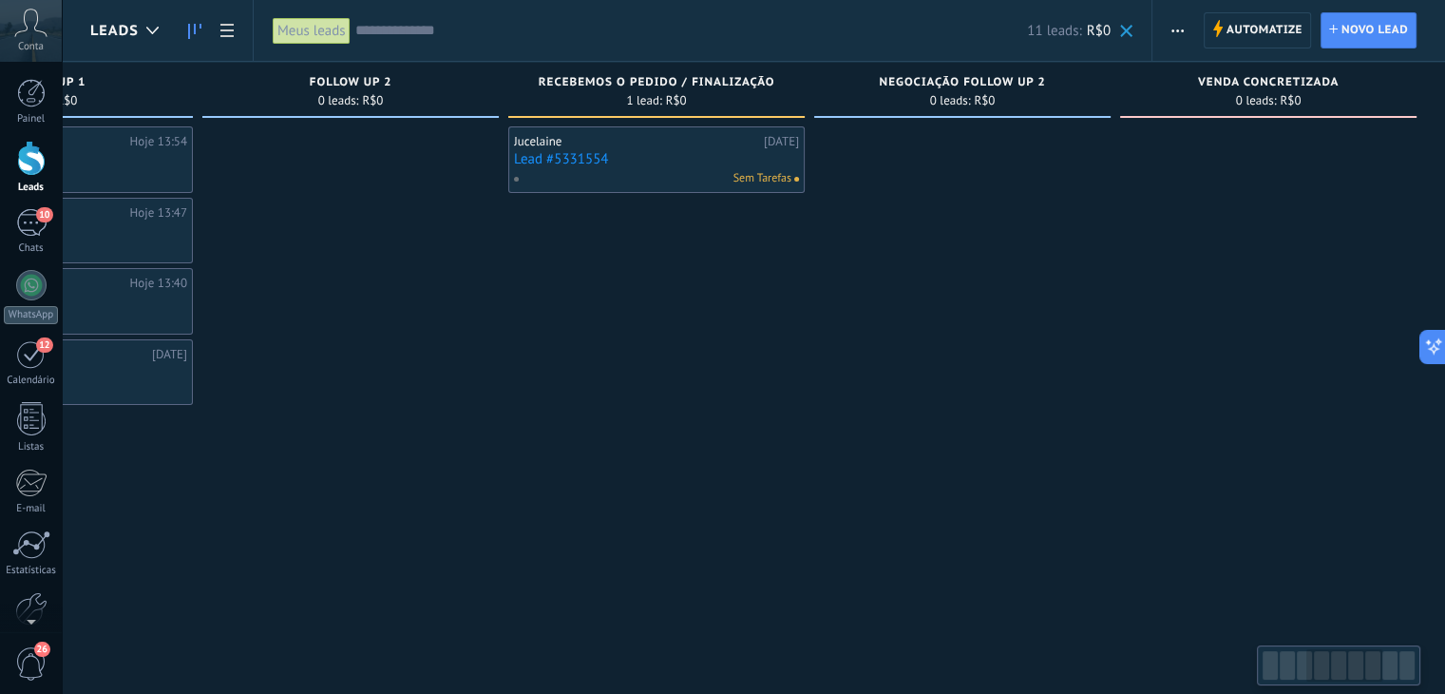
drag, startPoint x: 1165, startPoint y: 510, endPoint x: 526, endPoint y: 522, distance: 638.6
click at [526, 522] on div "Jucelaine [DATE] Lead #5331554 Sem Tarefas" at bounding box center [656, 349] width 296 height 446
drag, startPoint x: 1216, startPoint y: 553, endPoint x: 626, endPoint y: 487, distance: 593.7
click at [626, 487] on div "Etapa de leads de entrada solicitações: 0 0 0 0 6 0 0 0 6 FOLLOW UP 1 3 leads: …" at bounding box center [54, 317] width 2782 height 510
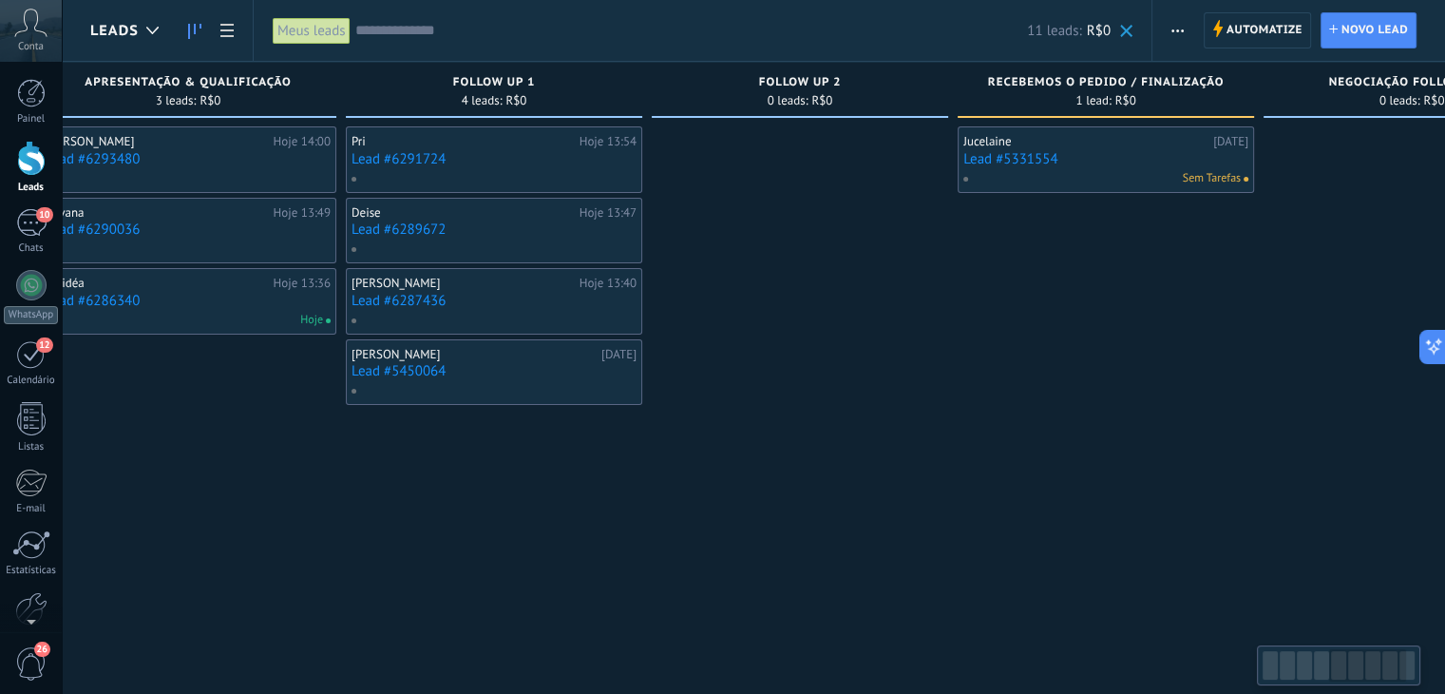
drag, startPoint x: 646, startPoint y: 480, endPoint x: 1673, endPoint y: 419, distance: 1028.9
click at [1444, 419] on html ".abccls-1,.abccls-2{fill-rule:evenodd}.abccls-2{fill:#fff} .abfcls-1{fill:none}…" at bounding box center [722, 347] width 1445 height 694
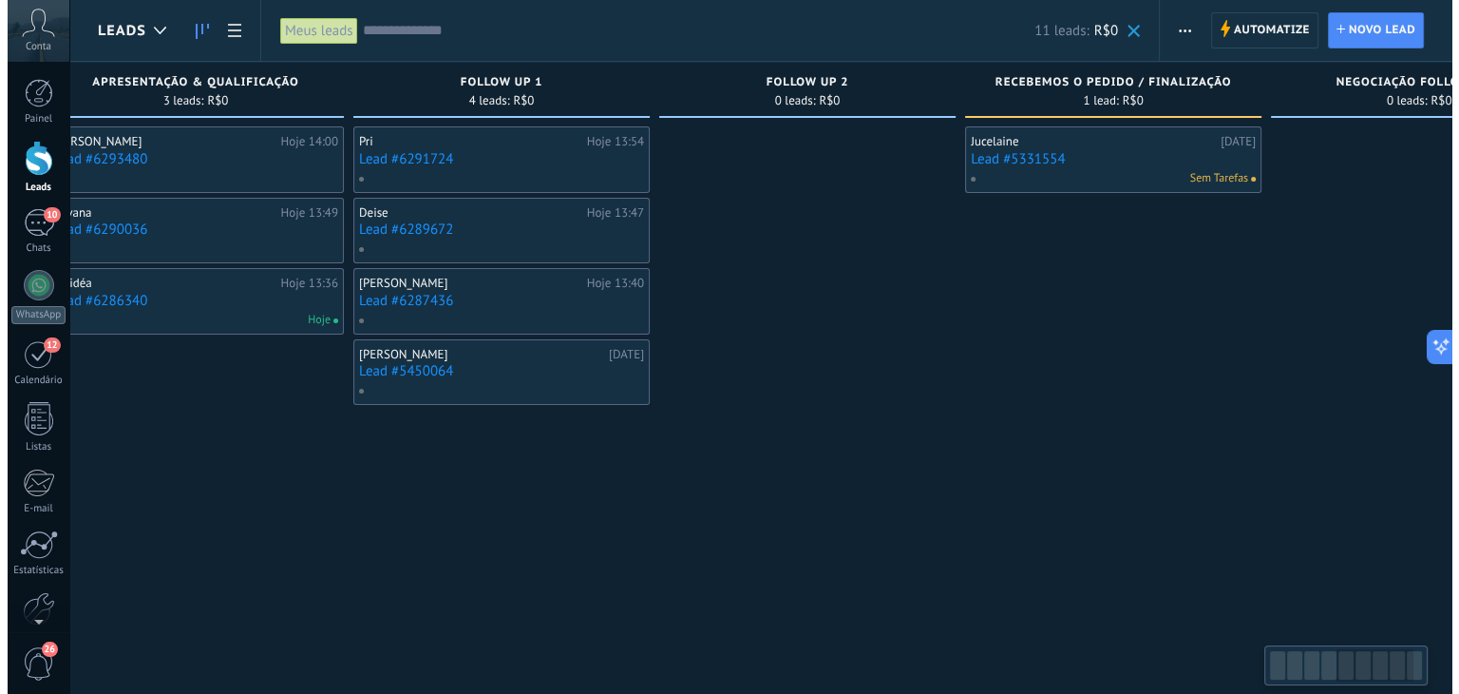
scroll to position [0, 688]
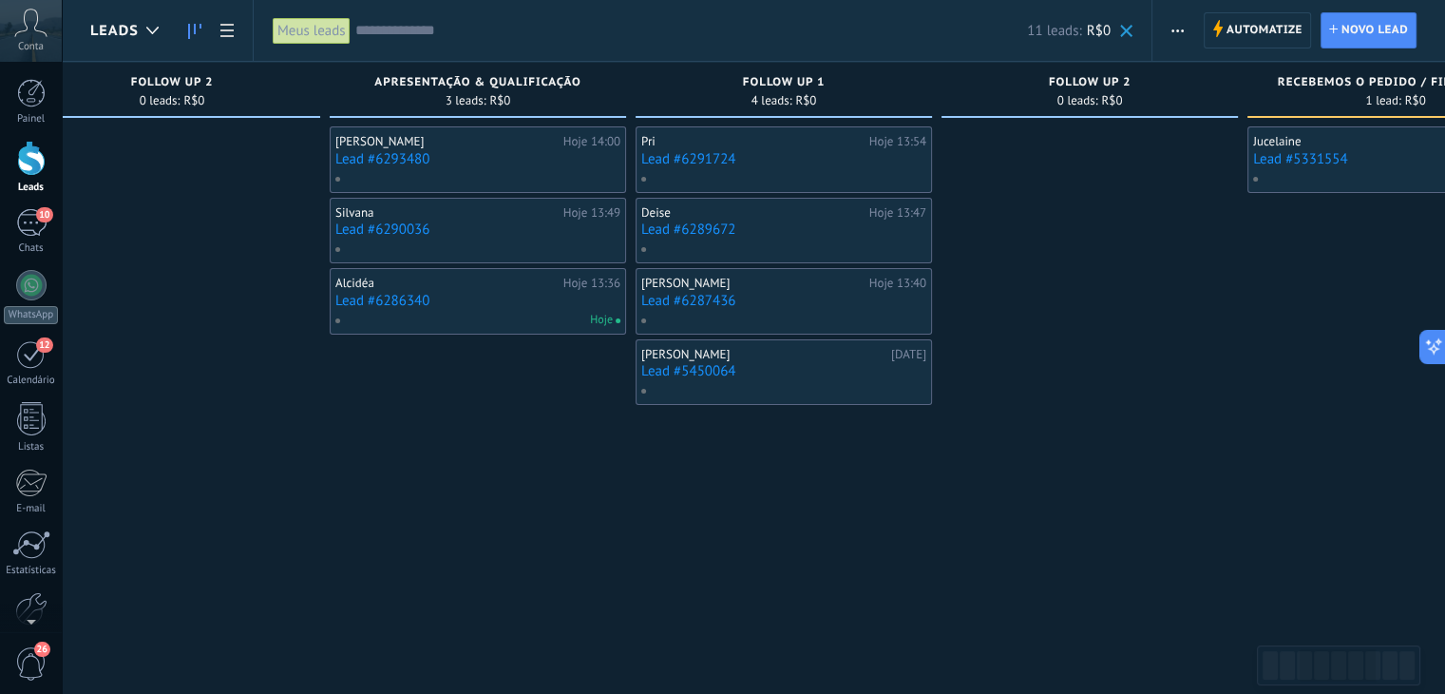
click at [305, 31] on div "Meus leads" at bounding box center [312, 31] width 78 height 28
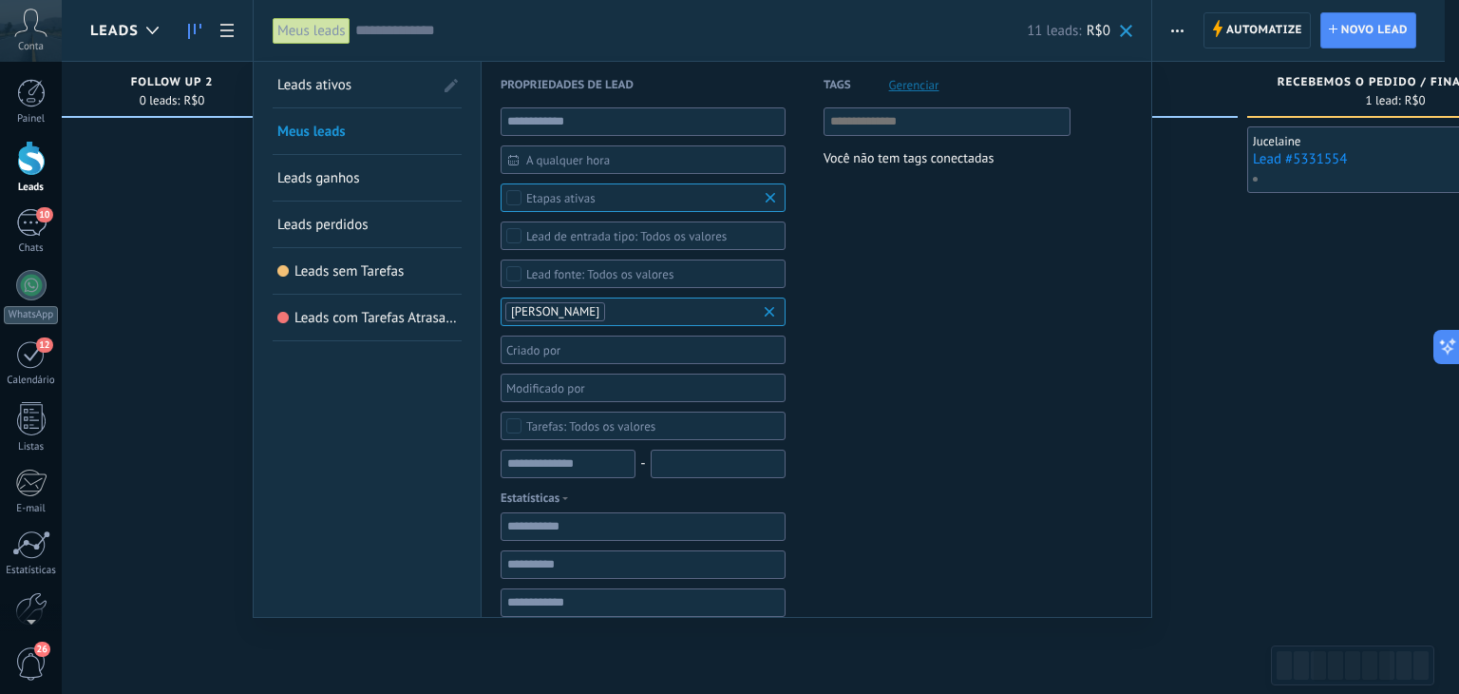
click at [454, 82] on span at bounding box center [451, 85] width 13 height 13
click at [454, 82] on span at bounding box center [449, 85] width 17 height 13
click at [383, 82] on link "Leads ativos" at bounding box center [355, 85] width 156 height 46
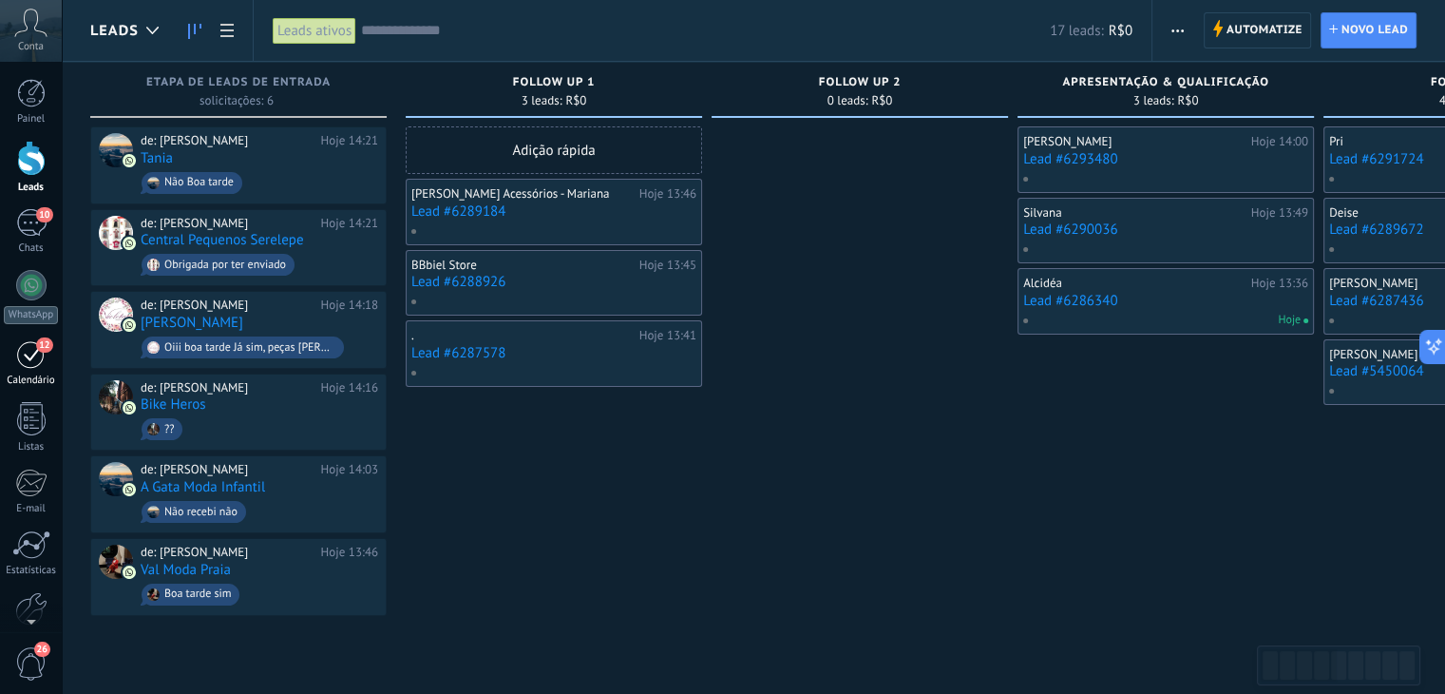
click at [38, 367] on div "12" at bounding box center [31, 353] width 30 height 29
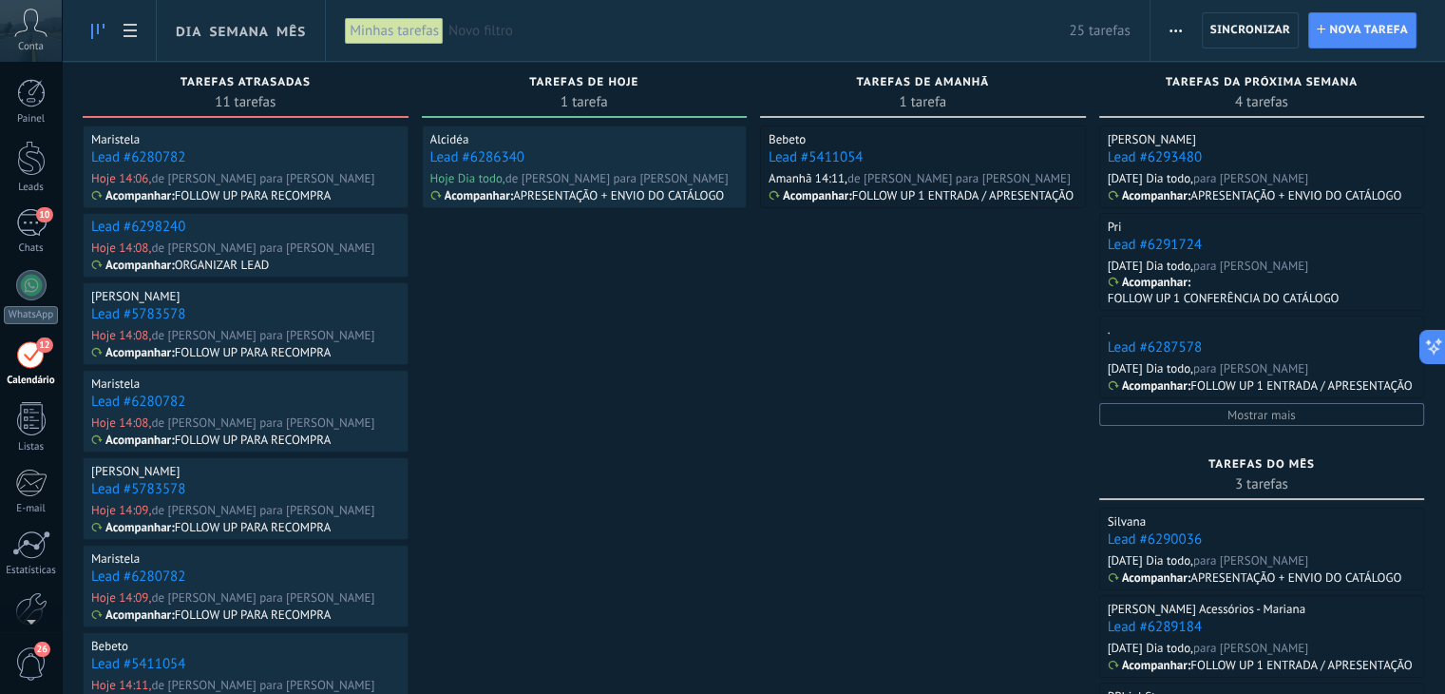
drag, startPoint x: 1038, startPoint y: 498, endPoint x: 1015, endPoint y: 498, distance: 22.8
click at [1015, 498] on div "Bebeto Lead #5411054 Amanhã 14:11, de [PERSON_NAME] para [PERSON_NAME] rio Acom…" at bounding box center [923, 658] width 326 height 1067
drag, startPoint x: 814, startPoint y: 447, endPoint x: 773, endPoint y: 445, distance: 40.9
click at [773, 445] on div "Bebeto Lead #5411054 Amanhã 14:11, de [PERSON_NAME] para [PERSON_NAME] rio Acom…" at bounding box center [923, 658] width 326 height 1067
drag, startPoint x: 739, startPoint y: 441, endPoint x: 870, endPoint y: 428, distance: 131.8
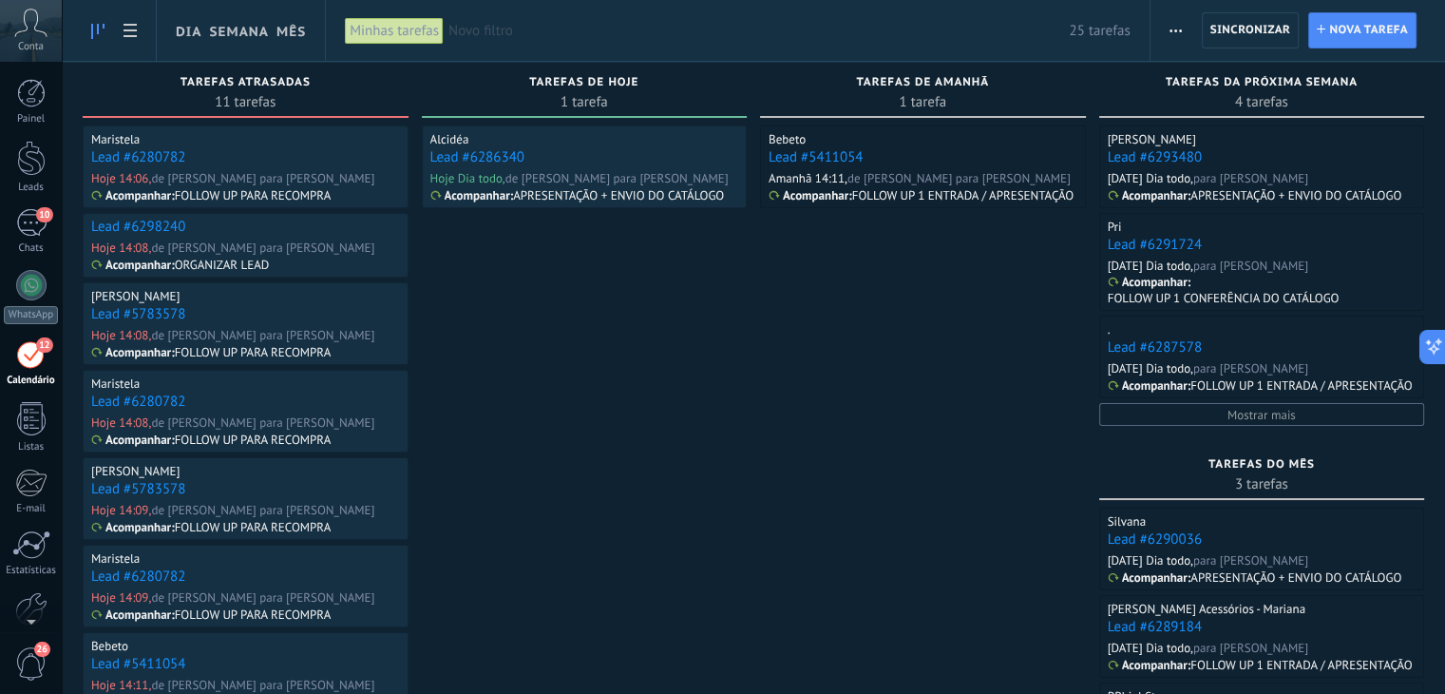
click at [870, 428] on div "Tarefas concluídas 0 tarefas Tarefas atrasadas 11 tarefas [PERSON_NAME] Lead #6…" at bounding box center [753, 627] width 1383 height 1131
drag, startPoint x: 970, startPoint y: 375, endPoint x: 821, endPoint y: 381, distance: 149.3
click at [821, 381] on div "Bebeto Lead #5411054 Amanhã 14:11, de [PERSON_NAME] para [PERSON_NAME] rio Acom…" at bounding box center [923, 658] width 326 height 1067
click at [397, 32] on div "Minhas tarefas" at bounding box center [394, 31] width 99 height 28
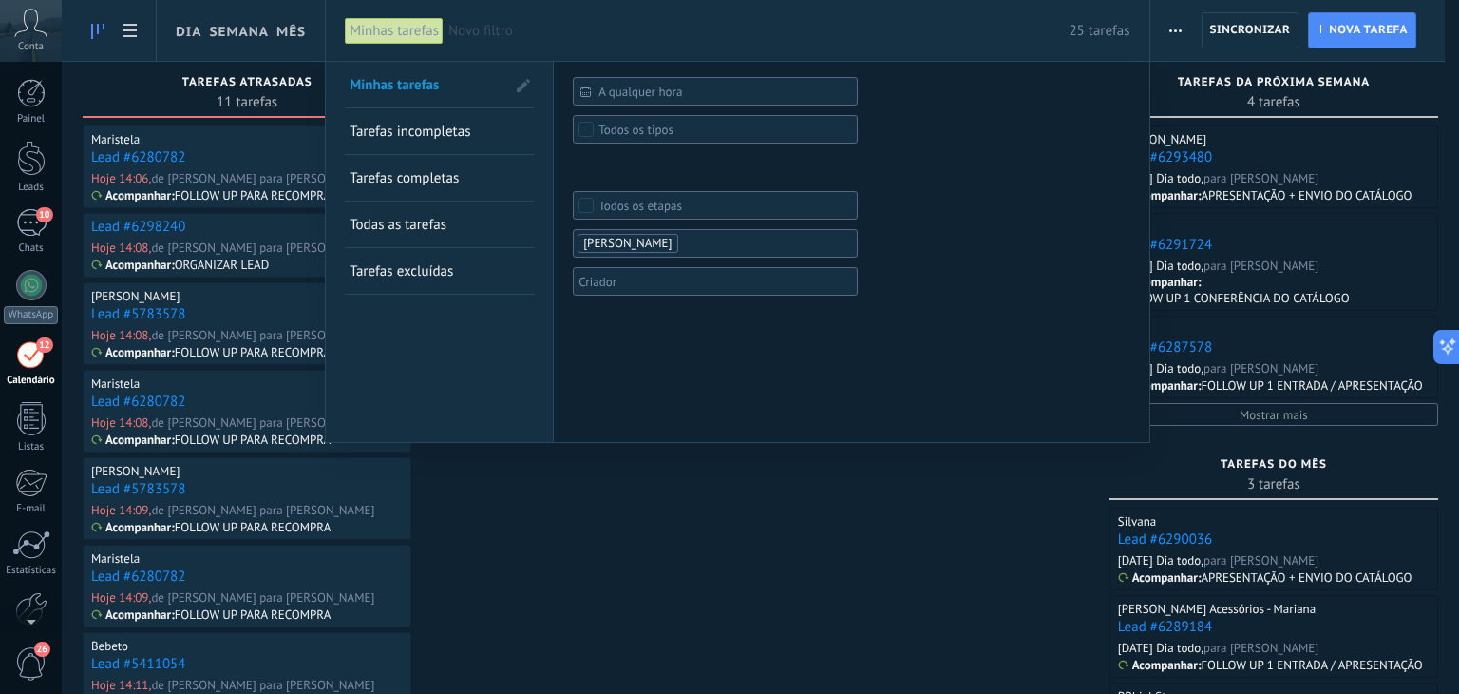
click at [408, 85] on span "Minhas tarefas" at bounding box center [394, 85] width 89 height 18
click at [697, 507] on div at bounding box center [729, 347] width 1459 height 694
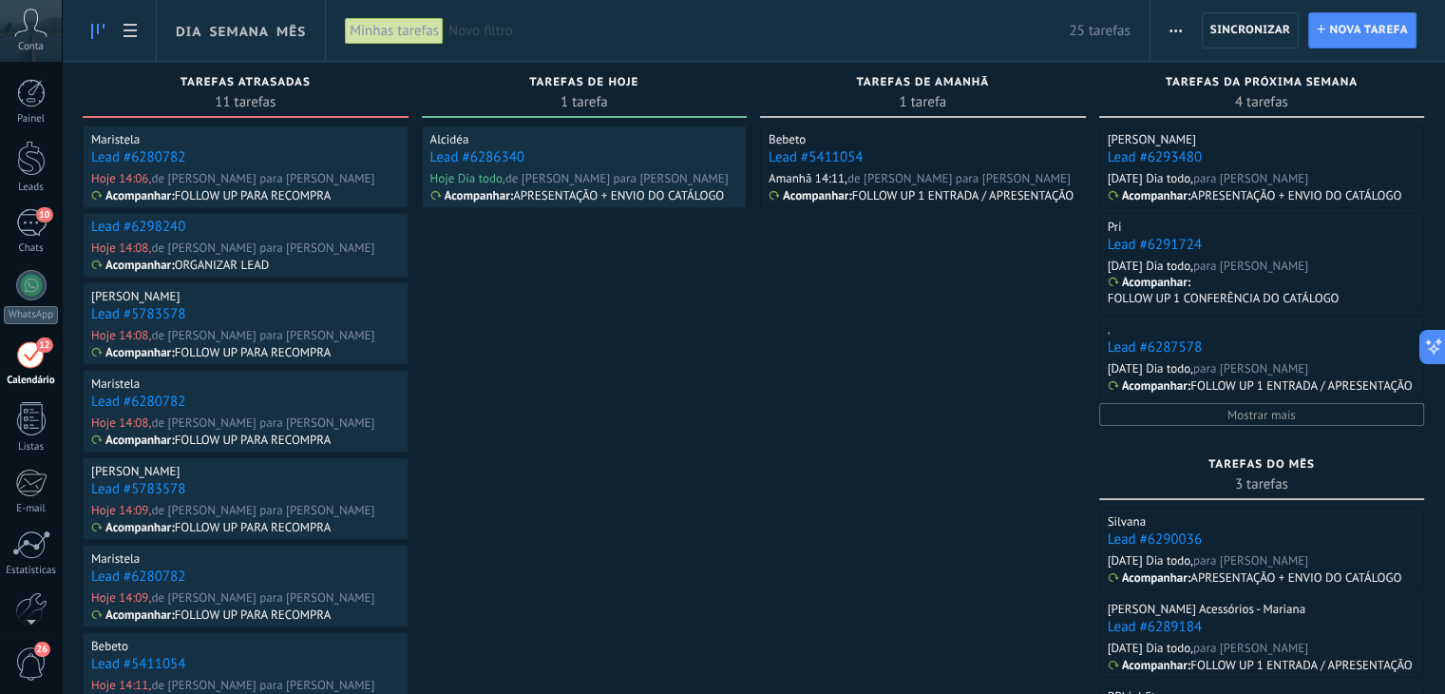
click at [395, 19] on div "Minhas tarefas" at bounding box center [394, 31] width 99 height 28
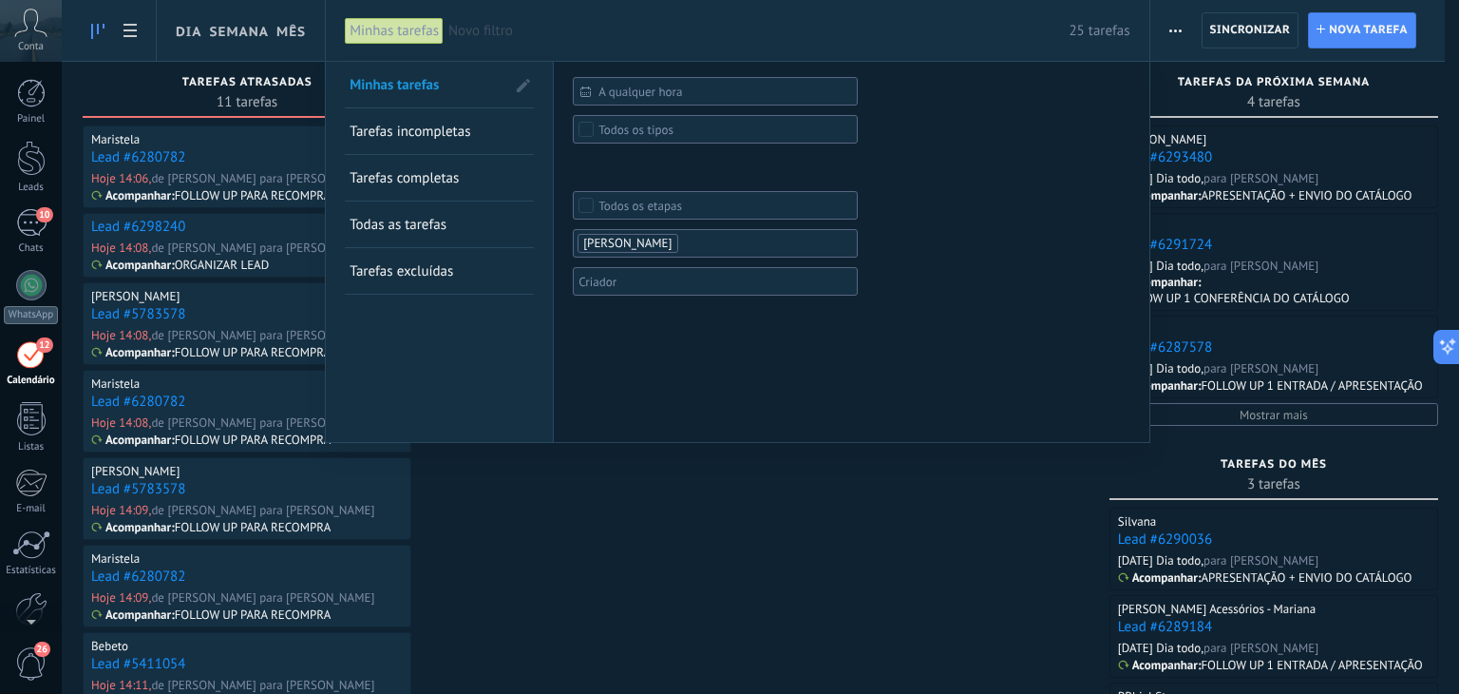
click at [409, 126] on span "Tarefas incompletas" at bounding box center [410, 132] width 121 height 18
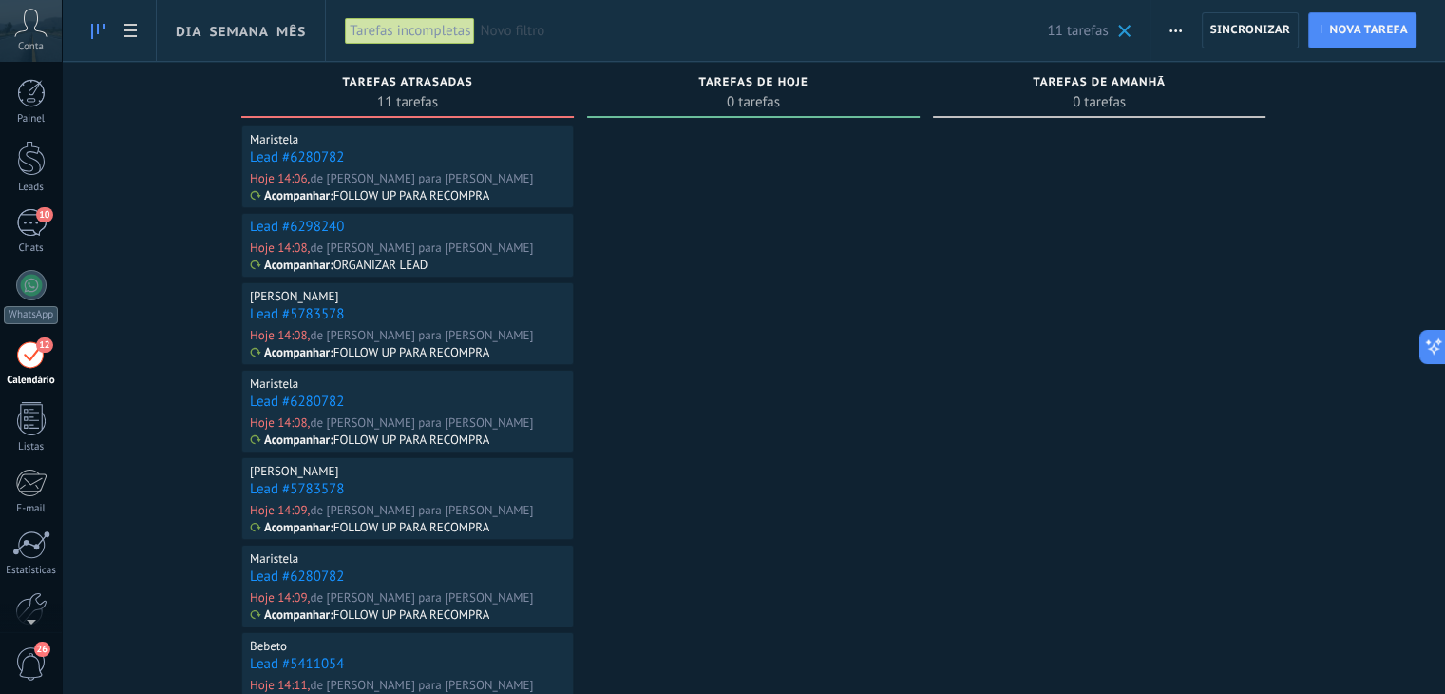
click at [904, 373] on div at bounding box center [753, 546] width 333 height 843
click at [301, 159] on link "Lead #6280782" at bounding box center [297, 157] width 94 height 18
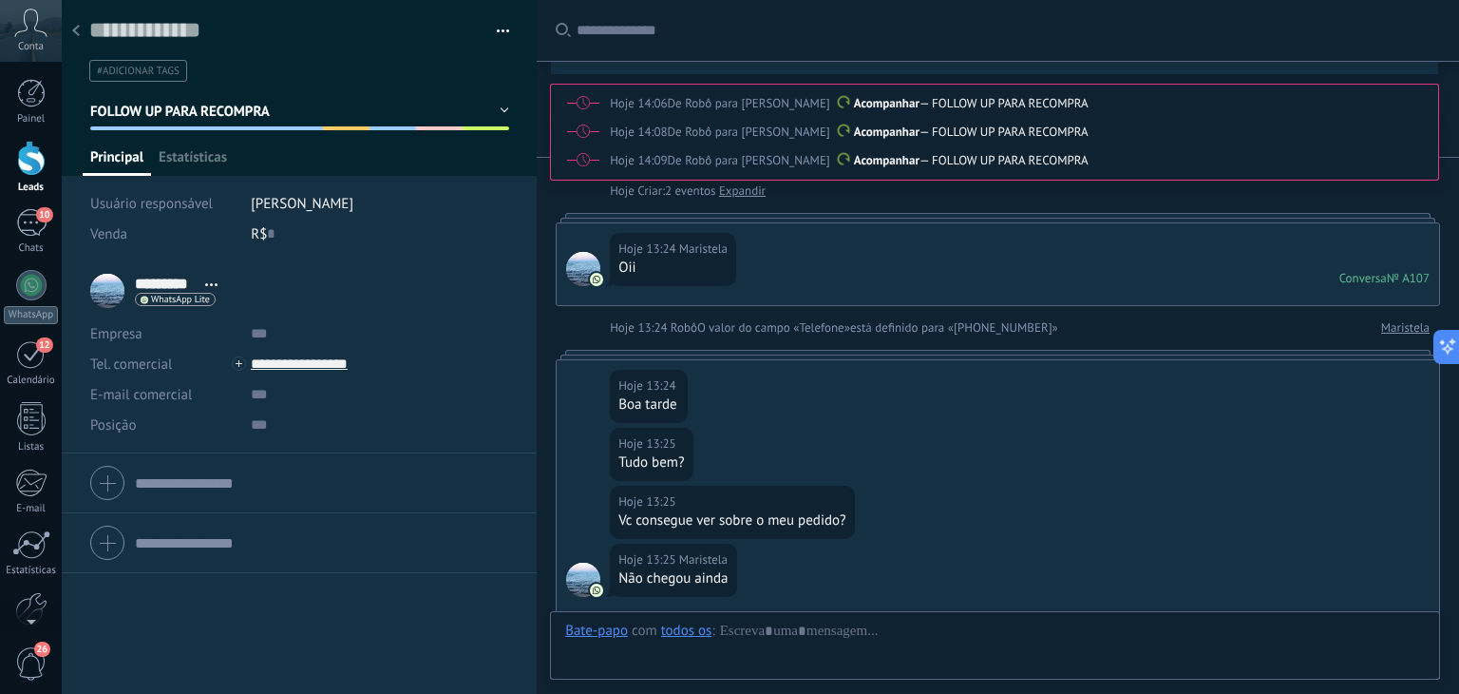
type textarea "**********"
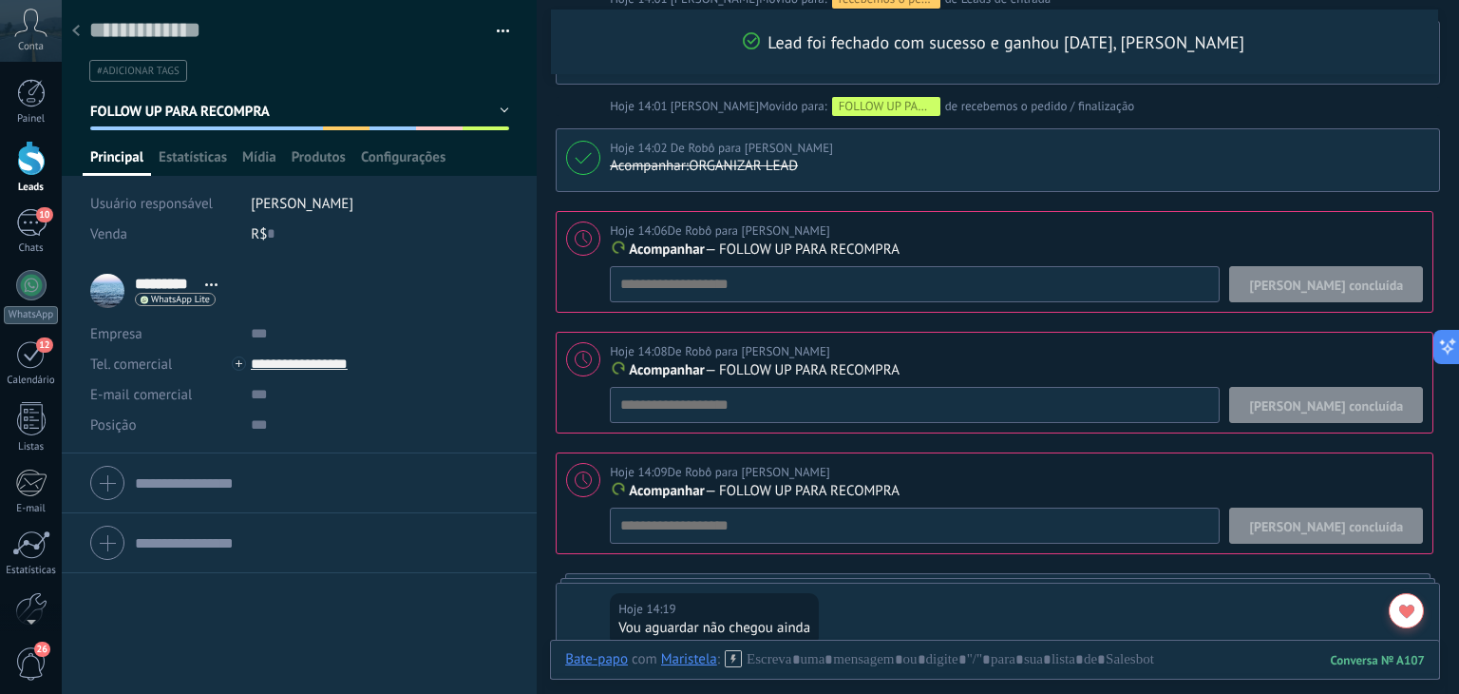
scroll to position [1038, 0]
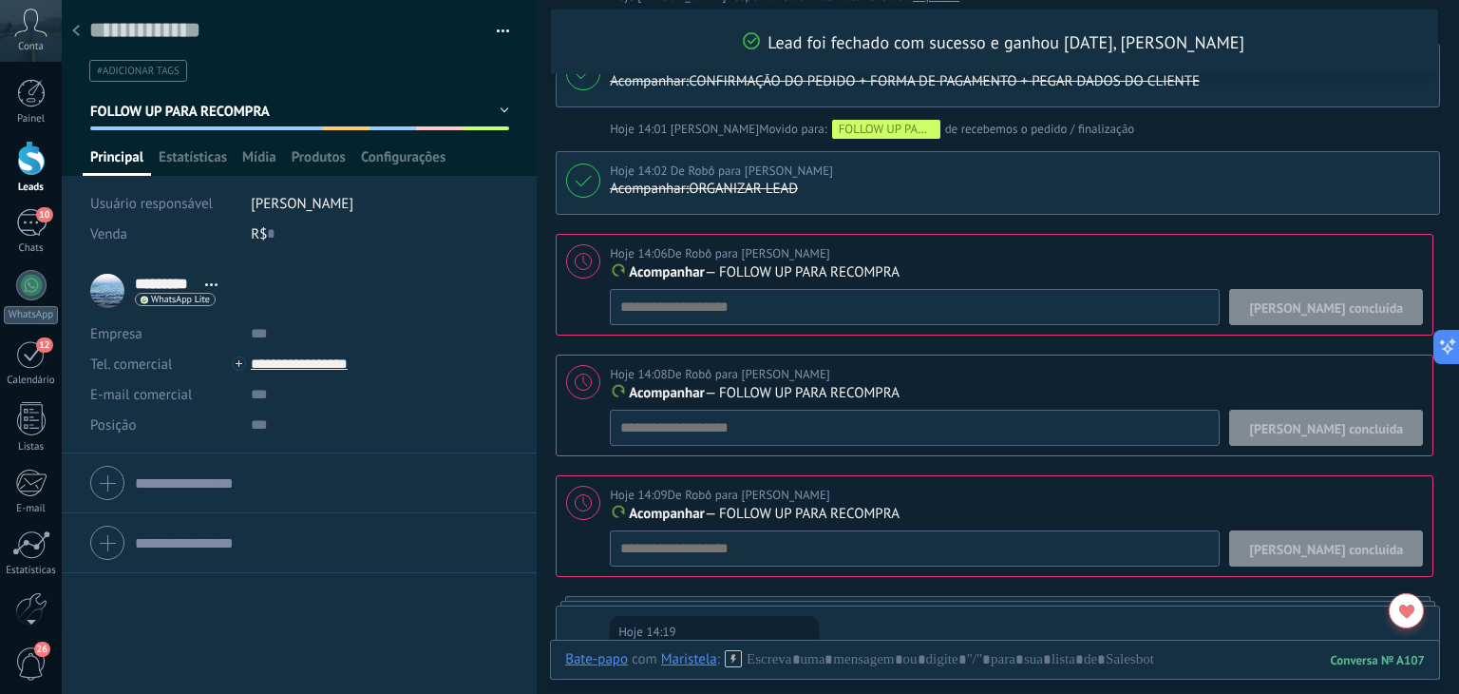
click at [1368, 304] on span "[PERSON_NAME] concluída" at bounding box center [1326, 307] width 154 height 13
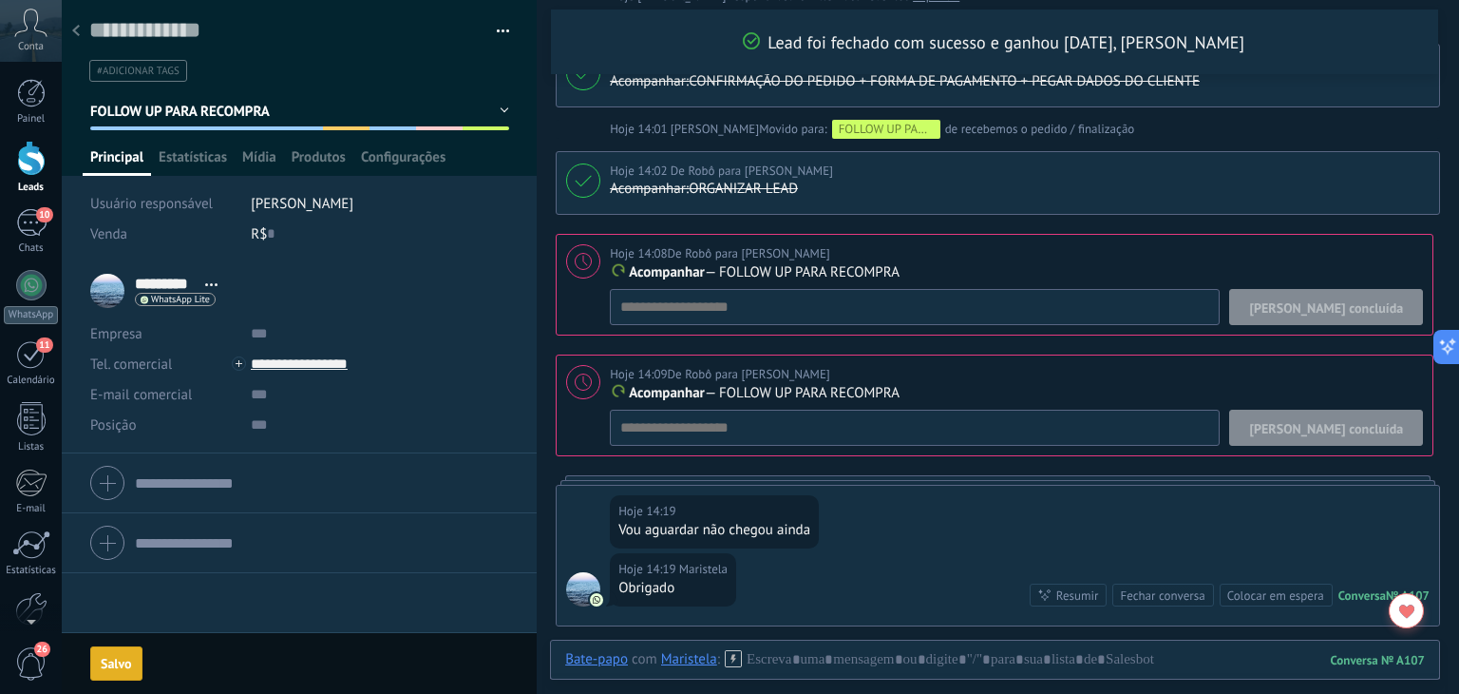
scroll to position [1045, 0]
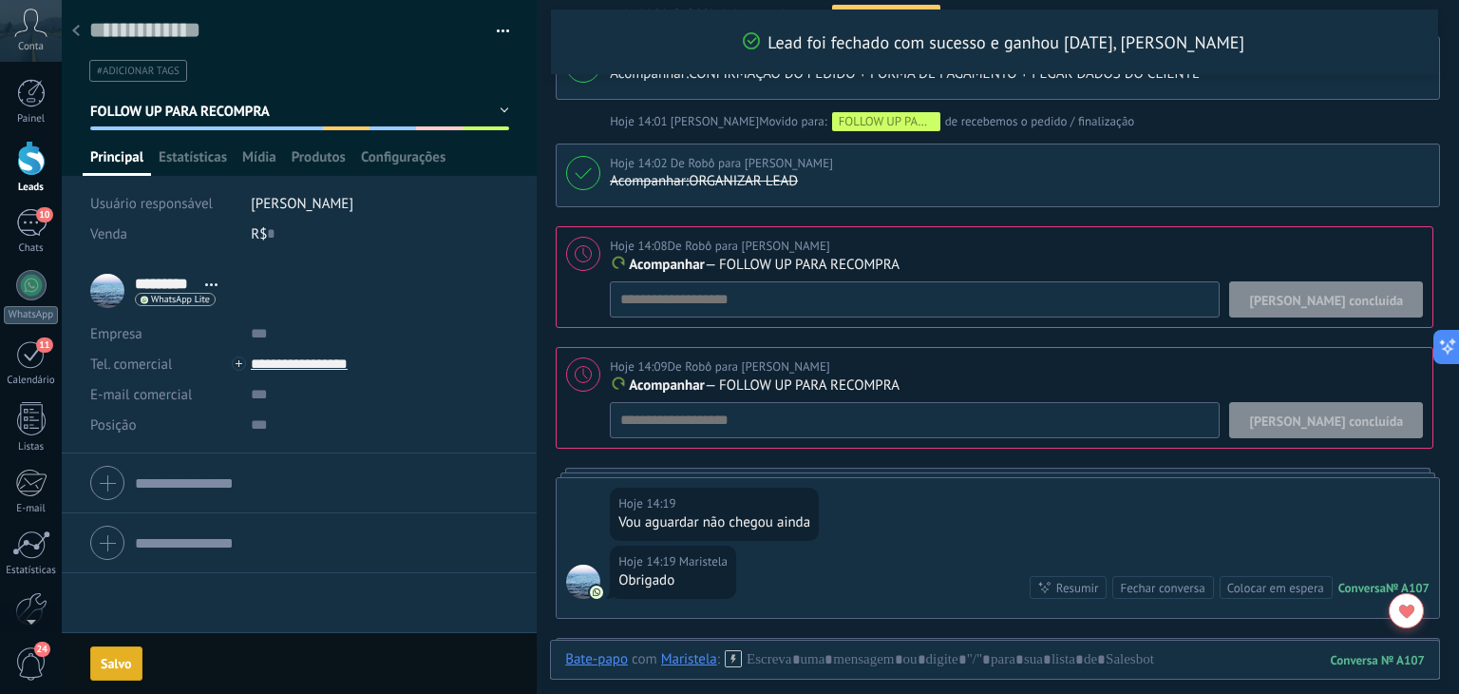
click at [1351, 294] on span "[PERSON_NAME] concluída" at bounding box center [1326, 300] width 154 height 13
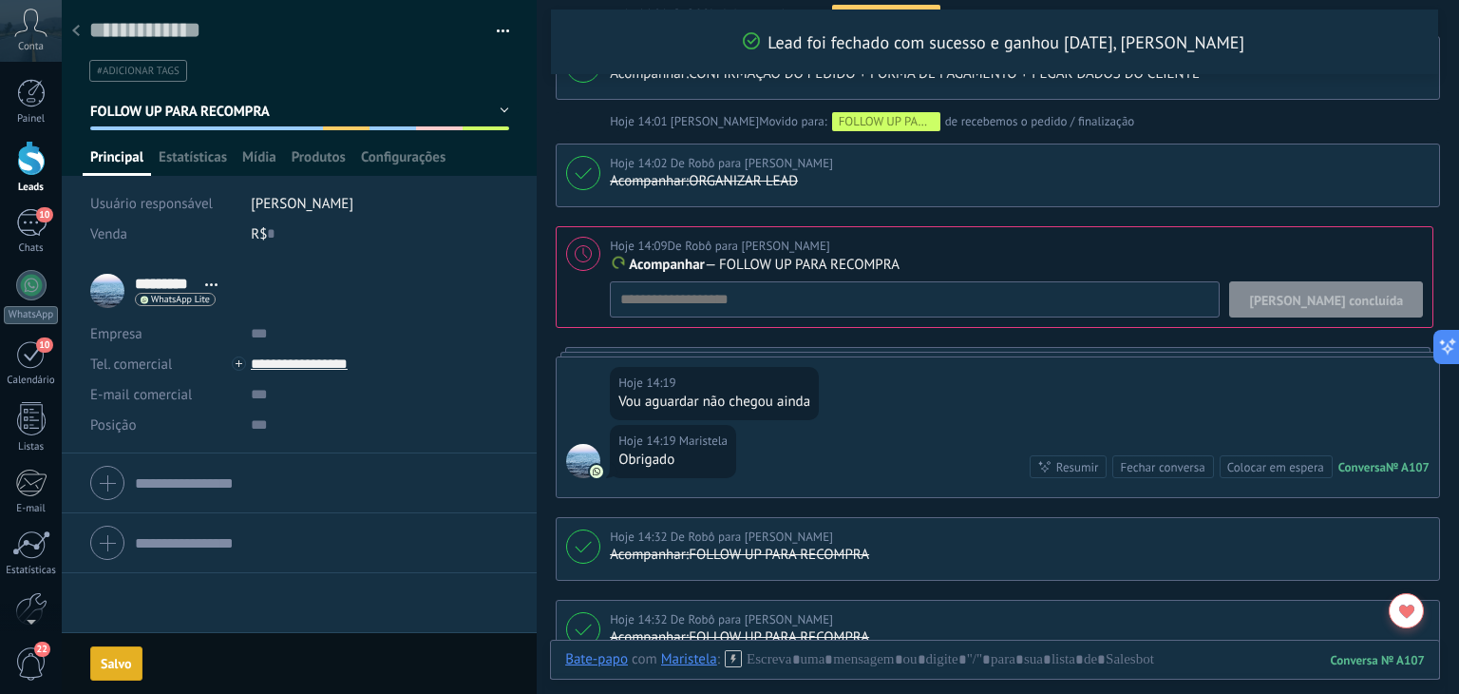
scroll to position [1049, 0]
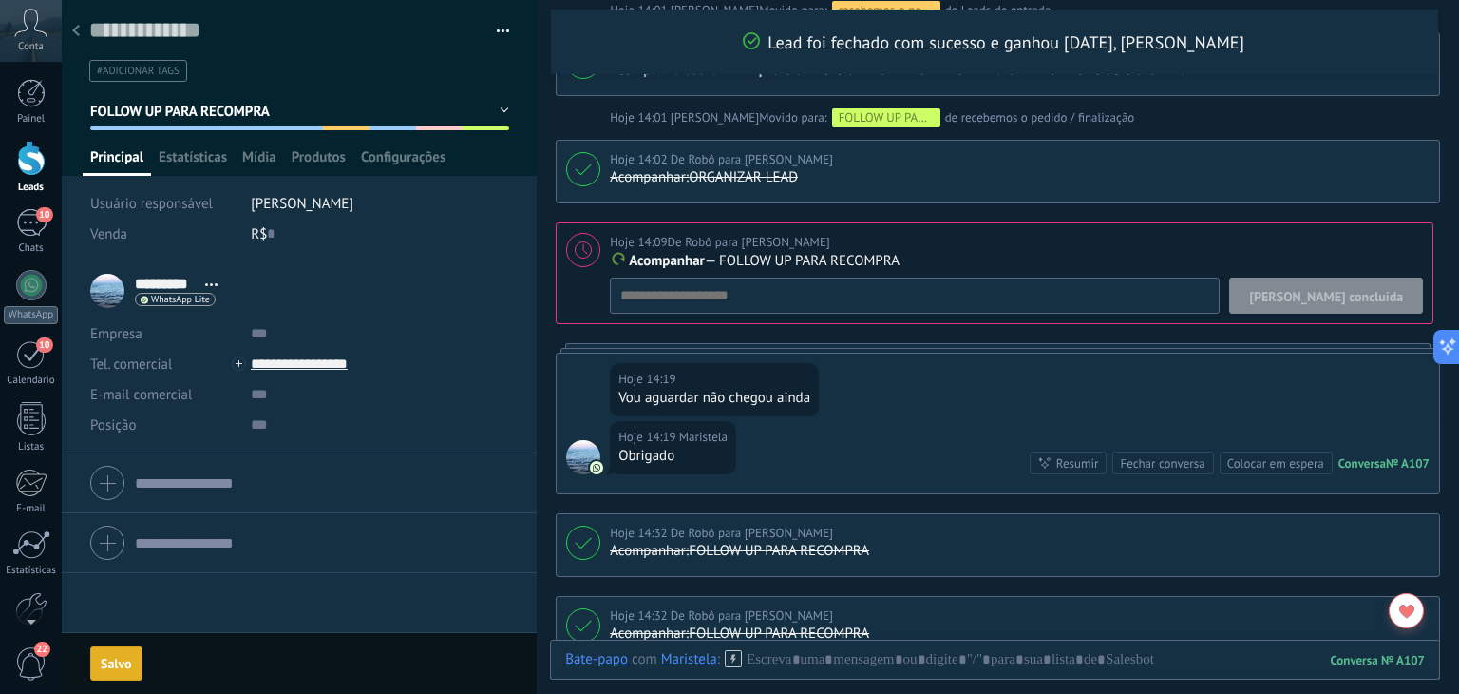
click at [1351, 294] on span "[PERSON_NAME] concluída" at bounding box center [1326, 296] width 154 height 13
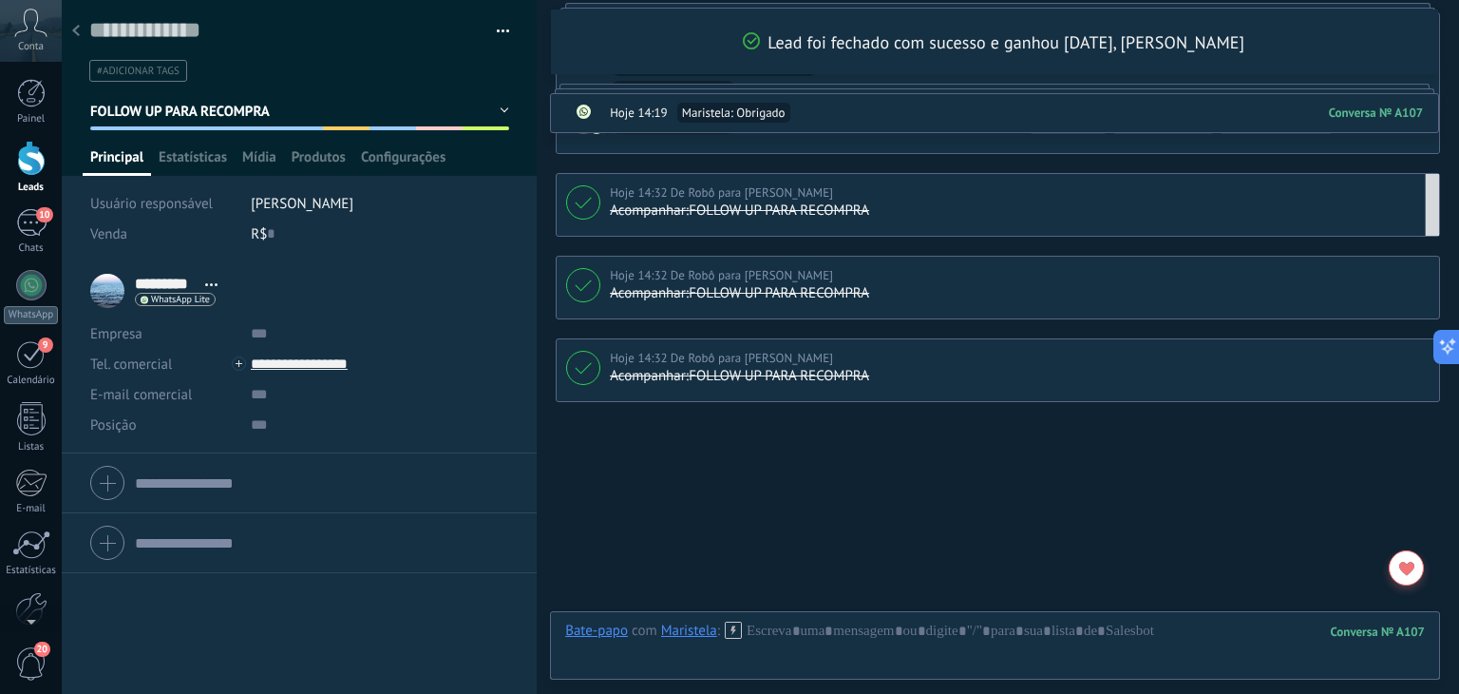
scroll to position [1304, 0]
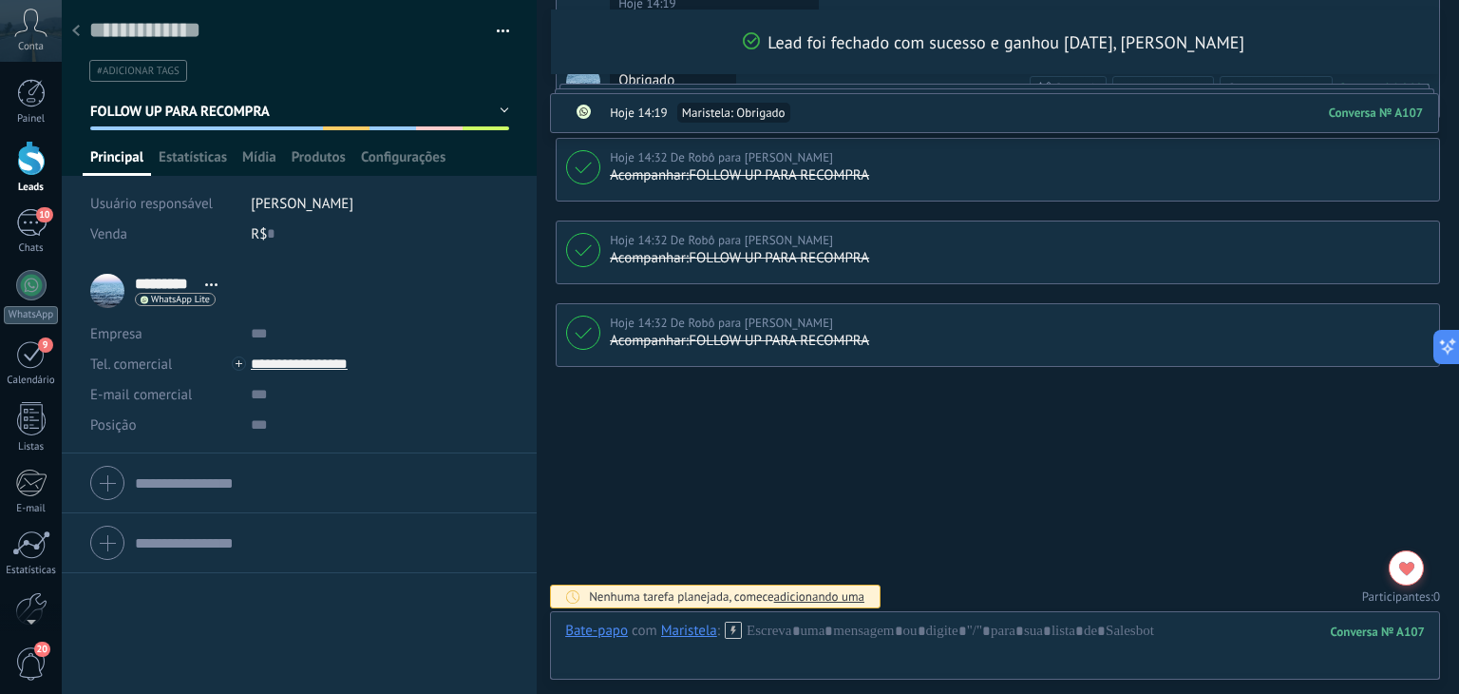
click at [223, 115] on span "FOLLOW UP PARA RECOMPRA" at bounding box center [180, 112] width 181 height 18
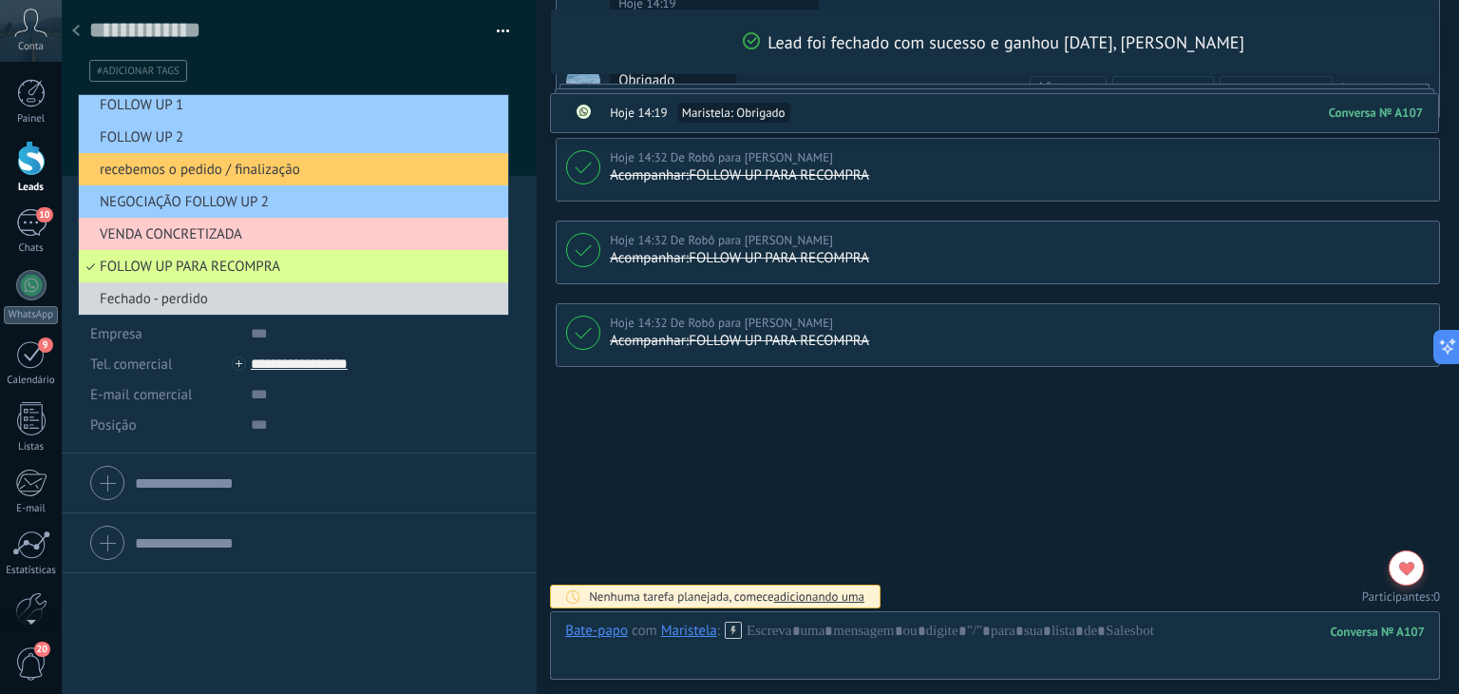
click at [231, 258] on span "FOLLOW UP PARA RECOMPRA" at bounding box center [291, 266] width 424 height 18
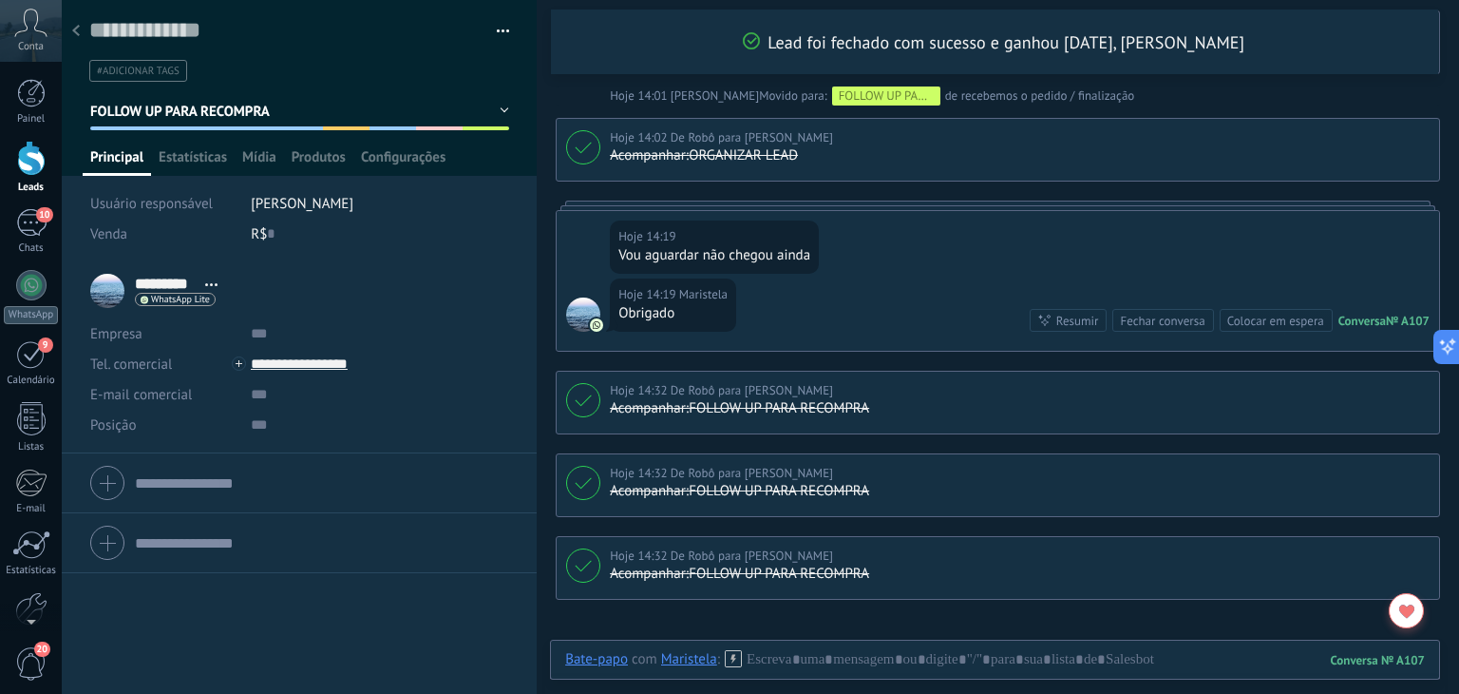
scroll to position [1019, 0]
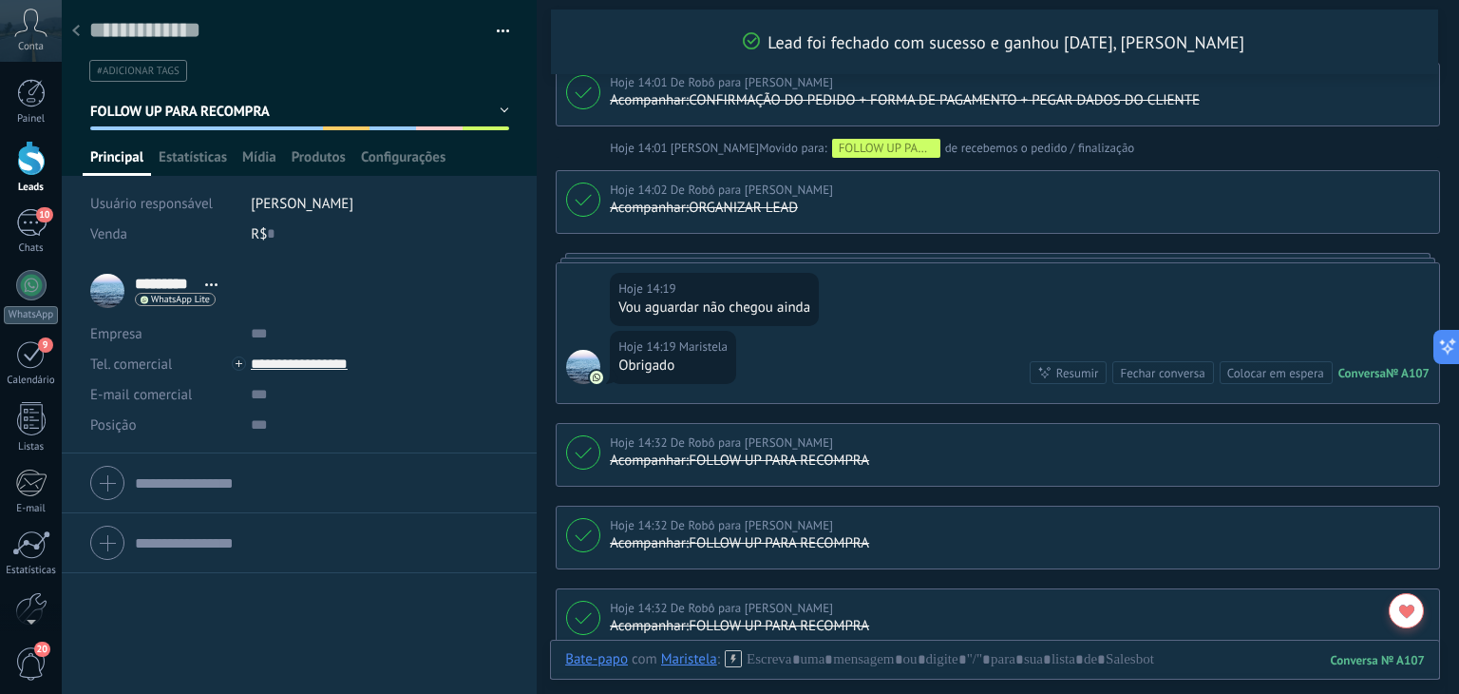
click at [1247, 452] on p "FOLLOW UP PARA RECOMPRA" at bounding box center [1017, 460] width 815 height 19
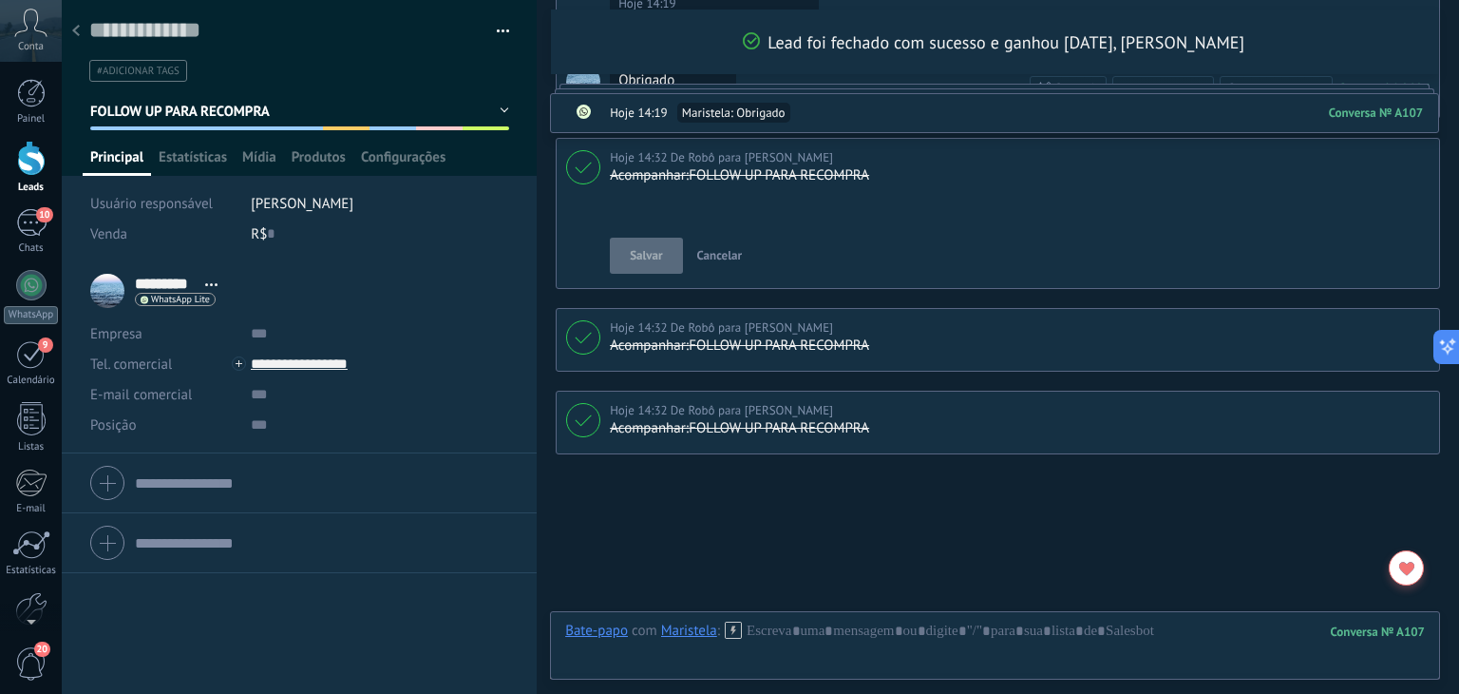
scroll to position [1304, 0]
click at [722, 247] on span "Cancelar" at bounding box center [720, 255] width 46 height 16
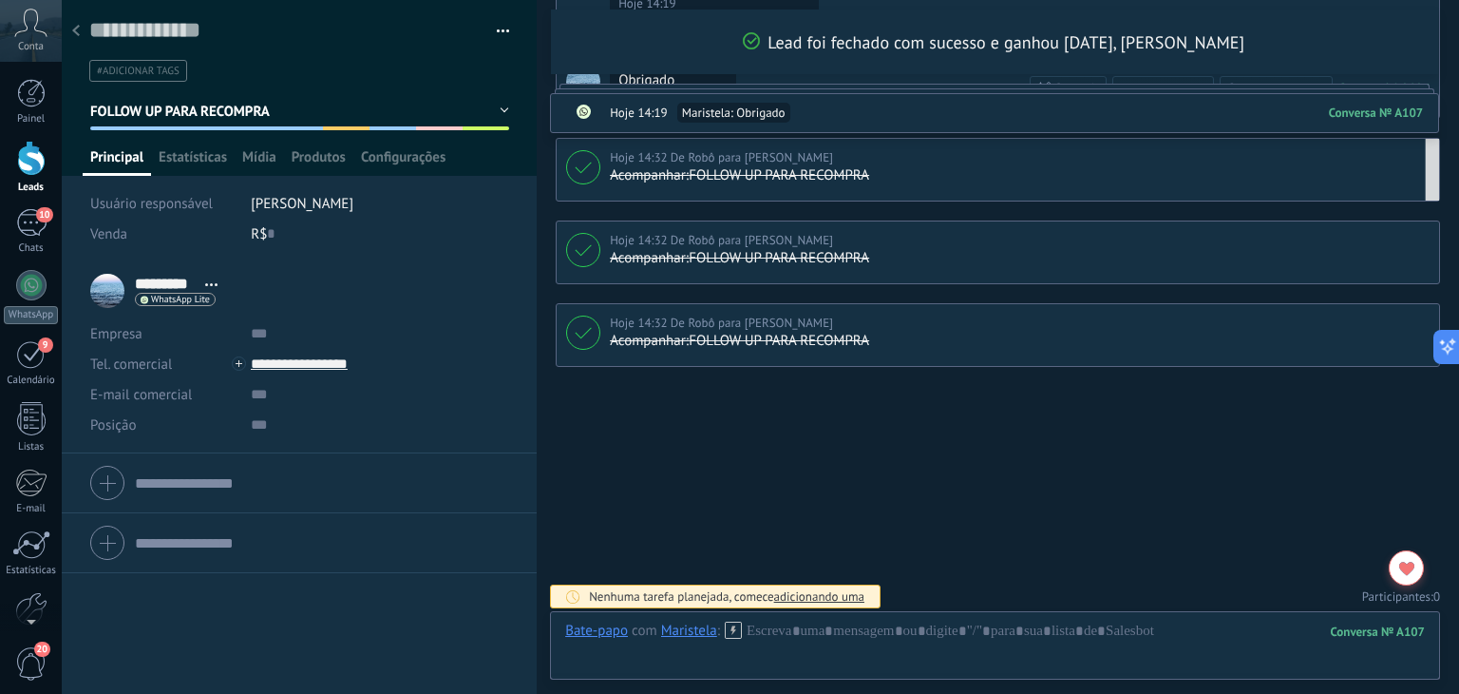
click at [1030, 159] on div "Hoje 14:32 De Robô para [PERSON_NAME]" at bounding box center [1020, 157] width 820 height 19
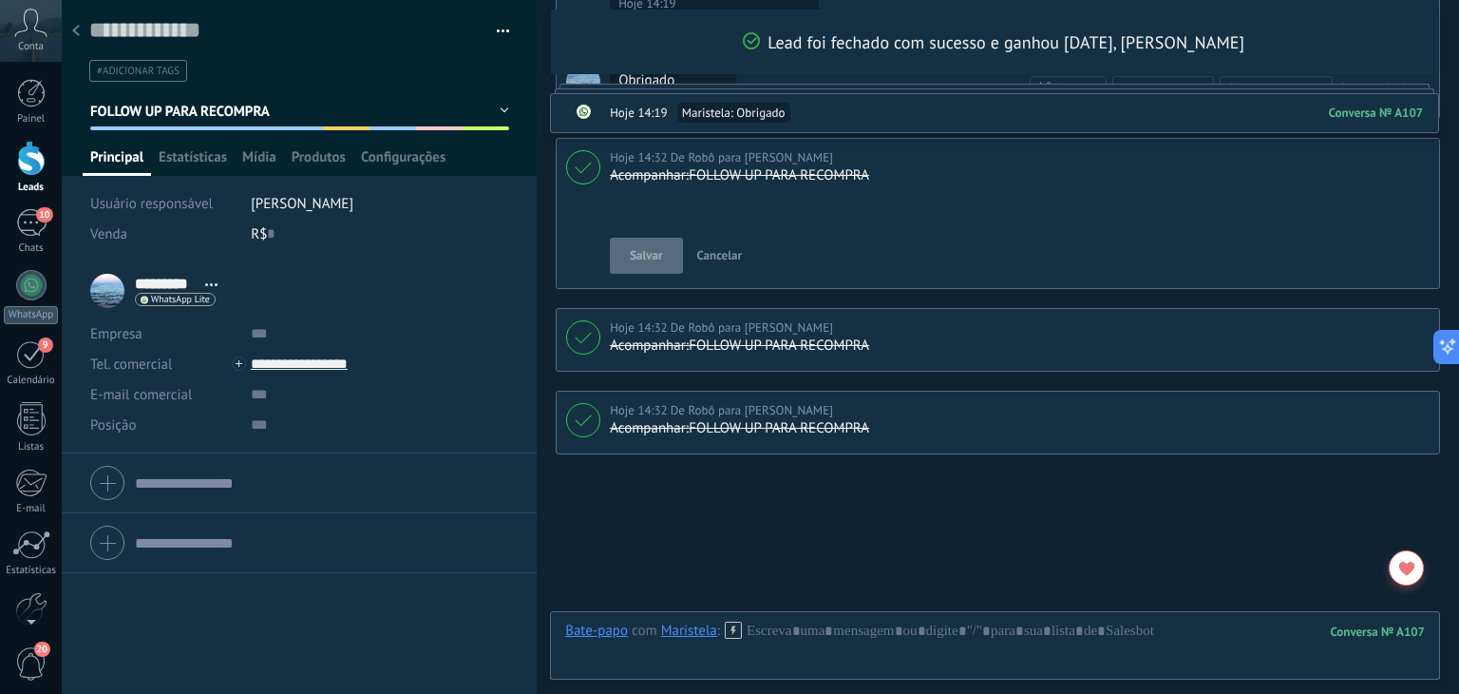
scroll to position [19, 0]
click at [0, 0] on lt-div at bounding box center [0, 0] width 0 height 0
click at [1101, 206] on textarea at bounding box center [1020, 204] width 820 height 38
click at [711, 421] on p "FOLLOW UP PARA RECOMPRA" at bounding box center [1017, 428] width 815 height 19
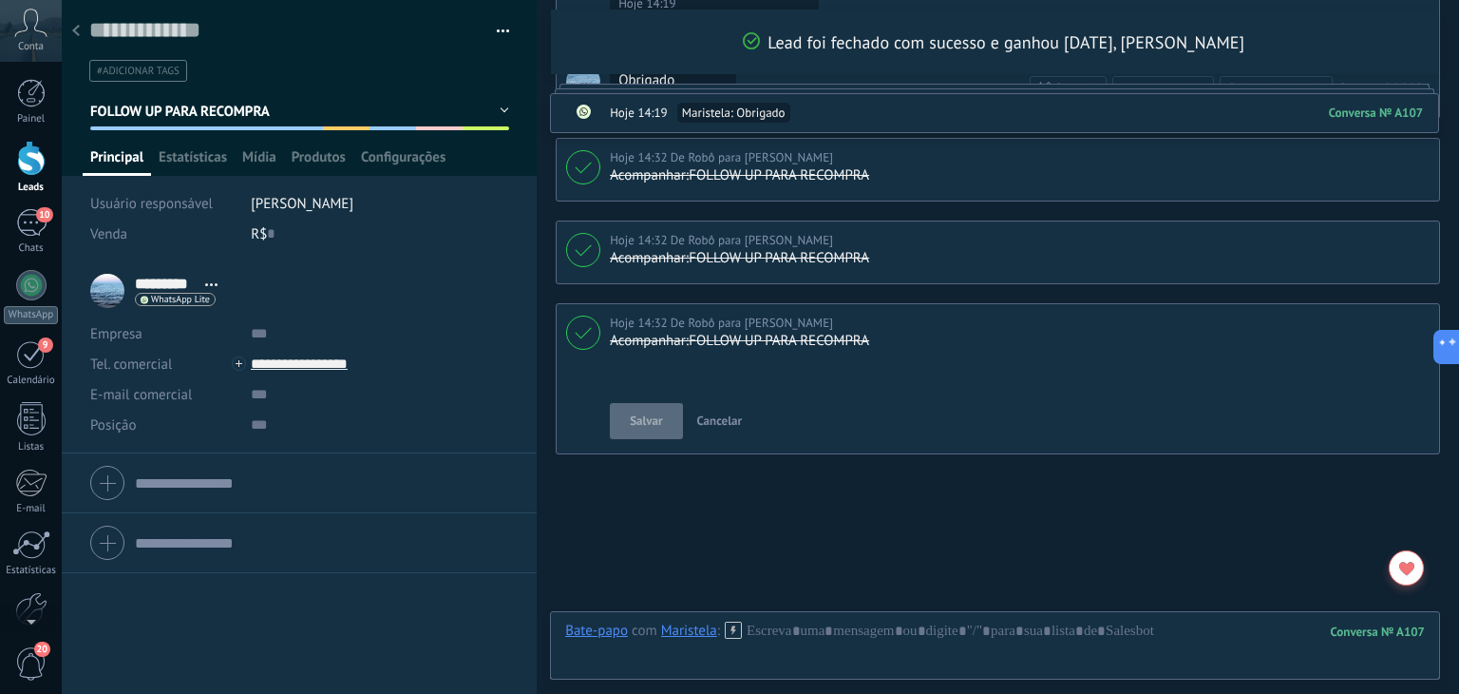
click at [719, 415] on span "Cancelar" at bounding box center [720, 420] width 46 height 16
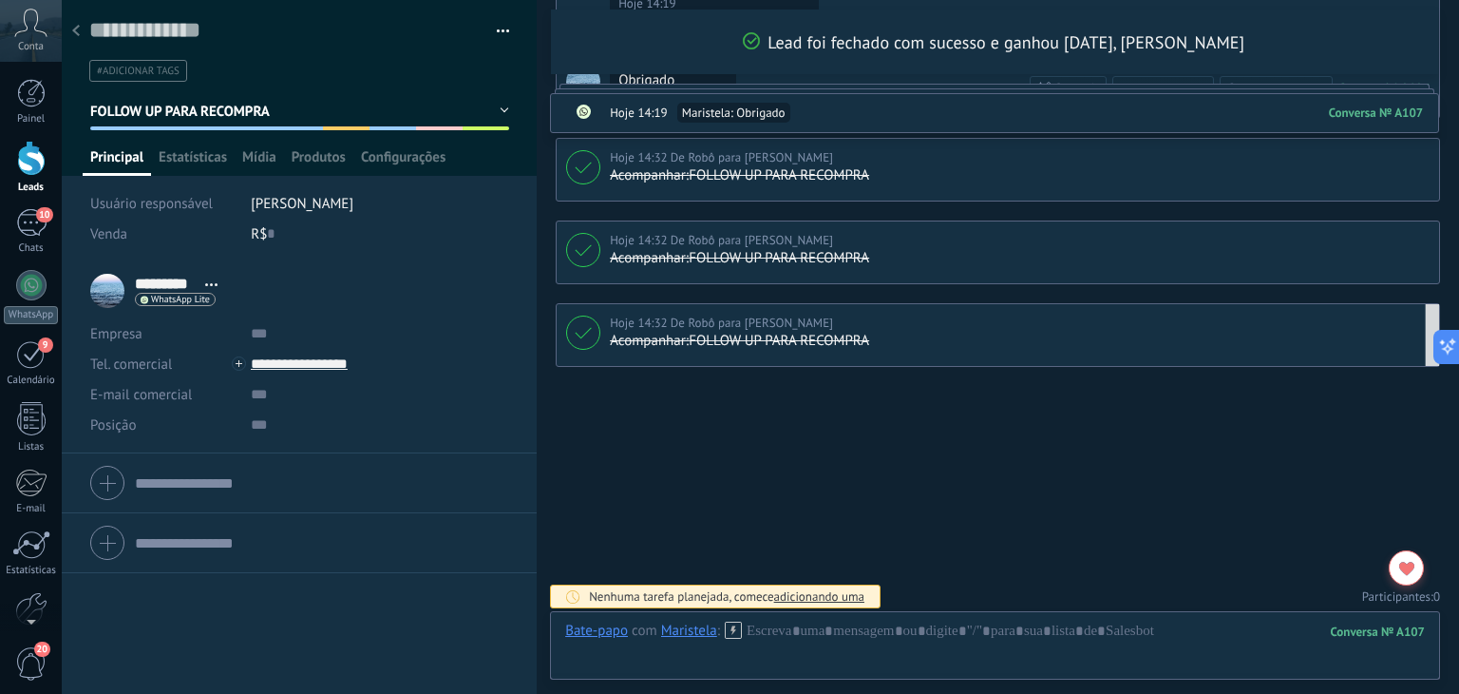
click at [733, 327] on div "Hoje 14:32 De Robô para [PERSON_NAME]" at bounding box center [721, 323] width 223 height 19
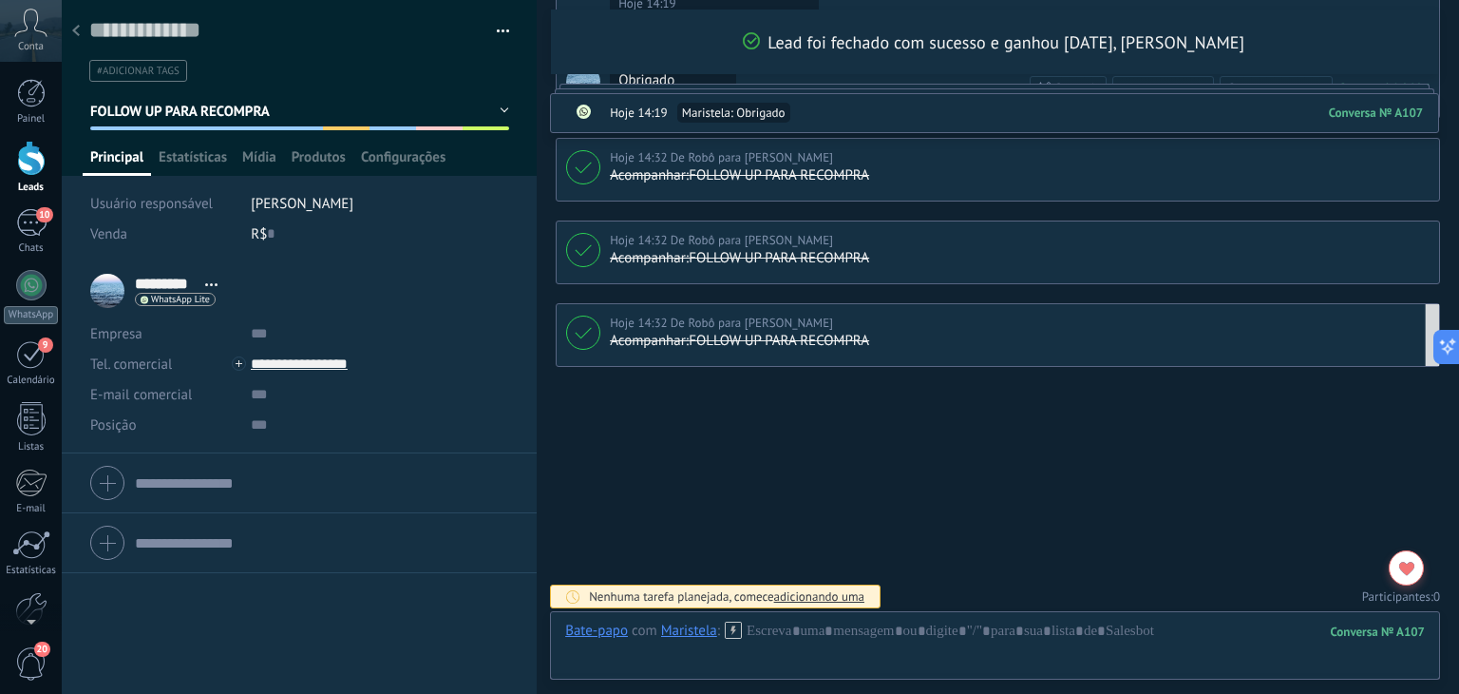
click at [211, 114] on span "FOLLOW UP PARA RECOMPRA" at bounding box center [180, 112] width 181 height 18
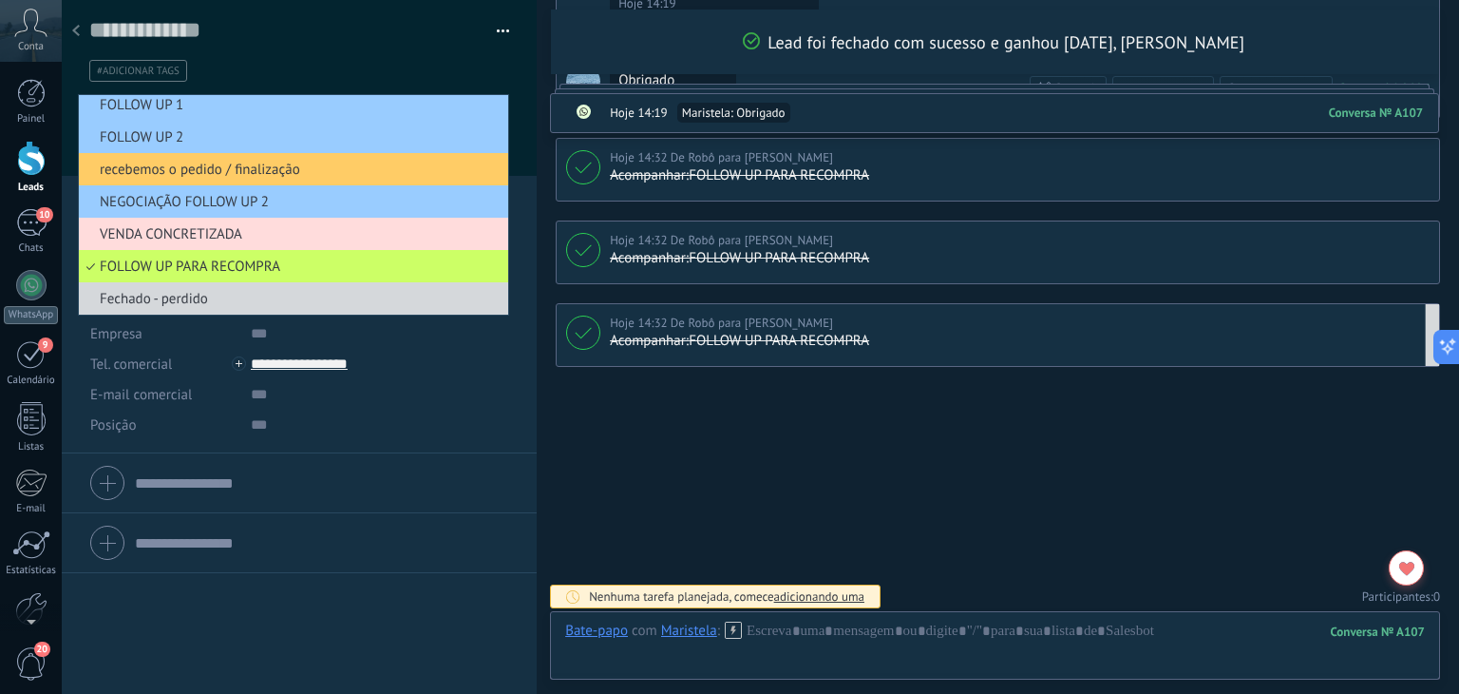
click at [289, 232] on span "VENDA CONCRETIZADA" at bounding box center [291, 234] width 424 height 18
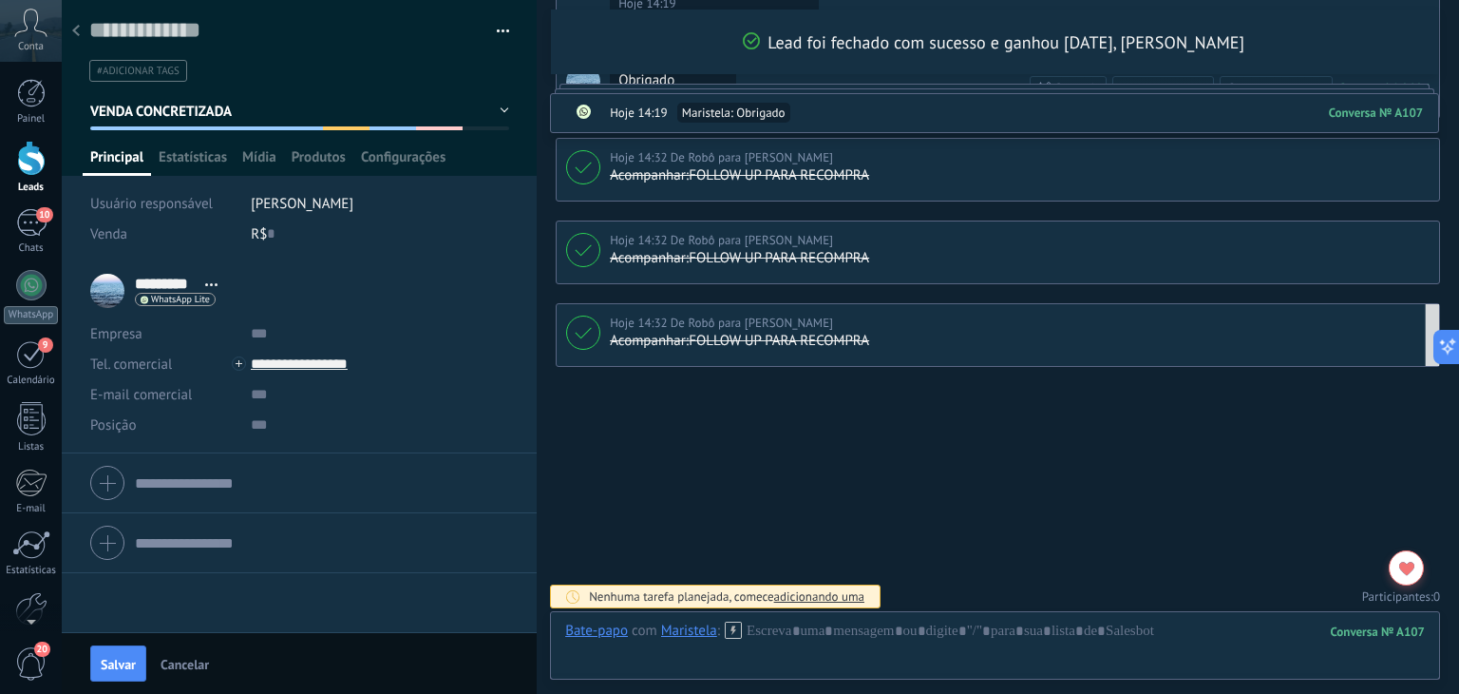
drag, startPoint x: 627, startPoint y: 490, endPoint x: 262, endPoint y: 663, distance: 403.8
click at [190, 663] on span "Cancelar" at bounding box center [185, 663] width 48 height 13
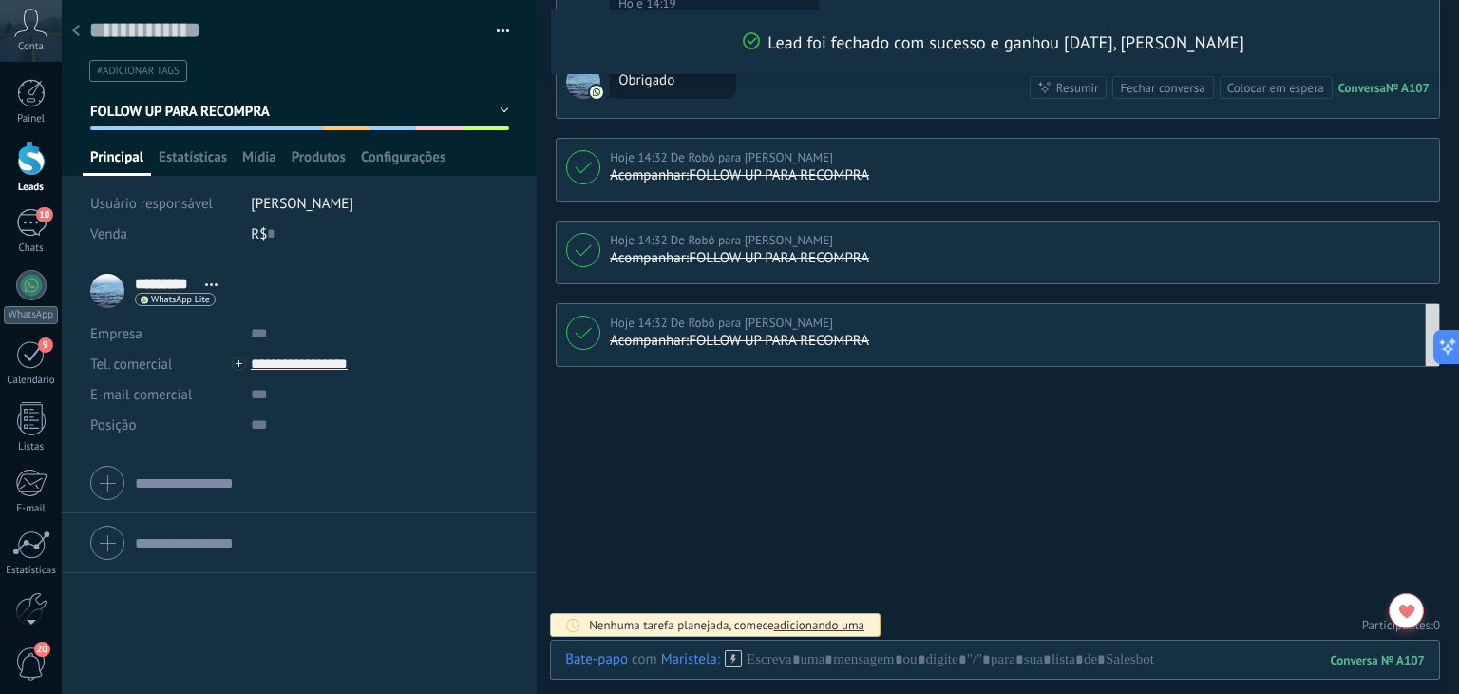
scroll to position [1209, 0]
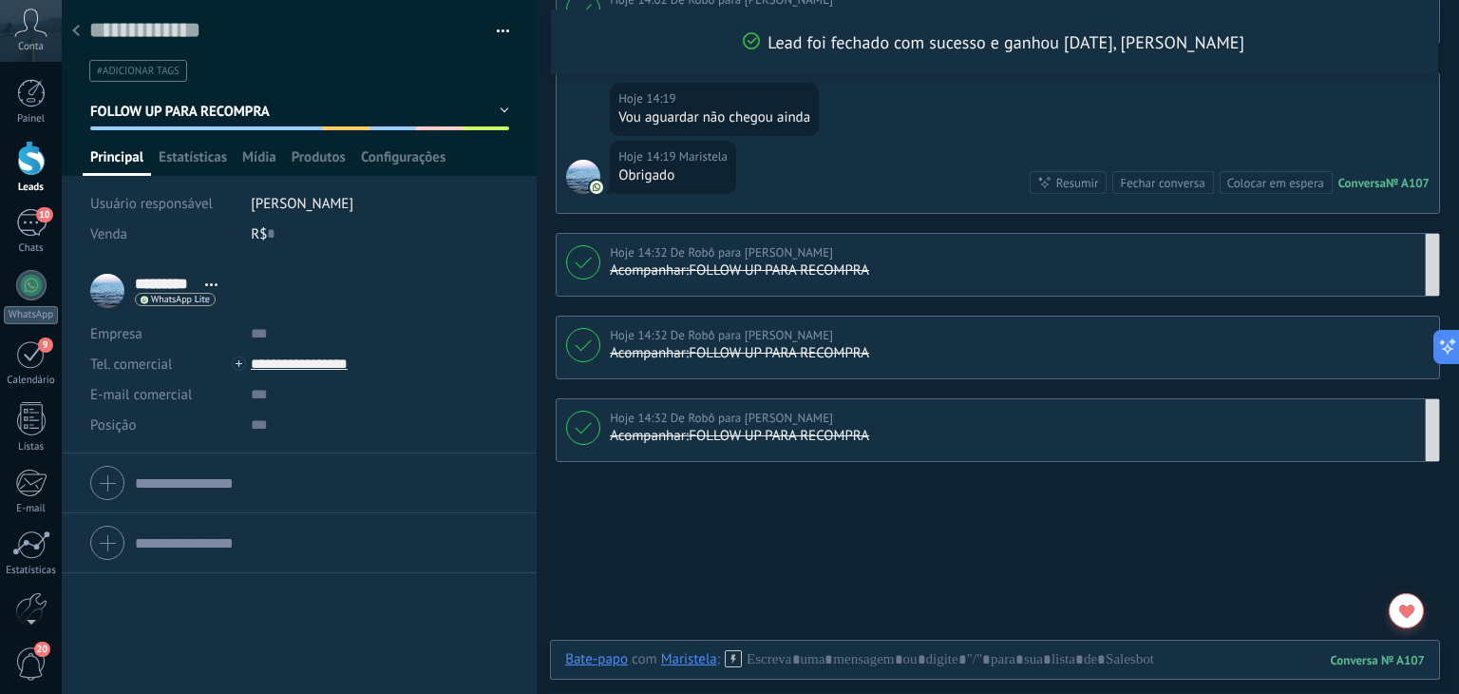
click at [581, 257] on icon at bounding box center [583, 263] width 17 height 12
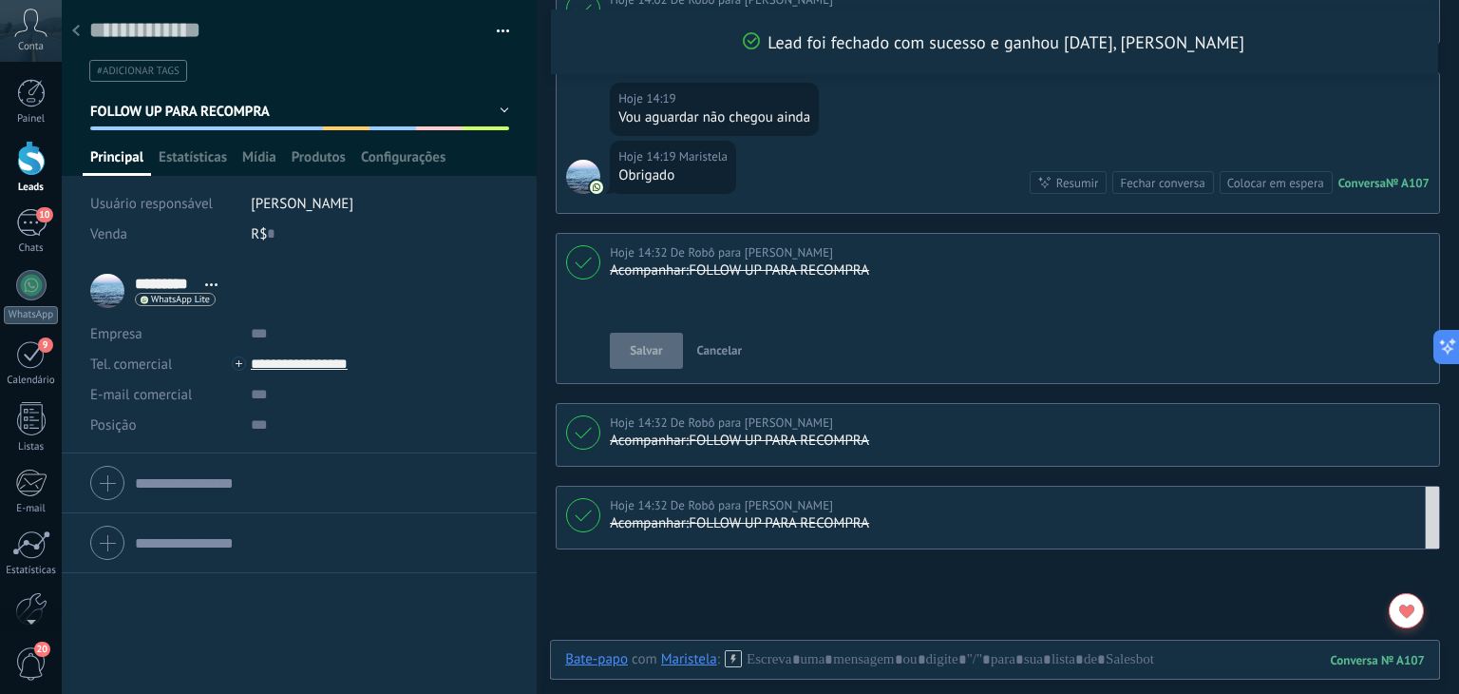
scroll to position [19, 0]
click at [618, 262] on div "Acompanhar:" at bounding box center [649, 270] width 79 height 19
click at [619, 261] on div "Acompanhar:" at bounding box center [649, 270] width 79 height 19
click at [643, 253] on div "Copiar link" at bounding box center [672, 269] width 124 height 74
click at [695, 246] on div "Copiar link" at bounding box center [672, 269] width 124 height 74
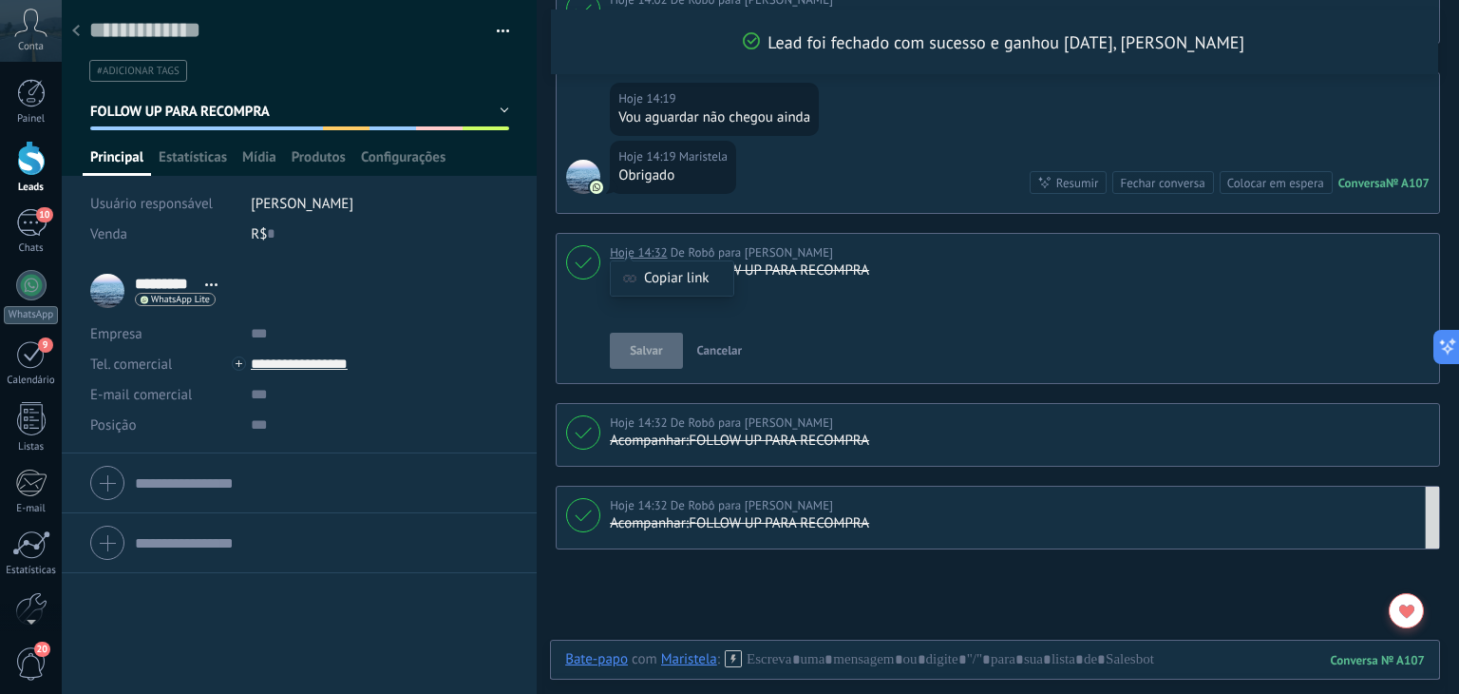
click at [658, 244] on div "Copiar link" at bounding box center [672, 269] width 124 height 74
click at [644, 423] on div "Copiar link" at bounding box center [672, 438] width 124 height 74
click at [581, 512] on use at bounding box center [584, 514] width 16 height 11
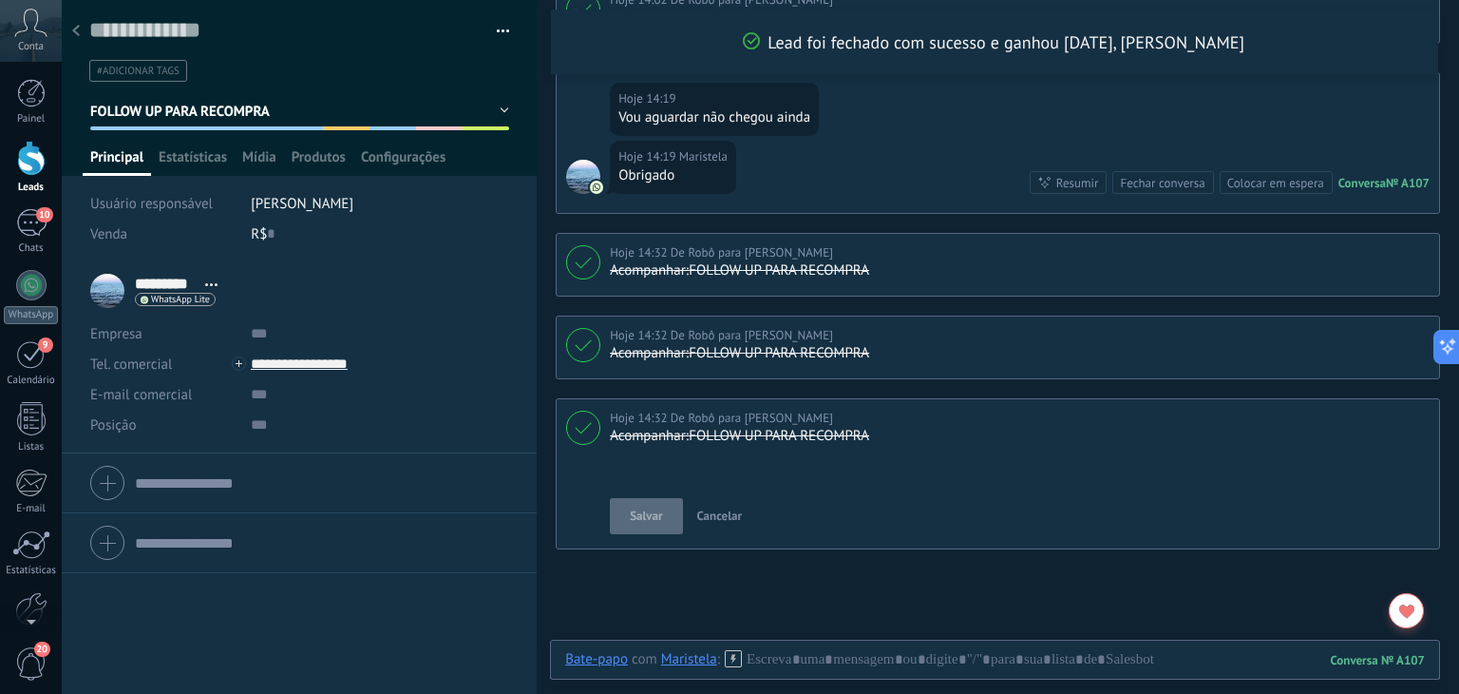
click at [700, 507] on span "Cancelar" at bounding box center [720, 515] width 46 height 16
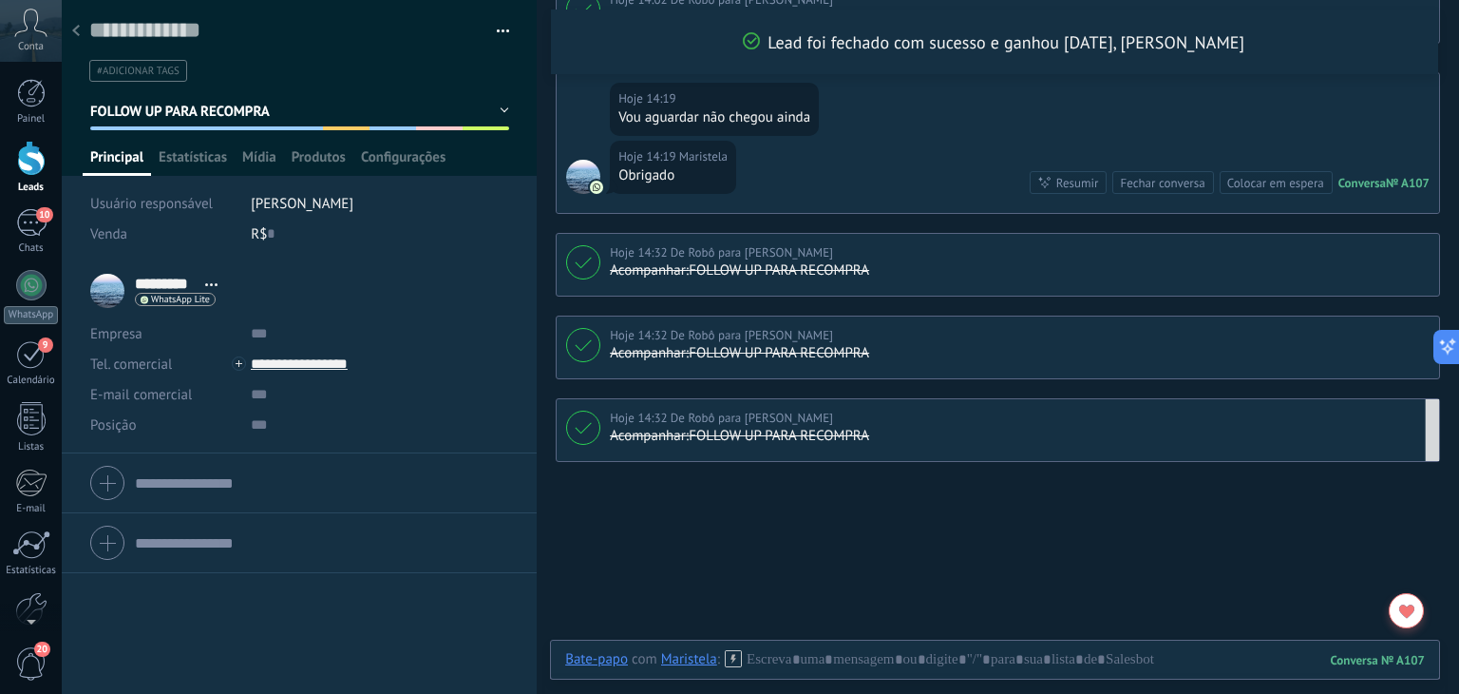
drag, startPoint x: 710, startPoint y: 429, endPoint x: 912, endPoint y: 448, distance: 203.3
drag, startPoint x: 1187, startPoint y: 402, endPoint x: 1038, endPoint y: 411, distance: 149.5
click at [1038, 411] on div "Hoje 14:32 De Robô para [PERSON_NAME] rio Acompanhar: FOLLOW UP PARA RECOMPRA E…" at bounding box center [998, 430] width 885 height 64
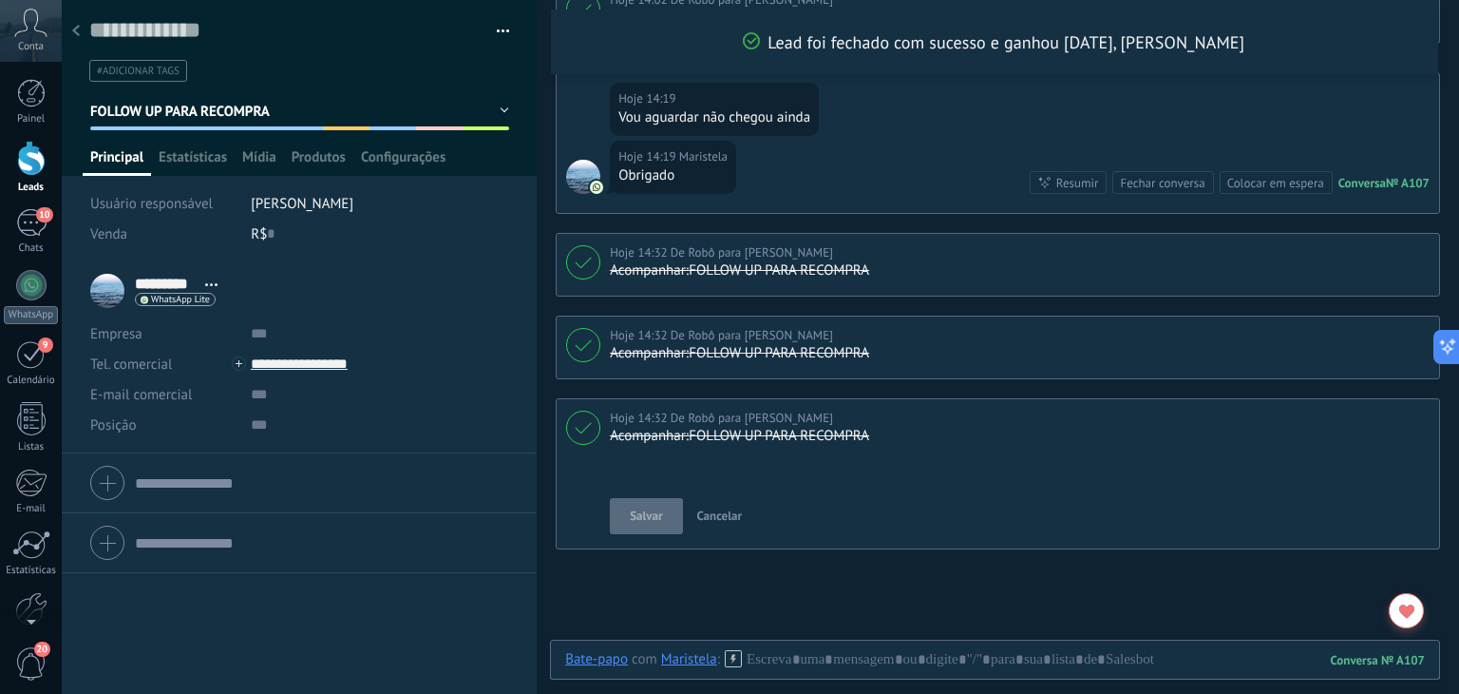
drag, startPoint x: 1038, startPoint y: 411, endPoint x: 1105, endPoint y: 417, distance: 67.7
click at [1105, 417] on div "Hoje 14:32 De Robô para [PERSON_NAME]" at bounding box center [1020, 418] width 820 height 19
drag, startPoint x: 1105, startPoint y: 458, endPoint x: 1083, endPoint y: 527, distance: 72.7
click at [1083, 527] on div "Hoje 14:32 De Robô para [PERSON_NAME] rio Acompanhar: FOLLOW UP PARA RECOMPRA […" at bounding box center [998, 473] width 885 height 151
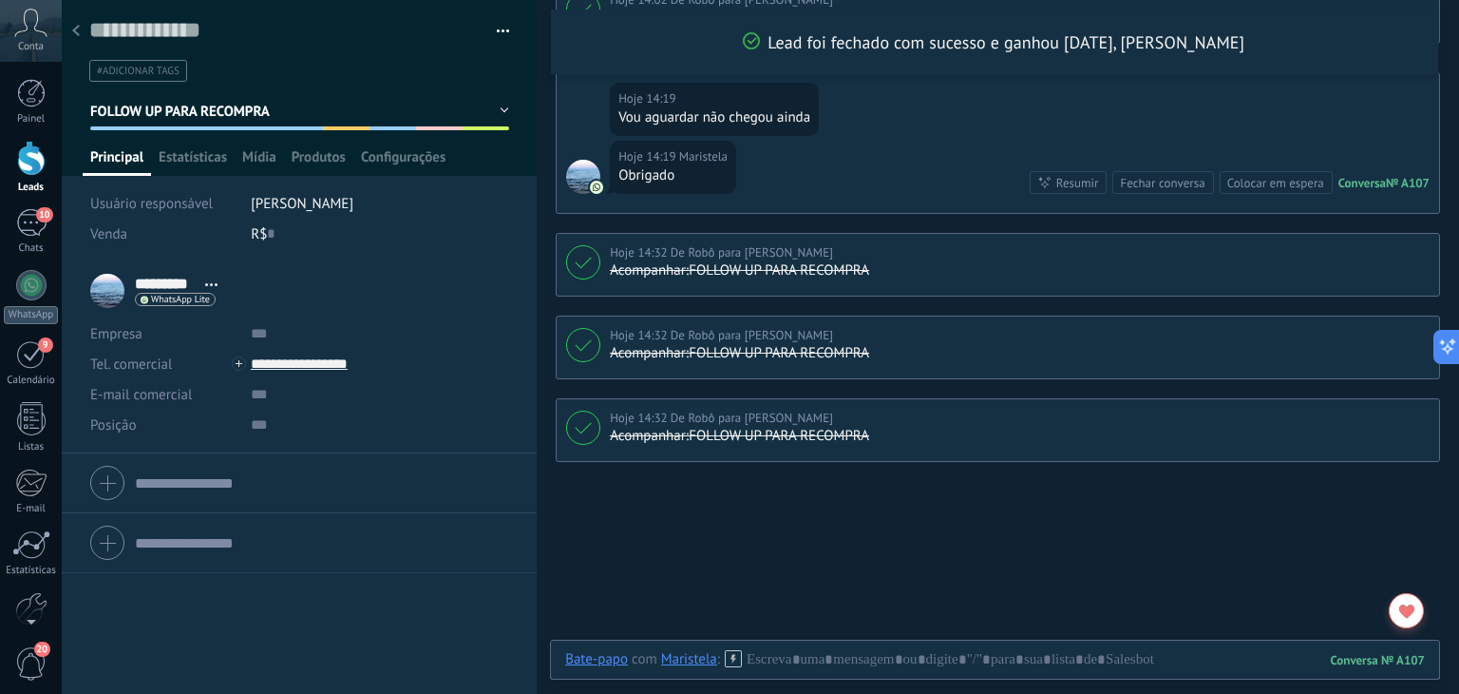
click at [207, 119] on span "FOLLOW UP PARA RECOMPRA" at bounding box center [180, 112] width 181 height 18
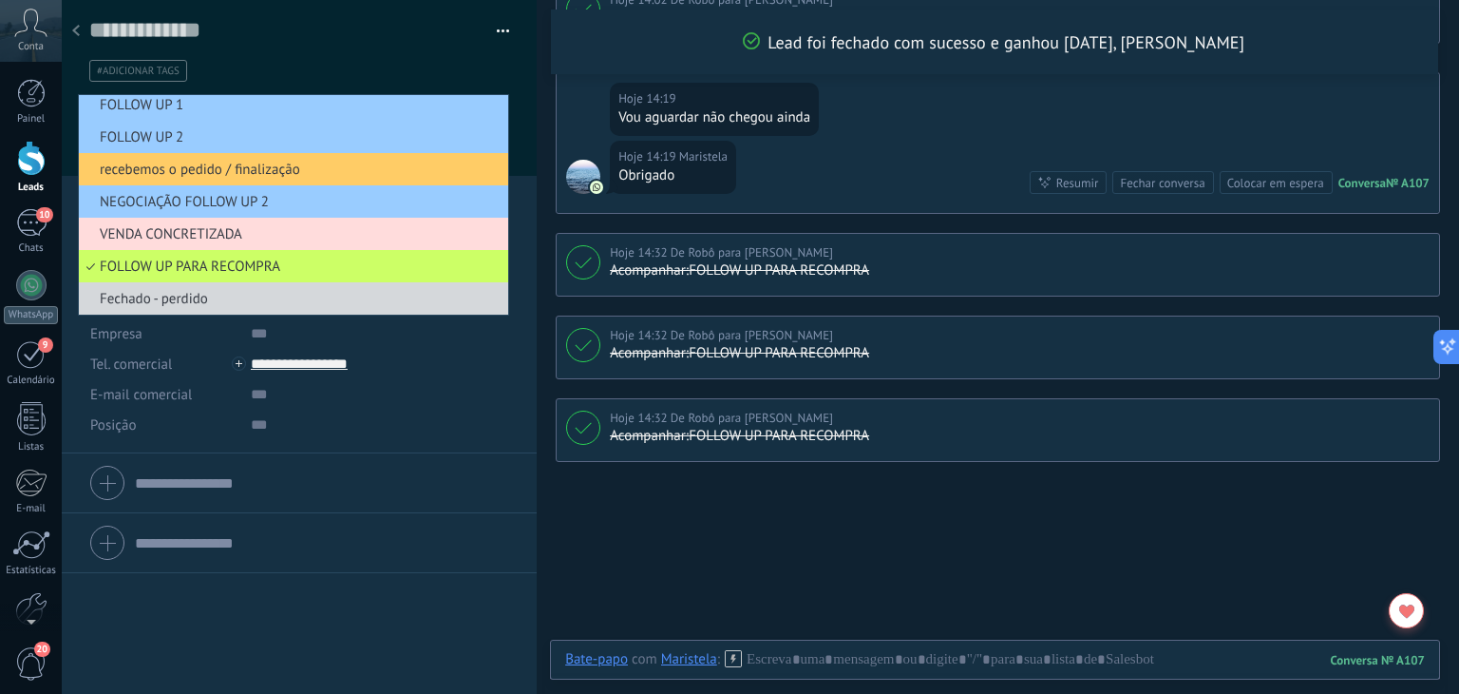
click at [195, 232] on span "VENDA CONCRETIZADA" at bounding box center [291, 234] width 424 height 18
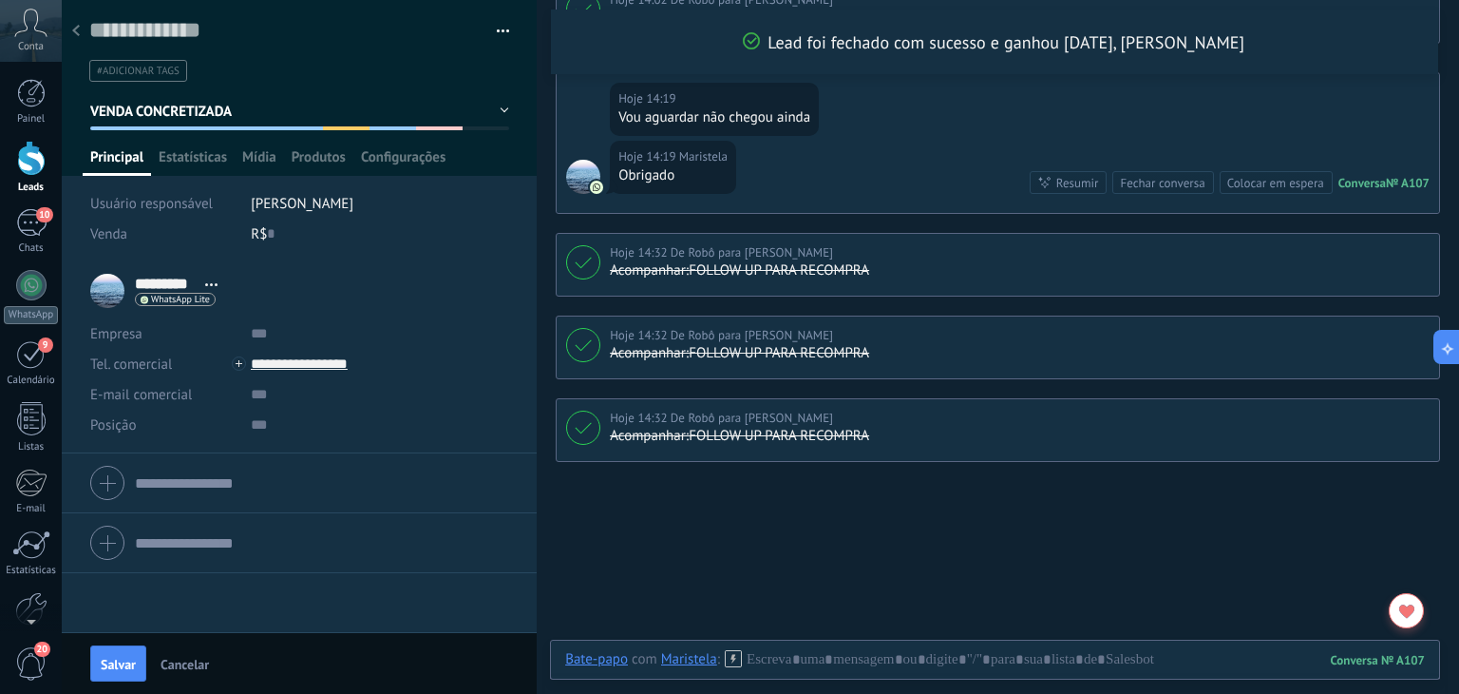
click at [205, 652] on button "Cancelar" at bounding box center [185, 663] width 64 height 30
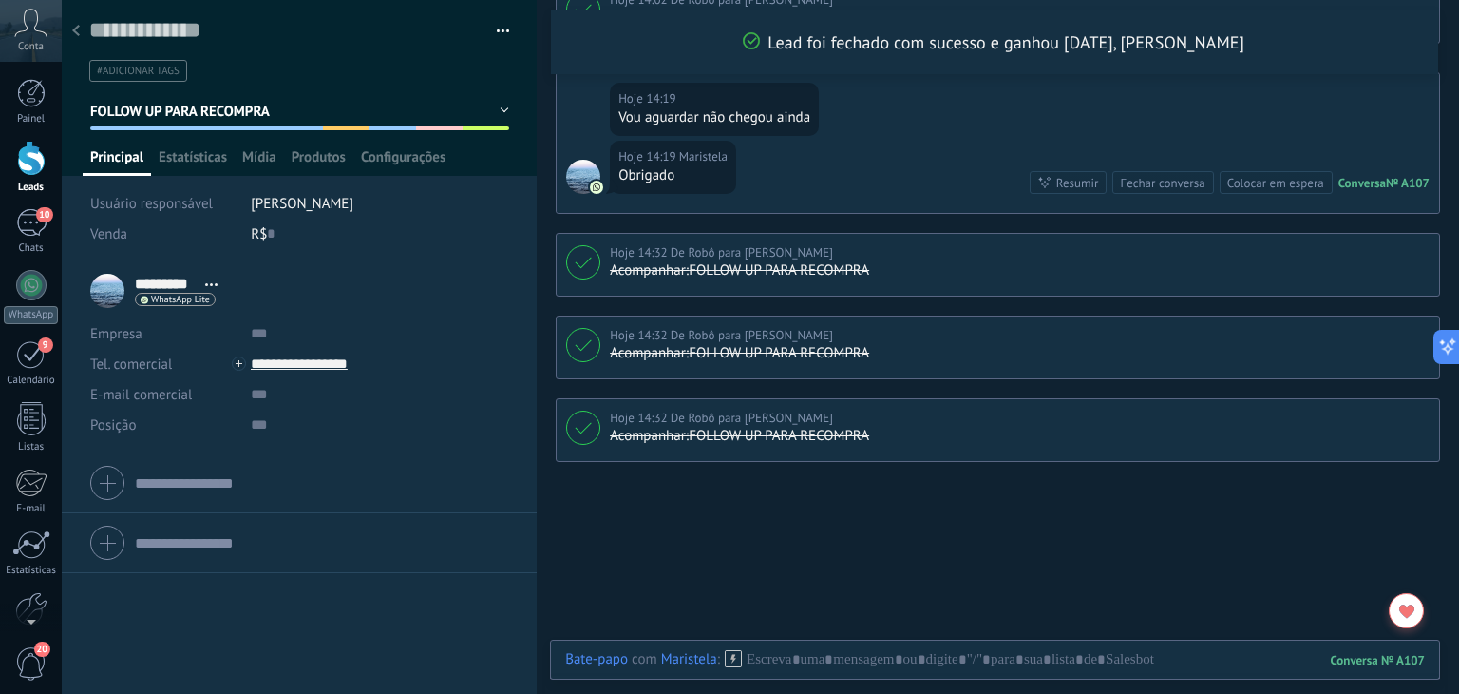
click at [797, 410] on div "Hoje 14:32 De Robô para [PERSON_NAME]" at bounding box center [721, 418] width 223 height 19
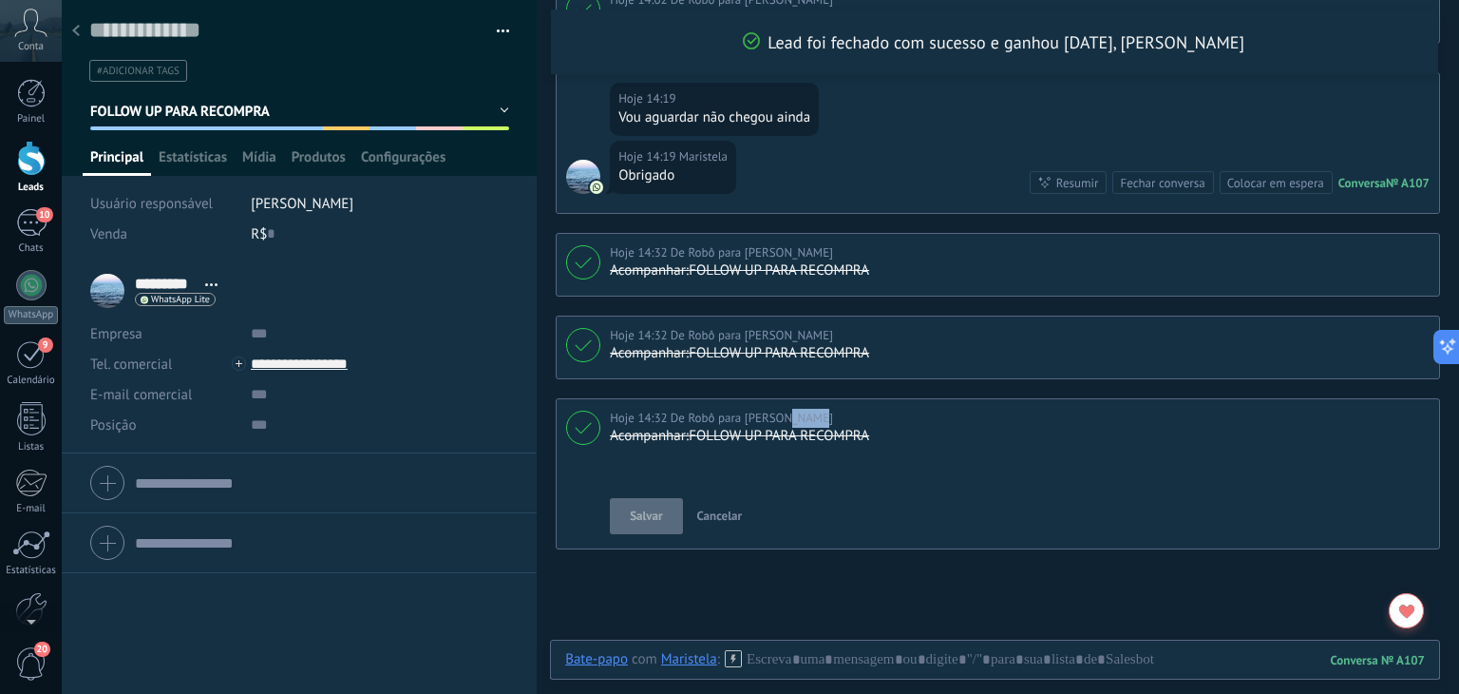
click at [797, 410] on div "Hoje 14:32 De Robô para [PERSON_NAME]" at bounding box center [721, 418] width 223 height 19
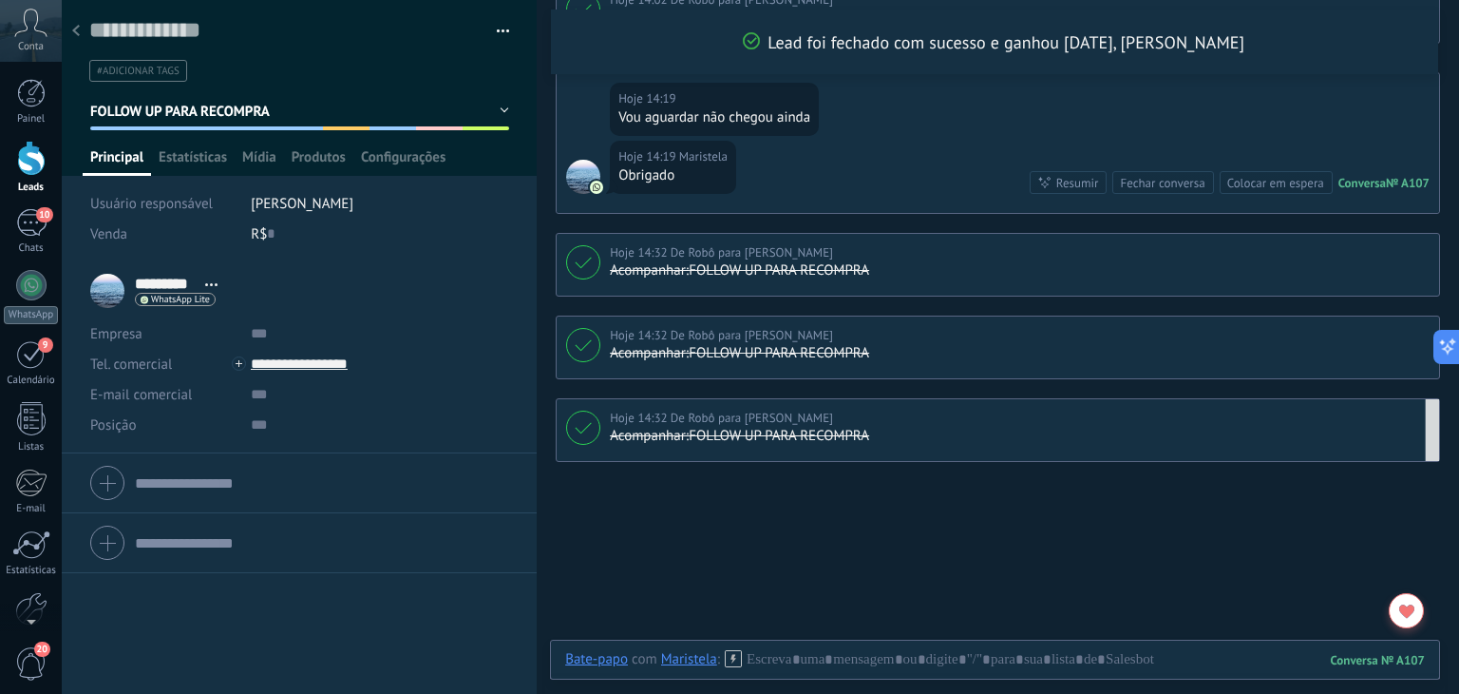
click at [229, 105] on span "FOLLOW UP PARA RECOMPRA" at bounding box center [180, 112] width 181 height 18
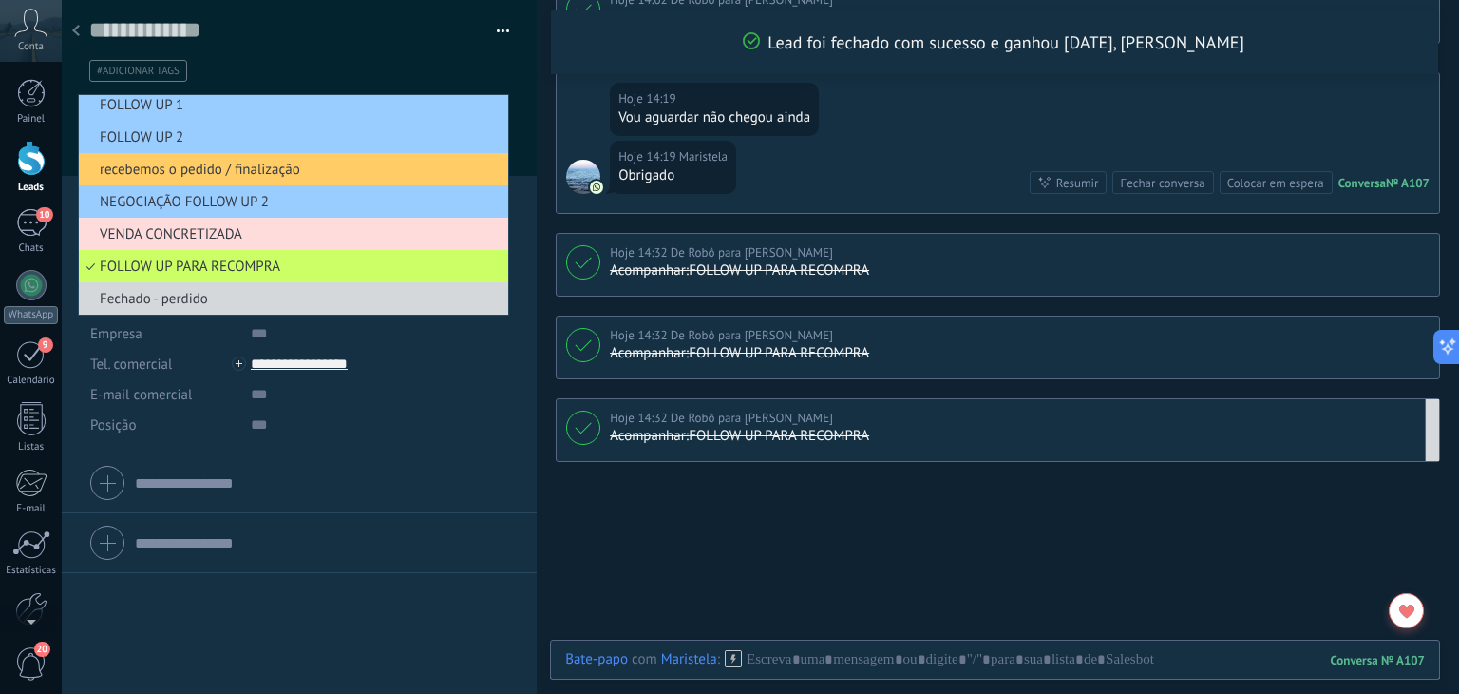
click at [189, 226] on span "VENDA CONCRETIZADA" at bounding box center [291, 234] width 424 height 18
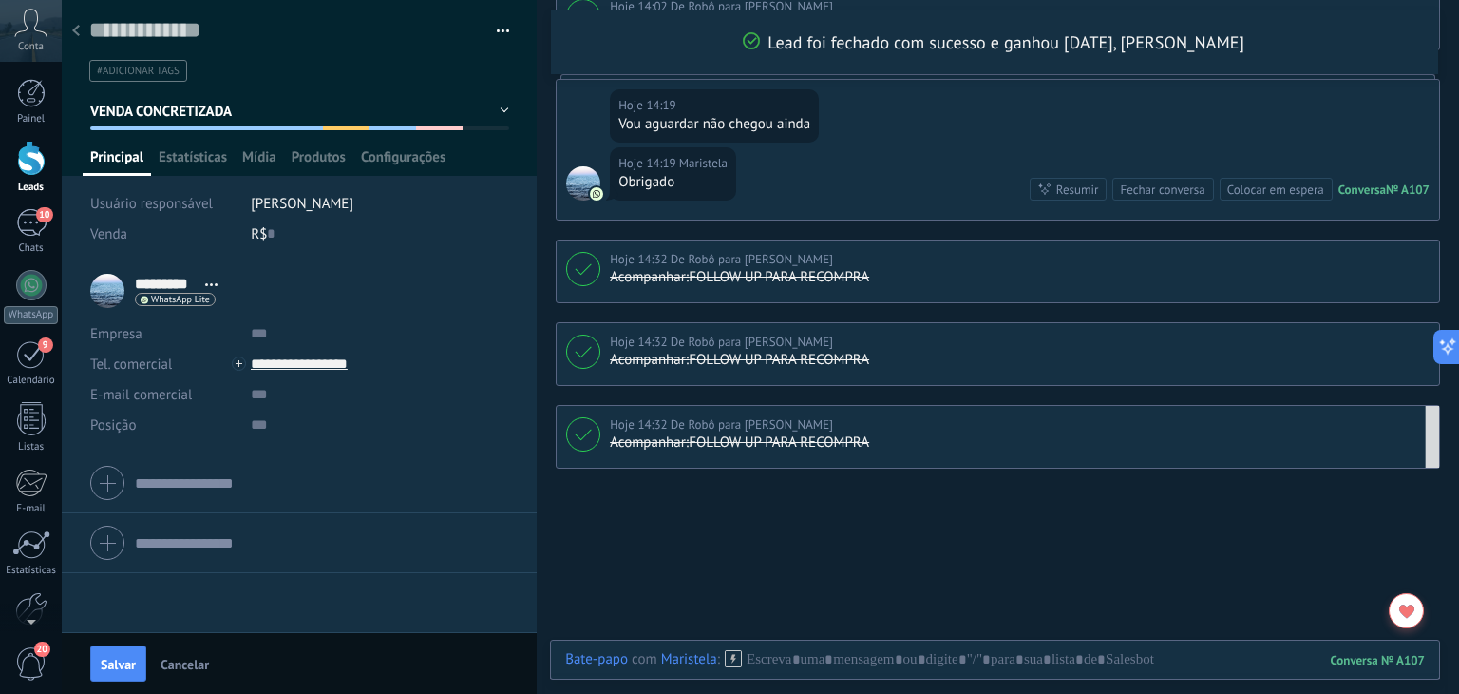
scroll to position [1304, 0]
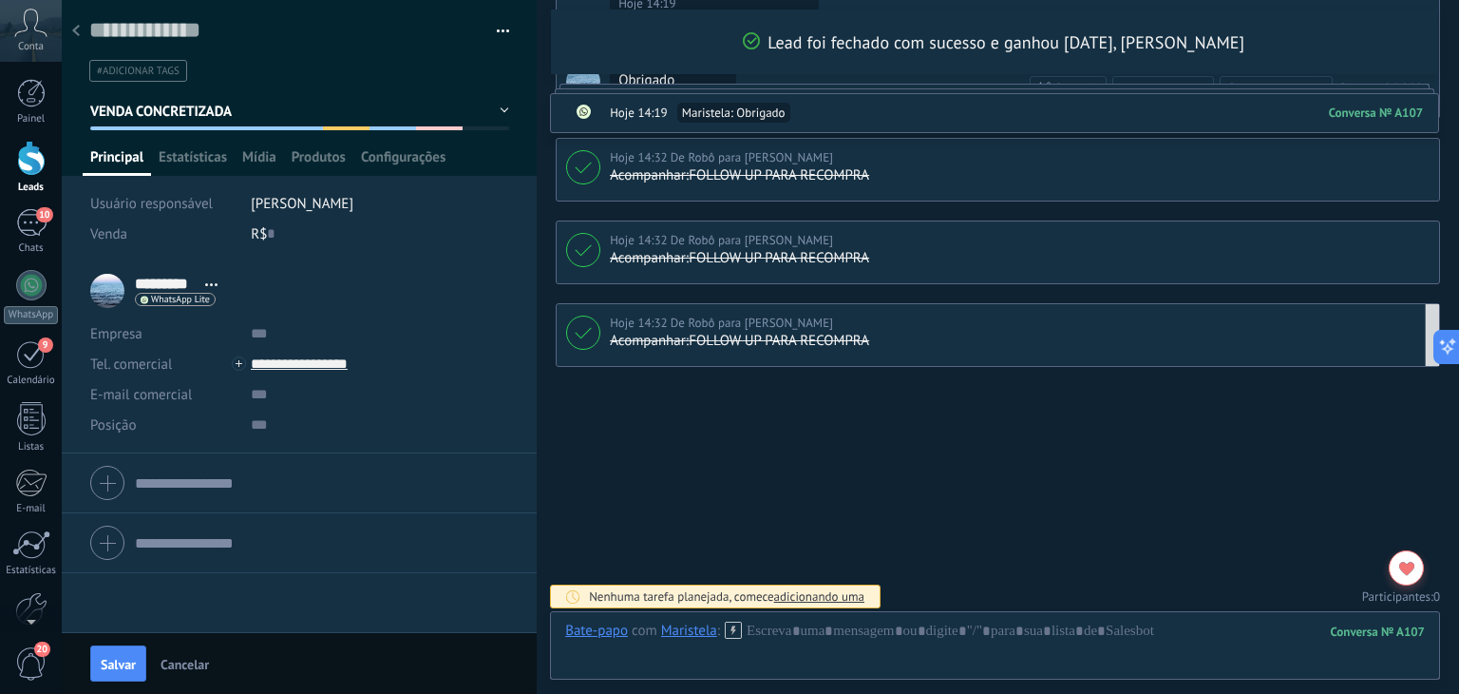
click at [156, 107] on span "VENDA CONCRETIZADA" at bounding box center [161, 112] width 143 height 18
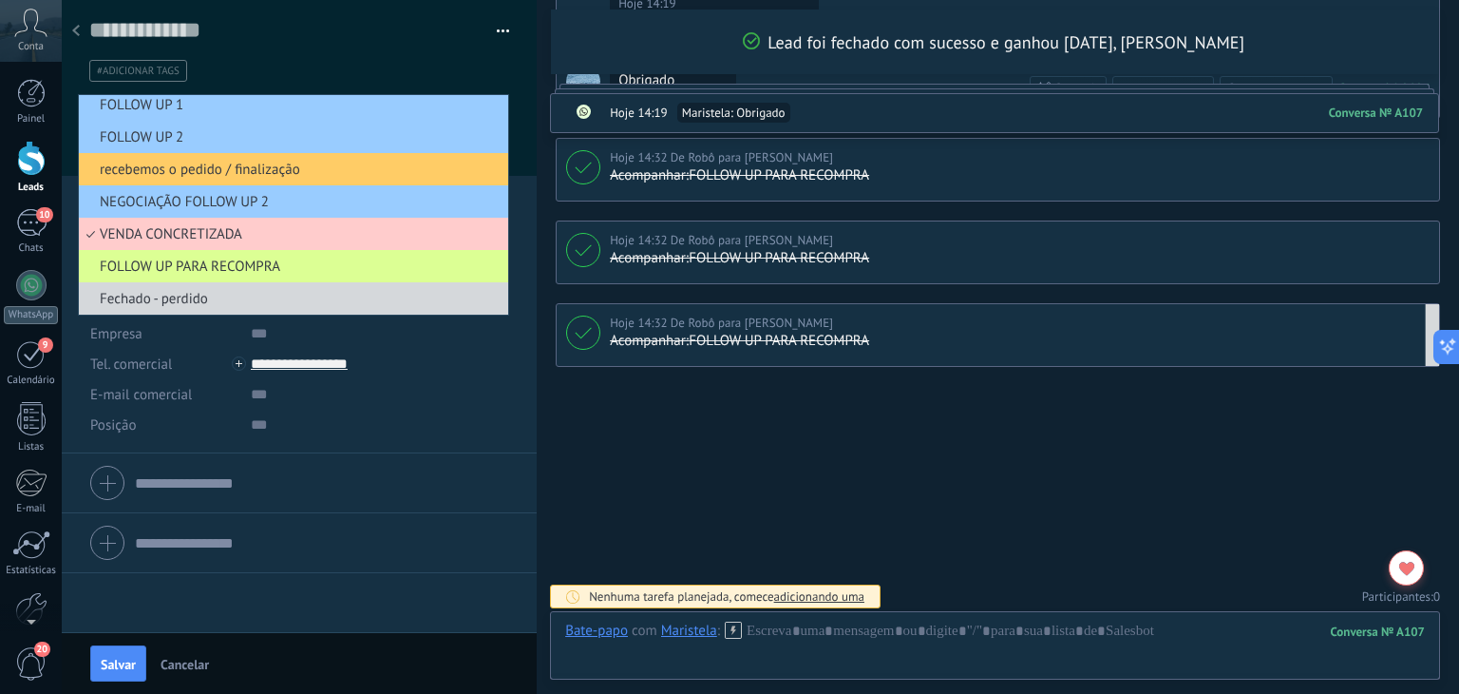
click at [167, 259] on span "FOLLOW UP PARA RECOMPRA" at bounding box center [291, 266] width 424 height 18
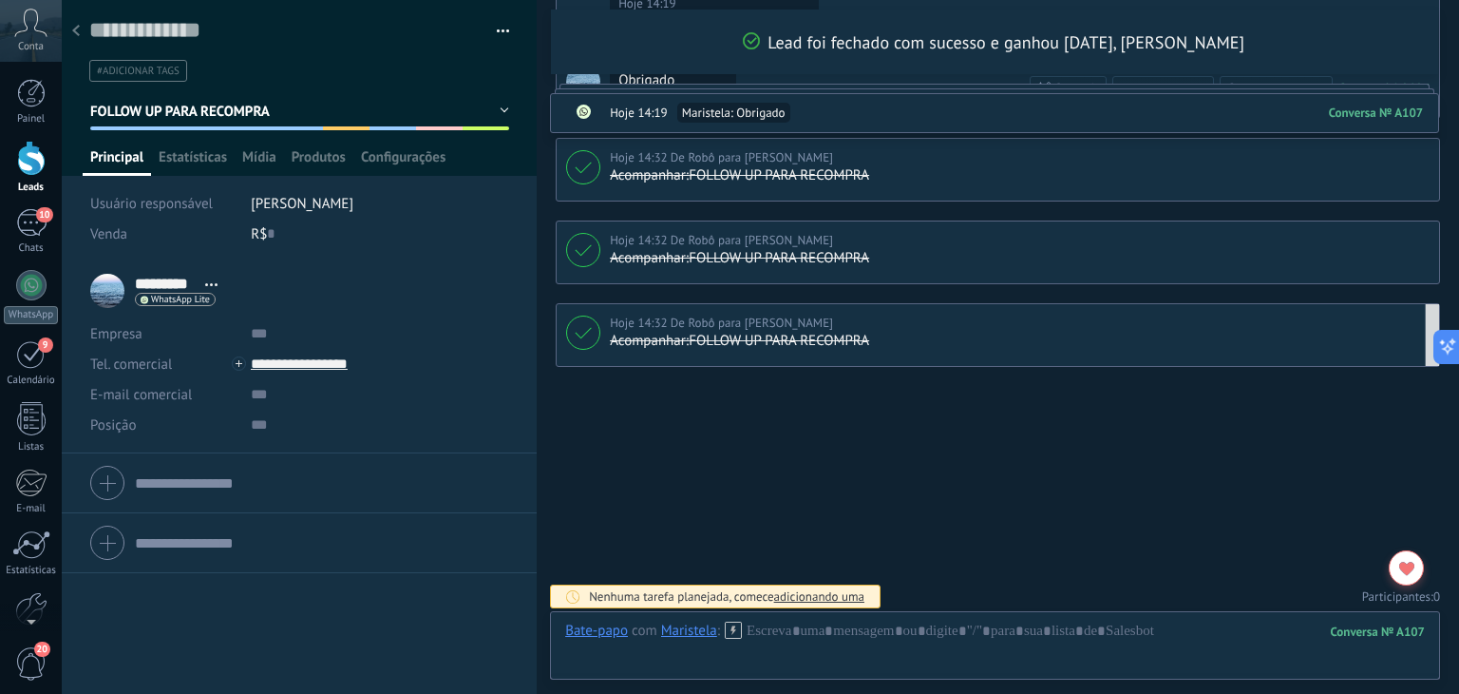
click at [178, 126] on button "FOLLOW UP PARA RECOMPRA" at bounding box center [299, 111] width 419 height 34
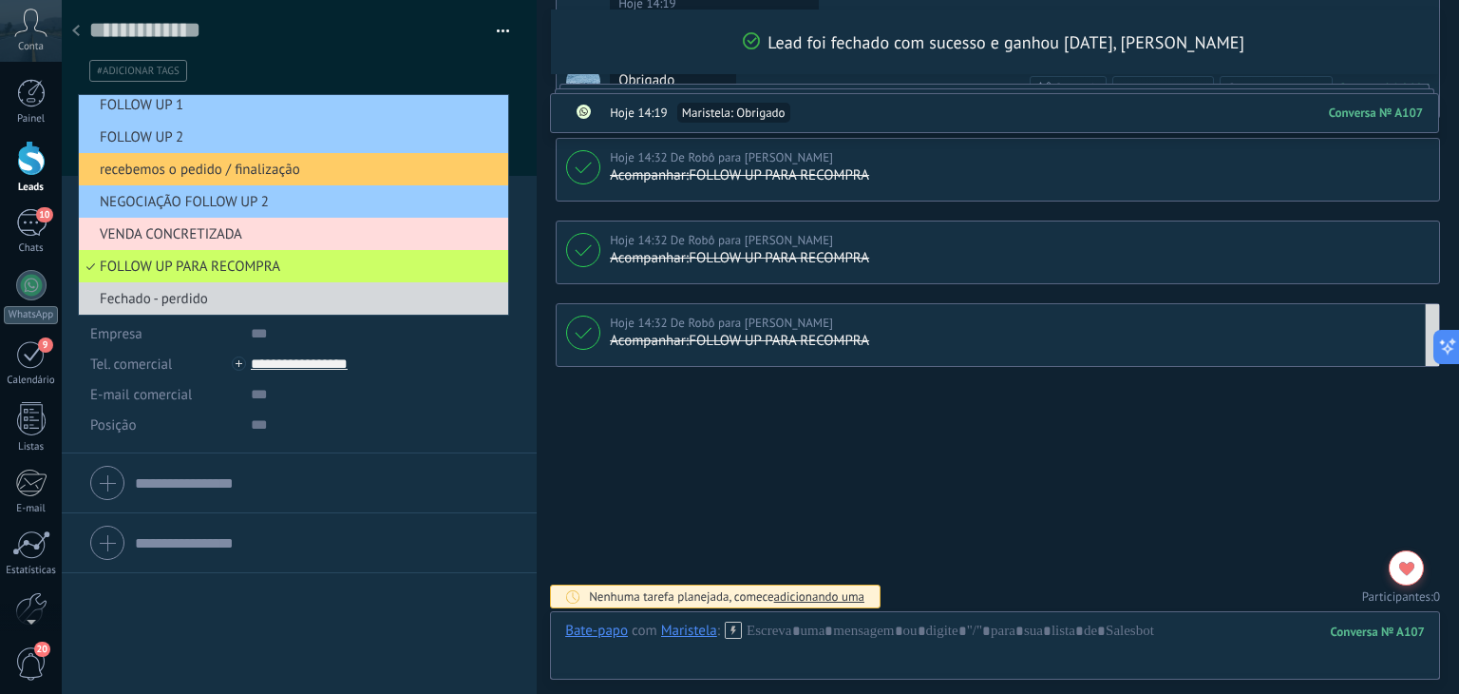
click at [178, 233] on span "VENDA CONCRETIZADA" at bounding box center [291, 234] width 424 height 18
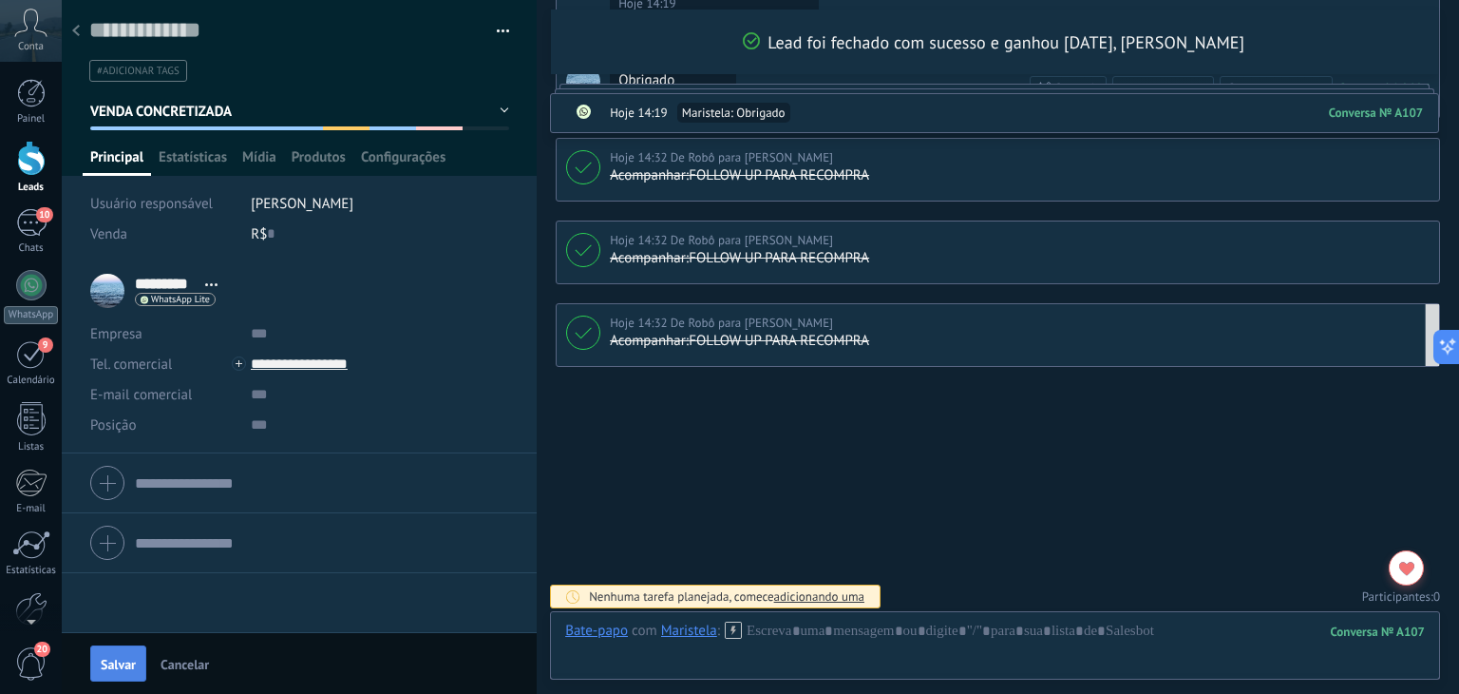
click at [126, 651] on button "Salvar" at bounding box center [118, 663] width 56 height 36
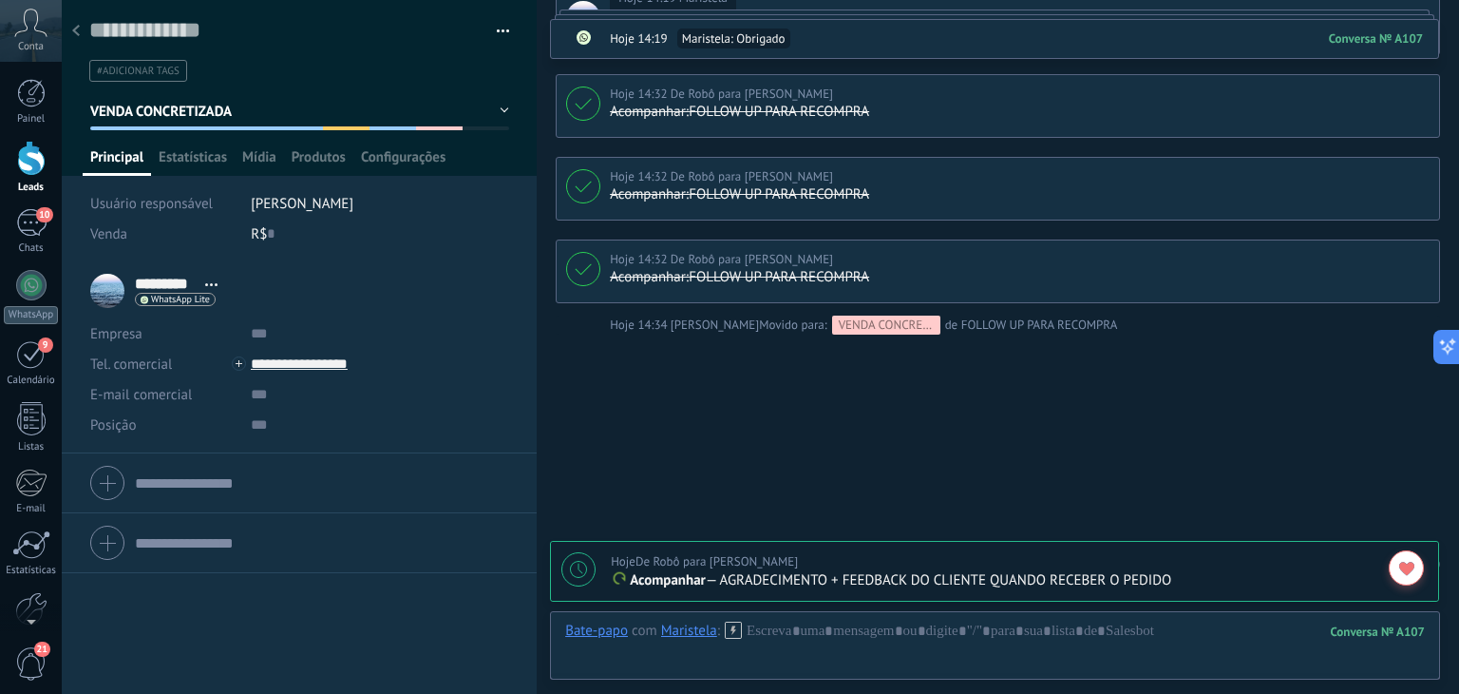
scroll to position [1322, 0]
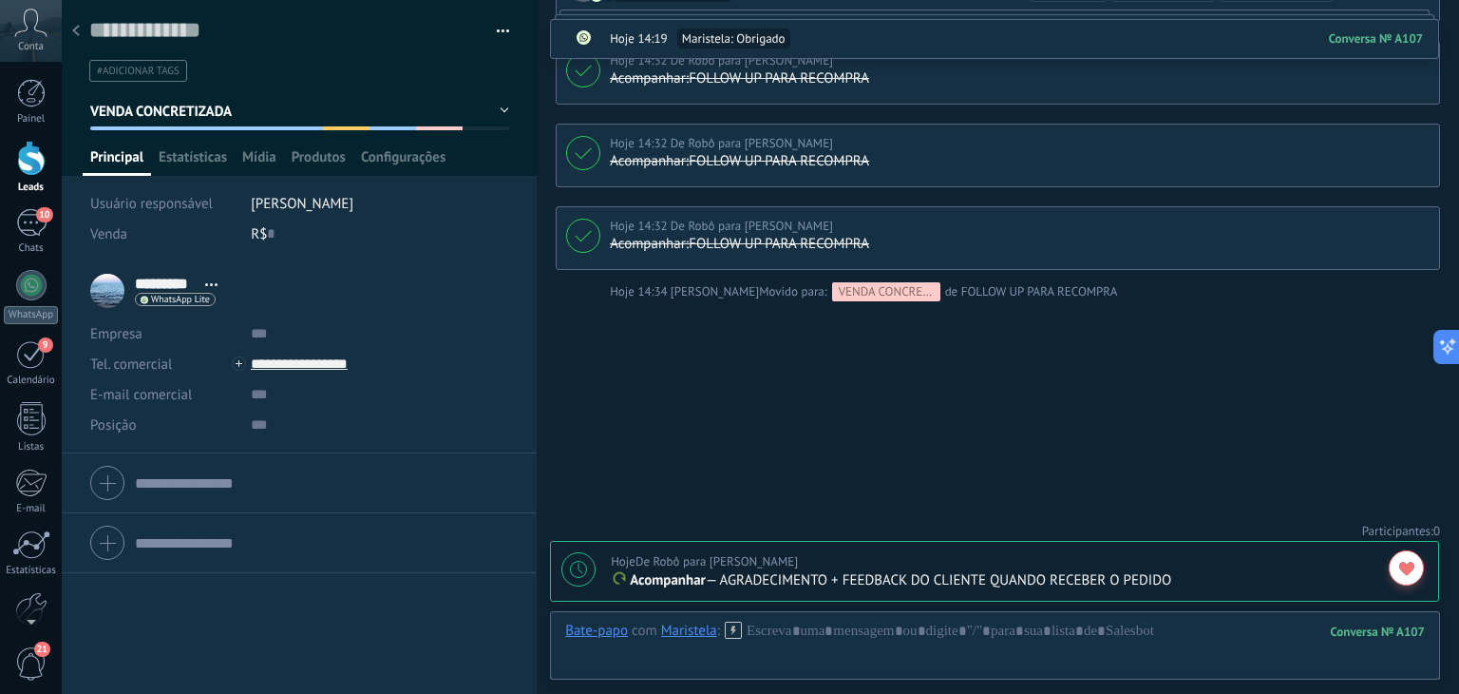
click at [585, 568] on icon at bounding box center [578, 569] width 17 height 17
type textarea "**********"
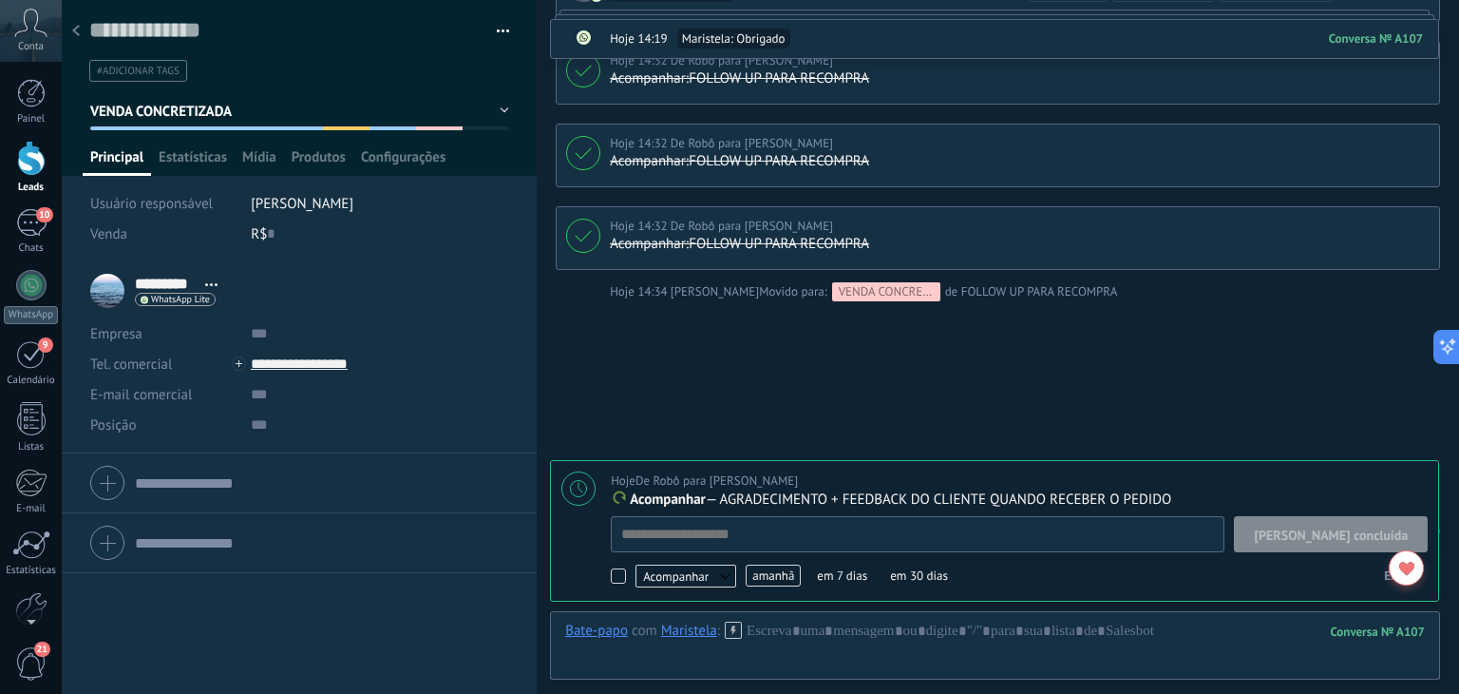
scroll to position [19, 0]
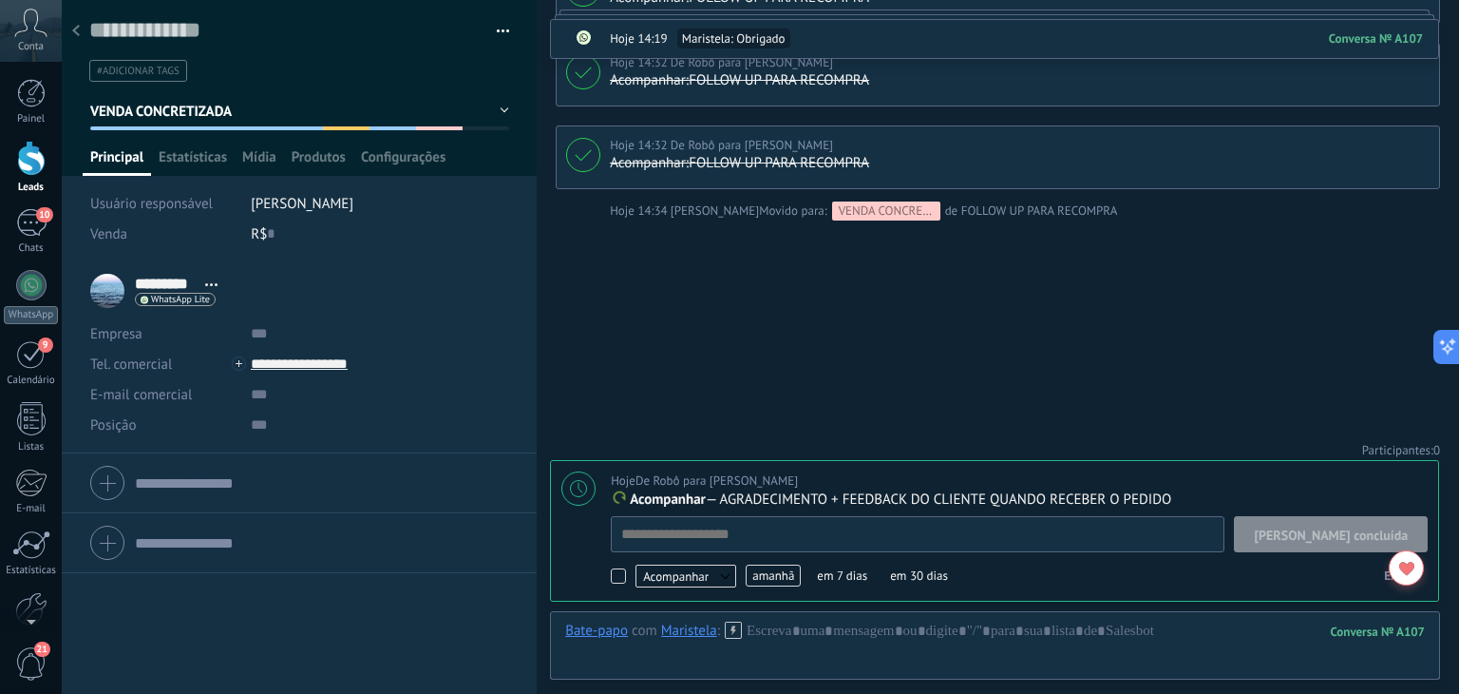
click at [767, 575] on span "amanhã" at bounding box center [773, 575] width 55 height 22
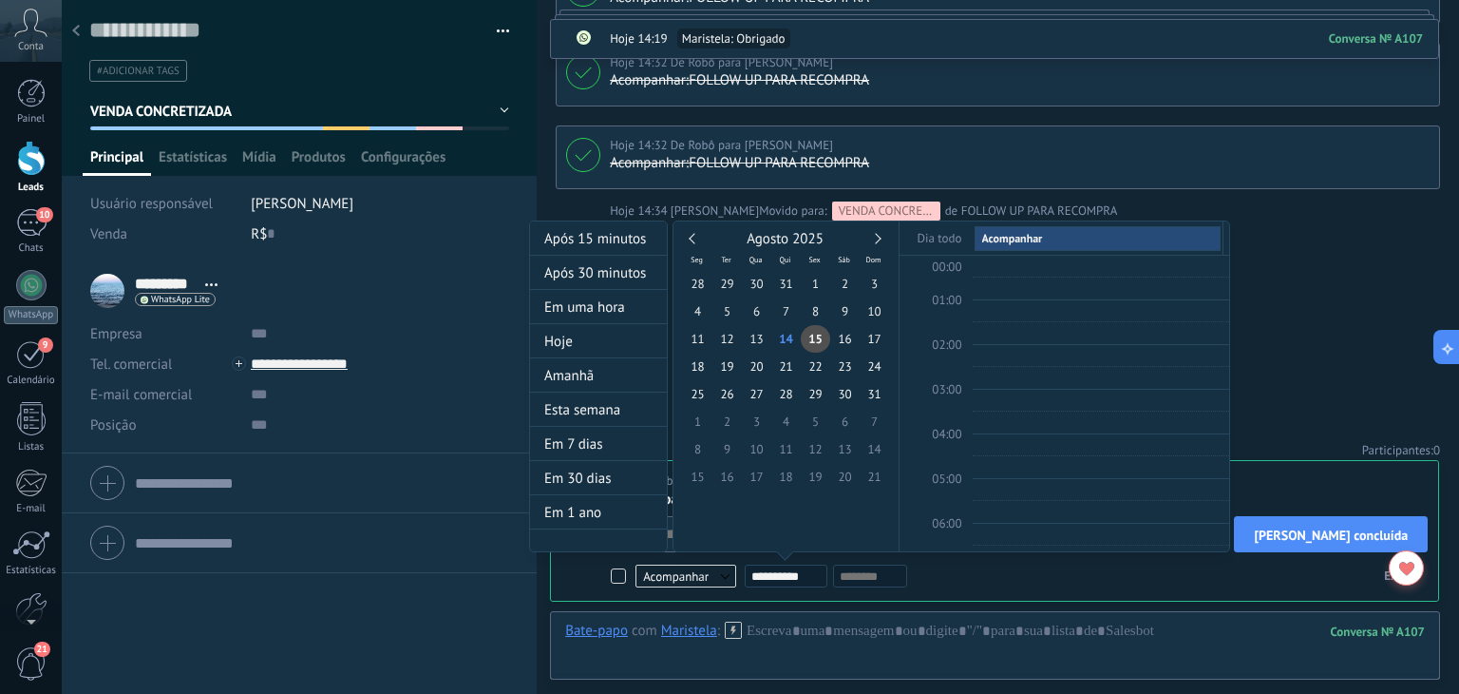
scroll to position [355, 0]
type input "**********"
click at [874, 394] on span "31" at bounding box center [874, 394] width 29 height 28
click at [1295, 256] on div at bounding box center [729, 347] width 1459 height 694
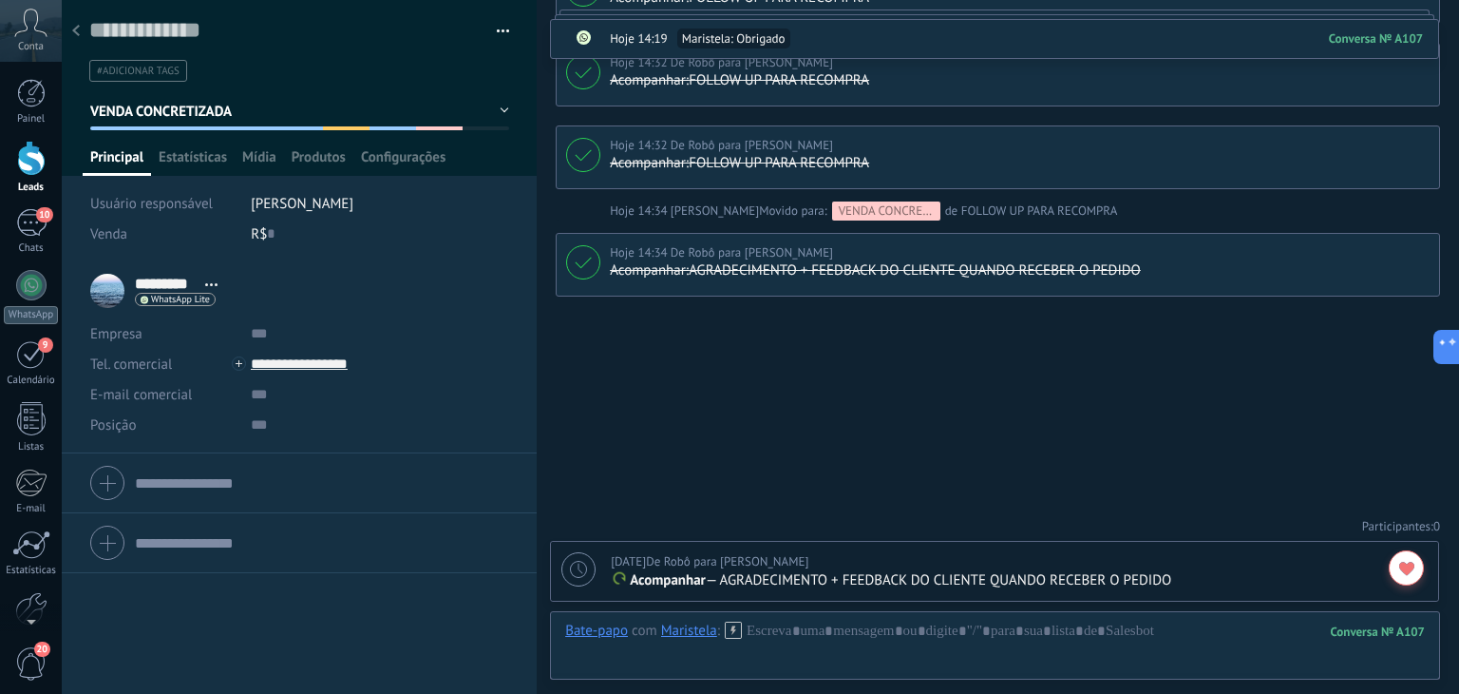
scroll to position [1398, 0]
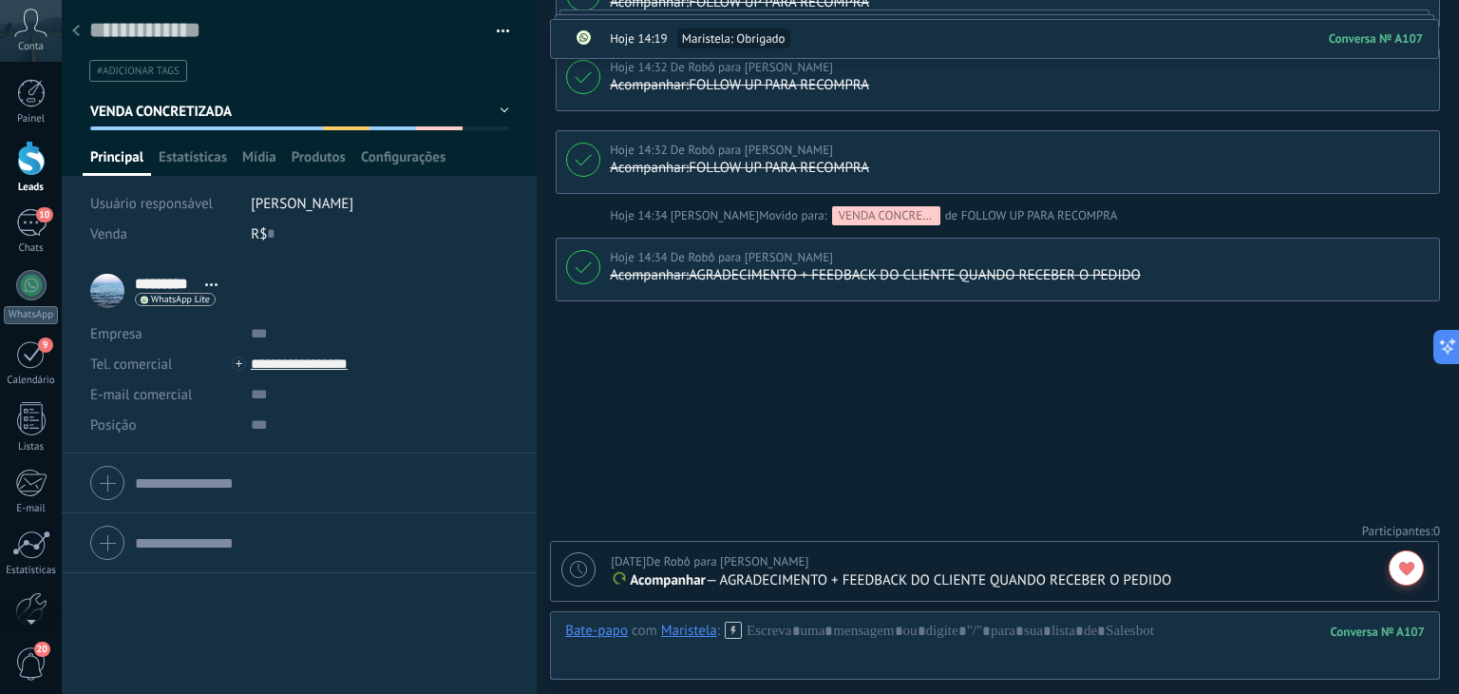
click at [72, 23] on div at bounding box center [76, 31] width 27 height 37
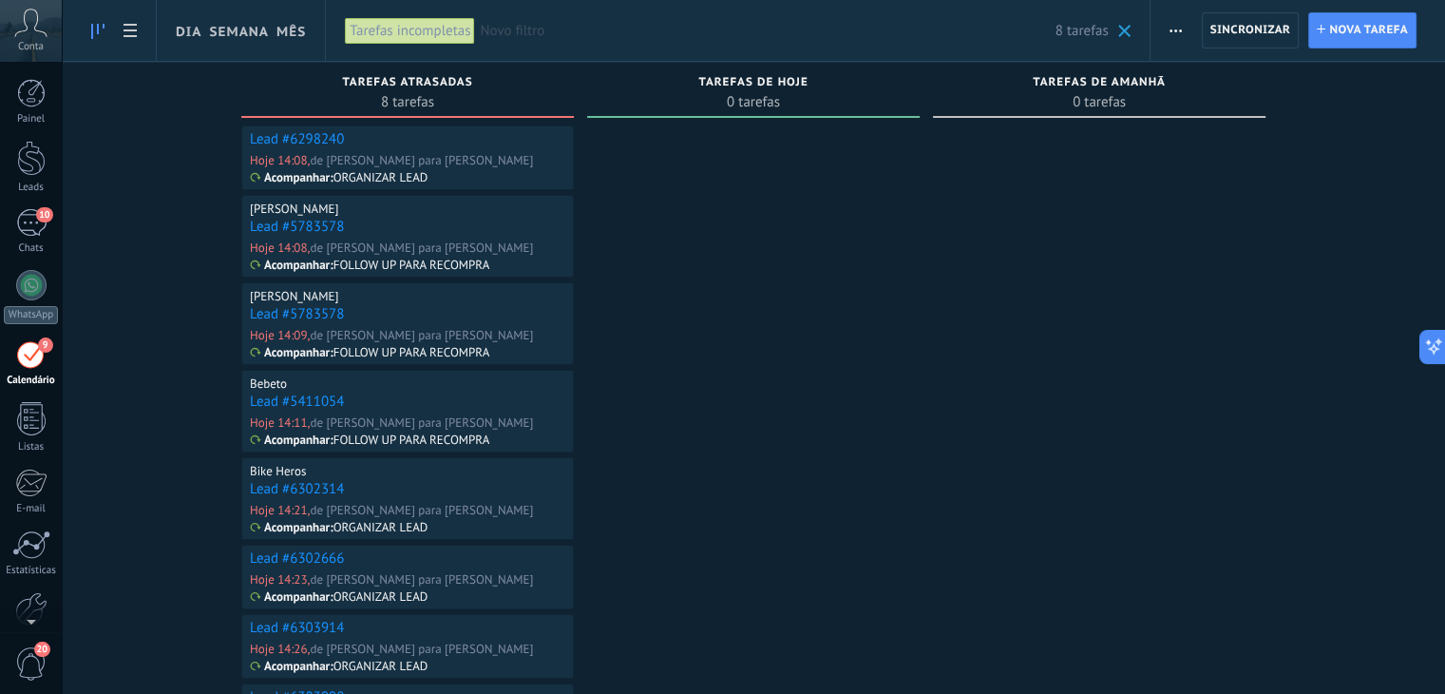
click at [300, 134] on link "Lead #6298240" at bounding box center [297, 139] width 94 height 18
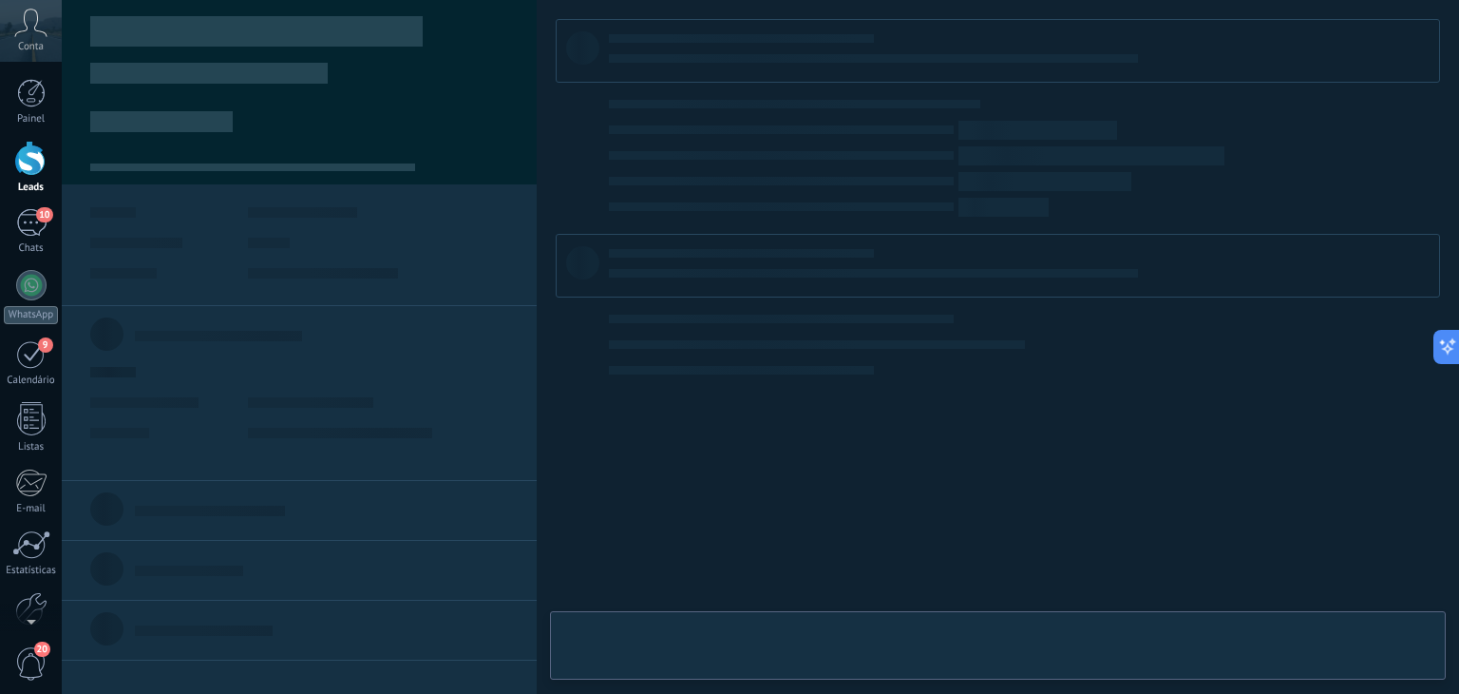
type textarea "**********"
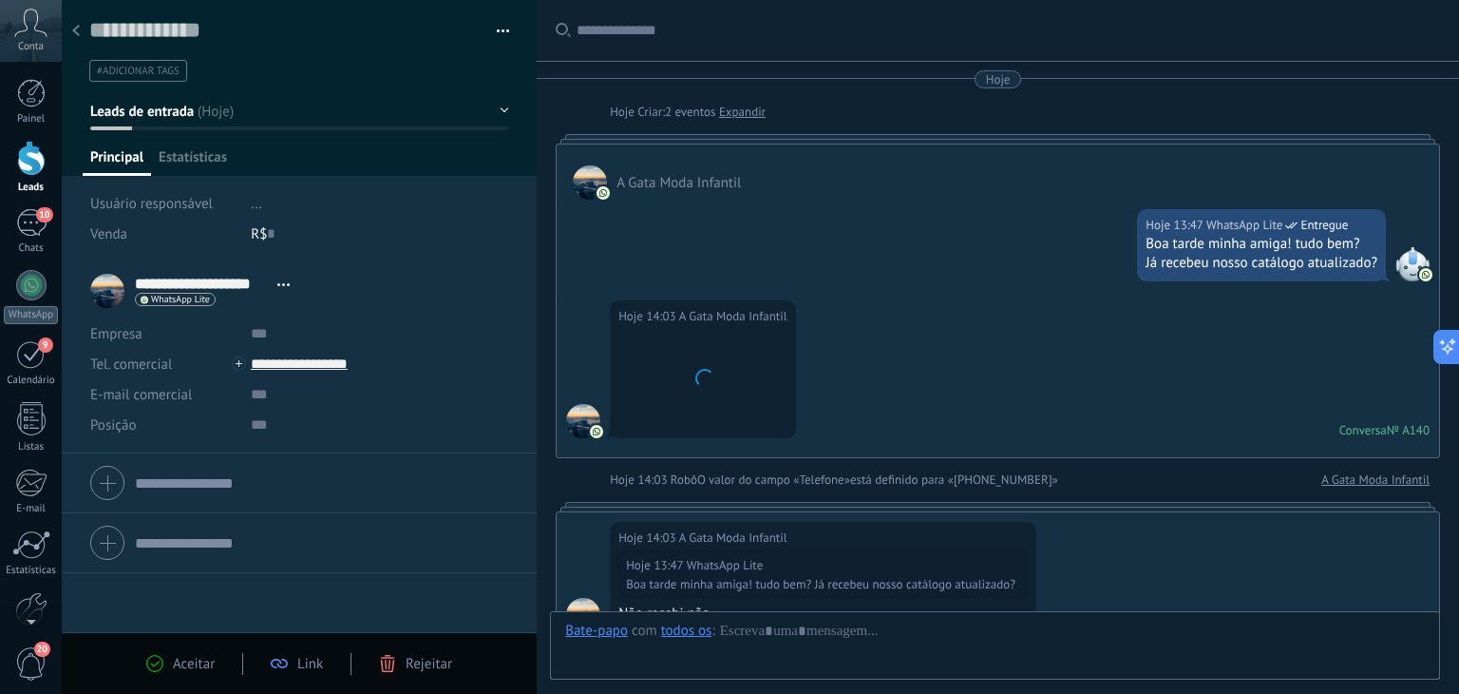
scroll to position [450, 0]
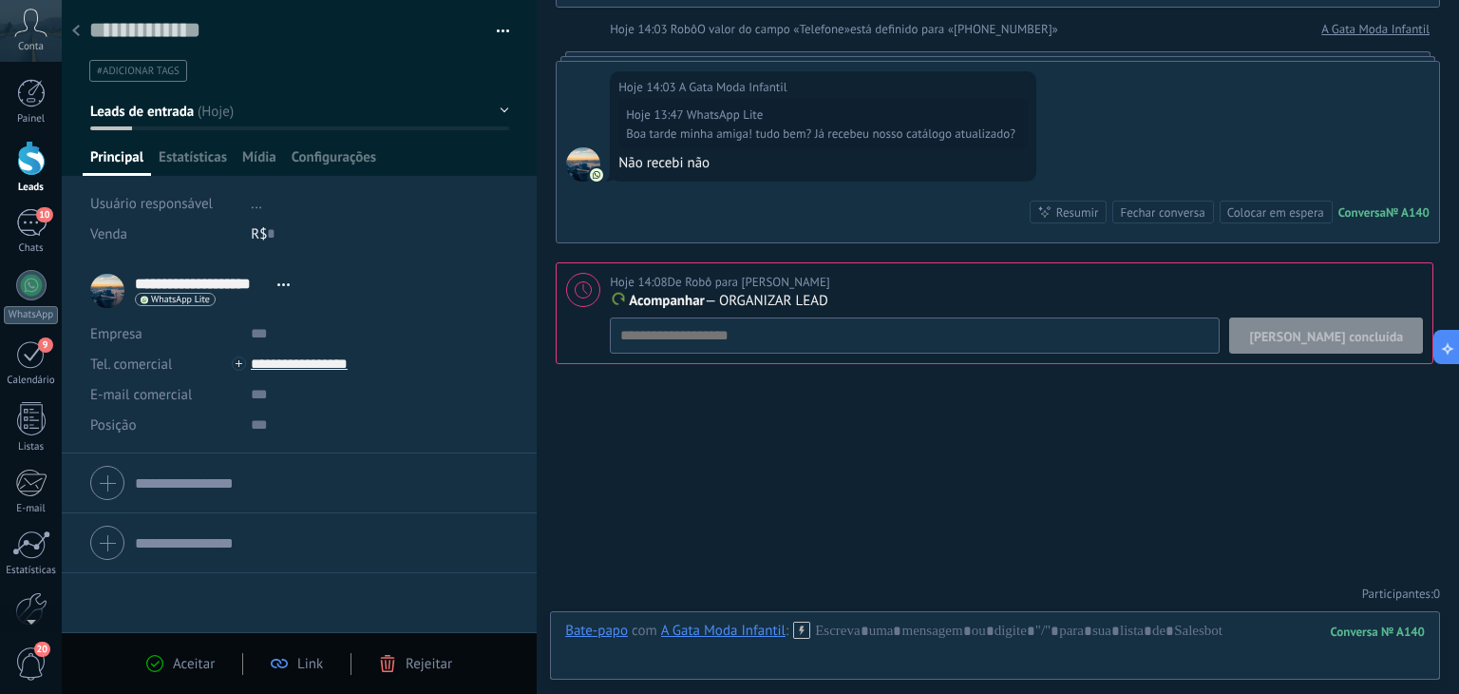
click at [303, 105] on button "Leads de entrada" at bounding box center [299, 111] width 419 height 34
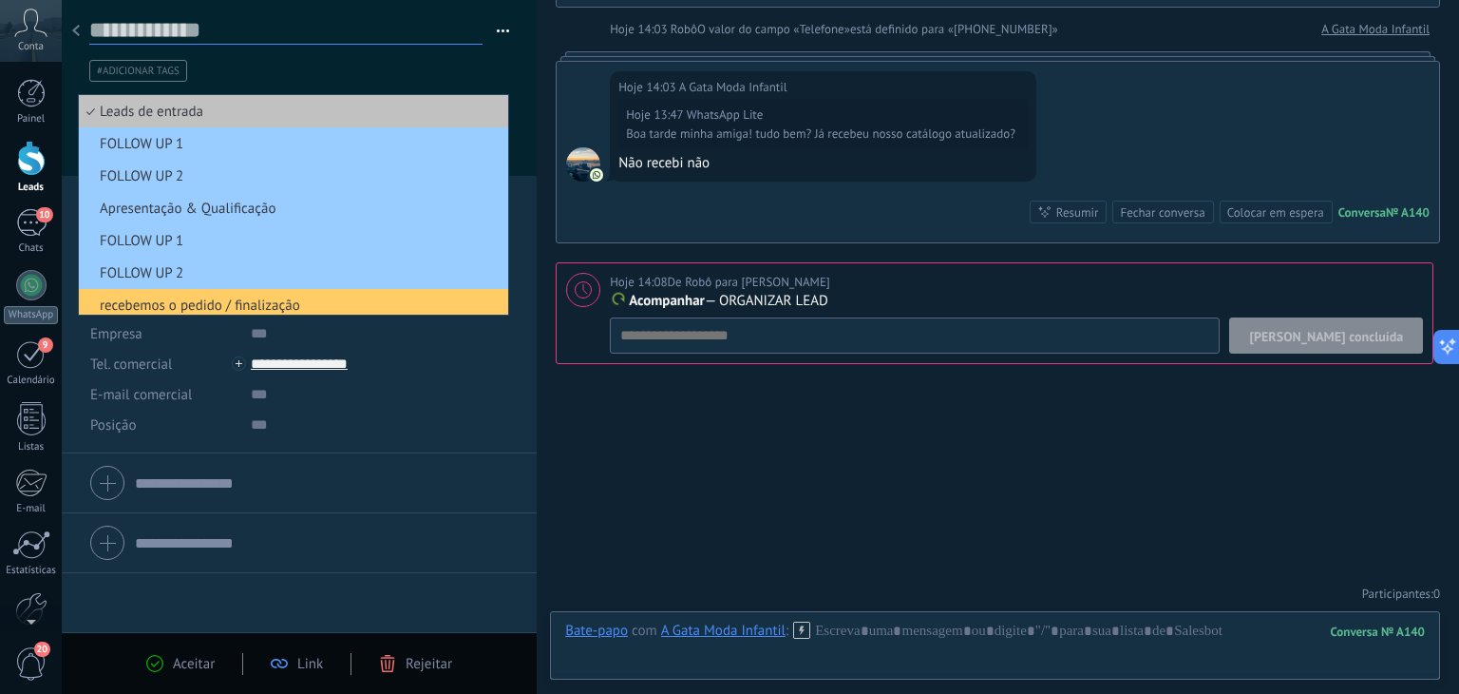
click at [371, 35] on textarea at bounding box center [285, 30] width 393 height 29
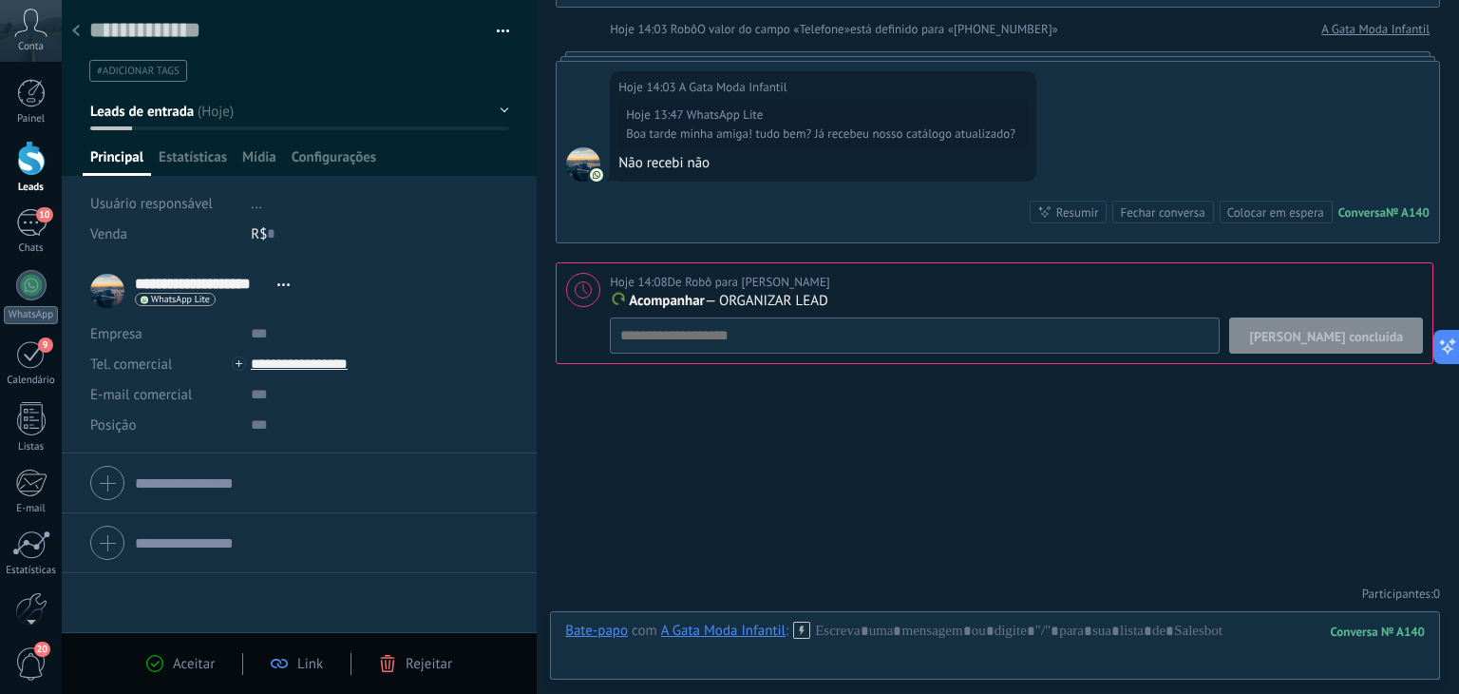
click at [368, 68] on ul "#adicionar tags" at bounding box center [295, 71] width 417 height 26
click at [496, 29] on button "button" at bounding box center [497, 31] width 28 height 29
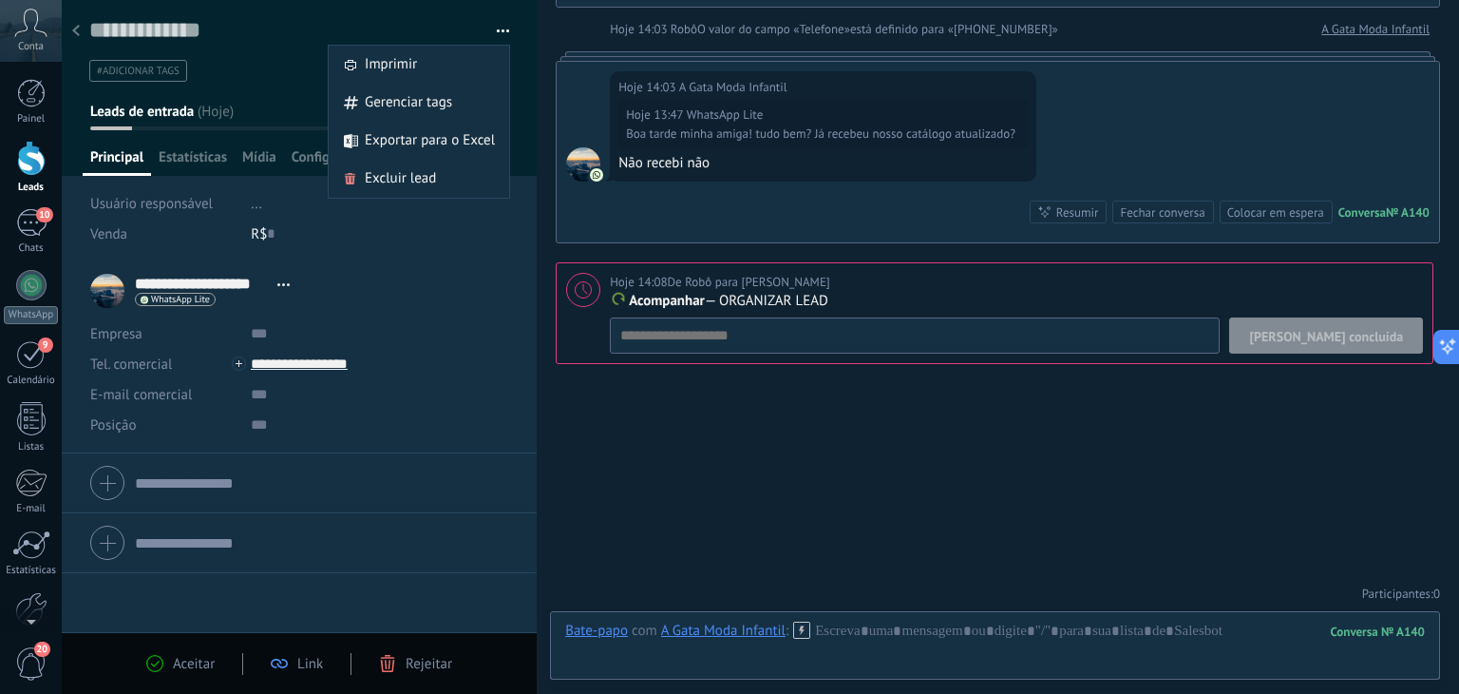
click at [593, 428] on div "Buscar Carregar mais Hoje Hoje Criar: 2 eventos Expandir A Gata Moda Infantil H…" at bounding box center [998, 123] width 923 height 1146
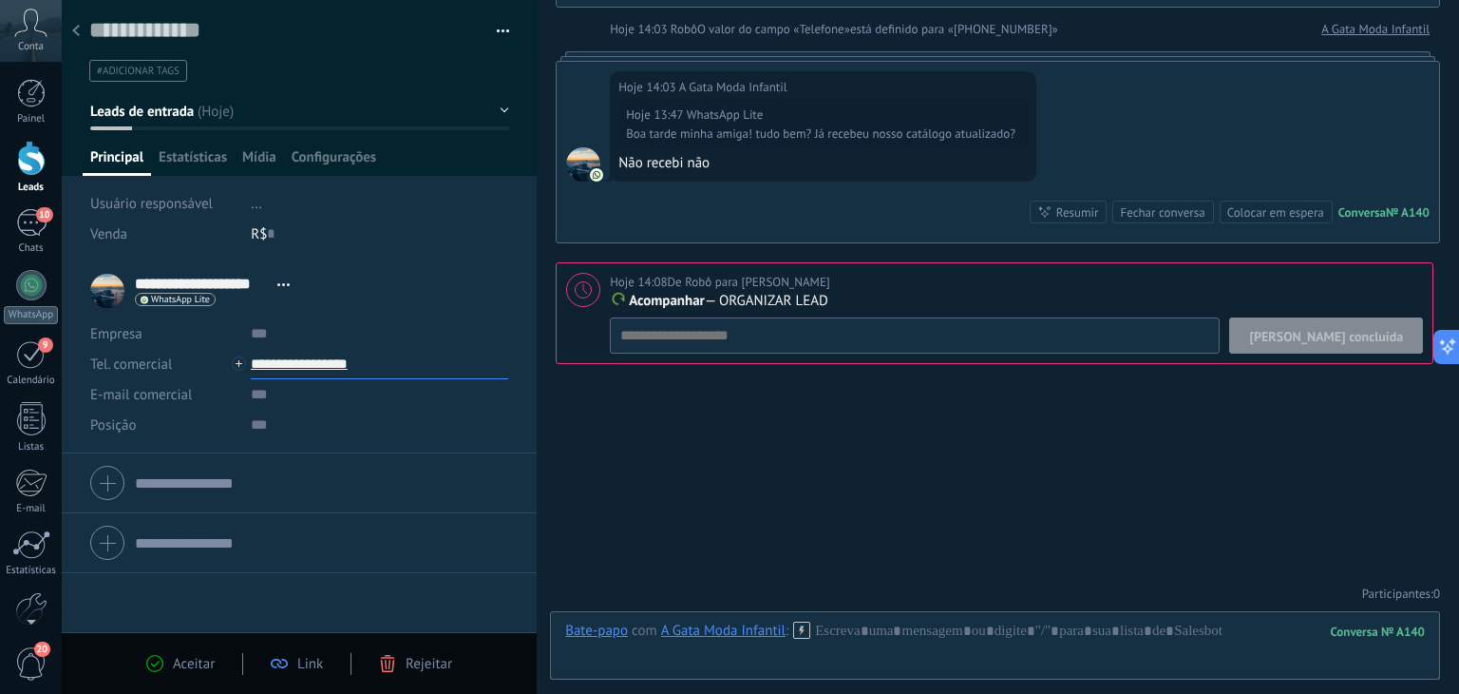
click at [308, 366] on input "**********" at bounding box center [379, 364] width 257 height 30
type input "**********"
click at [298, 467] on div "Copiar" at bounding box center [364, 461] width 225 height 32
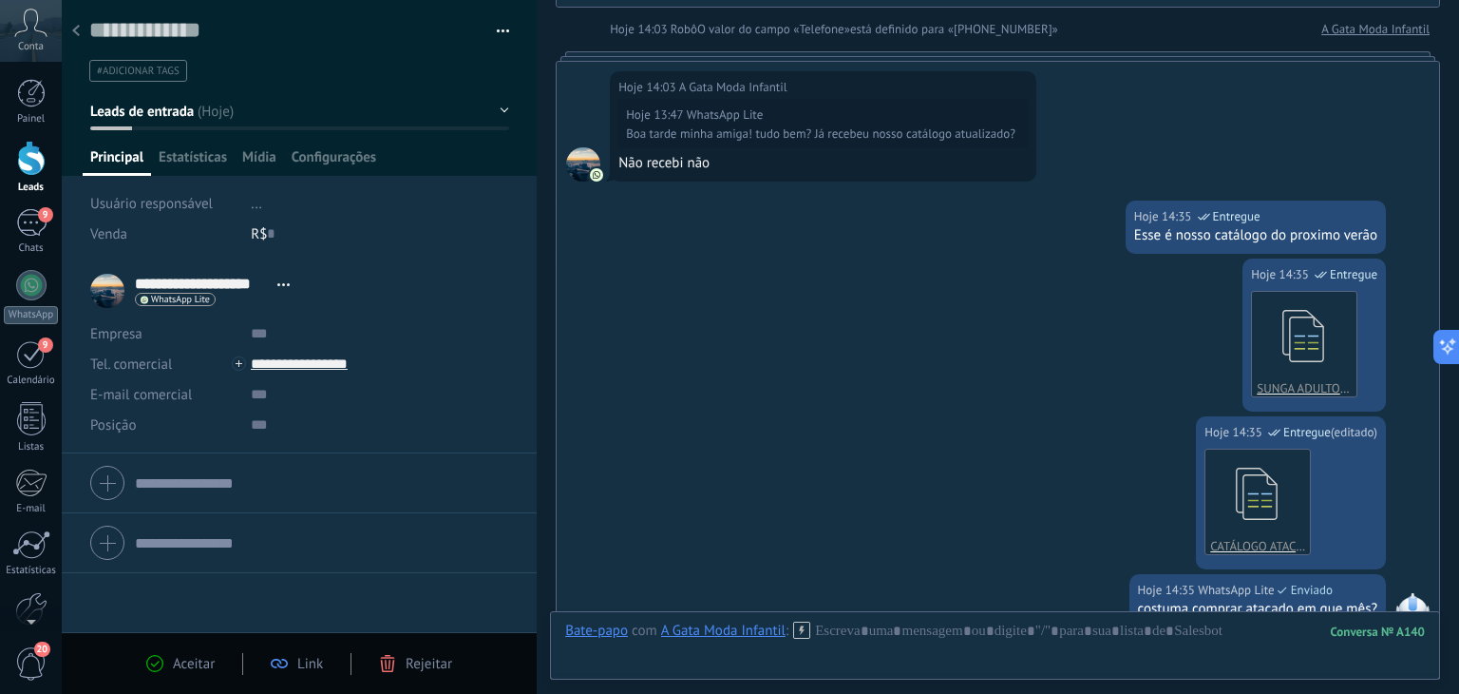
scroll to position [888, 0]
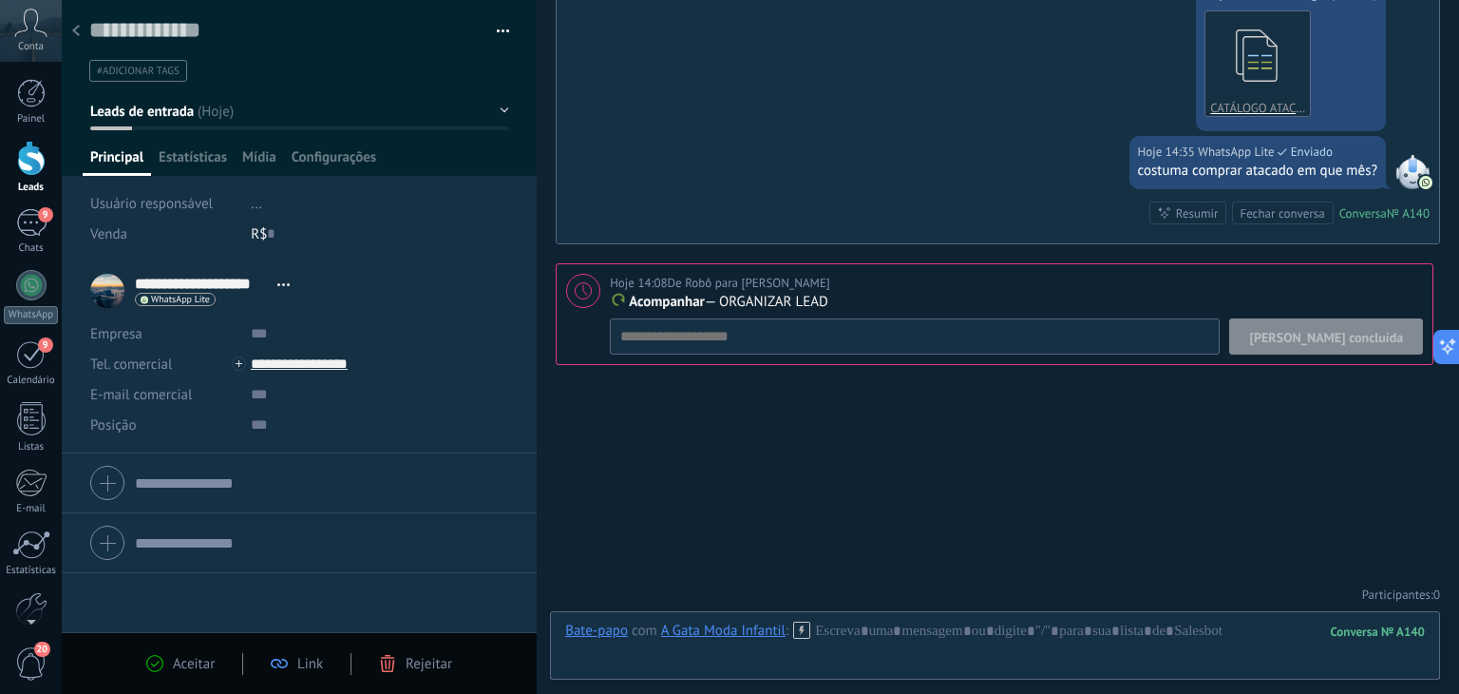
click at [1368, 334] on span "[PERSON_NAME] concluída" at bounding box center [1326, 337] width 154 height 13
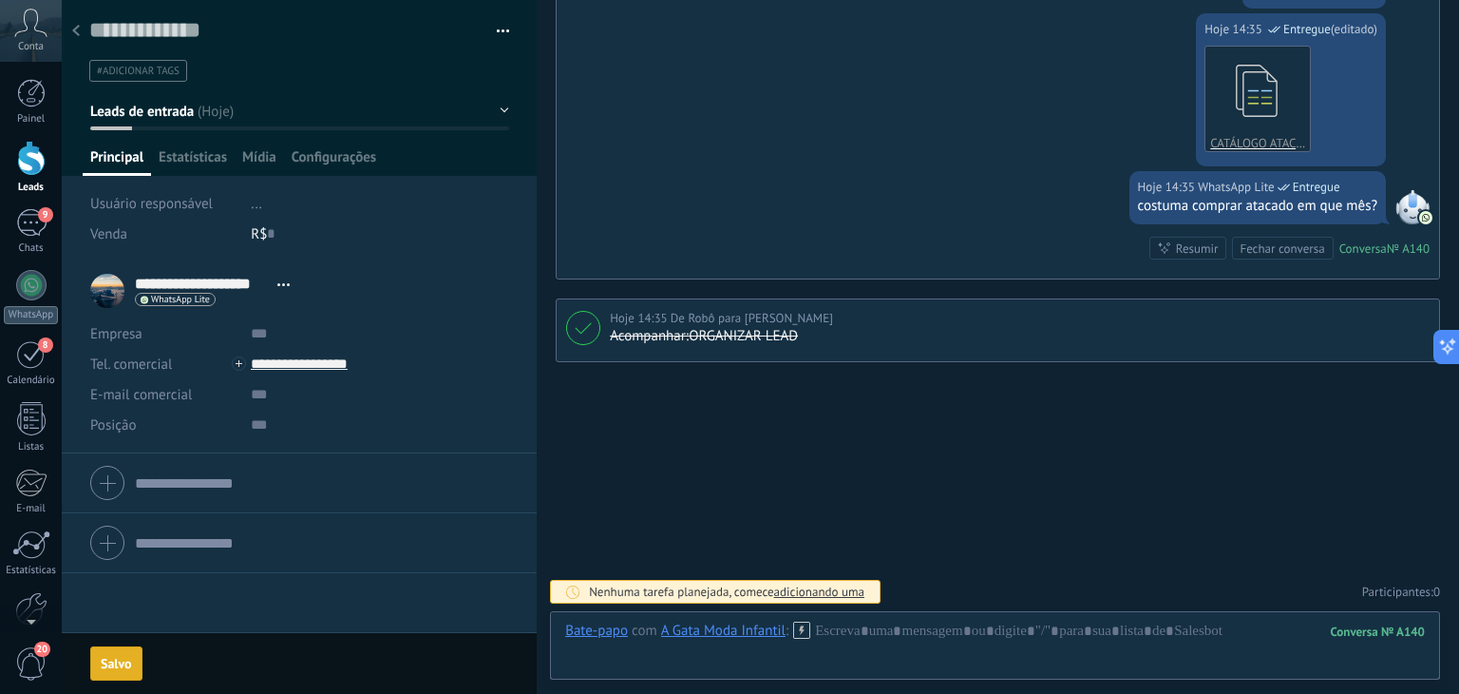
scroll to position [850, 0]
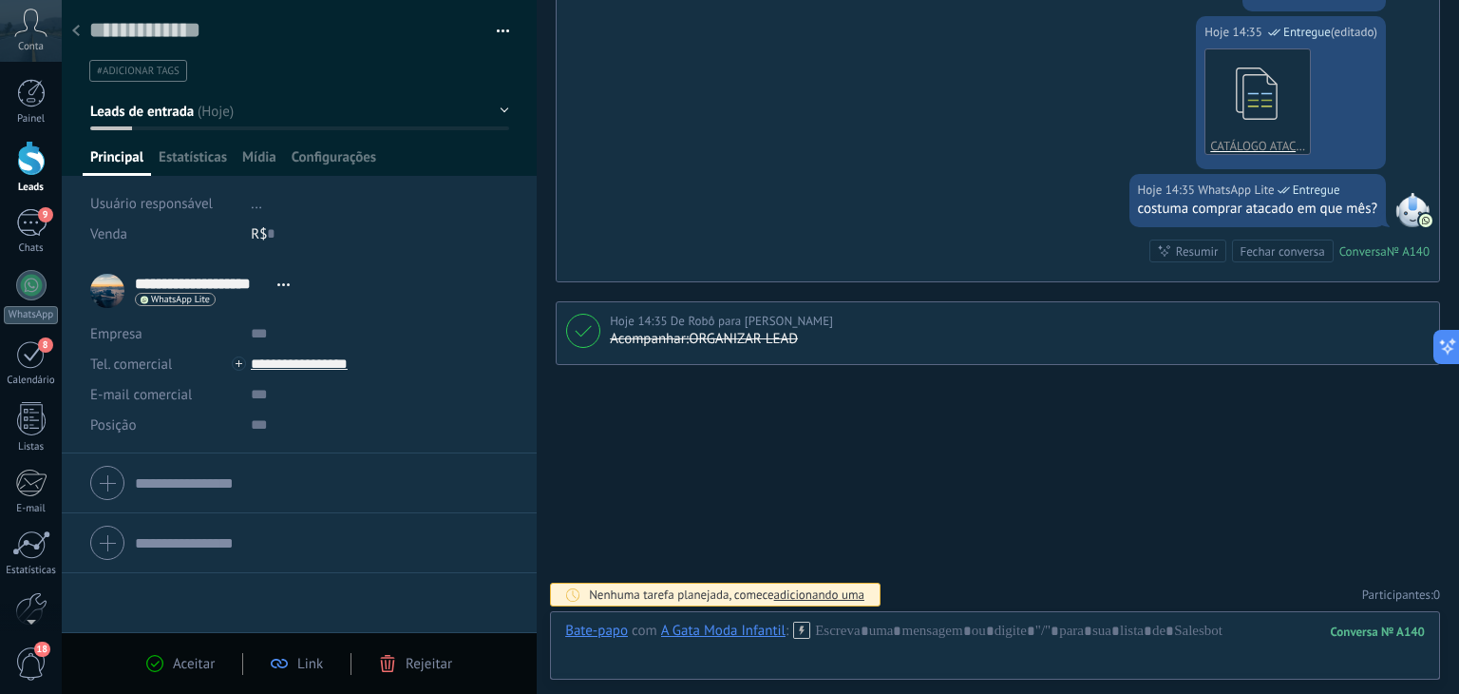
click at [209, 111] on button "Leads de entrada" at bounding box center [299, 111] width 419 height 34
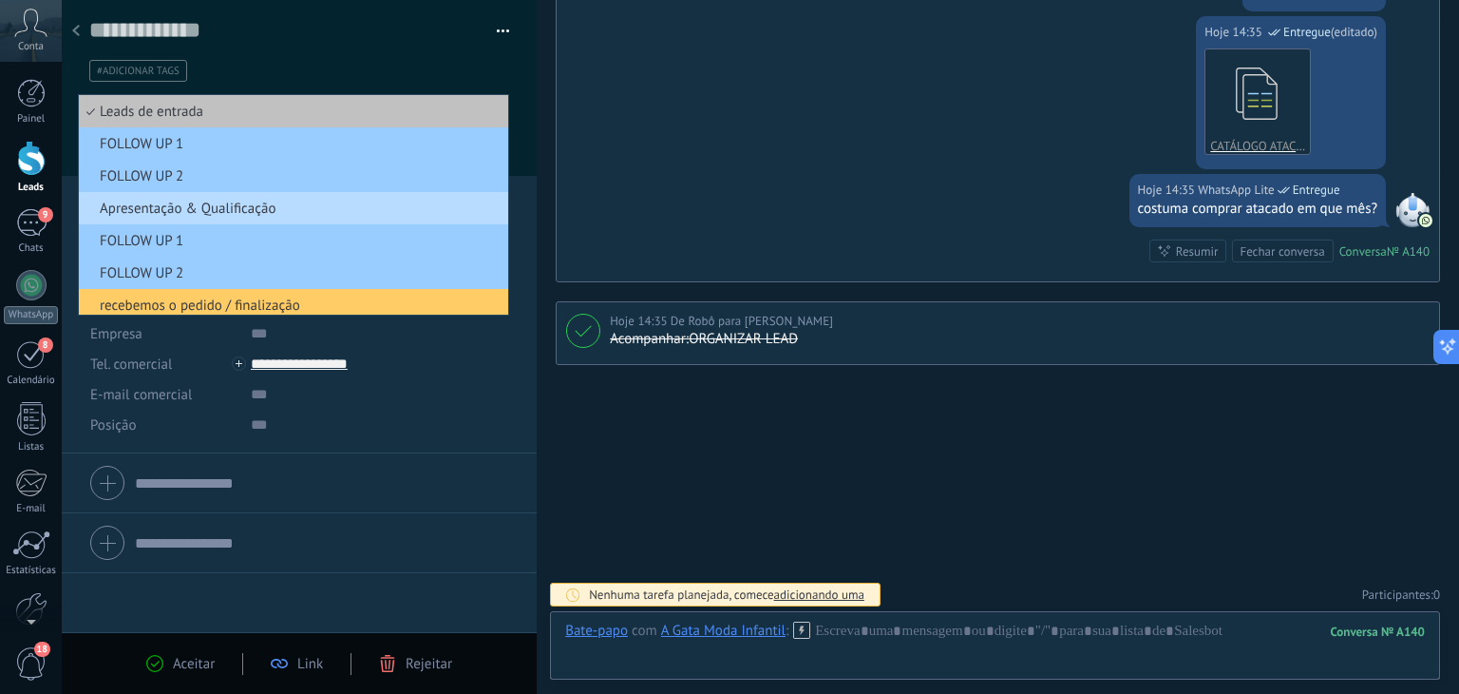
click at [212, 212] on span "Apresentação & Qualificação" at bounding box center [291, 209] width 424 height 18
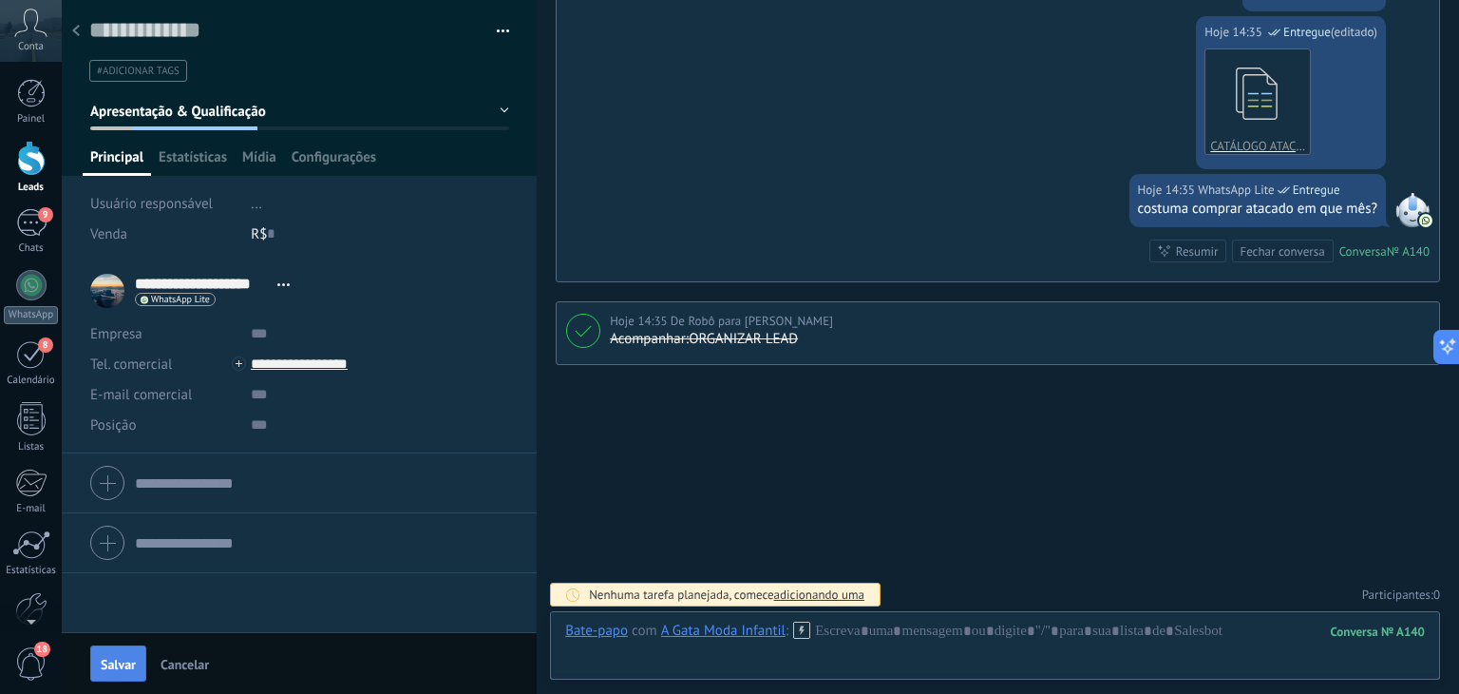
click at [122, 658] on span "Salvar" at bounding box center [118, 663] width 35 height 13
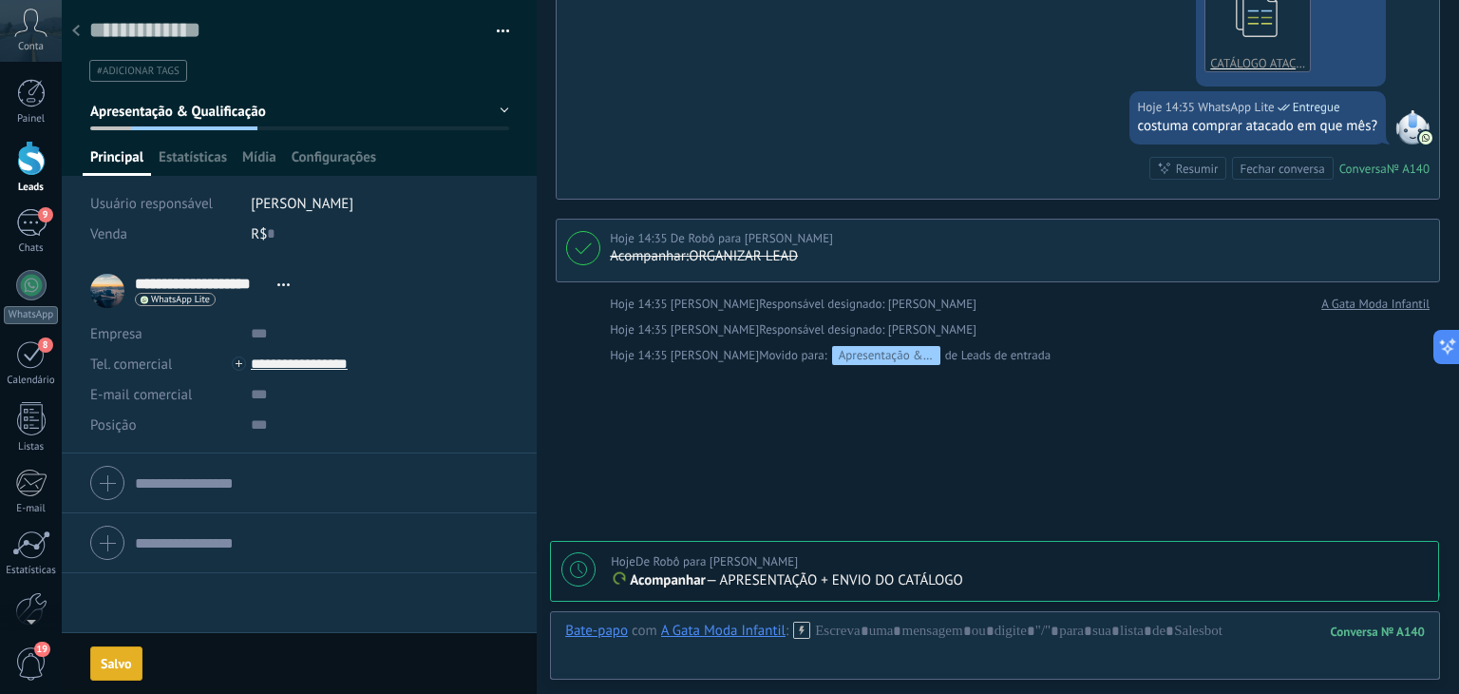
scroll to position [999, 0]
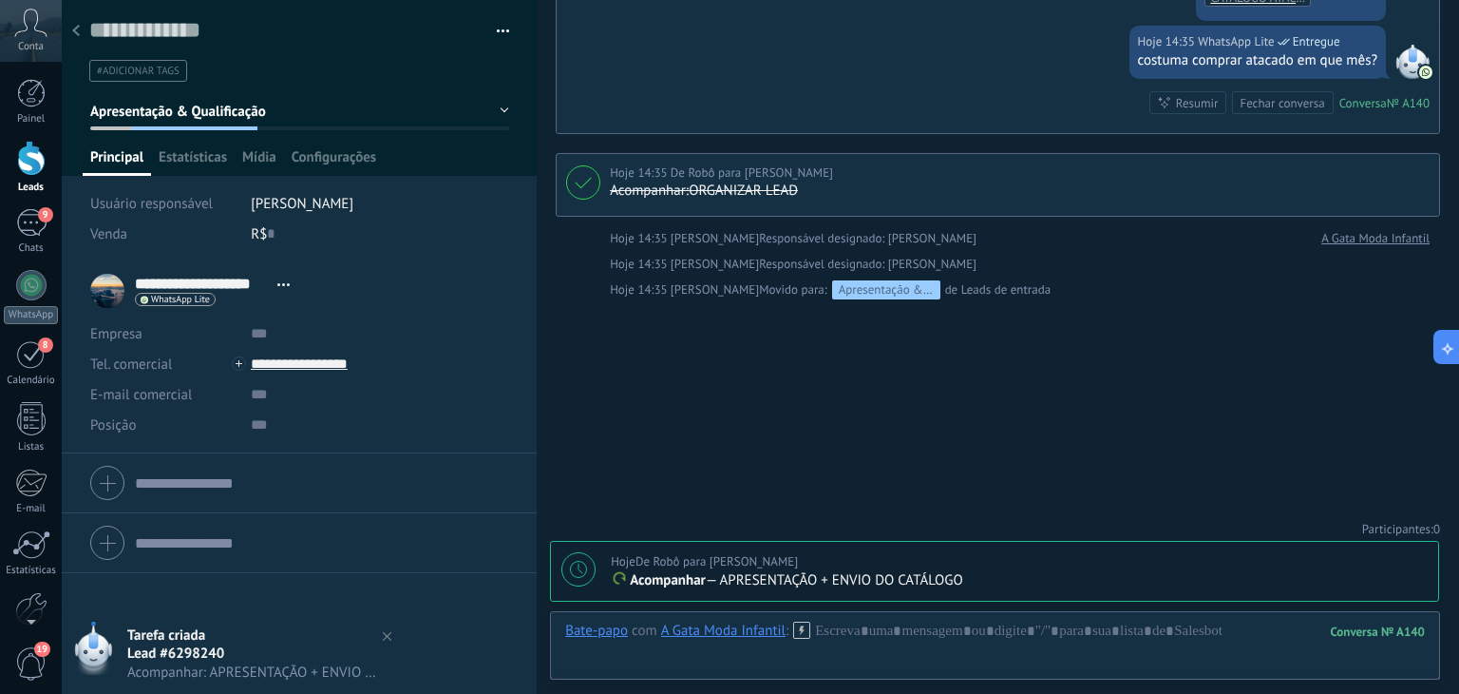
click at [695, 564] on div "Hoje De Robô para [PERSON_NAME]" at bounding box center [704, 561] width 187 height 19
type textarea "**********"
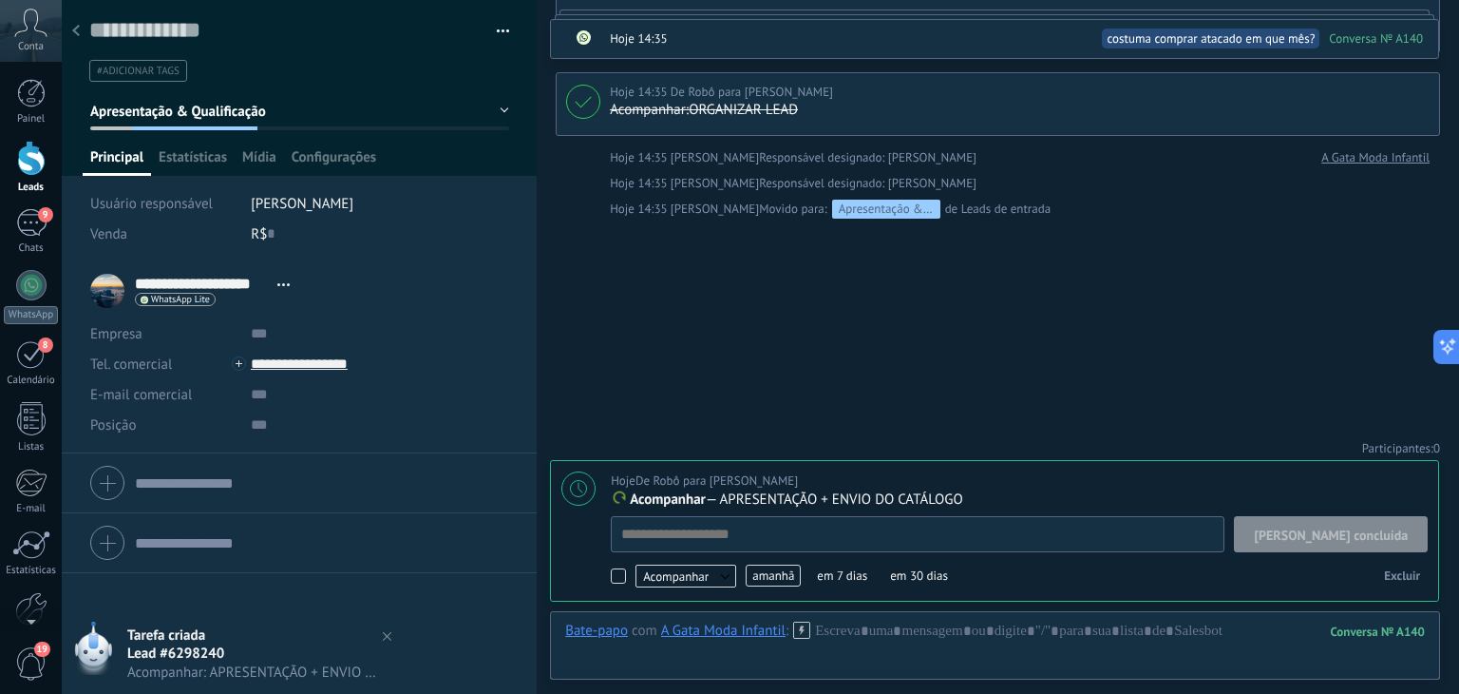
click at [771, 570] on span "amanhã" at bounding box center [773, 575] width 55 height 22
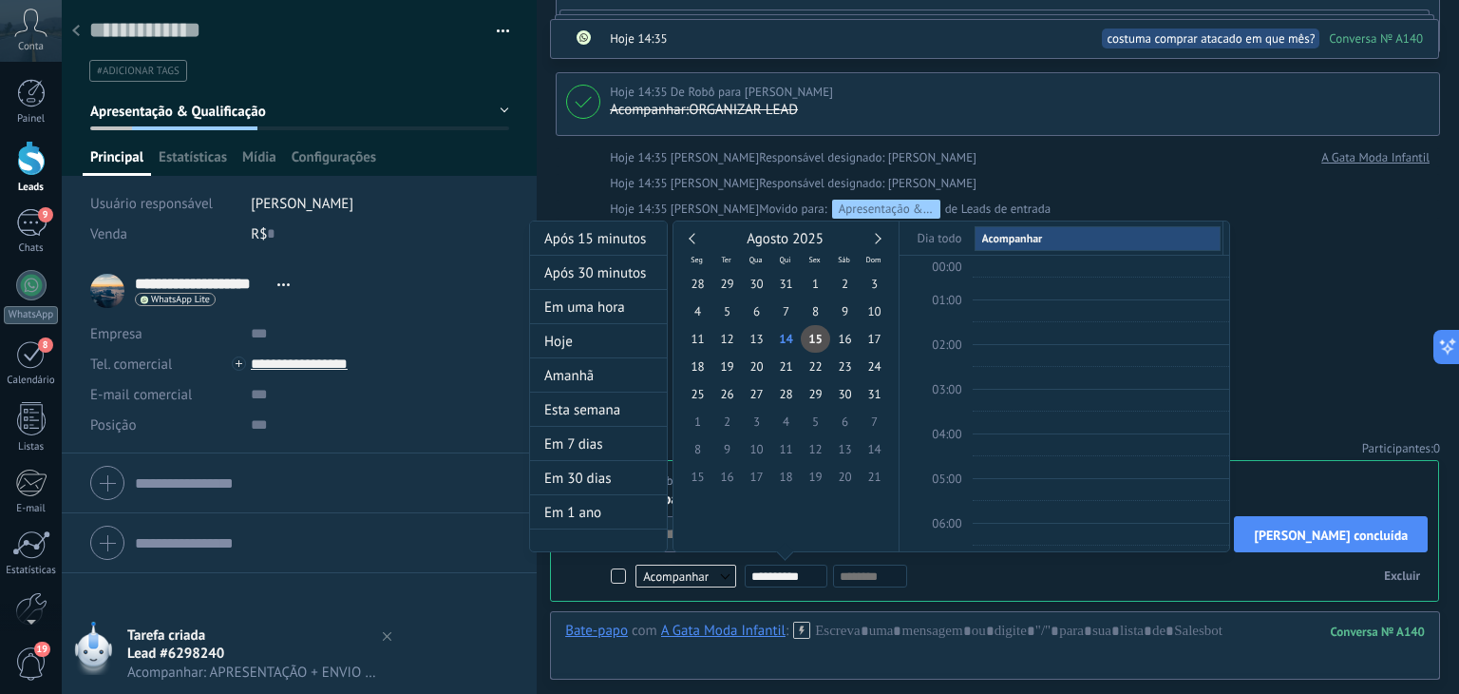
scroll to position [355, 0]
click at [698, 373] on span "18" at bounding box center [697, 366] width 29 height 28
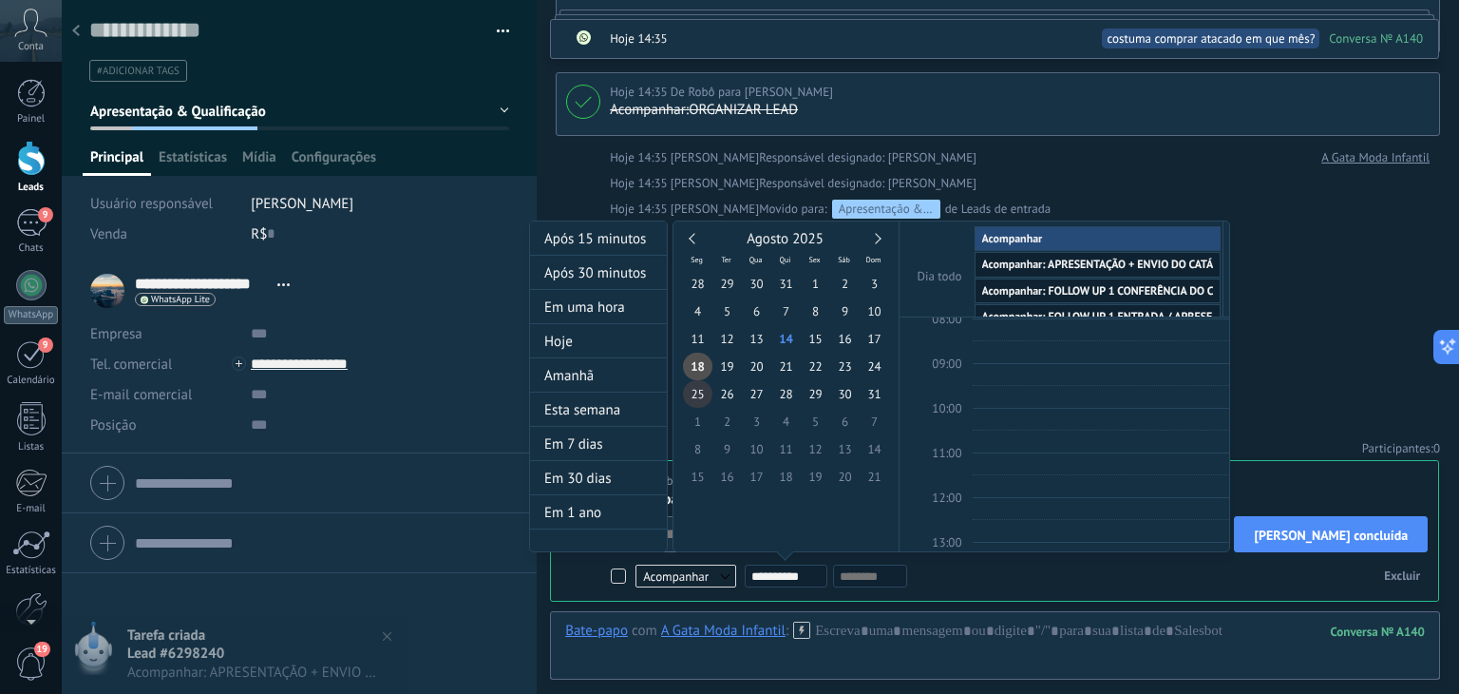
type input "**********"
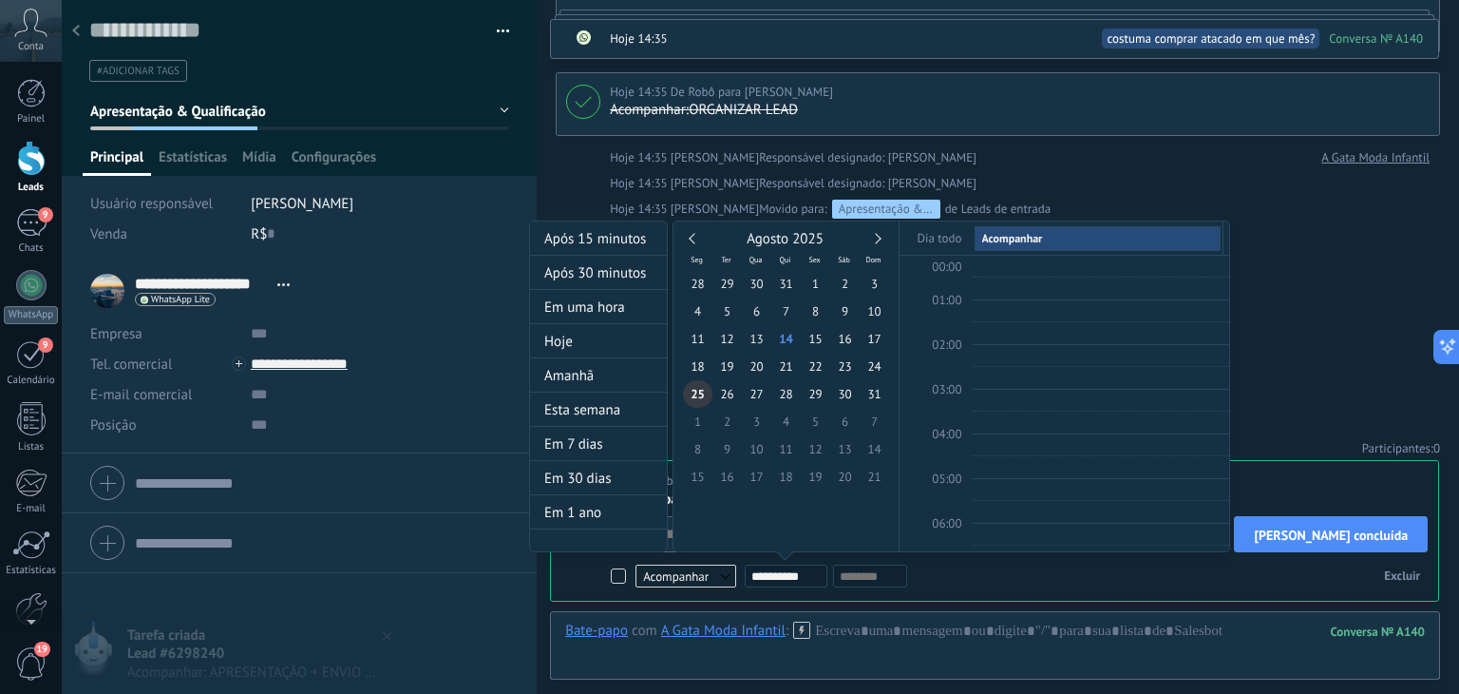
click at [697, 399] on span "25" at bounding box center [697, 394] width 29 height 28
drag, startPoint x: 1319, startPoint y: 366, endPoint x: 1304, endPoint y: 367, distance: 15.2
click at [1319, 365] on div at bounding box center [729, 347] width 1459 height 694
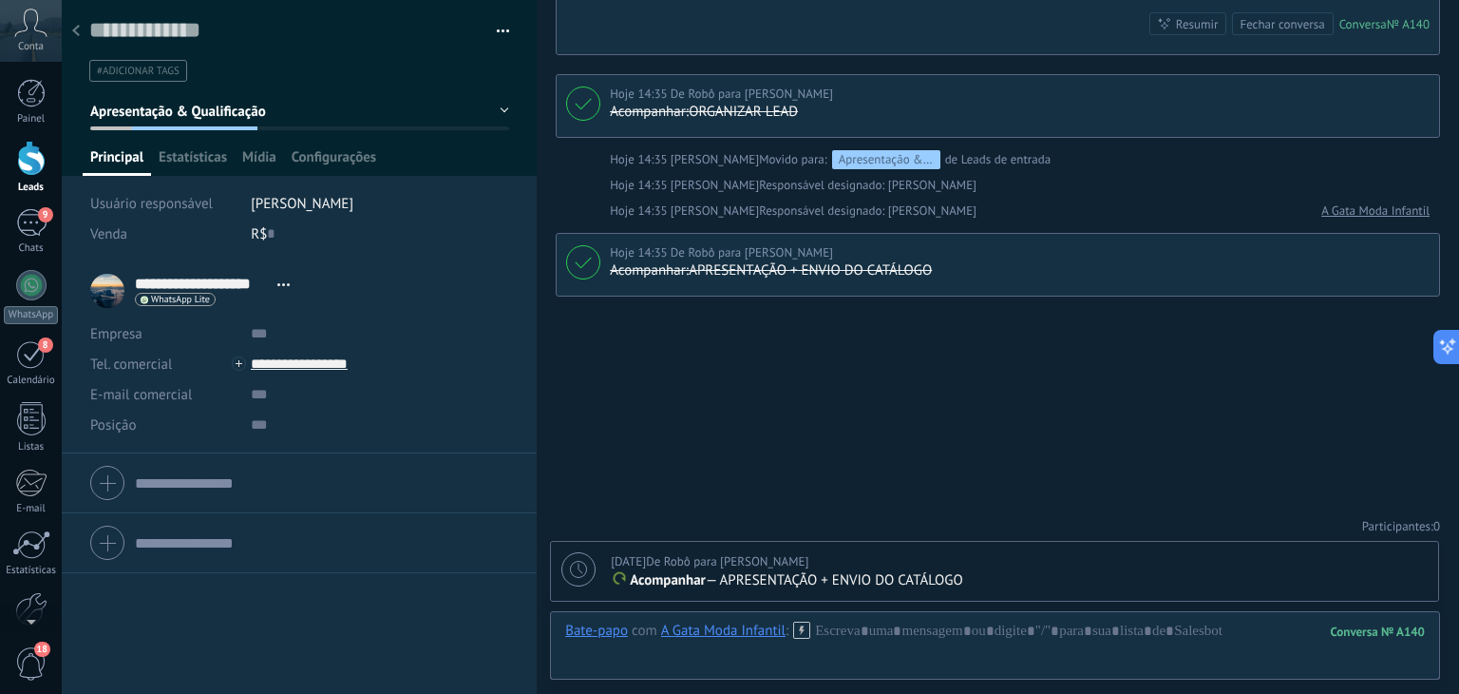
scroll to position [1075, 0]
click at [76, 31] on icon at bounding box center [76, 30] width 8 height 11
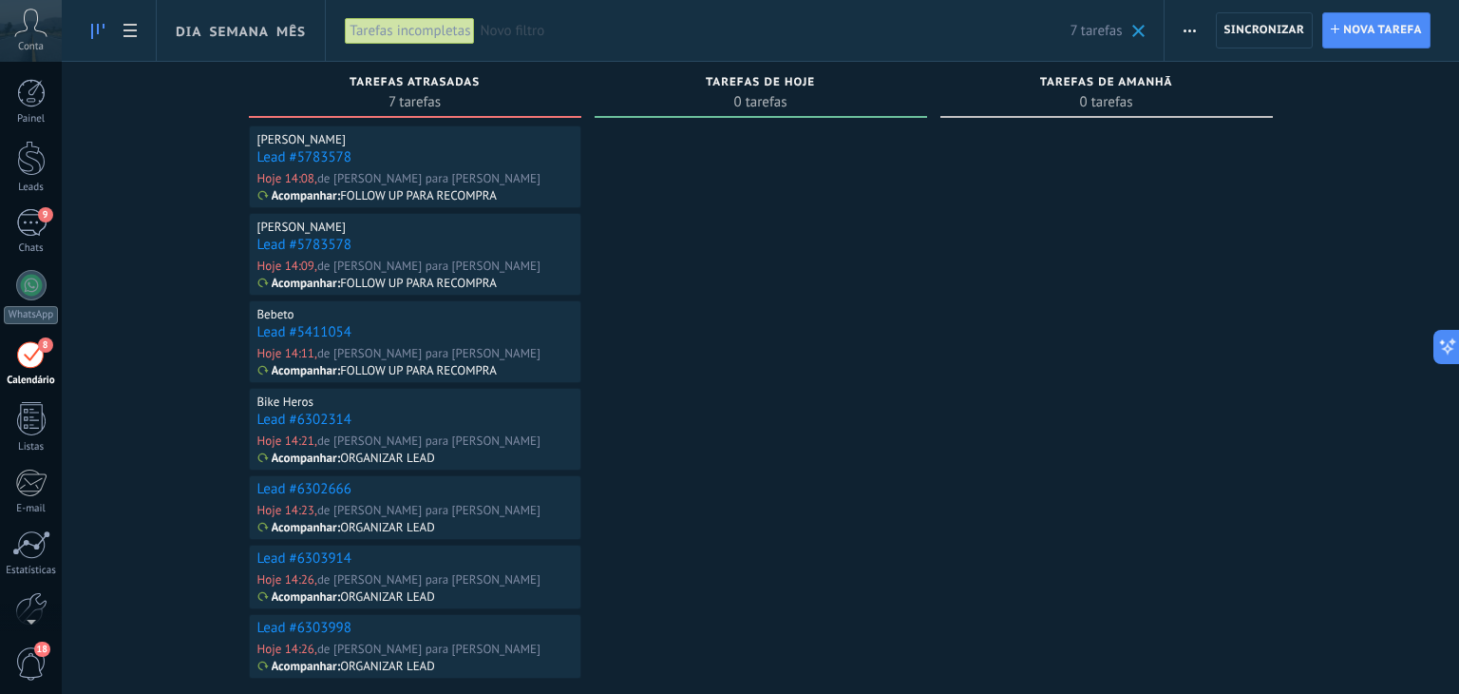
click at [289, 158] on link "Lead #5783578" at bounding box center [304, 157] width 94 height 18
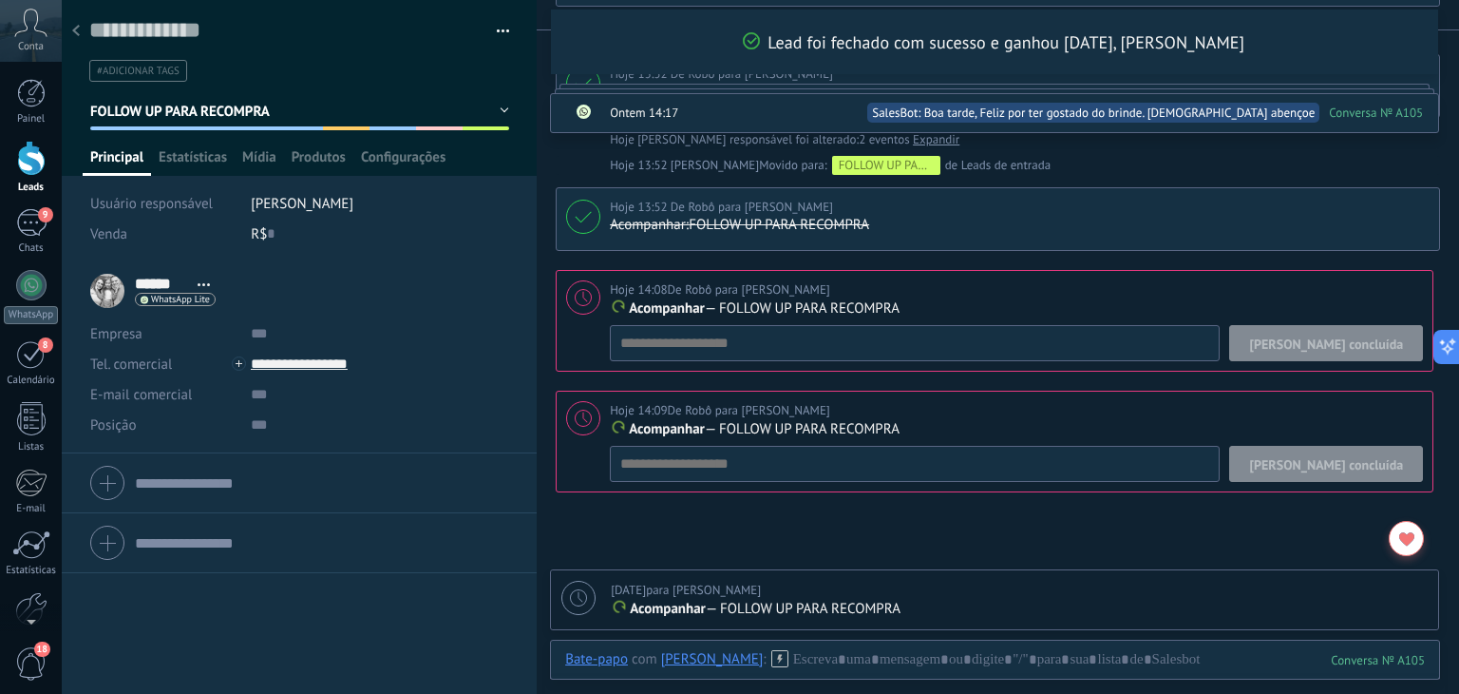
scroll to position [1087, 0]
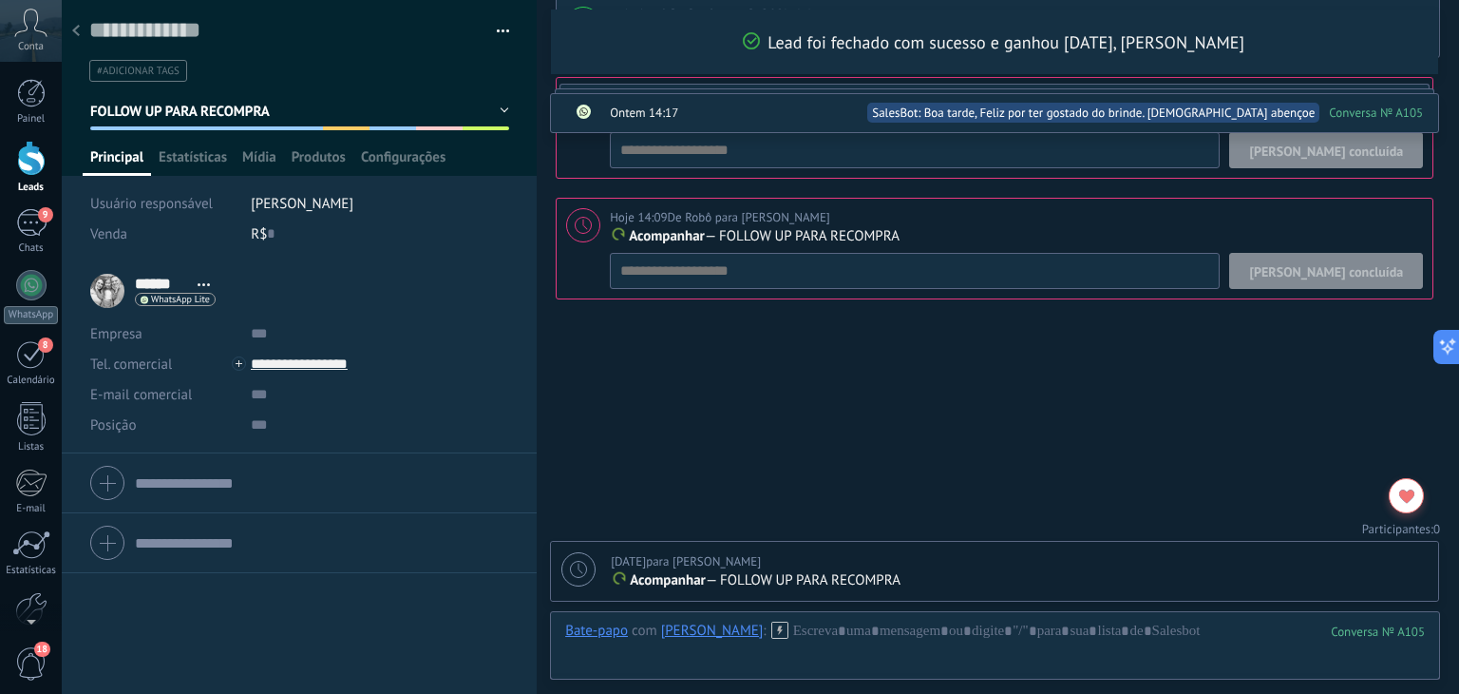
click at [1360, 145] on span "[PERSON_NAME] concluída" at bounding box center [1326, 150] width 154 height 13
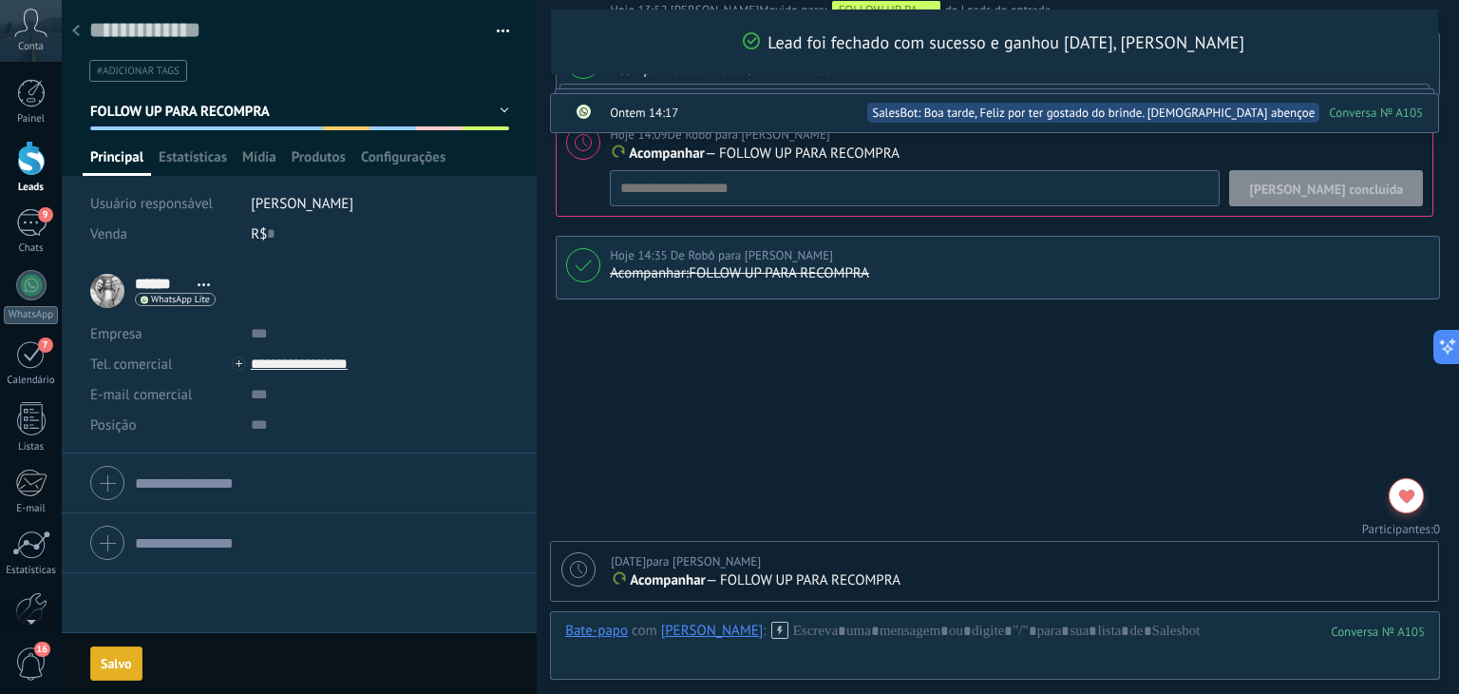
click at [1362, 184] on span "[PERSON_NAME] concluída" at bounding box center [1326, 188] width 154 height 13
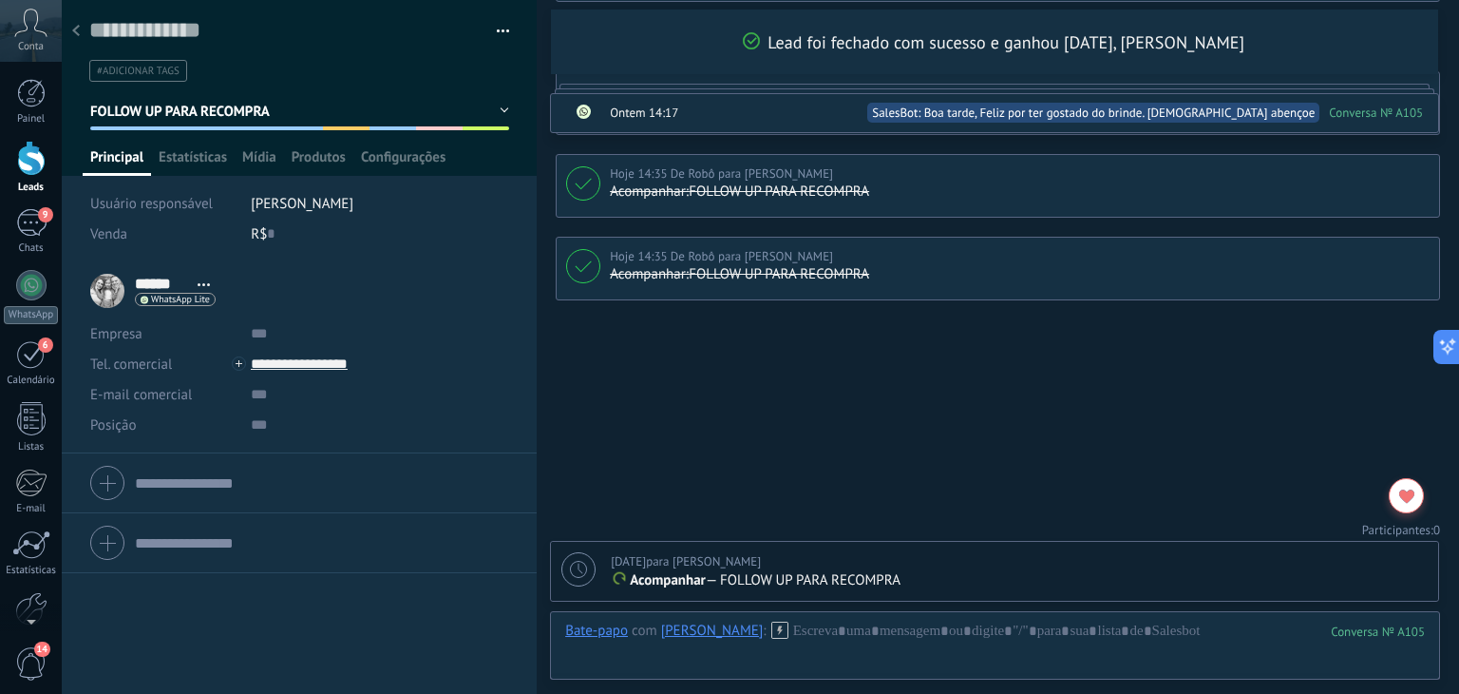
click at [497, 29] on button "button" at bounding box center [497, 31] width 28 height 29
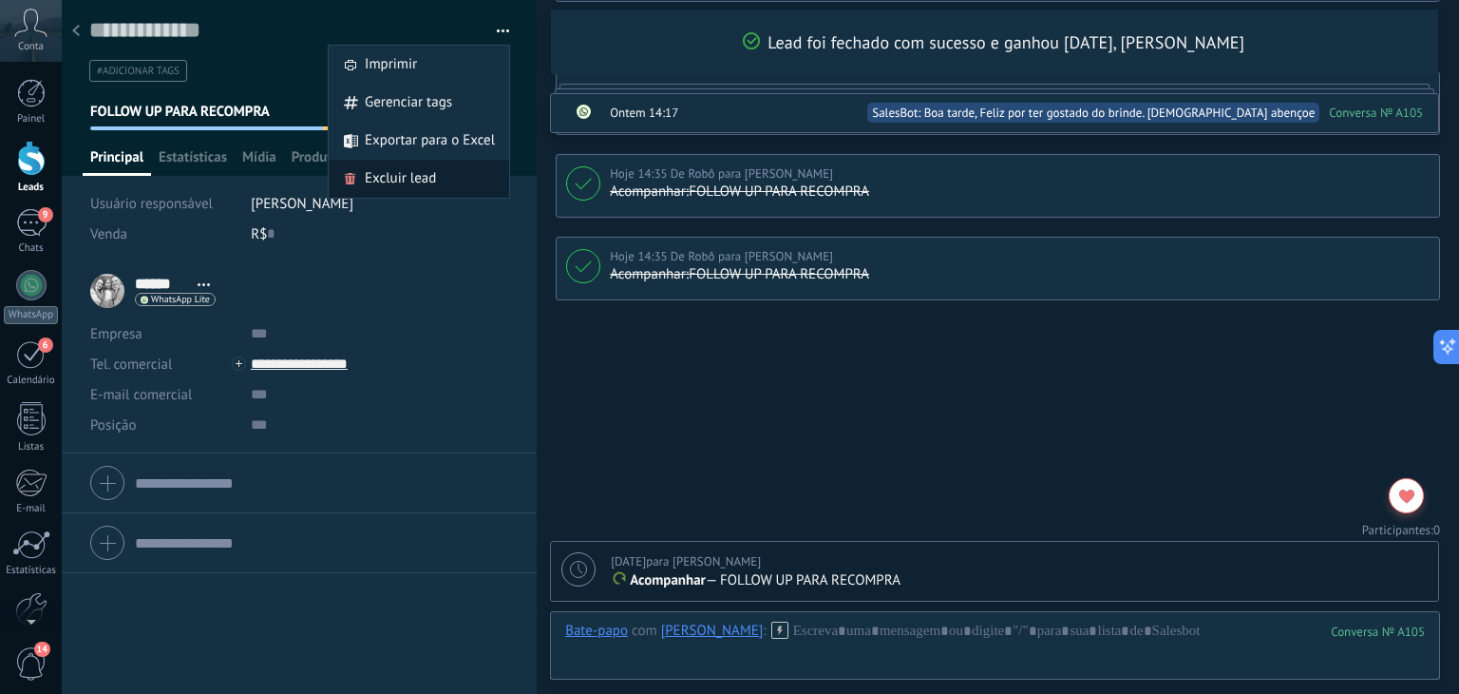
click at [426, 178] on span "Excluir lead" at bounding box center [400, 179] width 71 height 38
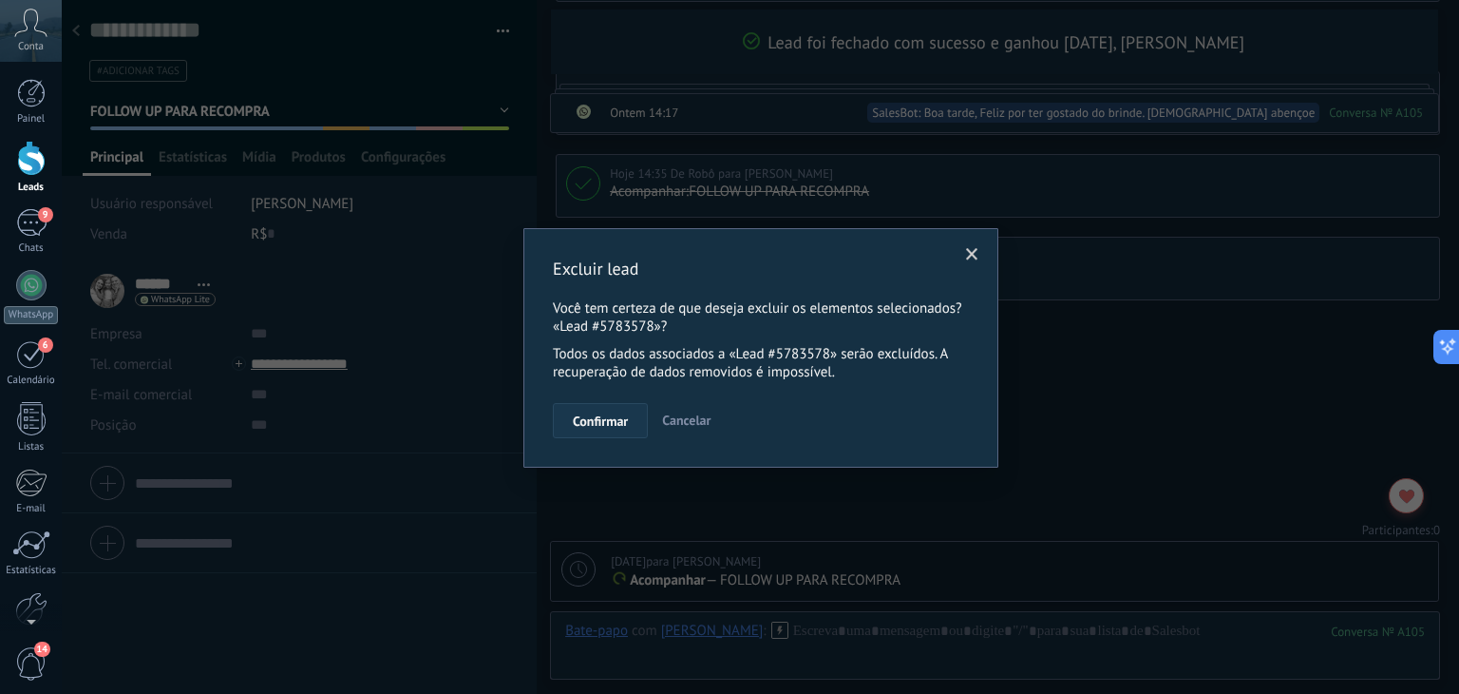
click at [589, 427] on span "Confirmar" at bounding box center [600, 420] width 55 height 13
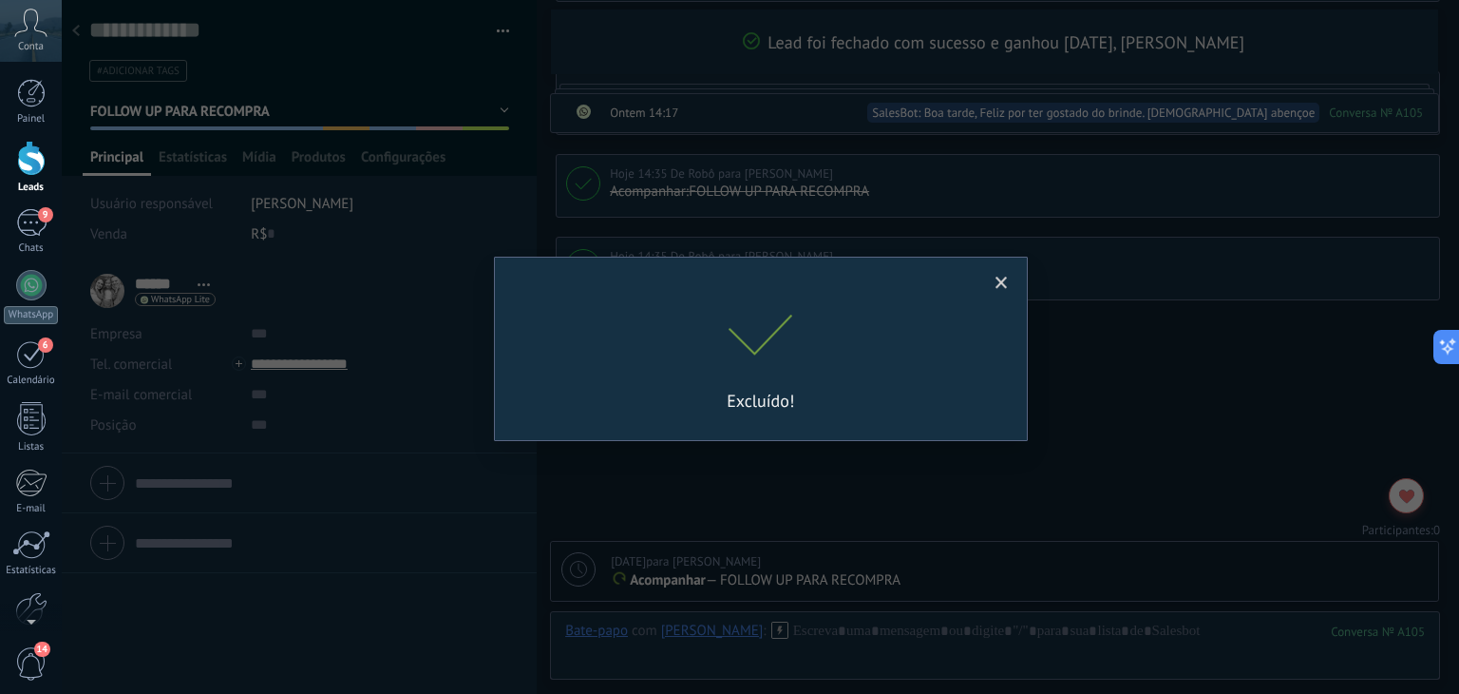
scroll to position [629, 0]
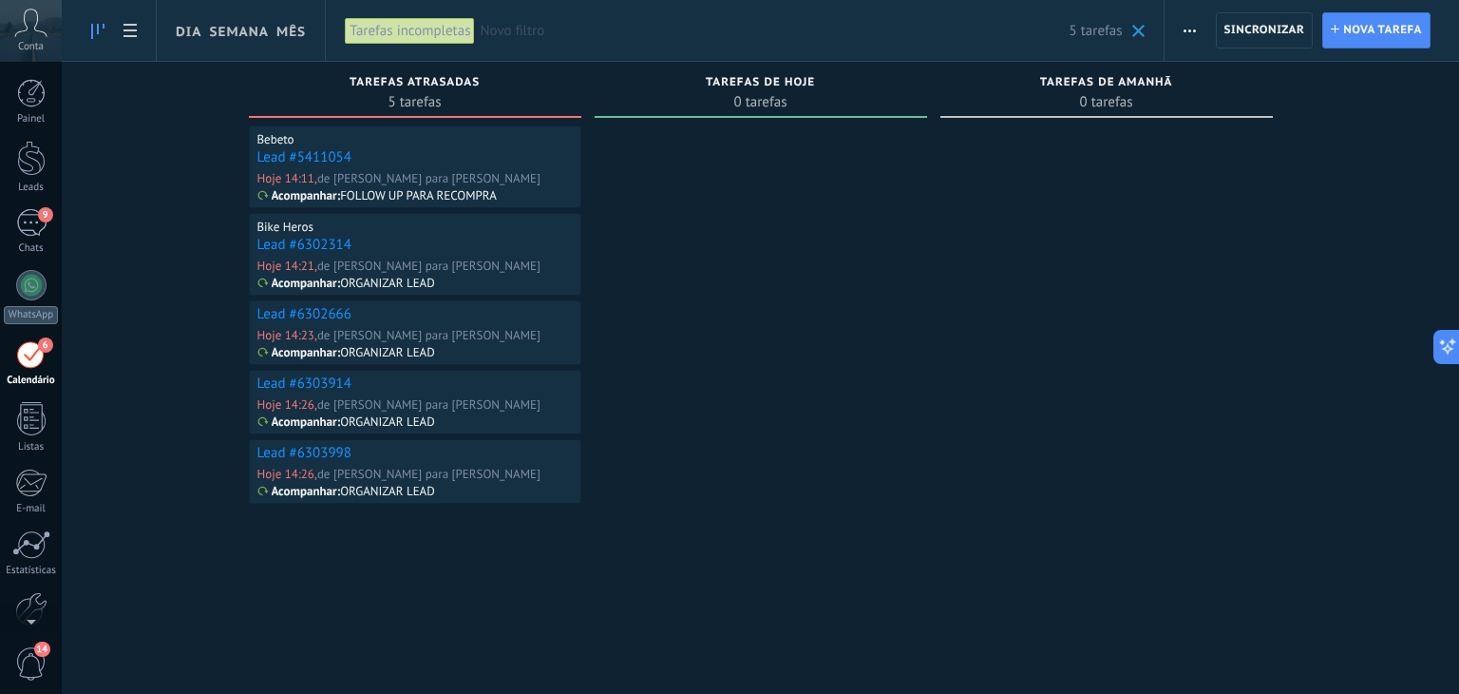
click at [287, 159] on link "Lead #5411054" at bounding box center [304, 157] width 94 height 18
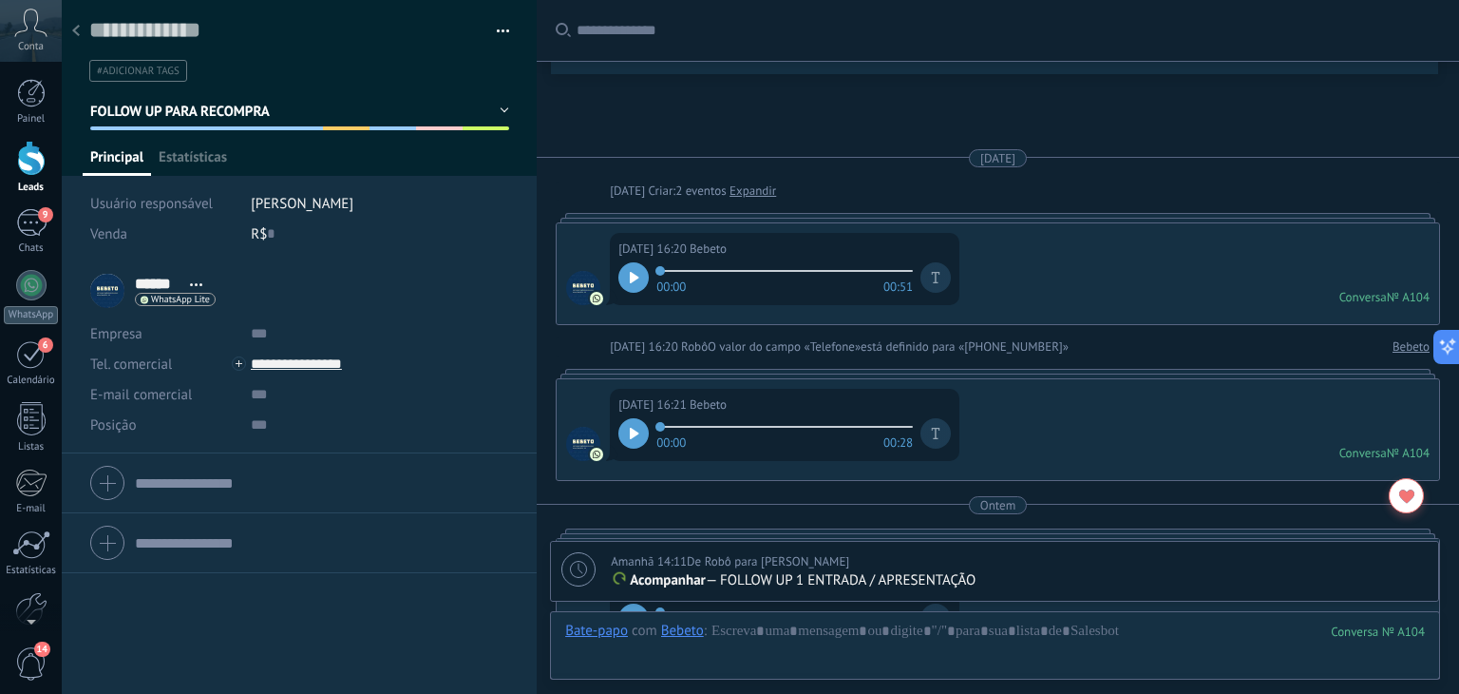
scroll to position [1933, 0]
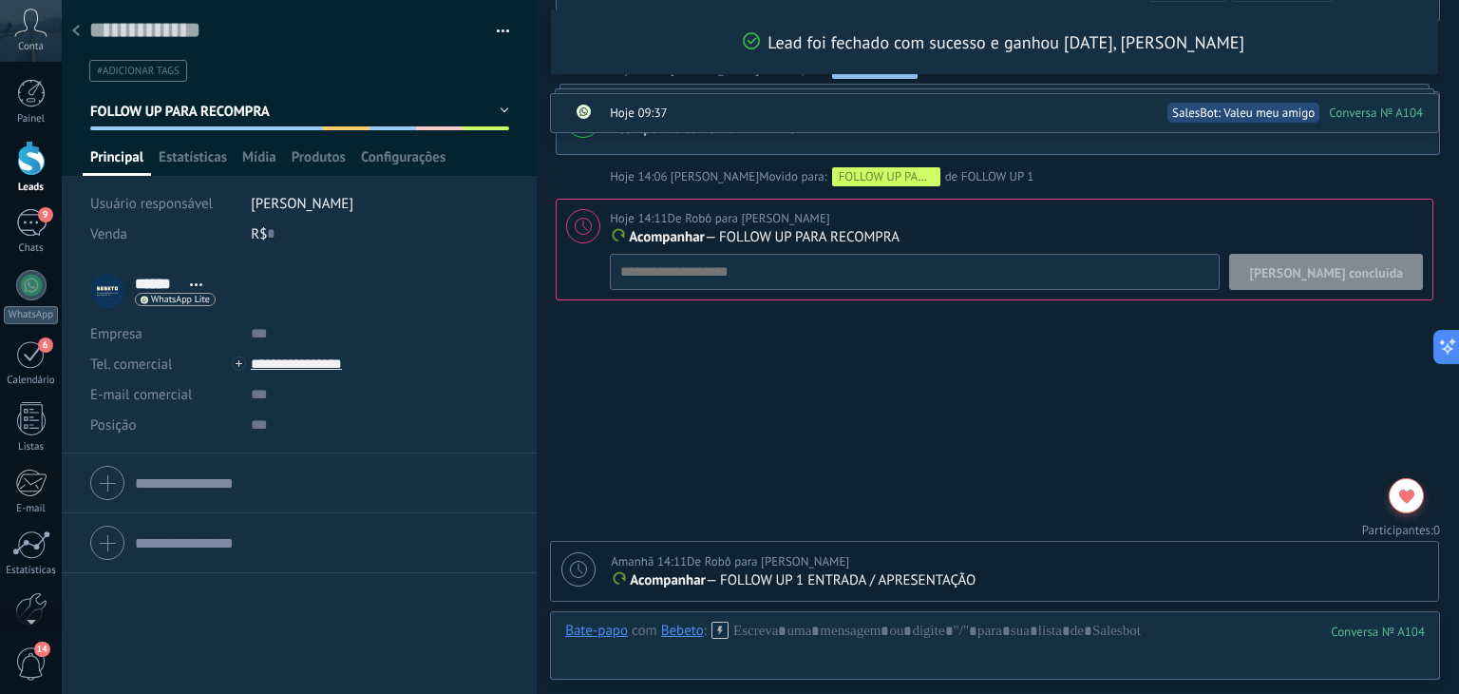
click at [1361, 272] on span "[PERSON_NAME] concluída" at bounding box center [1326, 272] width 154 height 13
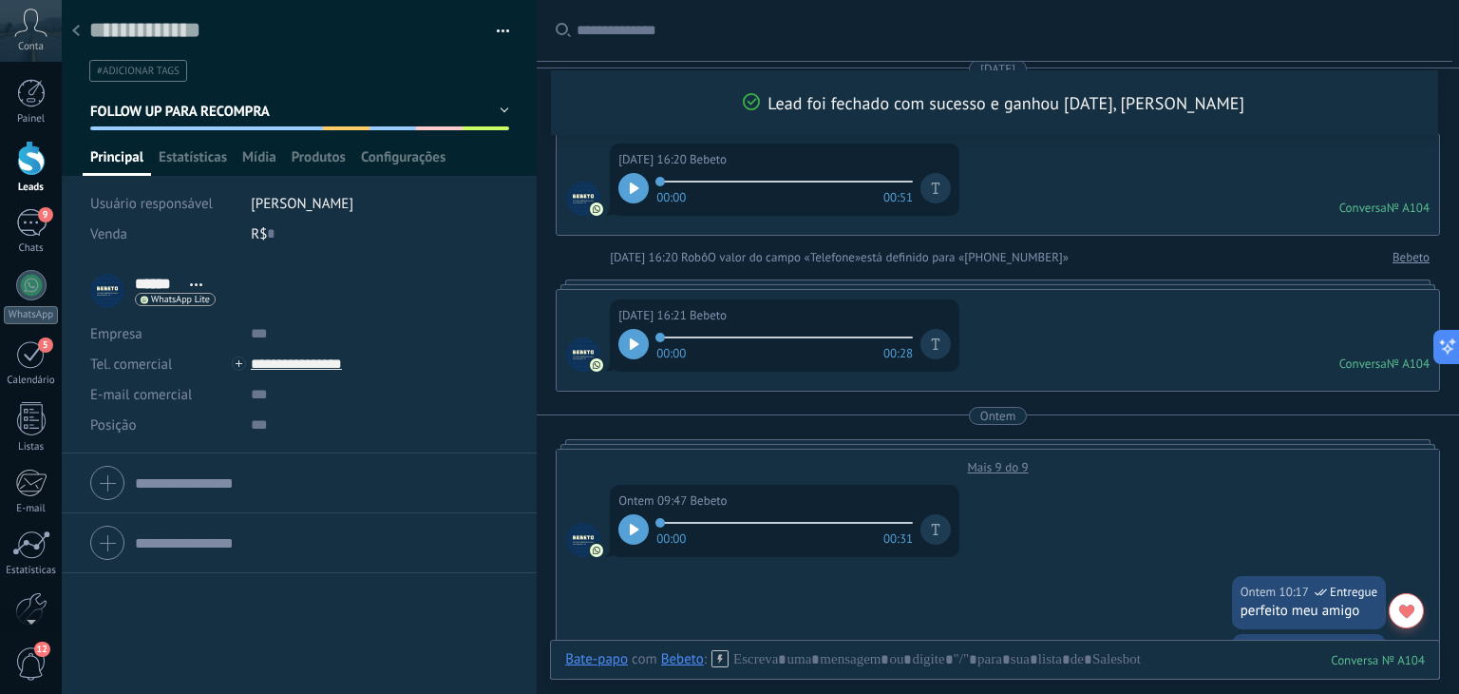
scroll to position [0, 0]
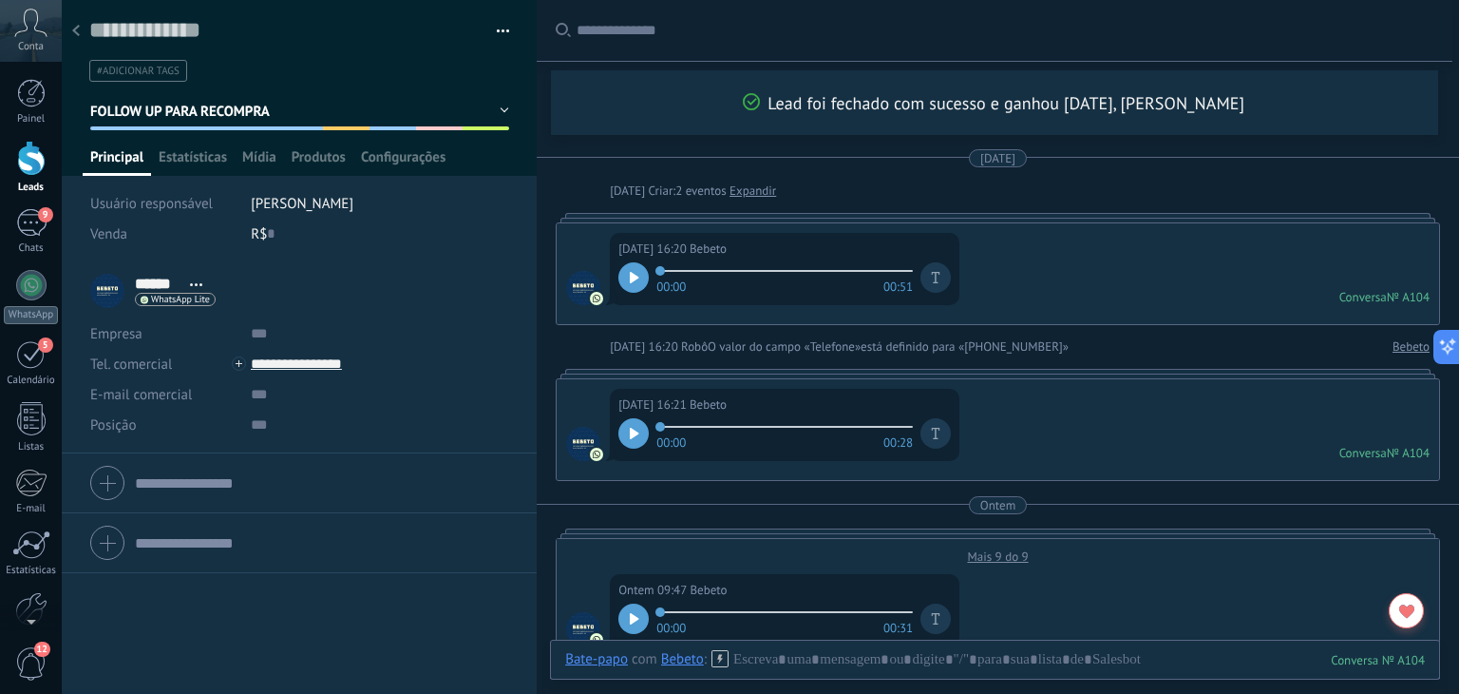
click at [73, 29] on icon at bounding box center [76, 30] width 8 height 11
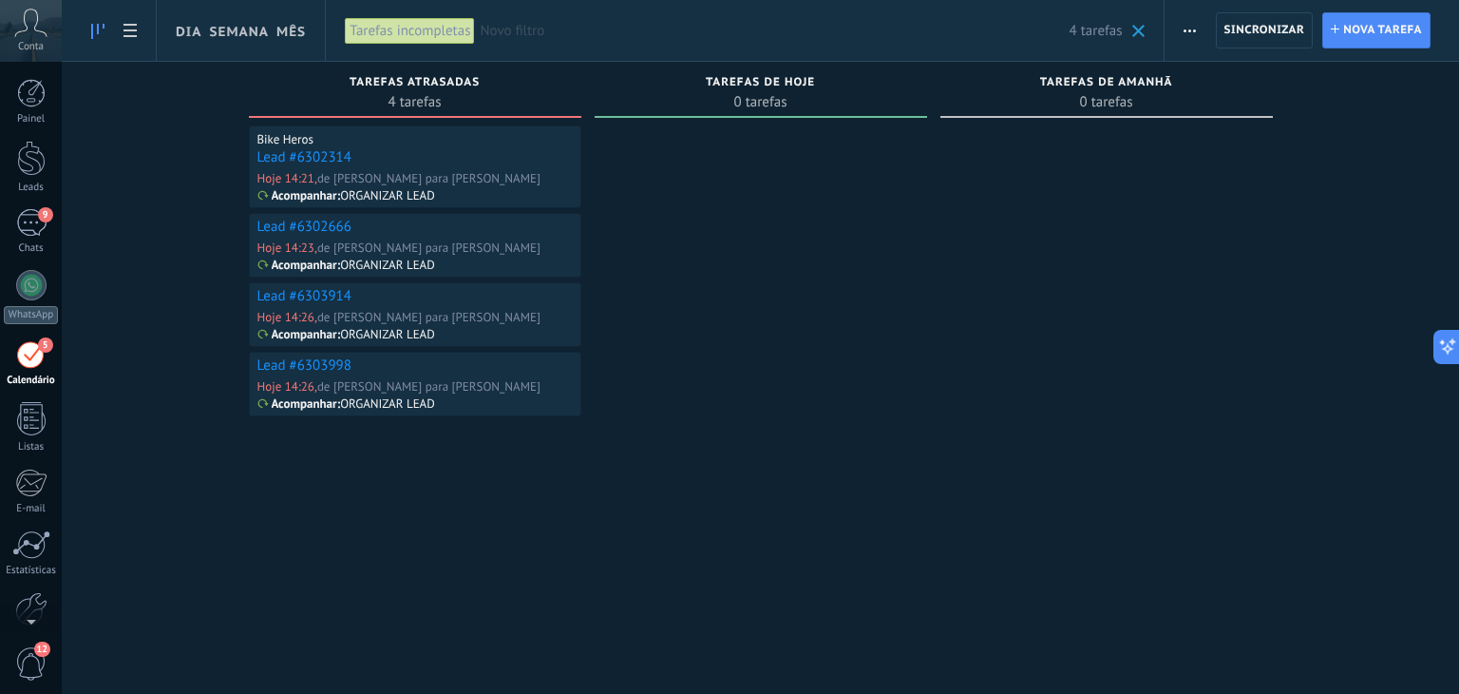
click at [304, 151] on link "Lead #6302314" at bounding box center [304, 157] width 94 height 18
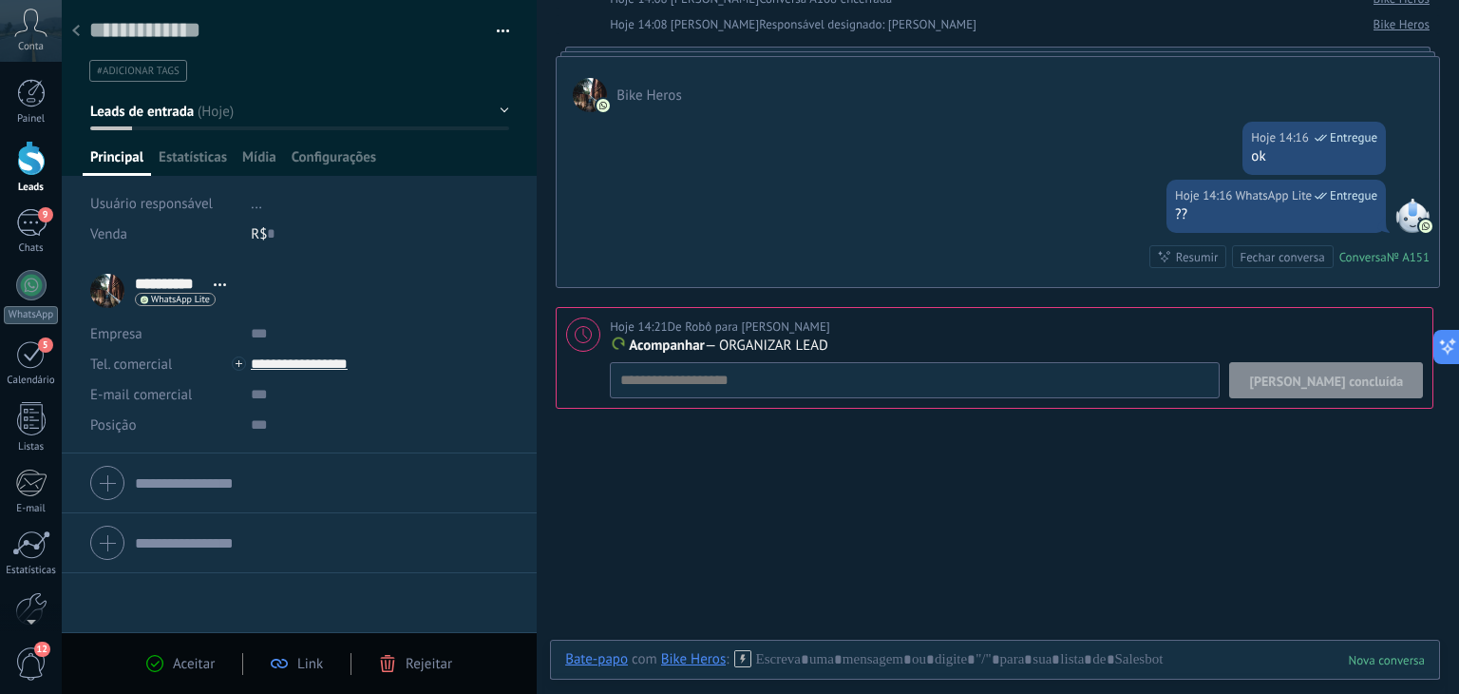
scroll to position [1640, 0]
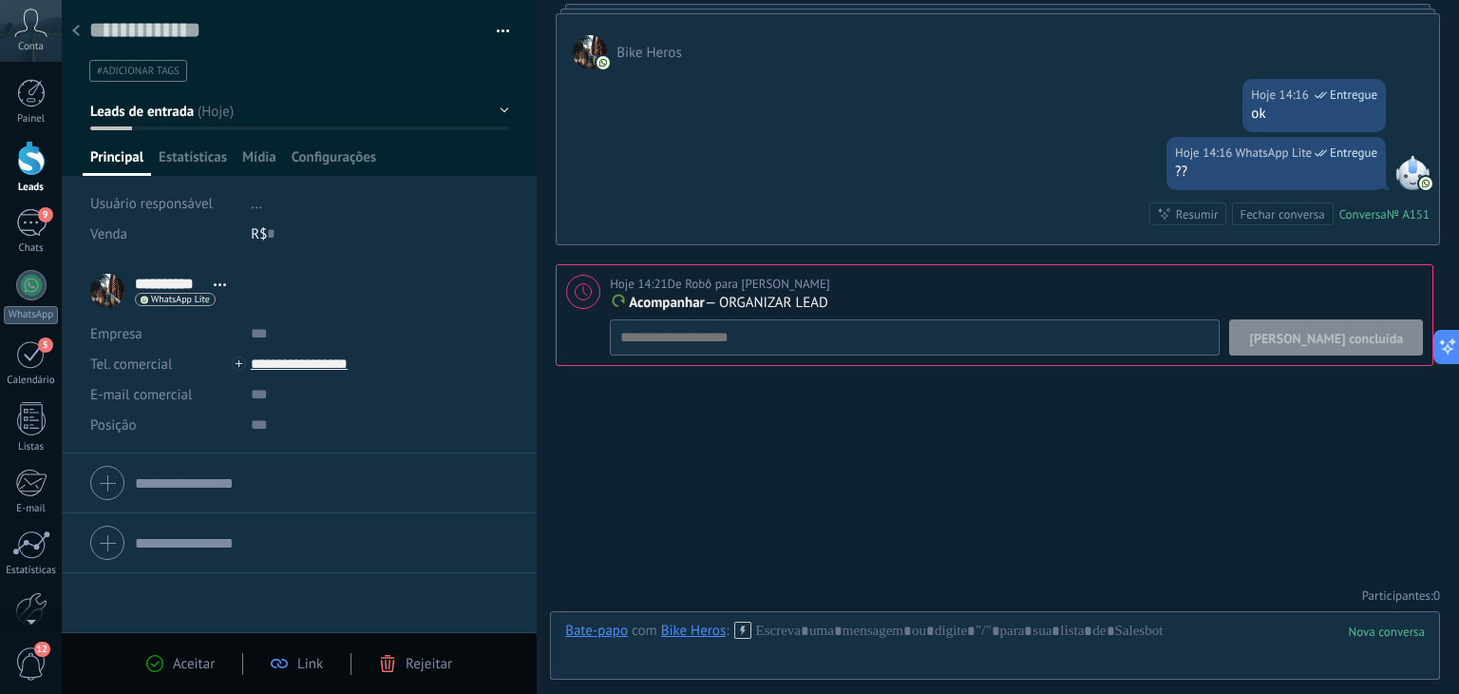
click at [1347, 332] on span "[PERSON_NAME] concluída" at bounding box center [1326, 338] width 154 height 13
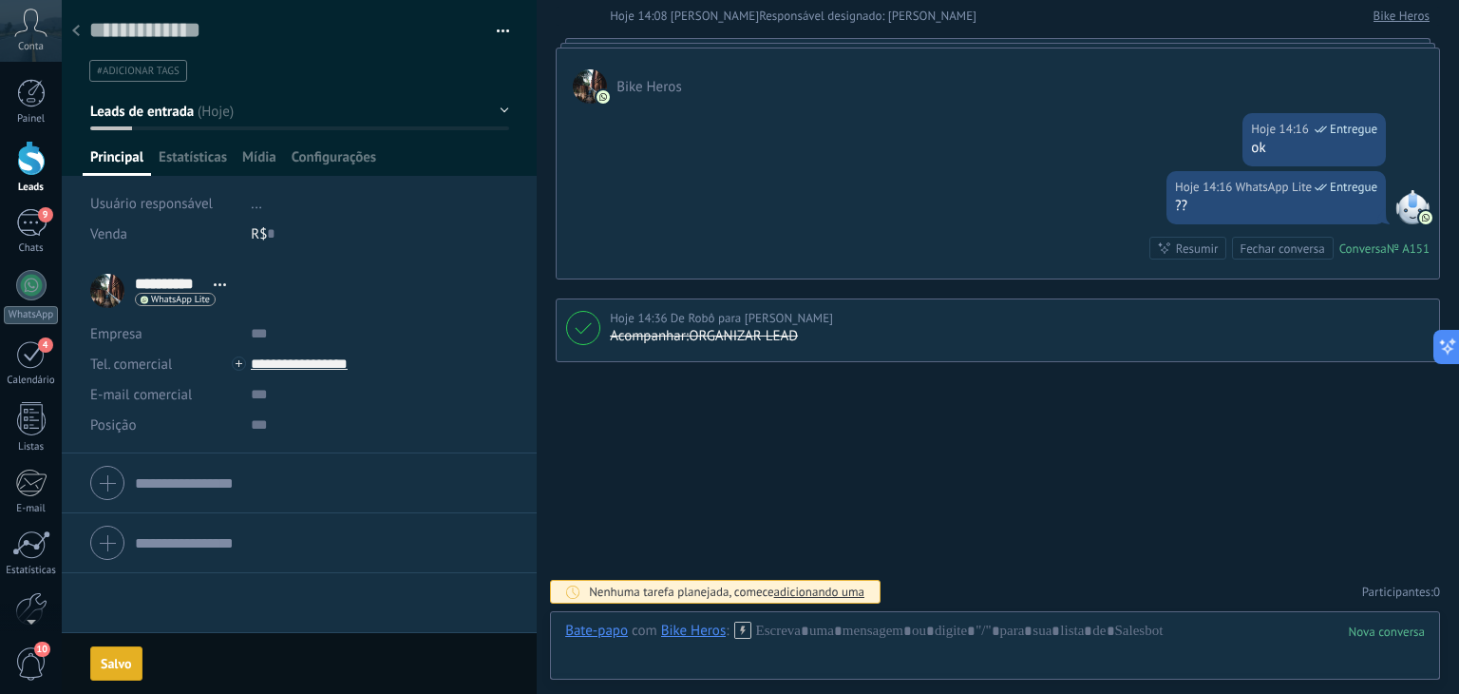
scroll to position [1602, 0]
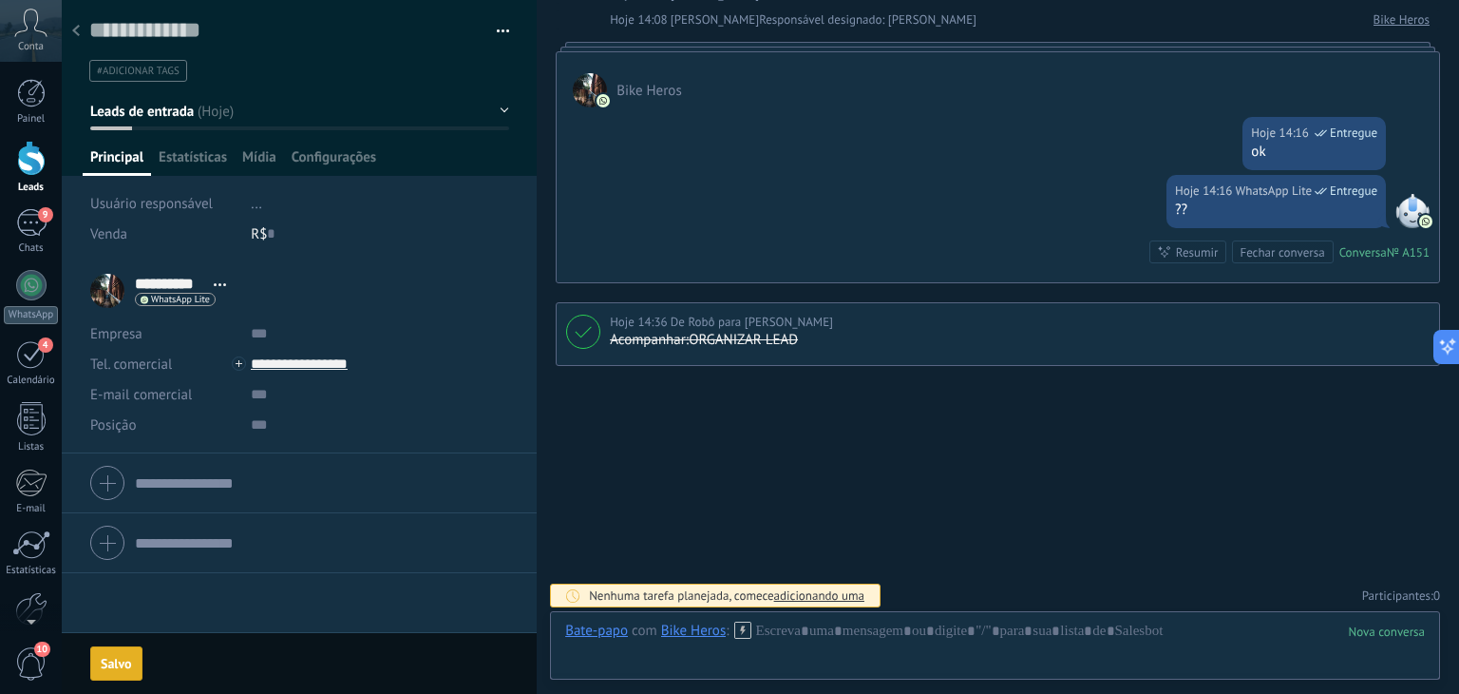
click at [76, 30] on icon at bounding box center [76, 30] width 8 height 11
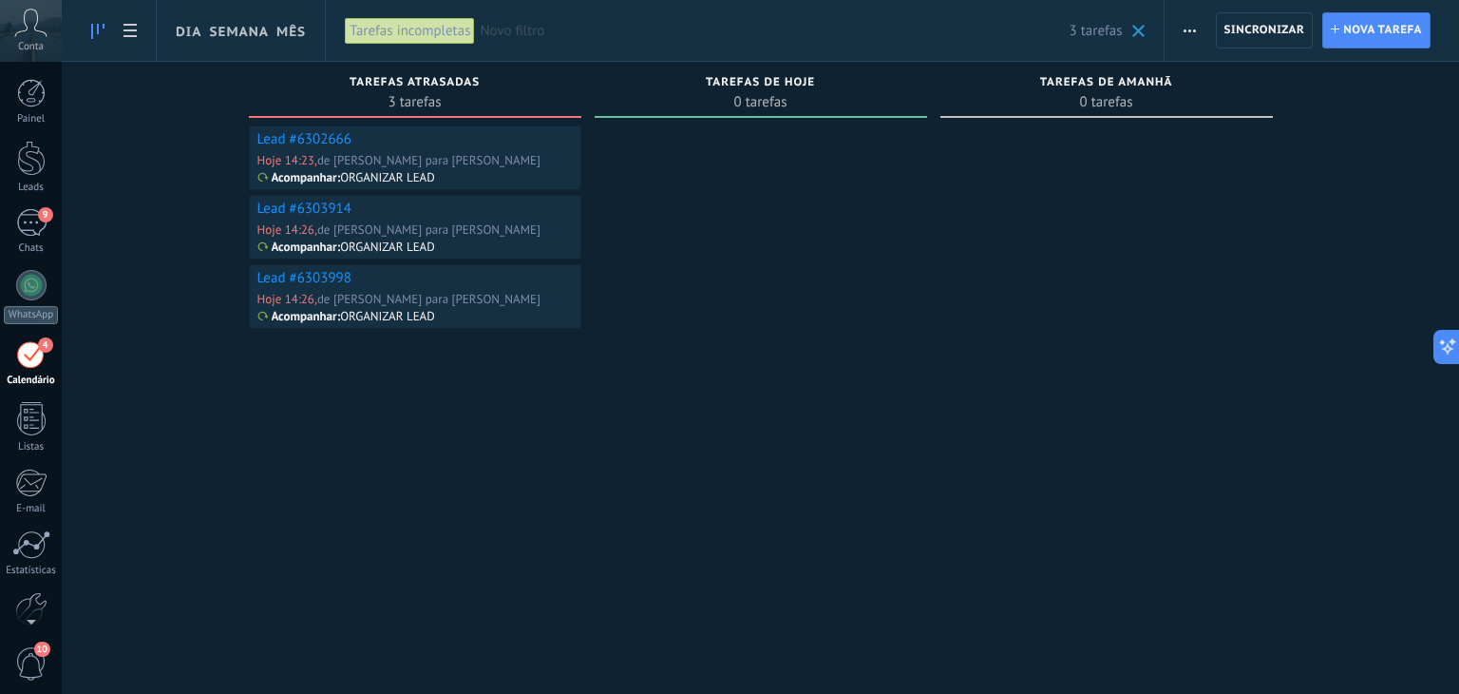
click at [312, 138] on link "Lead #6302666" at bounding box center [304, 139] width 94 height 18
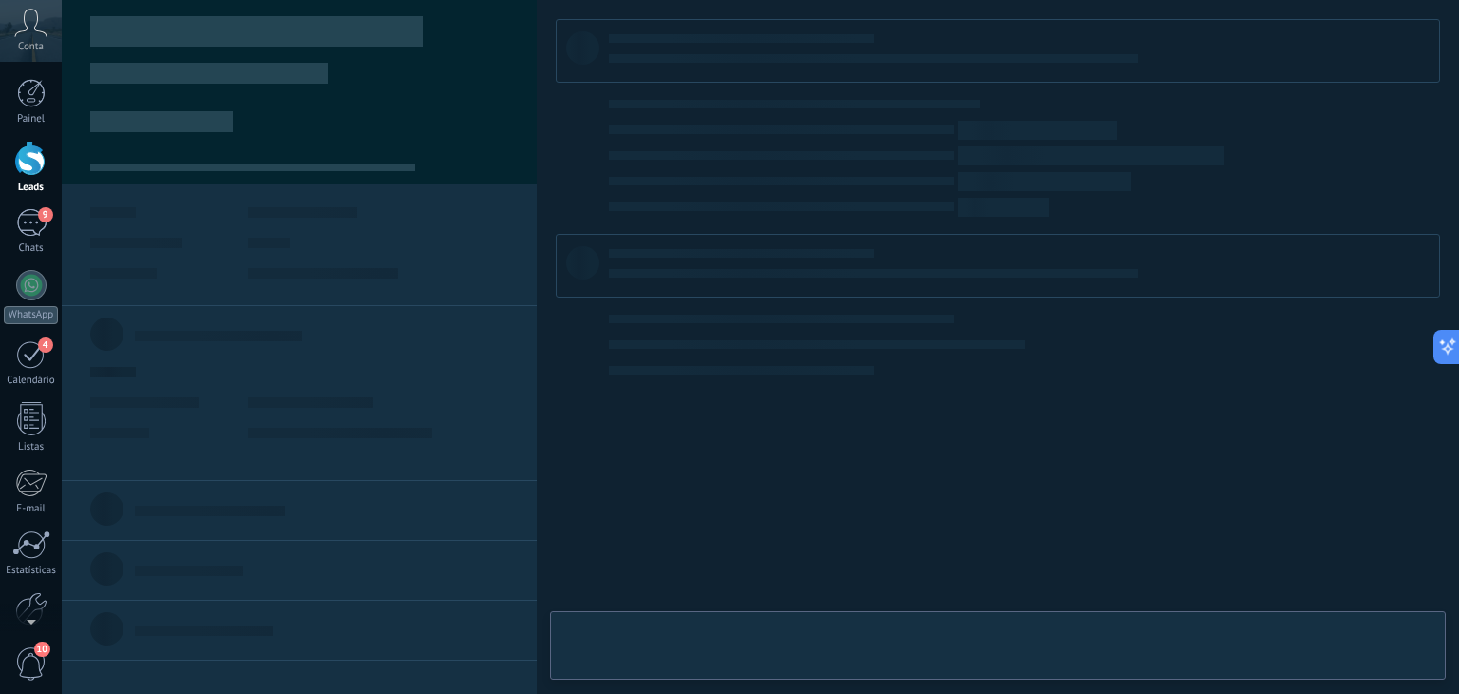
type textarea "**********"
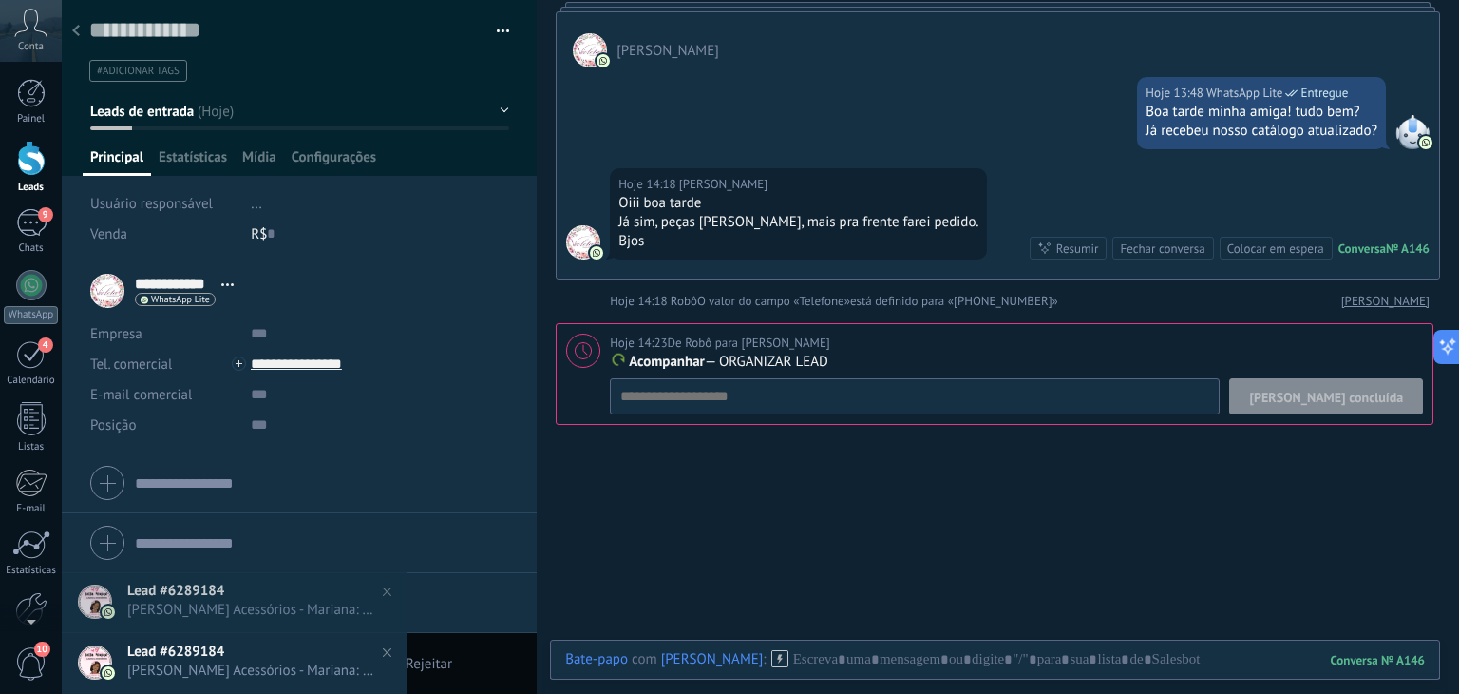
scroll to position [99, 0]
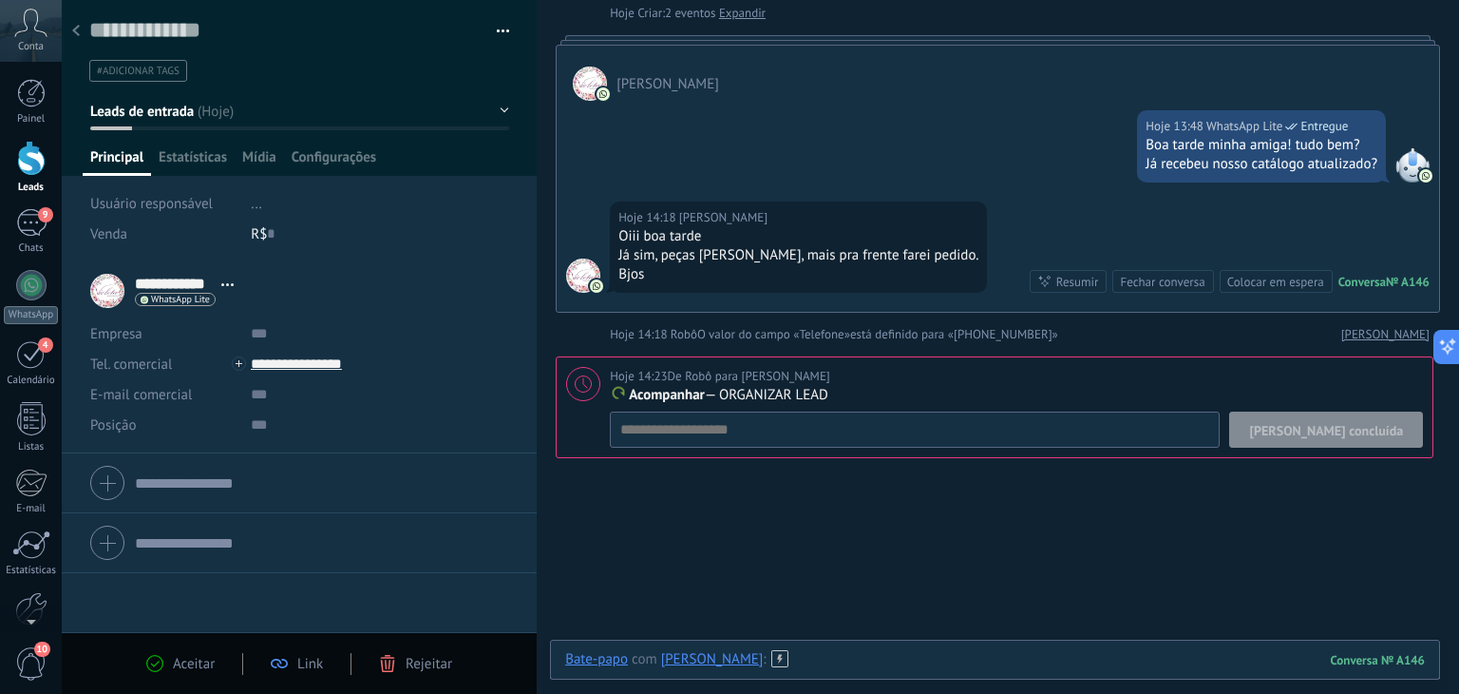
click at [908, 664] on div at bounding box center [995, 678] width 860 height 57
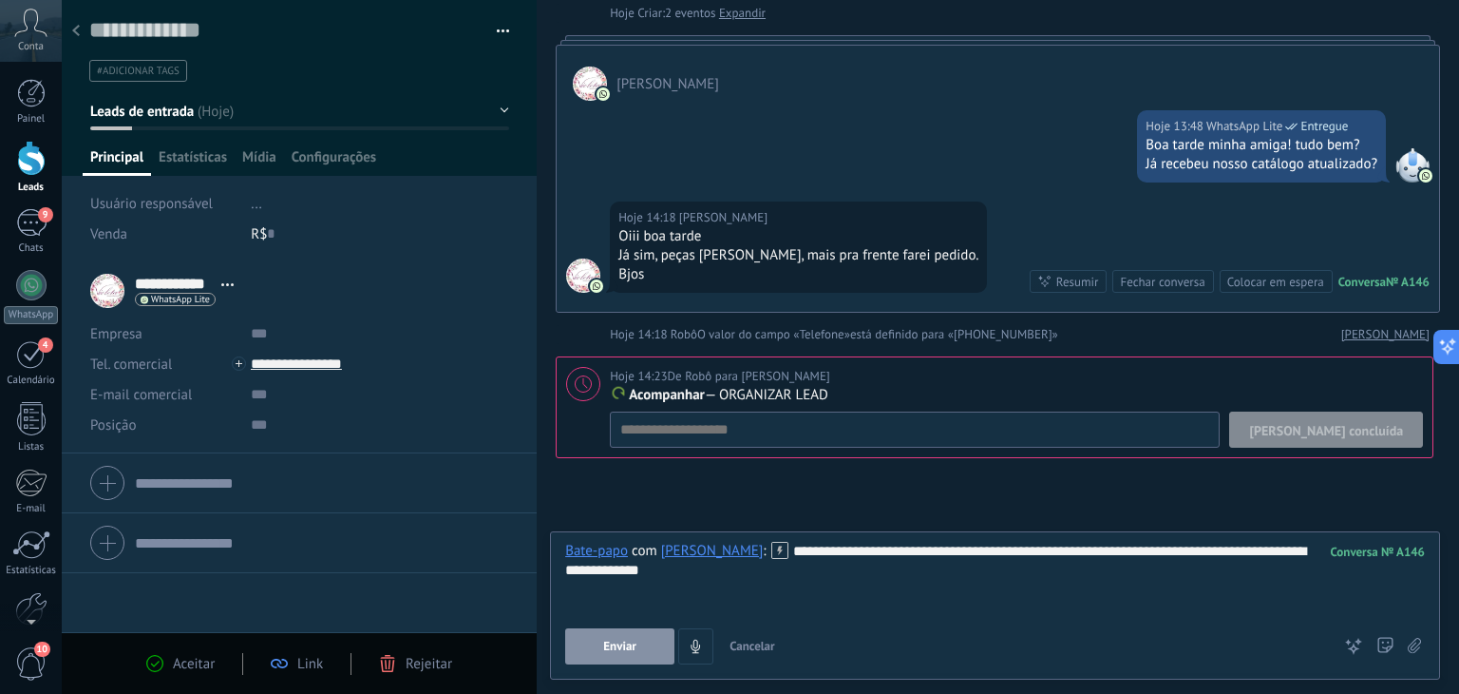
click at [645, 647] on button "Enviar" at bounding box center [619, 646] width 109 height 36
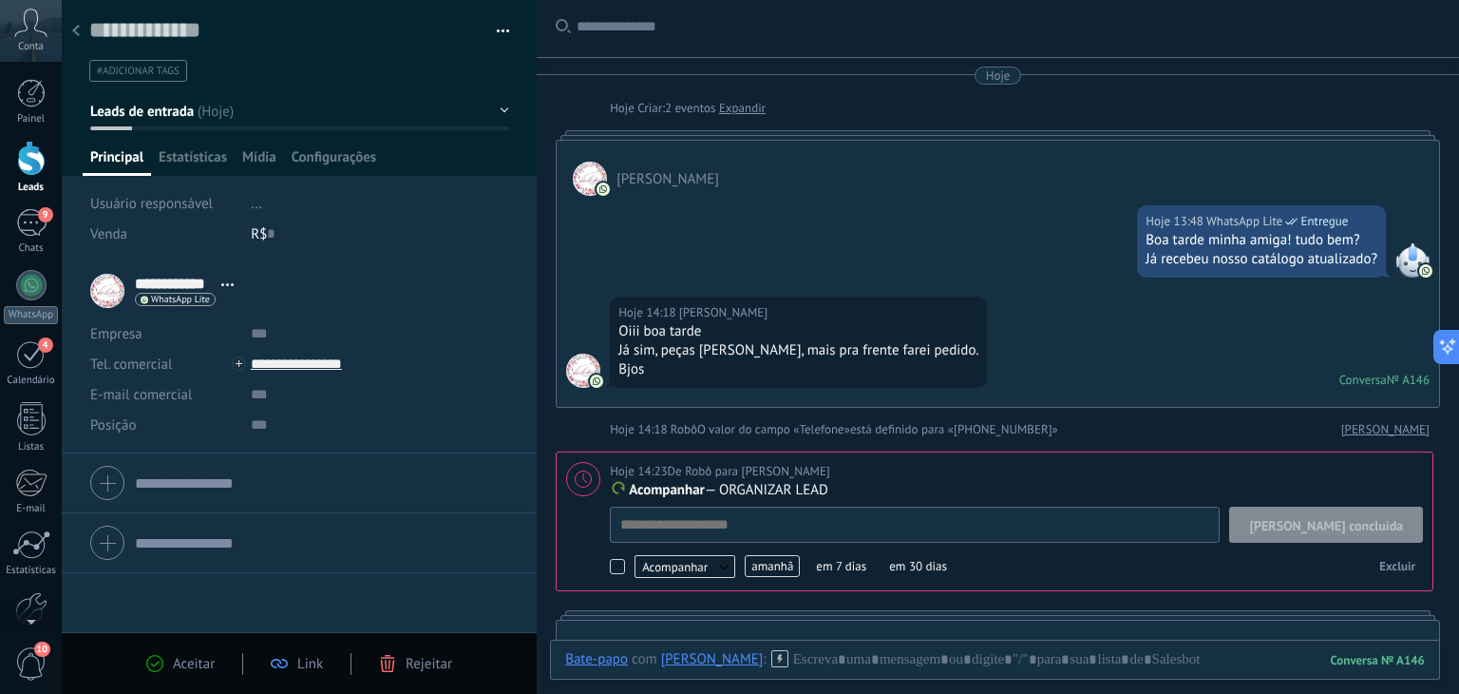
scroll to position [19, 0]
click at [1357, 529] on span "[PERSON_NAME] concluída" at bounding box center [1326, 525] width 154 height 13
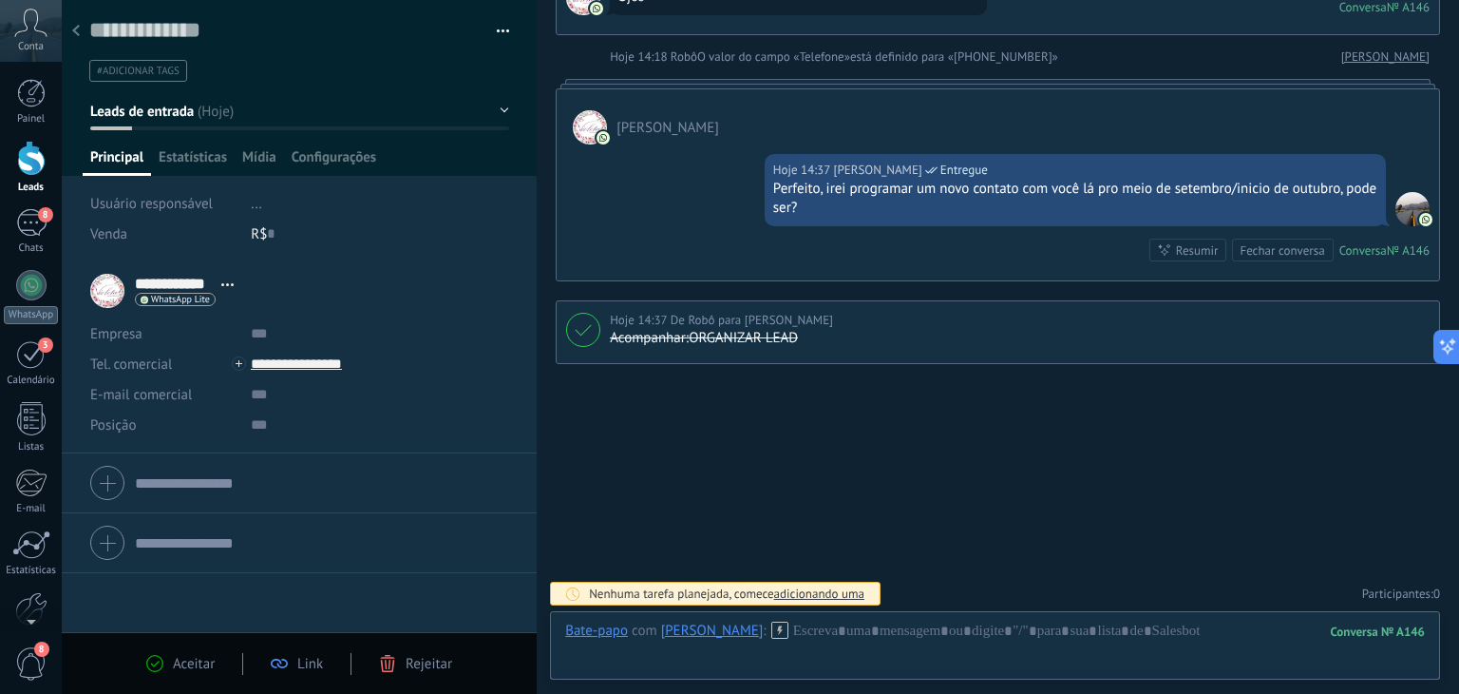
click at [175, 115] on span "Leads de entrada" at bounding box center [142, 112] width 104 height 18
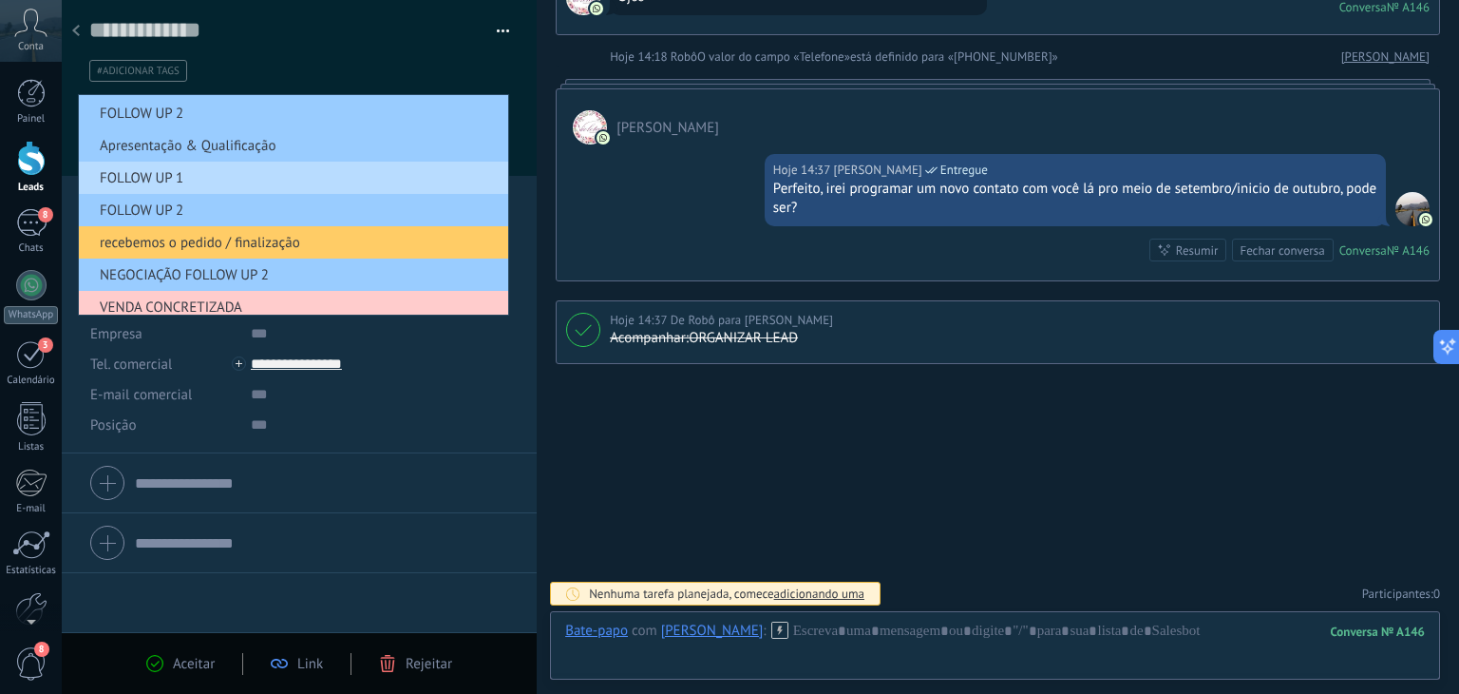
scroll to position [95, 0]
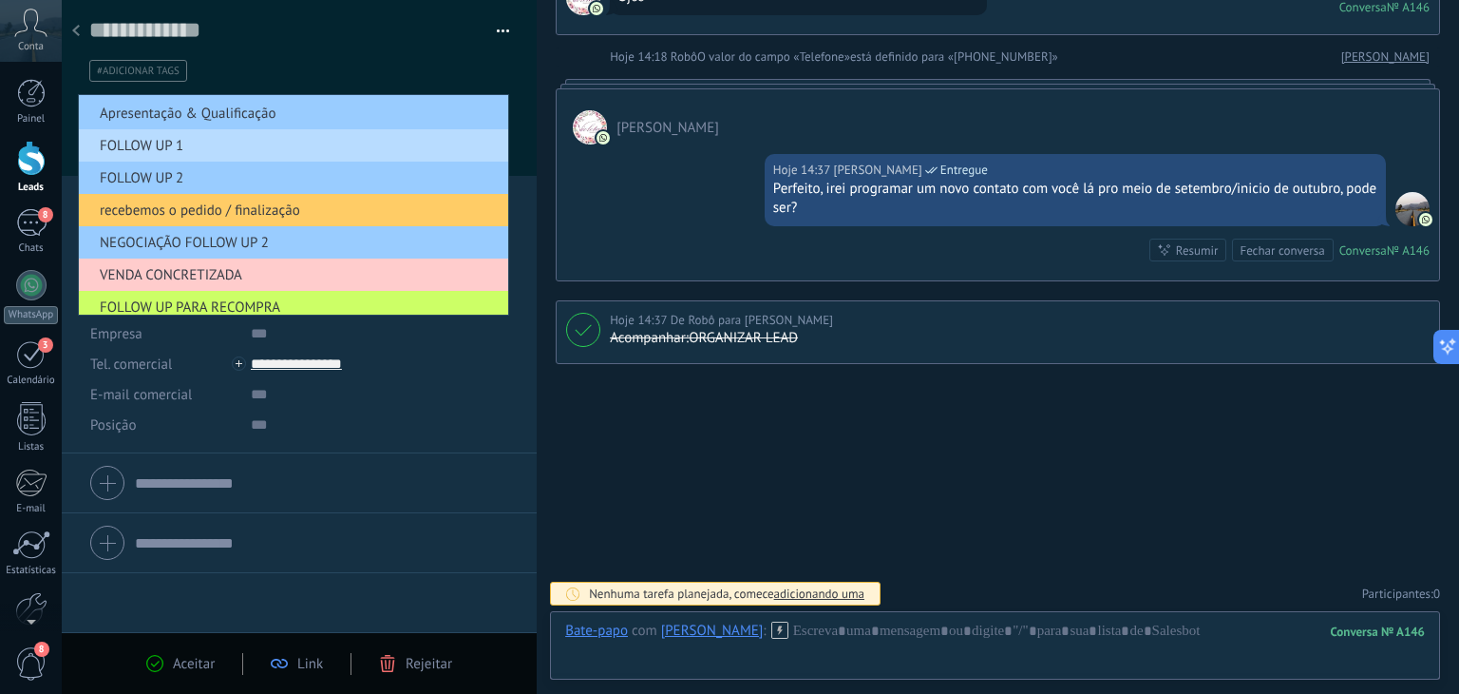
click at [217, 140] on span "FOLLOW UP 1" at bounding box center [291, 146] width 424 height 18
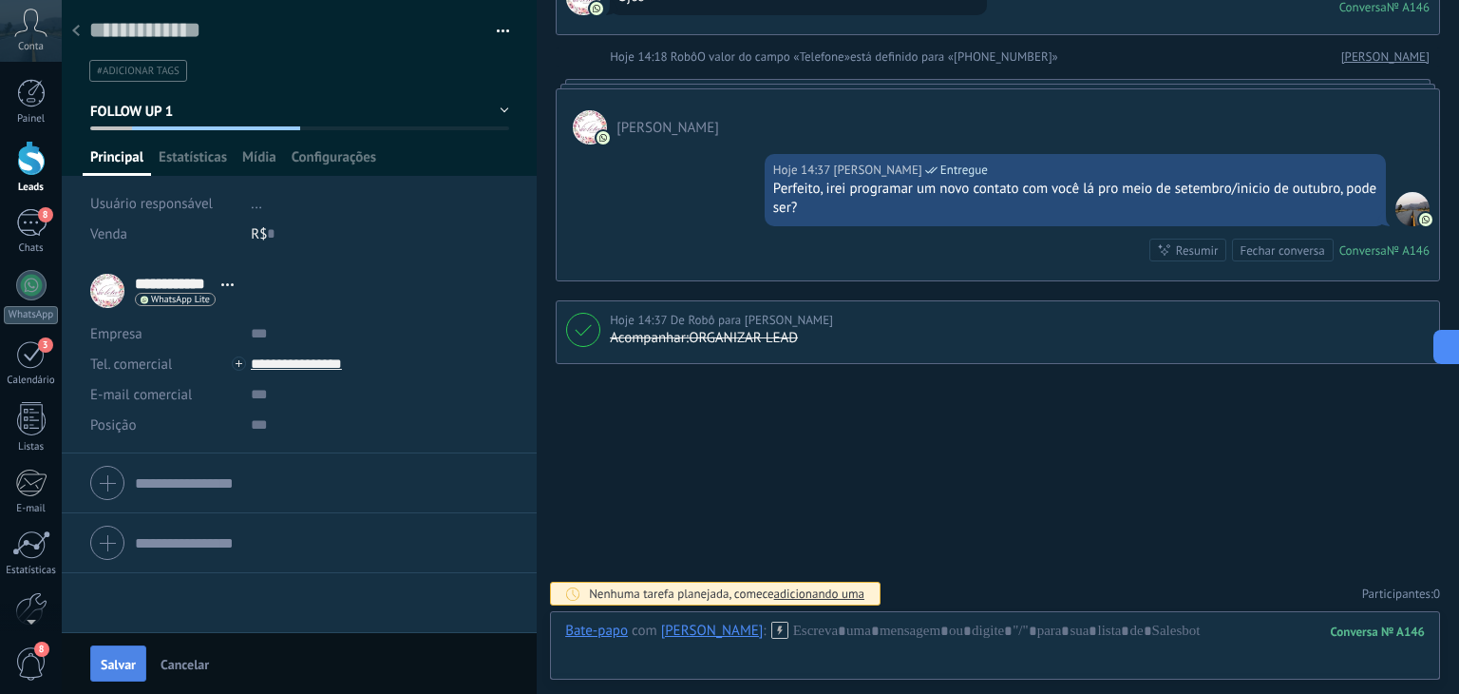
click at [122, 648] on button "Salvar" at bounding box center [118, 663] width 56 height 36
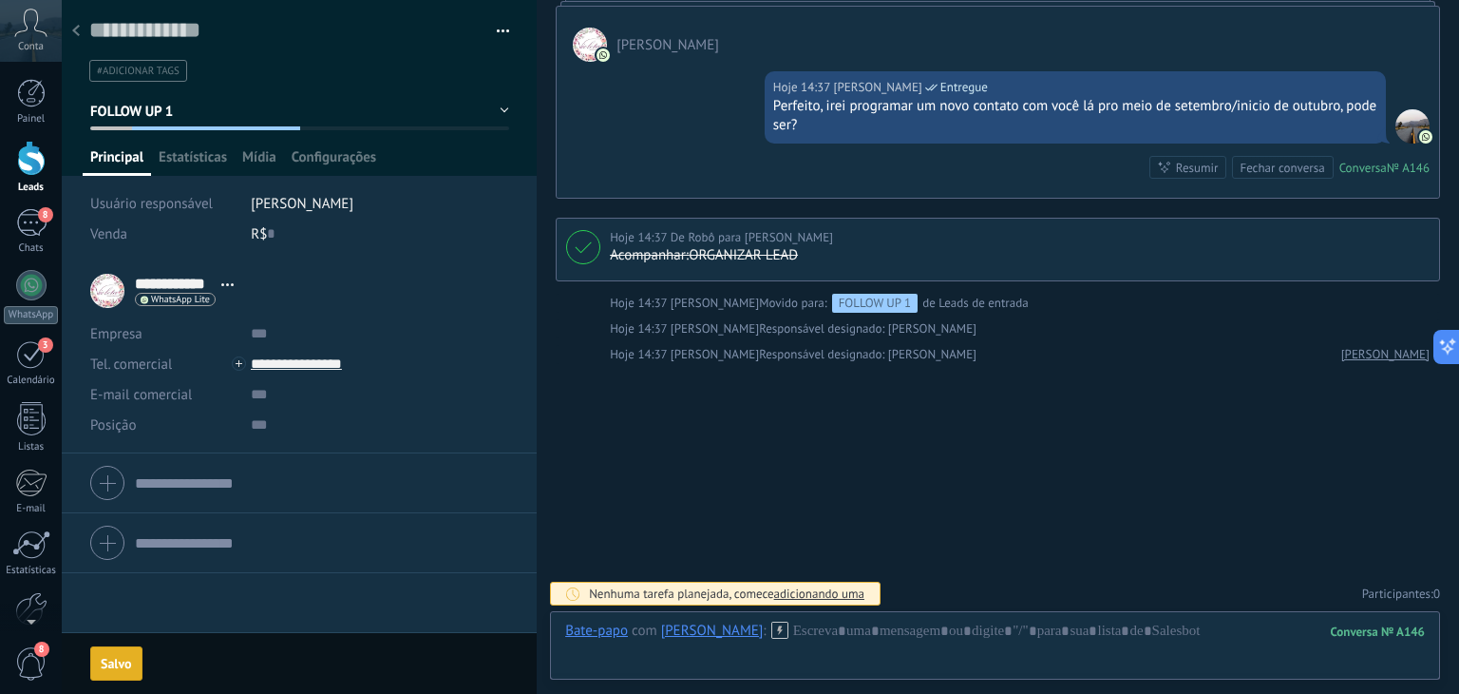
click at [793, 466] on div "Buscar Carregar mais Hoje Hoje Criar: 2 eventos Expandir [PERSON_NAME] 13:48 Wh…" at bounding box center [998, 118] width 923 height 1154
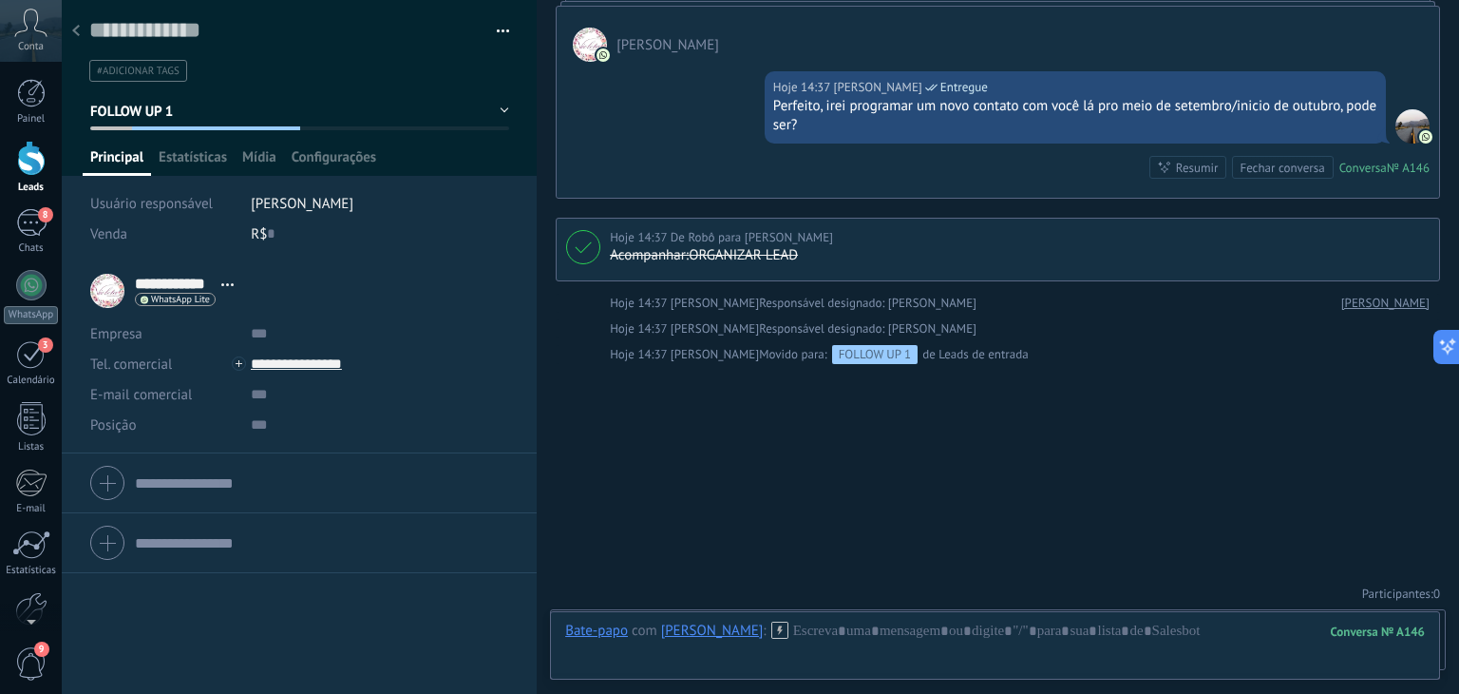
scroll to position [524, 0]
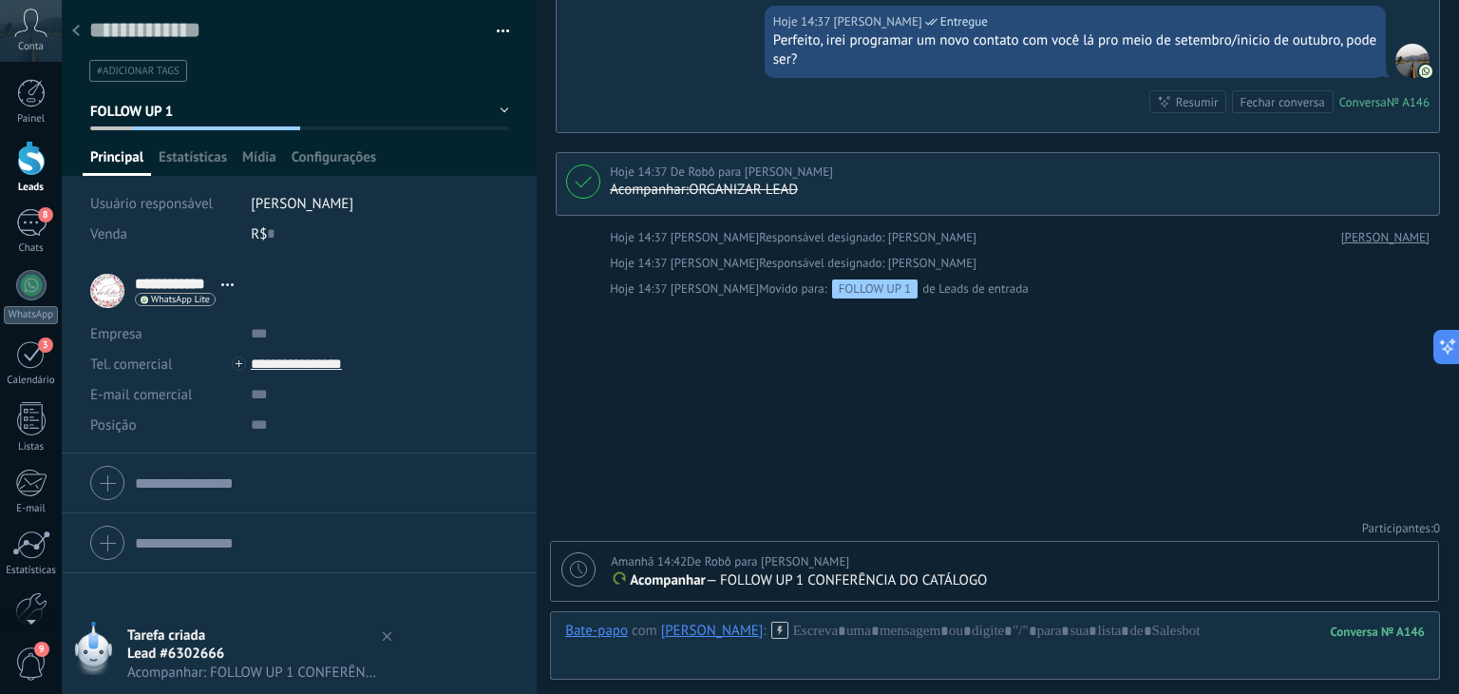
click at [583, 567] on icon at bounding box center [578, 569] width 17 height 17
type textarea "**********"
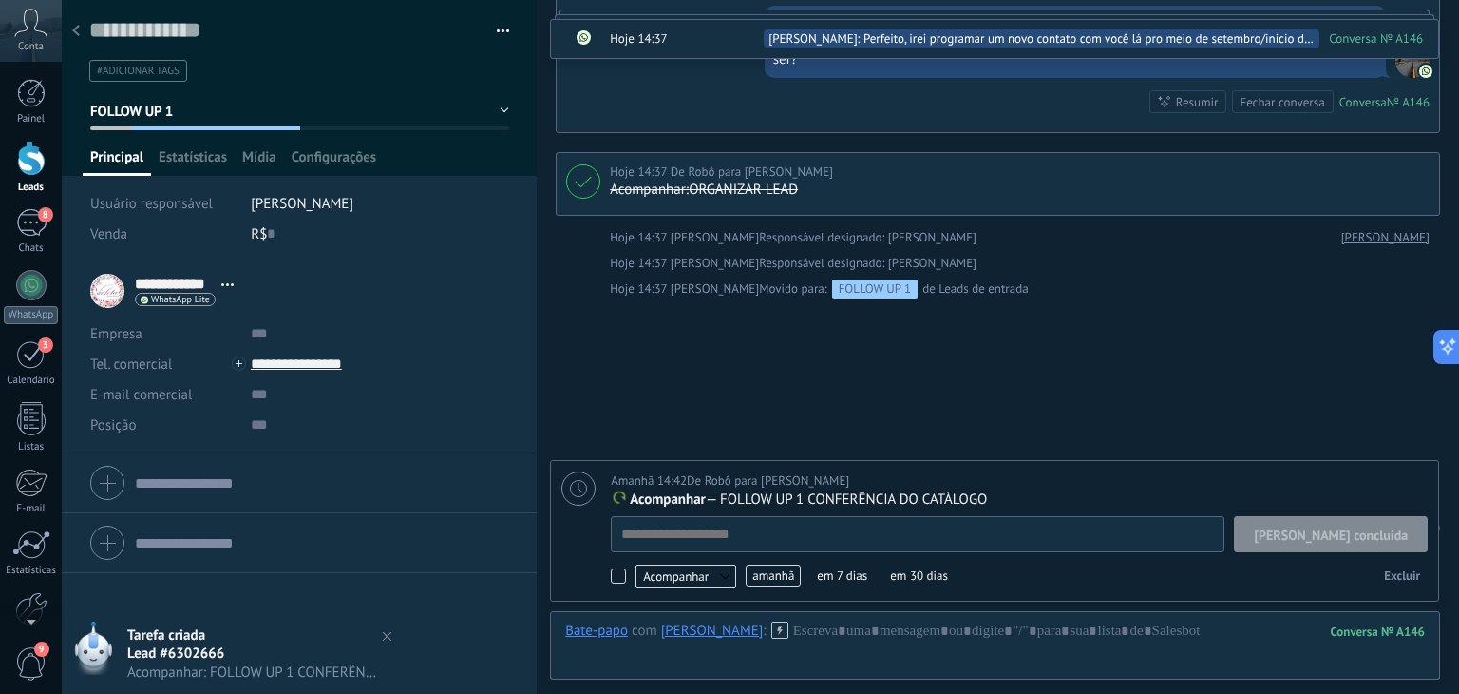
scroll to position [19, 0]
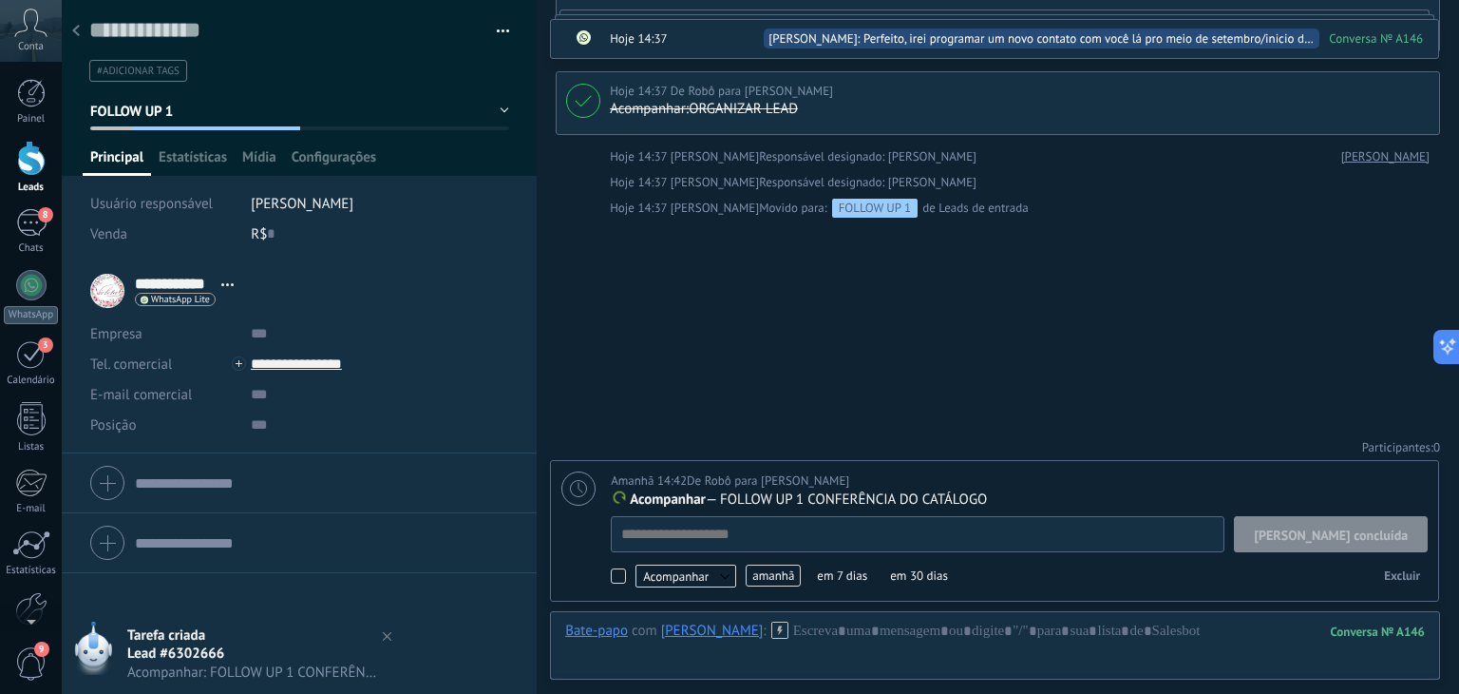
click at [767, 570] on span "amanhã" at bounding box center [773, 575] width 55 height 22
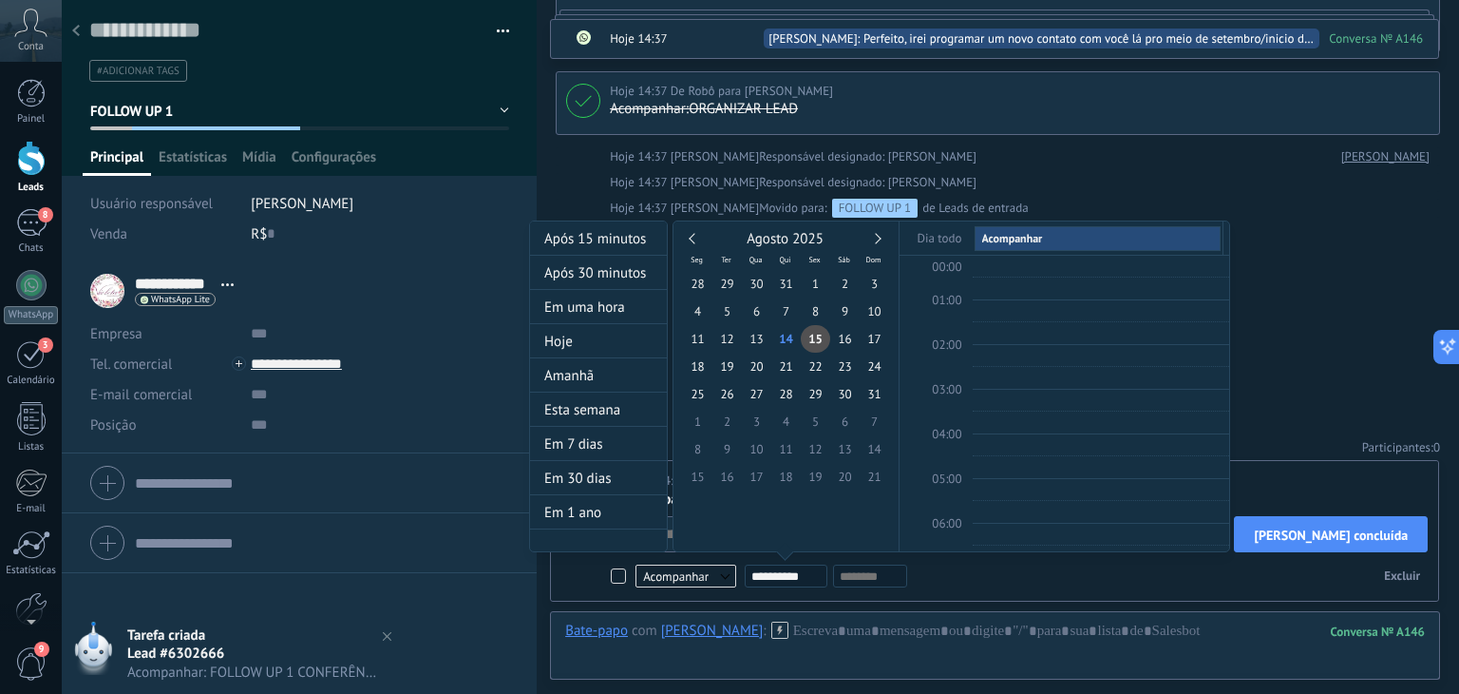
scroll to position [355, 0]
click at [881, 236] on div "Agosto 2025" at bounding box center [786, 239] width 206 height 17
click at [880, 237] on link at bounding box center [875, 238] width 10 height 10
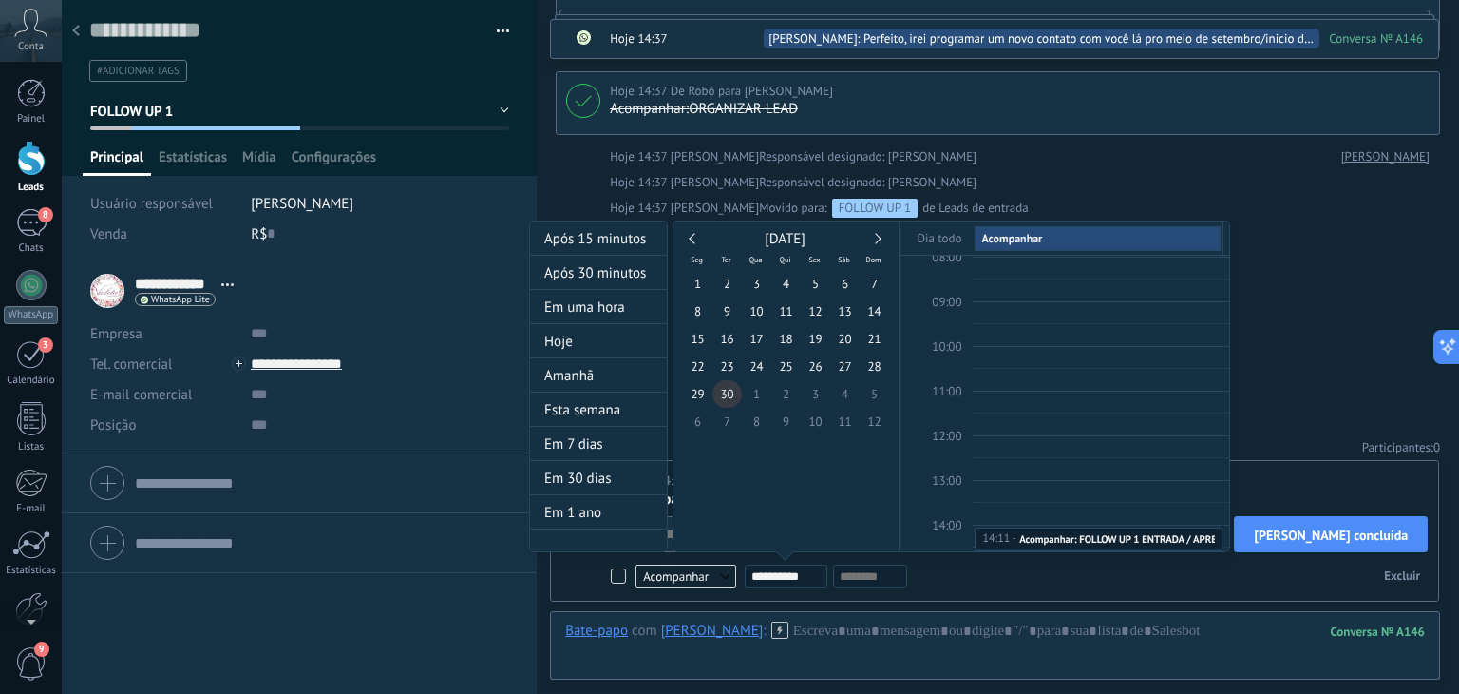
type input "**********"
click at [725, 396] on span "30" at bounding box center [727, 394] width 29 height 28
click at [1323, 384] on div at bounding box center [729, 347] width 1459 height 694
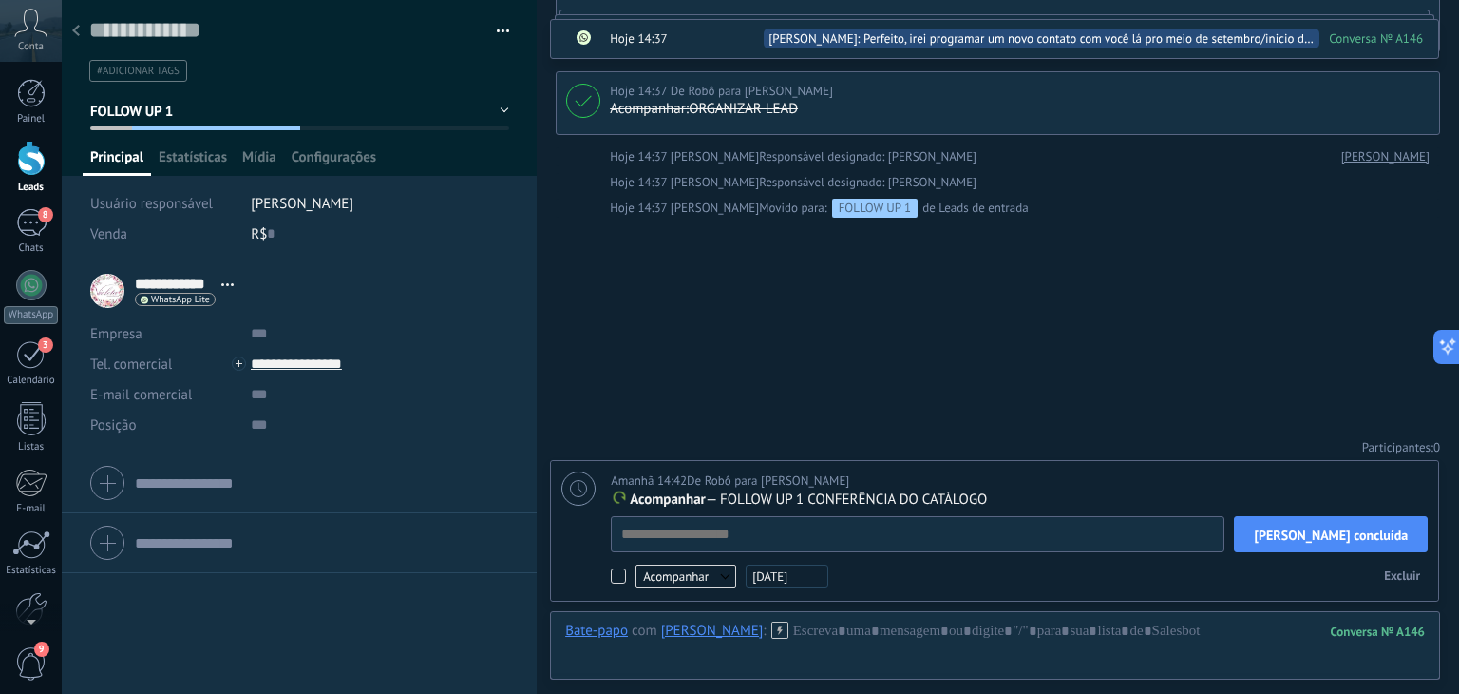
click at [1323, 380] on div "Buscar Carregar mais Hoje Hoje Criar: 2 eventos Expandir [PERSON_NAME] 13:48 Wh…" at bounding box center [998, 45] width 923 height 1301
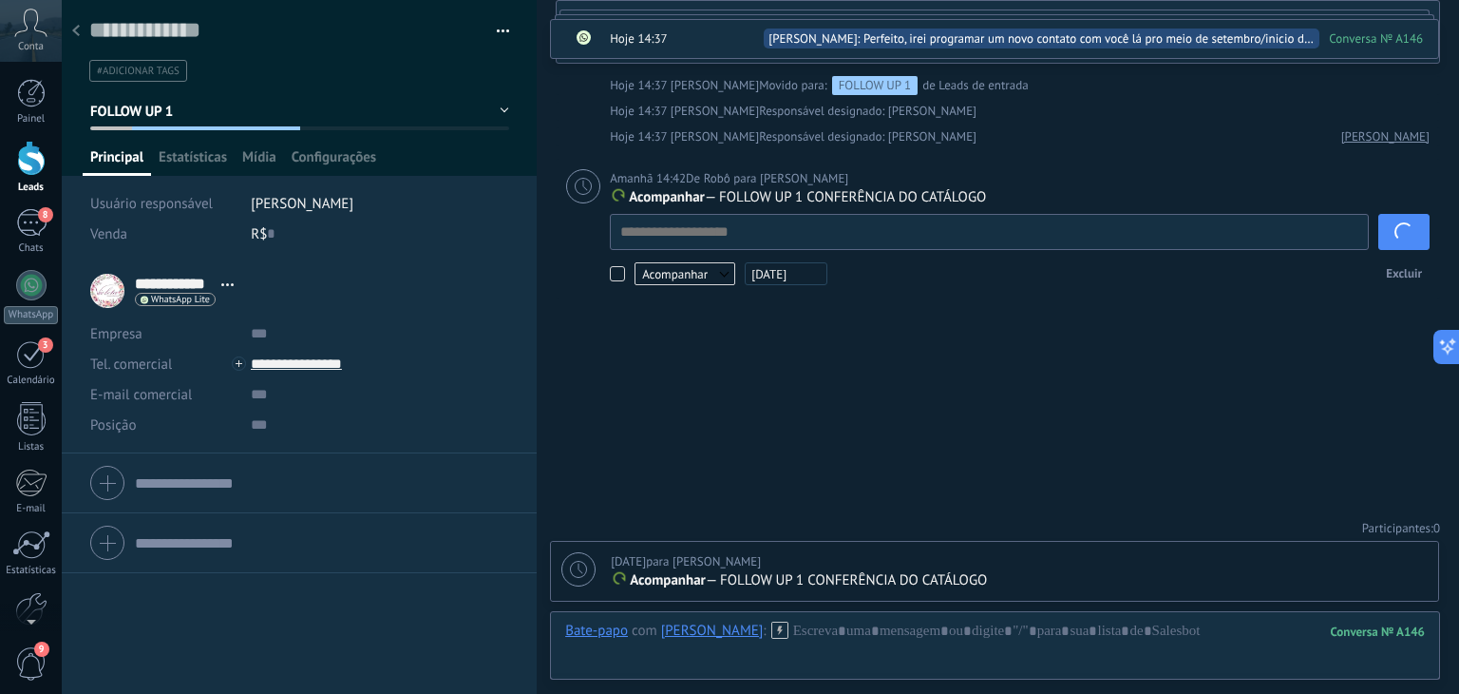
click at [1323, 380] on div "Buscar Carregar mais Hoje Hoje Criar: 2 eventos Expandir [PERSON_NAME] 13:48 Wh…" at bounding box center [998, 10] width 923 height 1372
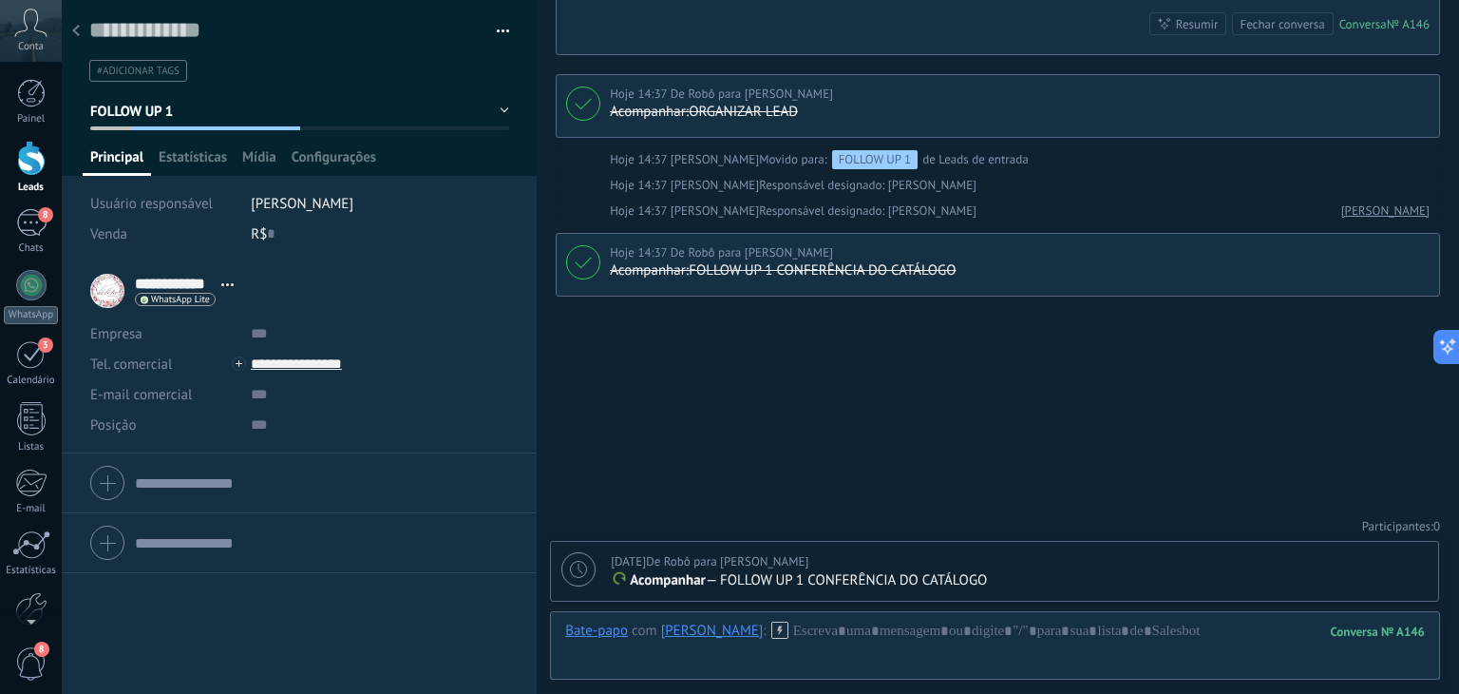
scroll to position [600, 0]
click at [75, 34] on icon at bounding box center [76, 30] width 8 height 11
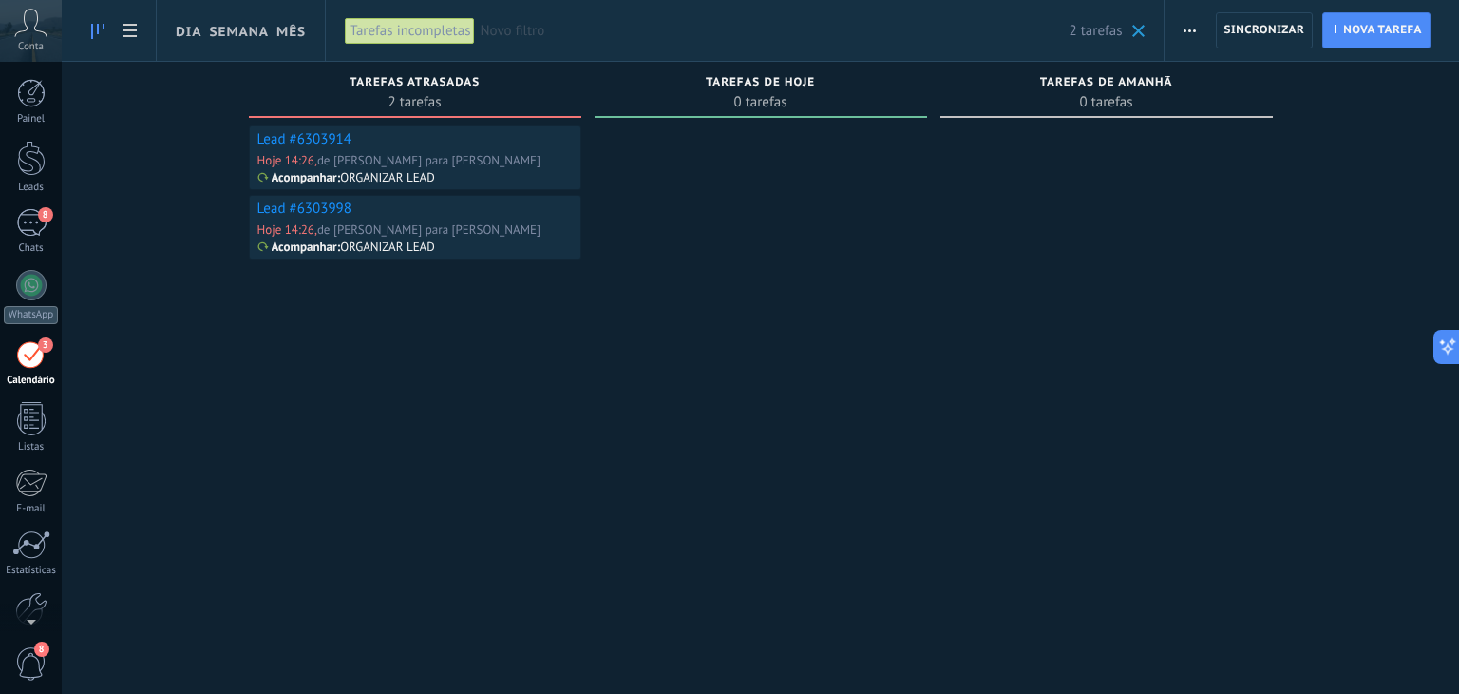
click at [316, 134] on link "Lead #6303914" at bounding box center [304, 139] width 94 height 18
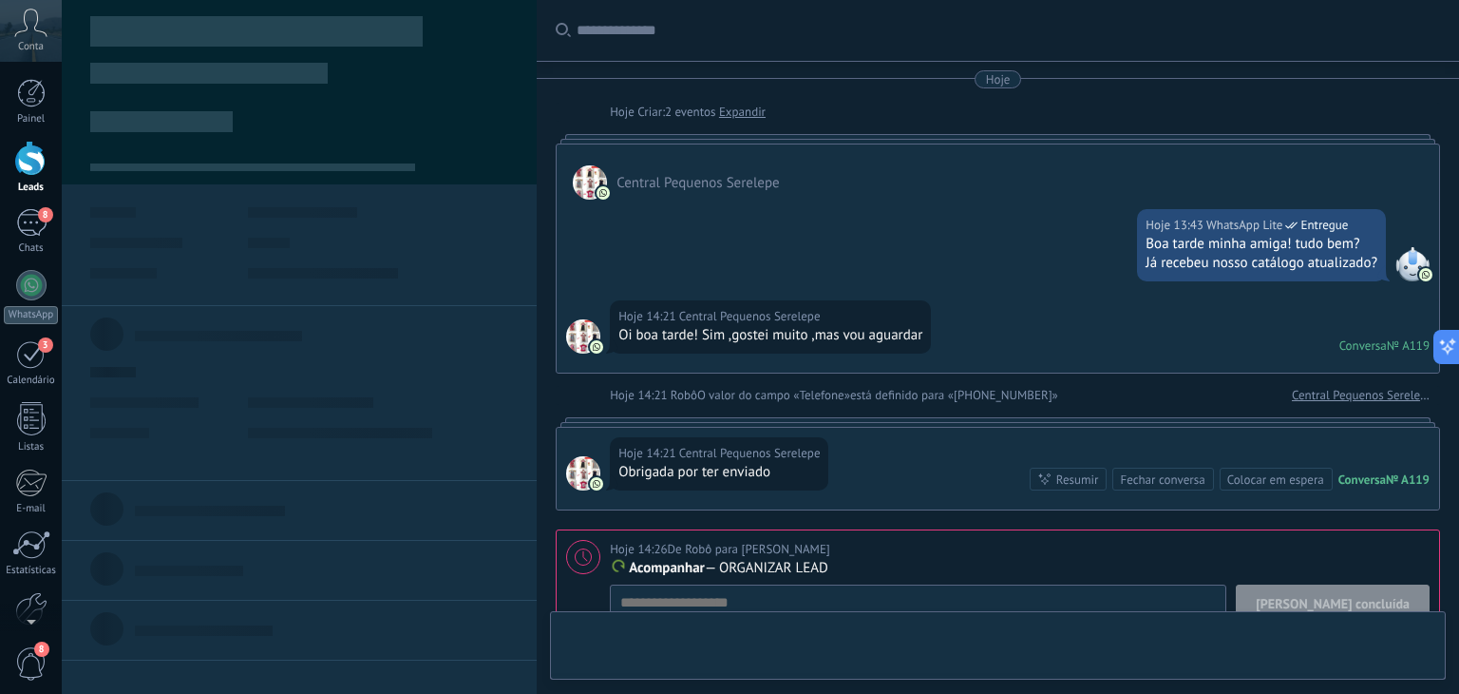
type textarea "**********"
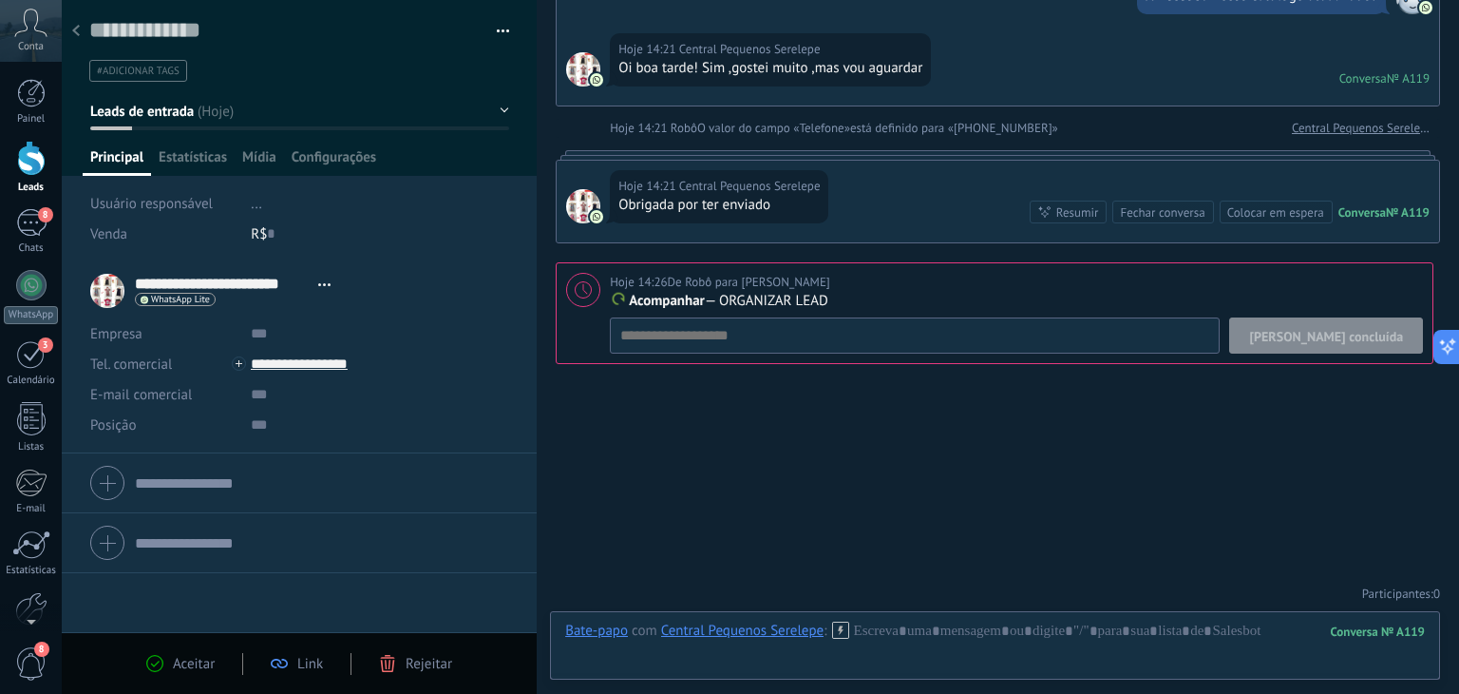
scroll to position [172, 0]
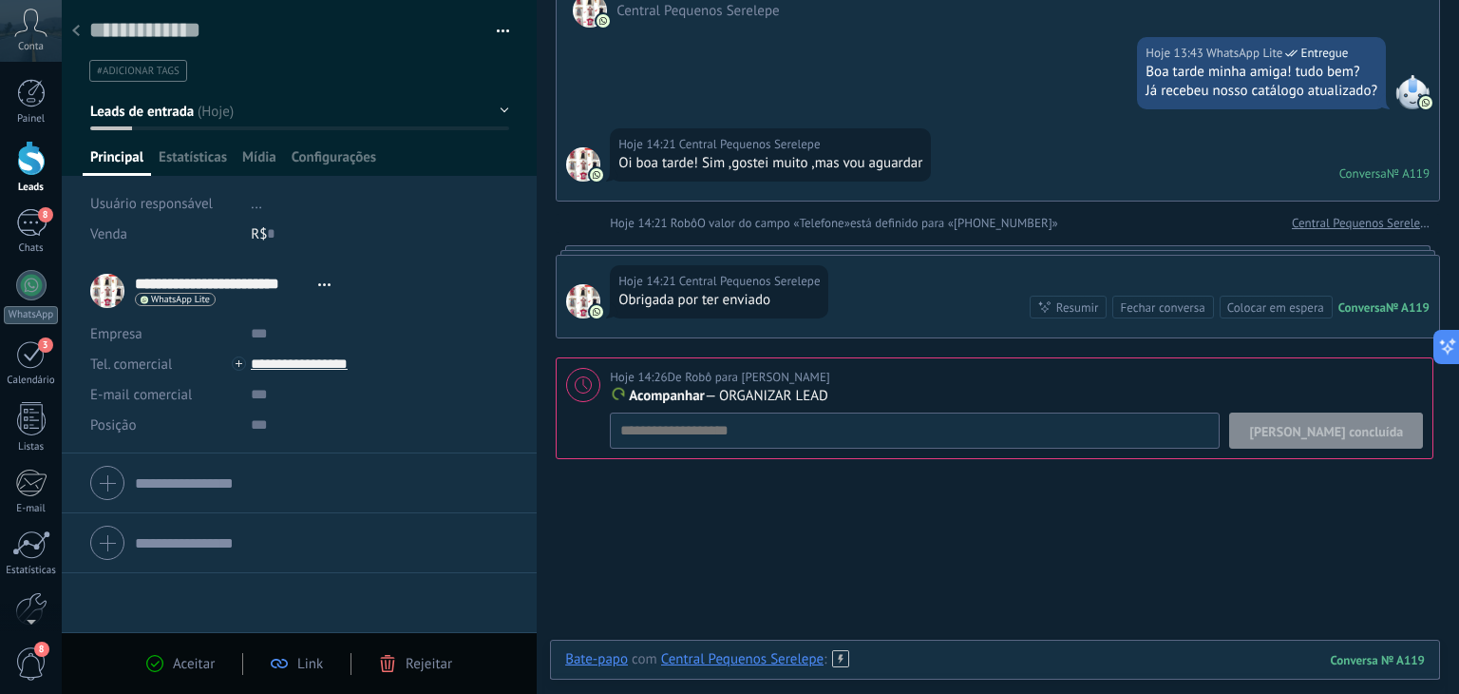
click at [897, 657] on div at bounding box center [995, 678] width 860 height 57
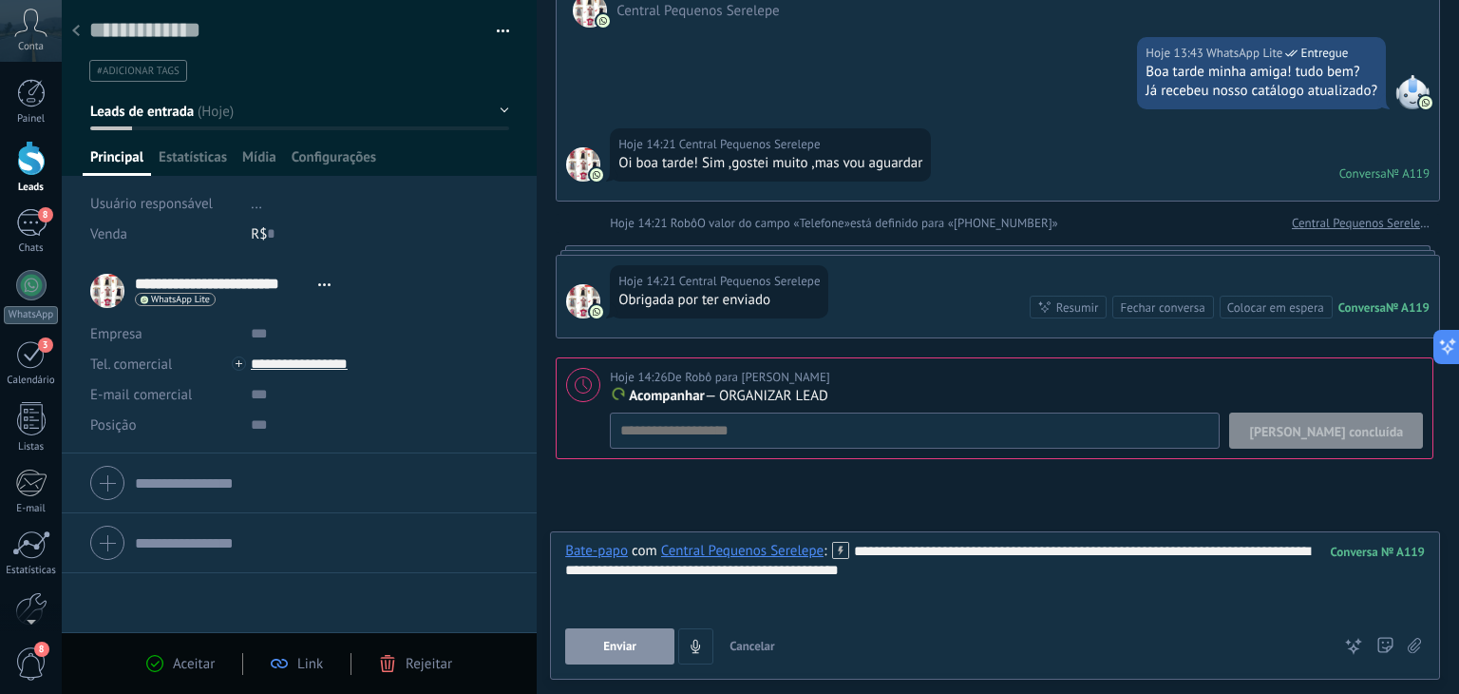
click at [607, 641] on span "Enviar" at bounding box center [619, 645] width 33 height 13
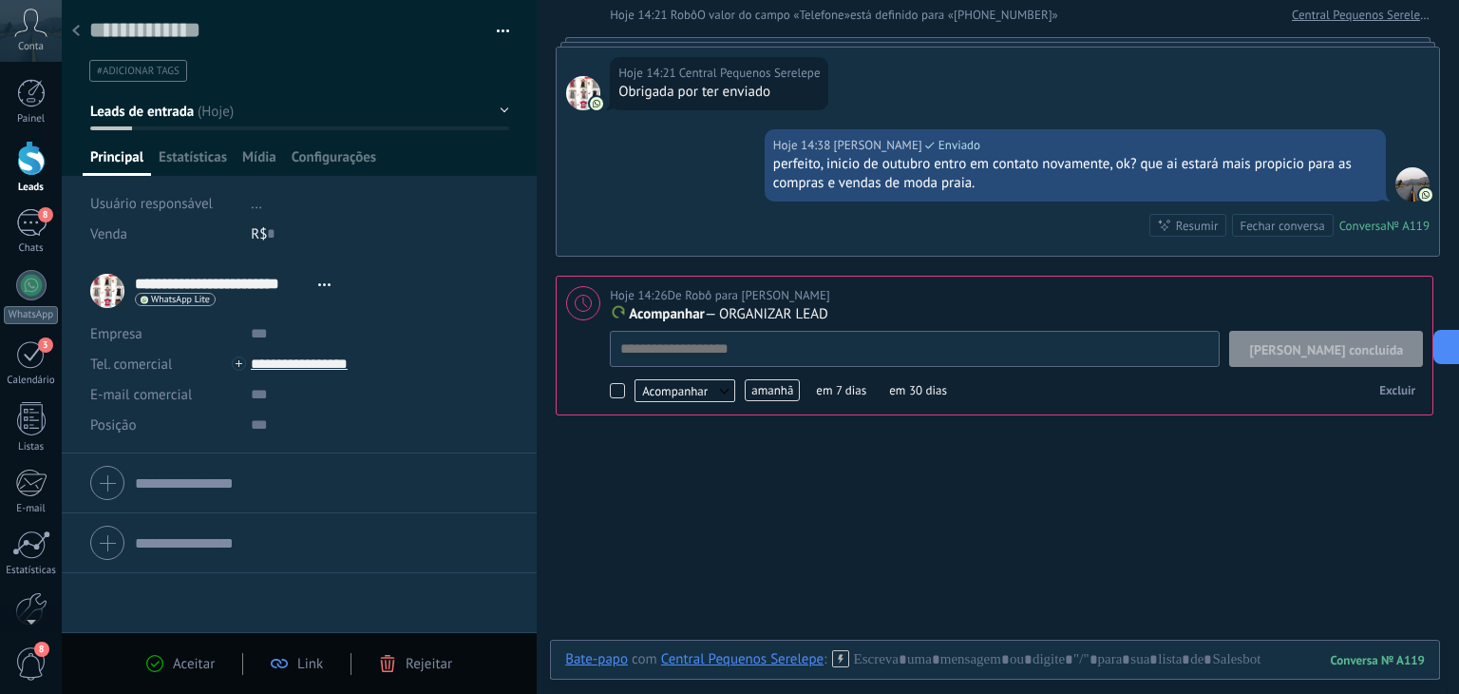
scroll to position [19, 0]
click at [1366, 344] on span "[PERSON_NAME] concluída" at bounding box center [1326, 349] width 154 height 13
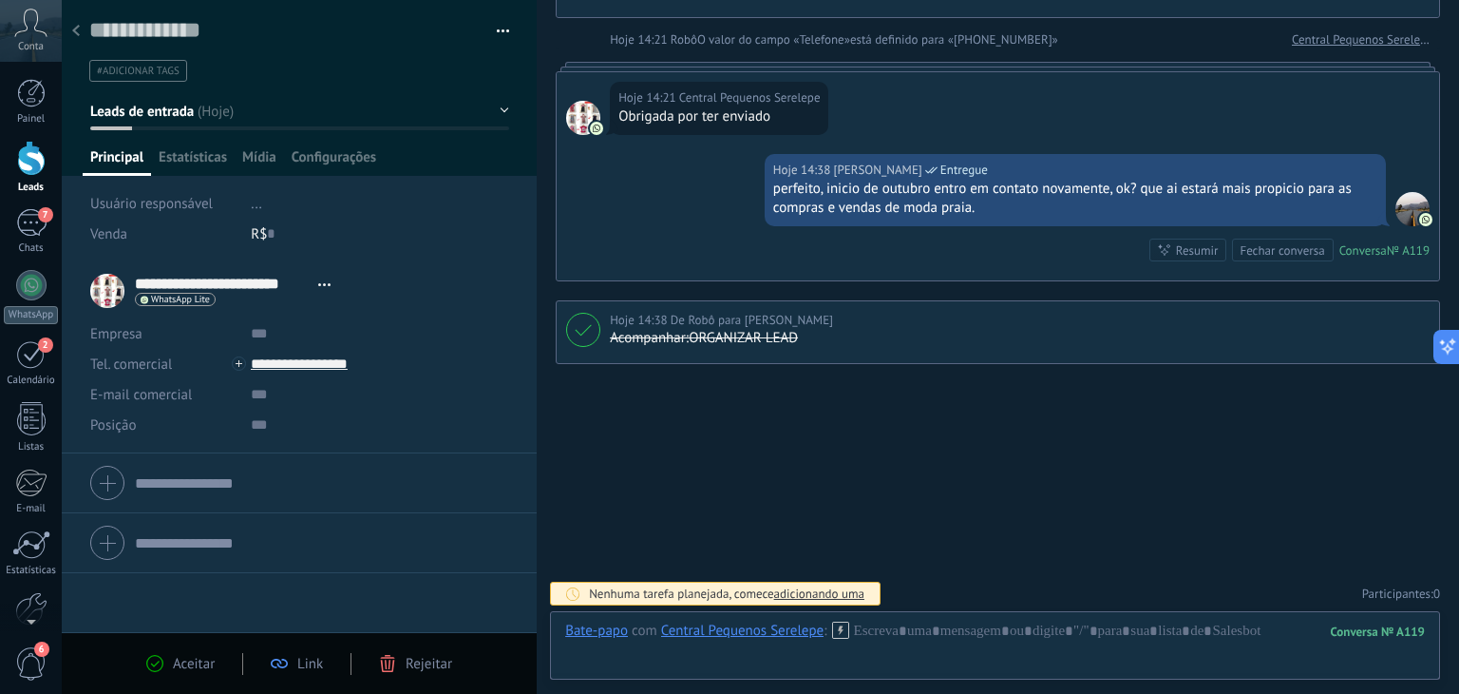
click at [186, 109] on span "Leads de entrada" at bounding box center [142, 112] width 104 height 18
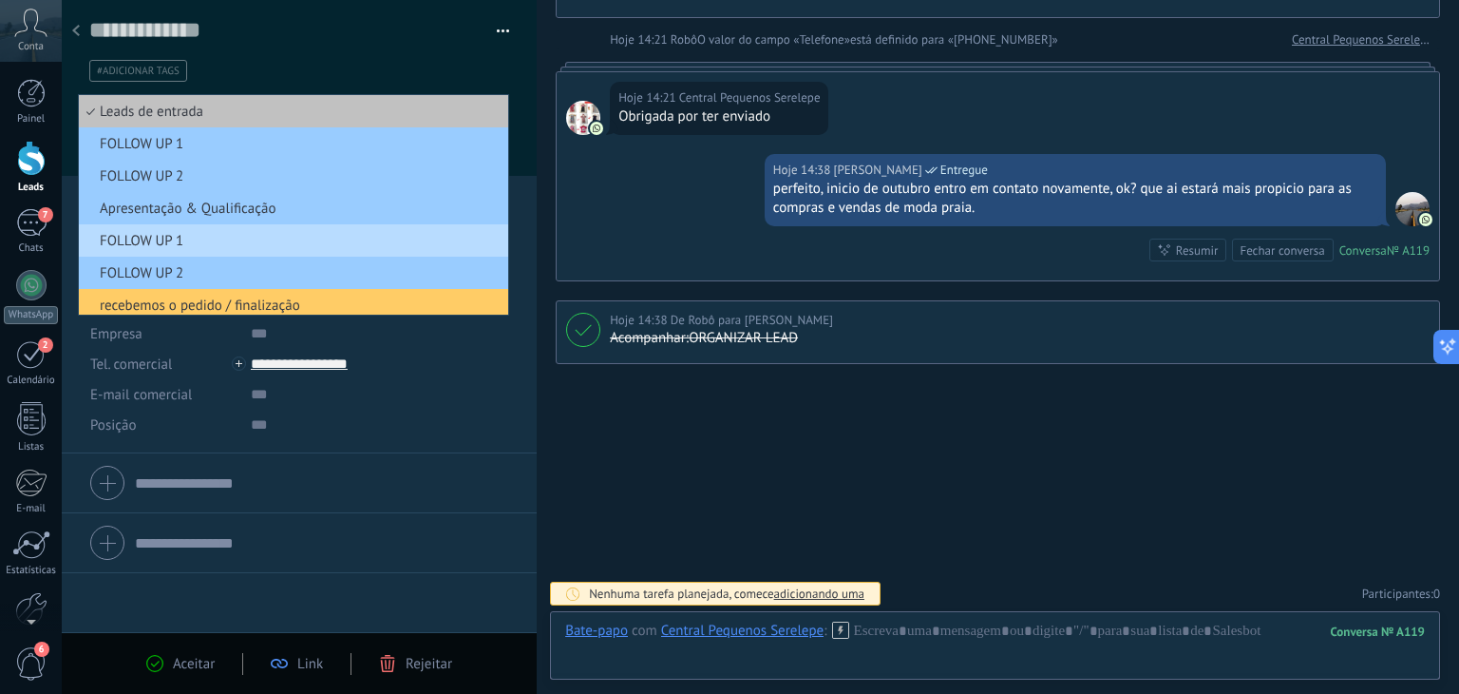
click at [175, 240] on span "FOLLOW UP 1" at bounding box center [291, 241] width 424 height 18
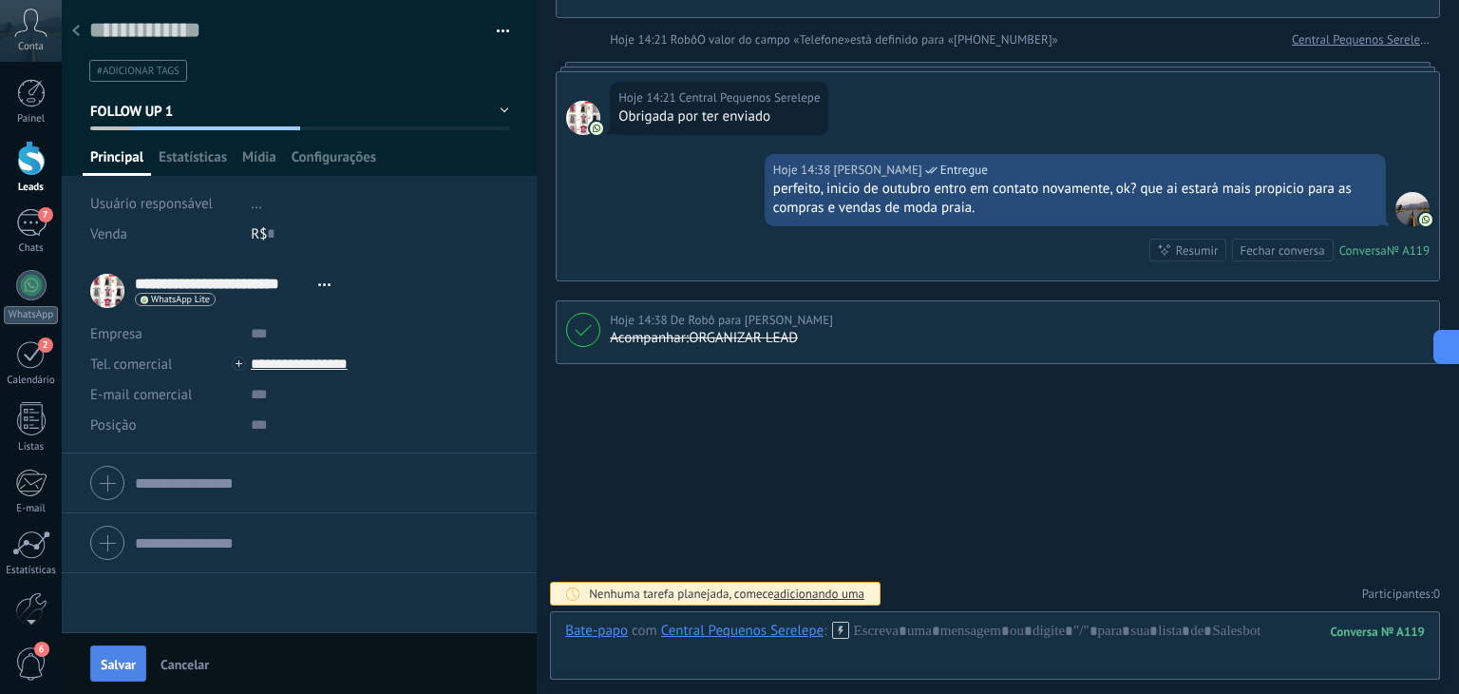
click at [120, 664] on span "Salvar" at bounding box center [118, 663] width 35 height 13
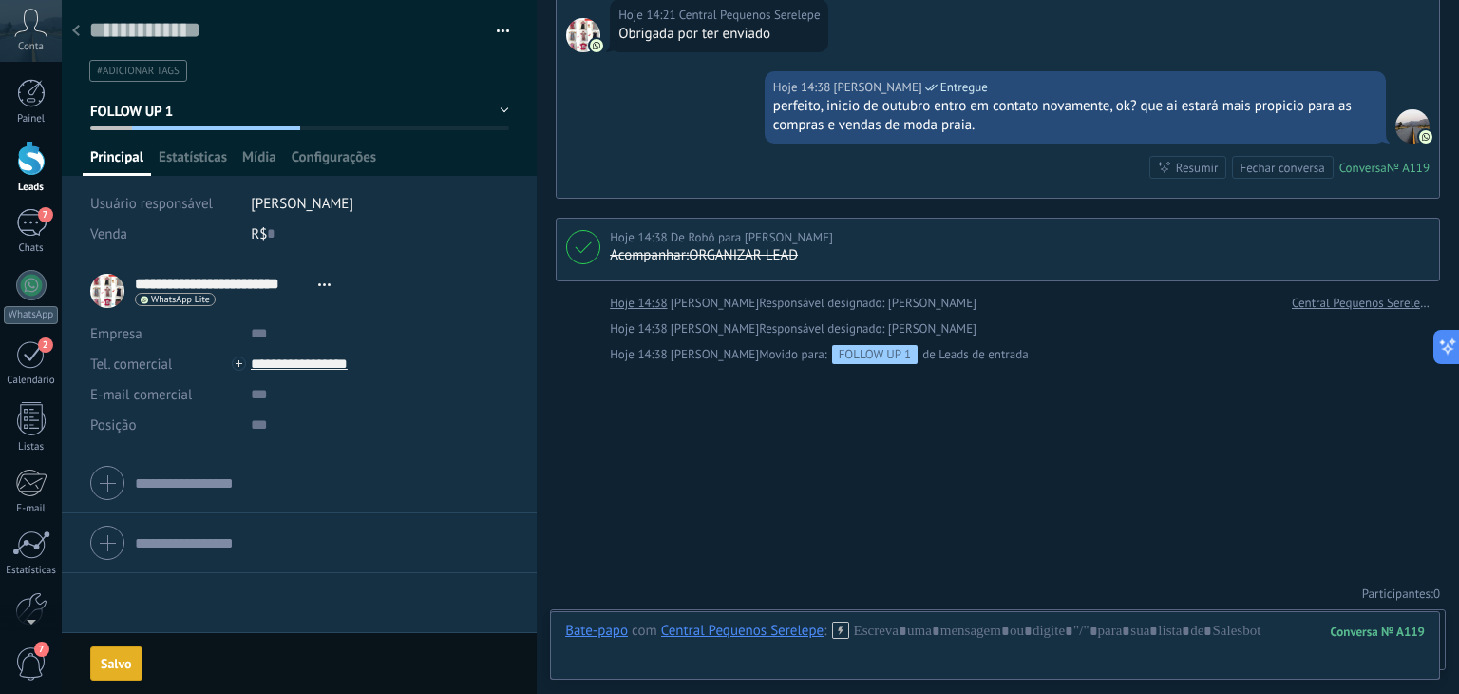
scroll to position [504, 0]
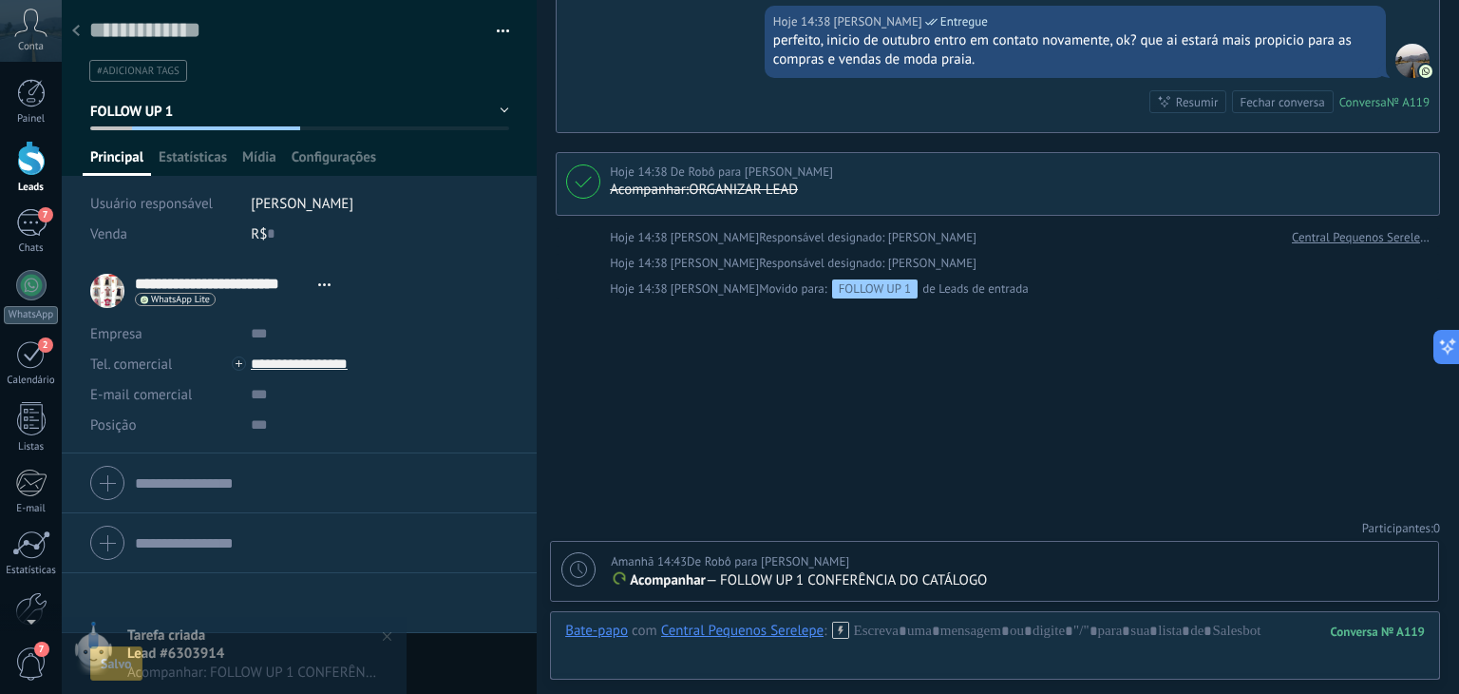
click at [638, 411] on div "Buscar Carregar mais Hoje Hoje Criar: 2 eventos Expandir Central Pequenos Serel…" at bounding box center [998, 95] width 923 height 1199
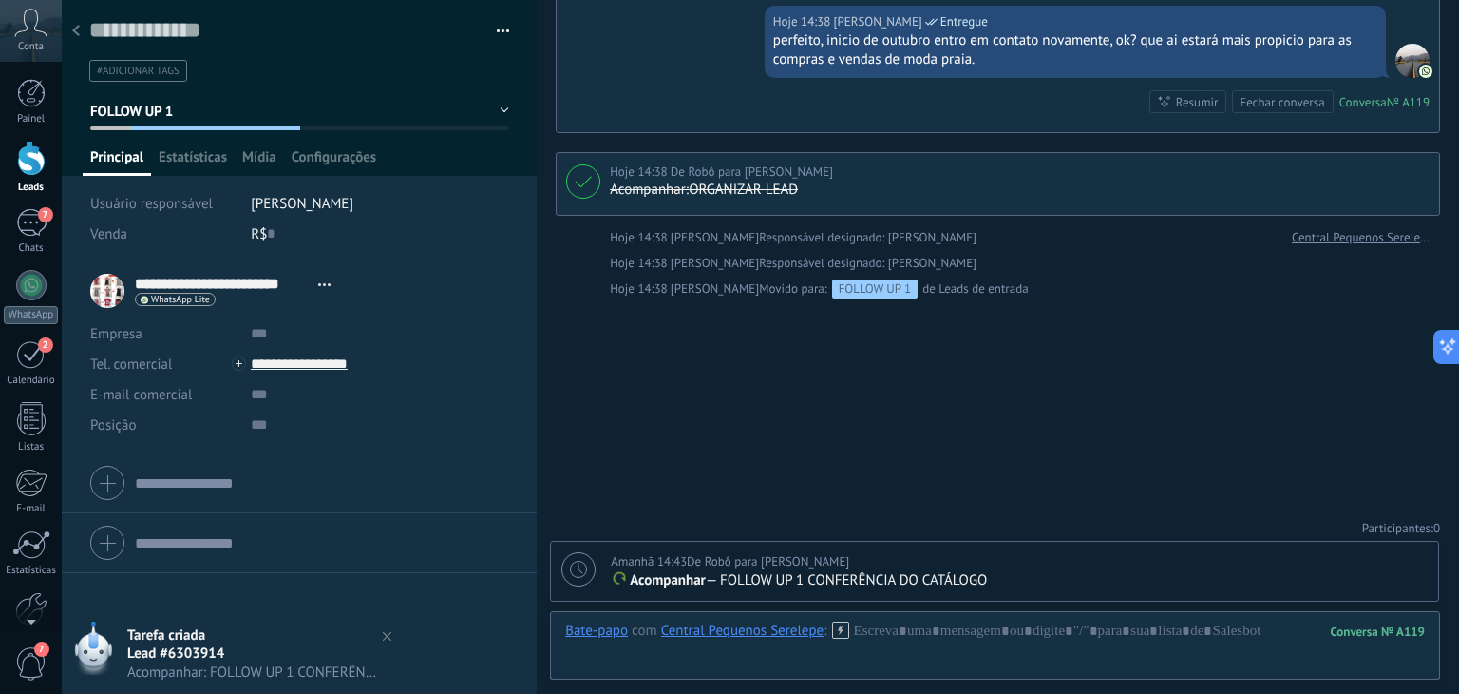
click at [568, 564] on div at bounding box center [579, 569] width 34 height 34
type textarea "**********"
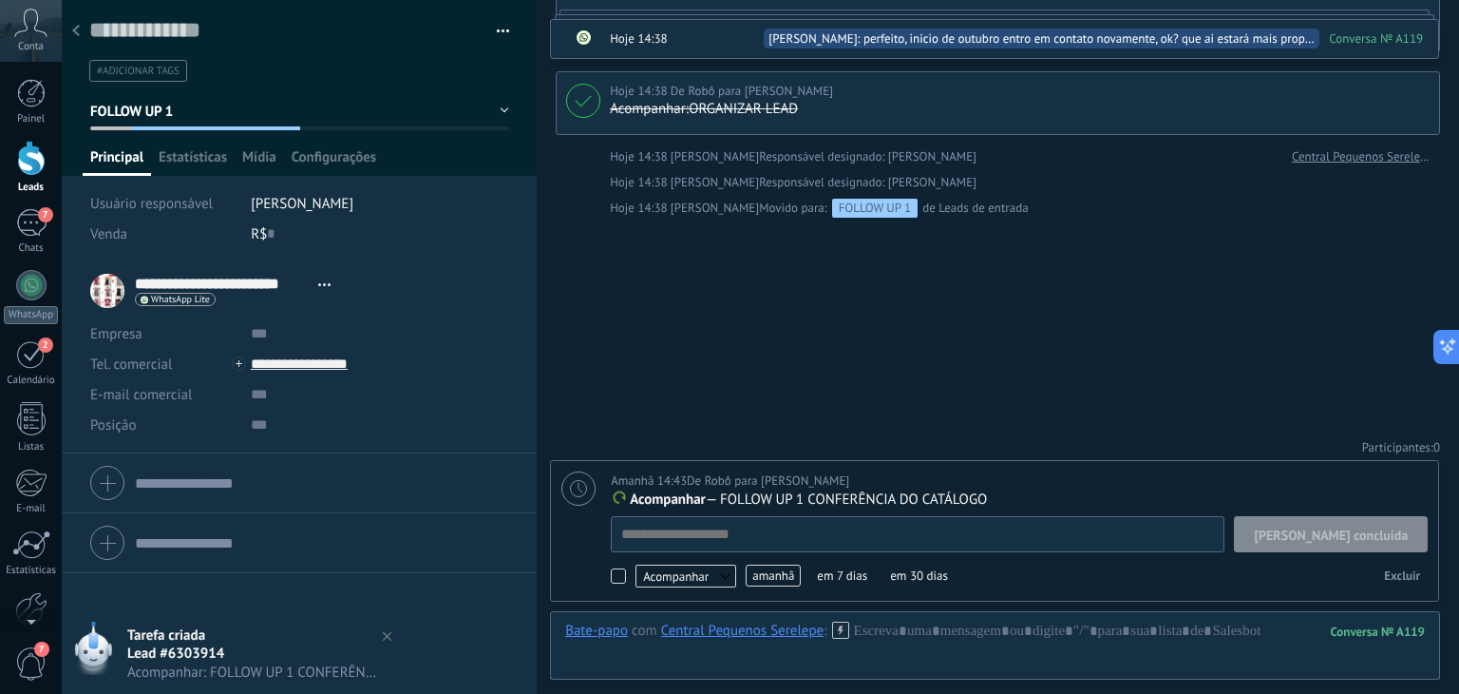
click at [763, 575] on span "amanhã" at bounding box center [773, 575] width 55 height 22
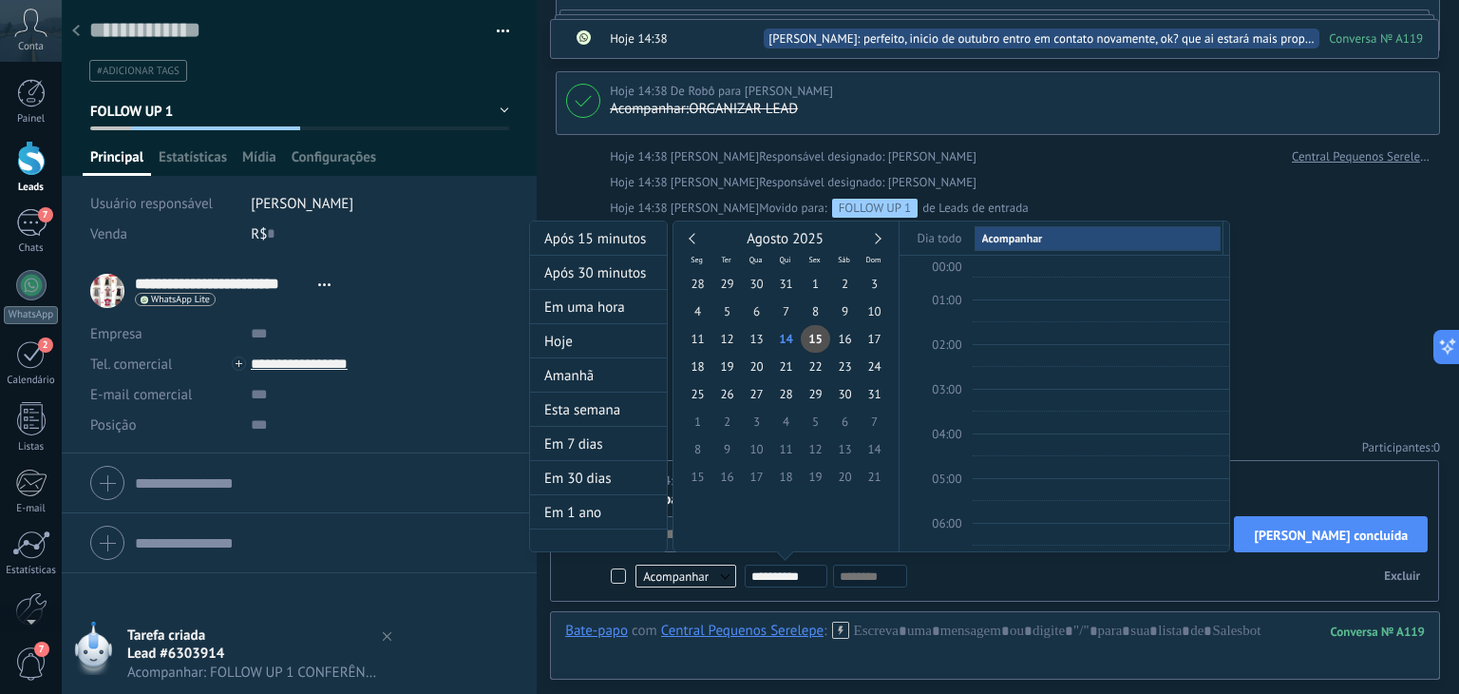
scroll to position [355, 0]
click at [884, 240] on div "Agosto 2025" at bounding box center [786, 239] width 206 height 17
click at [878, 237] on link at bounding box center [875, 238] width 10 height 10
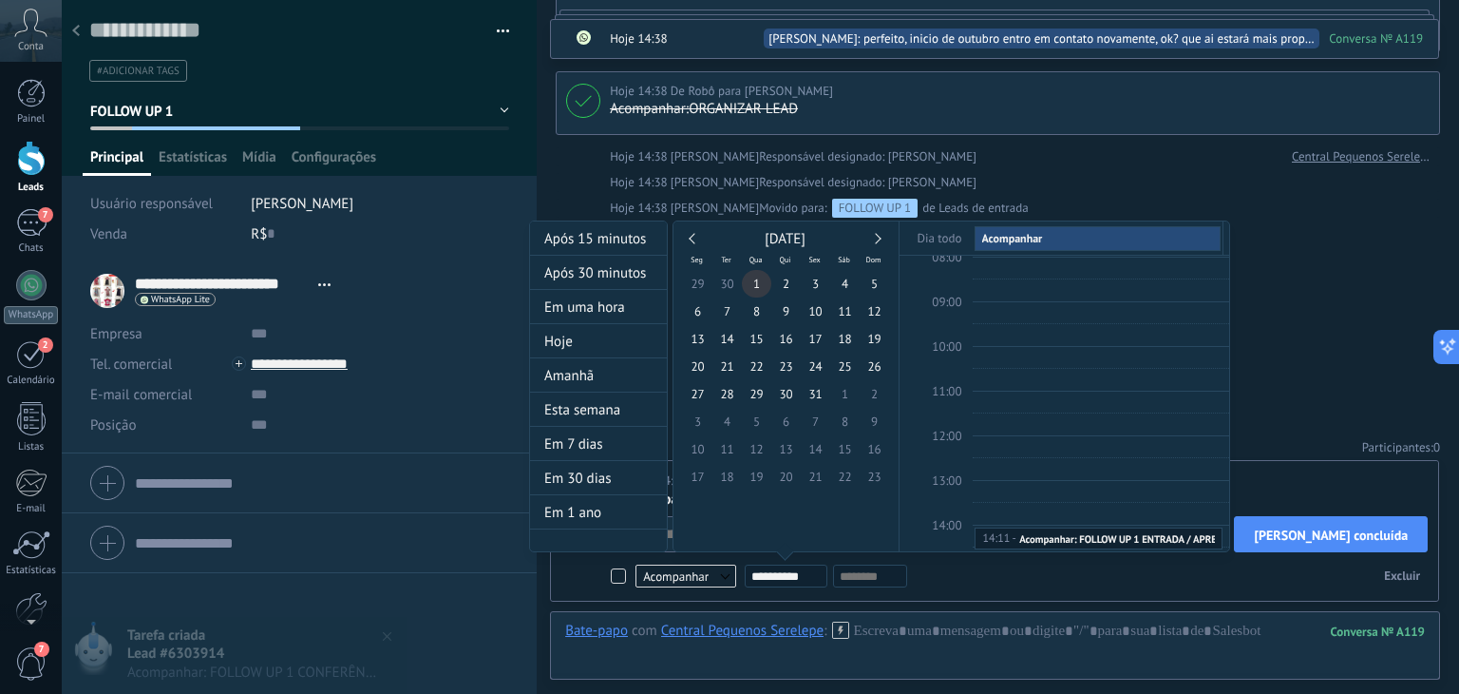
type input "**********"
click at [760, 281] on span "1" at bounding box center [756, 284] width 29 height 28
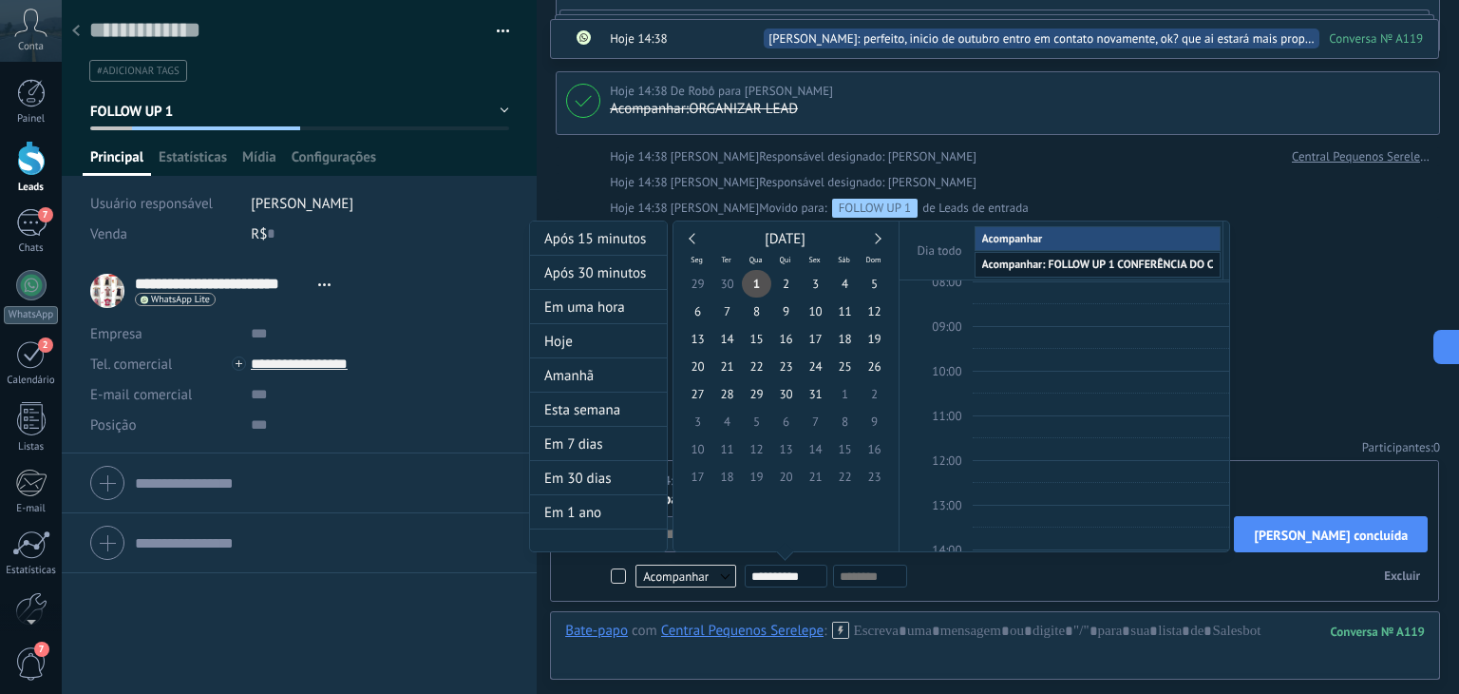
click at [1302, 366] on div at bounding box center [729, 347] width 1459 height 694
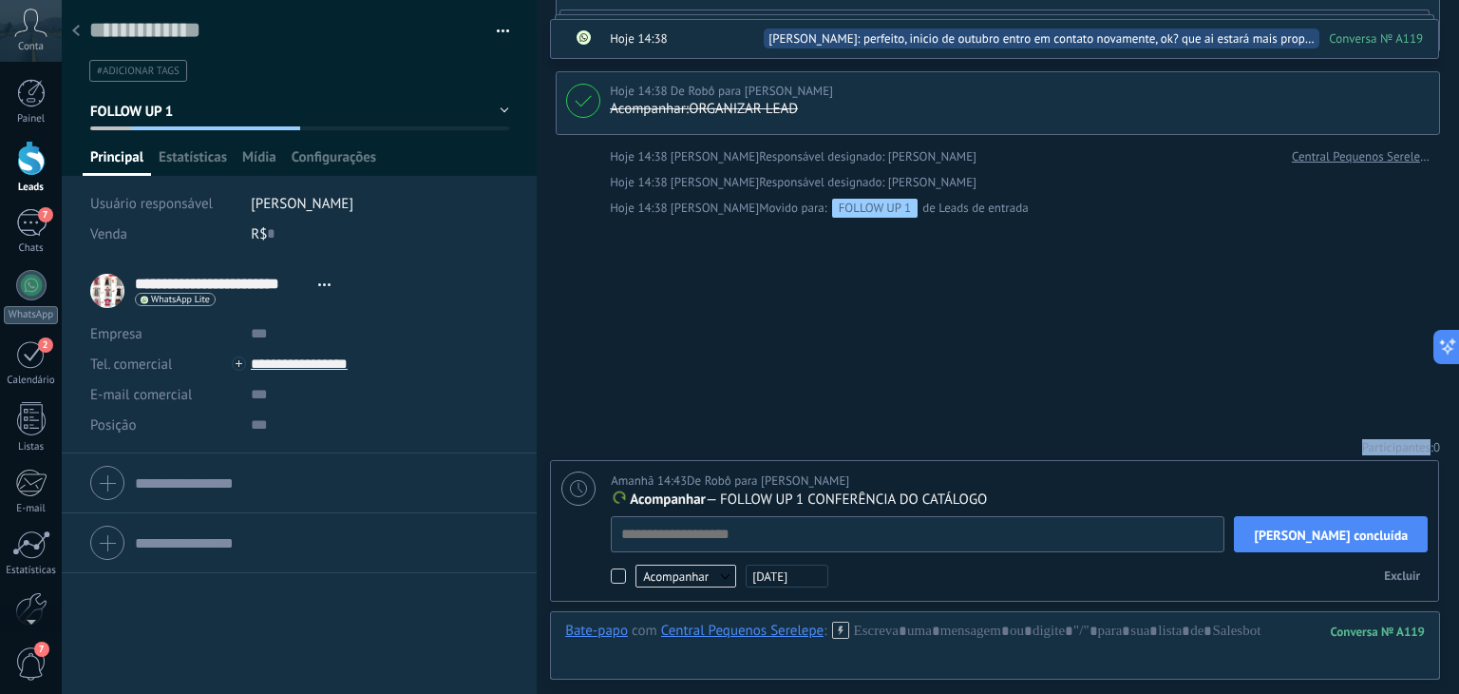
click at [1301, 366] on div "Buscar Carregar mais Hoje Hoje Criar: 2 eventos Expandir Central Pequenos Serel…" at bounding box center [998, 56] width 923 height 1280
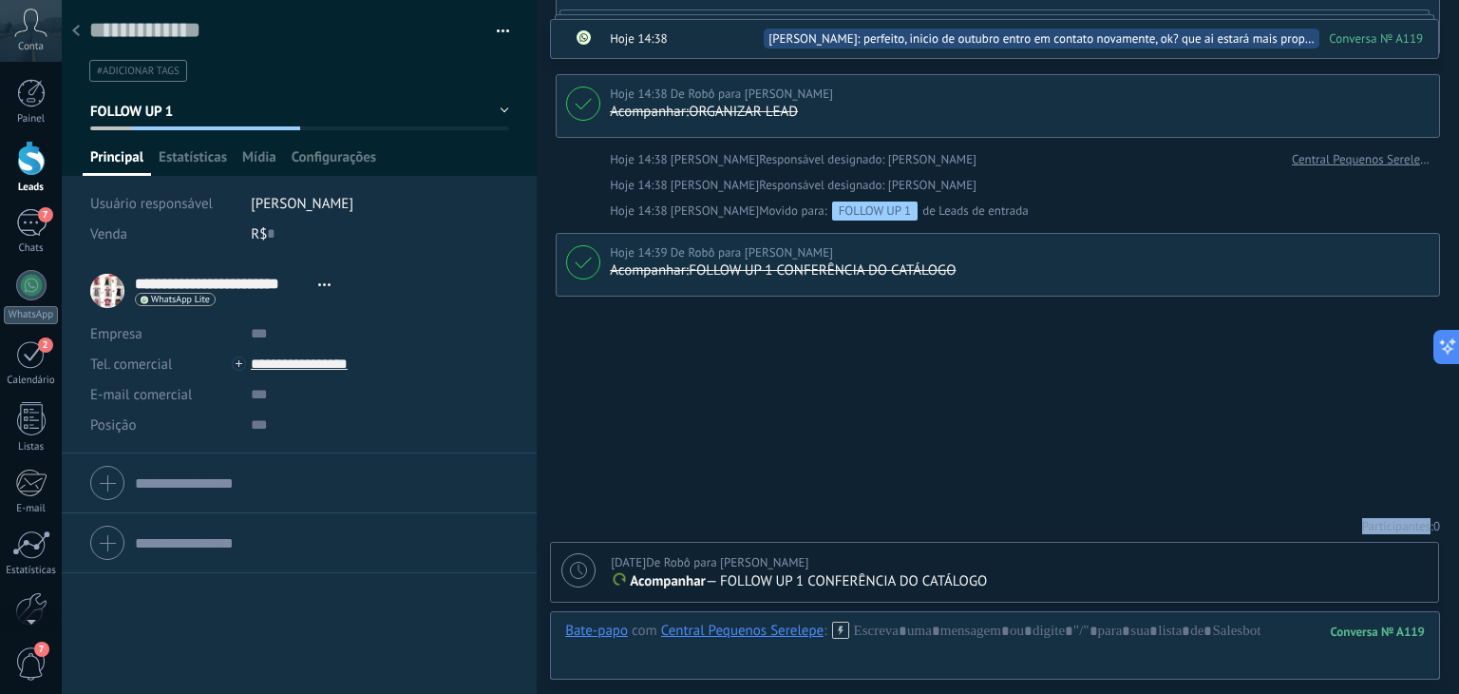
scroll to position [579, 0]
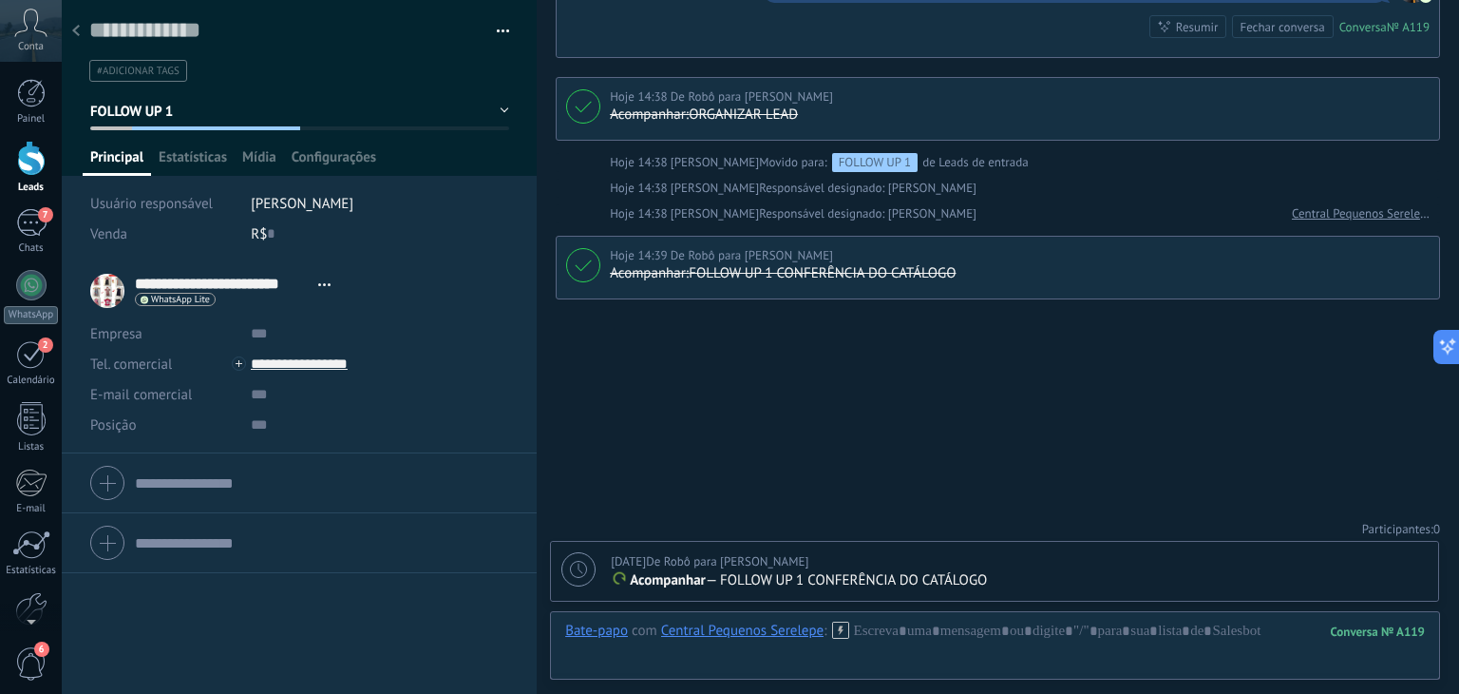
click at [80, 35] on div at bounding box center [76, 31] width 27 height 37
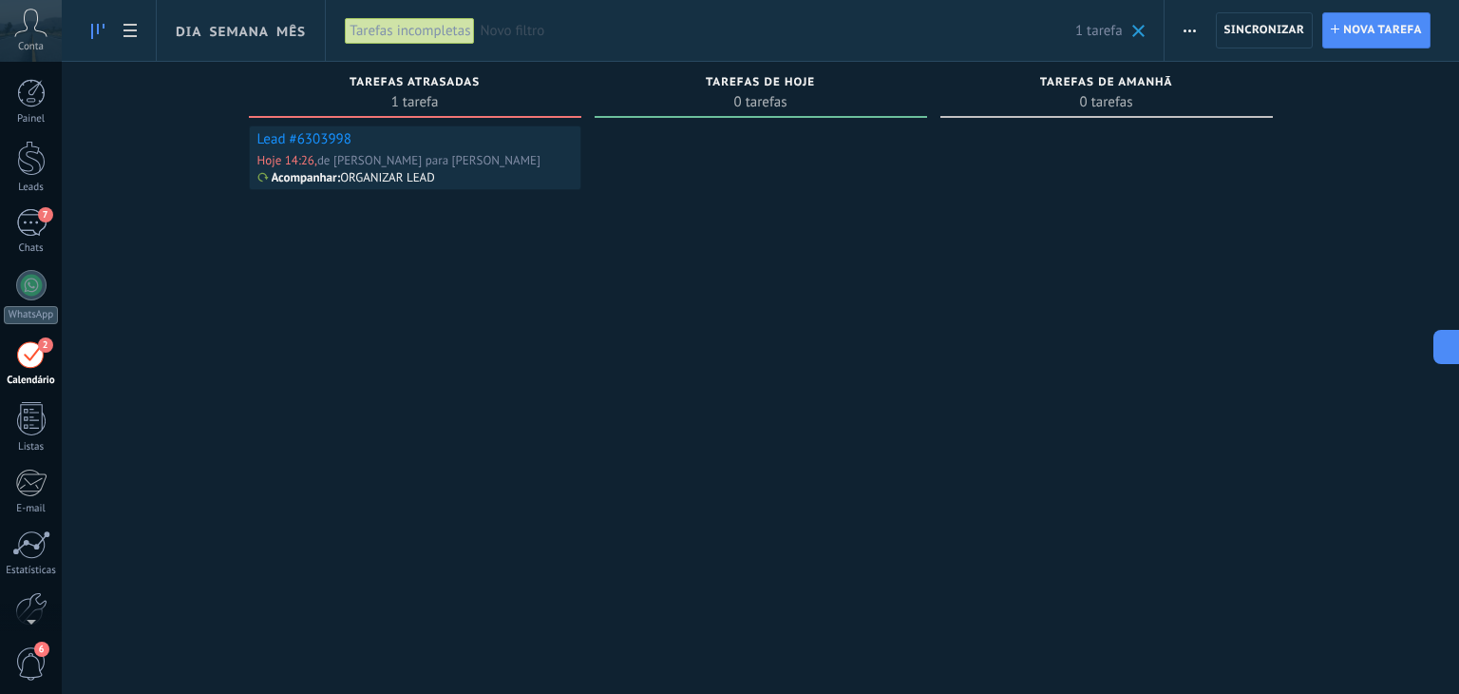
click at [310, 140] on link "Lead #6303998" at bounding box center [304, 139] width 94 height 18
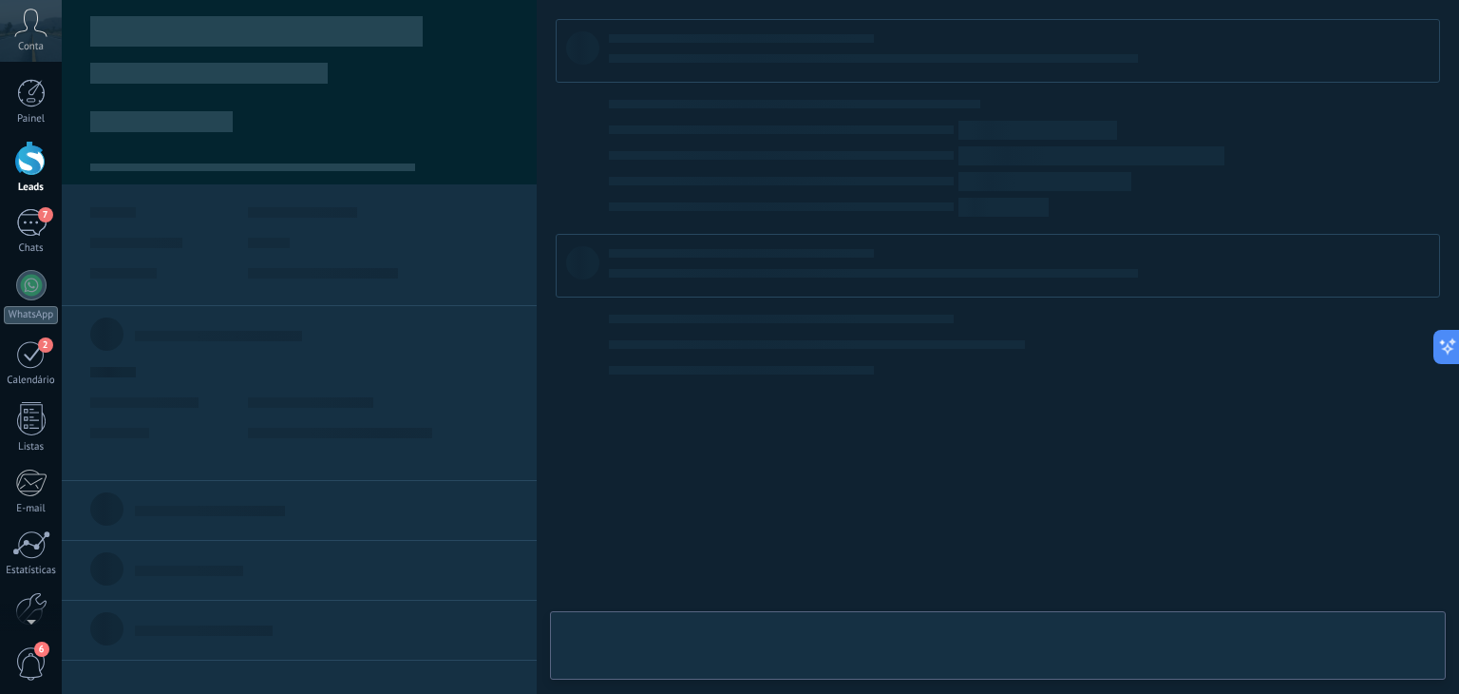
type textarea "**********"
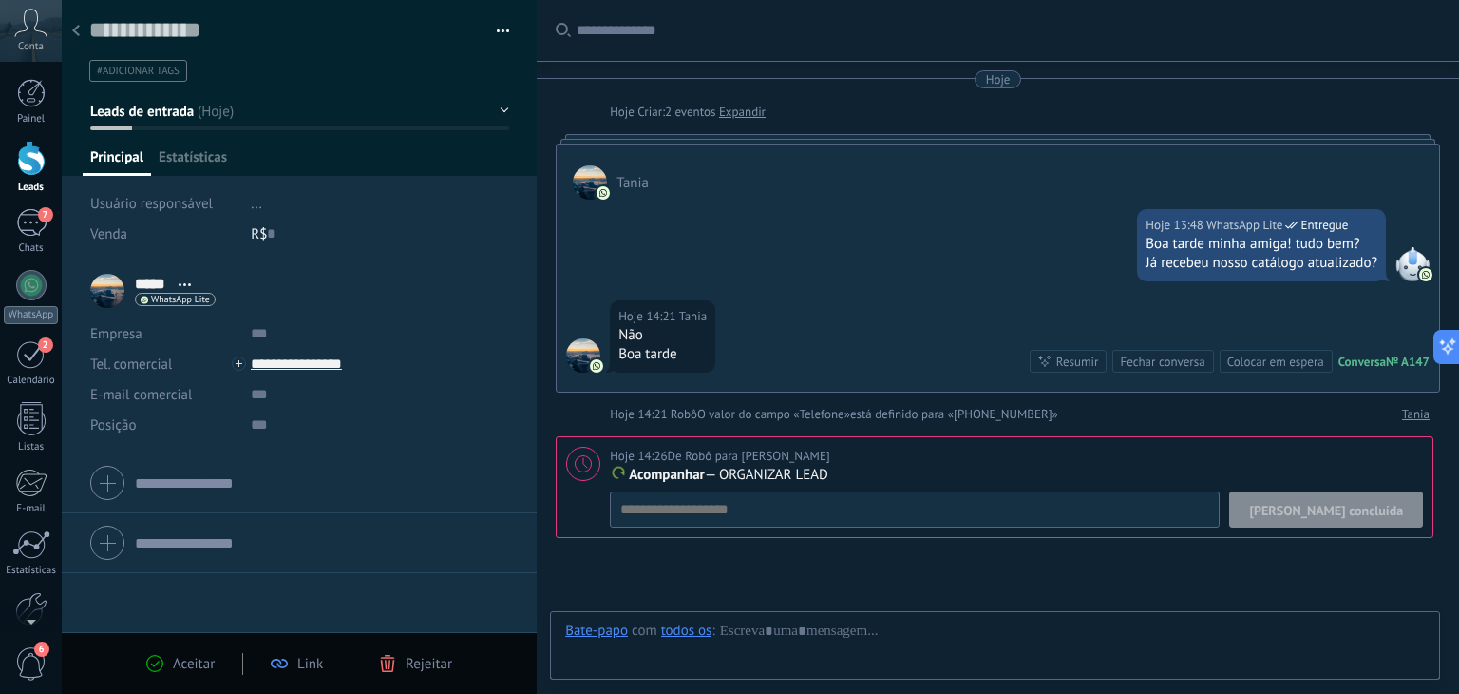
scroll to position [175, 0]
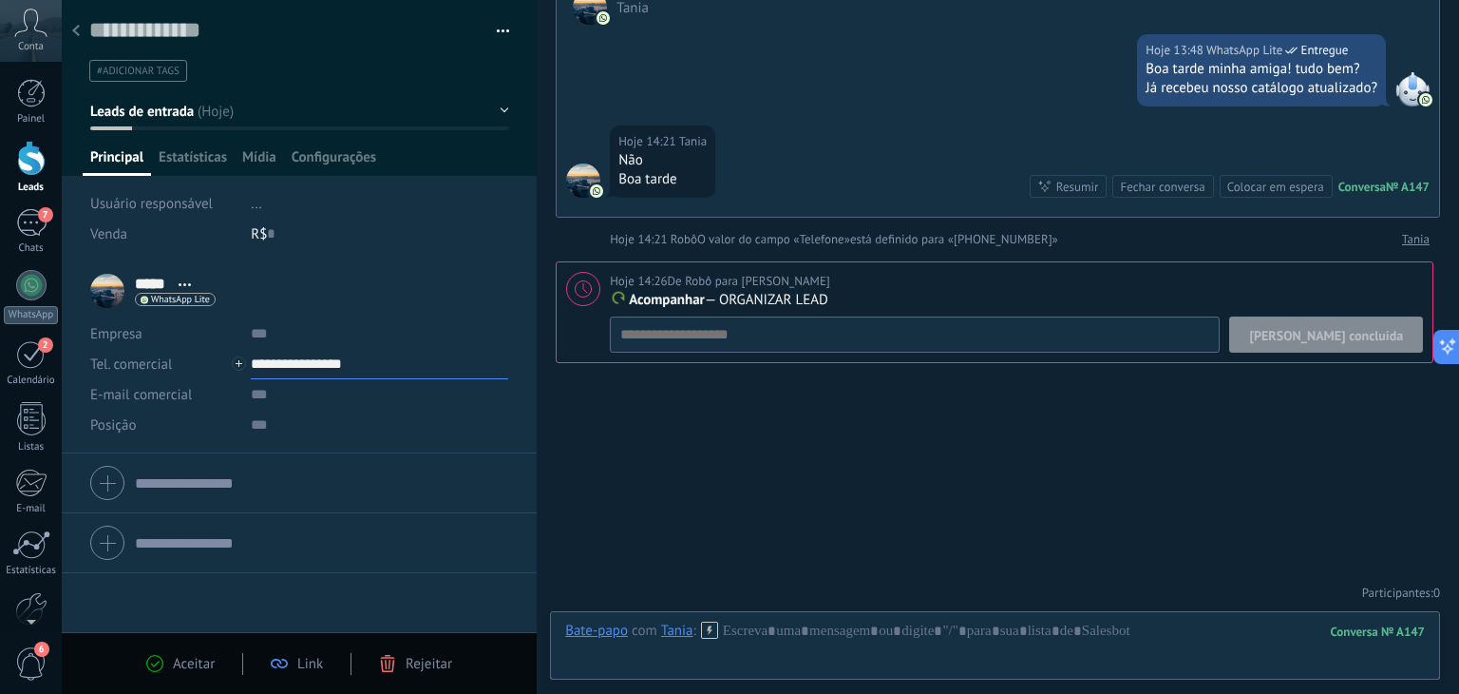
click at [318, 355] on input "**********" at bounding box center [379, 364] width 257 height 30
type input "**********"
click at [308, 458] on div "Copiar" at bounding box center [364, 461] width 225 height 32
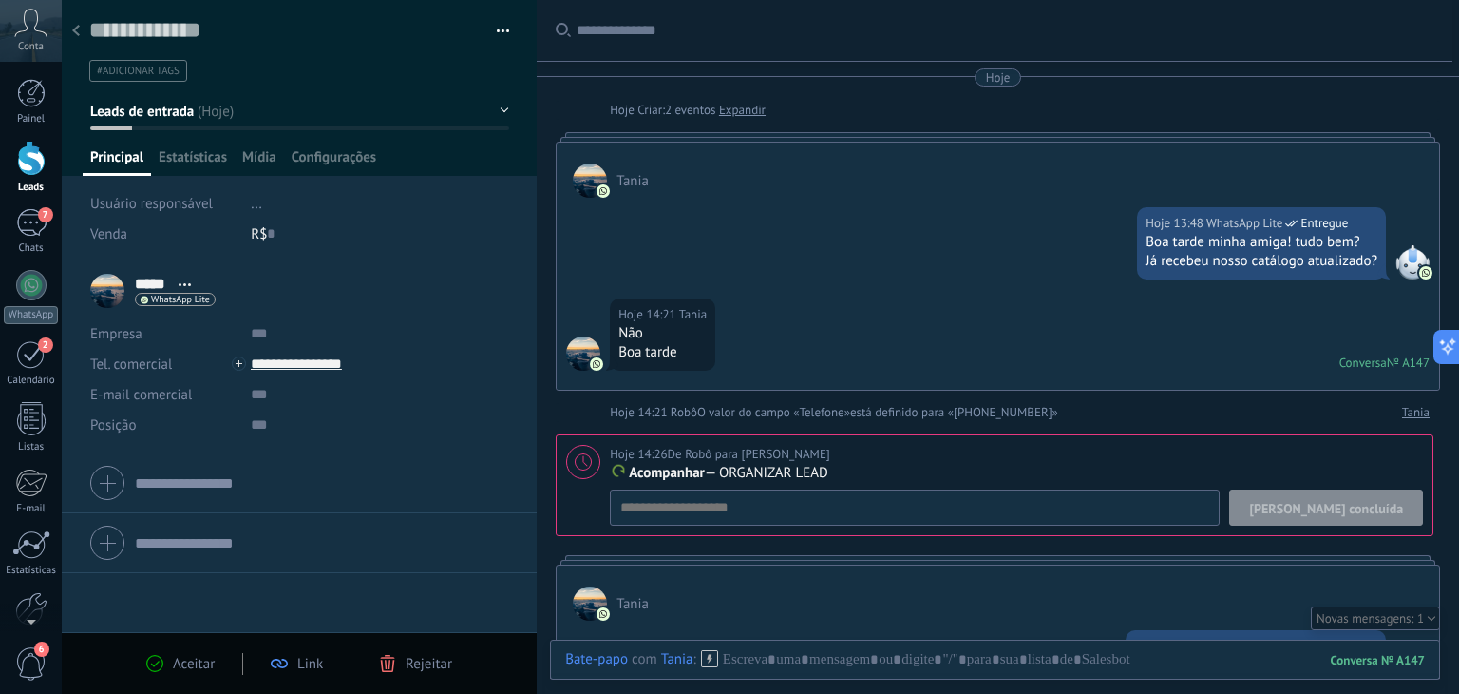
scroll to position [0, 0]
click at [1342, 499] on button "[PERSON_NAME] concluída" at bounding box center [1326, 509] width 194 height 36
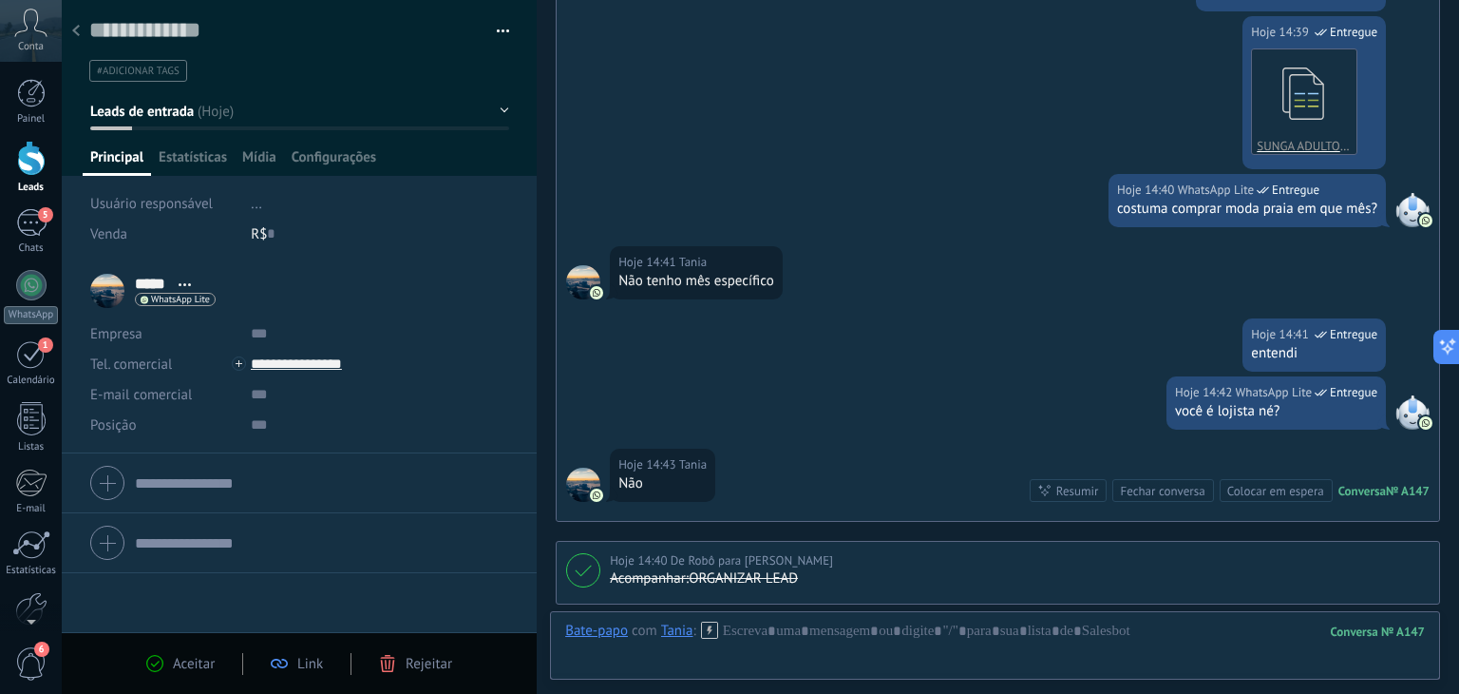
scroll to position [950, 0]
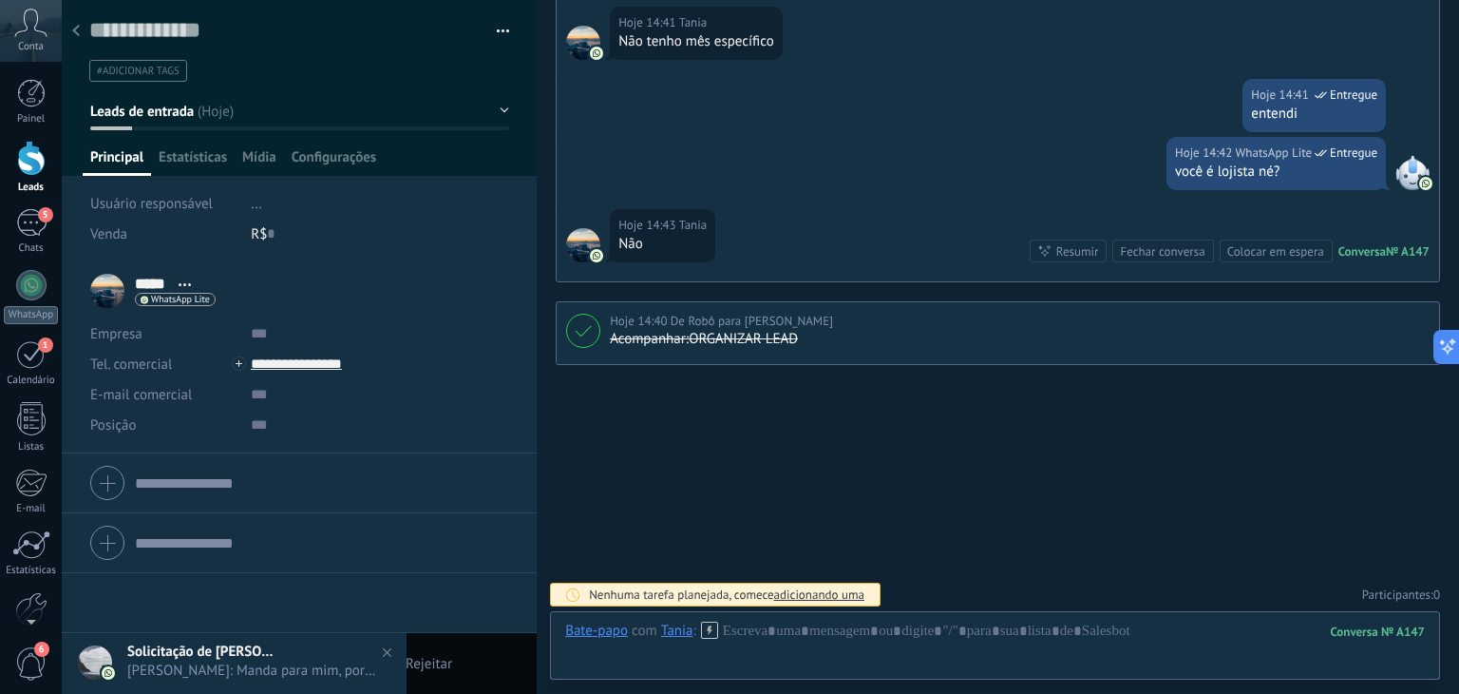
click at [77, 30] on icon at bounding box center [76, 30] width 8 height 11
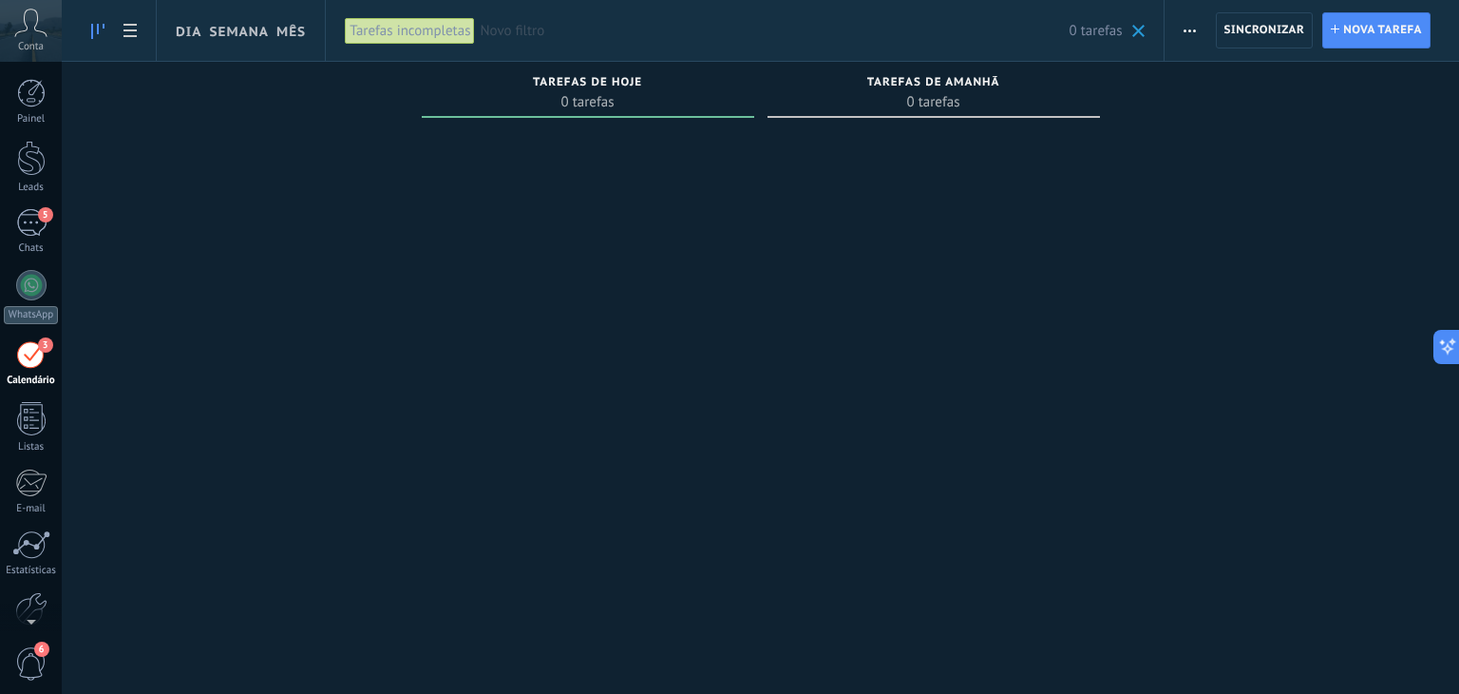
click at [29, 352] on div "3" at bounding box center [31, 353] width 30 height 29
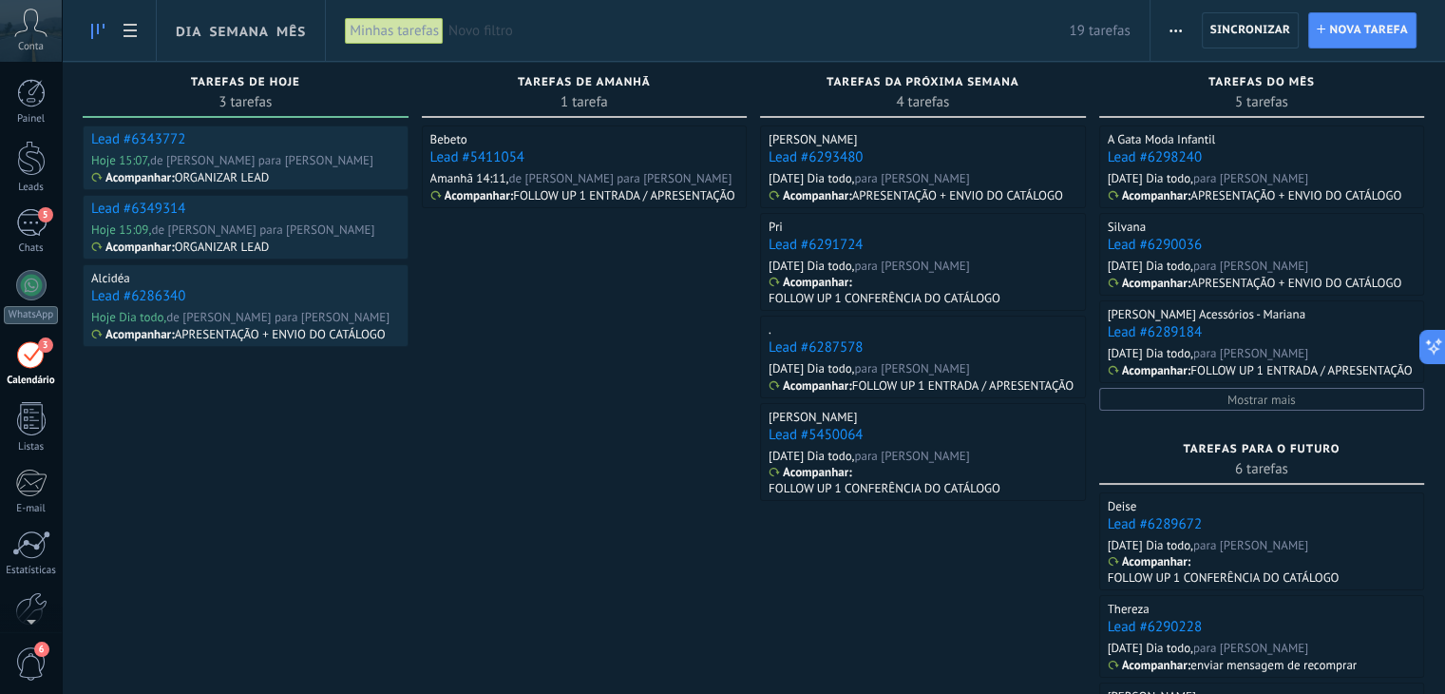
click at [161, 148] on div "Lead #6343772" at bounding box center [245, 140] width 309 height 20
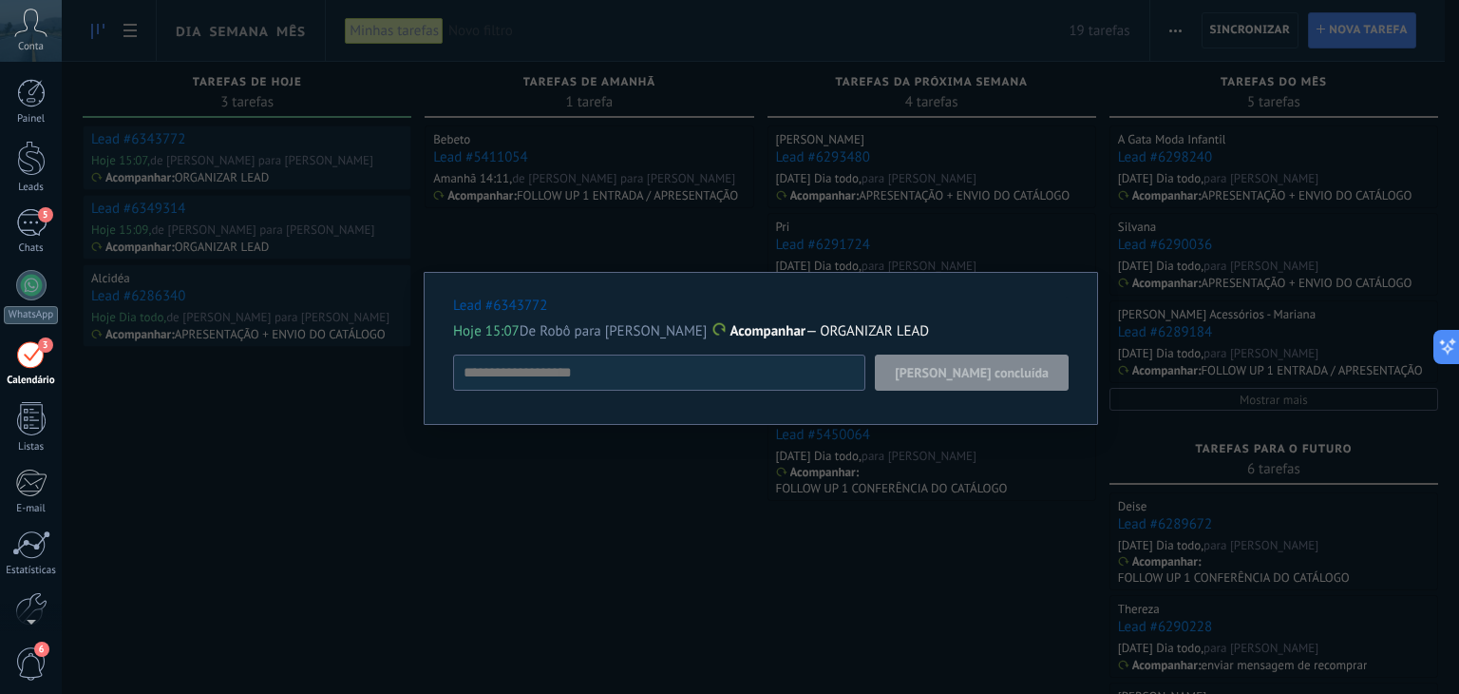
click at [438, 475] on div "Lead #6343772 Hoje 15:07 De [PERSON_NAME] para [PERSON_NAME] rio Acompanhar — O…" at bounding box center [761, 347] width 1398 height 694
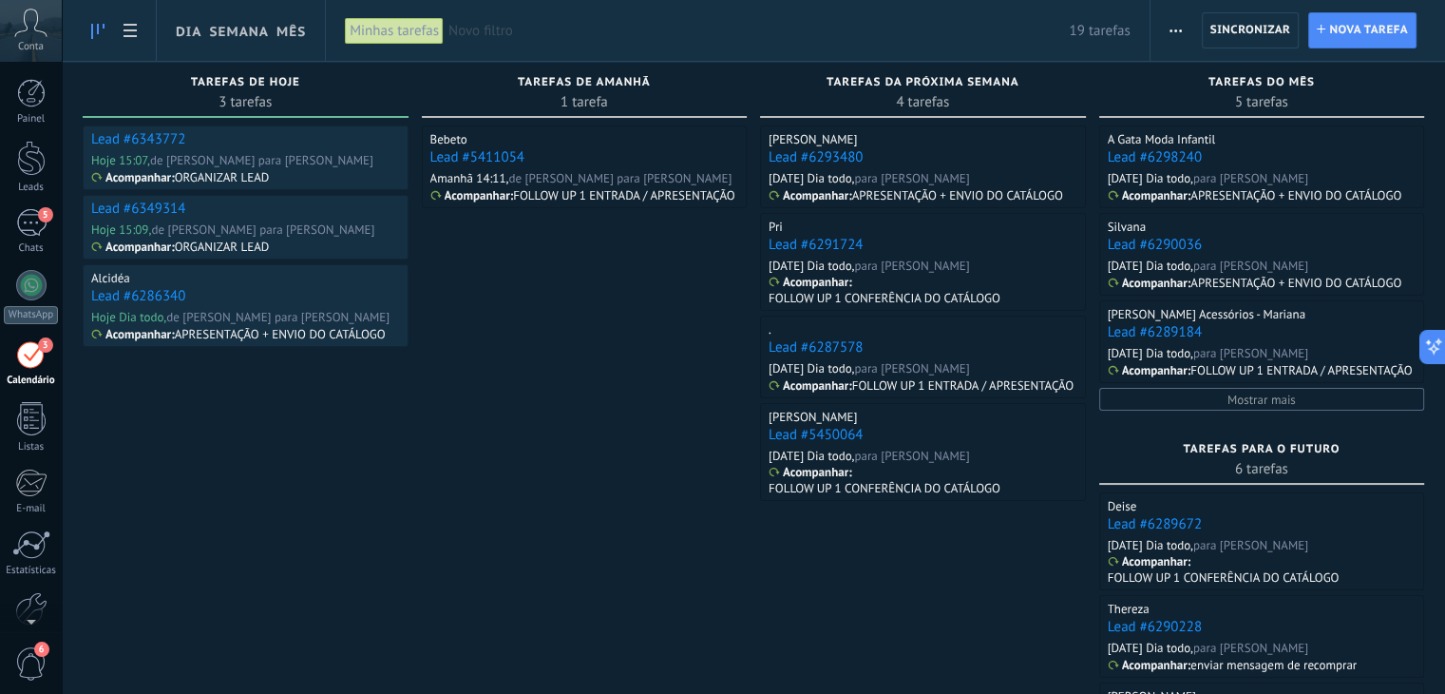
click at [151, 133] on link "Lead #6343772" at bounding box center [138, 139] width 94 height 18
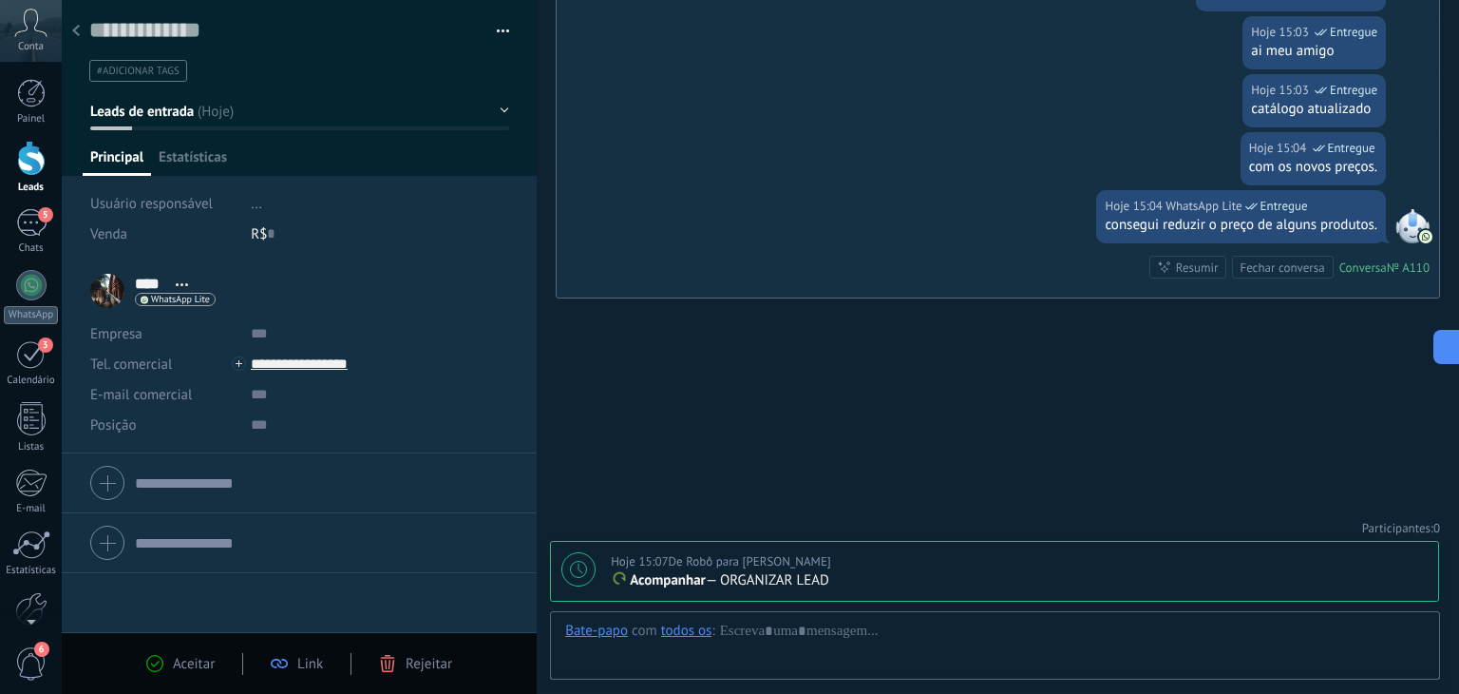
scroll to position [28, 0]
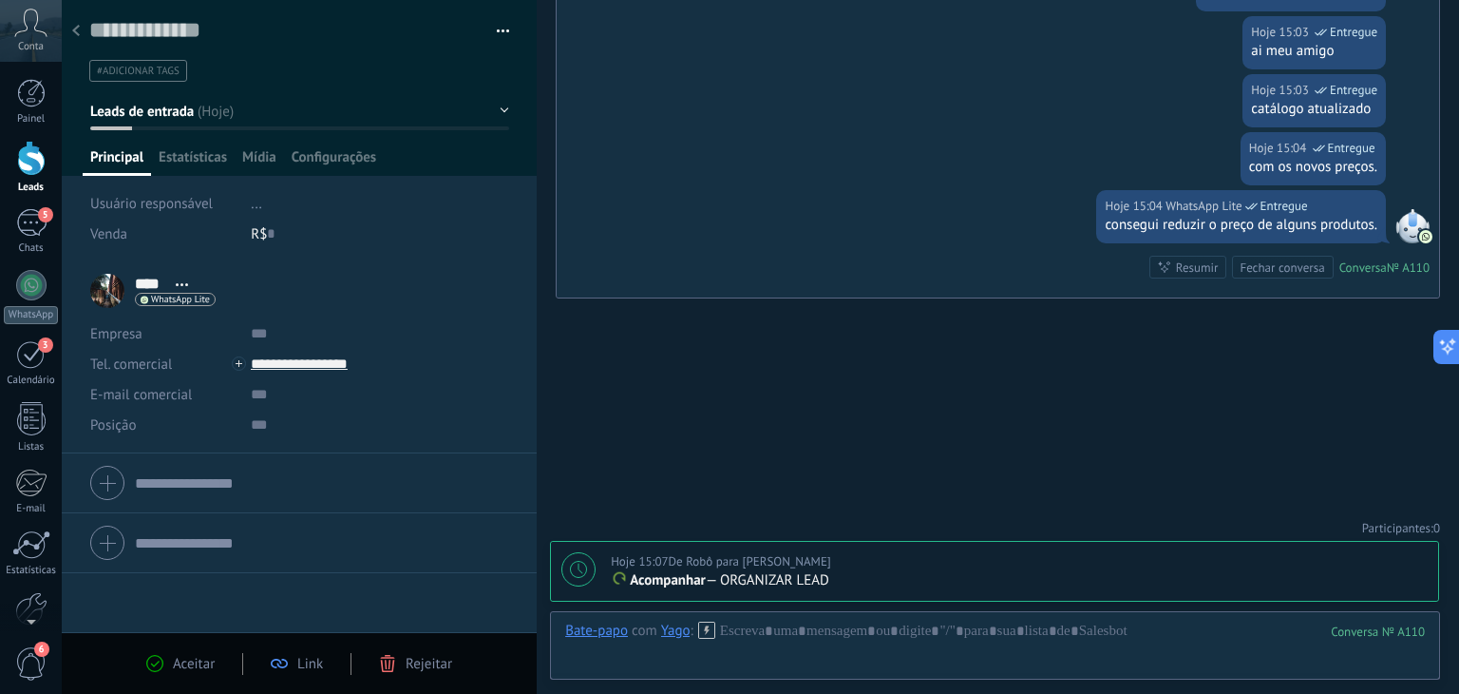
click at [78, 34] on icon at bounding box center [76, 30] width 8 height 11
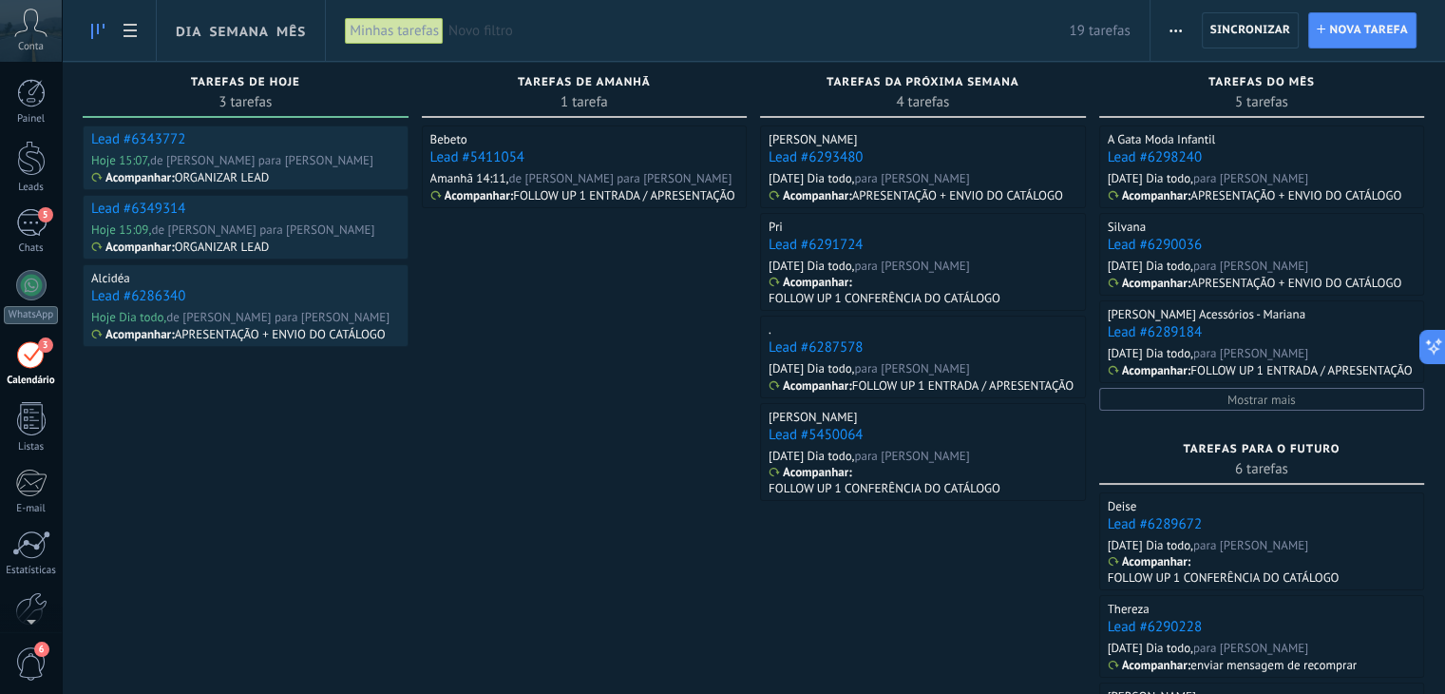
click at [142, 205] on link "Lead #6349314" at bounding box center [138, 209] width 94 height 18
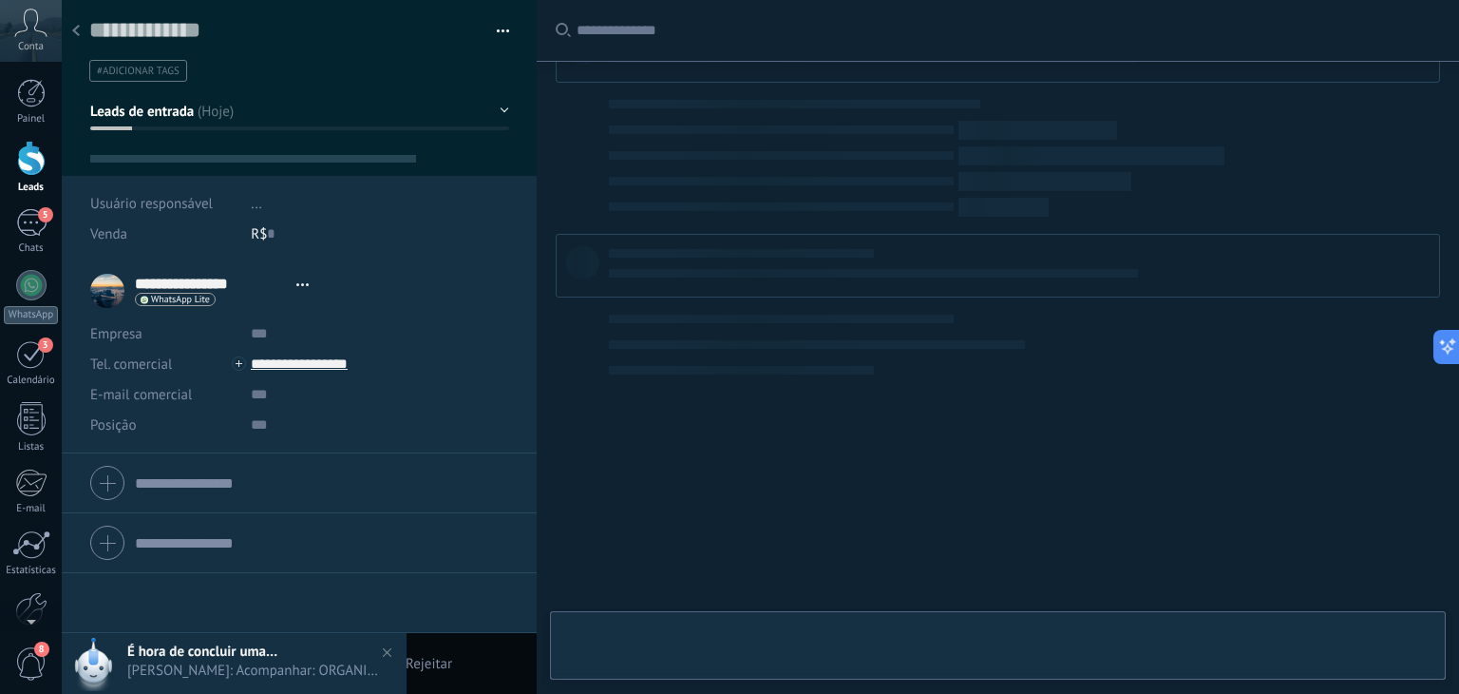
type textarea "**********"
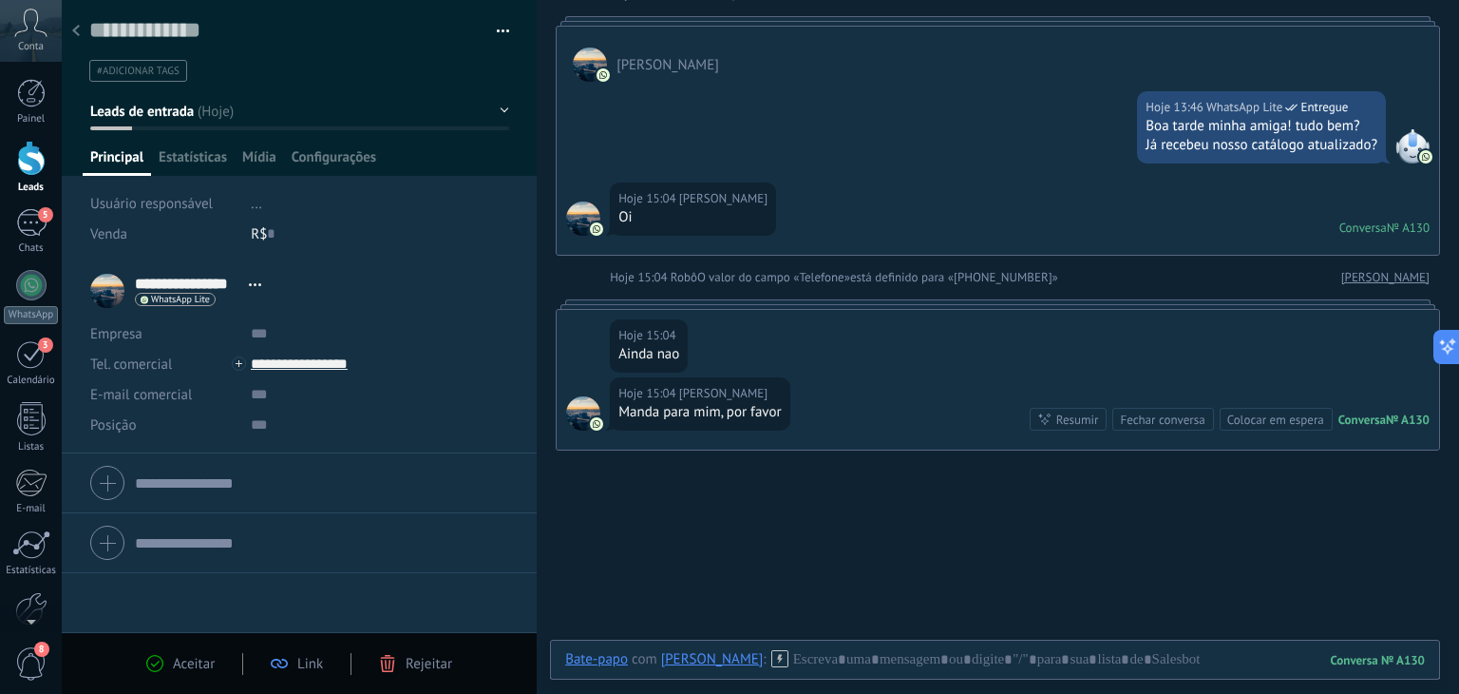
scroll to position [270, 0]
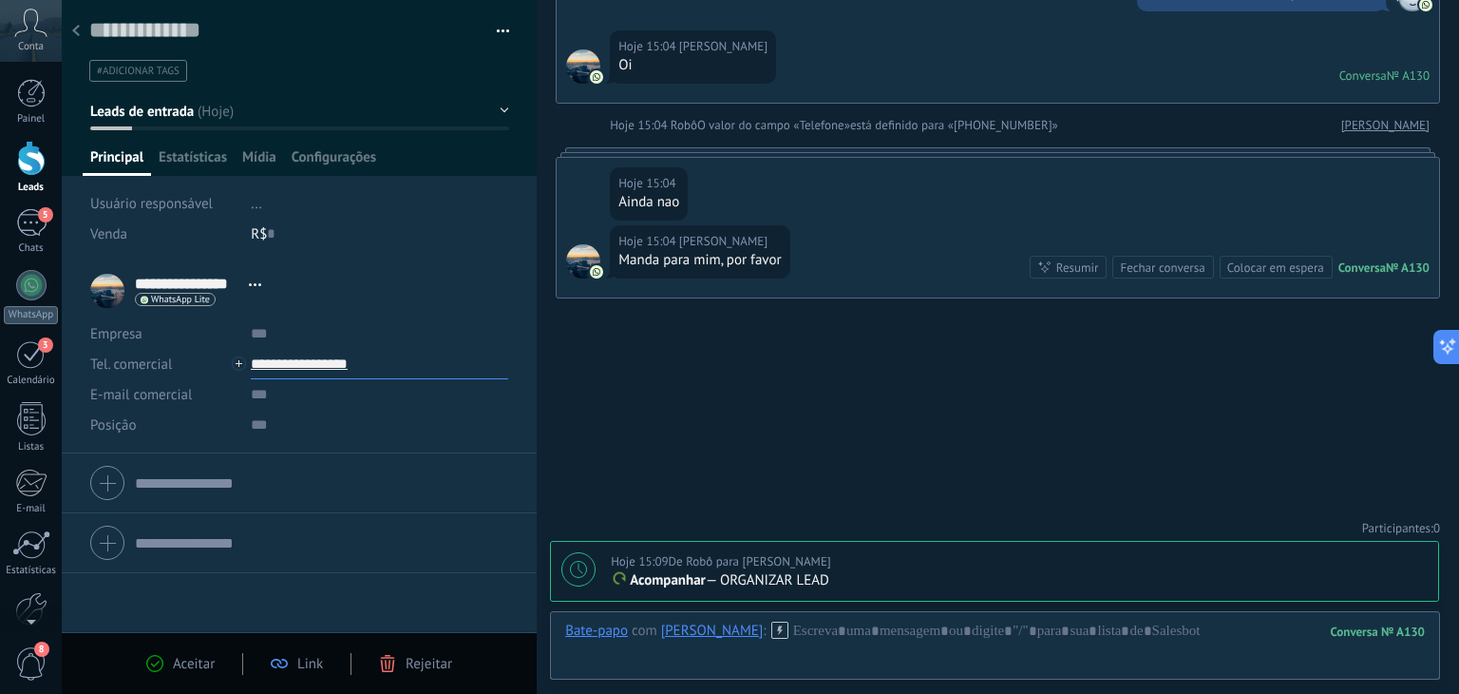
click at [288, 366] on input "**********" at bounding box center [379, 364] width 257 height 30
type input "**********"
click at [303, 467] on div "Copiar" at bounding box center [364, 461] width 225 height 32
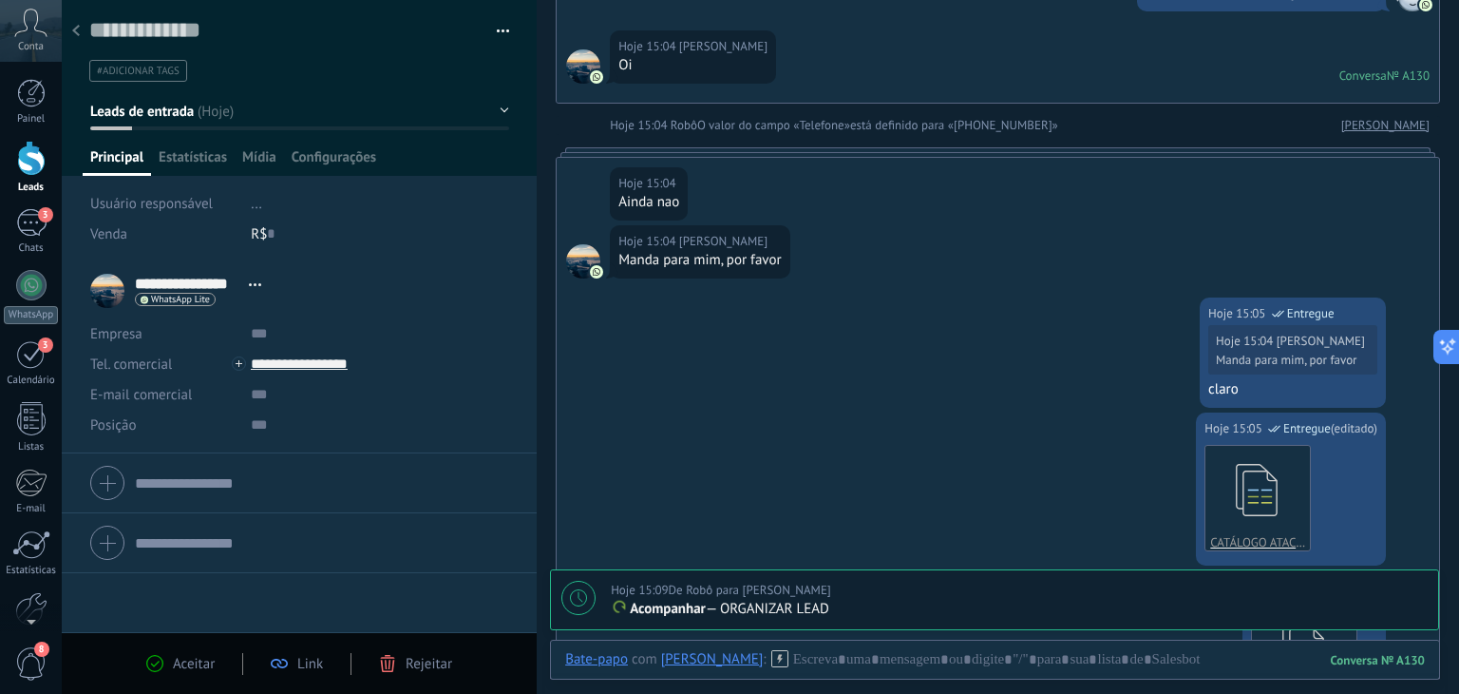
scroll to position [760, 0]
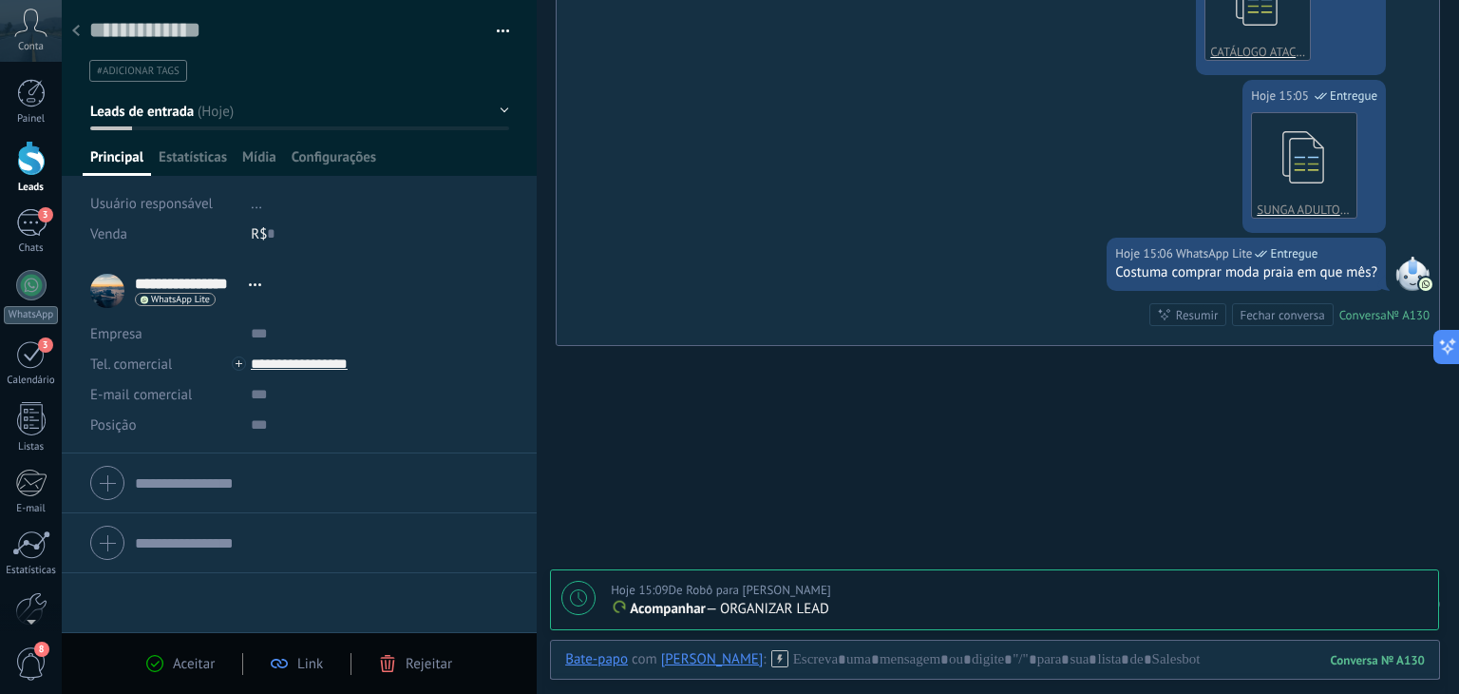
click at [193, 111] on span "Leads de entrada" at bounding box center [142, 112] width 104 height 18
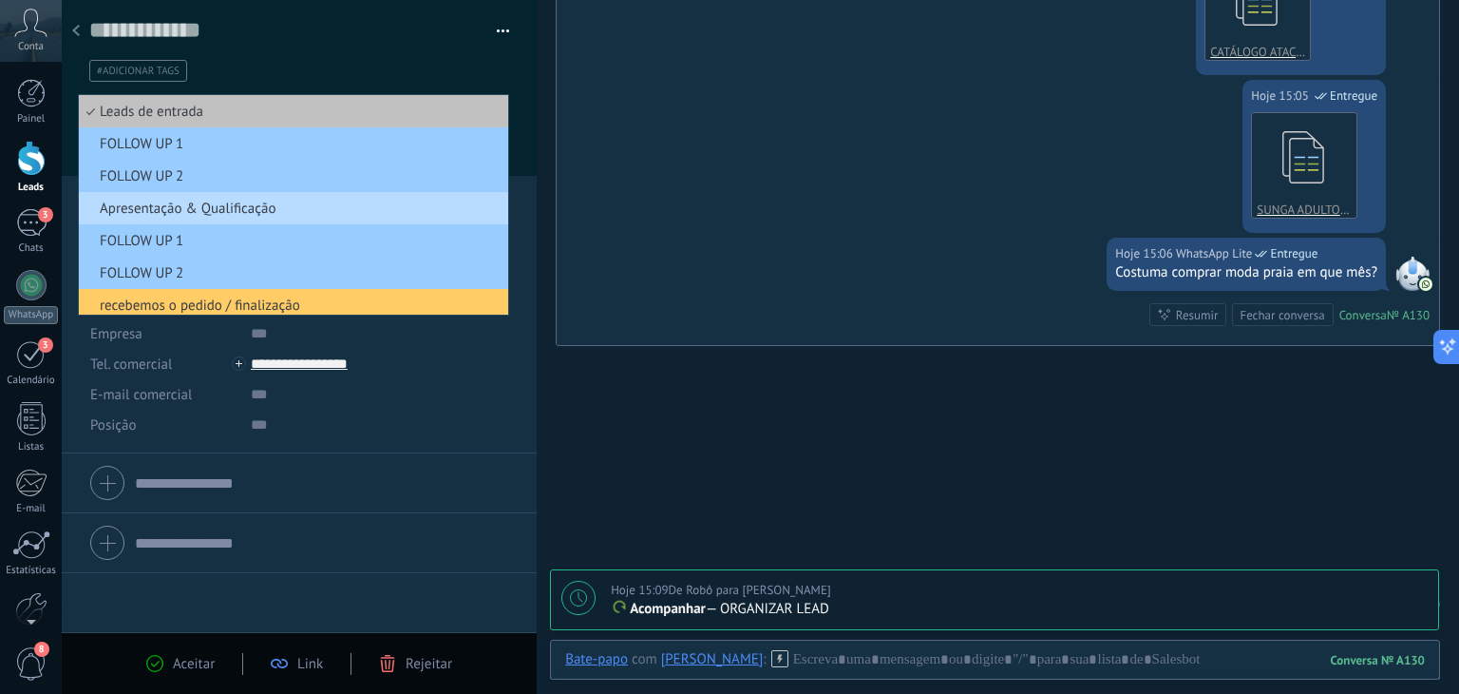
click at [191, 219] on li "Apresentação & Qualificação" at bounding box center [293, 208] width 429 height 32
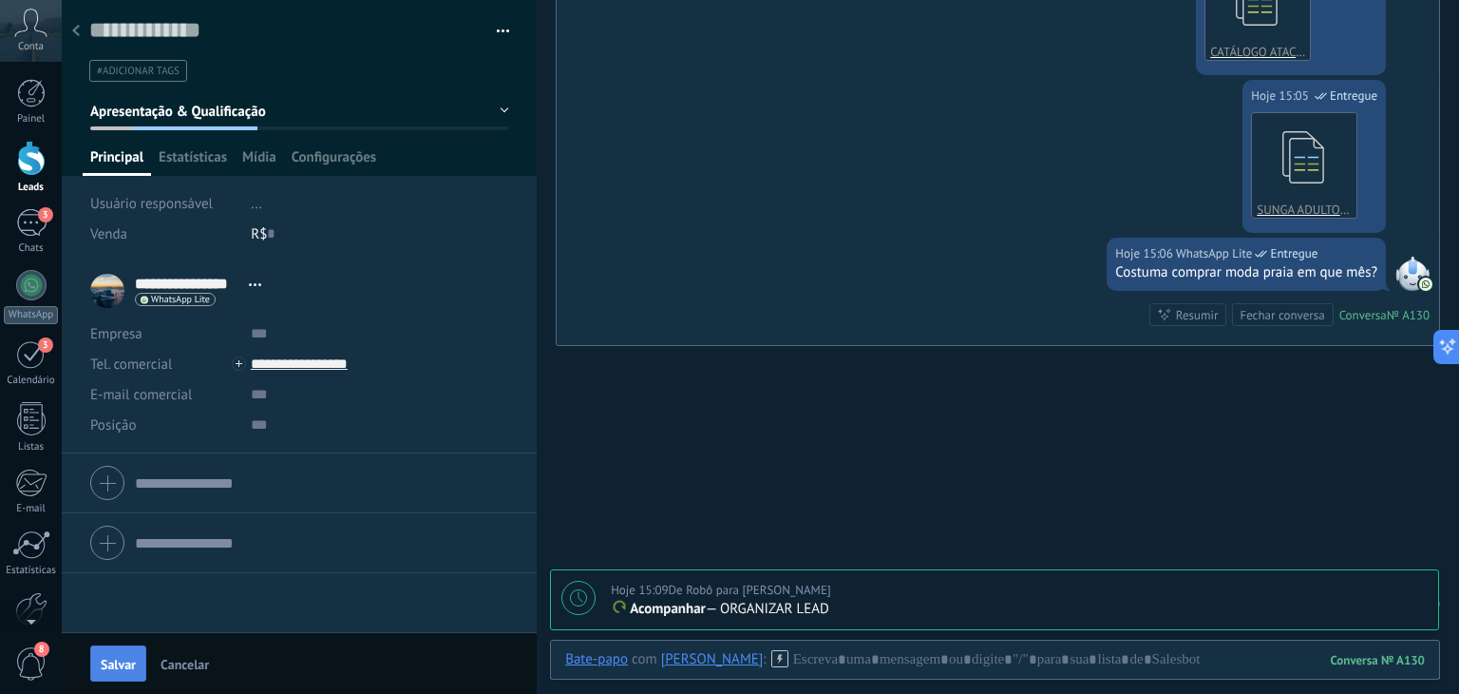
click at [106, 657] on span "Salvar" at bounding box center [118, 663] width 35 height 13
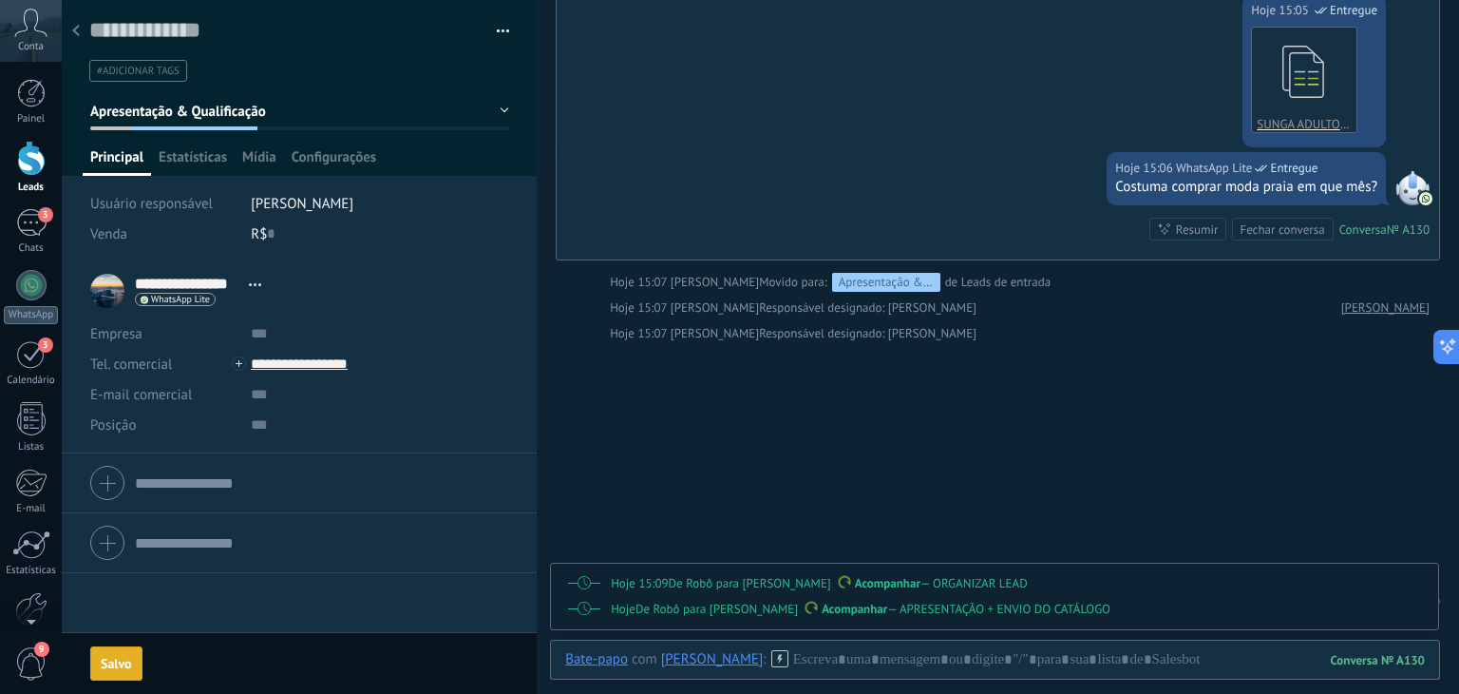
scroll to position [853, 0]
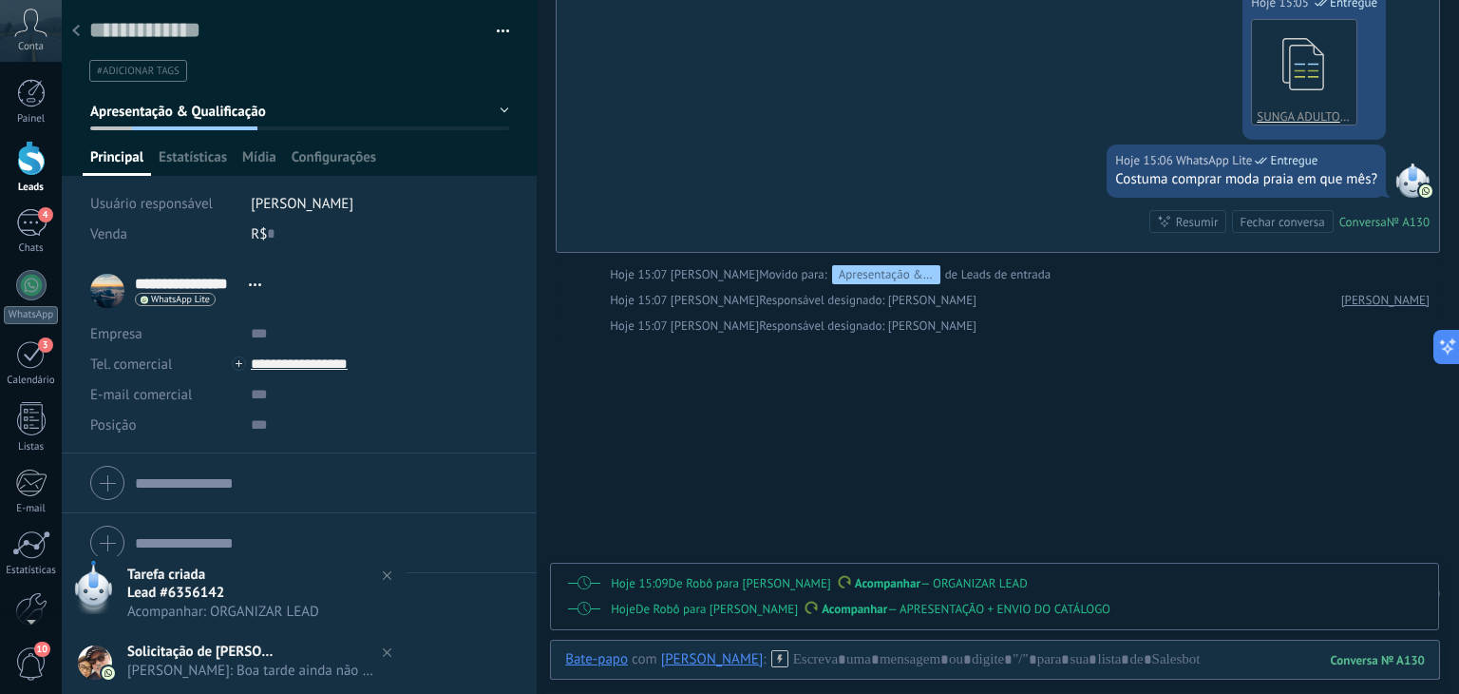
click at [581, 598] on div "Hoje De Robô para [PERSON_NAME] rio Acompanhar — APRESENTAÇÃO + ENVIO DO CATÁLO…" at bounding box center [994, 609] width 887 height 40
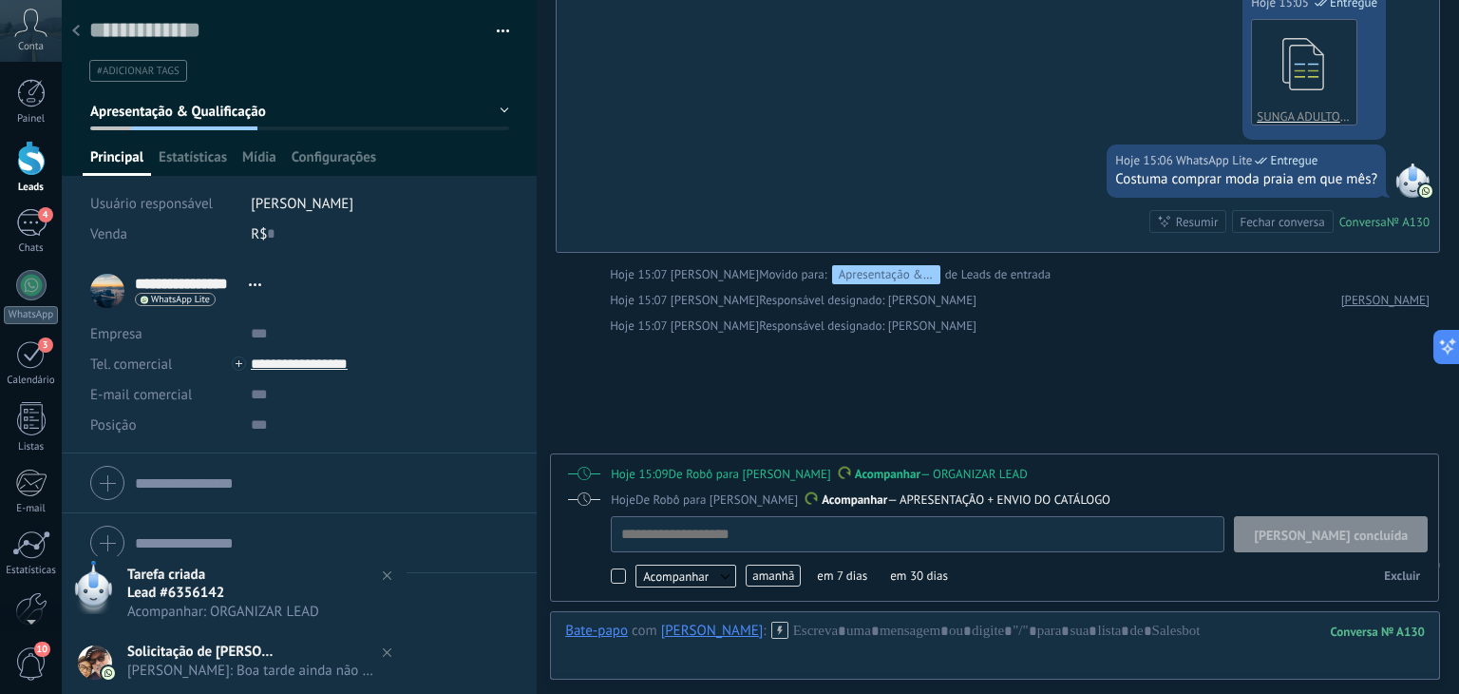
scroll to position [19, 0]
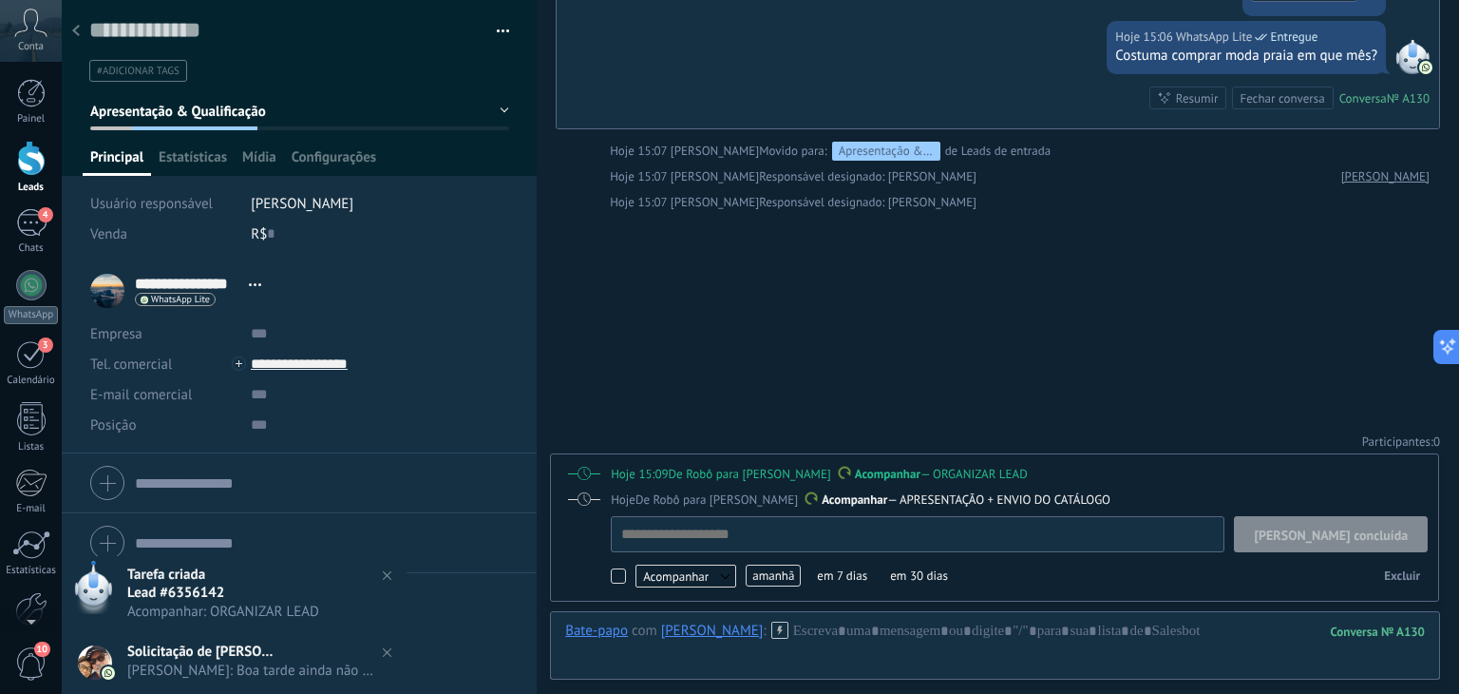
click at [1073, 463] on div "Hoje 15:09 De [PERSON_NAME] para [PERSON_NAME] rio Acompanhar — ORGANIZAR LEAD …" at bounding box center [994, 474] width 887 height 40
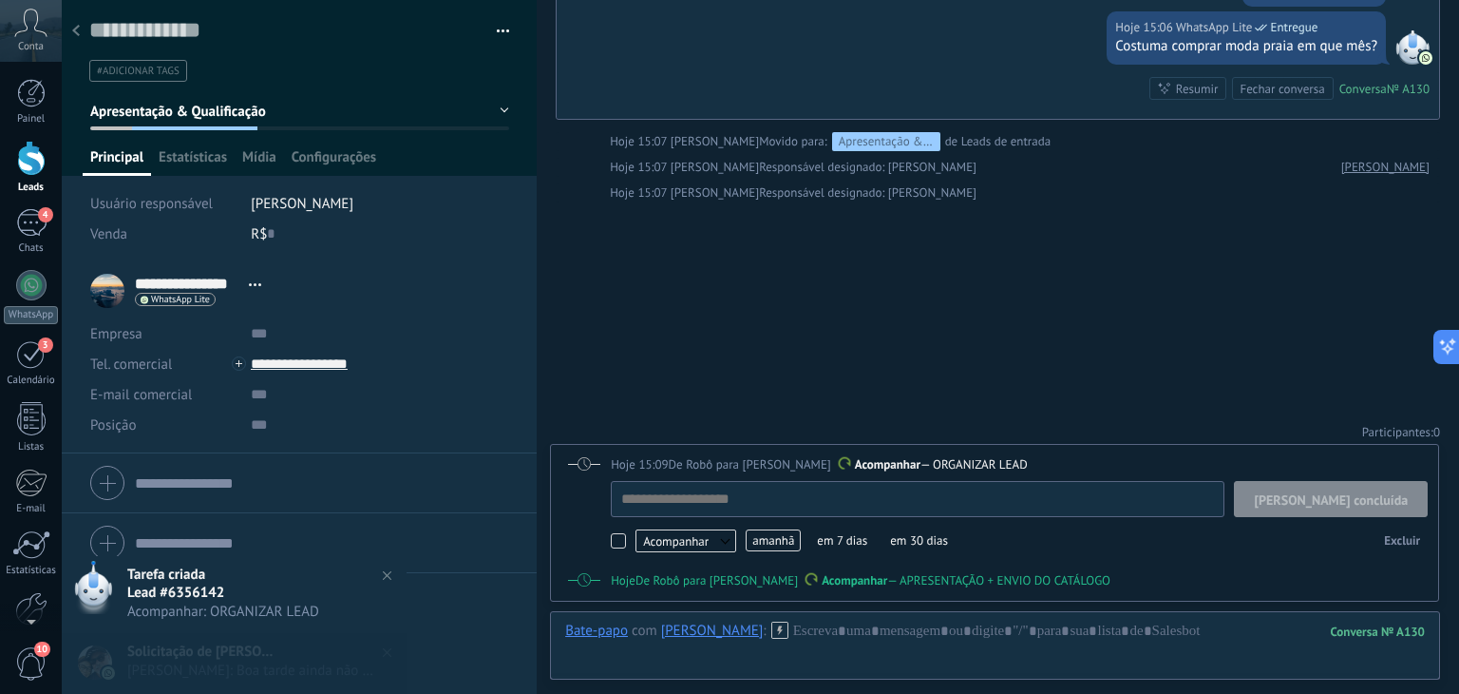
click at [1361, 501] on span "[PERSON_NAME] concluída" at bounding box center [1331, 499] width 154 height 13
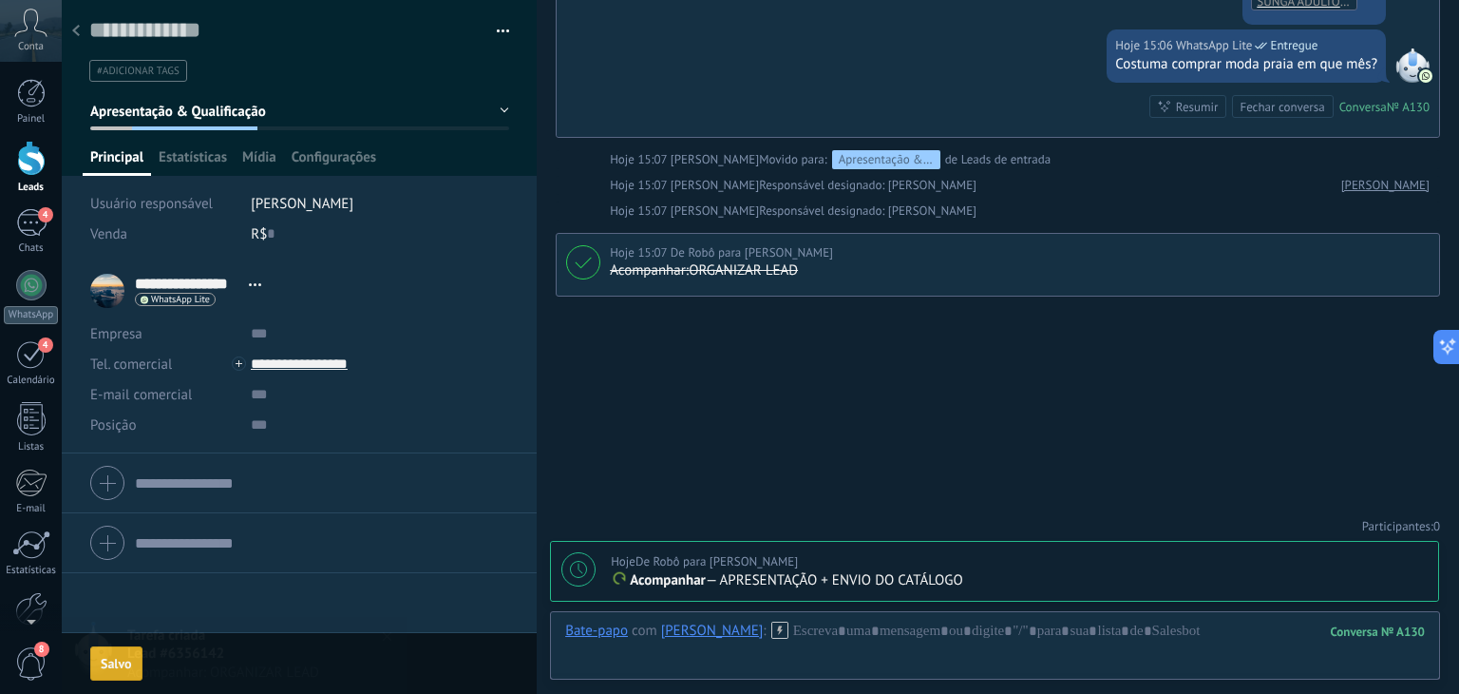
scroll to position [965, 0]
click at [581, 579] on div at bounding box center [579, 569] width 34 height 34
type textarea "**********"
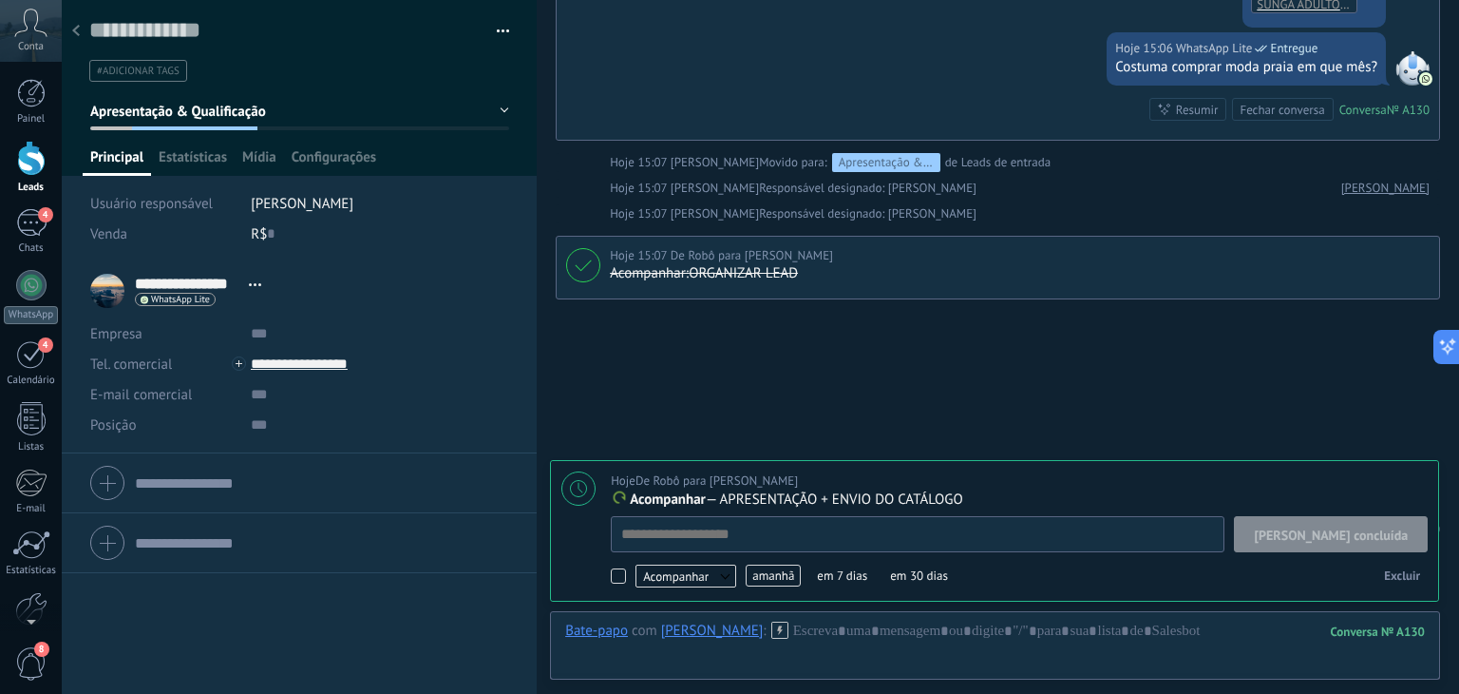
scroll to position [19, 0]
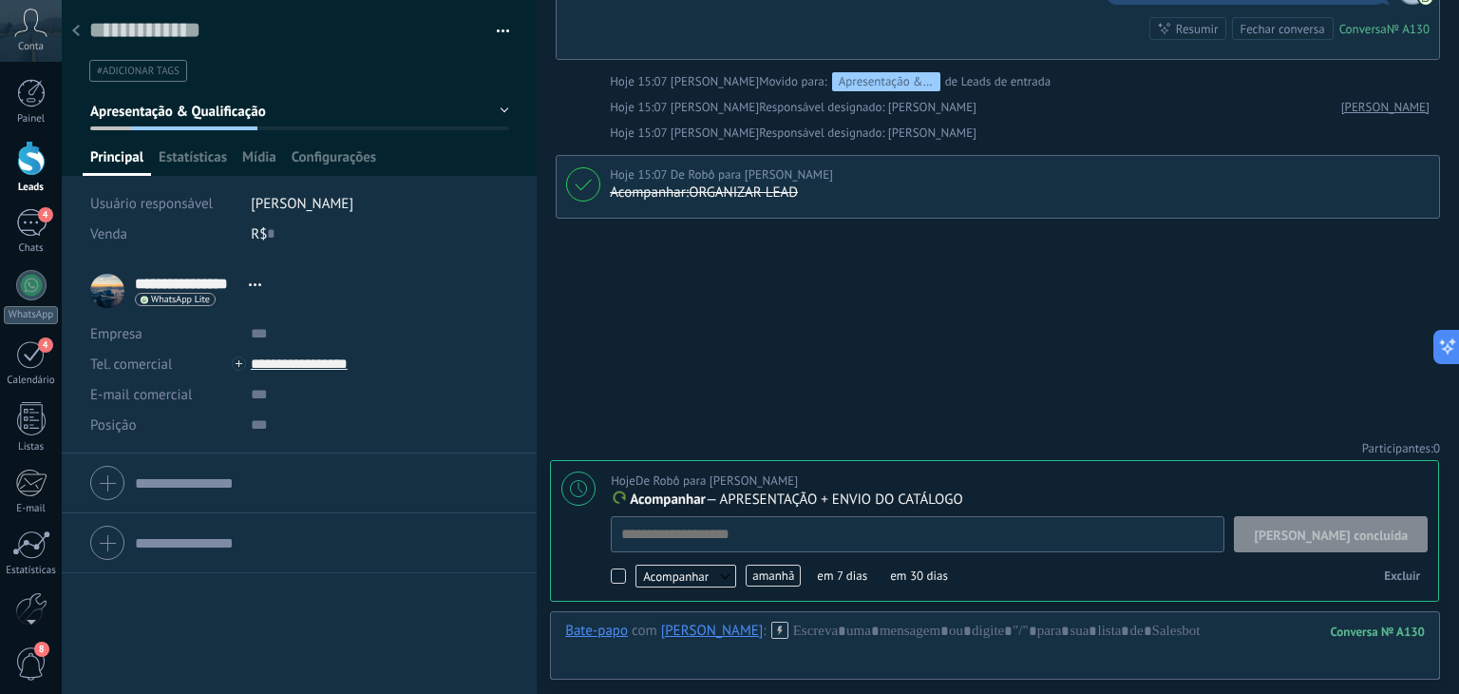
click at [776, 577] on span "amanhã" at bounding box center [773, 575] width 55 height 22
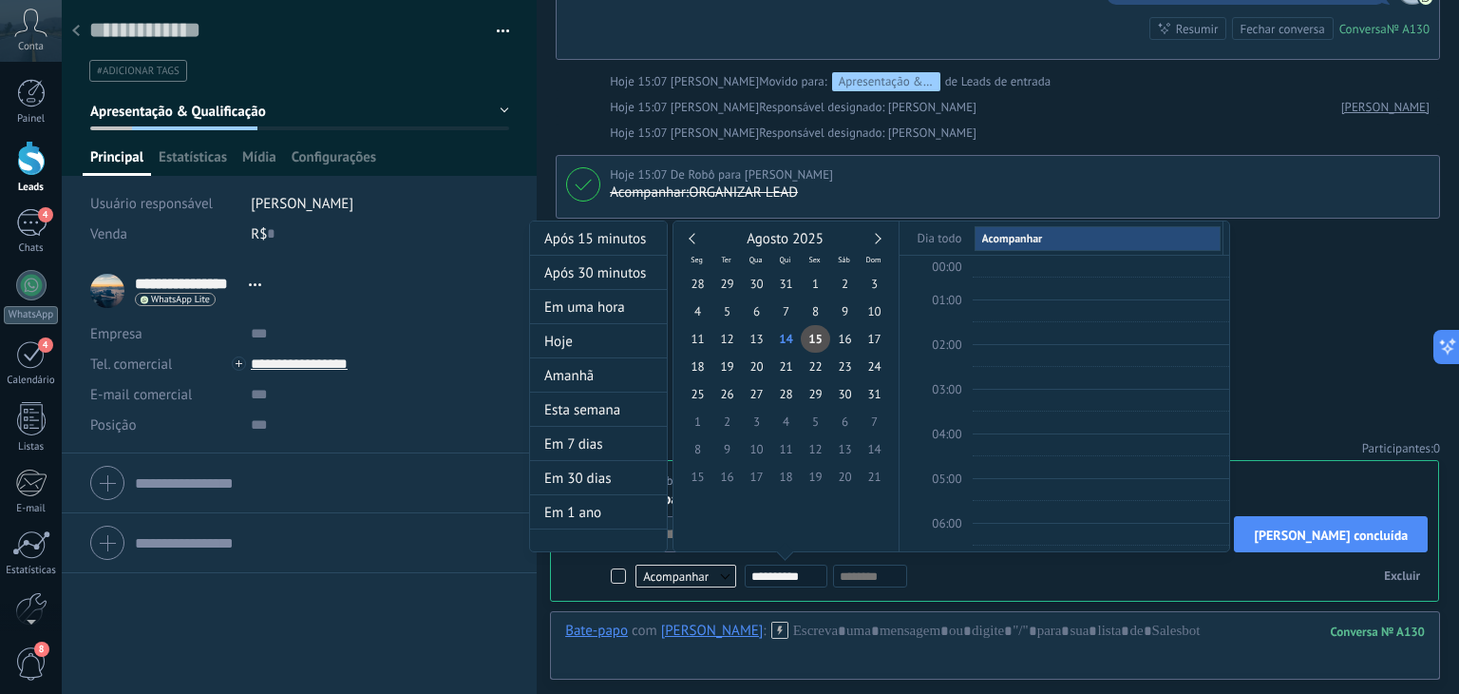
scroll to position [355, 0]
type input "**********"
click at [699, 366] on span "18" at bounding box center [697, 366] width 29 height 28
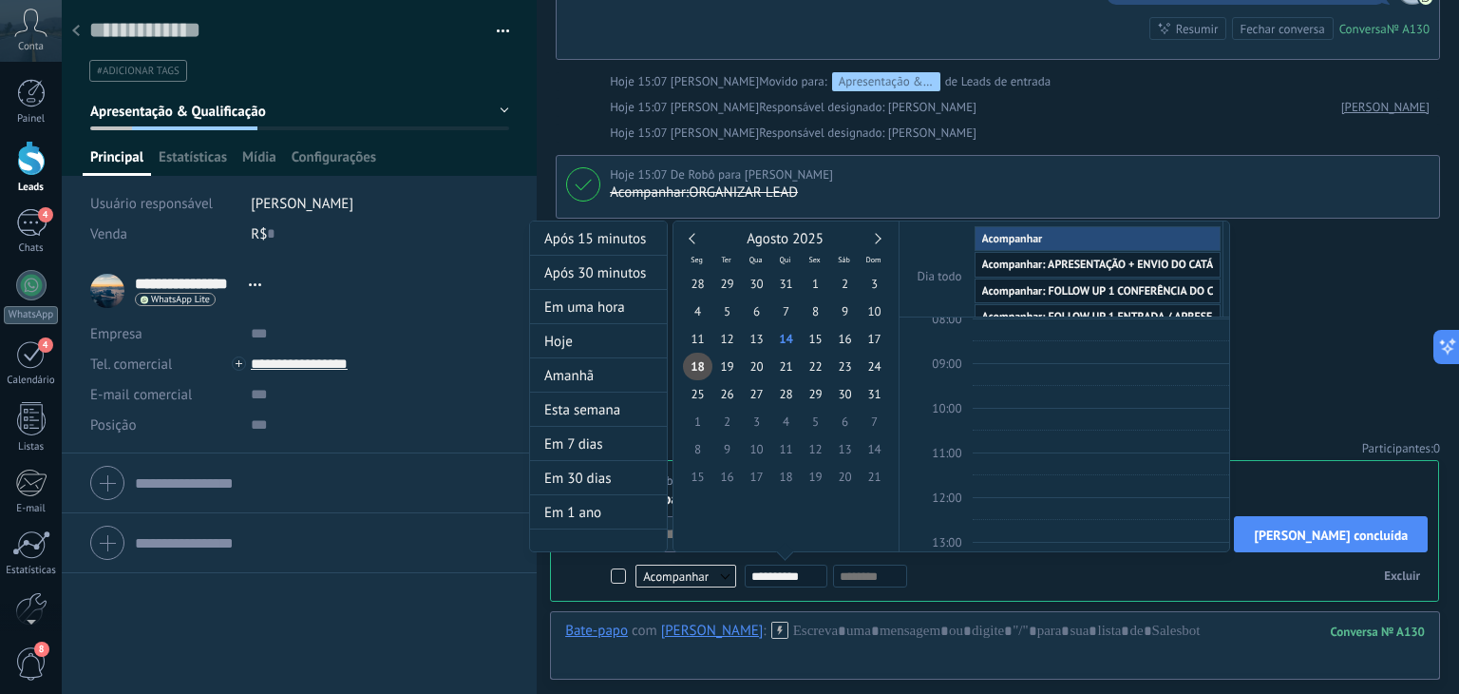
click at [1307, 367] on div at bounding box center [729, 347] width 1459 height 694
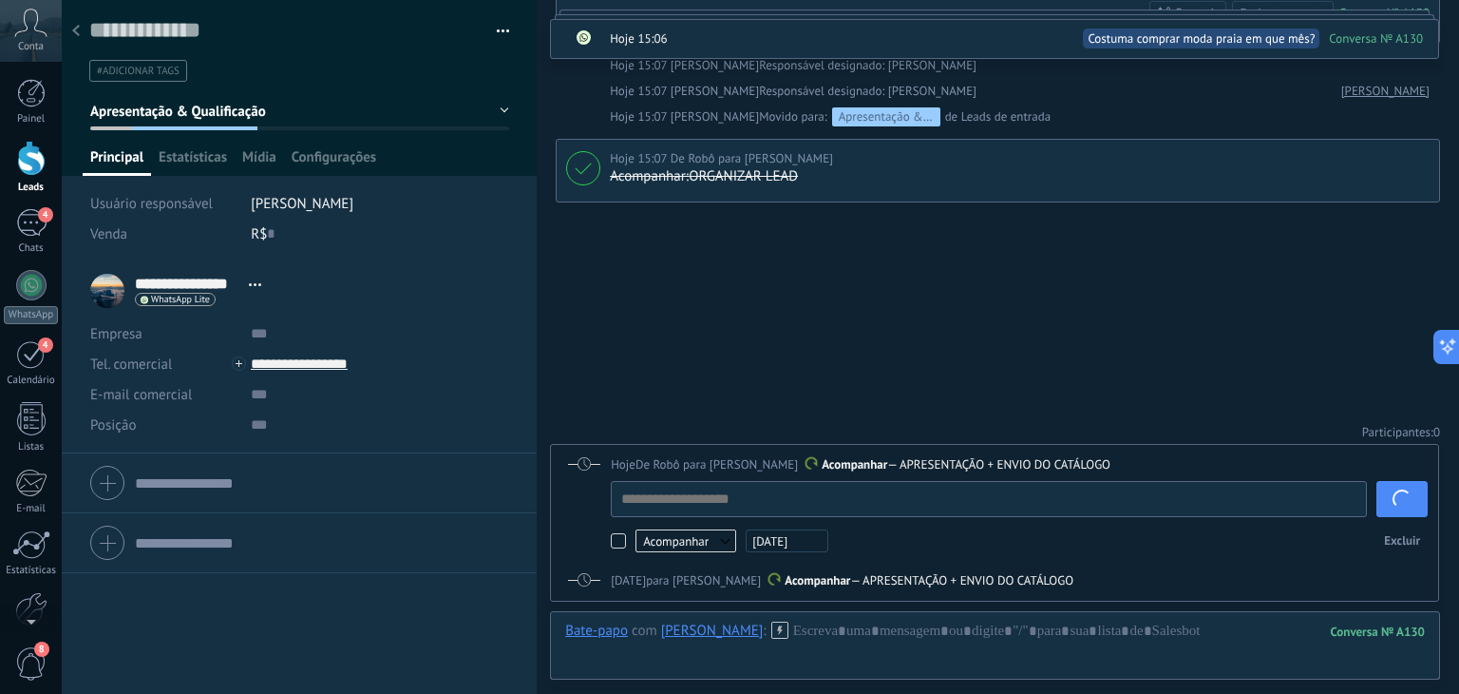
scroll to position [1048, 0]
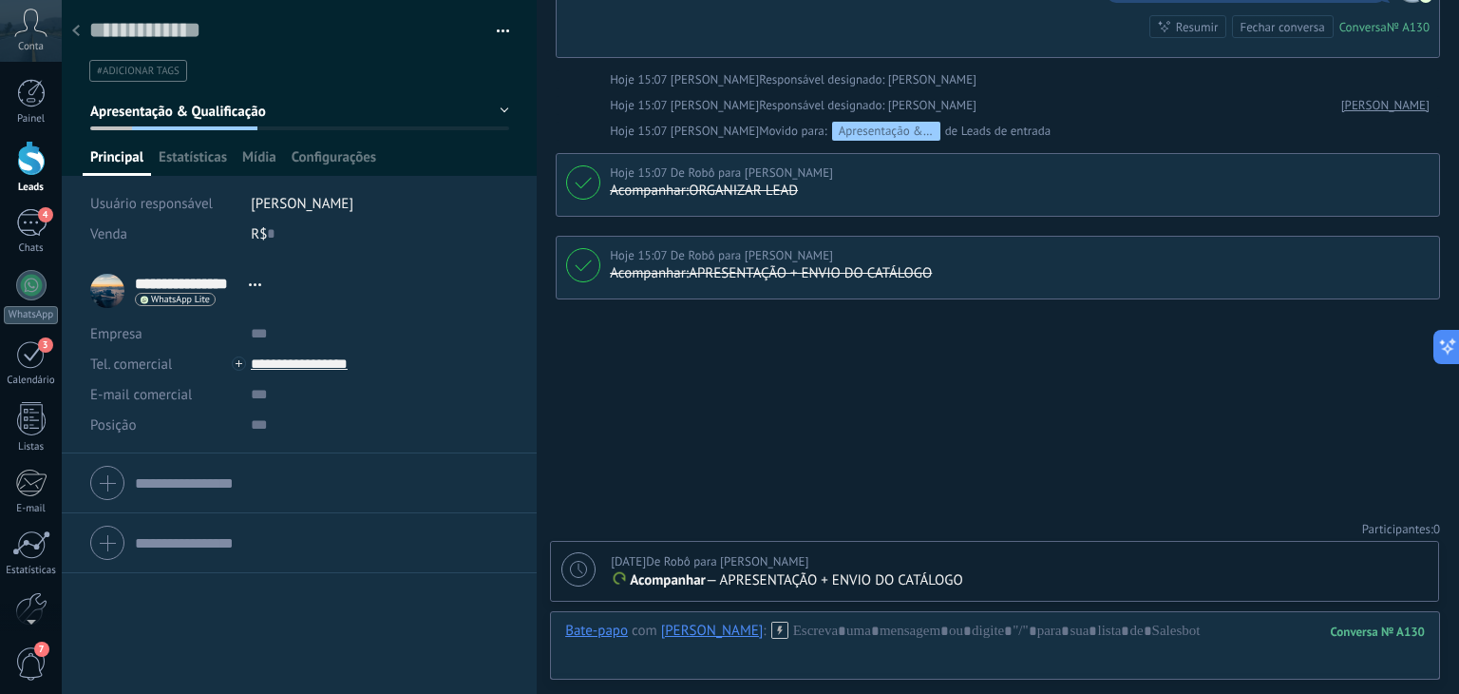
click at [74, 31] on use at bounding box center [76, 30] width 8 height 11
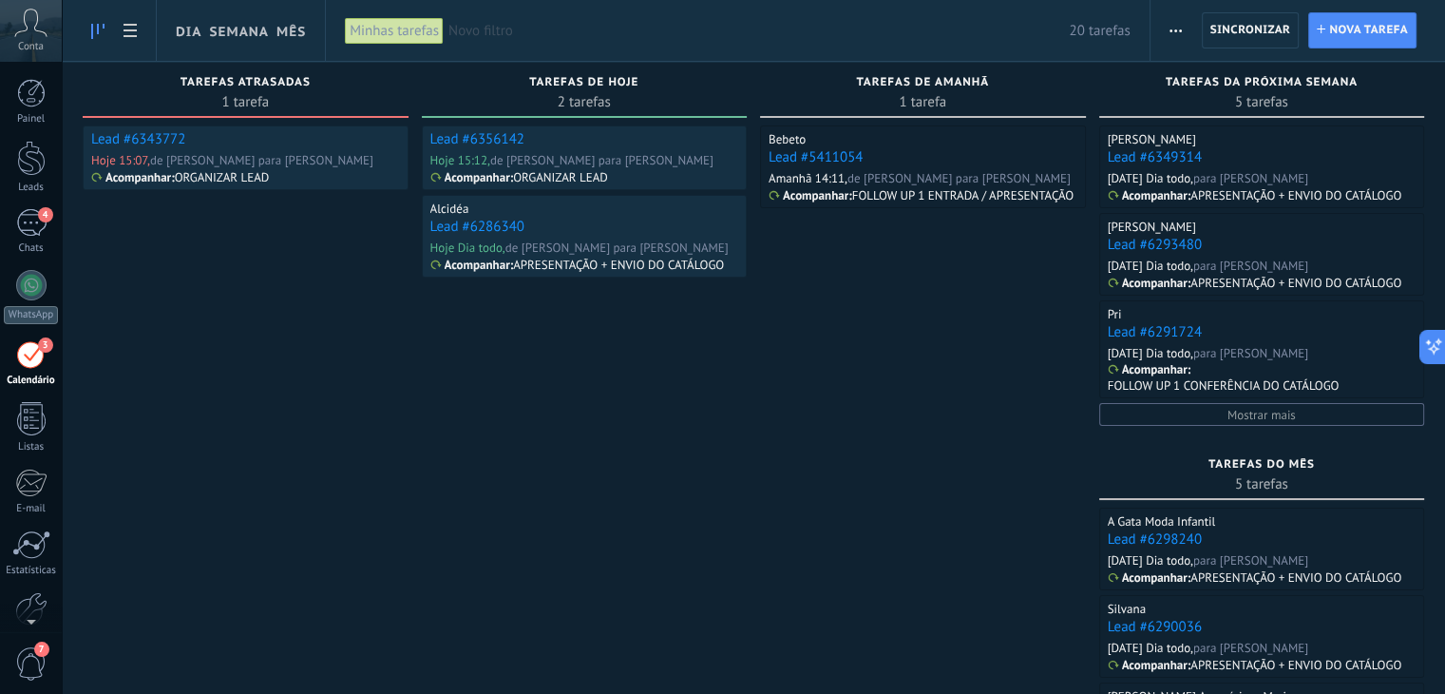
click at [152, 142] on link "Lead #6343772" at bounding box center [138, 139] width 94 height 18
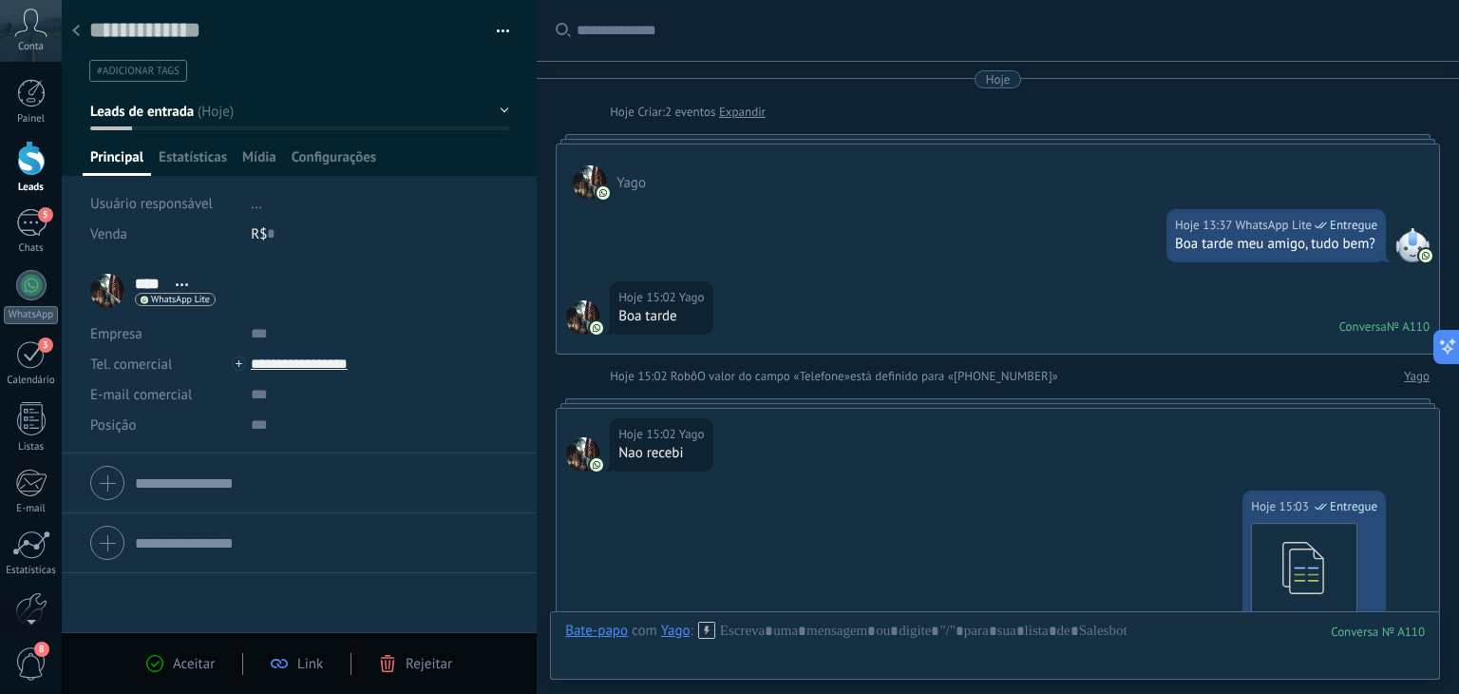
scroll to position [28, 0]
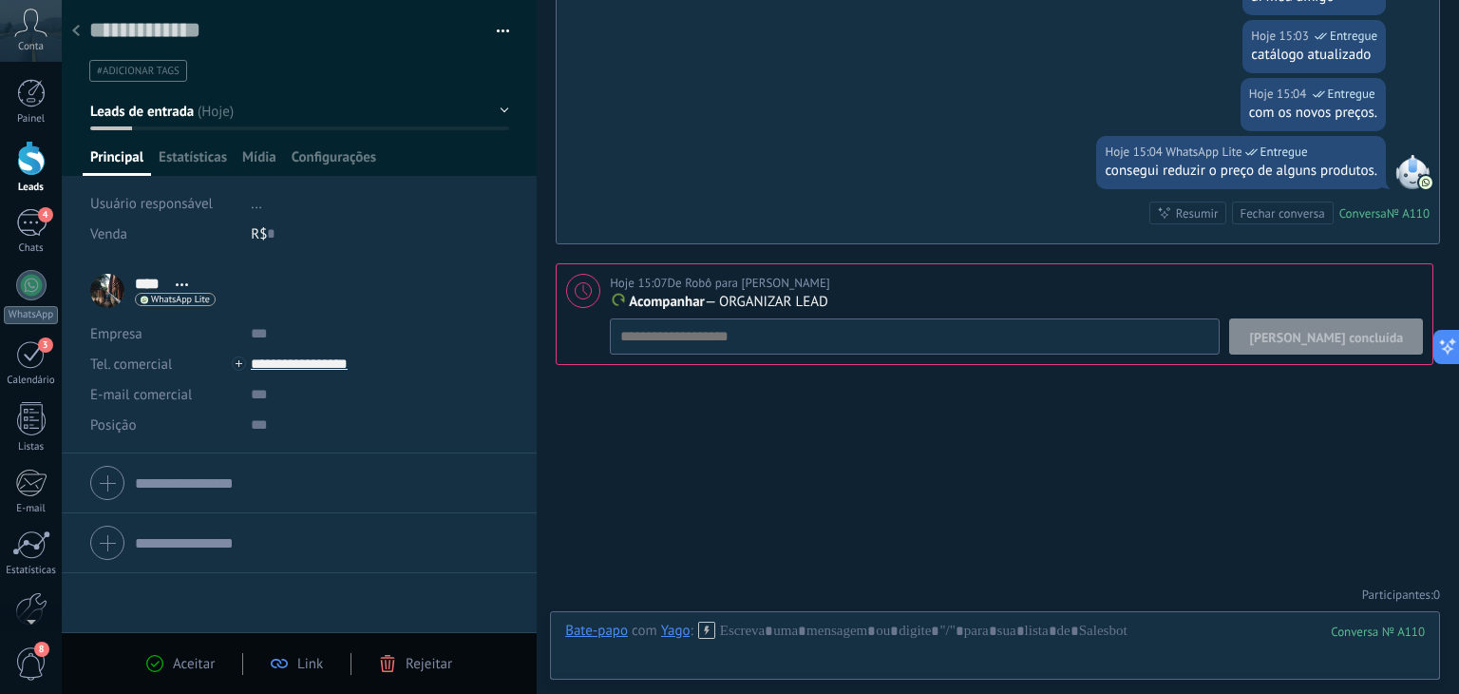
click at [1351, 331] on span "[PERSON_NAME] concluída" at bounding box center [1326, 337] width 154 height 13
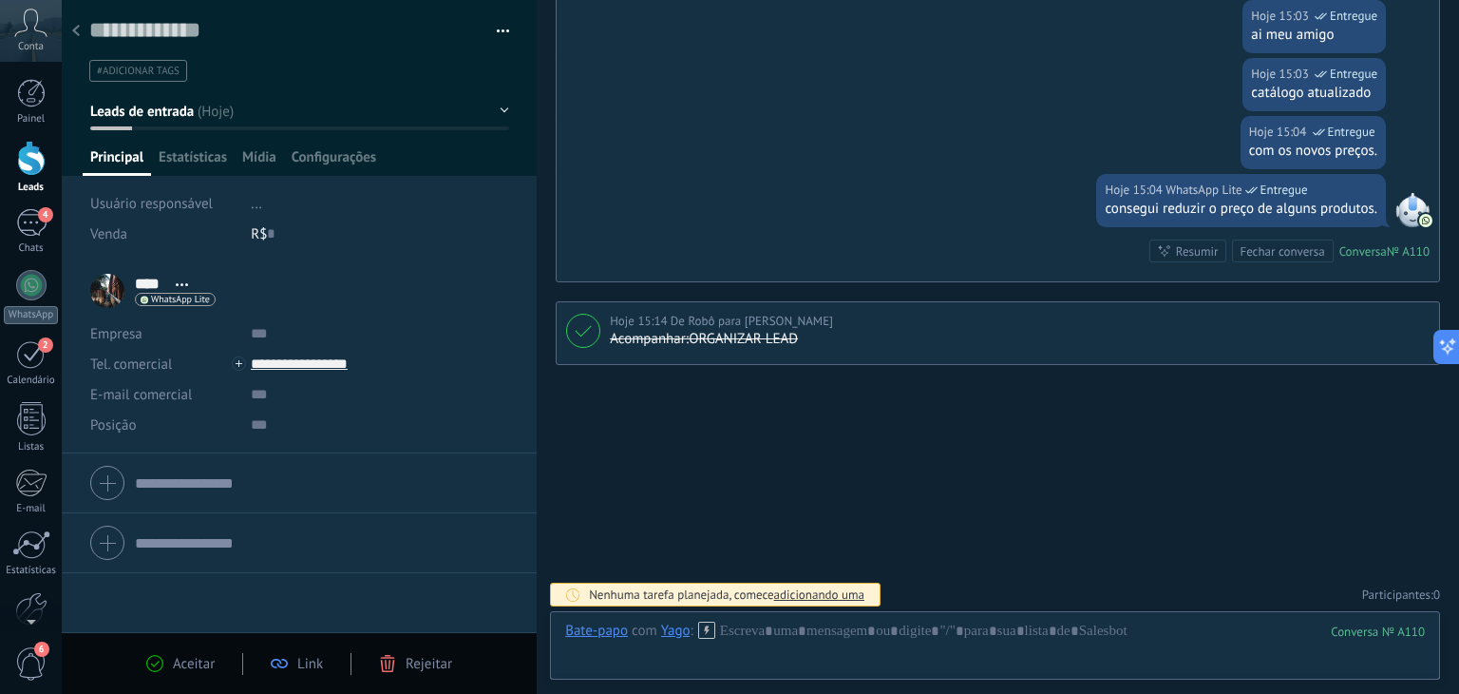
click at [163, 657] on div "Aceitar" at bounding box center [180, 663] width 68 height 17
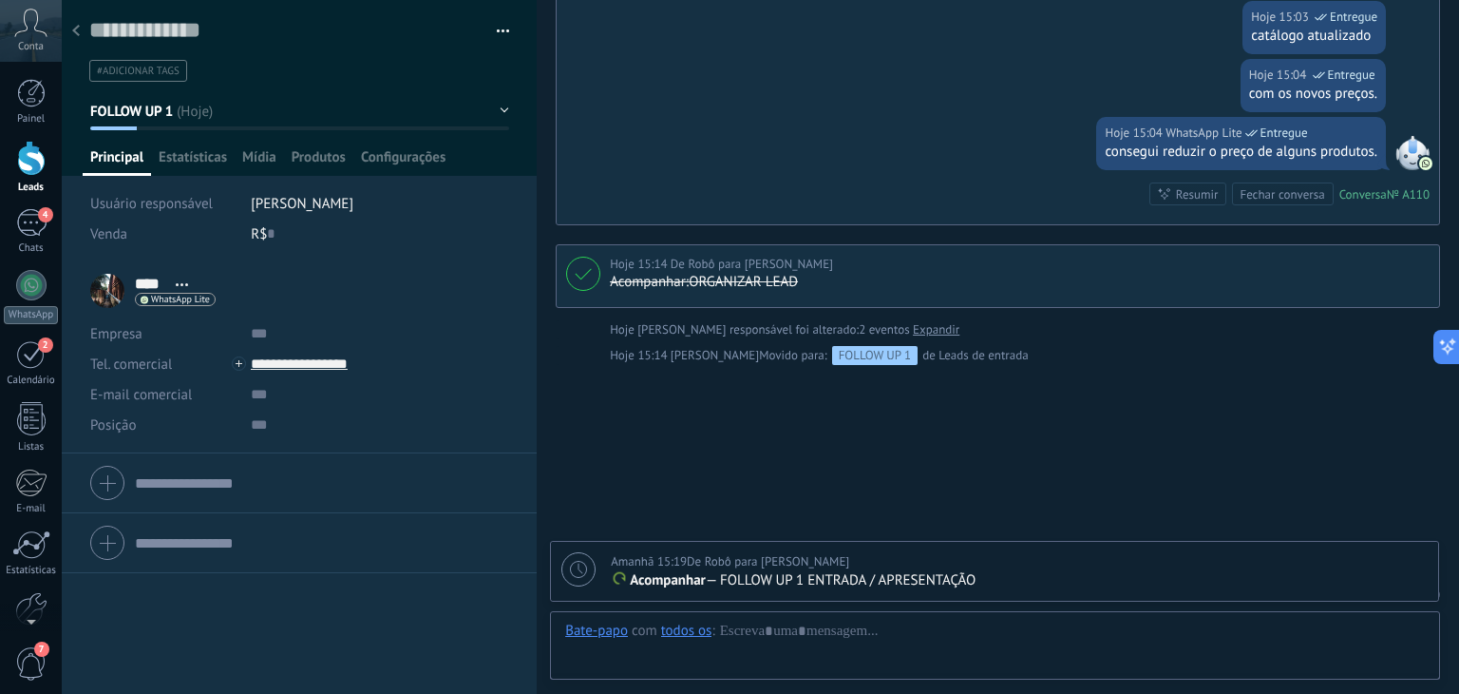
scroll to position [928, 0]
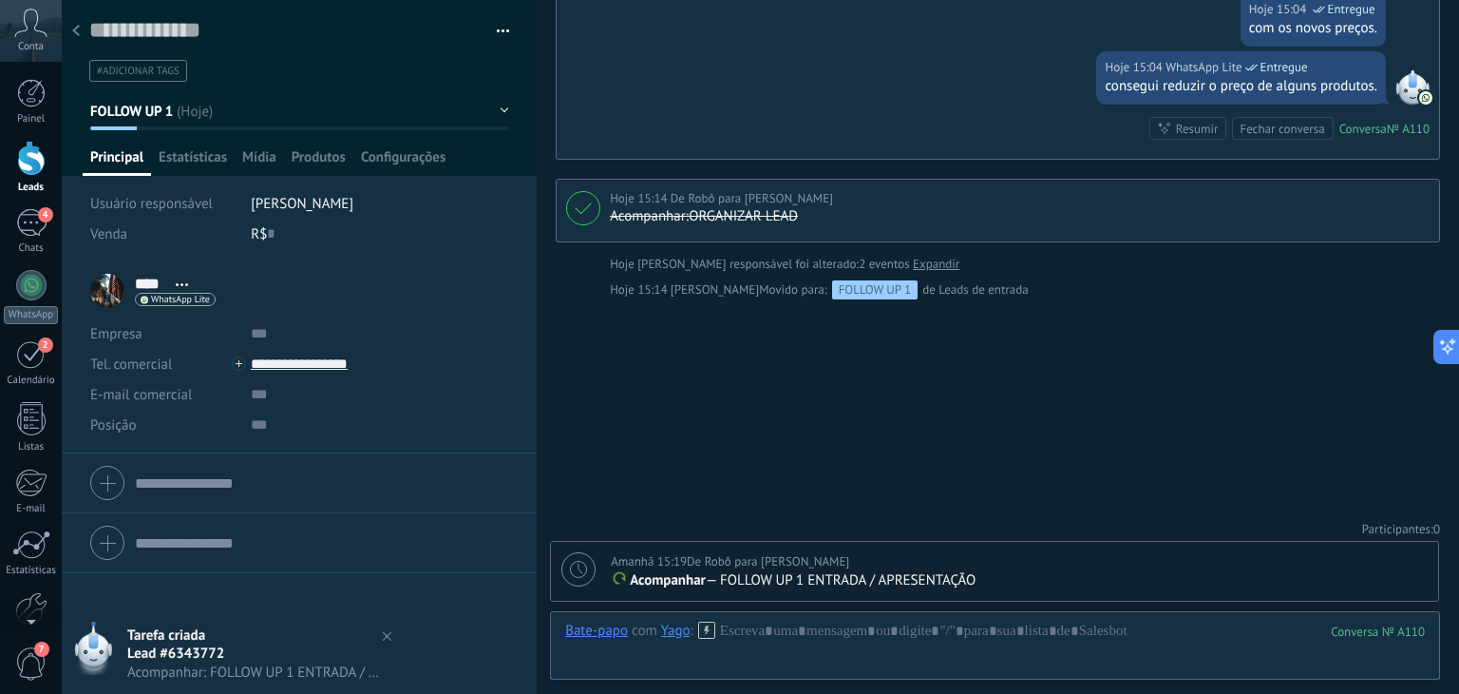
click at [578, 568] on use at bounding box center [578, 569] width 17 height 17
type textarea "**********"
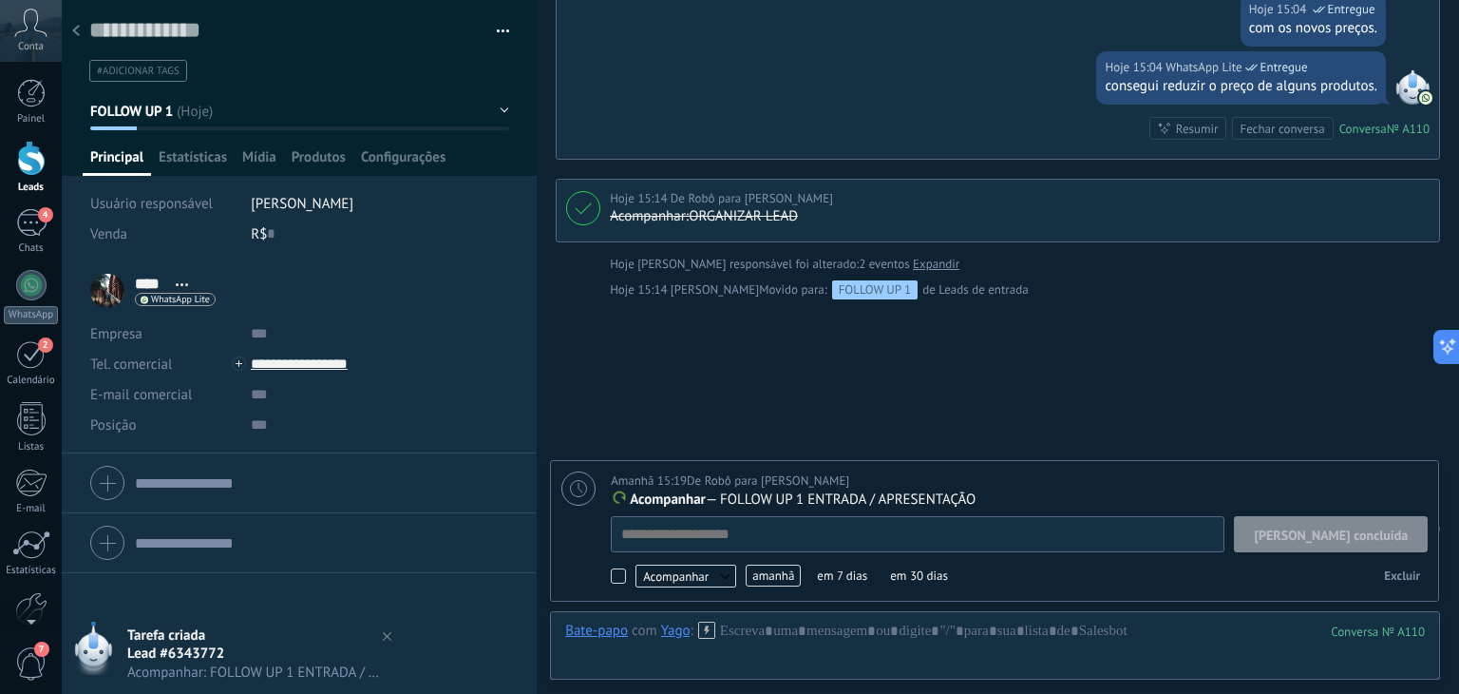
scroll to position [19, 0]
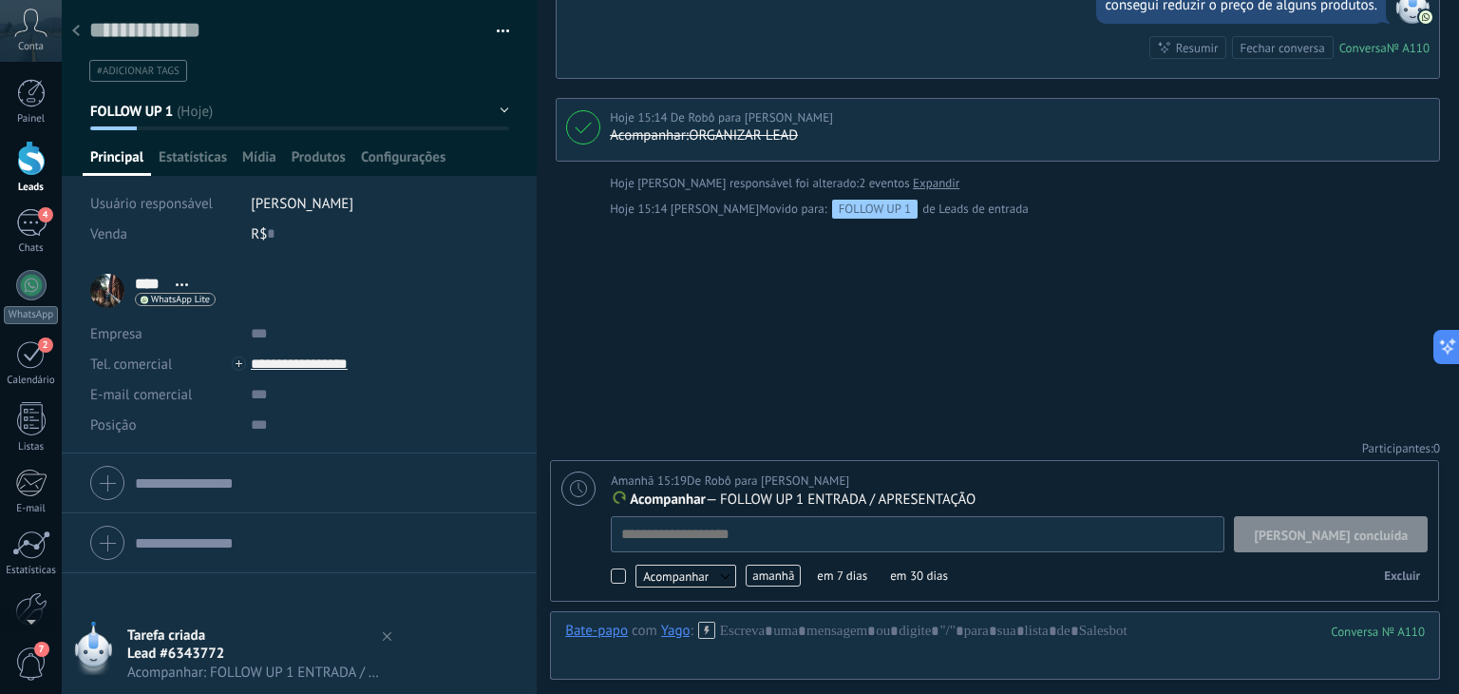
click at [780, 579] on span "amanhã" at bounding box center [773, 575] width 55 height 22
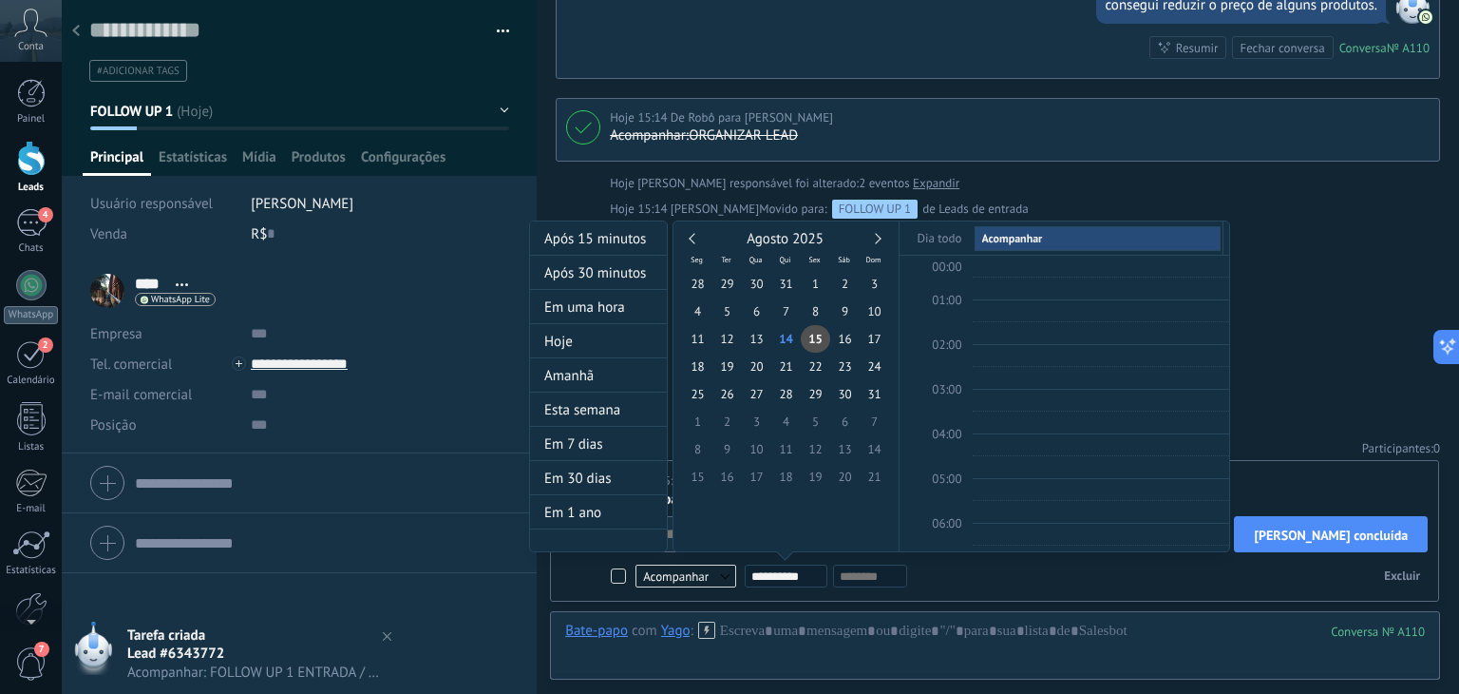
scroll to position [355, 0]
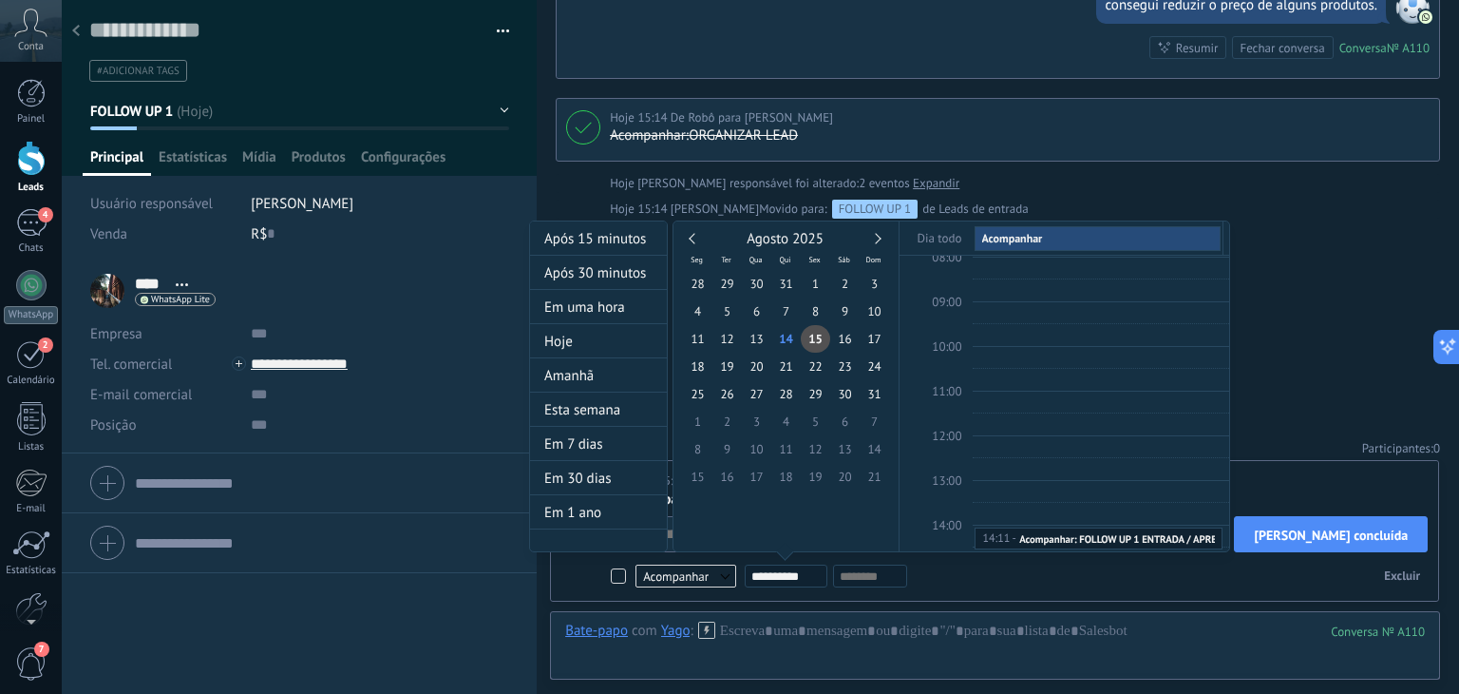
click at [882, 237] on div "Agosto 2025" at bounding box center [786, 239] width 206 height 17
click at [874, 238] on link at bounding box center [875, 238] width 10 height 10
type input "**********"
click at [760, 311] on span "10" at bounding box center [756, 311] width 29 height 28
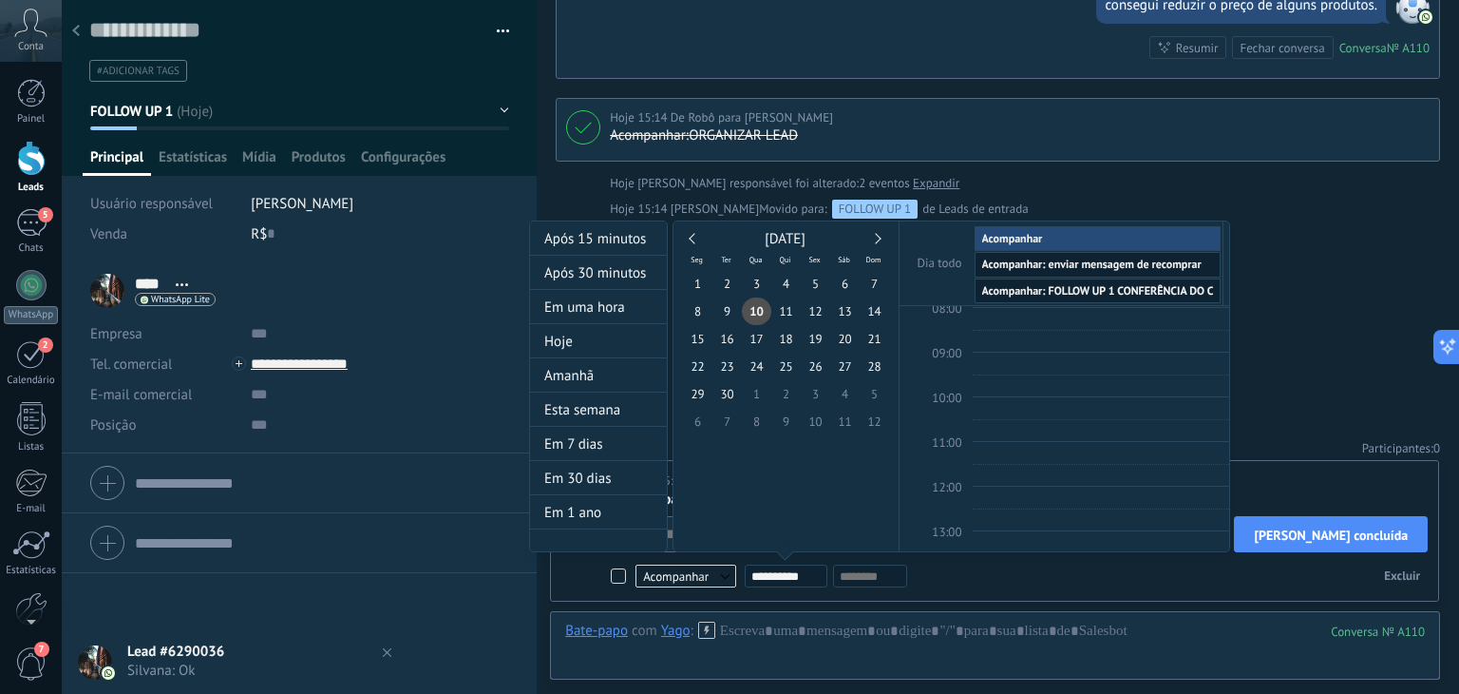
click at [1298, 295] on div at bounding box center [729, 347] width 1459 height 694
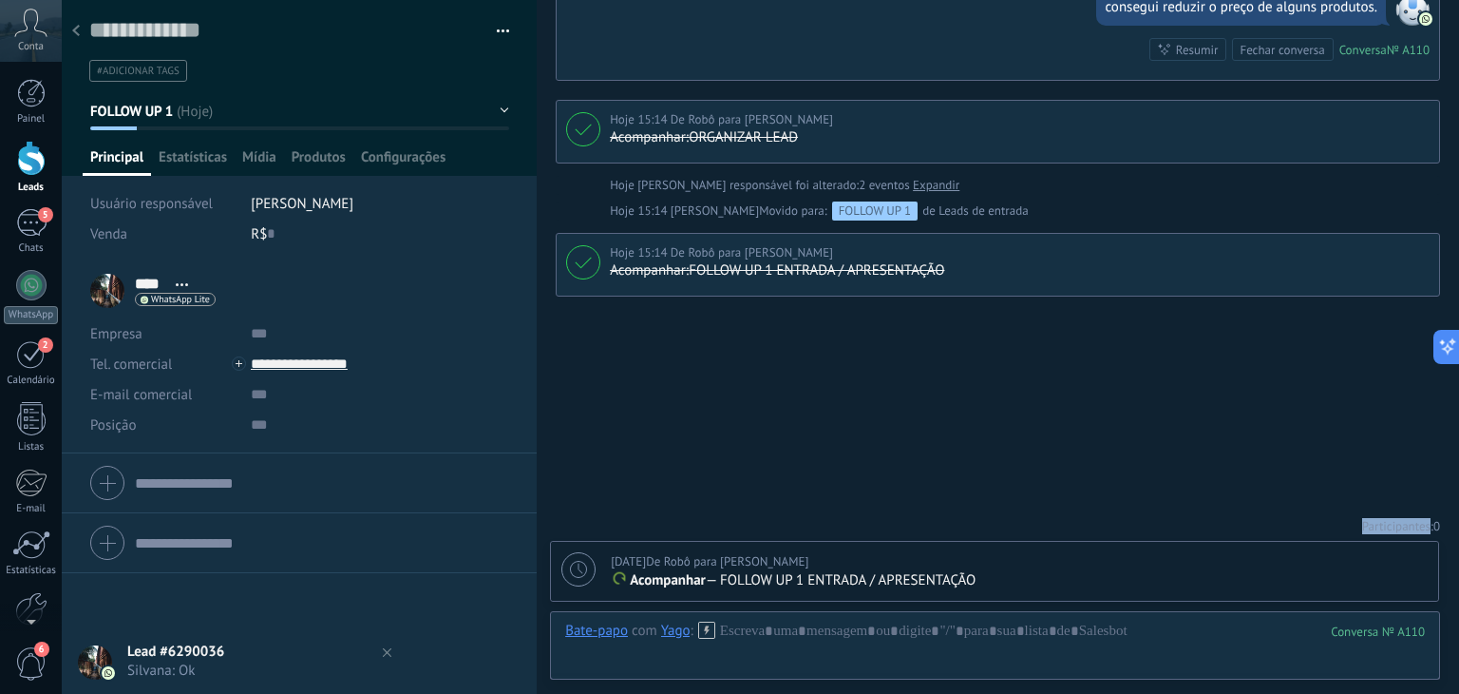
scroll to position [1003, 0]
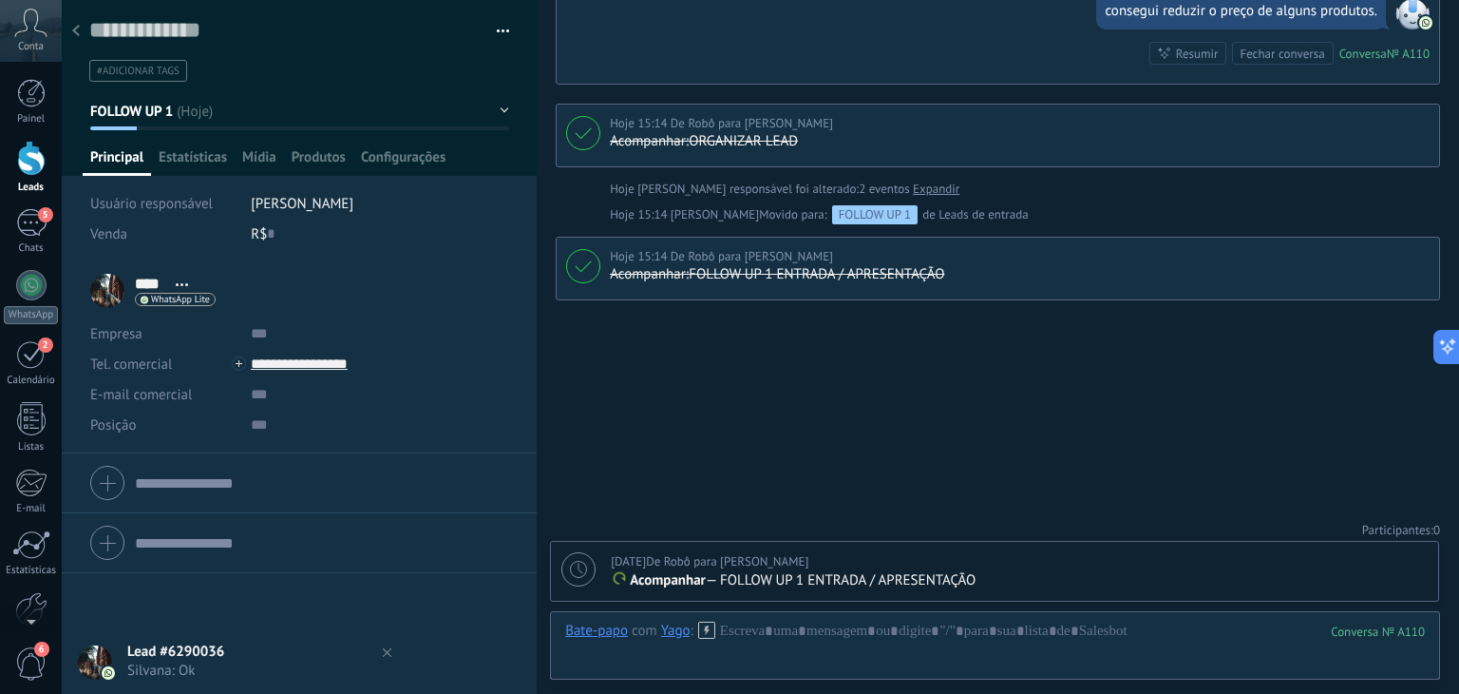
click at [79, 27] on use at bounding box center [76, 30] width 8 height 11
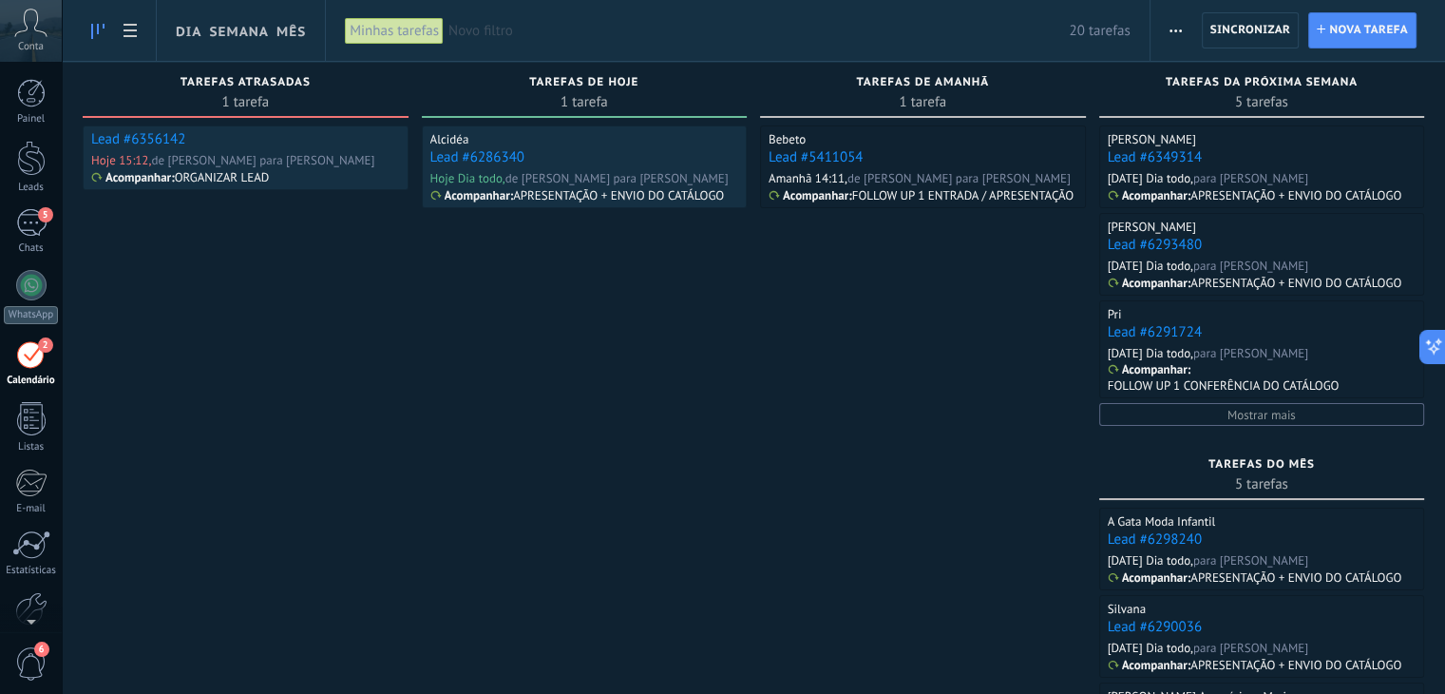
click at [498, 33] on span "Novo filtro" at bounding box center [758, 31] width 620 height 18
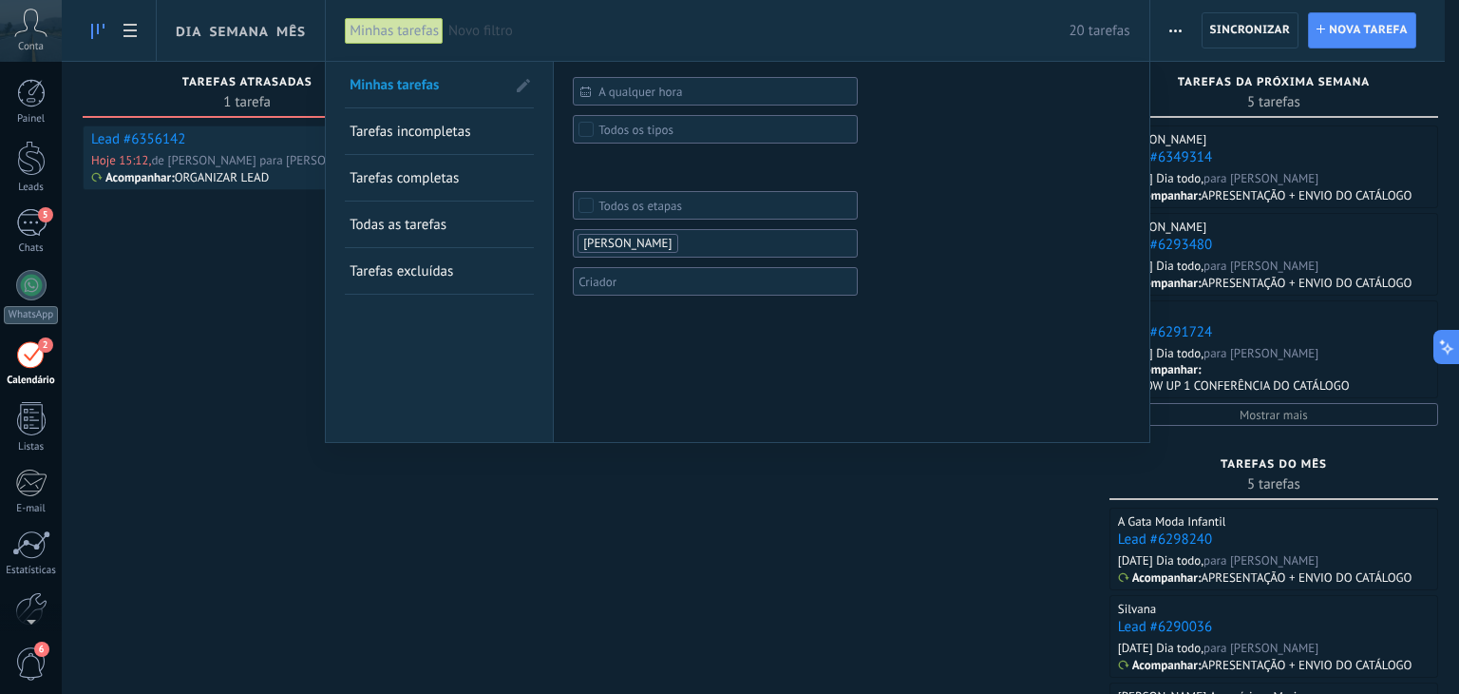
click at [499, 33] on span "Novo filtro" at bounding box center [758, 31] width 620 height 18
click at [503, 29] on span "Novo filtro" at bounding box center [758, 31] width 620 height 18
click at [638, 48] on div "Novo filtro 20 tarefas" at bounding box center [789, 30] width 682 height 61
click at [638, 41] on div "Novo filtro 20 tarefas" at bounding box center [789, 30] width 682 height 61
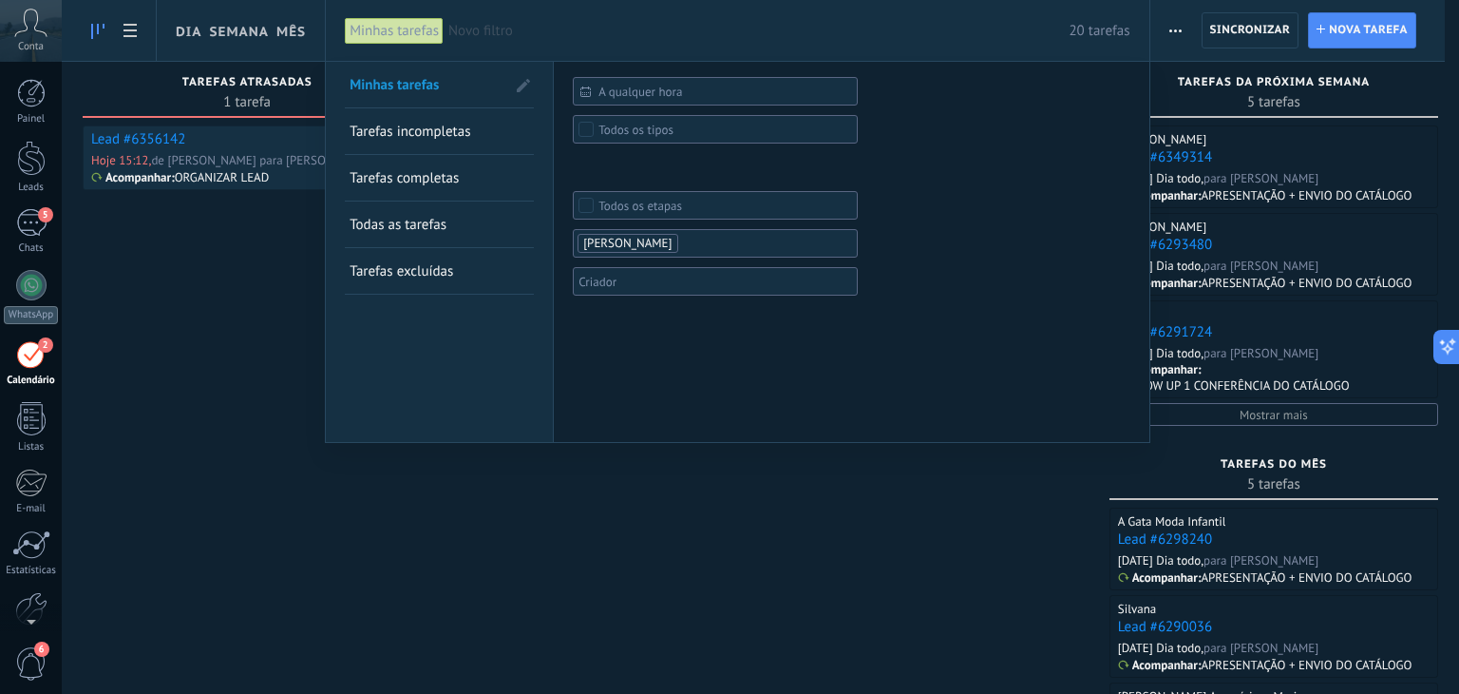
click at [543, 37] on span "Novo filtro" at bounding box center [758, 31] width 620 height 18
click at [460, 39] on span "Novo filtro" at bounding box center [758, 31] width 620 height 18
click at [473, 32] on span "Novo filtro" at bounding box center [758, 31] width 620 height 18
click at [372, 26] on div "Minhas tarefas" at bounding box center [394, 31] width 99 height 28
click at [513, 514] on div at bounding box center [729, 347] width 1459 height 694
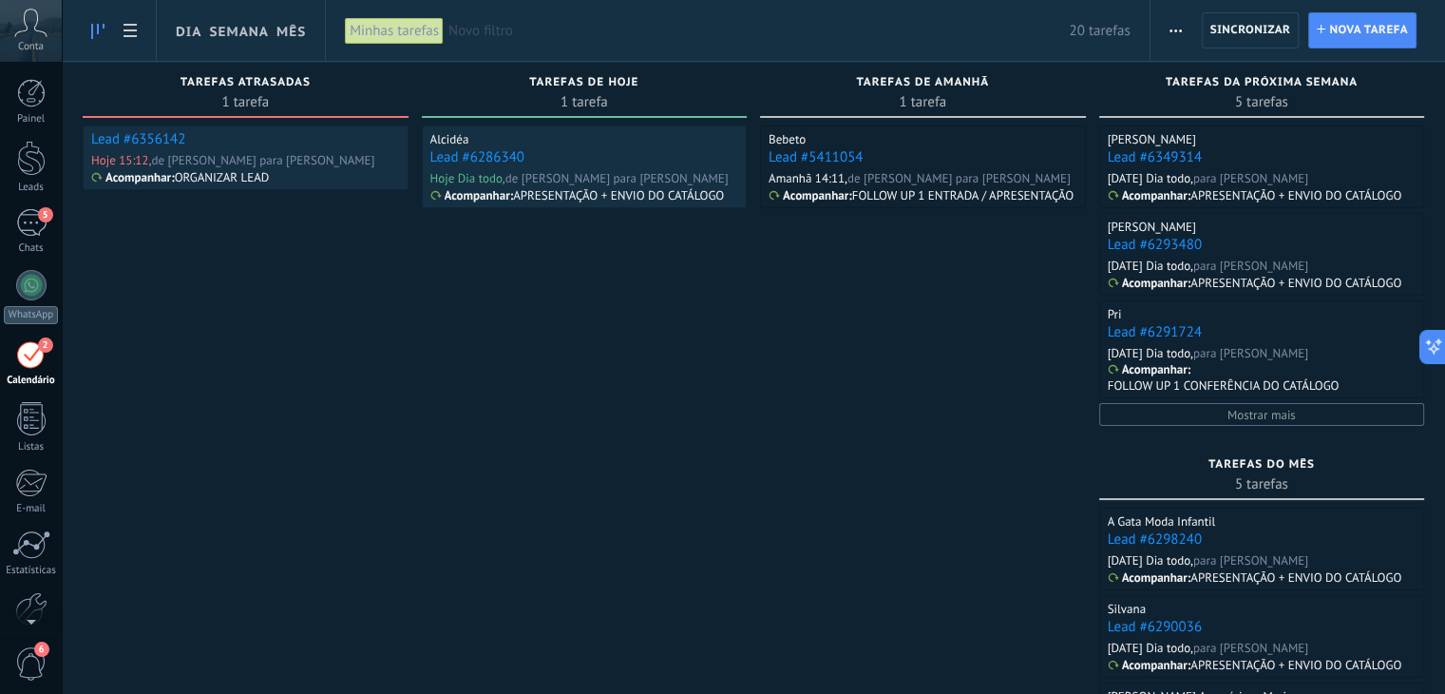
click at [393, 36] on div "Minhas tarefas" at bounding box center [394, 31] width 99 height 28
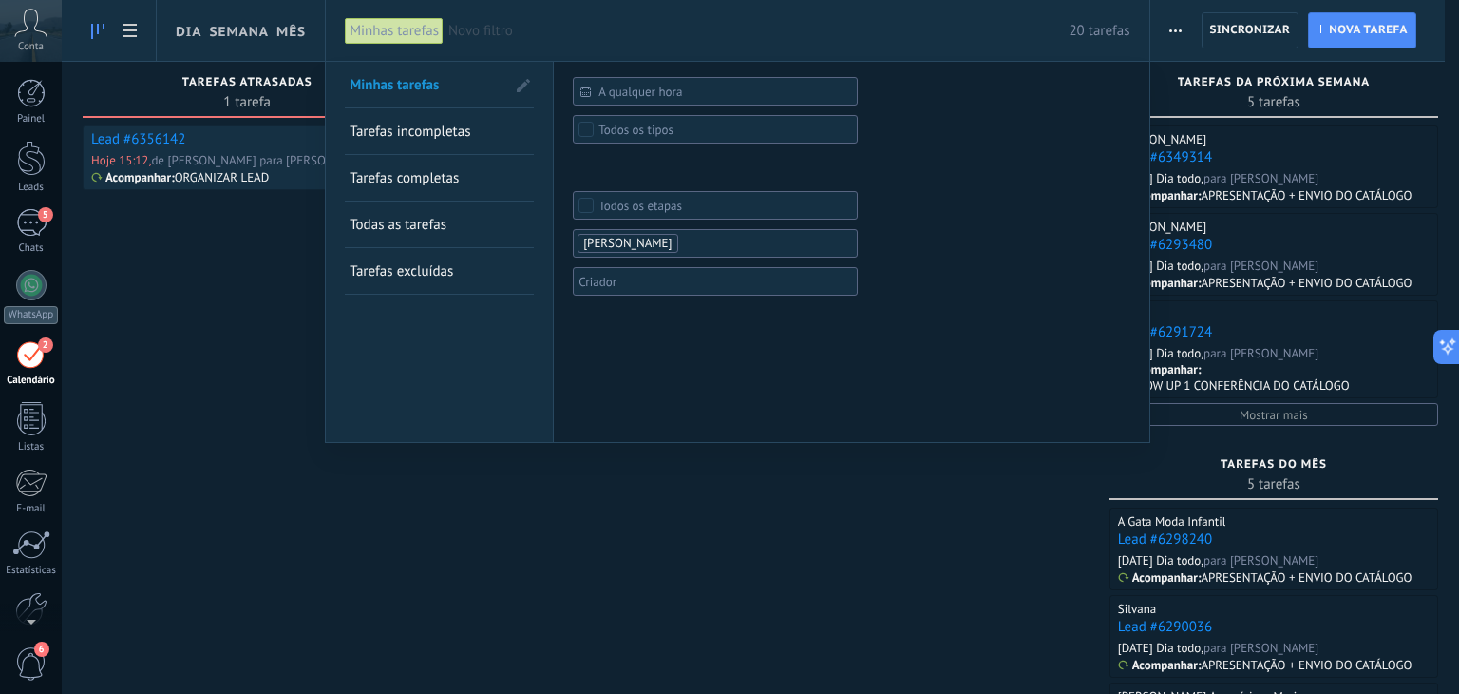
click at [414, 229] on span "Todas as tarefas" at bounding box center [398, 225] width 97 height 18
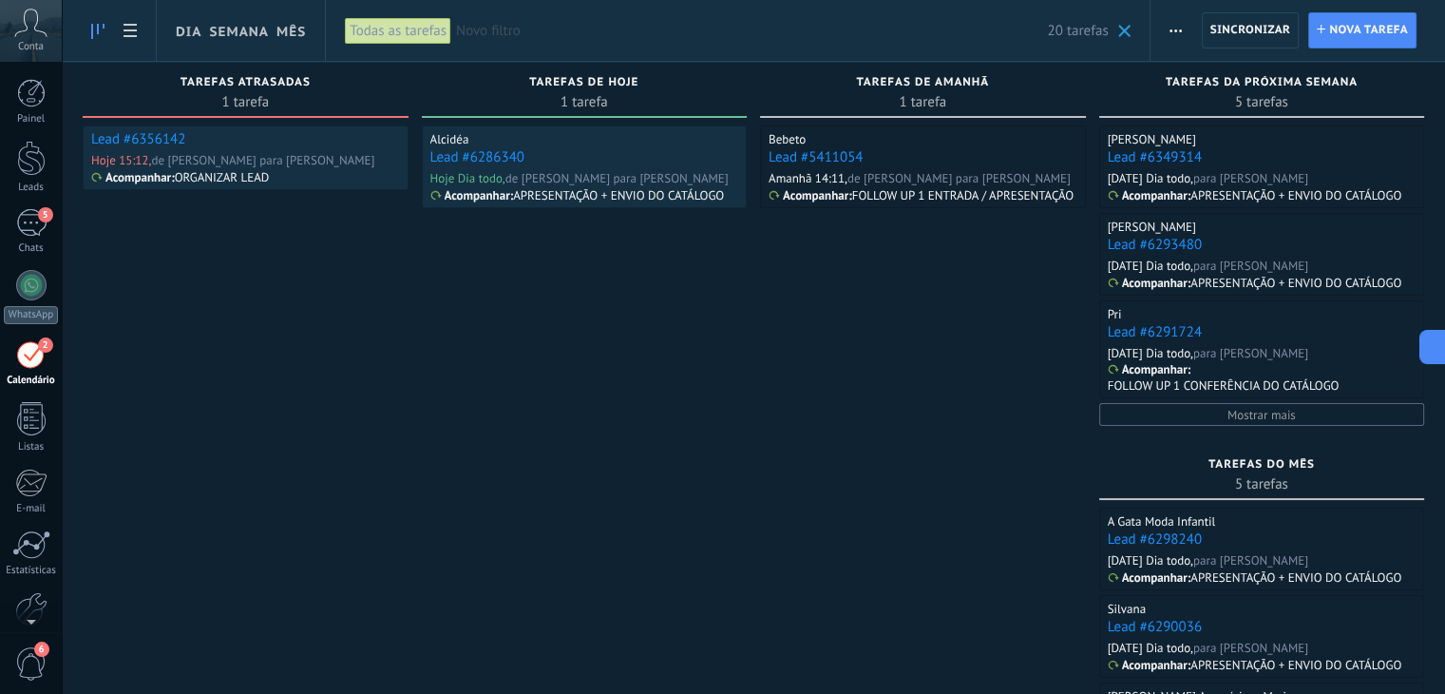
click at [471, 32] on span "Novo filtro" at bounding box center [751, 31] width 591 height 18
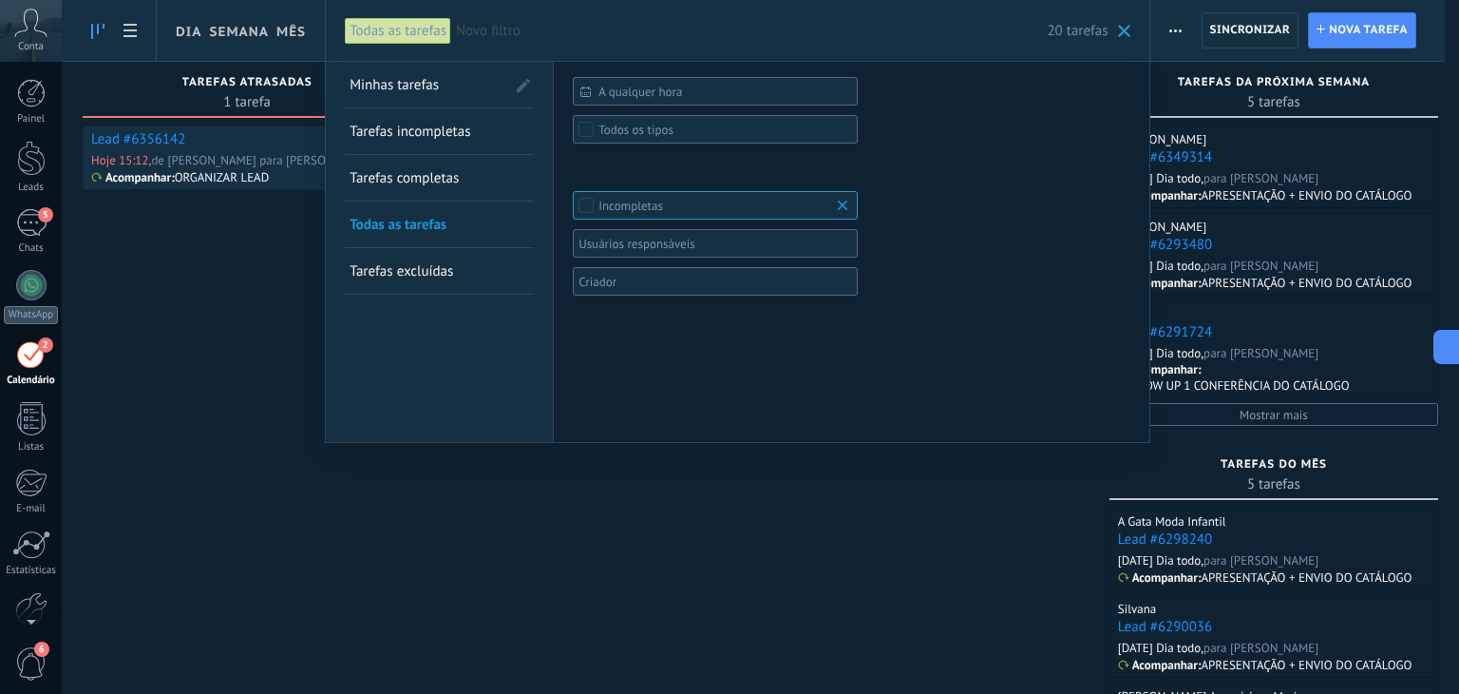
click at [514, 31] on span "Novo filtro" at bounding box center [751, 31] width 591 height 18
click at [241, 507] on div at bounding box center [729, 347] width 1459 height 694
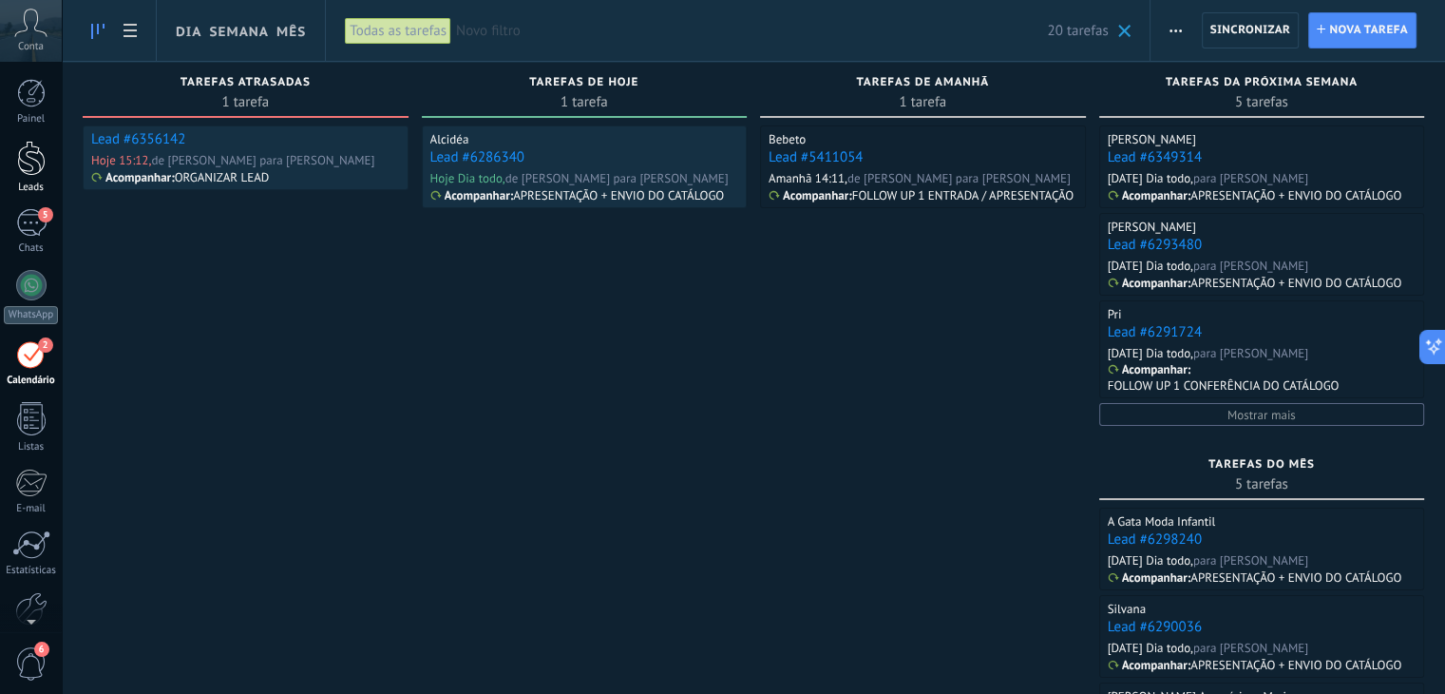
click at [26, 168] on div at bounding box center [31, 158] width 29 height 35
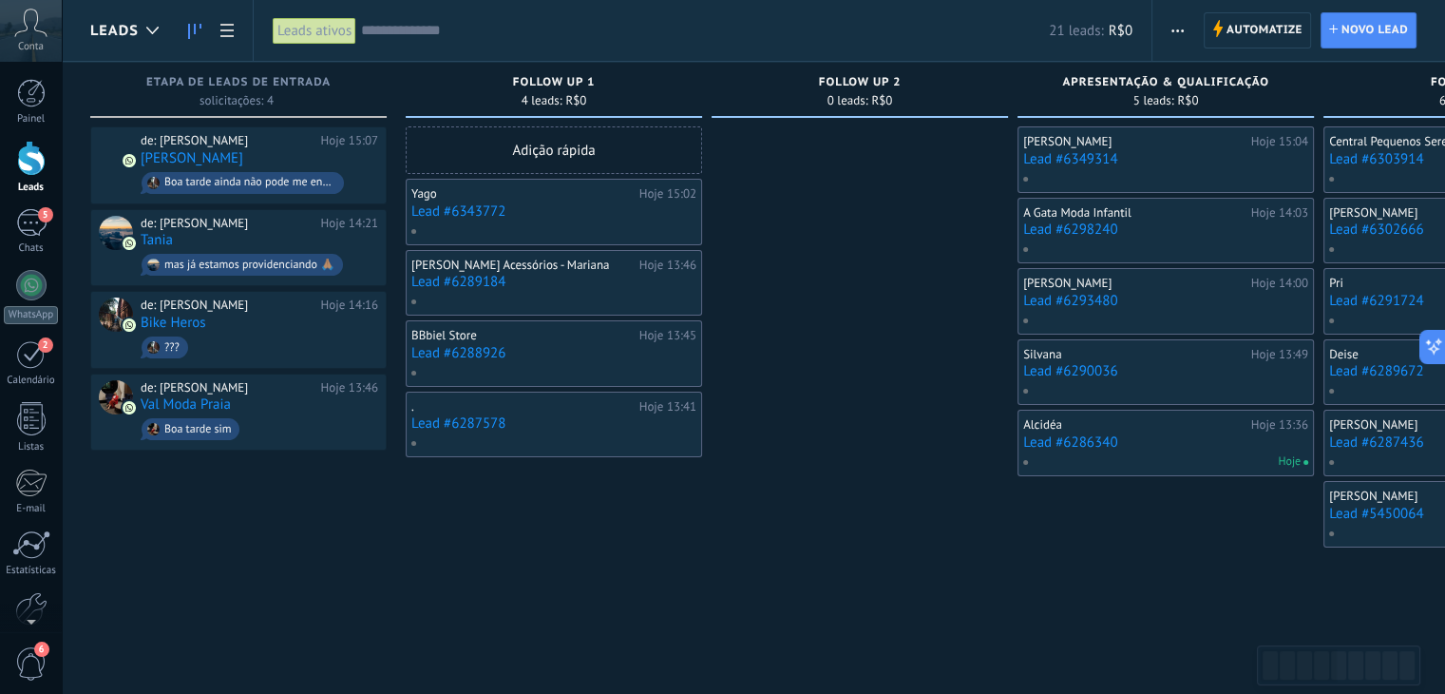
click at [509, 31] on input "text" at bounding box center [705, 31] width 688 height 20
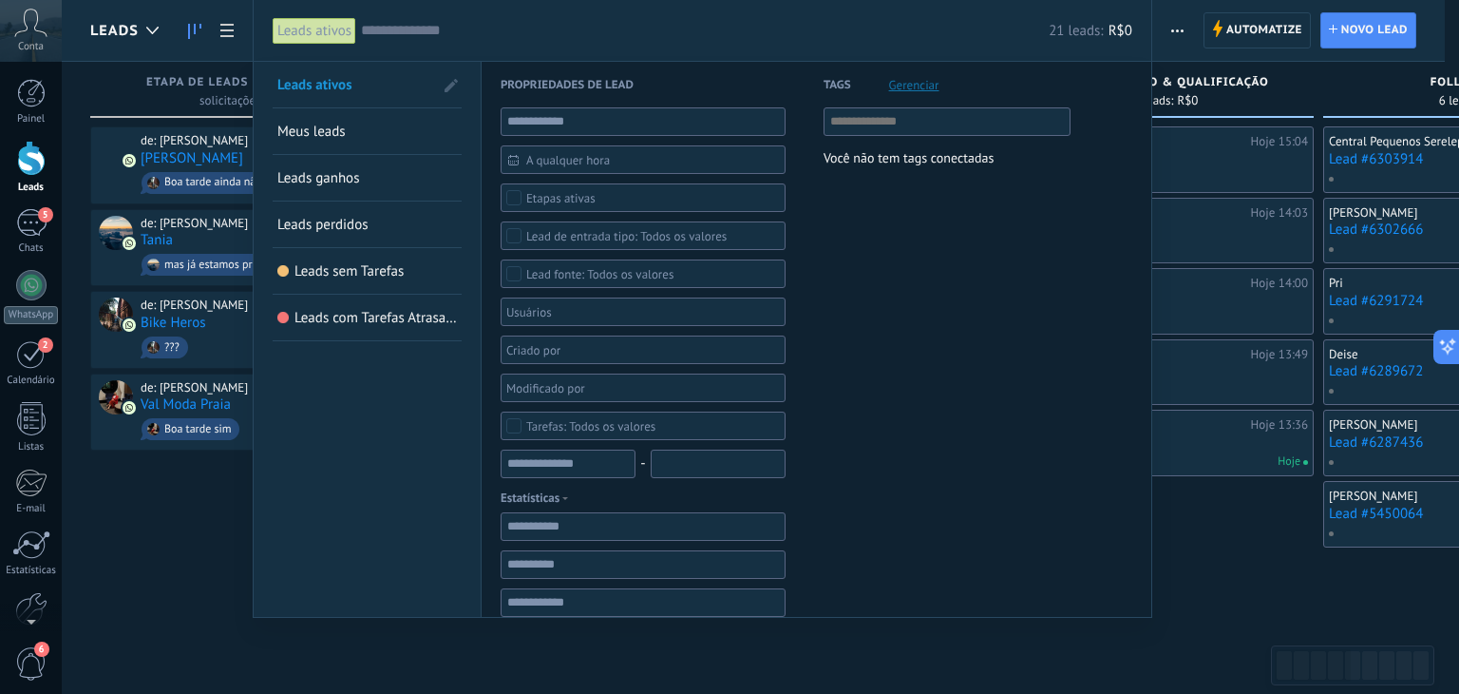
paste input "**********"
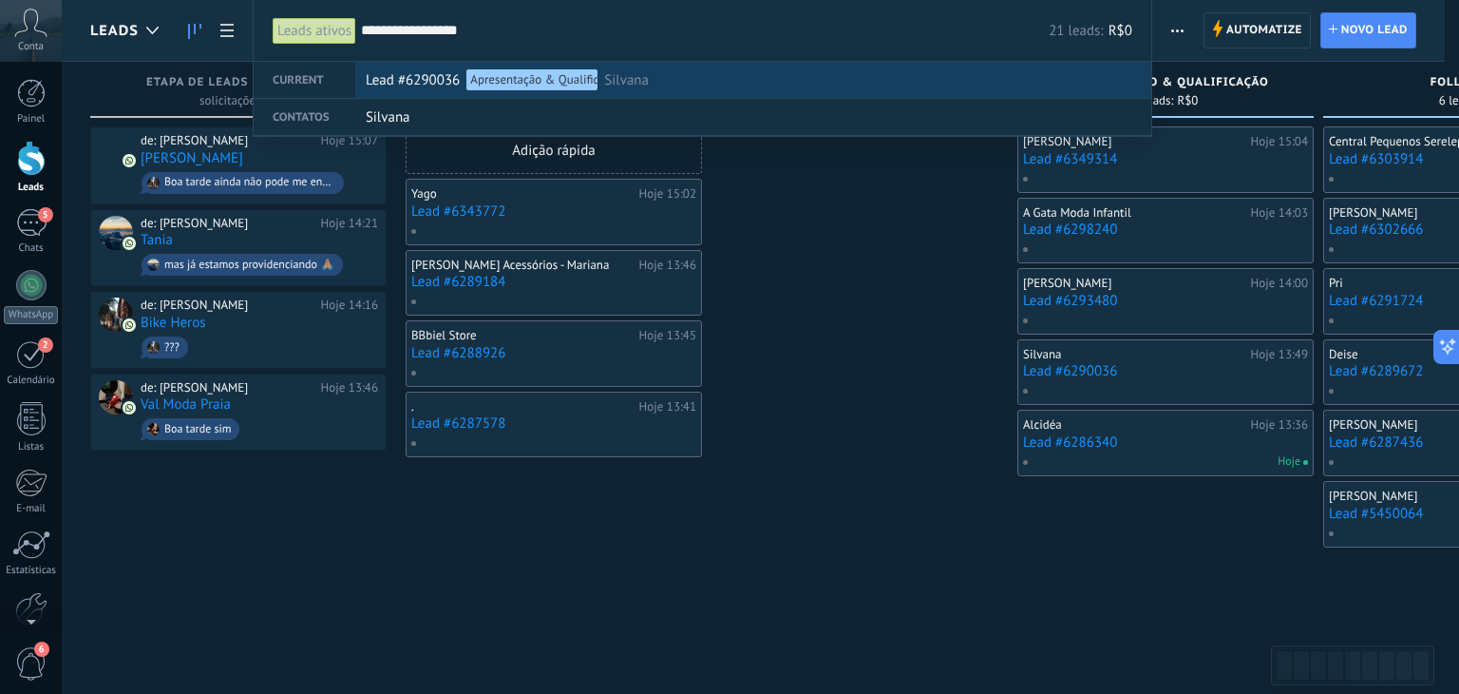
type input "**********"
click at [422, 78] on span "Lead #6290036" at bounding box center [413, 80] width 94 height 35
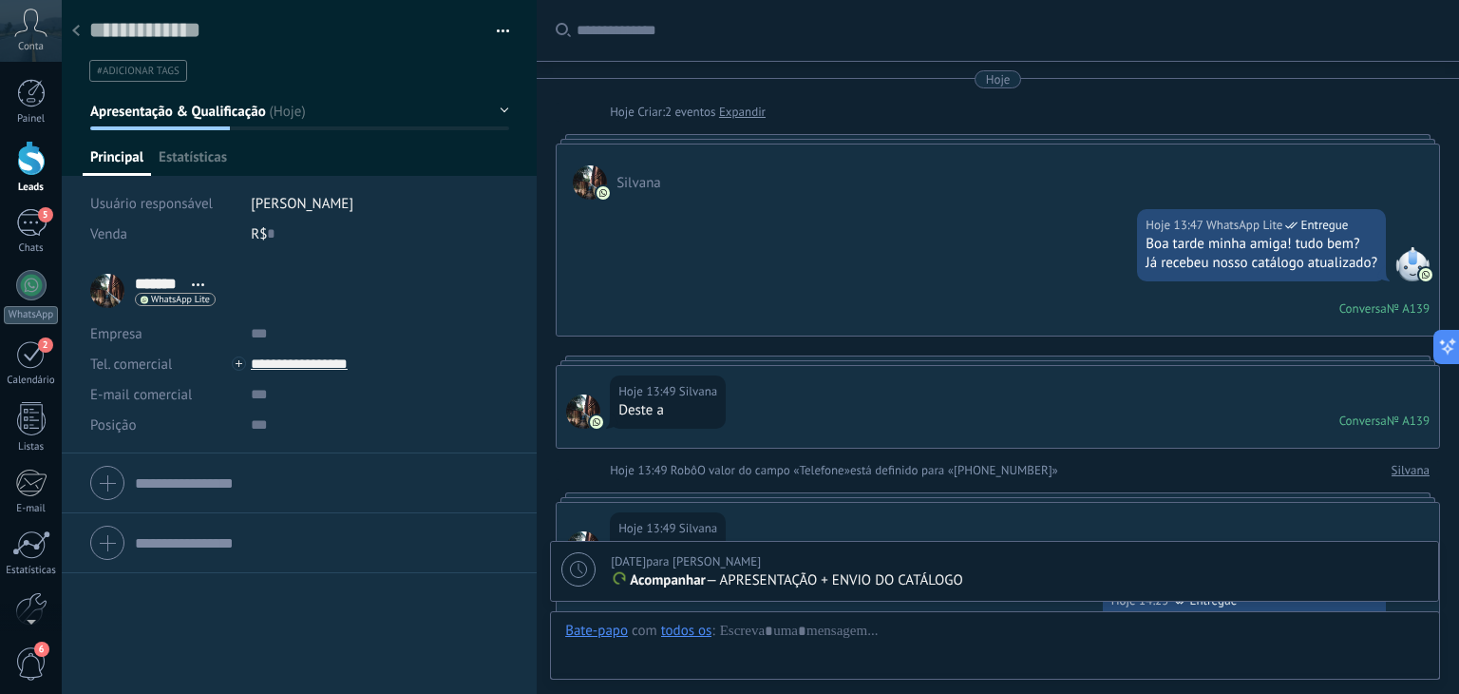
scroll to position [1367, 0]
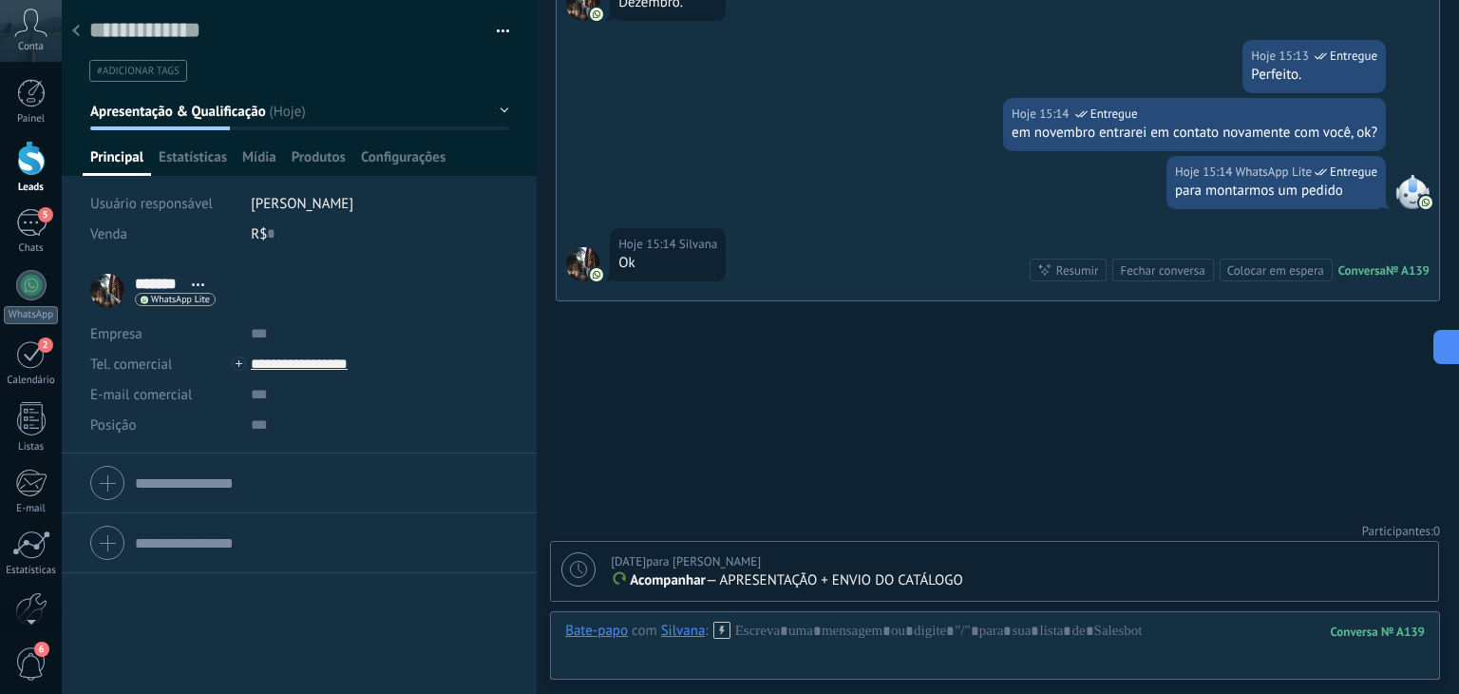
click at [581, 571] on use at bounding box center [578, 569] width 17 height 17
type textarea "**********"
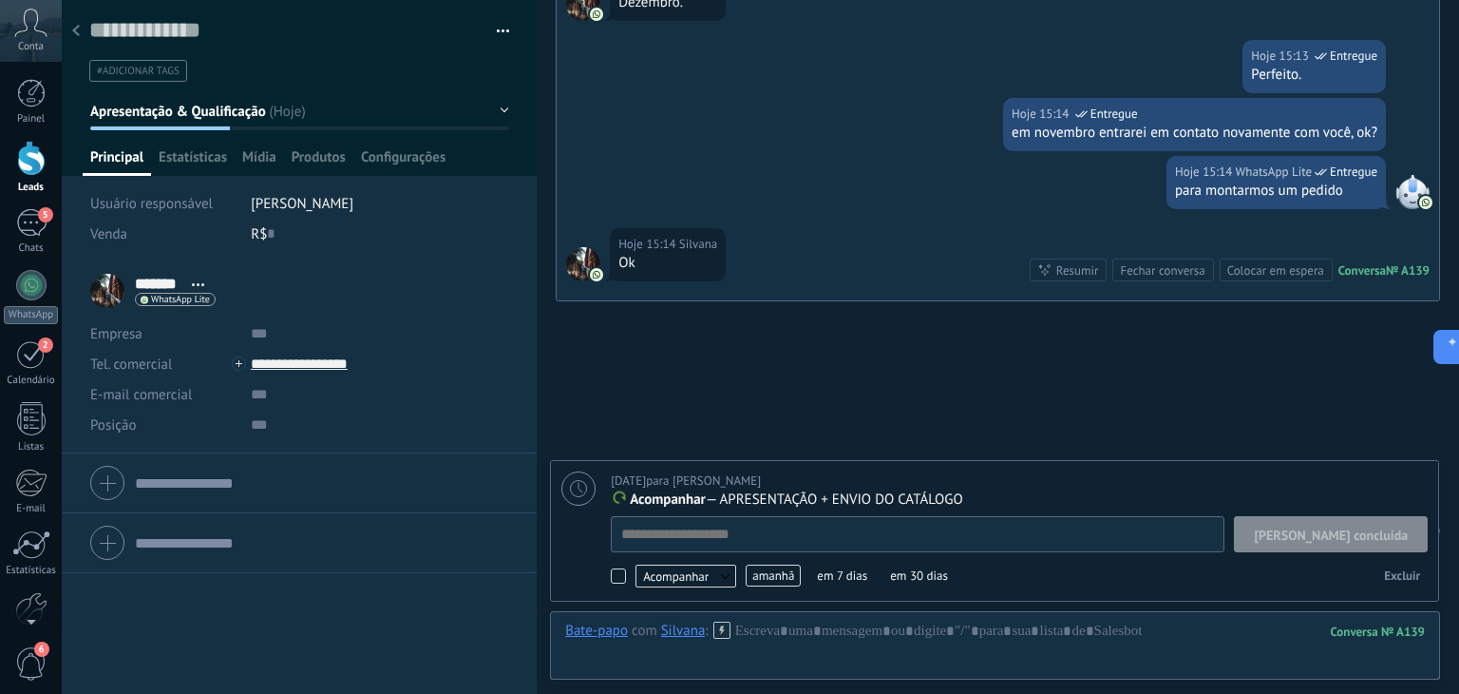
scroll to position [19, 0]
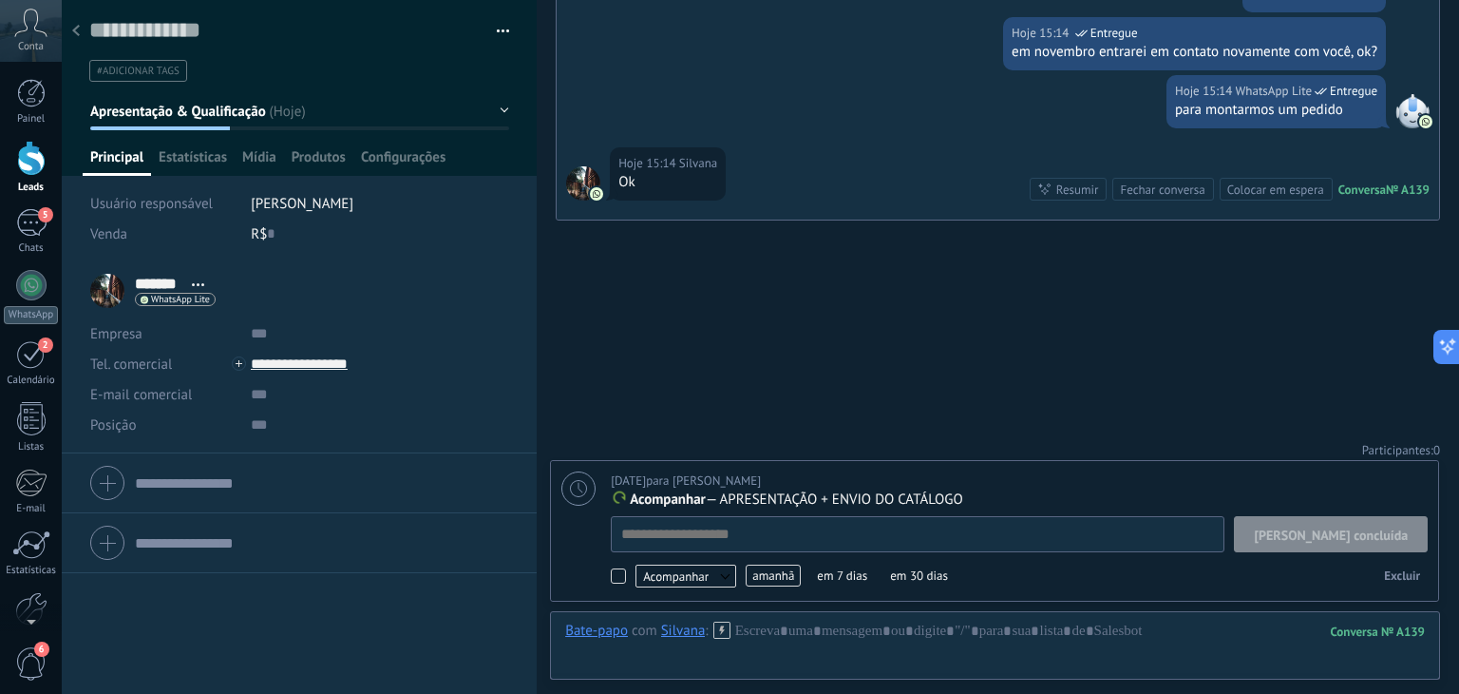
click at [768, 574] on span "amanhã" at bounding box center [773, 575] width 55 height 22
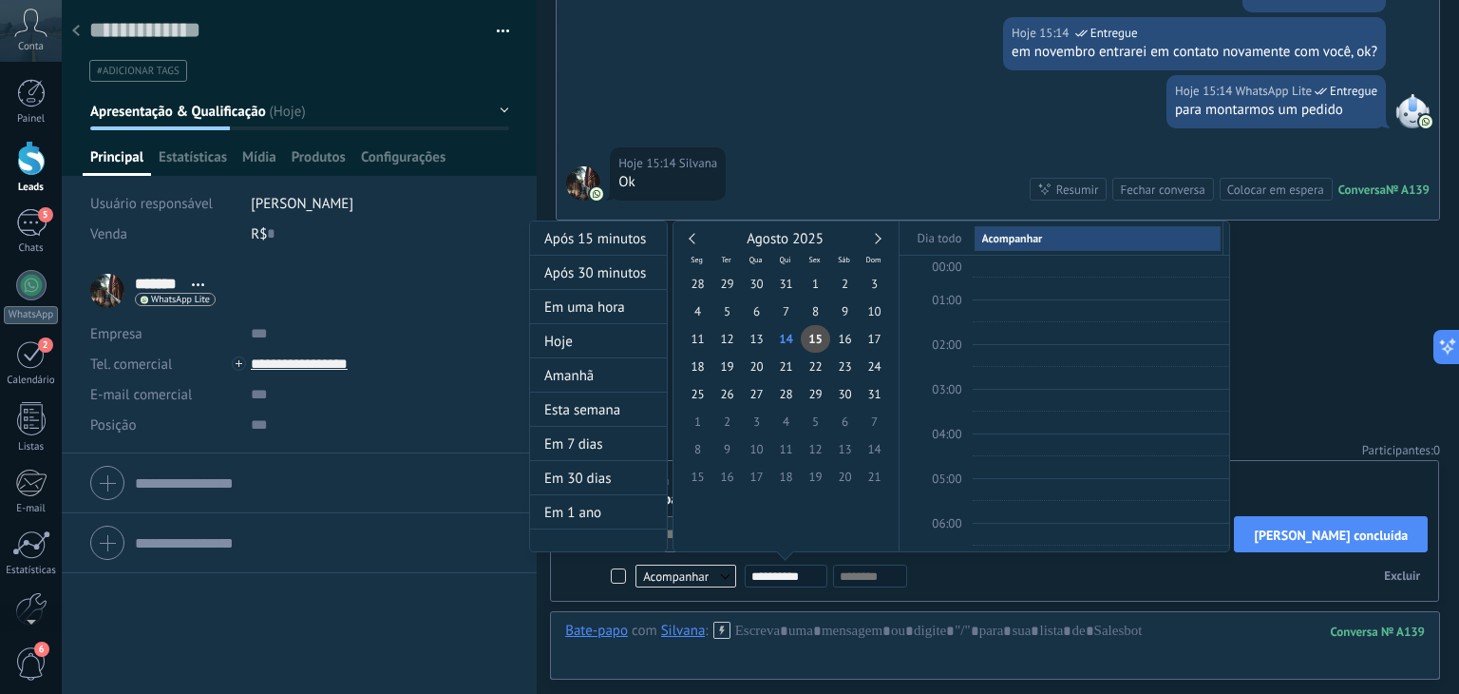
scroll to position [355, 0]
click at [882, 235] on div "Agosto 2025" at bounding box center [786, 239] width 206 height 17
click at [877, 234] on link at bounding box center [875, 238] width 10 height 10
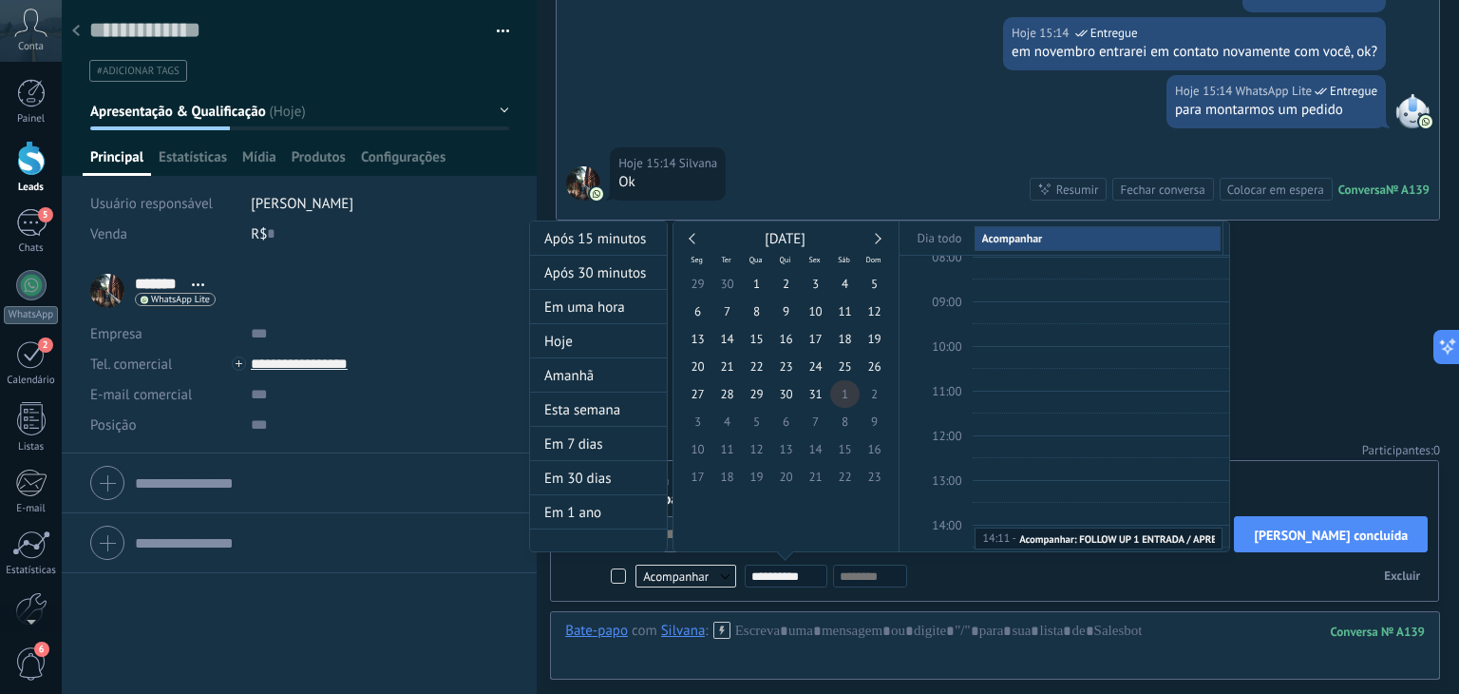
type input "**********"
click at [850, 382] on span "1" at bounding box center [844, 394] width 29 height 28
click at [1254, 342] on div at bounding box center [729, 347] width 1459 height 694
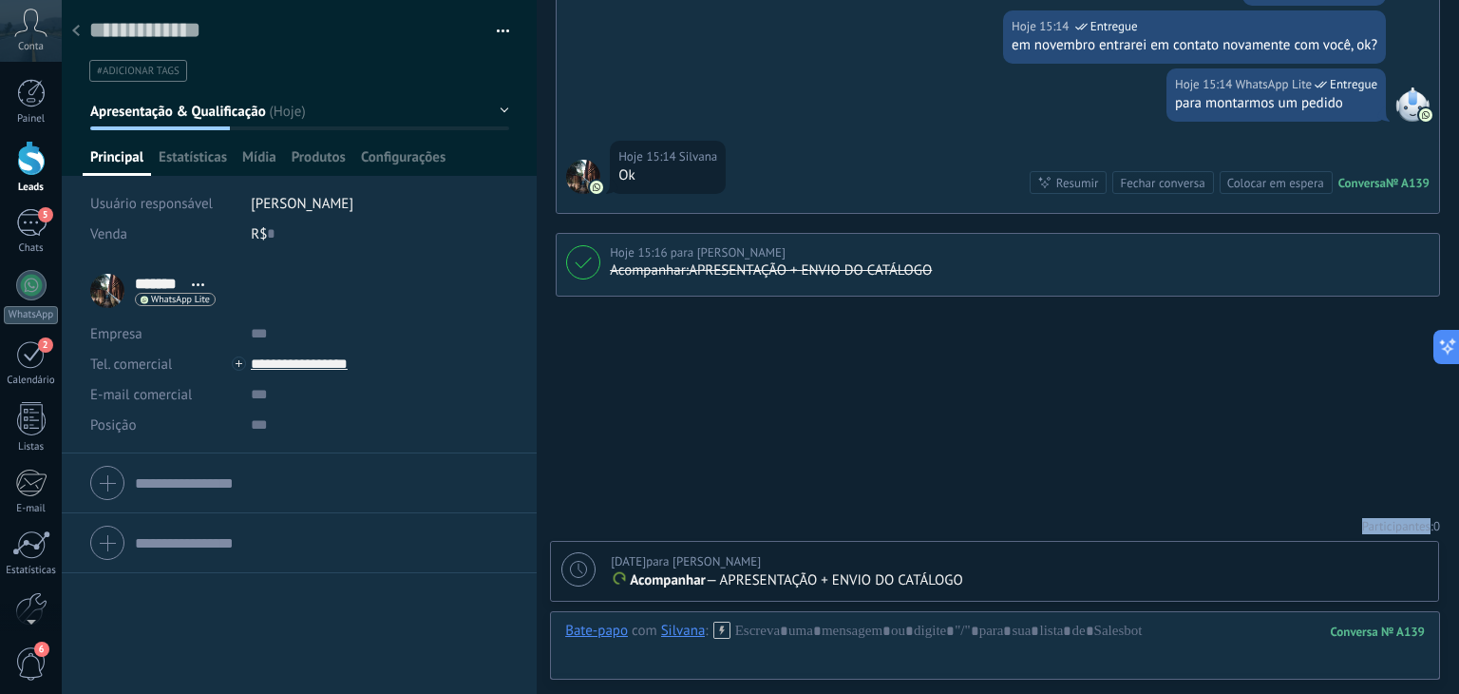
scroll to position [1450, 0]
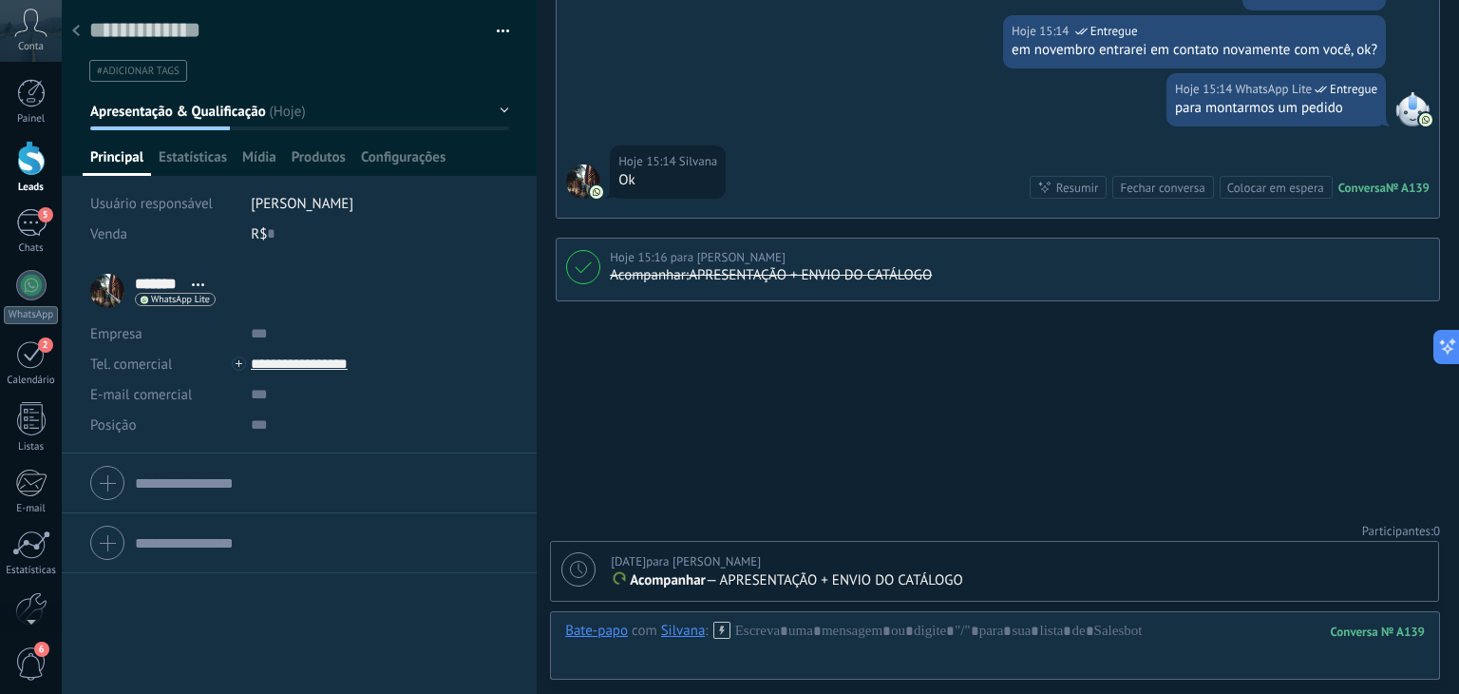
click at [80, 29] on div at bounding box center [76, 31] width 27 height 37
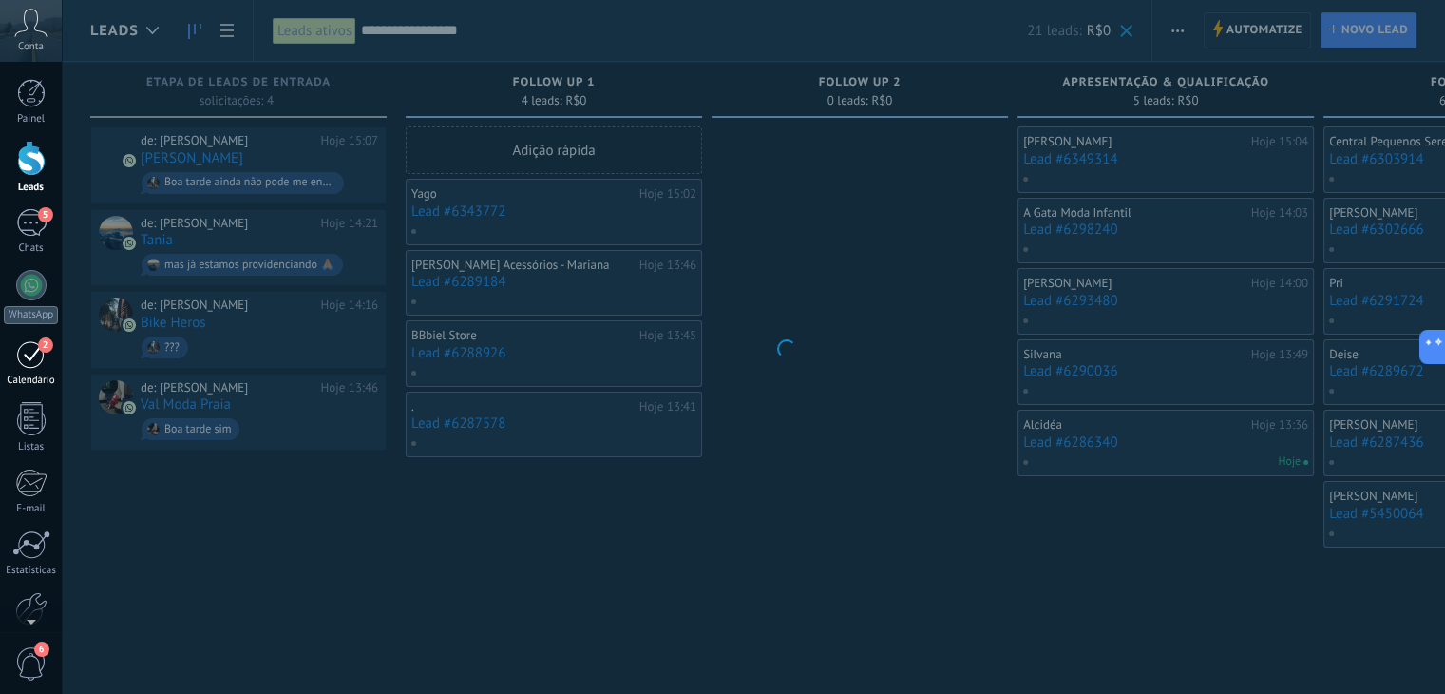
click at [31, 368] on link "2 [GEOGRAPHIC_DATA]" at bounding box center [31, 363] width 62 height 48
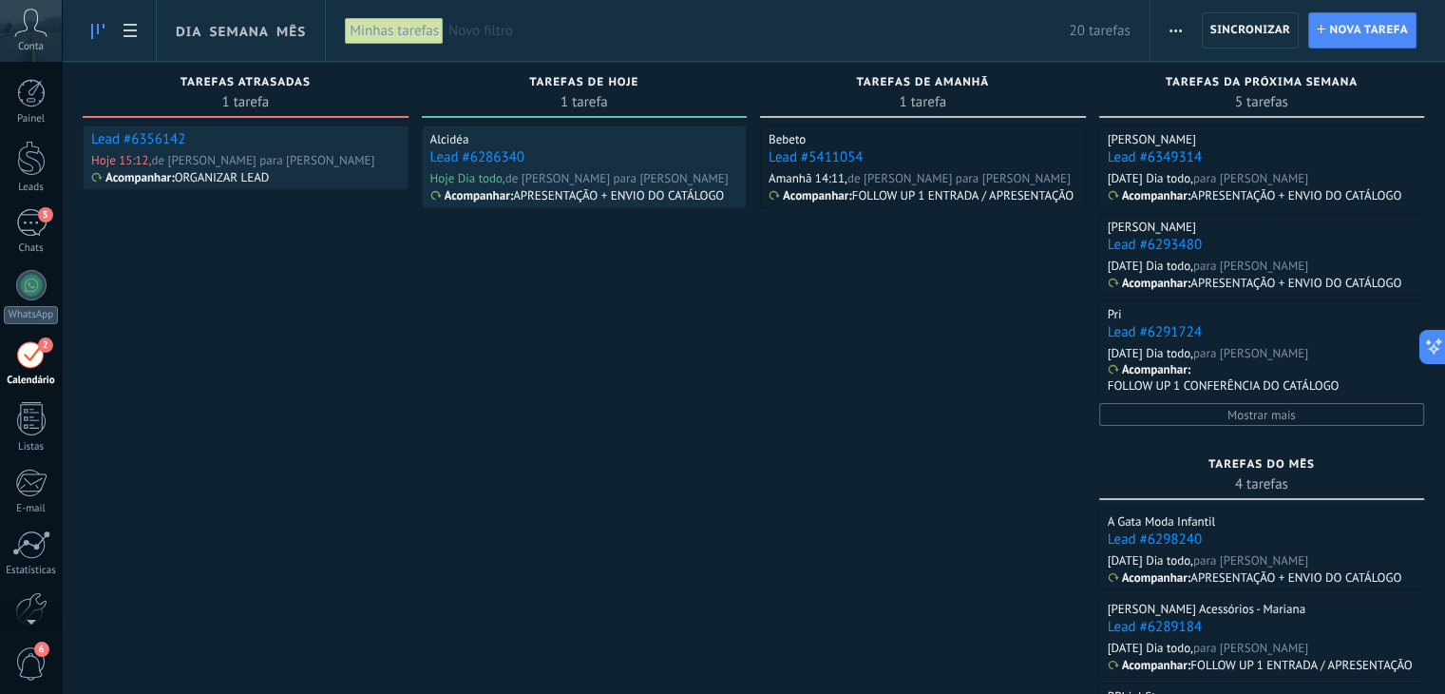
click at [136, 139] on link "Lead #6356142" at bounding box center [138, 139] width 94 height 18
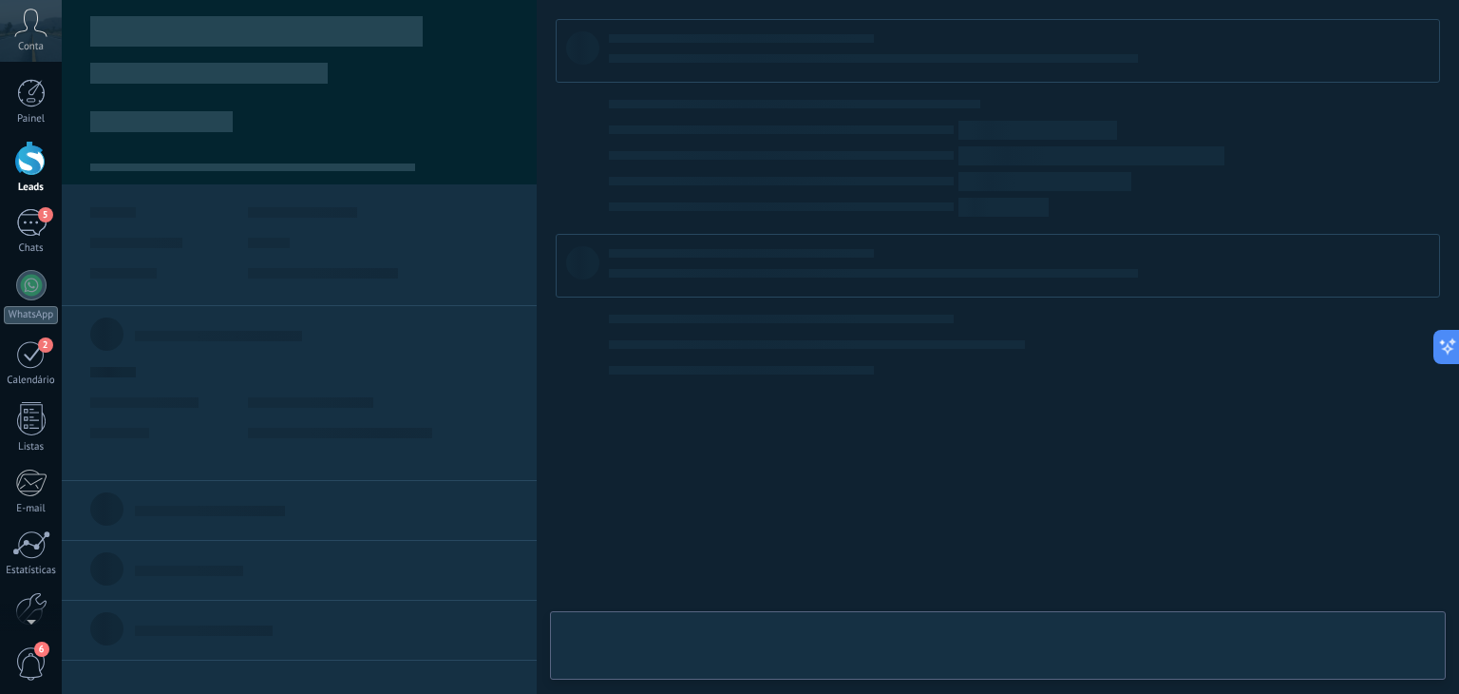
type textarea "**********"
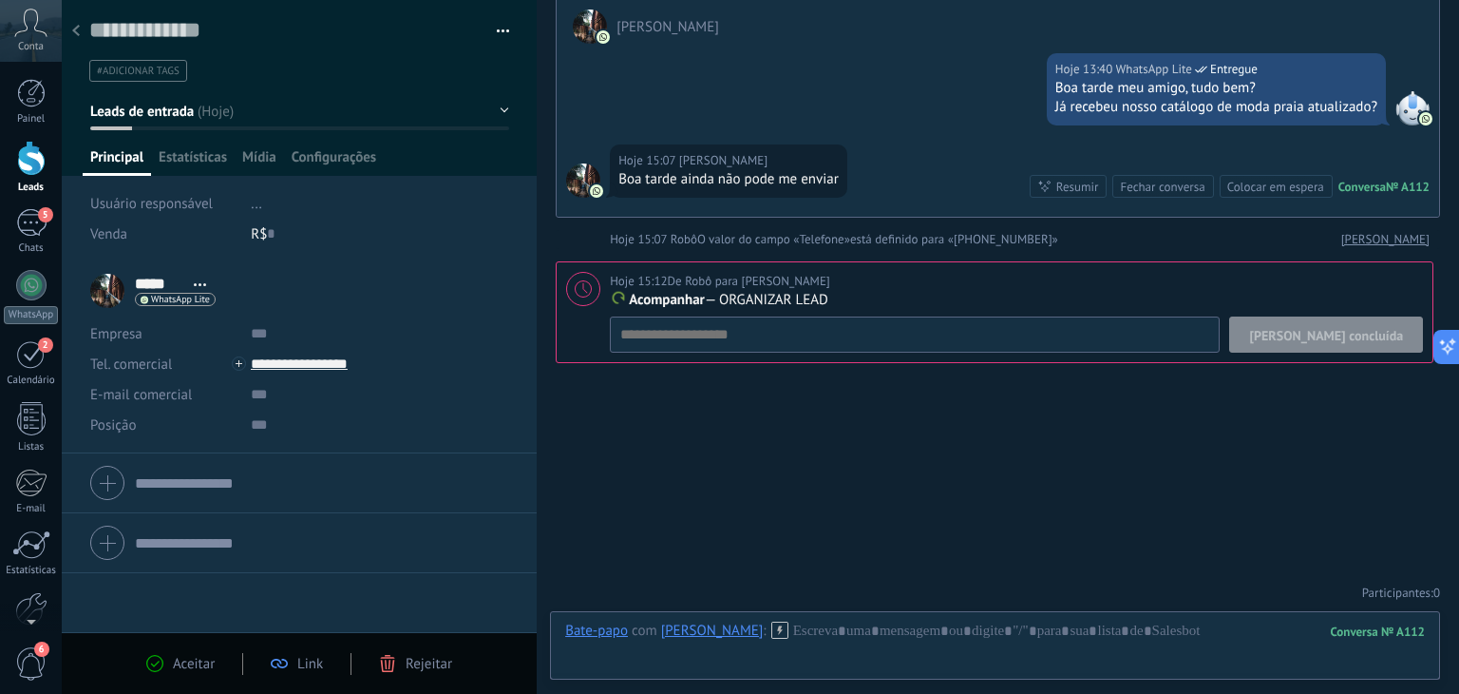
scroll to position [156, 0]
